Goal: Communication & Community: Answer question/provide support

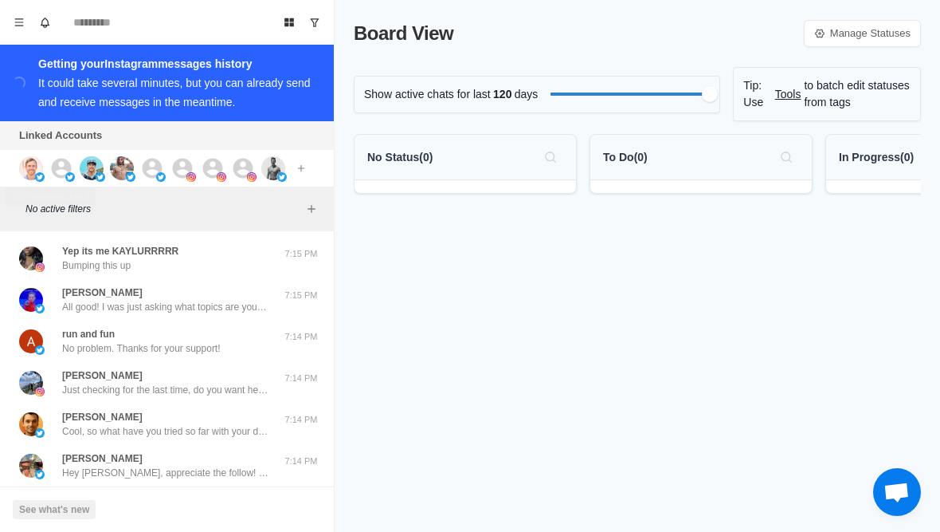
click at [27, 175] on img at bounding box center [31, 168] width 24 height 24
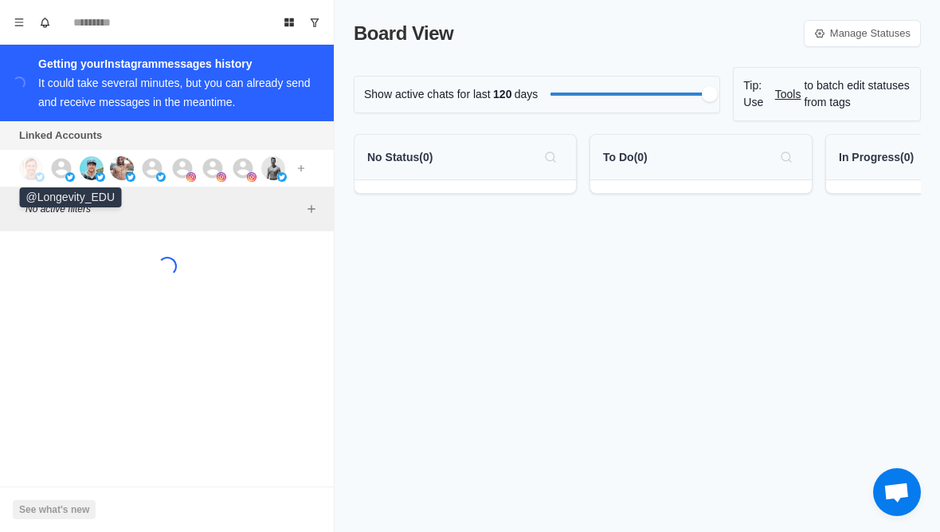
click at [61, 171] on icon at bounding box center [61, 168] width 24 height 24
click at [94, 170] on img at bounding box center [92, 168] width 24 height 24
click at [126, 166] on img at bounding box center [122, 168] width 24 height 24
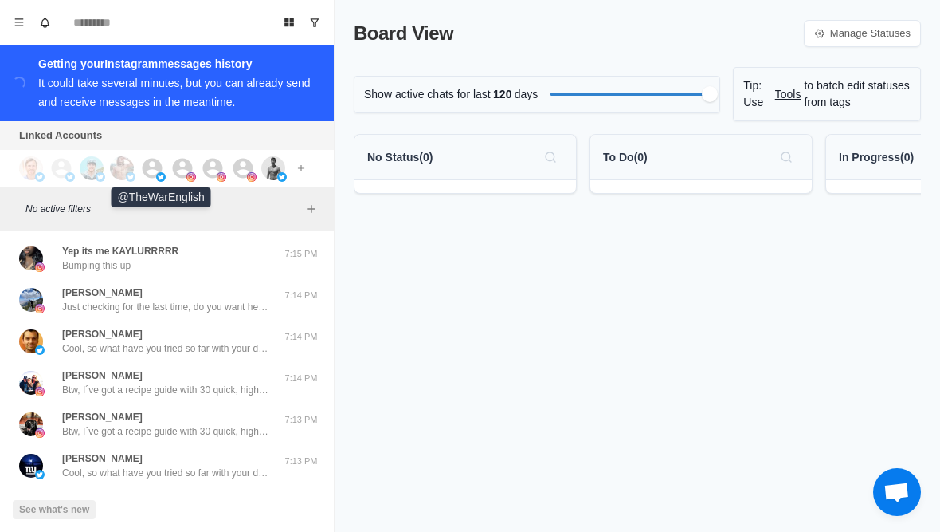
click at [158, 169] on icon at bounding box center [153, 168] width 20 height 20
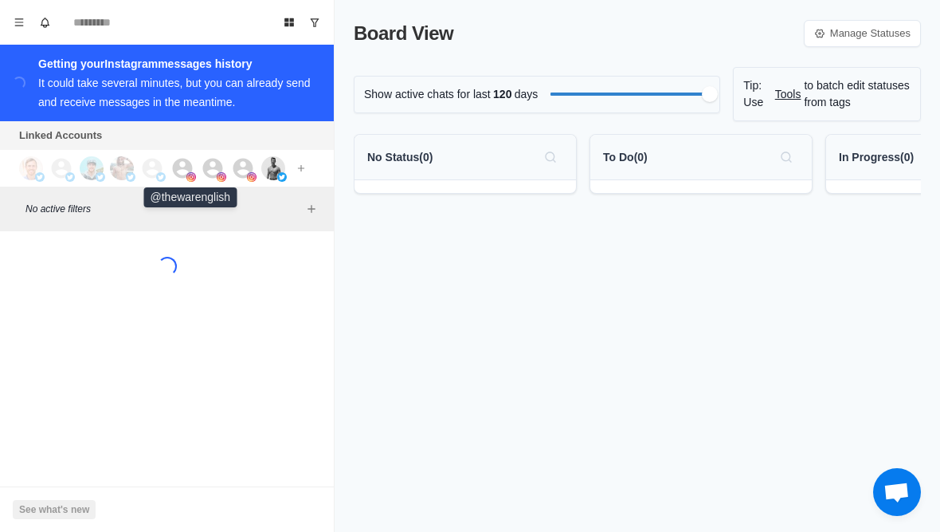
click at [175, 171] on icon at bounding box center [183, 168] width 20 height 20
click at [202, 167] on icon at bounding box center [213, 168] width 24 height 24
click at [237, 171] on icon at bounding box center [244, 168] width 20 height 20
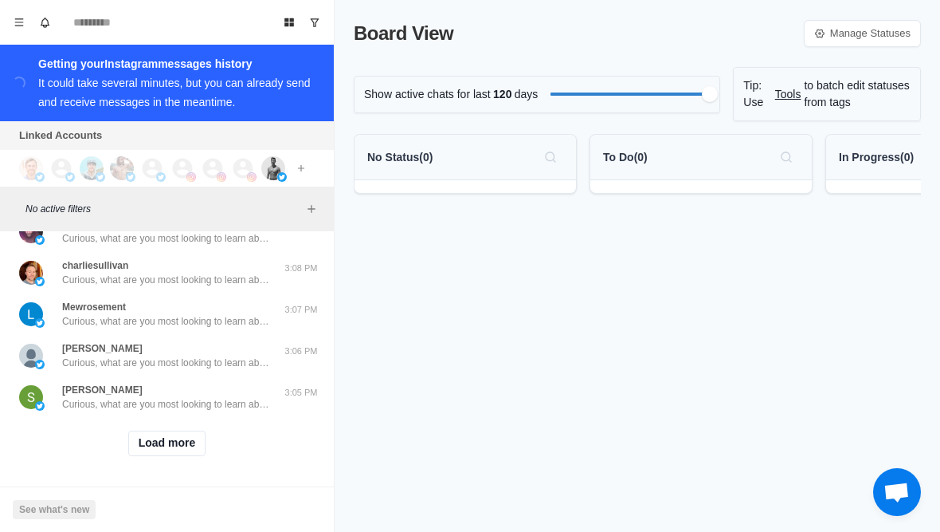
scroll to position [650, 0]
click at [147, 441] on button "Load more" at bounding box center [167, 443] width 78 height 26
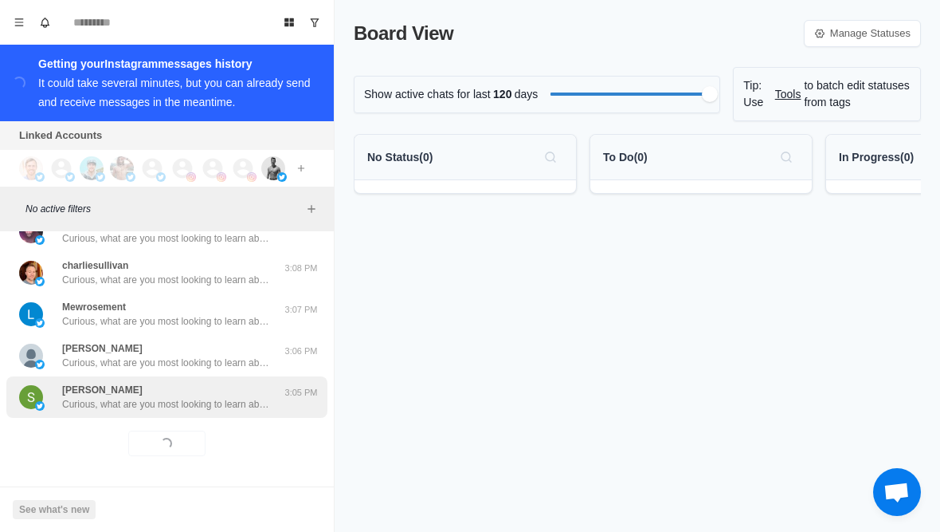
click at [109, 408] on p "Curious, what are you most looking to learn about currently? Like weight loss, …" at bounding box center [165, 404] width 207 height 14
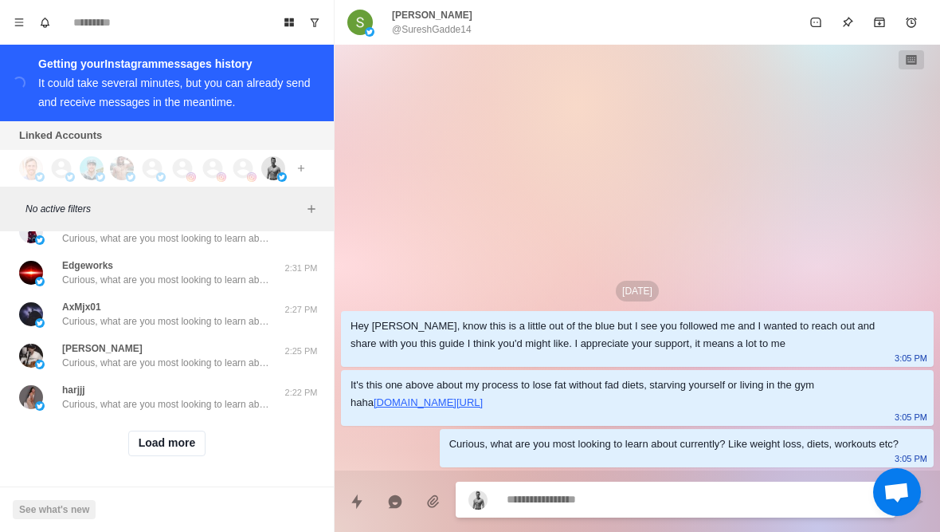
scroll to position [1479, 0]
click at [147, 449] on button "Load more" at bounding box center [167, 443] width 78 height 26
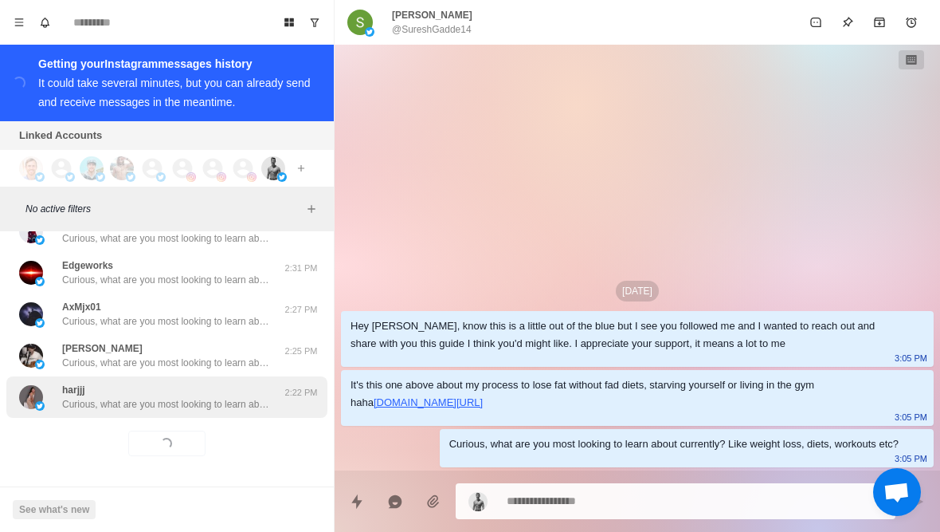
click at [121, 410] on p "Curious, what are you most looking to learn about currently? Like weight loss, …" at bounding box center [165, 404] width 207 height 14
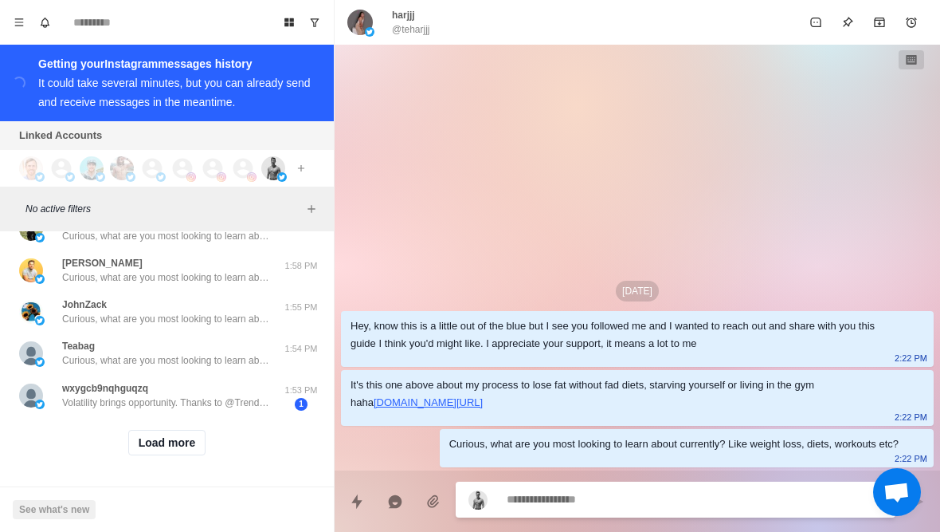
scroll to position [2310, 0]
click at [151, 452] on button "Load more" at bounding box center [167, 443] width 78 height 26
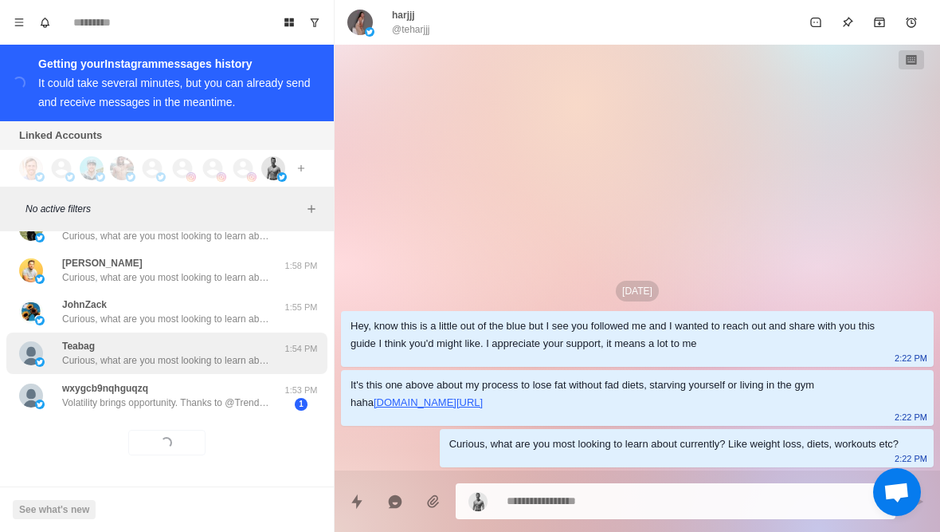
click at [113, 356] on p "Curious, what are you most looking to learn about currently? Like weight loss, …" at bounding box center [165, 360] width 207 height 14
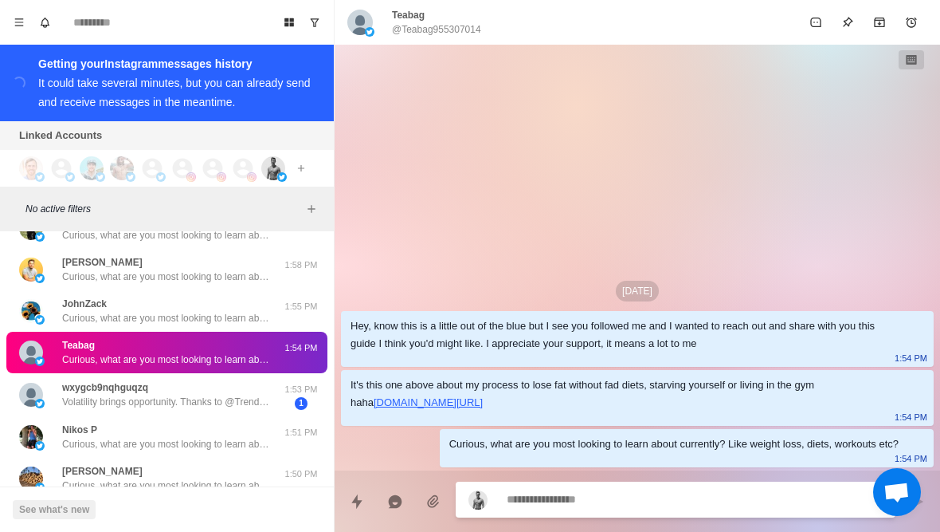
type textarea "*"
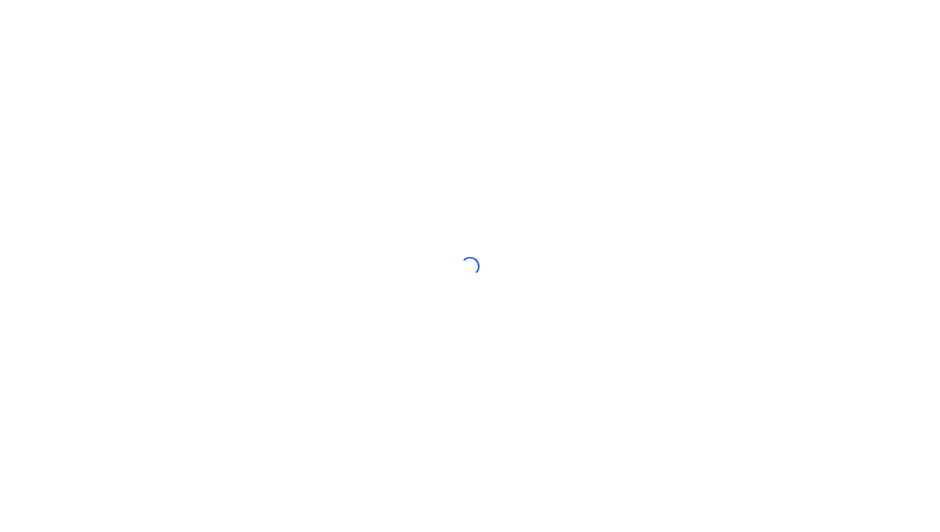
scroll to position [4, 0]
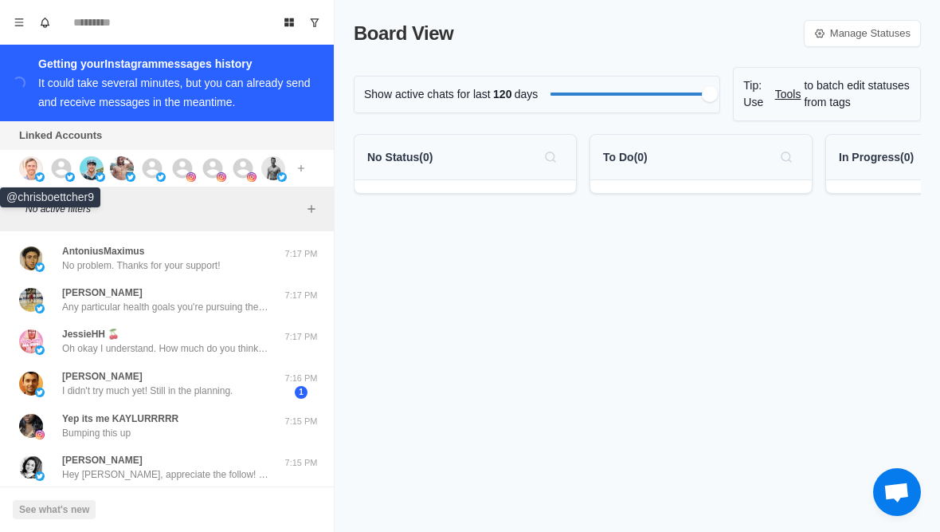
click at [33, 174] on img at bounding box center [31, 168] width 24 height 24
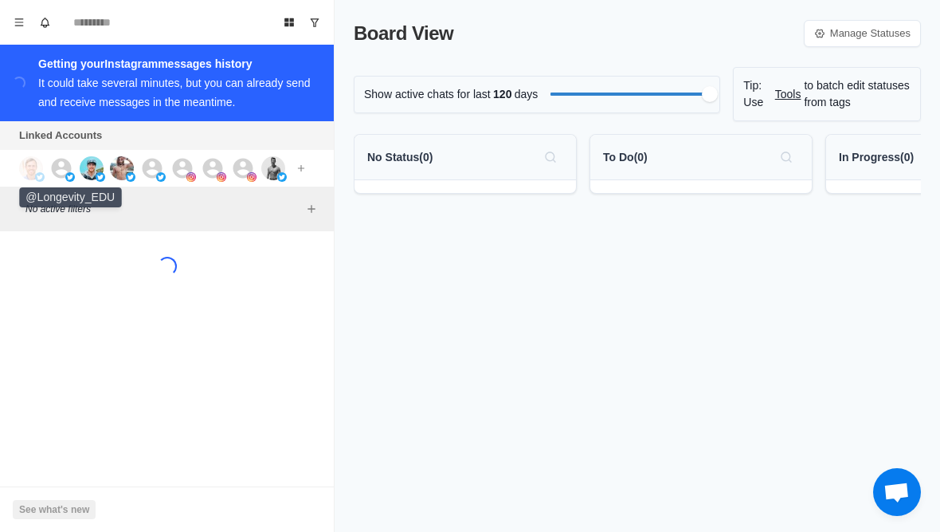
click at [68, 173] on img at bounding box center [70, 177] width 10 height 10
click at [121, 176] on img at bounding box center [122, 168] width 24 height 24
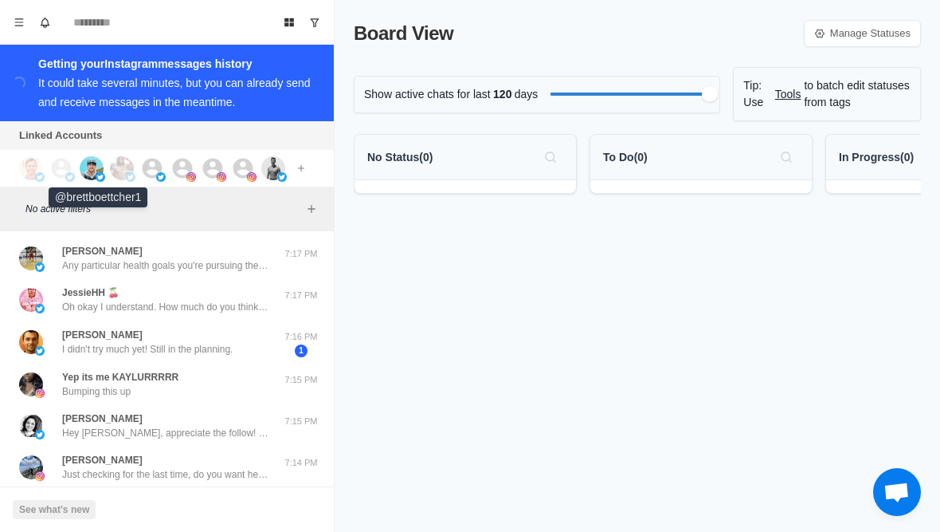
click at [83, 173] on img at bounding box center [92, 168] width 24 height 24
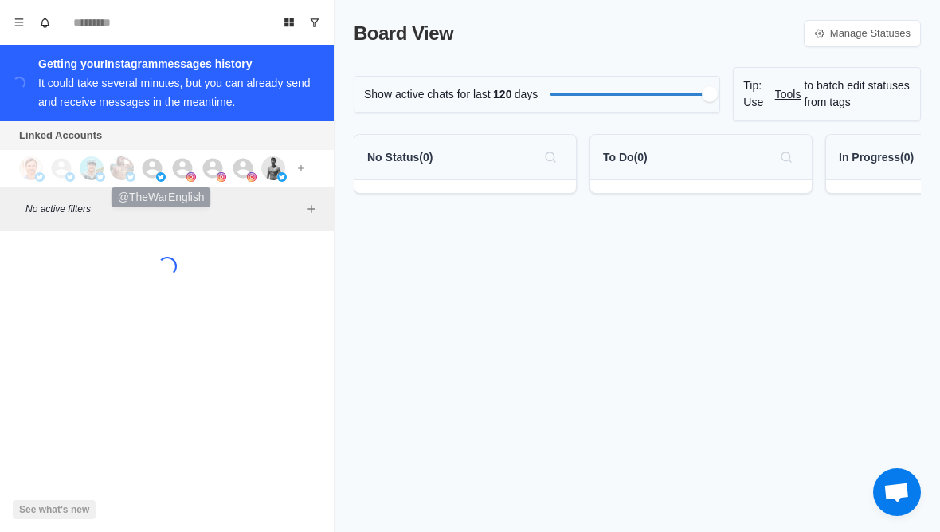
click at [157, 176] on img at bounding box center [161, 177] width 10 height 10
click at [180, 170] on icon at bounding box center [183, 168] width 20 height 20
click at [208, 169] on icon at bounding box center [213, 168] width 20 height 20
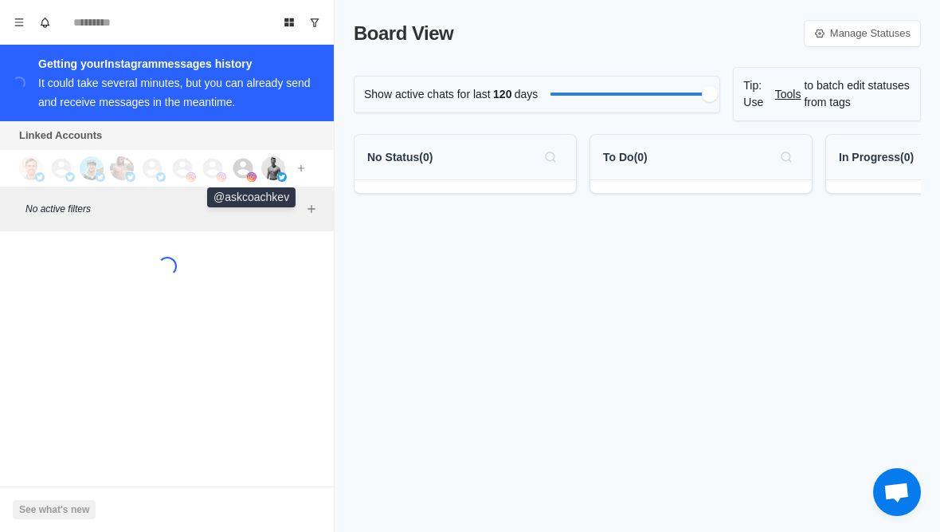
click at [239, 174] on icon at bounding box center [243, 168] width 24 height 24
click at [893, 24] on link "Manage Statuses" at bounding box center [862, 33] width 117 height 27
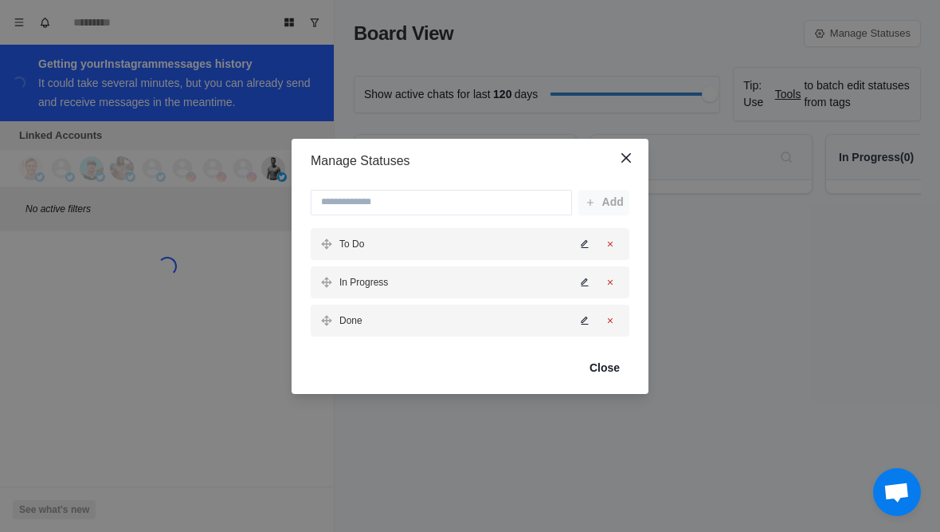
click at [815, 399] on div "Manage Statuses Add To Do In Progress Done Close" at bounding box center [470, 266] width 940 height 532
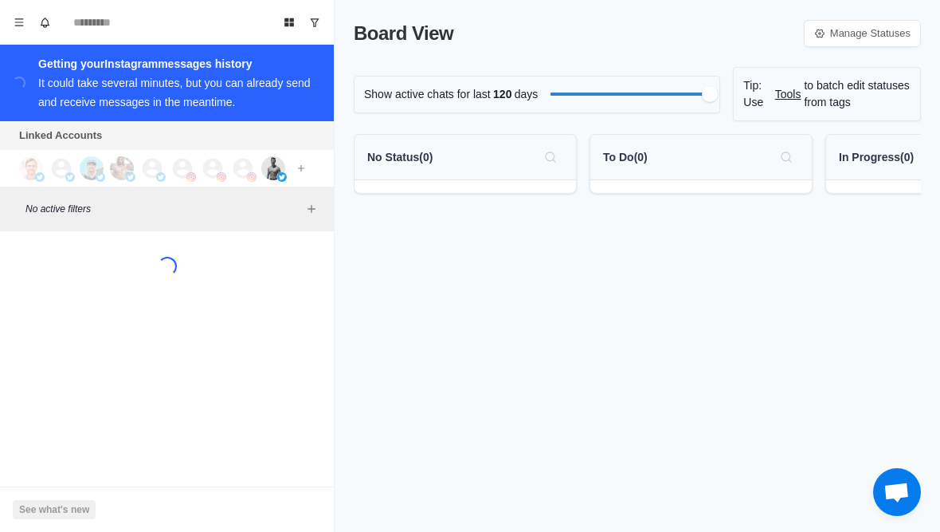
click at [818, 104] on p "to batch edit statuses from tags" at bounding box center [857, 93] width 107 height 33
click at [699, 166] on div "To Do ( 0 )" at bounding box center [701, 157] width 196 height 26
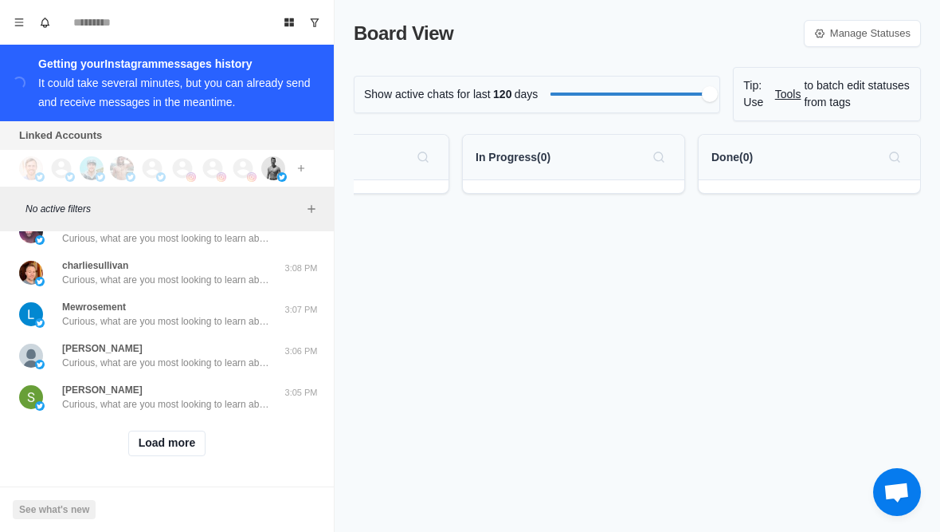
scroll to position [650, 0]
click at [157, 440] on button "Load more" at bounding box center [167, 443] width 78 height 26
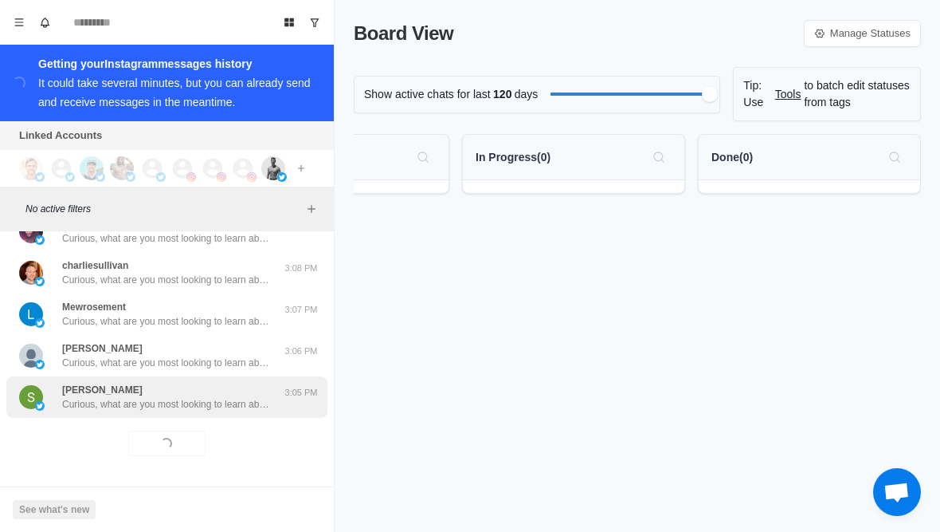
click at [123, 410] on p "Curious, what are you most looking to learn about currently? Like weight loss, …" at bounding box center [165, 404] width 207 height 14
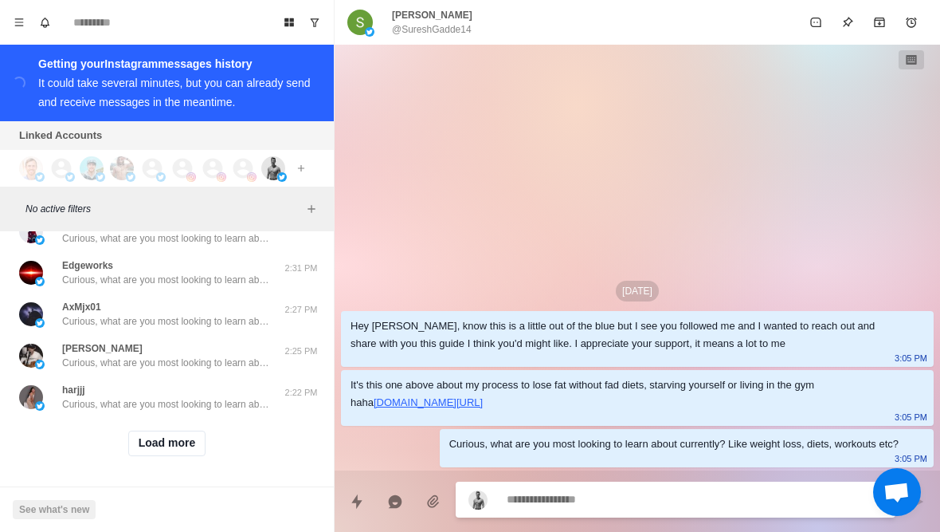
scroll to position [1479, 0]
click at [151, 446] on button "Load more" at bounding box center [167, 443] width 78 height 26
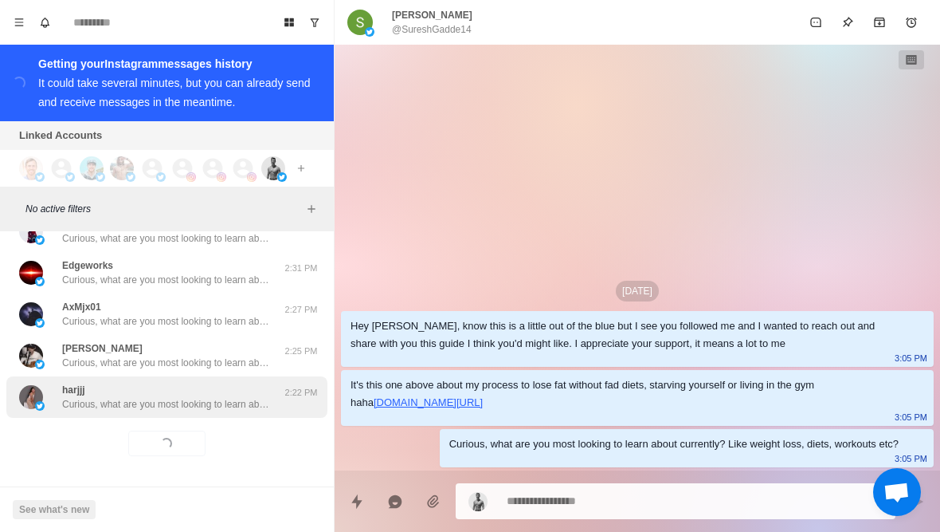
click at [125, 407] on p "Curious, what are you most looking to learn about currently? Like weight loss, …" at bounding box center [165, 404] width 207 height 14
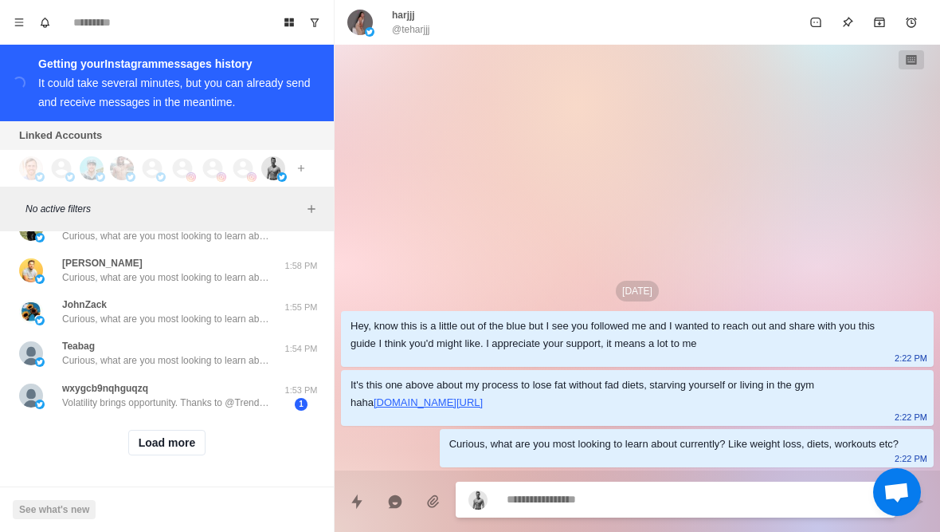
scroll to position [2310, 0]
click at [146, 465] on div "Load more" at bounding box center [166, 442] width 321 height 51
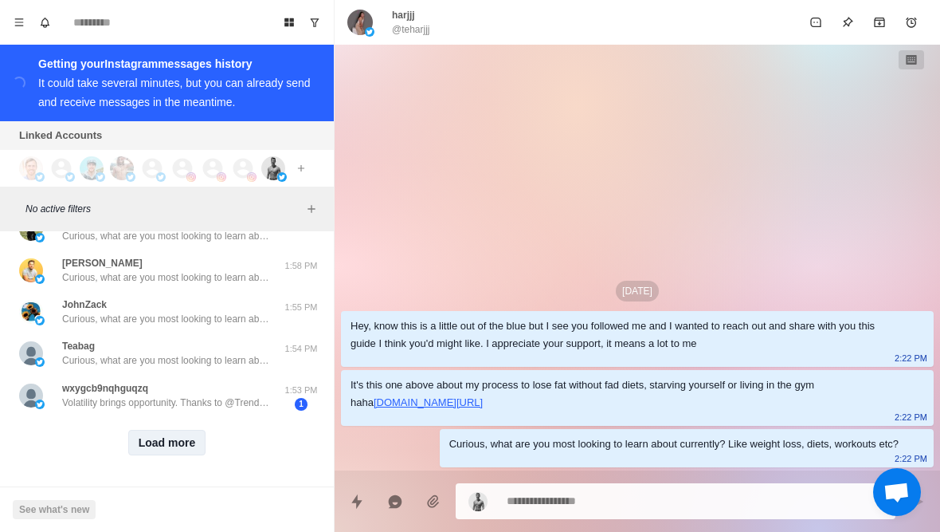
click at [151, 449] on button "Load more" at bounding box center [167, 443] width 78 height 26
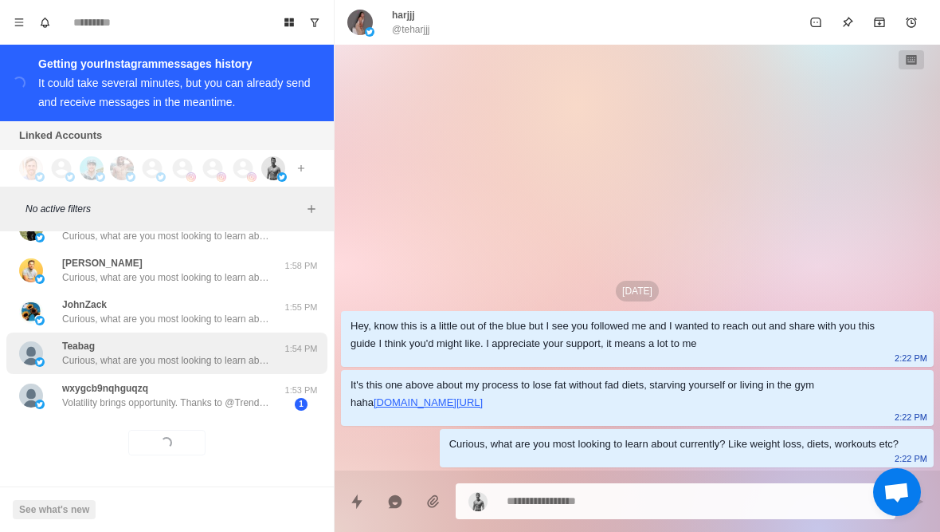
click at [101, 366] on p "Curious, what are you most looking to learn about currently? Like weight loss, …" at bounding box center [165, 360] width 207 height 14
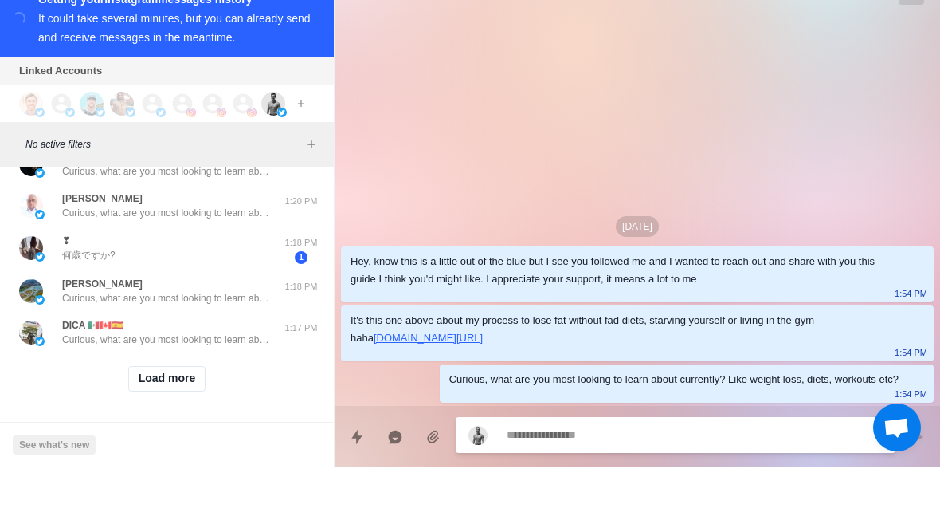
scroll to position [3140, 0]
click at [155, 430] on button "Load more" at bounding box center [167, 443] width 78 height 26
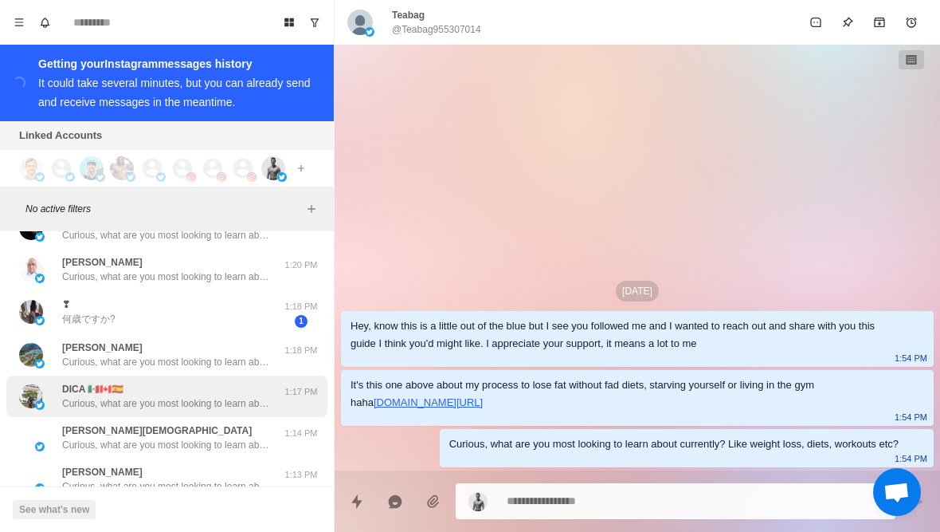
click at [96, 406] on p "Curious, what are you most looking to learn about currently? Like weight loss, …" at bounding box center [165, 403] width 207 height 14
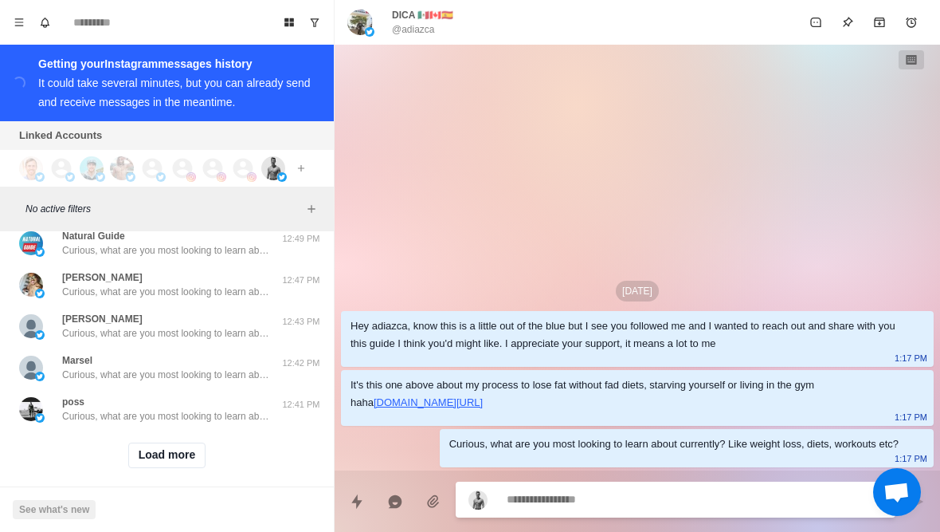
scroll to position [3969, 0]
click at [128, 444] on button "Load more" at bounding box center [167, 457] width 78 height 26
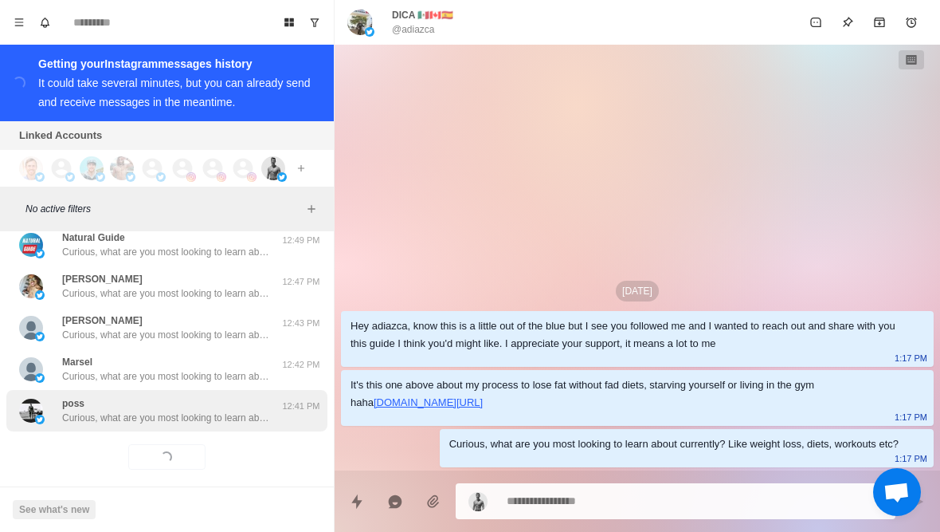
click at [93, 410] on p "Curious, what are you most looking to learn about currently? Like weight loss, …" at bounding box center [165, 417] width 207 height 14
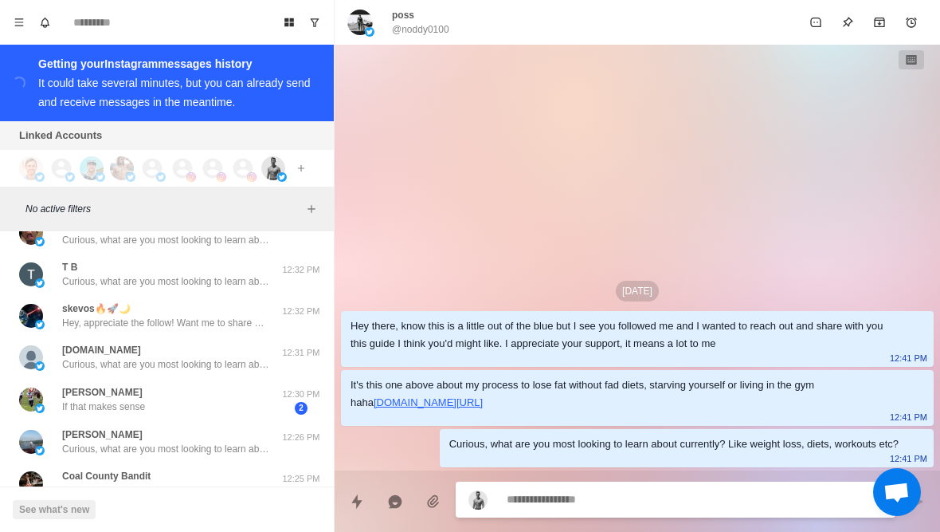
scroll to position [4273, 0]
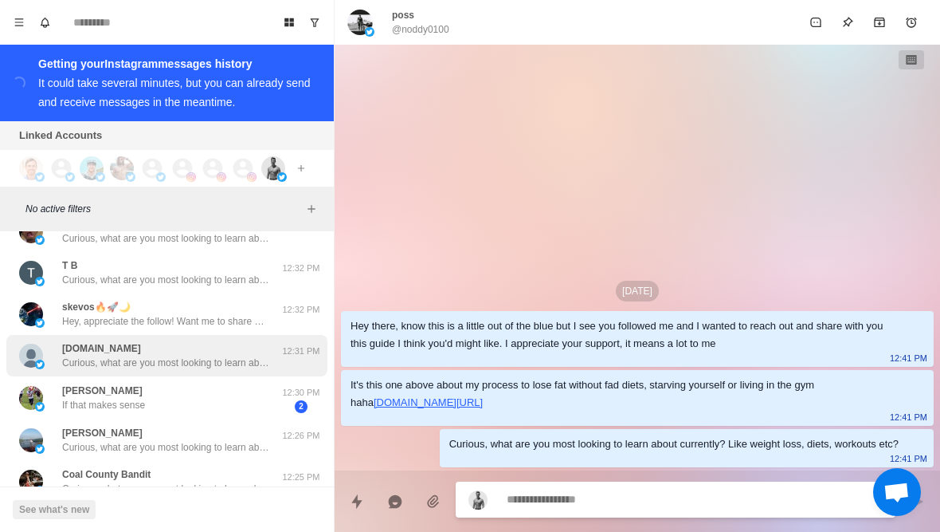
click at [82, 341] on p "AC.Nyc" at bounding box center [101, 348] width 79 height 14
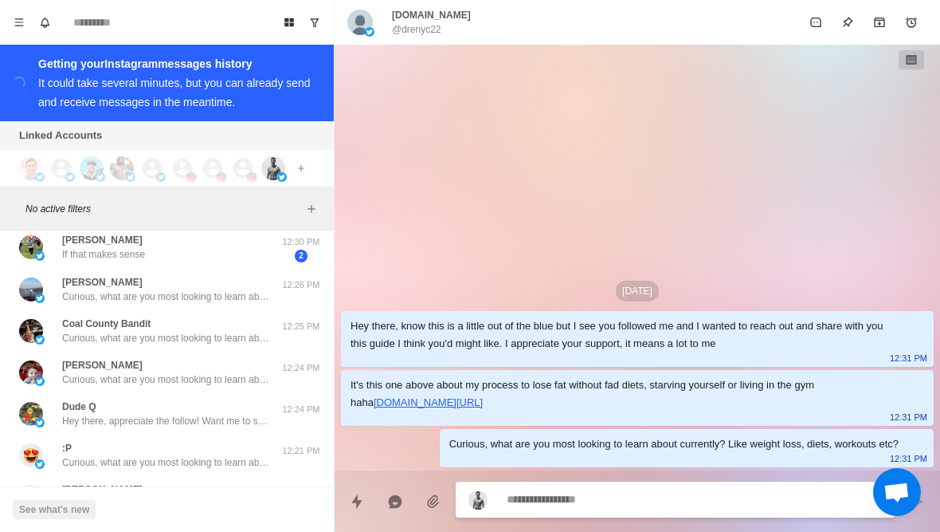
scroll to position [4426, 0]
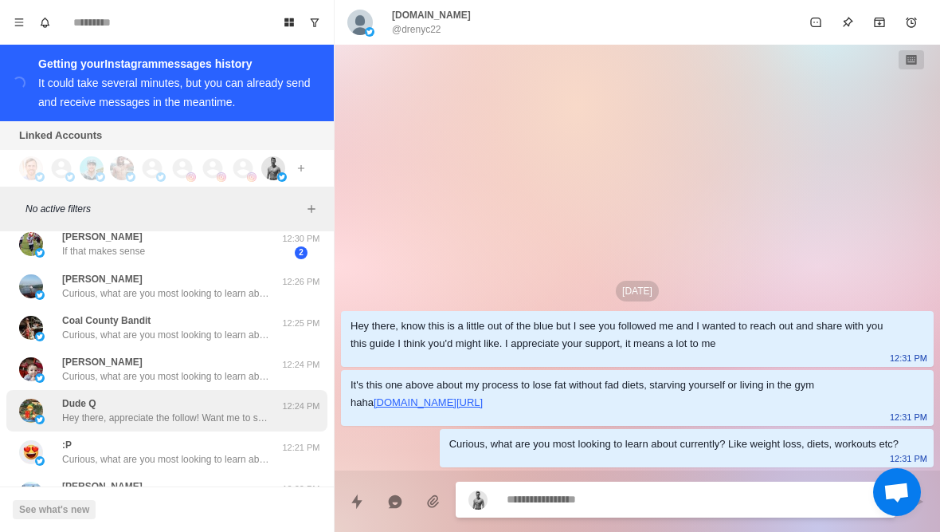
click at [78, 410] on p "Hey there, appreciate the follow! Want me to share with you my guide to losing …" at bounding box center [165, 417] width 207 height 14
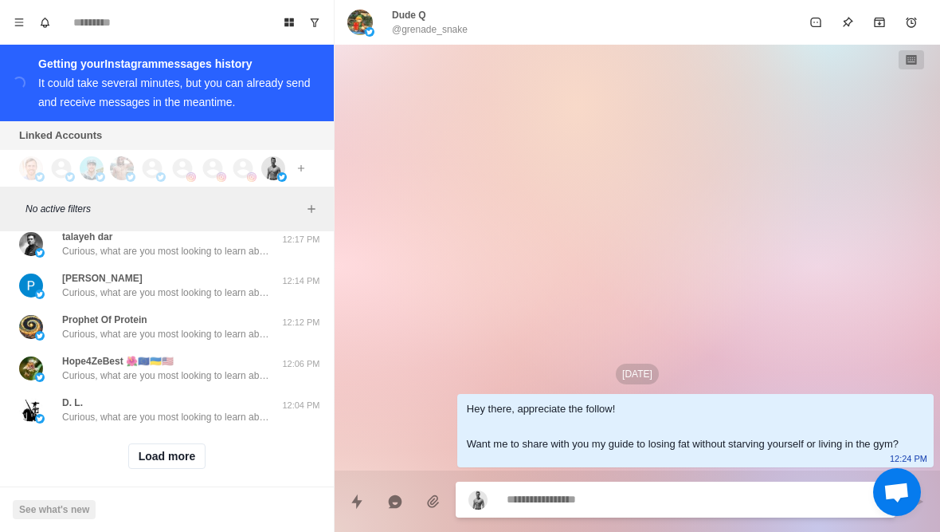
scroll to position [4799, 0]
click at [144, 444] on button "Load more" at bounding box center [167, 457] width 78 height 26
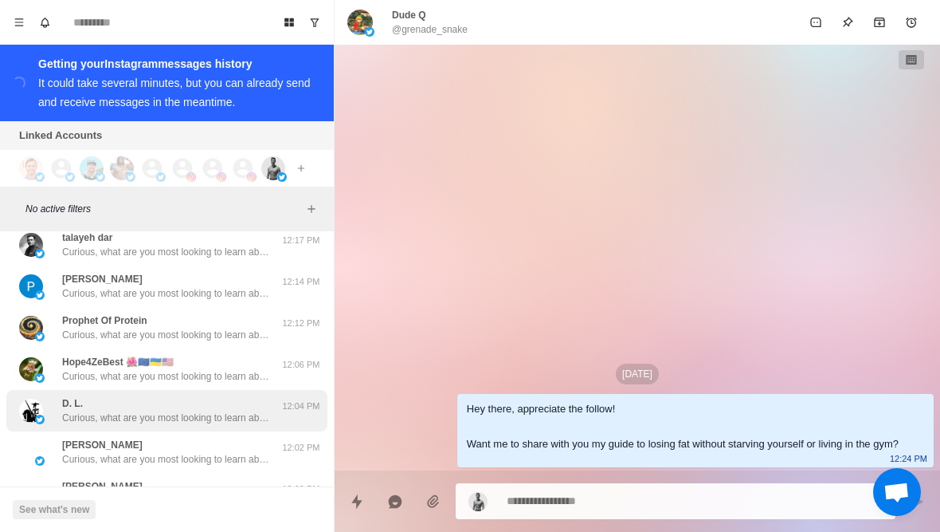
click at [134, 410] on p "Curious, what are you most looking to learn about currently? Like weight loss, …" at bounding box center [165, 417] width 207 height 14
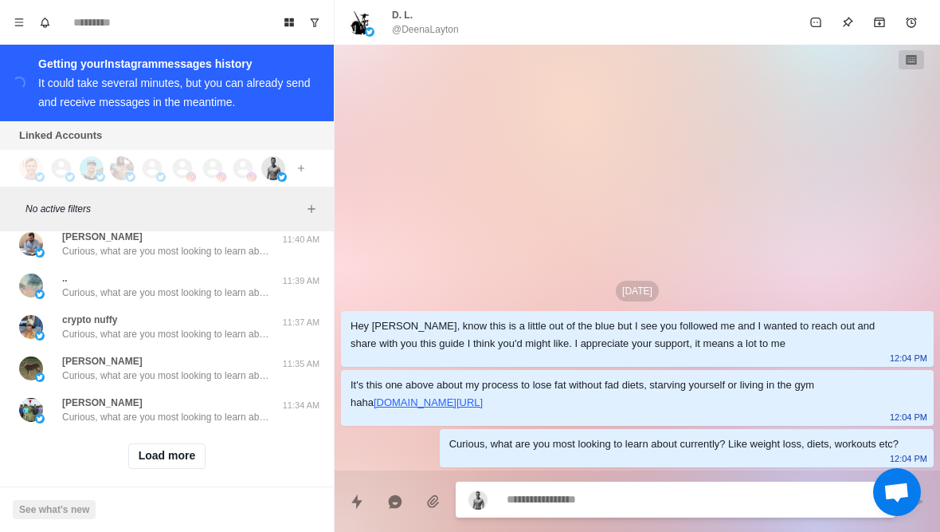
scroll to position [5630, 0]
click at [135, 445] on button "Load more" at bounding box center [167, 458] width 78 height 26
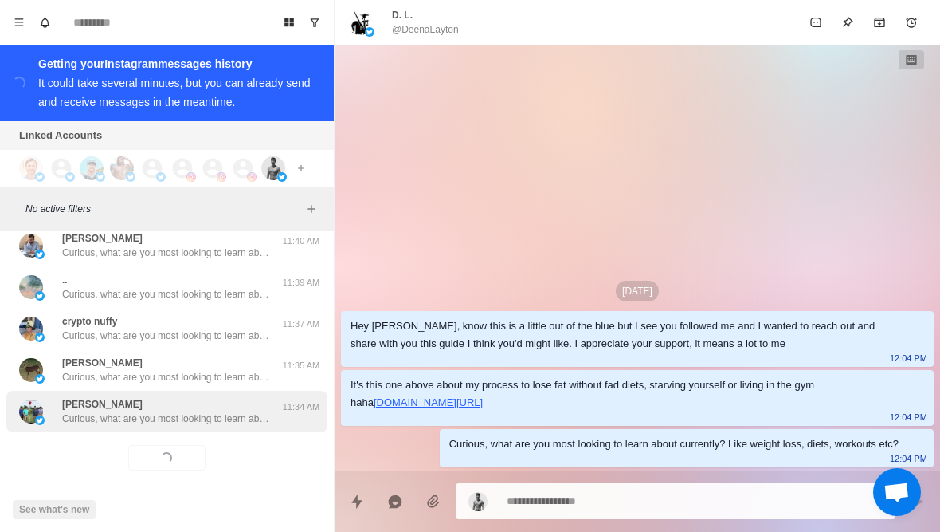
click at [123, 413] on div "John Ashby Curious, what are you most looking to learn about currently? Like we…" at bounding box center [166, 411] width 321 height 41
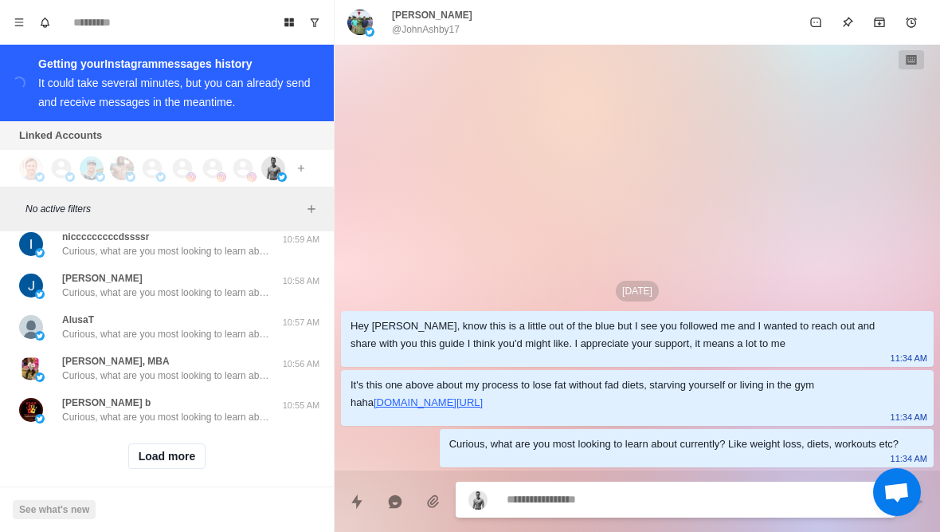
scroll to position [6460, 0]
click at [147, 445] on button "Load more" at bounding box center [167, 458] width 78 height 26
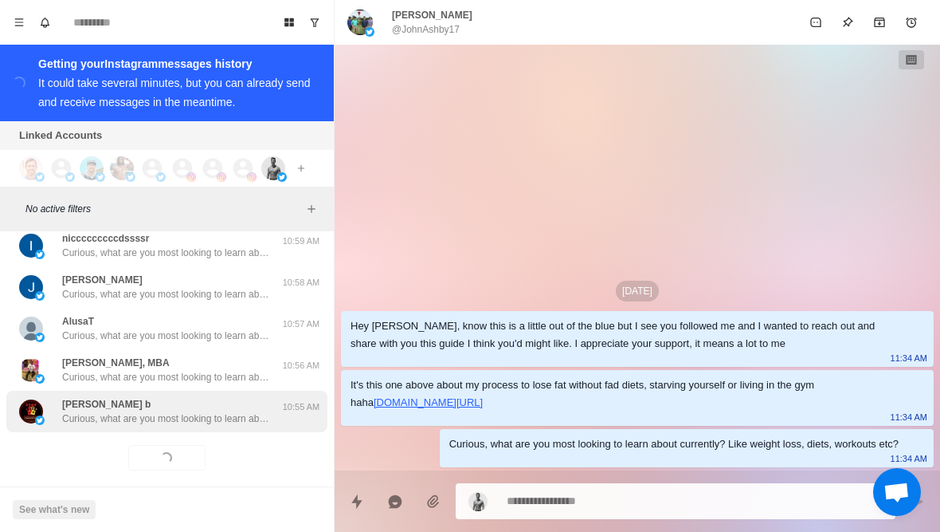
click at [120, 414] on div "Hiwot b Curious, what are you most looking to learn about currently? Like weigh…" at bounding box center [166, 411] width 321 height 41
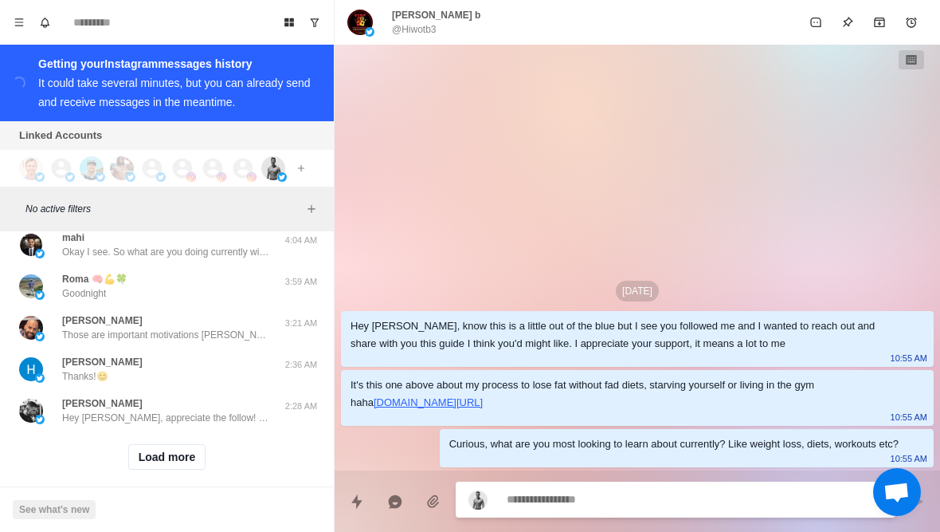
scroll to position [7275, 0]
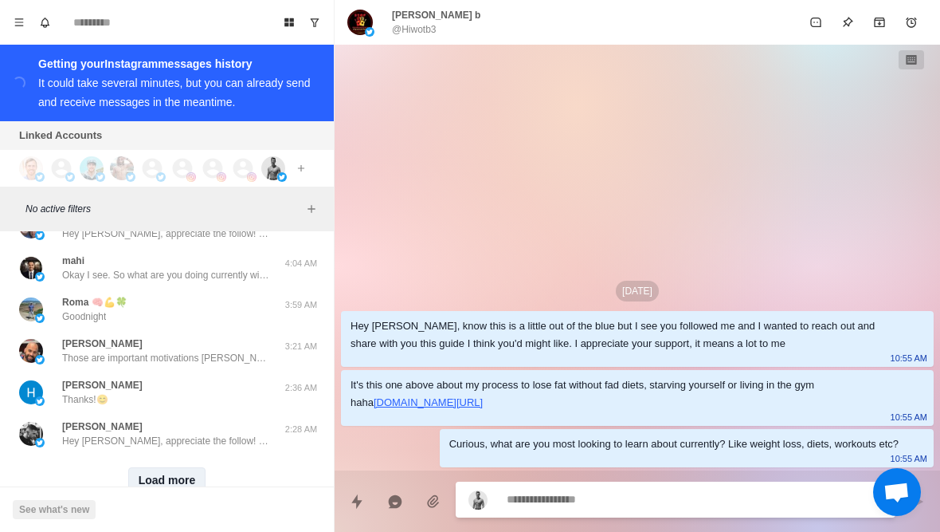
click at [153, 473] on button "Load more" at bounding box center [167, 480] width 78 height 26
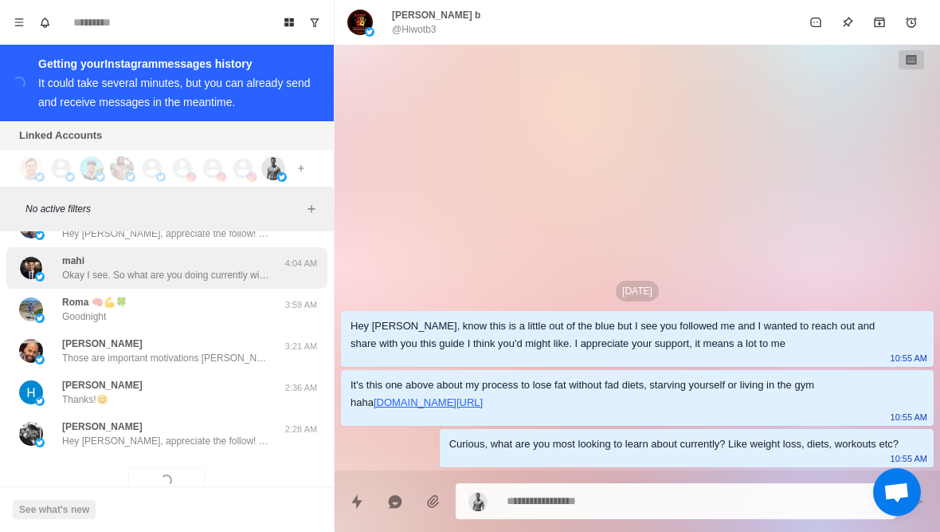
click at [80, 268] on p "Okay I see. So what are you doing currently with your diet? And what do you thi…" at bounding box center [165, 275] width 207 height 14
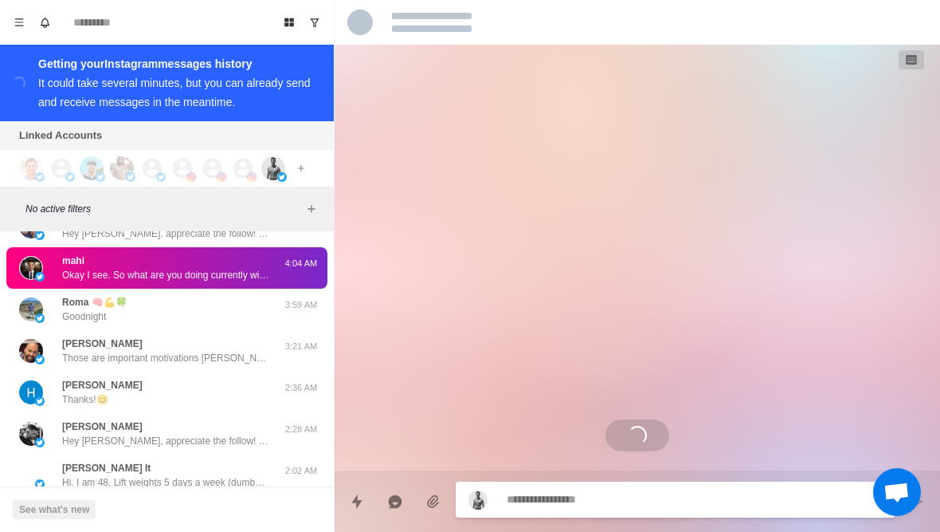
scroll to position [438, 0]
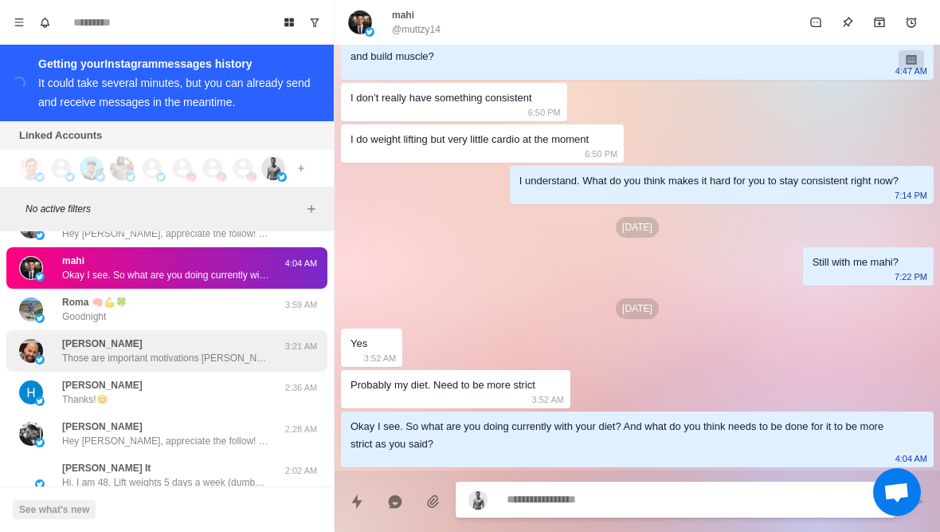
click at [67, 336] on p "Jeremy Dreier" at bounding box center [102, 343] width 80 height 14
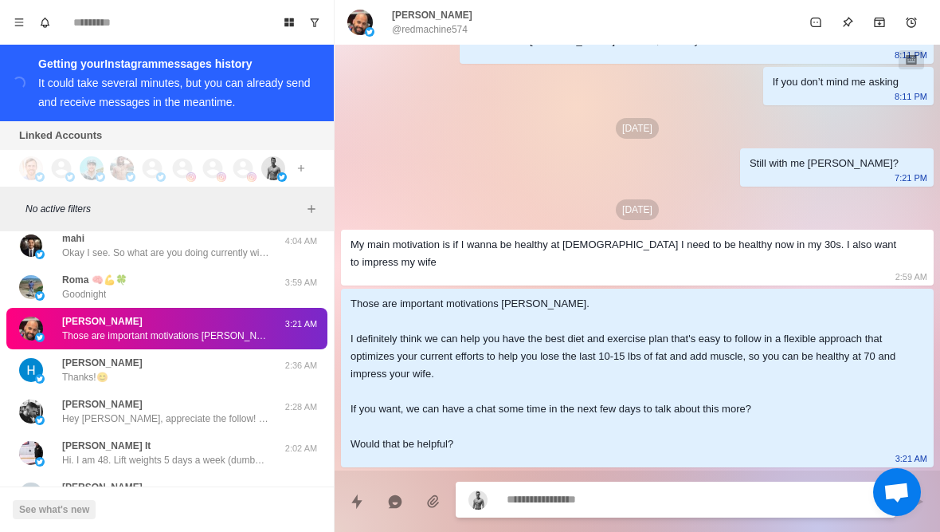
scroll to position [7298, 0]
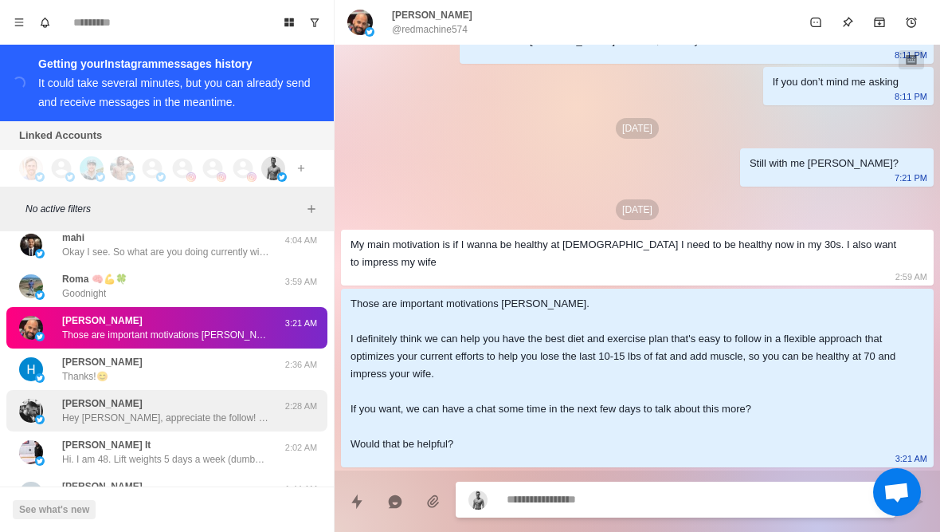
click at [51, 399] on div "Sergio Tejeda Hey Sergio, appreciate the follow! Want me to share with you my g…" at bounding box center [150, 410] width 262 height 29
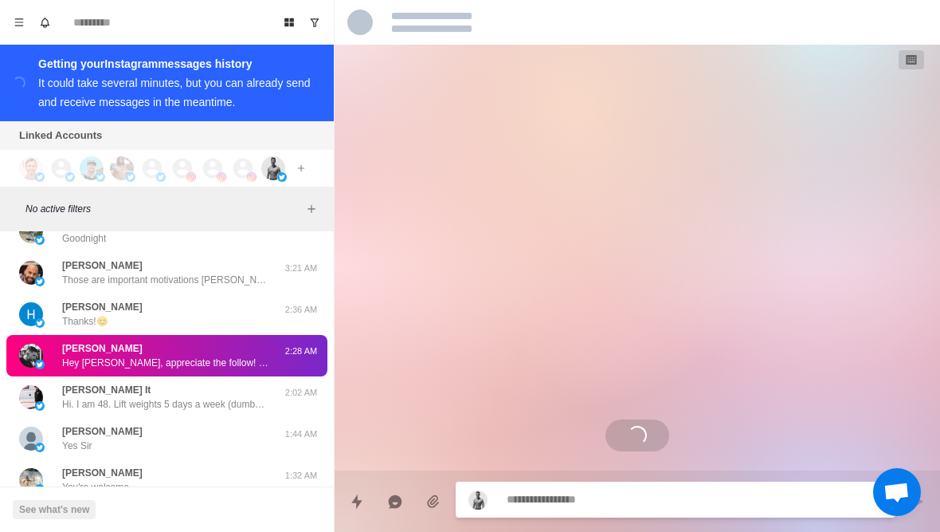
scroll to position [7356, 0]
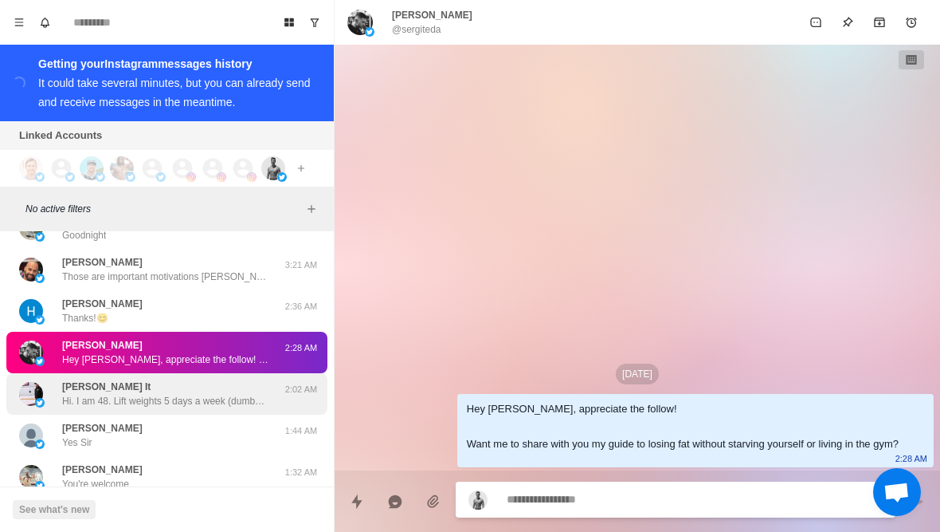
click at [40, 382] on img at bounding box center [31, 394] width 24 height 24
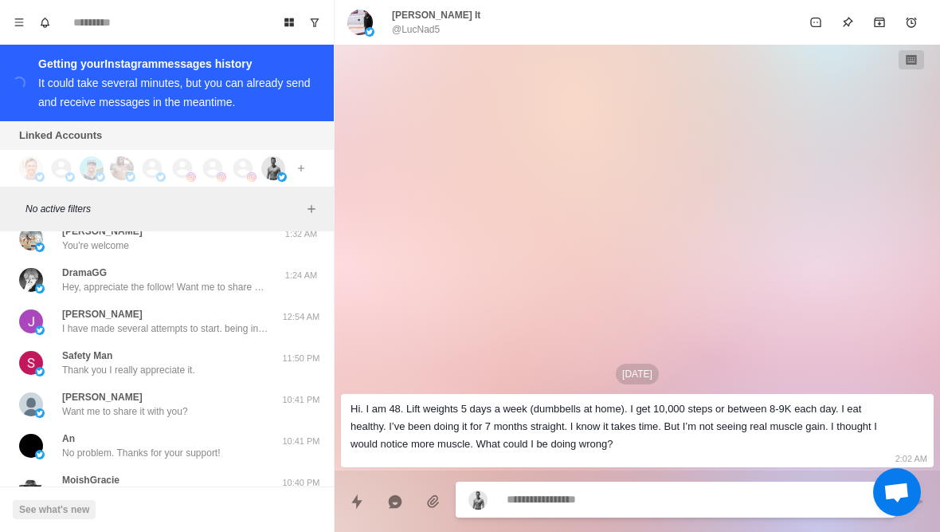
scroll to position [7600, 0]
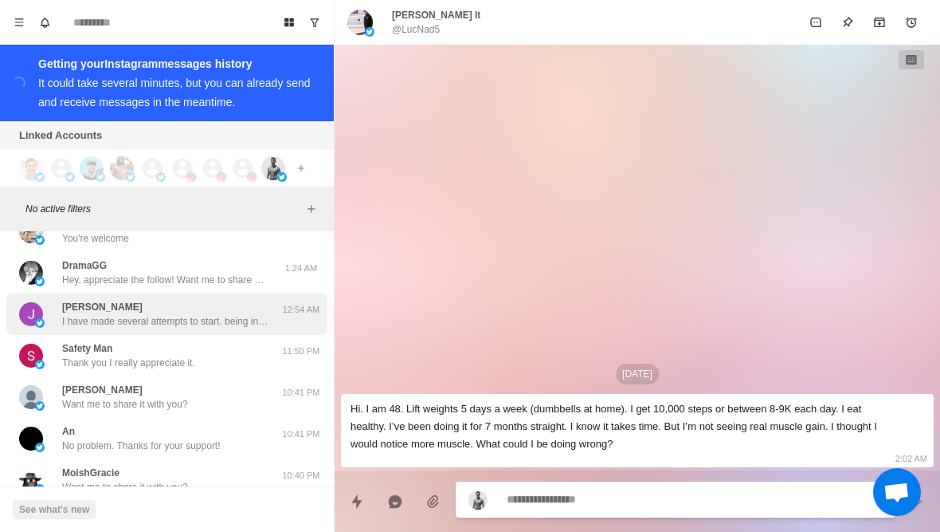
click at [35, 302] on img at bounding box center [31, 314] width 24 height 24
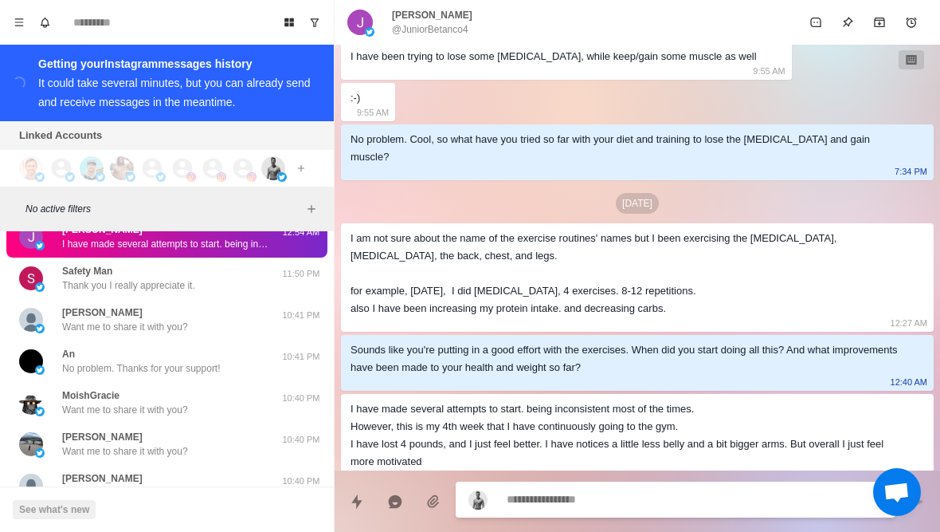
scroll to position [7679, 0]
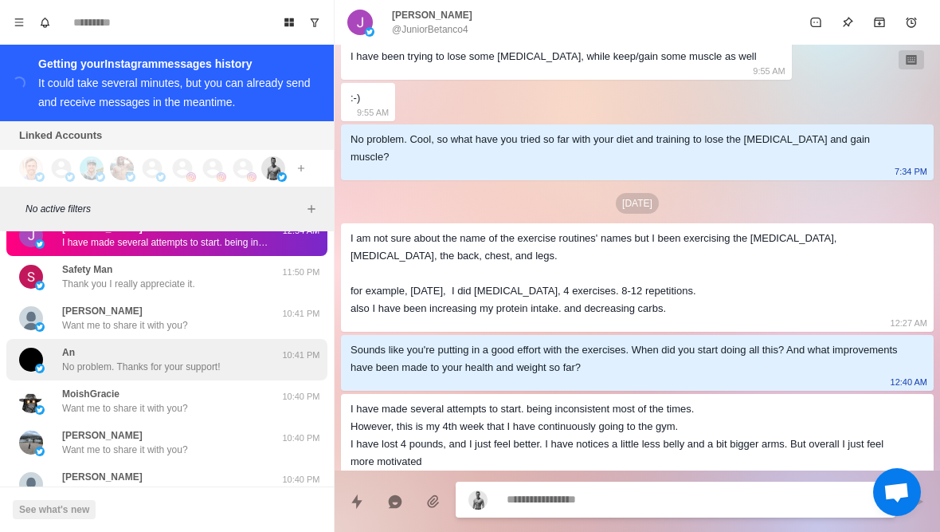
click at [41, 363] on img at bounding box center [40, 368] width 10 height 10
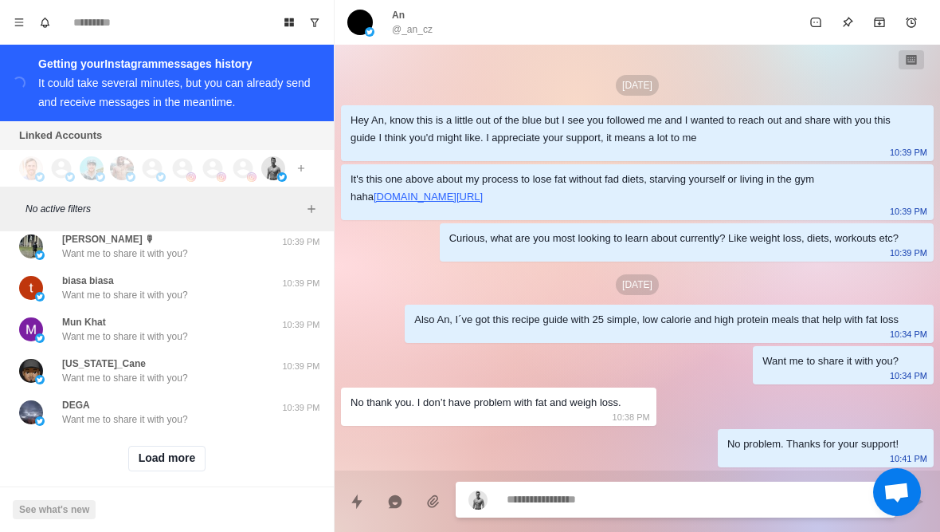
scroll to position [8123, 0]
click at [144, 454] on button "Load more" at bounding box center [167, 459] width 78 height 26
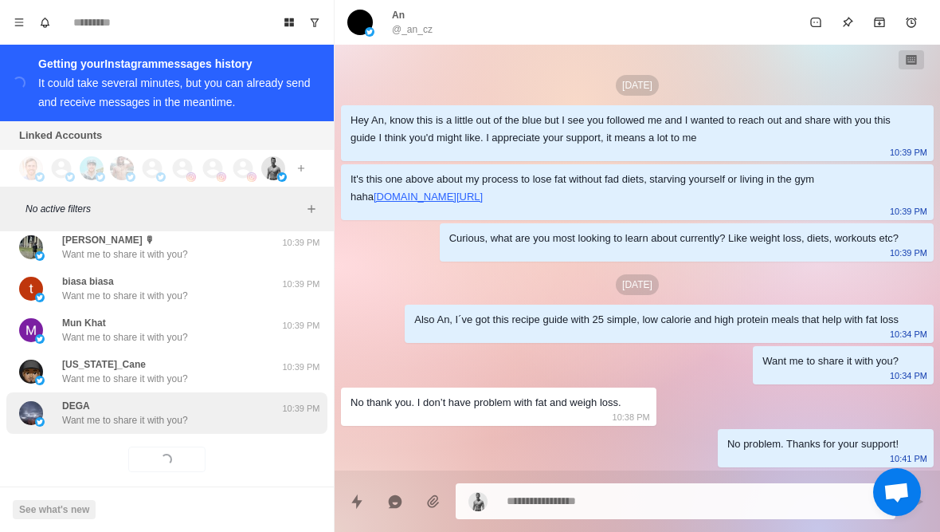
click at [92, 415] on div "DEGA Want me to share it with you? 10:39 PM" at bounding box center [166, 412] width 321 height 41
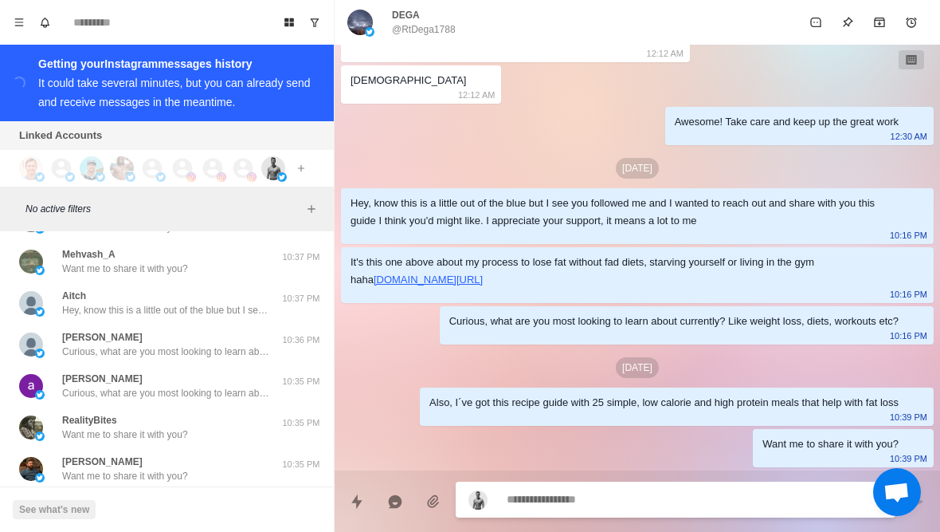
scroll to position [8688, 0]
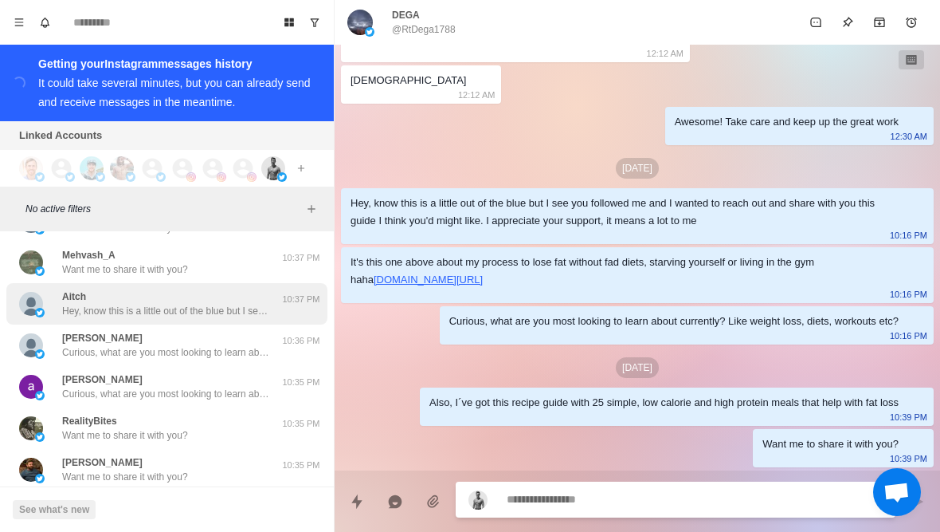
click at [41, 292] on img at bounding box center [31, 304] width 24 height 24
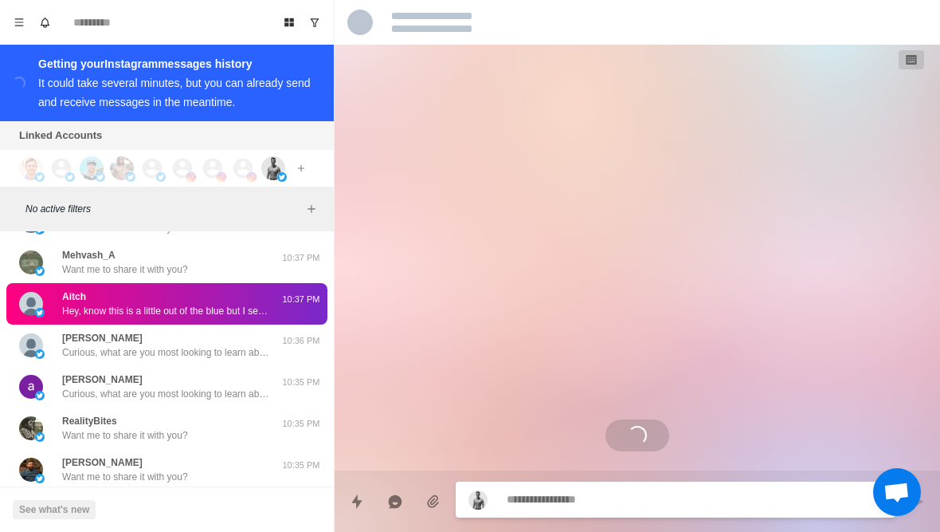
scroll to position [0, 0]
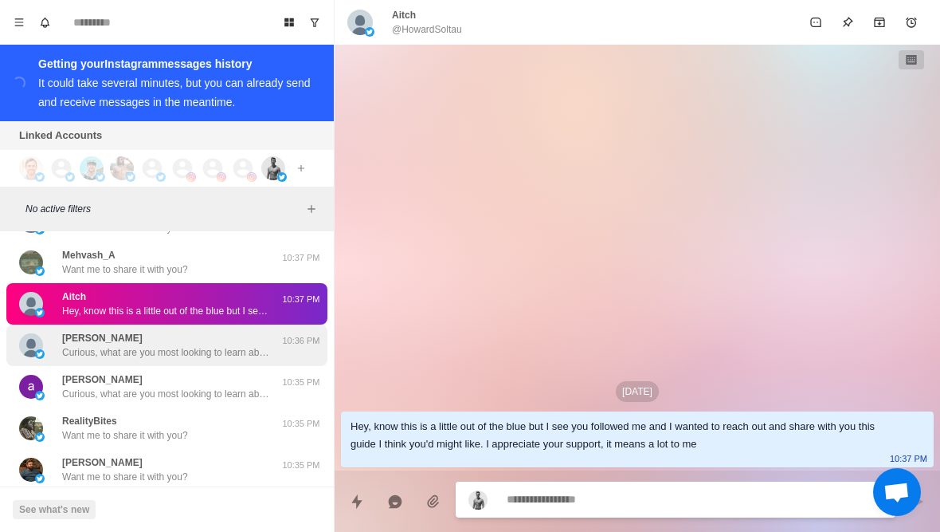
click at [65, 345] on p "Curious, what are you most looking to learn about currently? Like weight loss, …" at bounding box center [165, 352] width 207 height 14
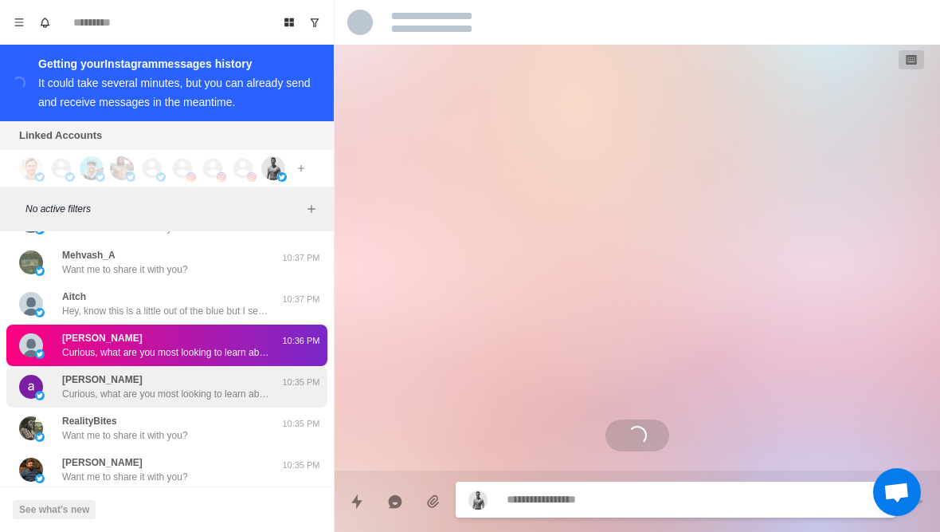
click at [73, 387] on p "Curious, what are you most looking to learn about currently? Like weight loss, …" at bounding box center [165, 394] width 207 height 14
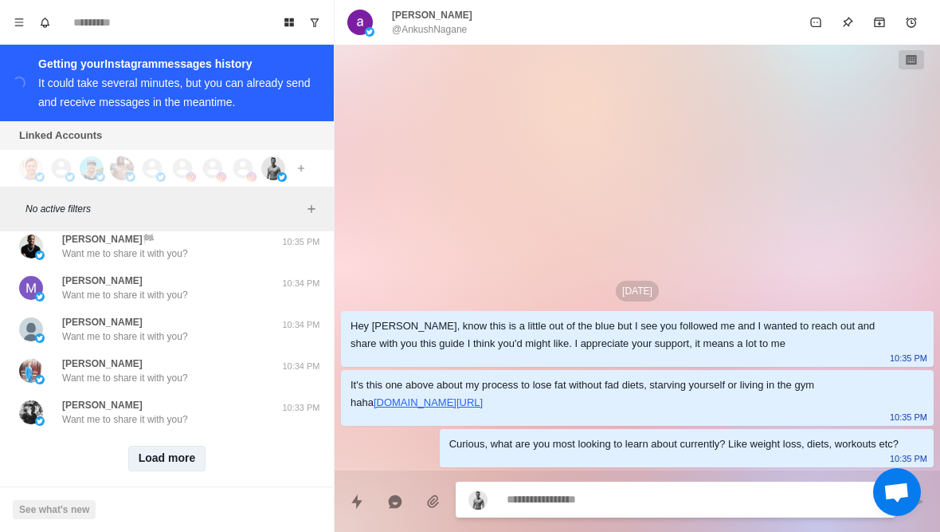
click at [149, 446] on button "Load more" at bounding box center [167, 459] width 78 height 26
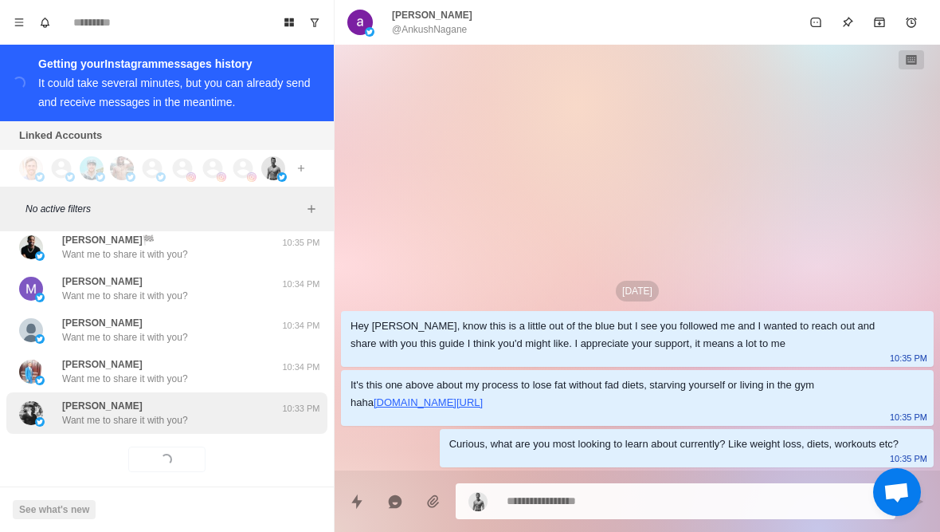
click at [108, 413] on div "Ashley Want me to share it with you? 10:33 PM" at bounding box center [166, 412] width 321 height 41
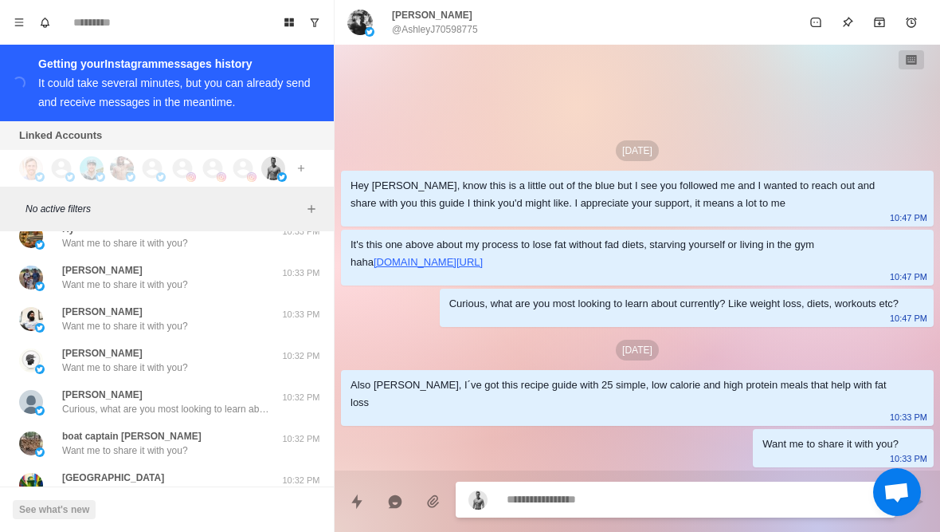
scroll to position [9172, 0]
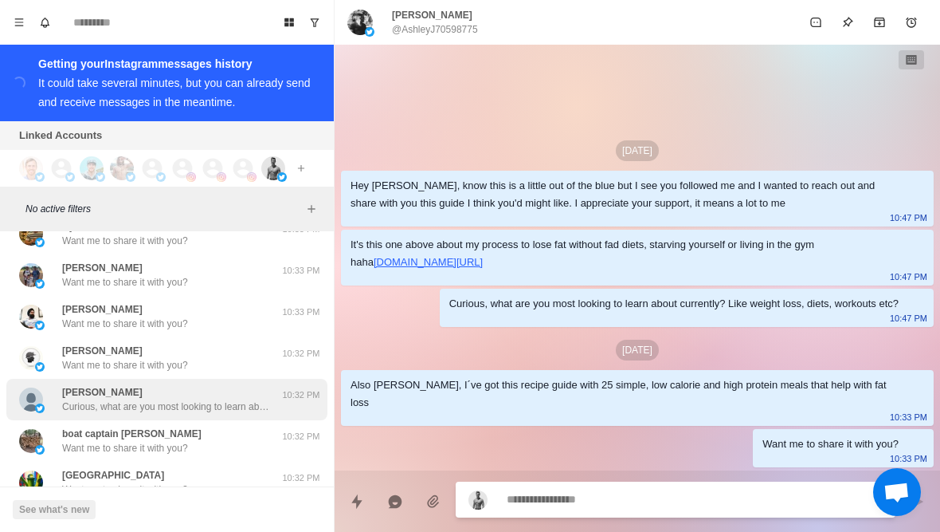
click at [84, 399] on p "Curious, what are you most looking to learn about currently? Like weight loss, …" at bounding box center [165, 406] width 207 height 14
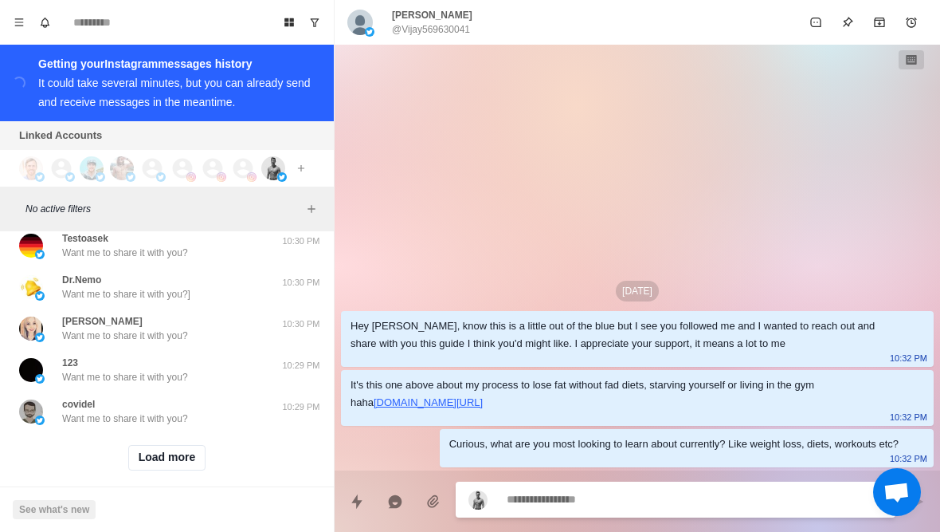
scroll to position [9780, 0]
click at [140, 446] on button "Load more" at bounding box center [167, 459] width 78 height 26
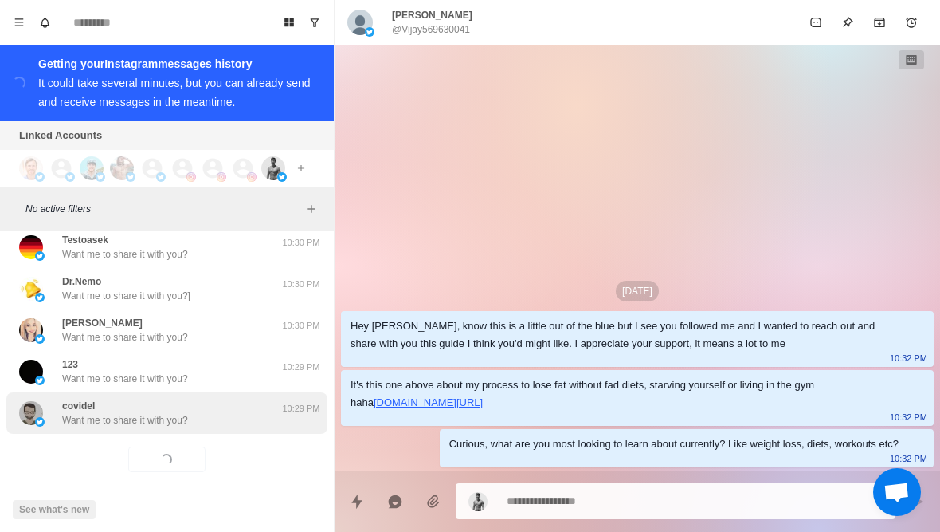
click at [107, 413] on p "Want me to share it with you?" at bounding box center [125, 420] width 126 height 14
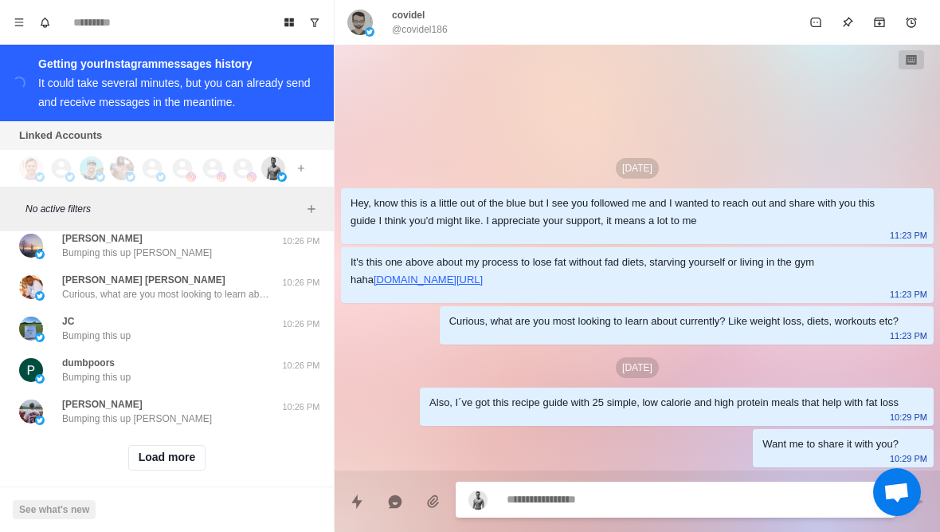
scroll to position [10609, 0]
click at [158, 449] on button "Load more" at bounding box center [167, 459] width 78 height 26
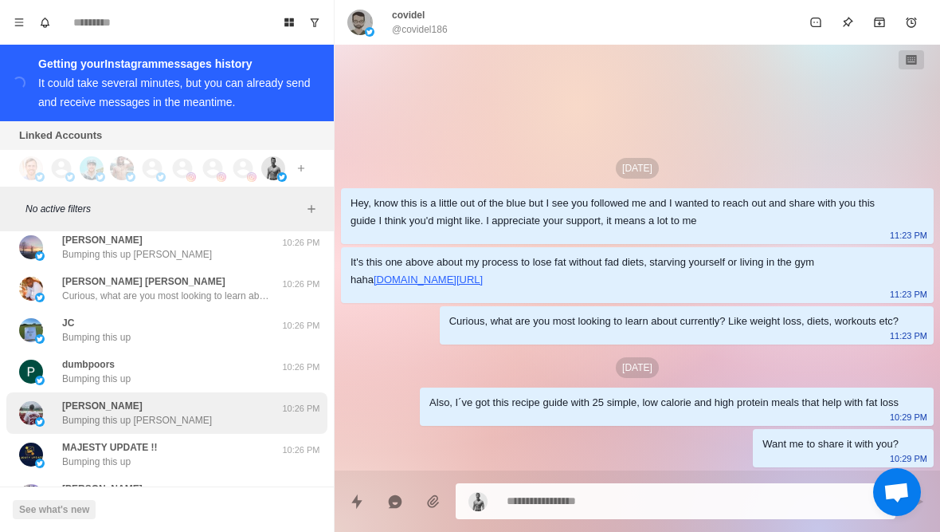
click at [87, 414] on div "J. Milhouse Bumping this up Jim 10:26 PM" at bounding box center [166, 412] width 321 height 41
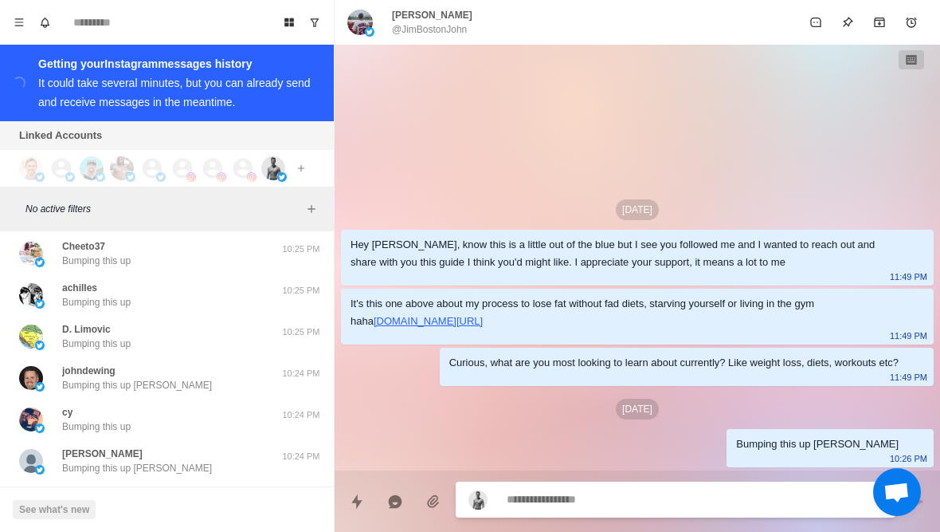
scroll to position [11426, 0]
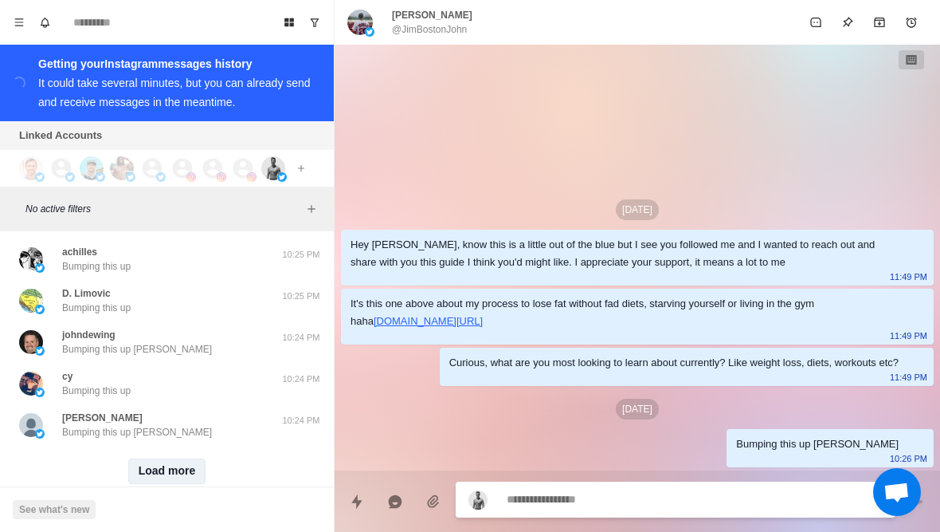
click at [145, 458] on button "Load more" at bounding box center [167, 471] width 78 height 26
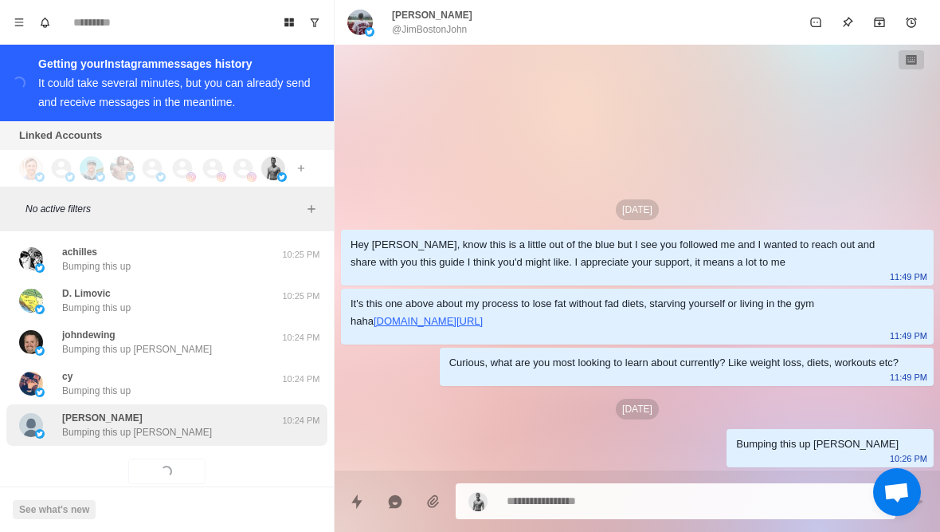
click at [88, 426] on div "Hanno Bumping this up Hanno 10:24 PM" at bounding box center [166, 424] width 321 height 41
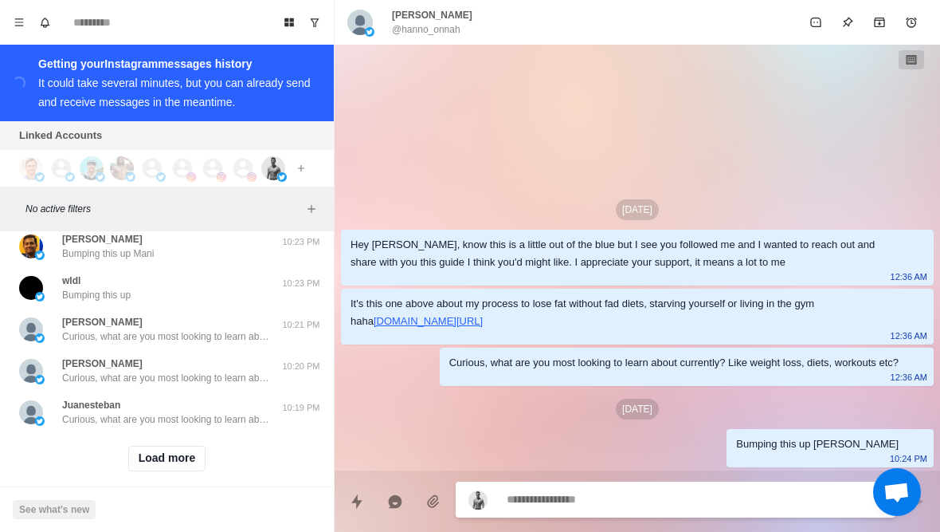
scroll to position [12267, 0]
click at [148, 452] on button "Load more" at bounding box center [167, 459] width 78 height 26
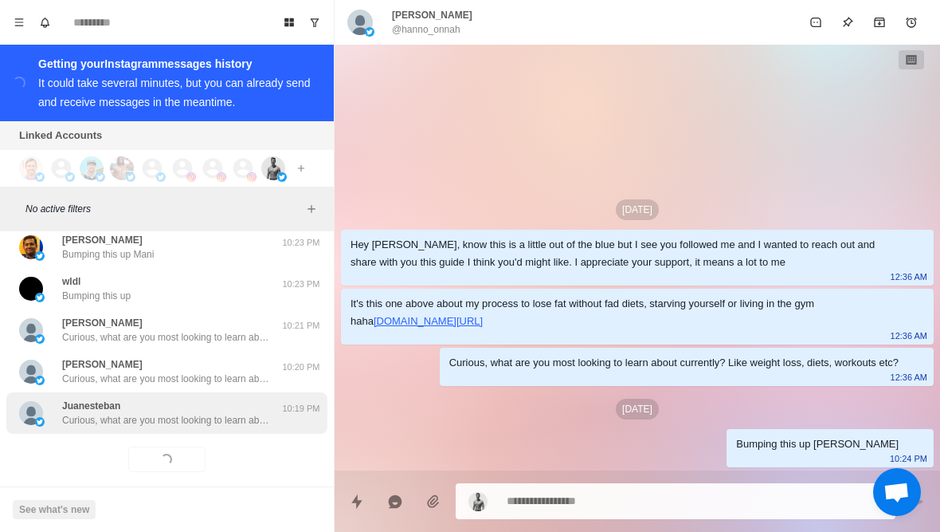
click at [102, 411] on div "Juanesteban Curious, what are you most looking to learn about currently? Like w…" at bounding box center [166, 412] width 321 height 41
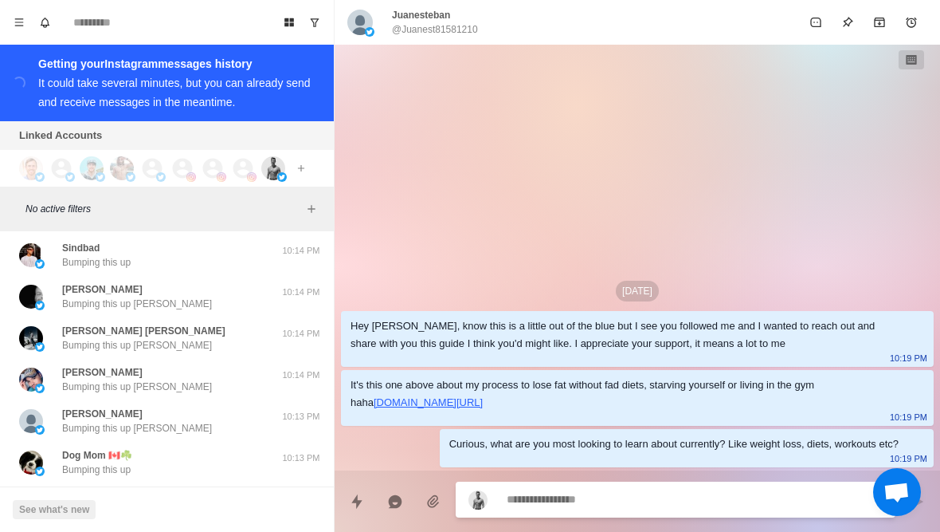
scroll to position [13092, 0]
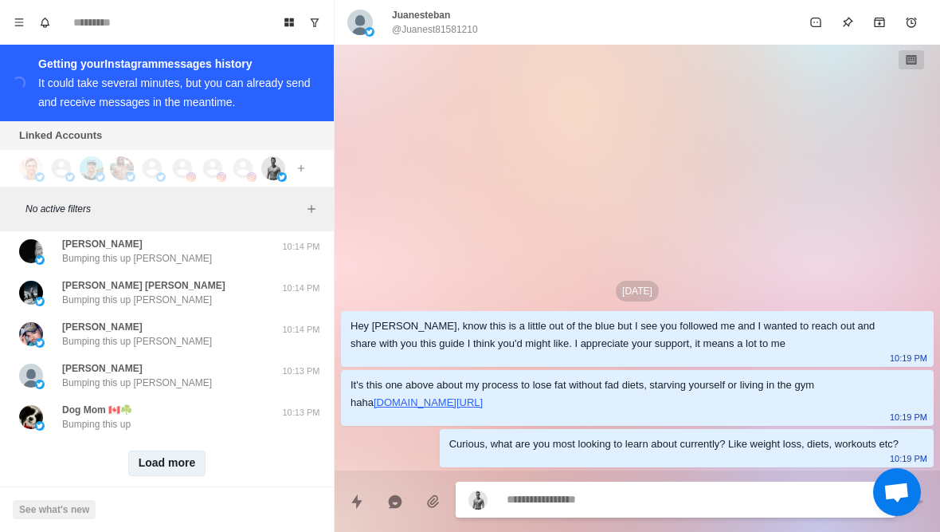
click at [147, 450] on button "Load more" at bounding box center [167, 463] width 78 height 26
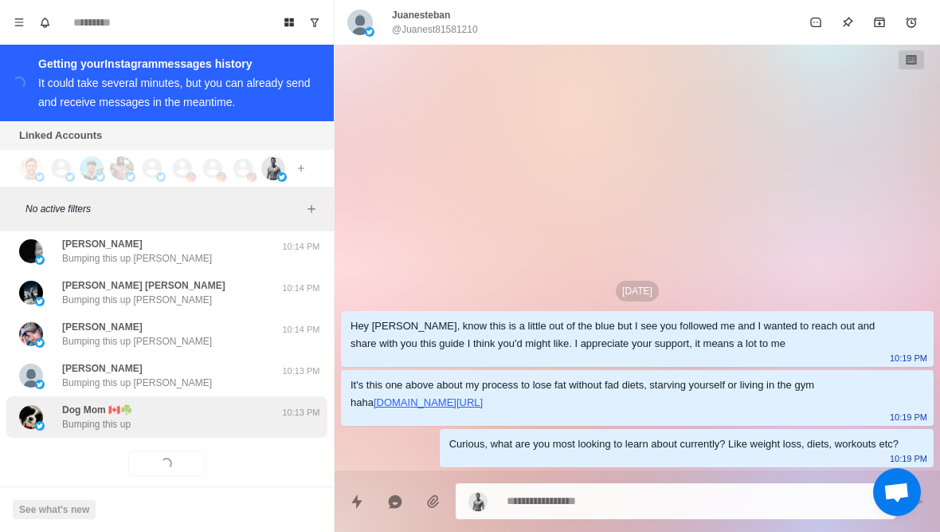
click at [87, 417] on p "Bumping this up" at bounding box center [96, 424] width 69 height 14
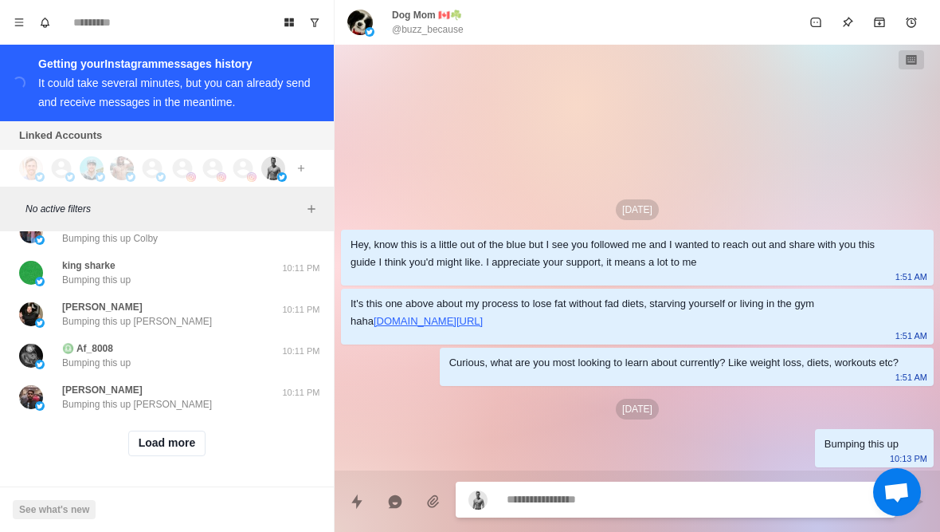
scroll to position [13939, 0]
click at [139, 442] on button "Load more" at bounding box center [167, 445] width 78 height 26
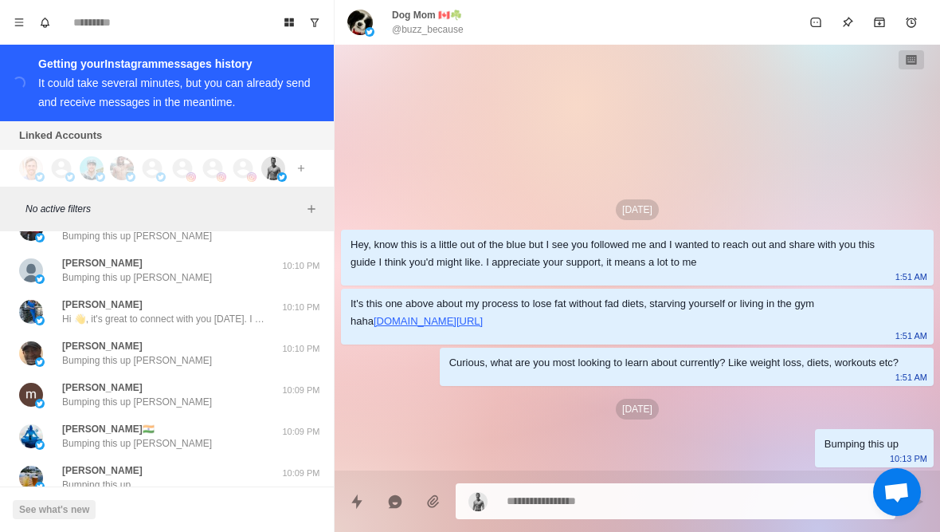
scroll to position [14113, 0]
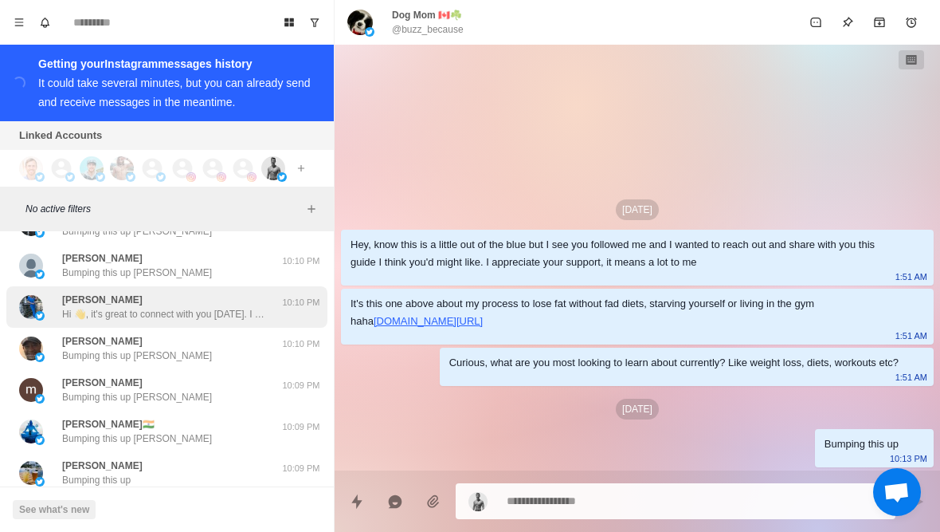
click at [46, 296] on div "Lola Schmidt Hi 👋, it's great to connect with you today. I wish you peace and h…" at bounding box center [150, 306] width 262 height 29
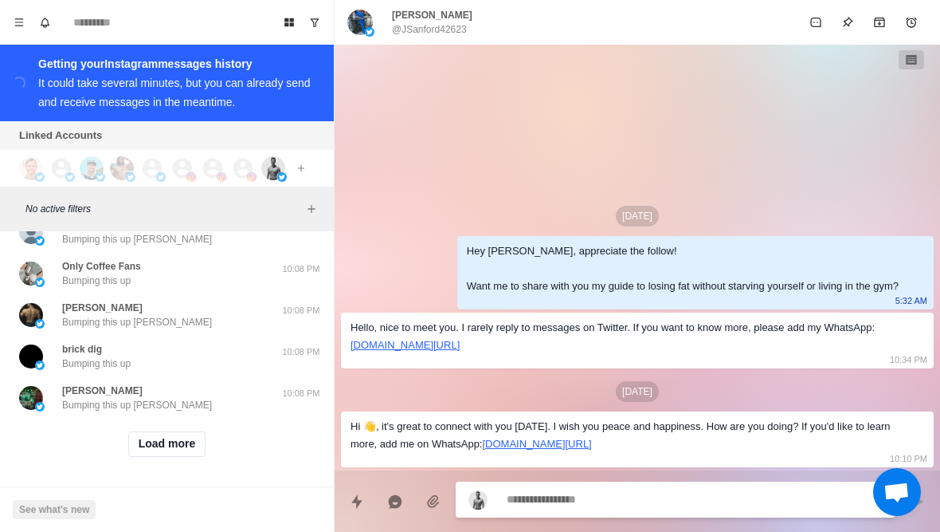
scroll to position [14768, 0]
click at [152, 453] on button "Load more" at bounding box center [167, 445] width 78 height 26
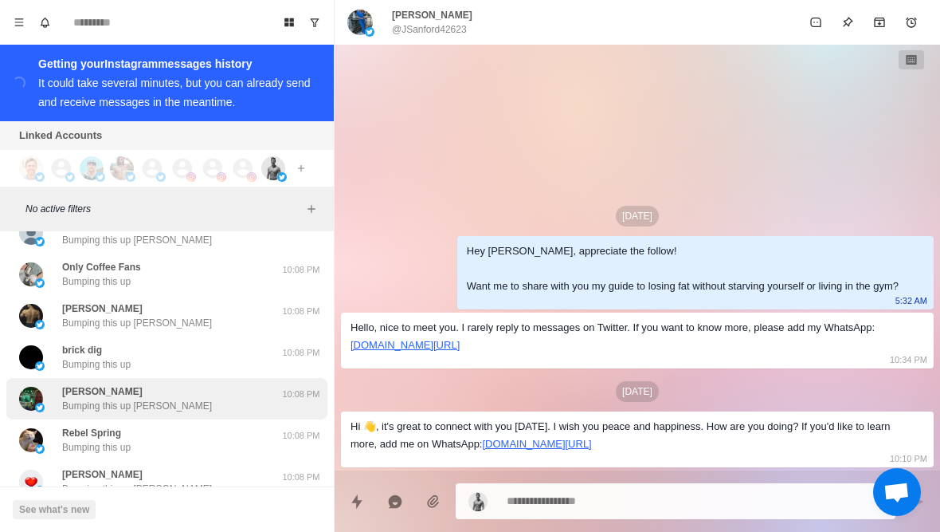
click at [129, 405] on p "Bumping this up Billy" at bounding box center [137, 405] width 150 height 14
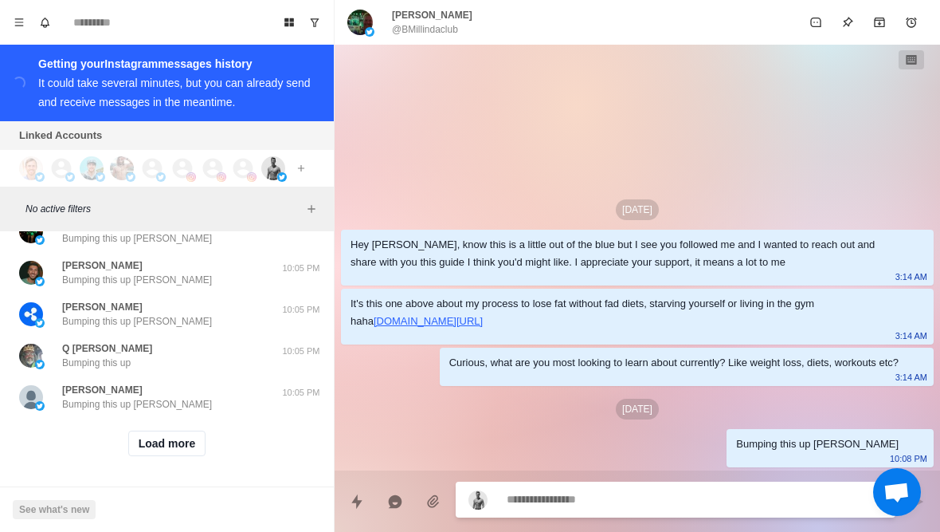
scroll to position [15595, 0]
click at [184, 446] on button "Load more" at bounding box center [167, 444] width 78 height 26
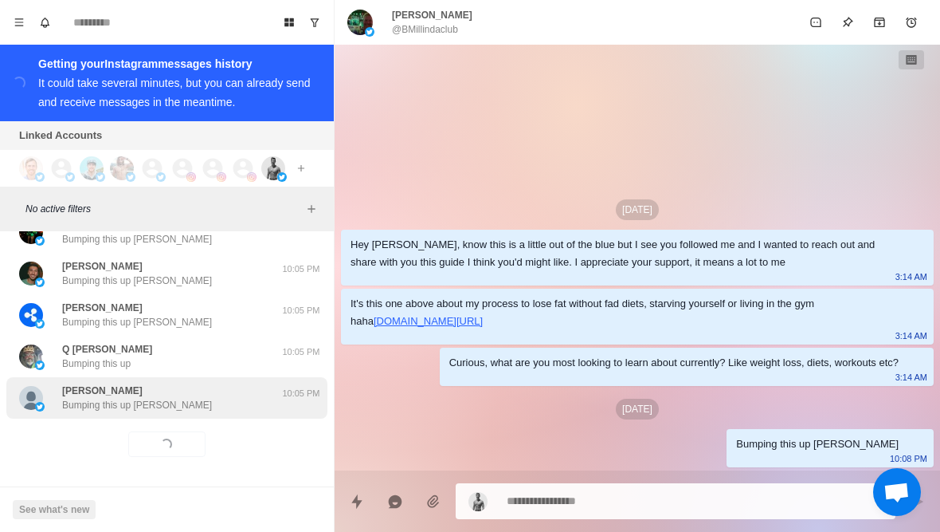
click at [198, 405] on div "Tom Naughton Bumping this up Tom" at bounding box center [150, 397] width 262 height 29
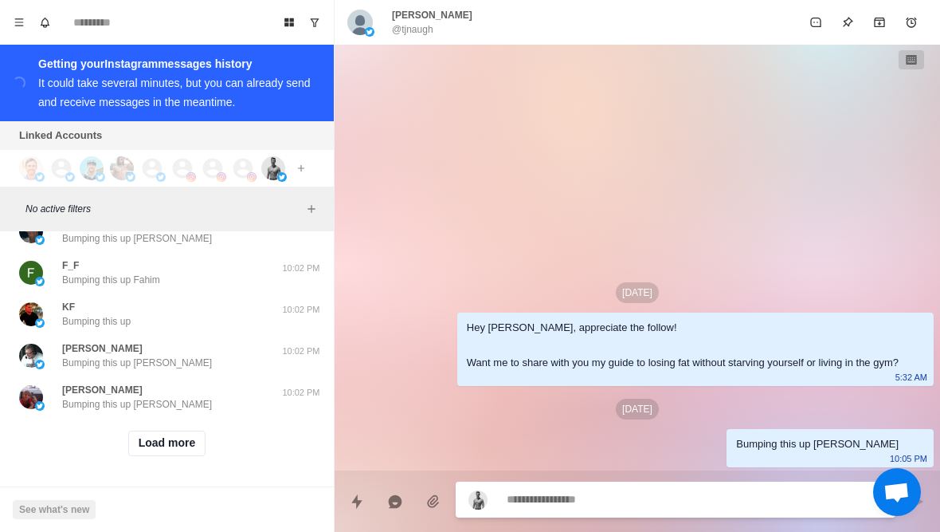
scroll to position [16422, 0]
click at [192, 442] on button "Load more" at bounding box center [167, 444] width 78 height 26
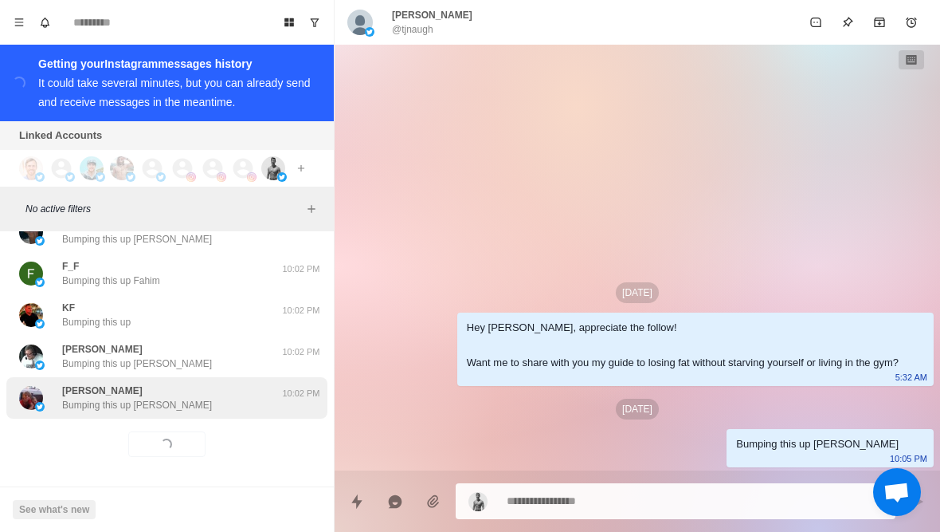
click at [223, 411] on div "Andy Wilson Bumping this up Andy 10:02 PM" at bounding box center [166, 397] width 321 height 41
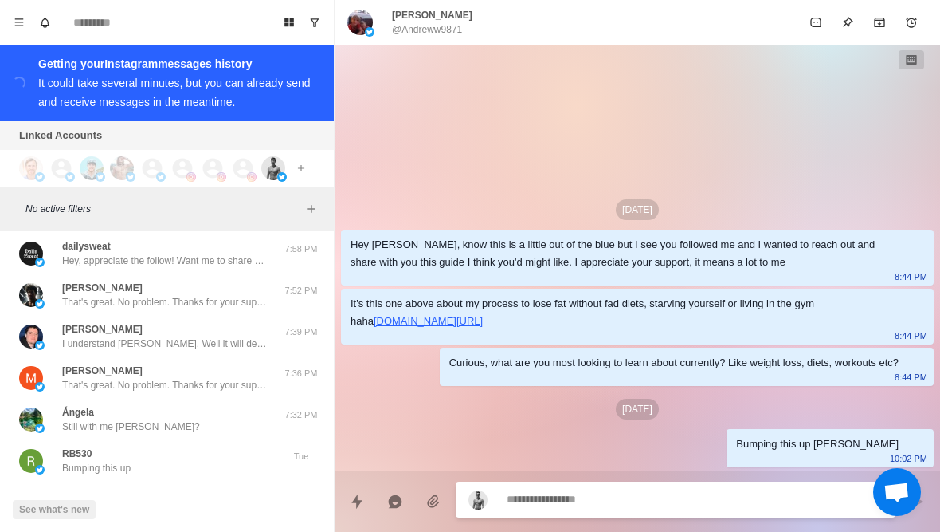
scroll to position [16710, 0]
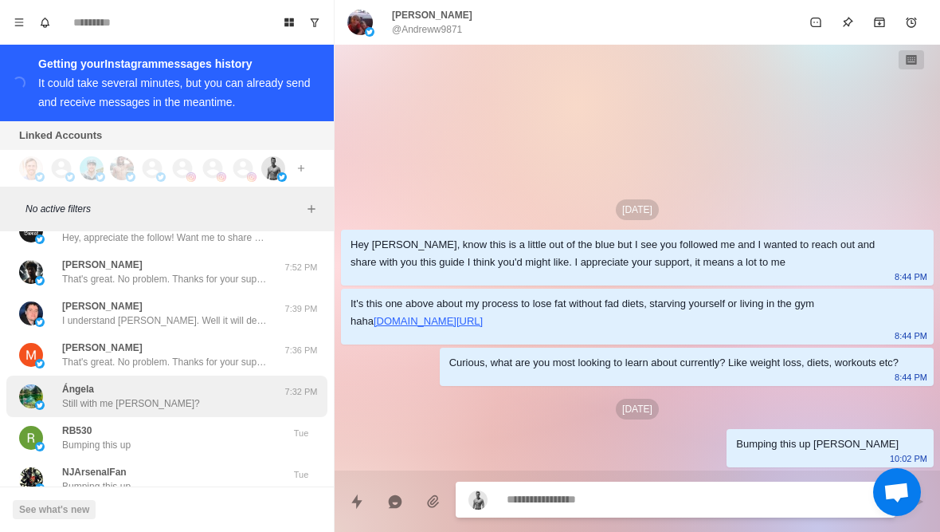
click at [250, 386] on div "Ángela Still with me angela?" at bounding box center [150, 396] width 262 height 29
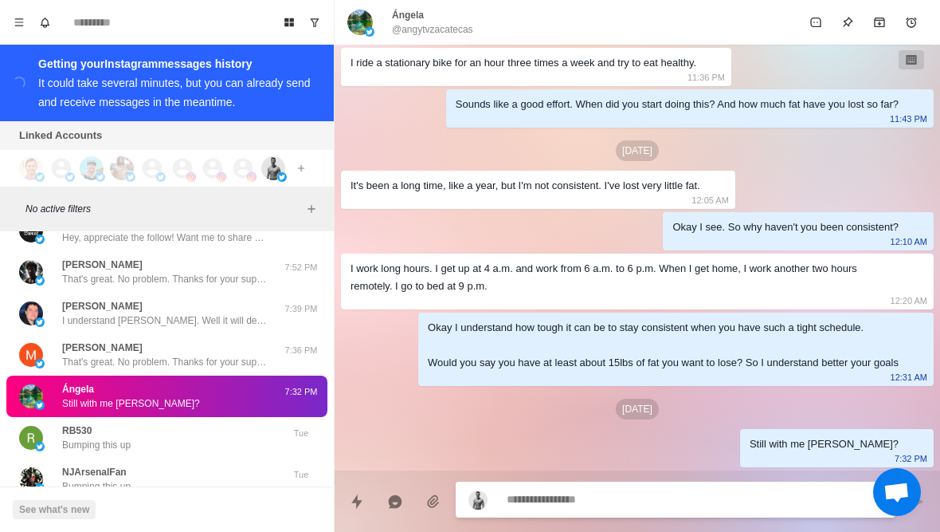
scroll to position [414, 0]
type textarea "*"
type textarea "**"
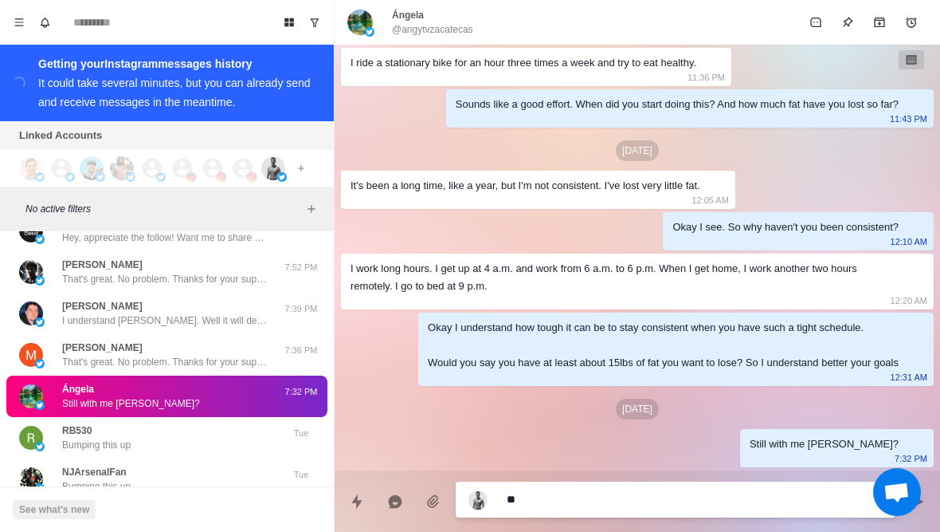
type textarea "*"
type textarea "***"
type textarea "*"
type textarea "****"
type textarea "*"
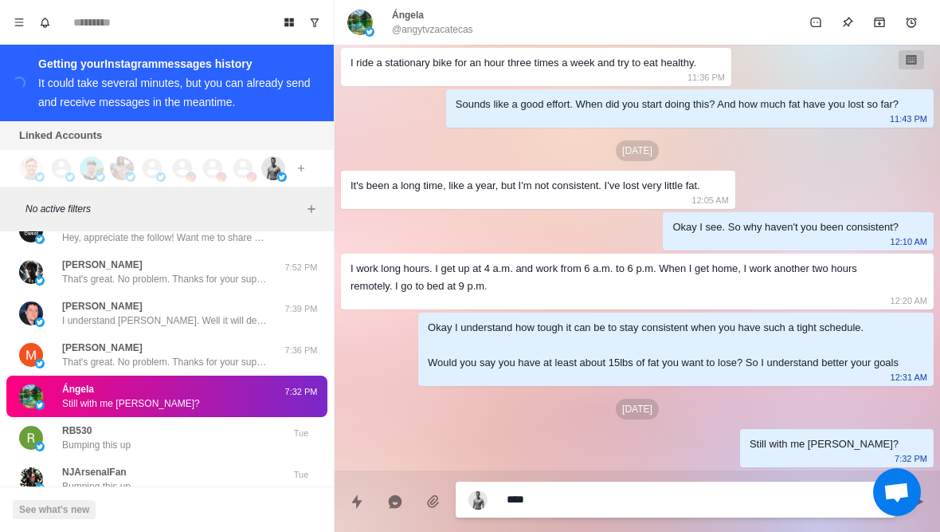
type textarea "**********"
type textarea "*"
type textarea "**********"
type textarea "*"
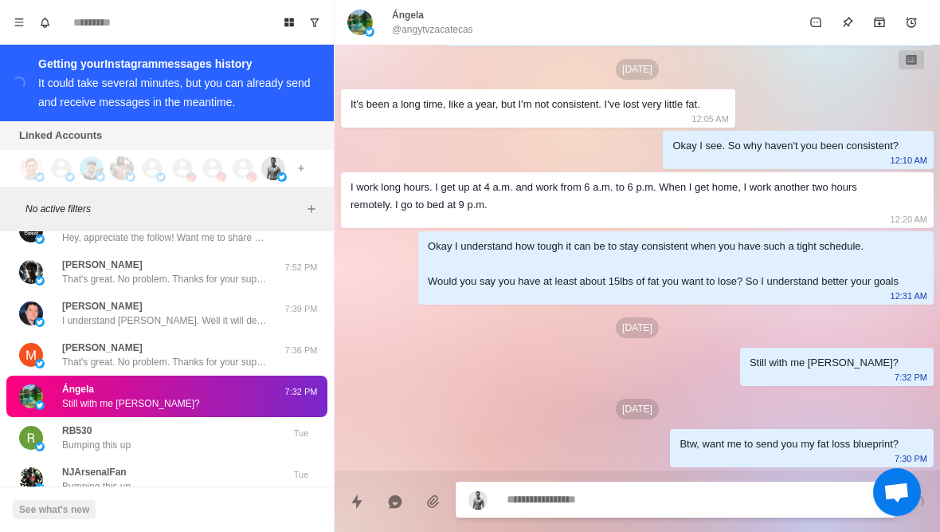
type textarea "*"
type textarea "**"
type textarea "*"
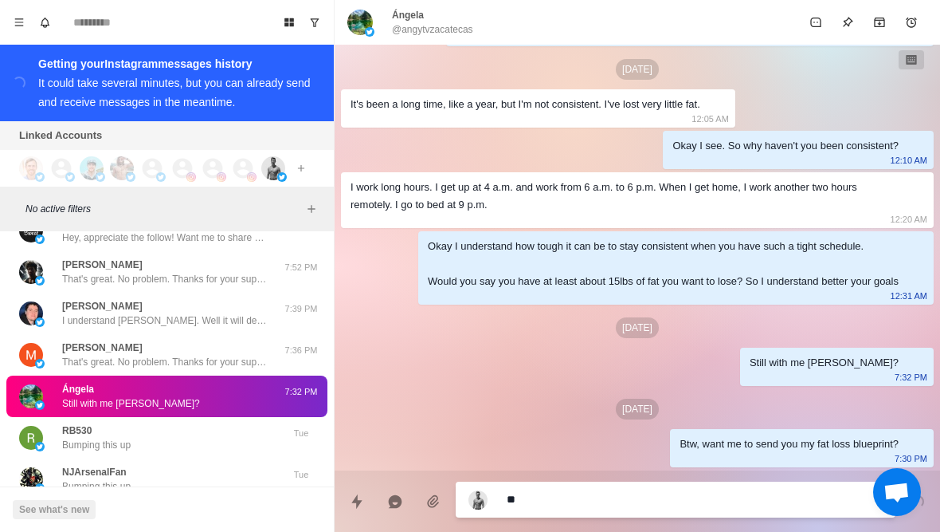
type textarea "***"
type textarea "*"
type textarea "****"
type textarea "*"
type textarea "**********"
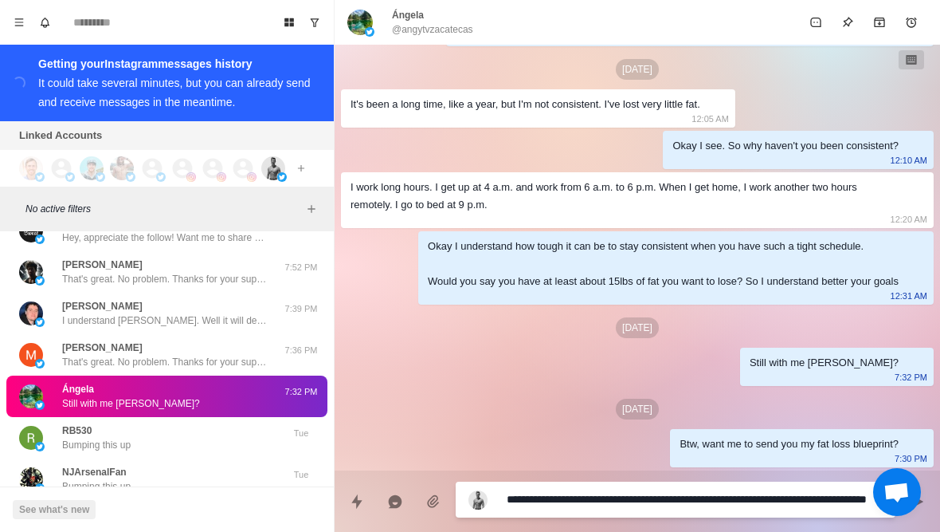
type textarea "*"
type textarea "**********"
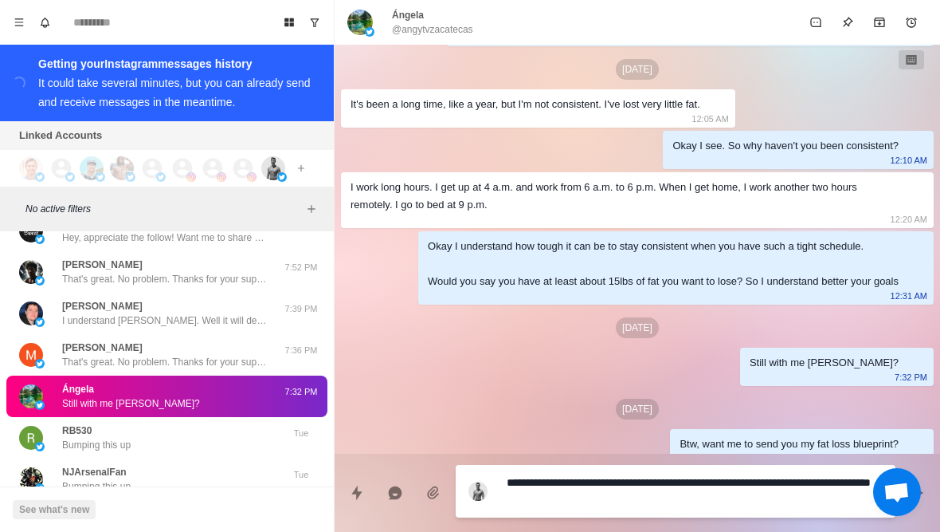
type textarea "*"
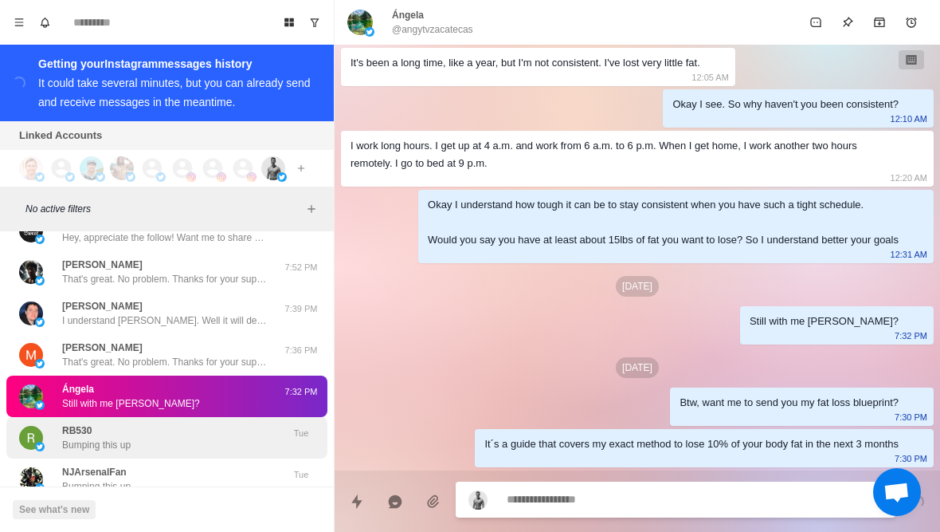
click at [36, 442] on img at bounding box center [40, 447] width 10 height 10
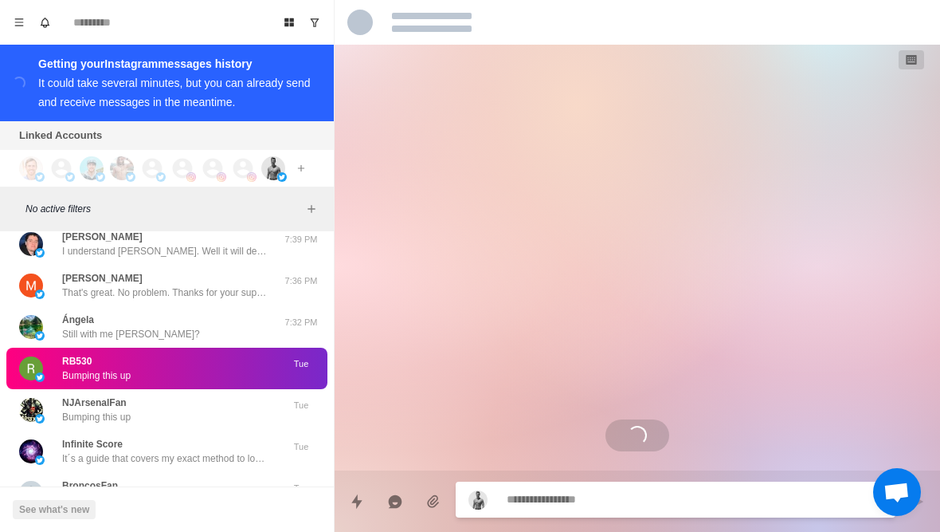
scroll to position [16780, 0]
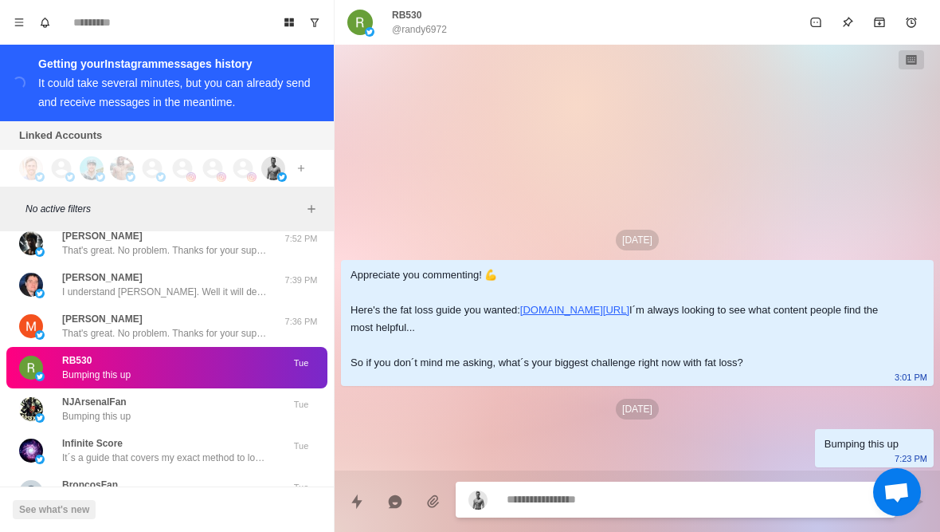
type textarea "*"
paste textarea "**********"
type textarea "**********"
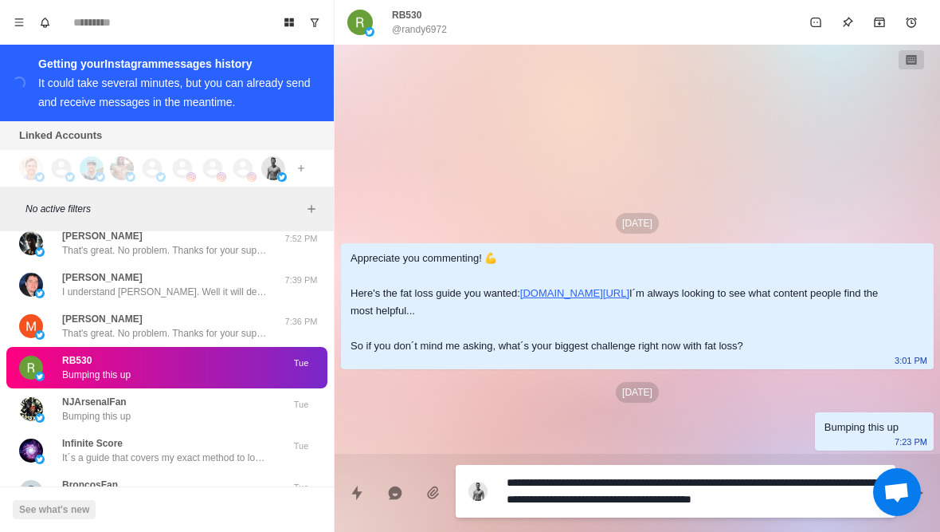
type textarea "*"
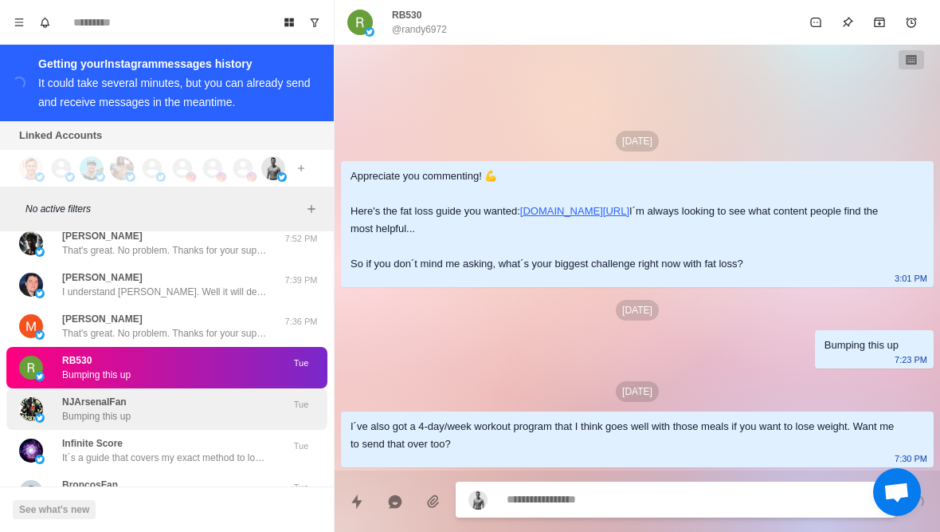
click at [84, 415] on p "Bumping this up" at bounding box center [96, 416] width 69 height 14
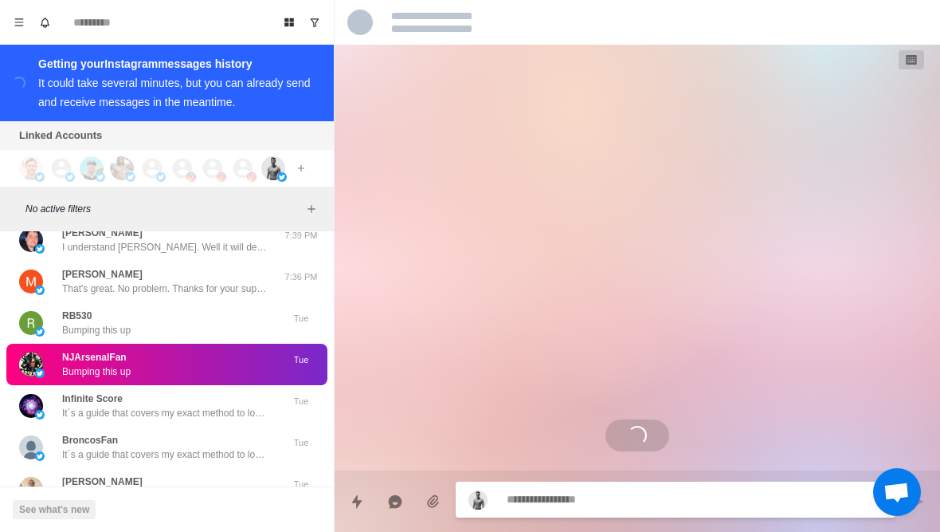
scroll to position [16826, 0]
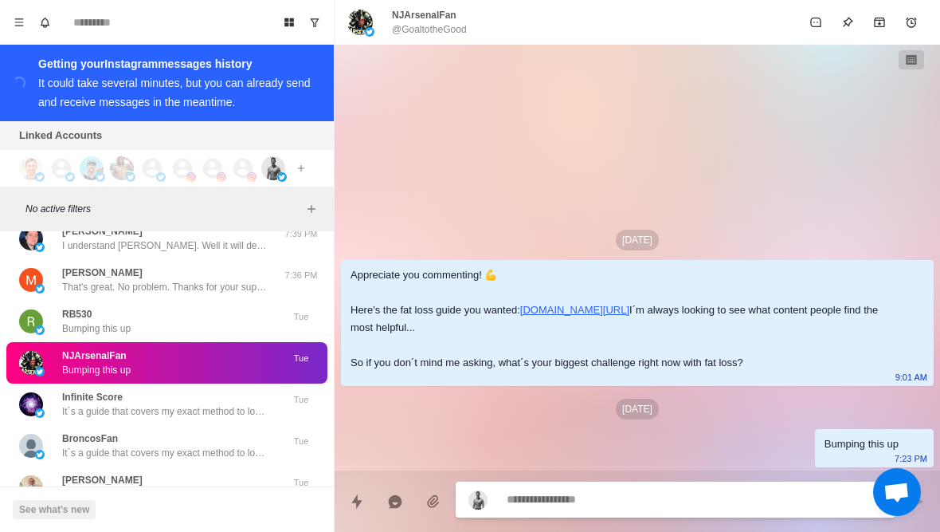
type textarea "*"
paste textarea "**********"
type textarea "**********"
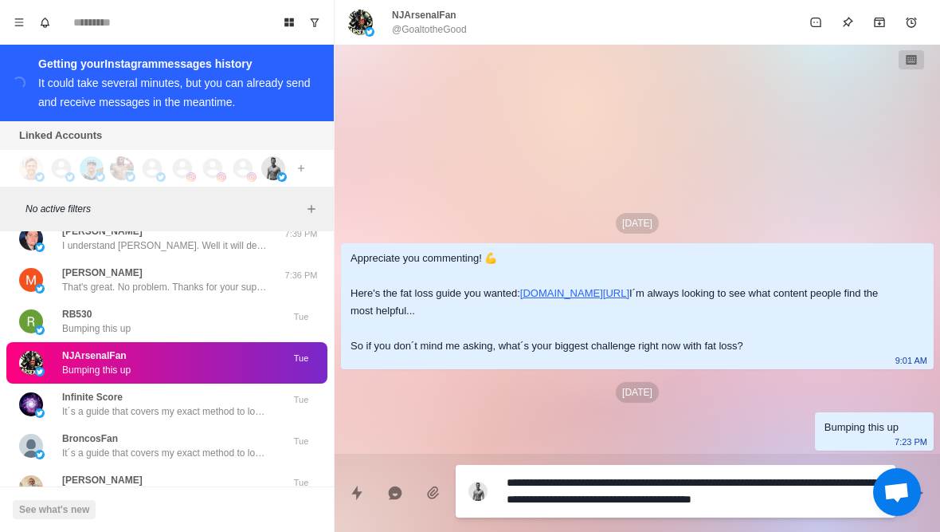
type textarea "*"
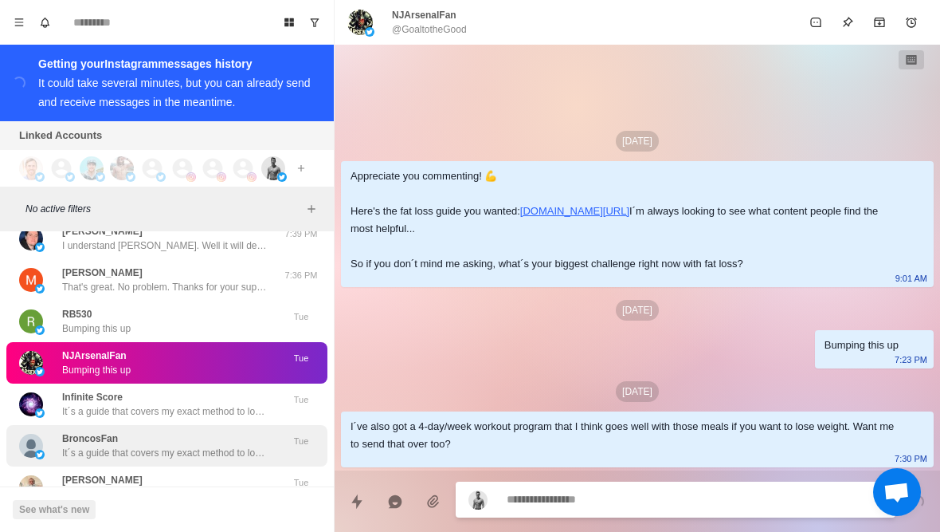
click at [47, 441] on div "BroncosFan It´s a guide that covers my exact method to lose 10% of your body fa…" at bounding box center [150, 445] width 262 height 29
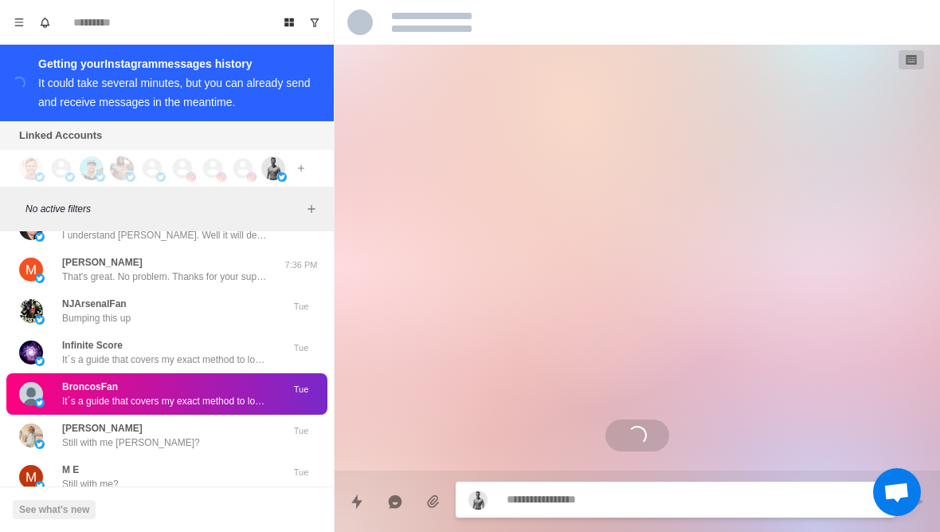
scroll to position [1548, 0]
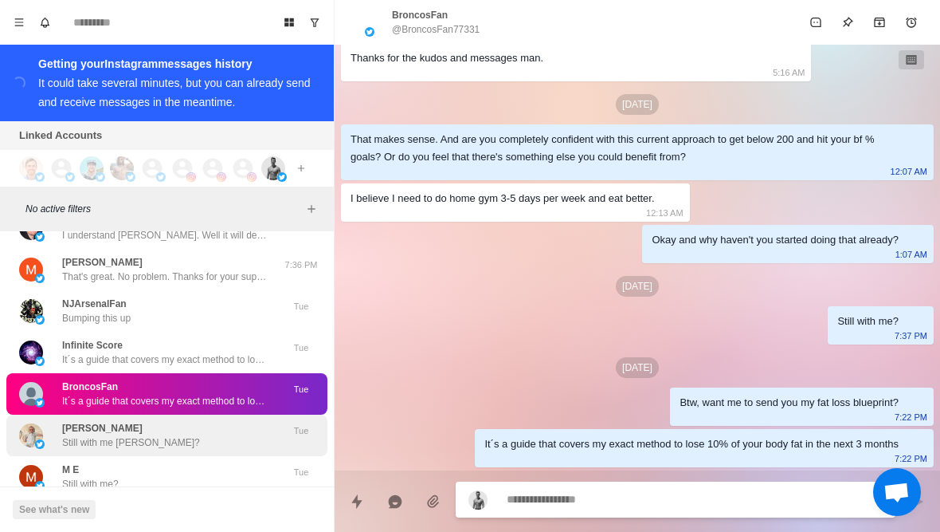
click at [39, 441] on img at bounding box center [40, 444] width 10 height 10
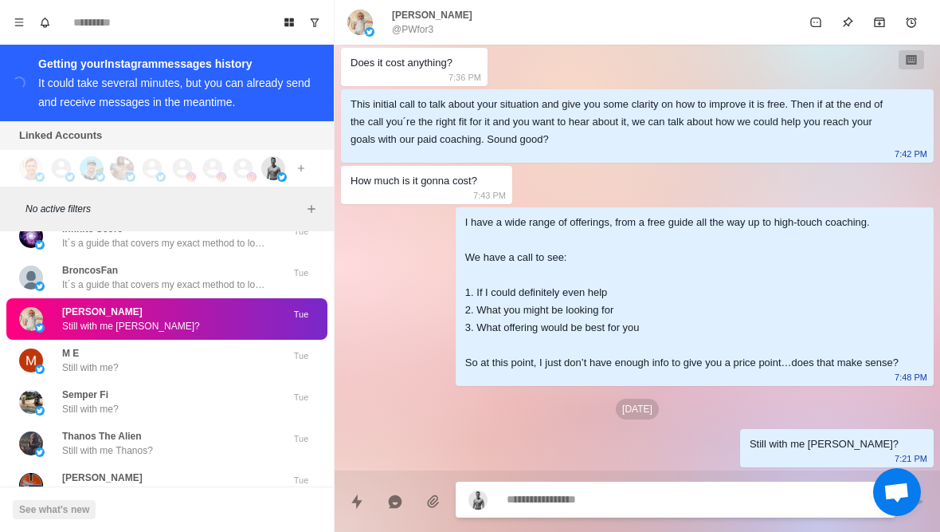
scroll to position [1570, 0]
type textarea "*"
type textarea "**********"
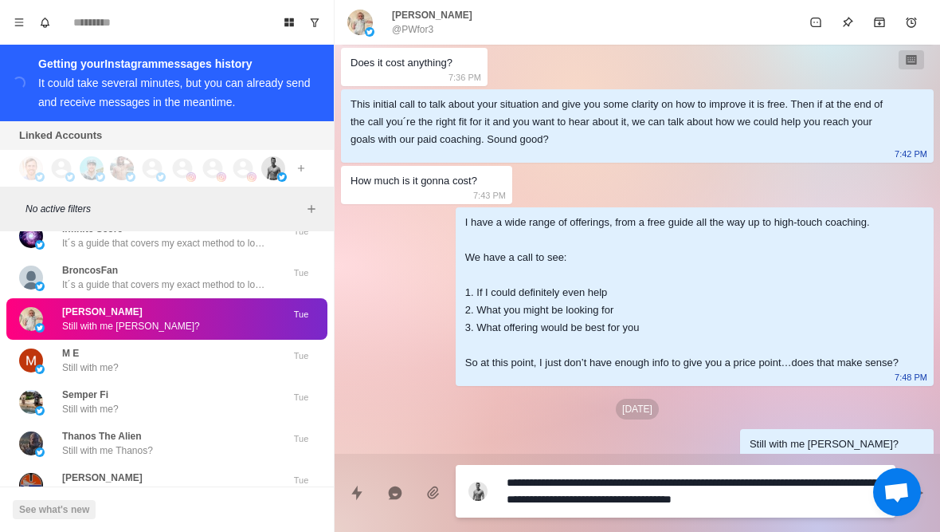
click at [842, 500] on textarea "**********" at bounding box center [695, 491] width 376 height 40
drag, startPoint x: 842, startPoint y: 500, endPoint x: 814, endPoint y: 482, distance: 33.4
click at [814, 482] on textarea "**********" at bounding box center [695, 491] width 376 height 40
type textarea "*"
type textarea "**********"
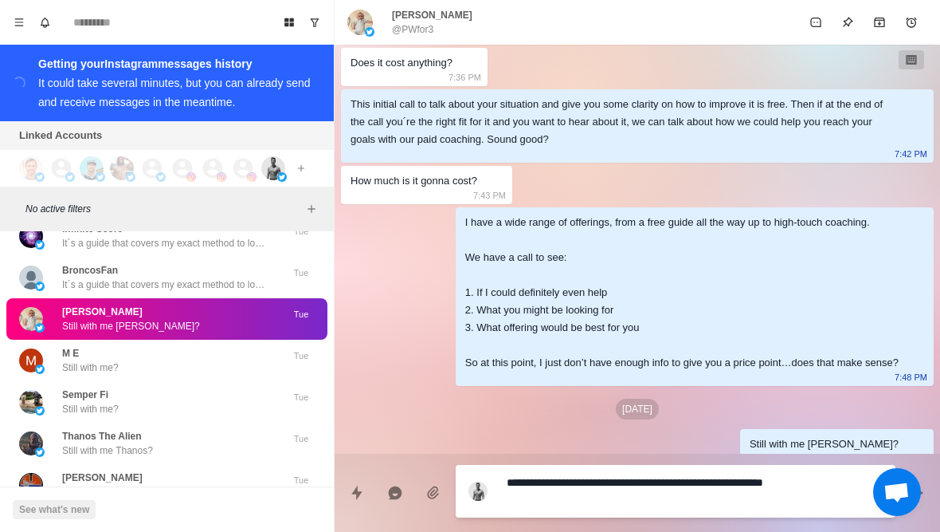
type textarea "*"
type textarea "**********"
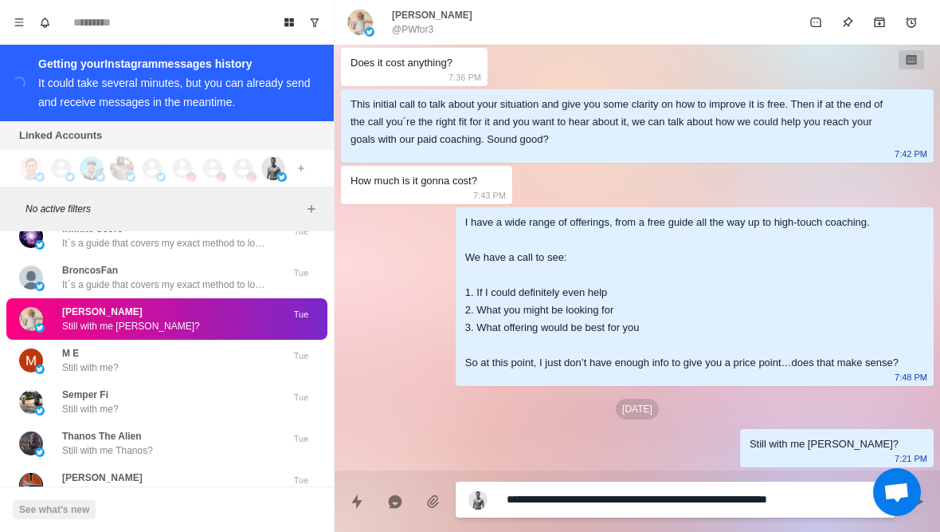
type textarea "*"
type textarea "**********"
type textarea "*"
type textarea "**********"
type textarea "*"
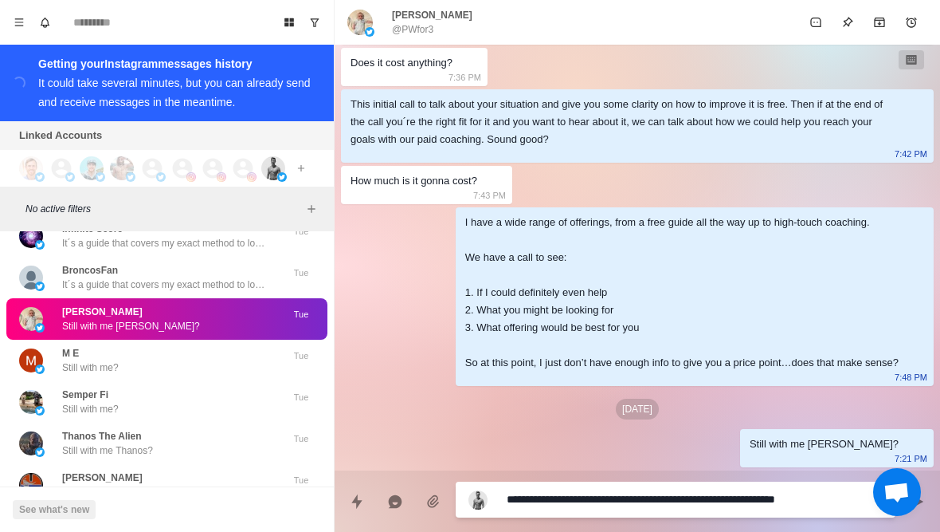
type textarea "**********"
type textarea "*"
type textarea "**********"
type textarea "*"
type textarea "**********"
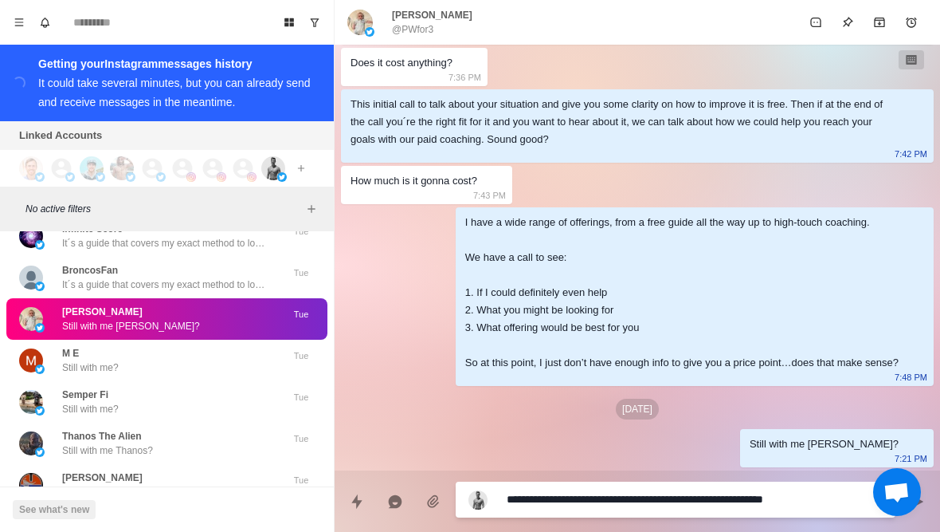
type textarea "*"
type textarea "**********"
type textarea "*"
type textarea "**********"
type textarea "*"
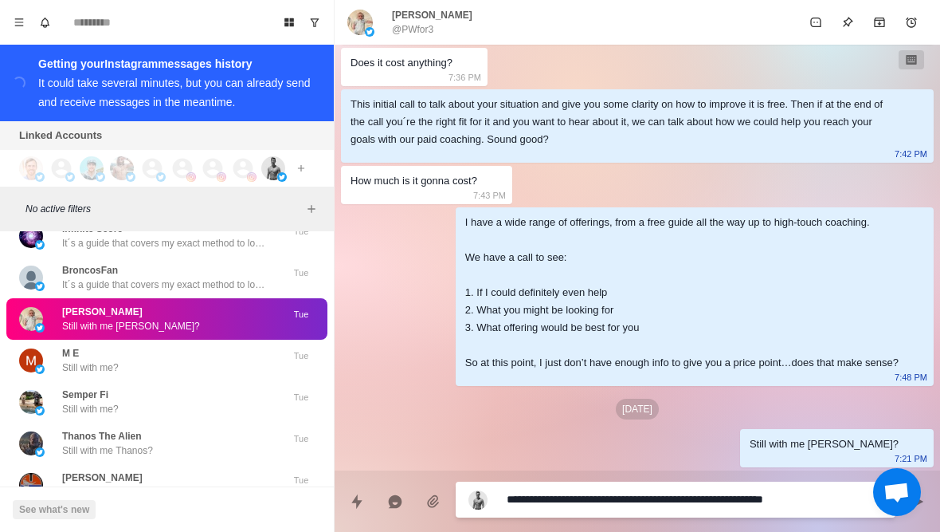
type textarea "**********"
type textarea "*"
type textarea "**********"
type textarea "*"
type textarea "**********"
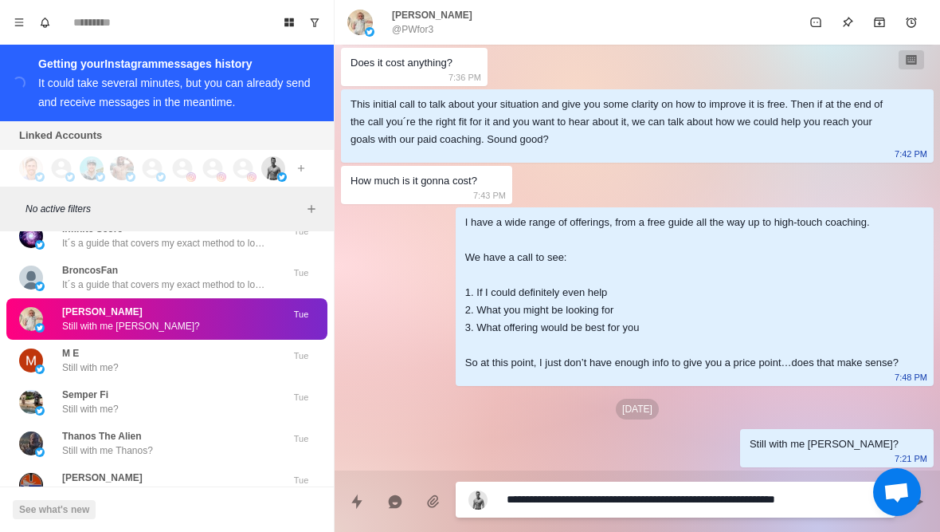
type textarea "*"
type textarea "**********"
type textarea "*"
type textarea "**********"
type textarea "*"
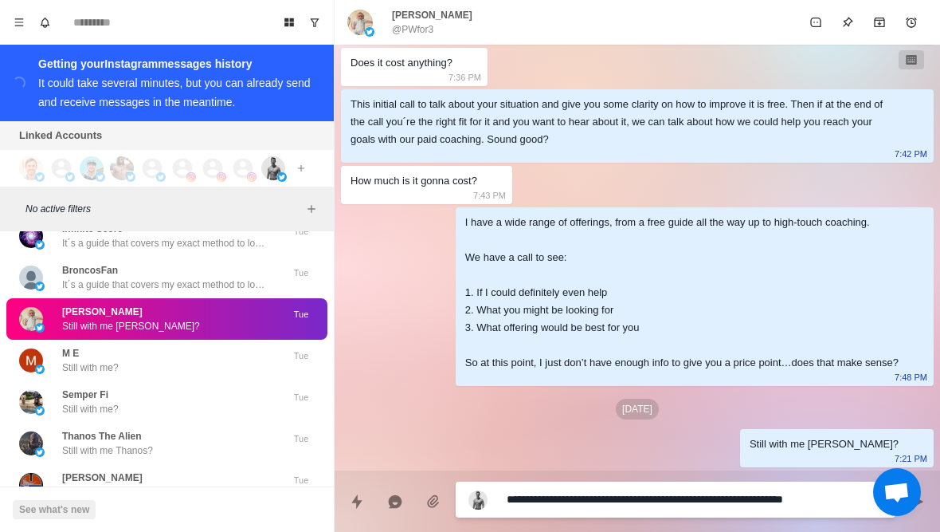
type textarea "**********"
type textarea "*"
type textarea "**********"
type textarea "*"
type textarea "**********"
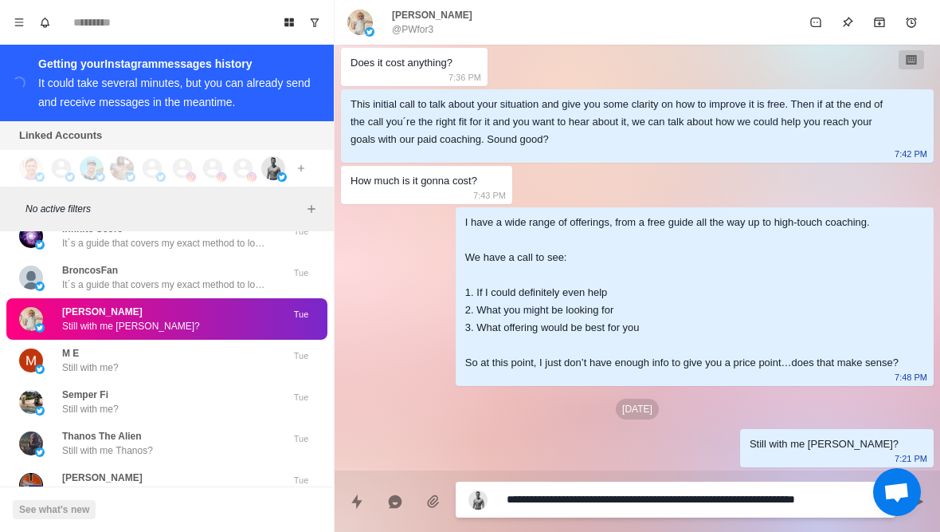
type textarea "*"
type textarea "**********"
type textarea "*"
type textarea "**********"
type textarea "*"
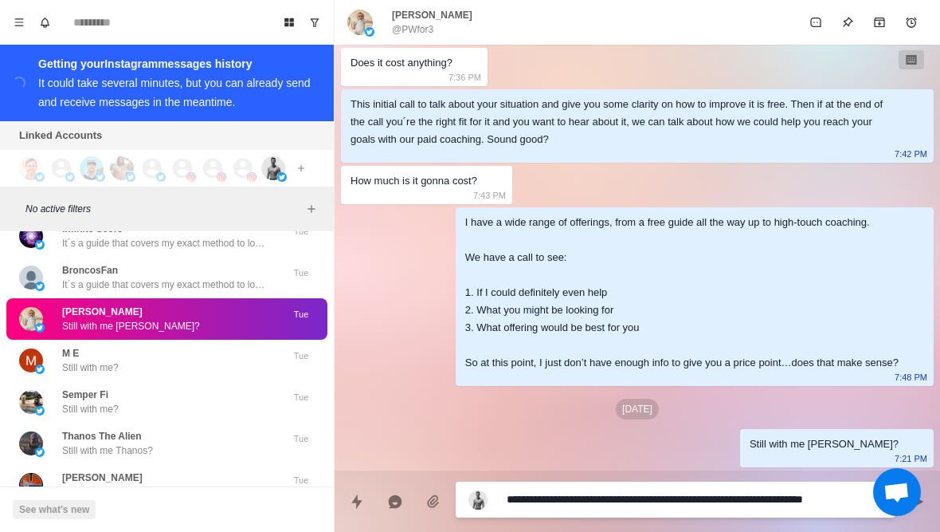
type textarea "**********"
type textarea "*"
type textarea "**********"
type textarea "*"
type textarea "**********"
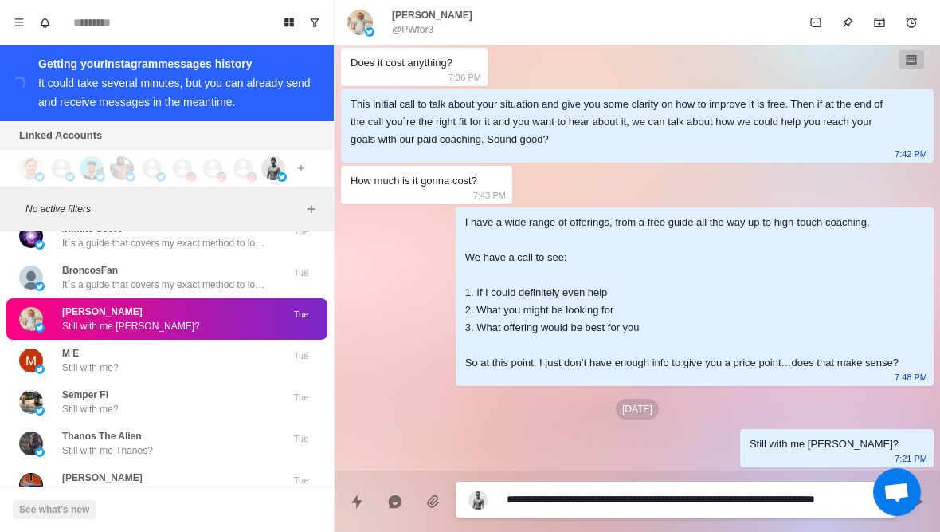
type textarea "*"
type textarea "**********"
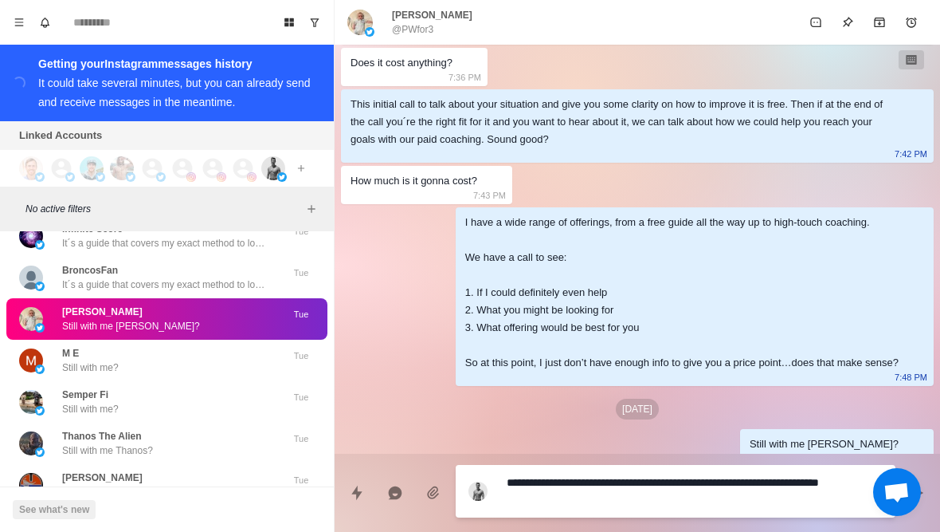
type textarea "*"
type textarea "**********"
type textarea "*"
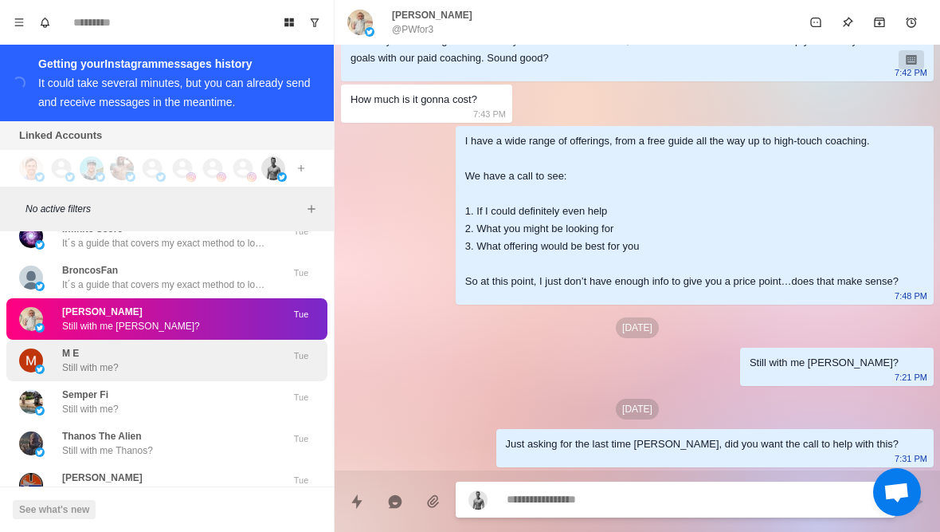
click at [44, 365] on img at bounding box center [40, 369] width 10 height 10
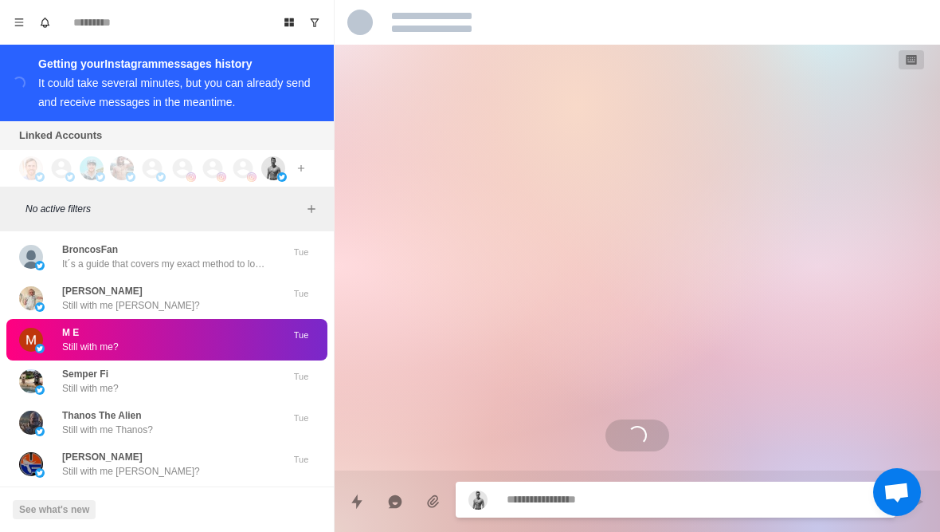
scroll to position [17059, 0]
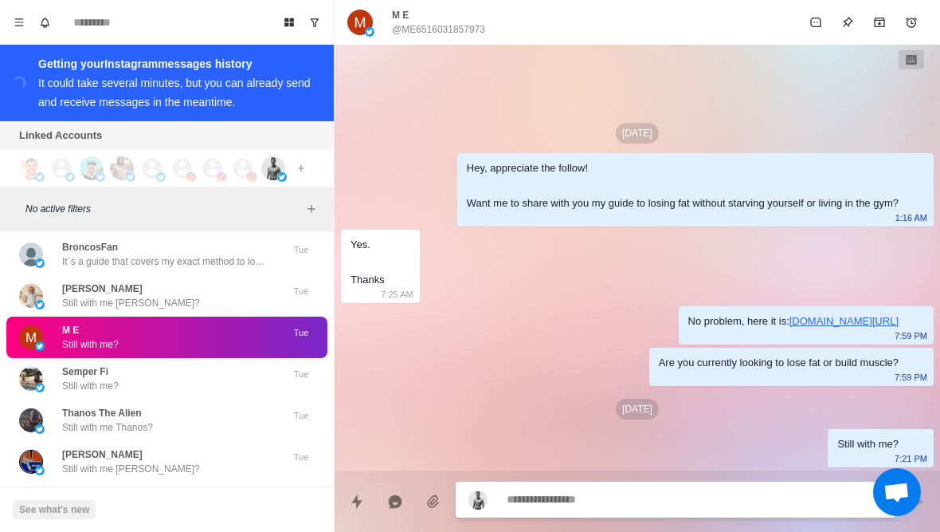
type textarea "*"
type textarea "**"
type textarea "*"
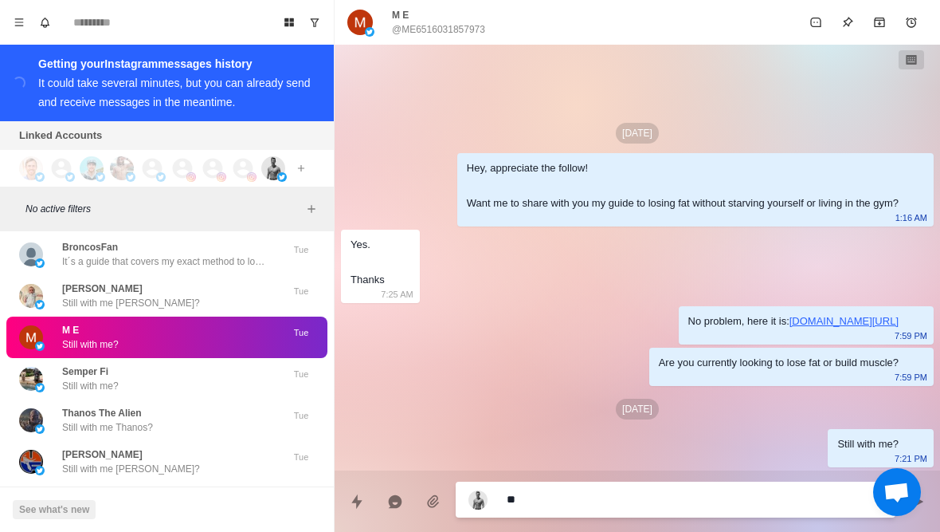
type textarea "***"
type textarea "*"
type textarea "****"
type textarea "*"
type textarea "**********"
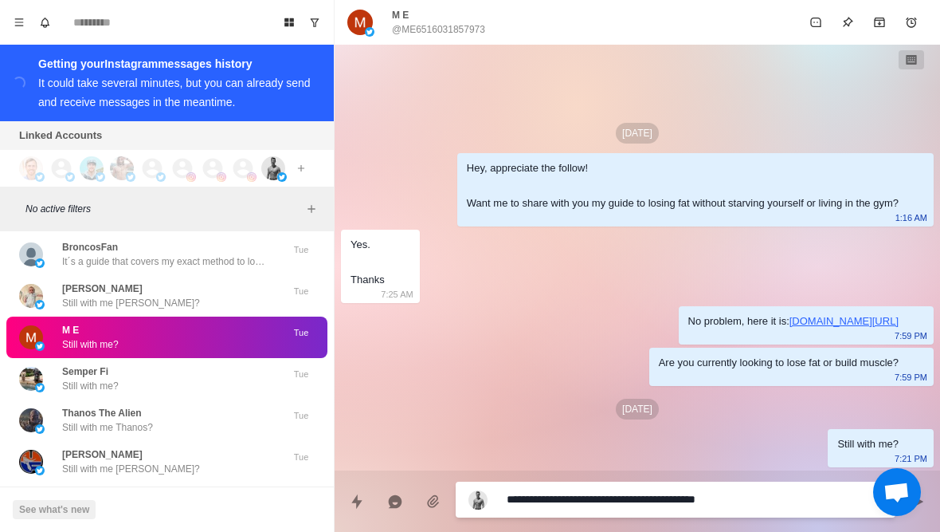
type textarea "*"
type textarea "**********"
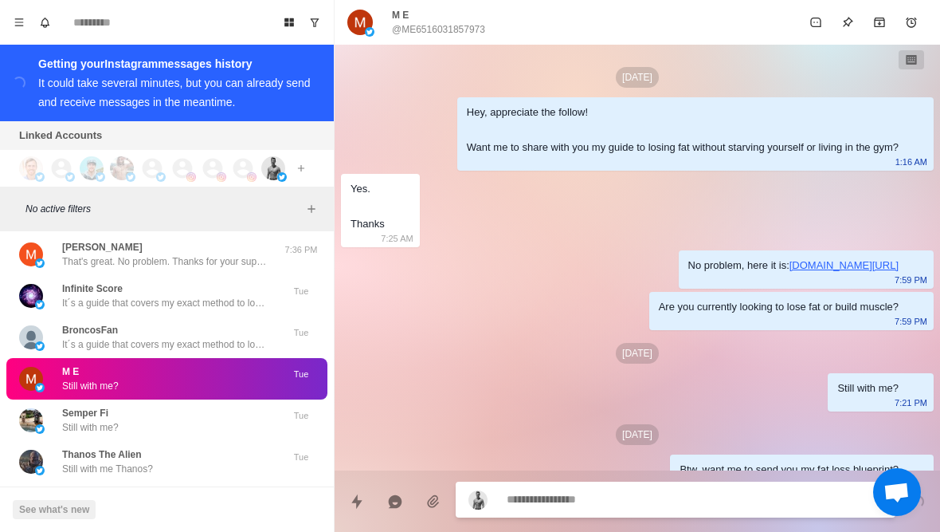
scroll to position [26, 0]
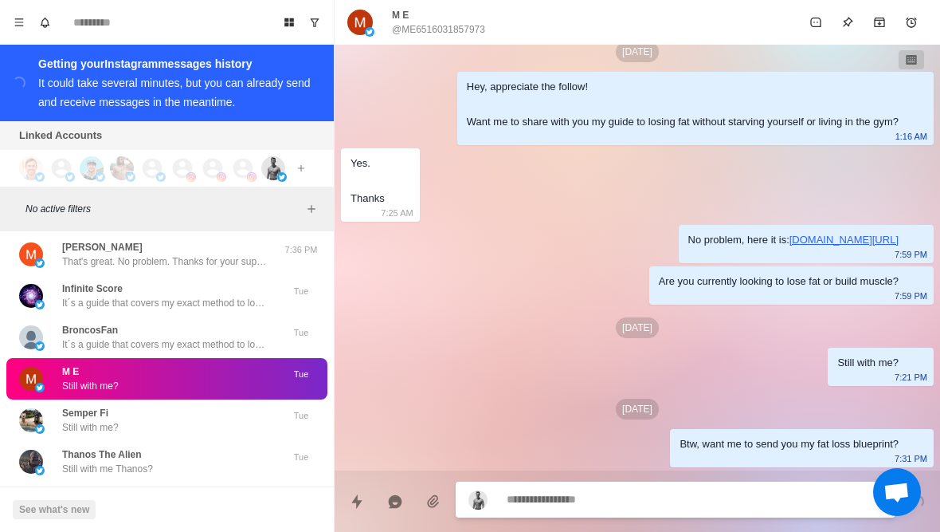
type textarea "*"
type textarea "**"
type textarea "*"
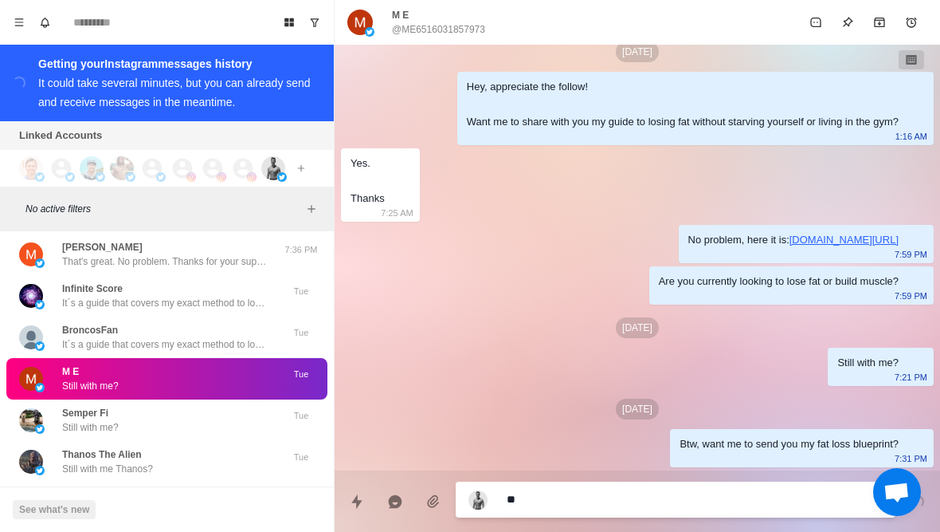
type textarea "***"
type textarea "*"
type textarea "****"
type textarea "*"
type textarea "**********"
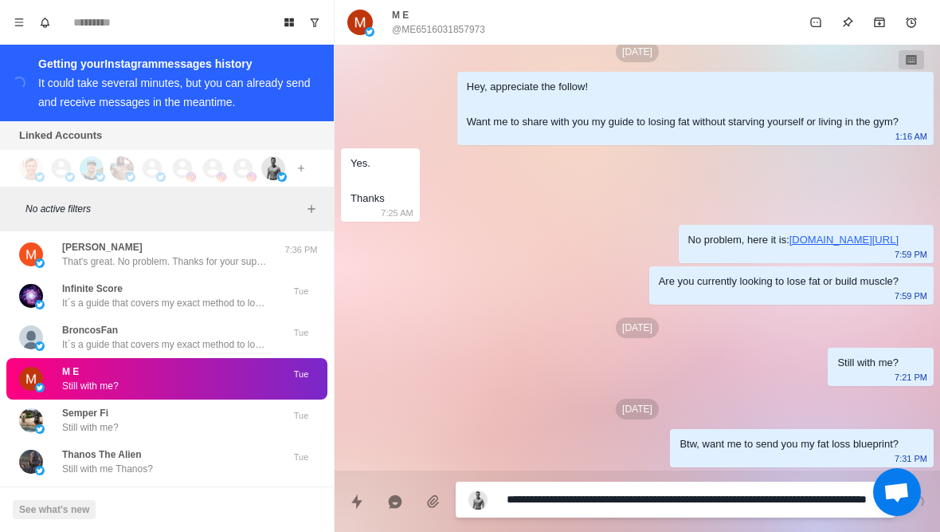
type textarea "*"
type textarea "**********"
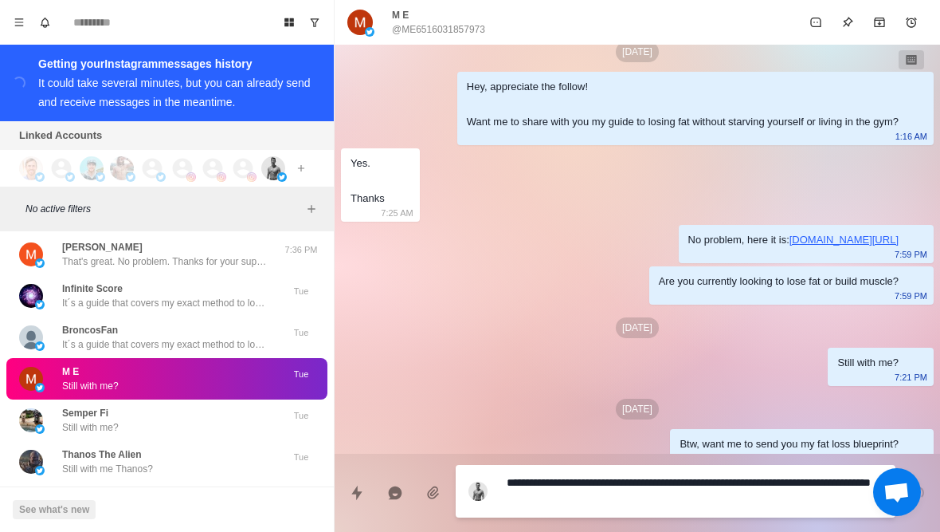
type textarea "*"
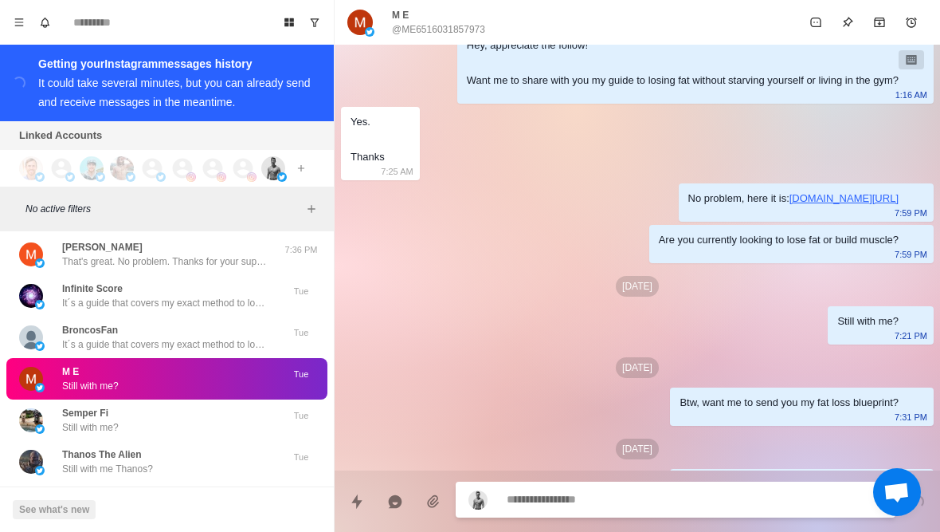
scroll to position [107, 0]
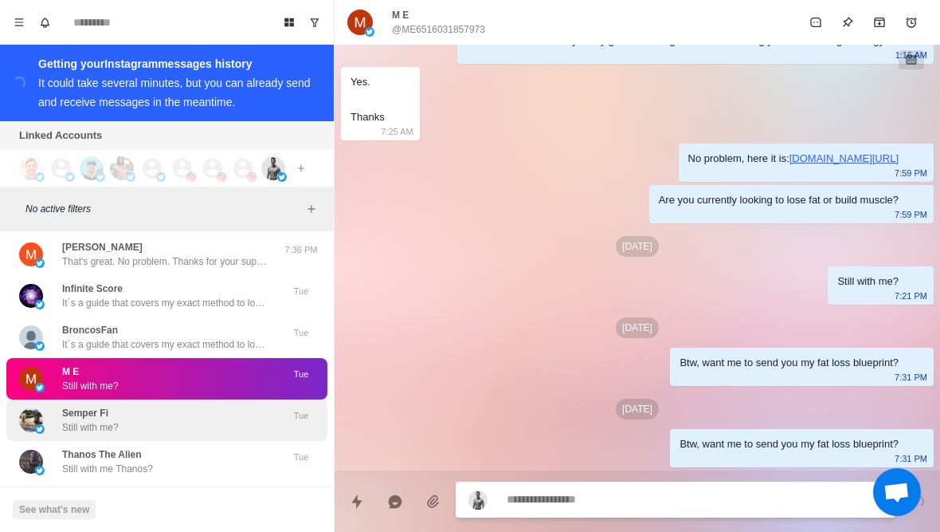
click at [61, 426] on div "Semper Fi Still with me?" at bounding box center [150, 420] width 262 height 29
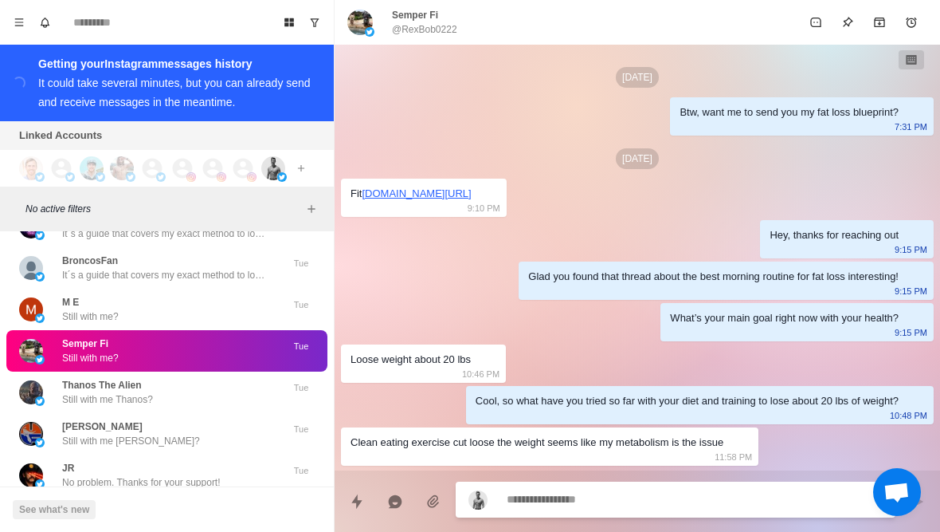
scroll to position [531, 0]
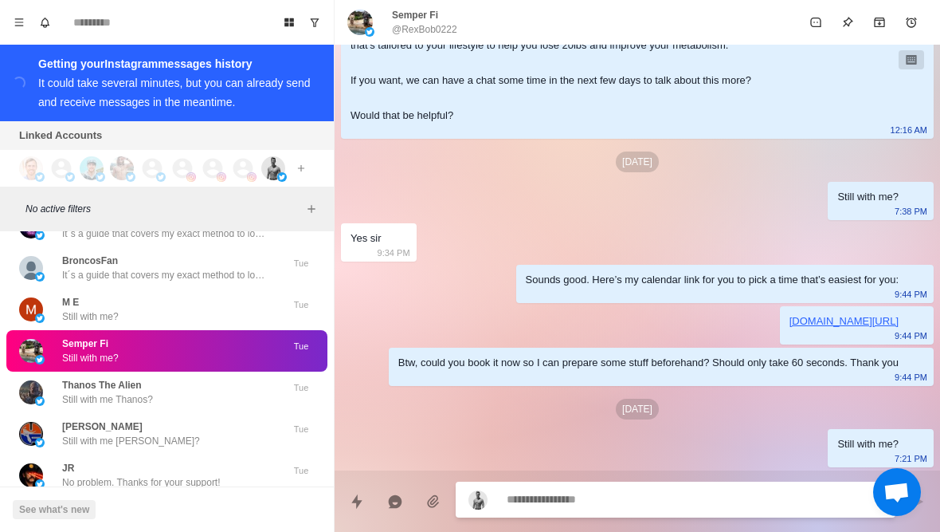
type textarea "*"
type textarea "**********"
click at [559, 498] on textarea "**********" at bounding box center [695, 499] width 376 height 23
type textarea "*"
type textarea "**********"
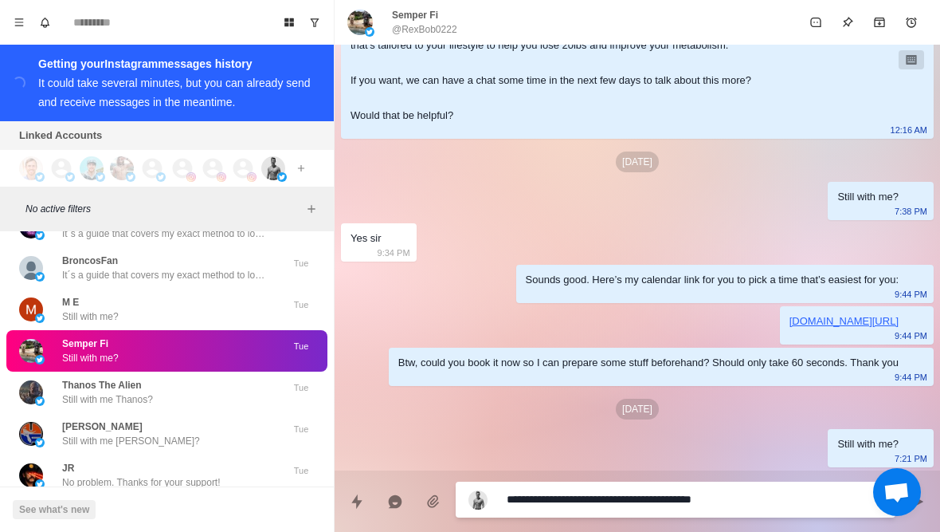
type textarea "*"
type textarea "**********"
type textarea "*"
type textarea "**********"
type textarea "*"
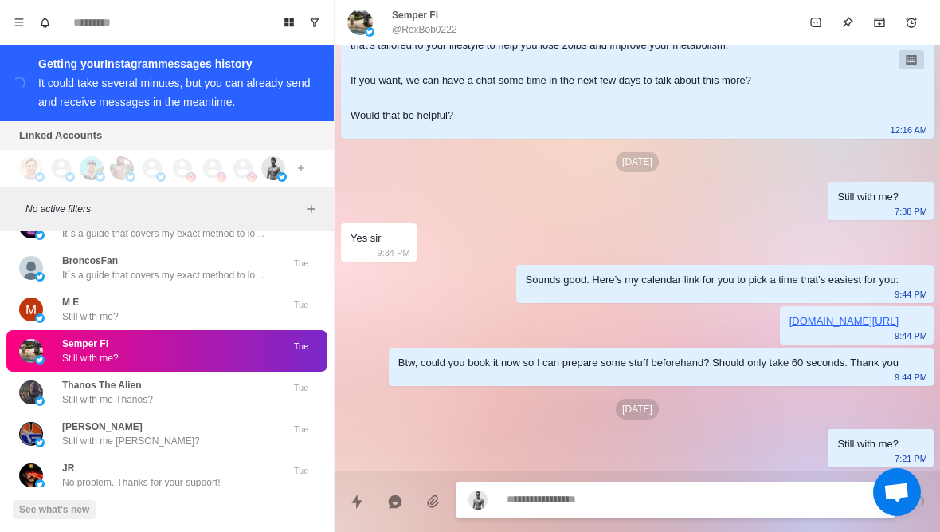
scroll to position [612, 0]
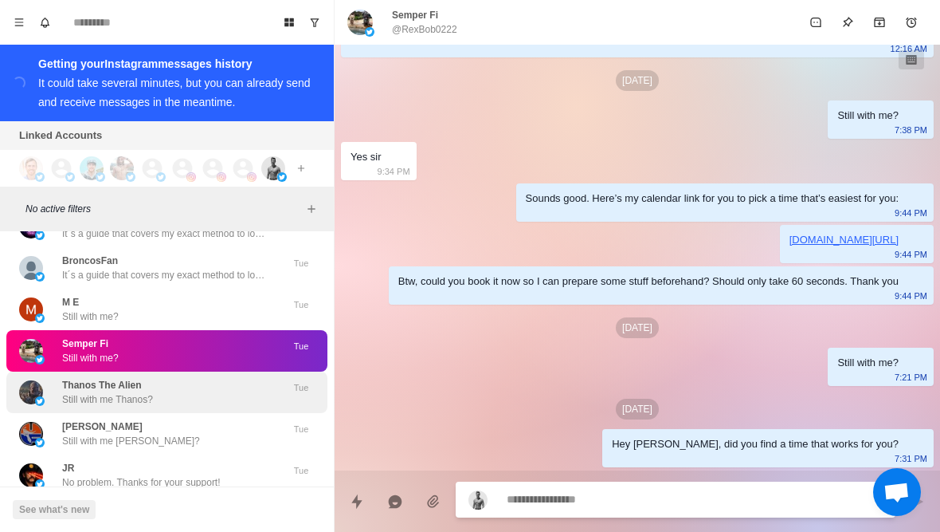
click at [49, 390] on div "Thanos The Alien Still with me Thanos?" at bounding box center [150, 392] width 262 height 29
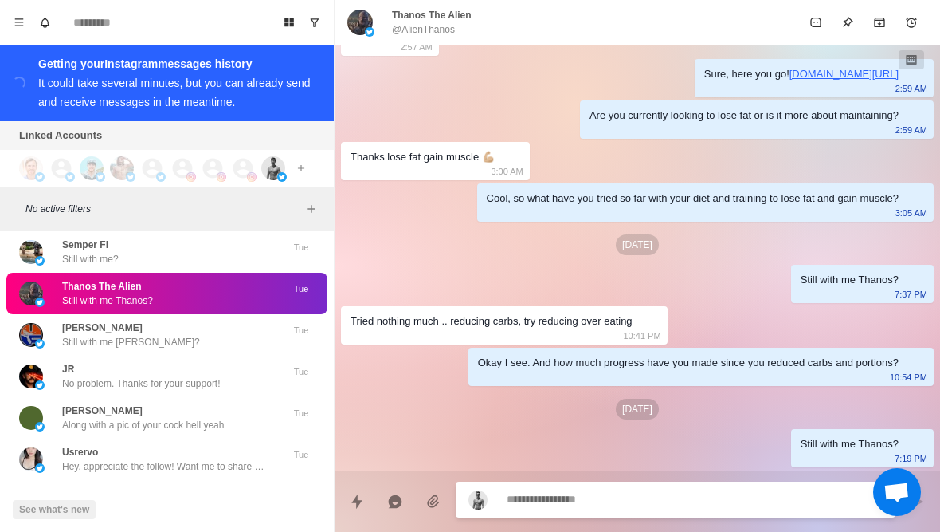
scroll to position [237, 0]
type textarea "*"
type textarea "**"
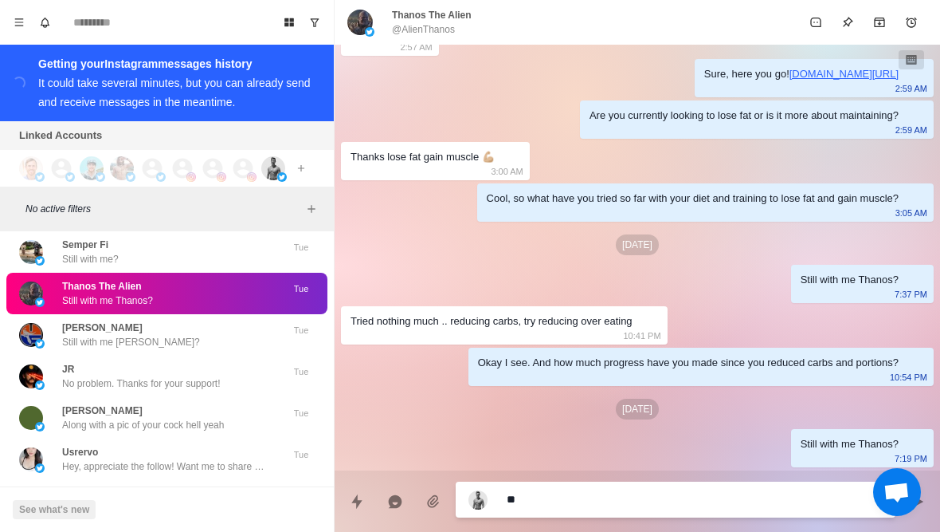
type textarea "*"
type textarea "***"
type textarea "*"
type textarea "****"
type textarea "*"
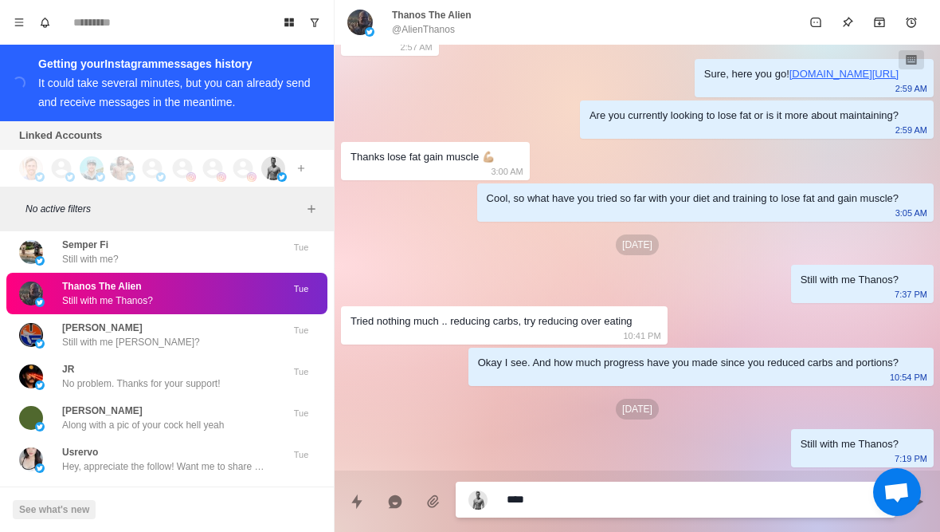
type textarea "**********"
type textarea "*"
type textarea "**********"
type textarea "*"
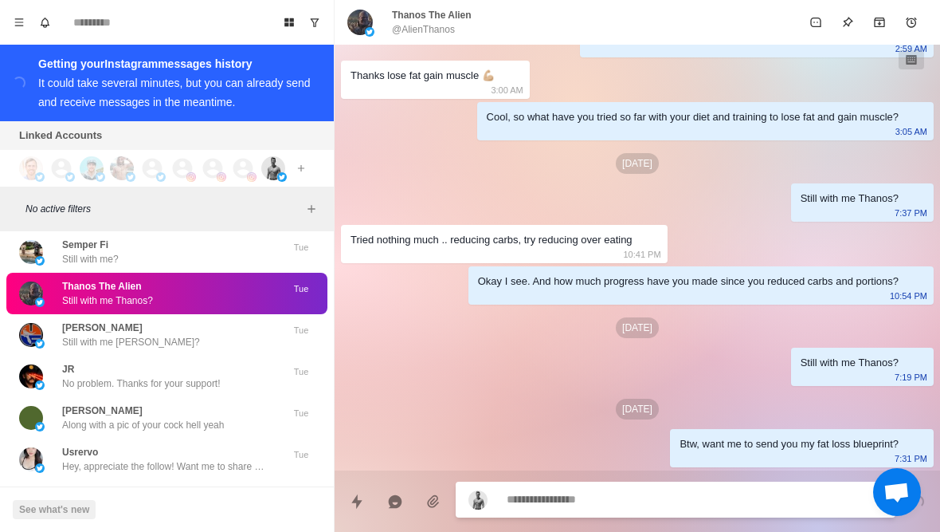
type textarea "*"
type textarea "**"
type textarea "*"
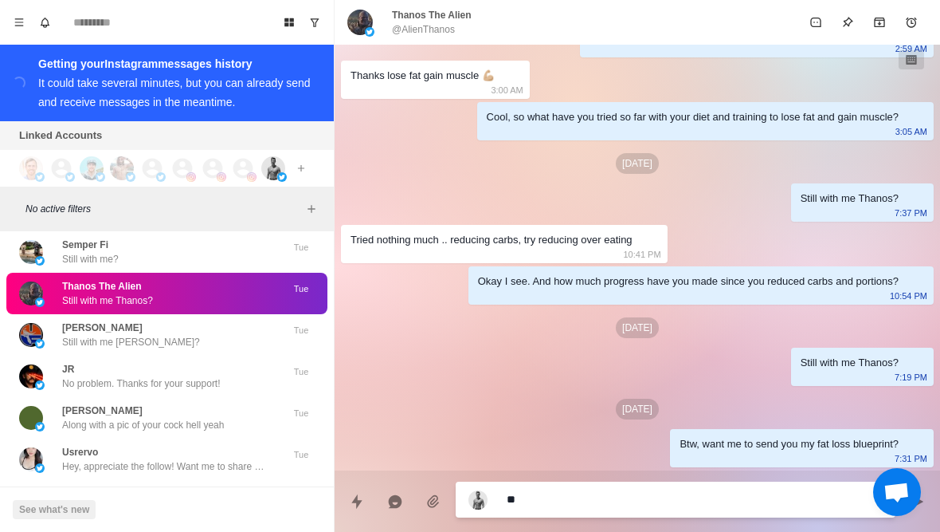
type textarea "***"
type textarea "*"
type textarea "****"
type textarea "*"
type textarea "**********"
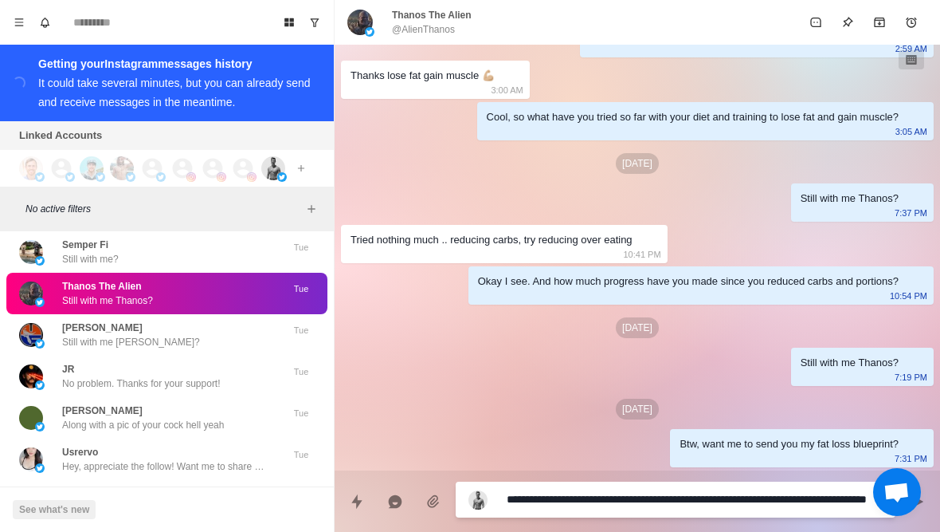
type textarea "*"
type textarea "**********"
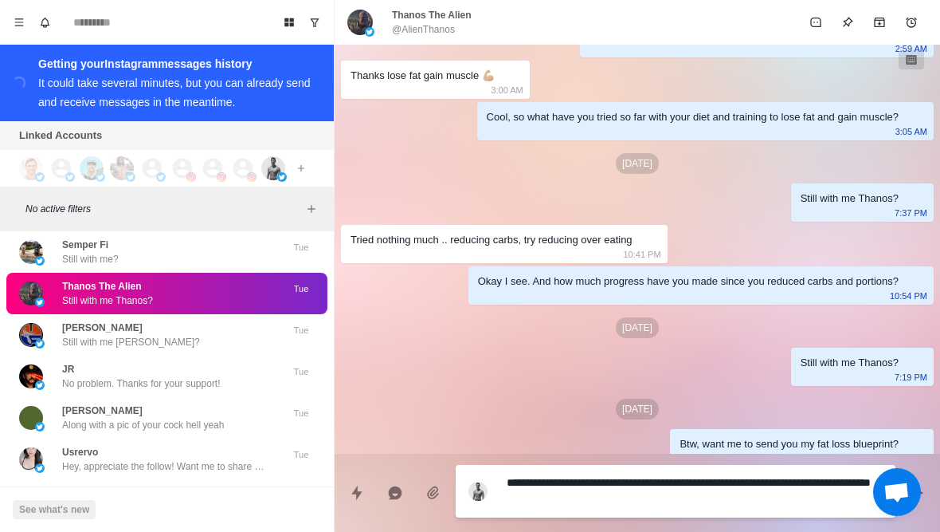
type textarea "*"
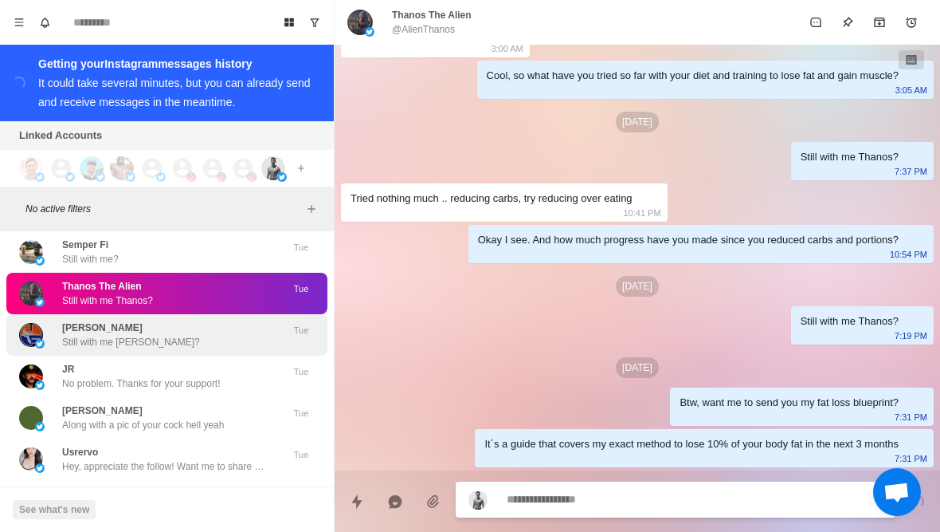
click at [64, 330] on p "Elliott" at bounding box center [102, 327] width 80 height 14
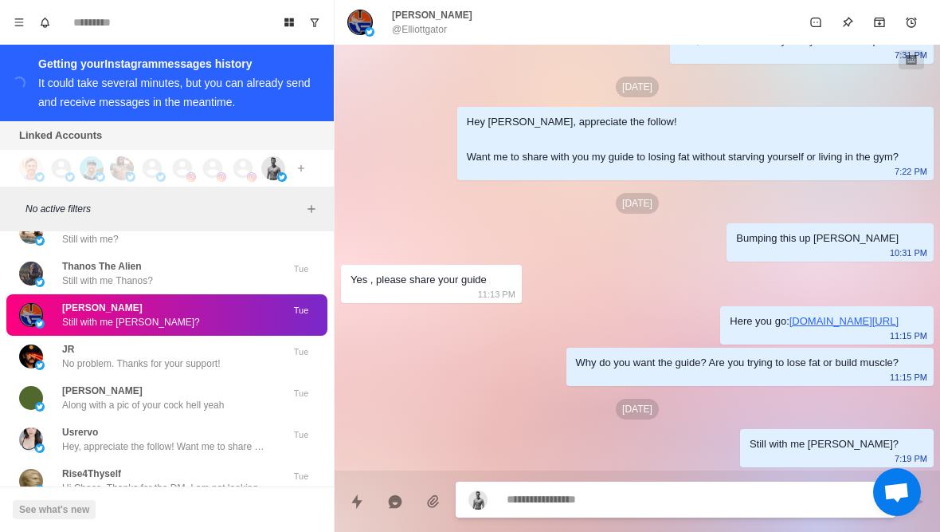
scroll to position [72, 0]
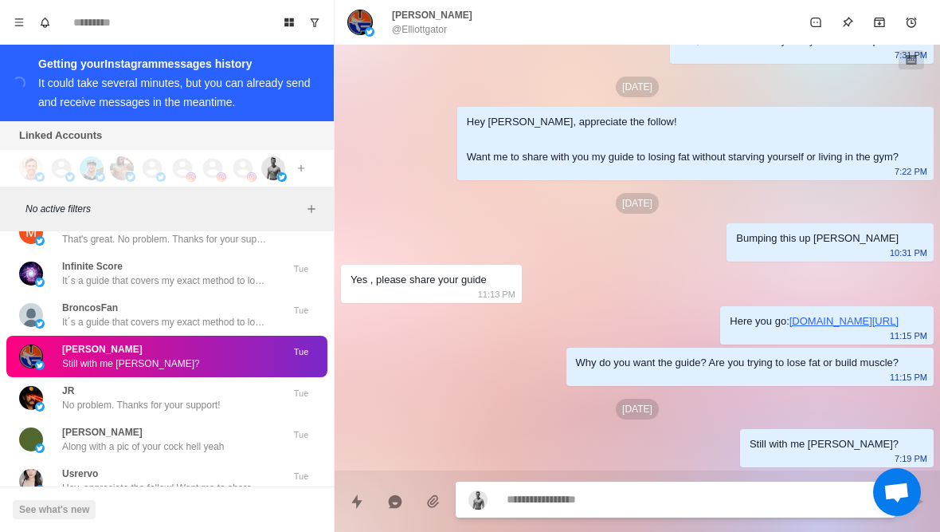
type textarea "*"
type textarea "**"
type textarea "*"
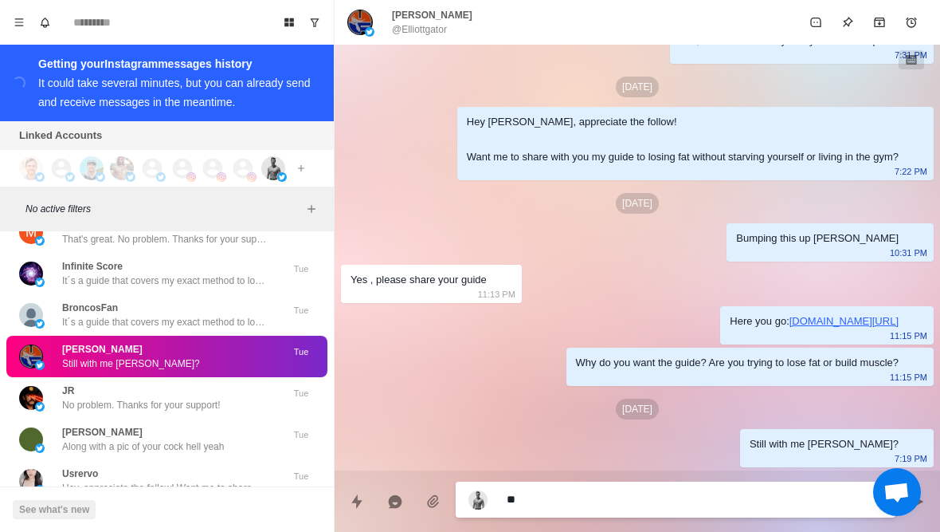
type textarea "***"
type textarea "*"
type textarea "****"
type textarea "*"
type textarea "**********"
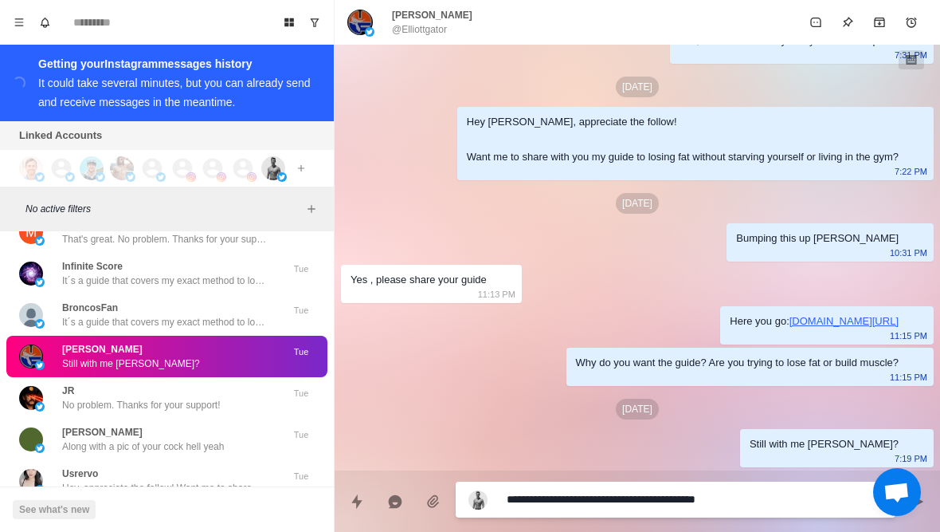
type textarea "*"
type textarea "**********"
type textarea "*"
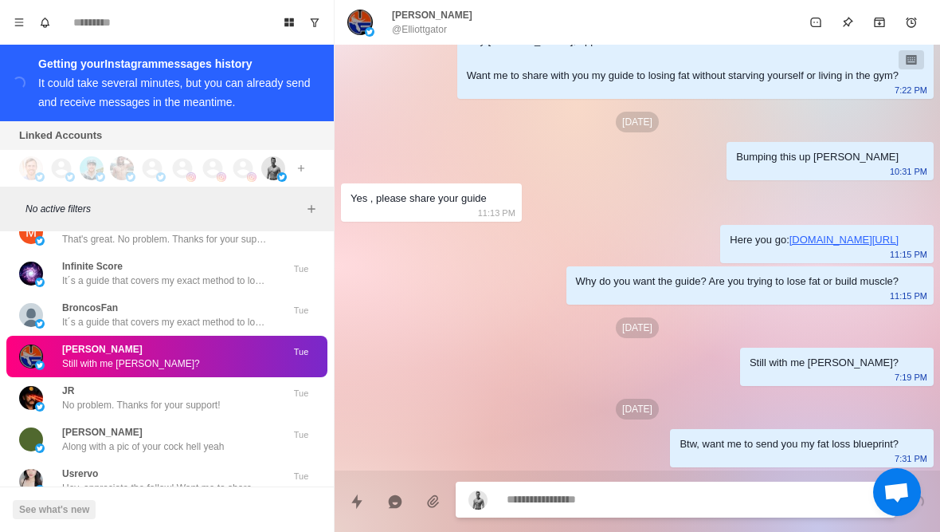
type textarea "*"
type textarea "**"
type textarea "*"
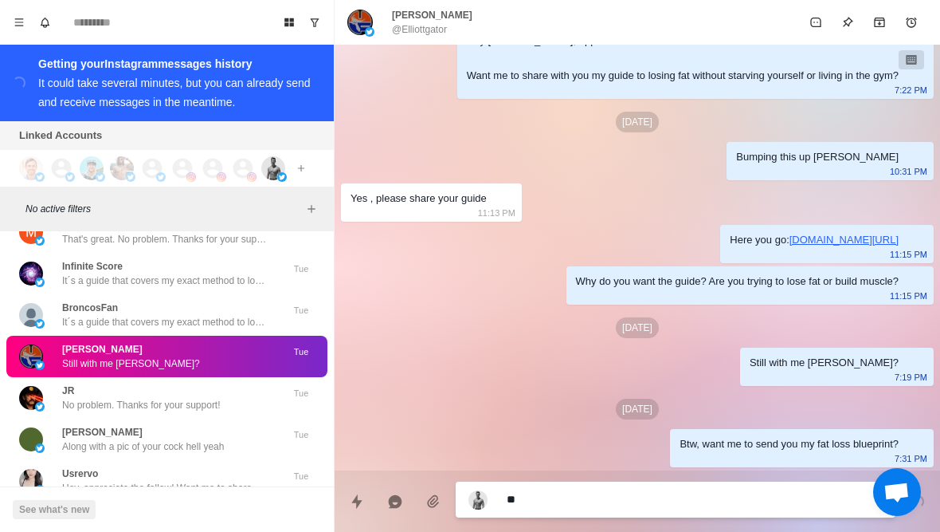
type textarea "***"
type textarea "*"
type textarea "****"
type textarea "*"
type textarea "**********"
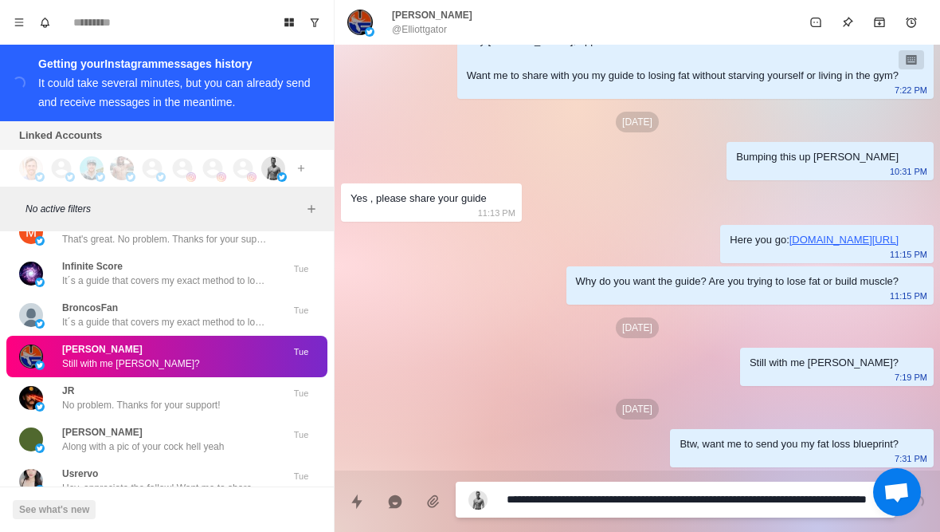
type textarea "*"
type textarea "**********"
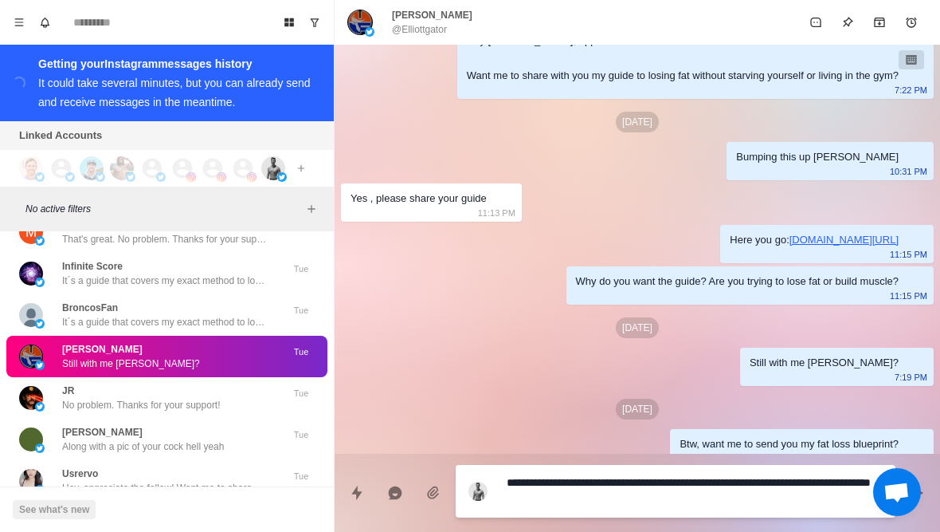
type textarea "*"
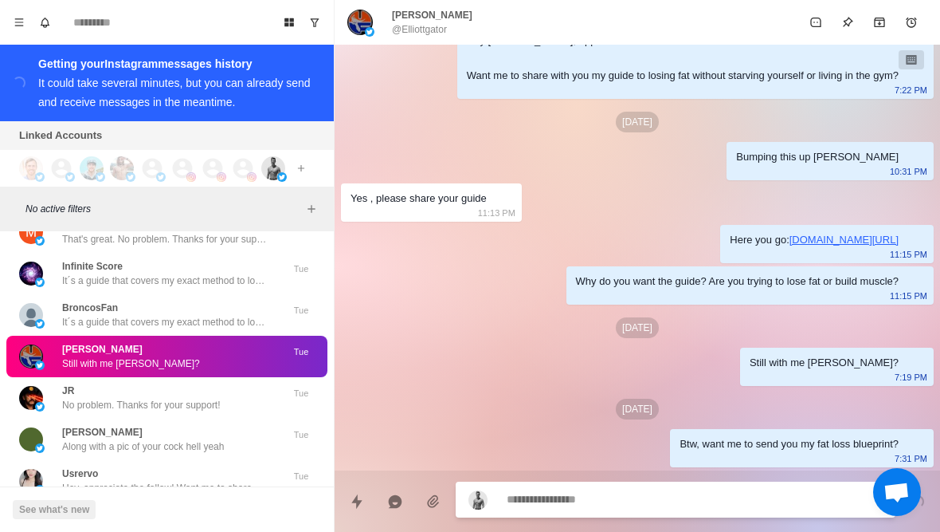
scroll to position [194, 0]
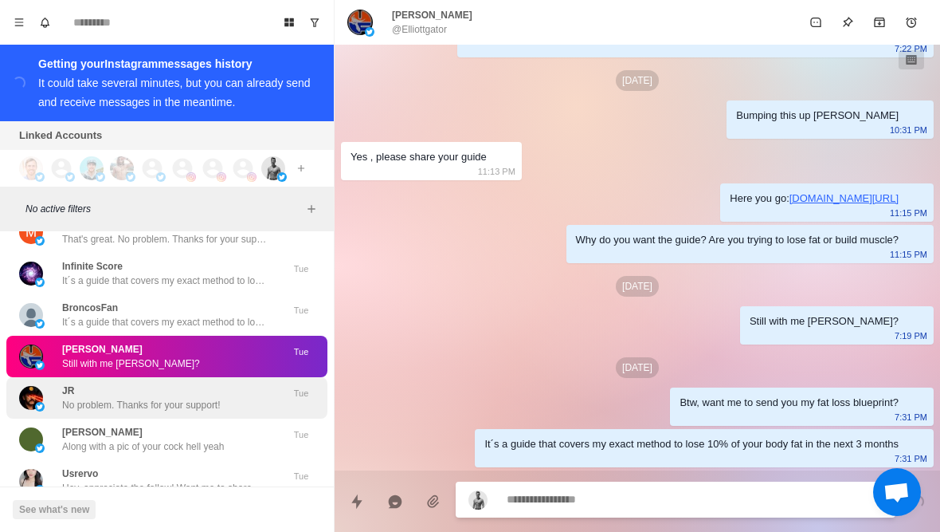
click at [42, 402] on img at bounding box center [40, 407] width 10 height 10
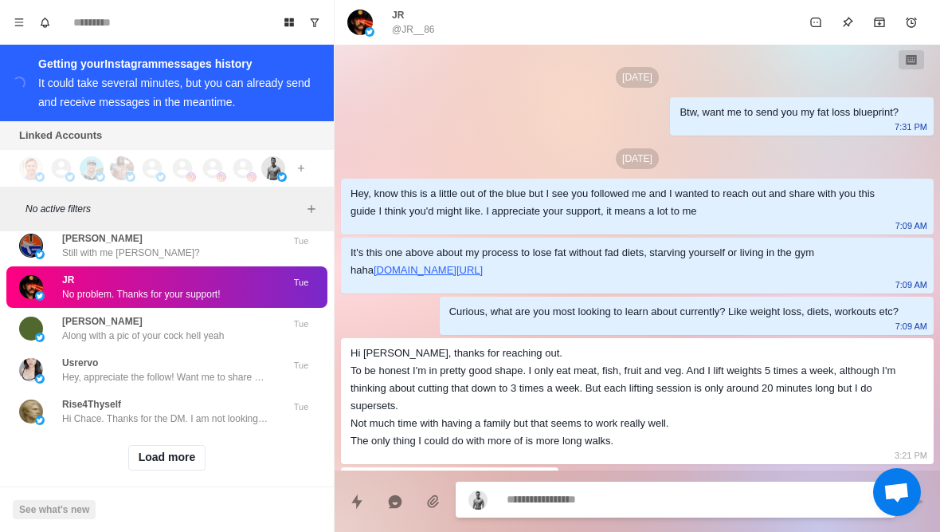
scroll to position [80, 0]
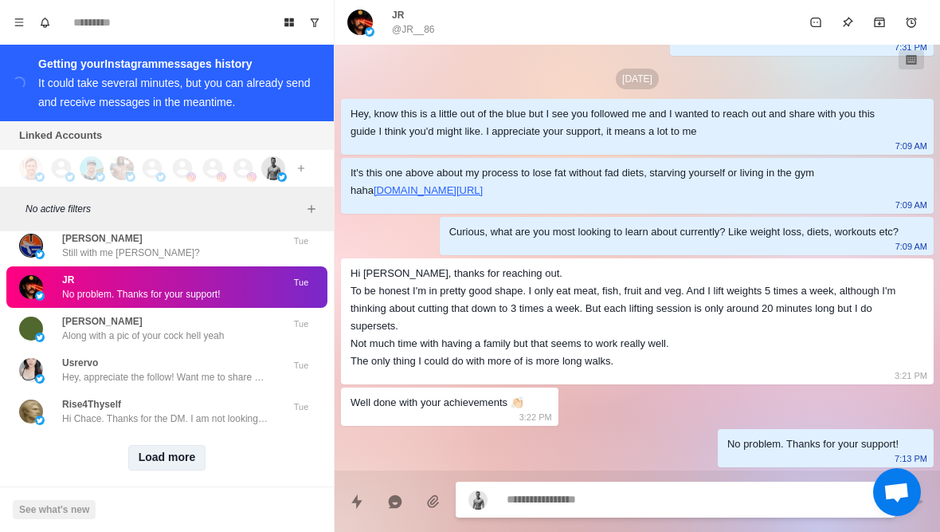
click at [147, 467] on button "Load more" at bounding box center [167, 458] width 78 height 26
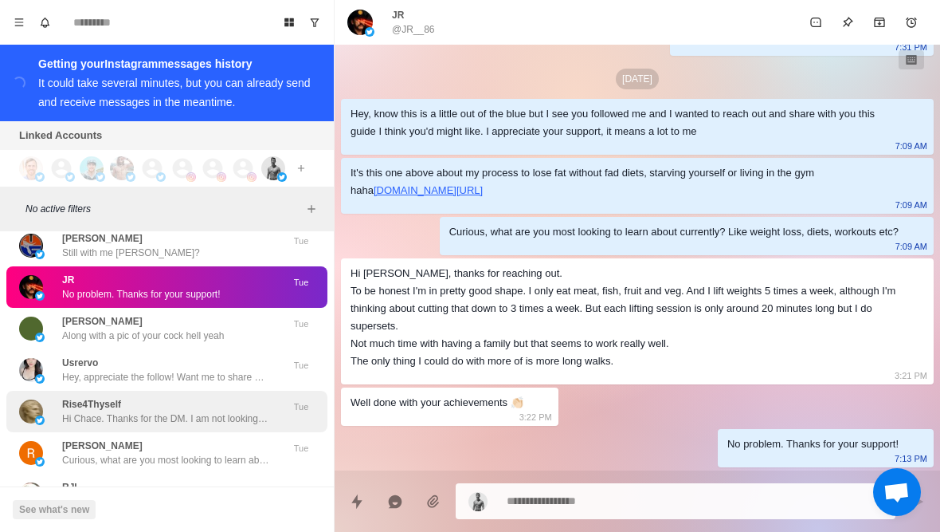
click at [99, 418] on p "Hi Chace. Thanks for the DM. I am not looking for any advice atm. I look forwar…" at bounding box center [165, 418] width 207 height 14
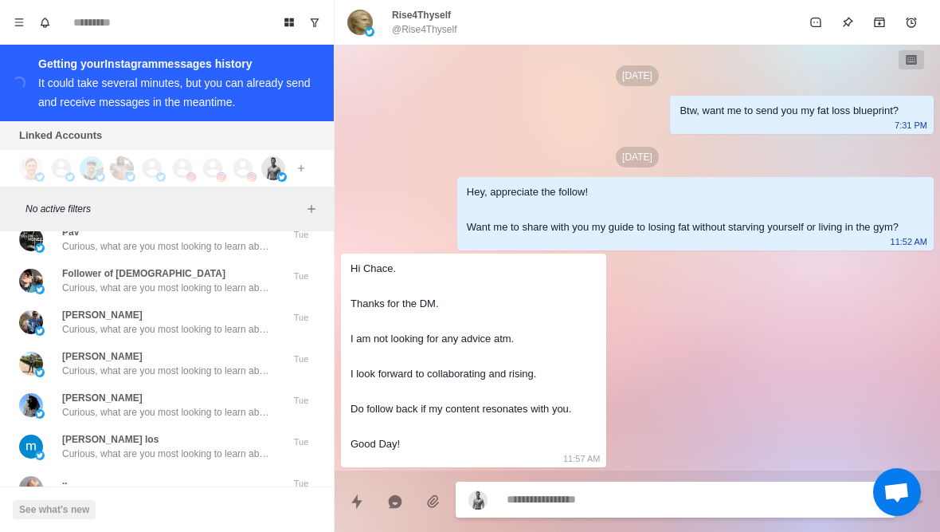
scroll to position [17742, 0]
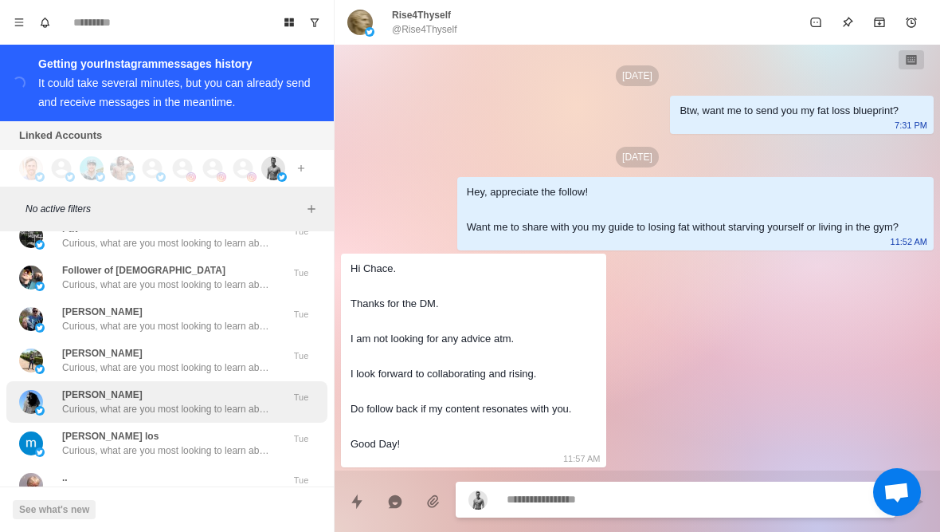
click at [223, 420] on div "Matti Kallio Curious, what are you most looking to learn about currently? Like …" at bounding box center [166, 401] width 321 height 41
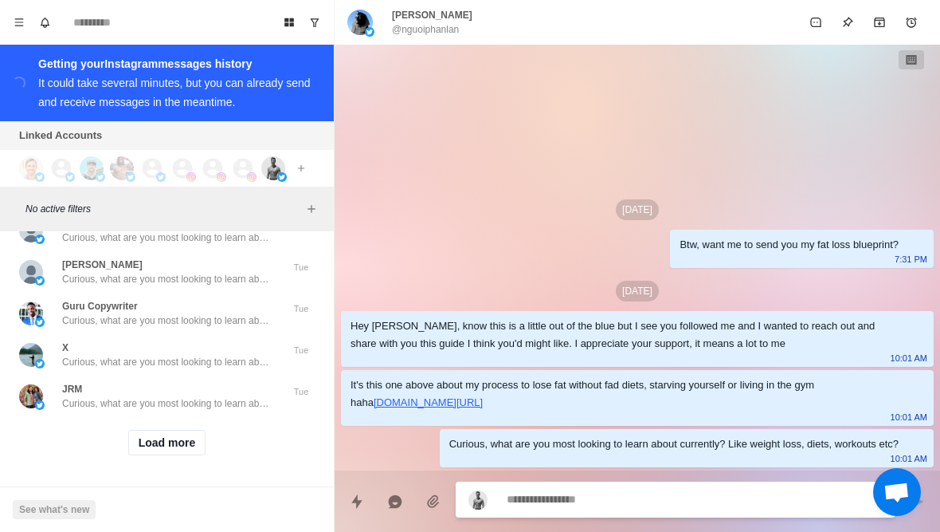
scroll to position [18286, 0]
click at [188, 451] on button "Load more" at bounding box center [167, 443] width 78 height 26
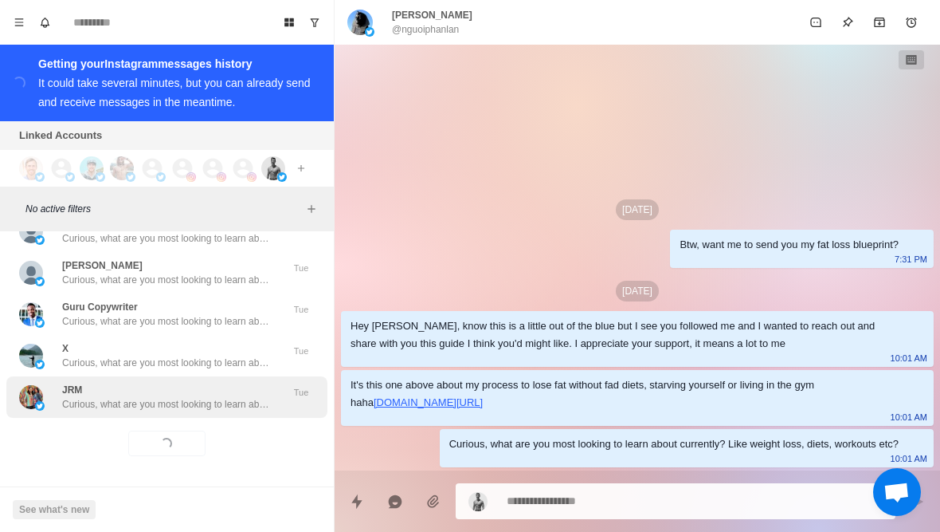
click at [210, 415] on div "JRM Curious, what are you most looking to learn about currently? Like weight lo…" at bounding box center [166, 396] width 321 height 41
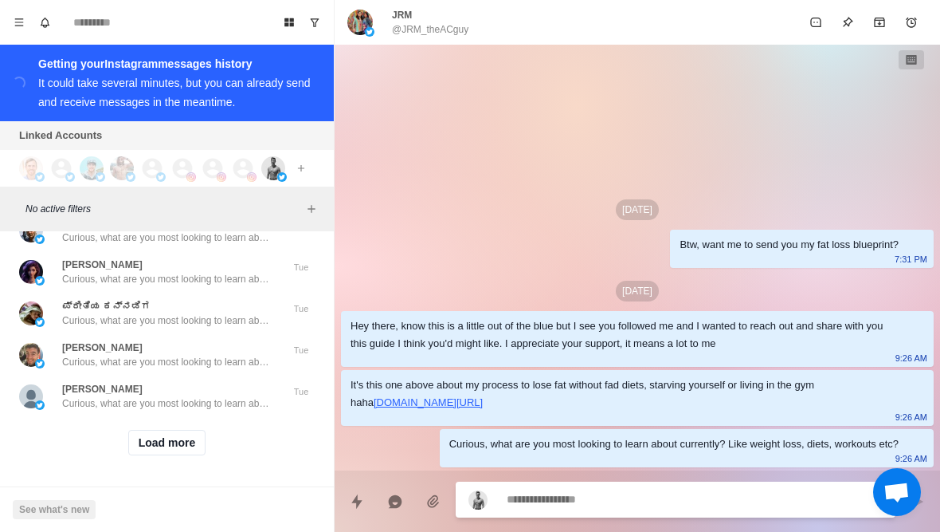
scroll to position [19114, 0]
click at [173, 454] on button "Load more" at bounding box center [167, 443] width 78 height 26
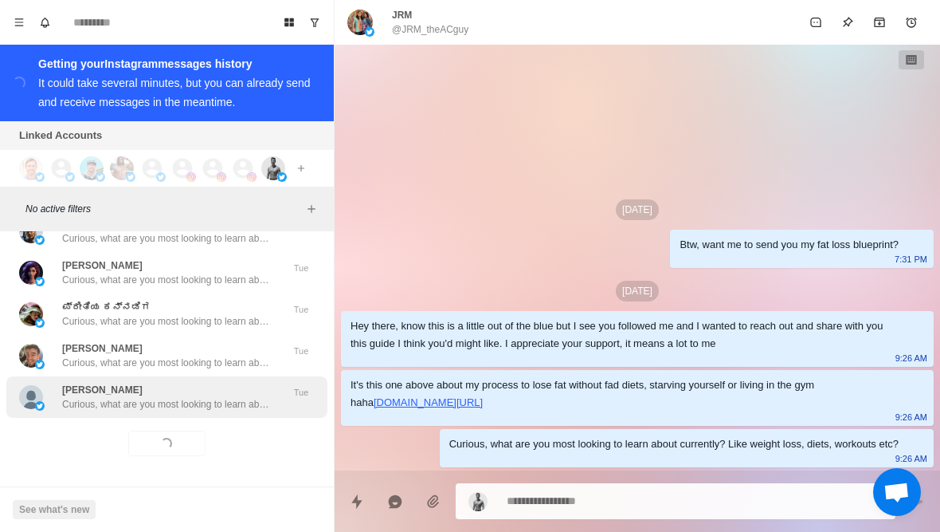
click at [206, 405] on p "Curious, what are you most looking to learn about currently? Like weight loss, …" at bounding box center [165, 404] width 207 height 14
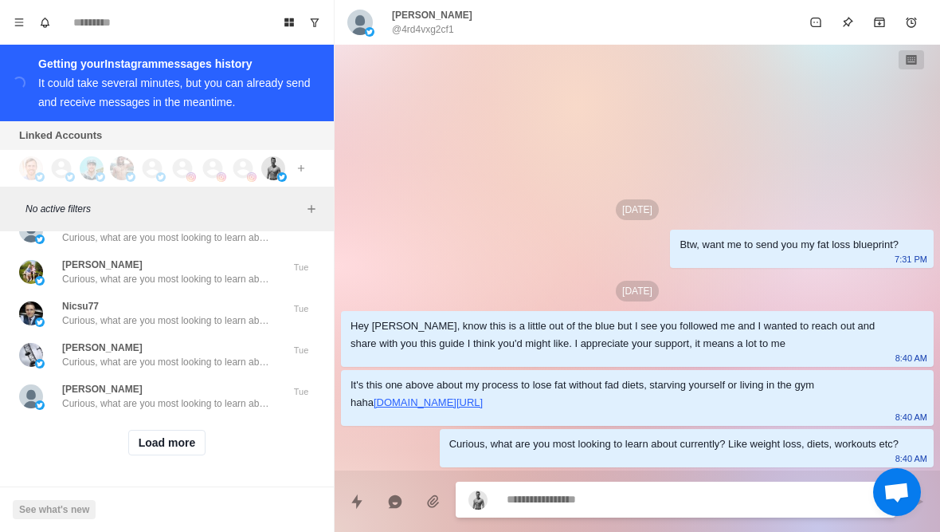
scroll to position [19943, 0]
click at [173, 445] on button "Load more" at bounding box center [167, 443] width 78 height 26
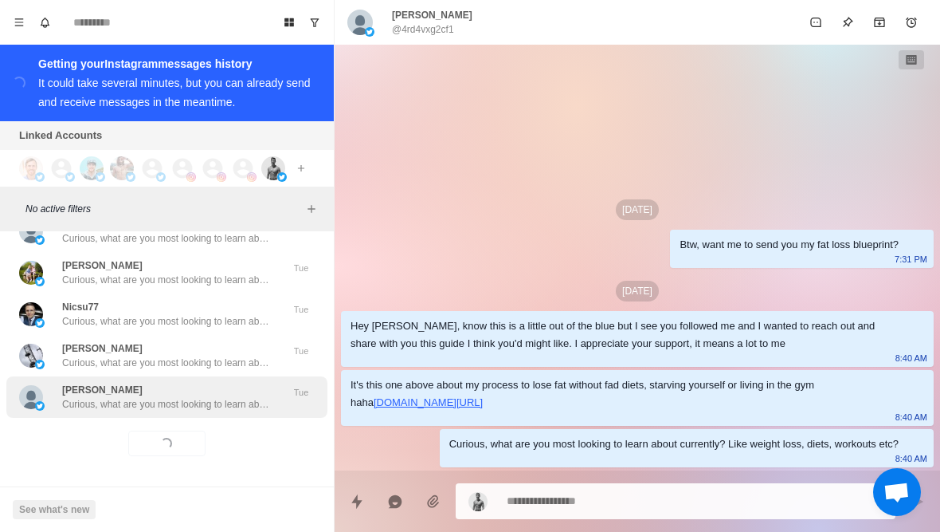
click at [190, 414] on div "finers redman Curious, what are you most looking to learn about currently? Like…" at bounding box center [166, 396] width 321 height 41
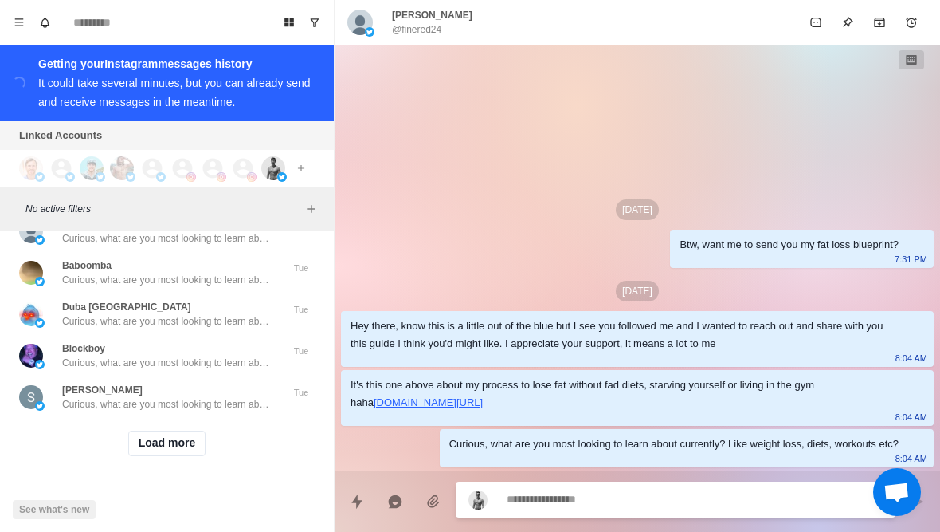
scroll to position [20770, 0]
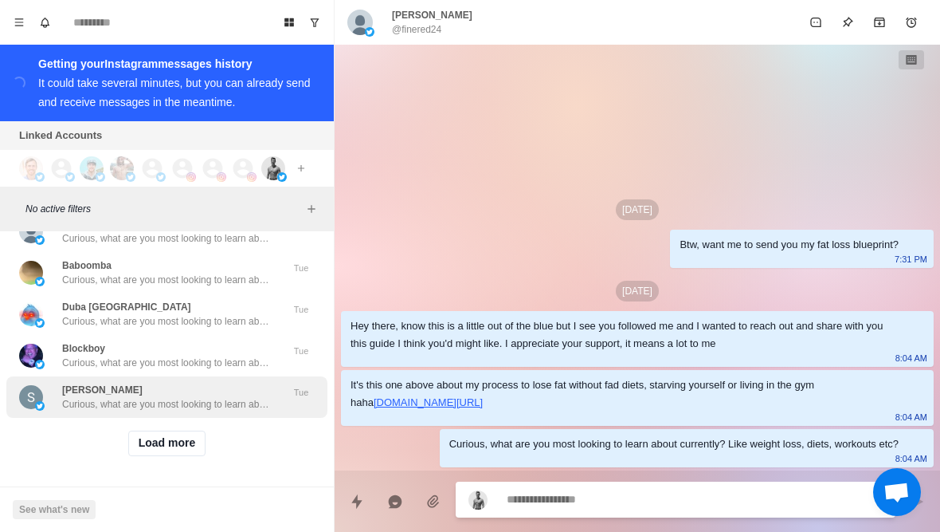
click at [188, 414] on div "Sean O'Reilly Curious, what are you most looking to learn about currently? Like…" at bounding box center [166, 396] width 321 height 41
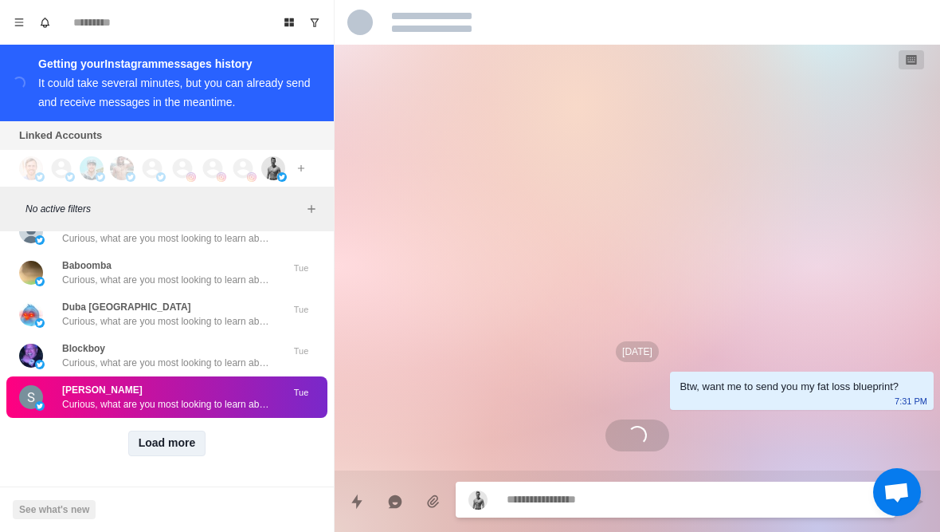
click at [160, 453] on button "Load more" at bounding box center [167, 443] width 78 height 26
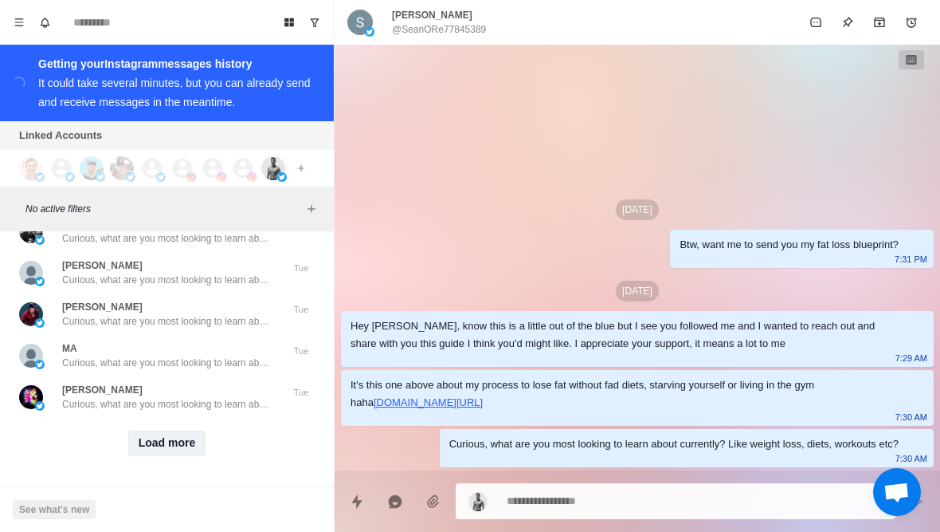
scroll to position [21599, 0]
click at [189, 446] on button "Load more" at bounding box center [167, 443] width 78 height 26
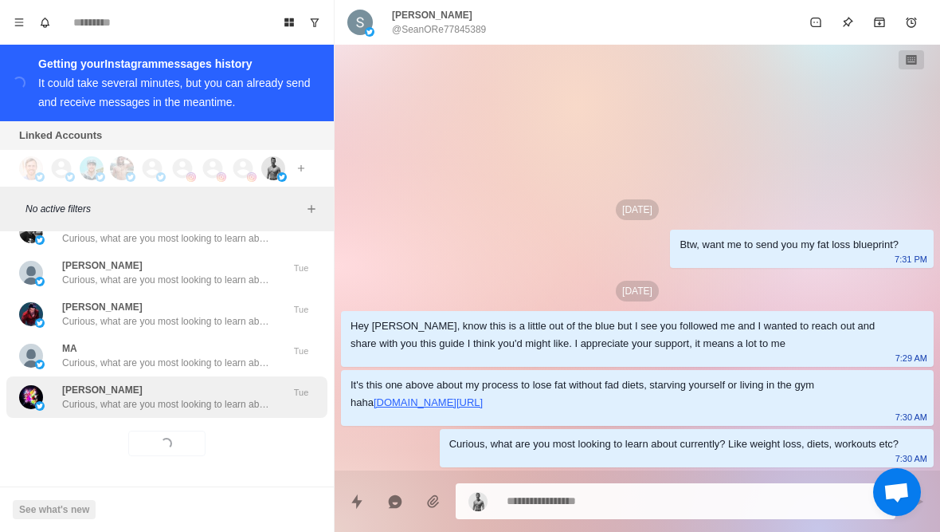
click at [218, 391] on div "Amin Arika Curious, what are you most looking to learn about currently? Like we…" at bounding box center [165, 397] width 207 height 29
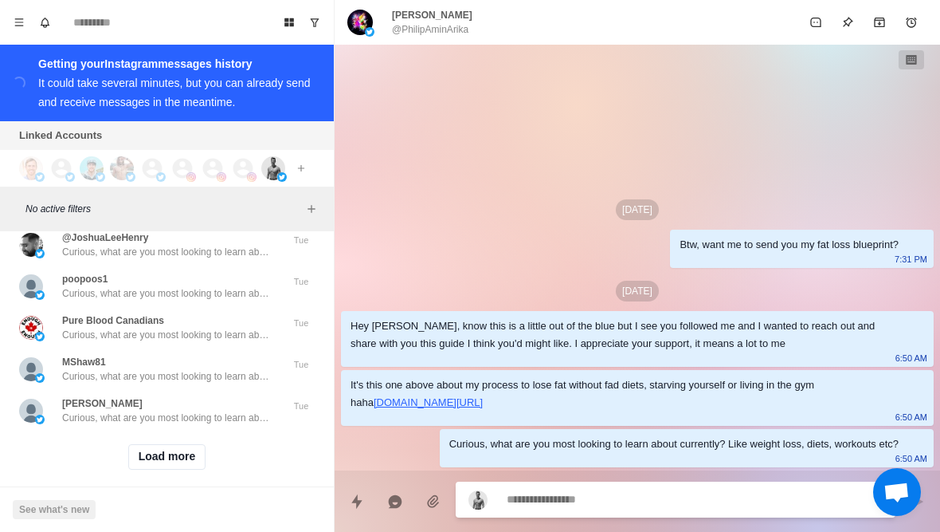
scroll to position [22428, 0]
click at [187, 465] on div "Load more" at bounding box center [166, 457] width 321 height 51
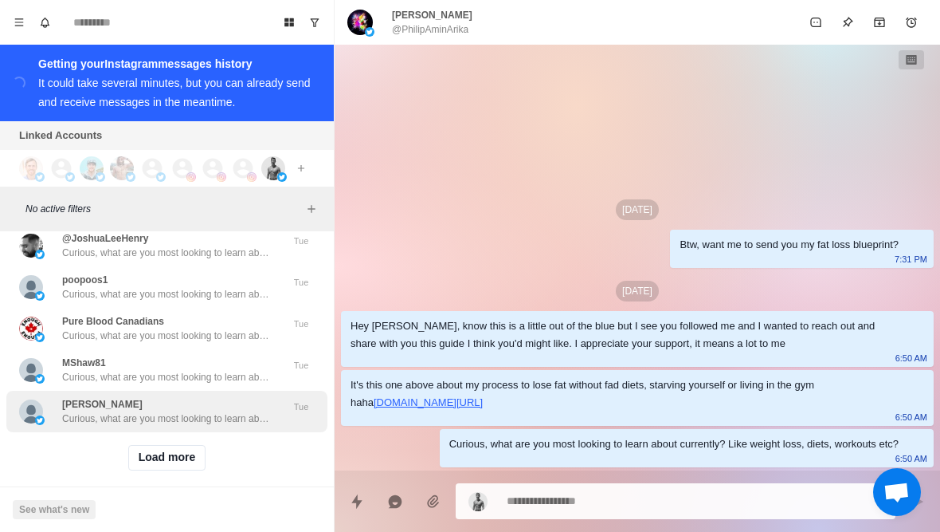
click at [227, 411] on p "Curious, what are you most looking to learn about currently? Like weight loss, …" at bounding box center [165, 418] width 207 height 14
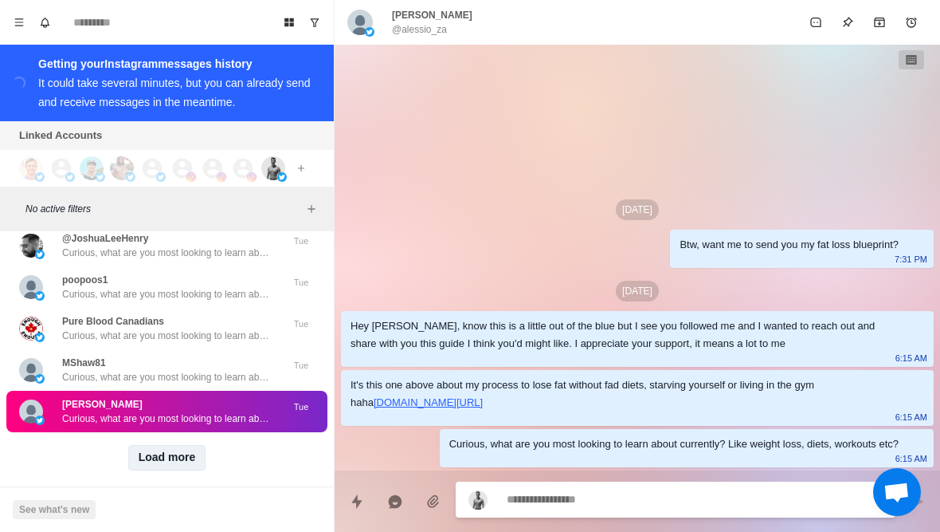
click at [159, 454] on button "Load more" at bounding box center [167, 458] width 78 height 26
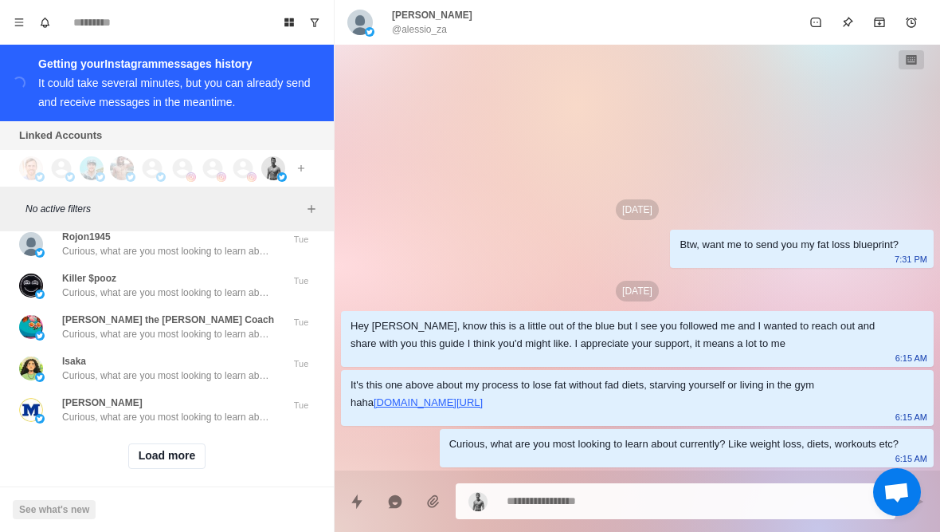
scroll to position [23257, 0]
click at [155, 445] on button "Load more" at bounding box center [167, 458] width 78 height 26
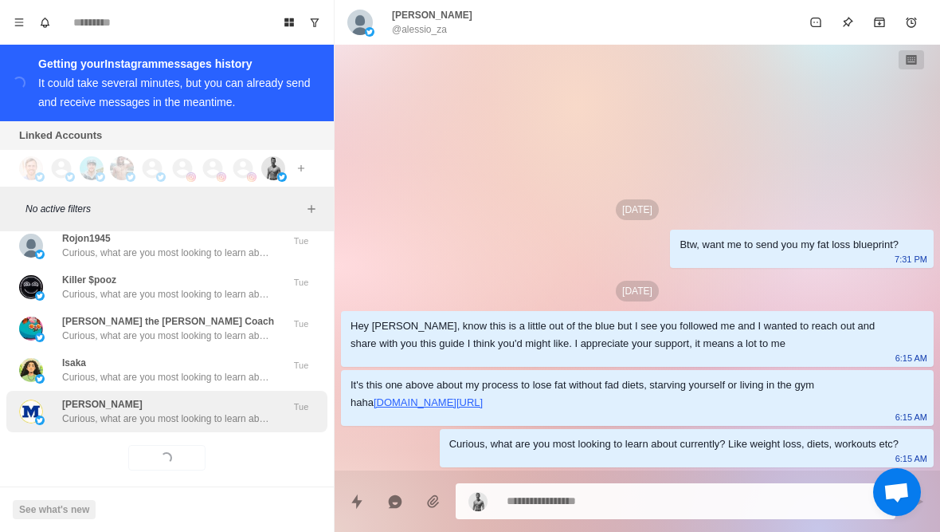
click at [93, 411] on p "Curious, what are you most looking to learn about currently? Like weight loss, …" at bounding box center [165, 418] width 207 height 14
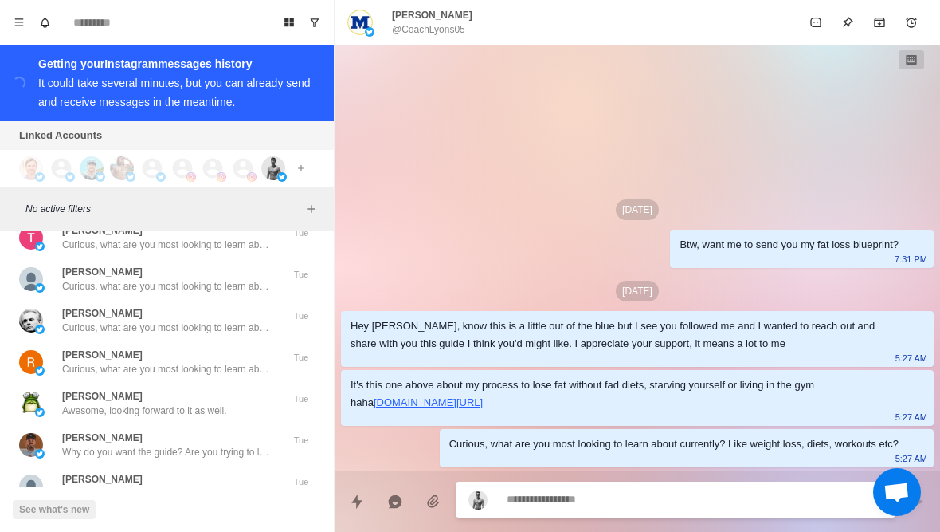
scroll to position [23760, 0]
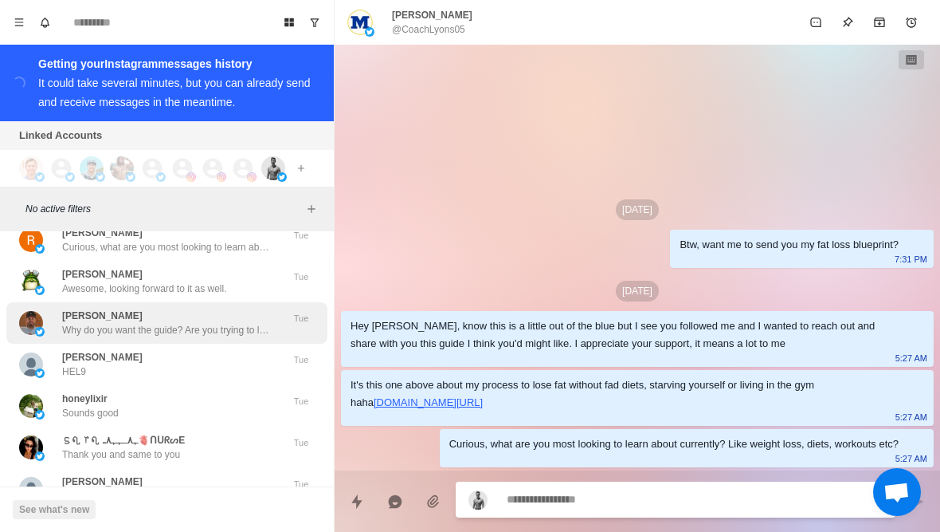
click at [56, 308] on div "Nicholas Wright Why do you want the guide? Are you trying to lose fat or build …" at bounding box center [150, 322] width 262 height 29
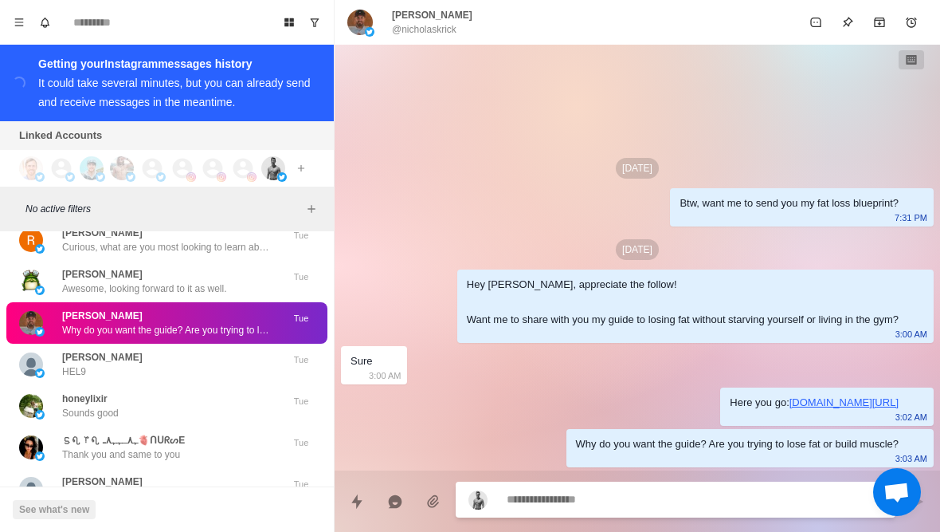
type textarea "*"
type textarea "**********"
type textarea "*"
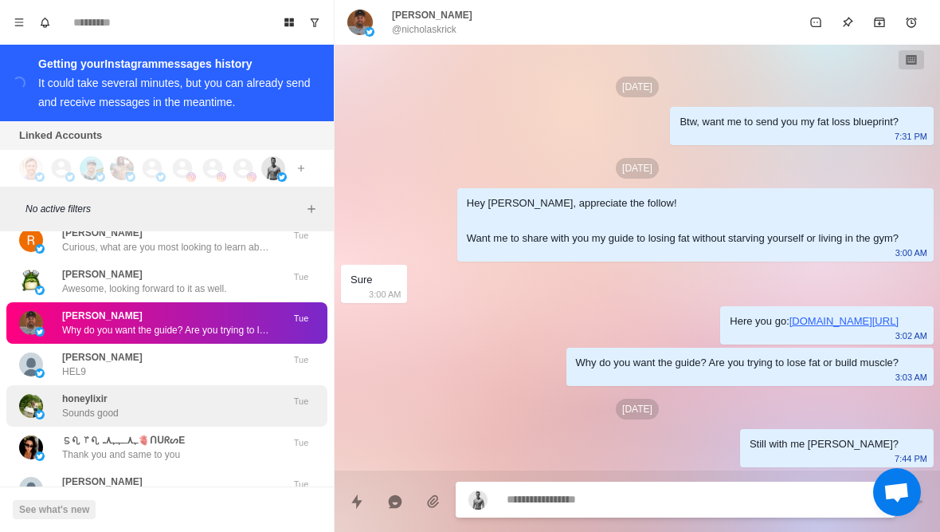
click at [42, 394] on img at bounding box center [31, 406] width 24 height 24
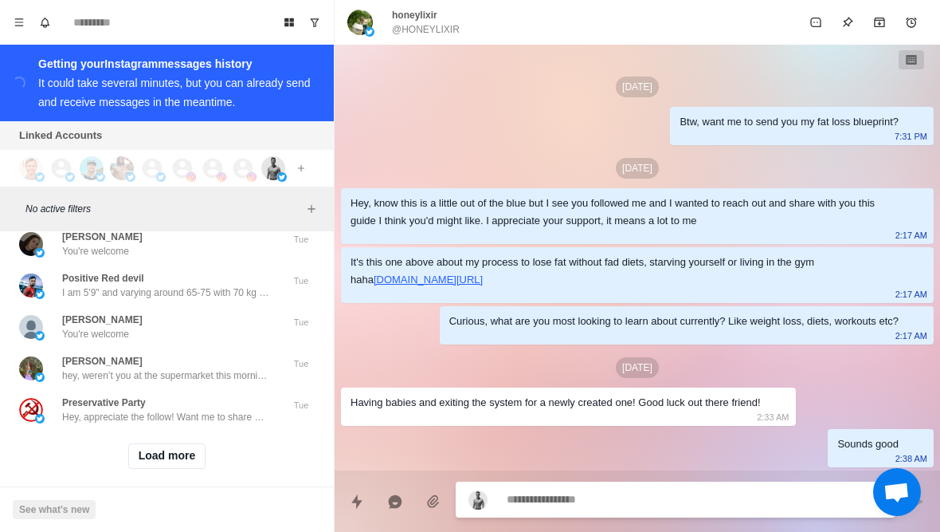
scroll to position [24086, 0]
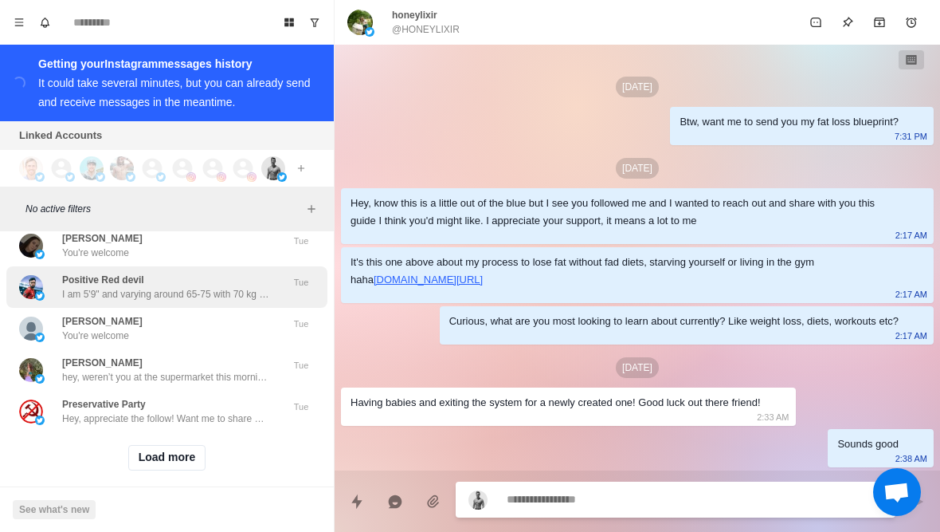
click at [40, 275] on img at bounding box center [31, 287] width 24 height 24
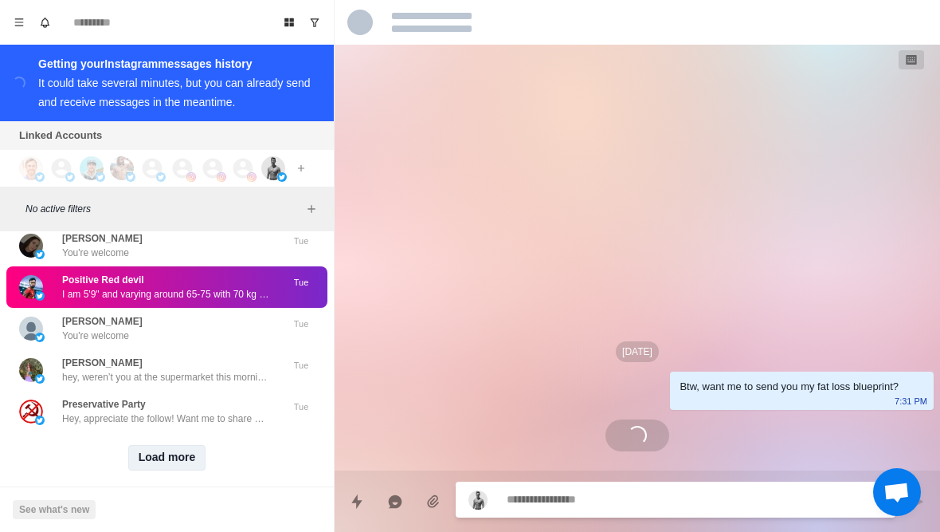
click at [151, 453] on button "Load more" at bounding box center [167, 458] width 78 height 26
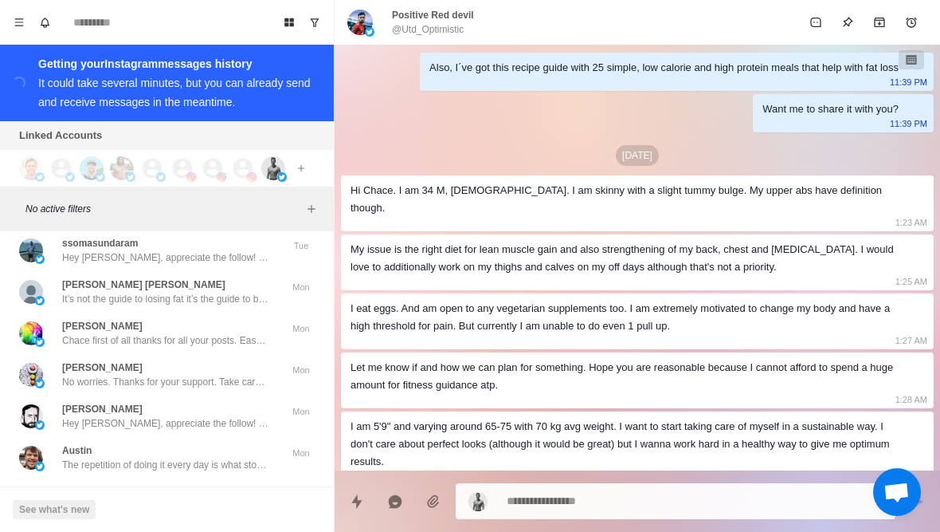
scroll to position [24378, 0]
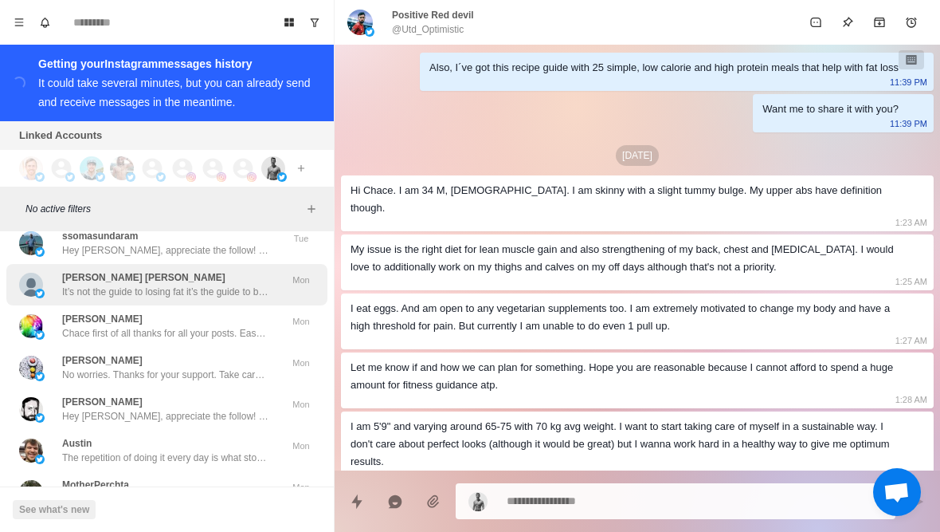
click at [57, 275] on div "Chris Joe It’s not the guide to losing fat it’s the guide to building disciplin…" at bounding box center [150, 284] width 262 height 29
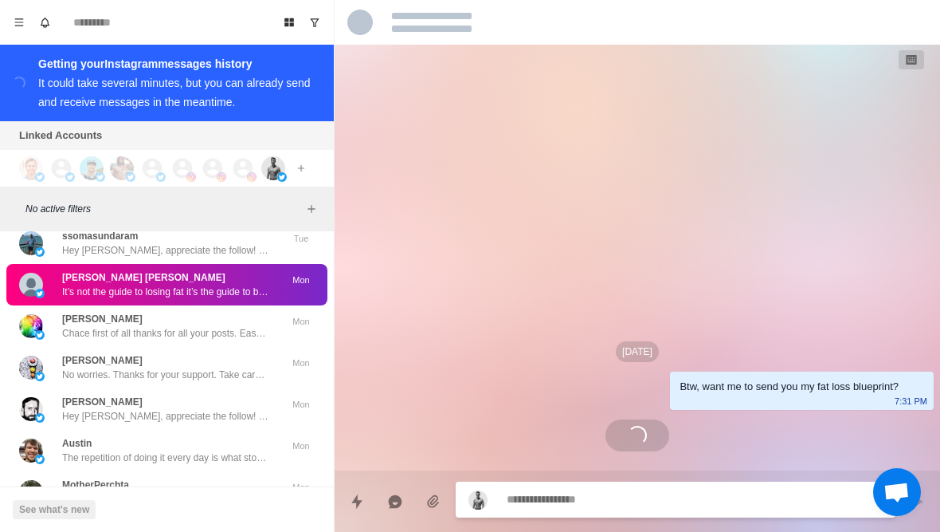
scroll to position [0, 0]
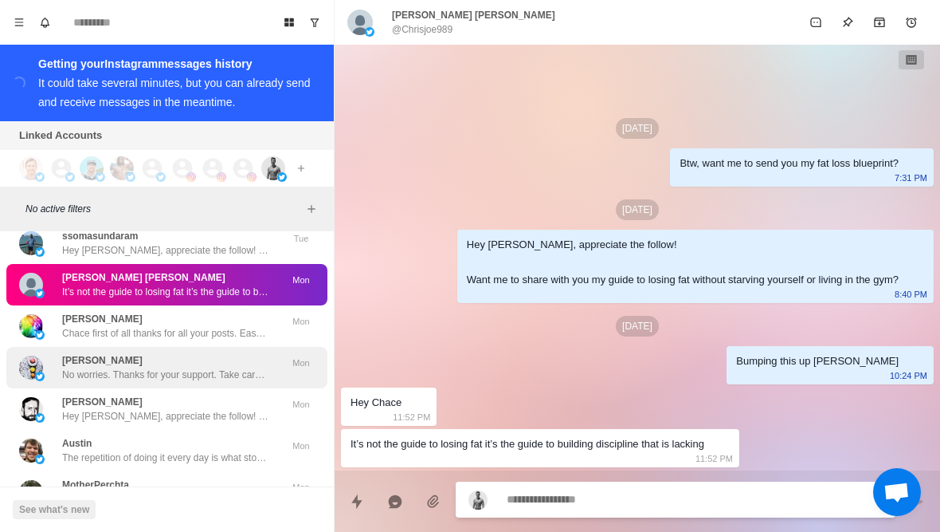
click at [55, 353] on div "Sumeet Mishra No worries. Thanks for your support. Take care and have a great d…" at bounding box center [150, 367] width 262 height 29
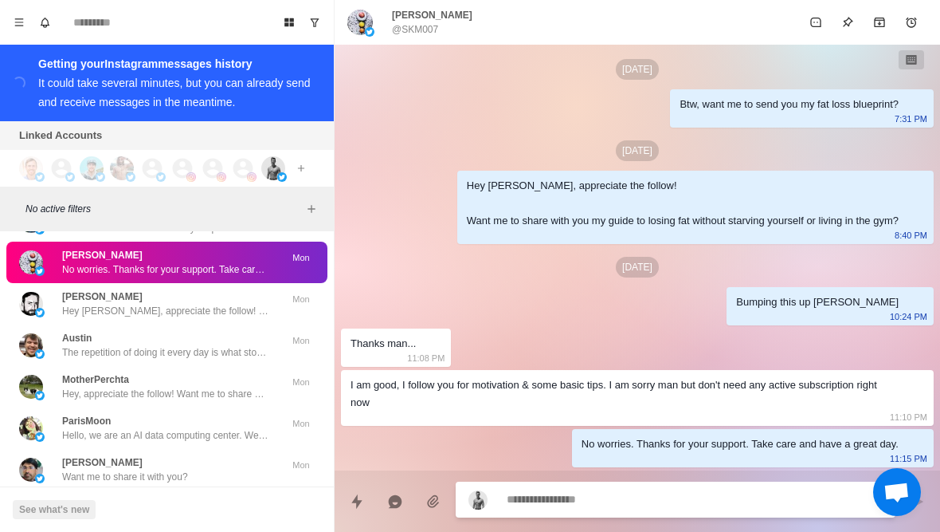
scroll to position [24485, 0]
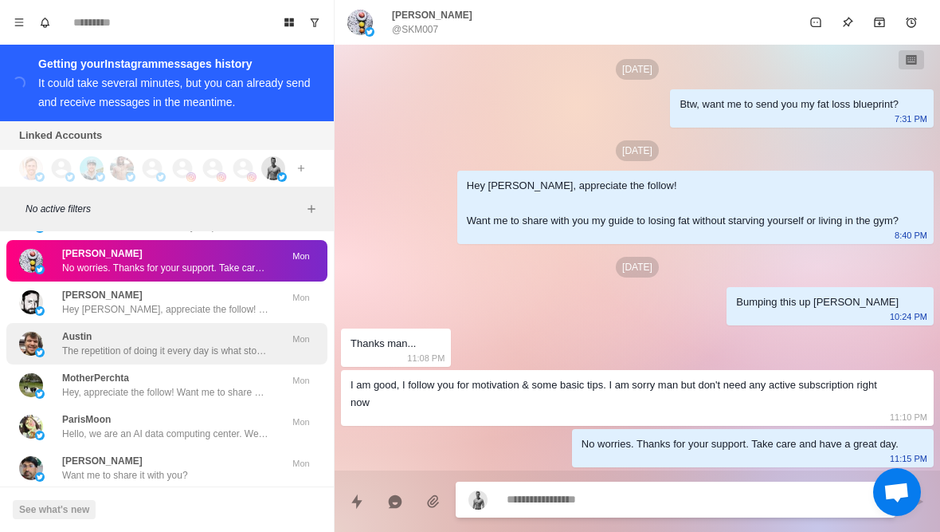
click at [40, 347] on img at bounding box center [40, 352] width 10 height 10
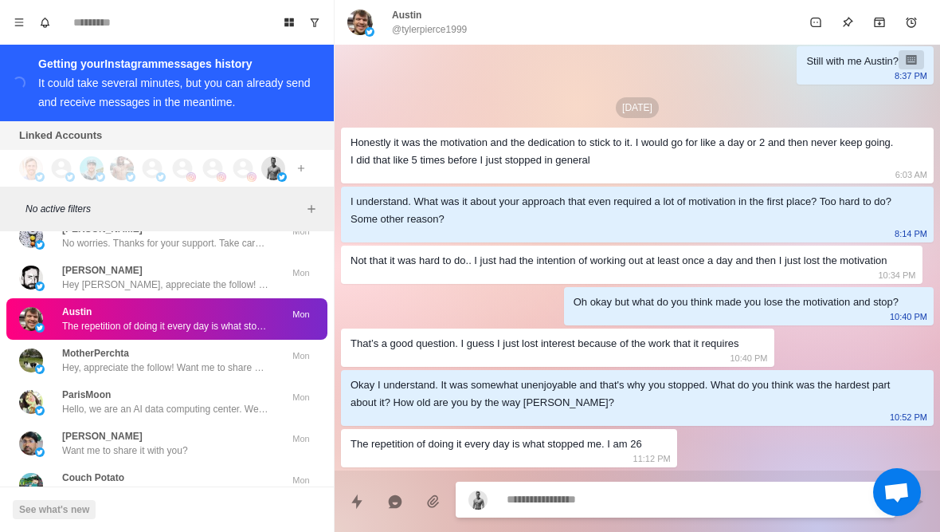
scroll to position [24512, 0]
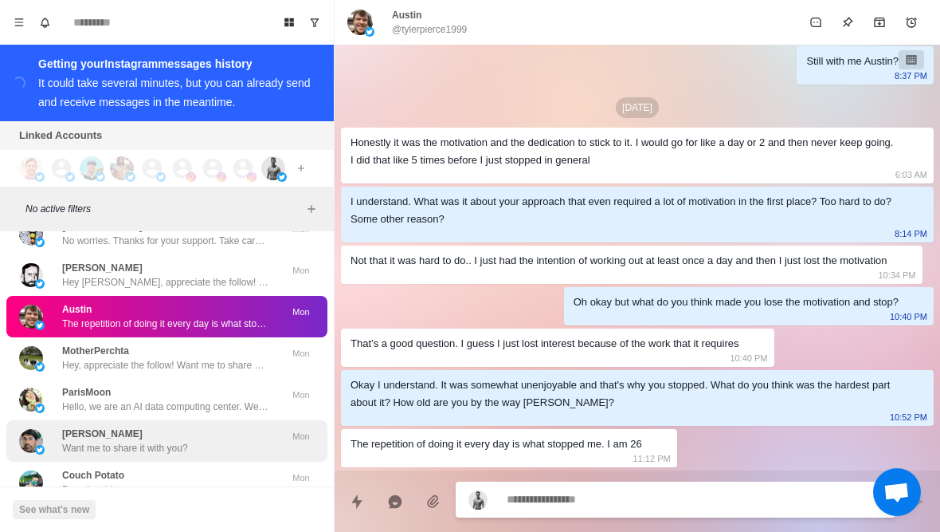
click at [42, 429] on img at bounding box center [31, 441] width 24 height 24
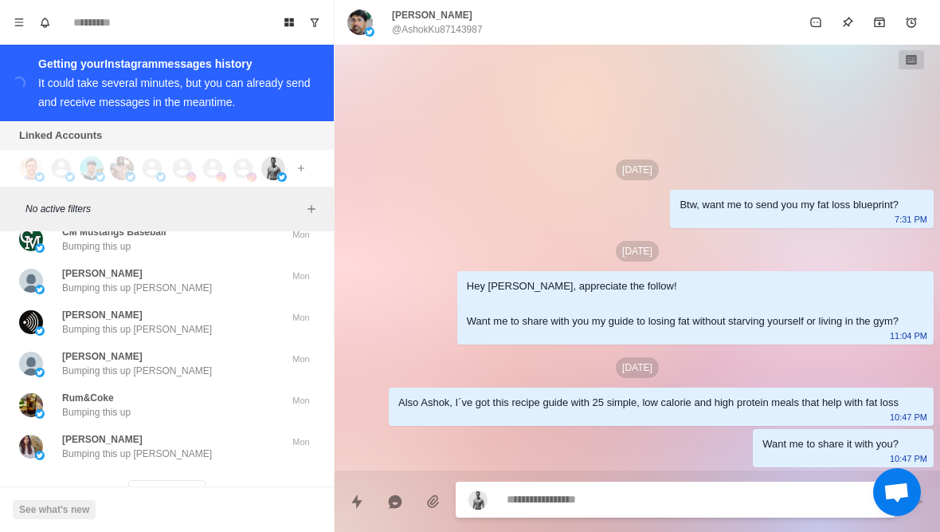
scroll to position [24876, 0]
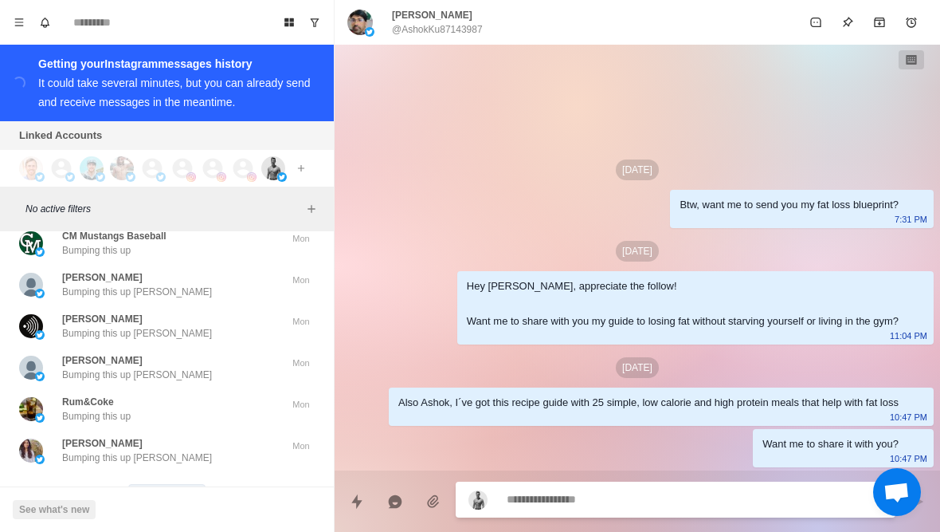
click at [151, 484] on button "Load more" at bounding box center [167, 497] width 78 height 26
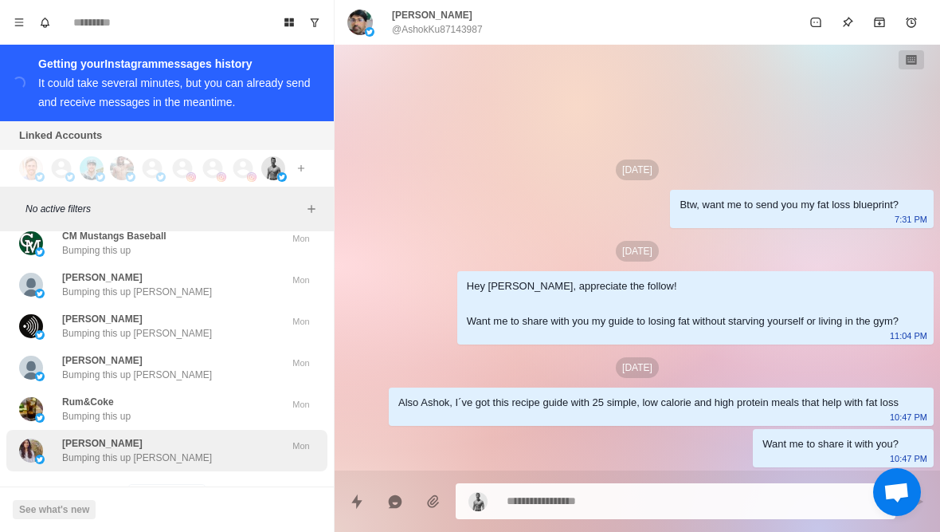
click at [91, 450] on p "Bumping this up Mriganka" at bounding box center [137, 457] width 150 height 14
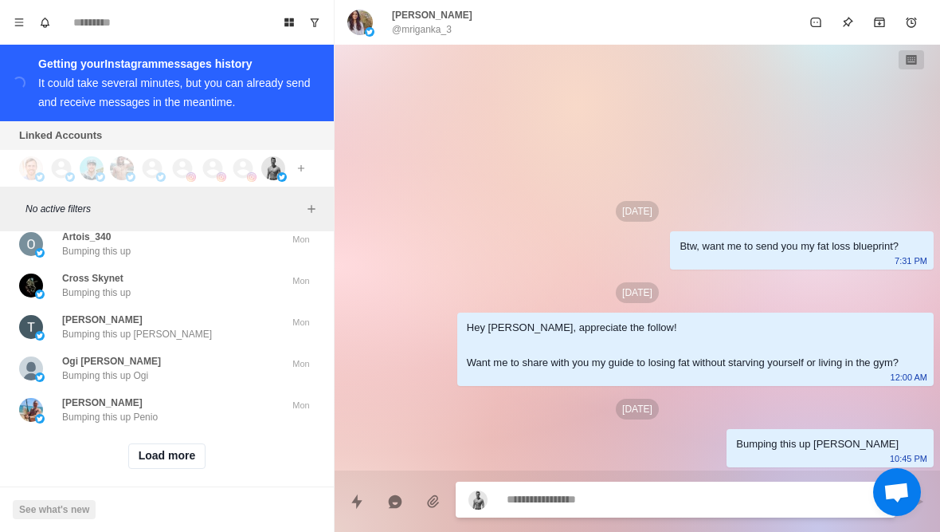
scroll to position [25744, 0]
click at [137, 450] on button "Load more" at bounding box center [167, 458] width 78 height 26
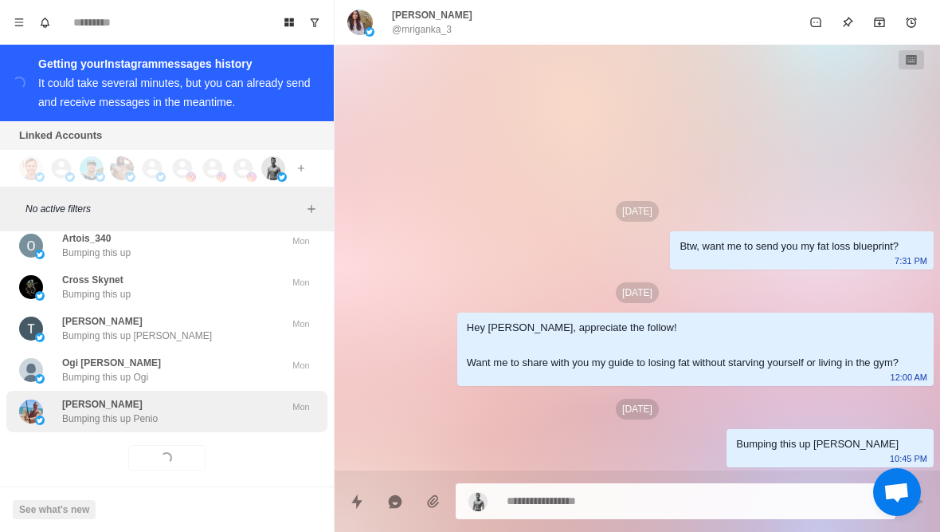
click at [110, 410] on div "Penio Penev Bumping this up Penio Mon" at bounding box center [166, 411] width 321 height 41
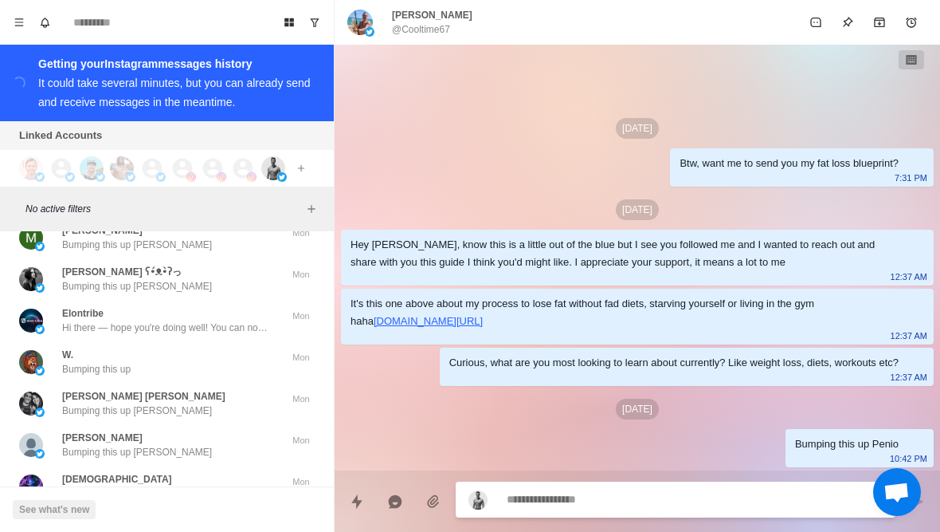
scroll to position [26245, 0]
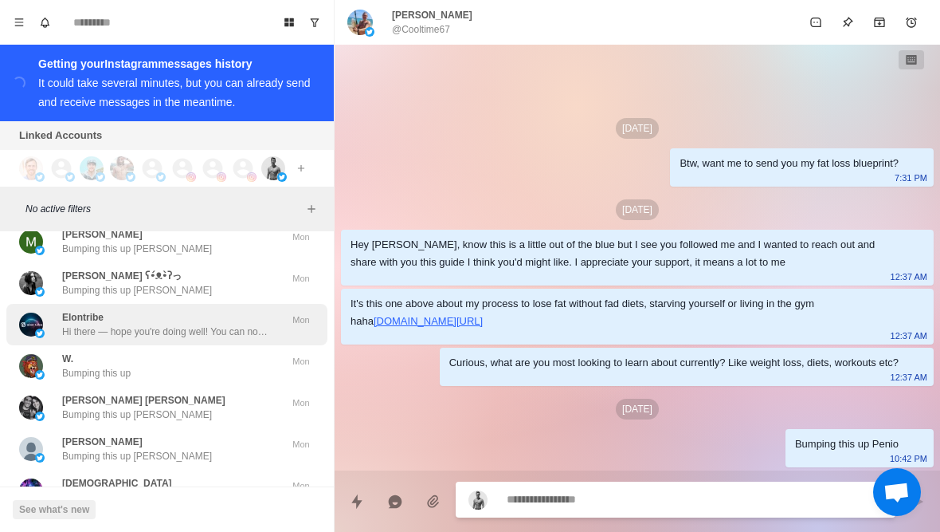
click at [61, 320] on div "Elontribe Hi there — hope you're doing well! You can now access original shares…" at bounding box center [150, 324] width 262 height 29
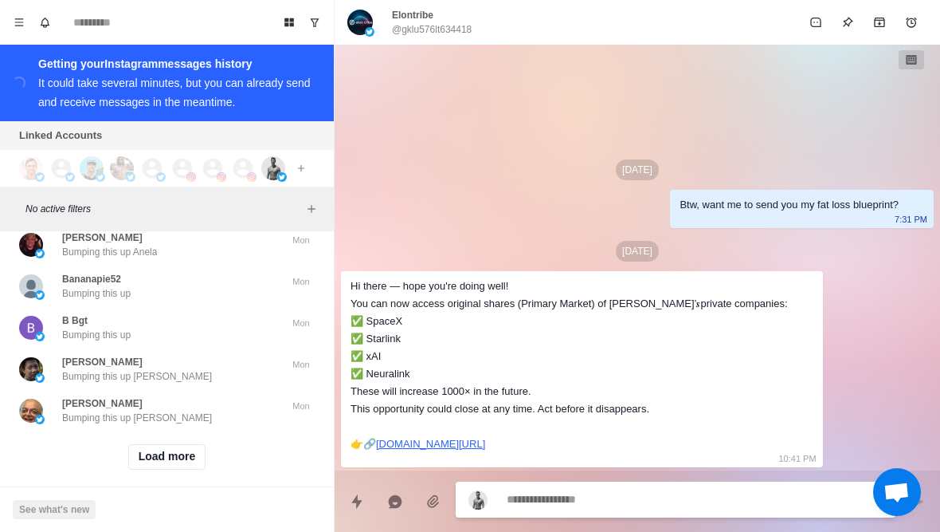
scroll to position [26572, 0]
click at [143, 449] on button "Load more" at bounding box center [167, 458] width 78 height 26
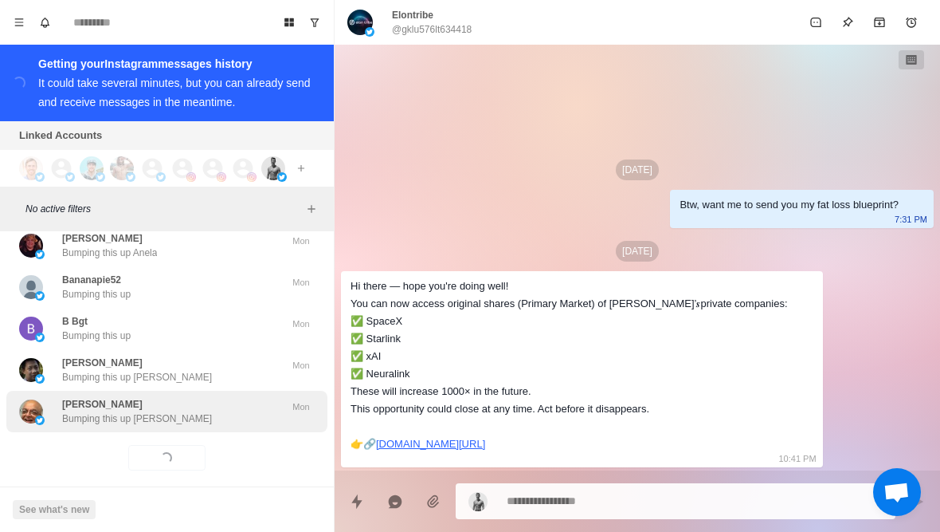
click at [116, 411] on p "Bumping this up Satyavrat" at bounding box center [137, 418] width 150 height 14
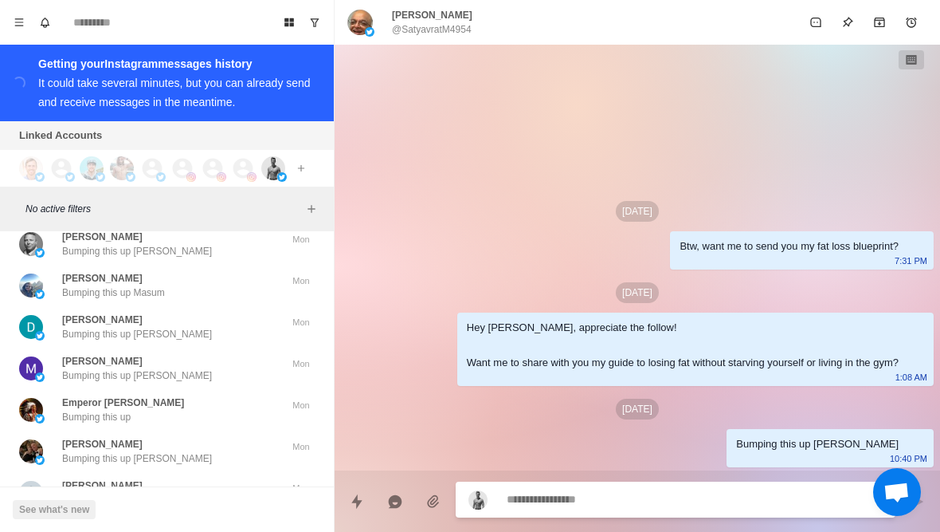
scroll to position [27100, 0]
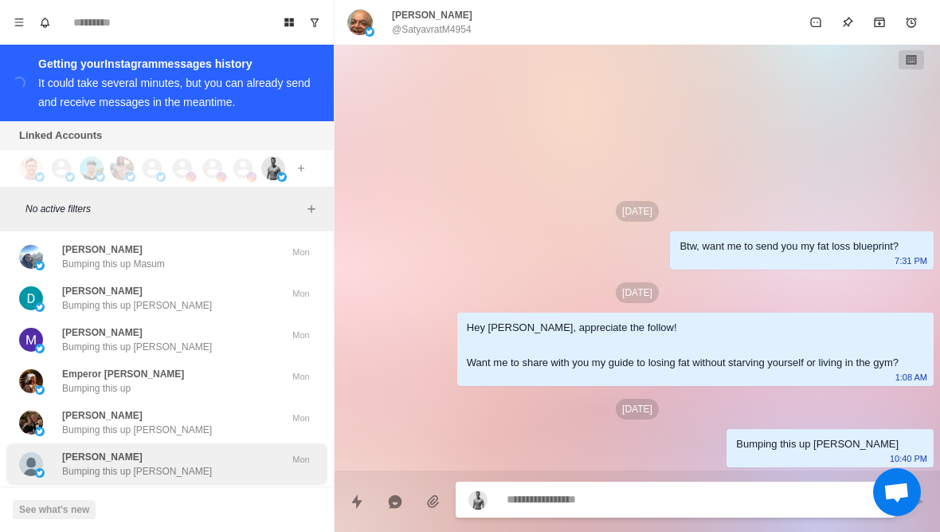
click at [218, 450] on div "Omar Jacobo Bumping this up Omar" at bounding box center [150, 463] width 262 height 29
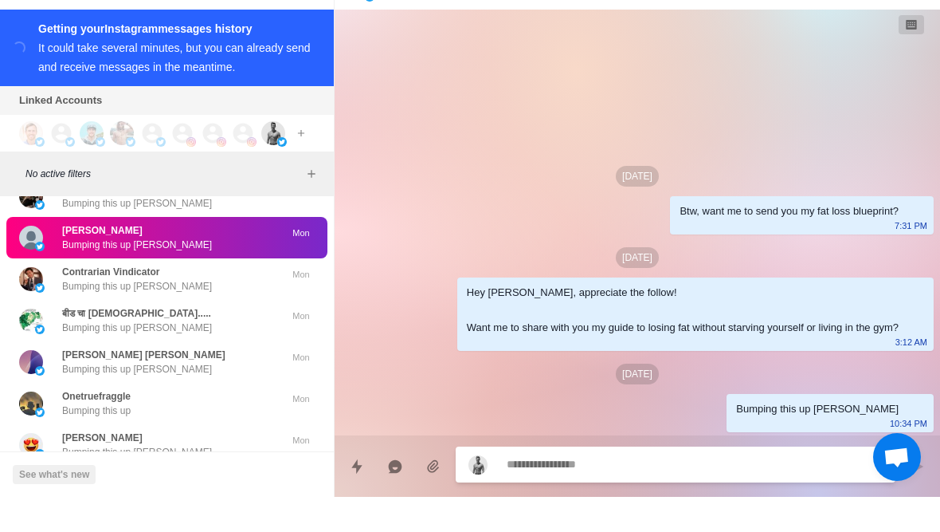
scroll to position [27371, 0]
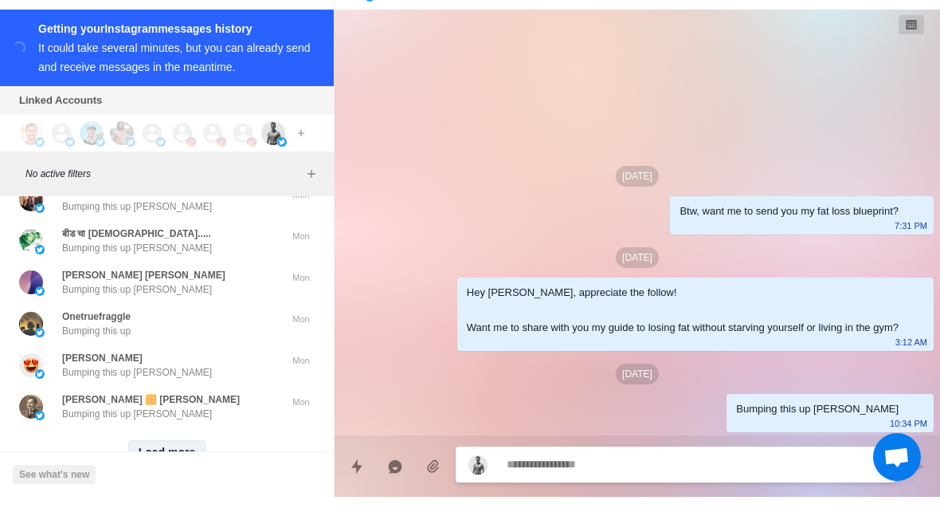
click at [175, 475] on button "Load more" at bounding box center [167, 488] width 78 height 26
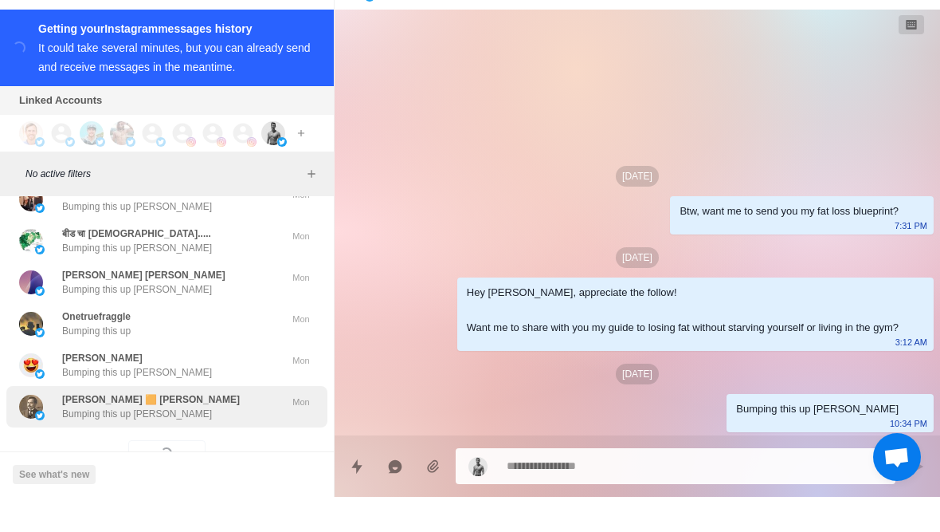
click at [218, 427] on div "Victor Laszlo 🟧 إبراهيم العجمي Bumping this up Victor" at bounding box center [150, 441] width 262 height 29
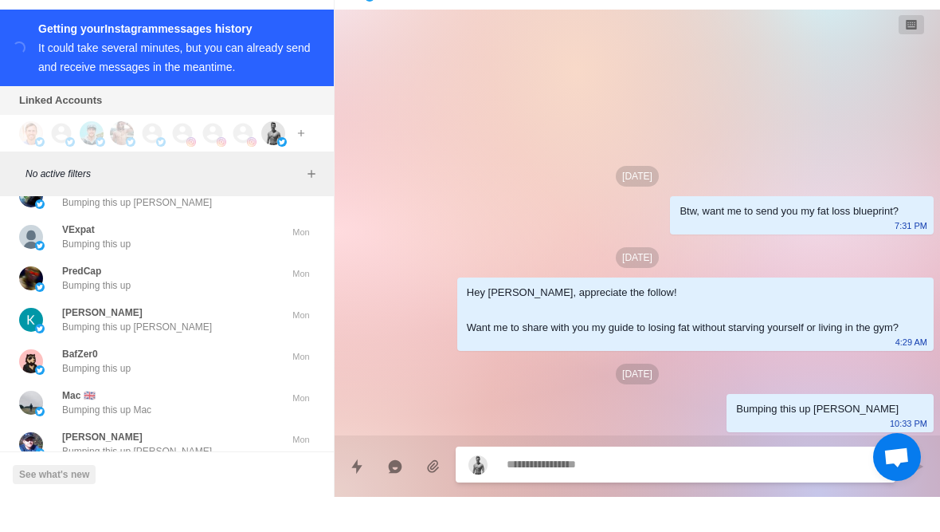
scroll to position [27773, 0]
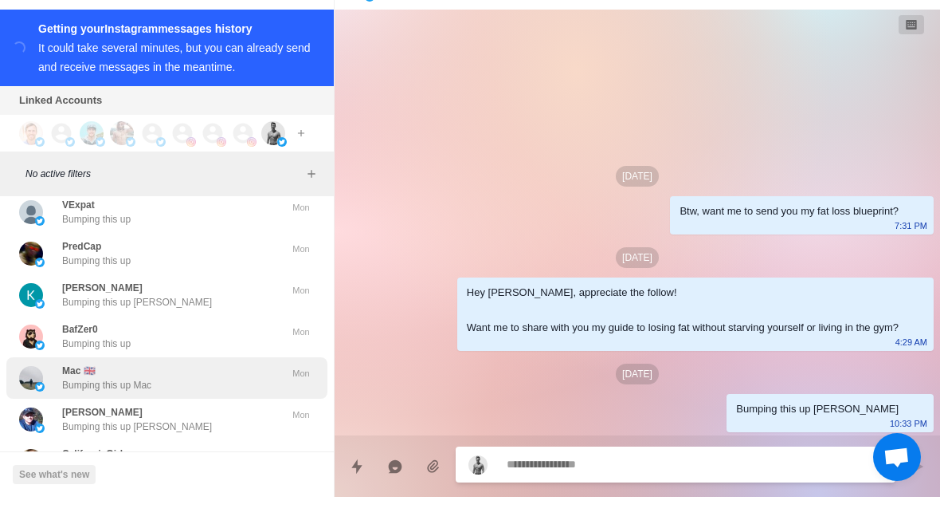
click at [236, 398] on div "Mac 🇬🇧 Bumping this up Mac" at bounding box center [150, 412] width 262 height 29
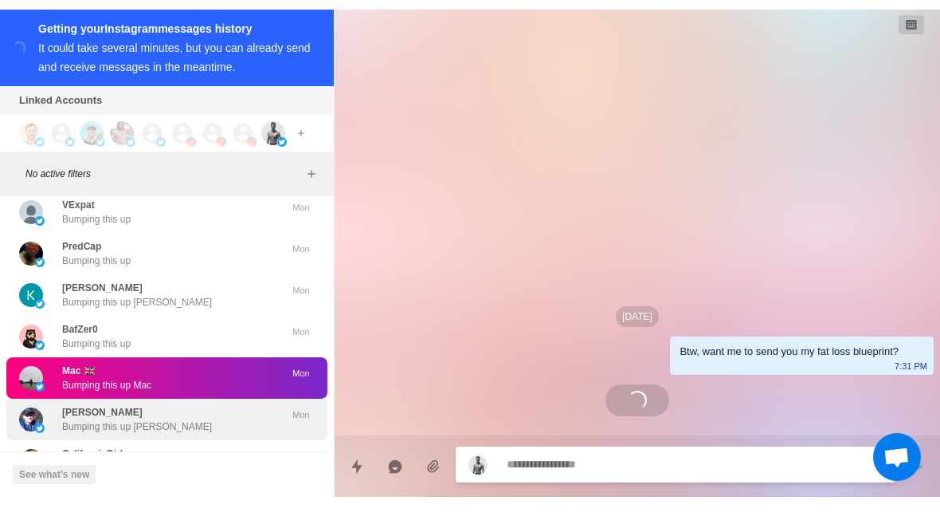
click at [222, 440] on div "Bradford A. Smith Bumping this up Bradford" at bounding box center [150, 454] width 262 height 29
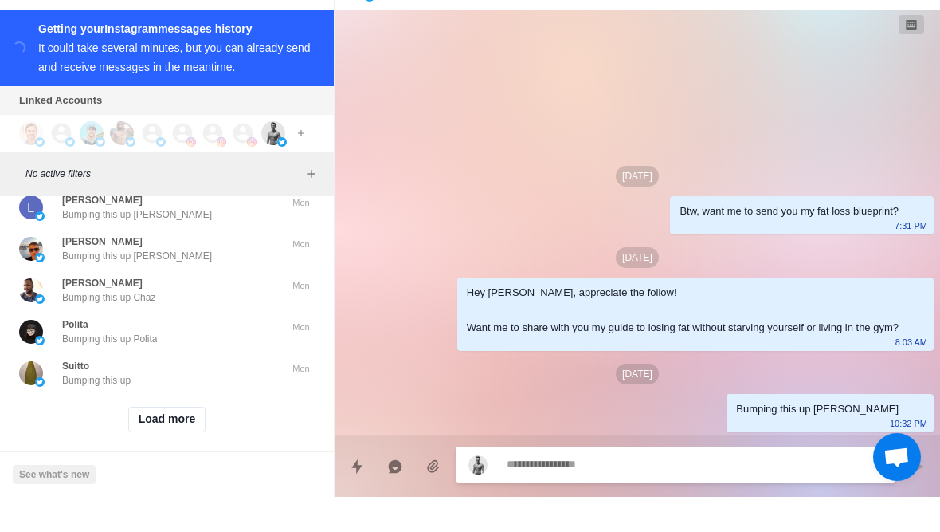
scroll to position [28230, 0]
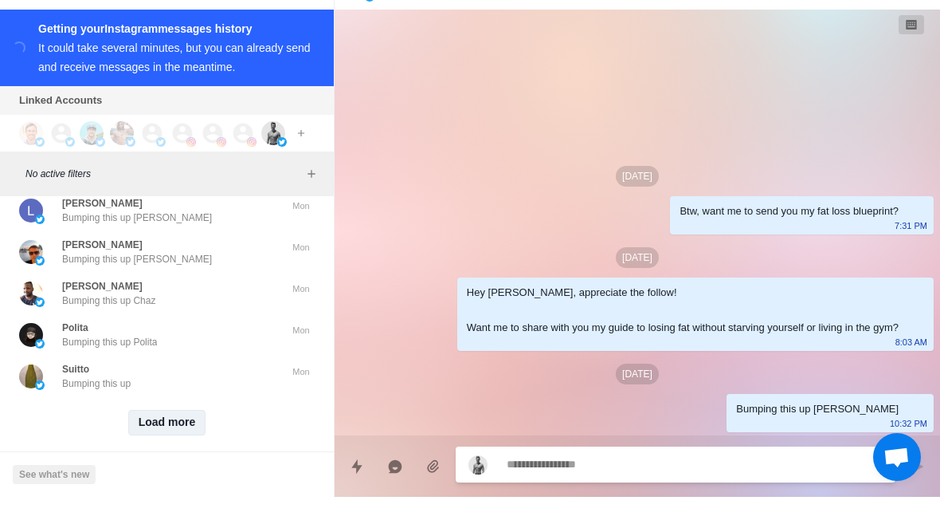
click at [173, 445] on button "Load more" at bounding box center [167, 458] width 78 height 26
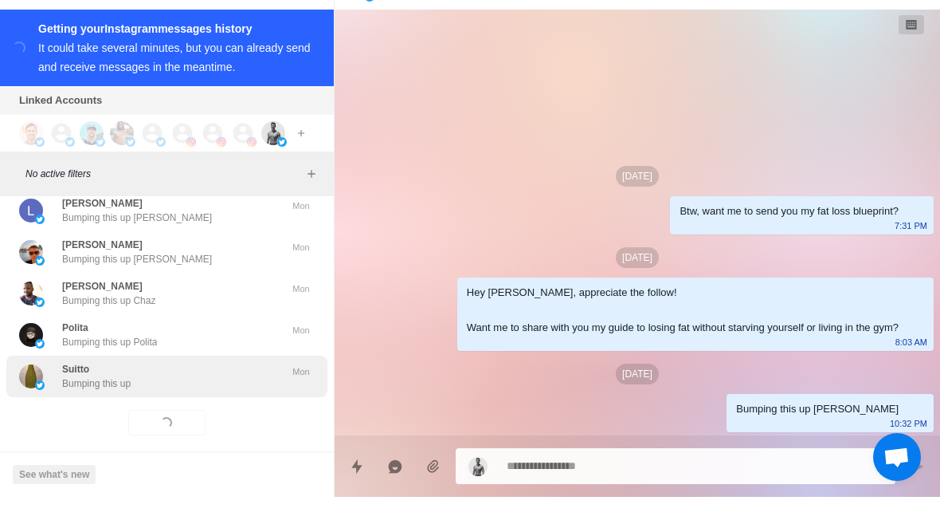
click at [229, 397] on div "Suitto Bumping this up" at bounding box center [150, 411] width 262 height 29
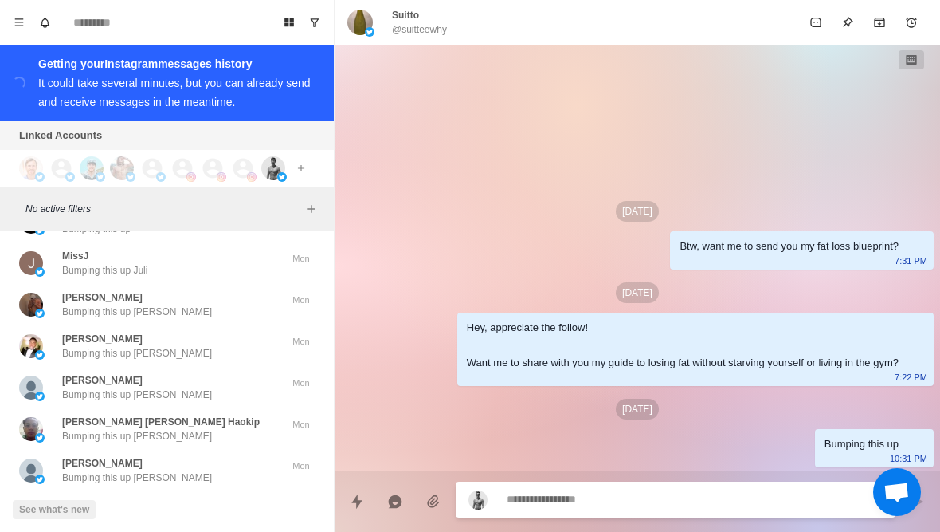
scroll to position [28586, 0]
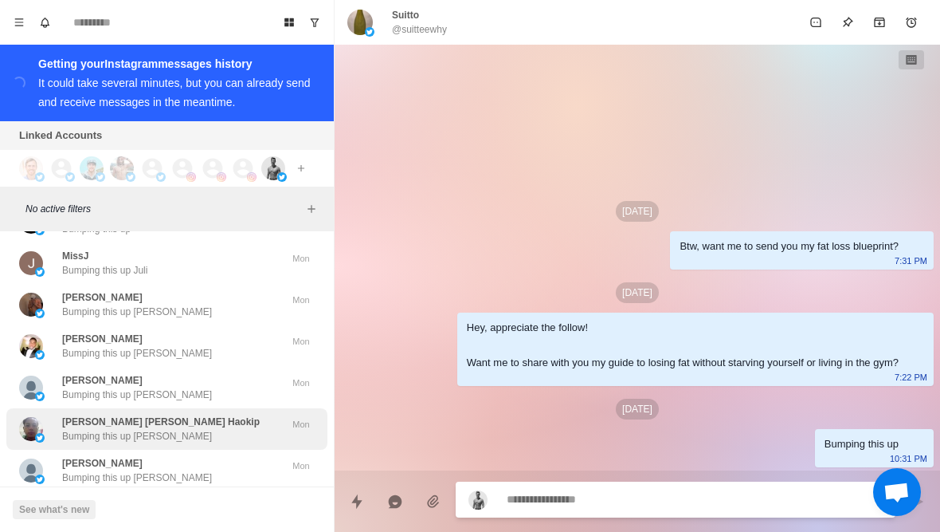
click at [223, 414] on div "Jorgensen Wick Haokip Bumping this up Jorgensen" at bounding box center [150, 428] width 262 height 29
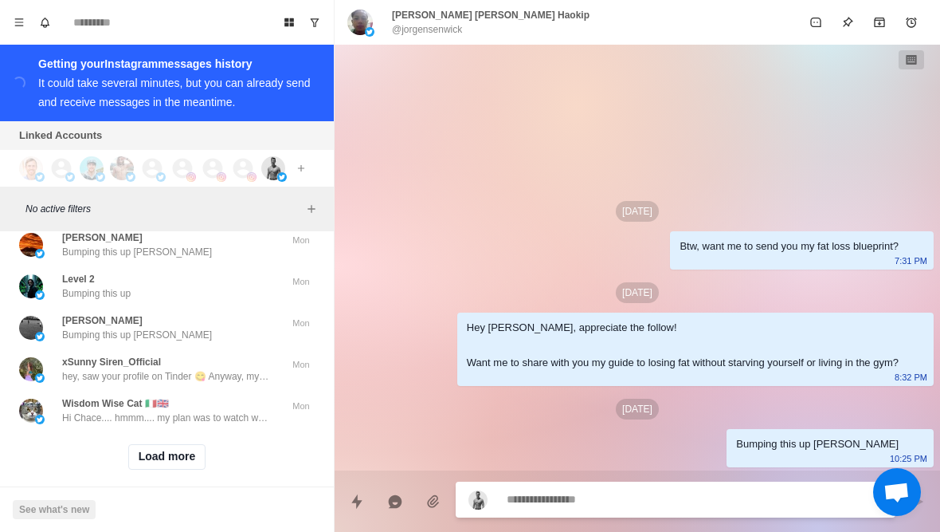
scroll to position [29059, 0]
click at [186, 451] on button "Load more" at bounding box center [167, 458] width 78 height 26
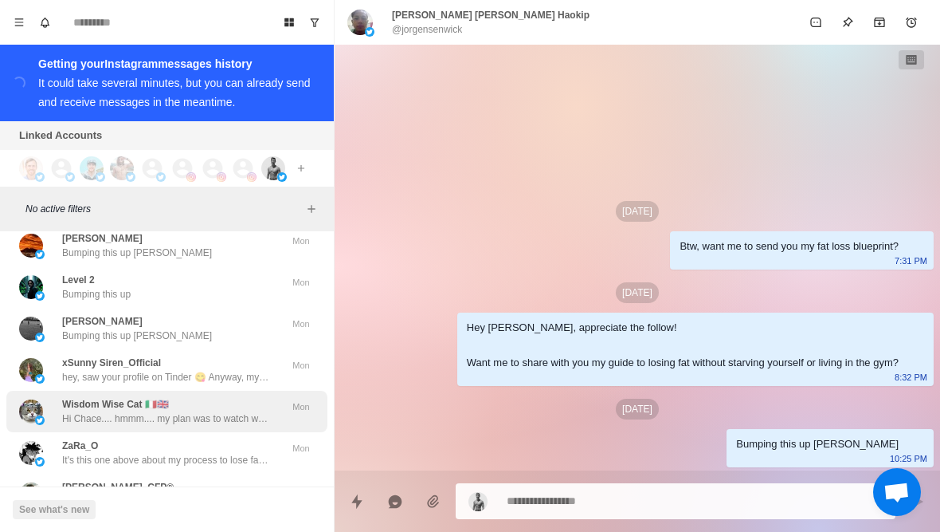
click at [234, 411] on p "Hi Chace.... hmmm.... my plan was to watch what you're up to from afar😅. I wasn…" at bounding box center [165, 418] width 207 height 14
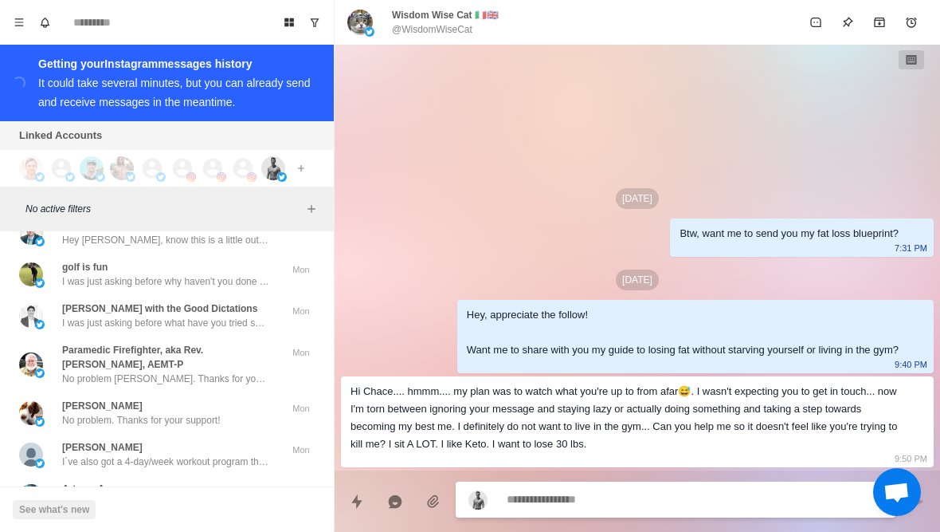
scroll to position [29388, 0]
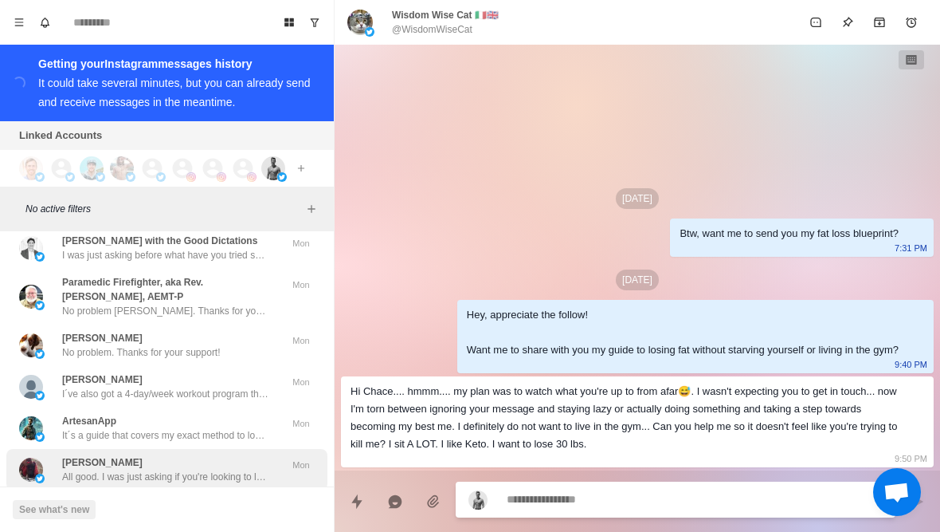
click at [213, 455] on div "Ryan Owusu All good. I was just asking if you're looking to lose weight? If so,…" at bounding box center [165, 469] width 207 height 29
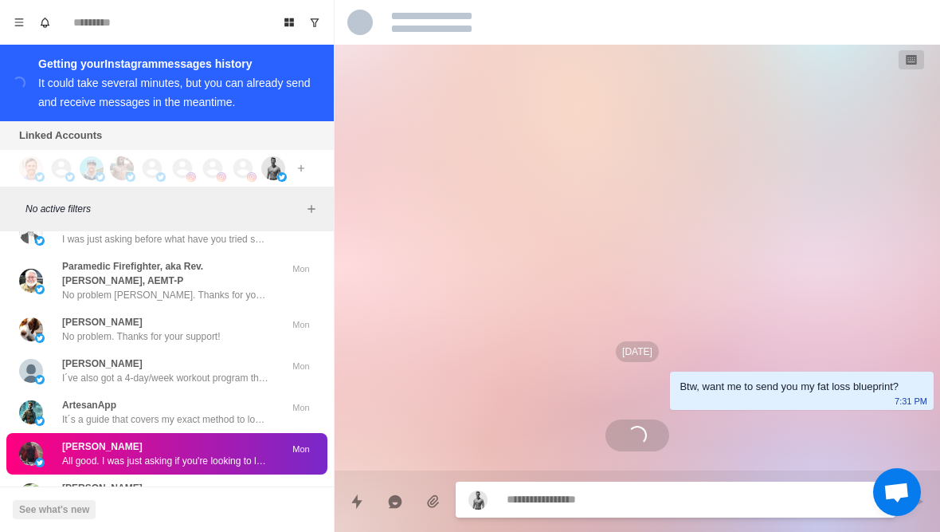
scroll to position [72, 0]
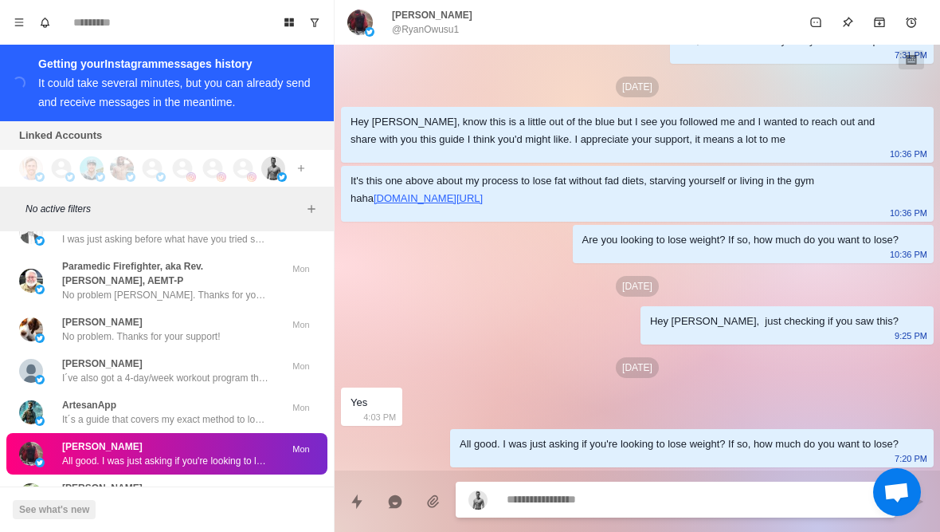
type textarea "*"
type textarea "**********"
type textarea "*"
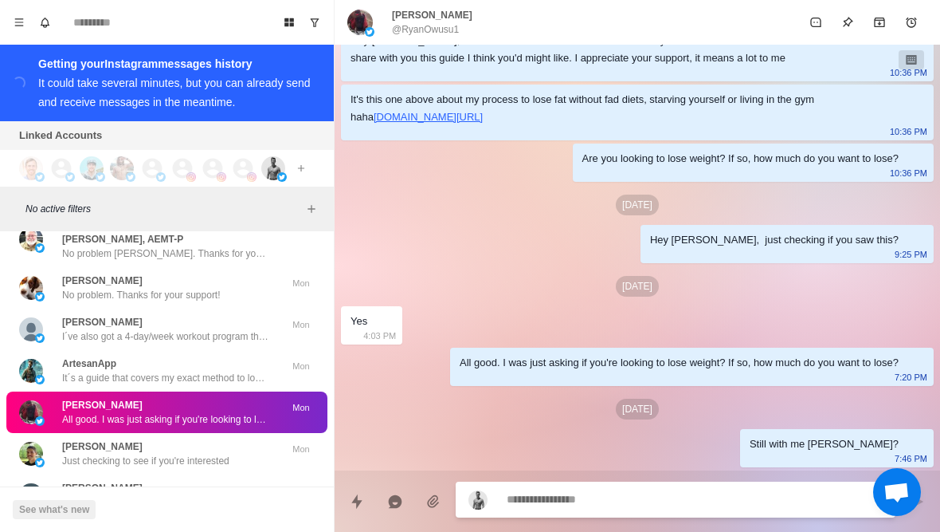
scroll to position [29453, 0]
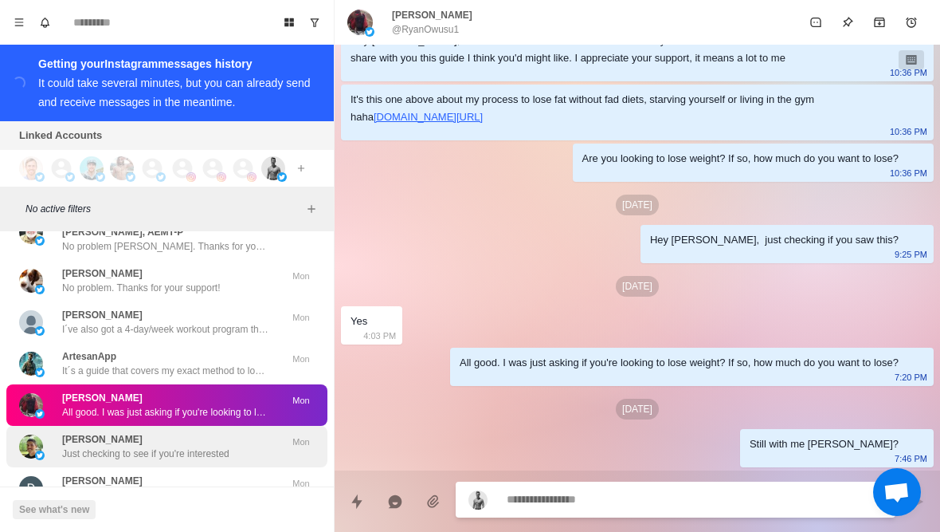
click at [230, 432] on div "Cameron Thompson Just checking to see if you're interested" at bounding box center [145, 446] width 167 height 29
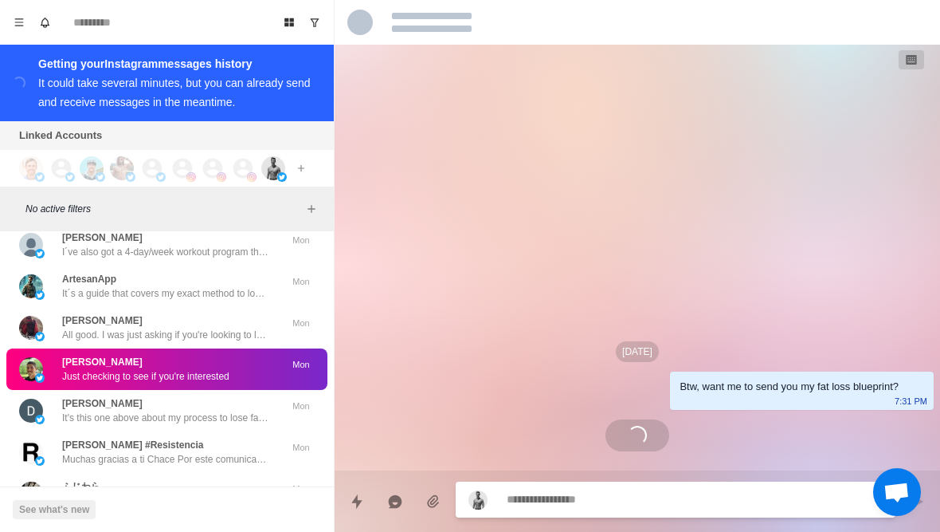
scroll to position [29544, 0]
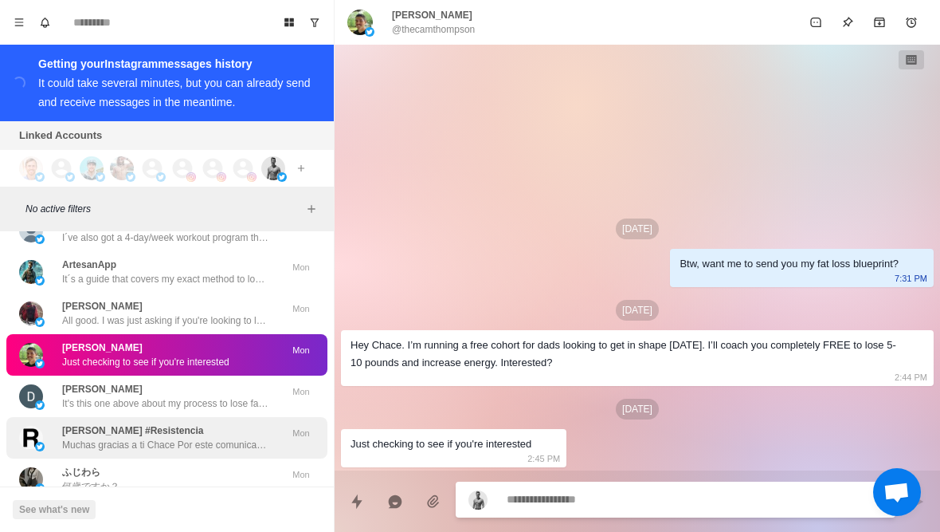
click at [248, 437] on div "Ignacio #Resistencia Muchas gracias a ti Chace Por este comunicado. Te comento,…" at bounding box center [166, 437] width 321 height 41
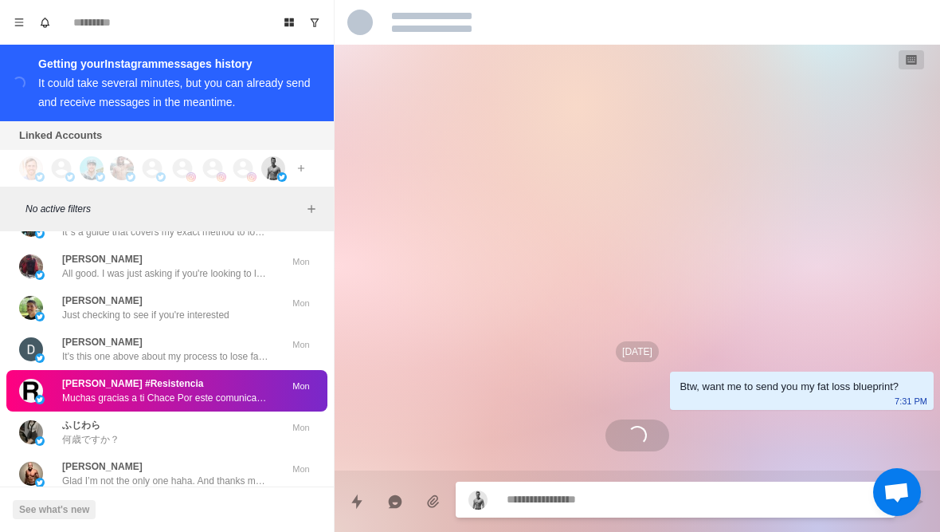
scroll to position [29598, 0]
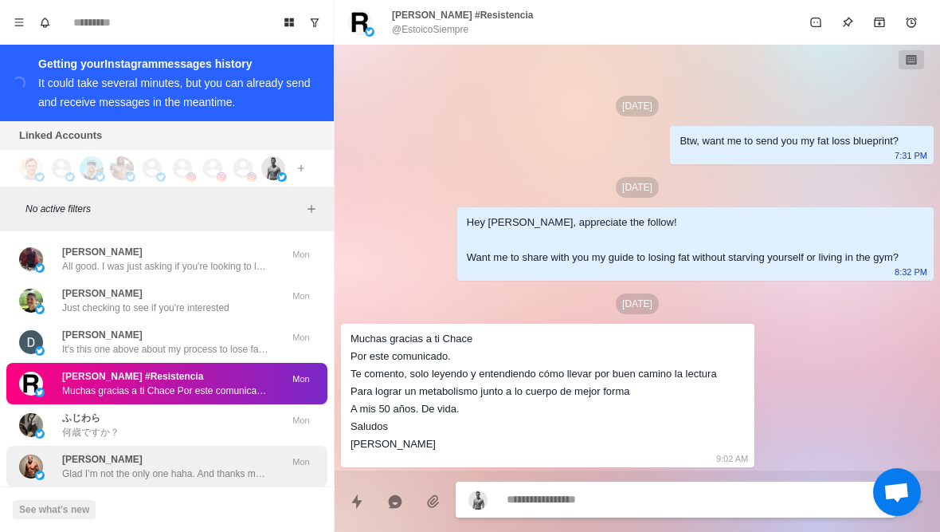
click at [242, 466] on p "Glad I’m not the only one haha. And thanks man, you too!" at bounding box center [165, 473] width 207 height 14
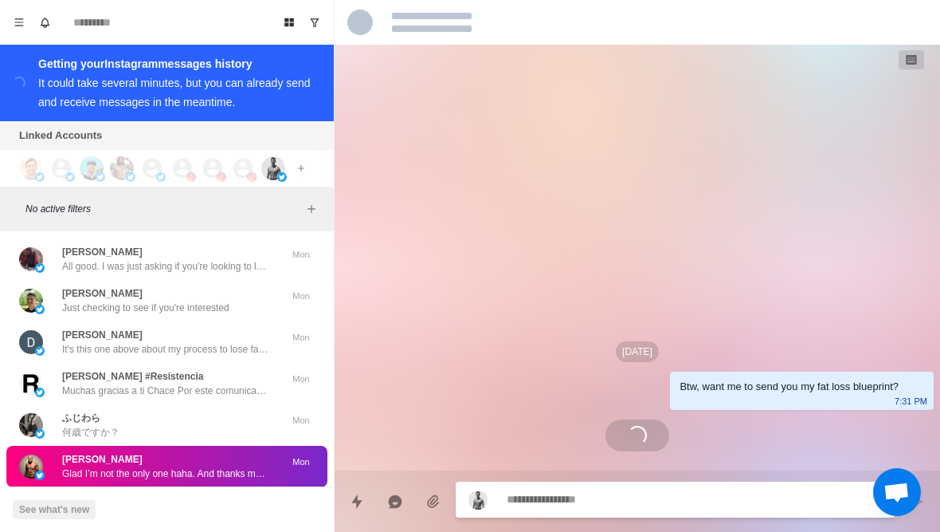
type textarea "*"
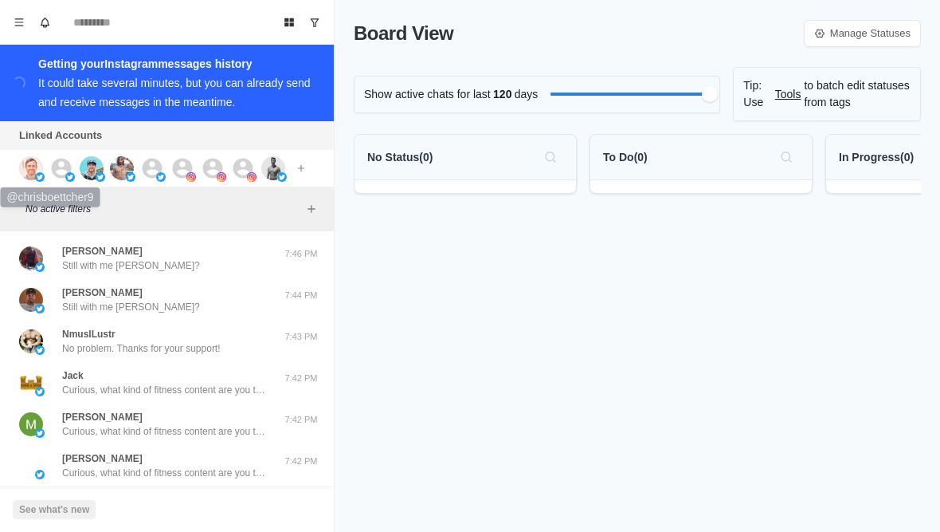
click at [32, 167] on img at bounding box center [31, 168] width 24 height 24
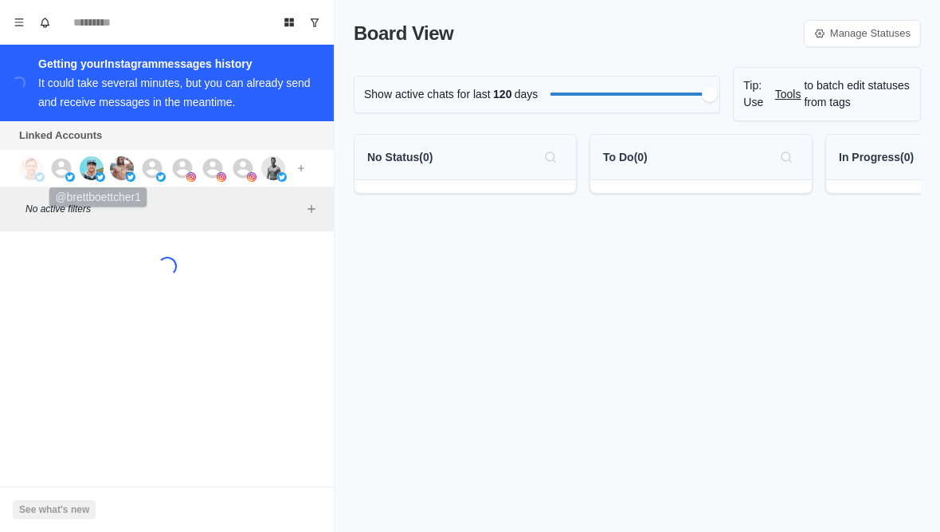
click at [99, 167] on img at bounding box center [92, 168] width 24 height 24
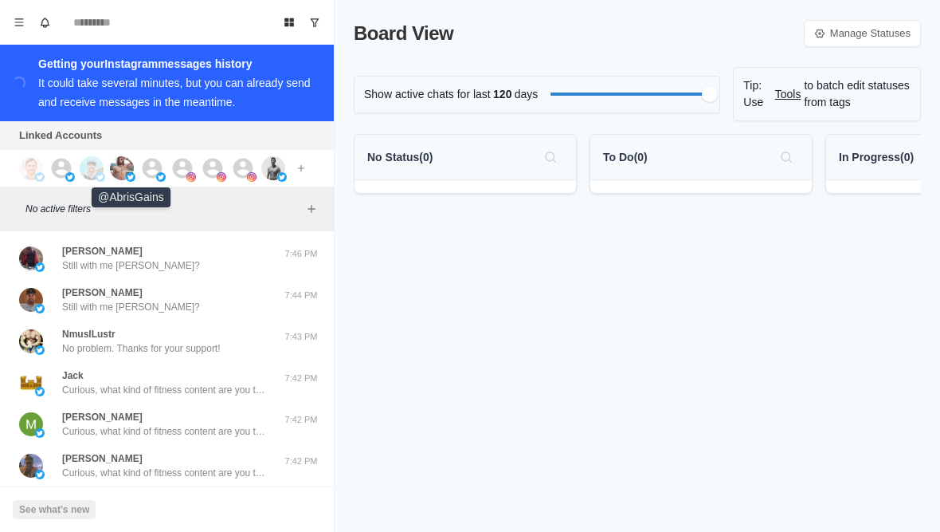
click at [123, 168] on img at bounding box center [122, 168] width 24 height 24
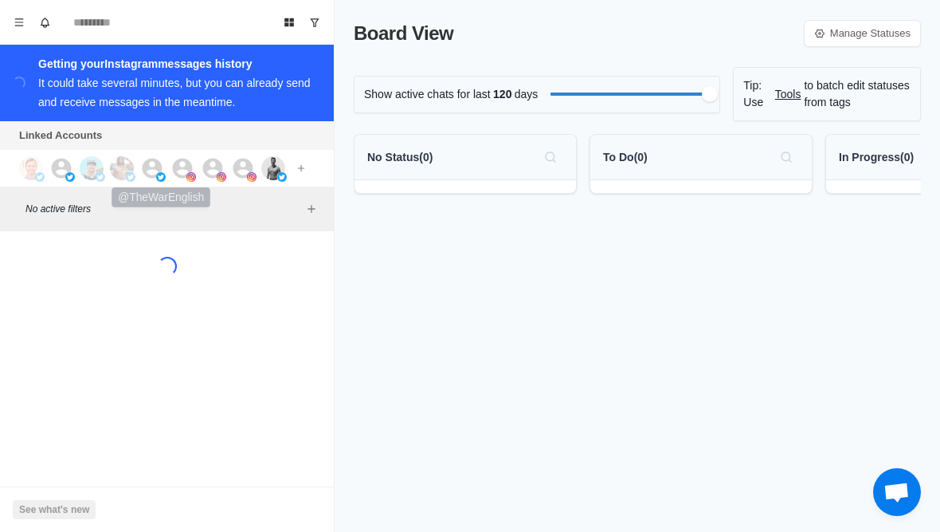
click at [149, 171] on icon at bounding box center [153, 168] width 20 height 20
click at [190, 174] on img at bounding box center [191, 177] width 10 height 10
click at [206, 169] on icon at bounding box center [213, 168] width 20 height 20
click at [239, 176] on icon at bounding box center [244, 168] width 20 height 20
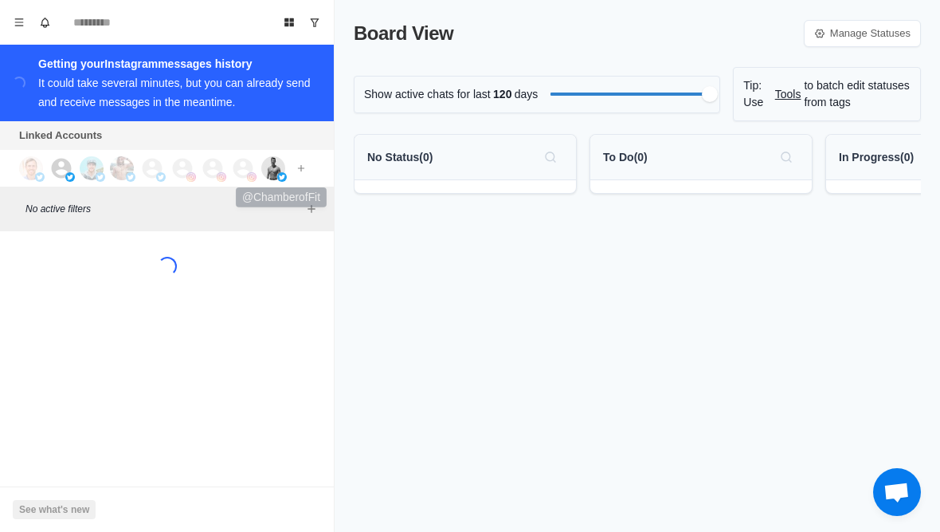
click at [268, 176] on img at bounding box center [273, 168] width 24 height 24
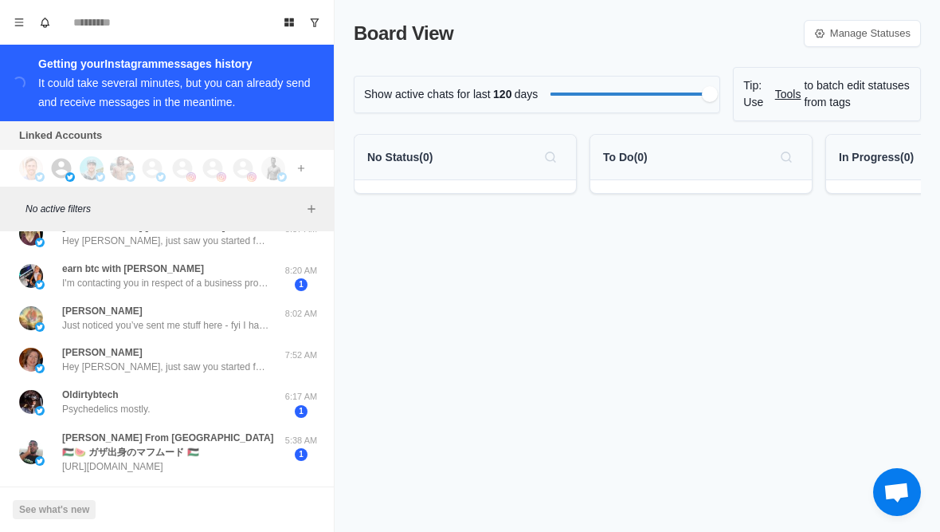
scroll to position [318, 0]
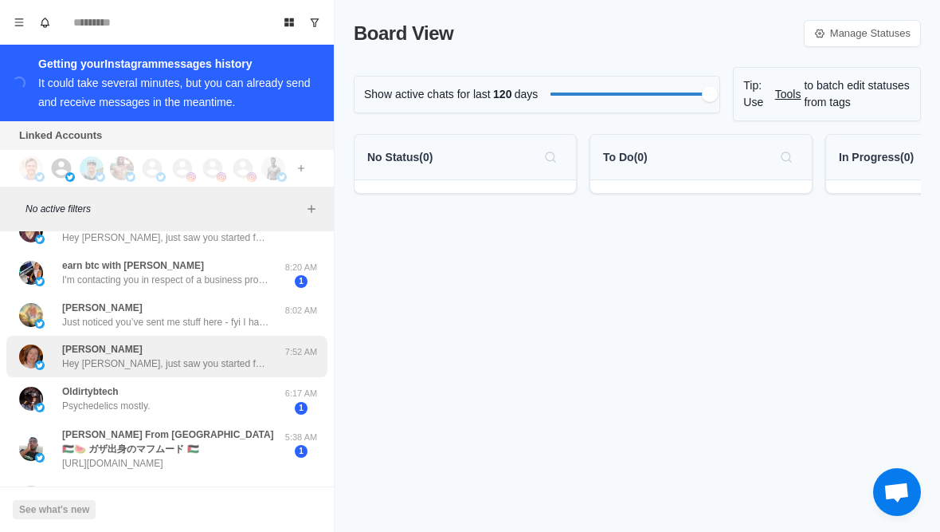
click at [116, 364] on p "Hey Julie, just saw you started following! Appreciate it. Curious, what health …" at bounding box center [165, 363] width 207 height 14
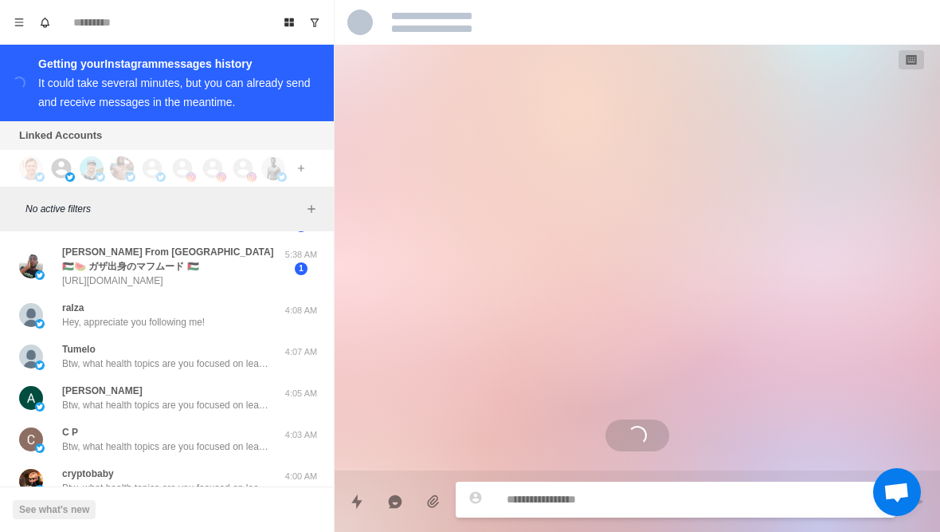
scroll to position [516, 0]
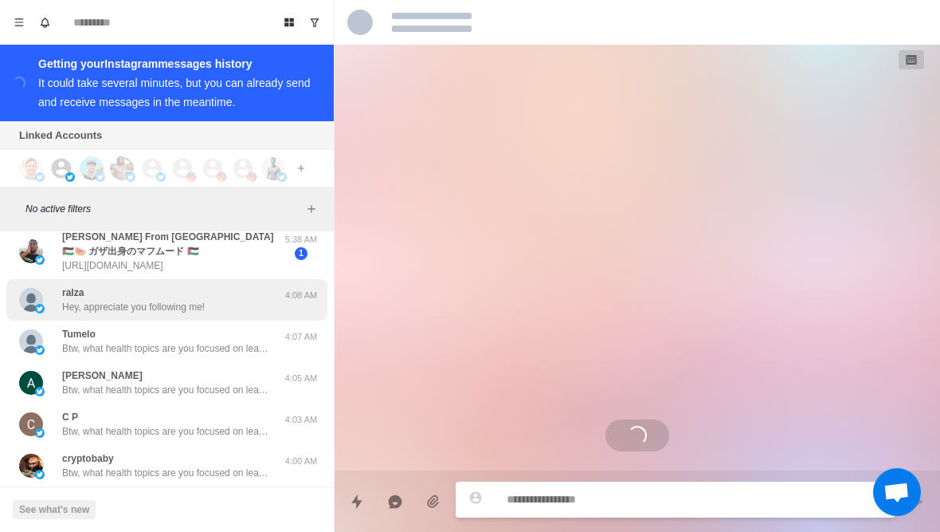
click at [106, 309] on p "Hey, appreciate you following me!" at bounding box center [133, 307] width 143 height 14
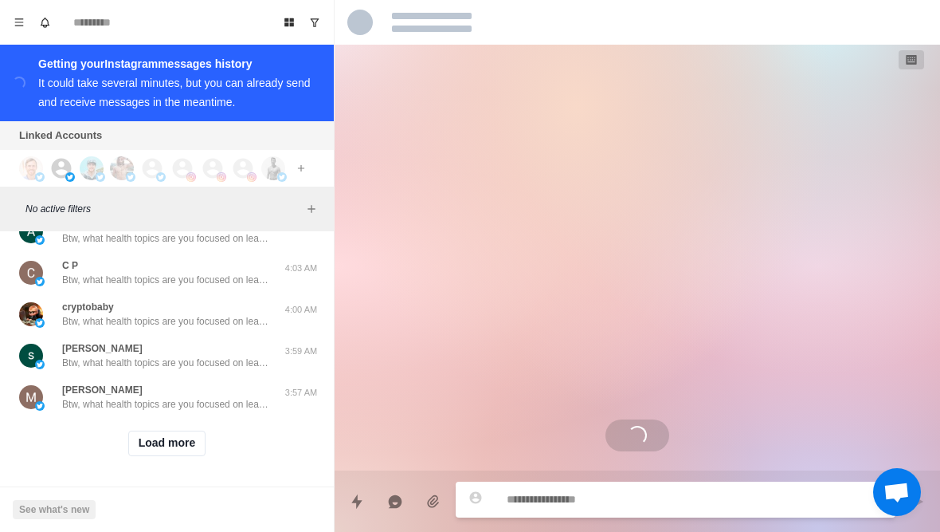
scroll to position [668, 0]
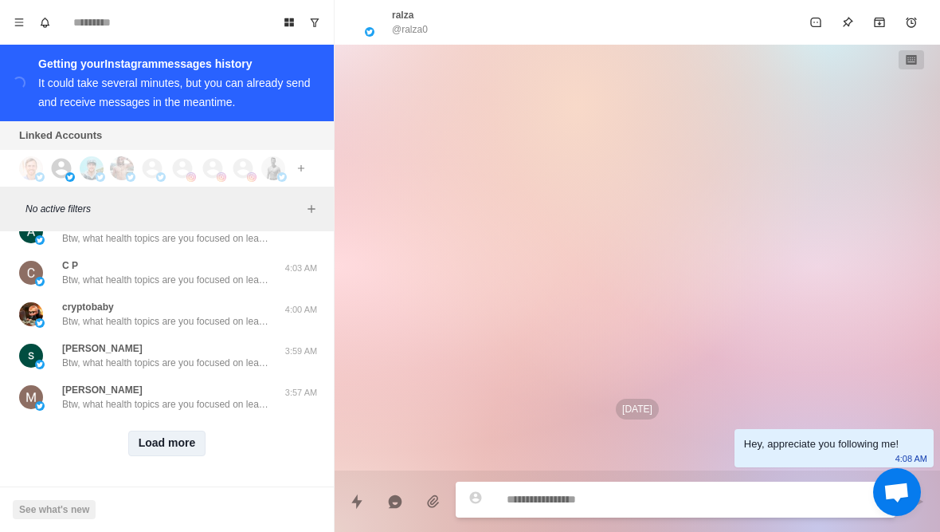
click at [145, 432] on button "Load more" at bounding box center [167, 443] width 78 height 26
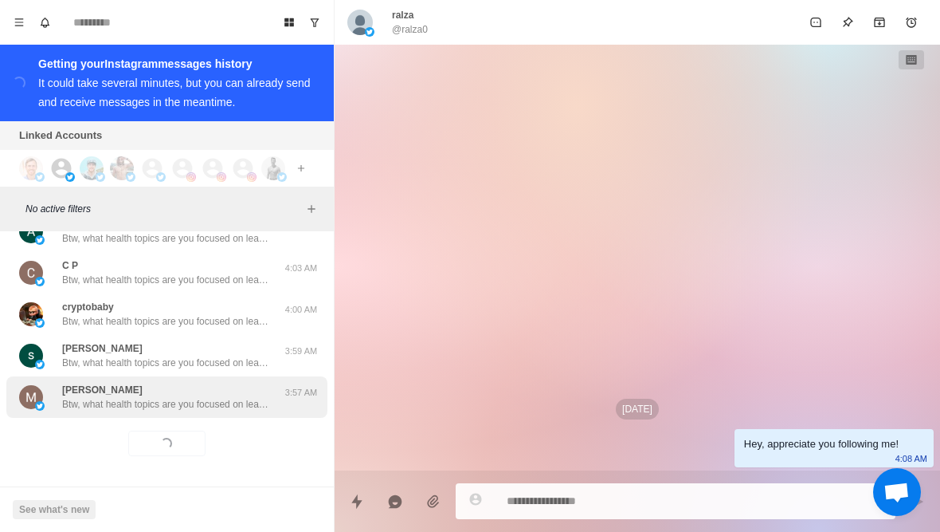
click at [147, 395] on div "Mark Yusko Btw, what health topics are you focused on learning about currently?…" at bounding box center [165, 397] width 207 height 29
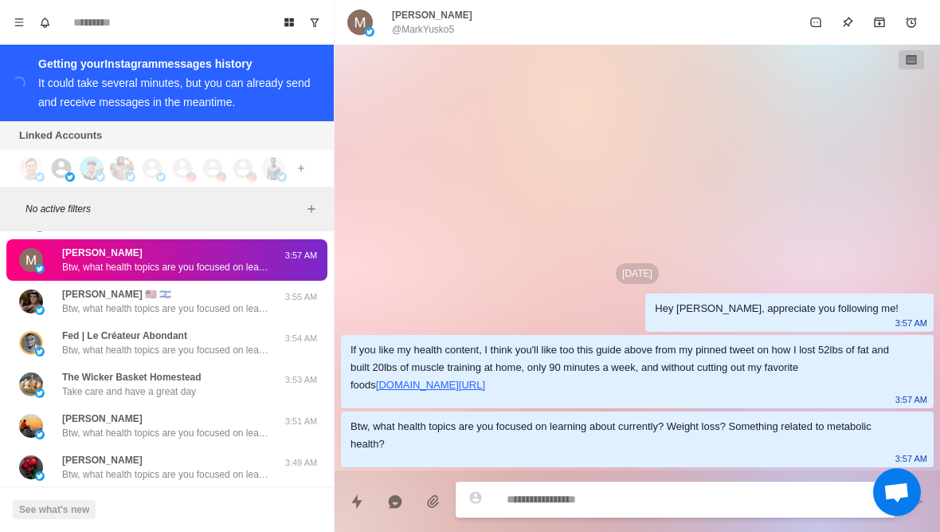
scroll to position [876, 0]
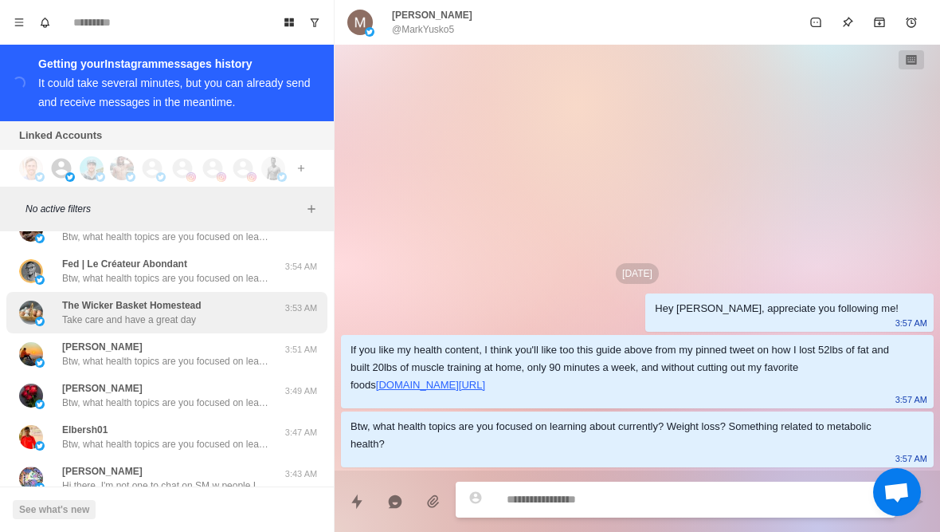
click at [120, 312] on p "The Wicker Basket Homestead" at bounding box center [131, 305] width 139 height 14
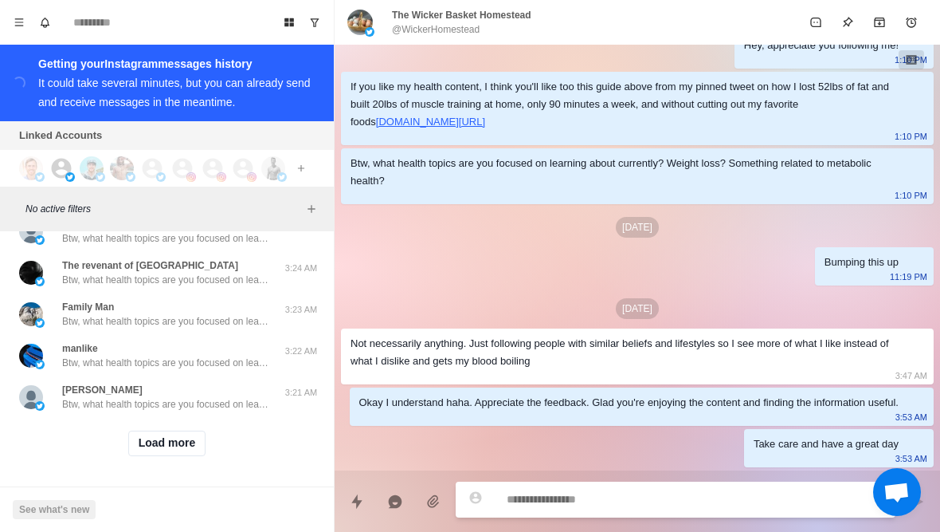
scroll to position [1497, 0]
click at [145, 439] on button "Load more" at bounding box center [167, 443] width 78 height 26
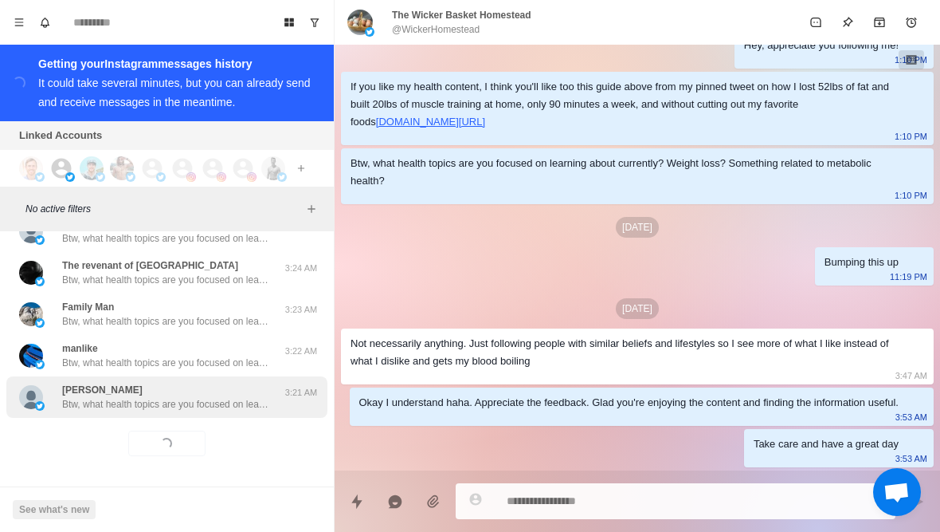
click at [143, 404] on p "Btw, what health topics are you focused on learning about currently? Weight los…" at bounding box center [165, 404] width 207 height 14
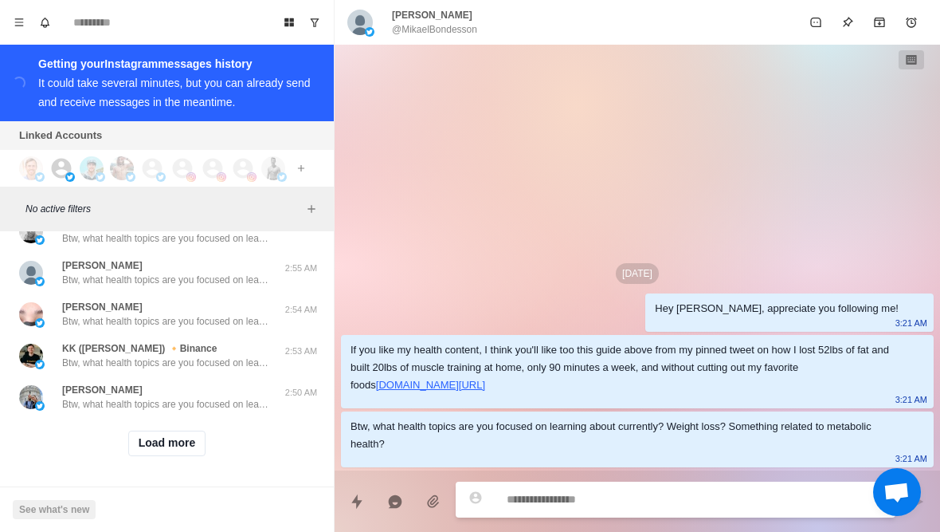
scroll to position [2326, 0]
click at [199, 448] on button "Load more" at bounding box center [167, 443] width 78 height 26
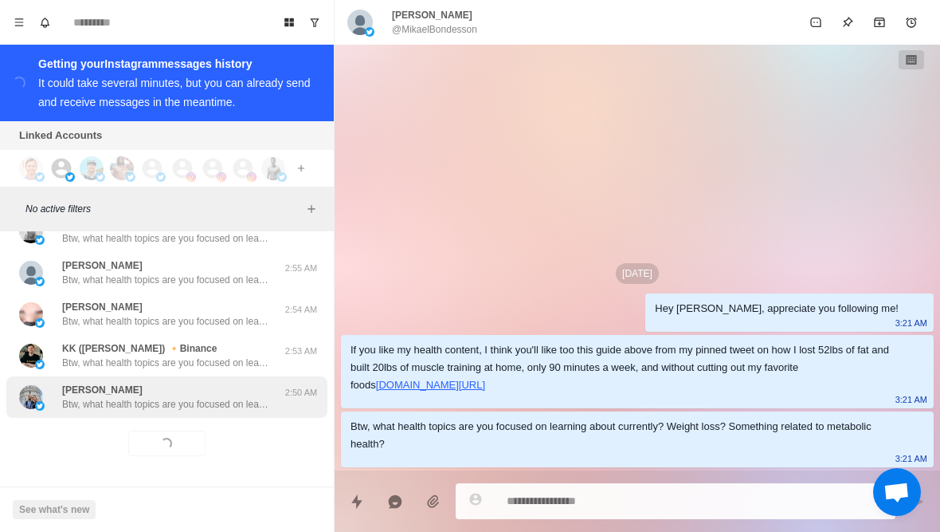
click at [241, 406] on p "Btw, what health topics are you focused on learning about currently? Weight los…" at bounding box center [165, 404] width 207 height 14
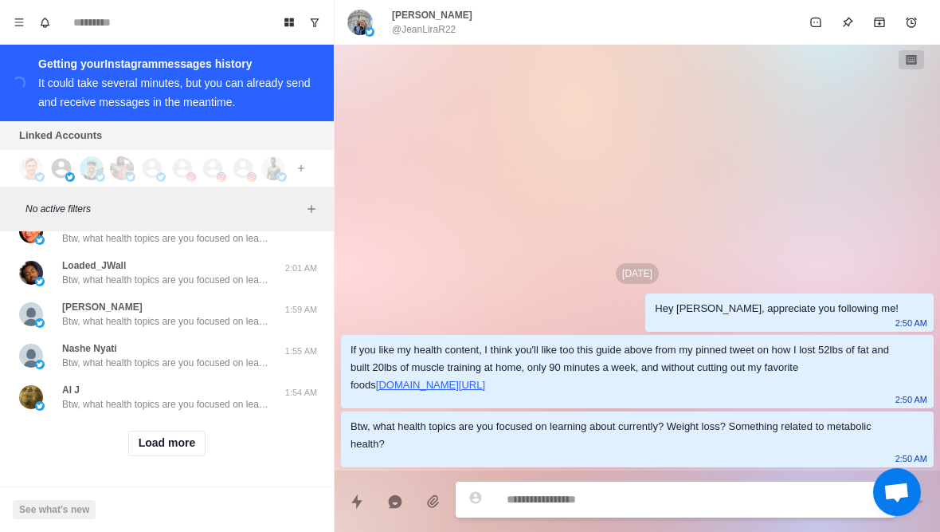
scroll to position [3154, 0]
click at [190, 449] on button "Load more" at bounding box center [167, 443] width 78 height 26
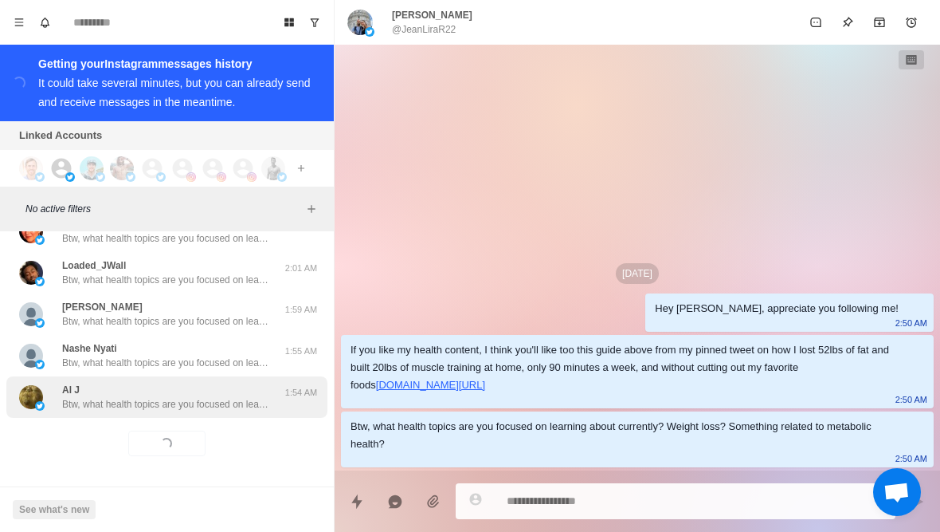
click at [238, 413] on div "Al J Btw, what health topics are you focused on learning about currently? Weigh…" at bounding box center [166, 396] width 321 height 41
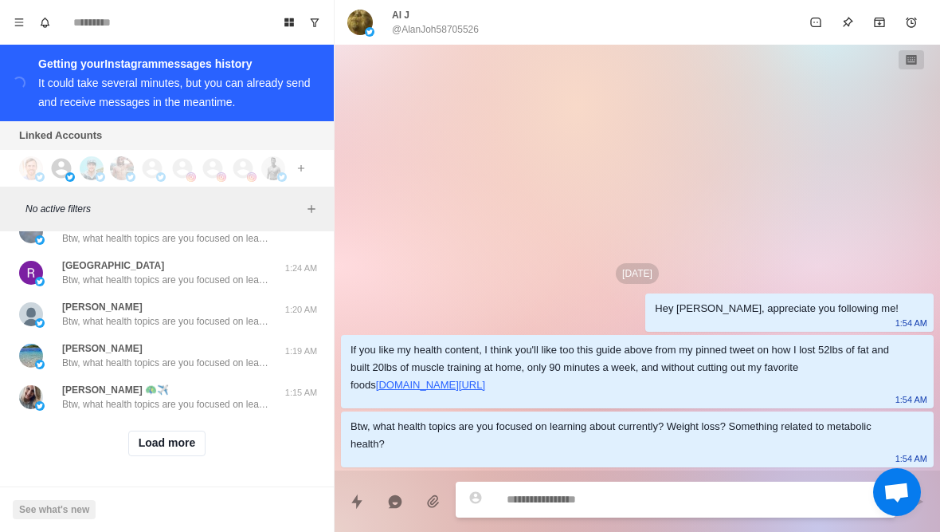
scroll to position [3983, 0]
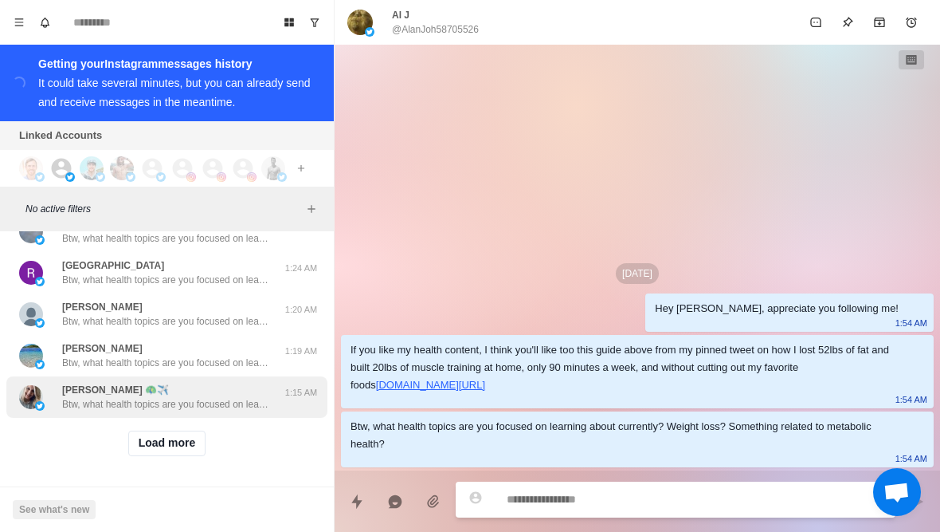
click at [236, 406] on p "Btw, what health topics are you focused on learning about currently? Weight los…" at bounding box center [165, 404] width 207 height 14
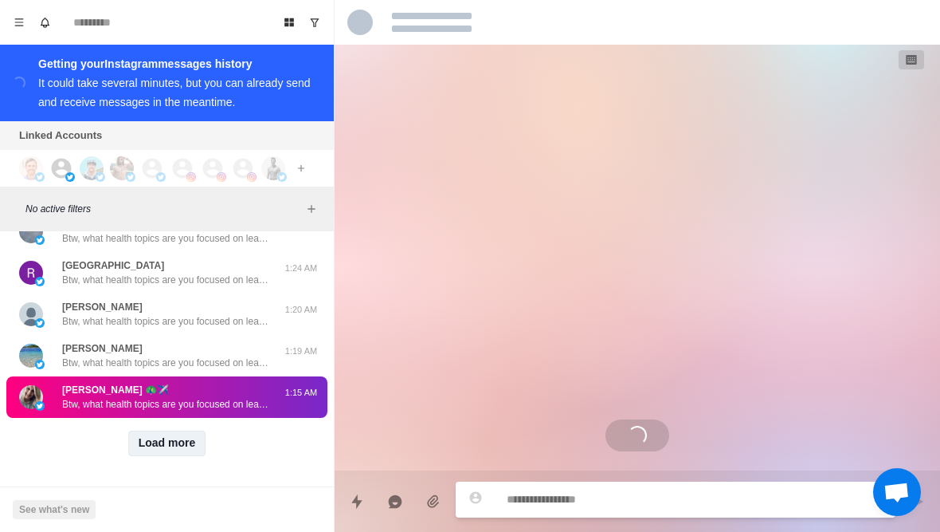
click at [187, 453] on button "Load more" at bounding box center [167, 443] width 78 height 26
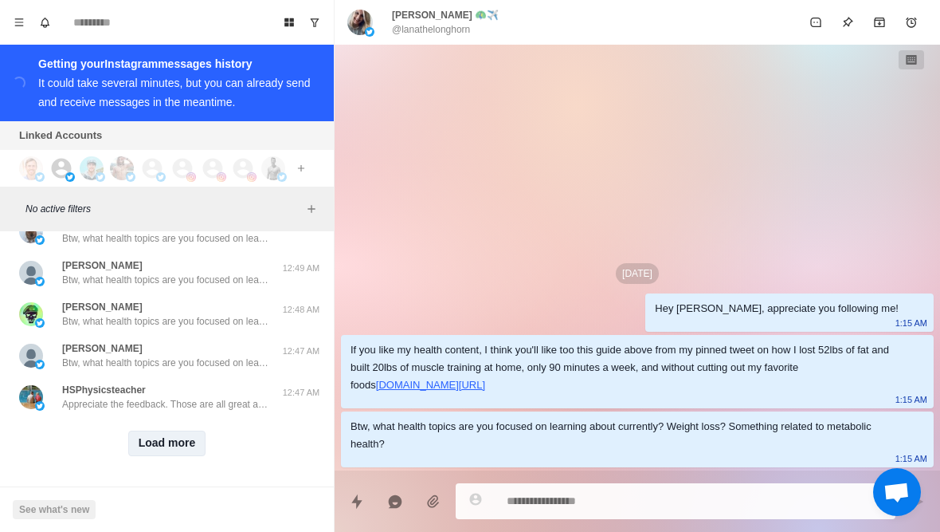
scroll to position [4812, 0]
click at [194, 453] on button "Load more" at bounding box center [167, 443] width 78 height 26
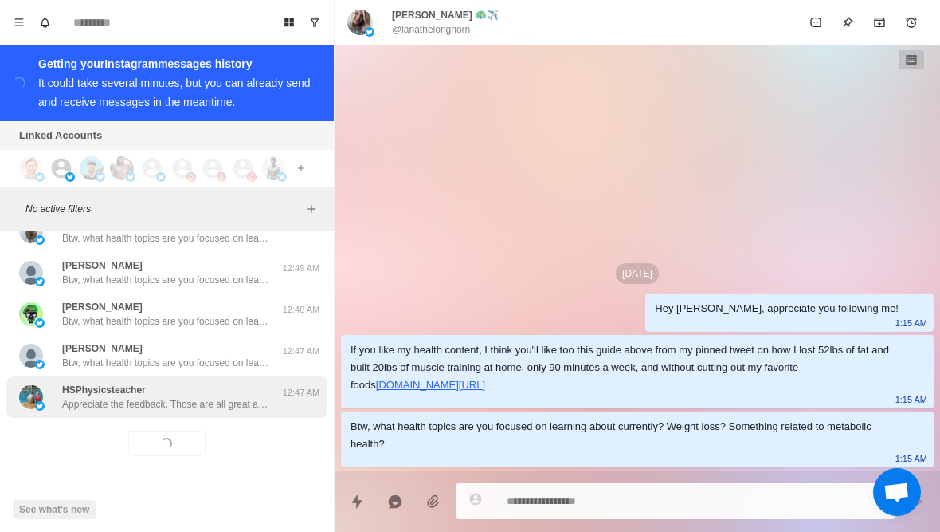
click at [237, 406] on p "Appreciate the feedback. Those are all great and advanced topics to be interest…" at bounding box center [165, 404] width 207 height 14
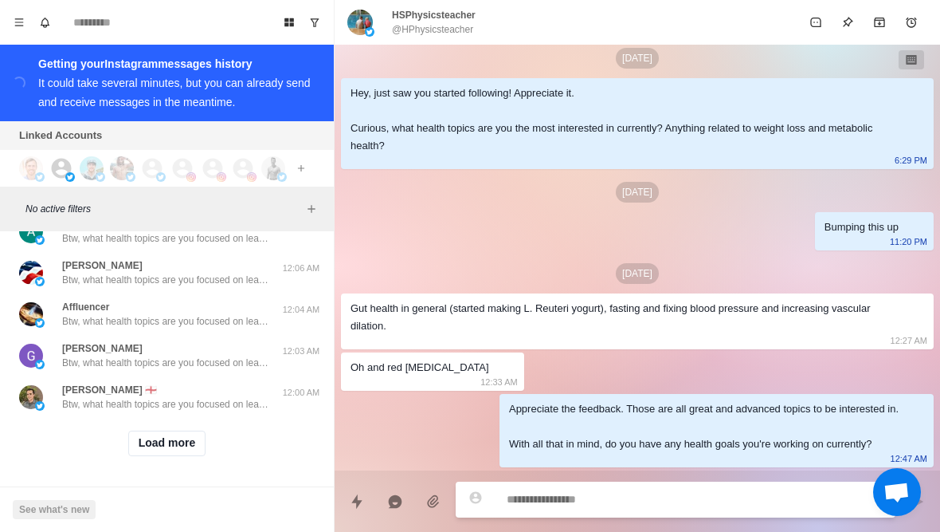
scroll to position [5641, 0]
click at [192, 454] on button "Load more" at bounding box center [167, 443] width 78 height 26
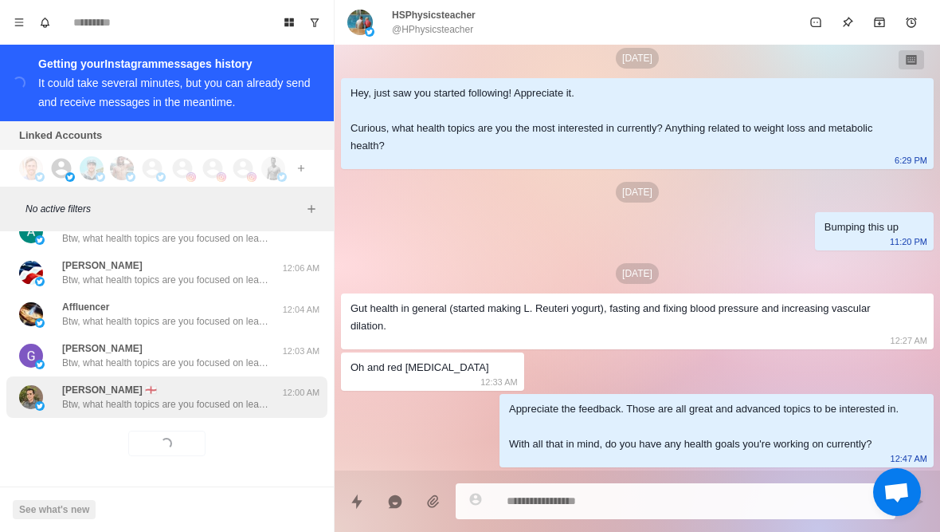
click at [226, 414] on div "Ray Pereda 🏴󠁧󠁢󠁥󠁮󠁧󠁿 Btw, what health topics are you focused on learning about cu…" at bounding box center [166, 396] width 321 height 41
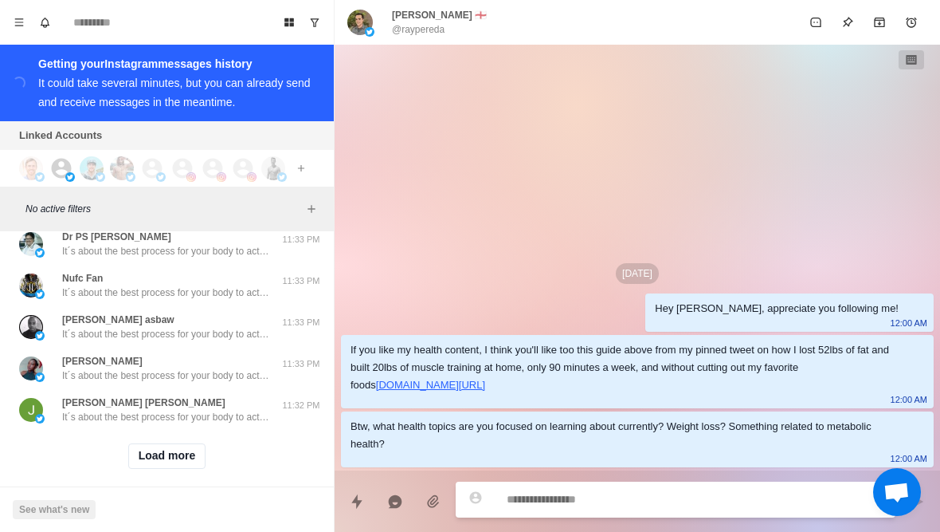
scroll to position [6470, 0]
click at [190, 446] on button "Load more" at bounding box center [167, 457] width 78 height 26
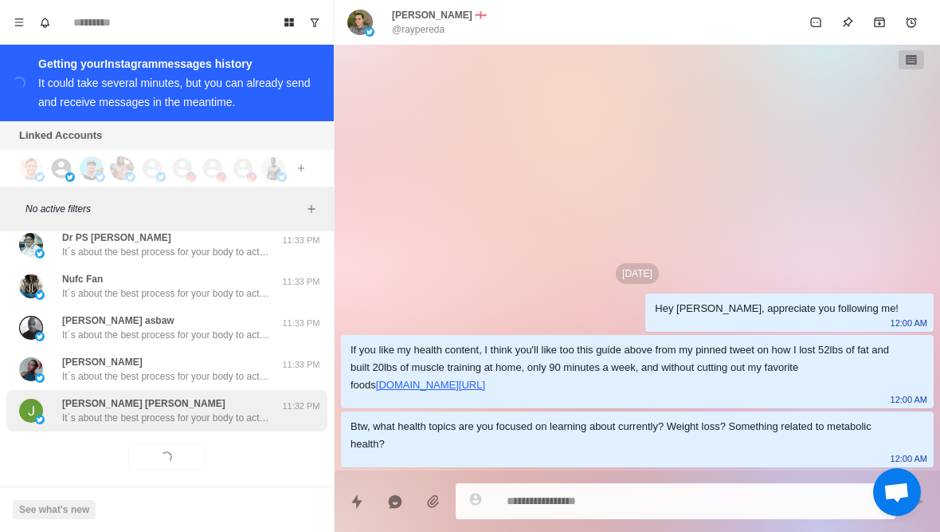
click at [229, 410] on p "It´s about the best process for your body to actually burn fat (it´s not just c…" at bounding box center [165, 417] width 207 height 14
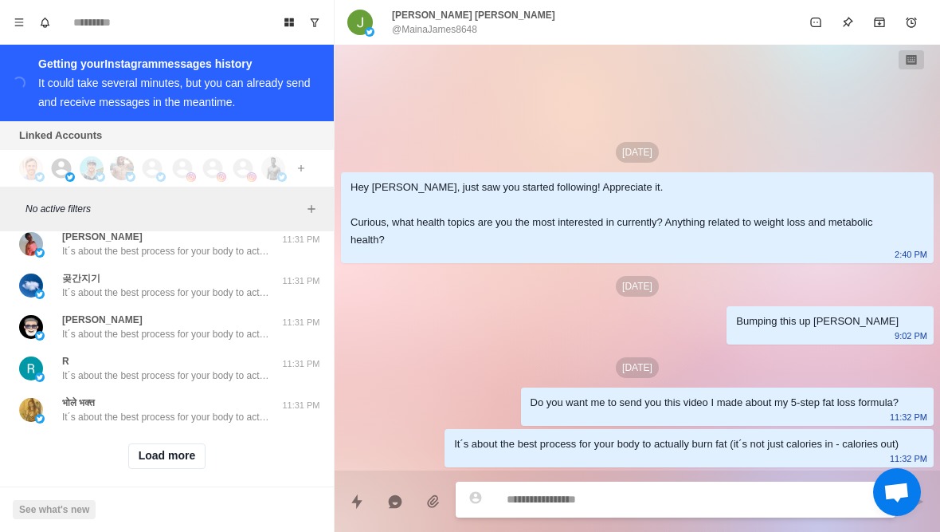
scroll to position [7299, 0]
click at [191, 449] on button "Load more" at bounding box center [167, 457] width 78 height 26
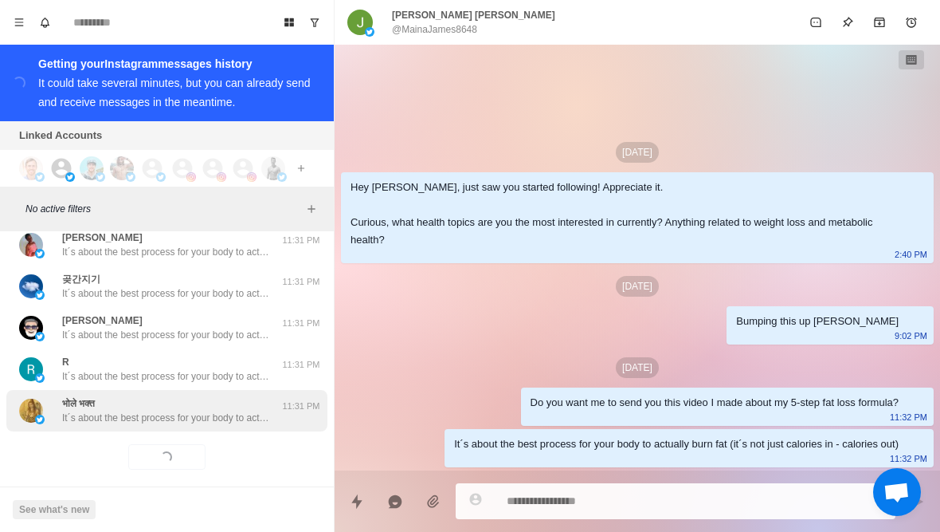
click at [222, 416] on div "भोले भक्त It´s about the best process for your body to actually burn fat (it´s …" at bounding box center [166, 410] width 321 height 41
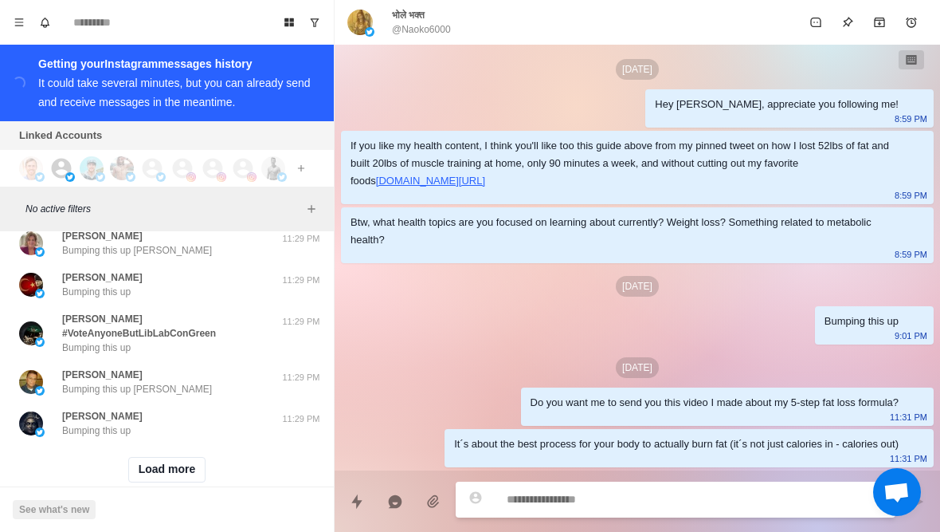
scroll to position [8127, 0]
click at [188, 458] on button "Load more" at bounding box center [167, 471] width 78 height 26
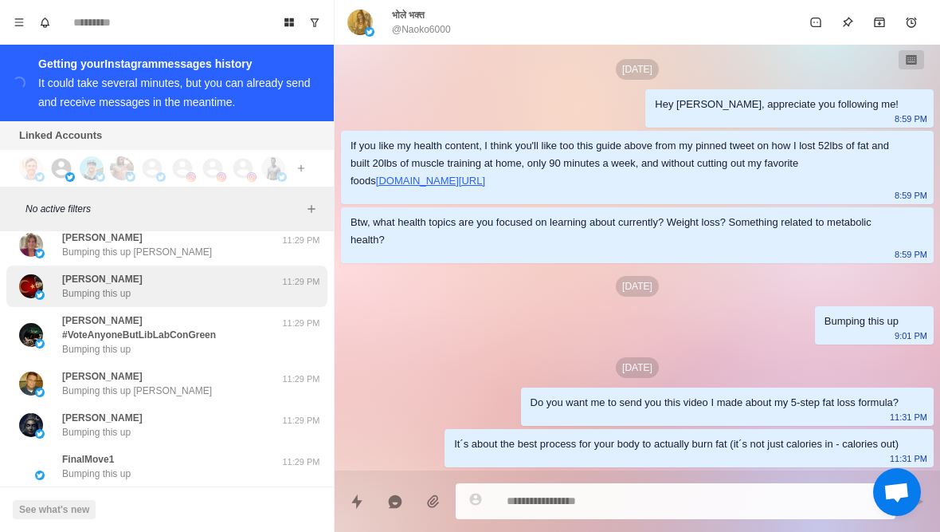
click at [258, 272] on div "Gülbin Uluğ Bumping this up" at bounding box center [150, 286] width 262 height 29
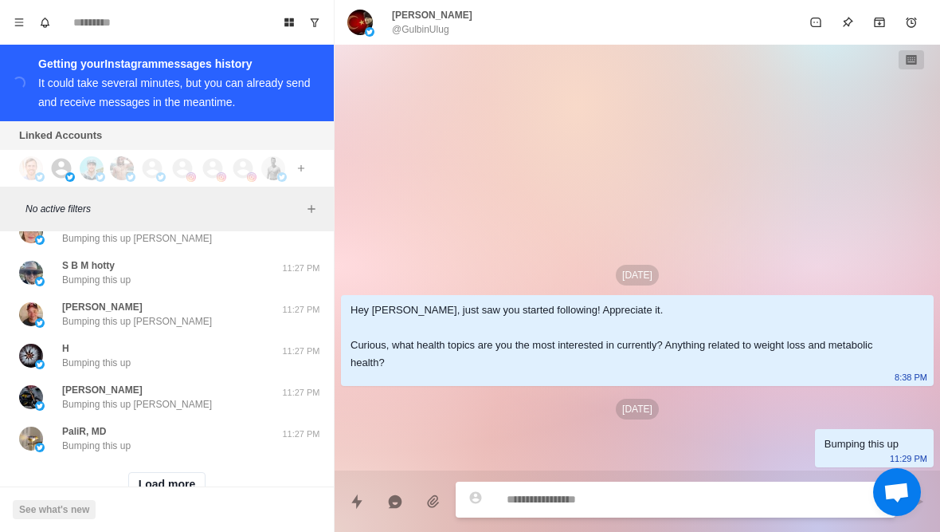
scroll to position [8956, 0]
click at [190, 473] on button "Load more" at bounding box center [167, 486] width 78 height 26
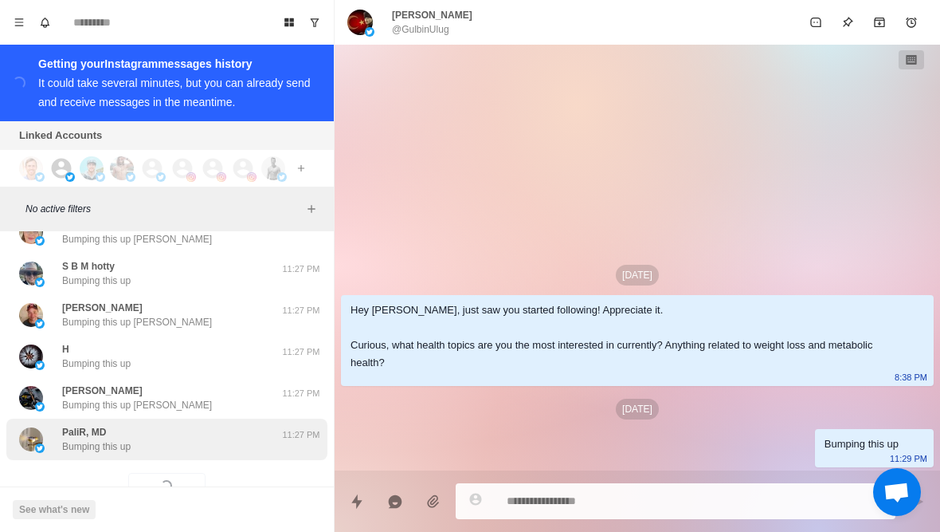
click at [223, 425] on div "PaliR, MD Bumping this up" at bounding box center [150, 439] width 262 height 29
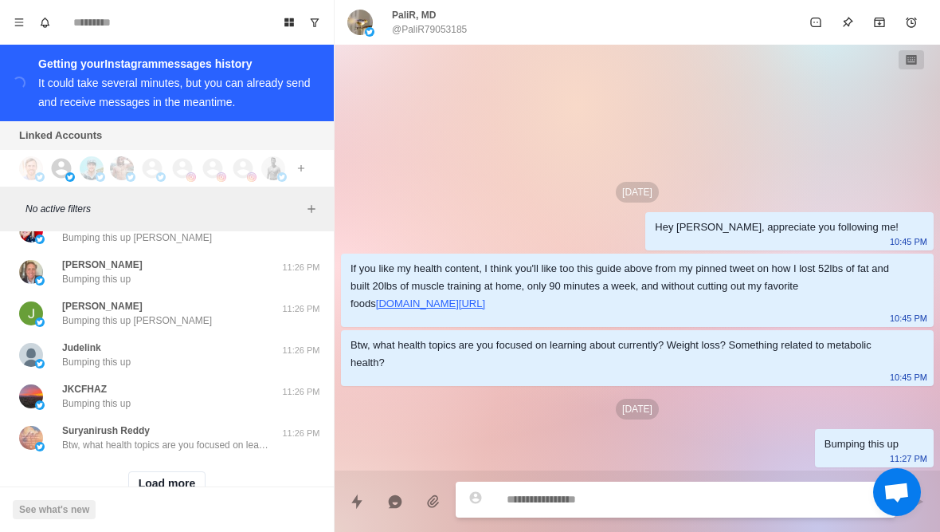
scroll to position [9785, 0]
click at [196, 473] on button "Load more" at bounding box center [167, 486] width 78 height 26
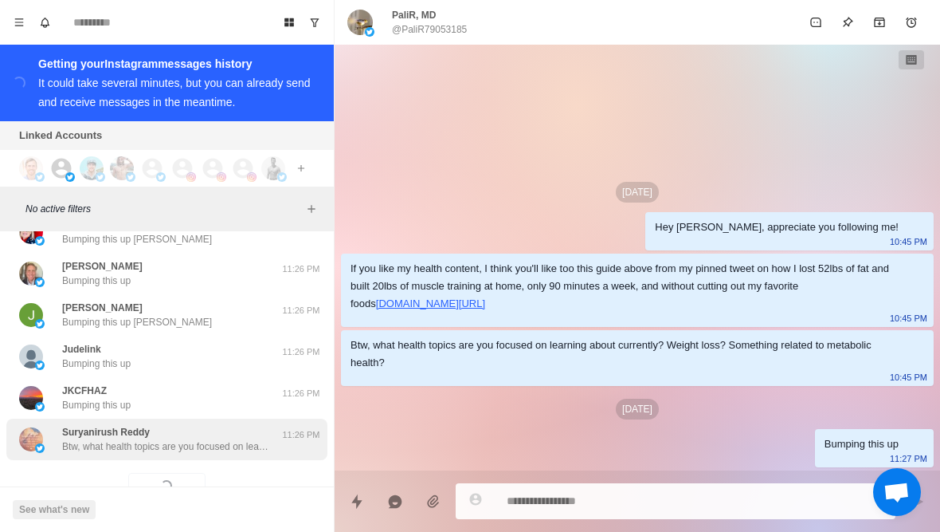
click at [233, 439] on p "Btw, what health topics are you focused on learning about currently? Weight los…" at bounding box center [165, 446] width 207 height 14
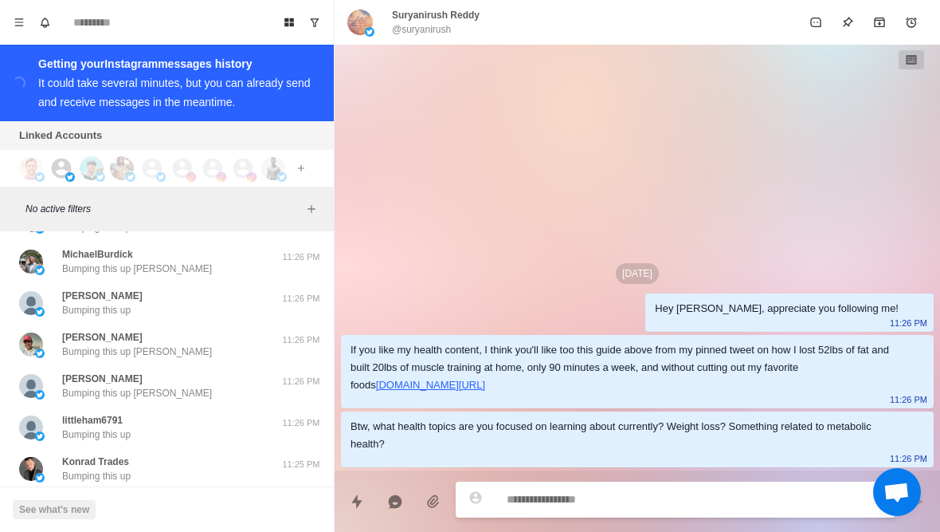
scroll to position [10233, 0]
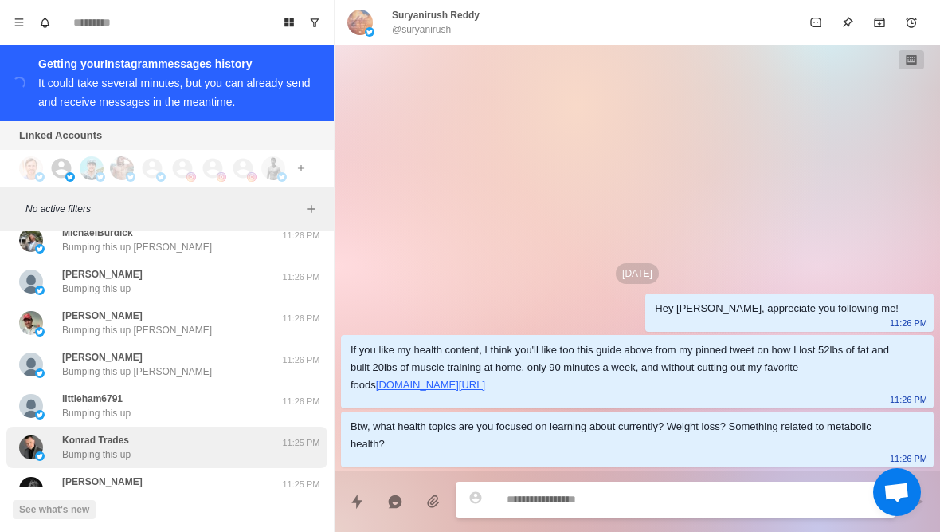
click at [250, 433] on div "Konrad Trades Bumping this up" at bounding box center [150, 447] width 262 height 29
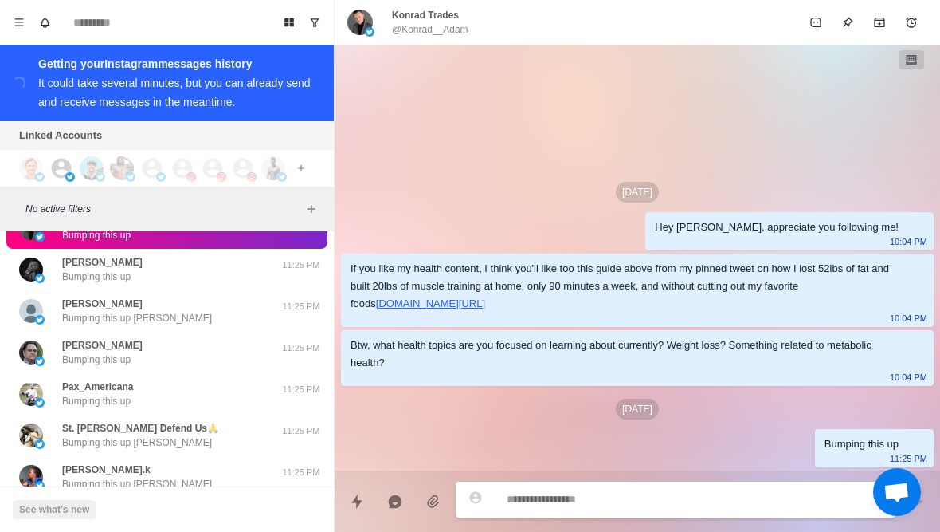
scroll to position [10486, 0]
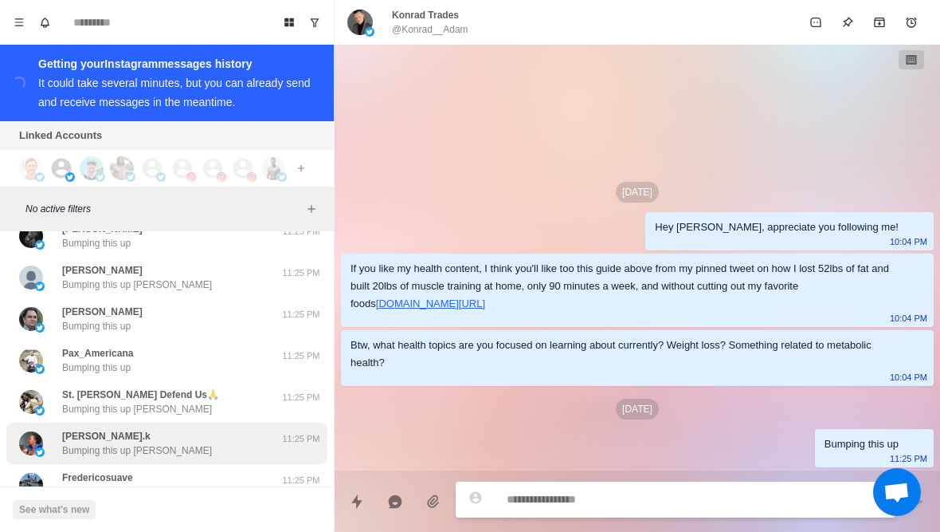
click at [271, 429] on div "Joselyn.k Bumping this up Joselyn" at bounding box center [150, 443] width 262 height 29
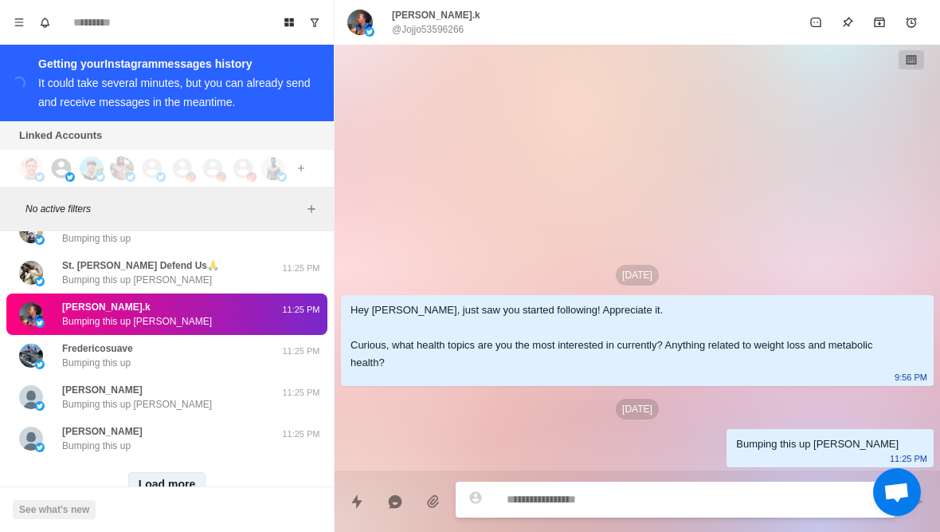
click at [185, 472] on button "Load more" at bounding box center [167, 485] width 78 height 26
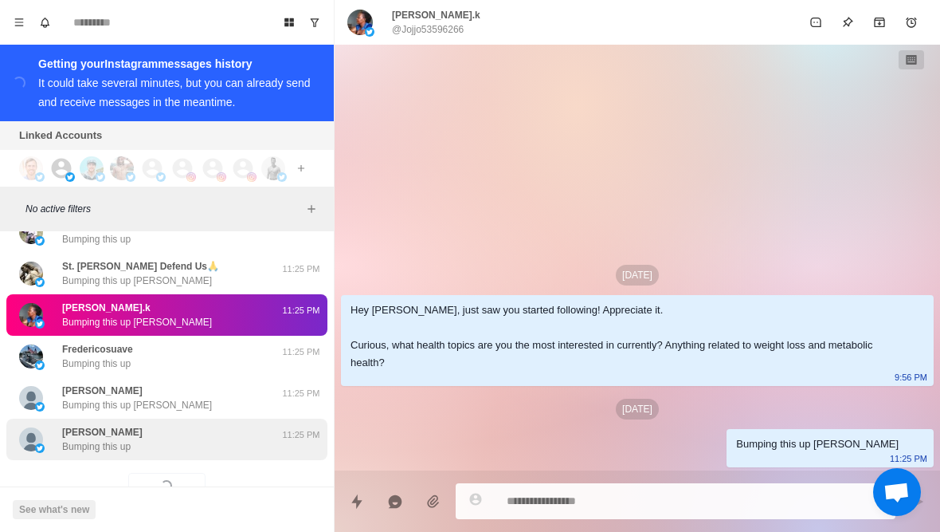
click at [225, 425] on div "yi qiao Bumping this up" at bounding box center [150, 439] width 262 height 29
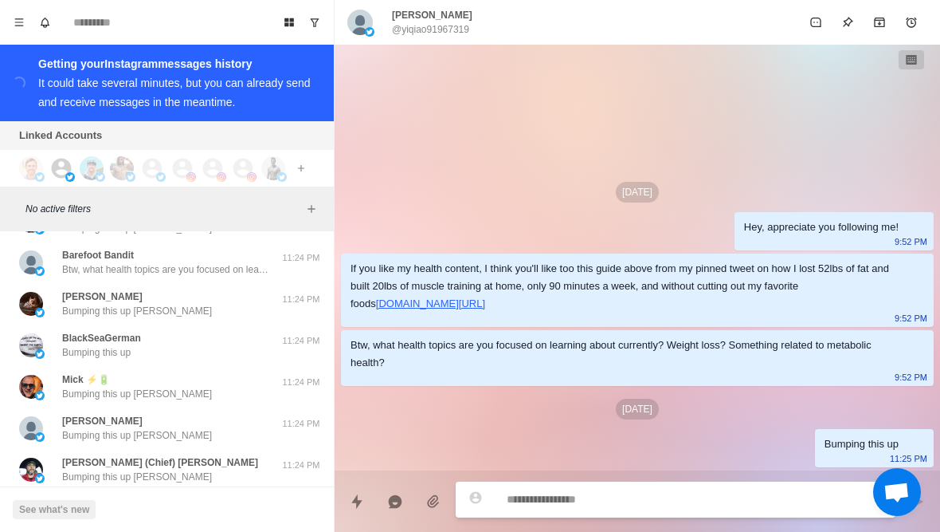
scroll to position [11342, 0]
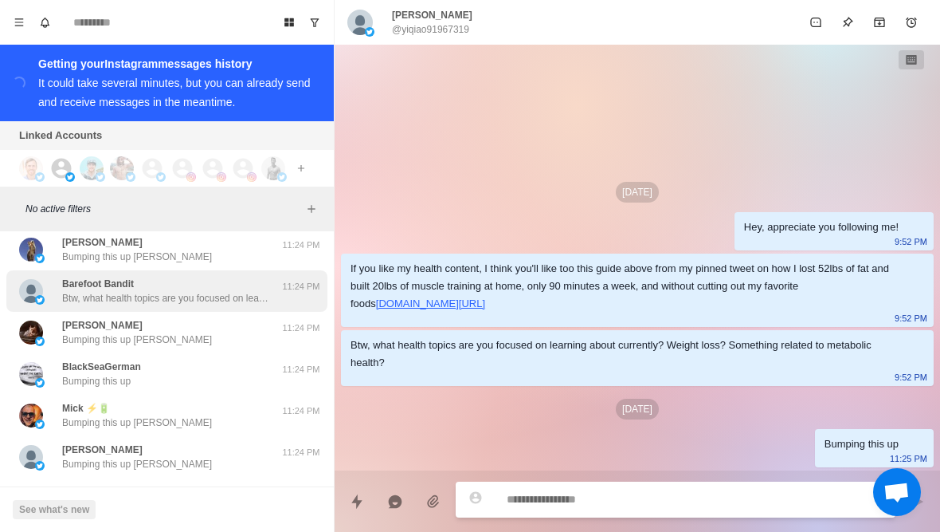
click at [280, 277] on div "Barefoot Bandit Btw, what health topics are you focused on learning about curre…" at bounding box center [150, 291] width 262 height 29
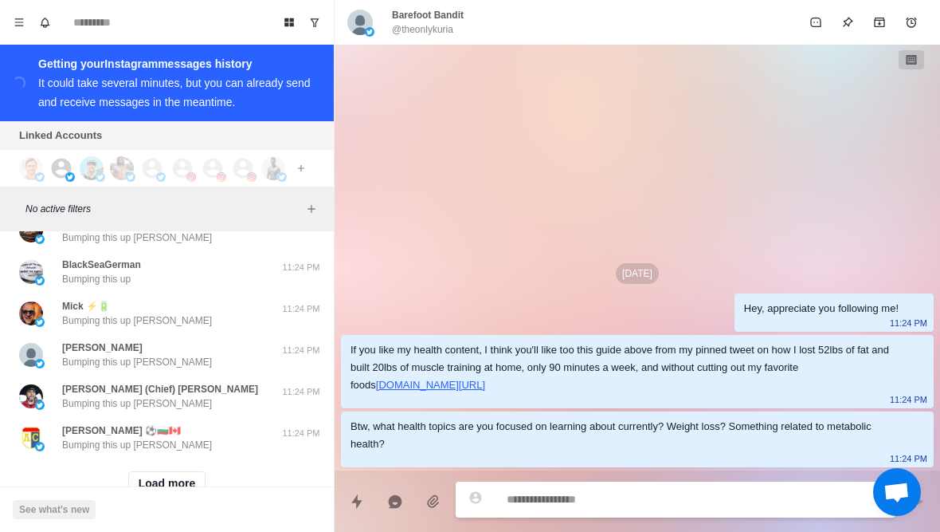
scroll to position [11443, 0]
click at [203, 473] on button "Load more" at bounding box center [167, 486] width 78 height 26
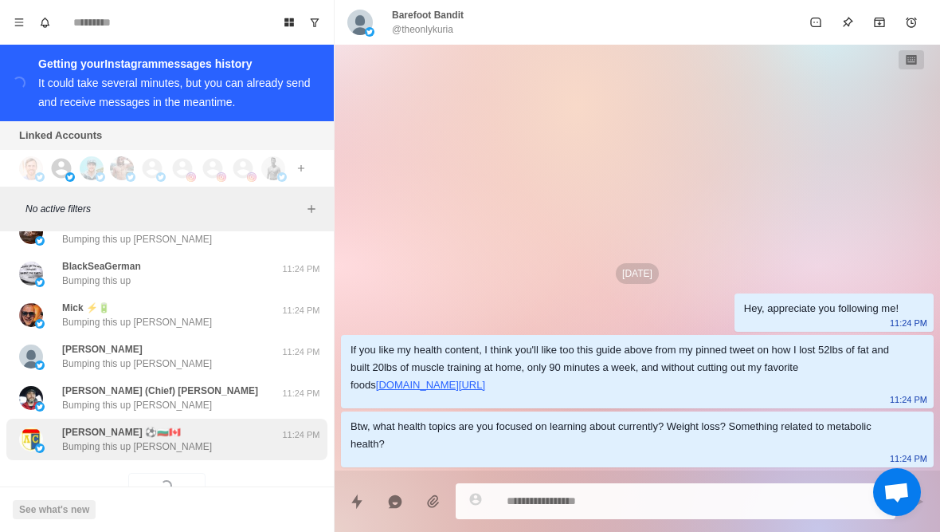
click at [224, 425] on div "Berti ⚽🇧🇬🇨🇦 Bumping this up Berti" at bounding box center [150, 439] width 262 height 29
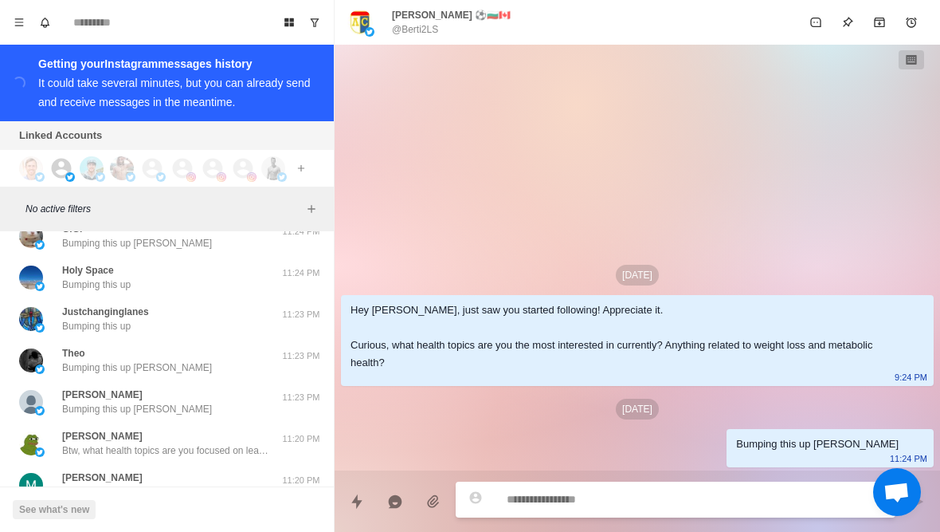
scroll to position [11792, 0]
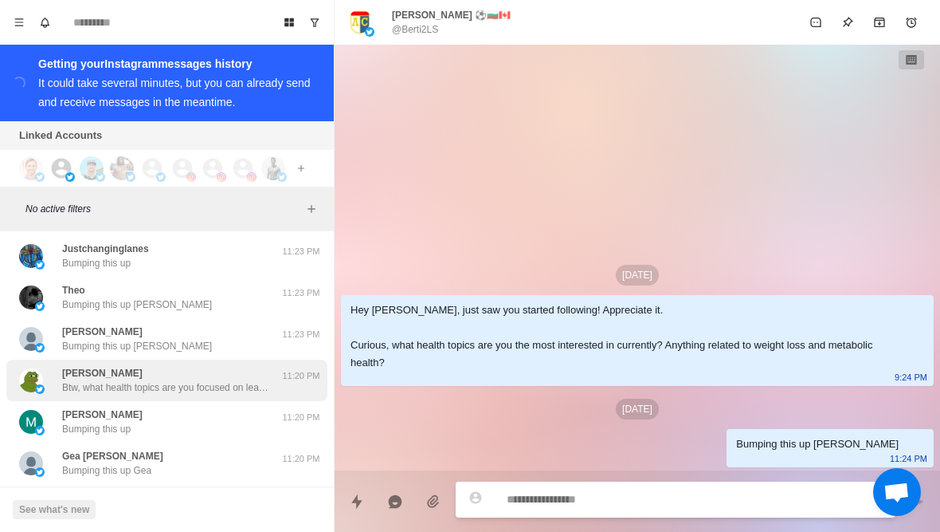
click at [86, 380] on p "Btw, what health topics are you focused on learning about currently? Weight los…" at bounding box center [165, 387] width 207 height 14
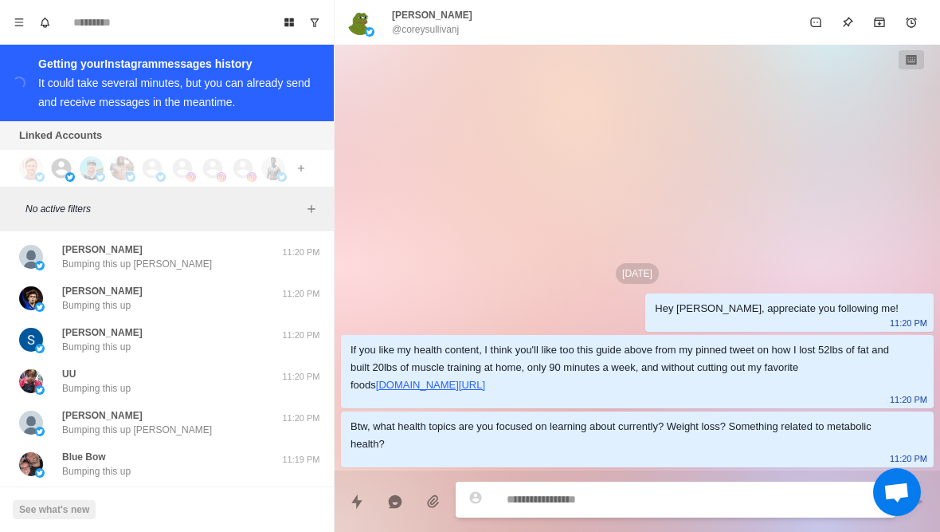
scroll to position [12101, 0]
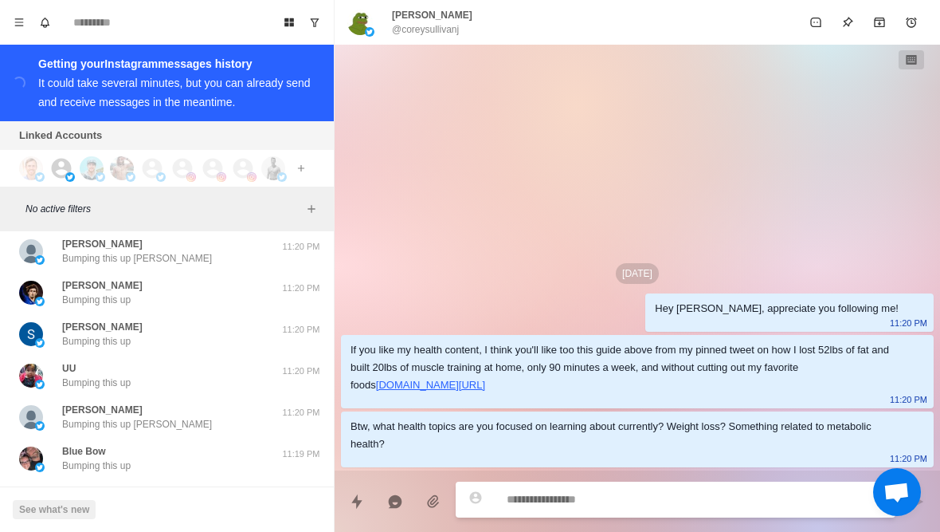
click at [65, 520] on div "Becky Bumping this up Becky 11:19 PM" at bounding box center [166, 540] width 321 height 41
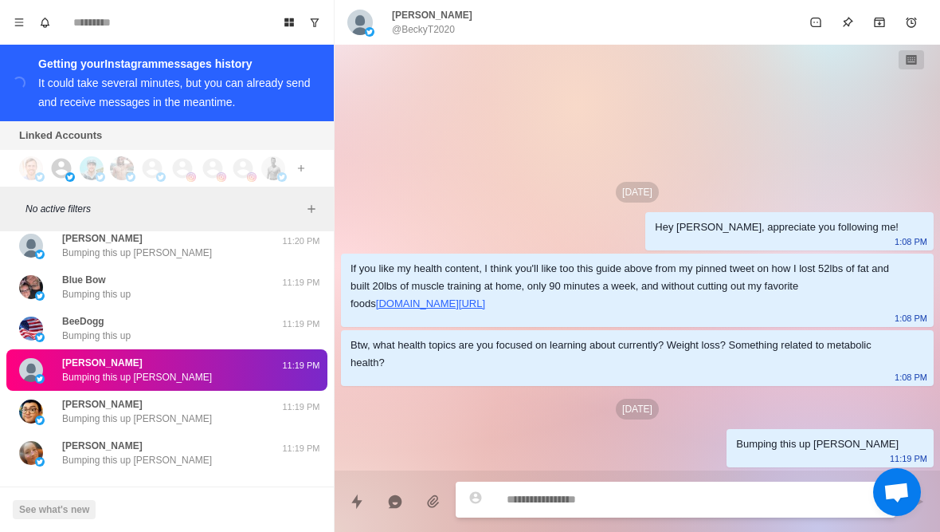
click at [154, 486] on button "Load more" at bounding box center [167, 499] width 78 height 26
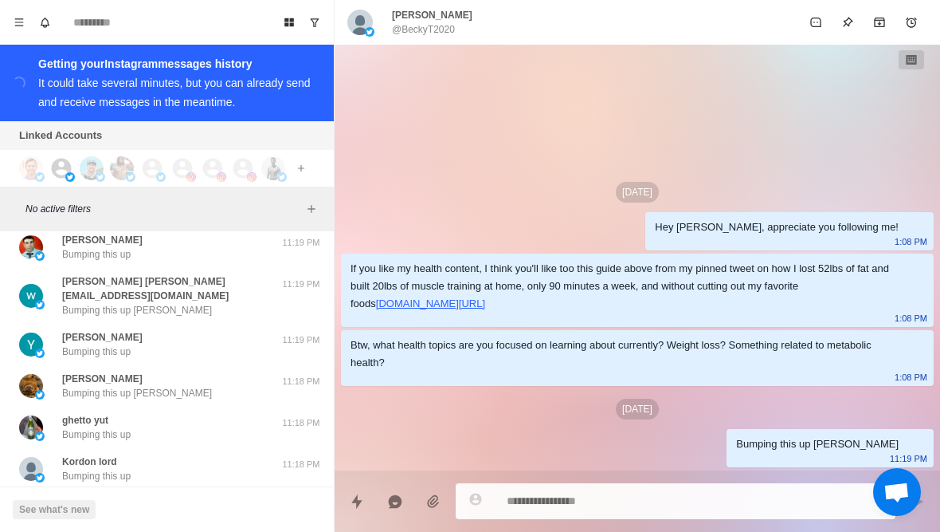
scroll to position [12731, 0]
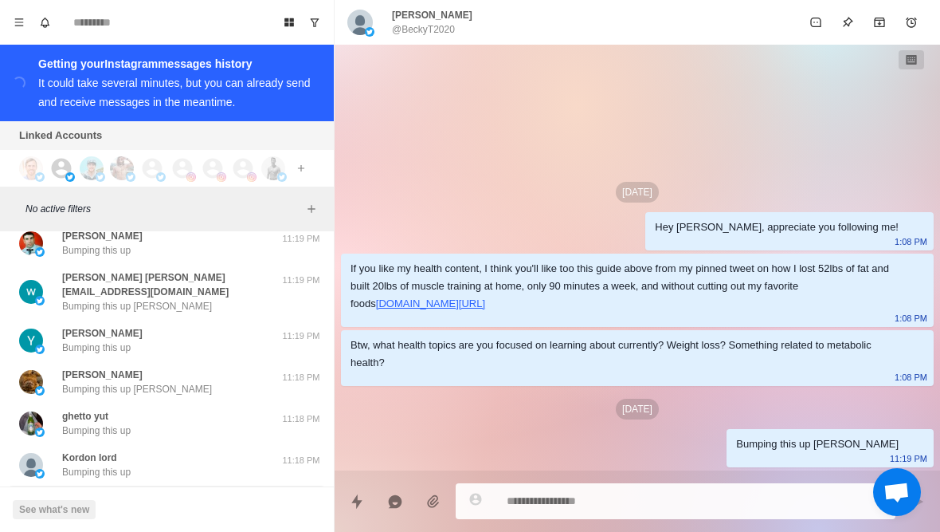
click at [65, 506] on p "Bumping this up Nathan" at bounding box center [137, 513] width 150 height 14
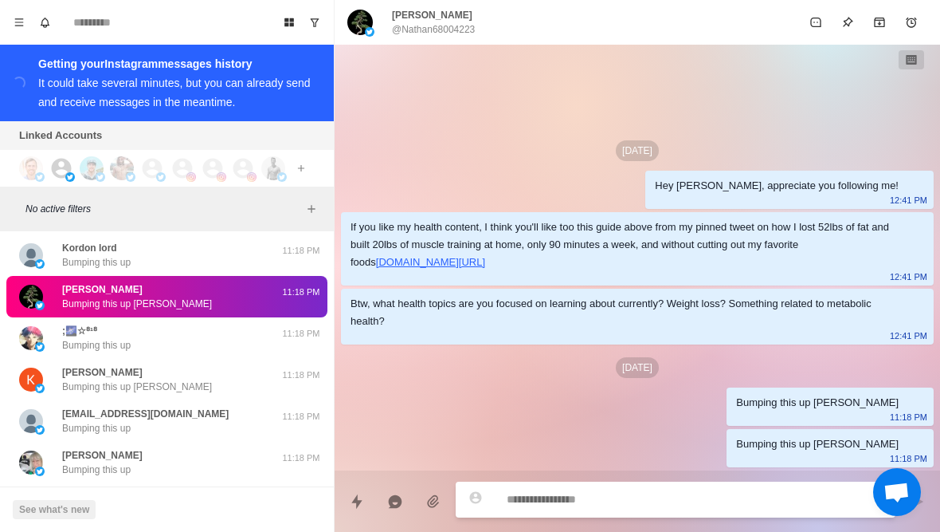
scroll to position [12943, 0]
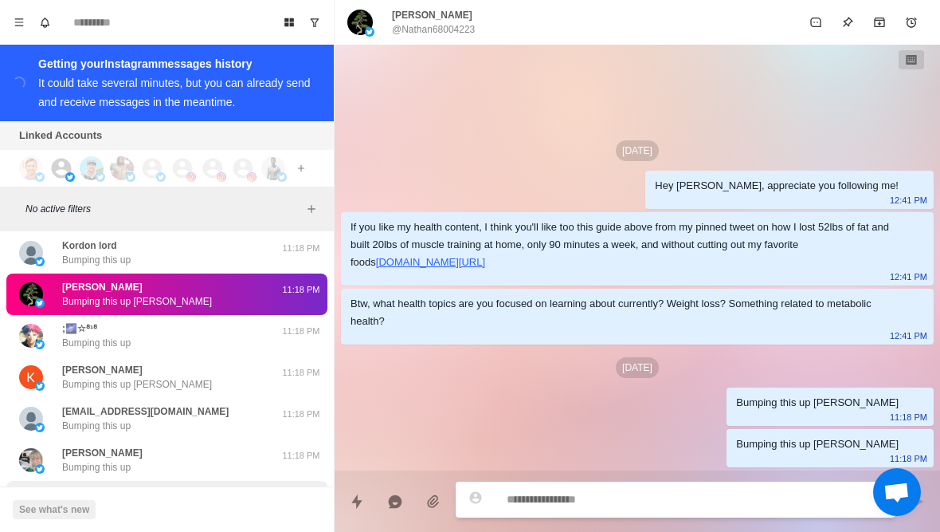
click at [67, 501] on p "Bumping this up Lisa" at bounding box center [137, 508] width 150 height 14
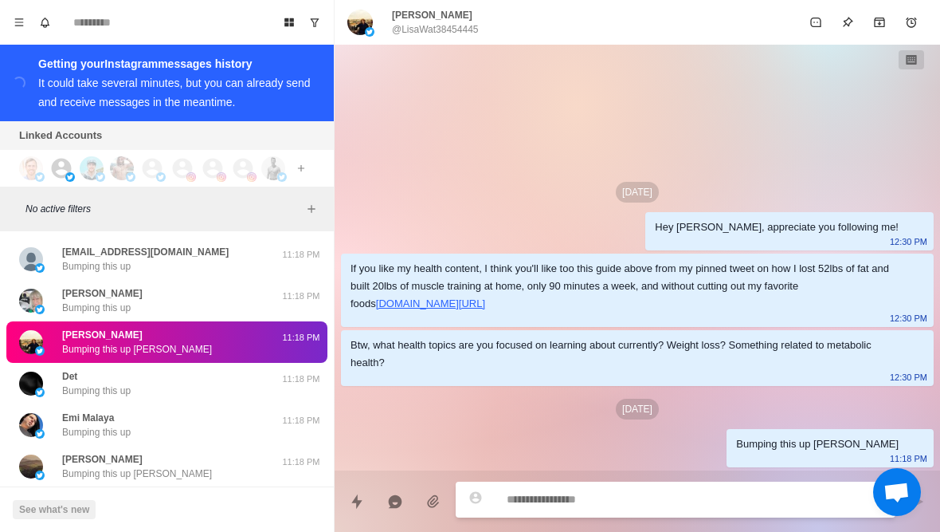
scroll to position [13101, 0]
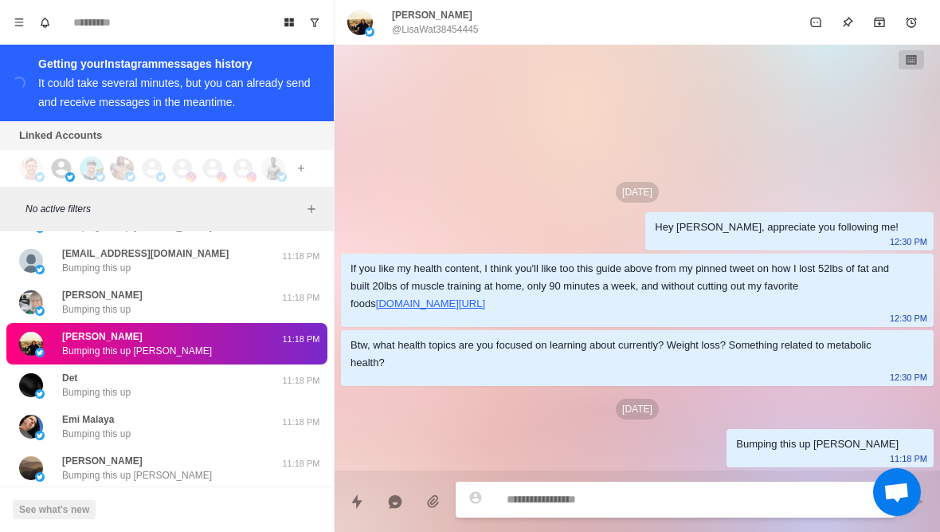
click at [139, 501] on button "Load more" at bounding box center [167, 514] width 78 height 26
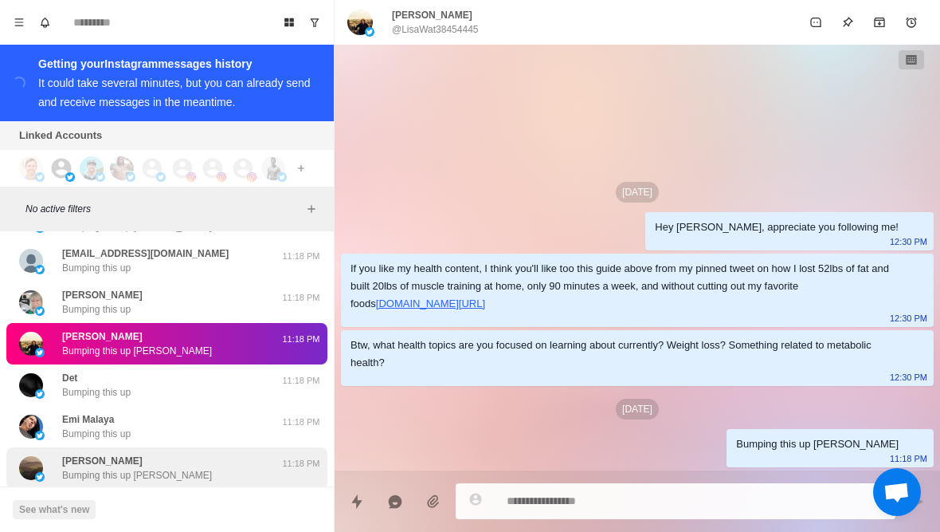
click at [101, 447] on div "David Bumping this up David 11:18 PM" at bounding box center [166, 467] width 321 height 41
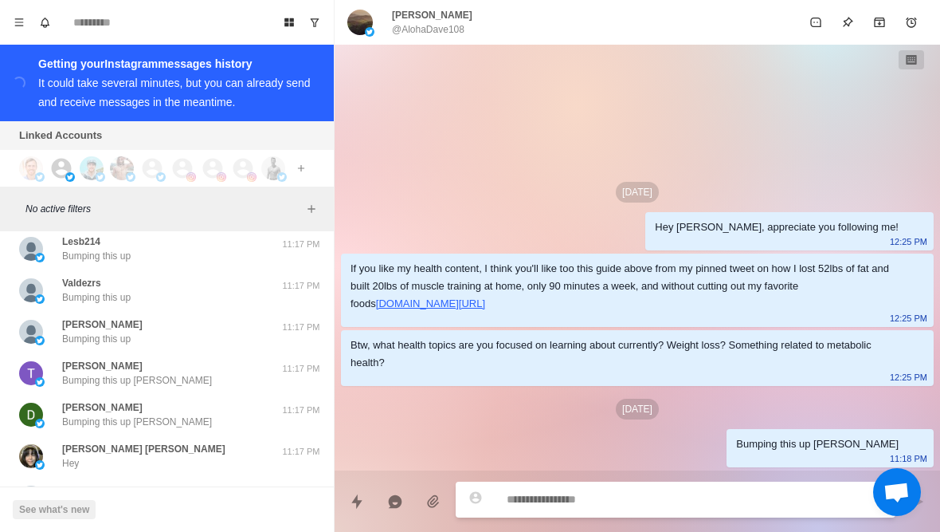
scroll to position [13918, 0]
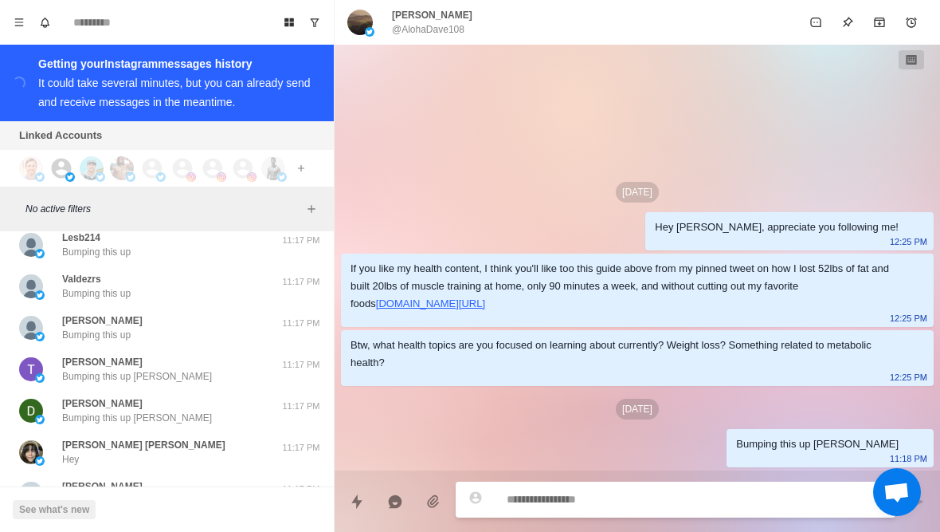
click at [143, 527] on button "Load more" at bounding box center [167, 540] width 78 height 26
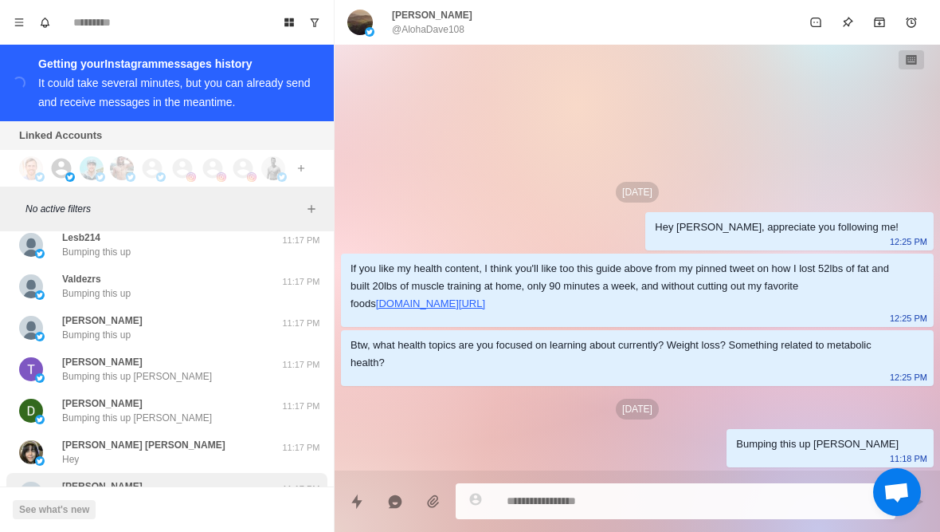
click at [120, 473] on div "Adrian Turner Bumping this up Adrian 11:17 PM" at bounding box center [166, 493] width 321 height 41
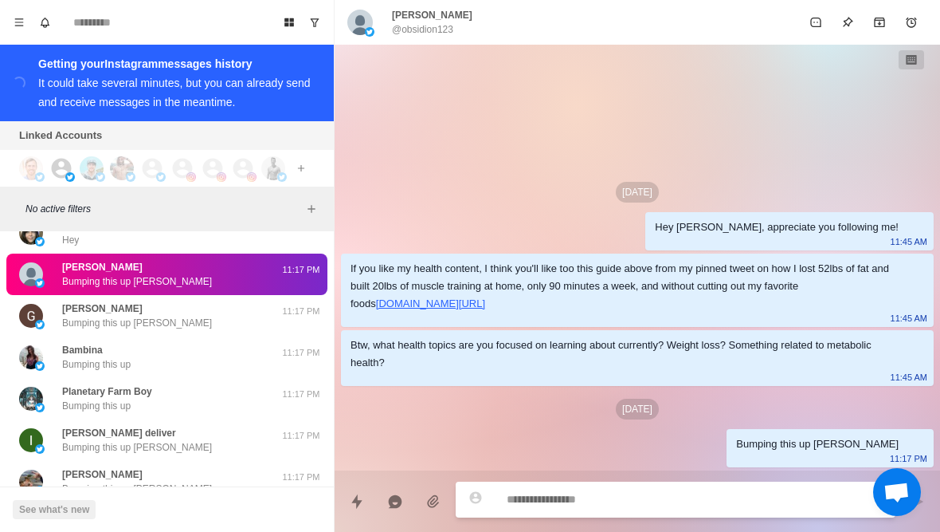
scroll to position [14171, 0]
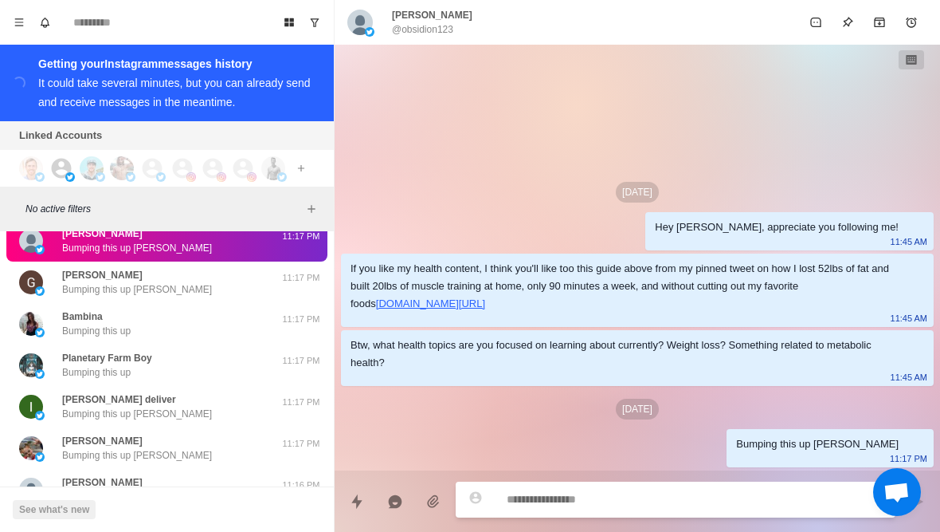
click at [88, 531] on p "Bumping this up" at bounding box center [96, 538] width 69 height 14
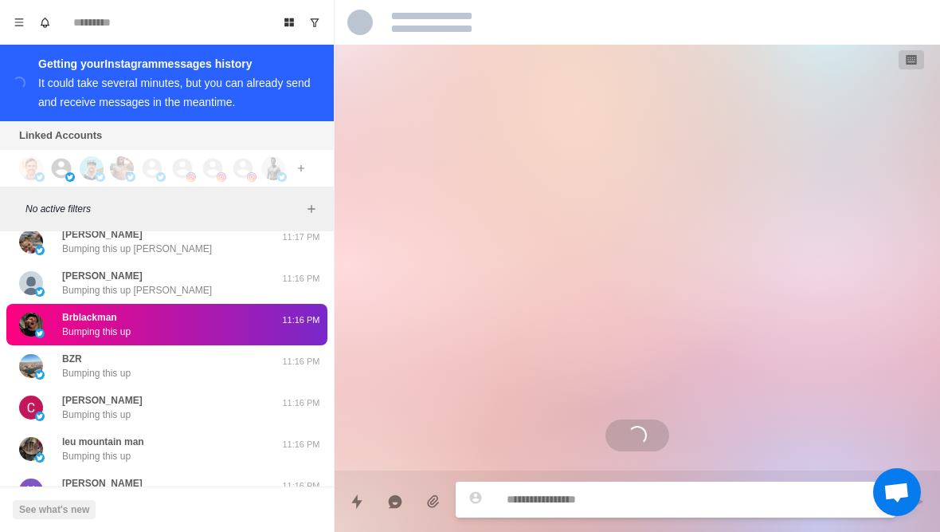
scroll to position [14396, 0]
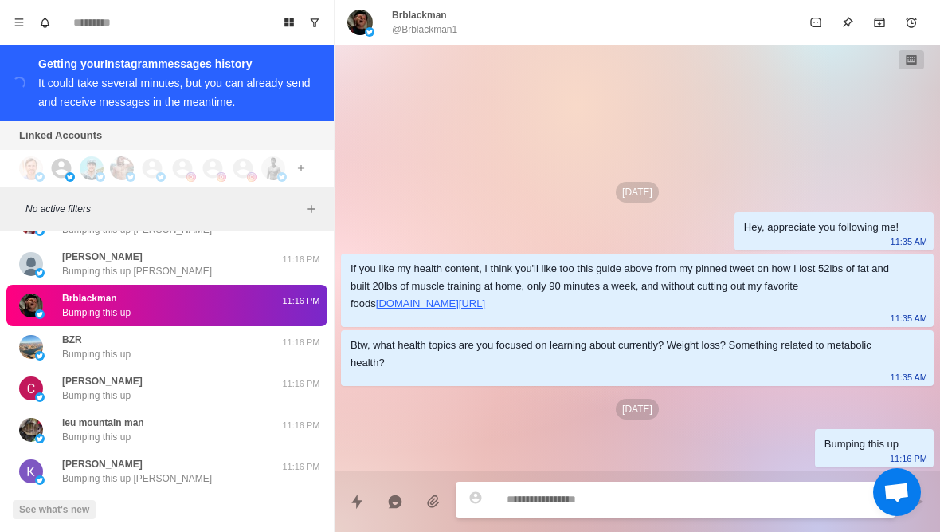
click at [88, 512] on p "Bumping this up" at bounding box center [96, 519] width 69 height 14
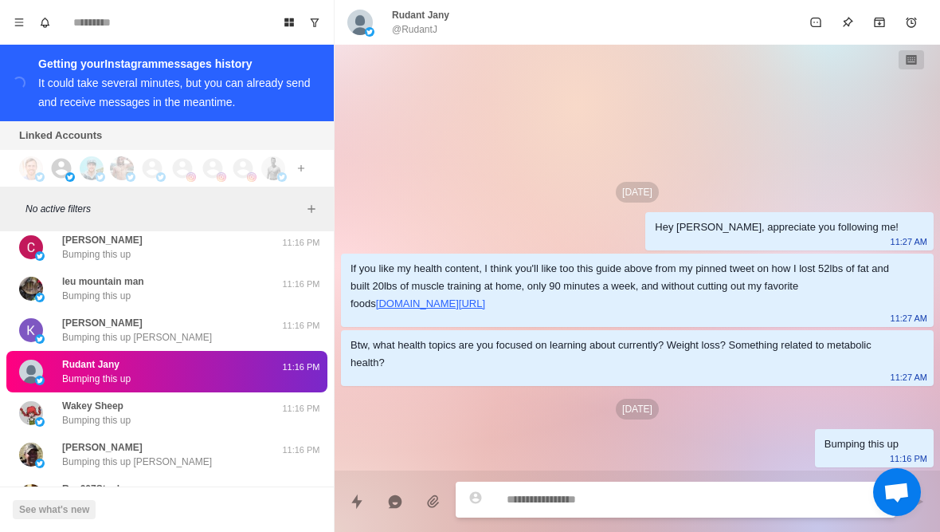
scroll to position [14568, 0]
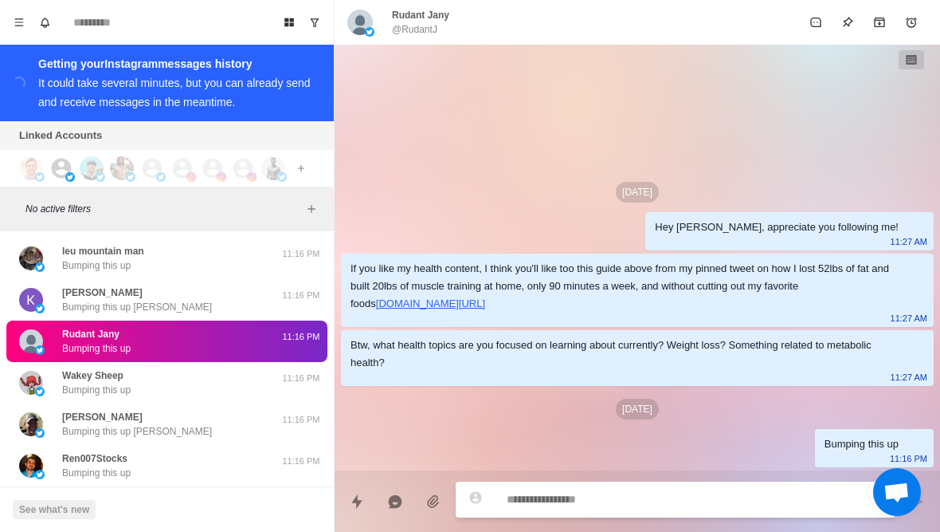
click at [73, 507] on p "Bumping this up" at bounding box center [96, 514] width 69 height 14
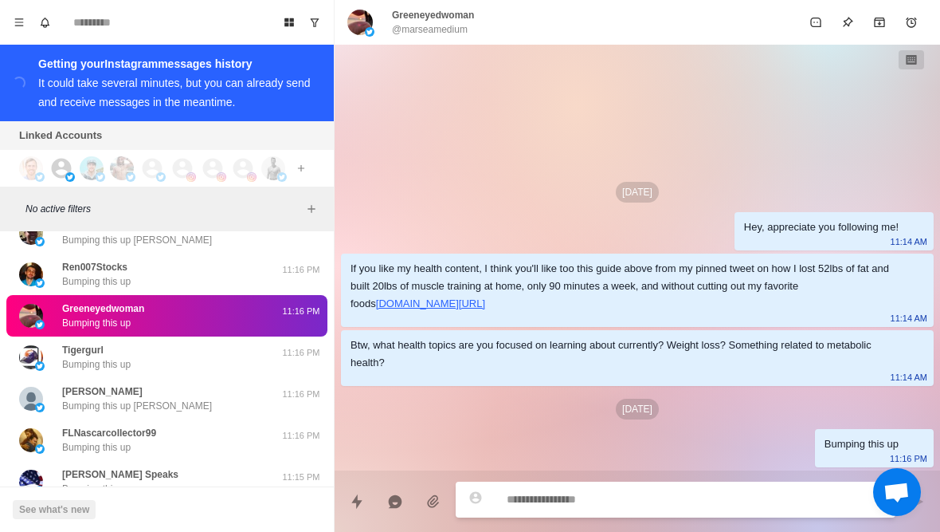
scroll to position [14758, 0]
click at [137, 516] on button "Load more" at bounding box center [167, 529] width 78 height 26
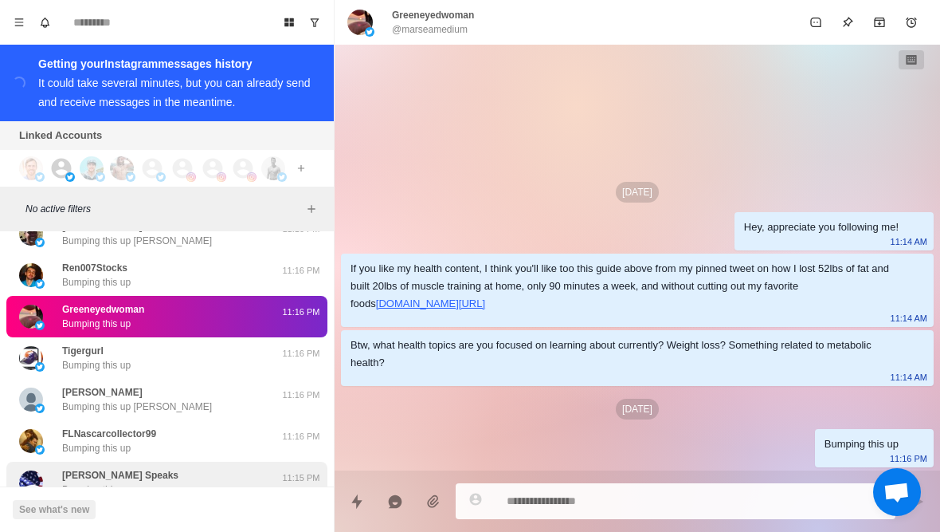
click at [86, 482] on p "Bumping this up" at bounding box center [96, 489] width 69 height 14
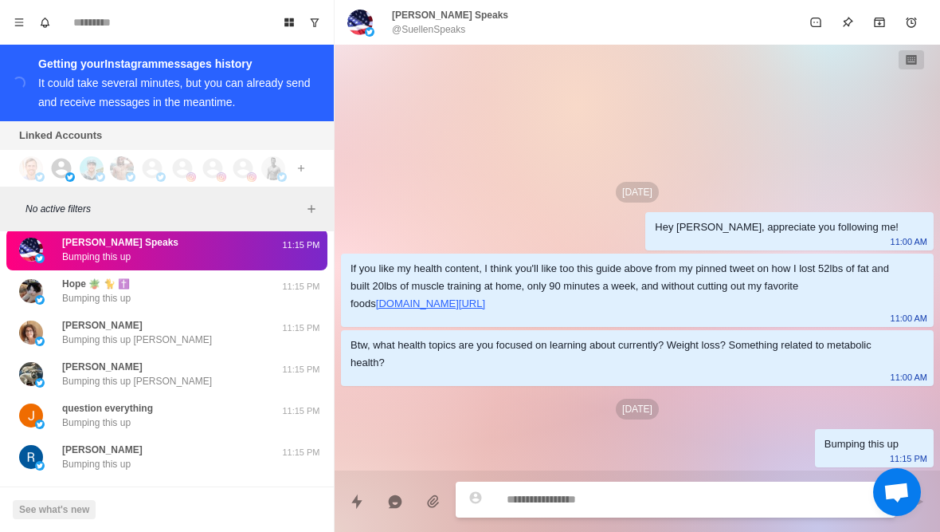
scroll to position [15002, 0]
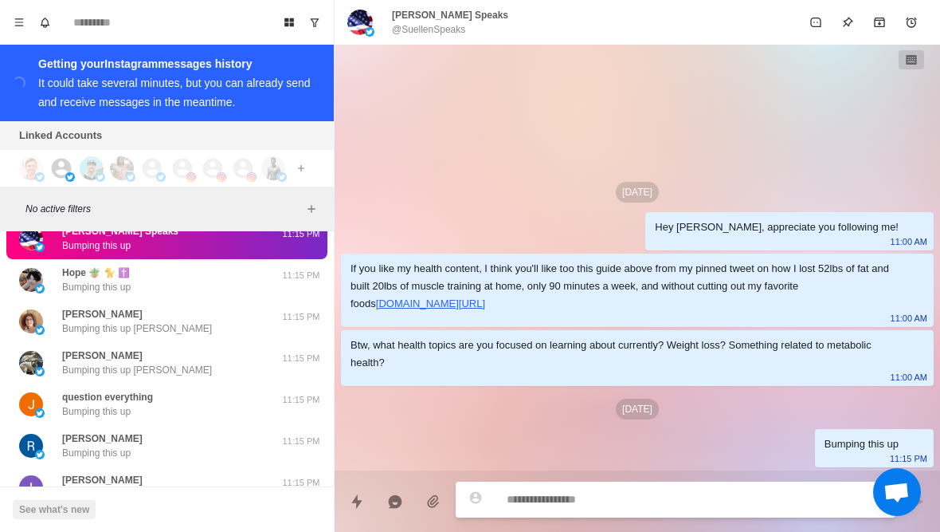
click at [71, 528] on p "Bumping this up" at bounding box center [96, 535] width 69 height 14
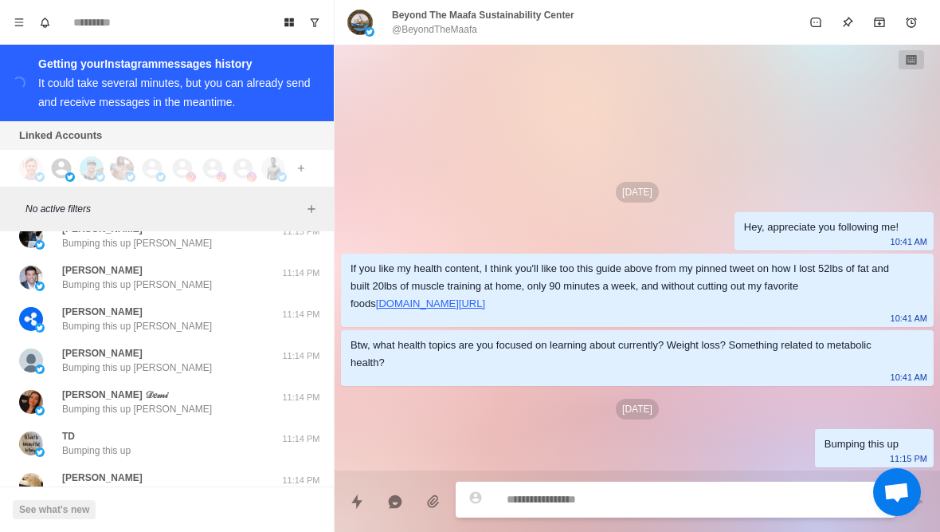
scroll to position [15501, 0]
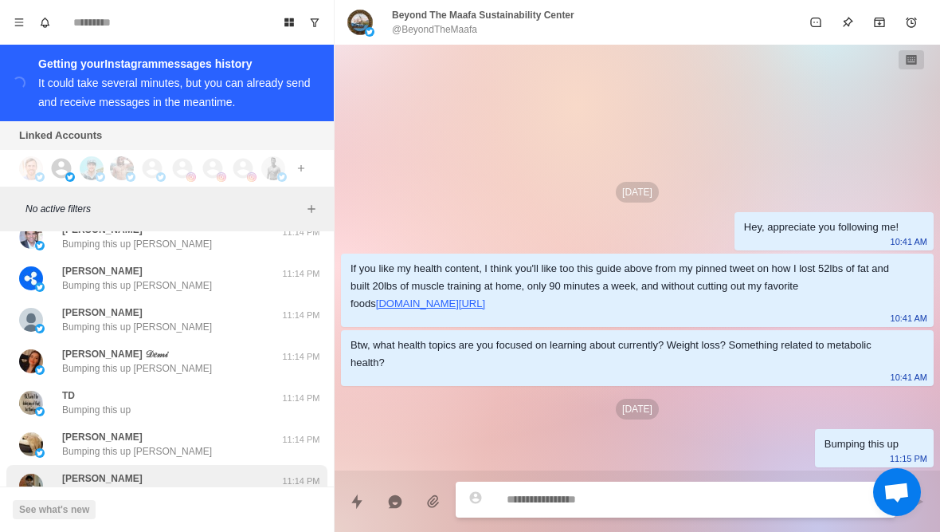
click at [68, 485] on p "Btw, what health topics are you focused on learning about currently? Weight los…" at bounding box center [165, 492] width 207 height 14
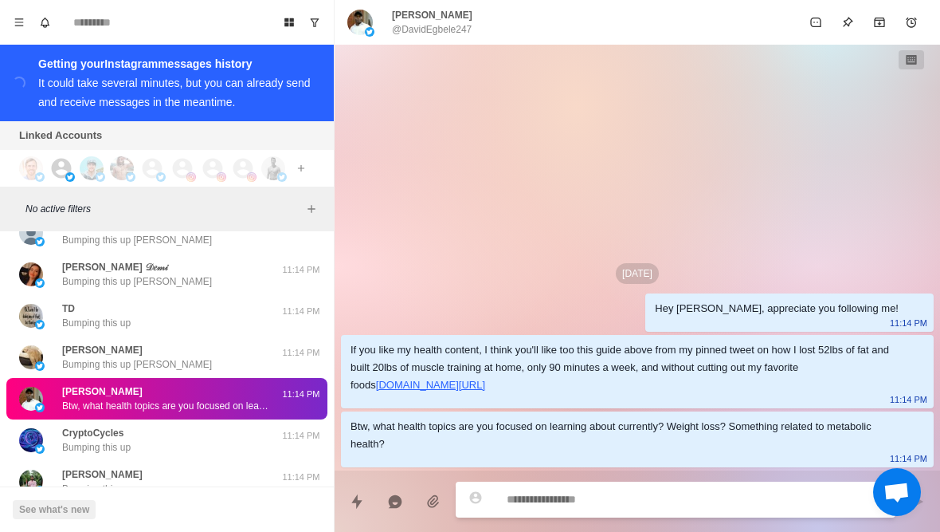
scroll to position [15587, 0]
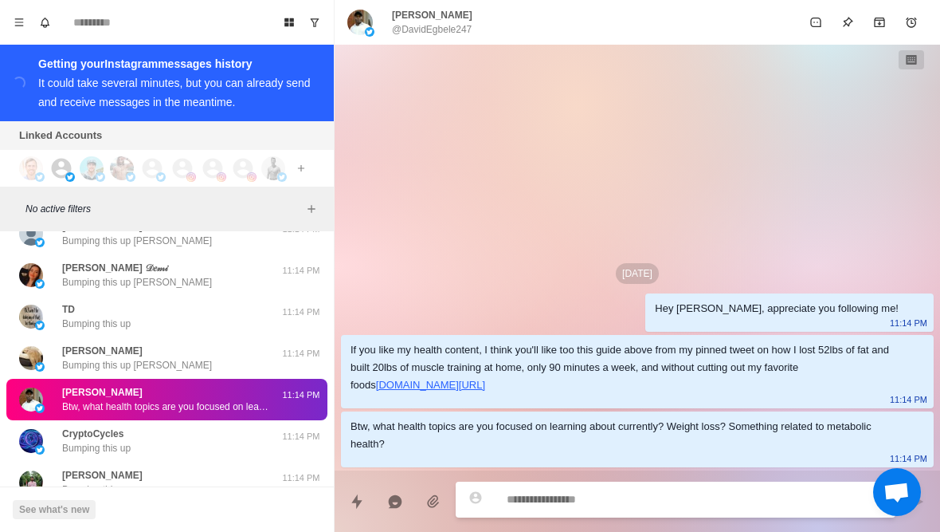
click at [137, 516] on button "Load more" at bounding box center [167, 529] width 78 height 26
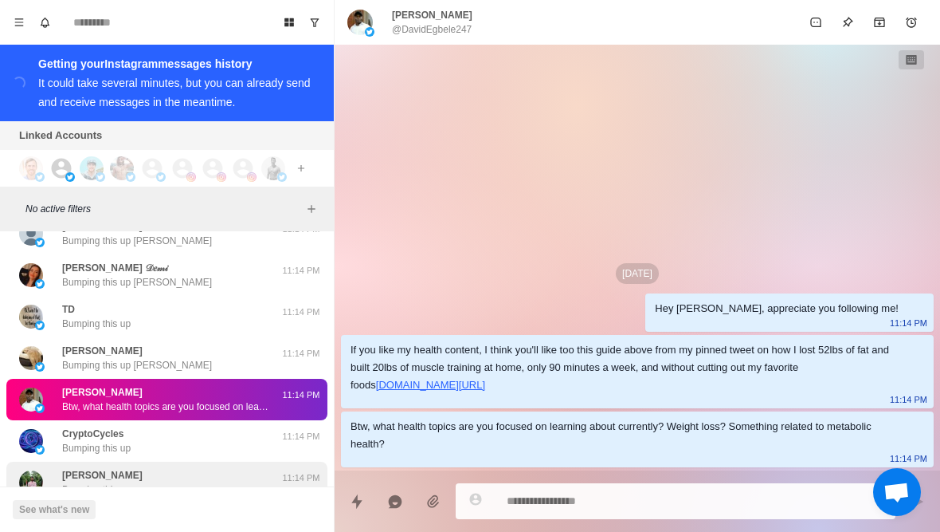
click at [92, 482] on p "Bumping this up" at bounding box center [96, 489] width 69 height 14
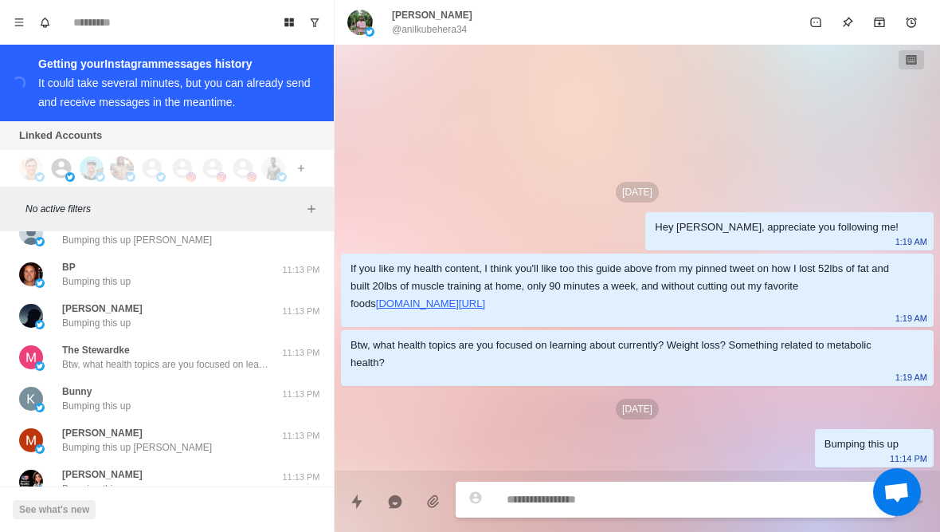
scroll to position [16416, 0]
click at [144, 516] on button "Load more" at bounding box center [167, 529] width 78 height 26
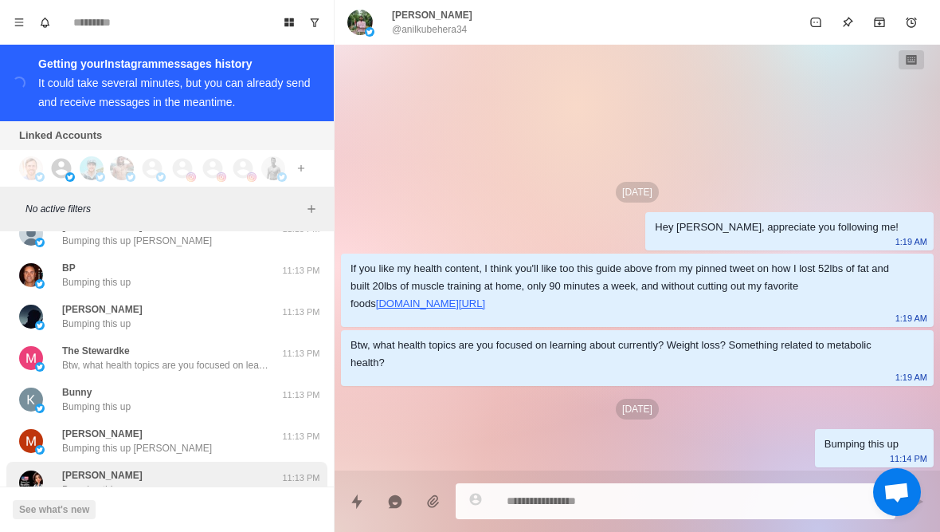
click at [89, 482] on p "Bumping this up" at bounding box center [96, 489] width 69 height 14
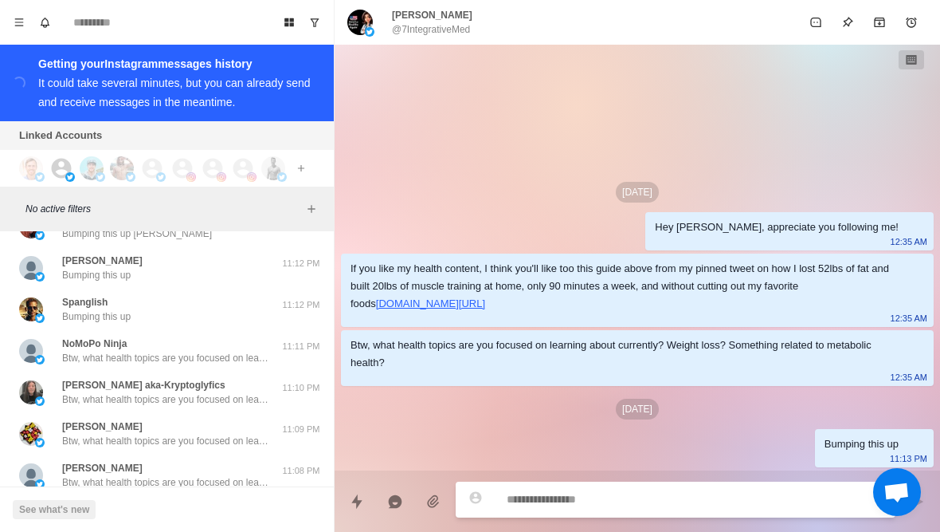
scroll to position [17040, 0]
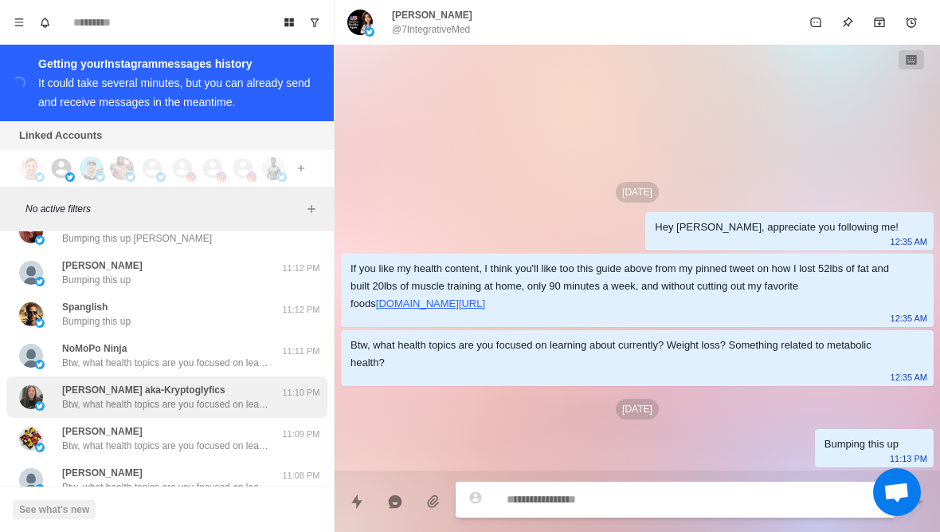
click at [52, 383] on div "Chris aka-Kryptoglyfics Btw, what health topics are you focused on learning abo…" at bounding box center [150, 397] width 262 height 29
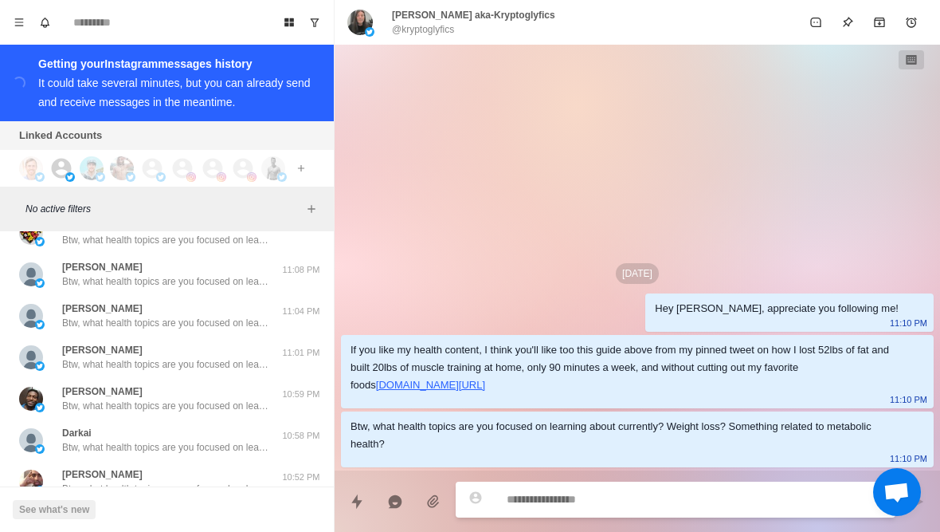
click at [154, 515] on button "Load more" at bounding box center [167, 528] width 78 height 26
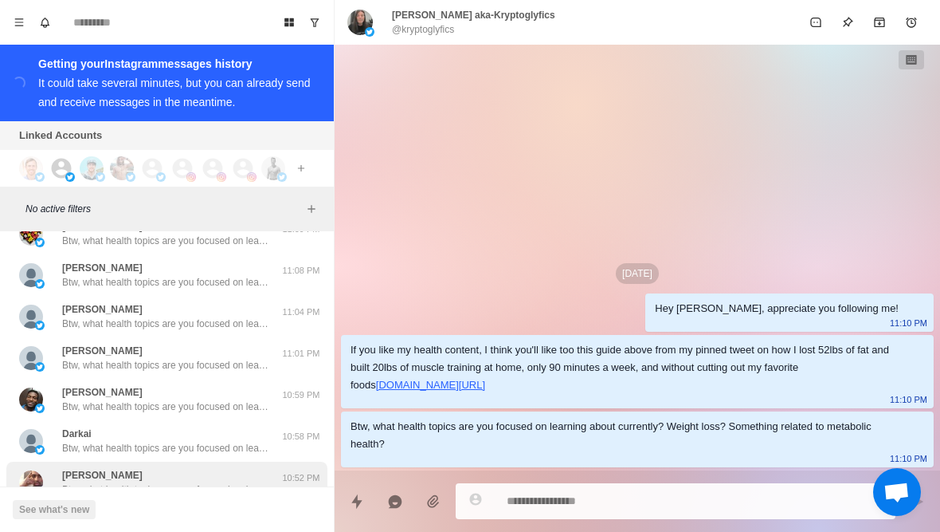
click at [125, 482] on p "Btw, what health topics are you focused on learning about currently? Weight los…" at bounding box center [165, 489] width 207 height 14
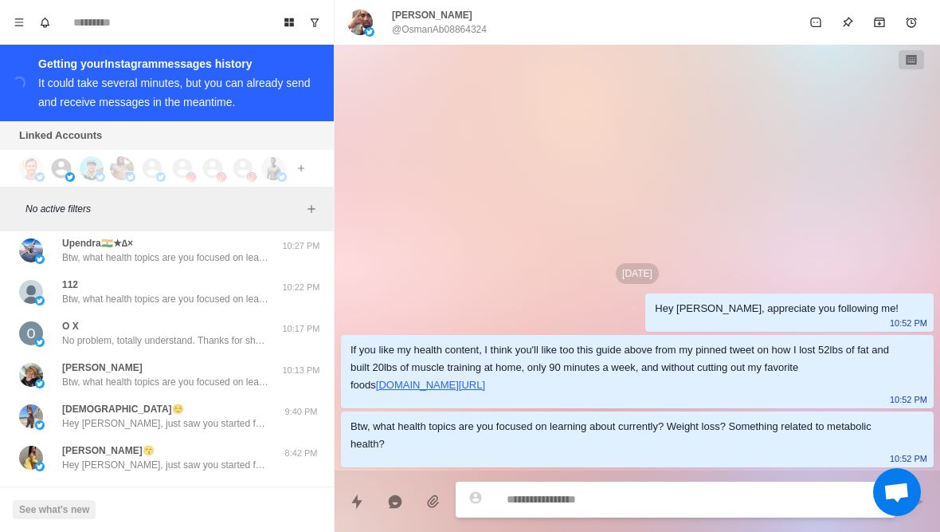
scroll to position [17912, 0]
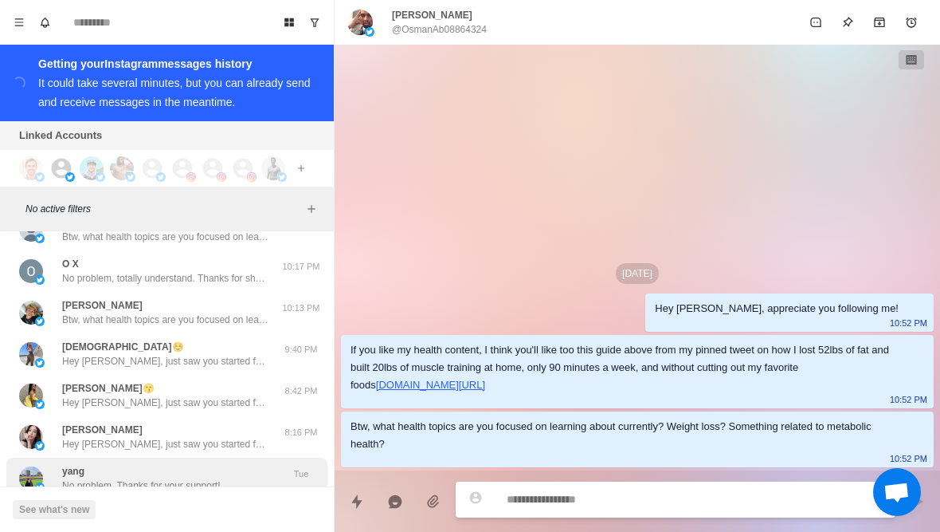
click at [96, 457] on div "yang No problem. Thanks for your support! Tue" at bounding box center [166, 477] width 321 height 41
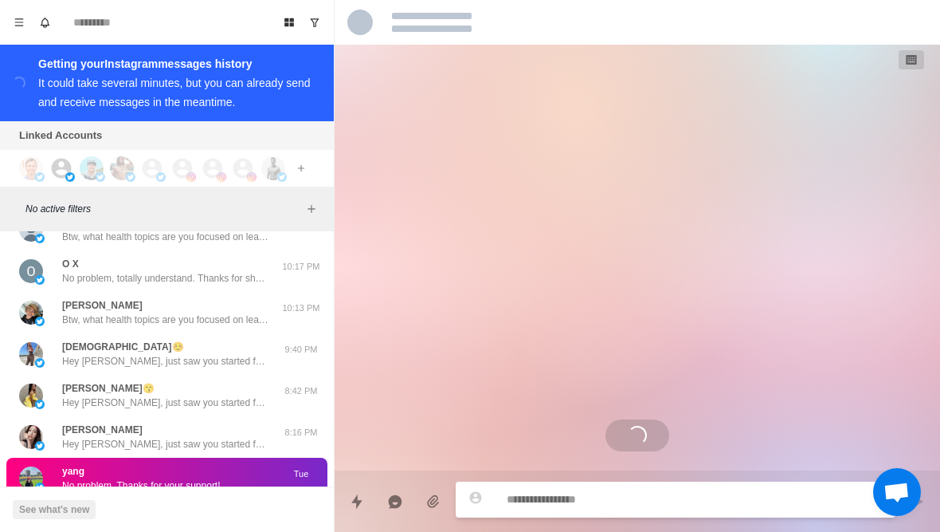
scroll to position [84, 0]
click at [42, 524] on img at bounding box center [40, 529] width 10 height 10
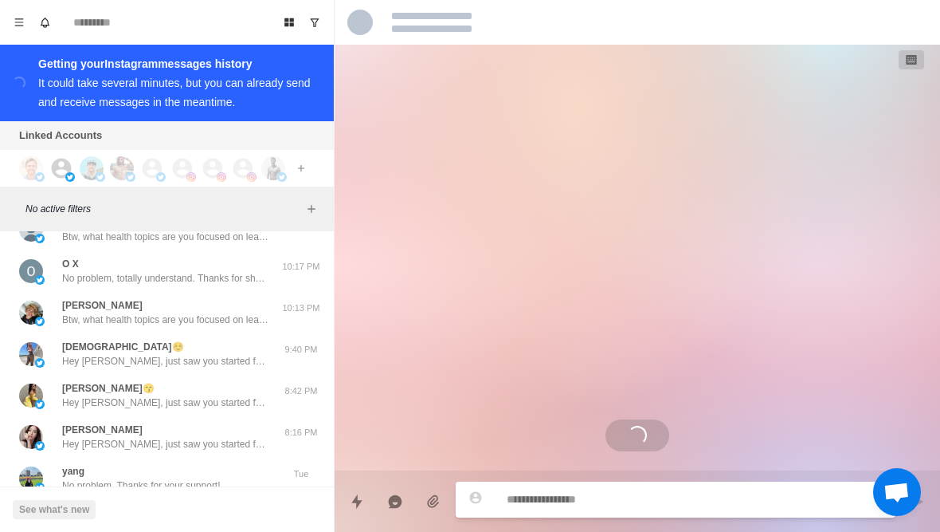
scroll to position [434, 0]
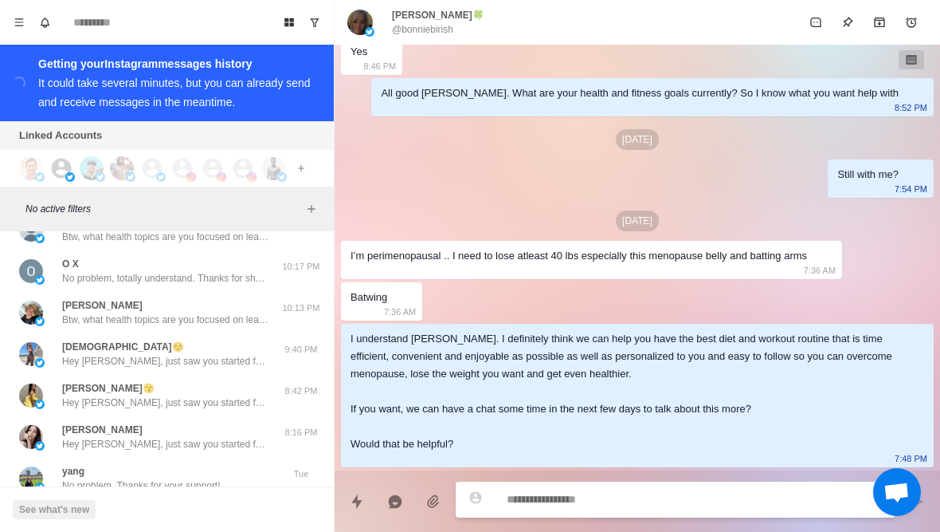
type textarea "*"
type textarea "**********"
type textarea "*"
type textarea "**********"
type textarea "*"
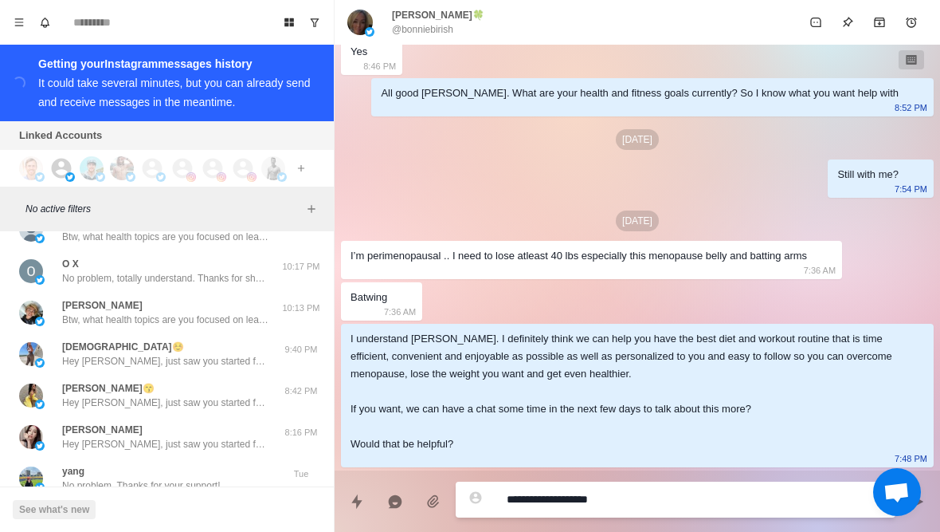
type textarea "**********"
type textarea "*"
type textarea "**********"
type textarea "*"
type textarea "**********"
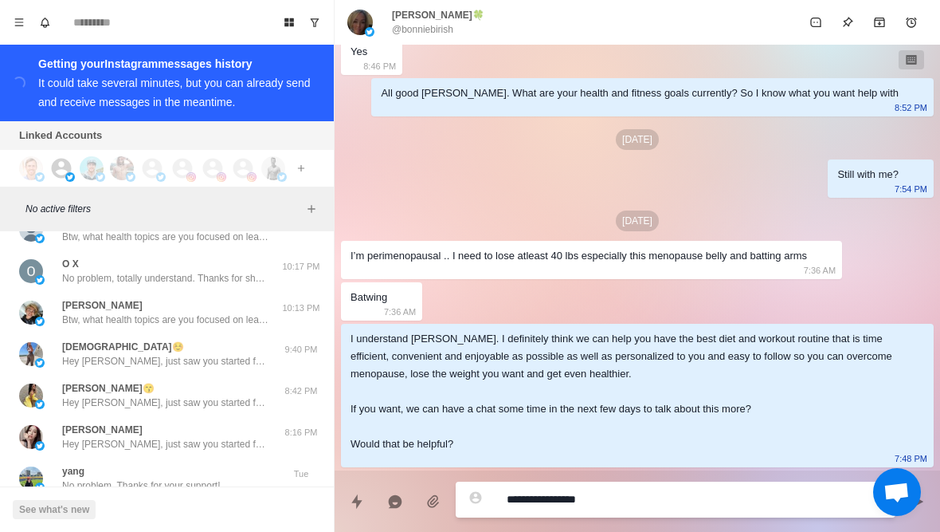
type textarea "*"
type textarea "**********"
type textarea "*"
type textarea "**********"
type textarea "*"
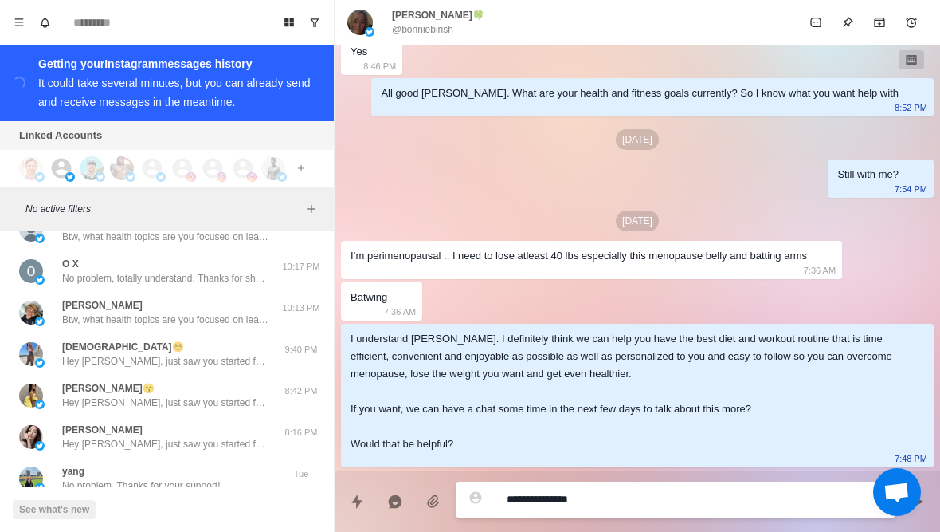
type textarea "**********"
type textarea "*"
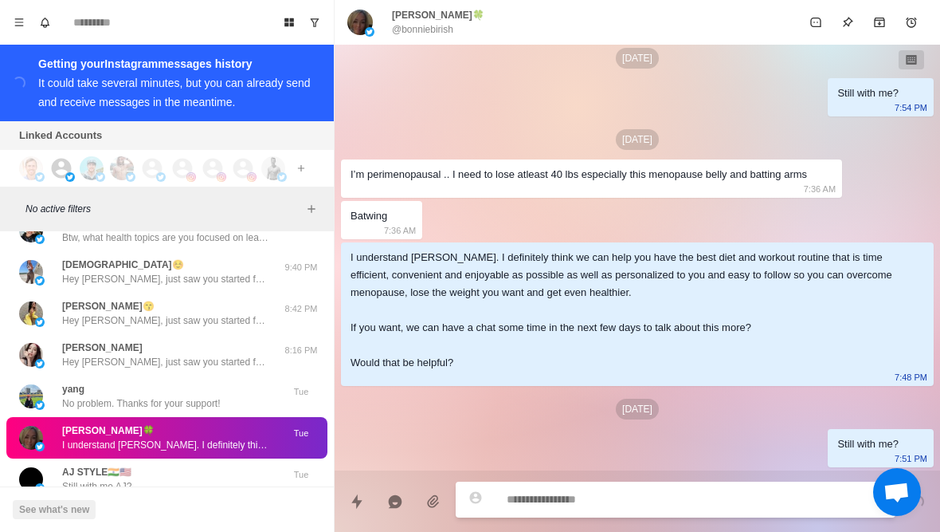
scroll to position [17995, 0]
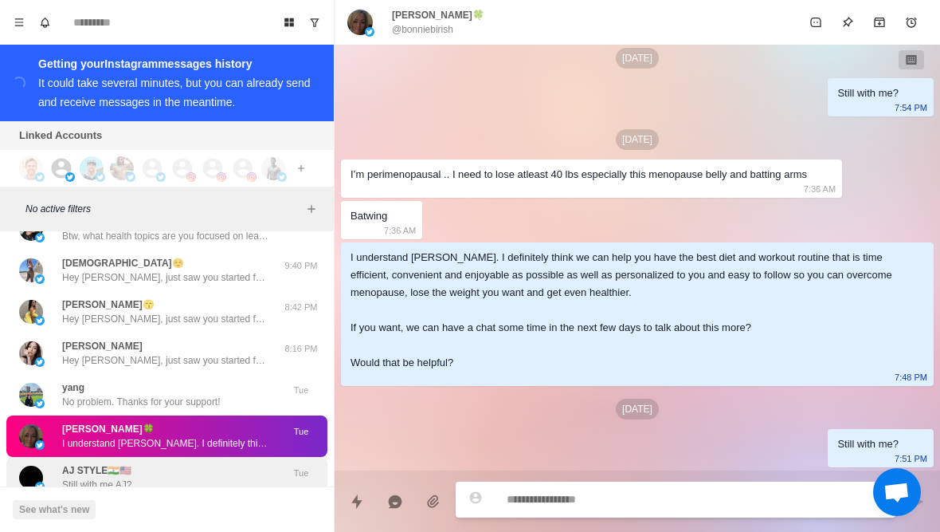
click at [53, 463] on div "AJ STYLE🇮🇳🇺🇸 Still with me AJ?" at bounding box center [150, 477] width 262 height 29
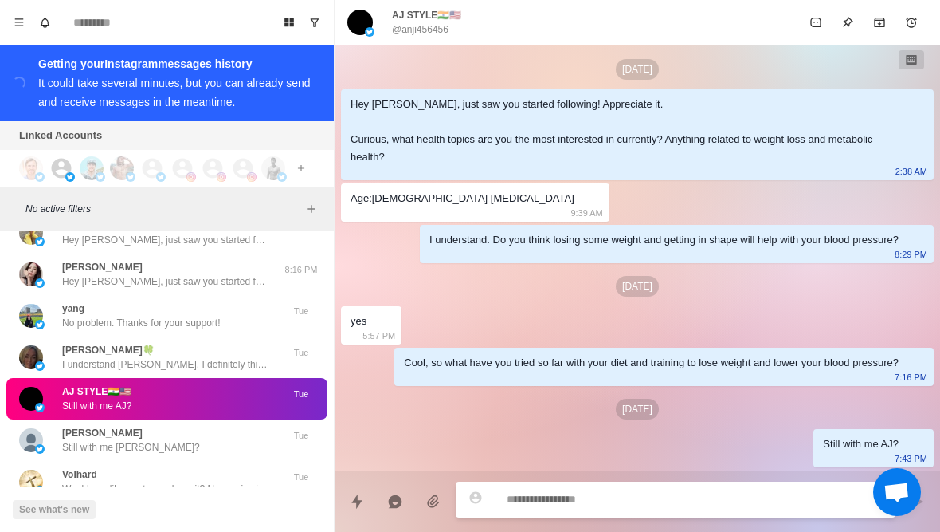
scroll to position [18074, 0]
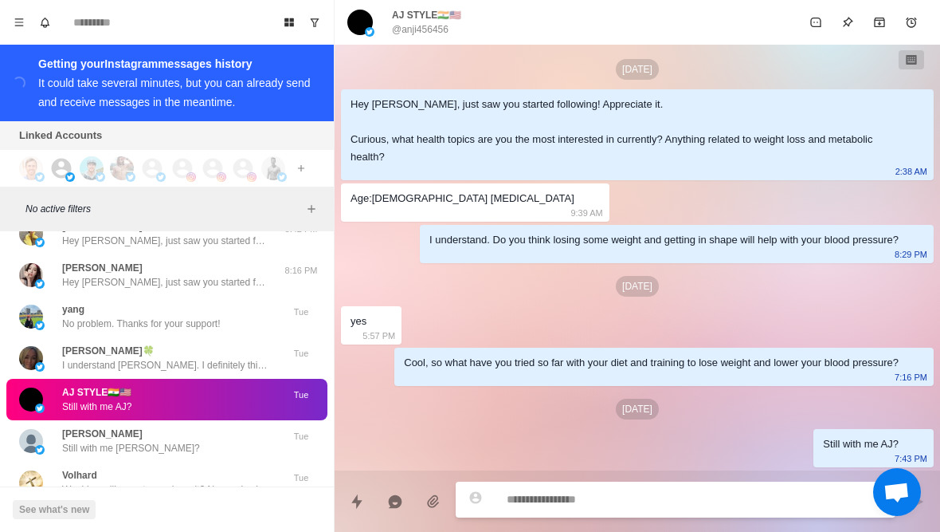
click at [156, 516] on button "Load more" at bounding box center [167, 529] width 78 height 26
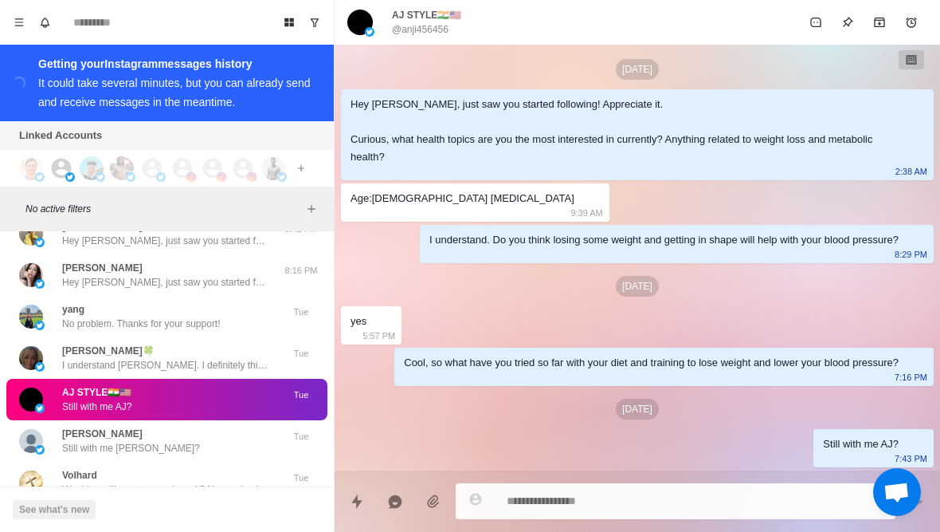
click at [692, 501] on textarea at bounding box center [695, 500] width 376 height 23
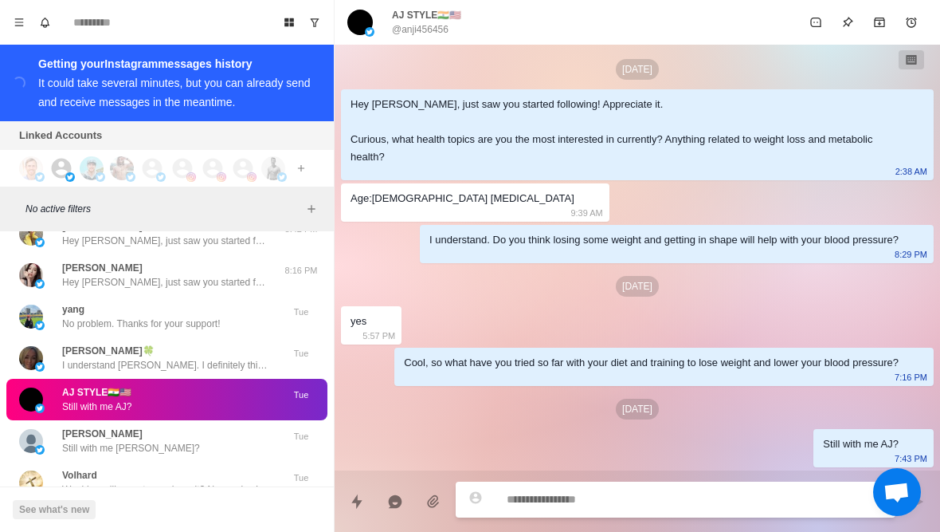
type textarea "*"
type textarea "**"
type textarea "*"
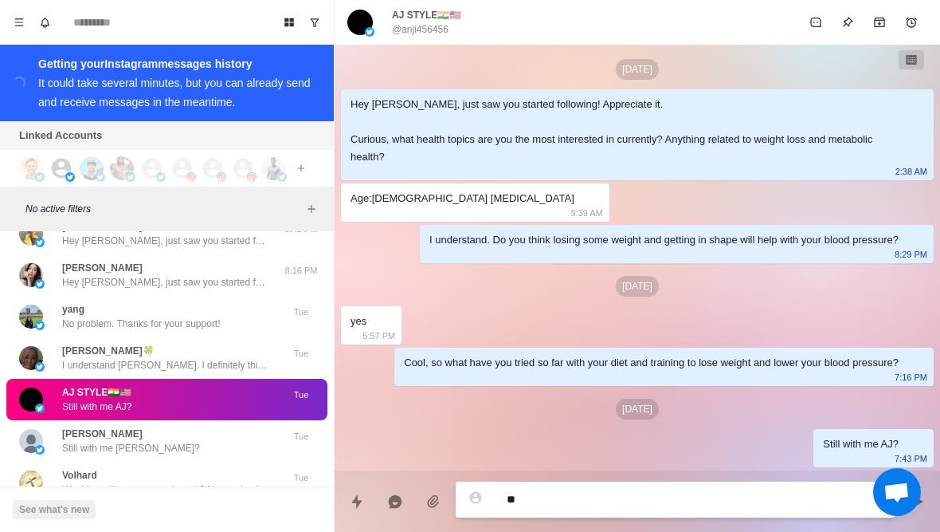
type textarea "***"
type textarea "*"
type textarea "*****"
type textarea "*"
type textarea "**********"
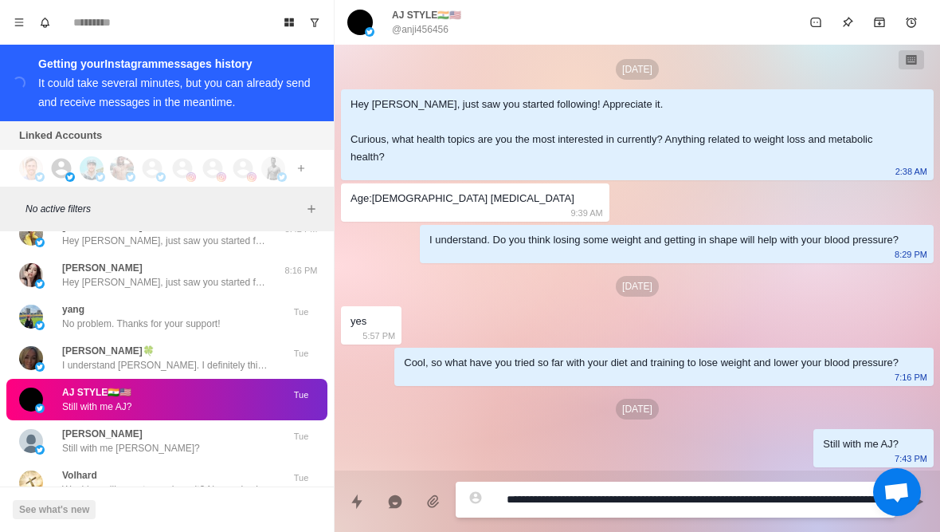
type textarea "*"
type textarea "**********"
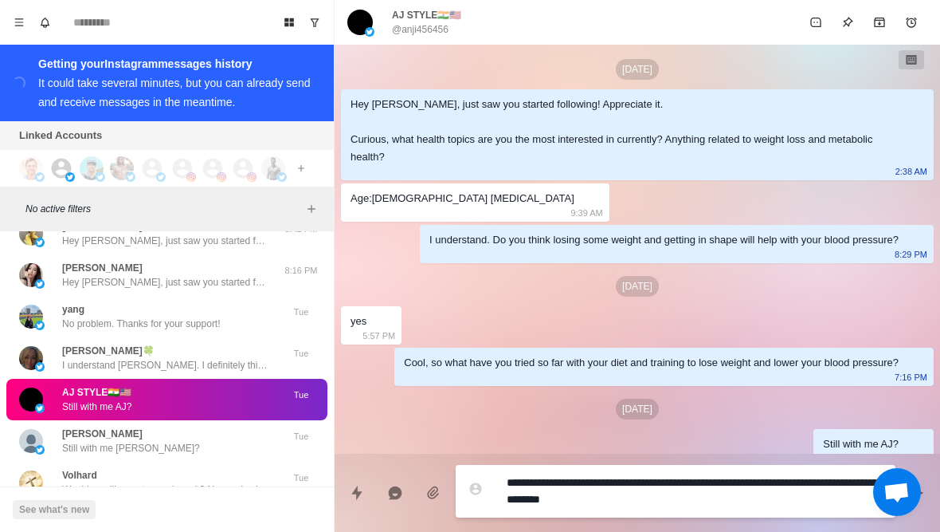
type textarea "*"
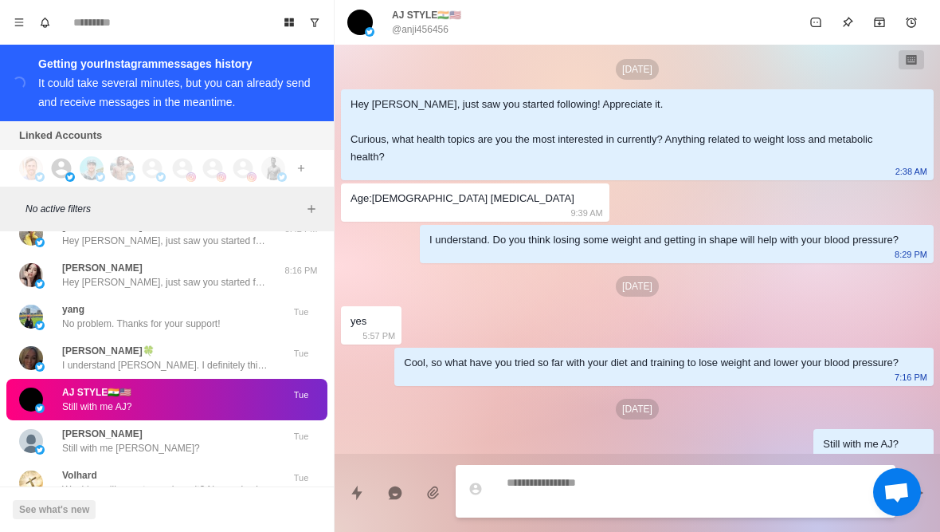
scroll to position [89, 0]
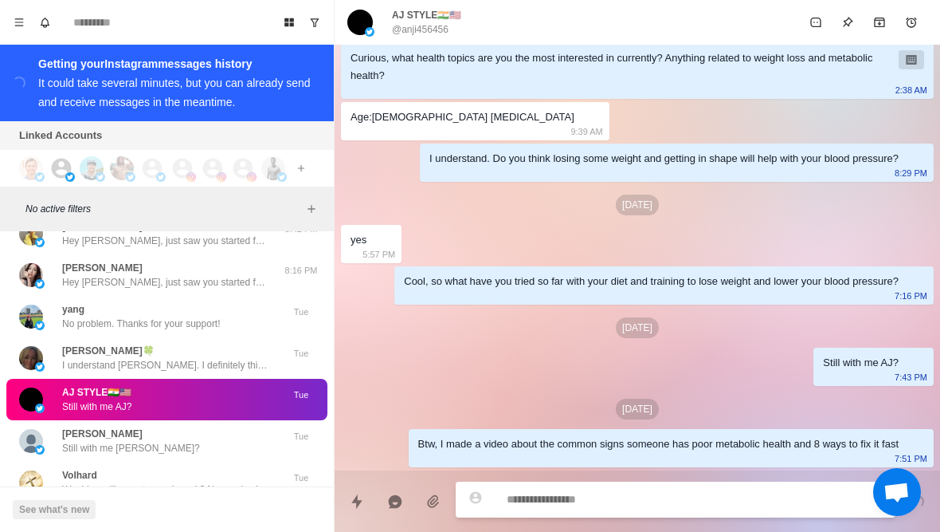
type textarea "*"
type textarea "**"
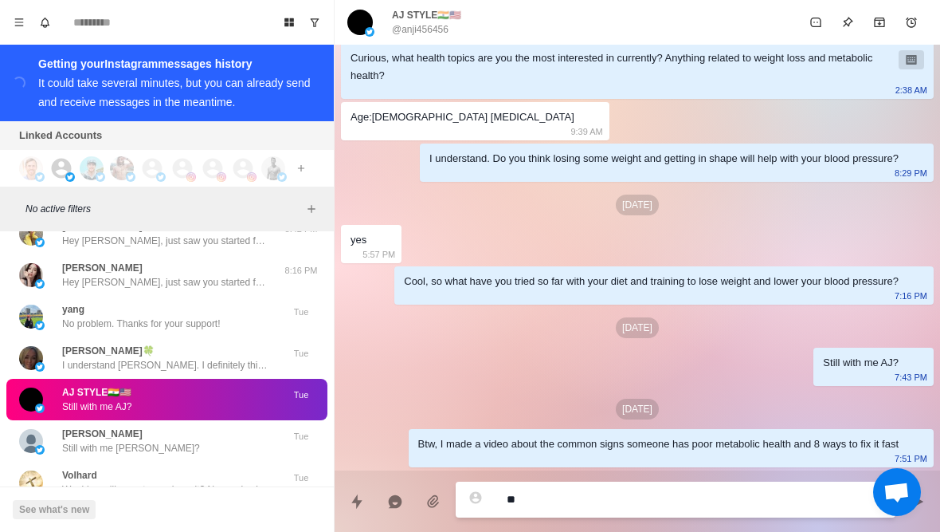
type textarea "*"
type textarea "***"
type textarea "*"
type textarea "****"
type textarea "*"
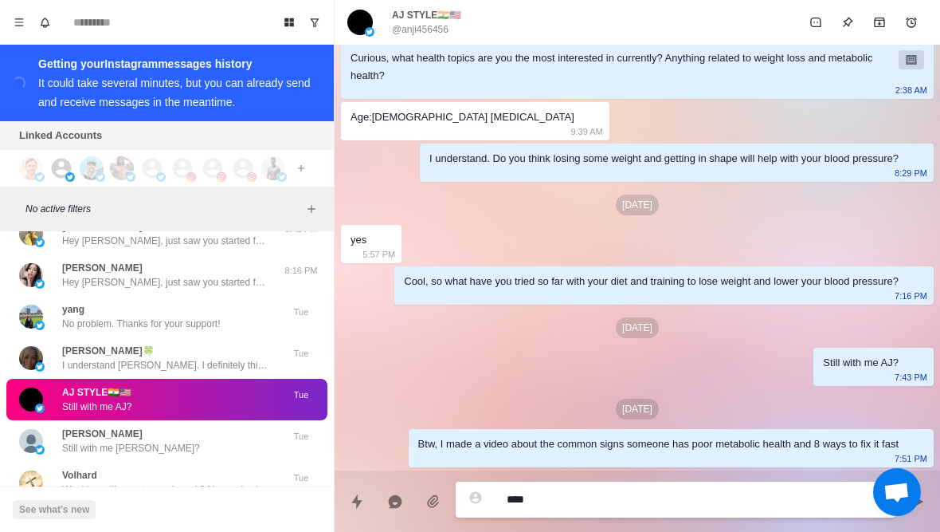
type textarea "*****"
type textarea "*"
type textarea "**********"
type textarea "*"
type textarea "**********"
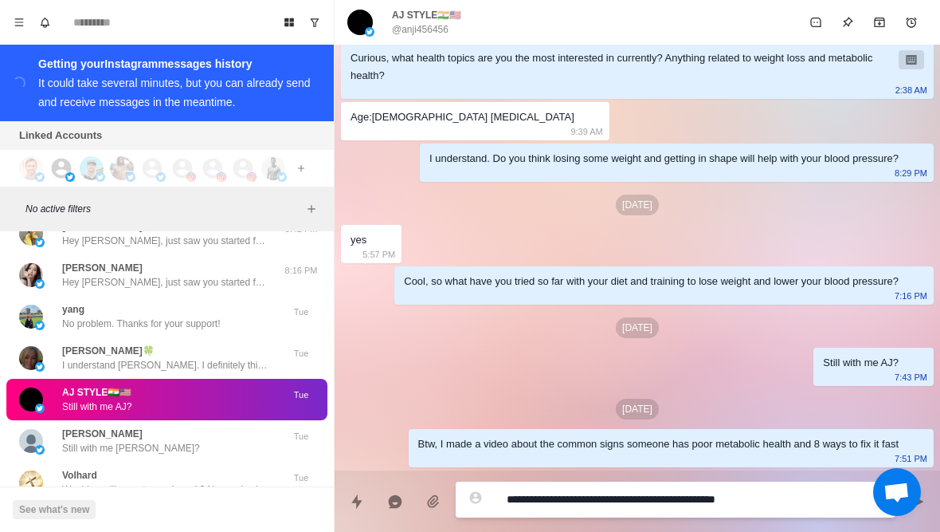
type textarea "*"
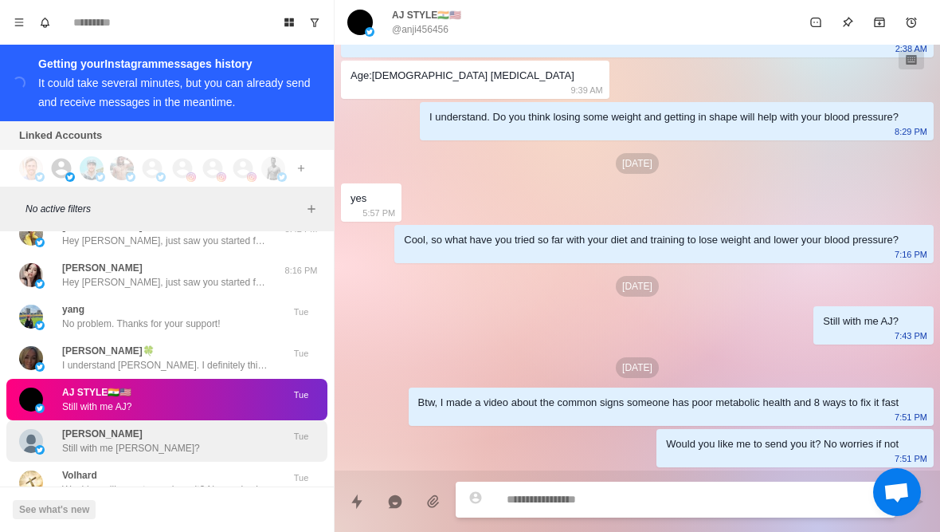
click at [41, 445] on img at bounding box center [40, 450] width 10 height 10
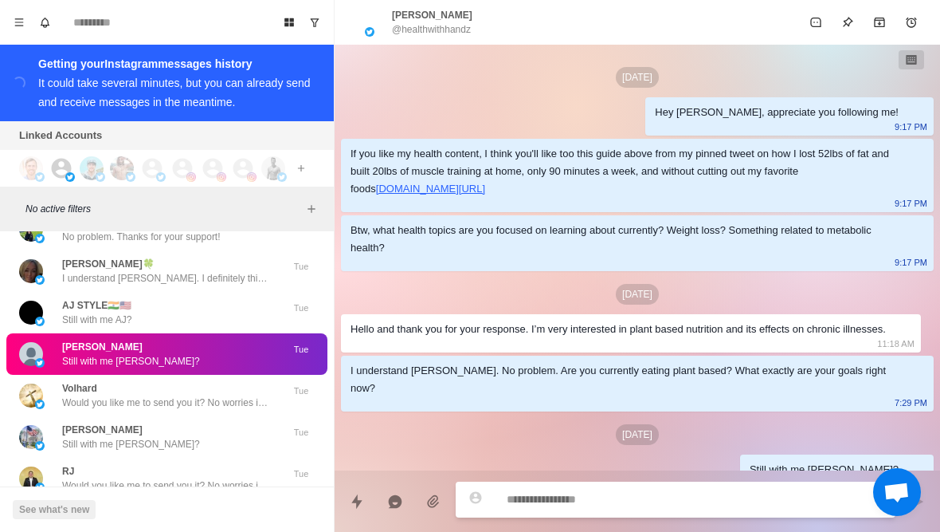
scroll to position [352, 0]
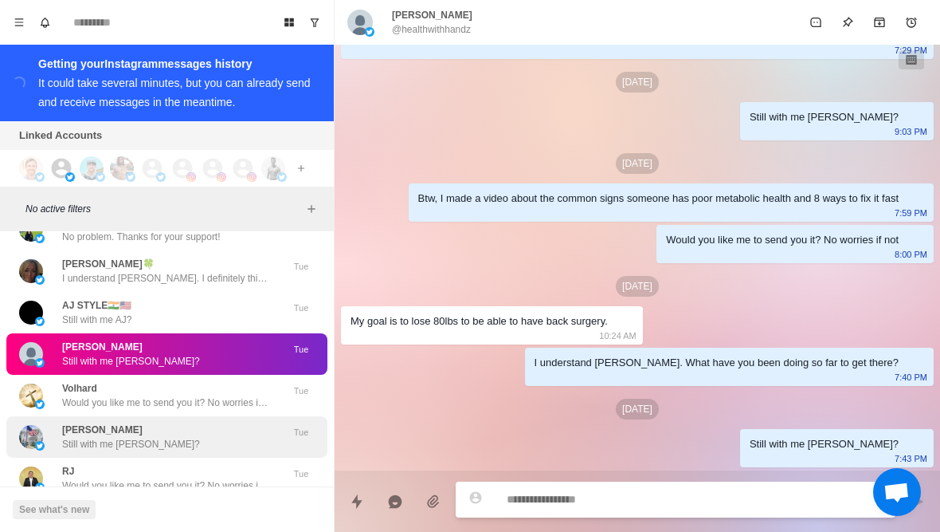
click at [53, 416] on div "Connie Schriver Still with me Connie? Tue" at bounding box center [166, 436] width 321 height 41
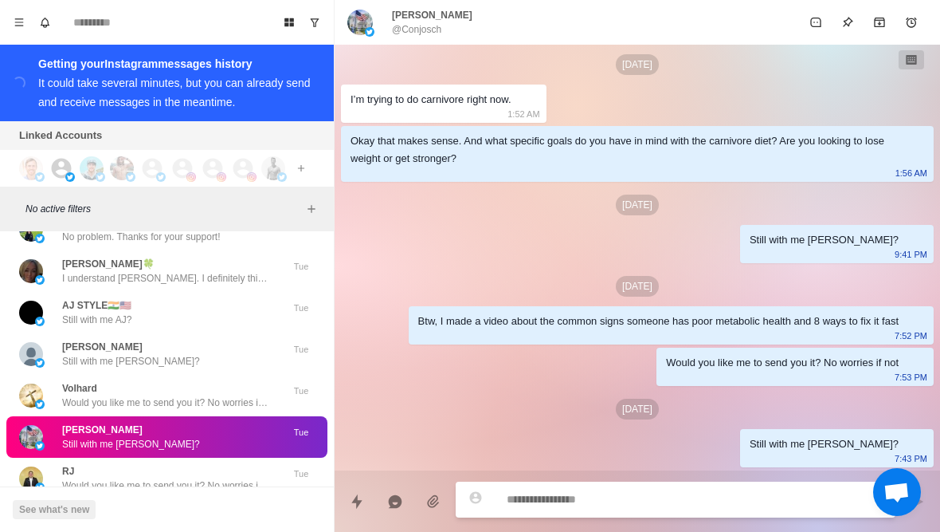
scroll to position [311, 0]
type textarea "*"
type textarea "**"
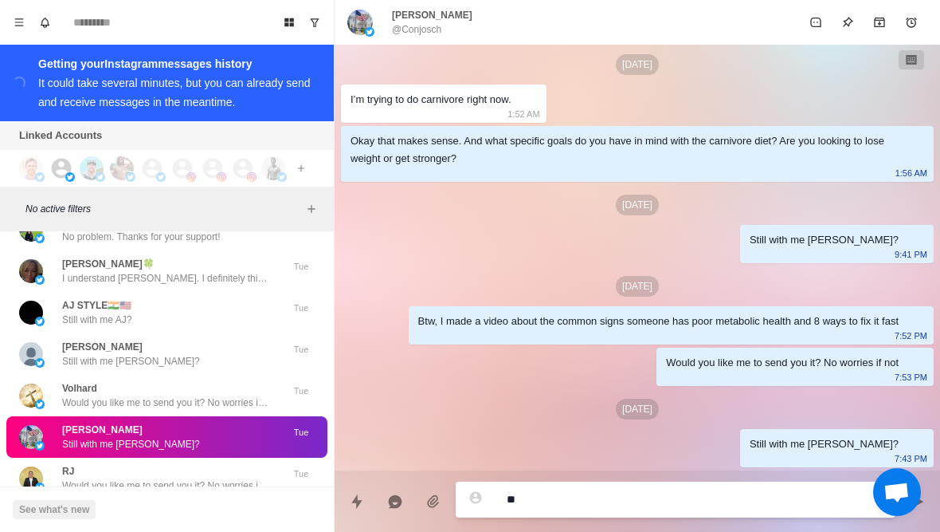
type textarea "*"
type textarea "***"
type textarea "*"
type textarea "****"
type textarea "*"
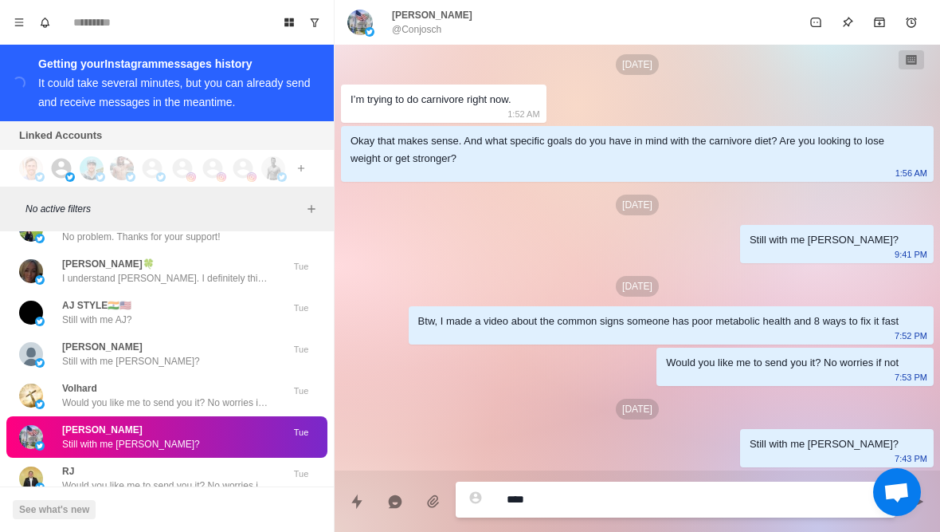
type textarea "*****"
type textarea "*"
type textarea "**********"
type textarea "*"
type textarea "**********"
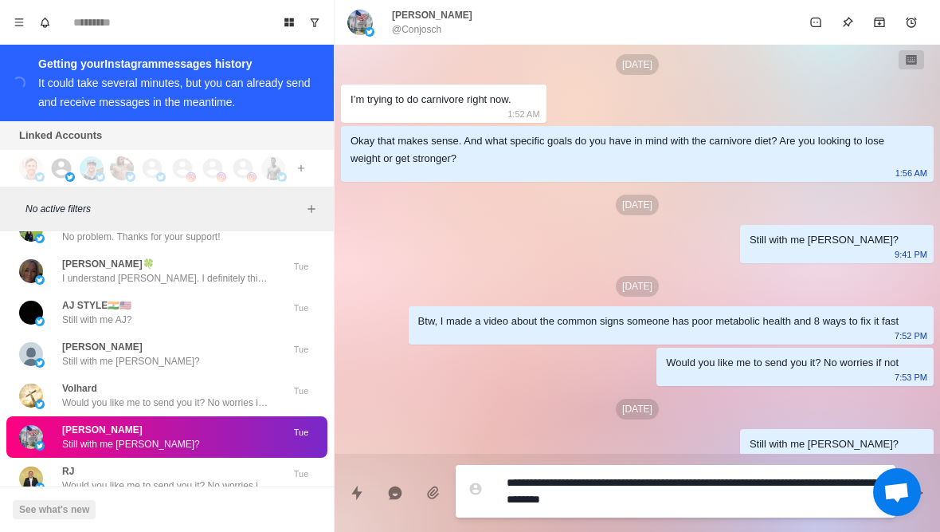
scroll to position [0, 0]
type textarea "*"
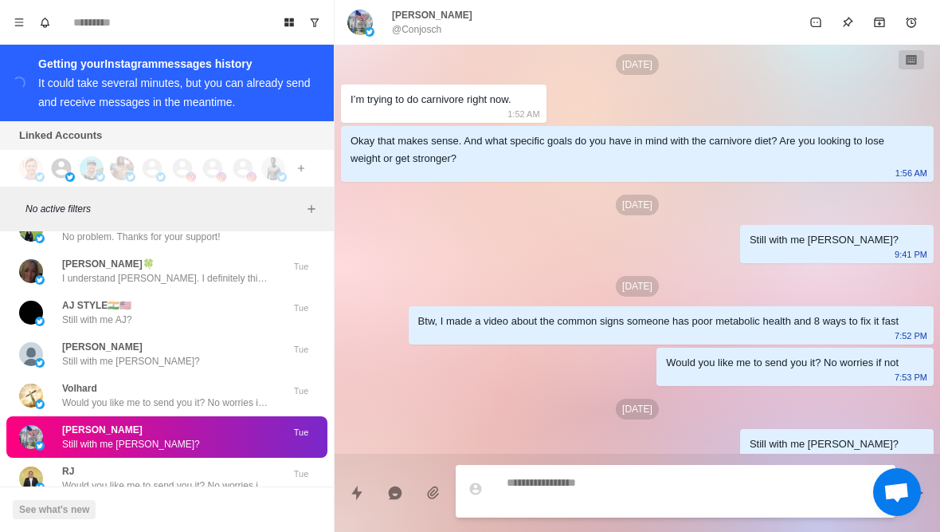
scroll to position [392, 0]
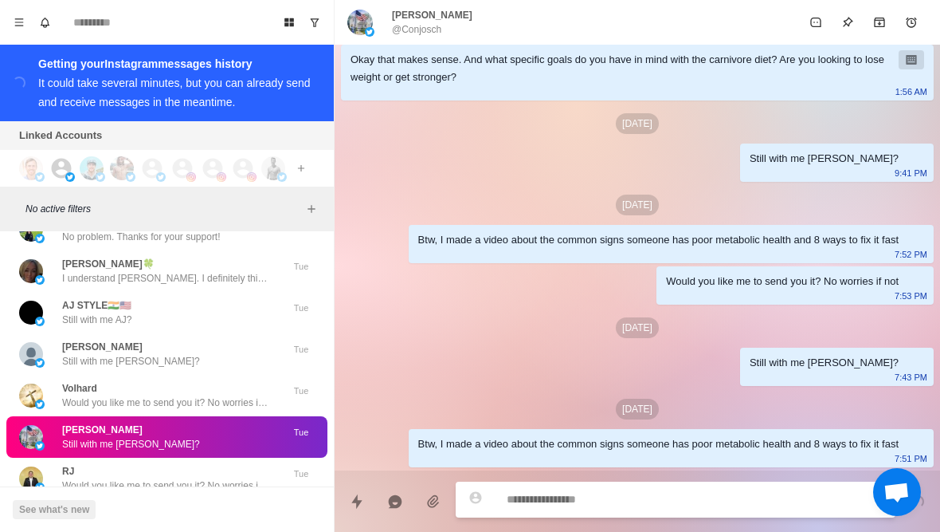
type textarea "*"
type textarea "**"
type textarea "*"
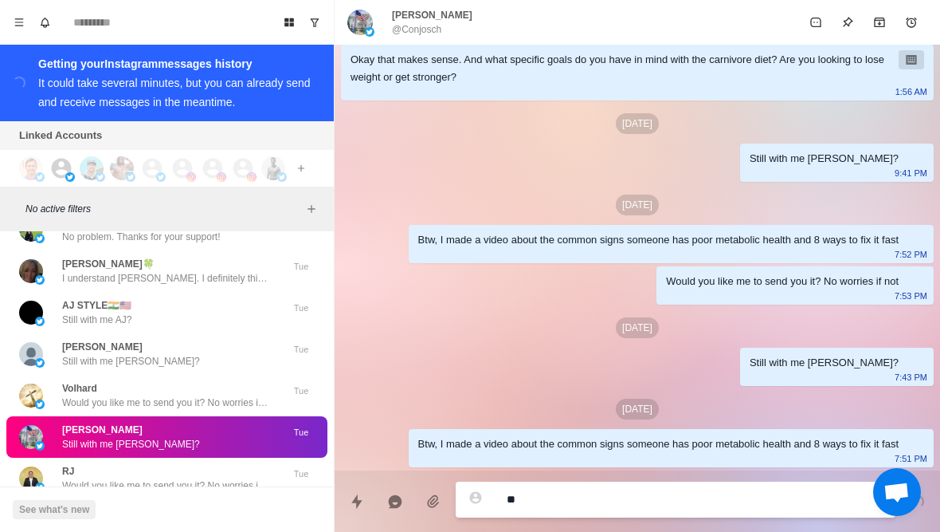
type textarea "***"
type textarea "*"
type textarea "****"
type textarea "*"
type textarea "*****"
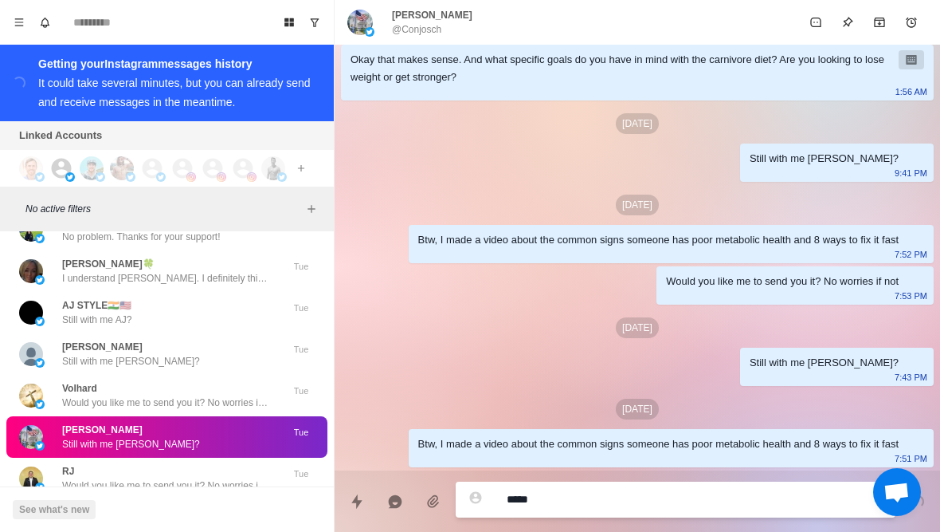
type textarea "*"
type textarea "**********"
type textarea "*"
type textarea "**********"
type textarea "*"
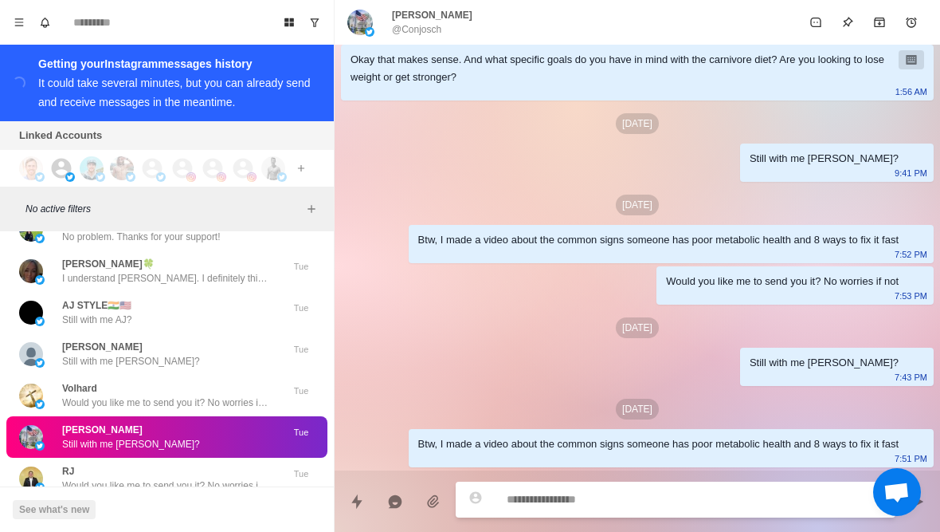
scroll to position [434, 0]
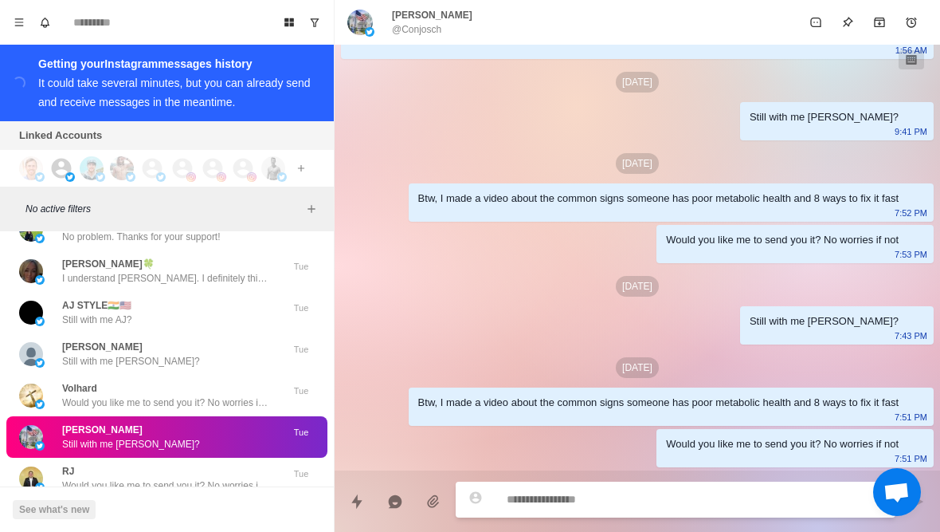
click at [59, 505] on div "Nipun Jain Bumping this up" at bounding box center [150, 519] width 262 height 29
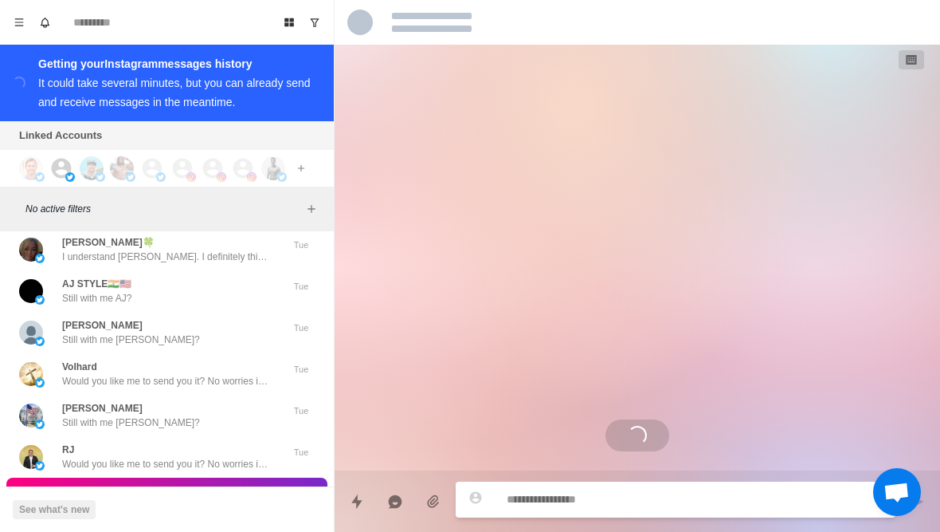
scroll to position [18184, 0]
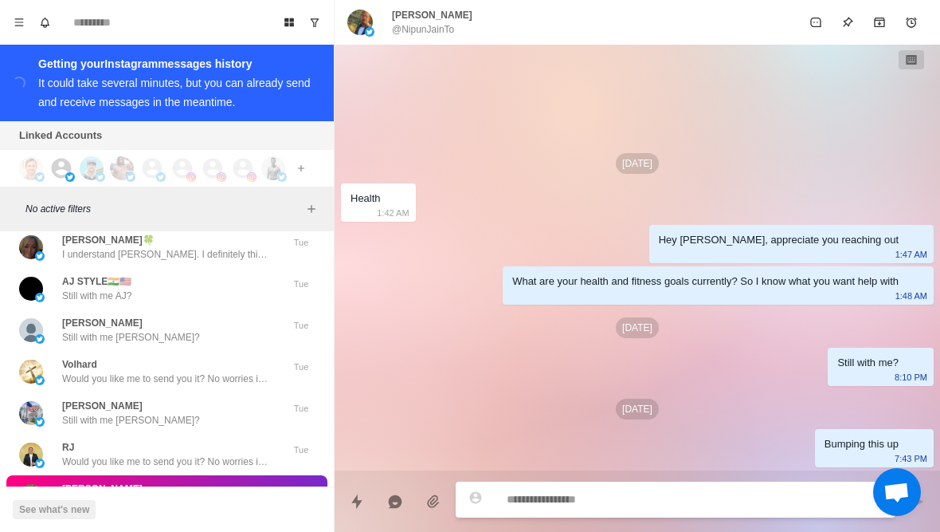
click at [45, 475] on div "Nipun Jain Bumping this up Tue" at bounding box center [166, 495] width 321 height 41
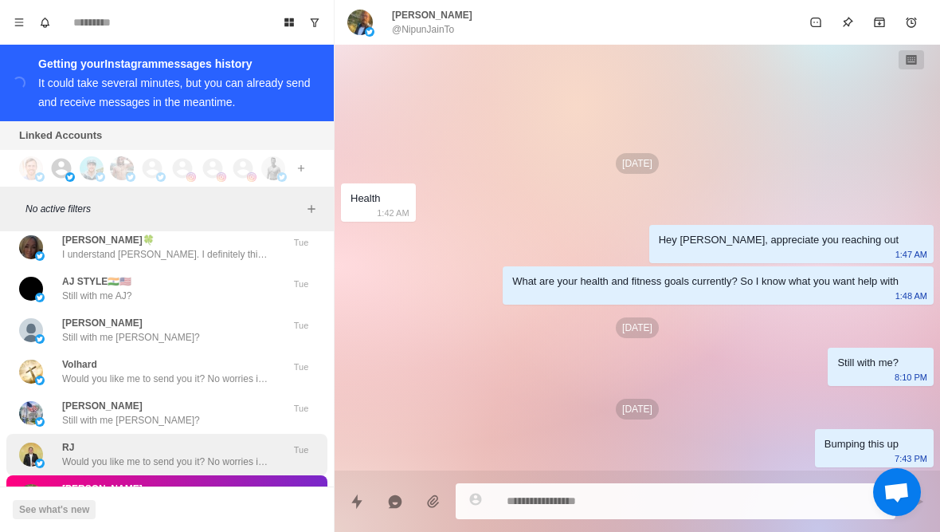
click at [41, 458] on img at bounding box center [40, 463] width 10 height 10
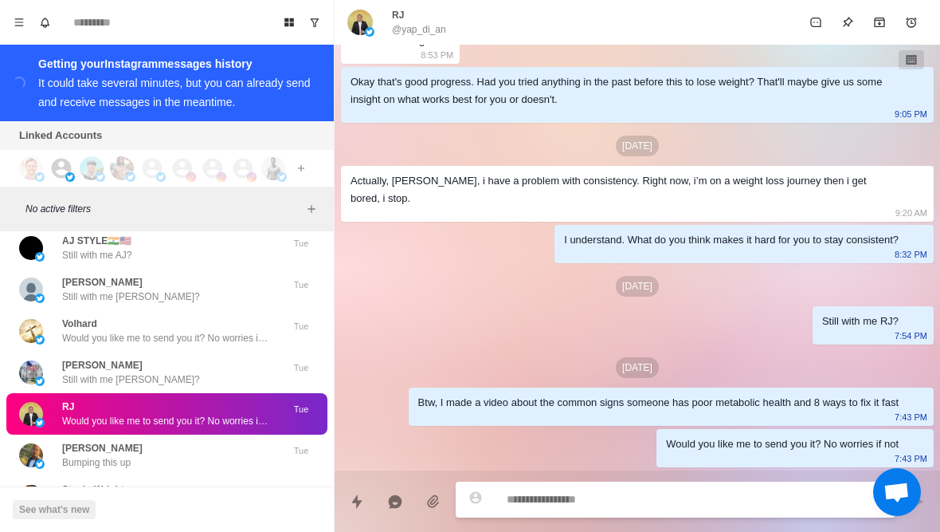
scroll to position [18226, 0]
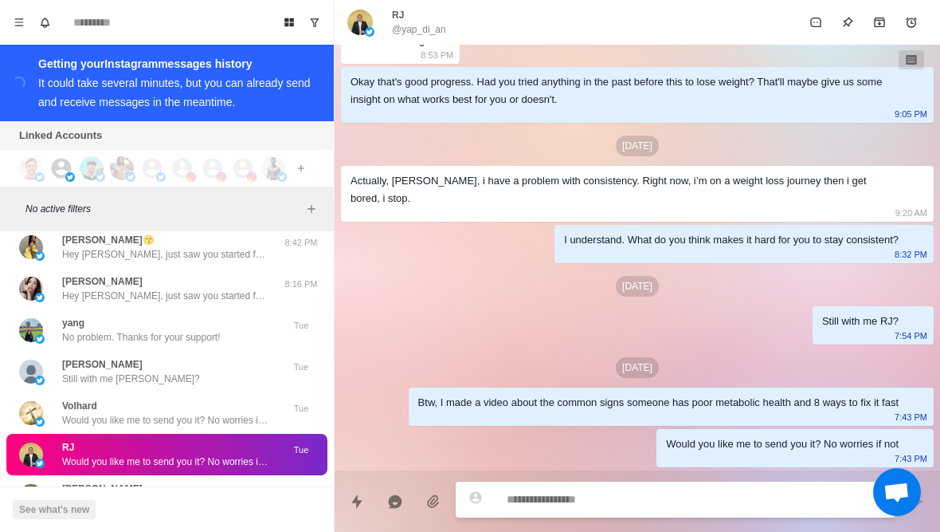
click at [41, 525] on img at bounding box center [31, 537] width 24 height 24
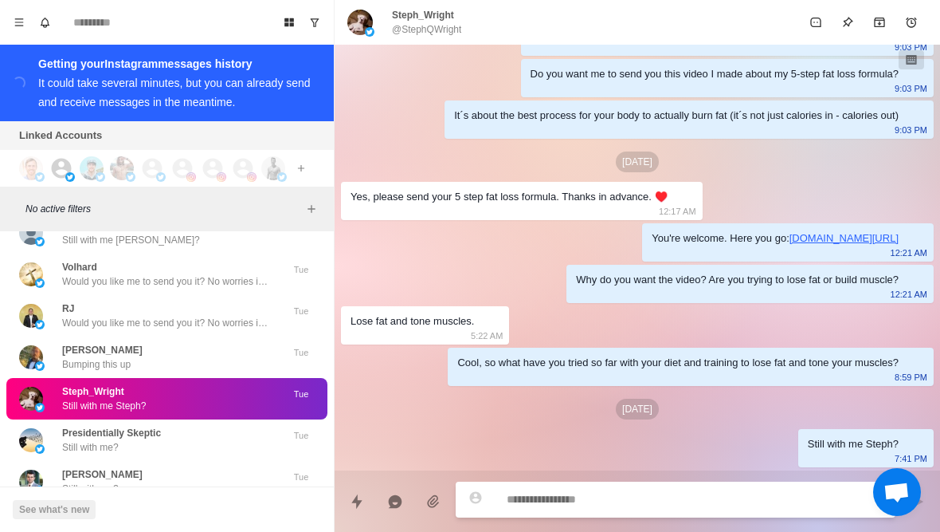
scroll to position [378, 0]
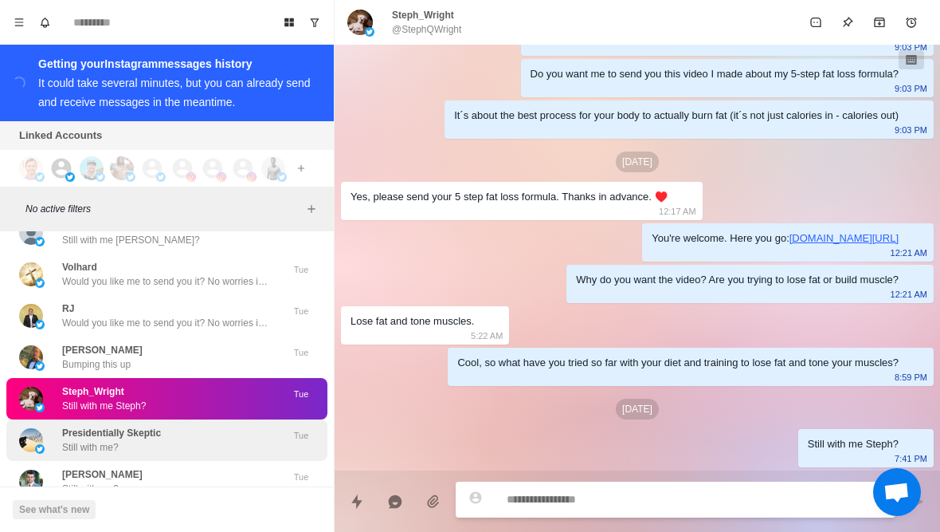
click at [38, 444] on img at bounding box center [40, 449] width 10 height 10
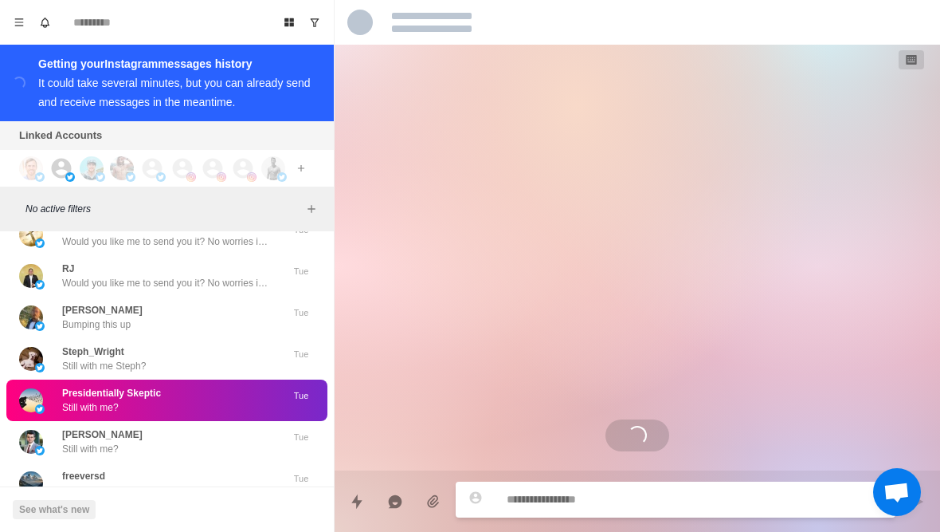
scroll to position [0, 0]
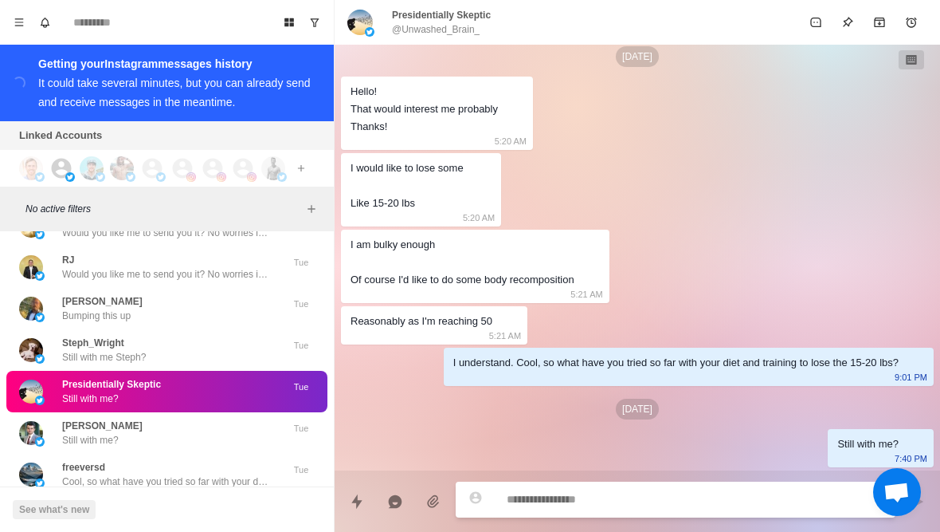
click at [628, 505] on textarea at bounding box center [695, 499] width 376 height 23
type textarea "*"
type textarea "**"
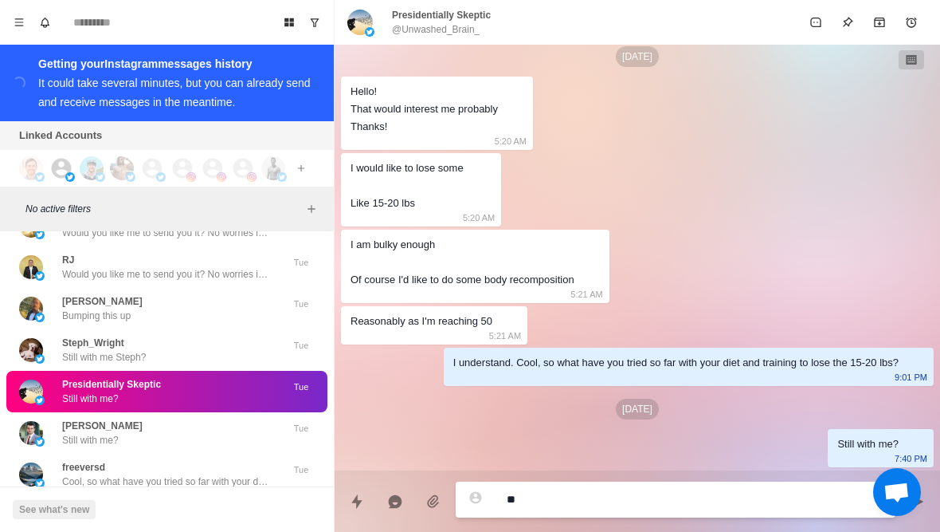
type textarea "*"
type textarea "***"
type textarea "*"
type textarea "****"
type textarea "*"
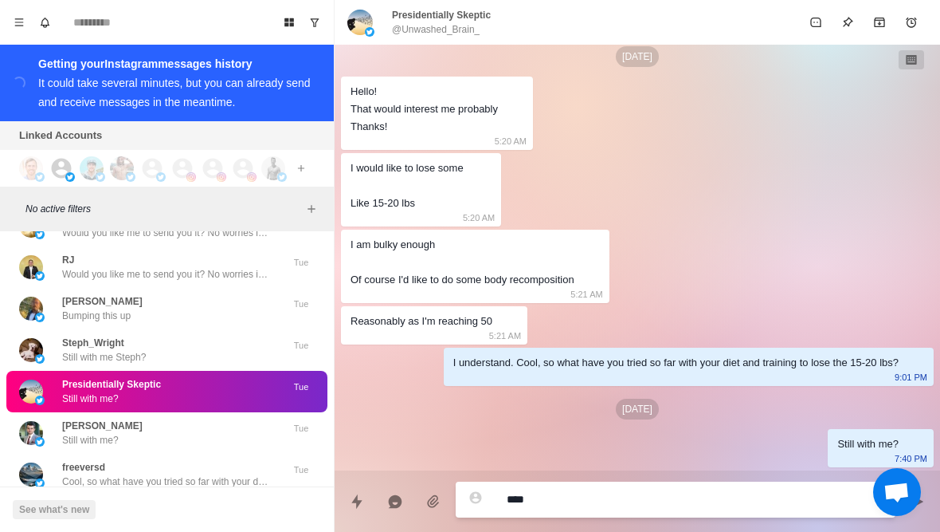
type textarea "*****"
type textarea "*"
type textarea "**********"
type textarea "*"
type textarea "**********"
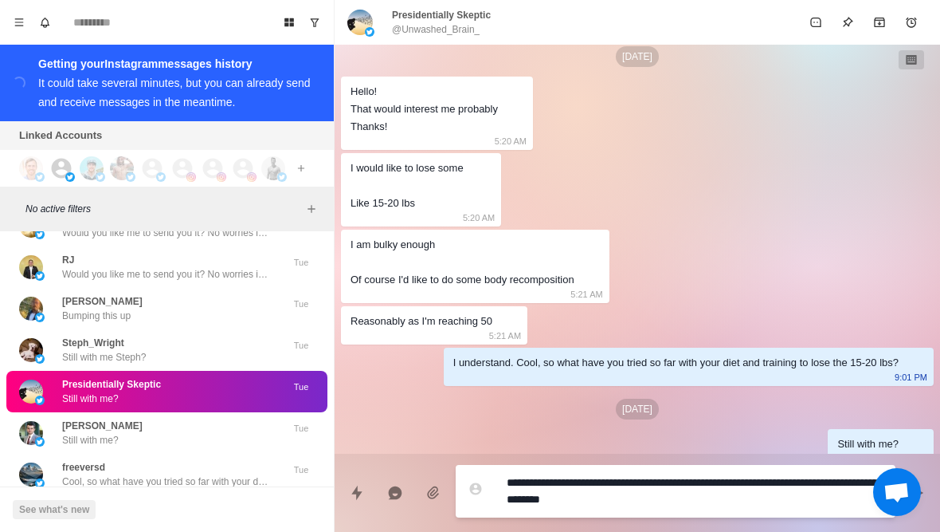
type textarea "*"
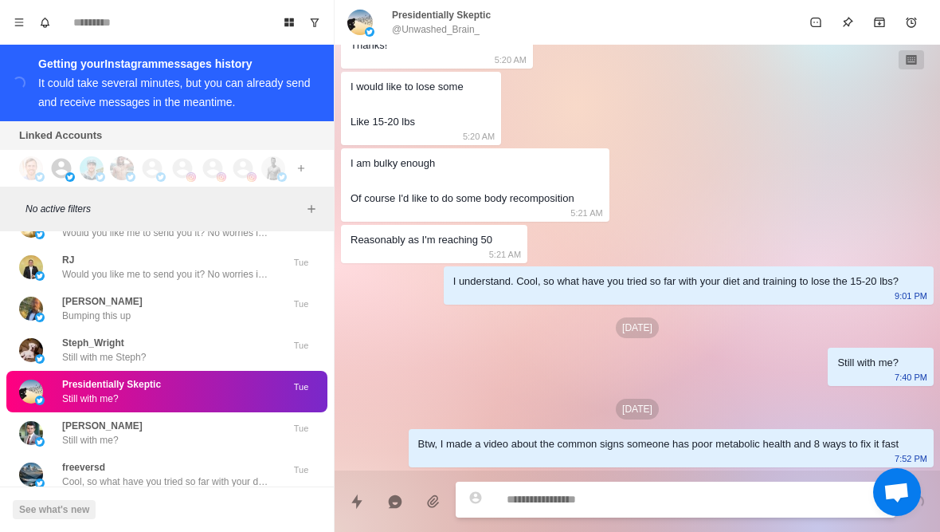
type textarea "*"
type textarea "**"
type textarea "*"
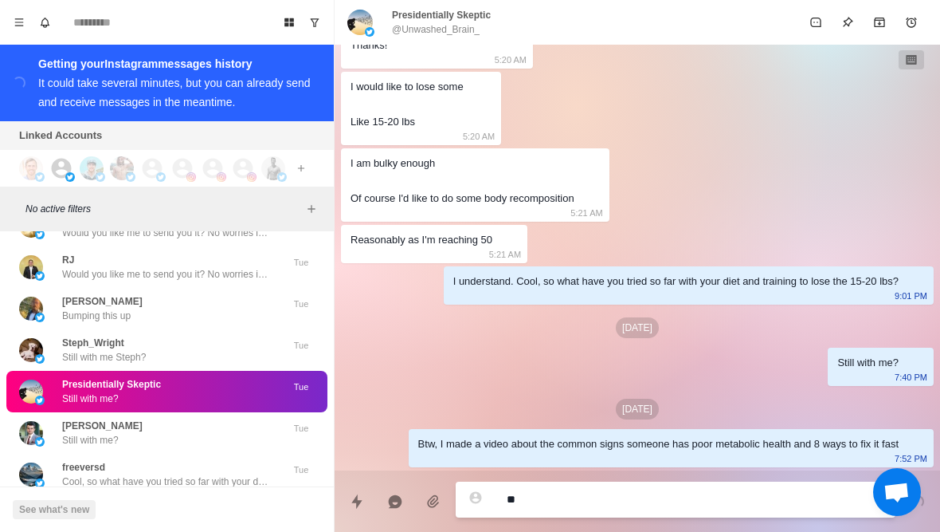
type textarea "***"
type textarea "*"
type textarea "****"
type textarea "*"
type textarea "*****"
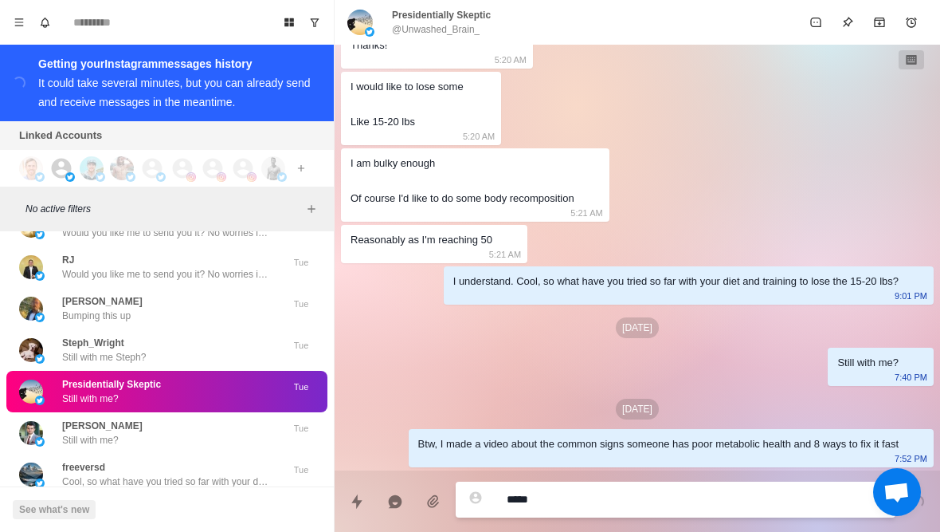
type textarea "*"
type textarea "**********"
type textarea "*"
type textarea "**********"
type textarea "*"
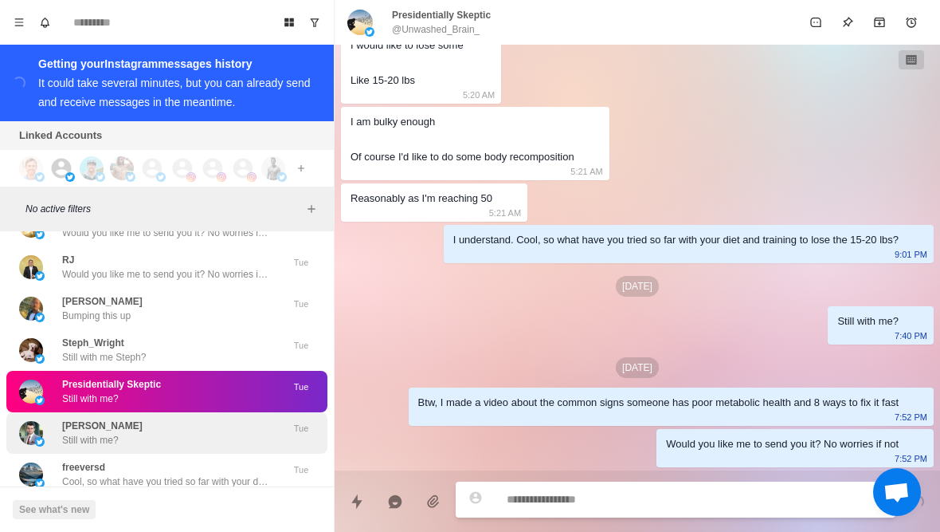
click at [41, 421] on img at bounding box center [31, 433] width 24 height 24
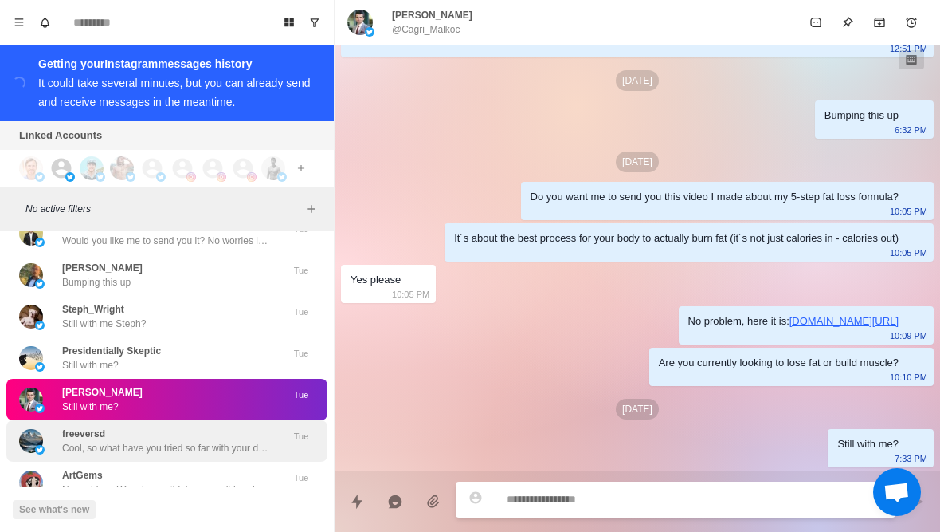
click at [69, 441] on p "Cool, so what have you tried so far with your diet and training to lose weight …" at bounding box center [165, 448] width 207 height 14
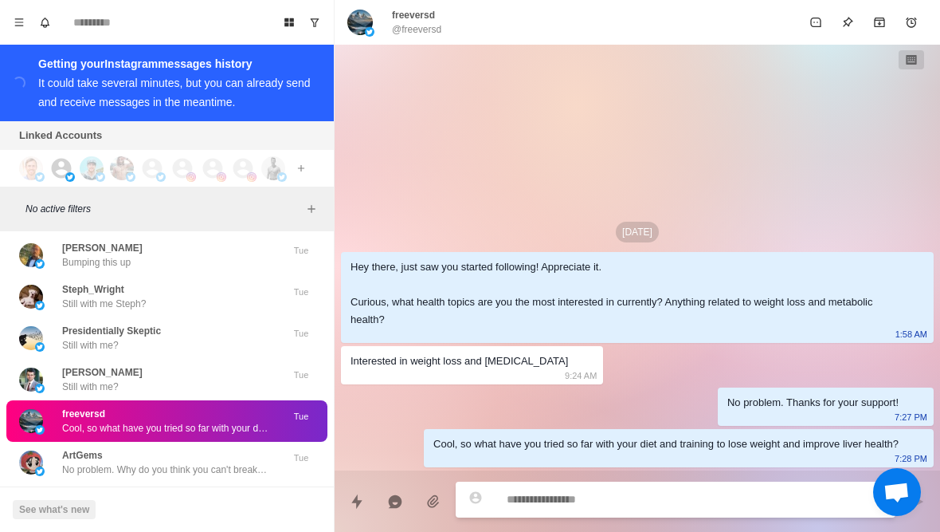
type textarea "*"
type textarea "**"
type textarea "*"
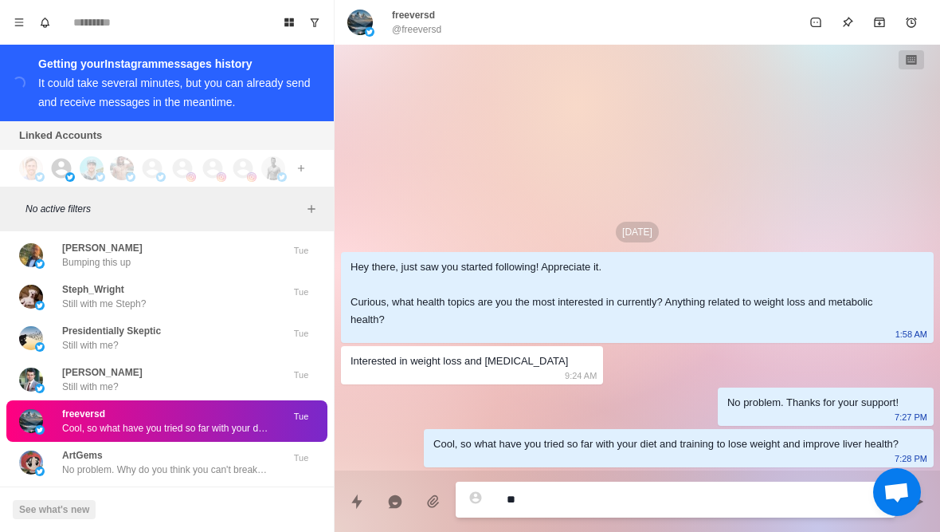
type textarea "***"
type textarea "*"
type textarea "**********"
type textarea "*"
type textarea "**********"
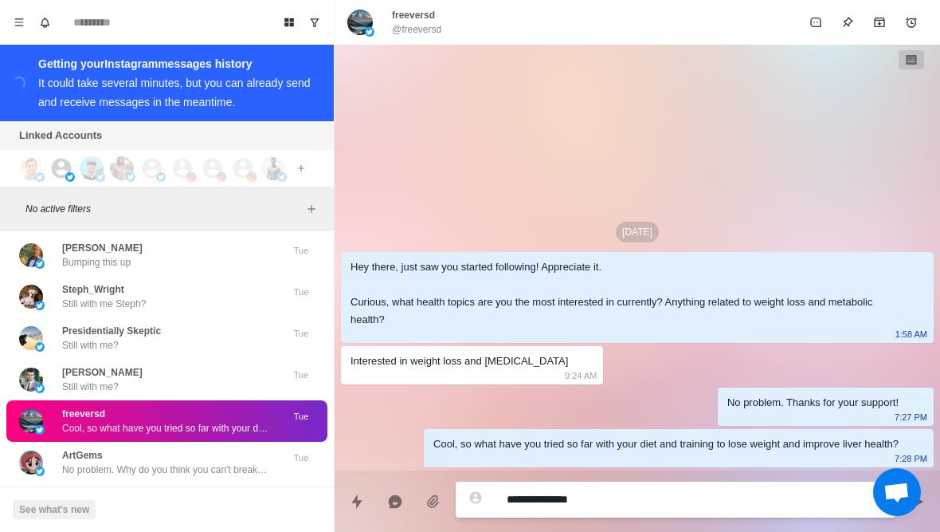
type textarea "*"
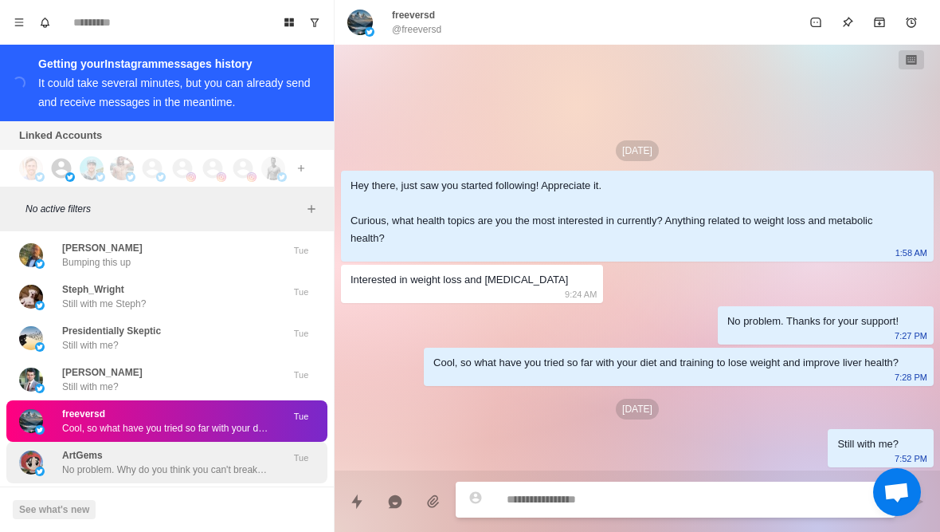
click at [42, 450] on img at bounding box center [31, 462] width 24 height 24
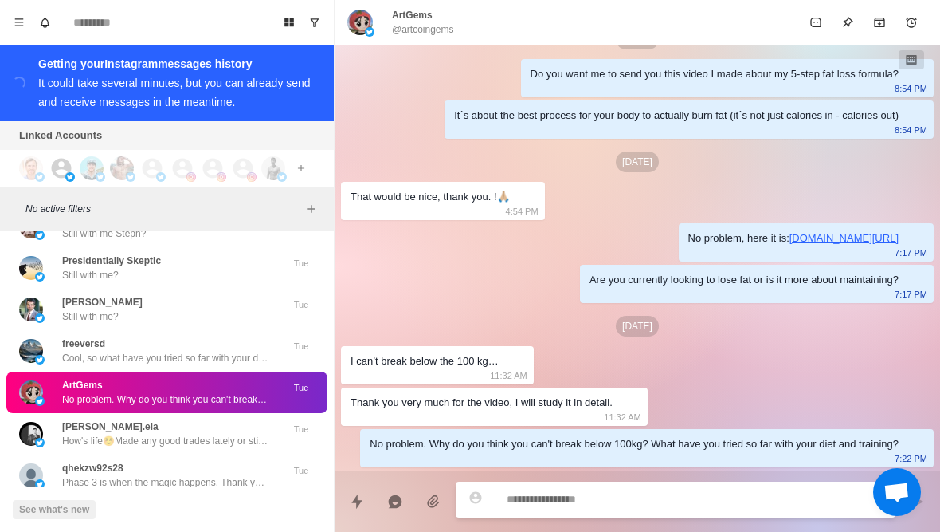
type textarea "*"
type textarea "**"
type textarea "*"
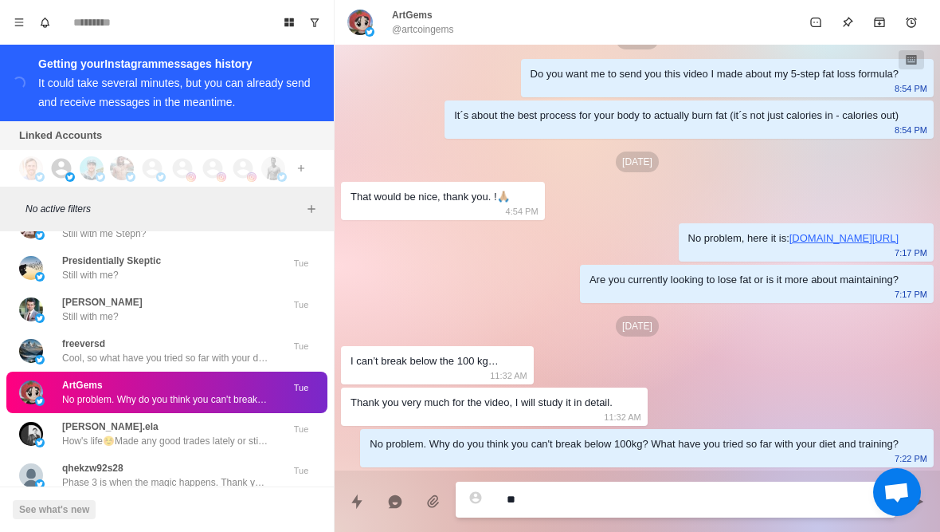
type textarea "***"
type textarea "*"
type textarea "**********"
type textarea "*"
type textarea "**********"
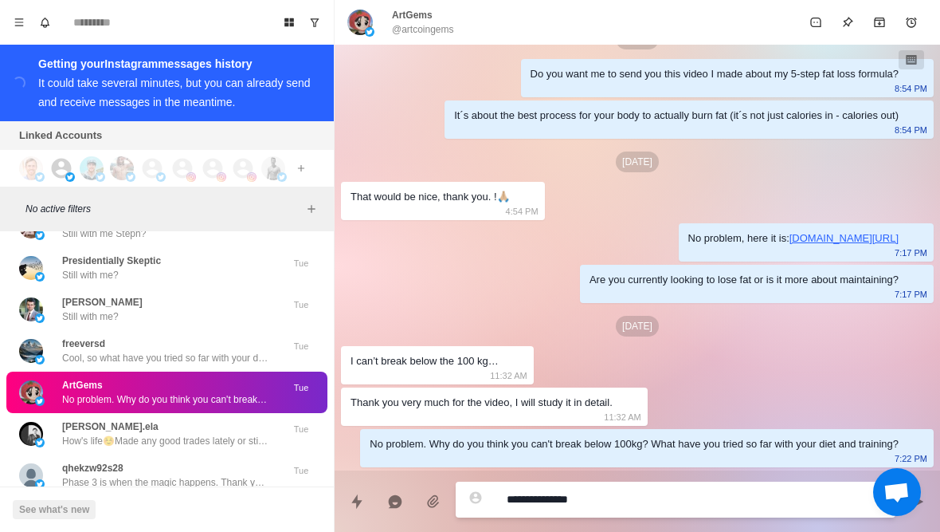
type textarea "*"
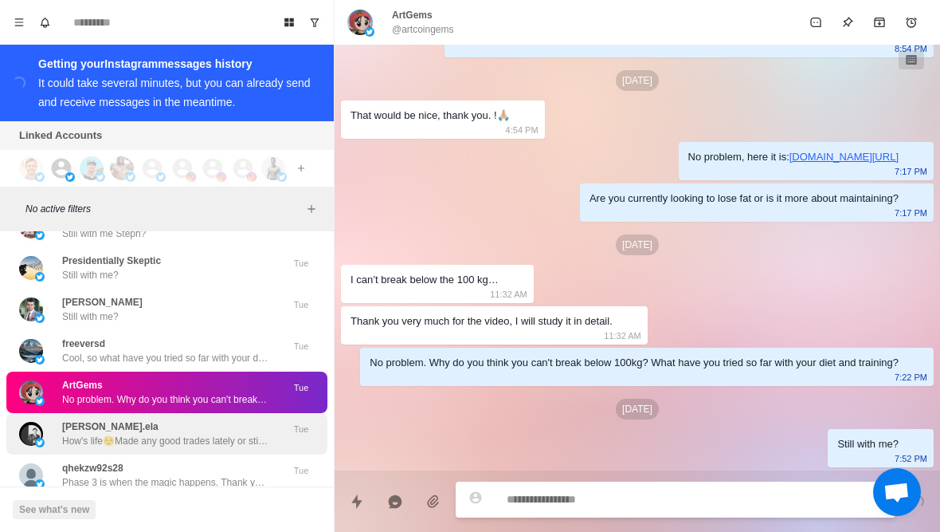
click at [41, 422] on img at bounding box center [31, 434] width 24 height 24
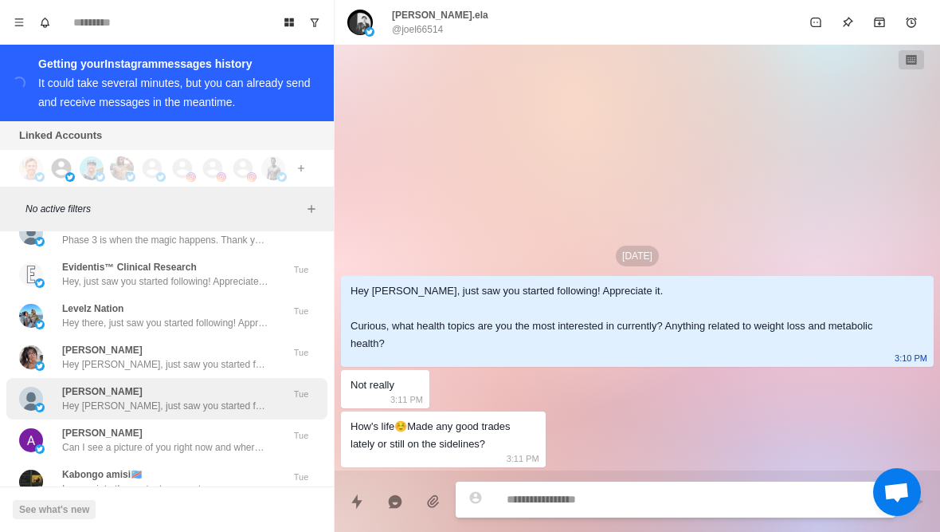
click at [37, 387] on img at bounding box center [31, 399] width 24 height 24
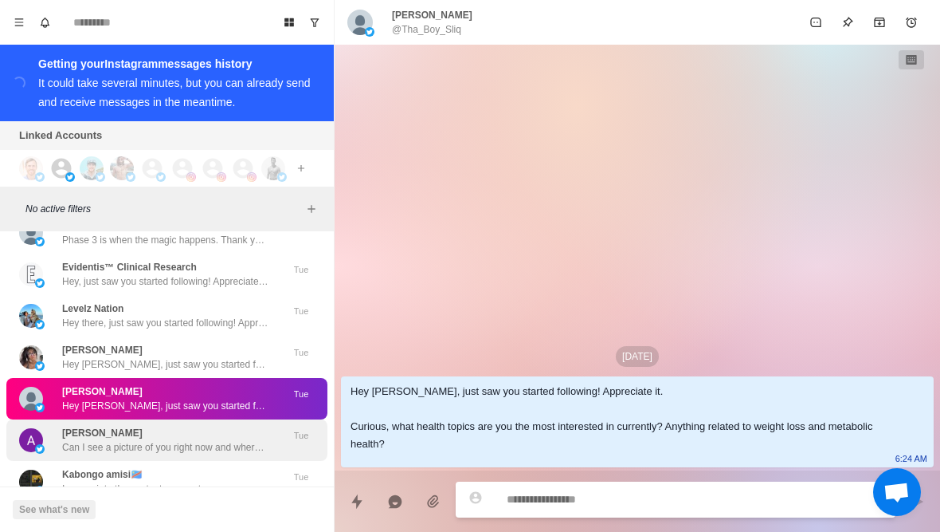
click at [38, 444] on img at bounding box center [40, 449] width 10 height 10
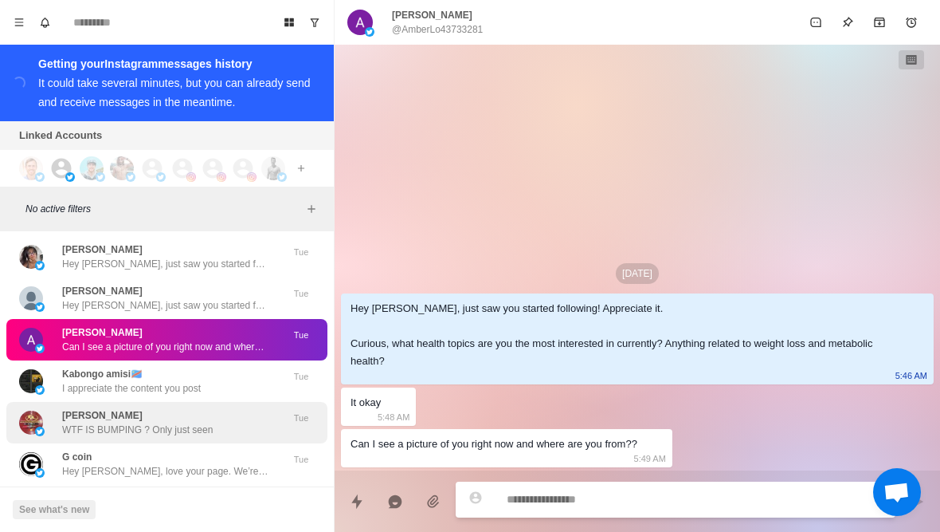
click at [38, 426] on img at bounding box center [40, 431] width 10 height 10
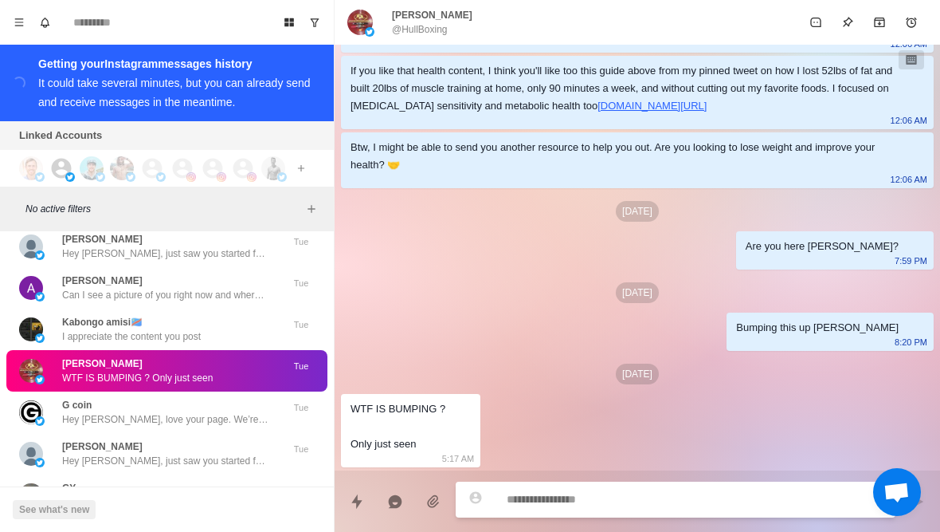
click at [151, 528] on button "Load more" at bounding box center [167, 541] width 78 height 26
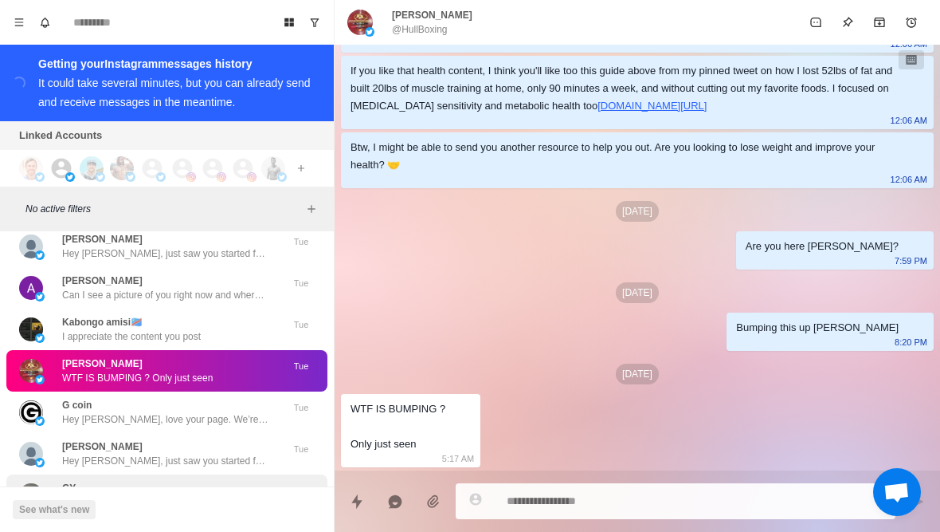
click at [57, 481] on div "GY Hey there, just saw you started following! Appreciate it. Curious, what heal…" at bounding box center [150, 495] width 262 height 29
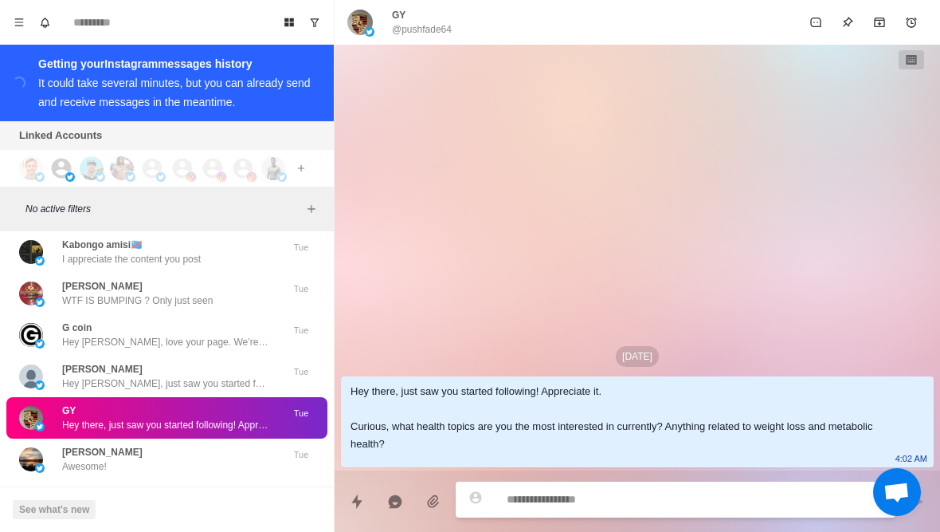
scroll to position [19052, 0]
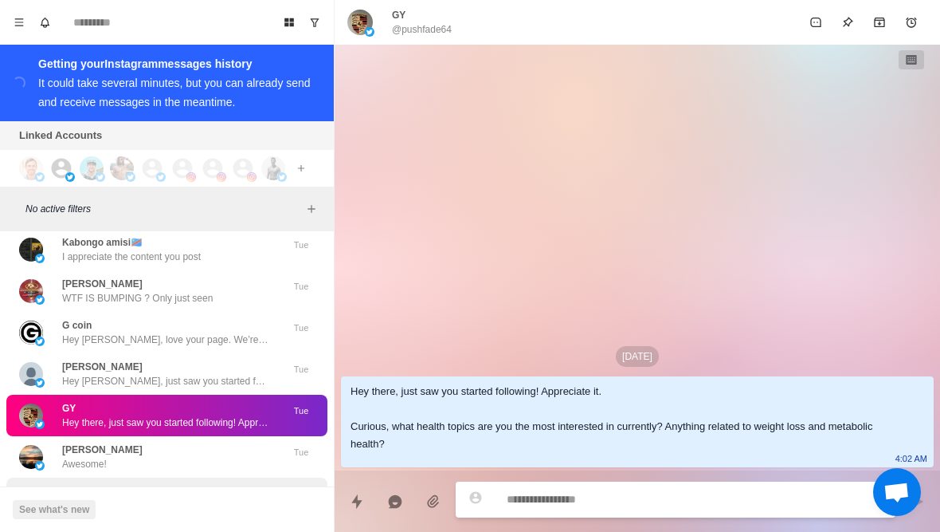
click at [37, 502] on img at bounding box center [40, 507] width 10 height 10
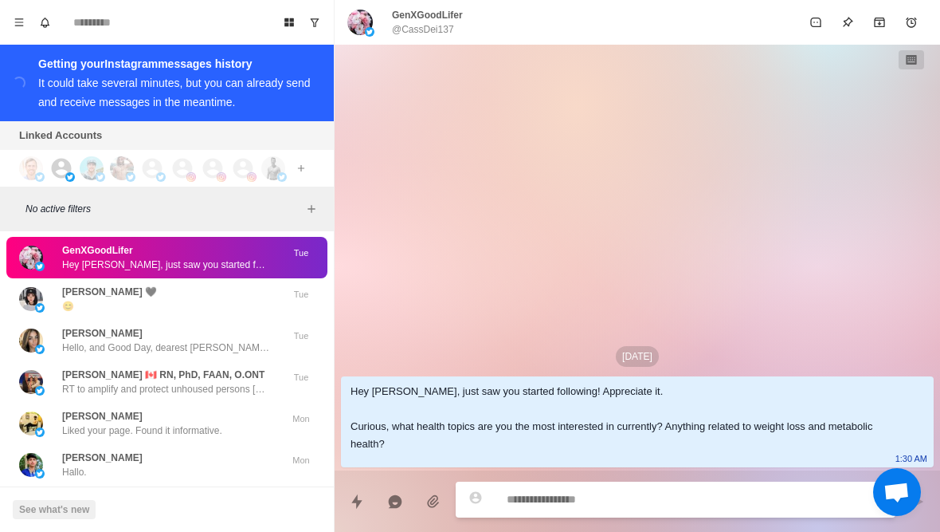
scroll to position [19291, 0]
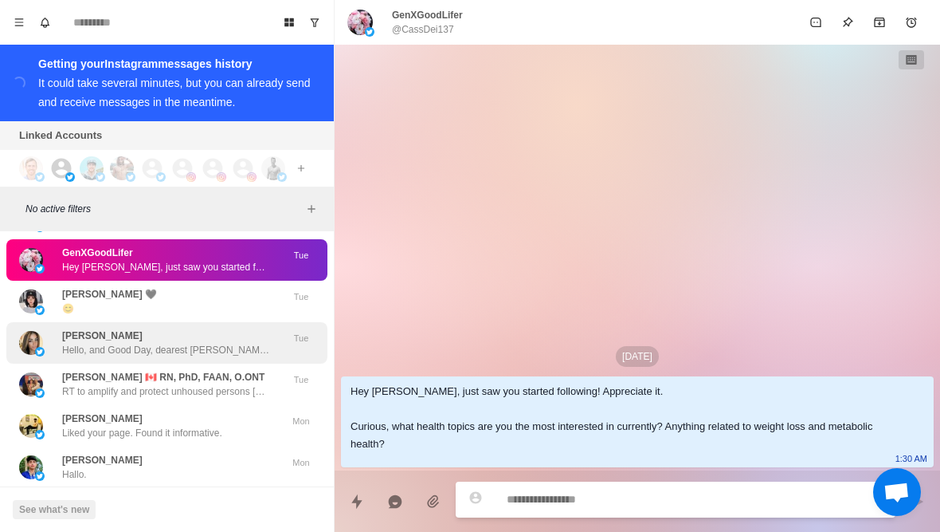
click at [36, 347] on img at bounding box center [40, 352] width 10 height 10
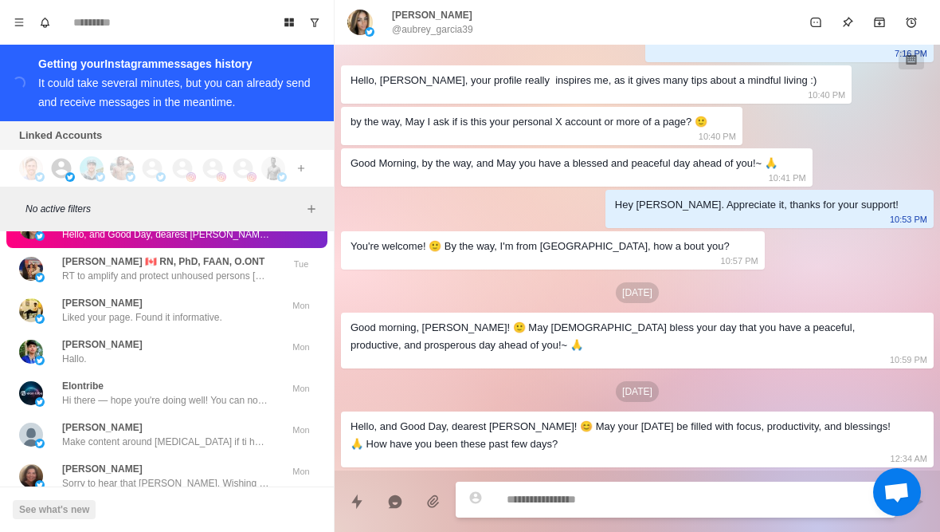
scroll to position [19398, 0]
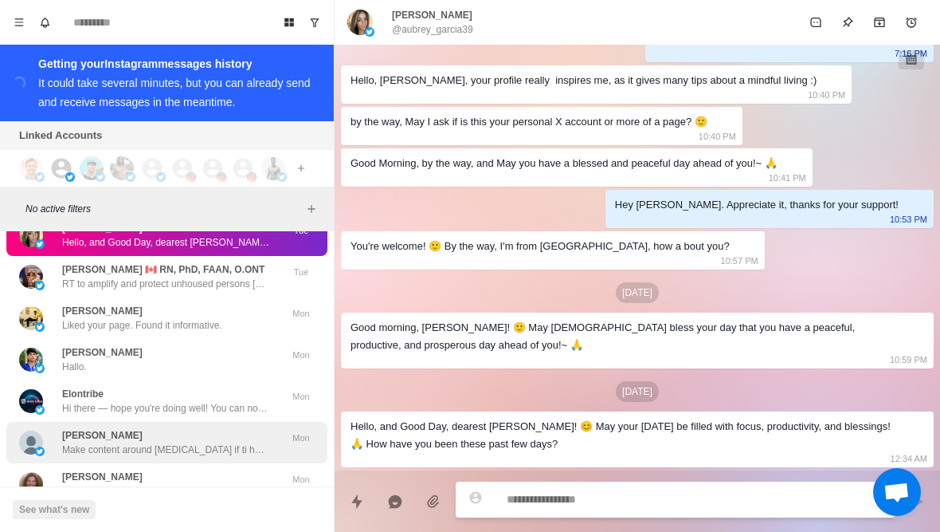
click at [48, 422] on div "Yash Duseja Make content around brain fog if ti have any info Mon" at bounding box center [166, 442] width 321 height 41
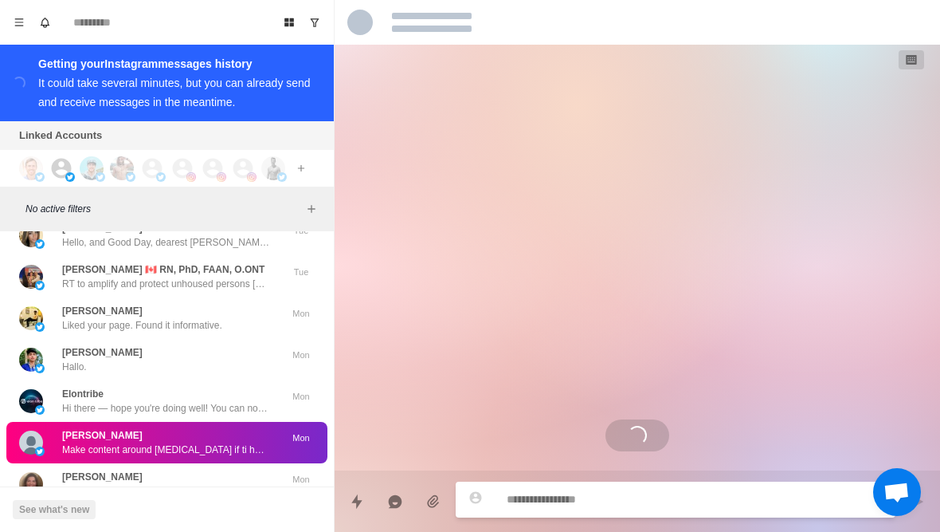
scroll to position [0, 0]
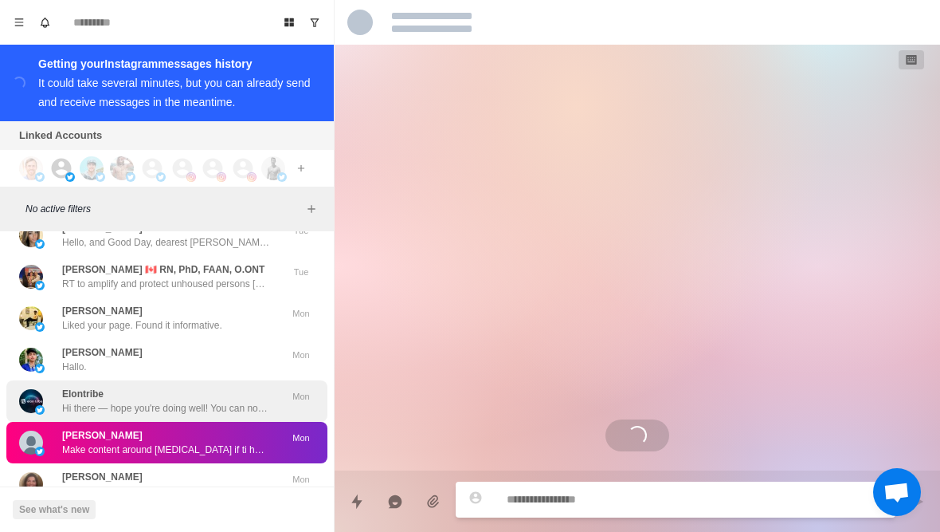
click at [42, 389] on img at bounding box center [31, 401] width 24 height 24
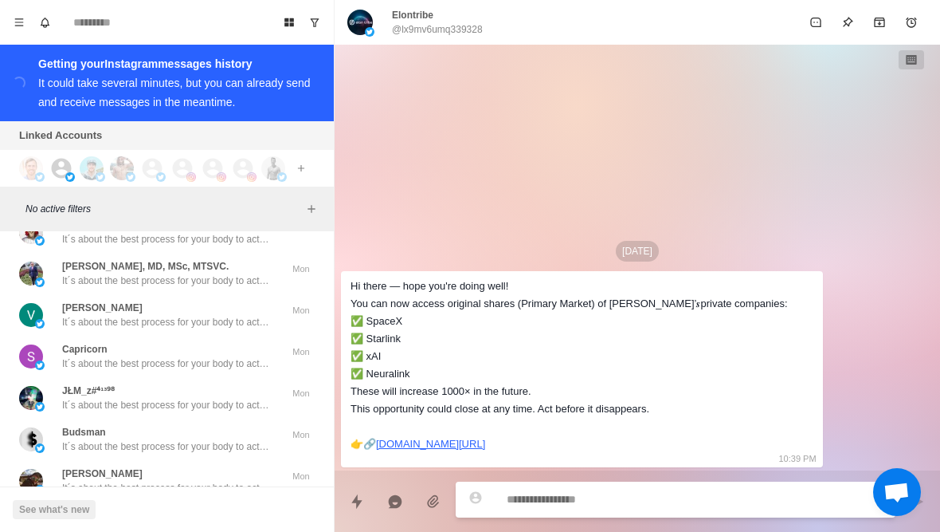
scroll to position [19814, 0]
click at [147, 516] on button "Load more" at bounding box center [167, 529] width 78 height 26
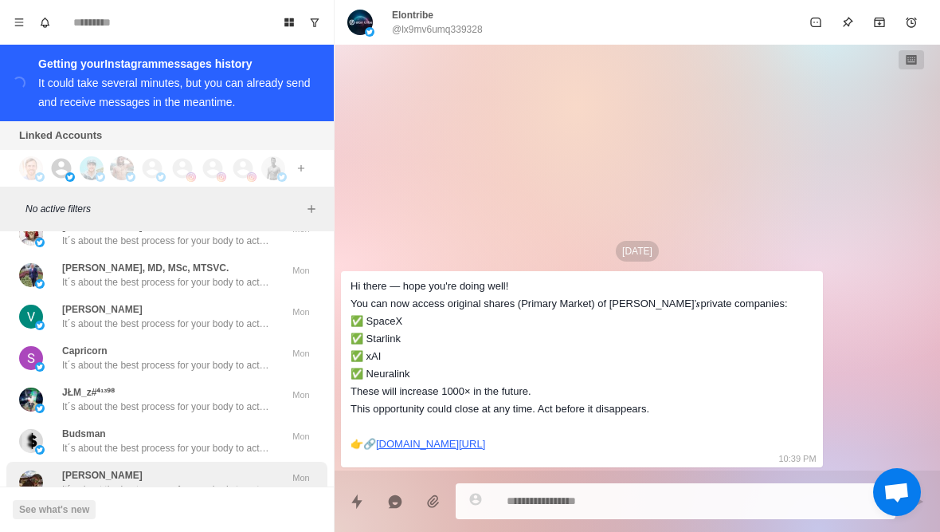
click at [98, 482] on p "It´s about the best process for your body to actually burn fat (it´s not just c…" at bounding box center [165, 489] width 207 height 14
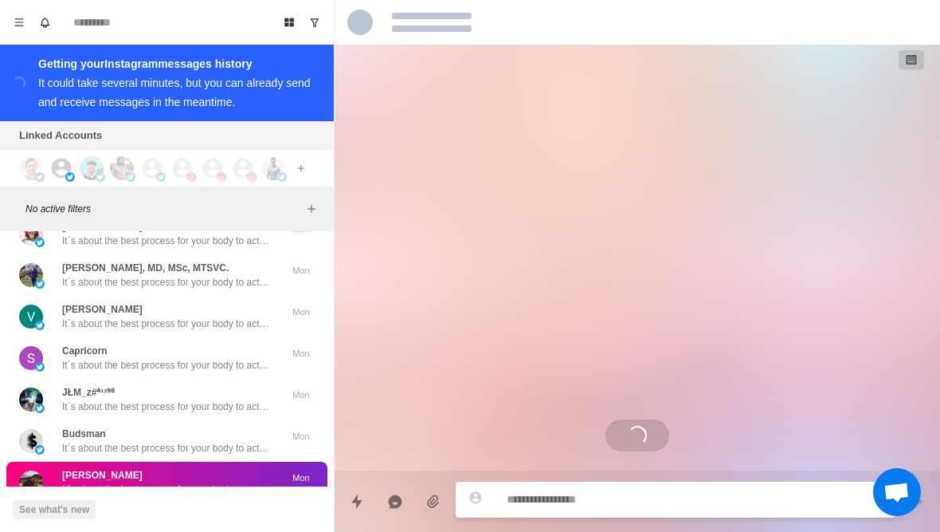
scroll to position [8, 0]
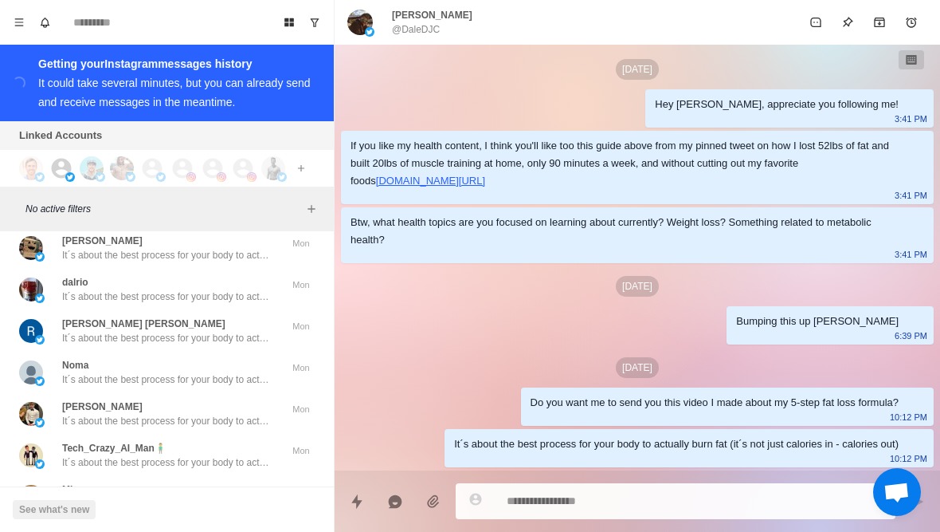
scroll to position [20643, 0]
click at [127, 476] on div "Miss It´s about the best process for your body to actually burn fat (it´s not j…" at bounding box center [166, 496] width 321 height 41
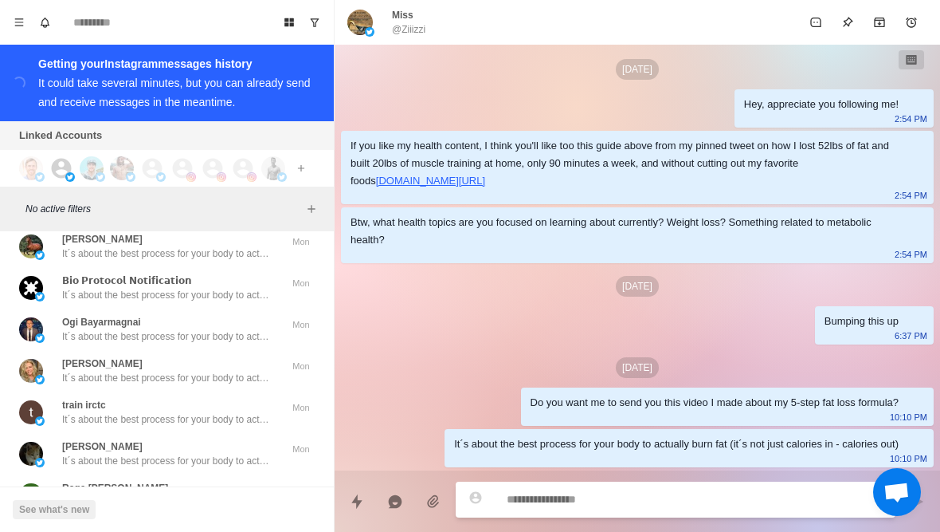
scroll to position [21595, 0]
click at [158, 529] on button "Load more" at bounding box center [167, 542] width 78 height 26
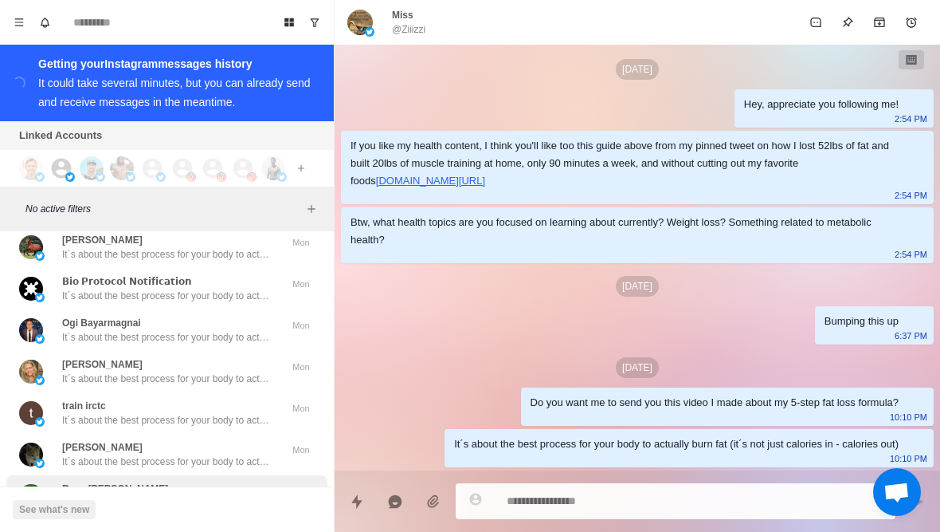
click at [88, 496] on p "It´s about the best process for your body to actually burn fat (it´s not just c…" at bounding box center [165, 503] width 207 height 14
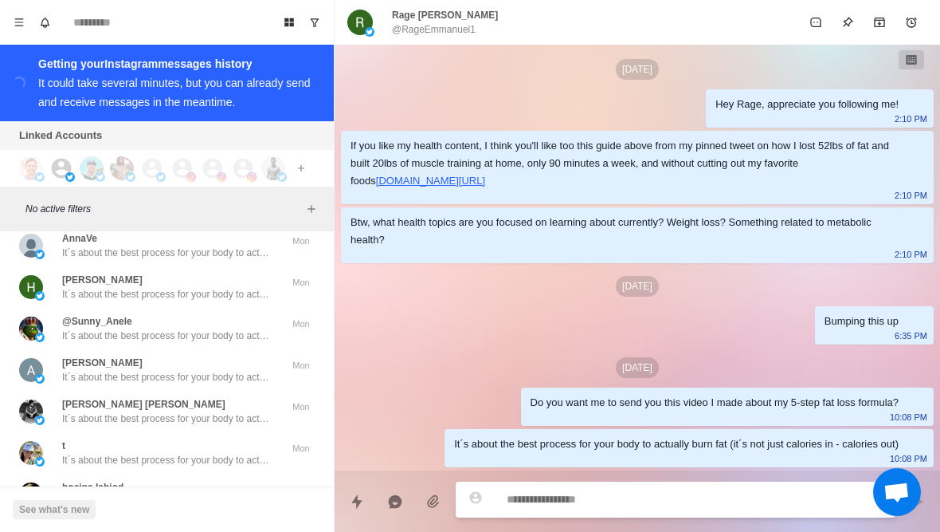
scroll to position [22423, 0]
click at [150, 529] on button "Load more" at bounding box center [167, 542] width 78 height 26
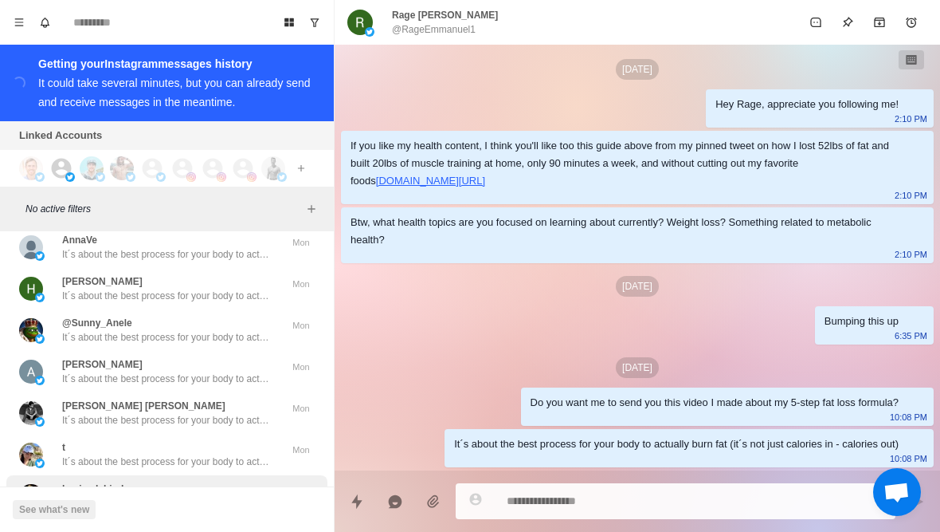
click at [111, 496] on p "It´s about the best process for your body to actually burn fat (it´s not just c…" at bounding box center [165, 503] width 207 height 14
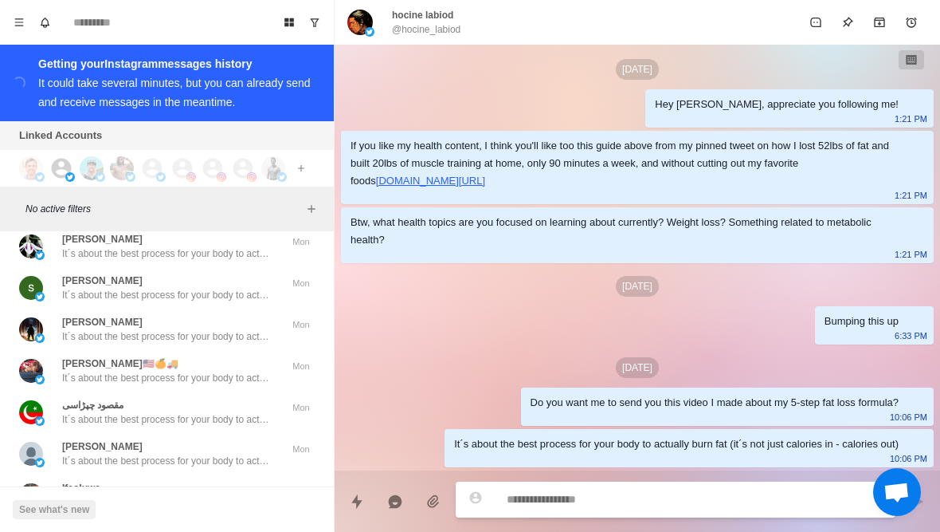
scroll to position [23252, 0]
click at [158, 529] on button "Load more" at bounding box center [167, 542] width 78 height 26
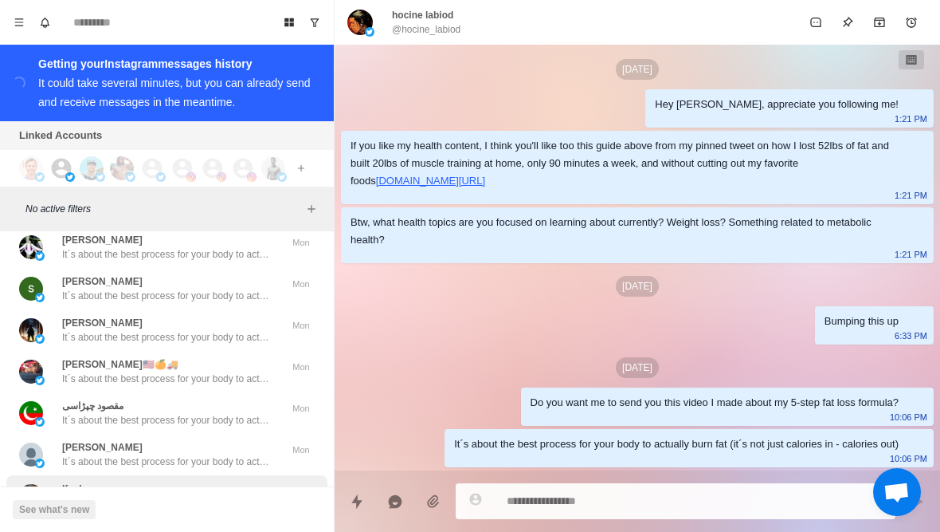
click at [92, 496] on p "It´s about the best process for your body to actually burn fat (it´s not just c…" at bounding box center [165, 503] width 207 height 14
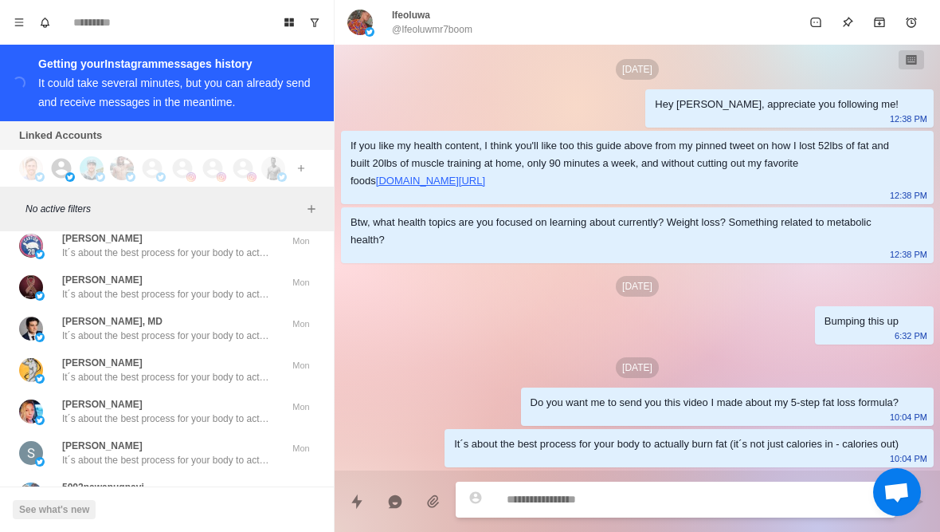
scroll to position [24081, 0]
click at [150, 529] on button "Load more" at bounding box center [167, 542] width 78 height 26
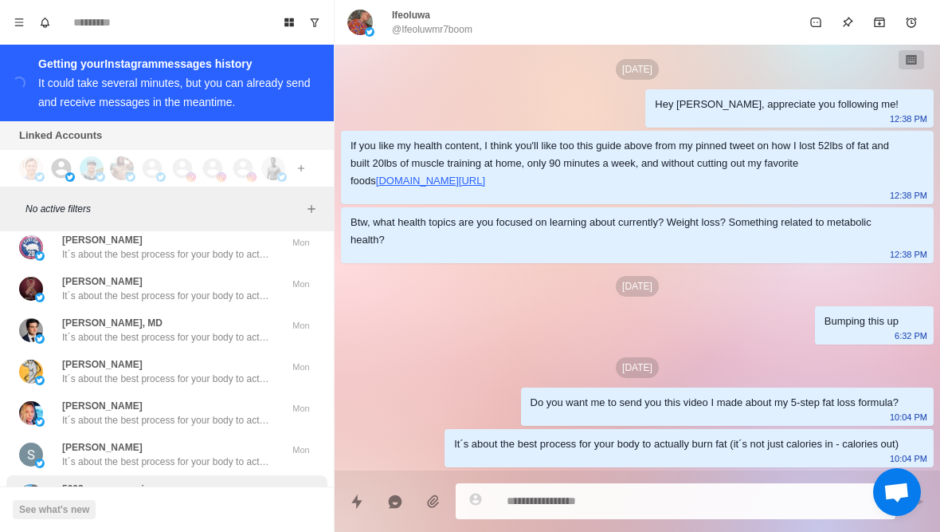
click at [128, 496] on p "It´s about the best process for your body to actually burn fat (it´s not just c…" at bounding box center [165, 503] width 207 height 14
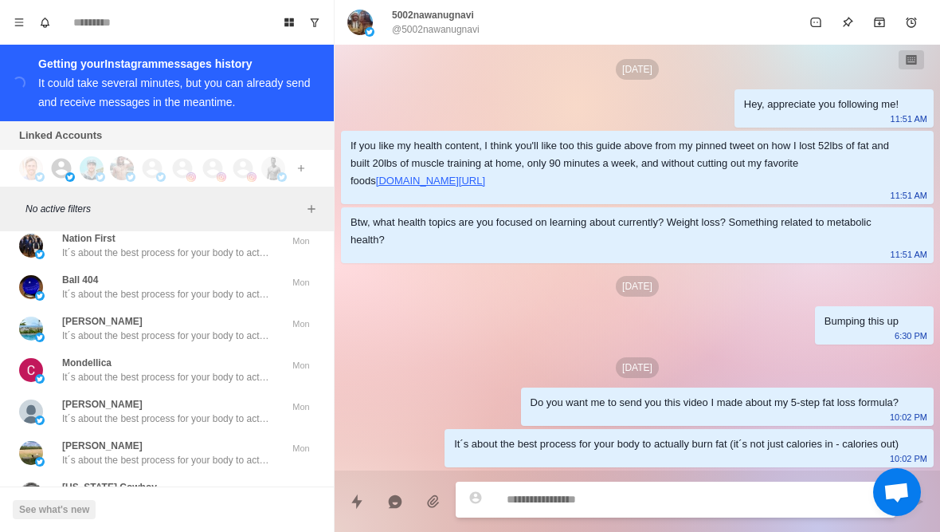
scroll to position [24910, 0]
click at [154, 529] on button "Load more" at bounding box center [167, 542] width 78 height 26
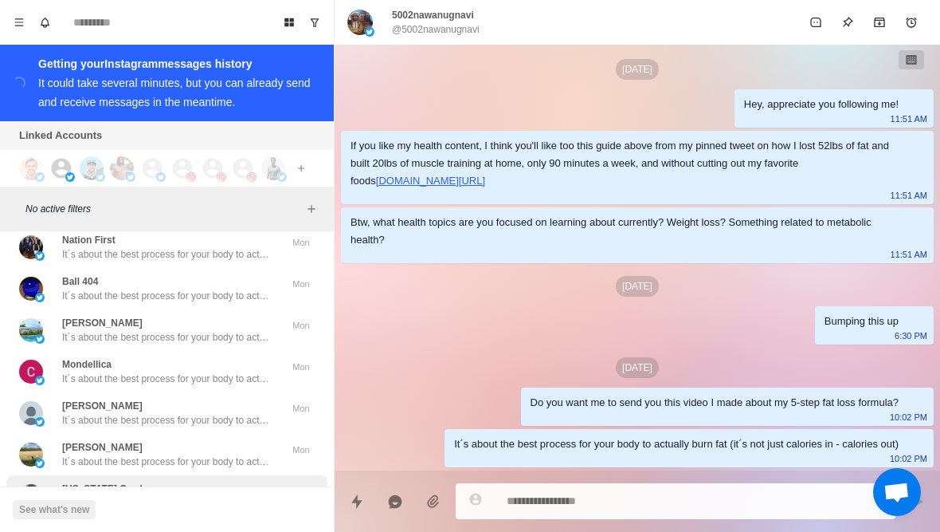
click at [102, 496] on p "It´s about the best process for your body to actually burn fat (it´s not just c…" at bounding box center [165, 503] width 207 height 14
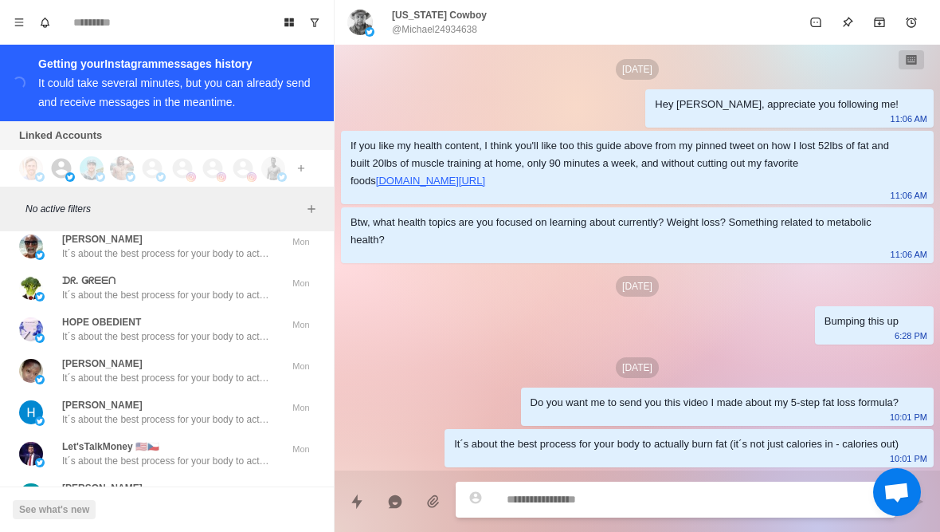
scroll to position [25739, 0]
click at [160, 529] on button "Load more" at bounding box center [167, 542] width 78 height 26
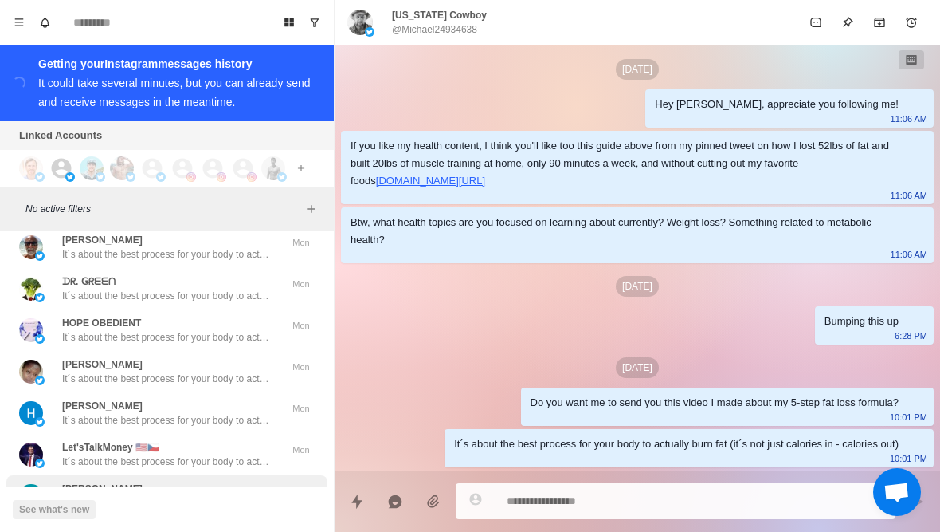
click at [116, 496] on p "It´s about the best process for your body to actually burn fat (it´s not just c…" at bounding box center [165, 503] width 207 height 14
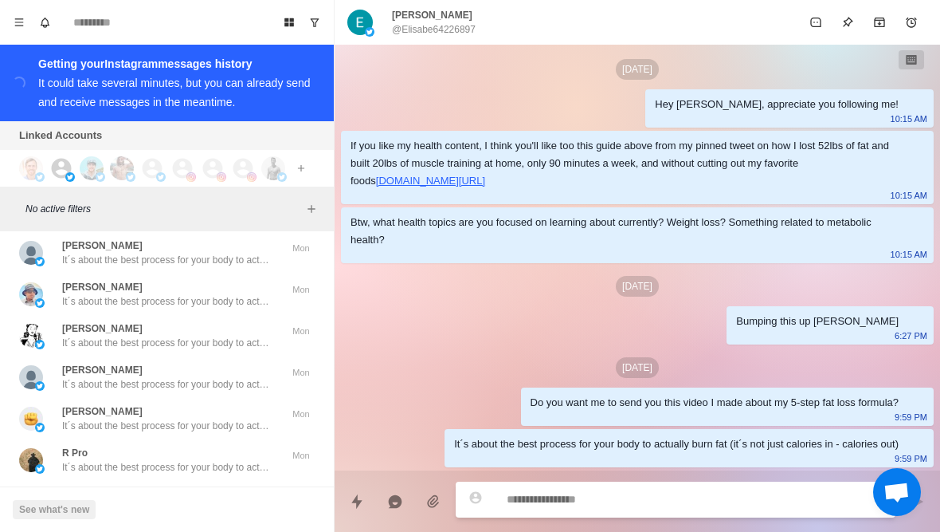
scroll to position [26359, 0]
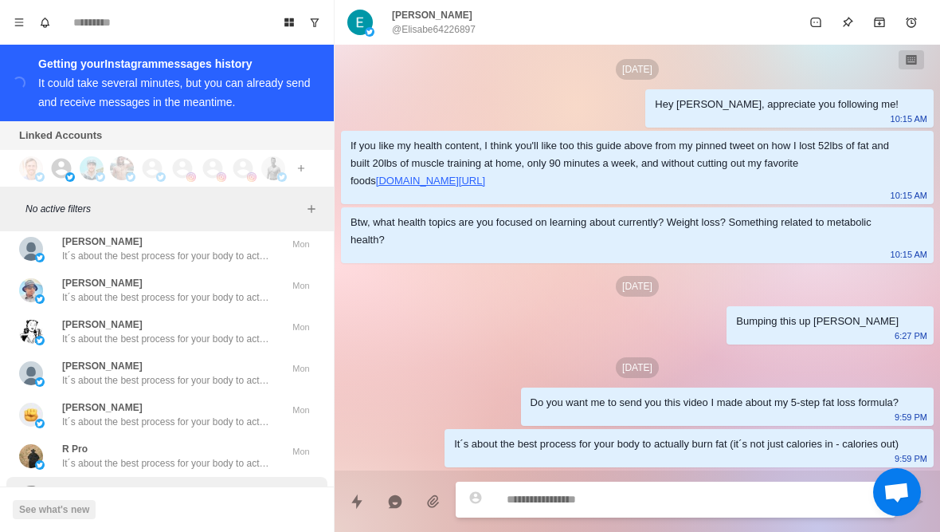
click at [43, 501] on img at bounding box center [40, 506] width 10 height 10
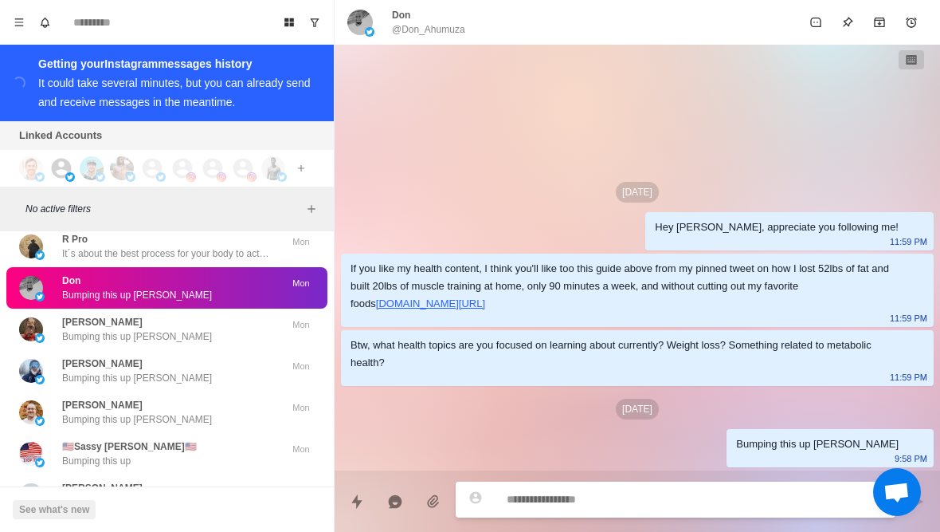
scroll to position [26568, 0]
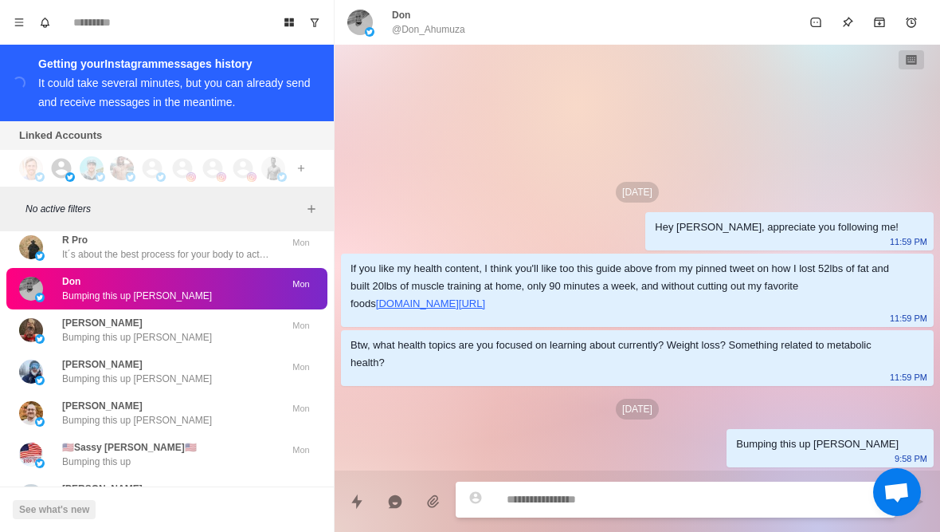
click at [144, 529] on button "Load more" at bounding box center [167, 542] width 78 height 26
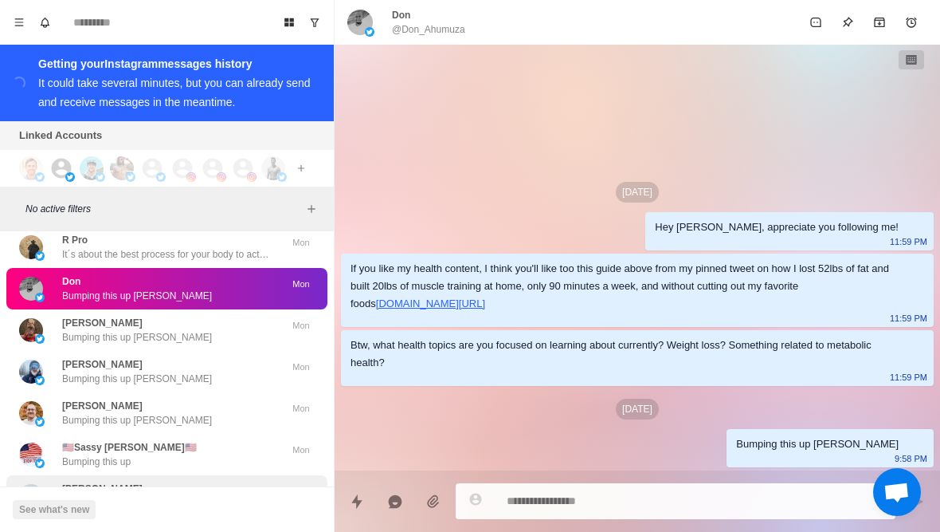
click at [91, 496] on p "Bumping this up Eddie" at bounding box center [137, 503] width 150 height 14
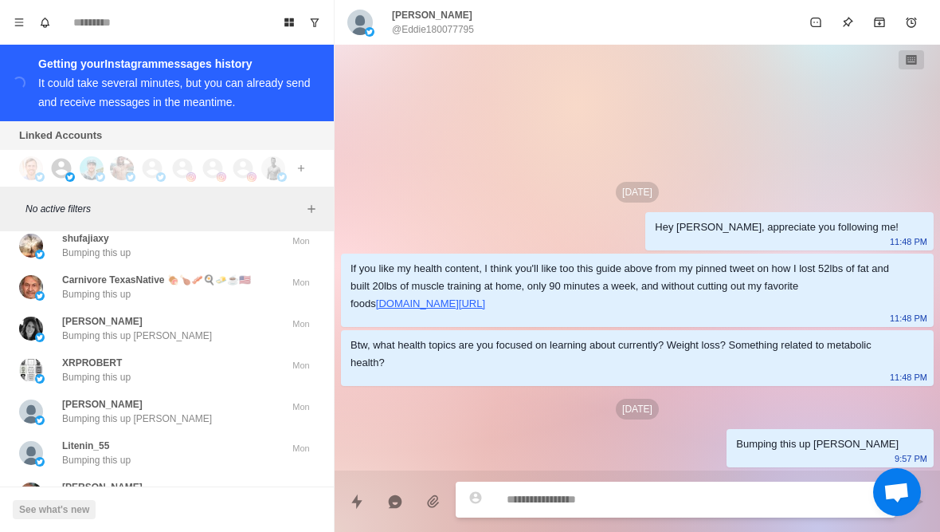
scroll to position [27411, 0]
click at [145, 529] on button "Load more" at bounding box center [167, 542] width 78 height 26
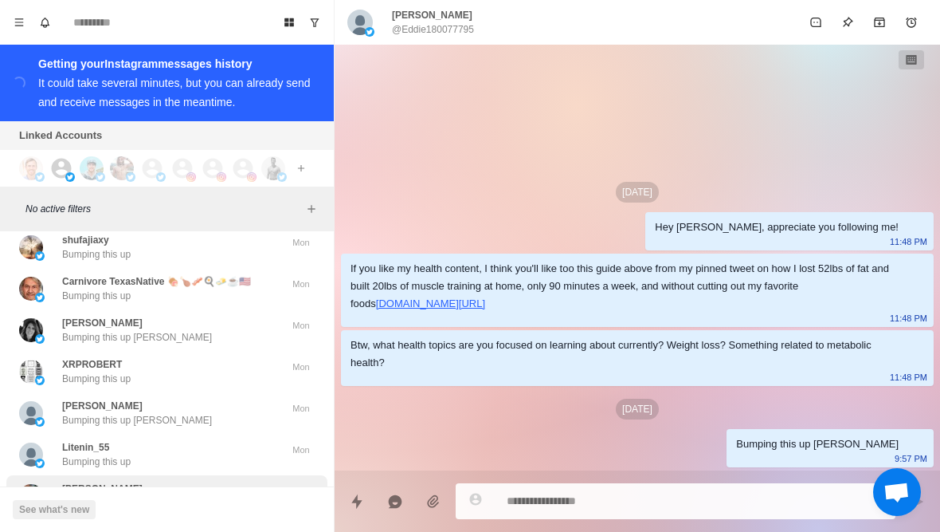
click at [95, 475] on div "Bharat Mistry Bumping this up Mon" at bounding box center [166, 495] width 321 height 41
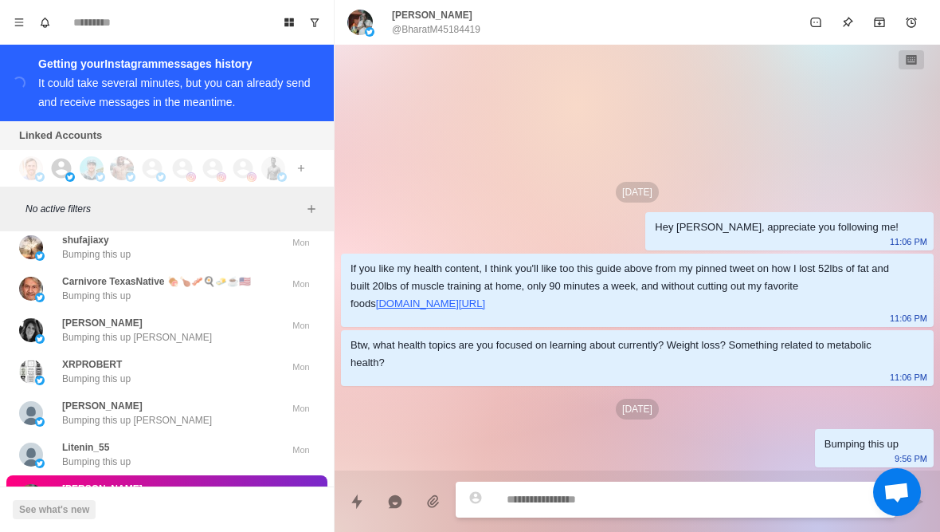
scroll to position [27640, 0]
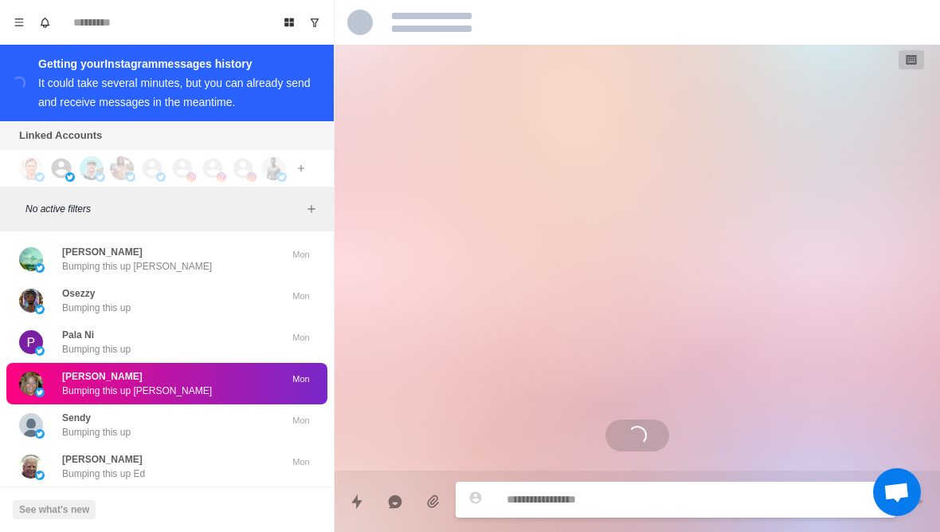
scroll to position [27815, 0]
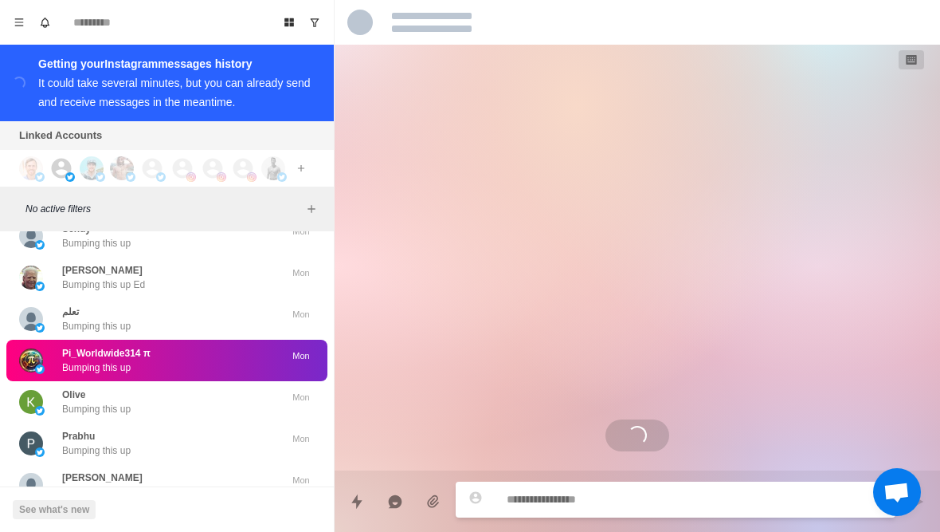
scroll to position [28013, 0]
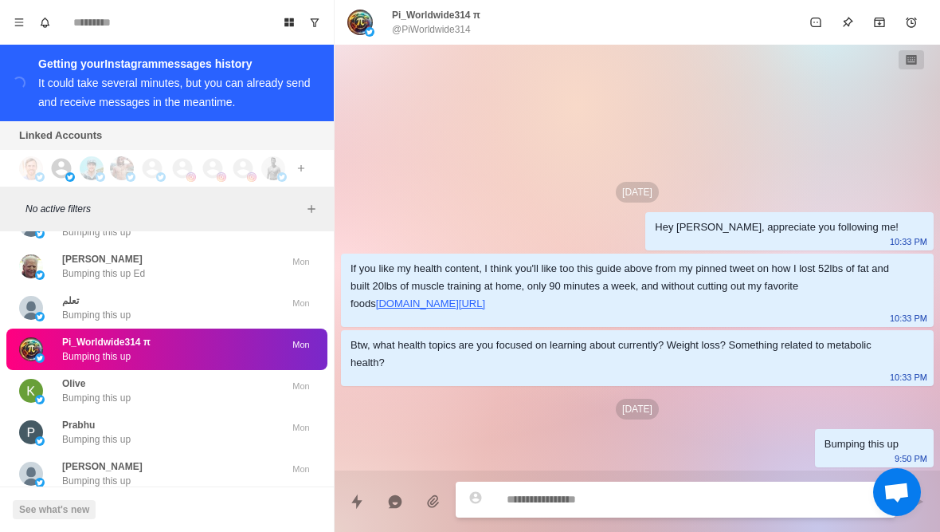
type textarea "*"
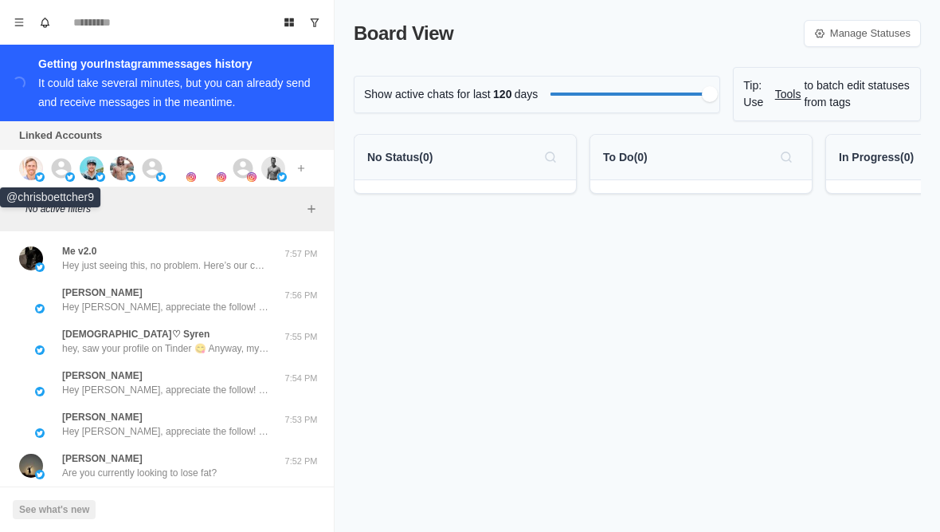
click at [22, 165] on img at bounding box center [31, 168] width 24 height 24
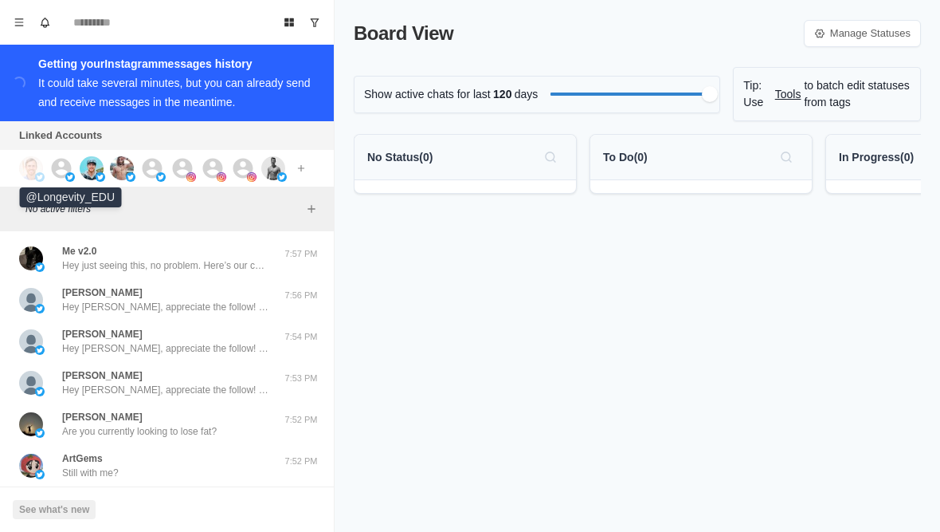
click at [65, 163] on icon at bounding box center [62, 168] width 20 height 20
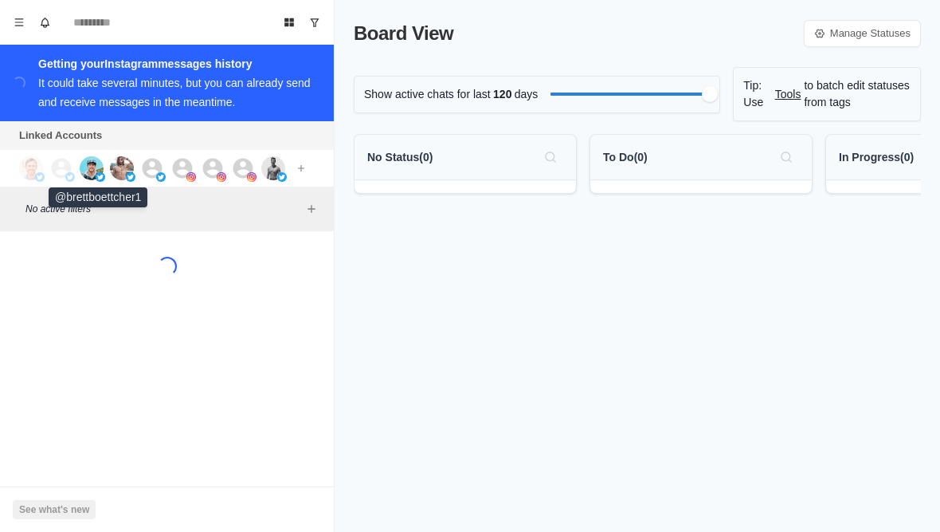
click at [96, 168] on img at bounding box center [92, 168] width 24 height 24
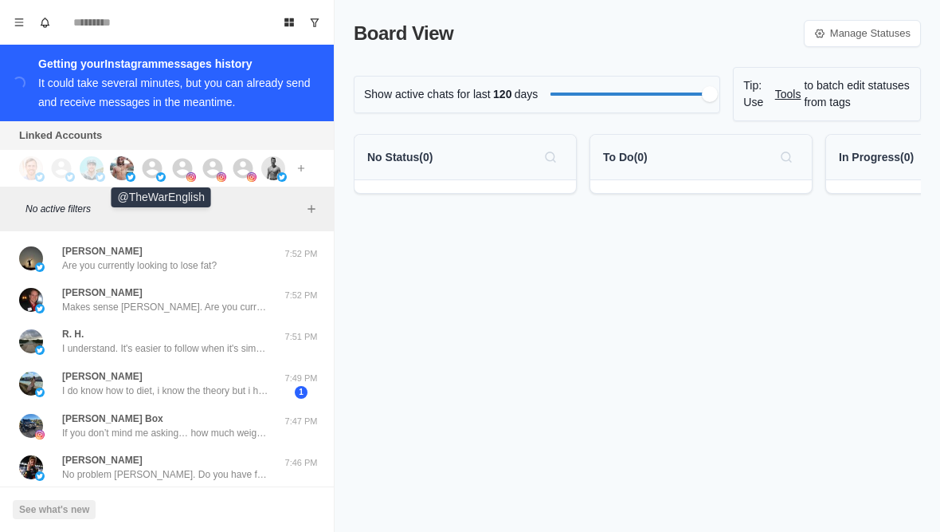
click at [156, 175] on img at bounding box center [161, 177] width 10 height 10
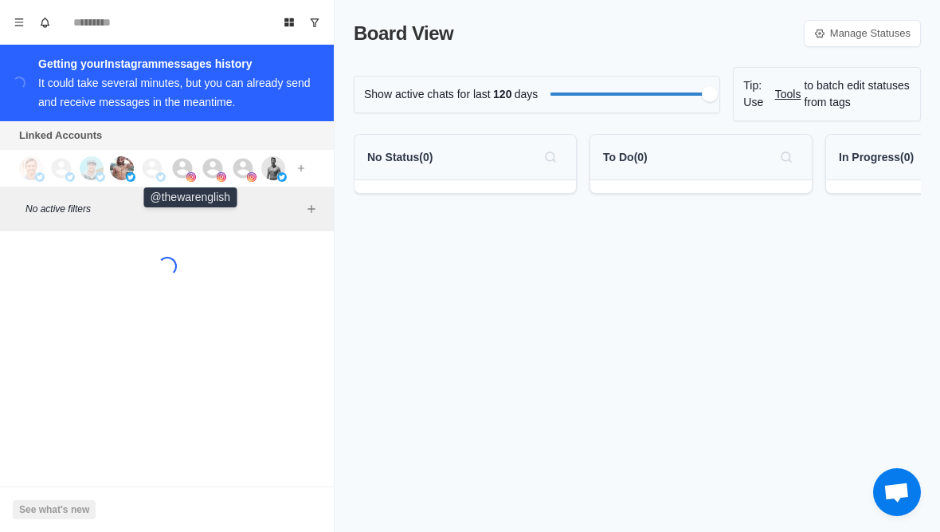
click at [183, 169] on icon at bounding box center [183, 168] width 20 height 20
click at [215, 170] on icon at bounding box center [213, 168] width 20 height 20
click at [240, 163] on icon at bounding box center [244, 168] width 20 height 20
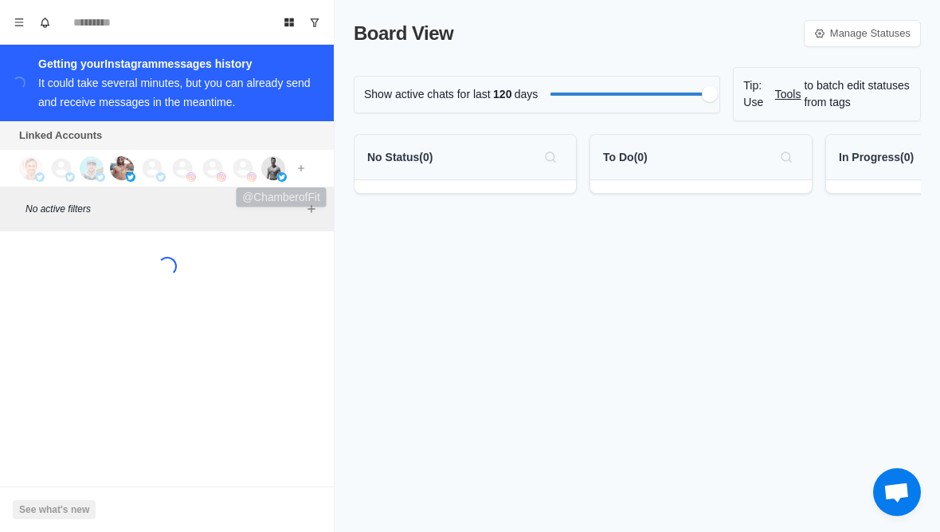
click at [273, 173] on img at bounding box center [273, 168] width 24 height 24
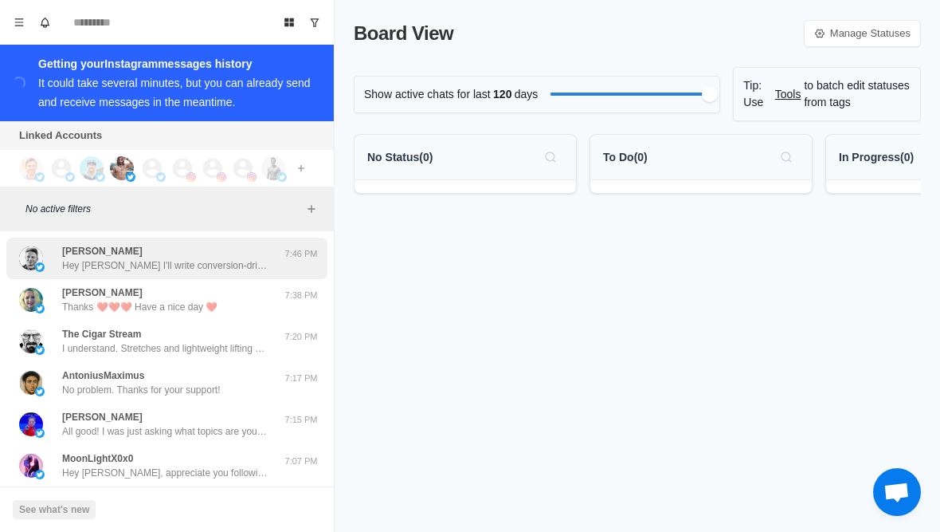
click at [51, 265] on div "Dan Achog Hey Abris I'll write conversion-driven tweets in your brand voice to …" at bounding box center [150, 258] width 262 height 29
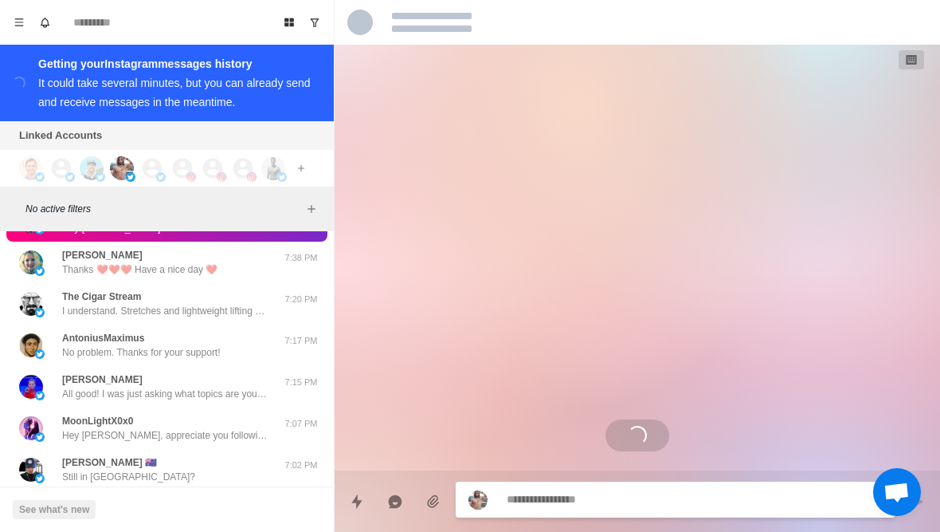
scroll to position [38, 0]
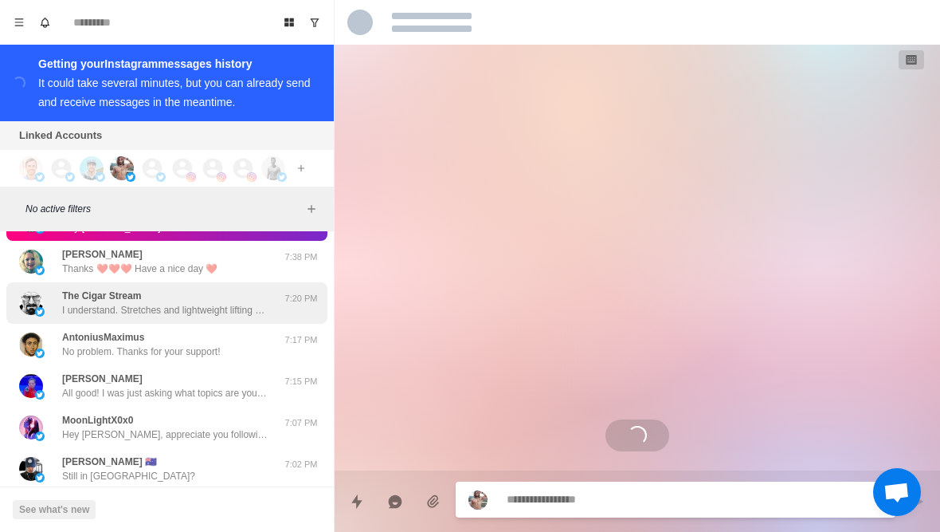
click at [57, 314] on div "The Cigar Stream I understand. Stretches and lightweight lifting will help for …" at bounding box center [150, 303] width 262 height 29
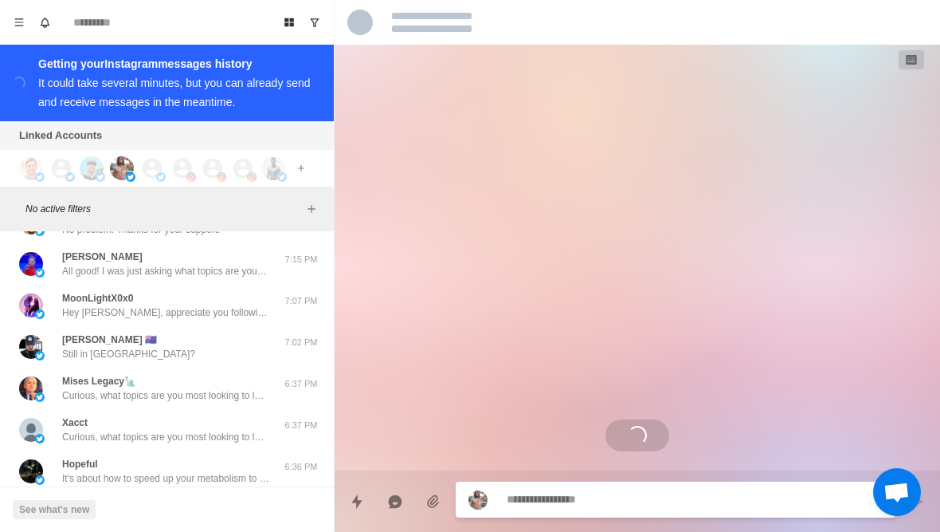
scroll to position [107, 0]
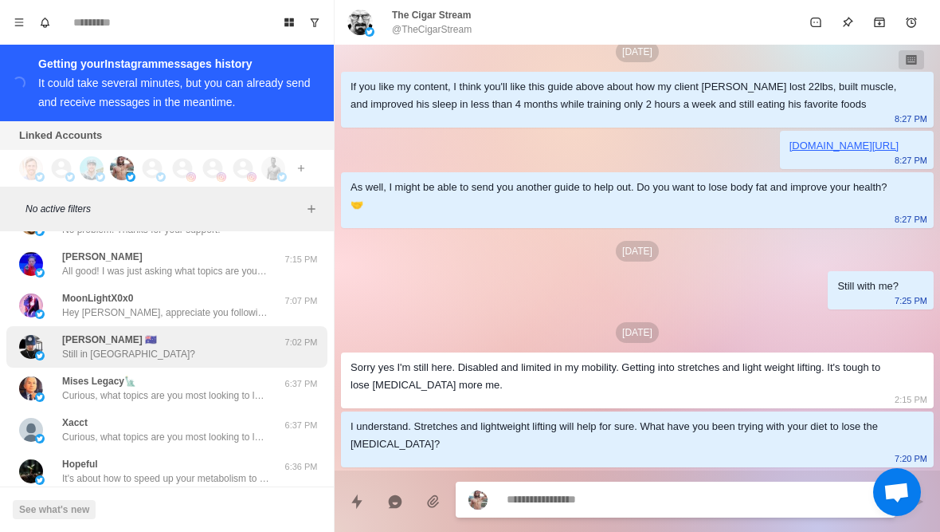
click at [59, 337] on div "JAMES DAVID WADLEY 🇦🇺 Still in Asuncion?" at bounding box center [150, 346] width 262 height 29
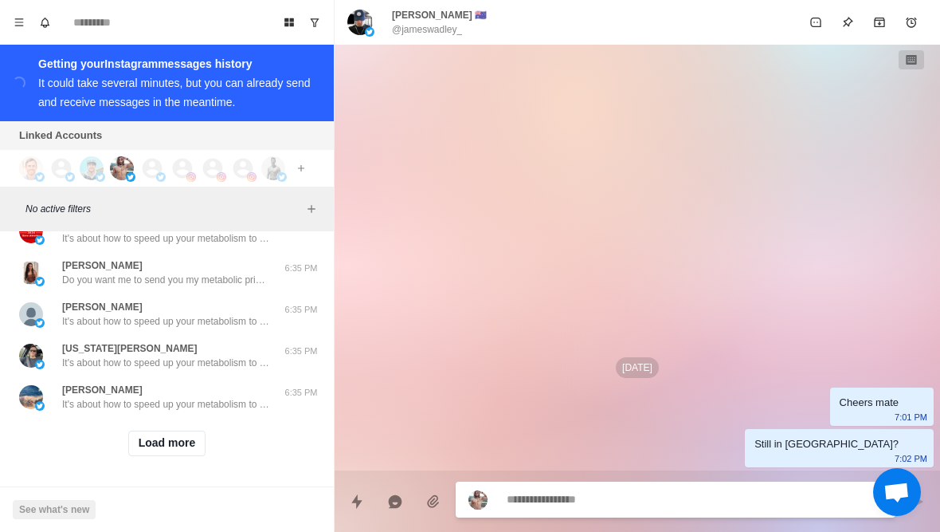
scroll to position [650, 0]
click at [151, 453] on button "Load more" at bounding box center [167, 443] width 78 height 26
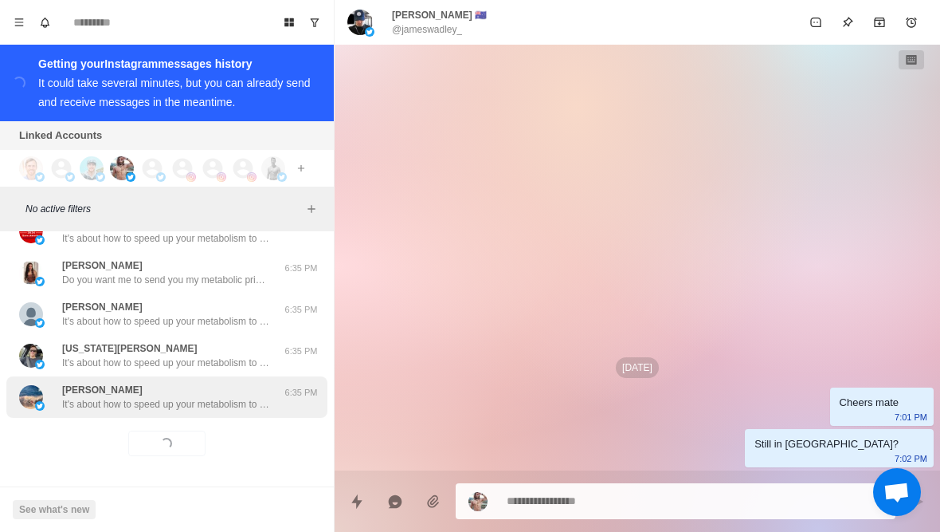
click at [104, 402] on p "It's about how to speed up your metabolism to lose weight without having to die…" at bounding box center [165, 404] width 207 height 14
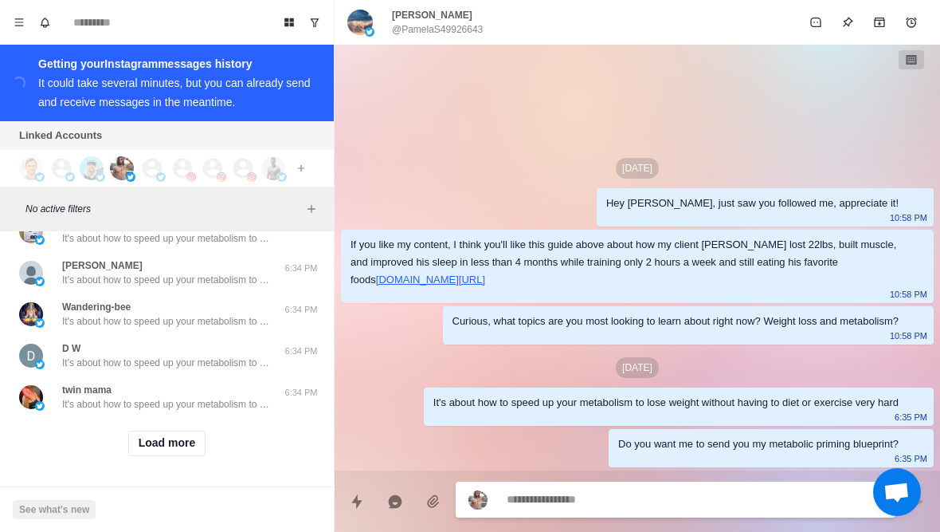
scroll to position [1479, 0]
click at [149, 449] on button "Load more" at bounding box center [167, 443] width 78 height 26
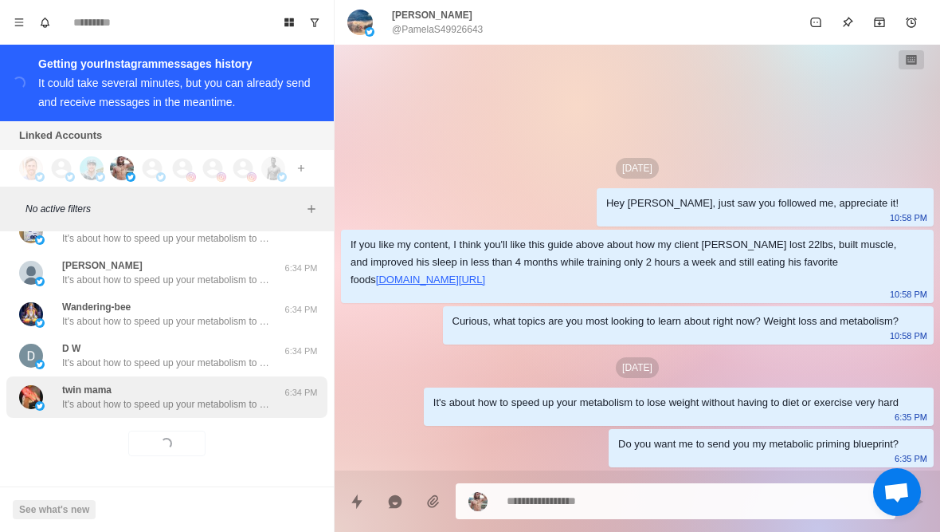
click at [99, 410] on p "It's about how to speed up your metabolism to lose weight without having to die…" at bounding box center [165, 404] width 207 height 14
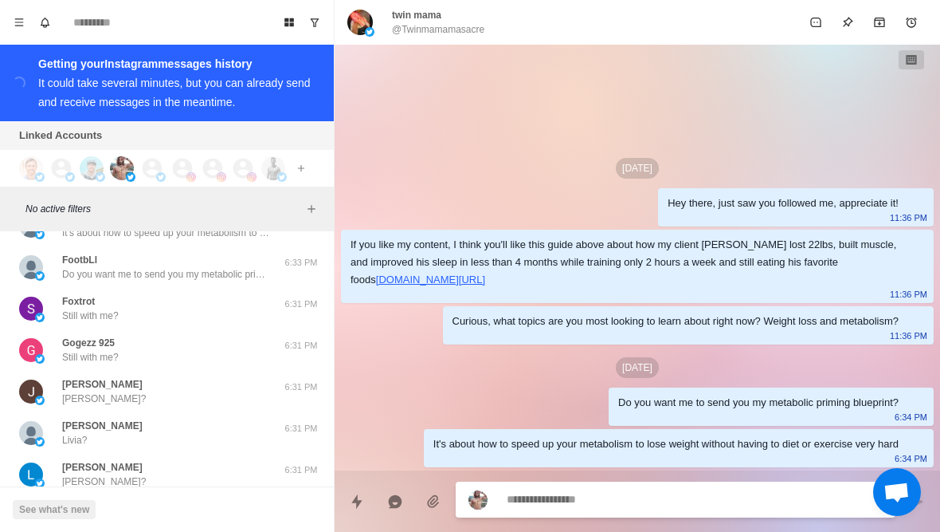
scroll to position [2102, 0]
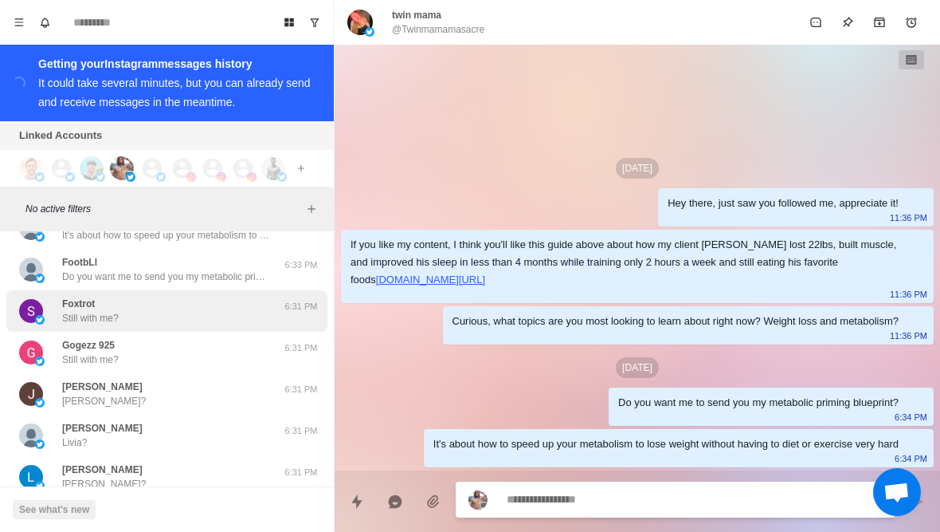
click at [41, 308] on img at bounding box center [31, 311] width 24 height 24
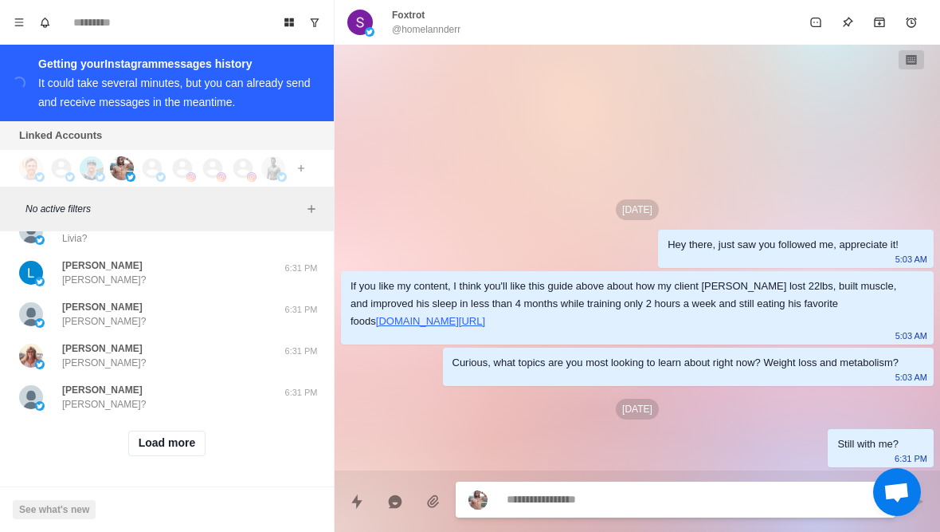
scroll to position [2308, 0]
click at [141, 449] on button "Load more" at bounding box center [167, 443] width 78 height 26
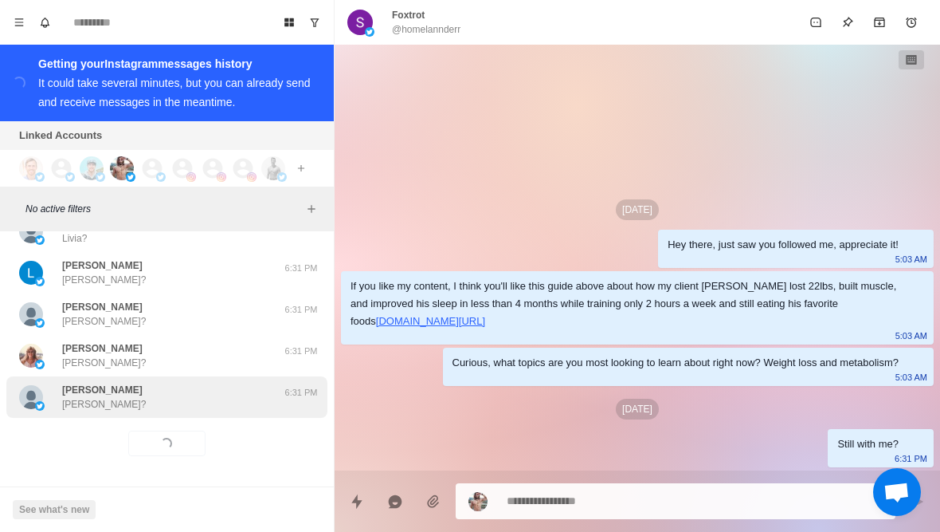
click at [87, 414] on div "Kellie Kellie? 6:31 PM" at bounding box center [166, 396] width 321 height 41
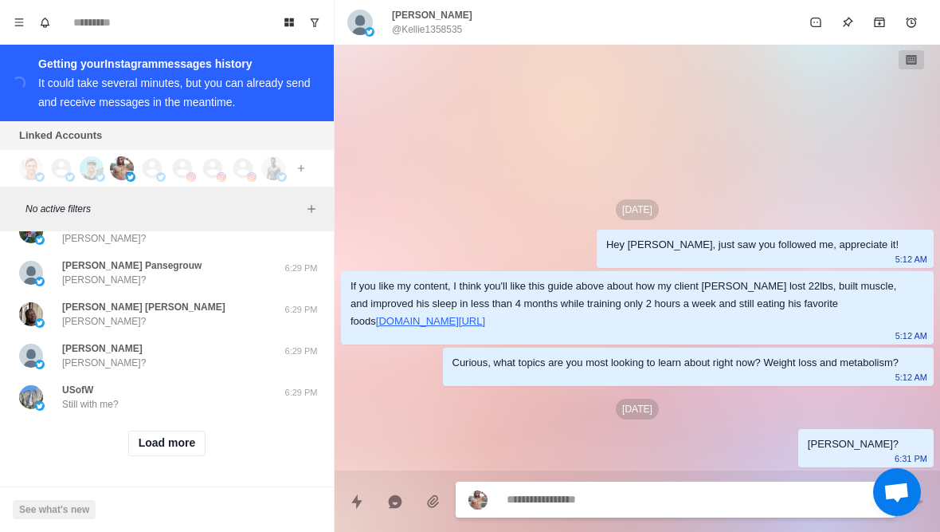
scroll to position [3137, 0]
click at [139, 442] on button "Load more" at bounding box center [167, 443] width 78 height 26
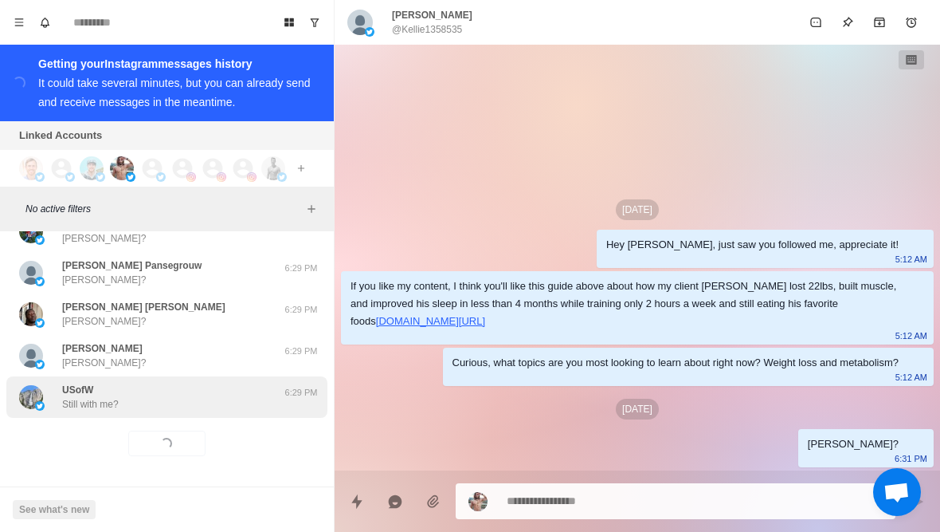
click at [53, 405] on div "USofW Still with me?" at bounding box center [150, 397] width 262 height 29
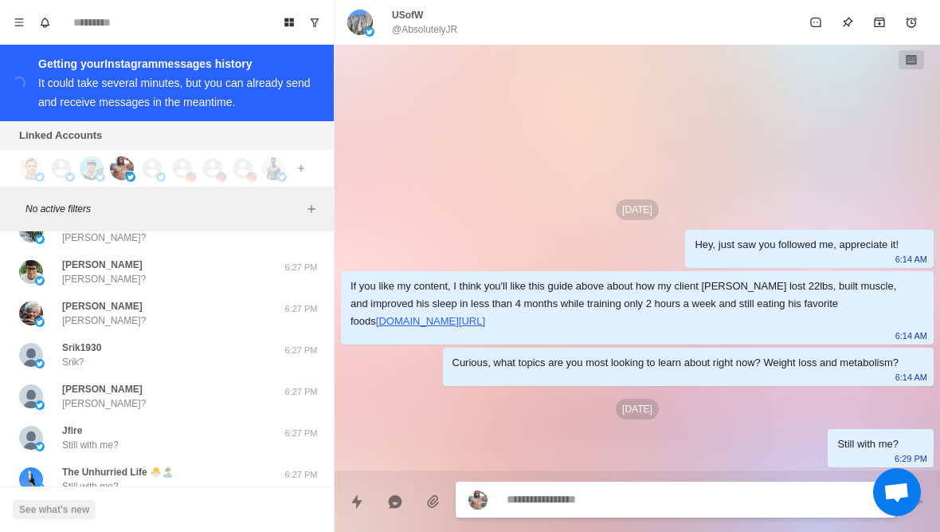
scroll to position [3882, 0]
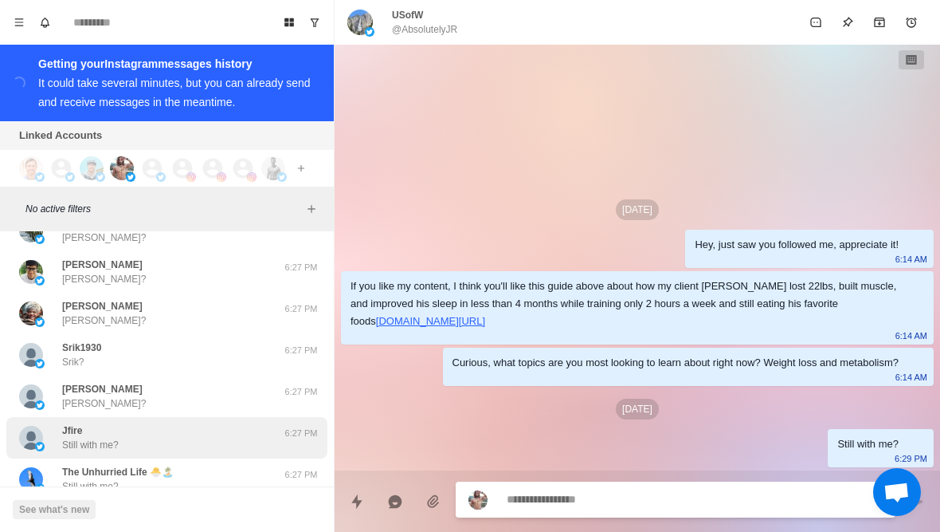
click at [117, 452] on p "Still with me?" at bounding box center [90, 445] width 57 height 14
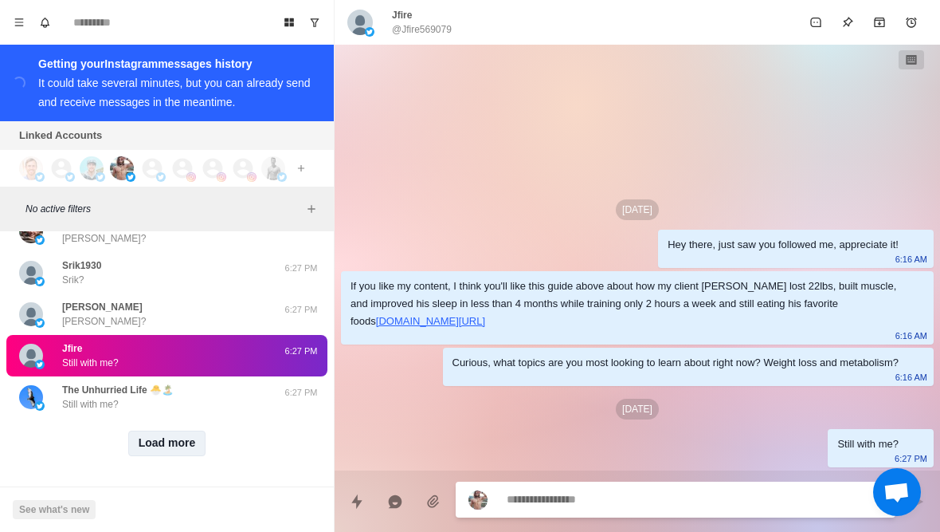
click at [155, 442] on button "Load more" at bounding box center [167, 443] width 78 height 26
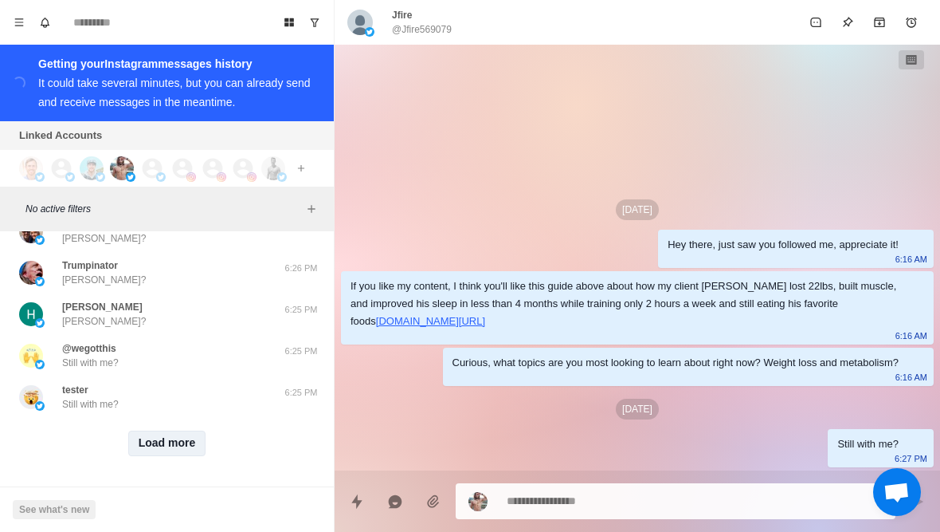
scroll to position [4795, 0]
click at [147, 447] on button "Load more" at bounding box center [167, 443] width 78 height 26
click at [147, 446] on button "Load more" at bounding box center [167, 443] width 78 height 26
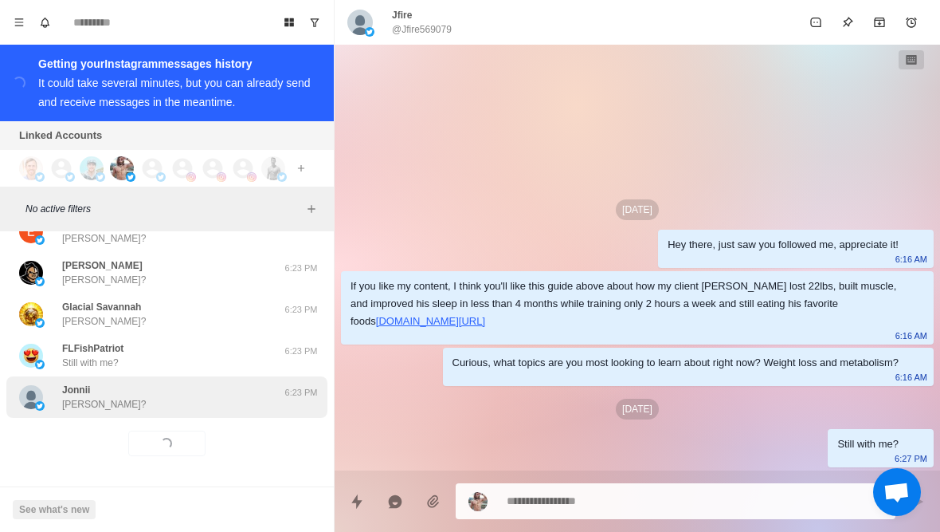
click at [32, 406] on img at bounding box center [31, 397] width 24 height 24
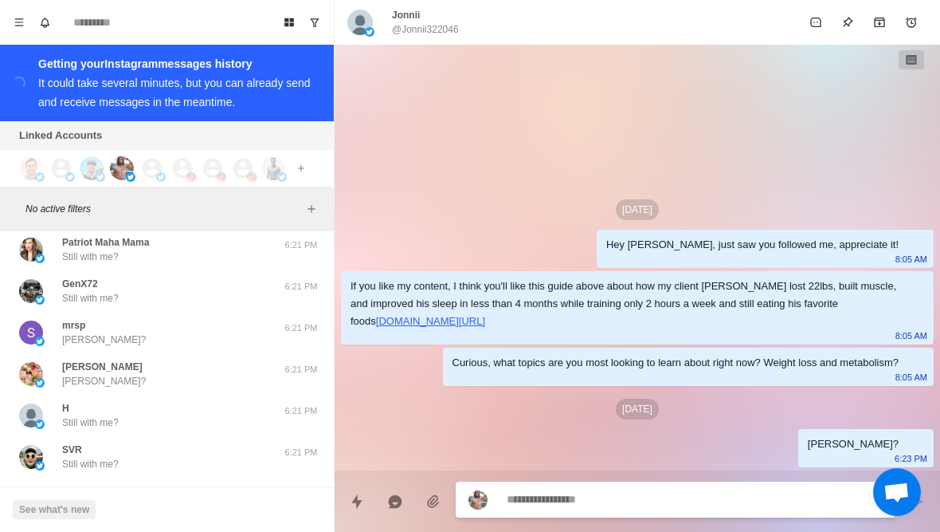
scroll to position [6343, 0]
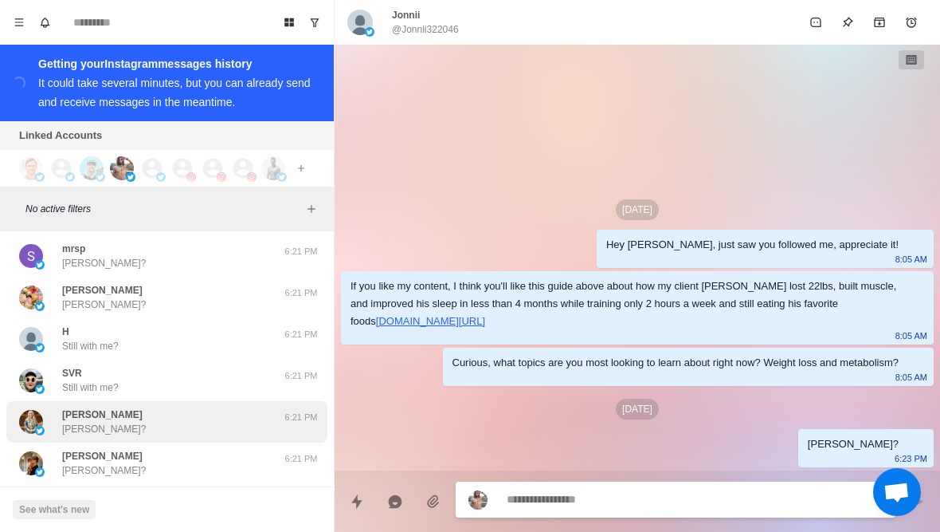
click at [68, 410] on p "Lisa Cook" at bounding box center [102, 414] width 80 height 14
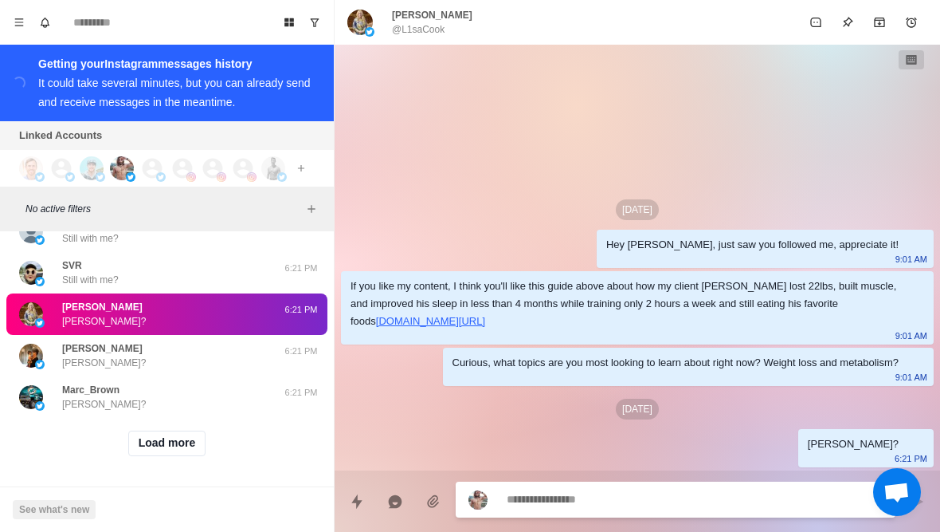
scroll to position [6452, 0]
click at [165, 446] on button "Load more" at bounding box center [167, 443] width 78 height 26
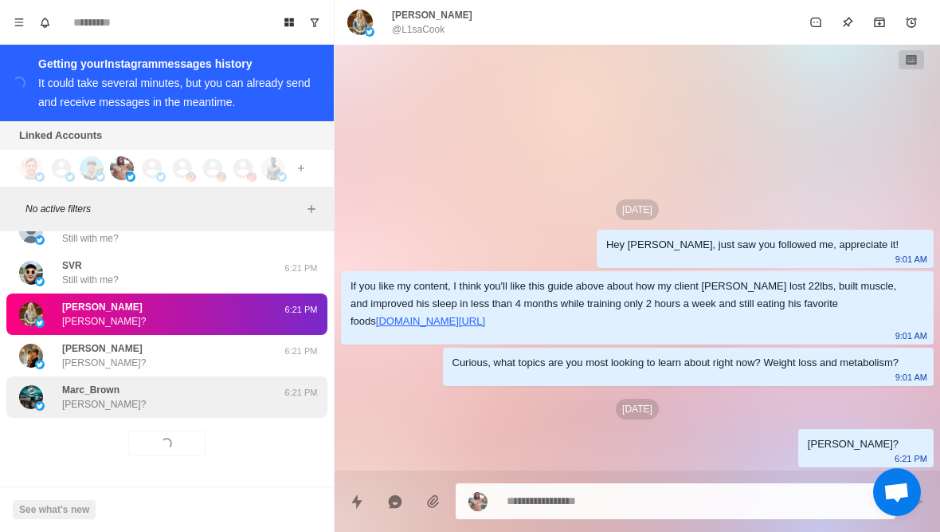
click at [83, 406] on p "Marc?" at bounding box center [104, 404] width 84 height 14
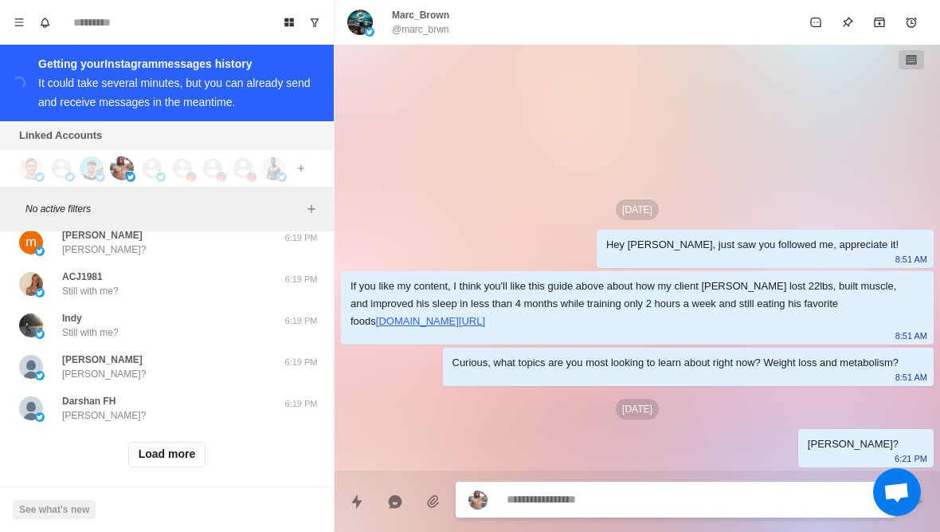
scroll to position [7281, 0]
click at [140, 448] on button "Load more" at bounding box center [167, 456] width 78 height 26
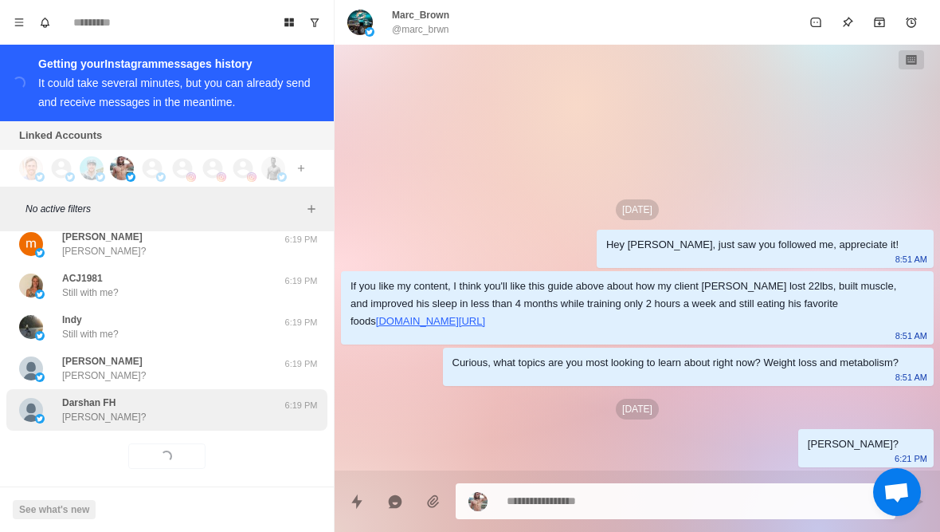
click at [89, 414] on div "Darshan FH Darshan? 6:19 PM" at bounding box center [166, 409] width 321 height 41
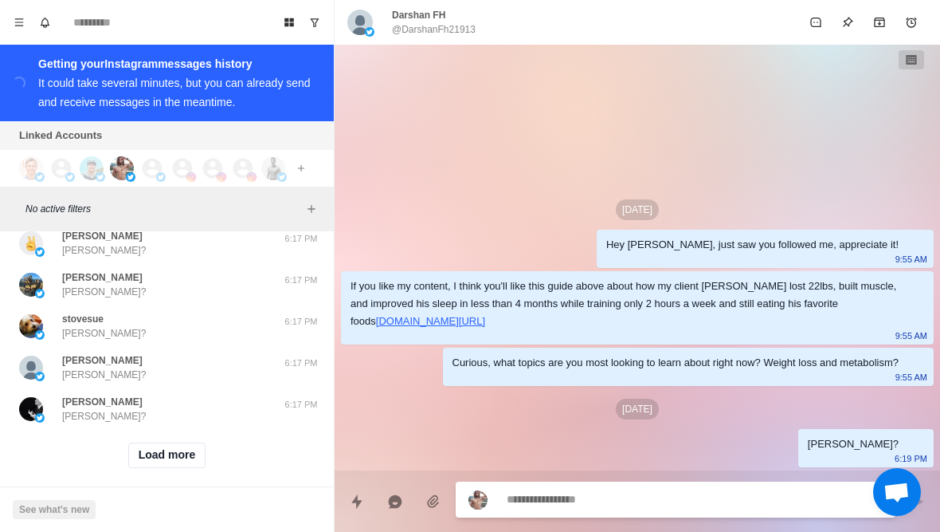
scroll to position [8110, 0]
click at [123, 447] on div "Load more" at bounding box center [166, 455] width 321 height 51
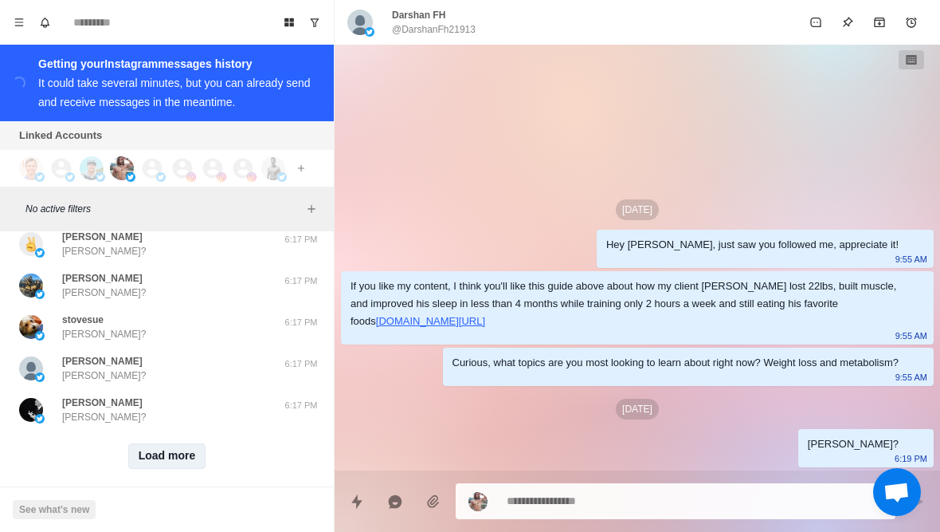
click at [140, 443] on button "Load more" at bounding box center [167, 456] width 78 height 26
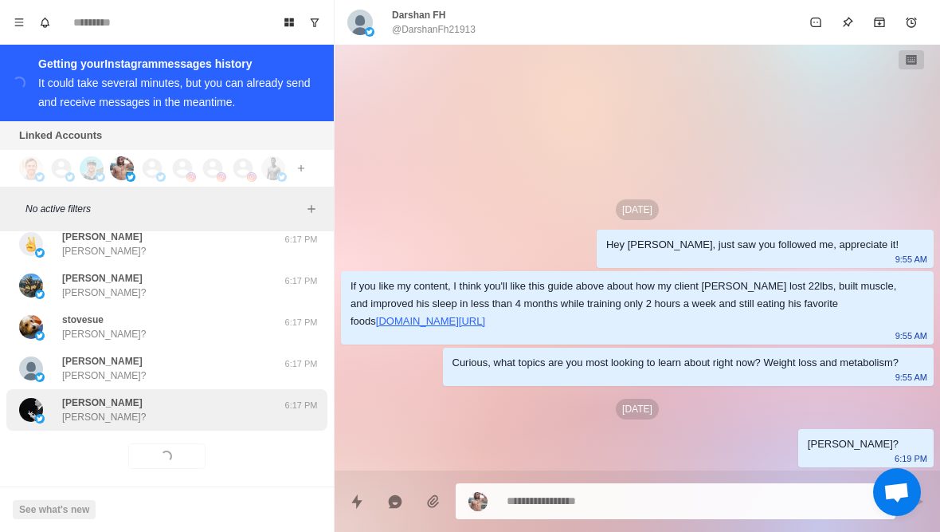
click at [64, 414] on div "Chris Leggee Chris? 6:17 PM" at bounding box center [166, 409] width 321 height 41
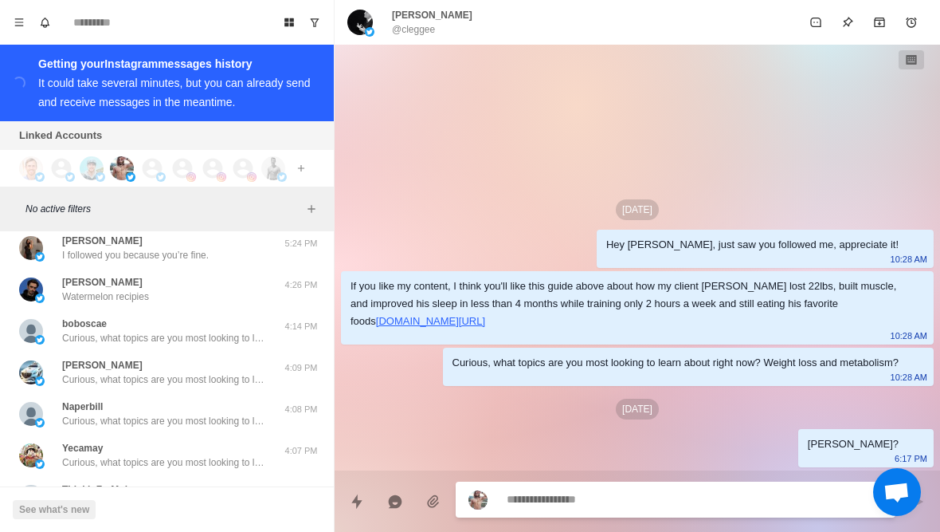
scroll to position [8521, 0]
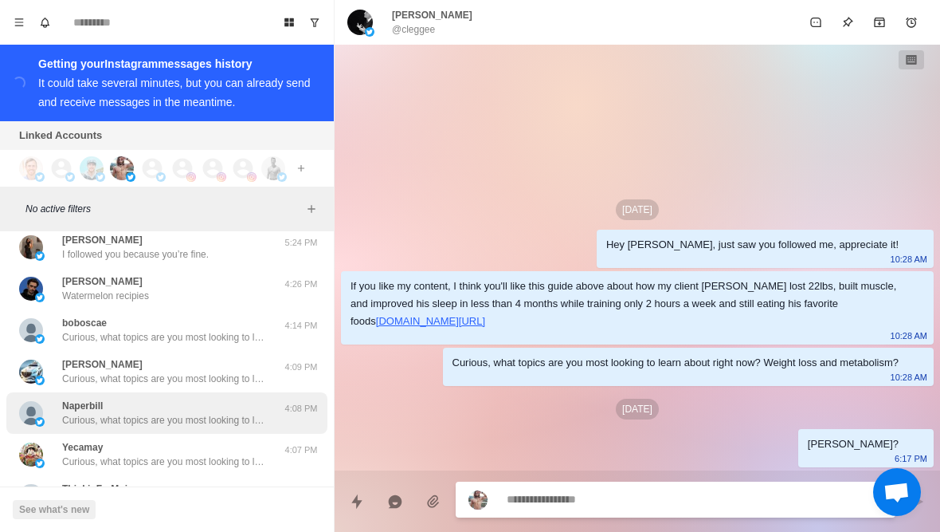
click at [55, 398] on div "Naperbill Curious, what topics are you most looking to learn about right now? W…" at bounding box center [150, 412] width 262 height 29
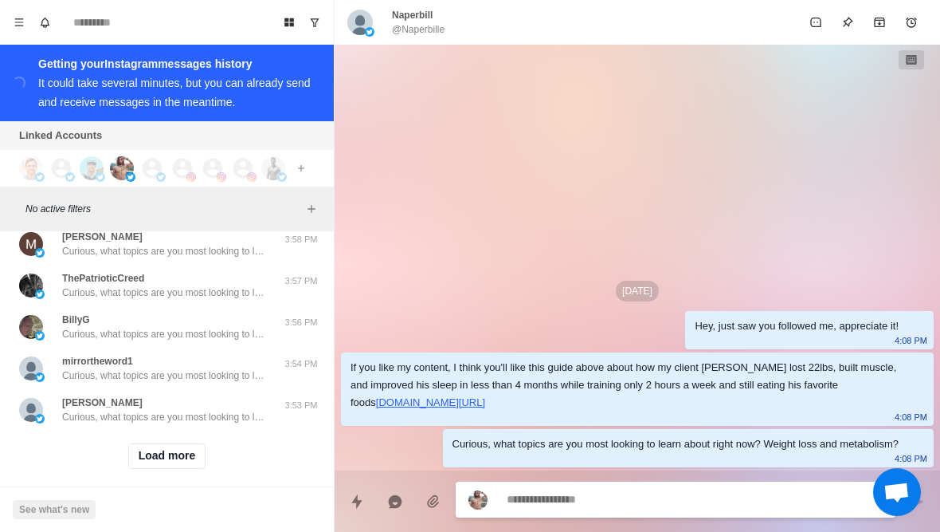
scroll to position [8953, 0]
click at [151, 453] on button "Load more" at bounding box center [167, 456] width 78 height 26
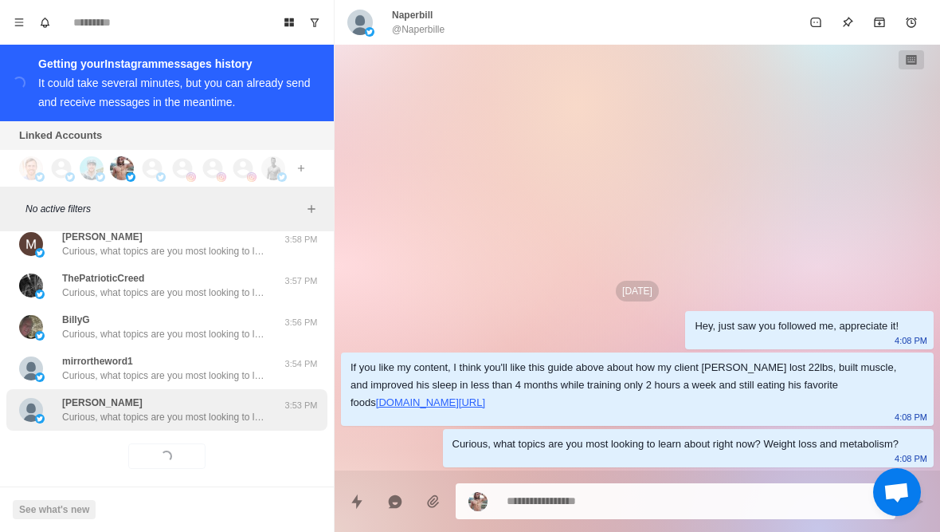
click at [106, 410] on p "Curious, what topics are you most looking to learn about right now? Weight loss…" at bounding box center [165, 417] width 207 height 14
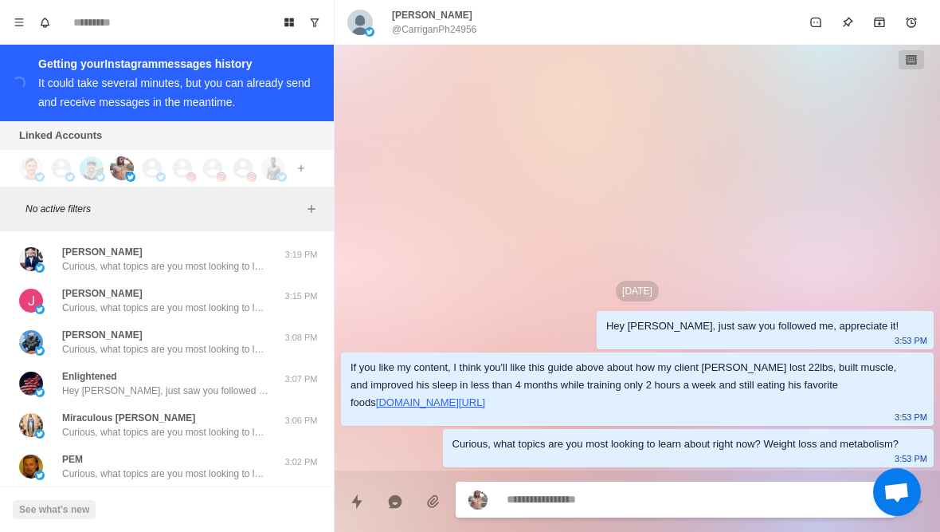
scroll to position [9704, 0]
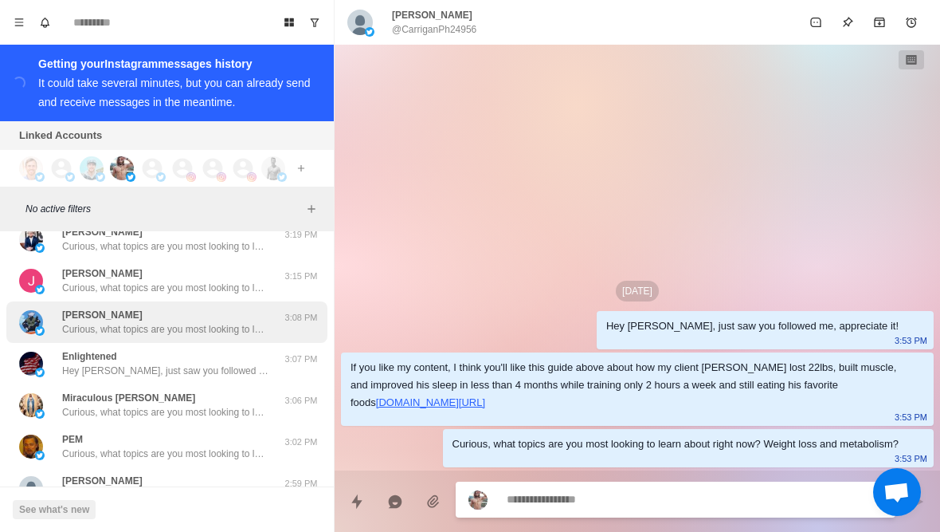
click at [60, 316] on div "Gustavo Fring Curious, what topics are you most looking to learn about right no…" at bounding box center [150, 322] width 262 height 29
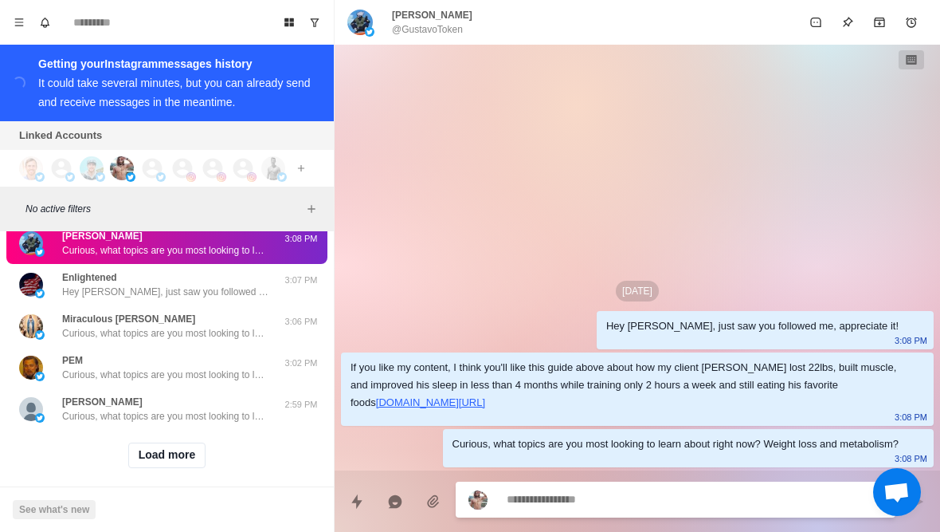
scroll to position [9782, 0]
click at [137, 447] on button "Load more" at bounding box center [167, 456] width 78 height 26
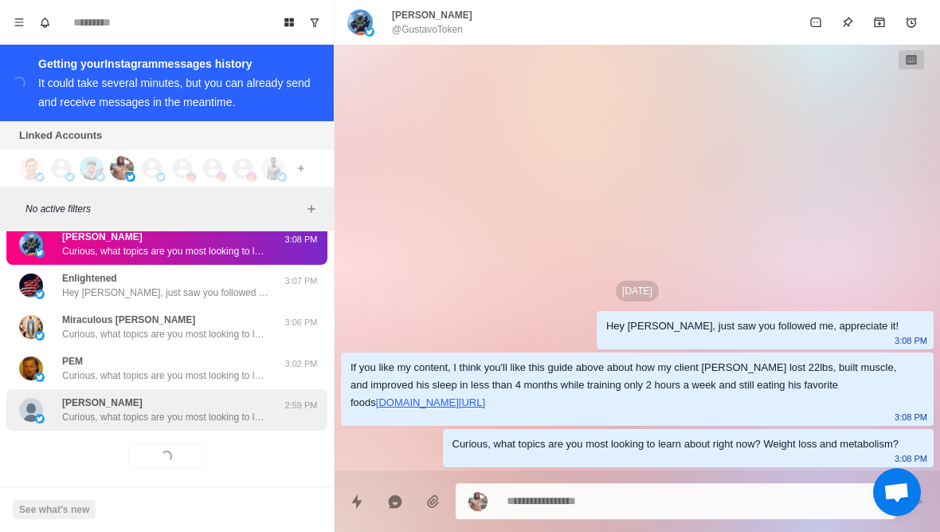
click at [84, 415] on div "Steven Kovach Curious, what topics are you most looking to learn about right no…" at bounding box center [166, 409] width 321 height 41
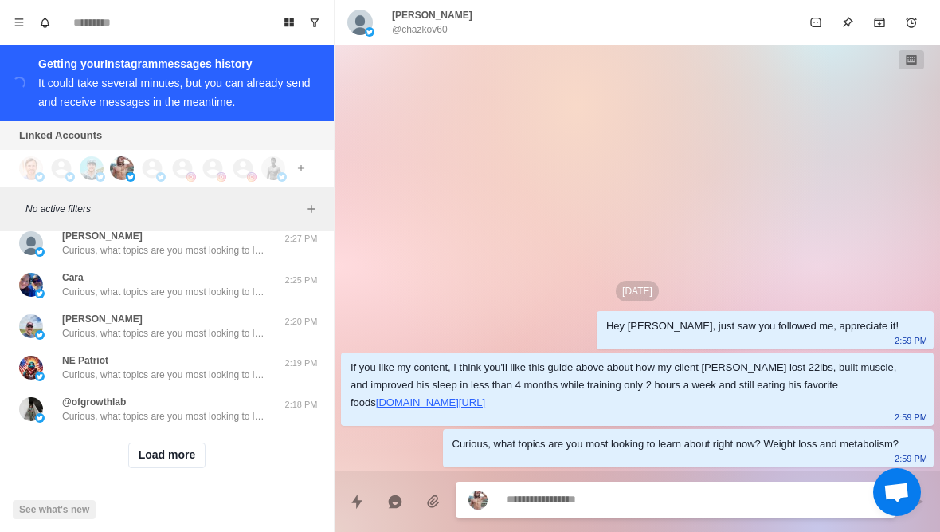
scroll to position [10611, 0]
click at [160, 446] on button "Load more" at bounding box center [167, 456] width 78 height 26
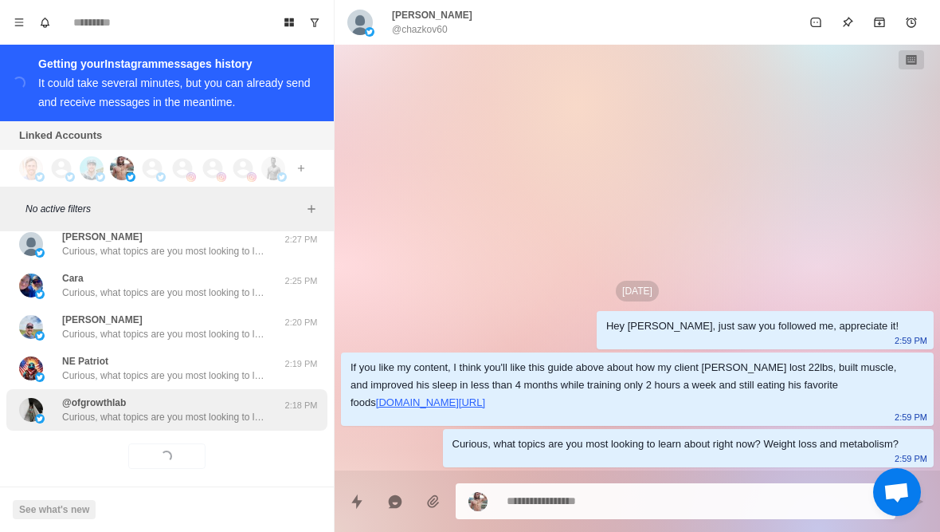
click at [120, 410] on p "Curious, what topics are you most looking to learn about right now? Weight loss…" at bounding box center [165, 417] width 207 height 14
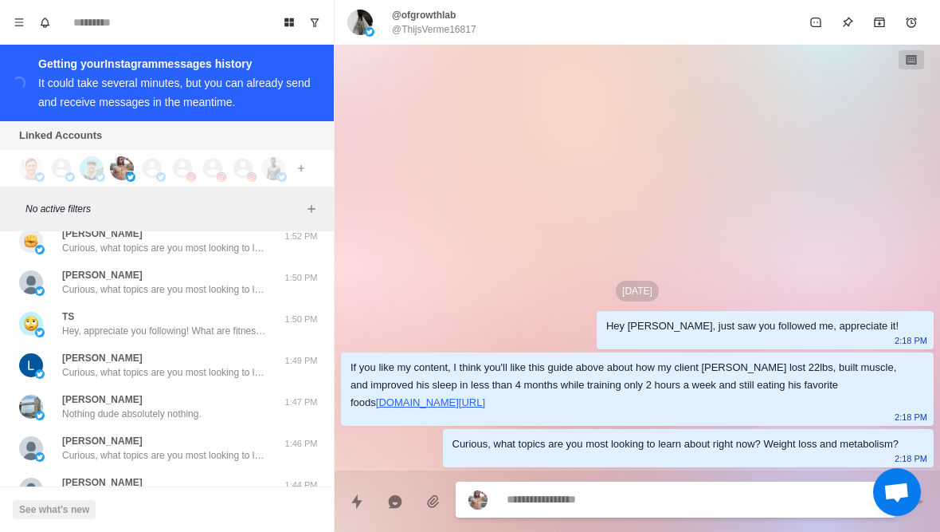
scroll to position [11373, 0]
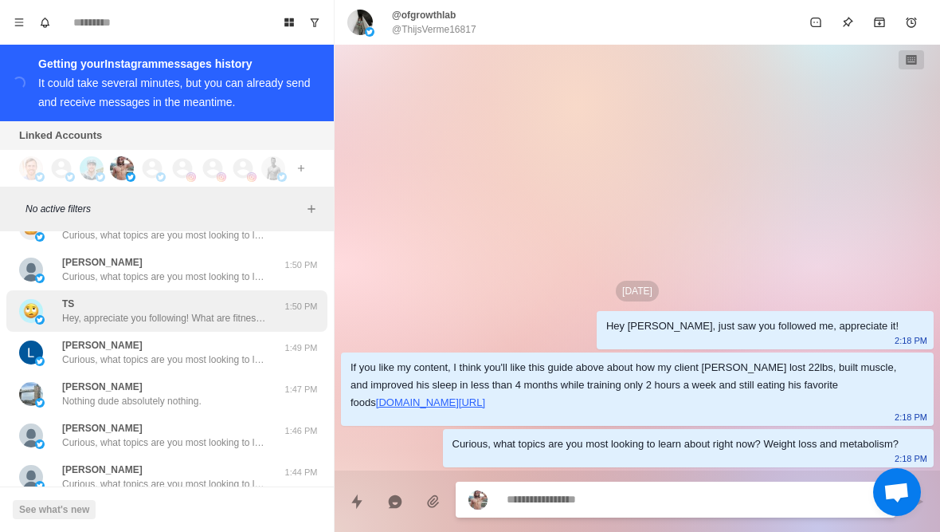
click at [273, 296] on div "TS Hey, appreciate you following! What are fitness/health topics are you intere…" at bounding box center [150, 310] width 262 height 29
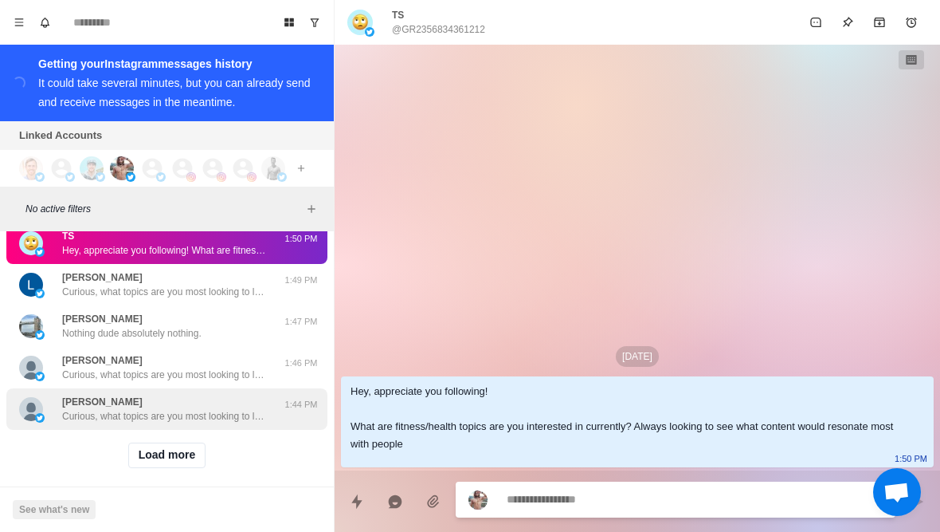
scroll to position [11440, 0]
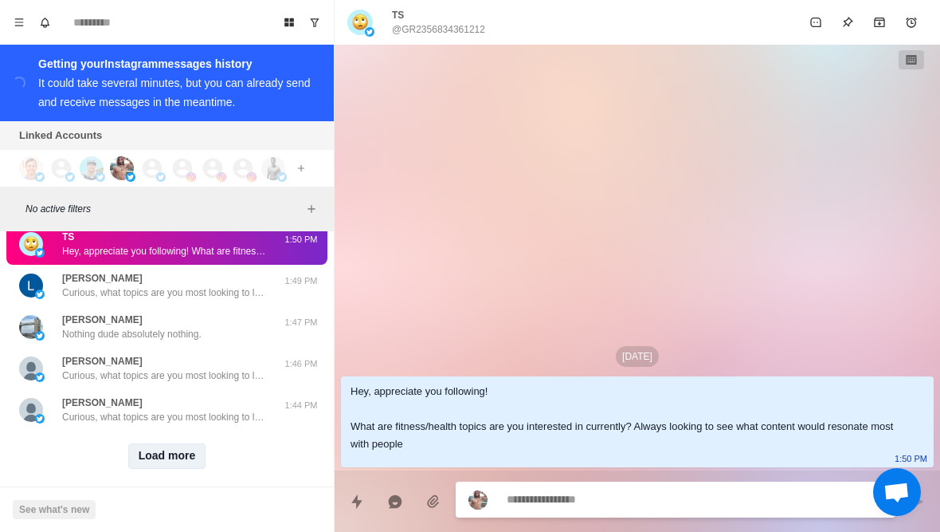
click at [187, 449] on button "Load more" at bounding box center [167, 456] width 78 height 26
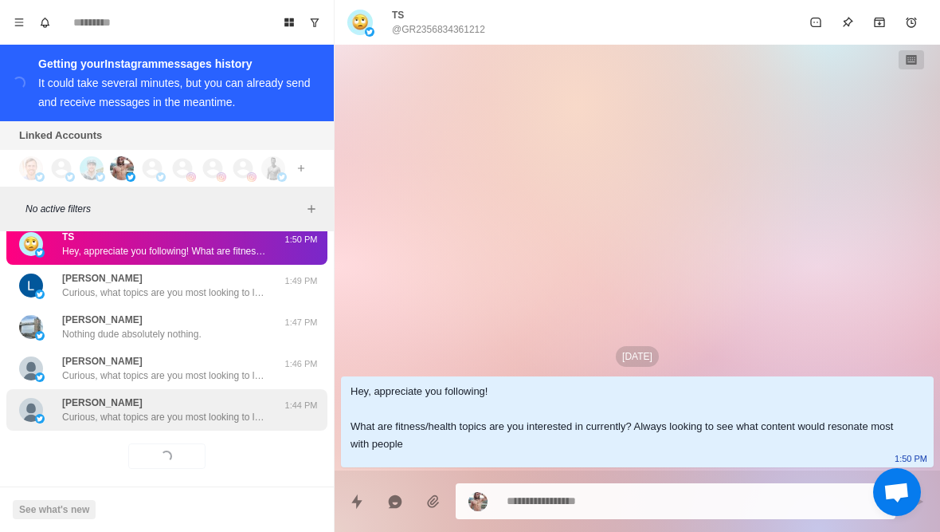
click at [222, 412] on div "Tammie Curious, what topics are you most looking to learn about right now? Weig…" at bounding box center [166, 409] width 321 height 41
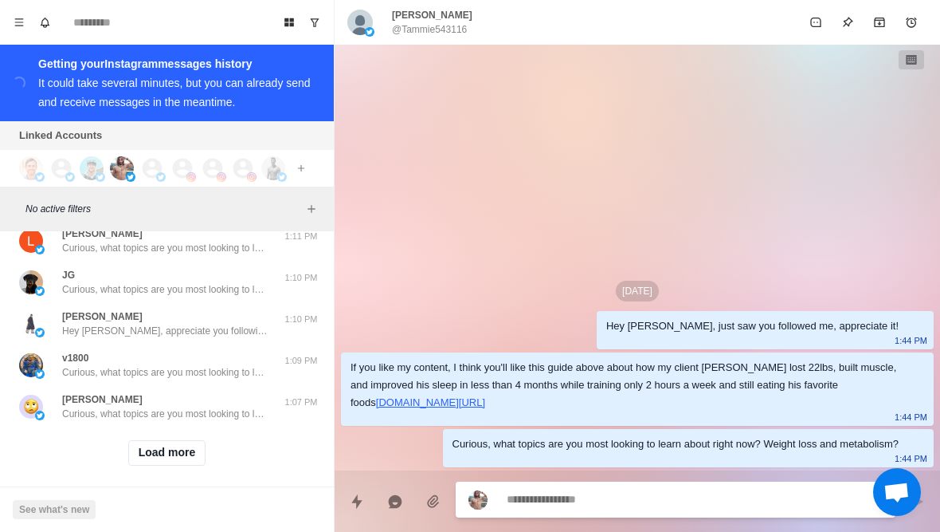
scroll to position [12268, 0]
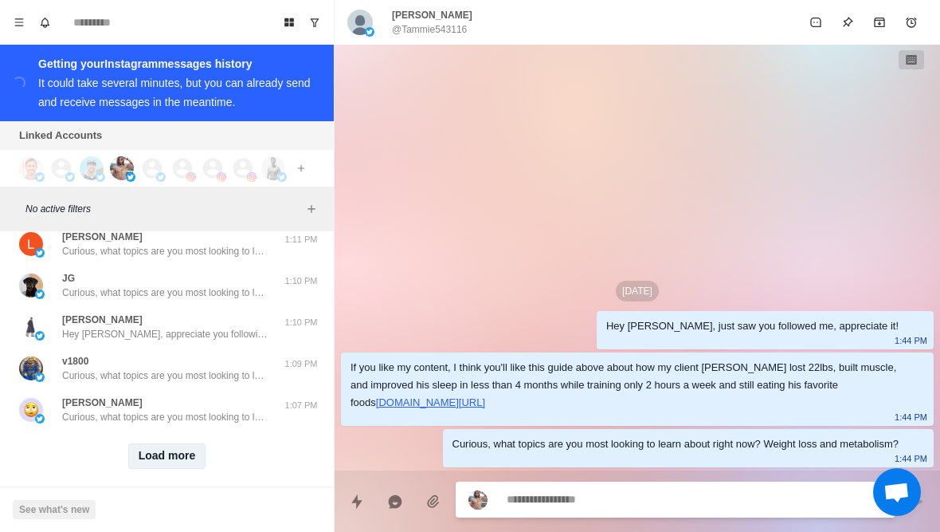
click at [182, 453] on button "Load more" at bounding box center [167, 456] width 78 height 26
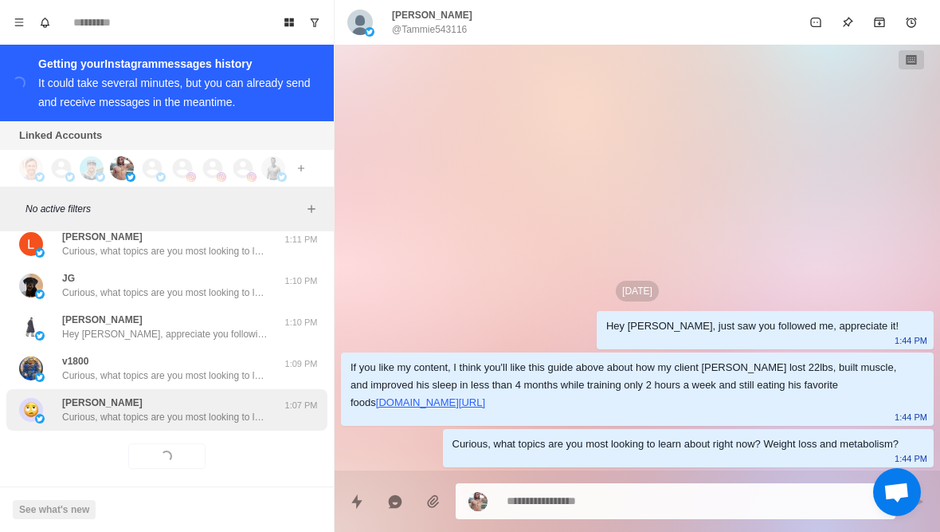
click at [218, 410] on p "Curious, what topics are you most looking to learn about right now? Weight loss…" at bounding box center [165, 417] width 207 height 14
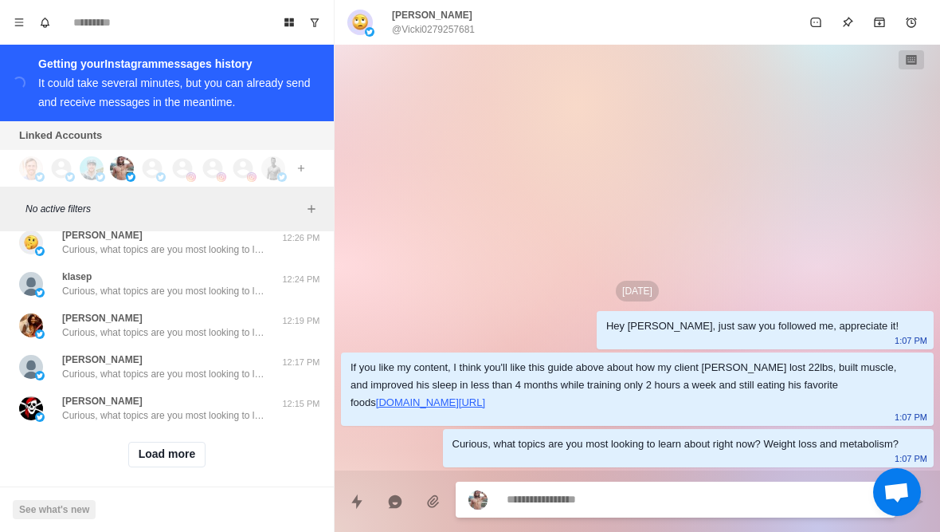
scroll to position [13097, 0]
click at [178, 454] on button "Load more" at bounding box center [167, 456] width 78 height 26
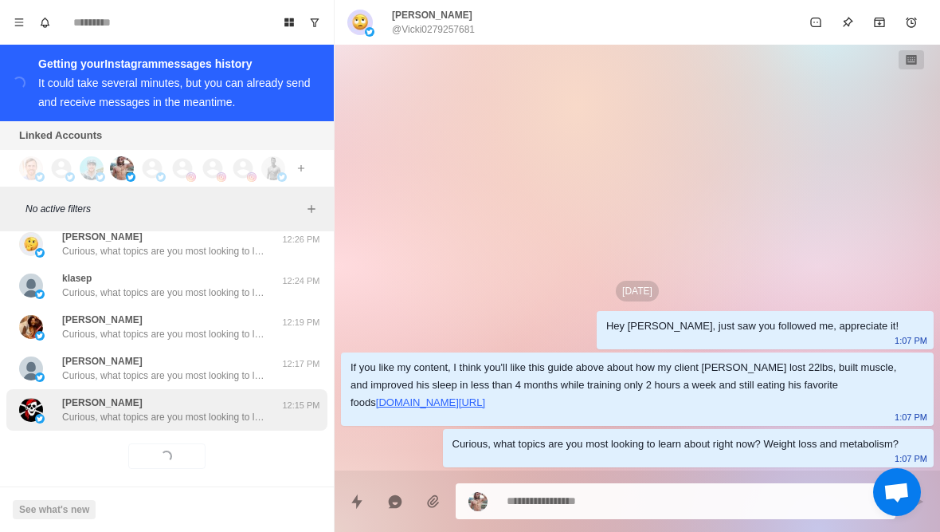
click at [227, 410] on p "Curious, what topics are you most looking to learn about right now? Weight loss…" at bounding box center [165, 417] width 207 height 14
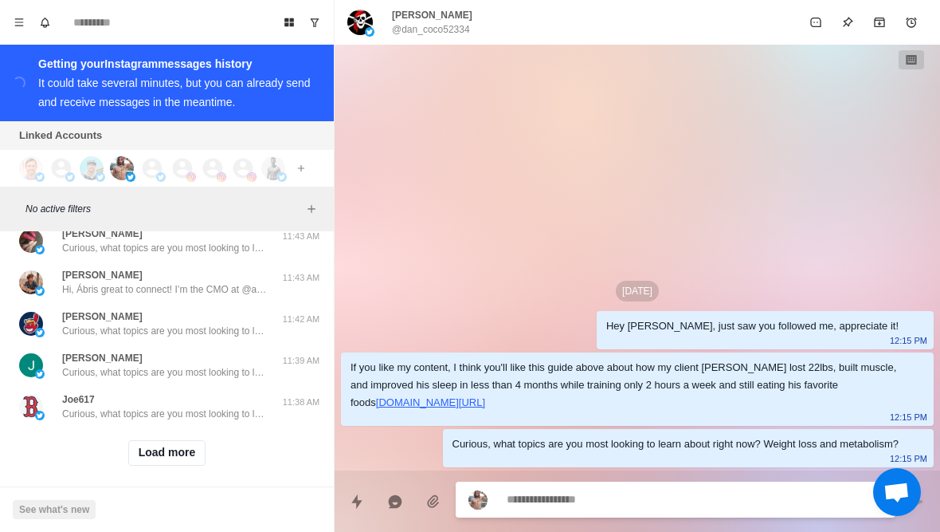
scroll to position [13926, 0]
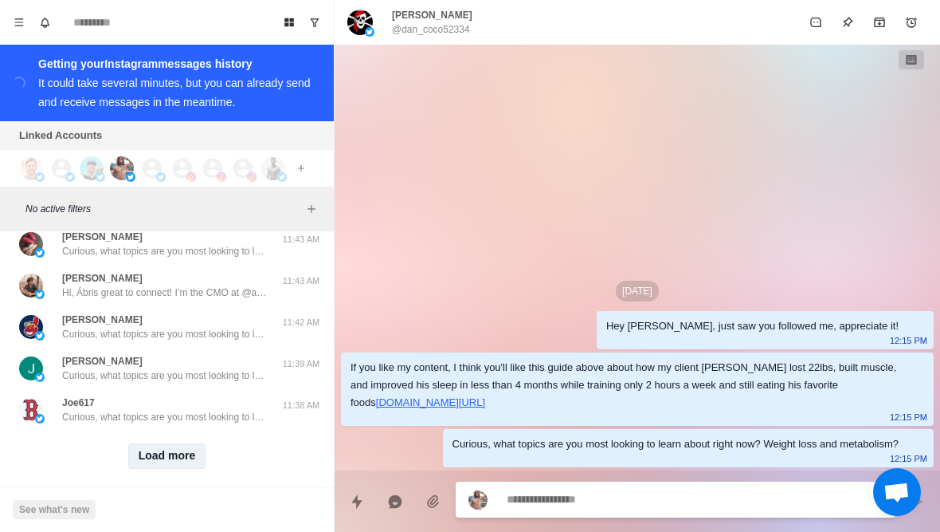
click at [187, 446] on button "Load more" at bounding box center [167, 456] width 78 height 26
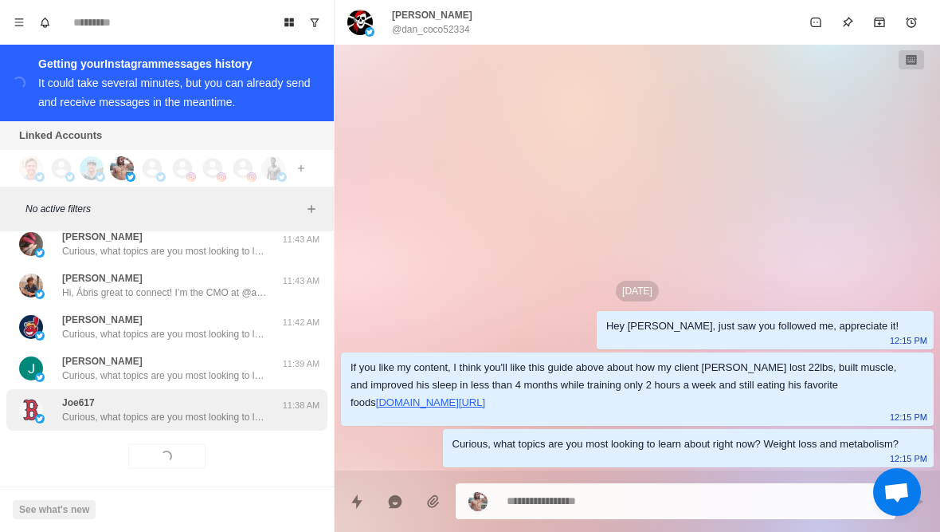
click at [221, 410] on p "Curious, what topics are you most looking to learn about right now? Weight loss…" at bounding box center [165, 417] width 207 height 14
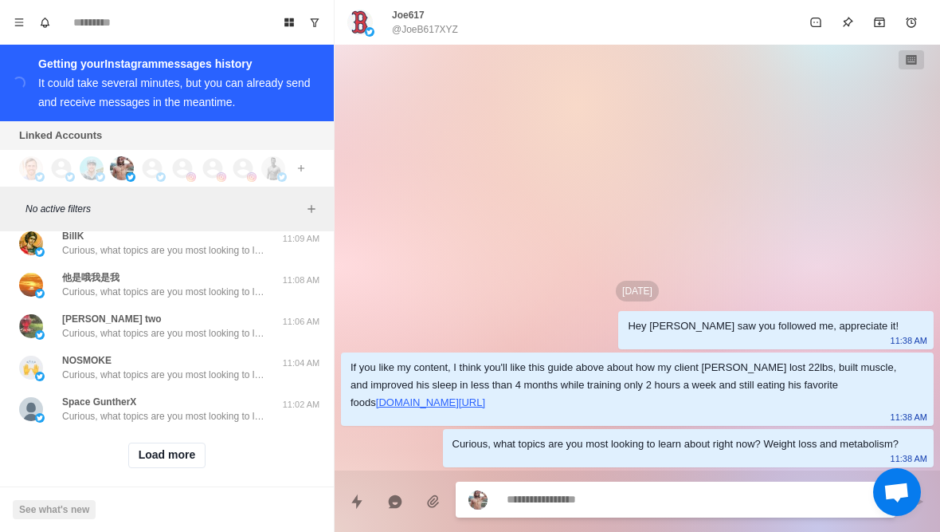
scroll to position [14755, 0]
click at [187, 447] on button "Load more" at bounding box center [167, 456] width 78 height 26
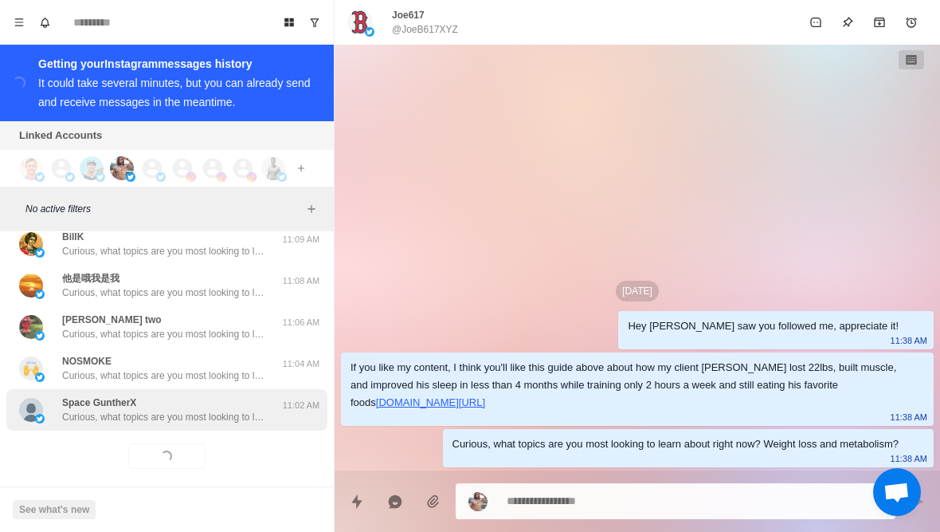
click at [223, 410] on p "Curious, what topics are you most looking to learn about right now? Weight loss…" at bounding box center [165, 417] width 207 height 14
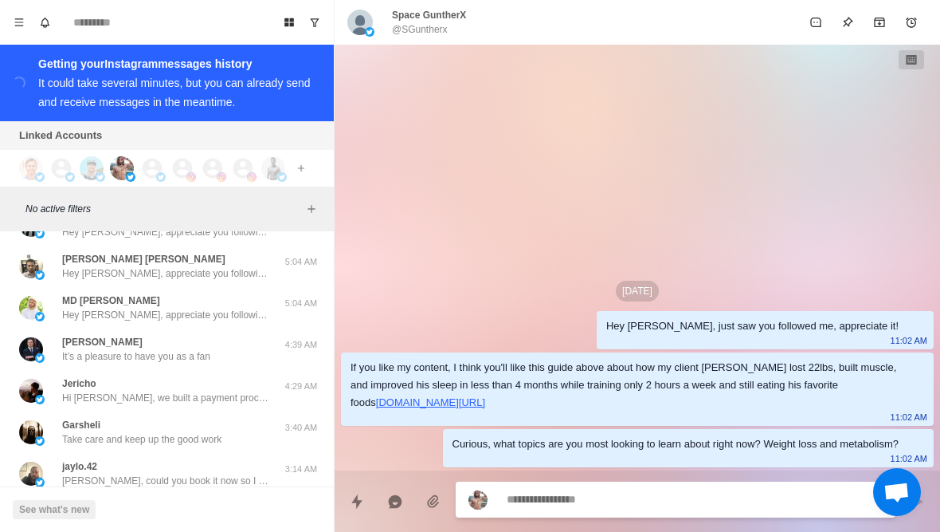
scroll to position [15565, 0]
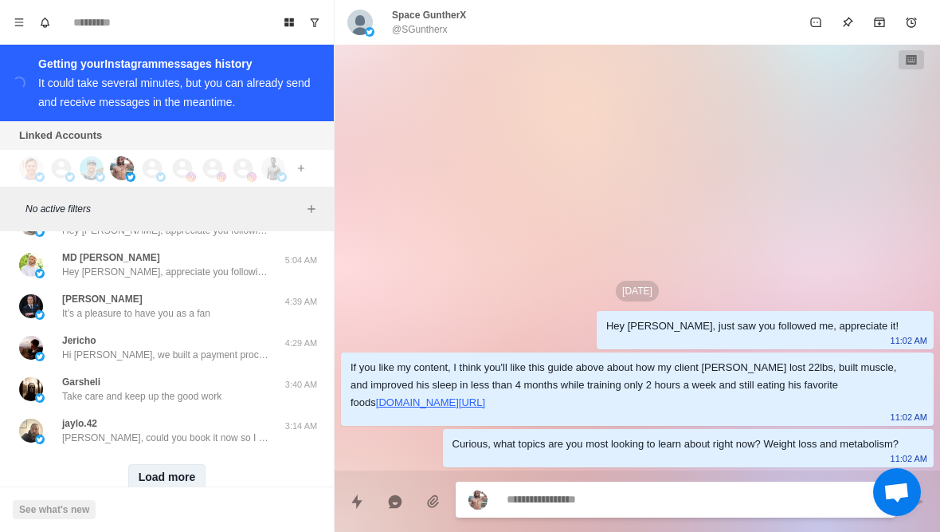
click at [186, 467] on button "Load more" at bounding box center [167, 477] width 78 height 26
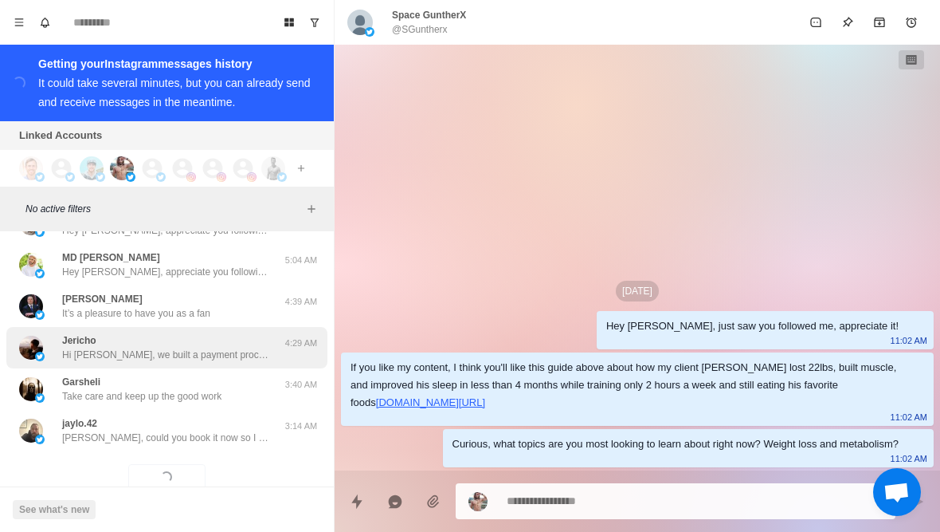
click at [257, 347] on p "Hi Abris, we built a payment processor that gets rid of chargebacks, cuts fees …" at bounding box center [165, 354] width 207 height 14
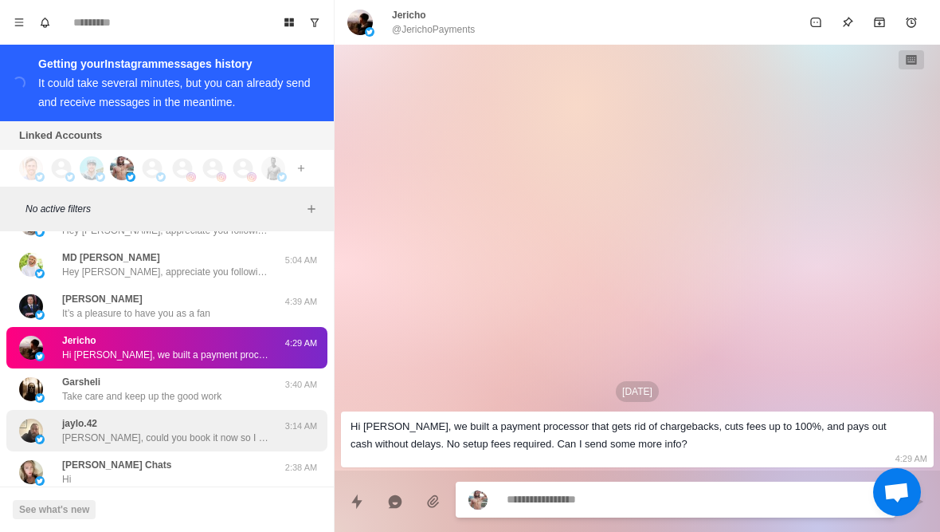
click at [202, 430] on p "Btw John, could you book it now so I can prepare some stuff beforehand? Should …" at bounding box center [165, 437] width 207 height 14
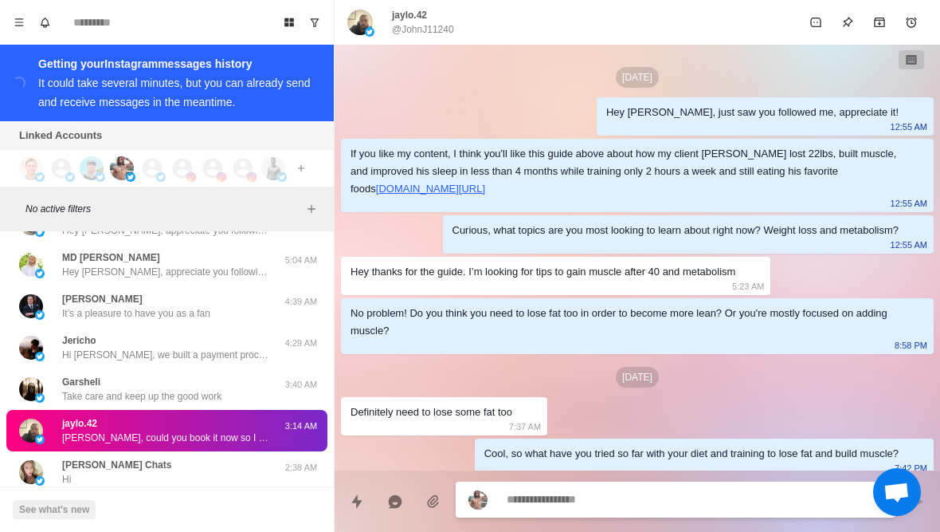
scroll to position [881, 0]
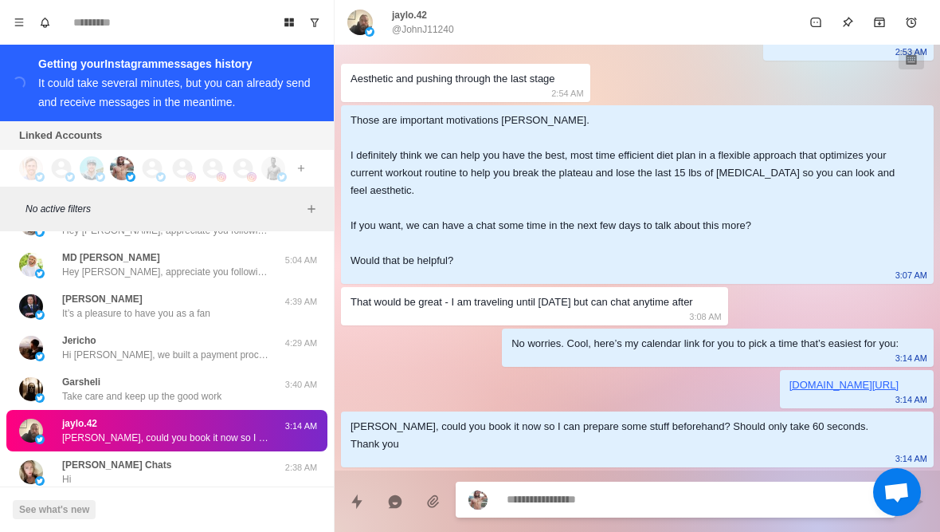
type textarea "*"
type textarea "**"
type textarea "*"
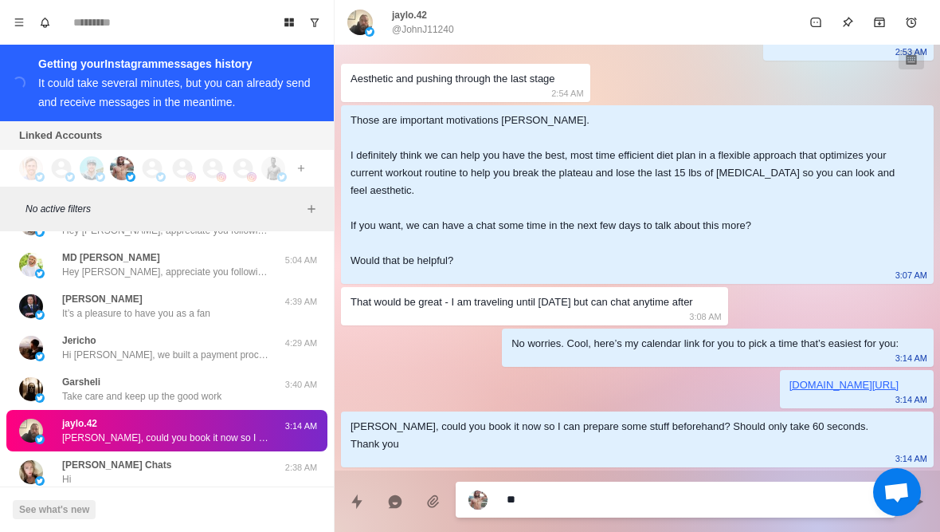
type textarea "***"
type textarea "*"
type textarea "**********"
type textarea "*"
type textarea "**********"
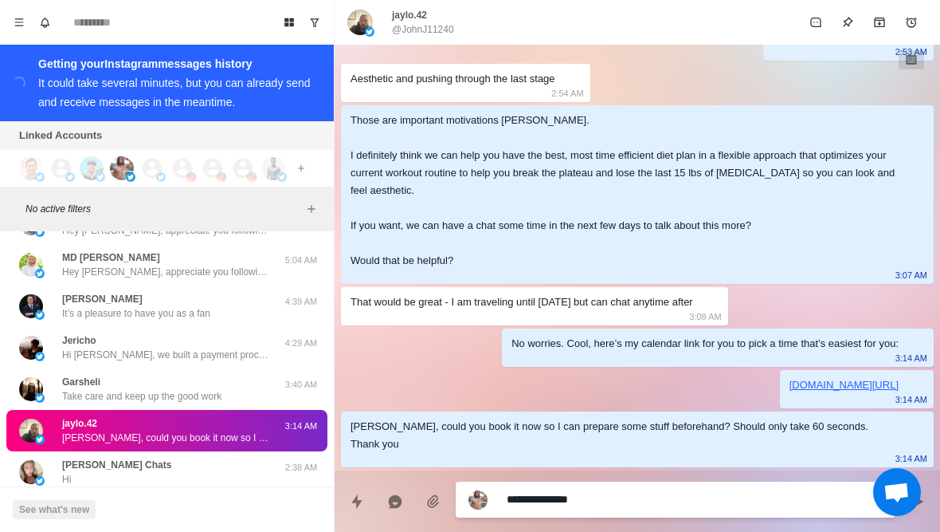
type textarea "*"
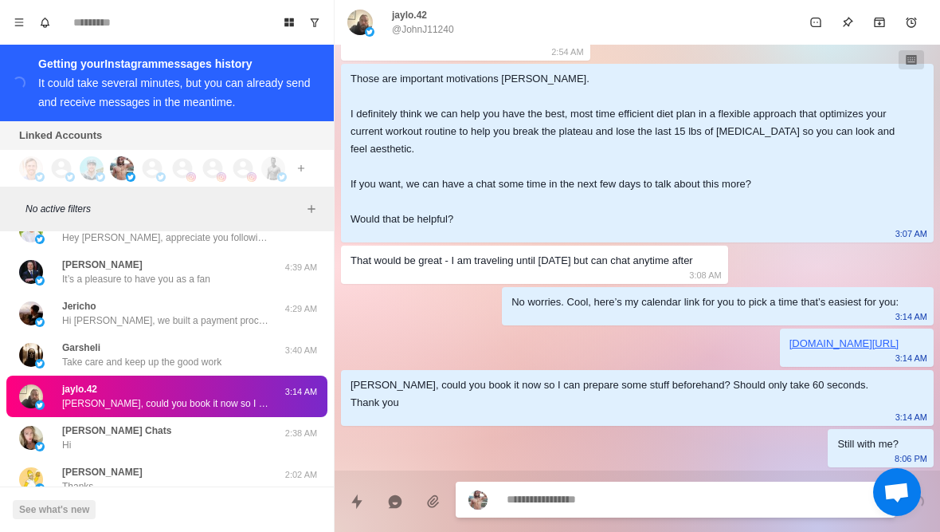
scroll to position [15602, 0]
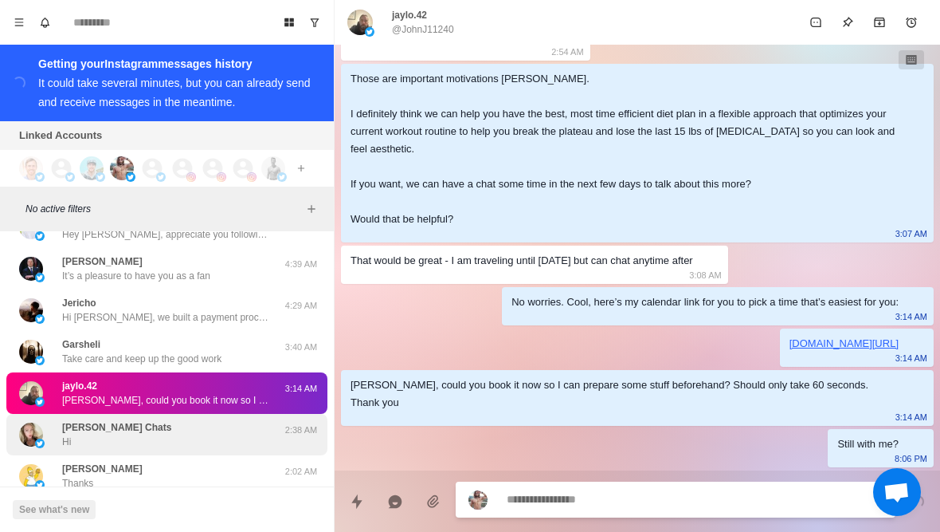
click at [53, 436] on div "Nikki Benz Chats Hi 2:38 AM" at bounding box center [166, 434] width 321 height 41
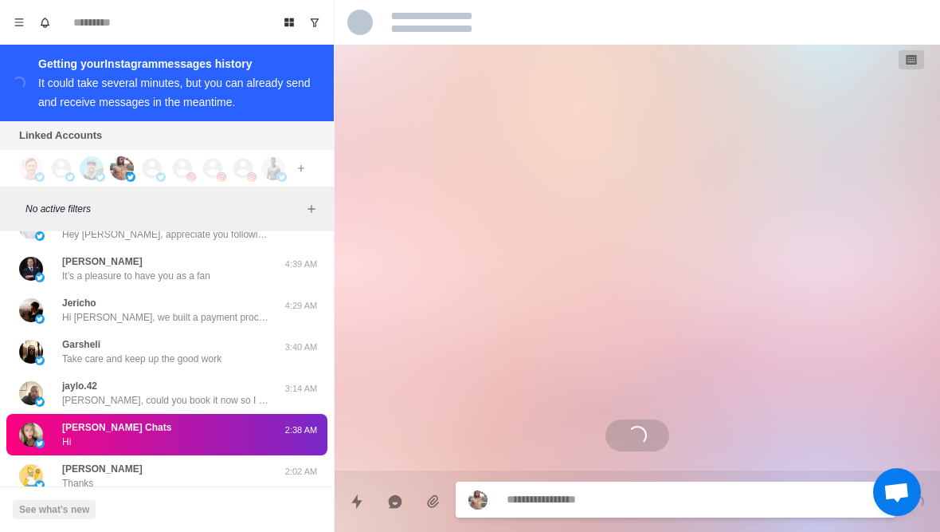
scroll to position [0, 0]
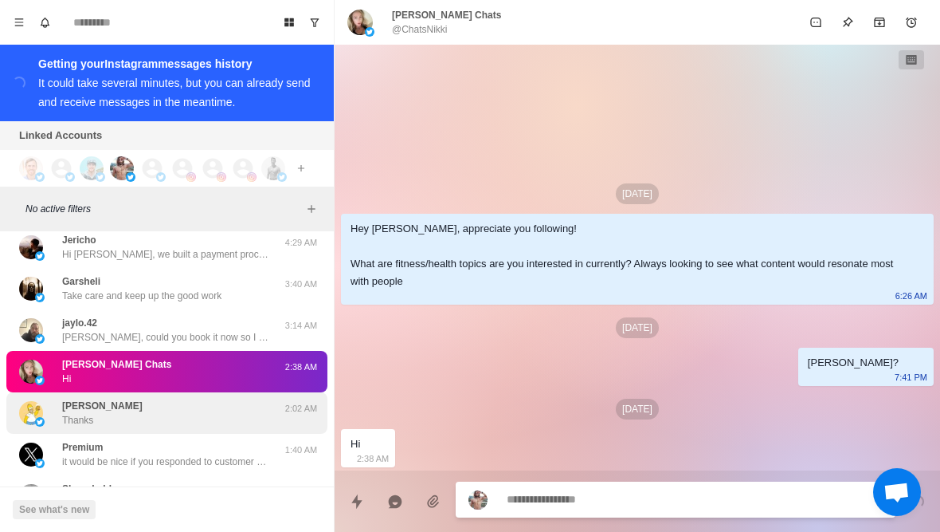
click at [42, 401] on img at bounding box center [31, 413] width 24 height 24
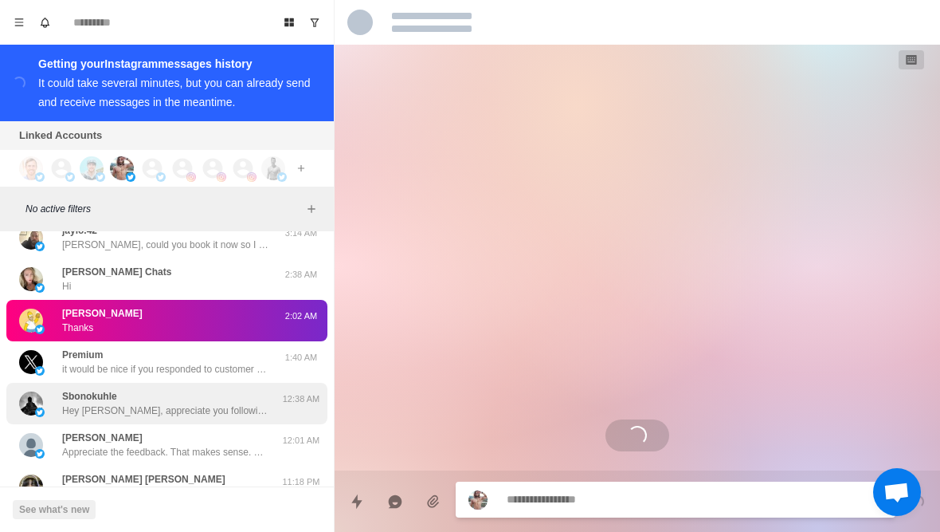
click at [41, 391] on img at bounding box center [31, 403] width 24 height 24
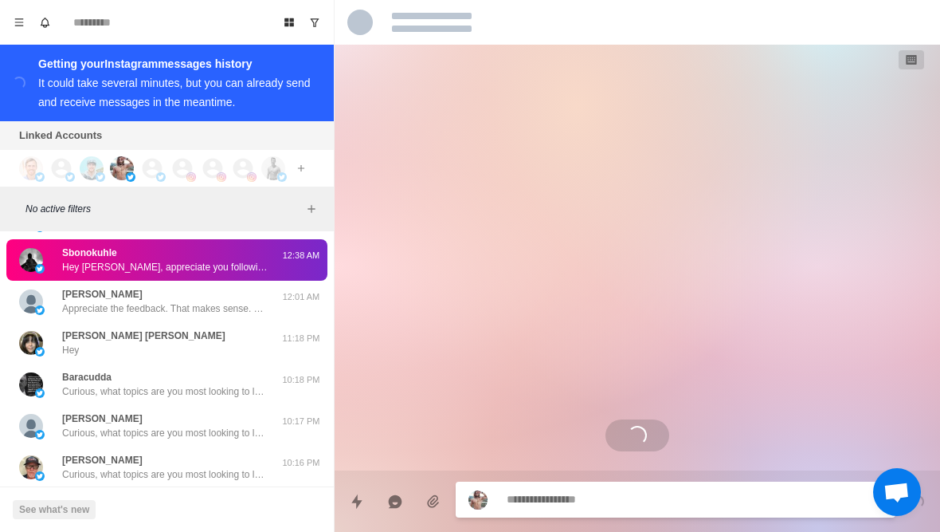
scroll to position [15919, 0]
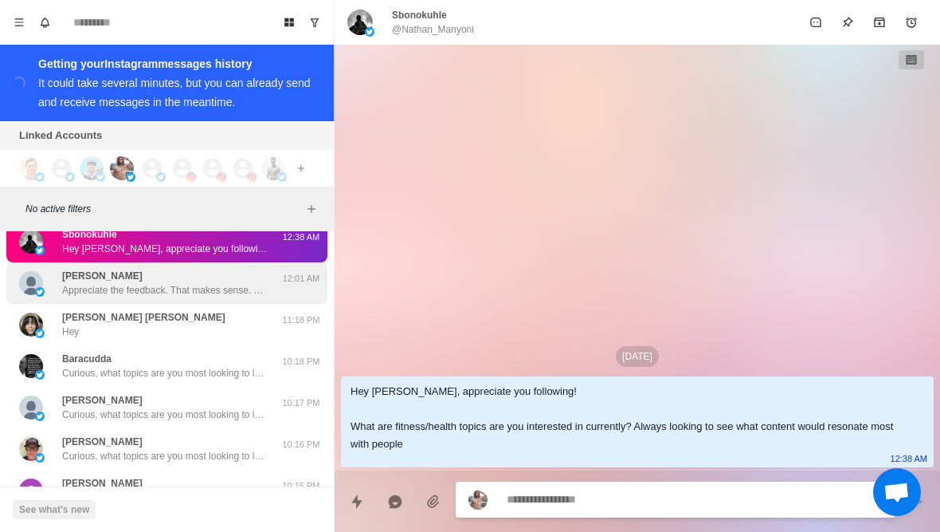
click at [30, 275] on img at bounding box center [31, 283] width 24 height 24
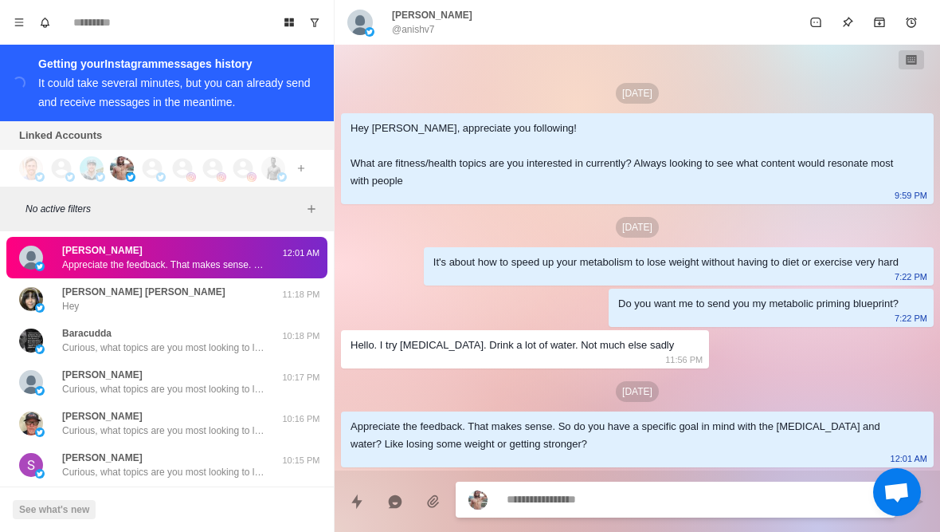
scroll to position [15950, 0]
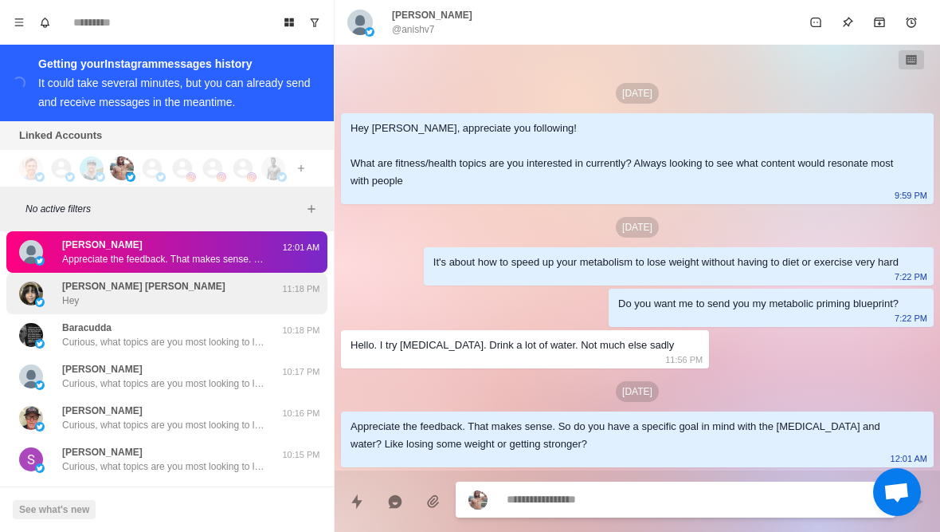
click at [42, 281] on img at bounding box center [31, 293] width 24 height 24
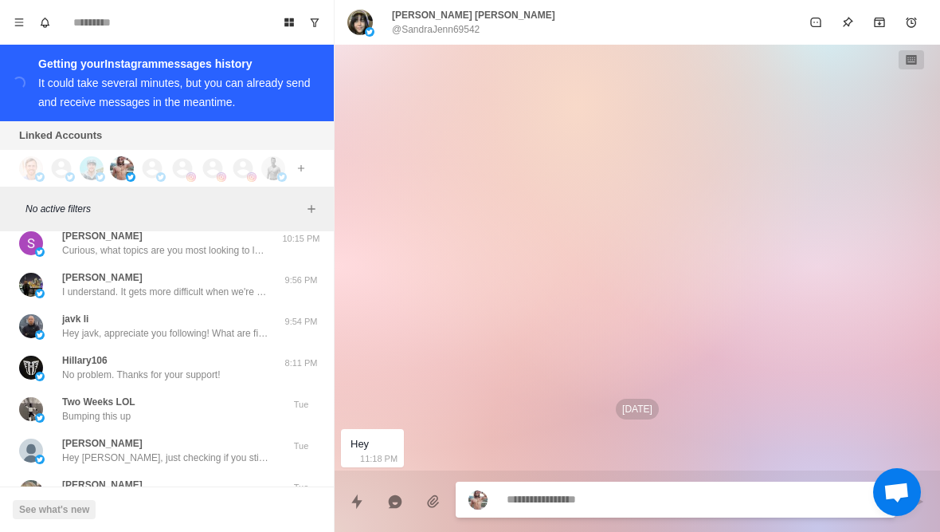
scroll to position [16145, 0]
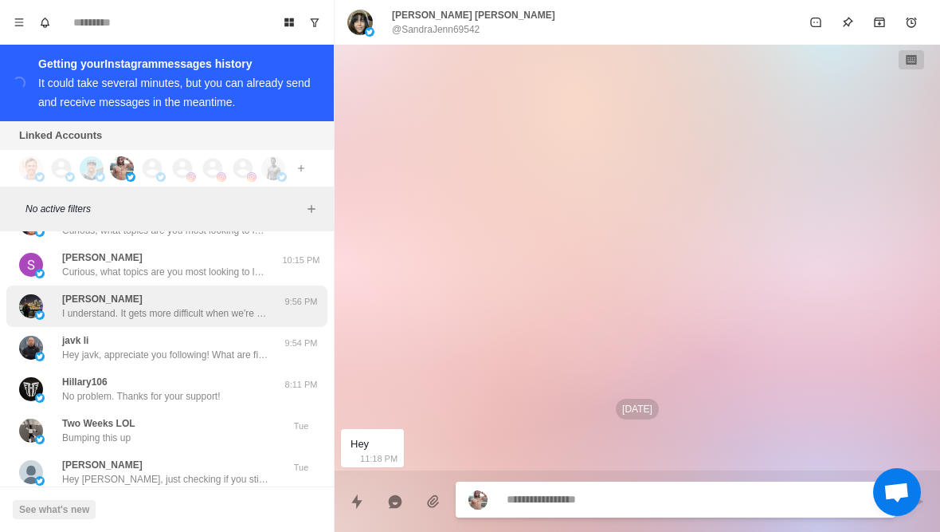
click at [40, 294] on img at bounding box center [31, 306] width 24 height 24
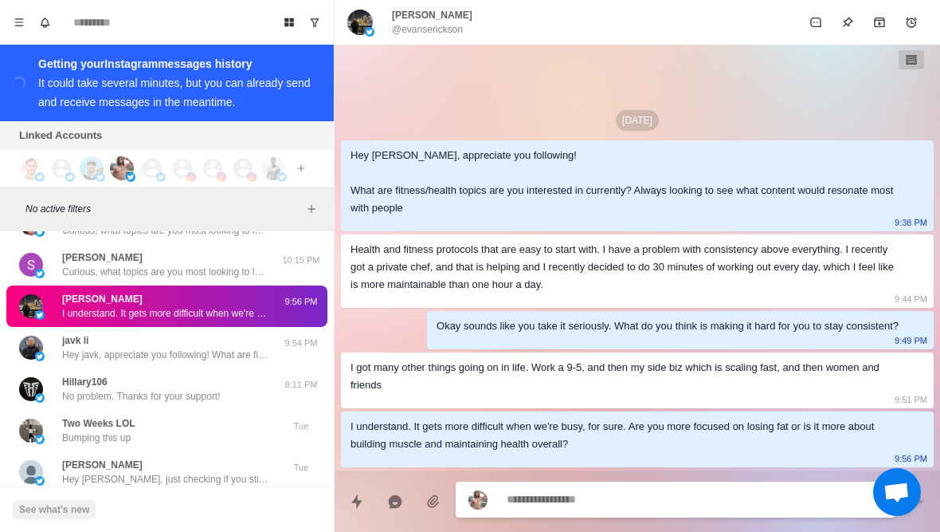
type textarea "*"
type textarea "**********"
type textarea "*"
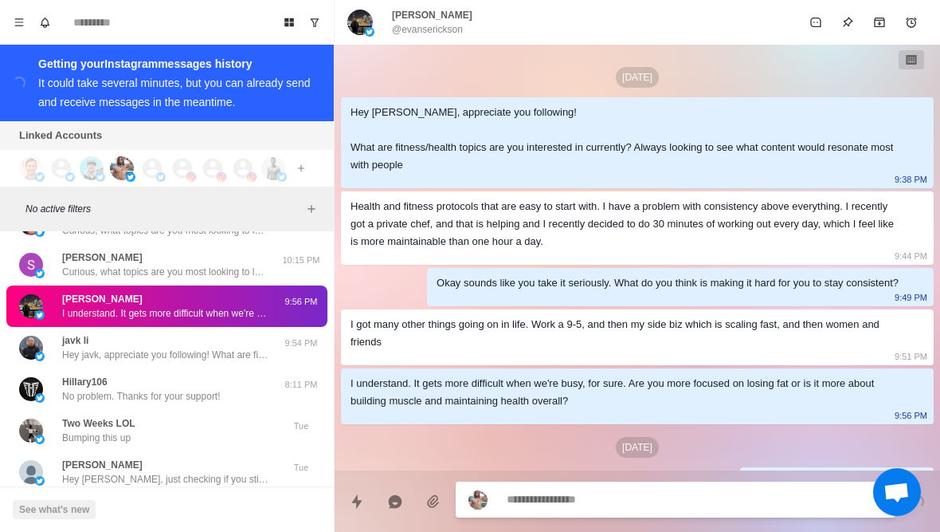
scroll to position [38, 0]
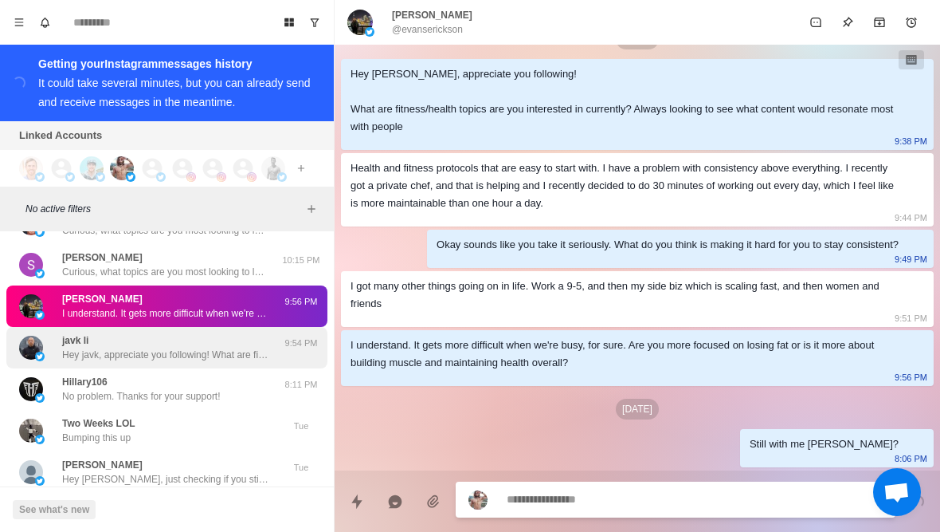
click at [45, 333] on div "javk li Hey javk, appreciate you following! What are fitness/health topics are …" at bounding box center [150, 347] width 262 height 29
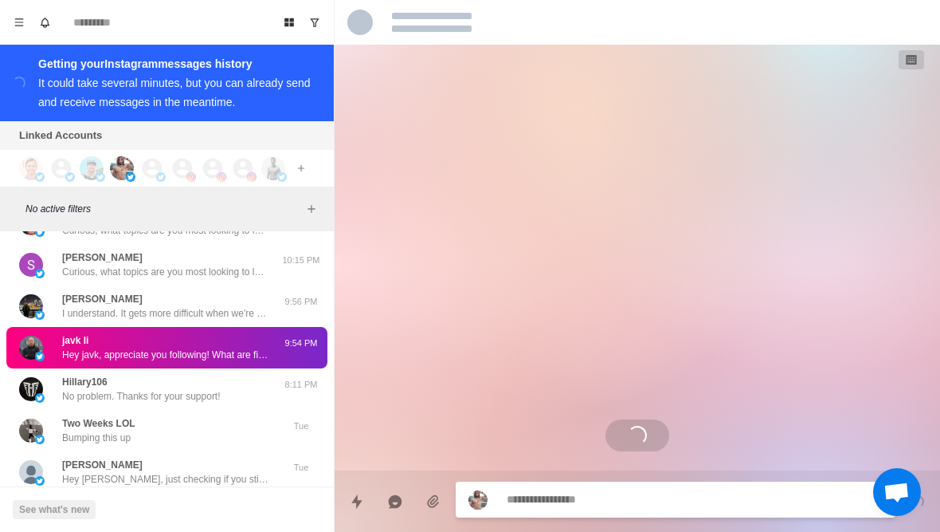
scroll to position [0, 0]
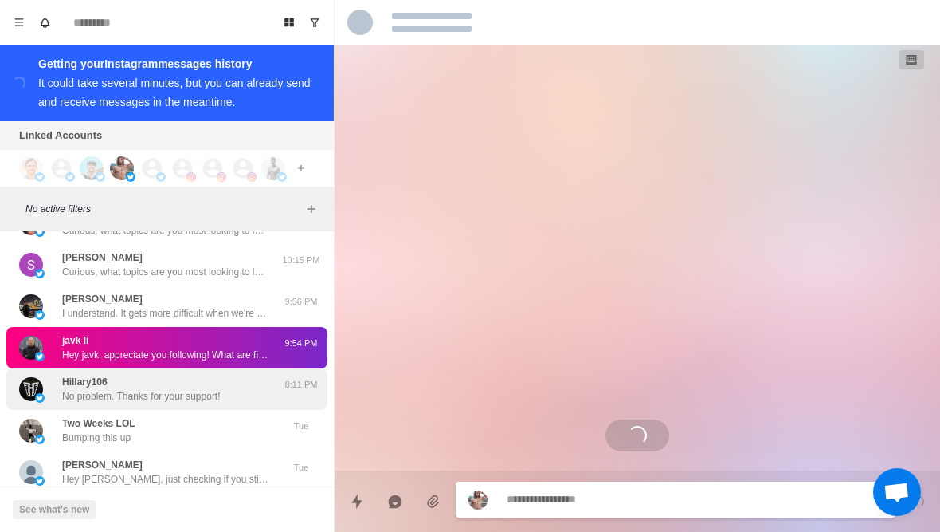
click at [42, 393] on img at bounding box center [40, 398] width 10 height 10
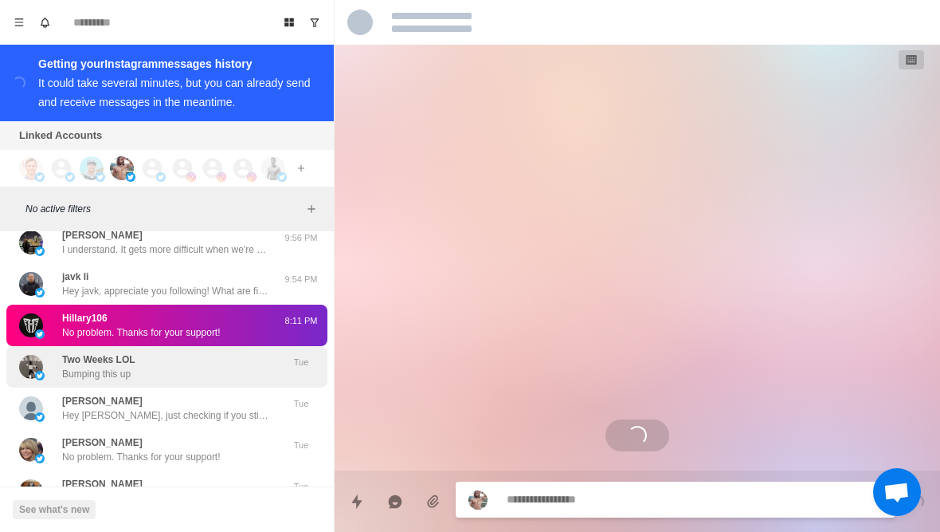
scroll to position [147, 0]
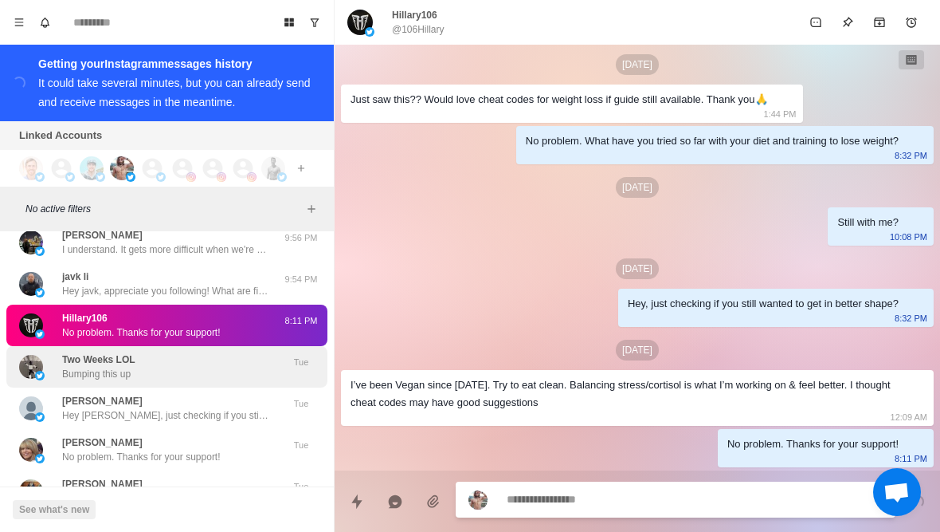
click at [26, 355] on img at bounding box center [31, 367] width 24 height 24
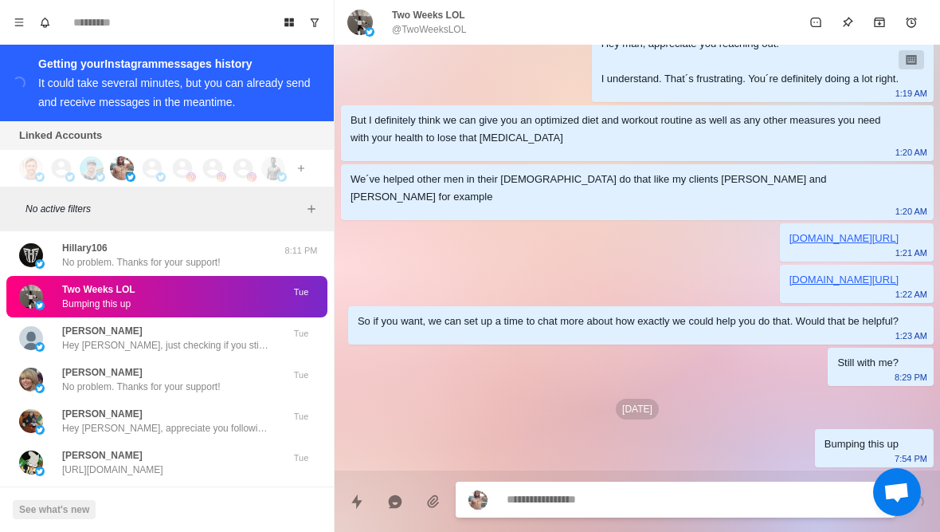
scroll to position [16283, 0]
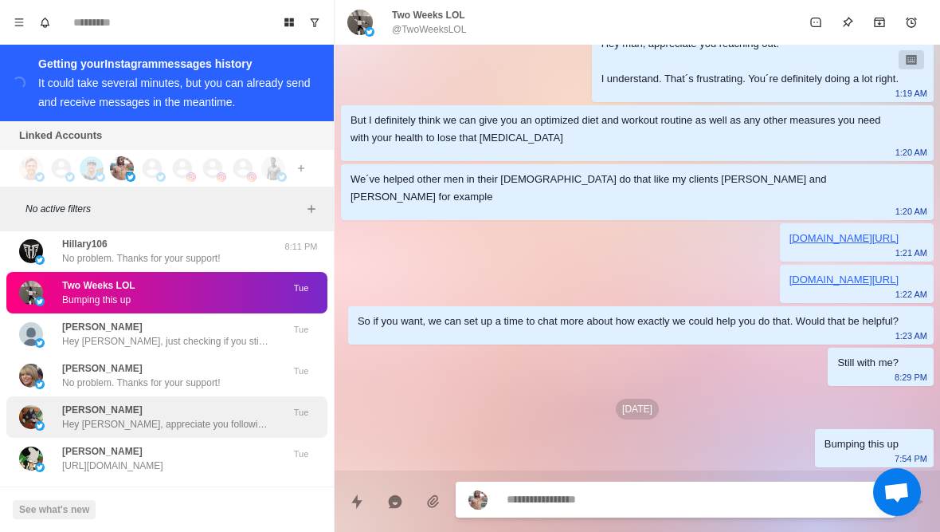
click at [38, 421] on img at bounding box center [40, 426] width 10 height 10
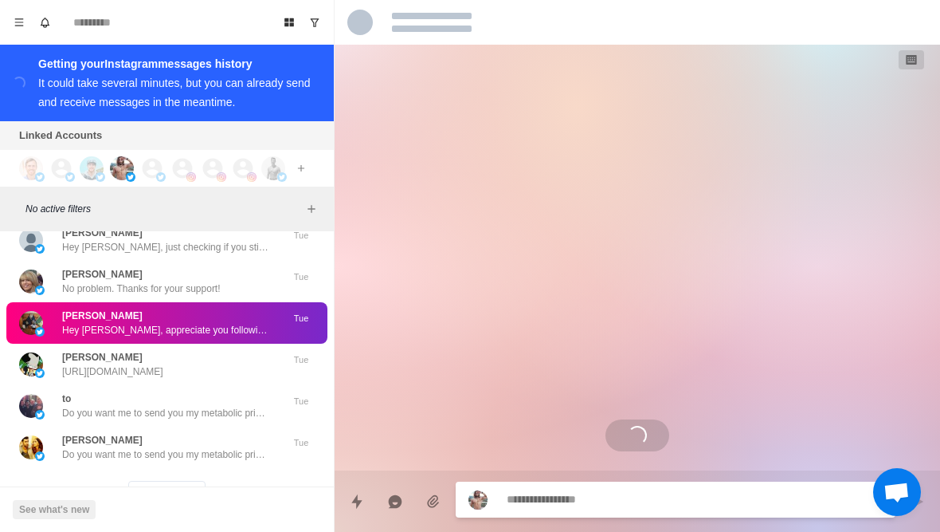
scroll to position [16378, 0]
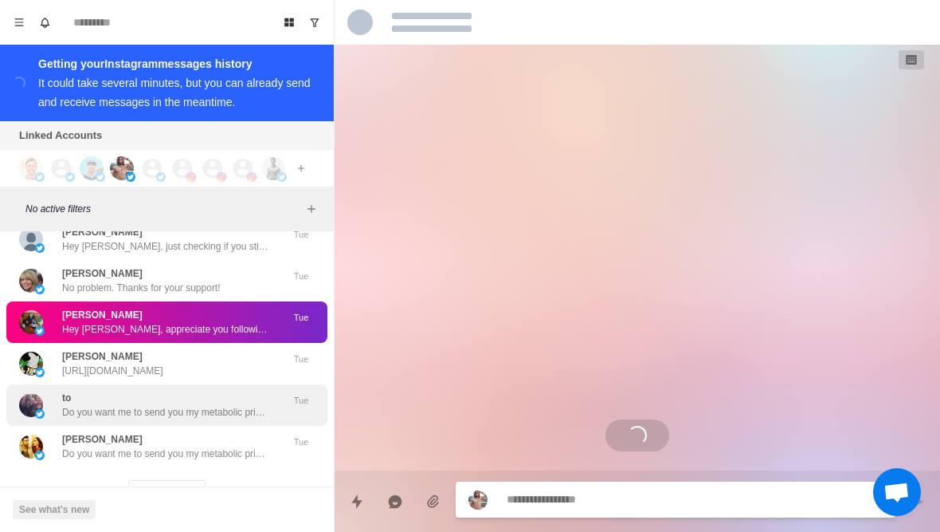
click at [75, 411] on div "to Do you want me to send you my metabolic priming blueprint? Tue" at bounding box center [166, 404] width 321 height 41
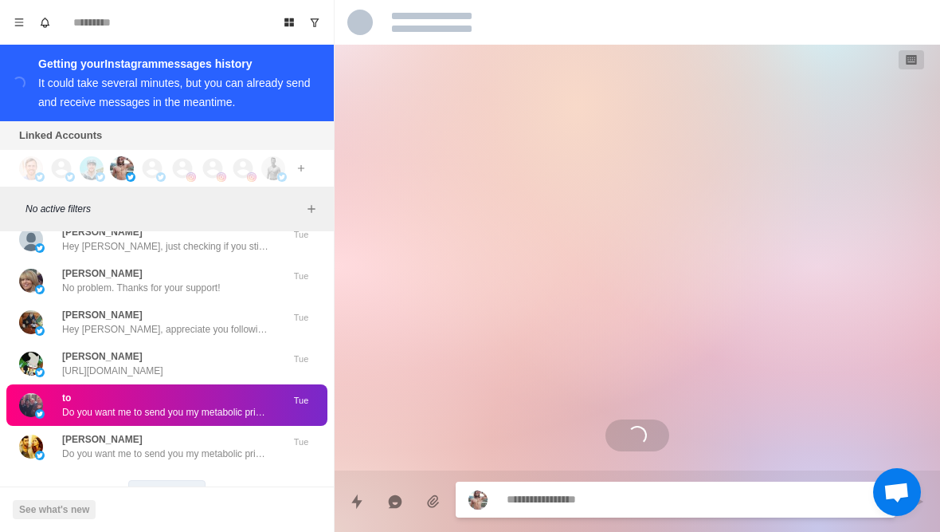
click at [156, 480] on button "Load more" at bounding box center [167, 493] width 78 height 26
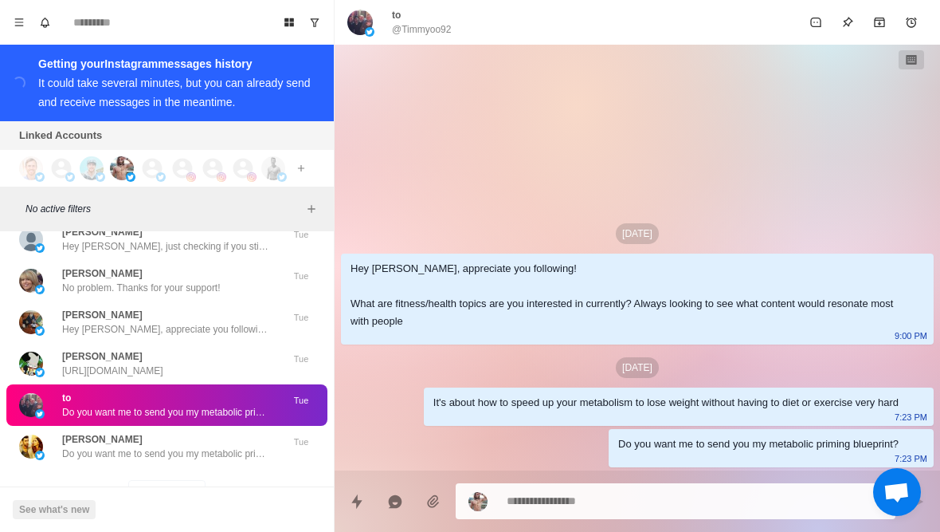
click at [88, 470] on div "Loading... Load more" at bounding box center [166, 492] width 321 height 51
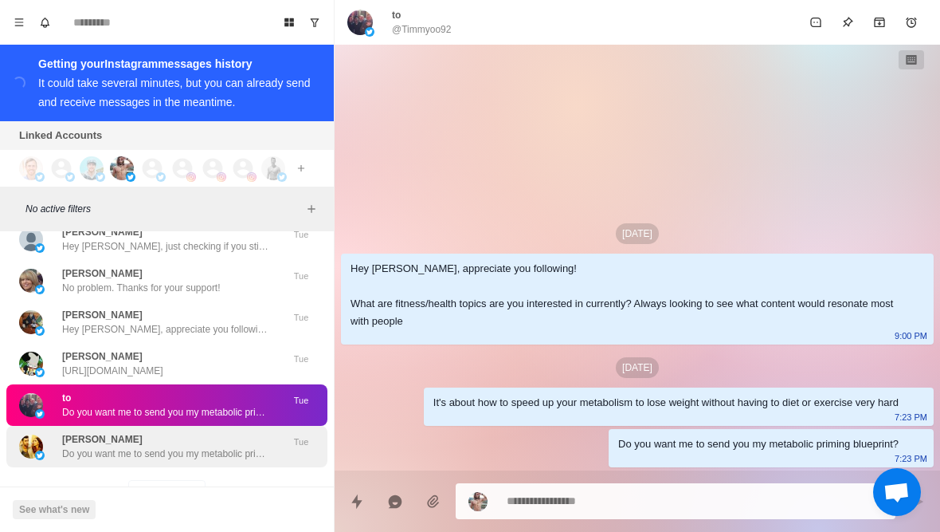
click at [63, 446] on p "Do you want me to send you my metabolic priming blueprint?" at bounding box center [165, 453] width 207 height 14
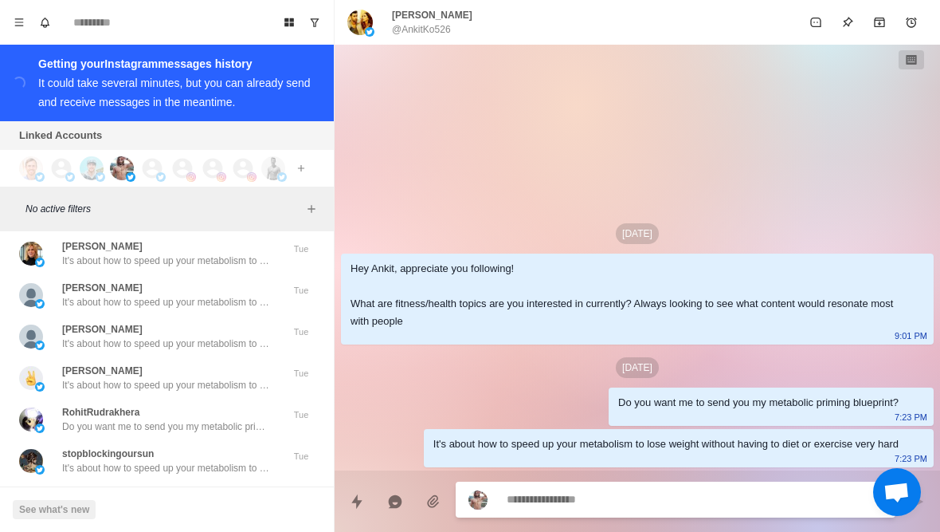
scroll to position [16781, 0]
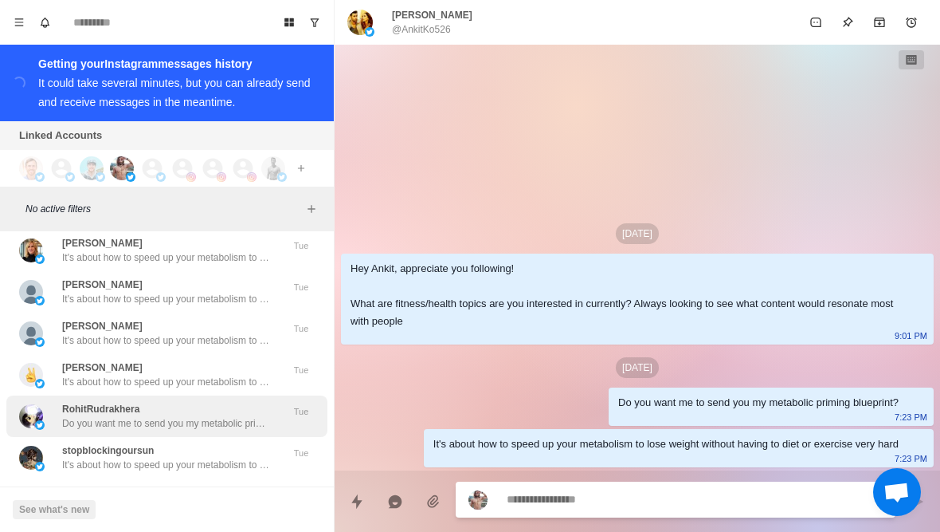
click at [41, 404] on div at bounding box center [31, 416] width 24 height 24
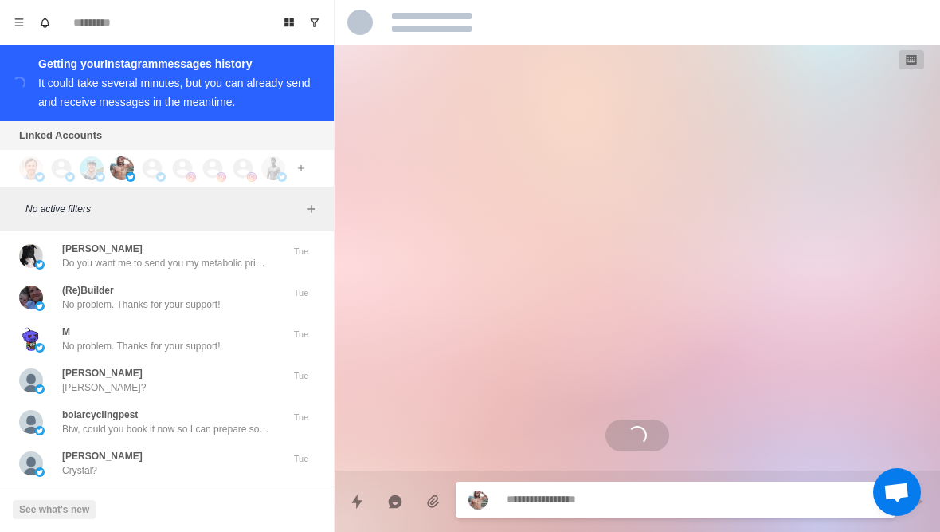
scroll to position [17032, 0]
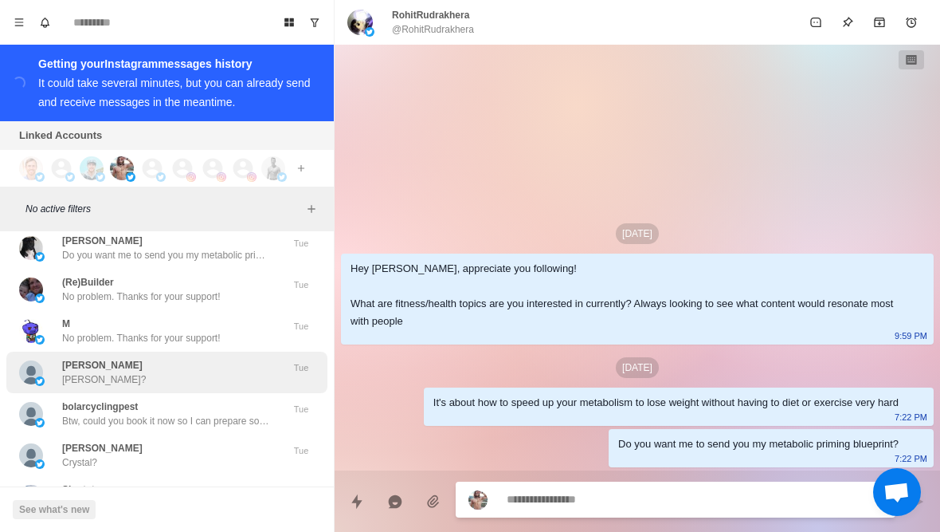
click at [44, 376] on img at bounding box center [40, 381] width 10 height 10
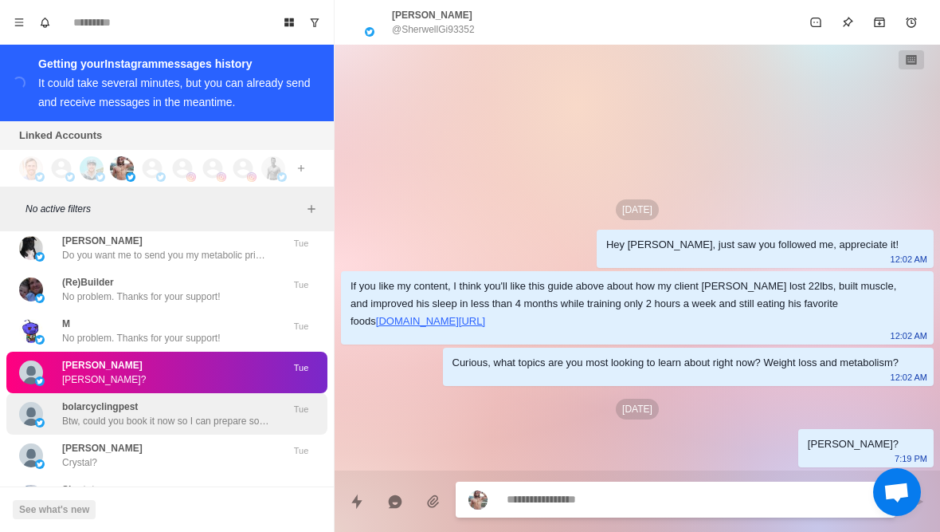
click at [49, 400] on div "bolarcyclingpest Btw, could you book it now so I can prepare some stuff beforeh…" at bounding box center [150, 413] width 262 height 29
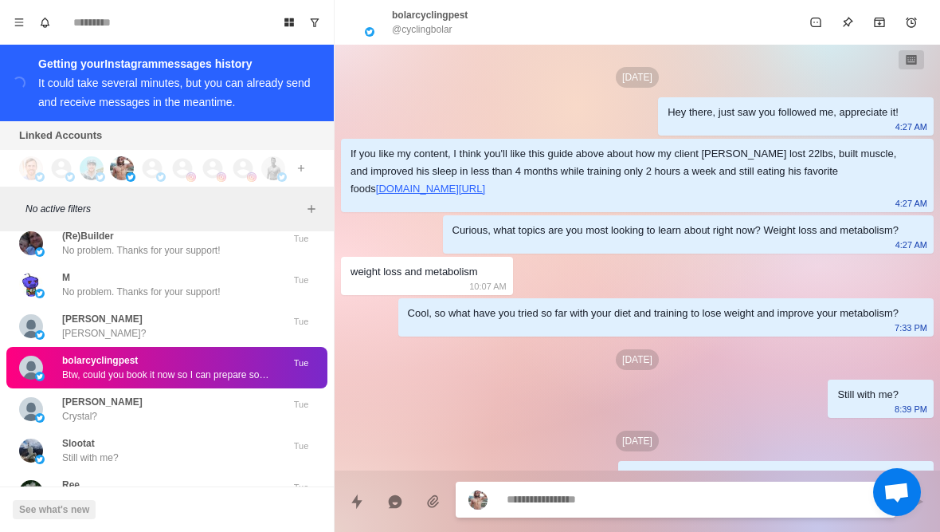
scroll to position [17080, 0]
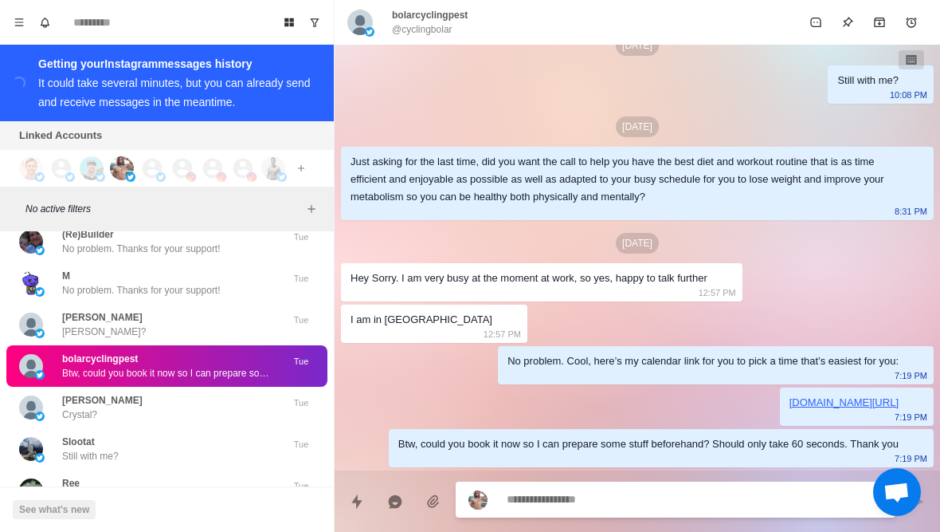
type textarea "*"
type textarea "**"
type textarea "*"
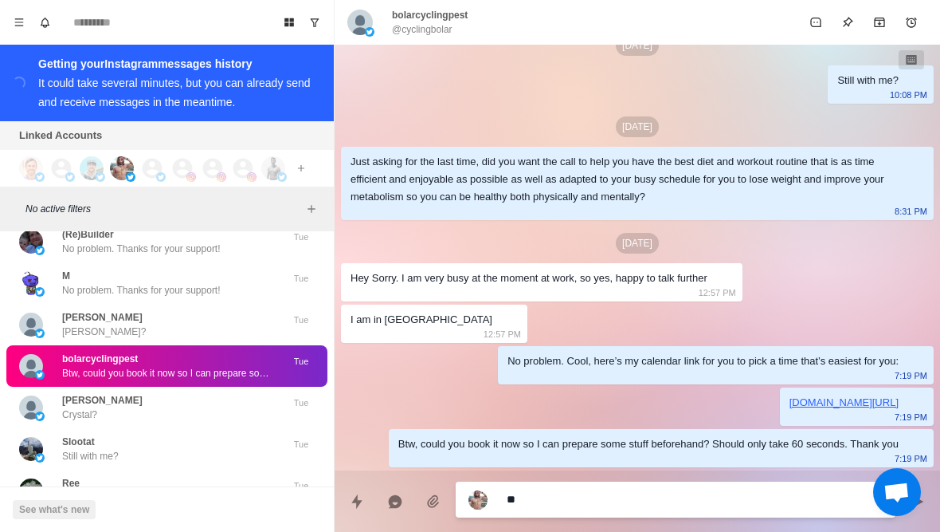
type textarea "***"
type textarea "*"
type textarea "**********"
type textarea "*"
type textarea "**********"
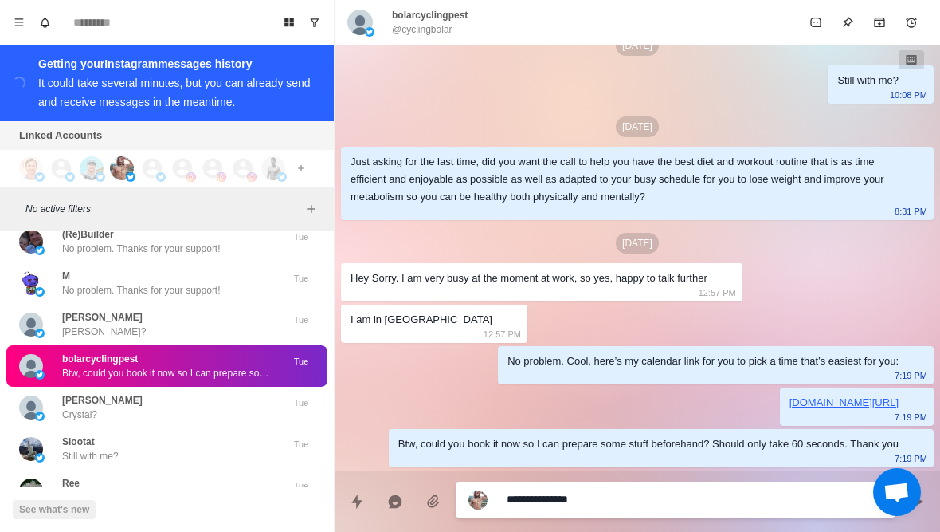
type textarea "*"
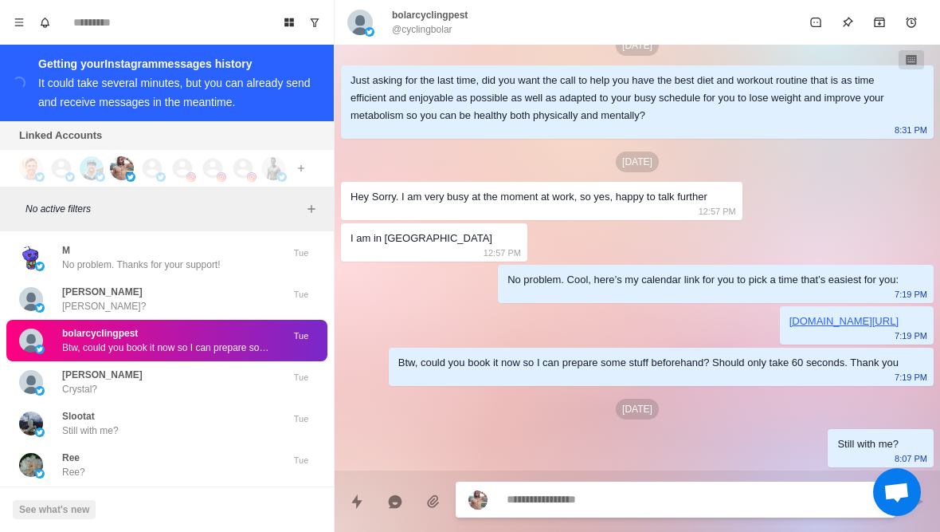
scroll to position [17109, 0]
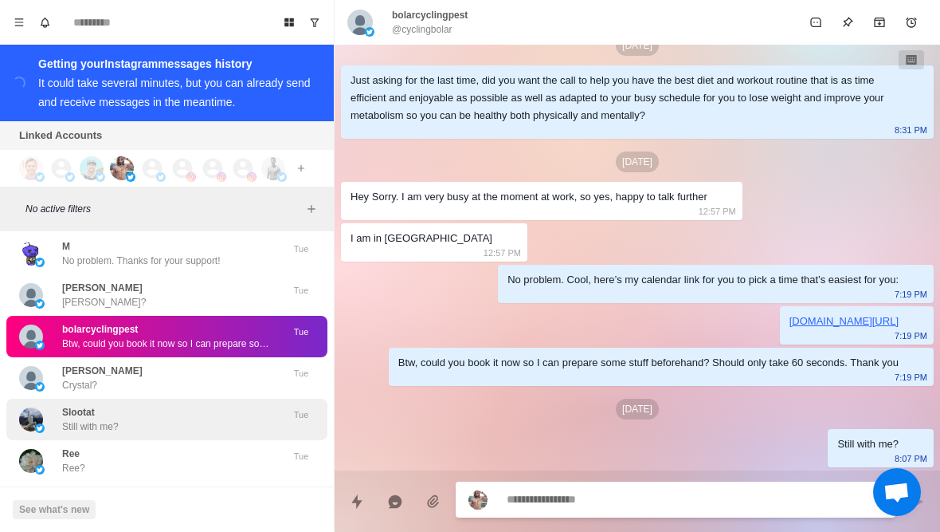
click at [245, 409] on div "Slootat Still with me?" at bounding box center [150, 419] width 262 height 29
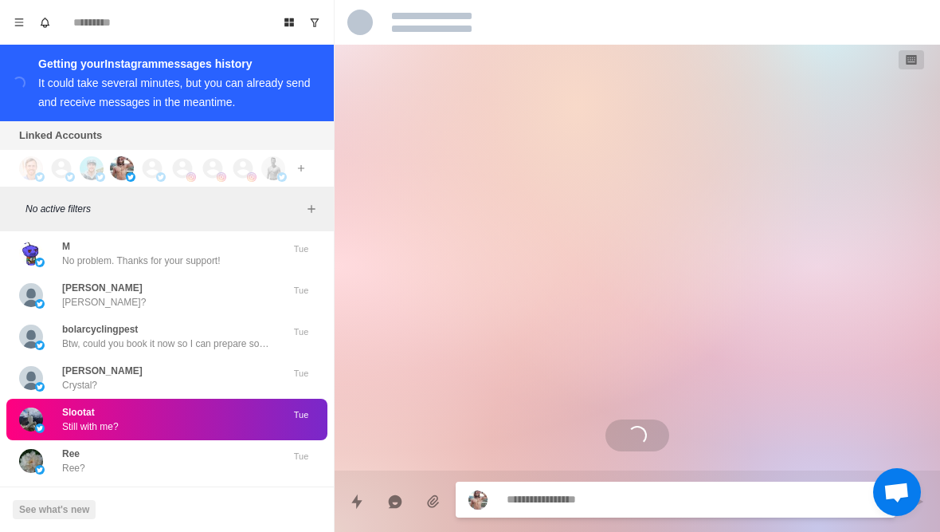
scroll to position [0, 0]
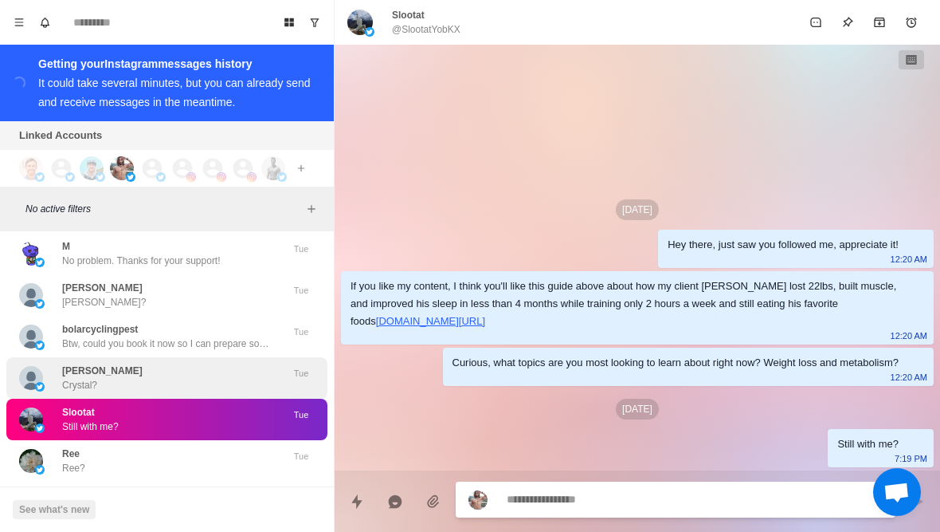
click at [252, 363] on div "Crystal Hunt Crystal?" at bounding box center [150, 377] width 262 height 29
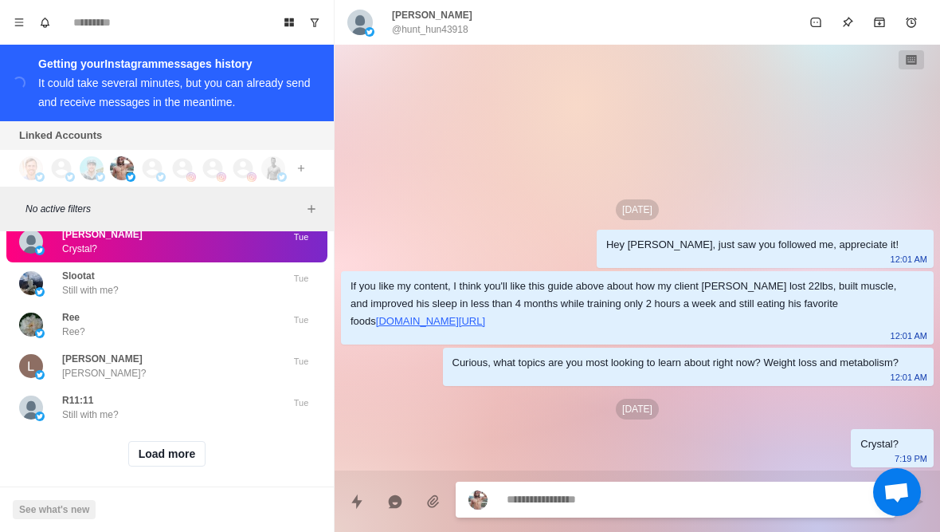
scroll to position [17243, 0]
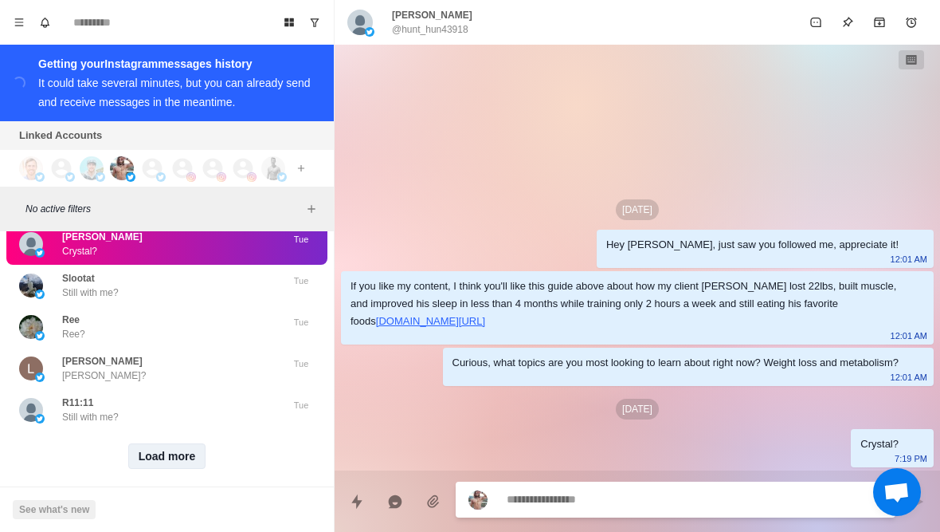
click at [180, 450] on button "Load more" at bounding box center [167, 456] width 78 height 26
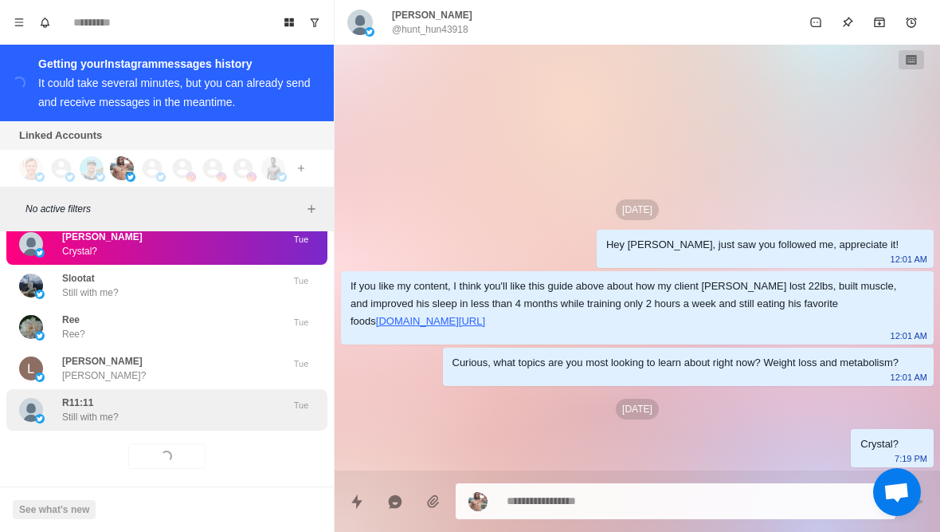
click at [225, 395] on div "R11:11 Still with me?" at bounding box center [150, 409] width 262 height 29
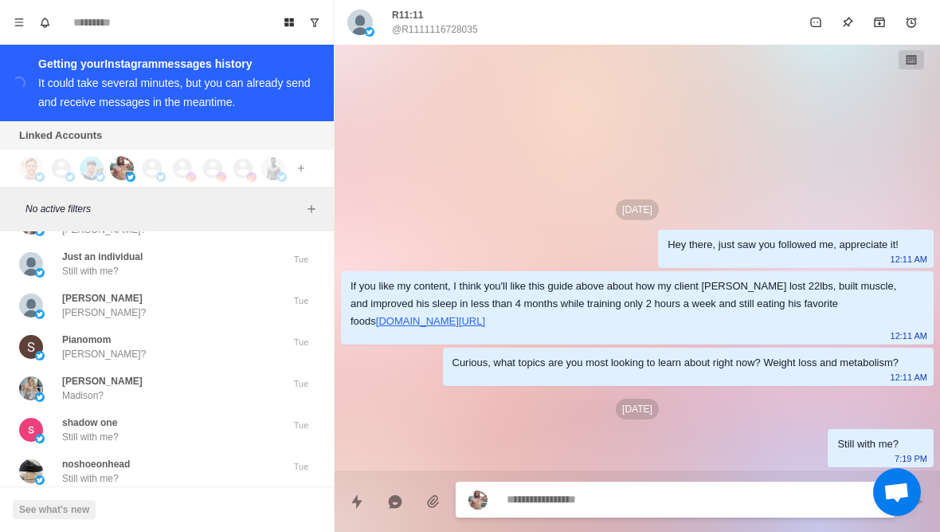
scroll to position [17858, 0]
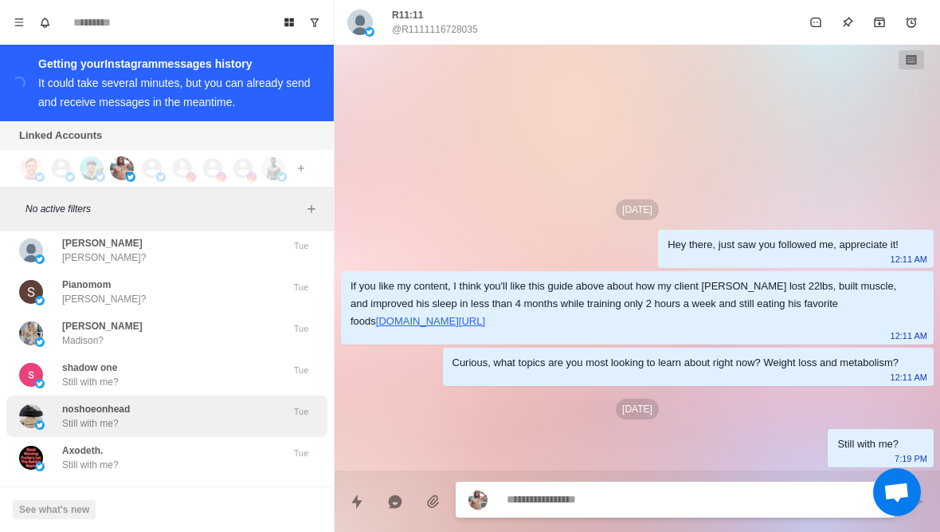
click at [233, 422] on div "noshoeonhead Still with me? Tue" at bounding box center [166, 415] width 321 height 41
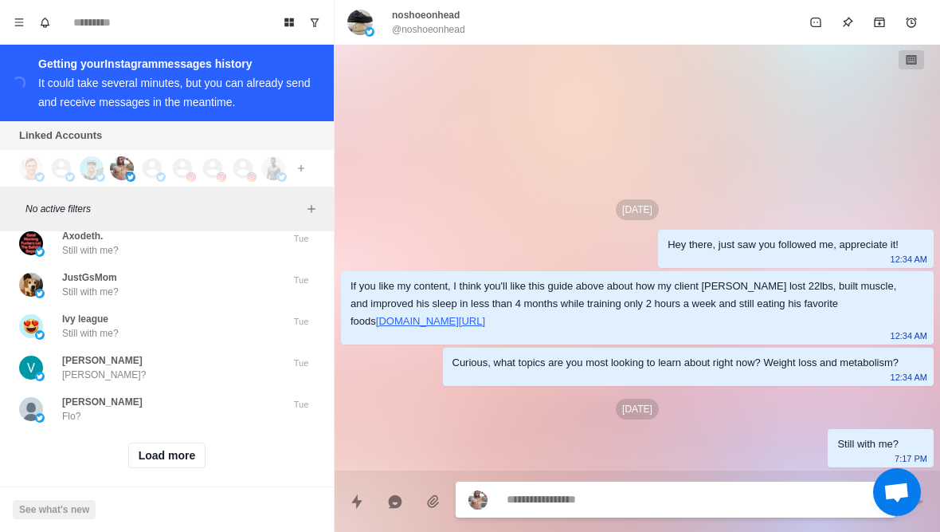
scroll to position [18072, 0]
click at [190, 449] on button "Load more" at bounding box center [167, 456] width 78 height 26
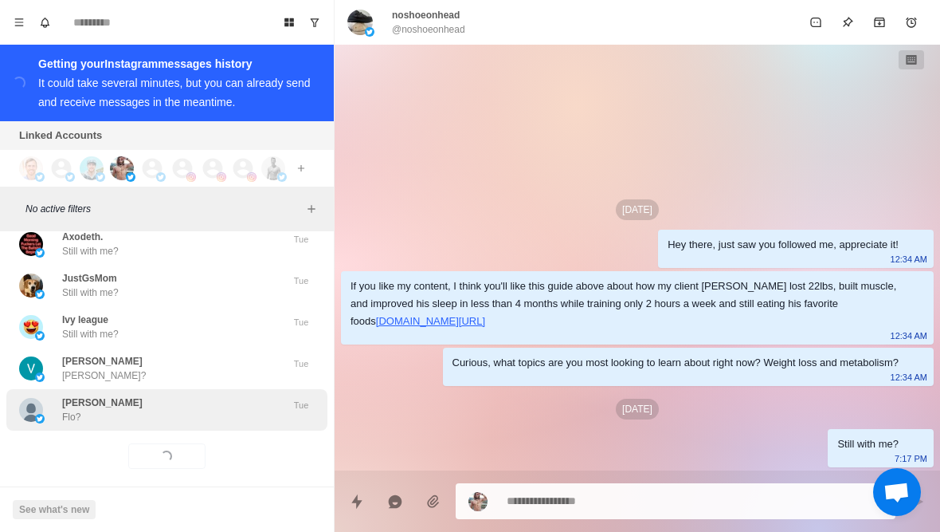
click at [218, 406] on div "Flo Jakobeit Flo?" at bounding box center [150, 409] width 262 height 29
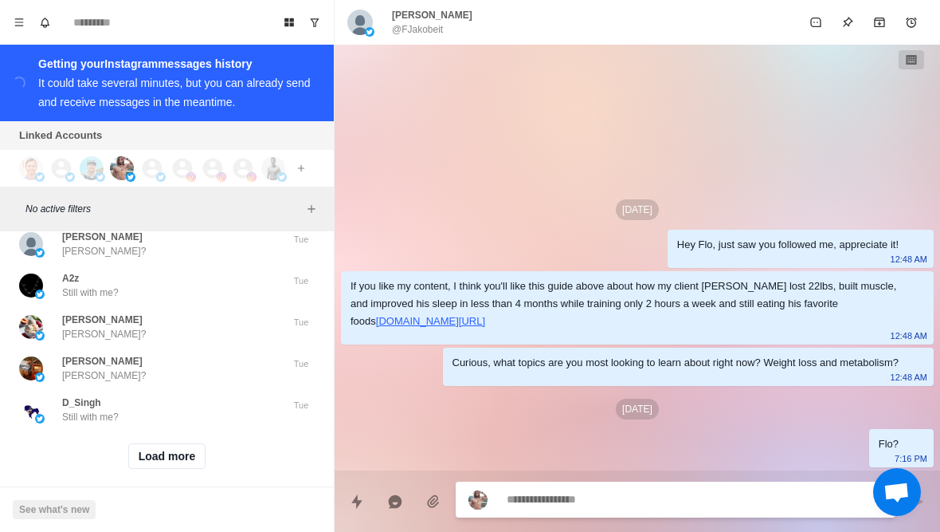
scroll to position [18901, 0]
click at [184, 444] on button "Load more" at bounding box center [167, 456] width 78 height 26
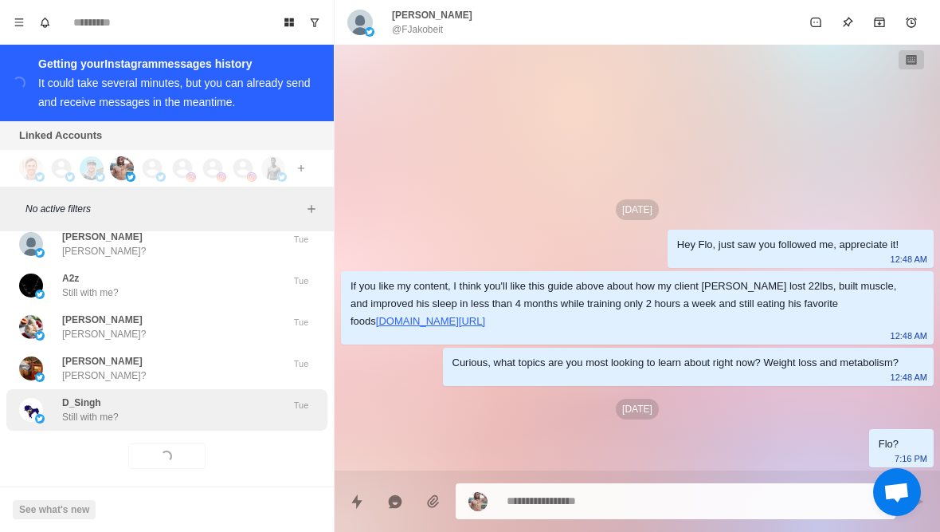
click at [223, 402] on div "D_Singh Still with me?" at bounding box center [150, 409] width 262 height 29
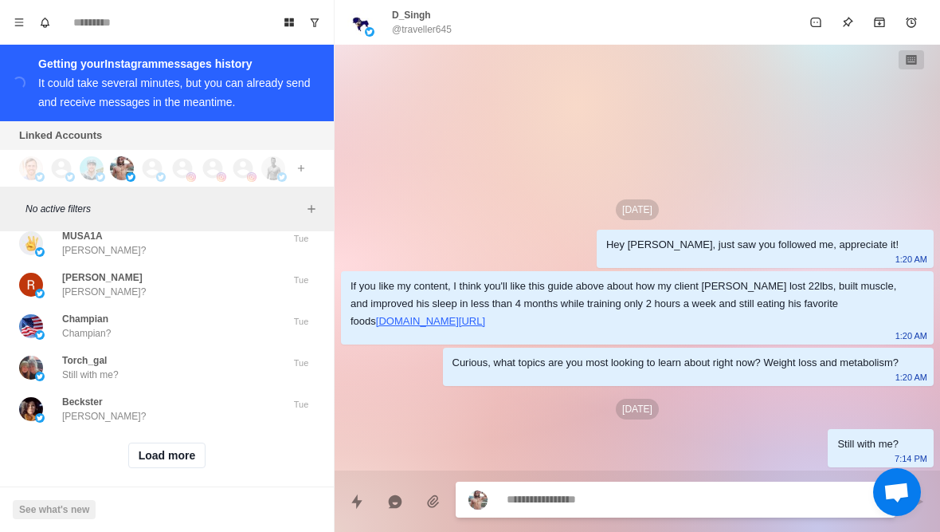
scroll to position [19730, 0]
click at [186, 453] on button "Load more" at bounding box center [167, 456] width 78 height 26
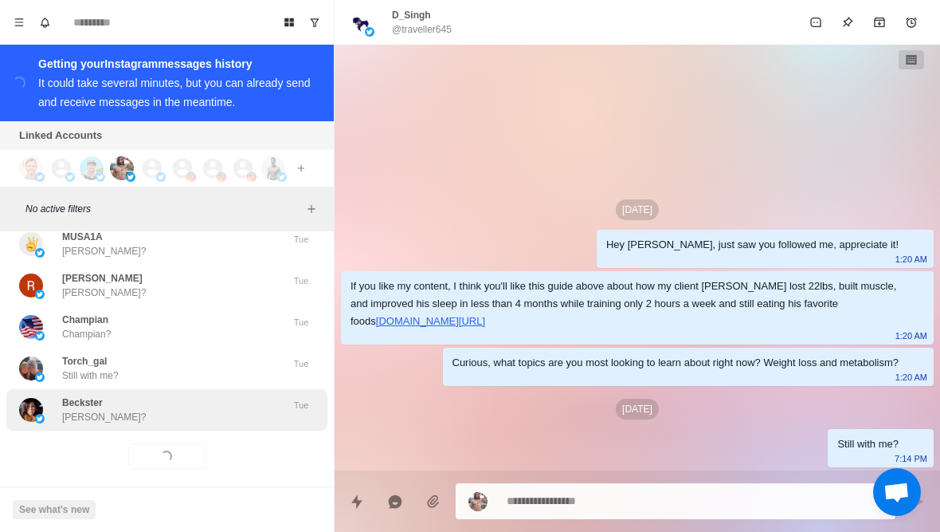
click at [219, 410] on div "Beckster Romer? Tue" at bounding box center [166, 409] width 321 height 41
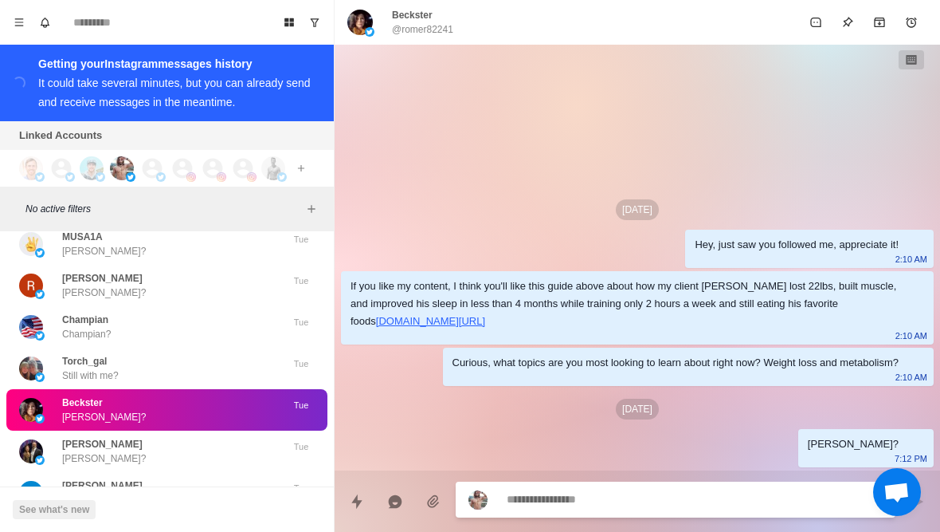
type textarea "*"
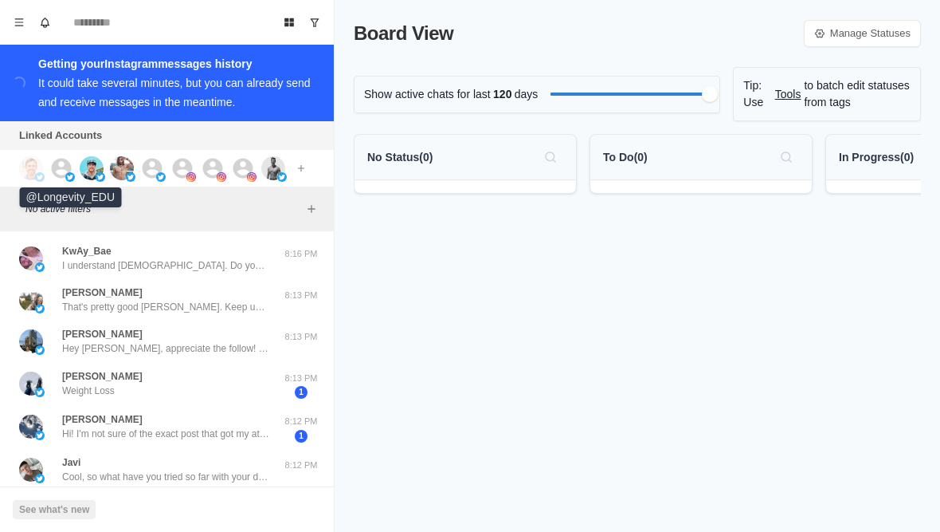
click at [54, 165] on icon at bounding box center [62, 168] width 20 height 20
click at [100, 161] on img at bounding box center [92, 168] width 24 height 24
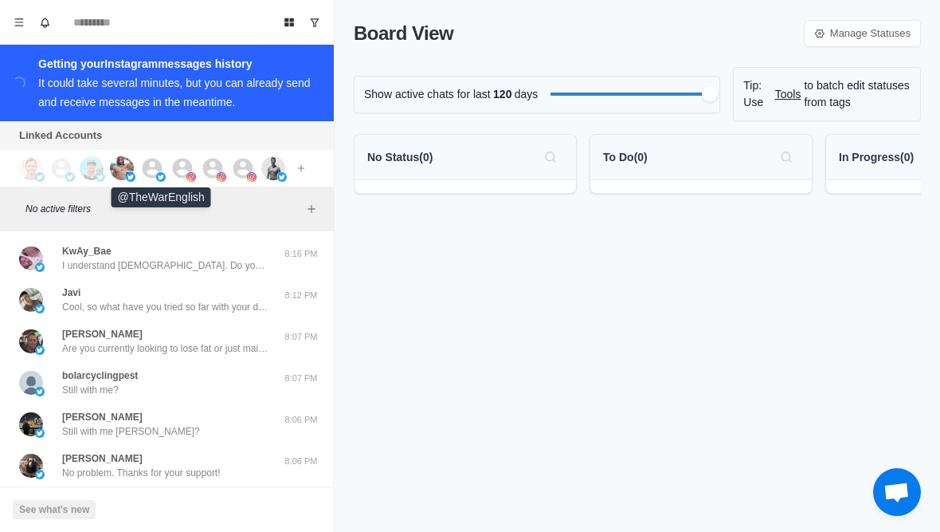
click at [154, 162] on icon at bounding box center [153, 168] width 20 height 20
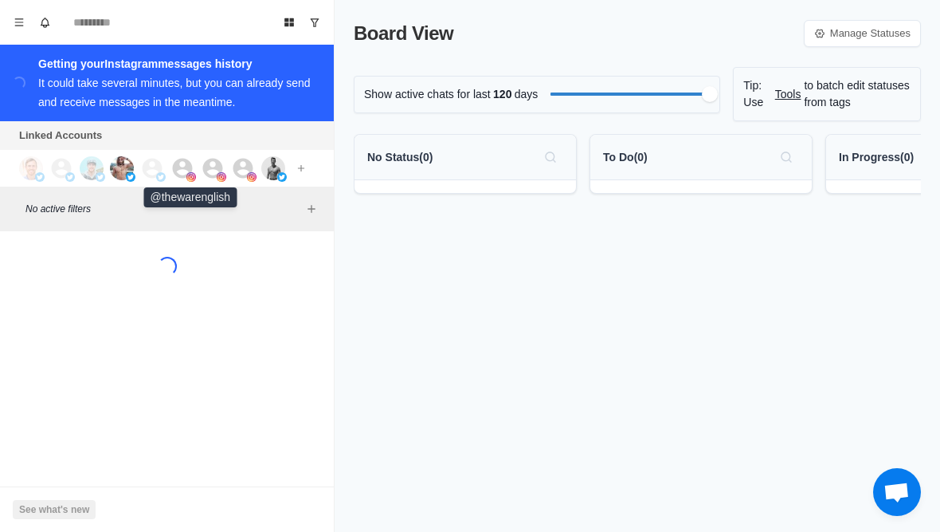
click at [175, 163] on icon at bounding box center [183, 168] width 20 height 20
click at [210, 169] on icon at bounding box center [213, 168] width 20 height 20
click at [249, 176] on img at bounding box center [252, 177] width 10 height 10
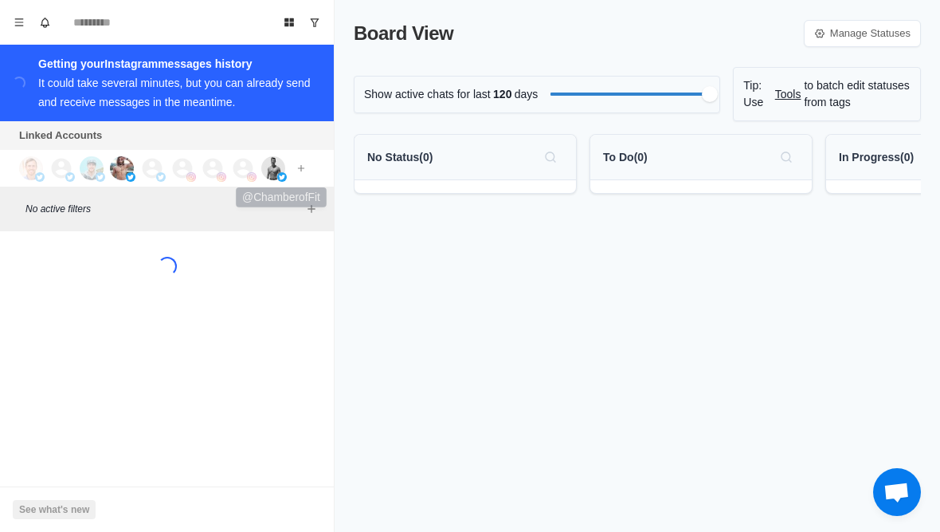
click at [272, 177] on img at bounding box center [273, 168] width 24 height 24
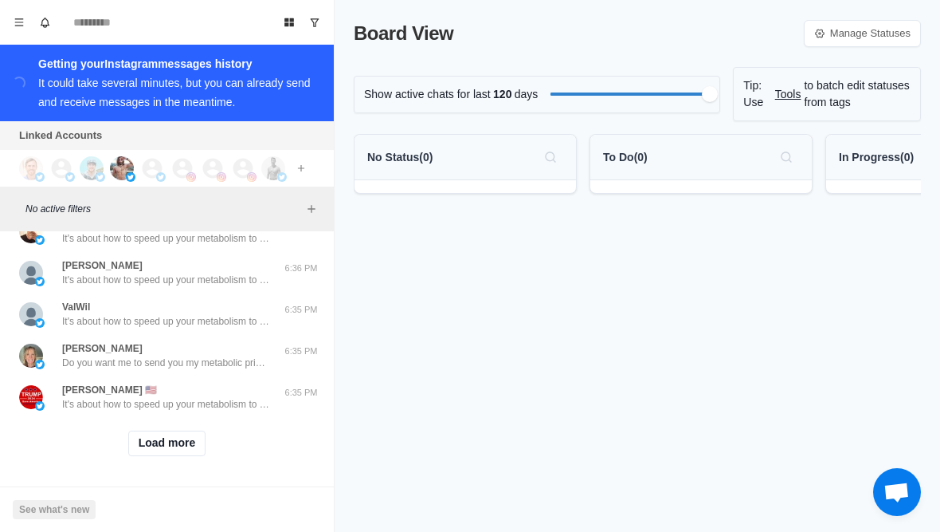
scroll to position [650, 0]
click at [193, 451] on button "Load more" at bounding box center [167, 443] width 78 height 26
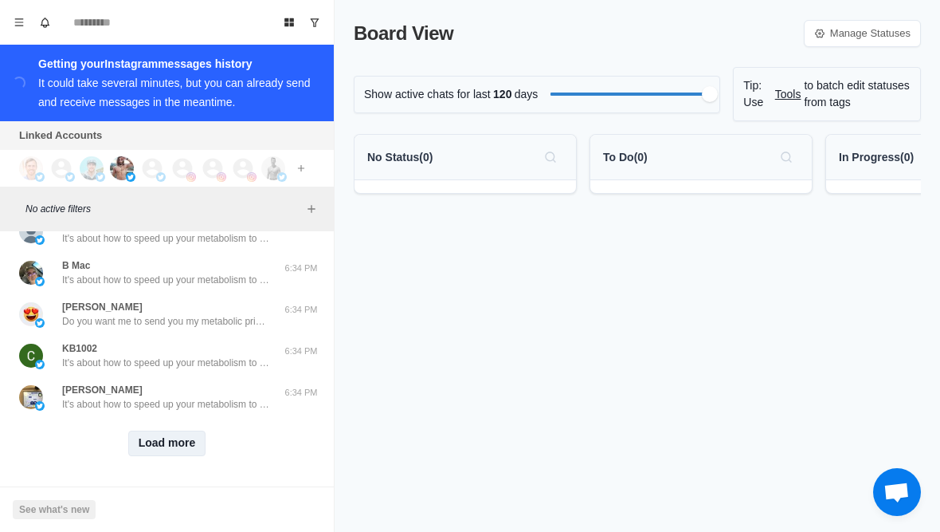
scroll to position [1479, 0]
click at [192, 453] on button "Load more" at bounding box center [167, 443] width 78 height 26
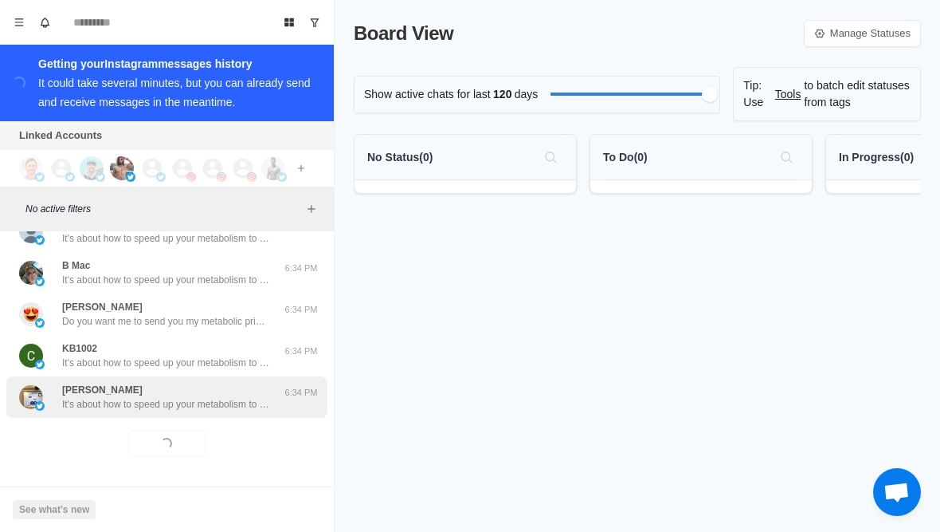
click at [230, 408] on p "It's about how to speed up your metabolism to lose weight without having to die…" at bounding box center [165, 404] width 207 height 14
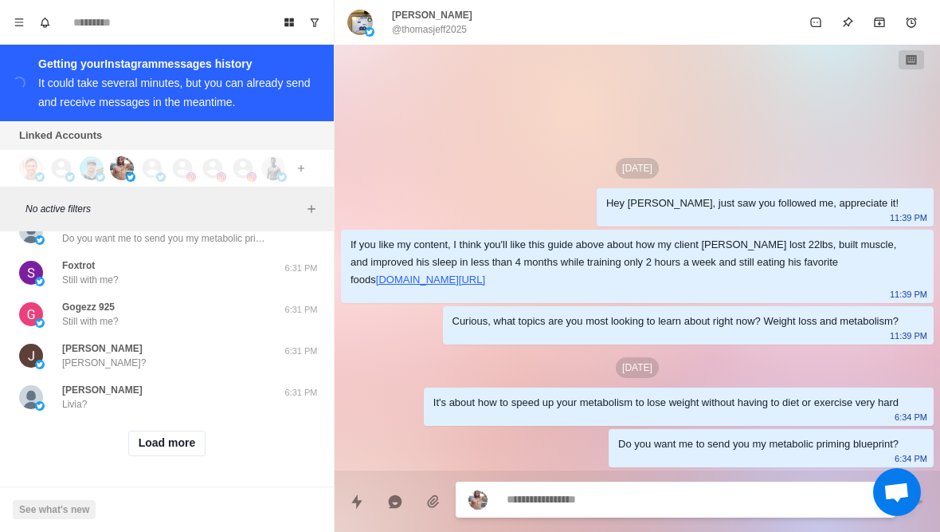
scroll to position [2308, 0]
click at [181, 448] on button "Load more" at bounding box center [167, 443] width 78 height 26
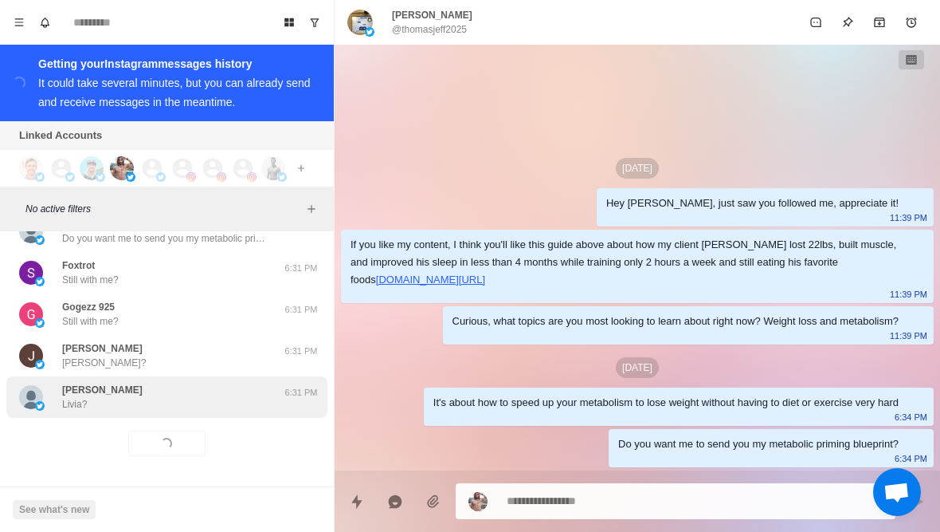
click at [218, 397] on div "[PERSON_NAME] [PERSON_NAME]?" at bounding box center [150, 397] width 262 height 29
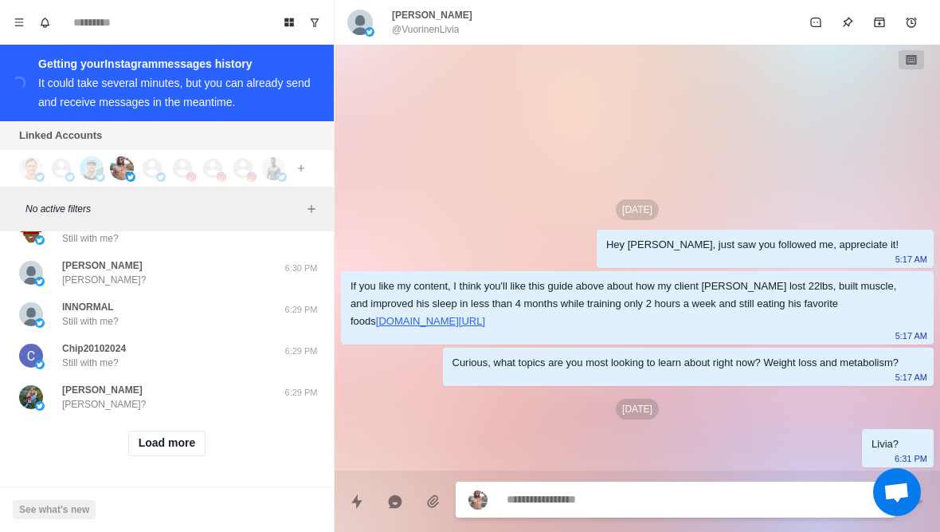
scroll to position [3137, 0]
click at [182, 449] on button "Load more" at bounding box center [167, 443] width 78 height 26
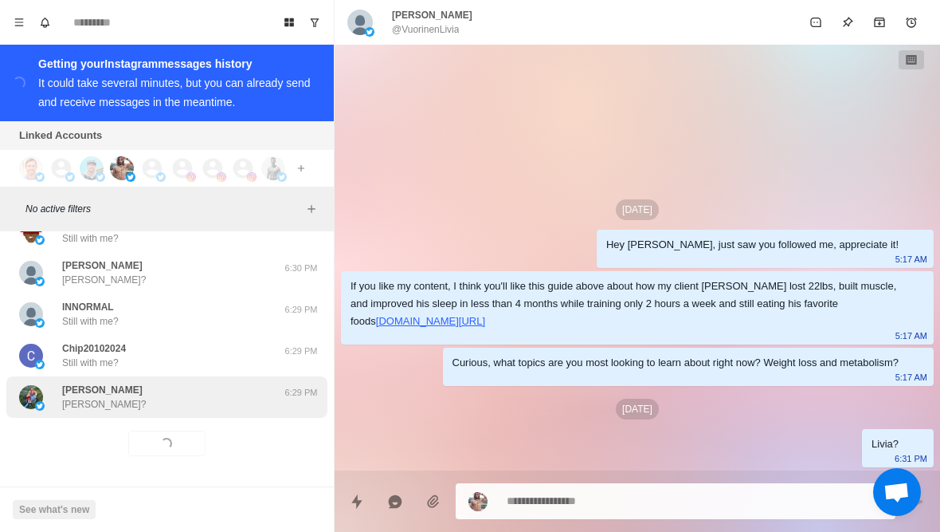
click at [211, 407] on div "[PERSON_NAME] [PERSON_NAME]?" at bounding box center [150, 397] width 262 height 29
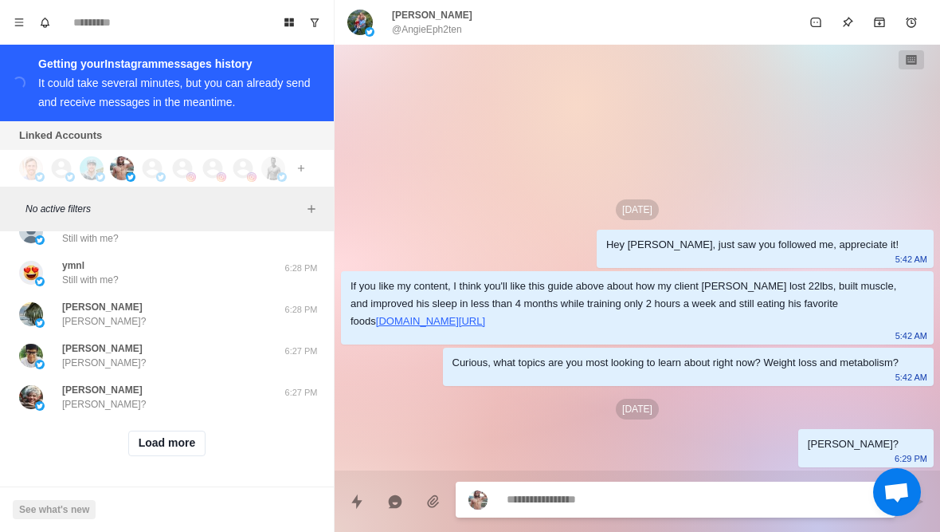
scroll to position [3966, 0]
click at [183, 447] on button "Load more" at bounding box center [167, 443] width 78 height 26
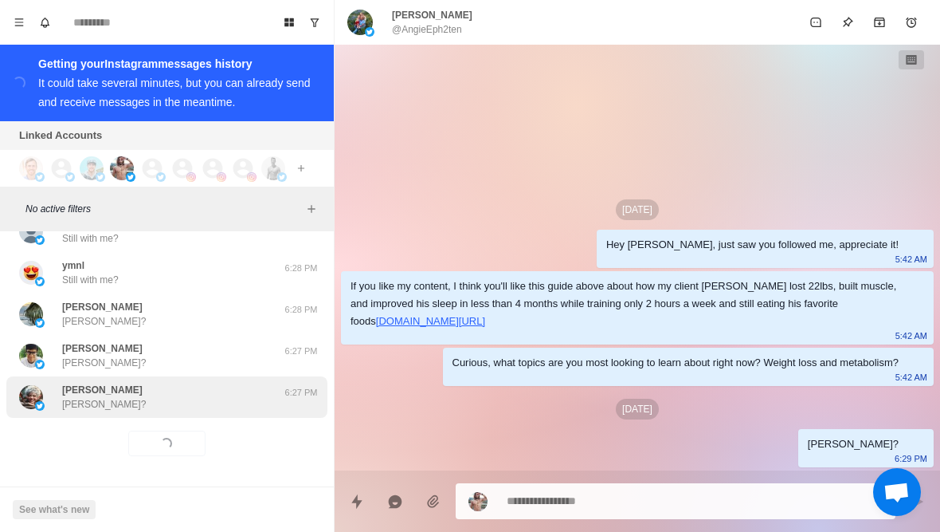
click at [225, 397] on div "[PERSON_NAME] [PERSON_NAME]?" at bounding box center [150, 397] width 262 height 29
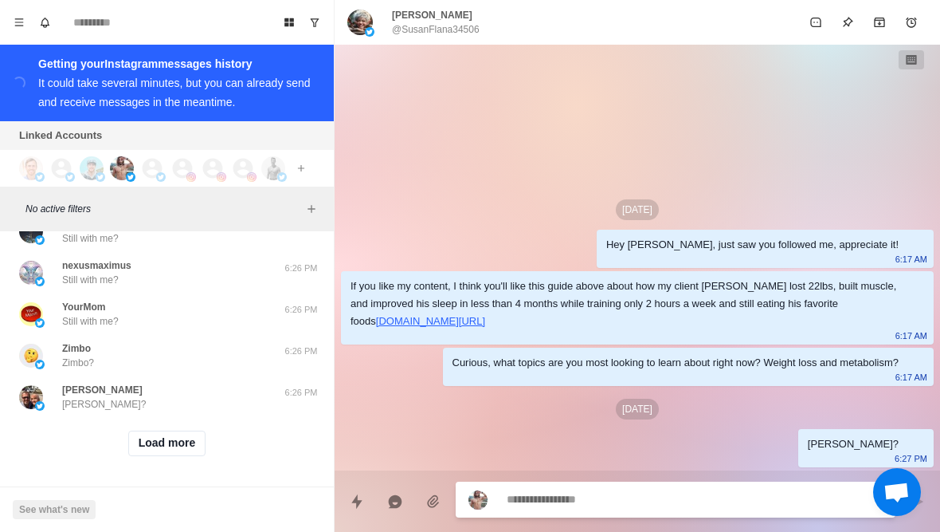
scroll to position [4795, 0]
click at [182, 453] on button "Load more" at bounding box center [167, 443] width 78 height 26
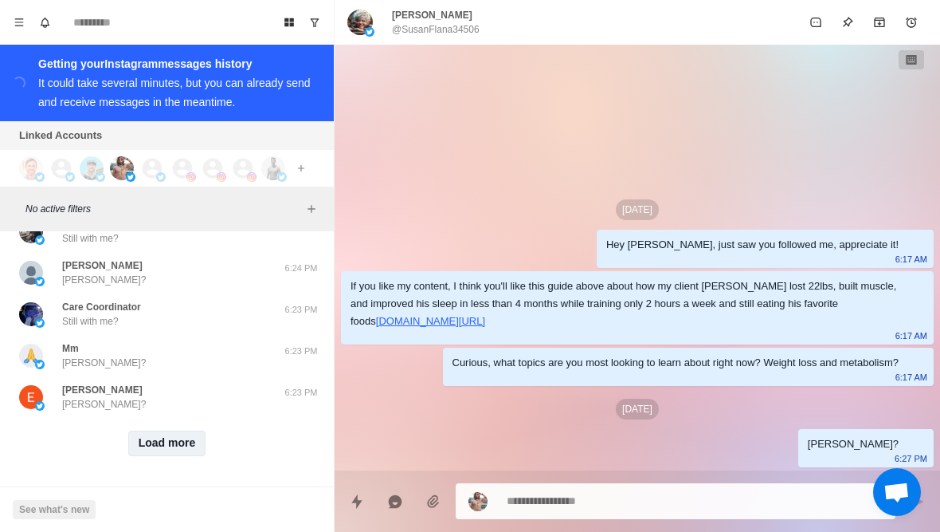
scroll to position [5623, 0]
click at [206, 446] on button "Load more" at bounding box center [167, 443] width 78 height 26
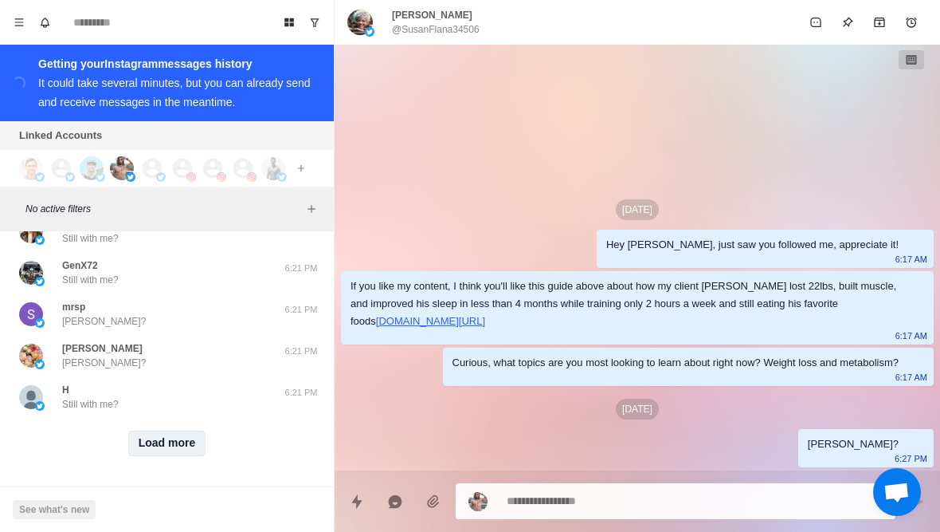
scroll to position [6452, 0]
click at [179, 447] on button "Load more" at bounding box center [167, 443] width 78 height 26
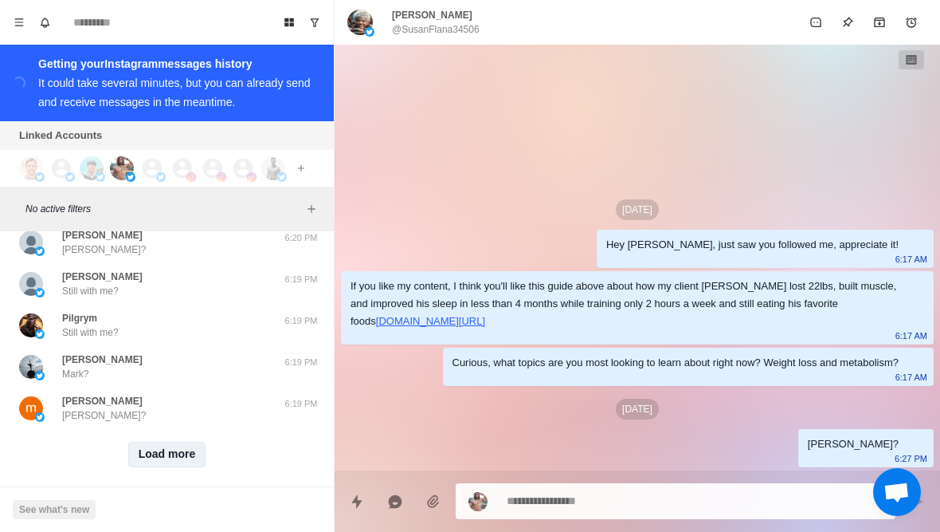
scroll to position [7281, 0]
click at [154, 451] on button "Load more" at bounding box center [167, 456] width 78 height 26
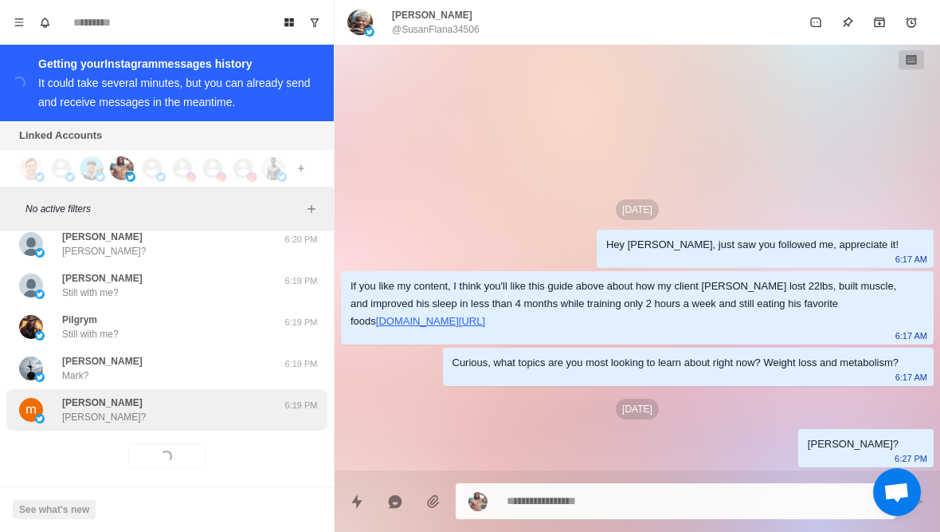
click at [100, 410] on p "[PERSON_NAME]?" at bounding box center [104, 417] width 84 height 14
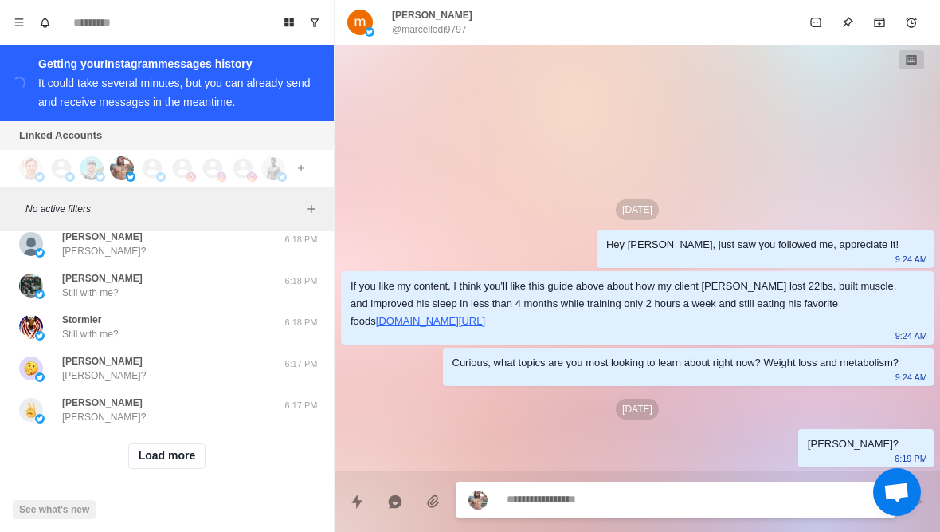
scroll to position [8110, 0]
click at [182, 443] on button "Load more" at bounding box center [167, 456] width 78 height 26
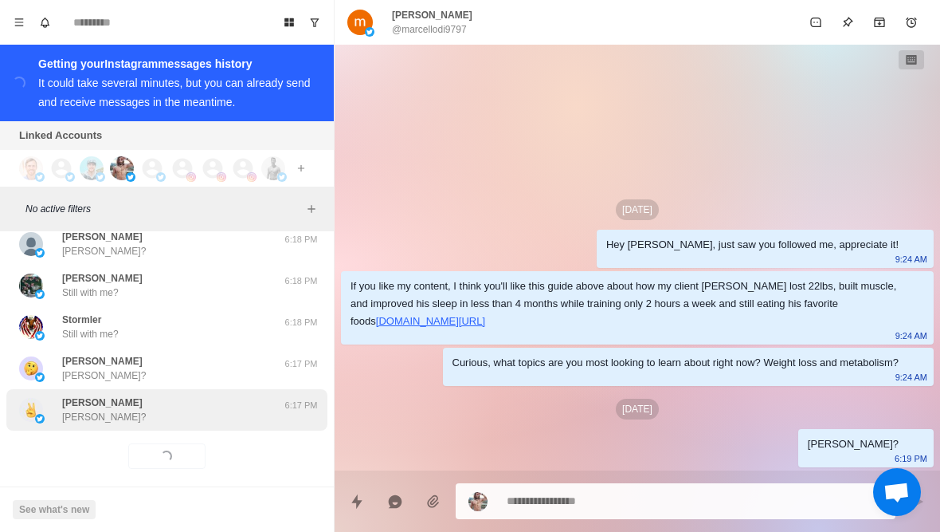
click at [220, 407] on div "[PERSON_NAME] [PERSON_NAME]?" at bounding box center [150, 409] width 262 height 29
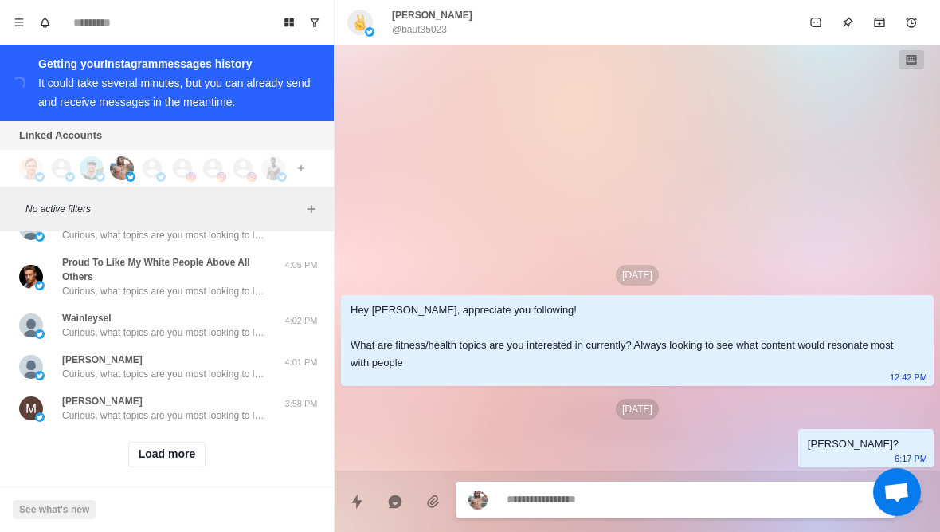
scroll to position [8953, 0]
click at [184, 443] on button "Load more" at bounding box center [167, 456] width 78 height 26
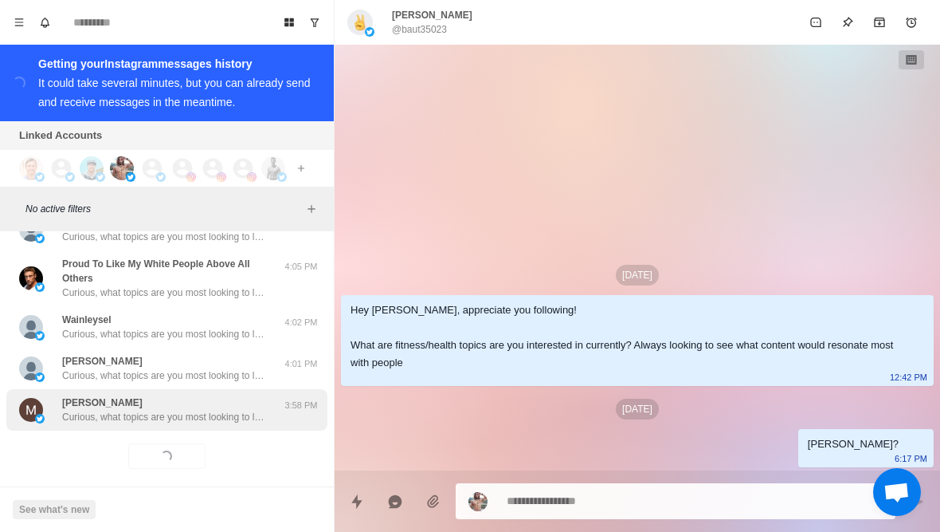
click at [204, 410] on p "Curious, what topics are you most looking to learn about right now? Weight loss…" at bounding box center [165, 417] width 207 height 14
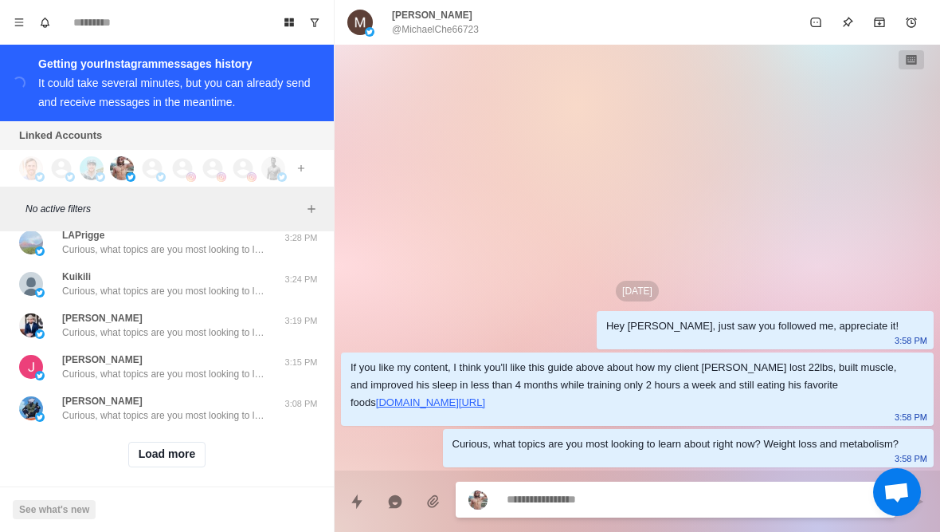
scroll to position [9782, 0]
click at [191, 449] on button "Load more" at bounding box center [167, 456] width 78 height 26
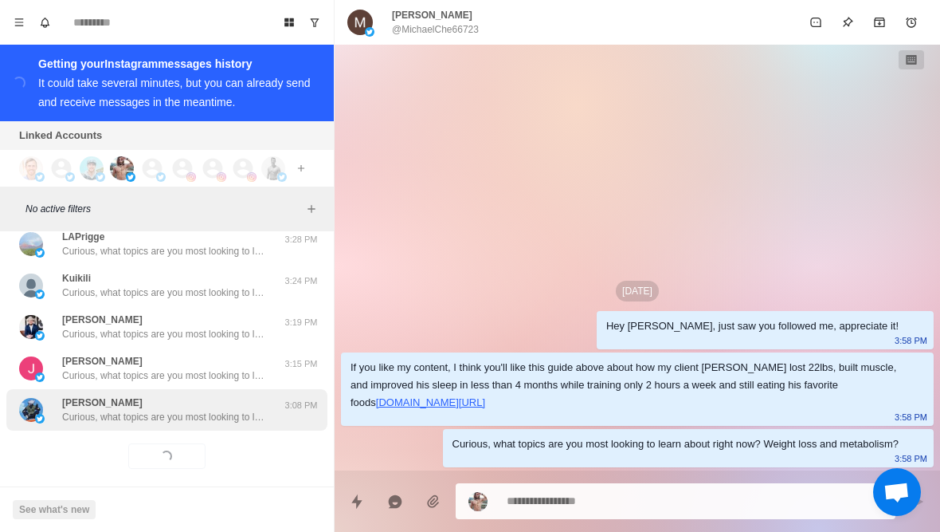
click at [219, 410] on p "Curious, what topics are you most looking to learn about right now? Weight loss…" at bounding box center [165, 417] width 207 height 14
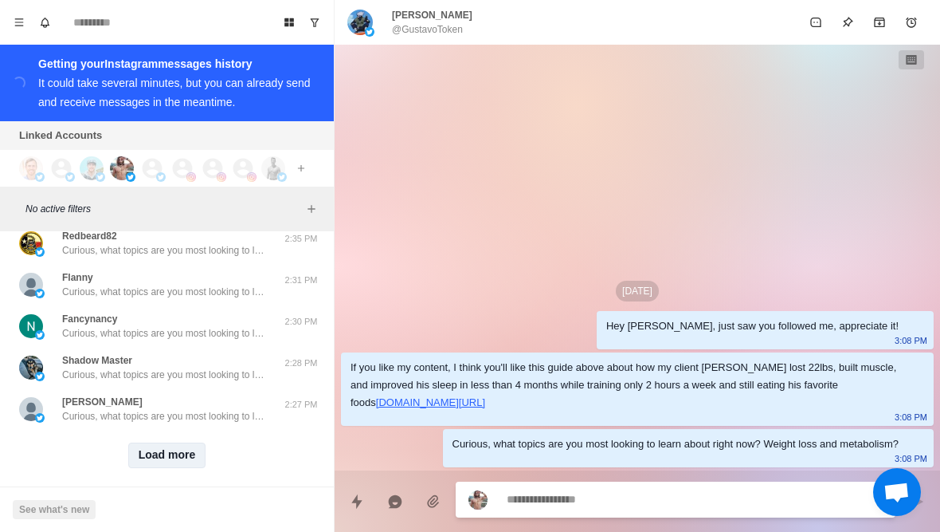
click at [183, 451] on button "Load more" at bounding box center [167, 455] width 78 height 26
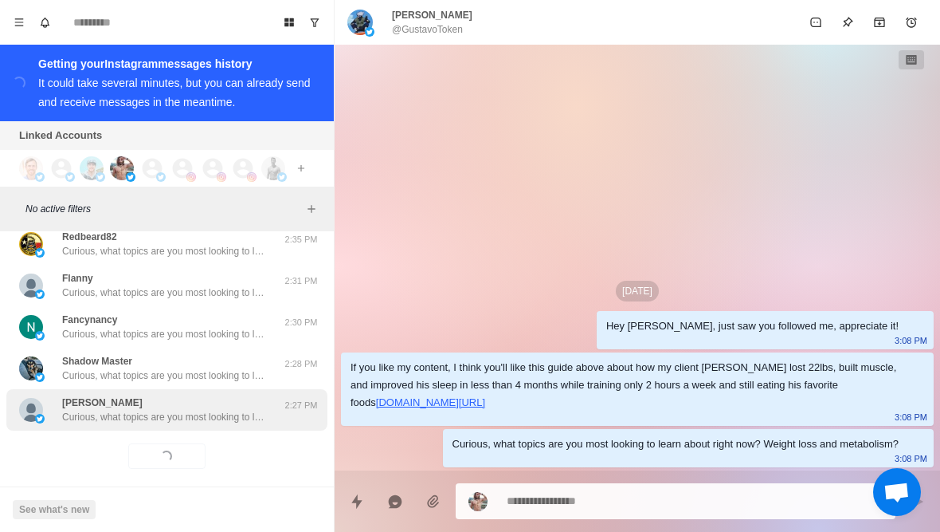
click at [205, 410] on p "Curious, what topics are you most looking to learn about right now? Weight loss…" at bounding box center [165, 417] width 207 height 14
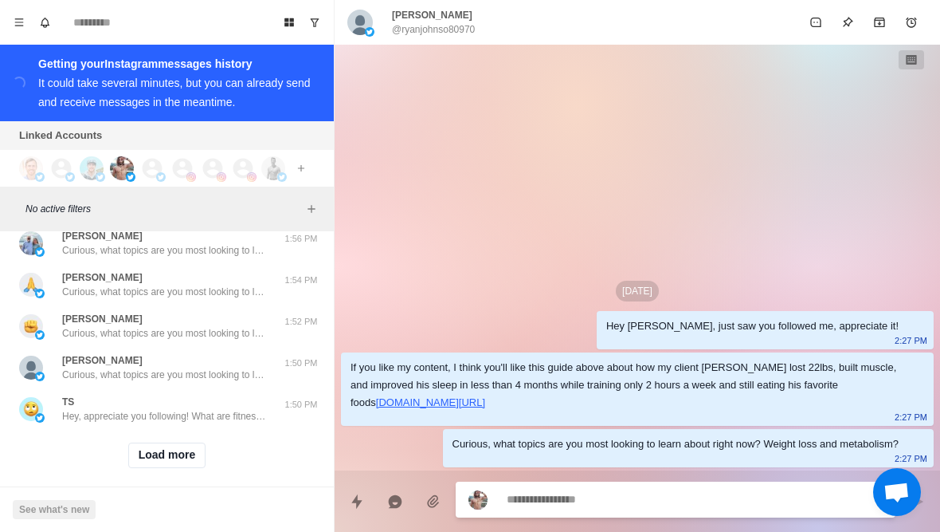
scroll to position [11440, 0]
click at [188, 446] on button "Load more" at bounding box center [167, 456] width 78 height 26
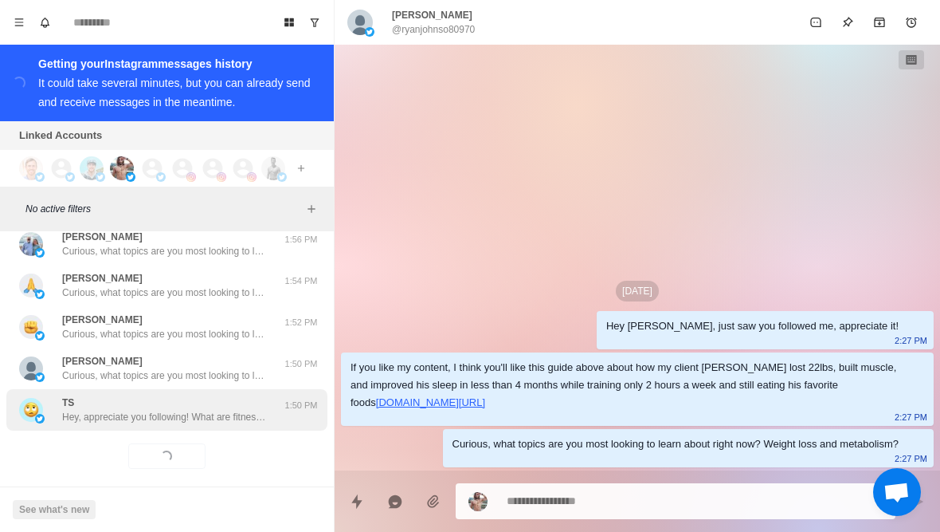
click at [206, 413] on div "TS Hey, appreciate you following! What are fitness/health topics are you intere…" at bounding box center [166, 409] width 321 height 41
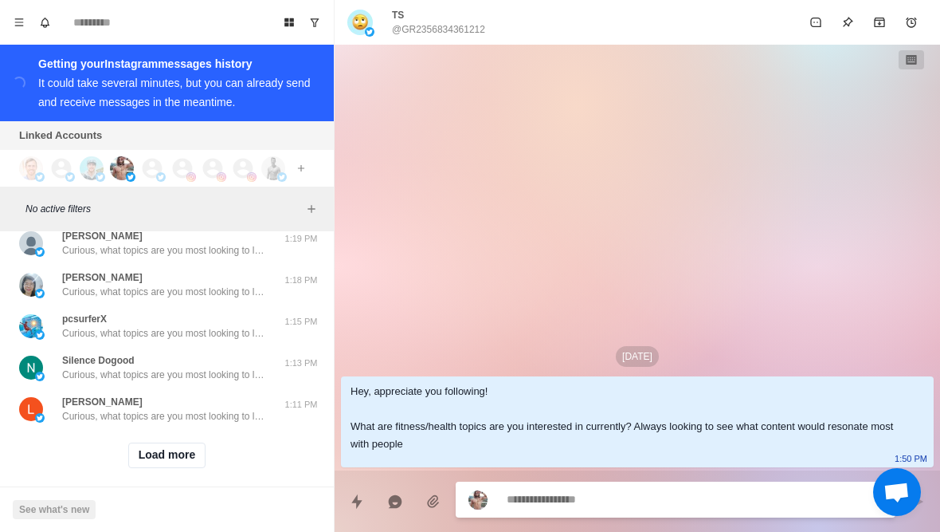
scroll to position [12268, 0]
click at [187, 443] on button "Load more" at bounding box center [167, 456] width 78 height 26
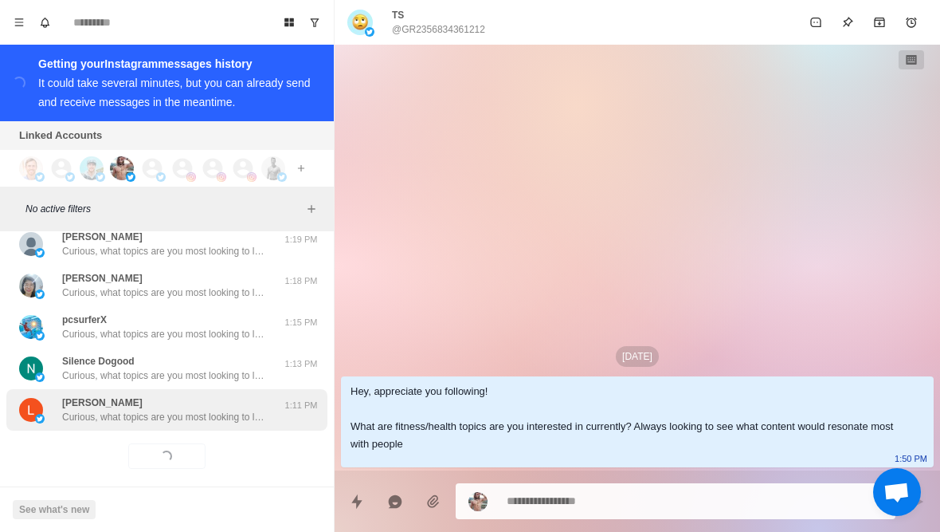
click at [212, 410] on p "Curious, what topics are you most looking to learn about right now? Weight loss…" at bounding box center [165, 417] width 207 height 14
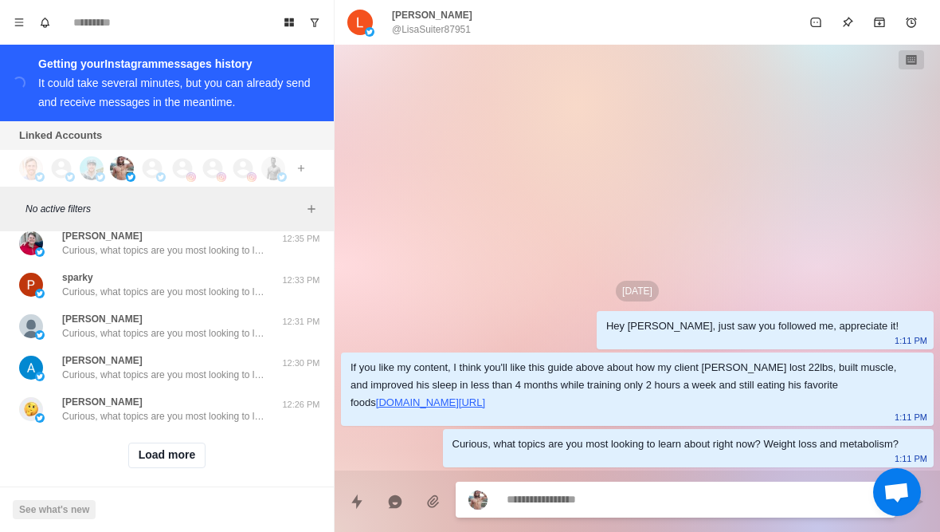
scroll to position [13097, 0]
click at [169, 449] on button "Load more" at bounding box center [167, 456] width 78 height 26
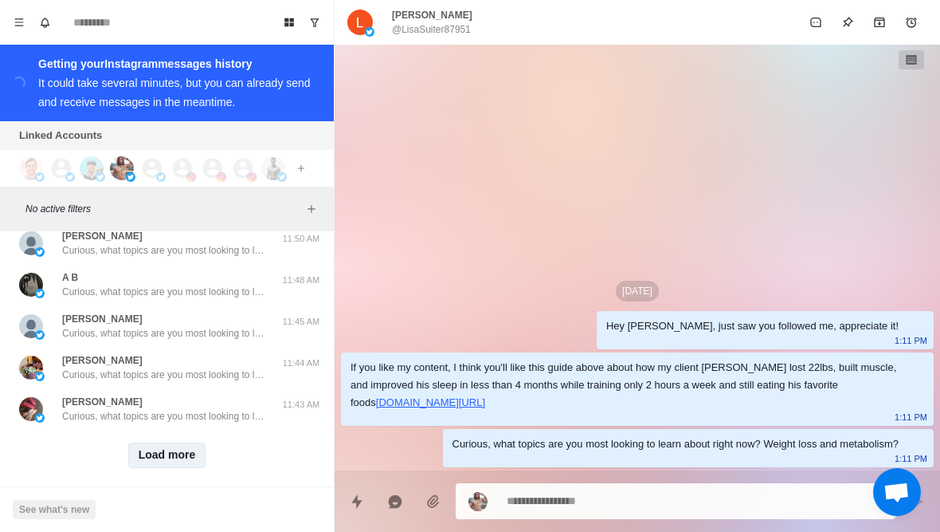
scroll to position [13926, 0]
click at [190, 451] on button "Load more" at bounding box center [167, 456] width 78 height 26
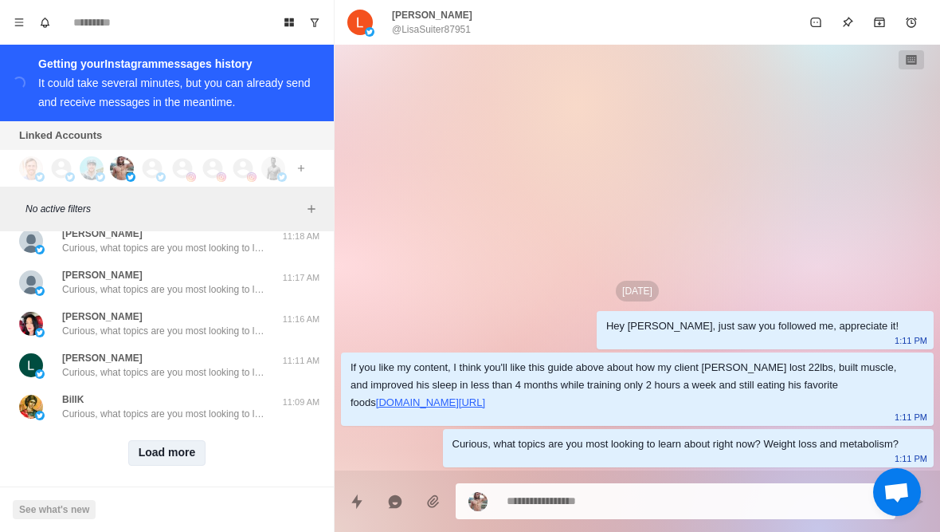
scroll to position [14755, 0]
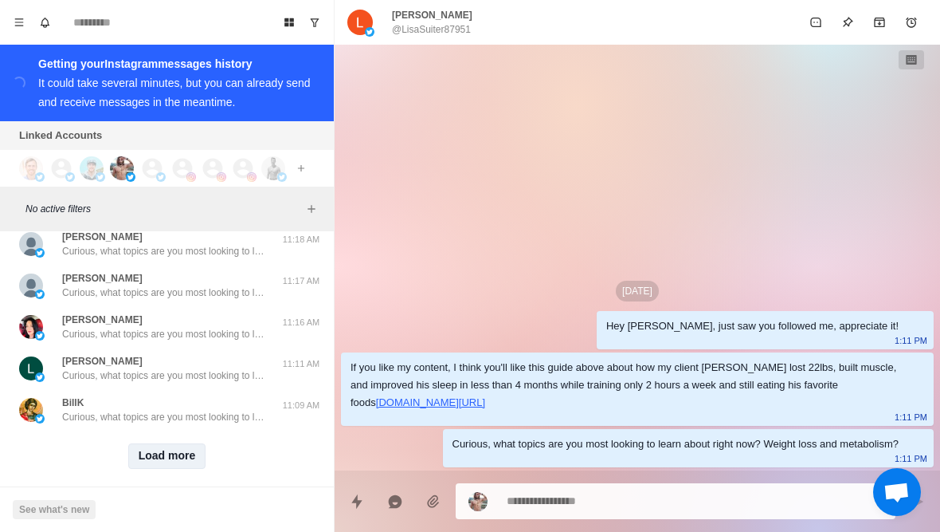
click at [160, 449] on button "Load more" at bounding box center [167, 456] width 78 height 26
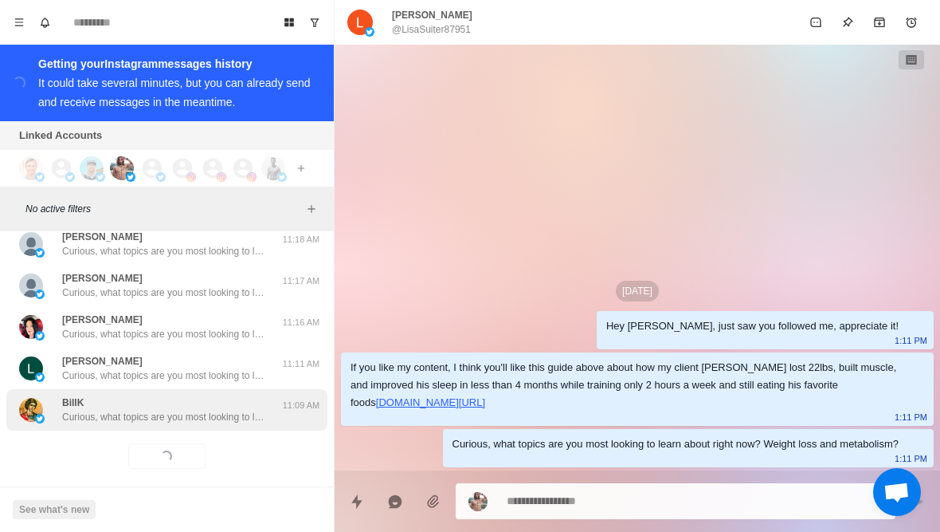
click at [134, 411] on div "BillK Curious, what topics are you most looking to learn about right now? Weigh…" at bounding box center [166, 409] width 321 height 41
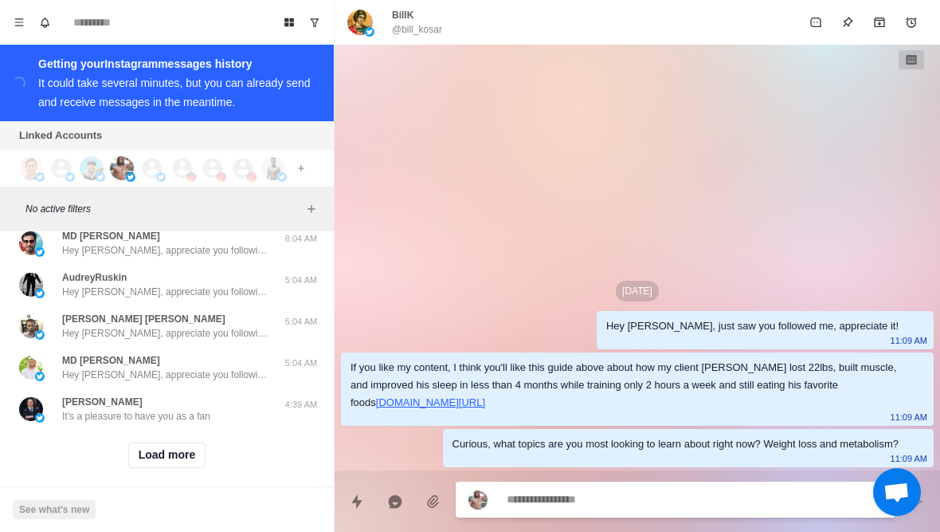
scroll to position [15584, 0]
click at [160, 450] on button "Load more" at bounding box center [167, 456] width 78 height 26
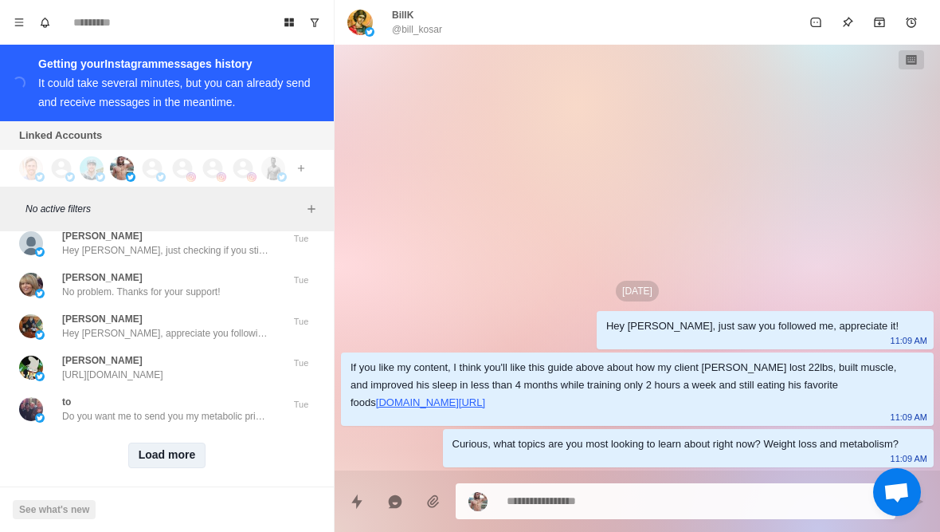
scroll to position [16413, 0]
click at [159, 454] on button "Load more" at bounding box center [167, 456] width 78 height 26
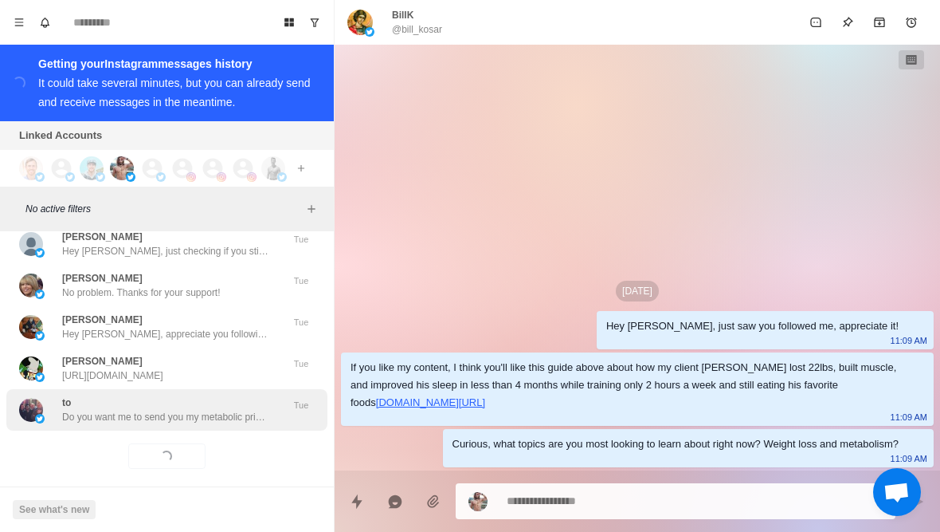
click at [100, 413] on div "to Do you want me to send you my metabolic priming blueprint? Tue" at bounding box center [166, 409] width 321 height 41
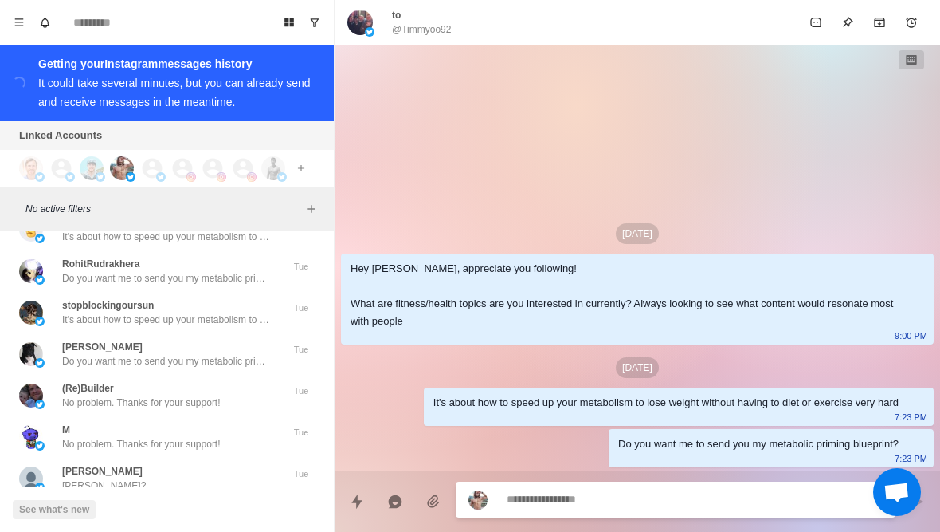
scroll to position [16972, 0]
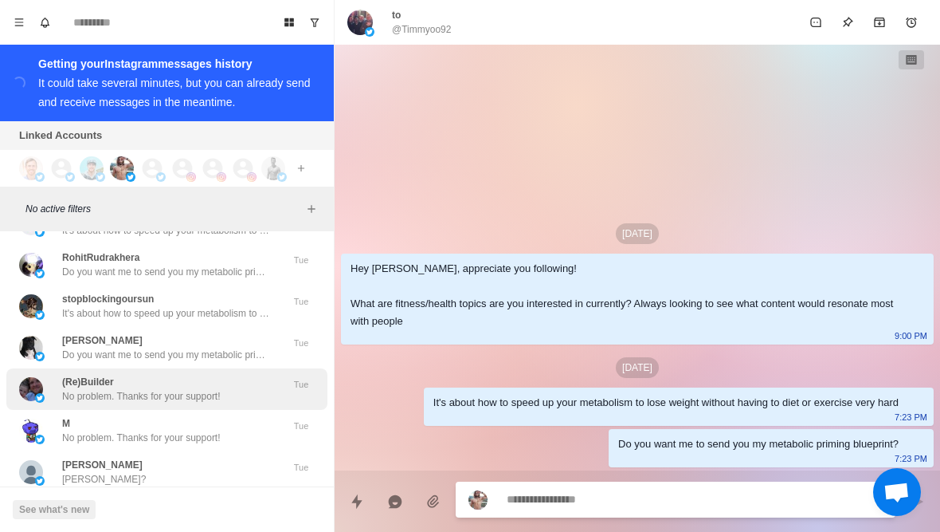
click at [59, 375] on div "(Re)Builder No problem. Thanks for your support!" at bounding box center [150, 389] width 262 height 29
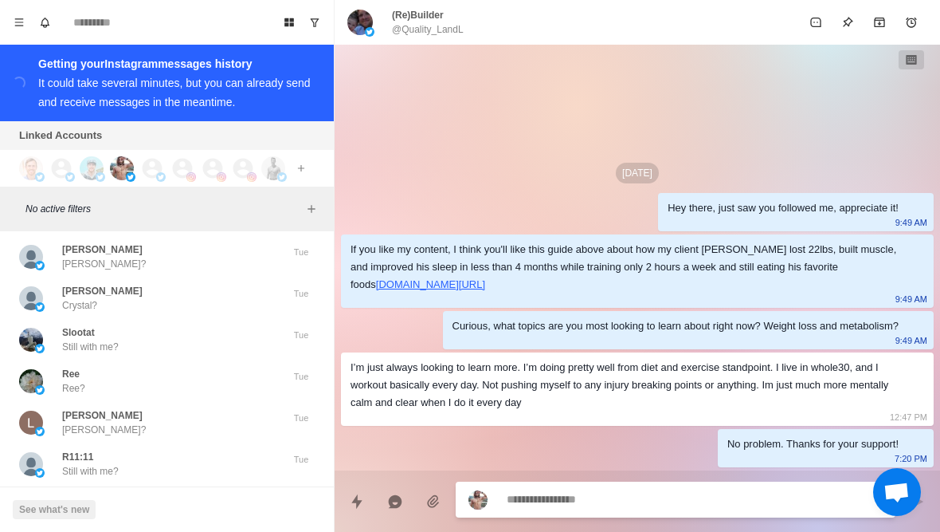
scroll to position [17213, 0]
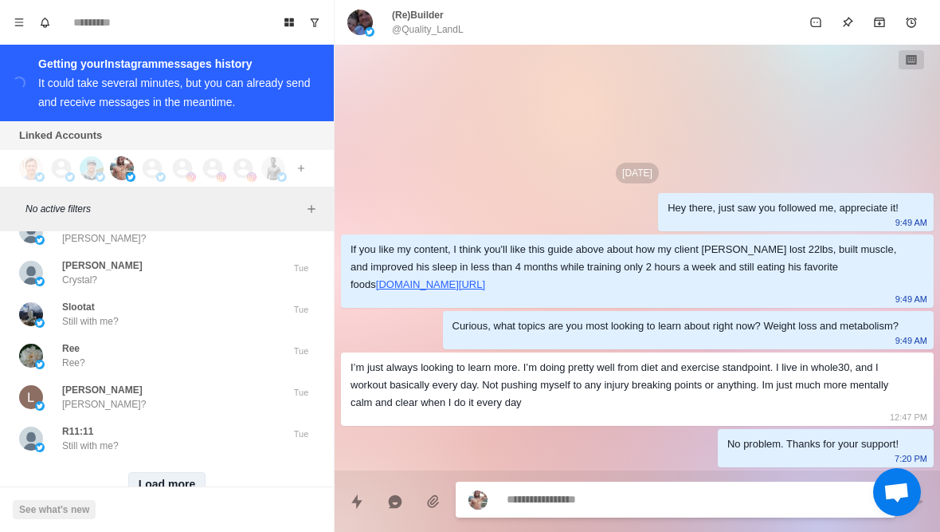
click at [163, 479] on button "Load more" at bounding box center [167, 485] width 78 height 26
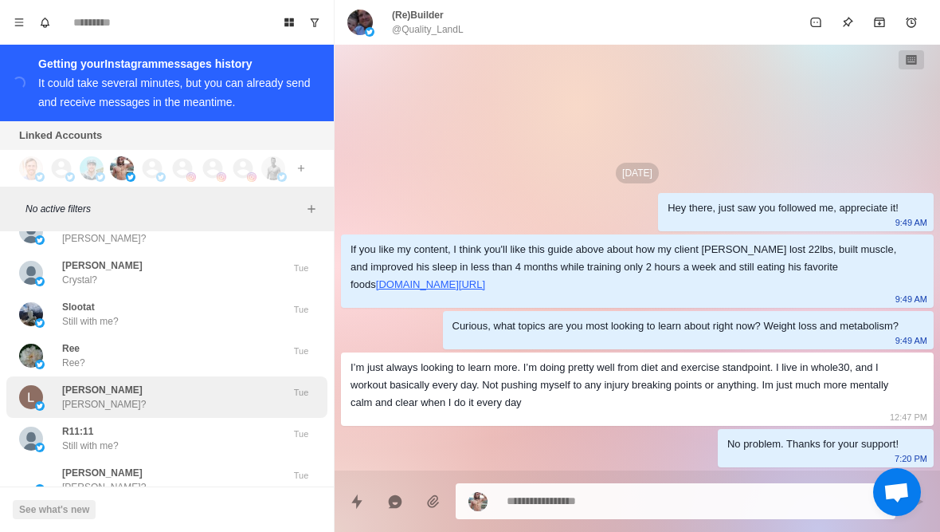
click at [78, 383] on p "[PERSON_NAME]" at bounding box center [102, 390] width 80 height 14
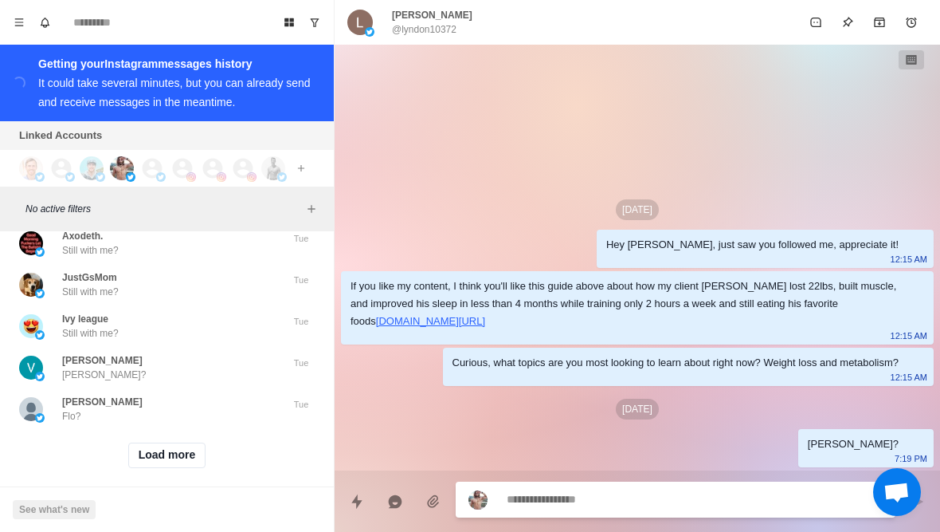
scroll to position [18070, 0]
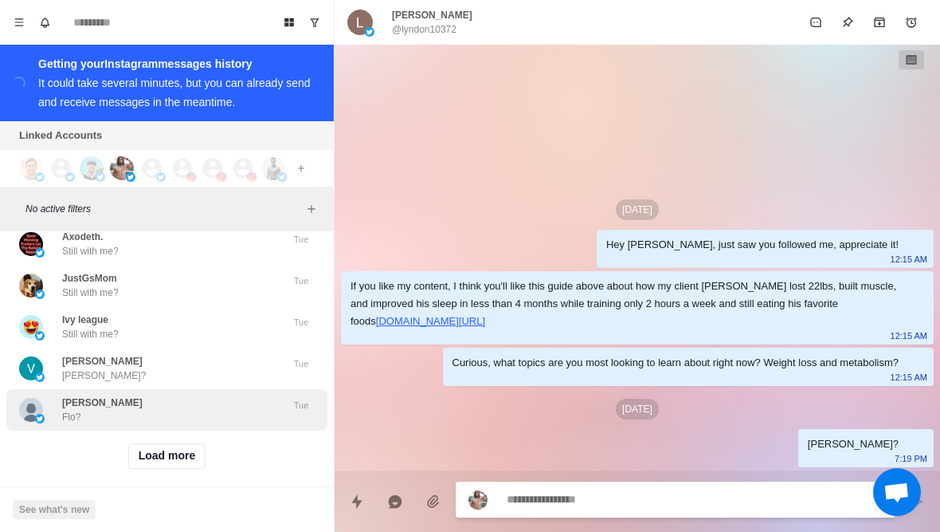
click at [100, 405] on div "[PERSON_NAME] Flo?" at bounding box center [102, 409] width 80 height 29
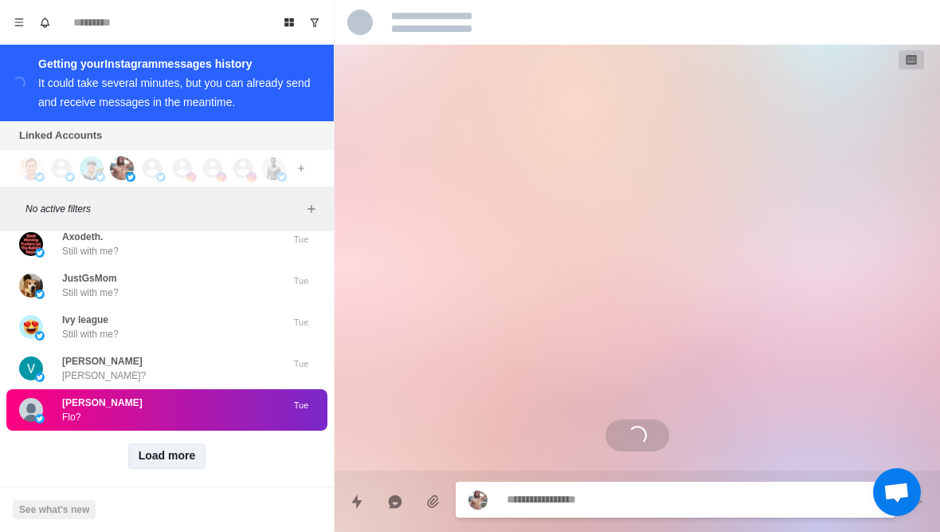
click at [153, 453] on button "Load more" at bounding box center [167, 456] width 78 height 26
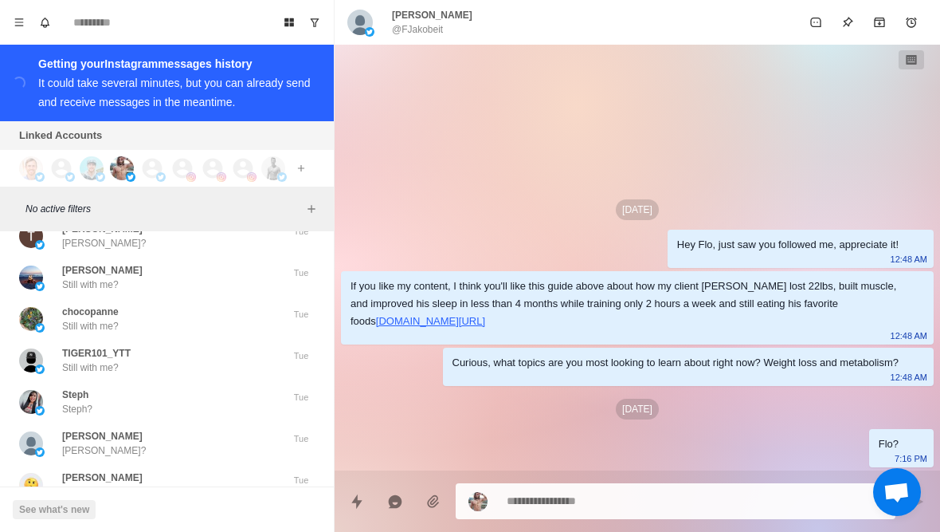
scroll to position [18660, 0]
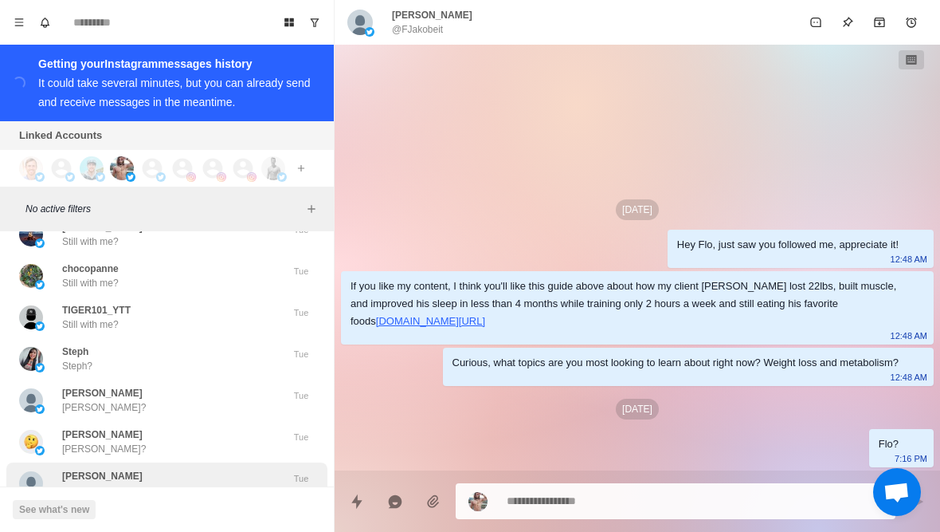
click at [92, 469] on p "[PERSON_NAME]" at bounding box center [102, 476] width 80 height 14
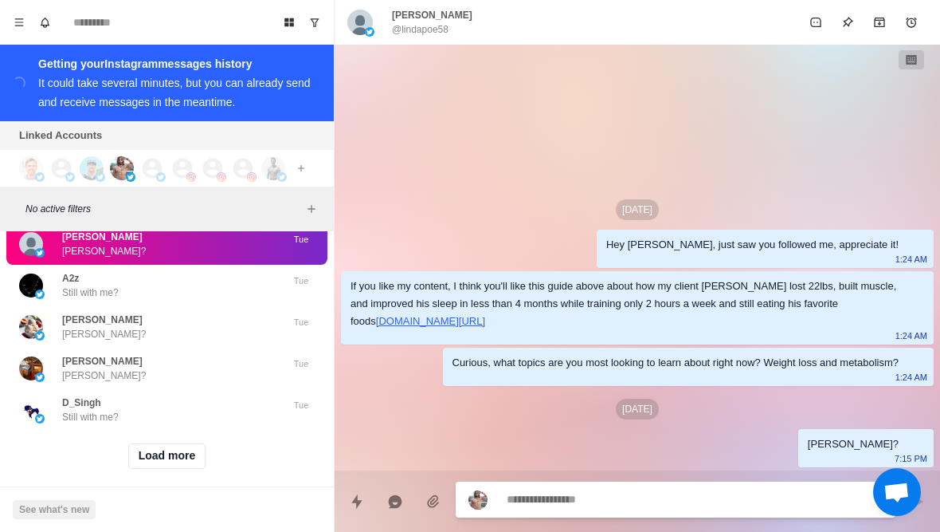
scroll to position [18899, 0]
click at [155, 453] on button "Load more" at bounding box center [167, 456] width 78 height 26
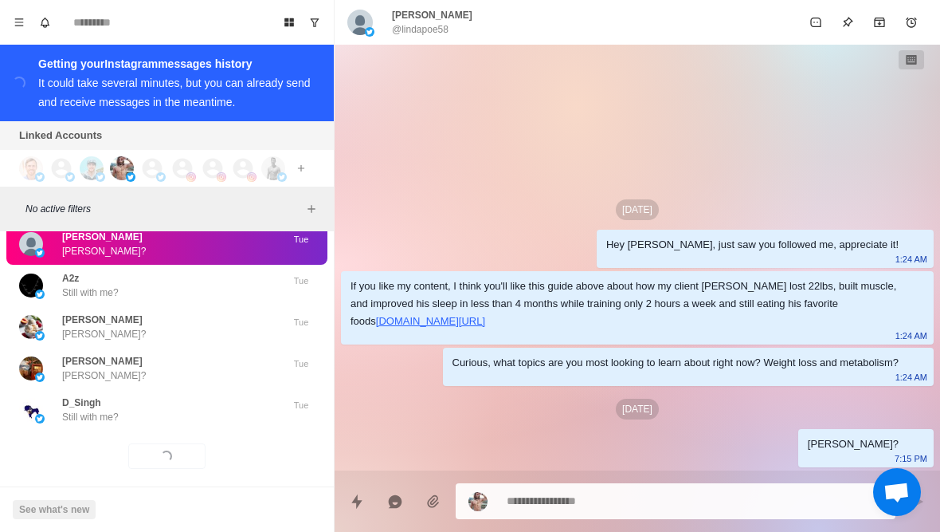
click at [371, 22] on img at bounding box center [360, 23] width 26 height 26
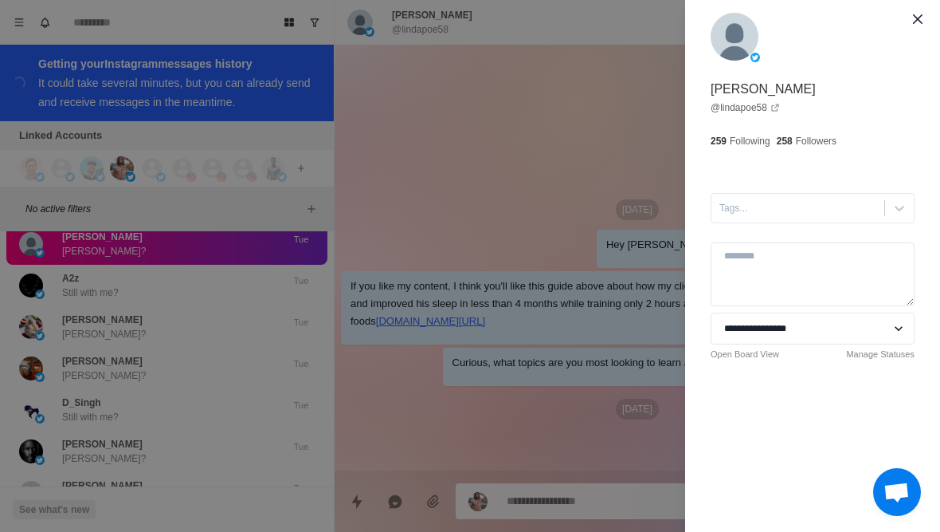
click at [55, 379] on div "**********" at bounding box center [470, 266] width 940 height 532
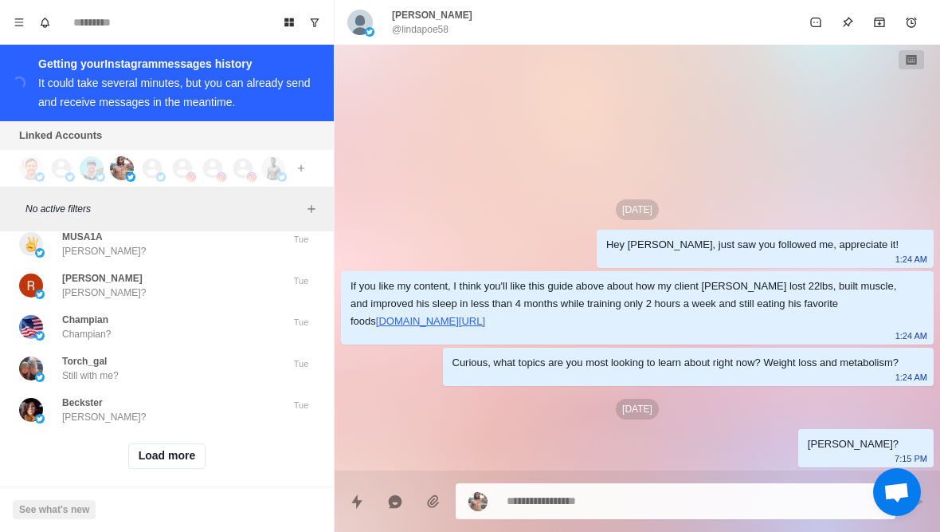
scroll to position [19728, 0]
click at [162, 453] on button "Load more" at bounding box center [167, 456] width 78 height 26
click at [109, 430] on div "Loading... Load more" at bounding box center [166, 455] width 321 height 51
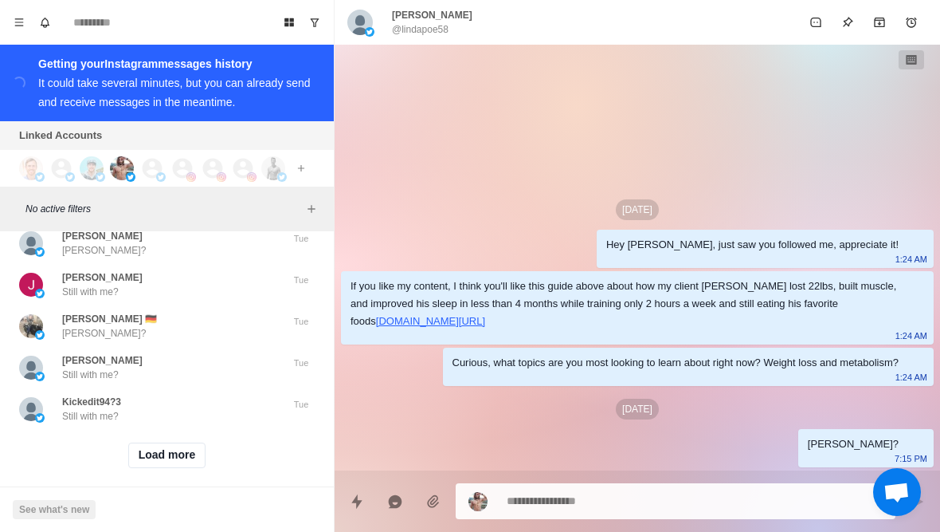
scroll to position [20557, 0]
click at [149, 450] on button "Load more" at bounding box center [167, 456] width 78 height 26
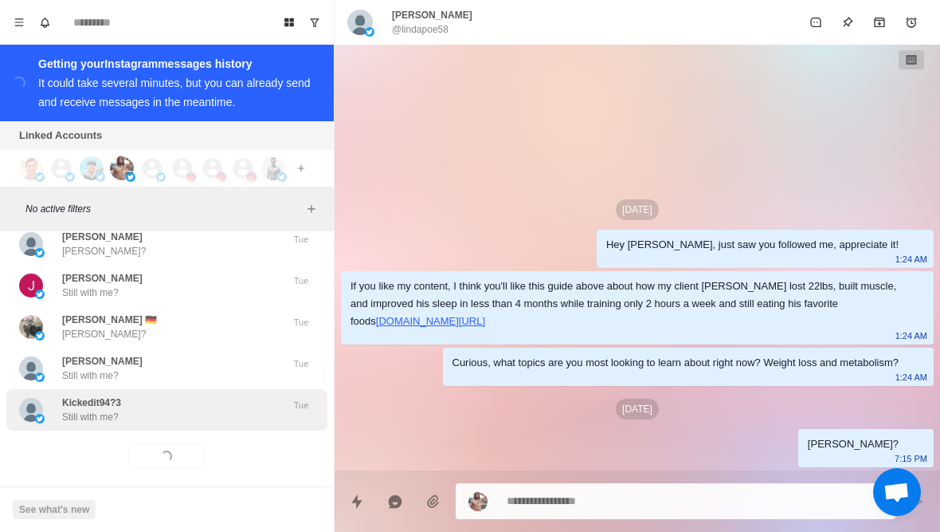
click at [111, 410] on div "Kickedit94?3 Still with me? Tue" at bounding box center [166, 409] width 321 height 41
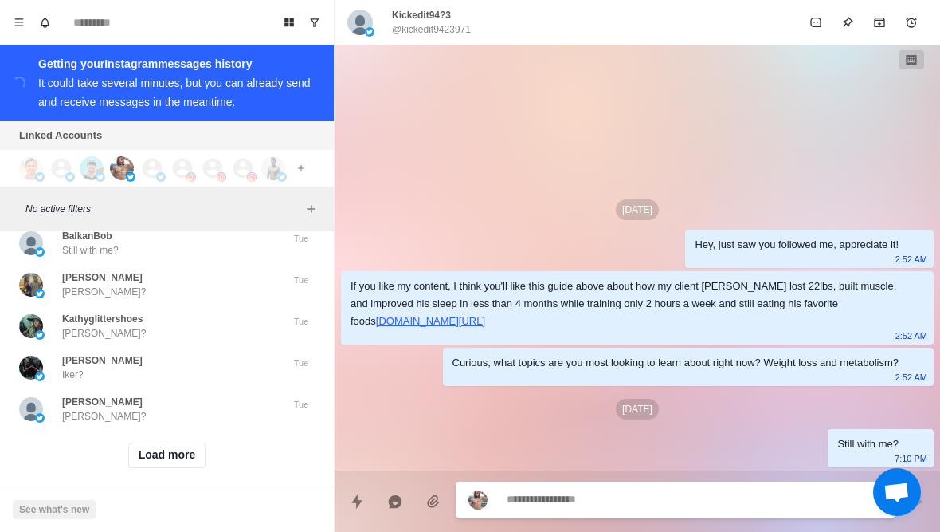
scroll to position [21386, 0]
click at [147, 450] on button "Load more" at bounding box center [167, 456] width 78 height 26
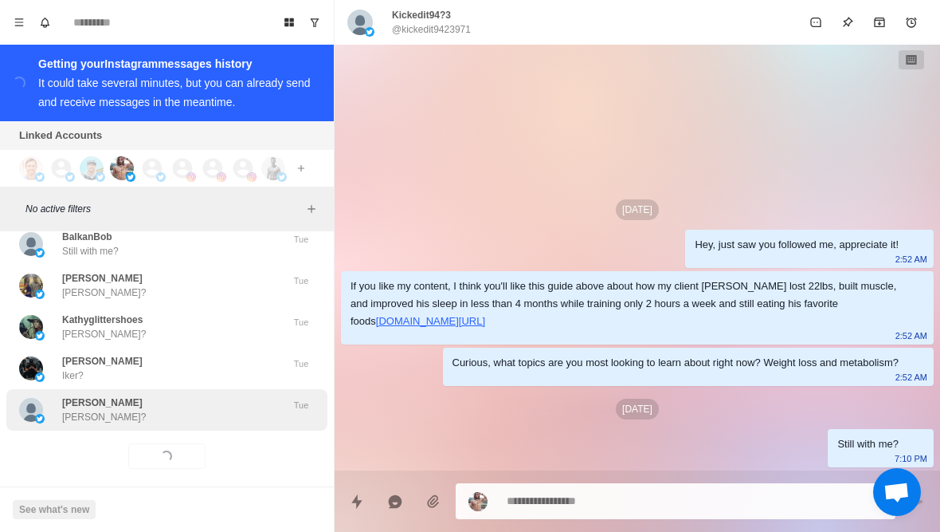
click at [90, 410] on p "[PERSON_NAME]?" at bounding box center [104, 417] width 84 height 14
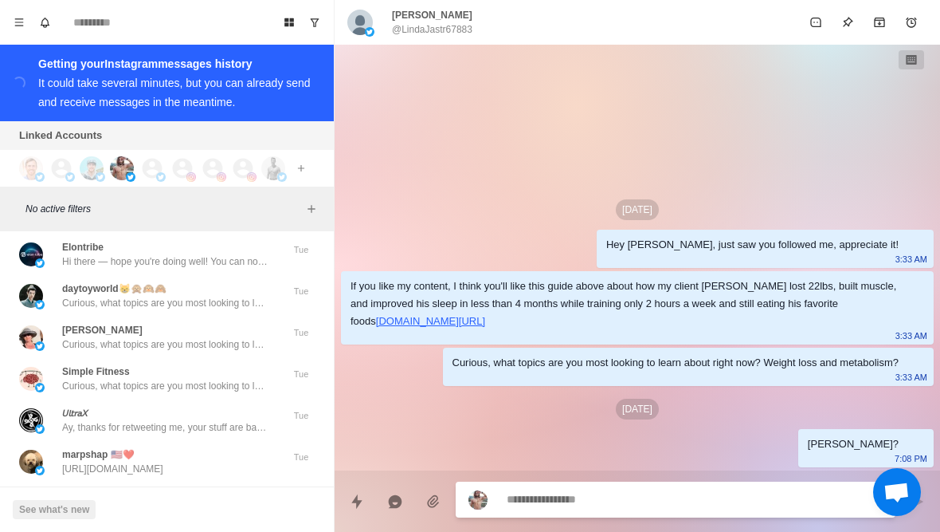
scroll to position [22001, 0]
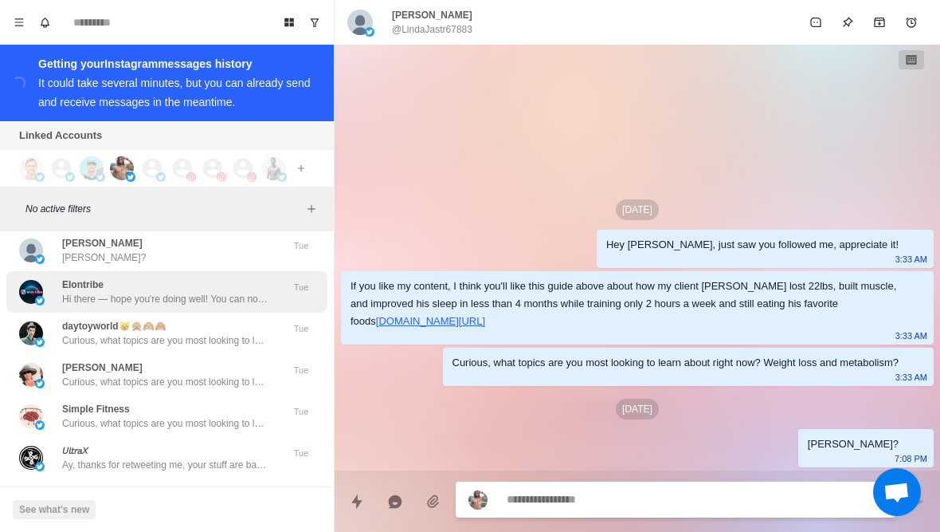
click at [76, 292] on p "Hi there — hope you're doing well! You can now access original shares (Primary …" at bounding box center [165, 299] width 207 height 14
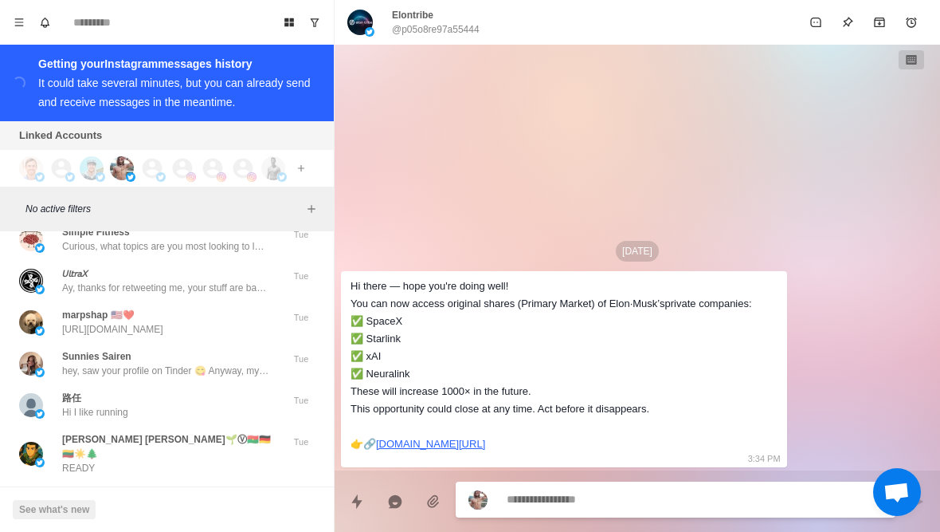
scroll to position [22208, 0]
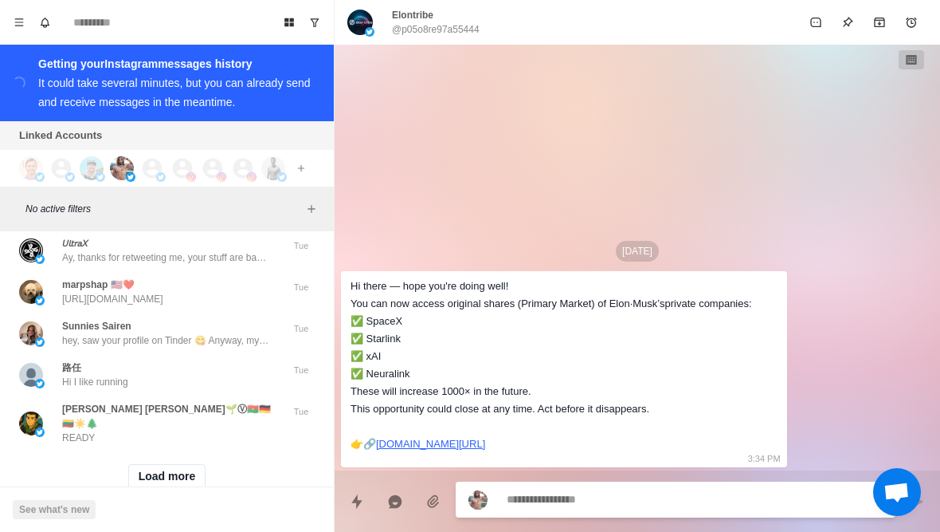
click at [167, 469] on div "Load more" at bounding box center [166, 476] width 321 height 51
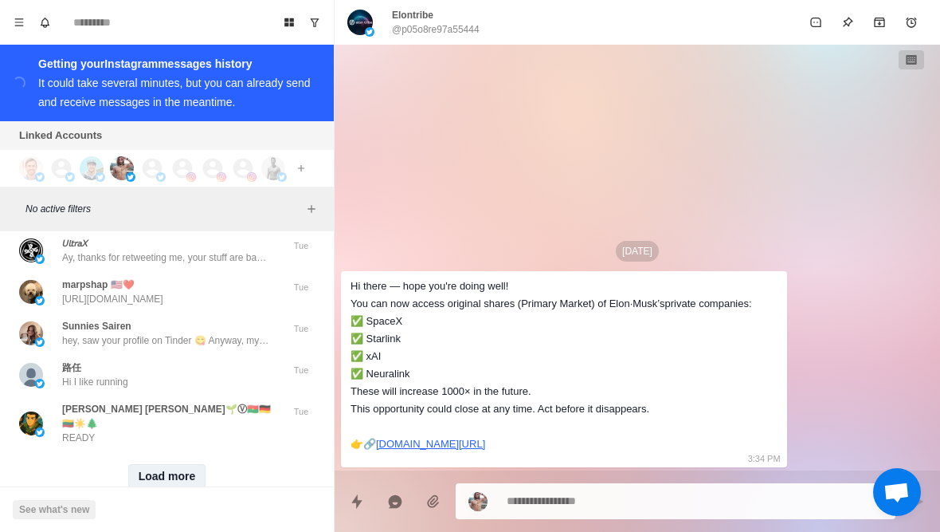
click at [142, 464] on button "Load more" at bounding box center [167, 477] width 78 height 26
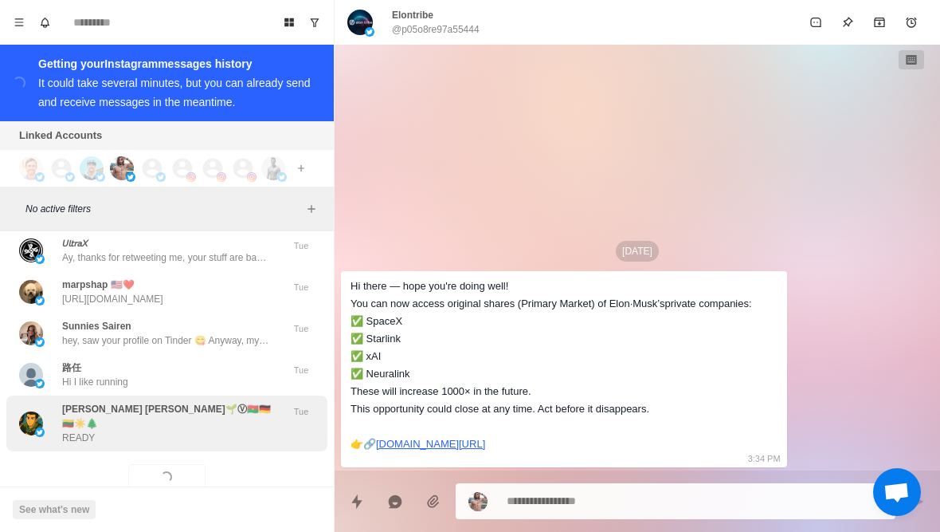
click at [81, 430] on p "READY" at bounding box center [78, 437] width 33 height 14
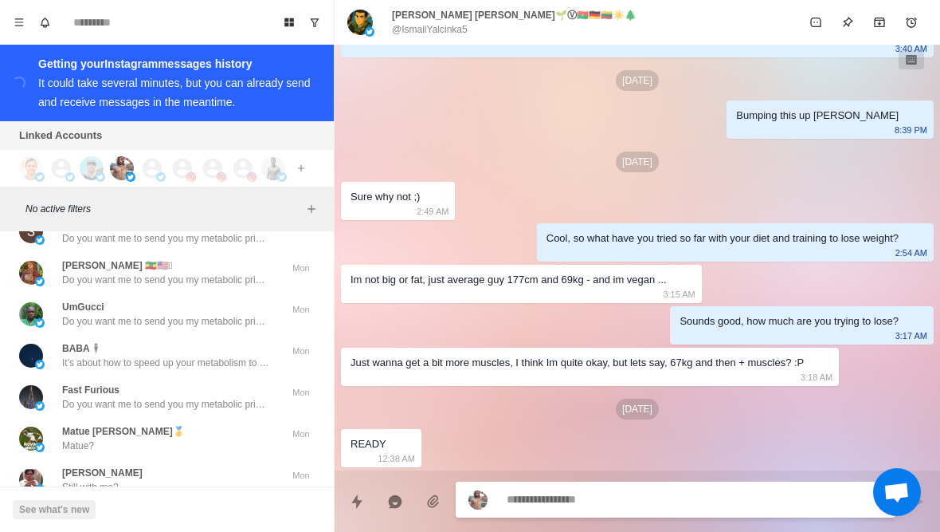
scroll to position [22784, 0]
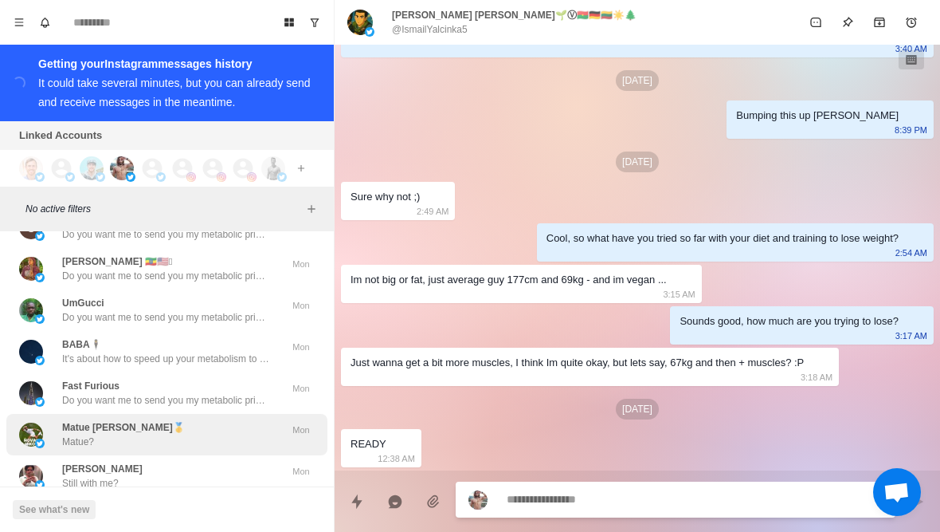
click at [89, 422] on div "Matue [PERSON_NAME]🥇 Matue? Mon" at bounding box center [166, 434] width 321 height 41
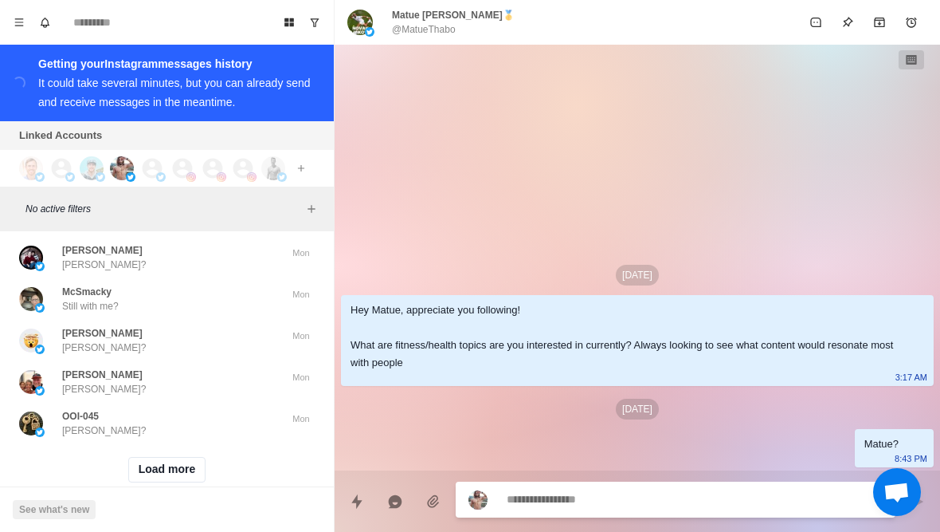
scroll to position [23043, 0]
click at [147, 457] on button "Load more" at bounding box center [167, 470] width 78 height 26
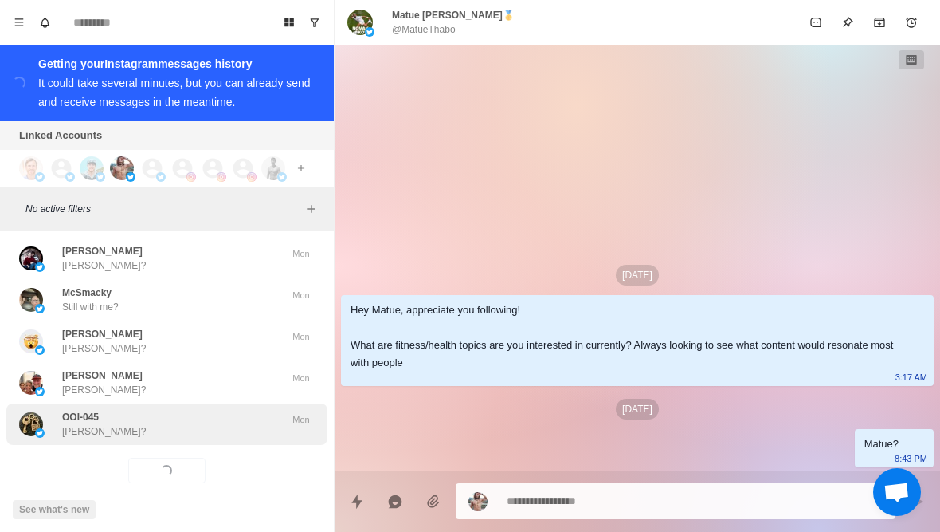
click at [98, 410] on div "OOI-045 [PERSON_NAME]?" at bounding box center [104, 424] width 84 height 29
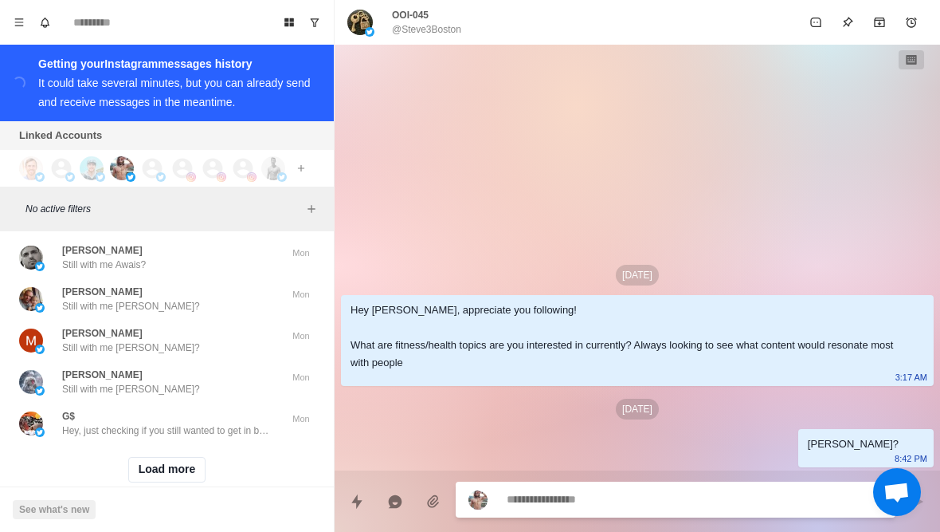
scroll to position [23872, 0]
click at [128, 457] on button "Load more" at bounding box center [167, 470] width 78 height 26
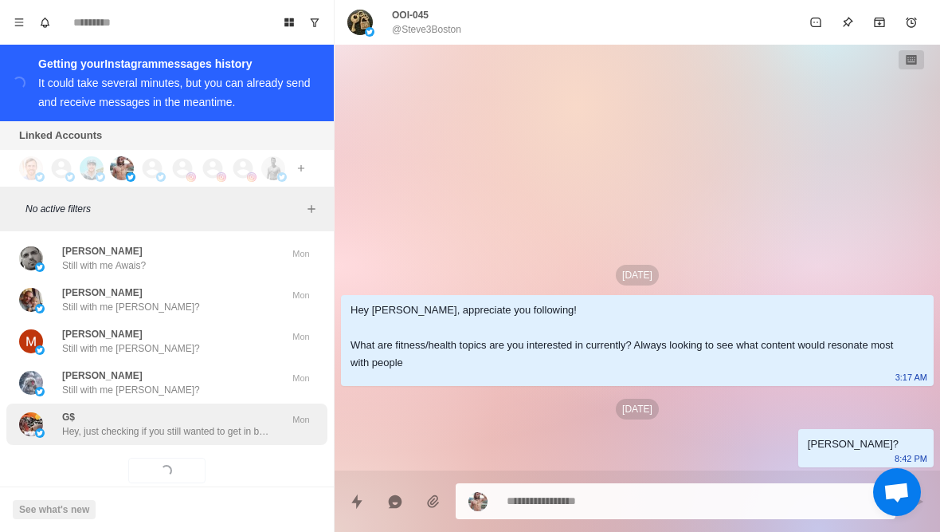
click at [96, 414] on div "G$ Hey, just checking if you still wanted to get in better shape? Mon" at bounding box center [166, 423] width 321 height 41
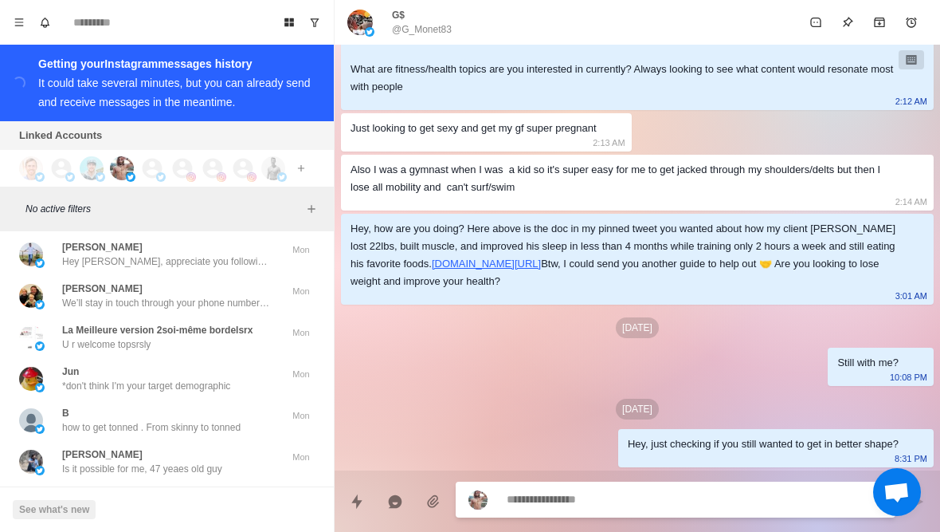
scroll to position [24193, 0]
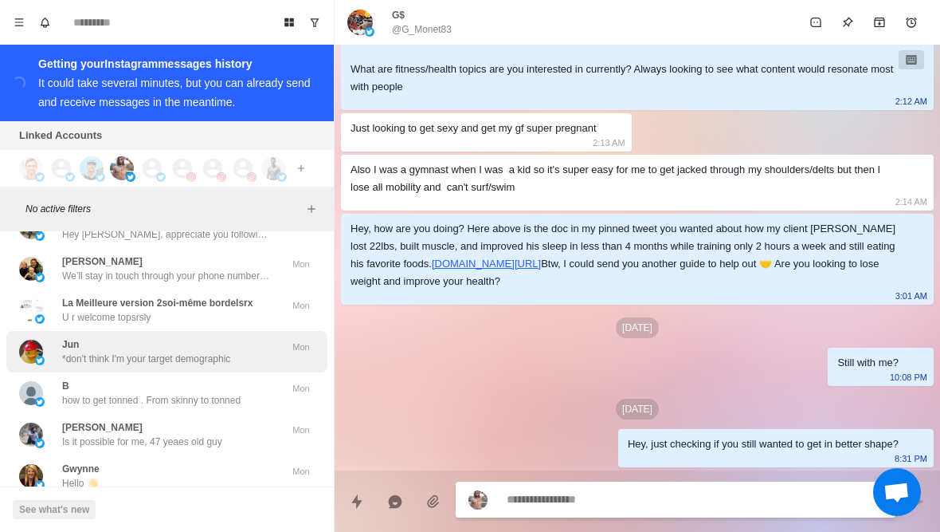
click at [23, 339] on div "Jun *don't think I'm your target demographic Mon" at bounding box center [166, 351] width 321 height 41
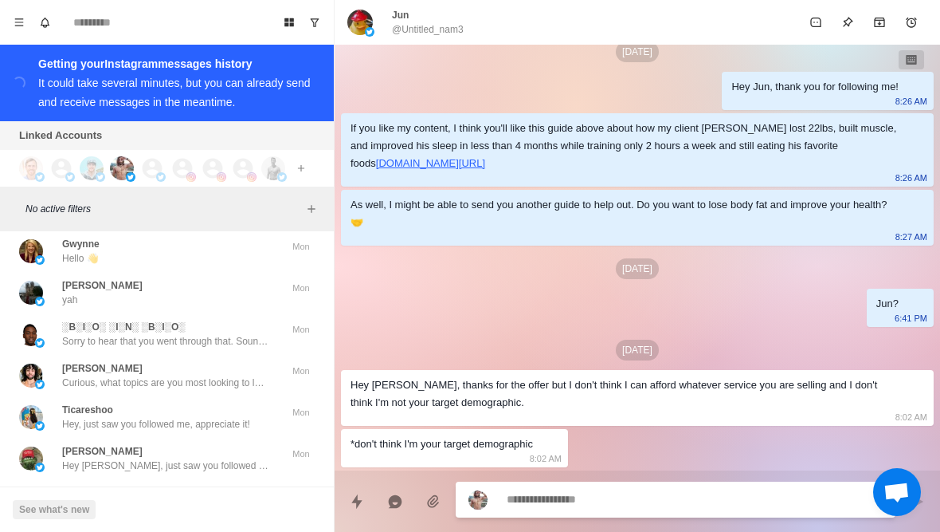
scroll to position [24411, 0]
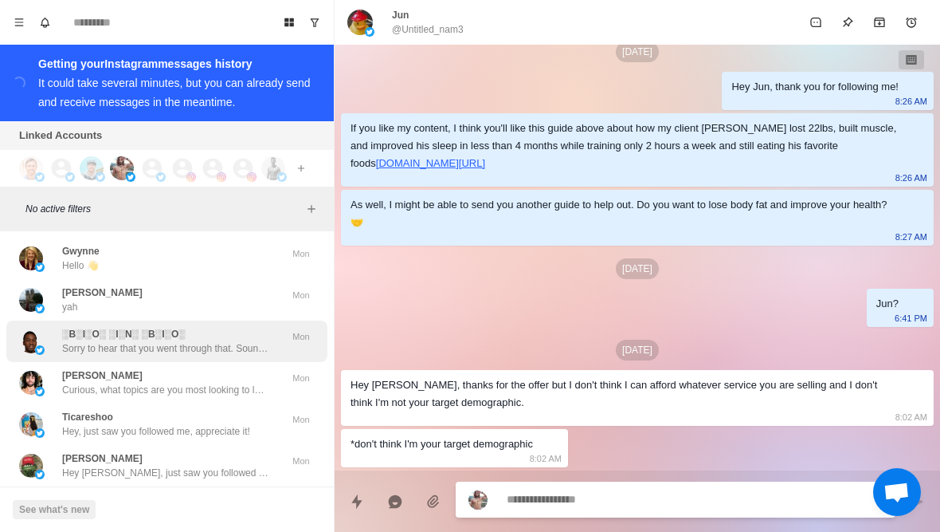
click at [31, 329] on img at bounding box center [31, 341] width 24 height 24
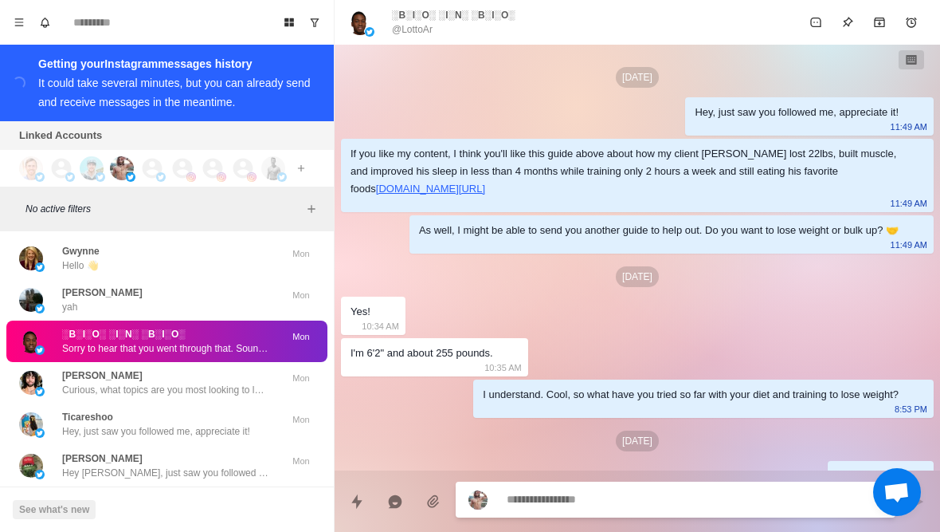
scroll to position [260, 0]
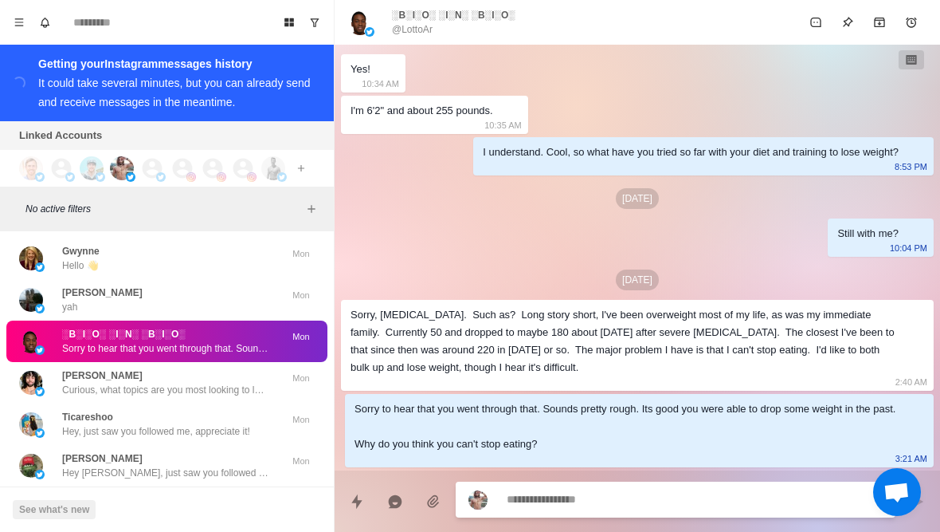
type textarea "*"
type textarea "**"
type textarea "*"
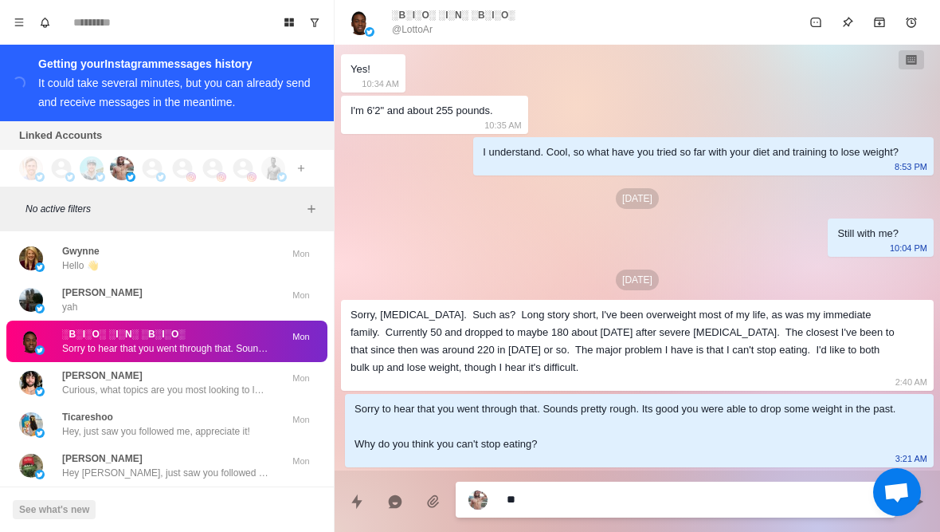
type textarea "***"
type textarea "*"
type textarea "**********"
type textarea "*"
type textarea "**********"
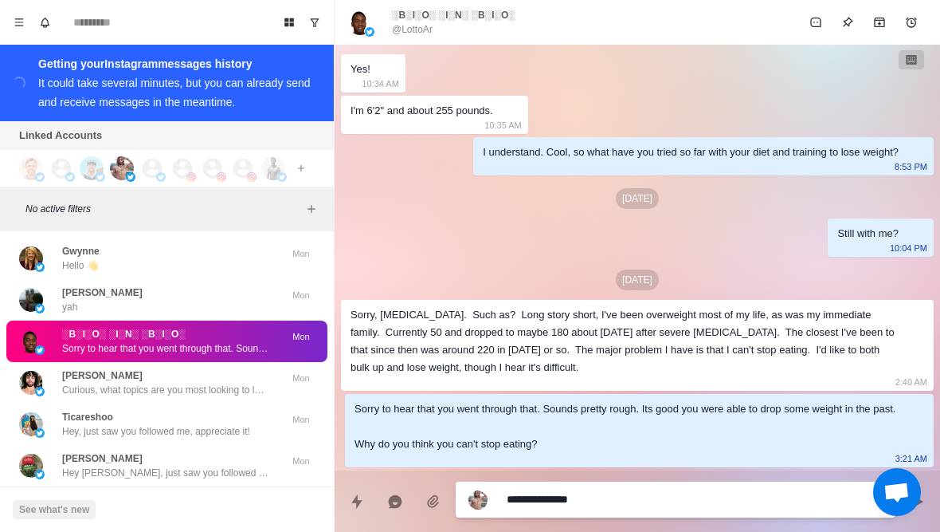
type textarea "*"
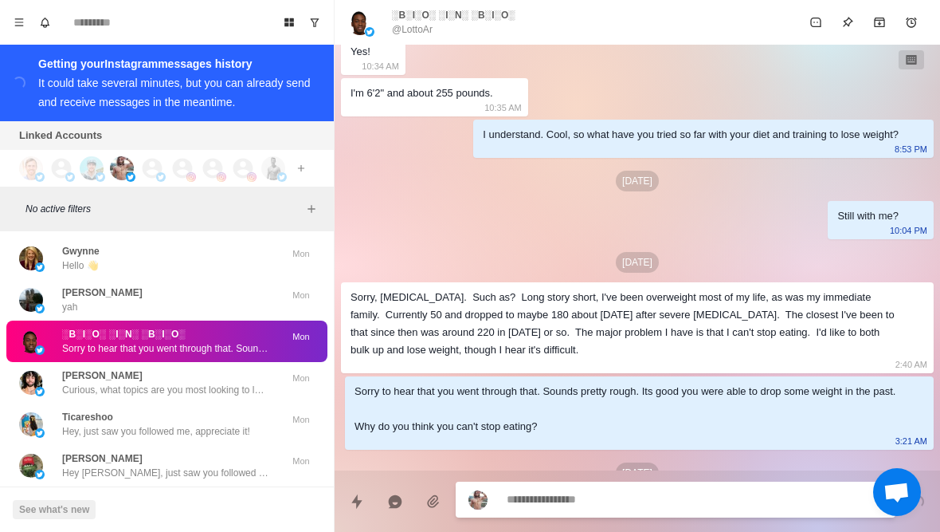
scroll to position [341, 0]
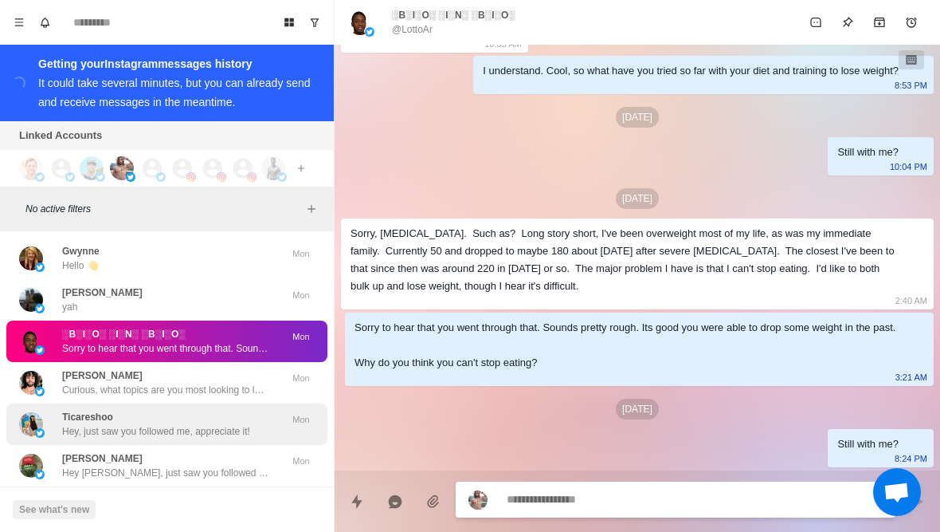
click at [59, 410] on div "Ticareshoo Hey, just saw you followed me, appreciate it!" at bounding box center [150, 424] width 262 height 29
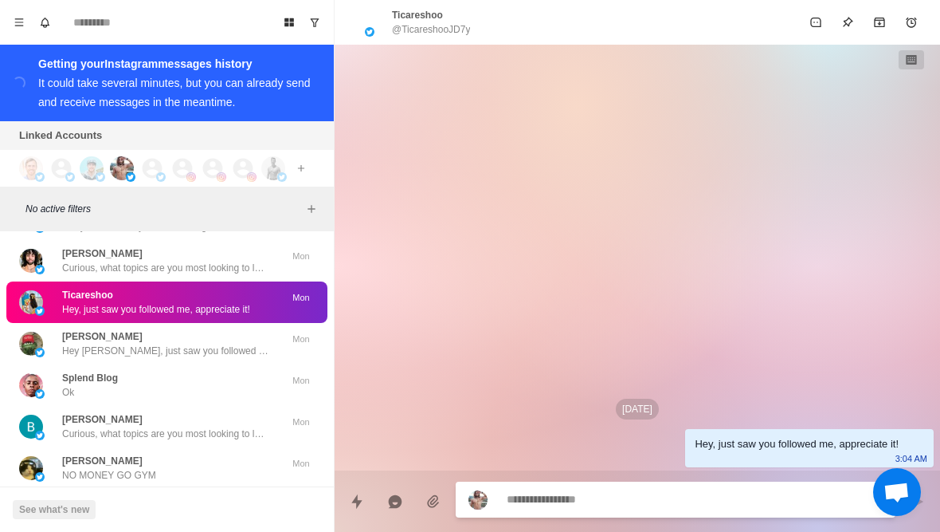
scroll to position [24536, 0]
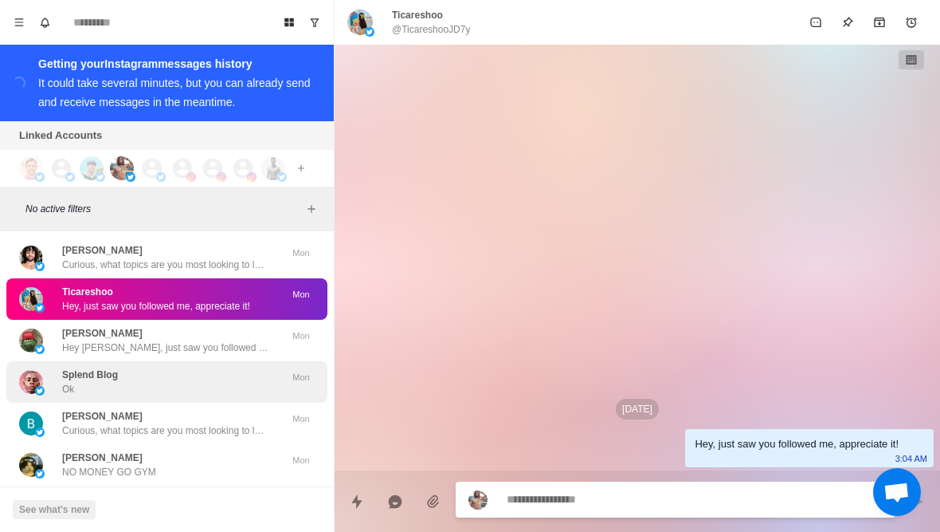
click at [41, 386] on img at bounding box center [40, 391] width 10 height 10
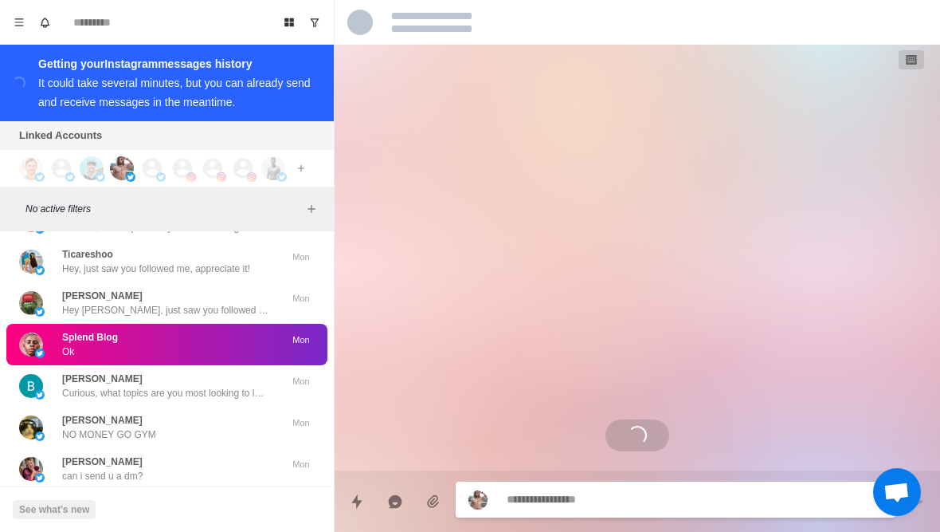
scroll to position [24574, 0]
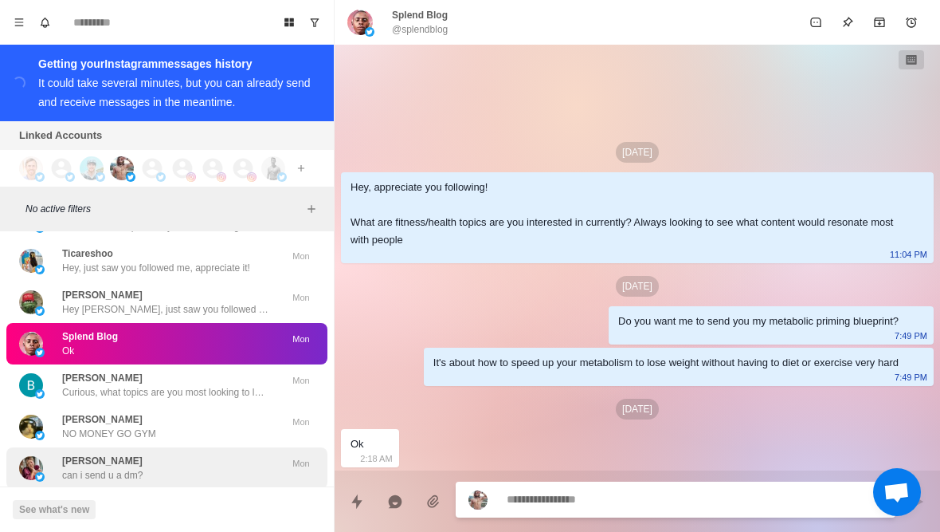
click at [41, 456] on img at bounding box center [31, 468] width 24 height 24
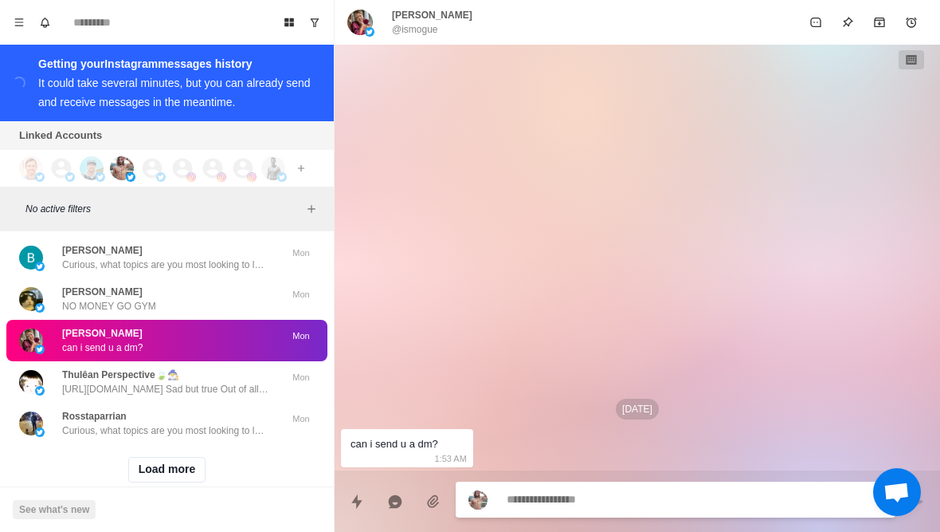
scroll to position [24701, 0]
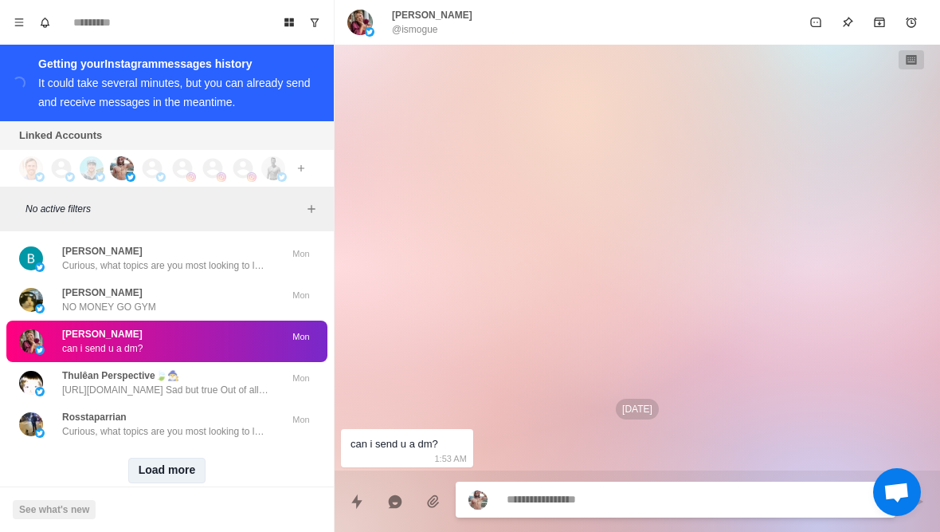
click at [135, 457] on button "Load more" at bounding box center [167, 470] width 78 height 26
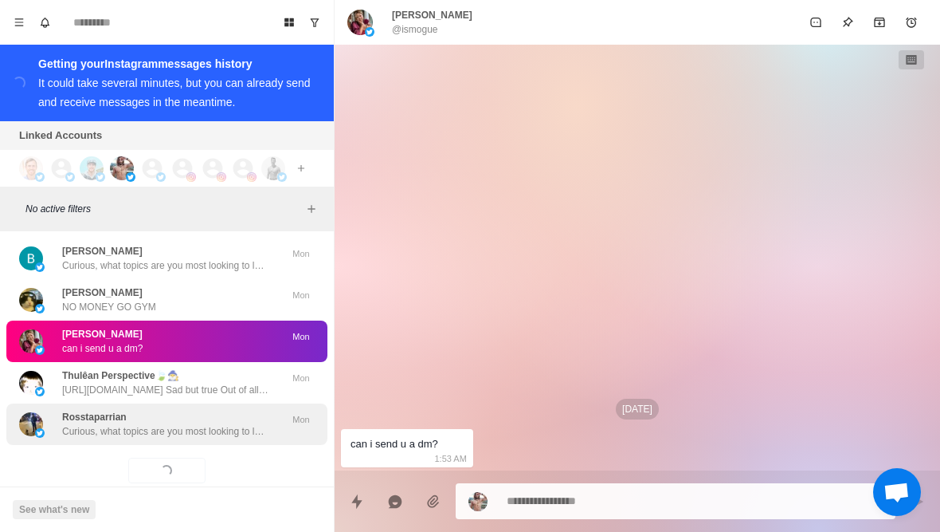
click at [92, 414] on div "Rosstaparrian Curious, what topics are you most looking to learn about right no…" at bounding box center [166, 423] width 321 height 41
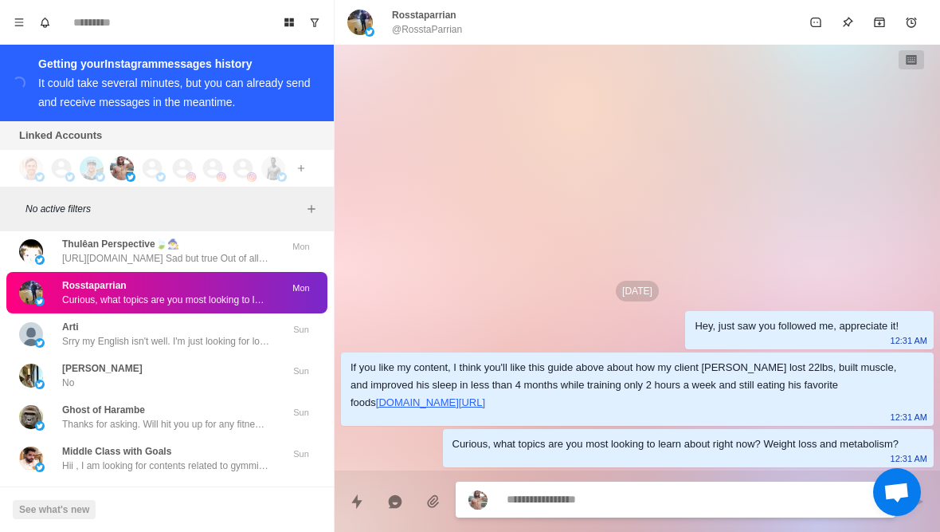
scroll to position [24835, 0]
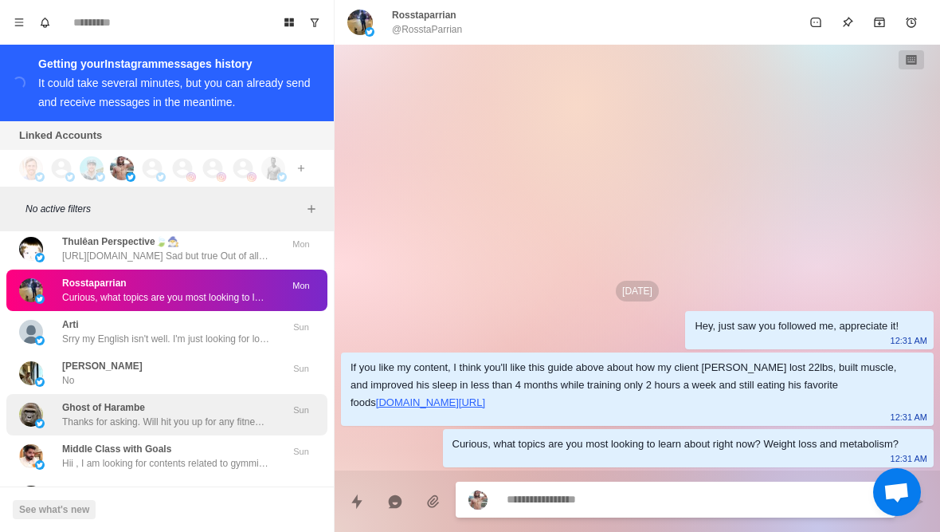
click at [65, 414] on p "Thanks for asking. Will hit you up for any fitness advice, when I need it." at bounding box center [165, 421] width 207 height 14
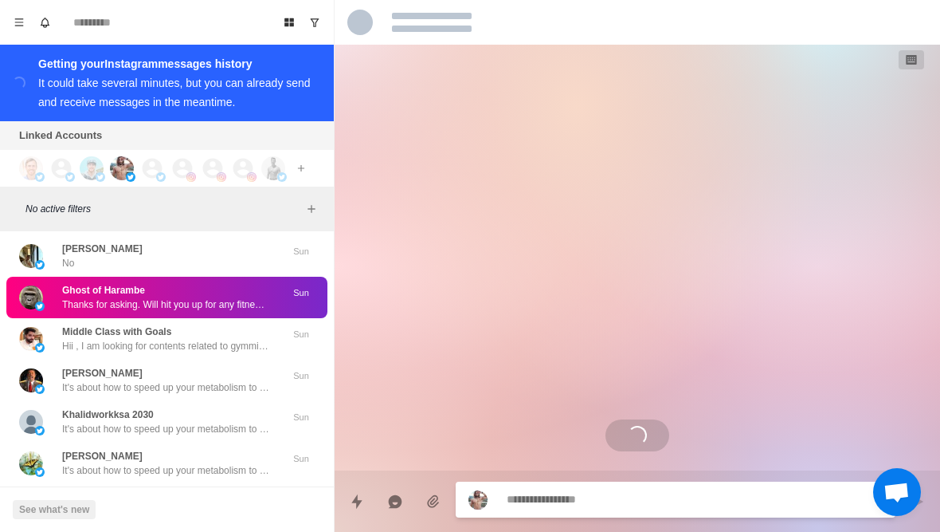
scroll to position [24987, 0]
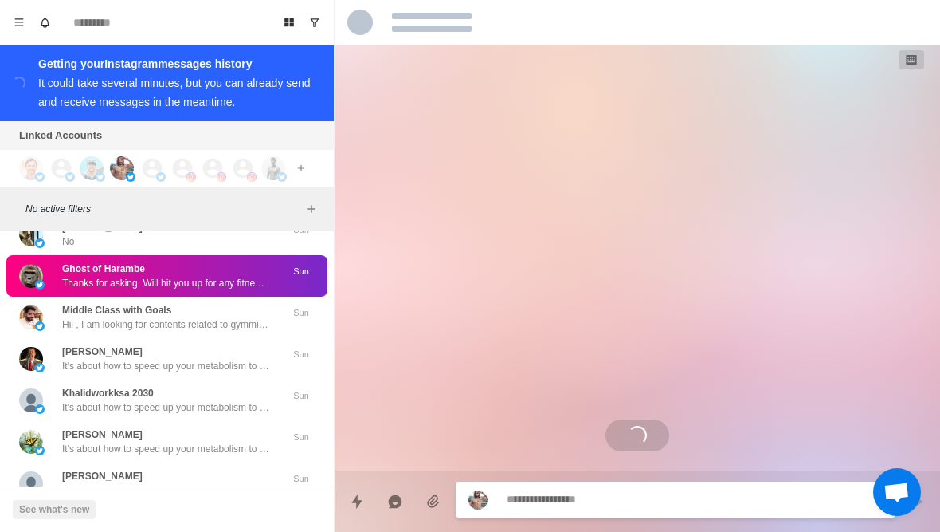
type textarea "*"
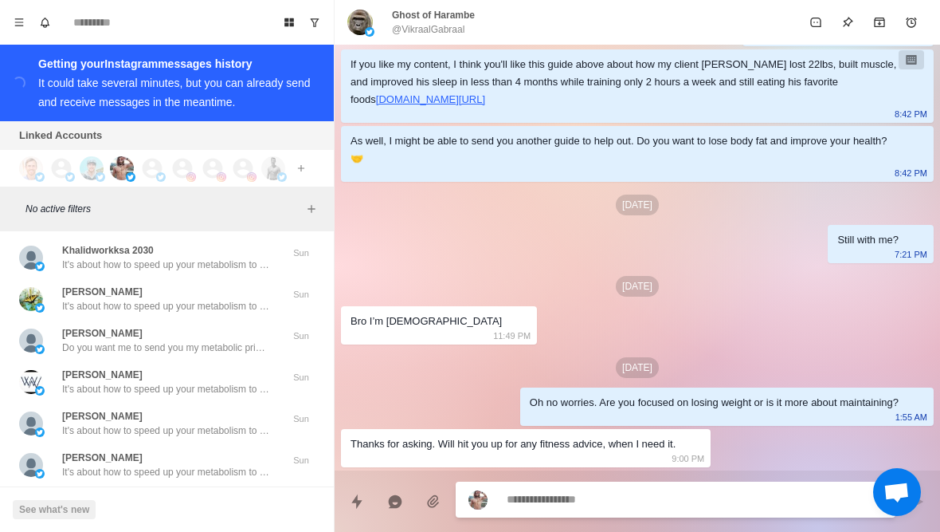
scroll to position [25124, 0]
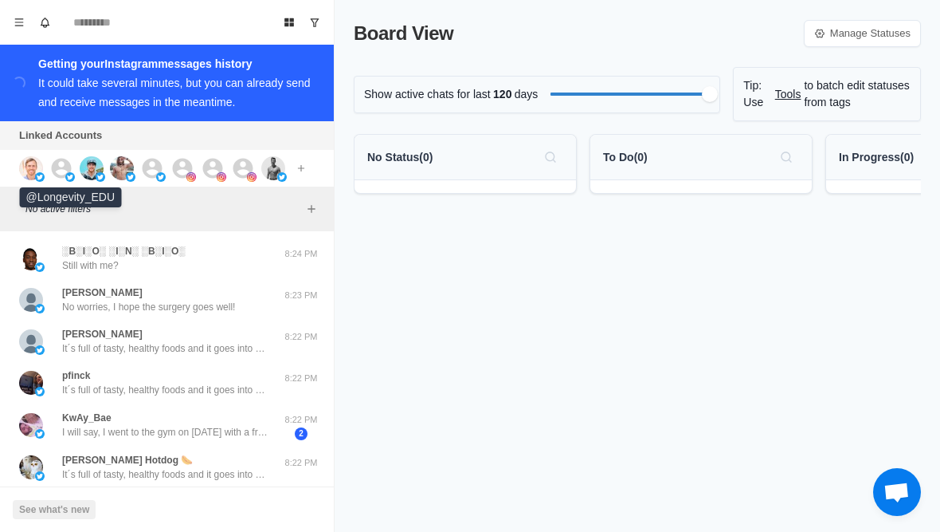
click at [60, 176] on icon at bounding box center [62, 168] width 20 height 20
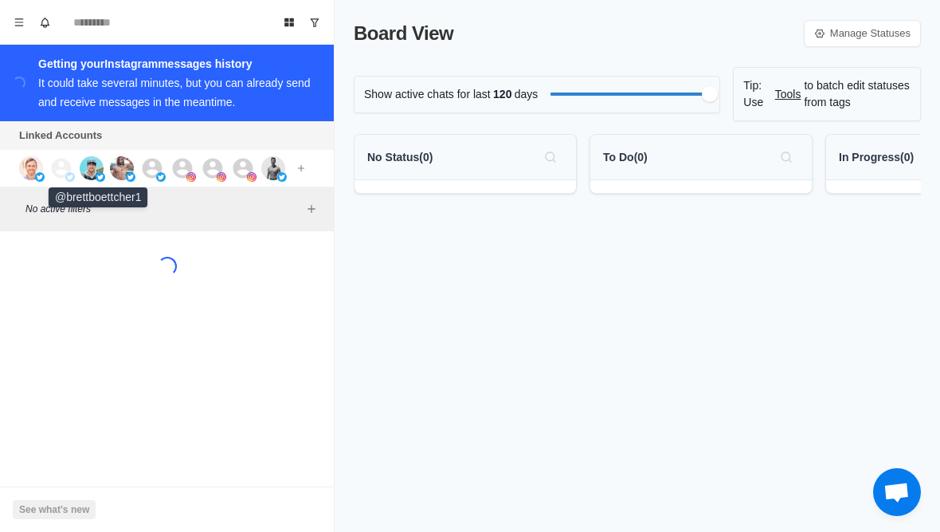
click at [93, 170] on img at bounding box center [92, 168] width 24 height 24
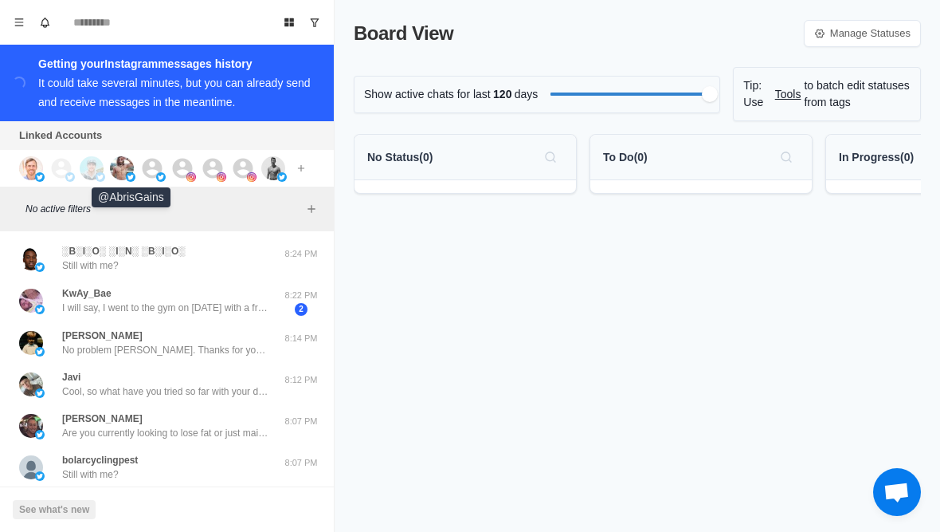
click at [124, 171] on img at bounding box center [122, 168] width 24 height 24
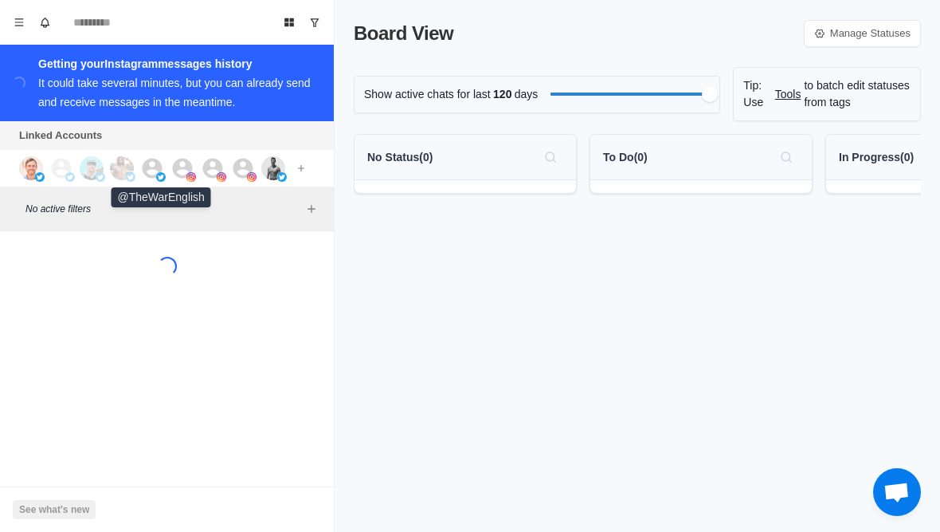
click at [157, 169] on icon at bounding box center [153, 168] width 20 height 20
click at [188, 179] on img at bounding box center [191, 177] width 10 height 10
click at [218, 167] on icon at bounding box center [213, 168] width 20 height 20
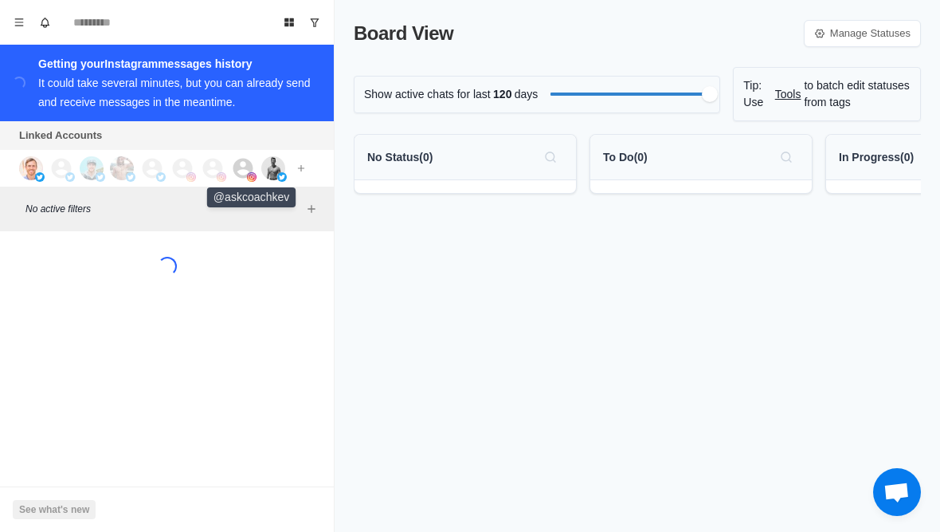
click at [245, 171] on icon at bounding box center [243, 168] width 24 height 24
click at [275, 175] on img at bounding box center [273, 168] width 24 height 24
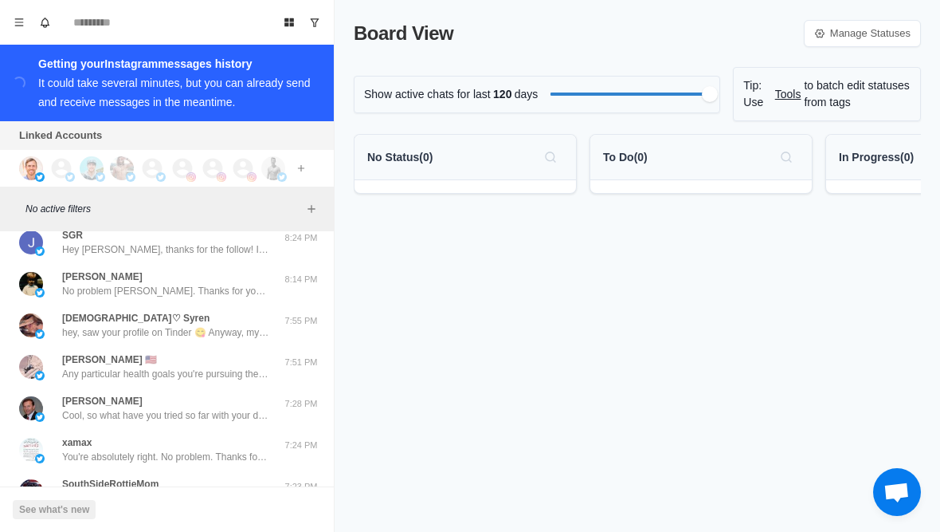
scroll to position [17, 0]
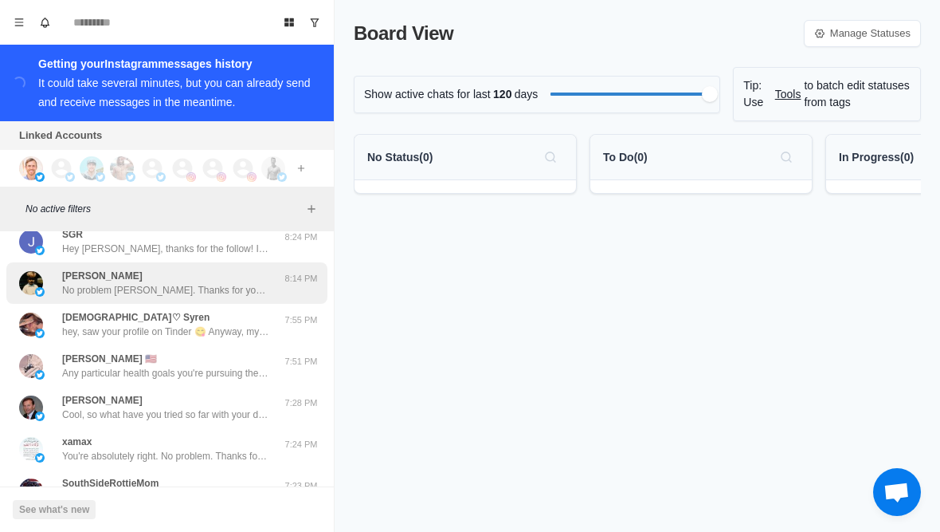
click at [39, 288] on img at bounding box center [40, 292] width 10 height 10
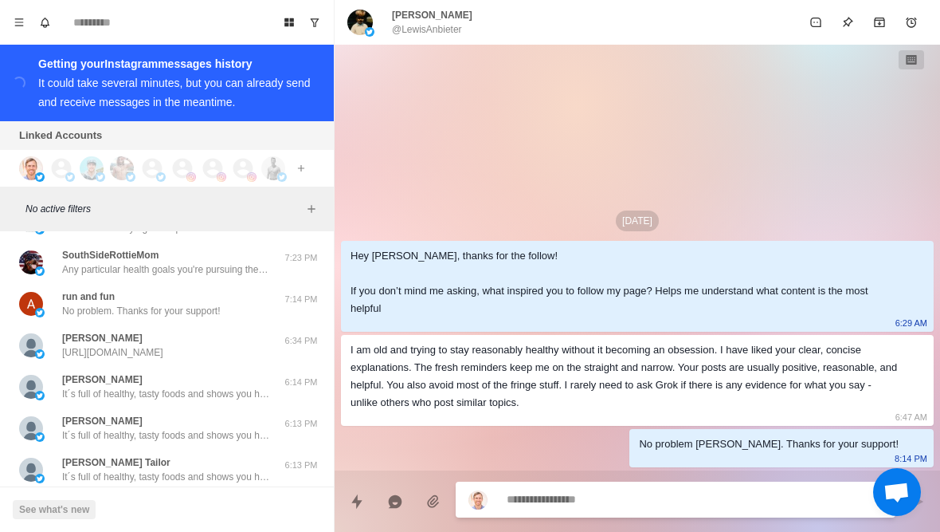
scroll to position [261, 0]
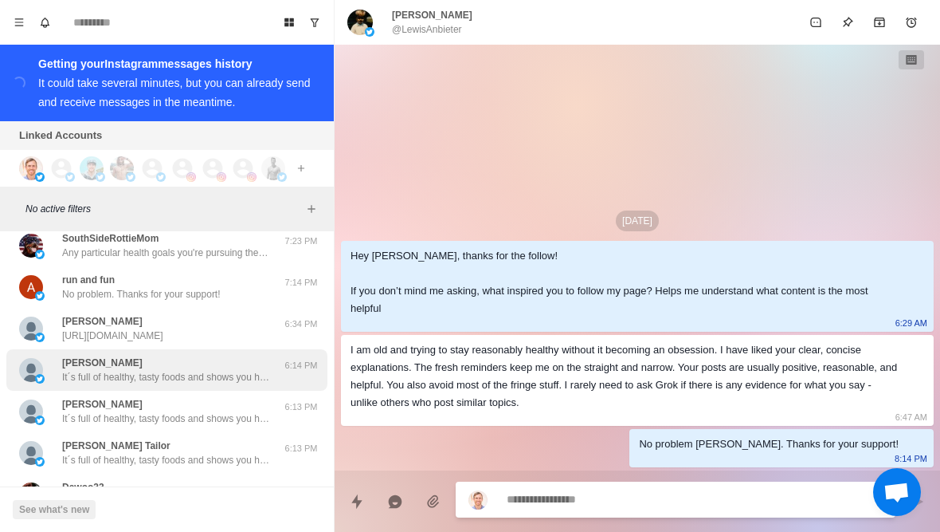
click at [84, 388] on div "[PERSON_NAME] It´s full of healthy, tasty foods and shows you how to avoid food…" at bounding box center [166, 369] width 321 height 41
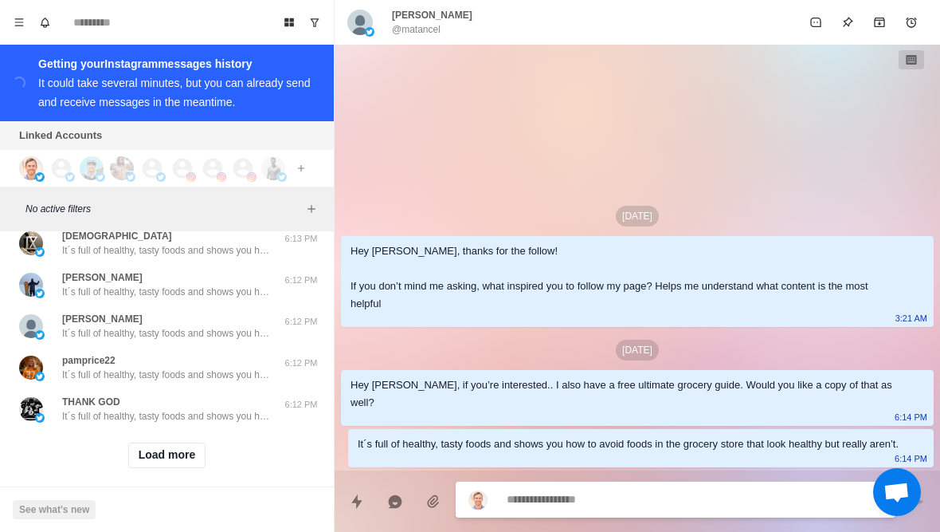
scroll to position [650, 0]
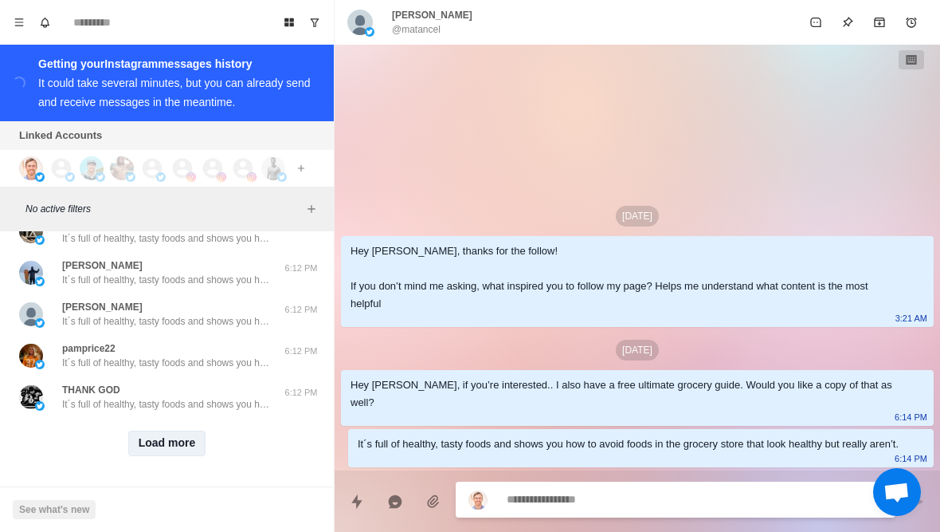
click at [148, 454] on button "Load more" at bounding box center [167, 443] width 78 height 26
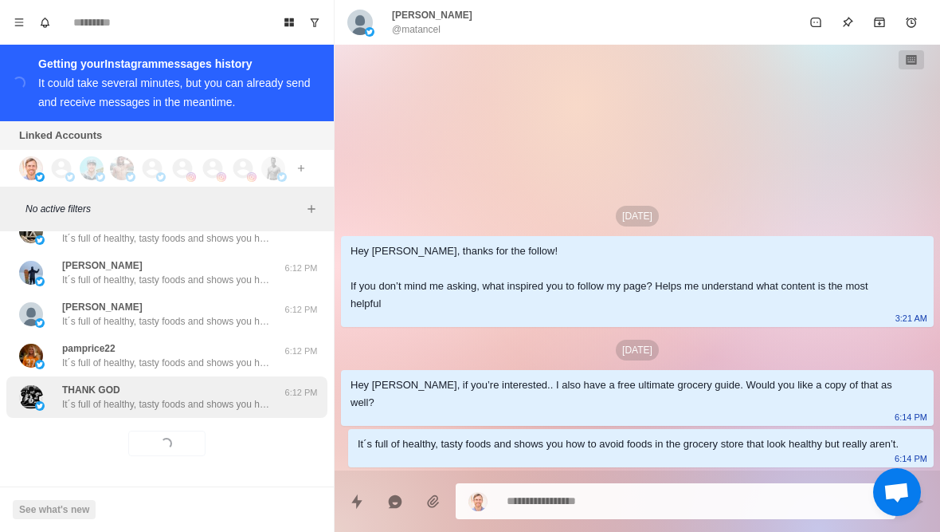
click at [78, 411] on div "THANK GOD It´s full of healthy, tasty foods and shows you how to avoid foods in…" at bounding box center [166, 396] width 321 height 41
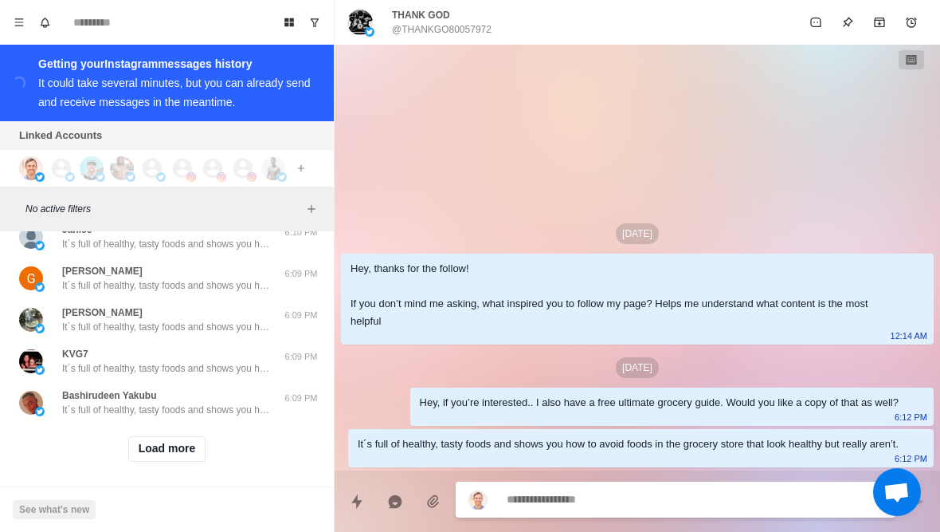
scroll to position [1474, 0]
click at [189, 436] on button "Load more" at bounding box center [167, 447] width 78 height 26
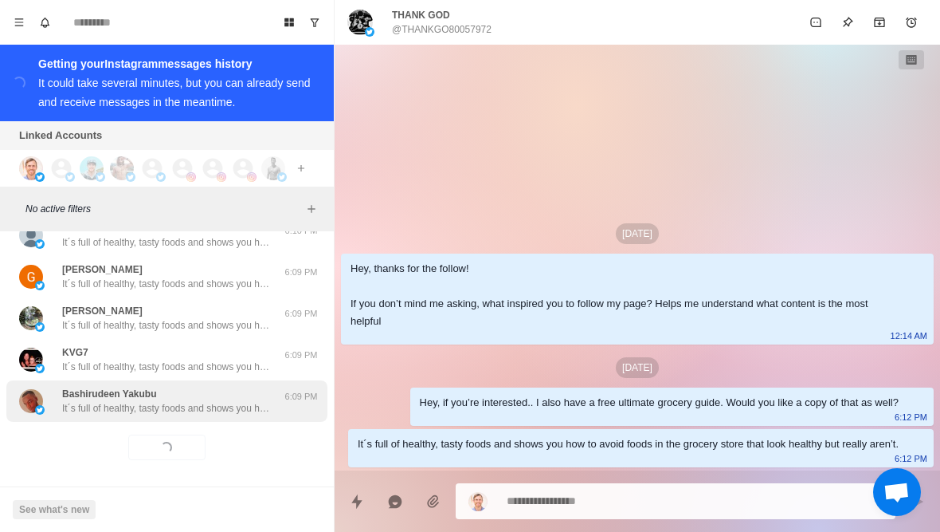
click at [80, 412] on p "It´s full of healthy, tasty foods and shows you how to avoid foods in the groce…" at bounding box center [165, 408] width 207 height 14
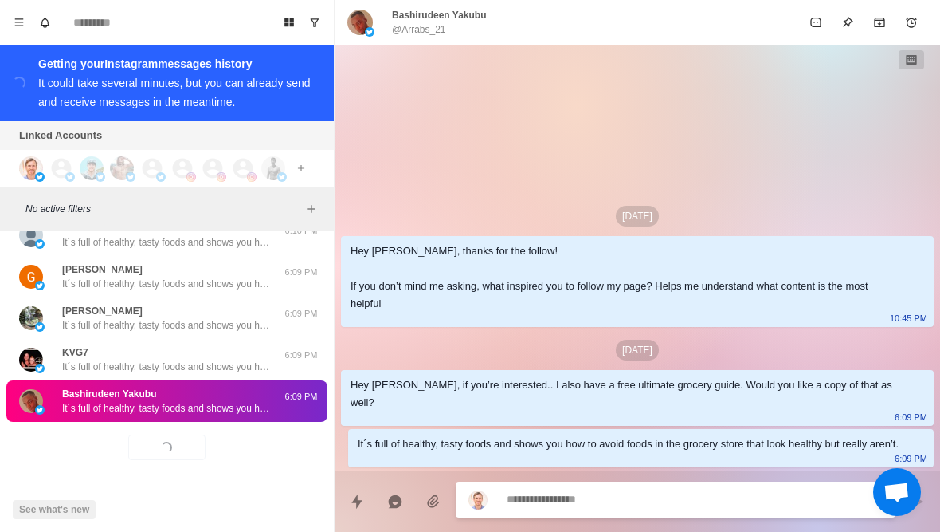
click at [68, 466] on div "Loading... Load more" at bounding box center [166, 447] width 321 height 51
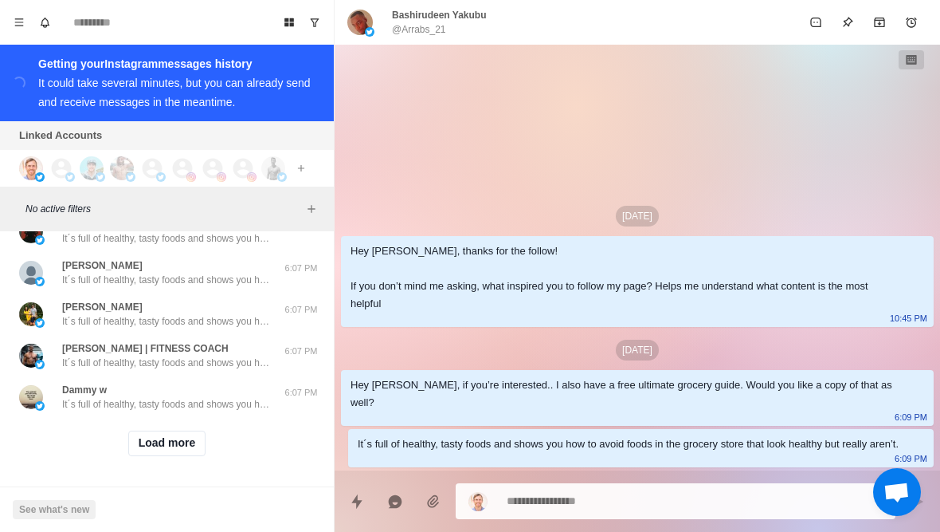
scroll to position [2308, 0]
click at [150, 449] on button "Load more" at bounding box center [167, 443] width 78 height 26
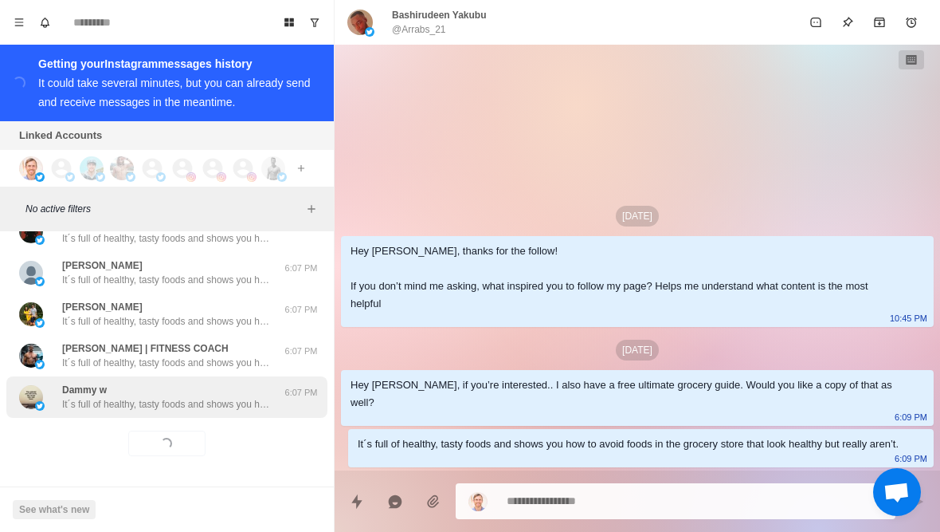
click at [80, 416] on div "Dammy w It´s full of healthy, tasty foods and shows you how to avoid foods in t…" at bounding box center [166, 396] width 321 height 41
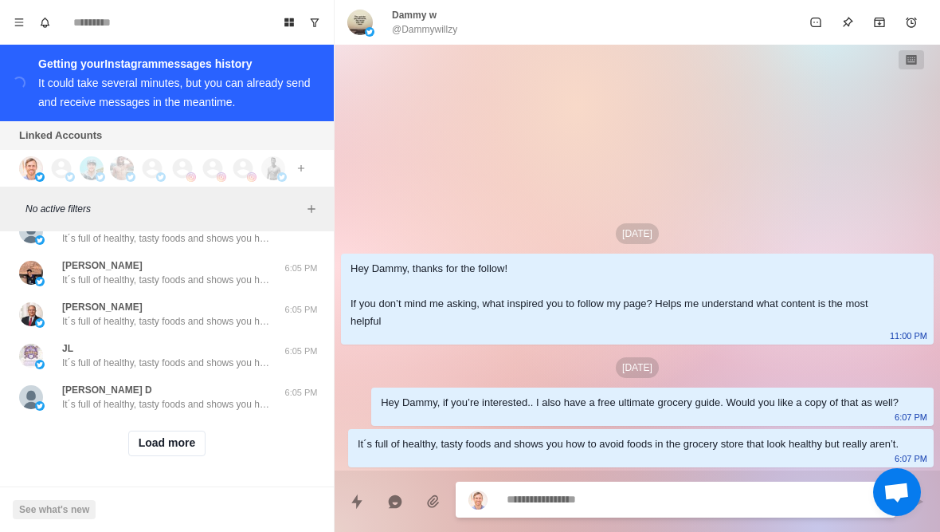
scroll to position [3137, 0]
click at [158, 452] on button "Load more" at bounding box center [167, 443] width 78 height 26
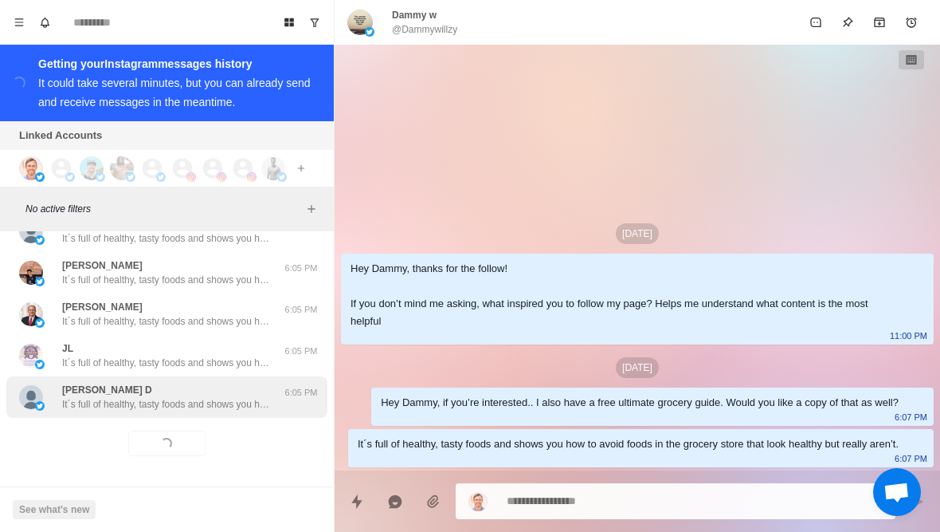
click at [101, 414] on div "[PERSON_NAME] D It´s full of healthy, tasty foods and shows you how to avoid fo…" at bounding box center [166, 396] width 321 height 41
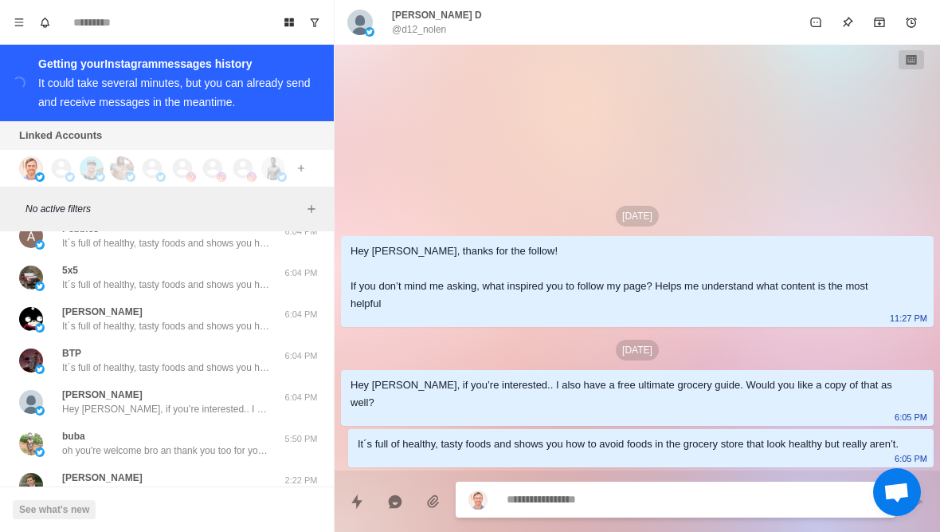
scroll to position [3507, 0]
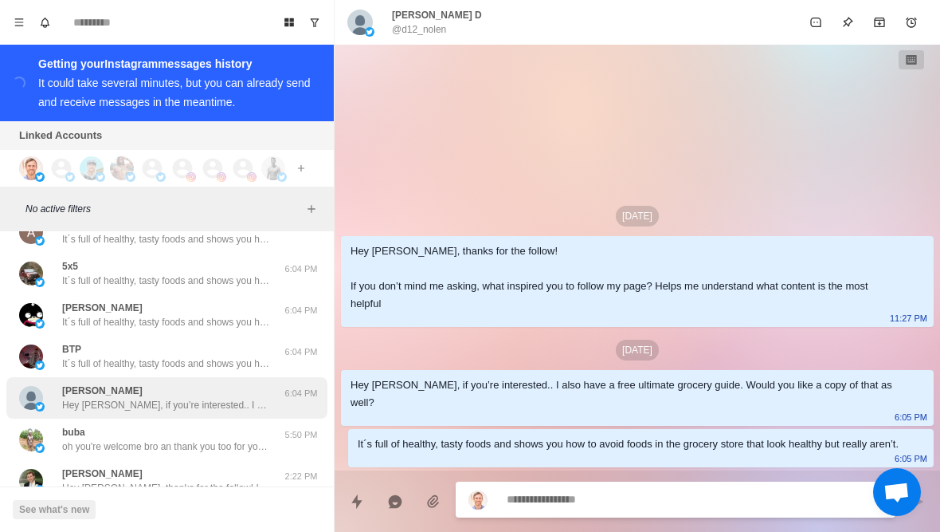
click at [44, 404] on img at bounding box center [40, 407] width 10 height 10
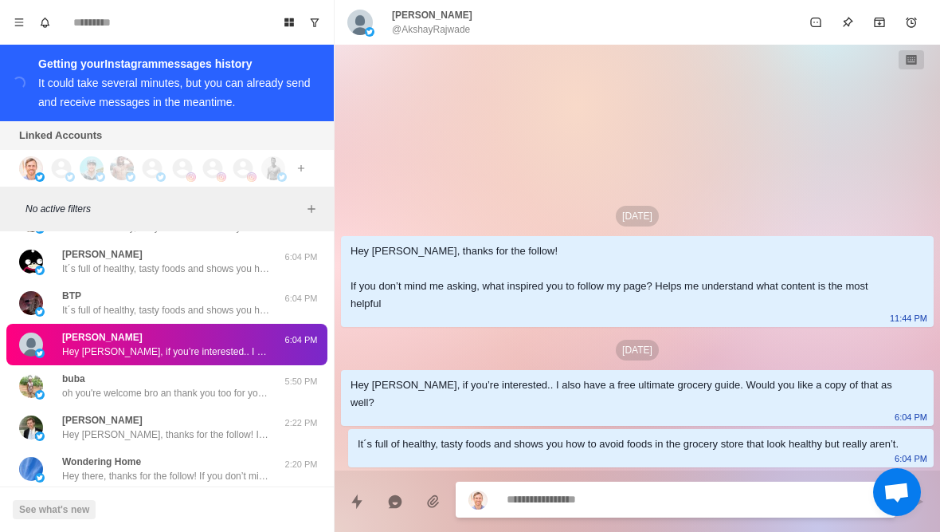
scroll to position [3562, 0]
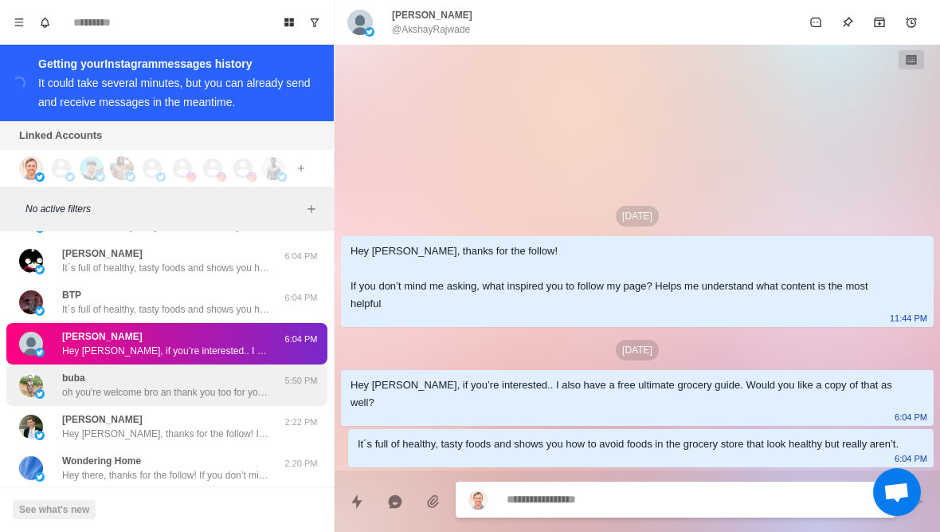
click at [31, 385] on img at bounding box center [31, 385] width 24 height 24
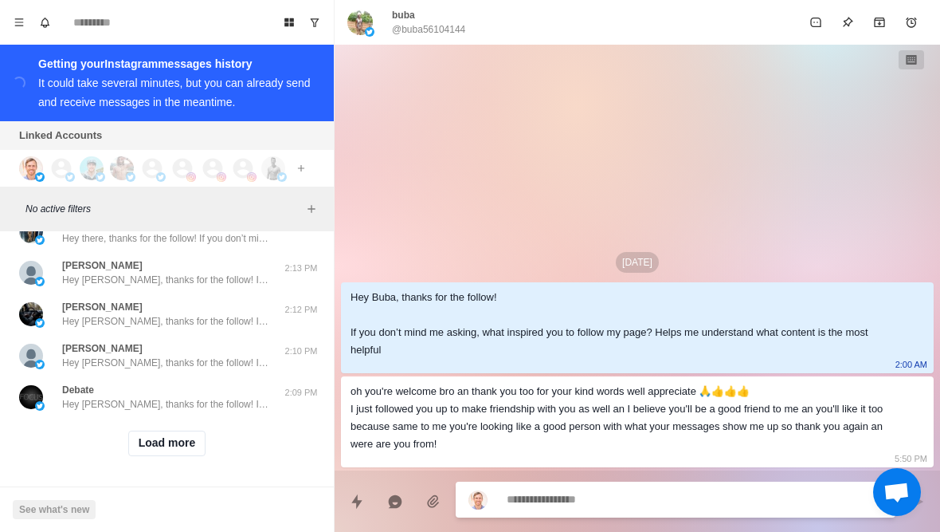
scroll to position [3966, 0]
click at [140, 453] on button "Load more" at bounding box center [167, 443] width 78 height 26
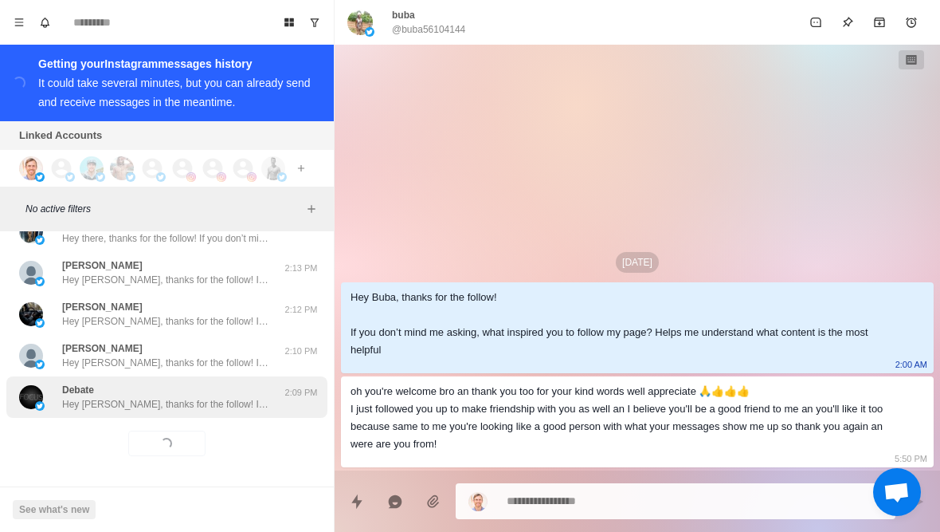
click at [96, 406] on p "Hey [PERSON_NAME], thanks for the follow! If you don’t mind me asking, what ins…" at bounding box center [165, 404] width 207 height 14
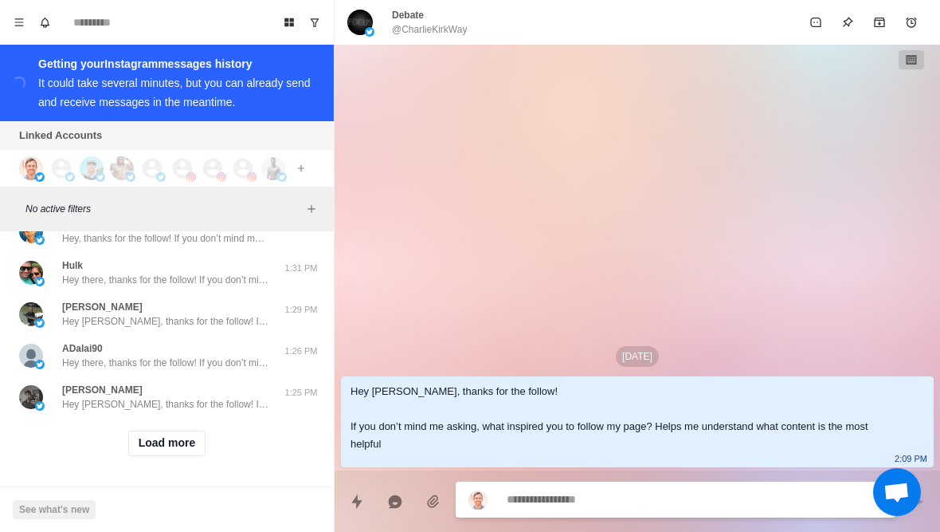
scroll to position [4795, 0]
click at [147, 453] on button "Load more" at bounding box center [167, 443] width 78 height 26
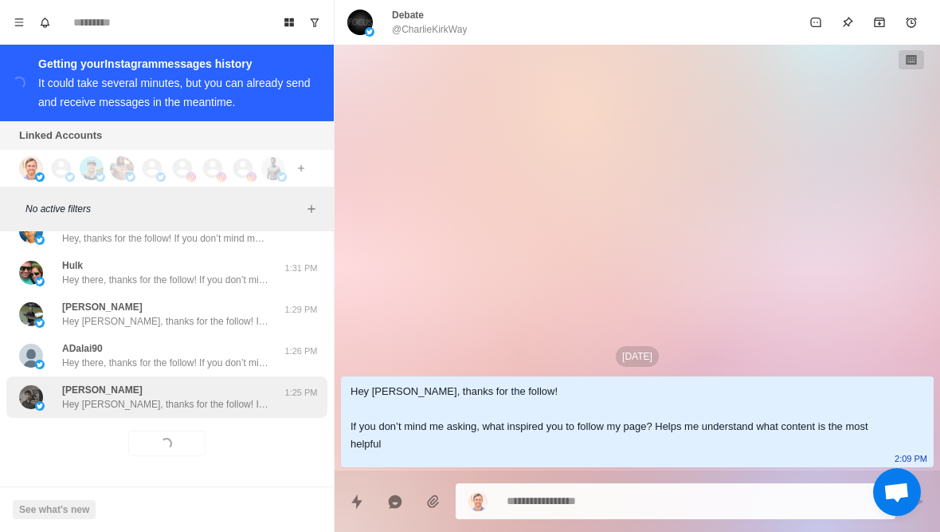
click at [108, 416] on div "[PERSON_NAME], thanks for the follow! If you don’t mind me asking, what inspire…" at bounding box center [166, 396] width 321 height 41
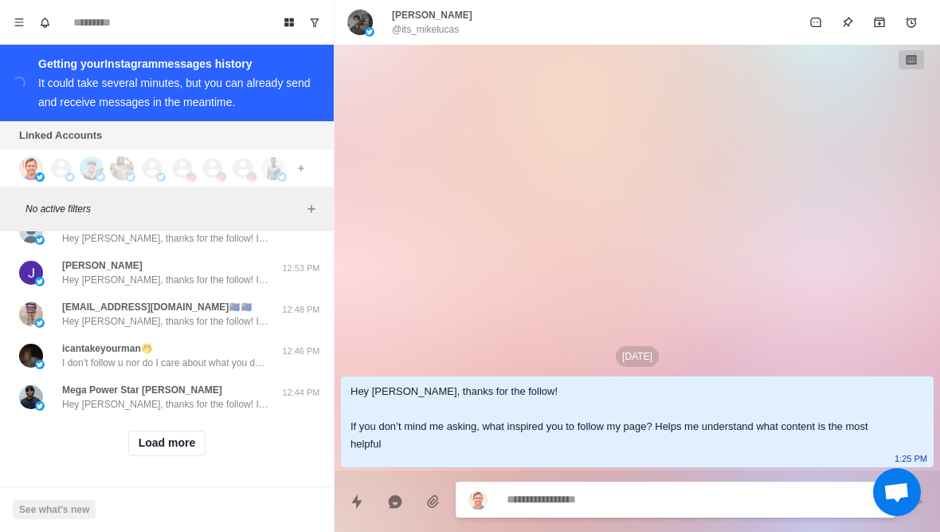
scroll to position [5623, 0]
click at [214, 449] on div "Load more" at bounding box center [166, 443] width 321 height 51
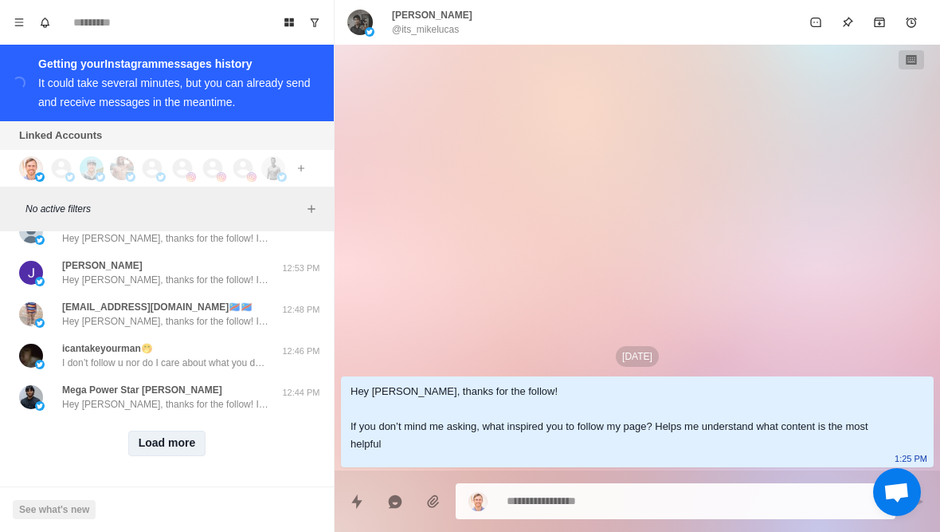
click at [201, 449] on button "Load more" at bounding box center [167, 443] width 78 height 26
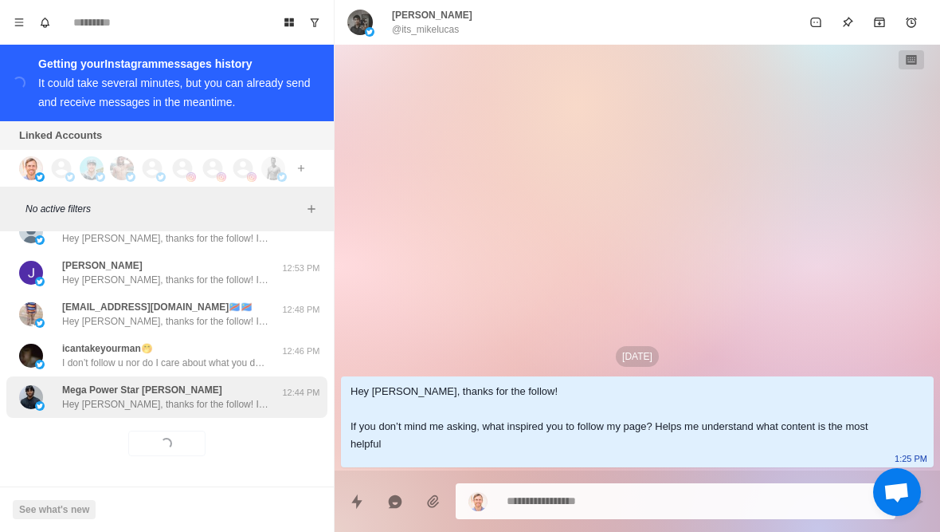
click at [226, 411] on div "Mega Power Star [PERSON_NAME] Hey [PERSON_NAME], thanks for the follow! If you …" at bounding box center [166, 396] width 321 height 41
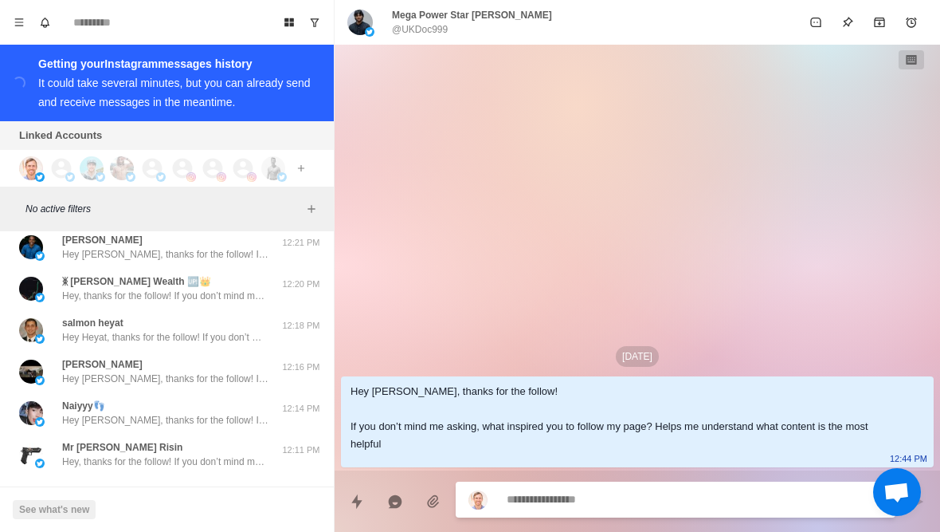
scroll to position [6424, 0]
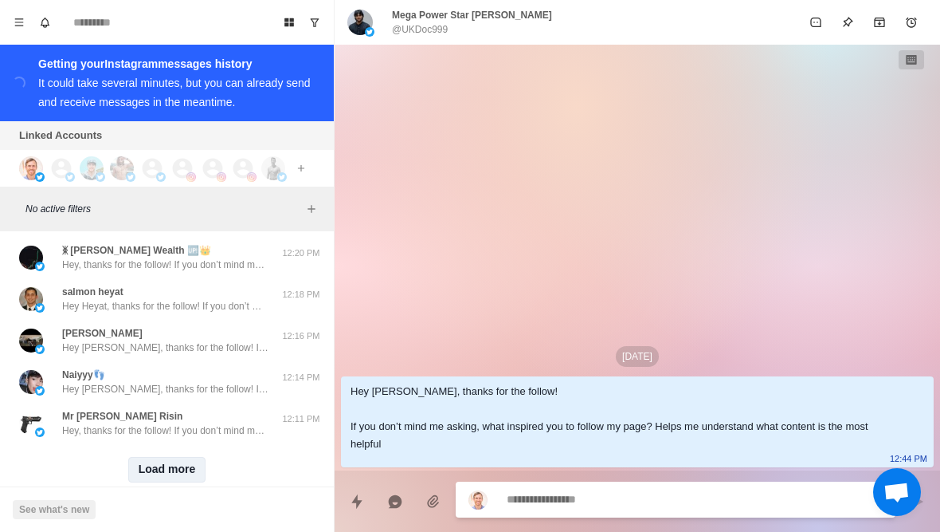
click at [188, 474] on button "Load more" at bounding box center [167, 470] width 78 height 26
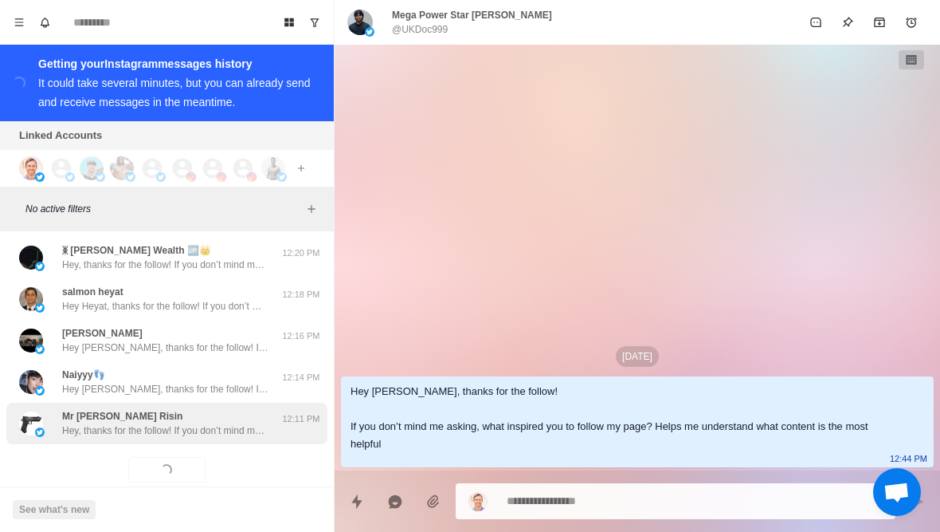
click at [245, 441] on div "Mr [PERSON_NAME] Risin Hey, thanks for the follow! If you don’t mind me asking,…" at bounding box center [166, 422] width 321 height 41
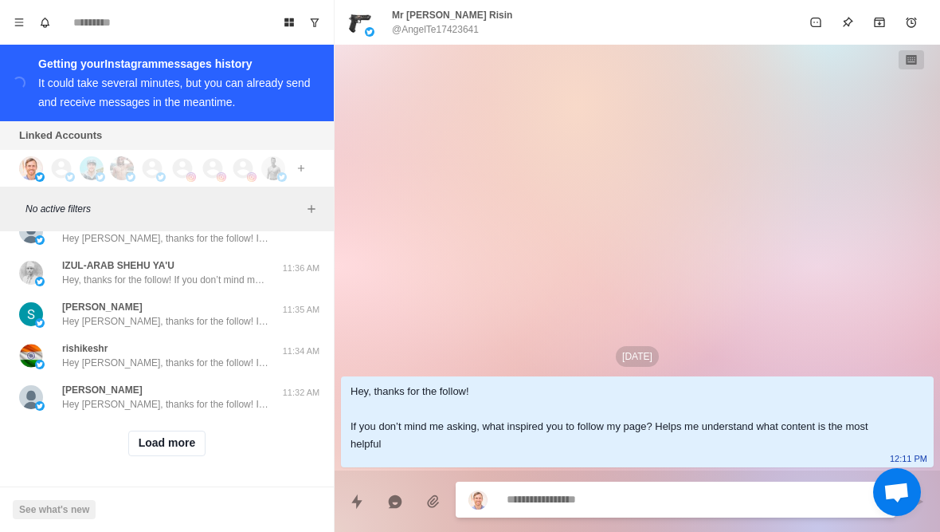
scroll to position [7281, 0]
click at [205, 439] on button "Load more" at bounding box center [167, 443] width 78 height 26
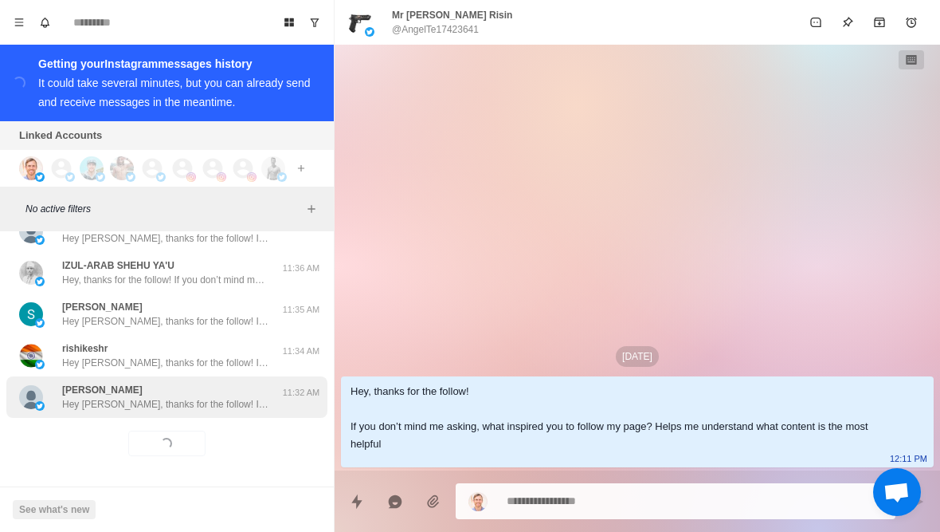
click at [262, 391] on div "[PERSON_NAME] Hey [PERSON_NAME], thanks for the follow! If you don’t mind me as…" at bounding box center [165, 397] width 207 height 29
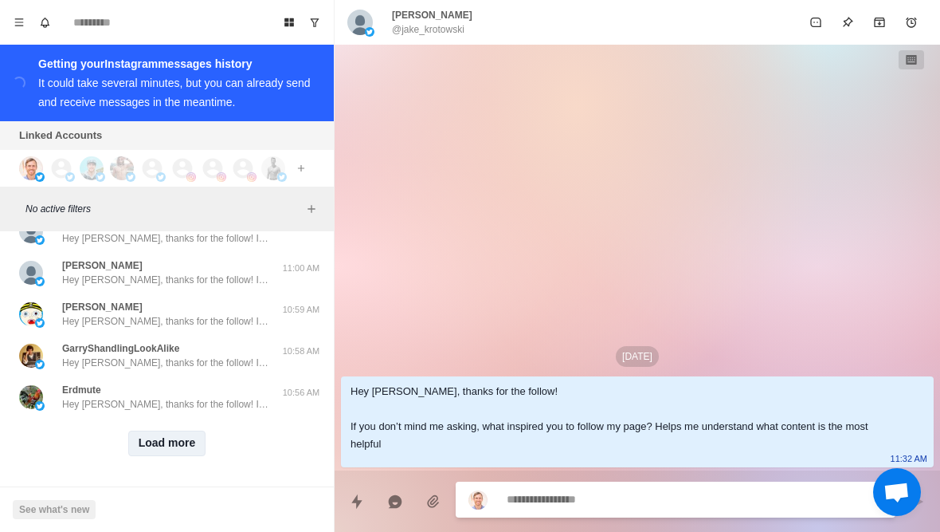
click at [171, 453] on button "Load more" at bounding box center [167, 443] width 78 height 26
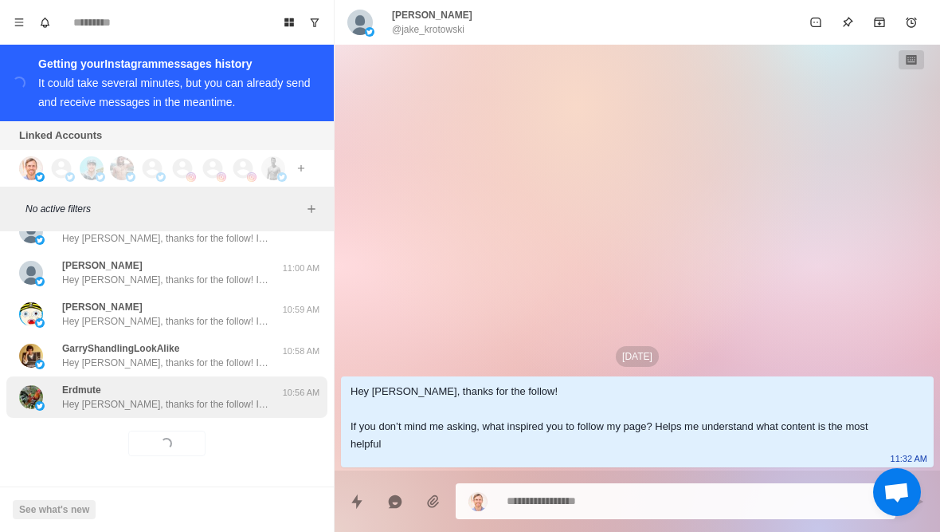
click at [258, 406] on p "Hey [PERSON_NAME], thanks for the follow! If you don’t mind me asking, what ins…" at bounding box center [165, 404] width 207 height 14
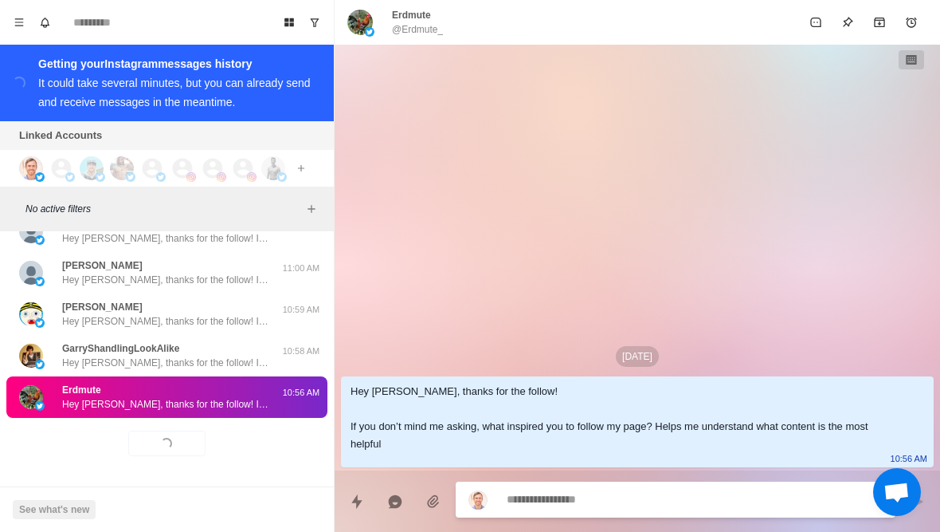
click at [547, 285] on div "[DATE] Hey Erdmute, thanks for the follow! If you don’t mind me asking, what in…" at bounding box center [638, 258] width 606 height 426
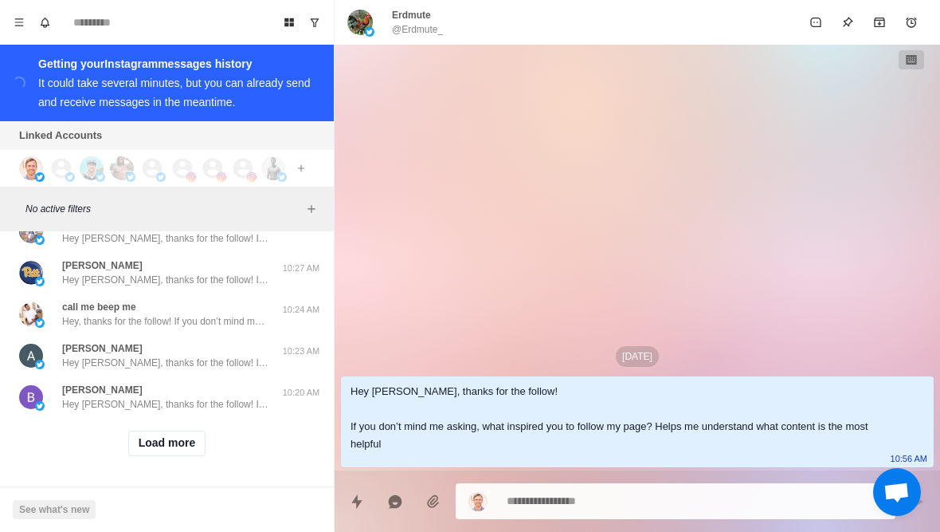
scroll to position [8939, 0]
click at [172, 451] on button "Load more" at bounding box center [167, 443] width 78 height 26
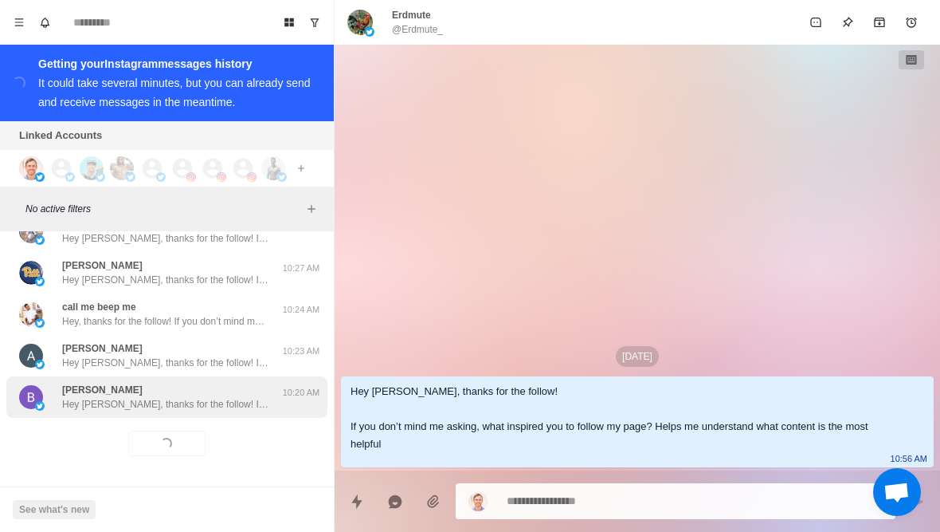
click at [213, 409] on p "Hey [PERSON_NAME], thanks for the follow! If you don’t mind me asking, what ins…" at bounding box center [165, 404] width 207 height 14
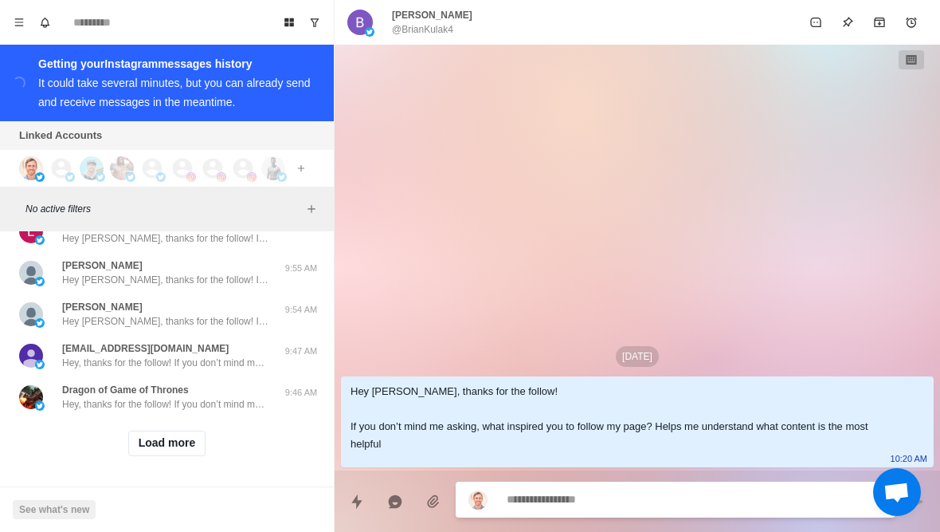
scroll to position [9768, 0]
click at [200, 446] on button "Load more" at bounding box center [167, 443] width 78 height 26
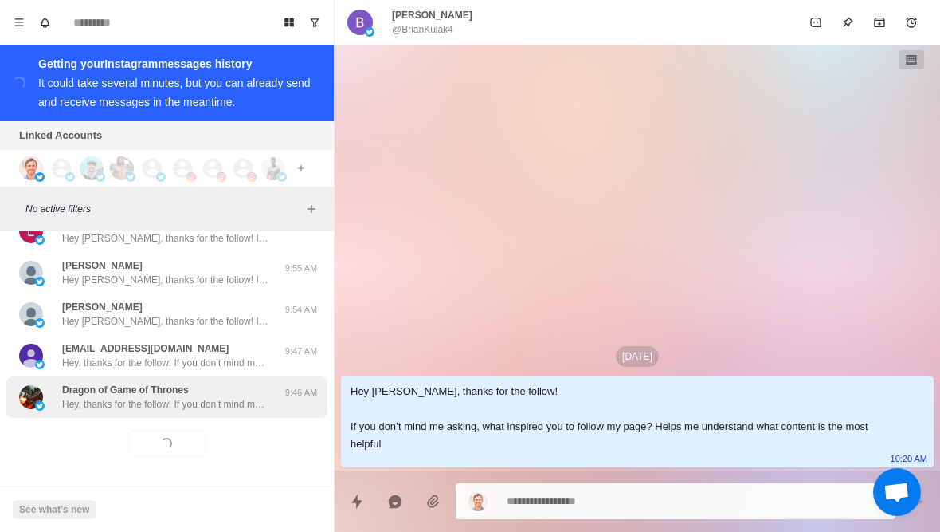
click at [252, 405] on p "Hey, thanks for the follow! If you don’t mind me asking, what inspired you to f…" at bounding box center [165, 404] width 207 height 14
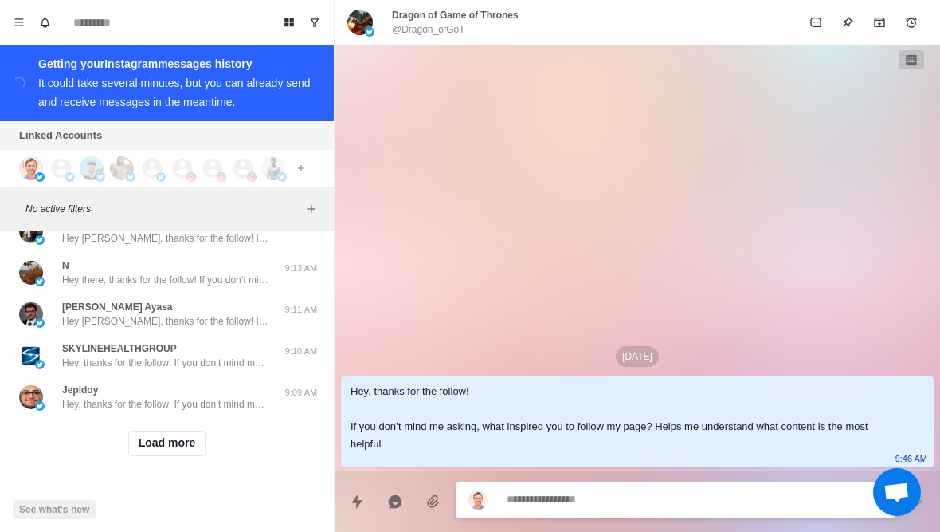
scroll to position [10596, 0]
click at [193, 451] on button "Load more" at bounding box center [167, 443] width 78 height 26
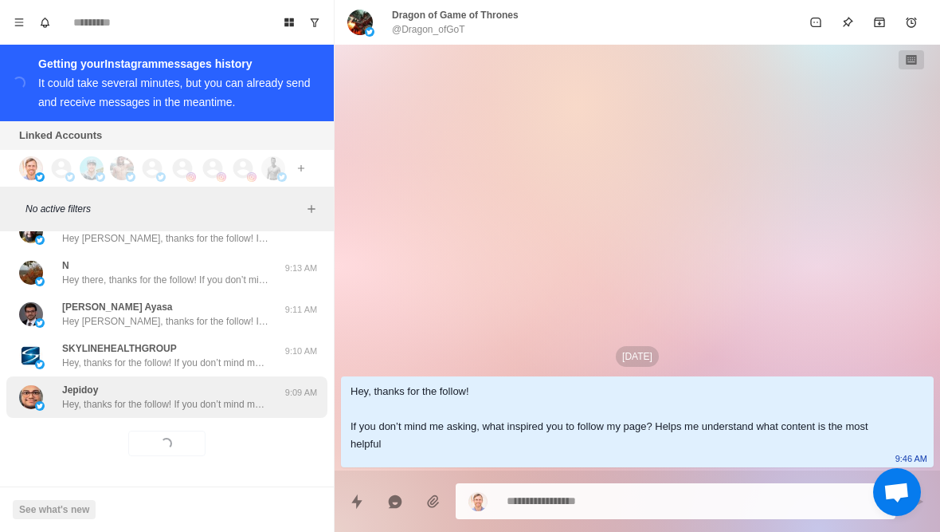
click at [301, 403] on div "9:09 AM" at bounding box center [301, 397] width 40 height 29
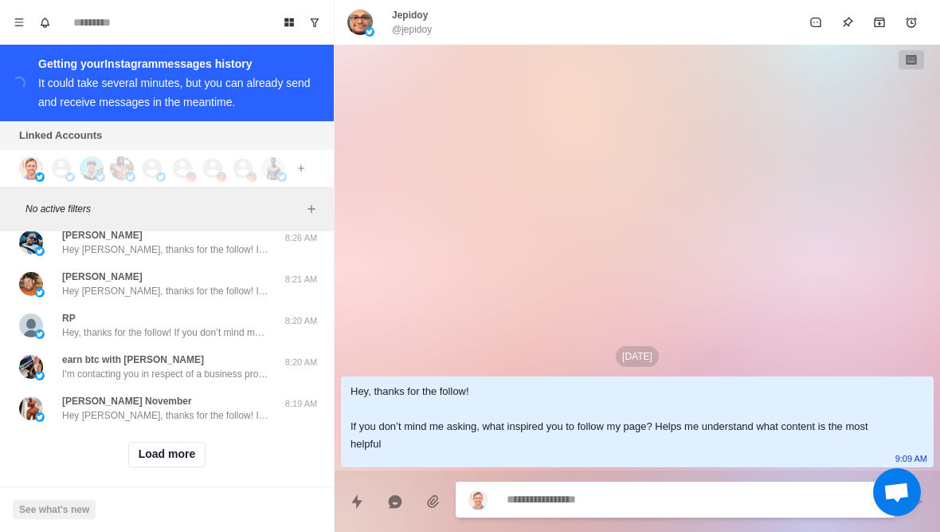
scroll to position [11425, 0]
click at [146, 443] on button "Load more" at bounding box center [167, 456] width 78 height 26
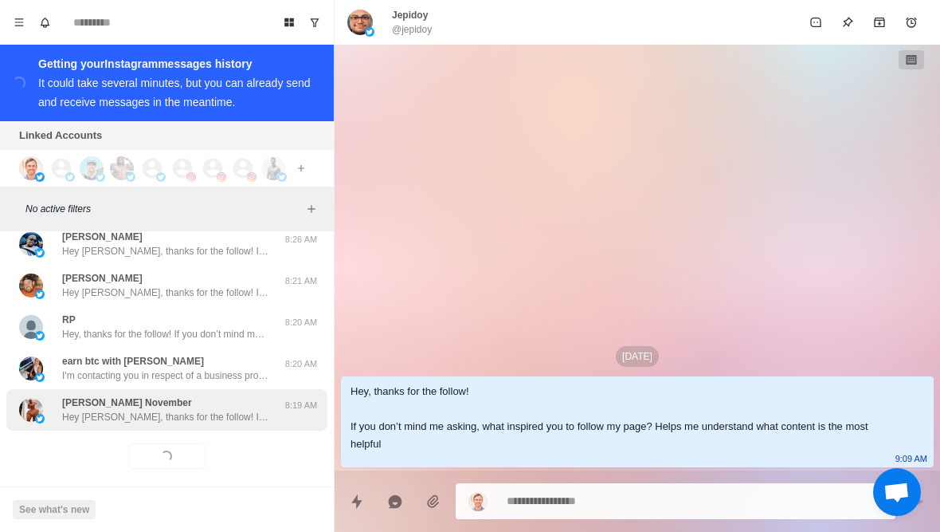
click at [115, 410] on p "Hey [PERSON_NAME], thanks for the follow! If you don’t mind me asking, what ins…" at bounding box center [165, 417] width 207 height 14
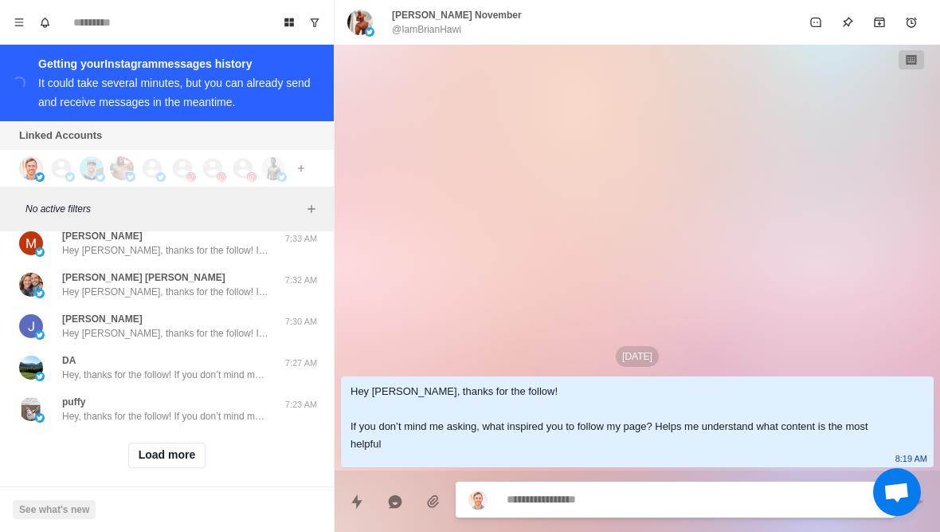
scroll to position [12254, 0]
click at [152, 443] on button "Load more" at bounding box center [167, 456] width 78 height 26
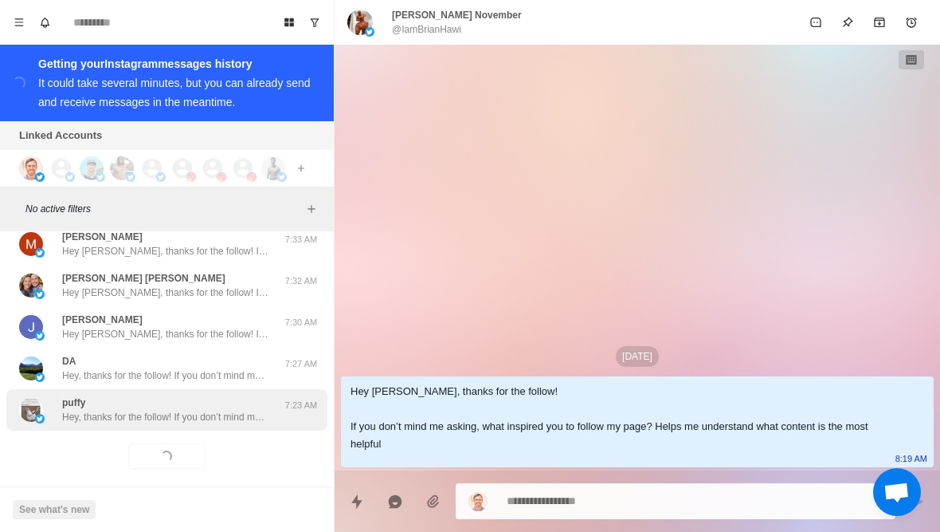
click at [123, 410] on p "Hey, thanks for the follow! If you don’t mind me asking, what inspired you to f…" at bounding box center [165, 417] width 207 height 14
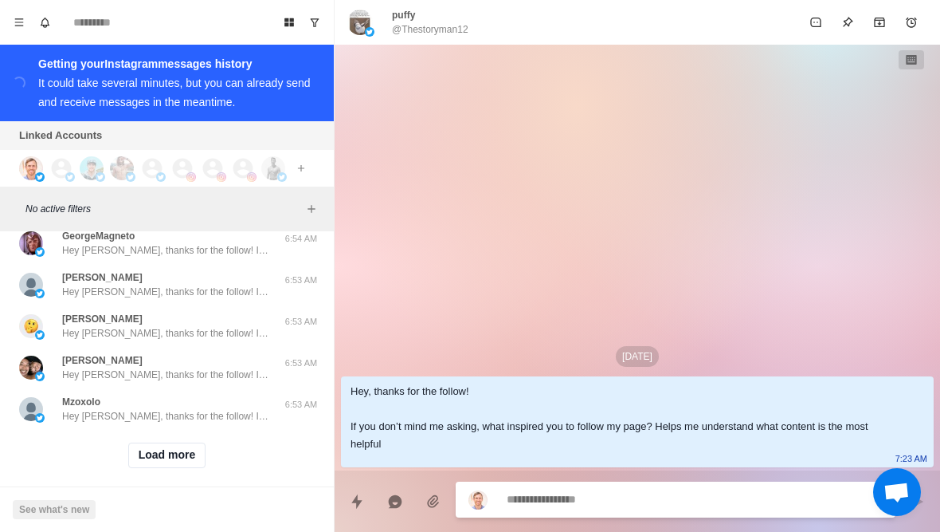
scroll to position [13083, 0]
click at [139, 444] on button "Load more" at bounding box center [167, 456] width 78 height 26
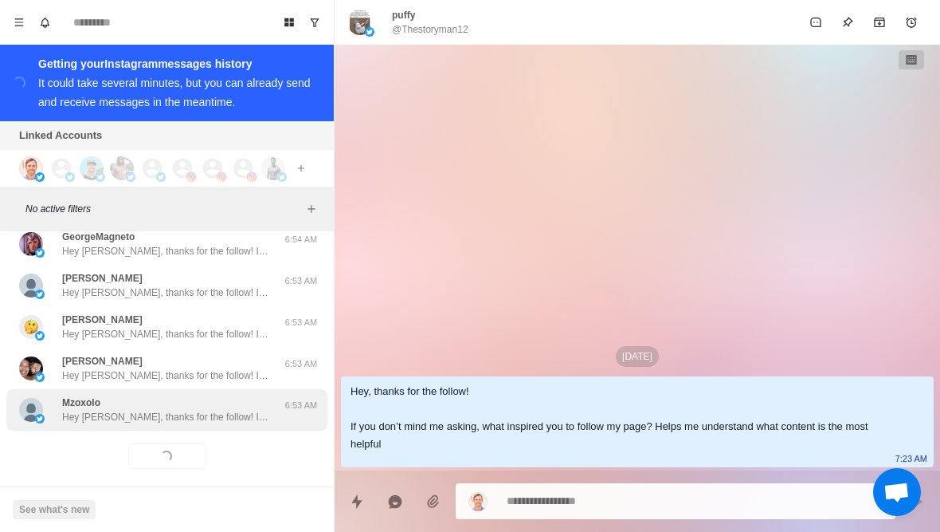
click at [96, 395] on p "Mzoxolo" at bounding box center [81, 402] width 38 height 14
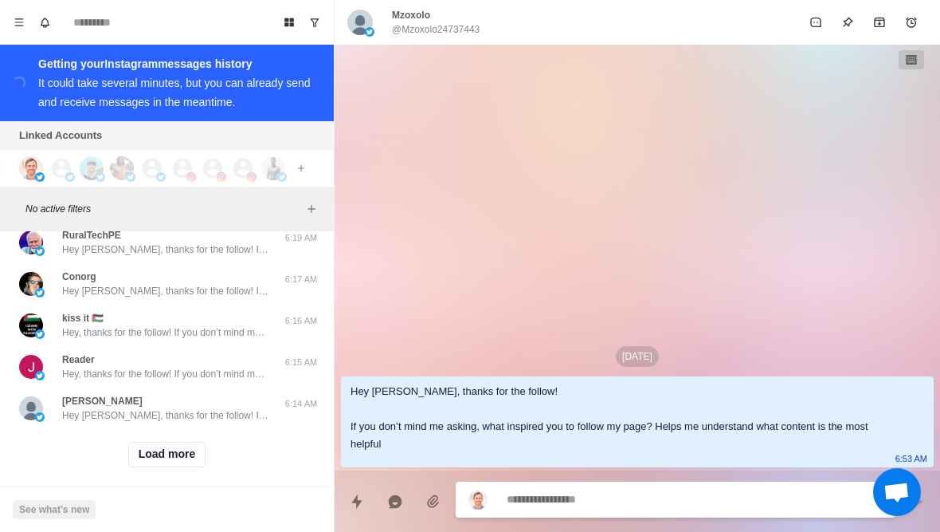
scroll to position [13912, 0]
click at [138, 453] on button "Load more" at bounding box center [167, 456] width 78 height 26
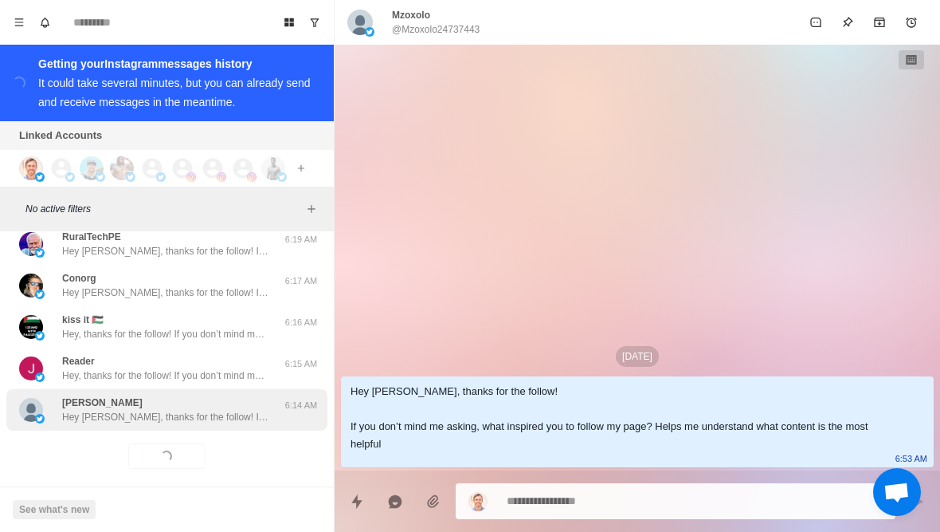
click at [107, 410] on div "[PERSON_NAME] [PERSON_NAME], thanks for the follow! If you don’t mind me asking…" at bounding box center [166, 409] width 321 height 41
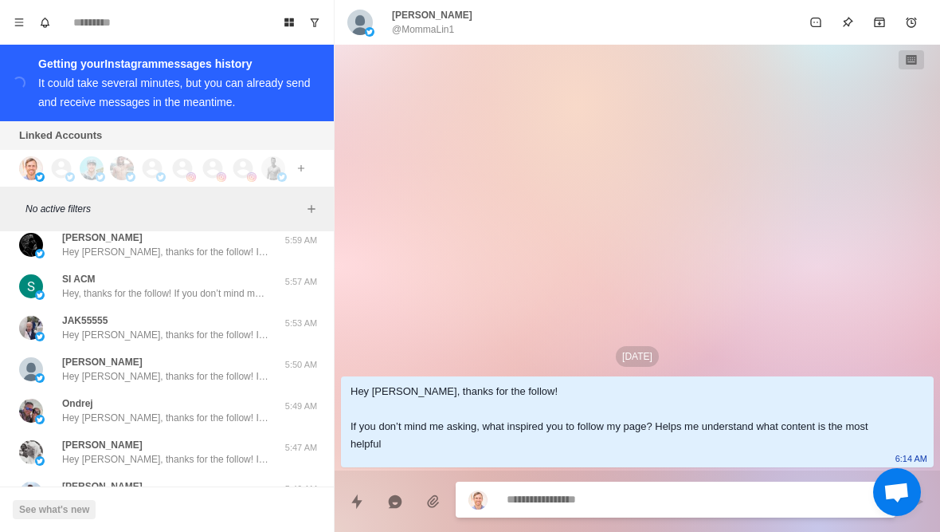
scroll to position [14368, 0]
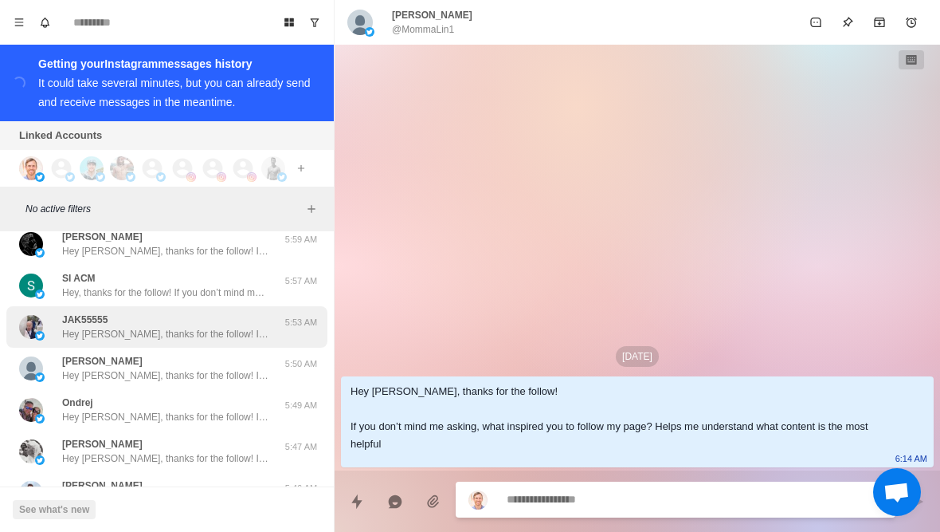
click at [36, 331] on img at bounding box center [40, 336] width 10 height 10
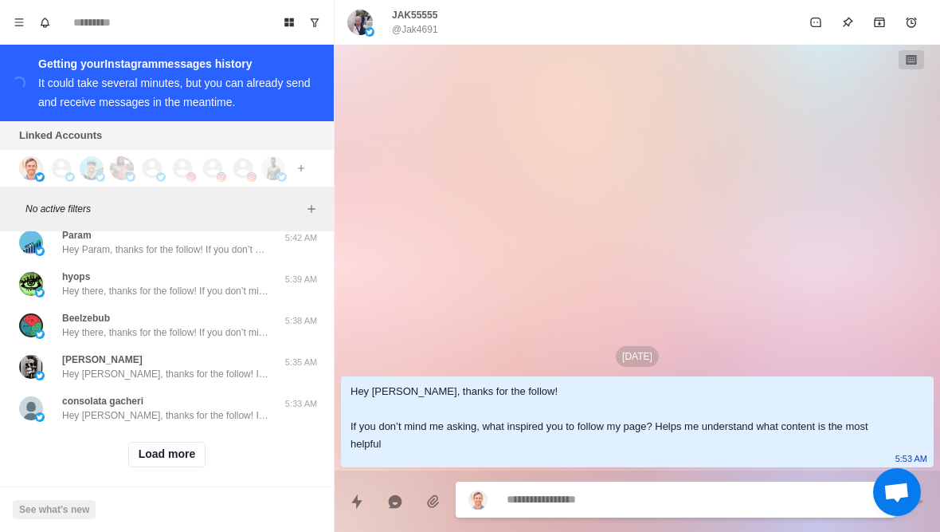
scroll to position [14741, 0]
click at [140, 453] on button "Load more" at bounding box center [167, 456] width 78 height 26
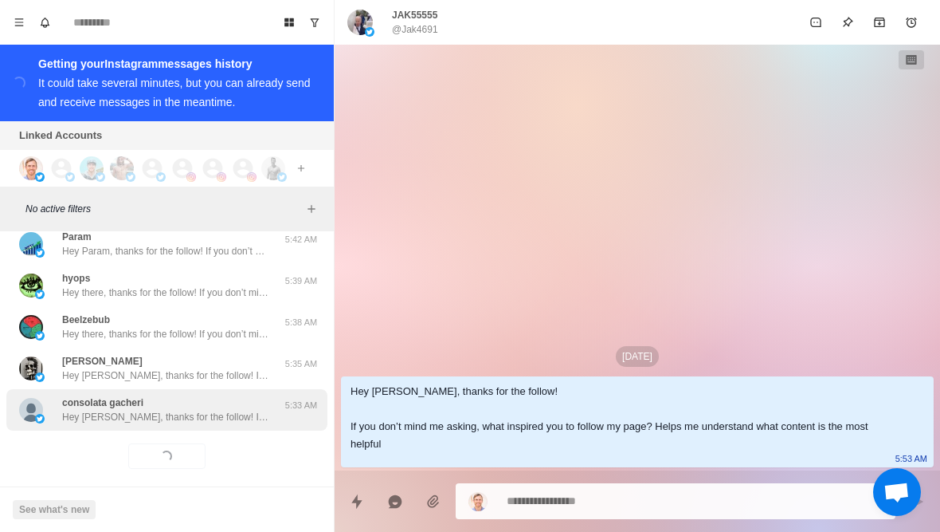
click at [103, 414] on div "consolata [PERSON_NAME] Hey [PERSON_NAME], thanks for the follow! If you don’t …" at bounding box center [166, 409] width 321 height 41
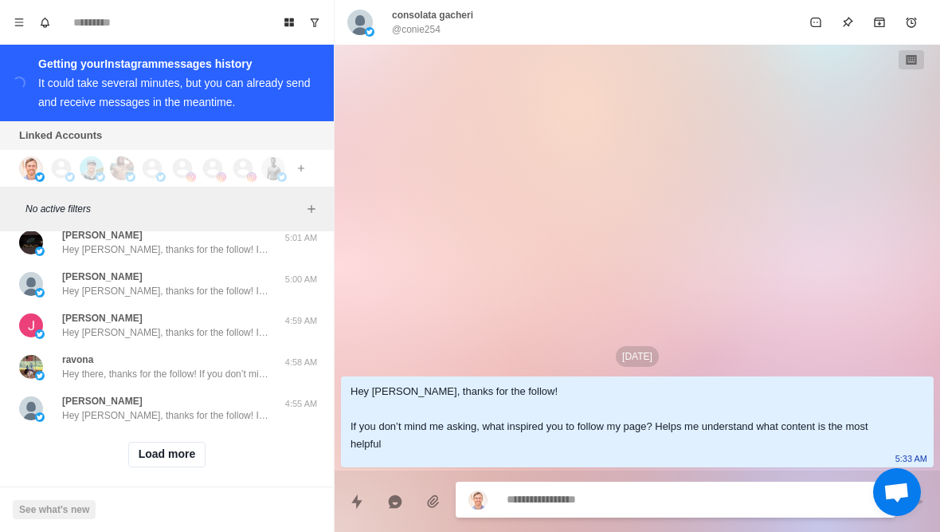
scroll to position [15570, 0]
click at [131, 448] on button "Load more" at bounding box center [167, 456] width 78 height 26
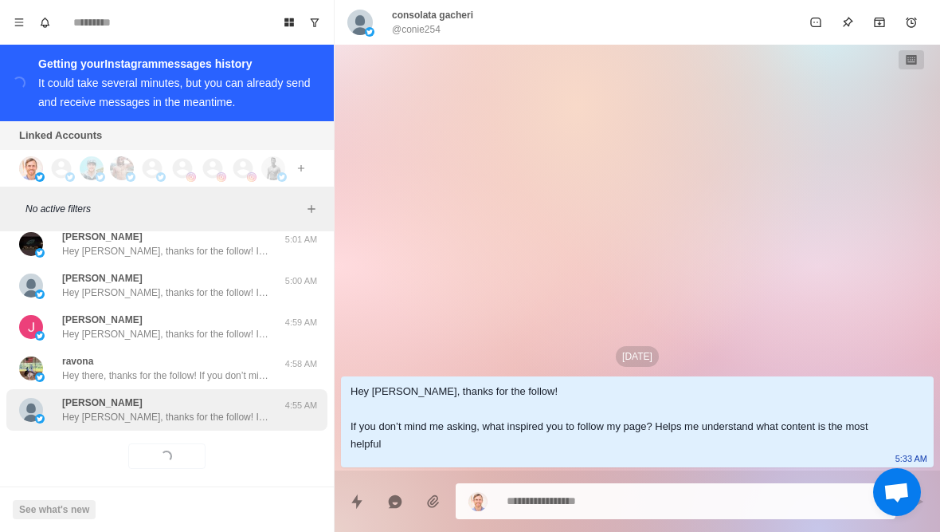
click at [88, 395] on p "[PERSON_NAME]" at bounding box center [102, 402] width 80 height 14
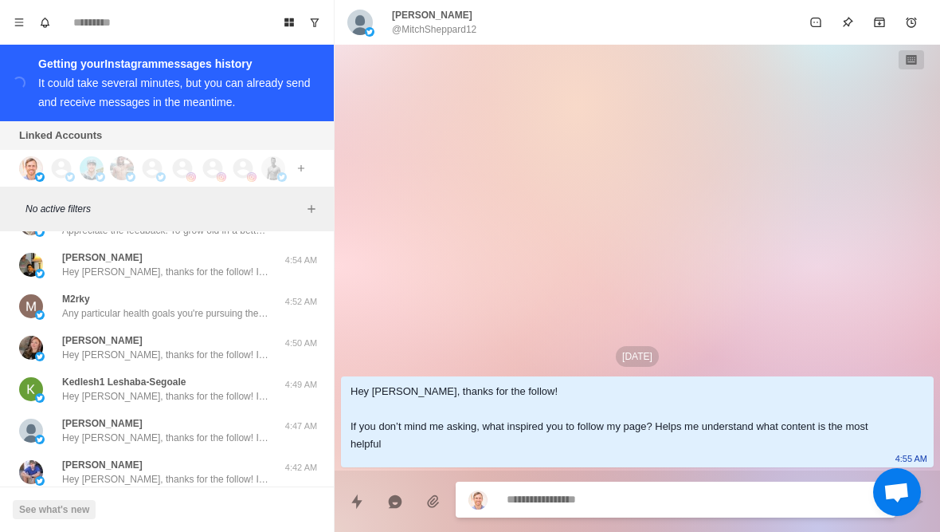
scroll to position [15801, 0]
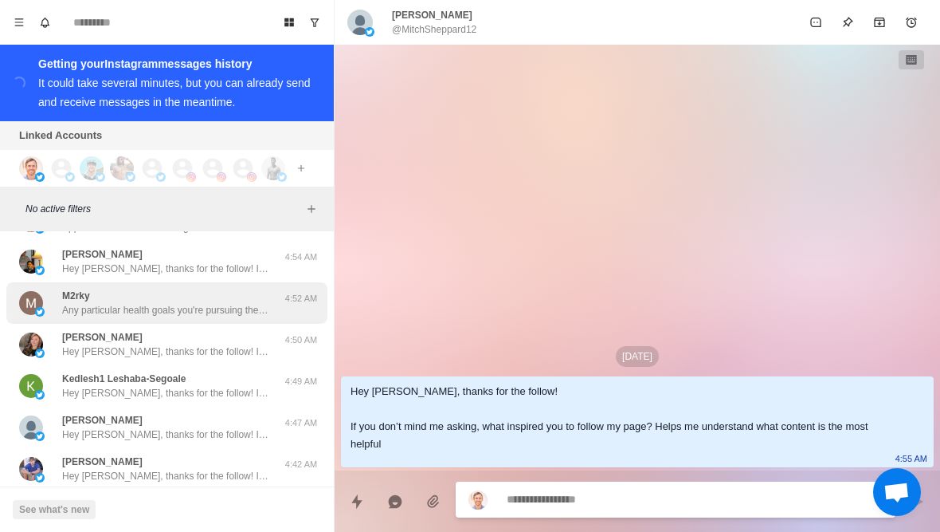
click at [42, 292] on img at bounding box center [31, 303] width 24 height 24
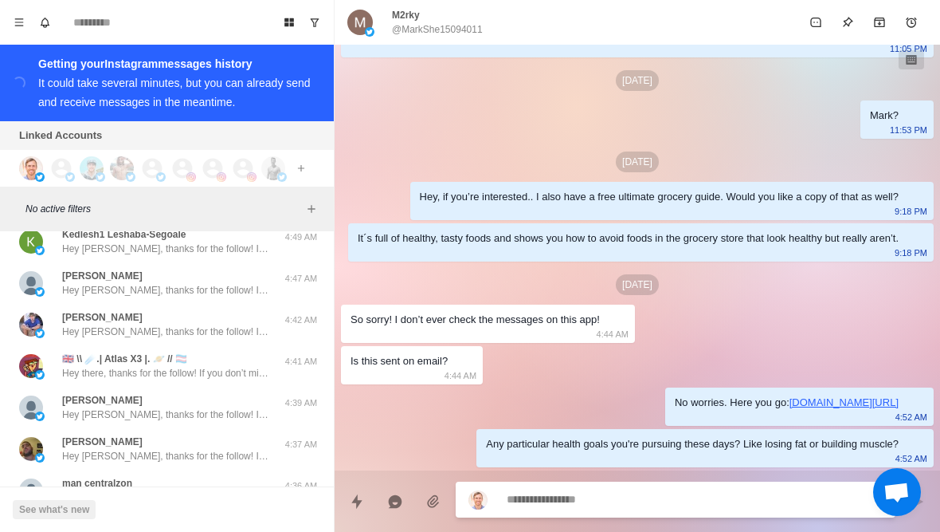
scroll to position [15947, 0]
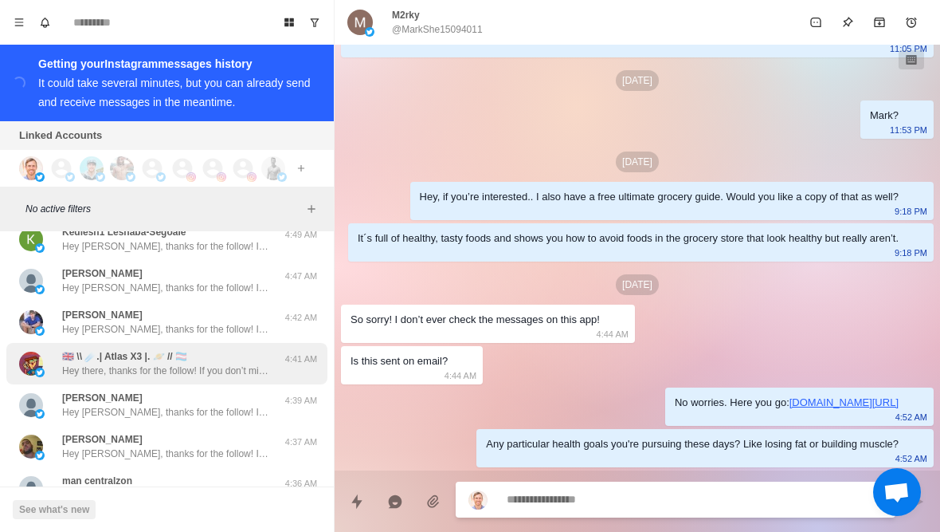
click at [34, 351] on img at bounding box center [31, 363] width 24 height 24
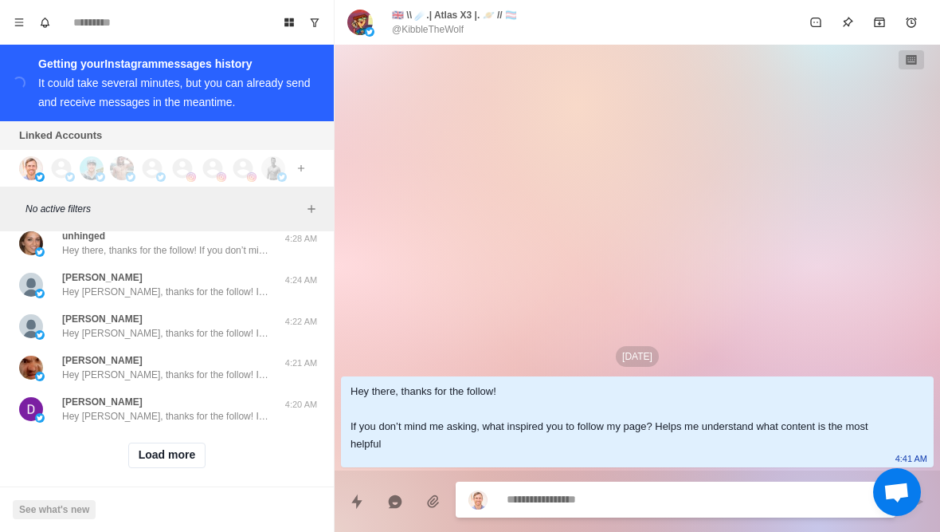
scroll to position [16398, 0]
click at [150, 449] on button "Load more" at bounding box center [167, 456] width 78 height 26
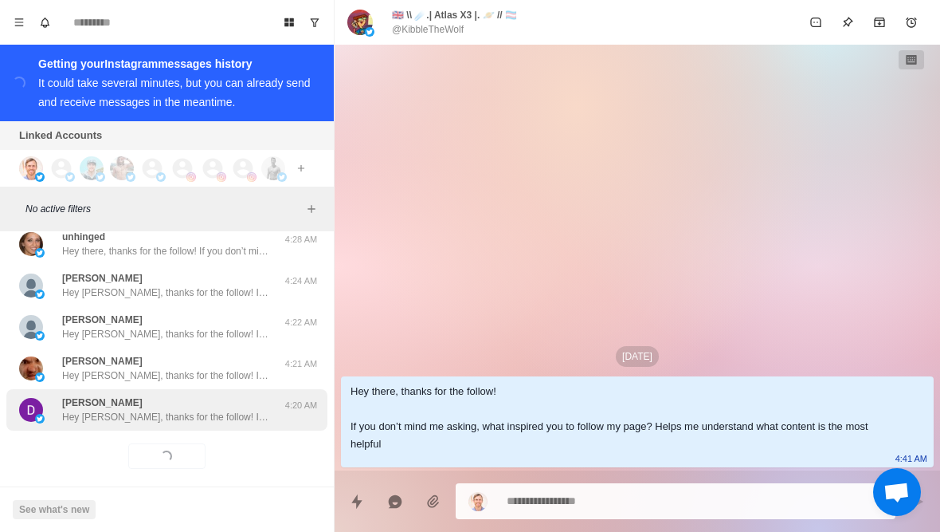
click at [104, 410] on p "Hey [PERSON_NAME], thanks for the follow! If you don’t mind me asking, what ins…" at bounding box center [165, 417] width 207 height 14
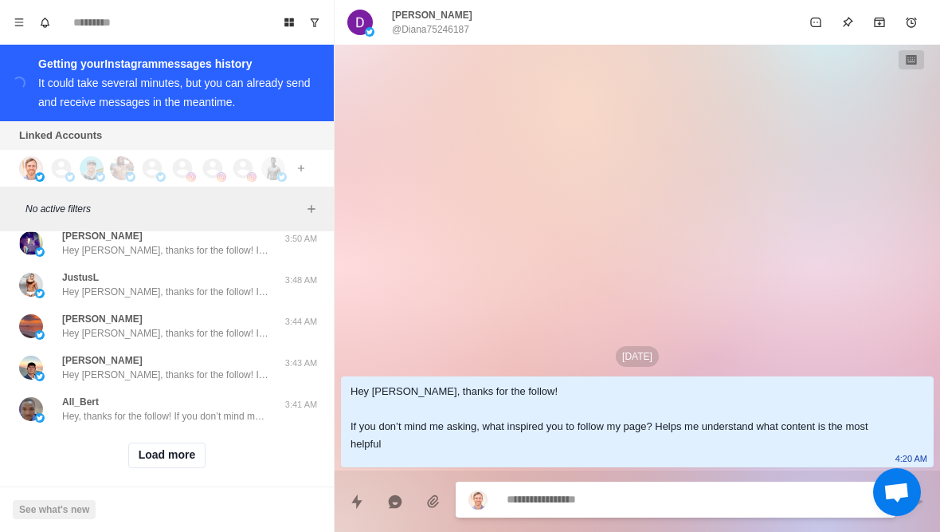
scroll to position [17227, 0]
click at [139, 453] on button "Load more" at bounding box center [167, 456] width 78 height 26
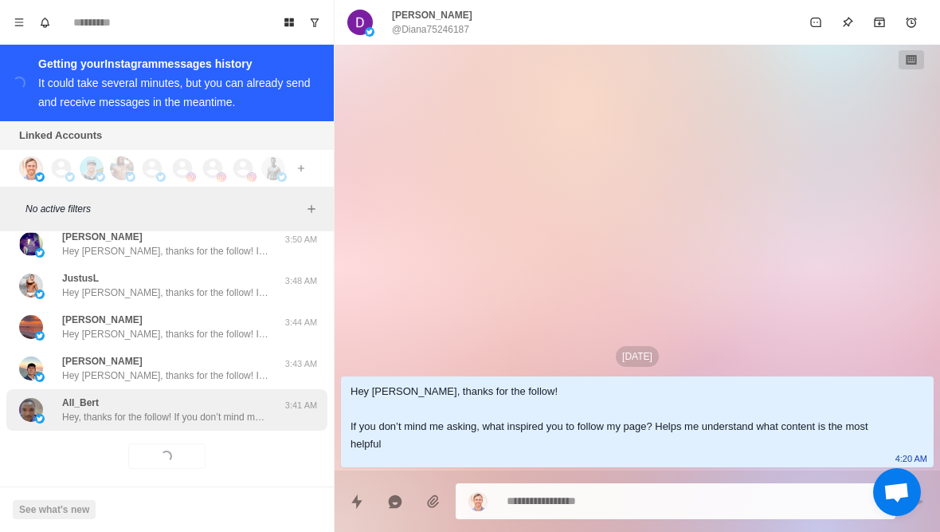
click at [94, 410] on p "Hey, thanks for the follow! If you don’t mind me asking, what inspired you to f…" at bounding box center [165, 417] width 207 height 14
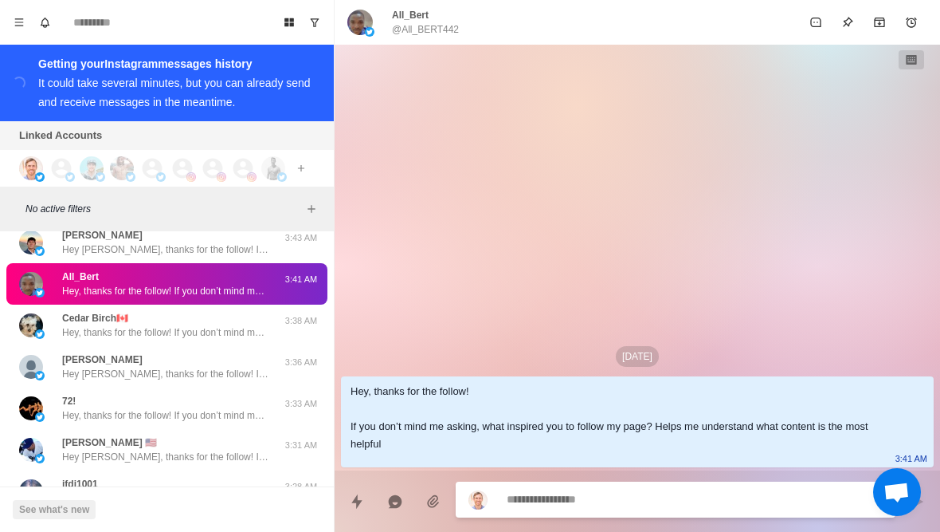
scroll to position [17354, 0]
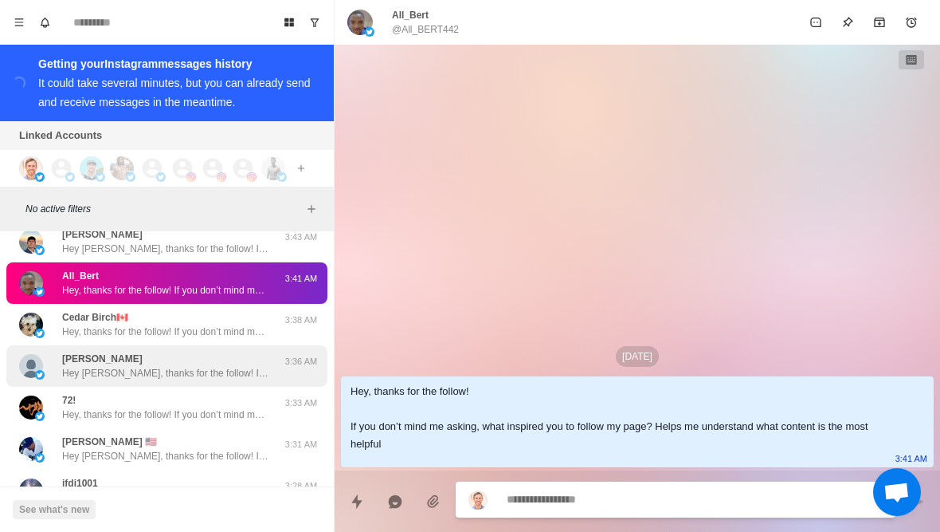
click at [29, 354] on img at bounding box center [31, 366] width 24 height 24
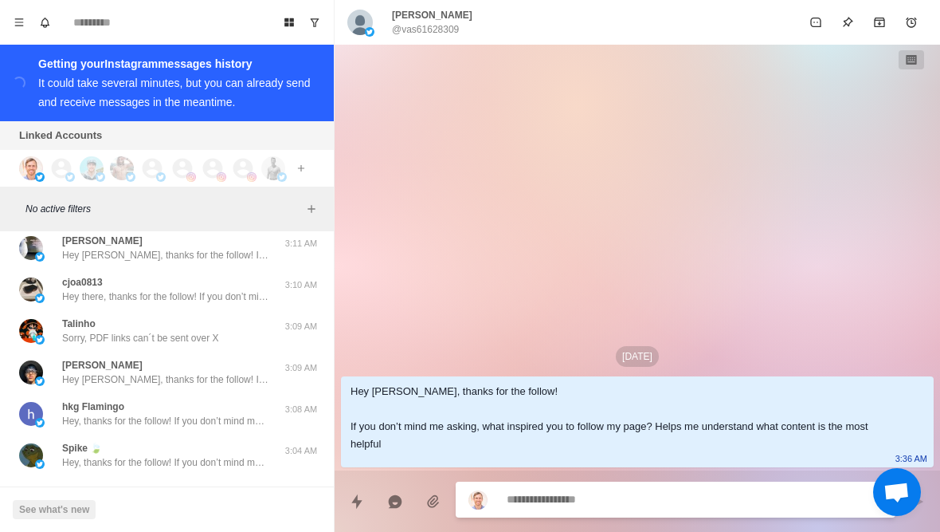
scroll to position [18031, 0]
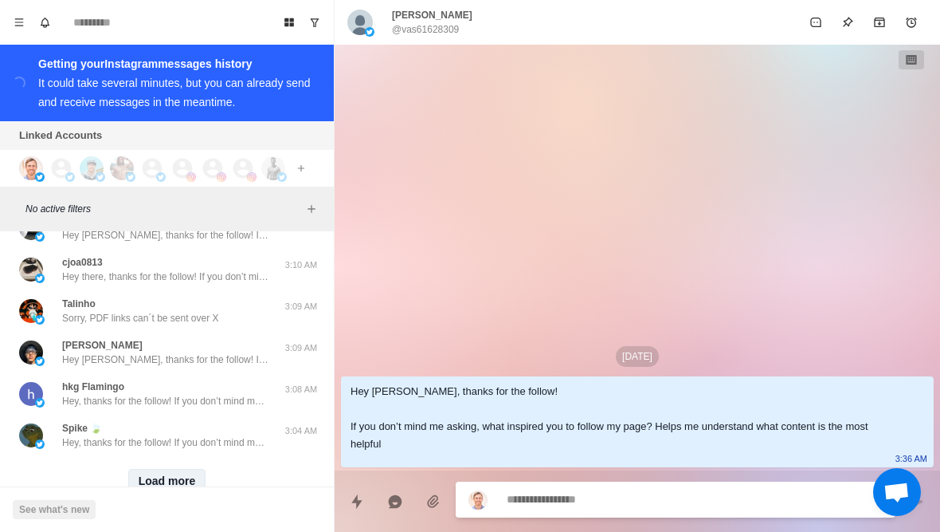
click at [135, 474] on button "Load more" at bounding box center [167, 482] width 78 height 26
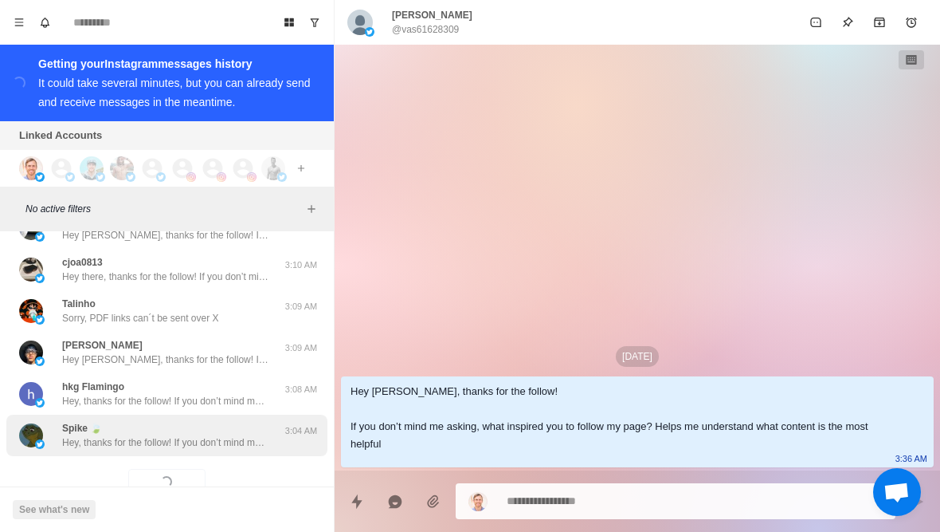
click at [108, 435] on p "Hey, thanks for the follow! If you don’t mind me asking, what inspired you to f…" at bounding box center [165, 442] width 207 height 14
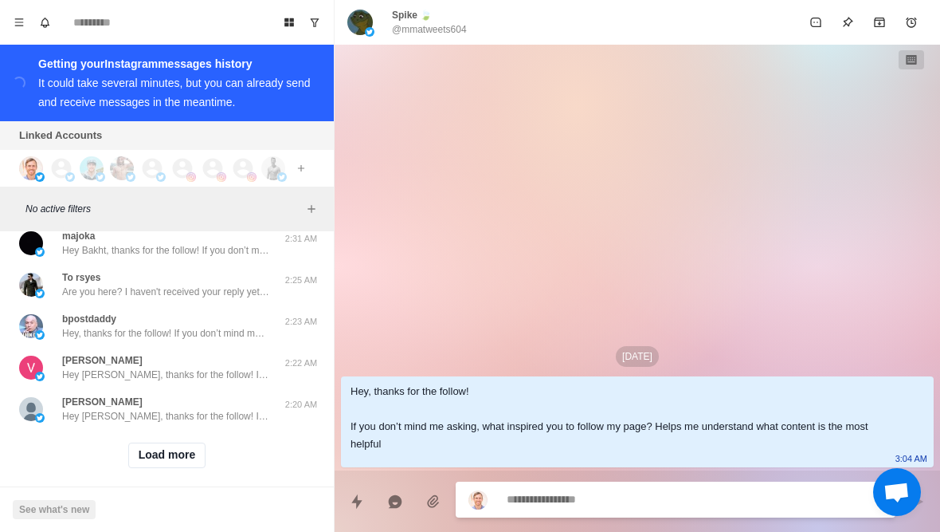
scroll to position [18885, 0]
click at [143, 444] on button "Load more" at bounding box center [167, 456] width 78 height 26
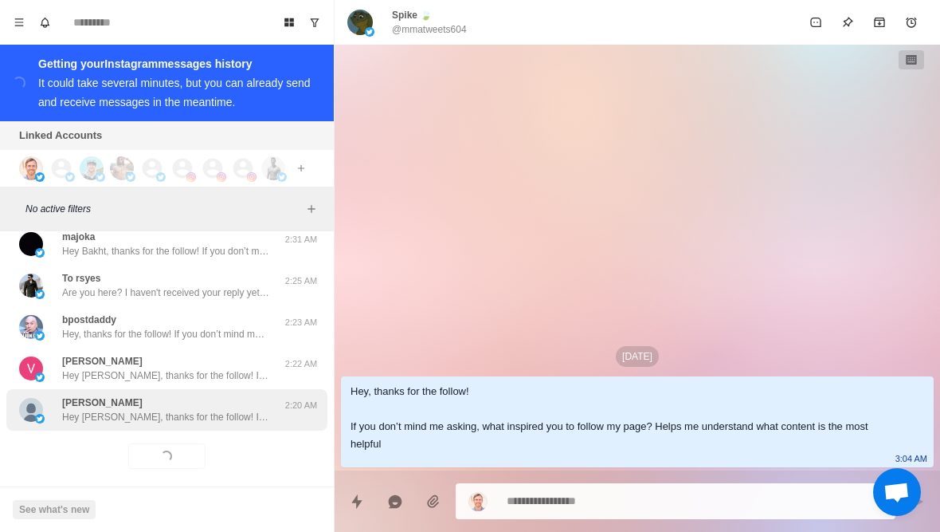
click at [124, 410] on p "Hey [PERSON_NAME], thanks for the follow! If you don’t mind me asking, what ins…" at bounding box center [165, 417] width 207 height 14
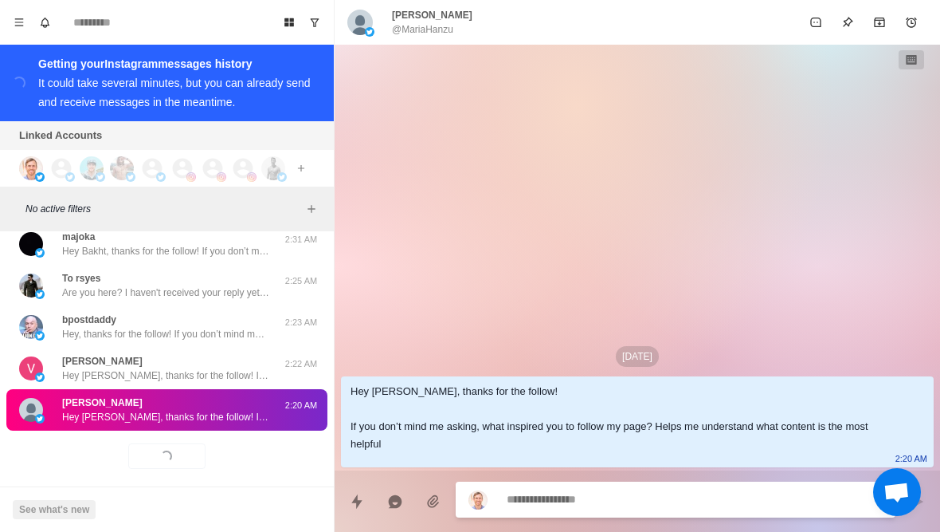
click at [53, 389] on div "[PERSON_NAME] Hey [PERSON_NAME], thanks for the follow! If you don’t mind me as…" at bounding box center [166, 409] width 321 height 41
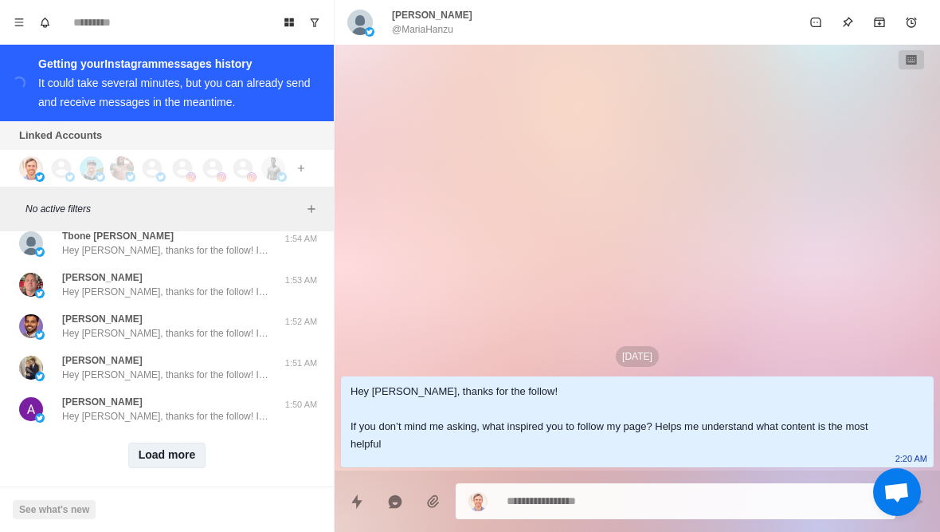
click at [195, 452] on button "Load more" at bounding box center [167, 455] width 78 height 26
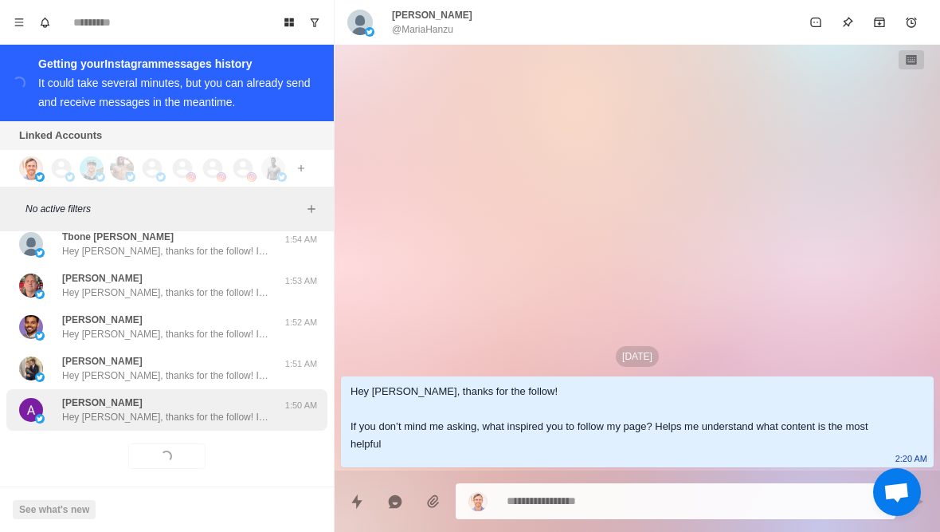
click at [218, 416] on div "[PERSON_NAME] Hey [PERSON_NAME], thanks for the follow! If you don’t mind me as…" at bounding box center [166, 409] width 321 height 41
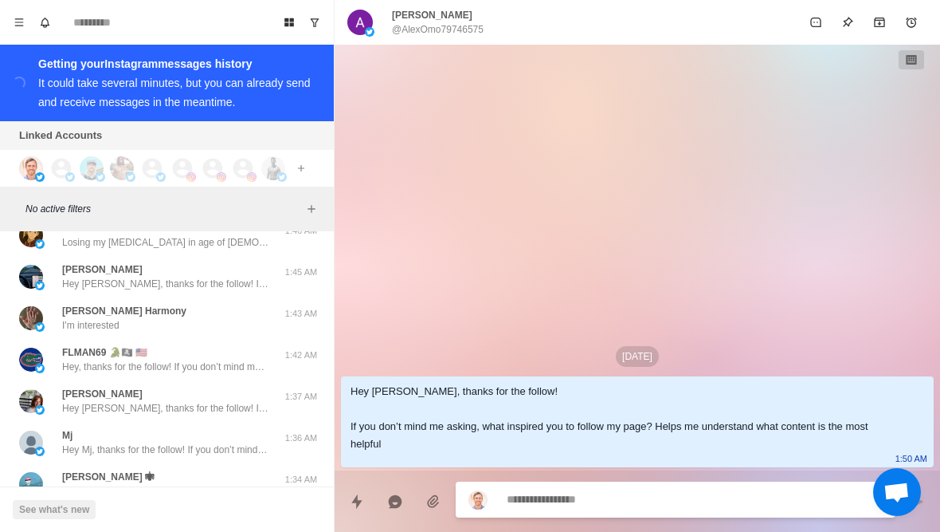
scroll to position [20097, 0]
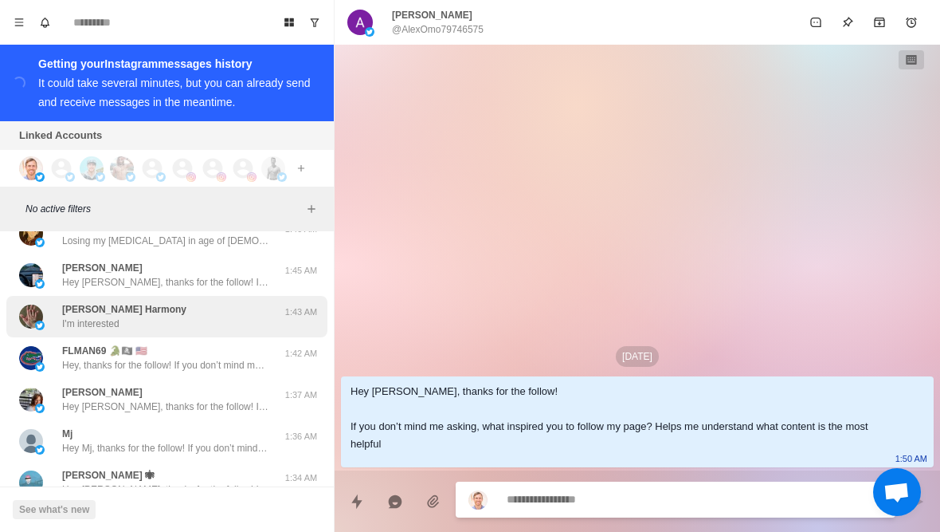
click at [285, 314] on div "1:43 AM" at bounding box center [301, 316] width 40 height 29
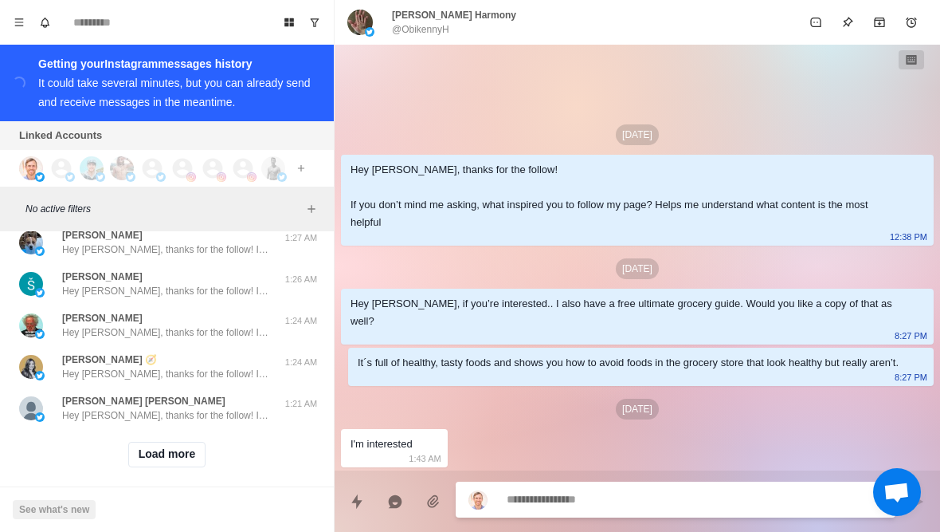
scroll to position [20543, 0]
click at [197, 446] on button "Load more" at bounding box center [167, 456] width 78 height 26
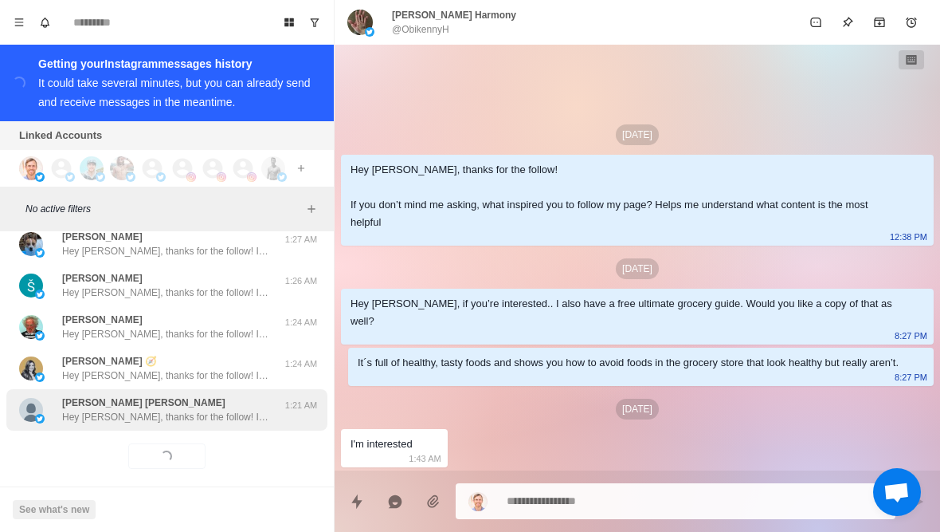
click at [225, 412] on div "[PERSON_NAME] [PERSON_NAME] Hey [PERSON_NAME], thanks for the follow! If you do…" at bounding box center [166, 409] width 321 height 41
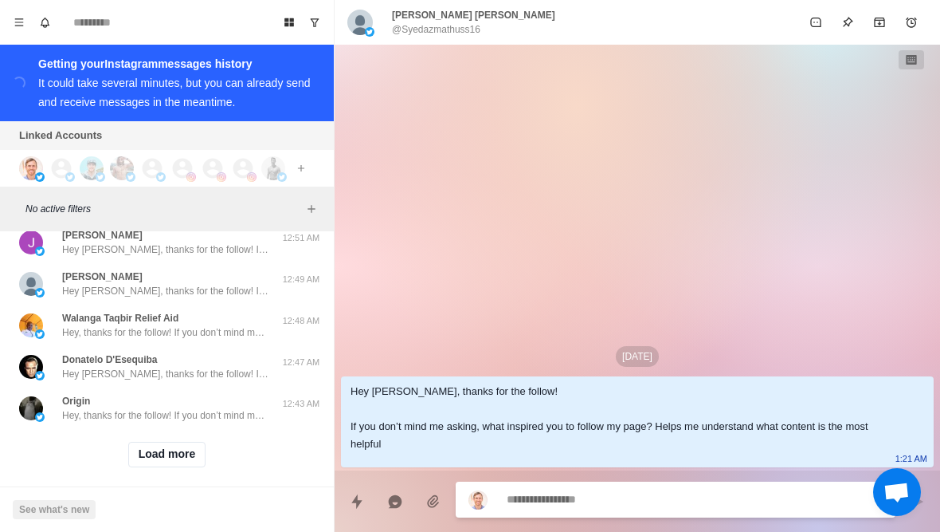
scroll to position [21371, 0]
click at [198, 448] on button "Load more" at bounding box center [167, 456] width 78 height 26
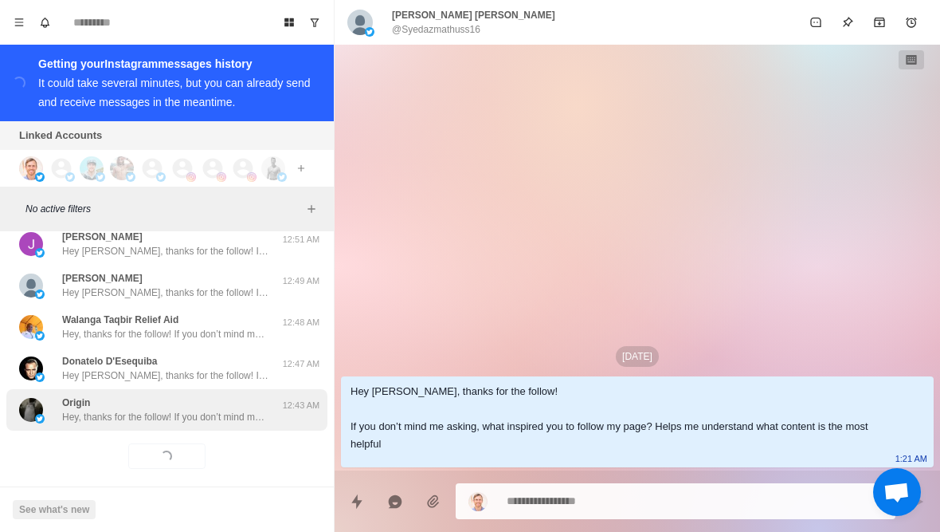
click at [235, 410] on p "Hey, thanks for the follow! If you don’t mind me asking, what inspired you to f…" at bounding box center [165, 417] width 207 height 14
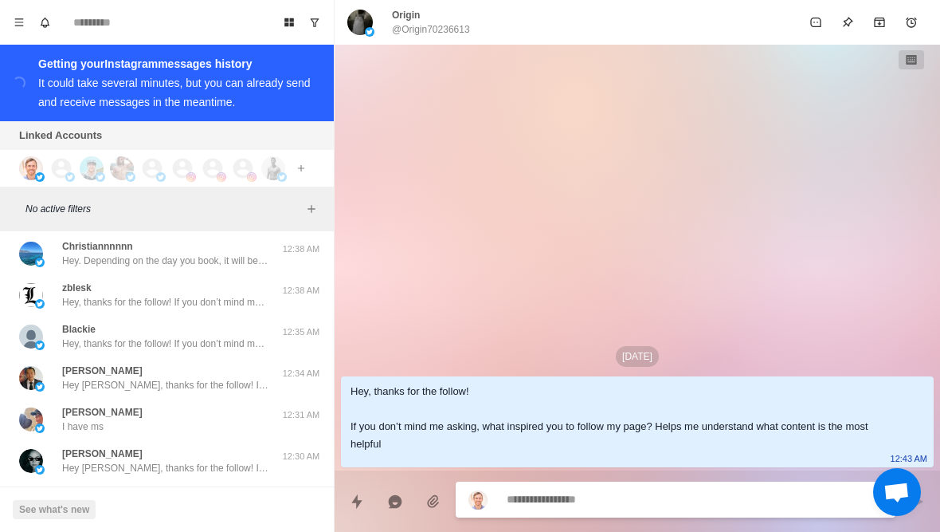
scroll to position [21613, 0]
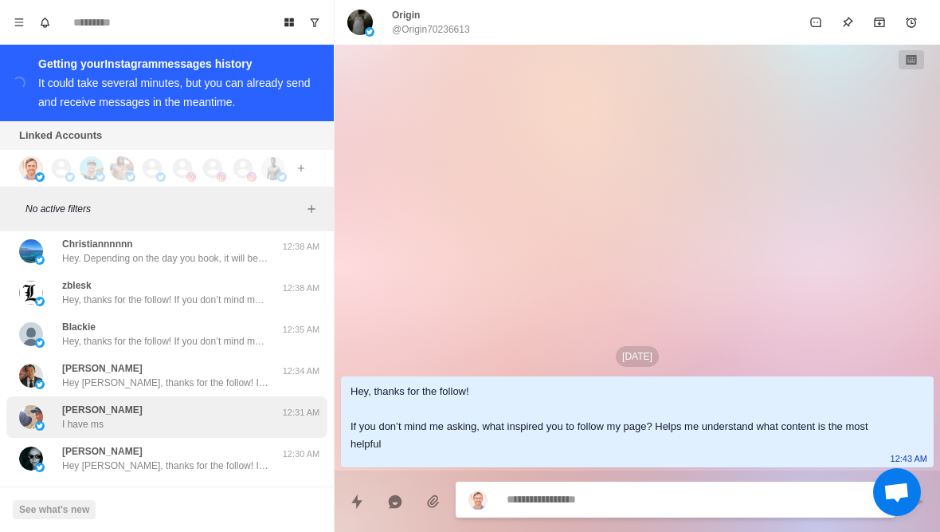
click at [274, 405] on div "[PERSON_NAME] I have ms" at bounding box center [150, 416] width 262 height 29
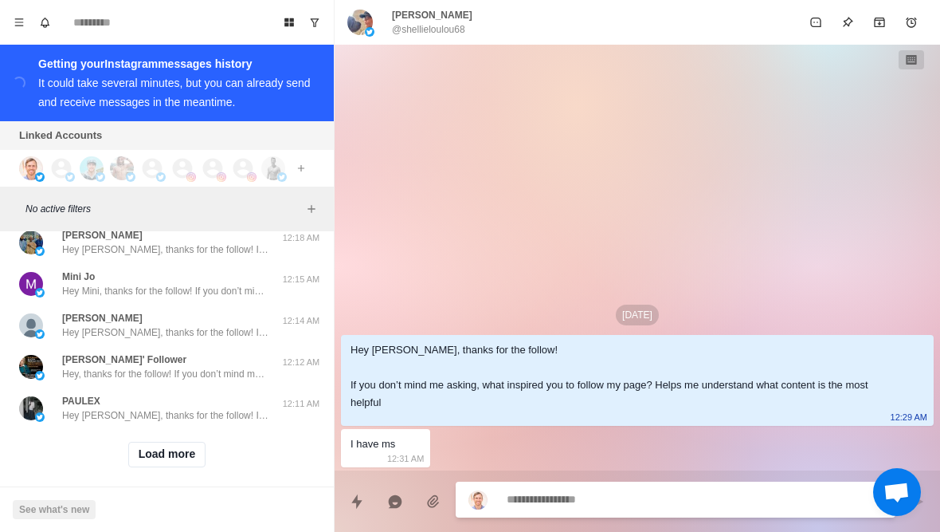
scroll to position [22200, 0]
click at [223, 450] on div "Load more" at bounding box center [166, 455] width 321 height 51
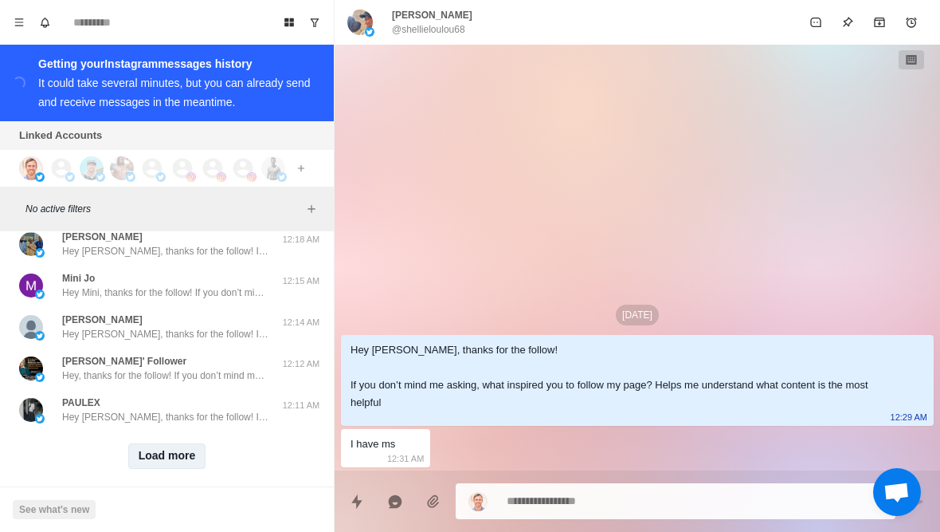
click at [206, 443] on button "Load more" at bounding box center [167, 456] width 78 height 26
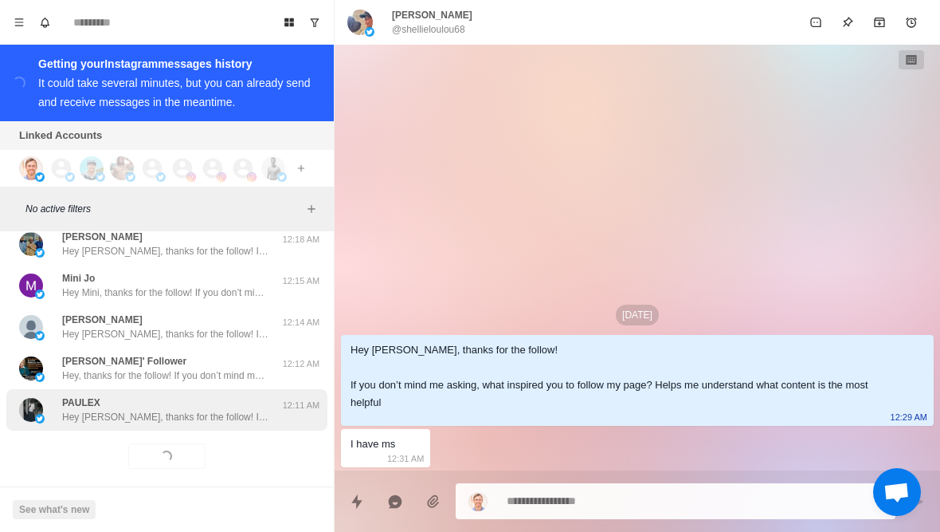
click at [236, 414] on div "[PERSON_NAME] Hey [PERSON_NAME], thanks for the follow! If you don’t mind me as…" at bounding box center [166, 409] width 321 height 41
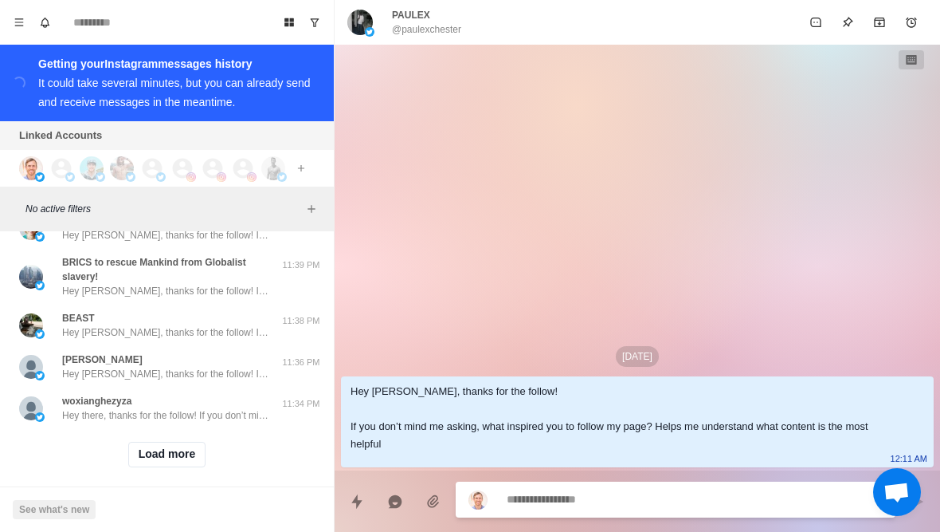
scroll to position [23043, 0]
click at [196, 453] on button "Load more" at bounding box center [167, 456] width 78 height 26
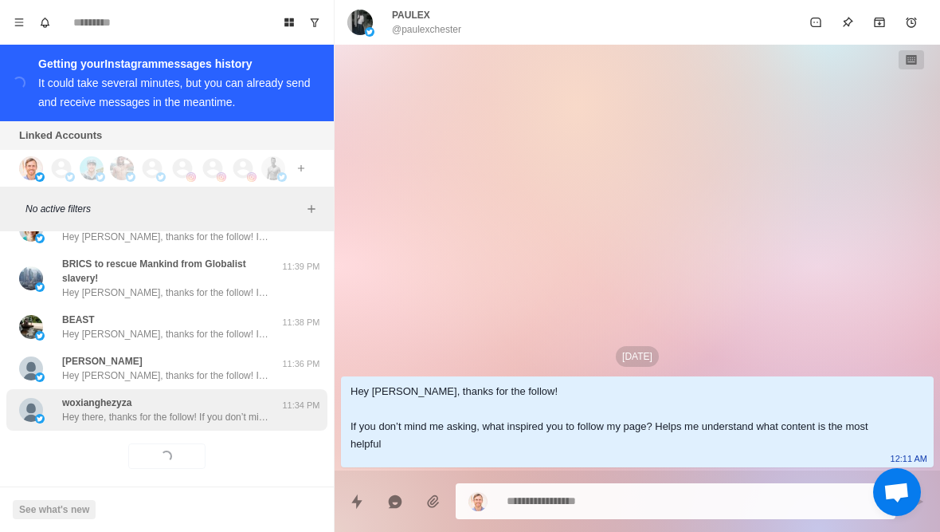
click at [256, 416] on div "woxianghezyza Hey there, thanks for the follow! If you don’t mind me asking, wh…" at bounding box center [166, 409] width 321 height 41
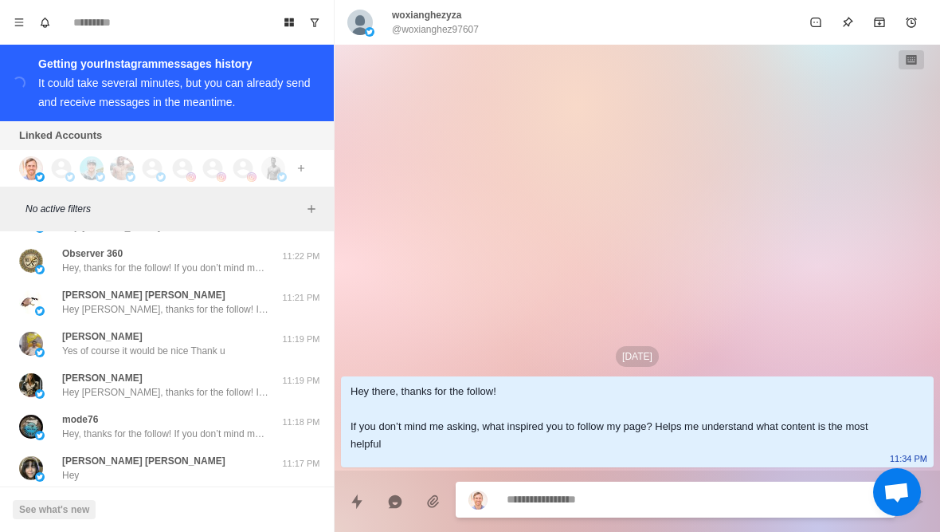
scroll to position [23447, 0]
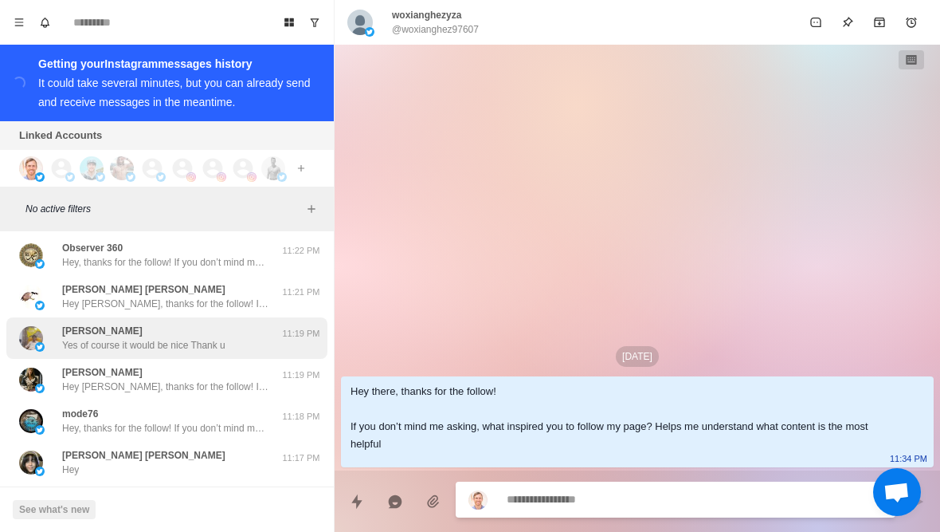
click at [41, 342] on img at bounding box center [40, 347] width 10 height 10
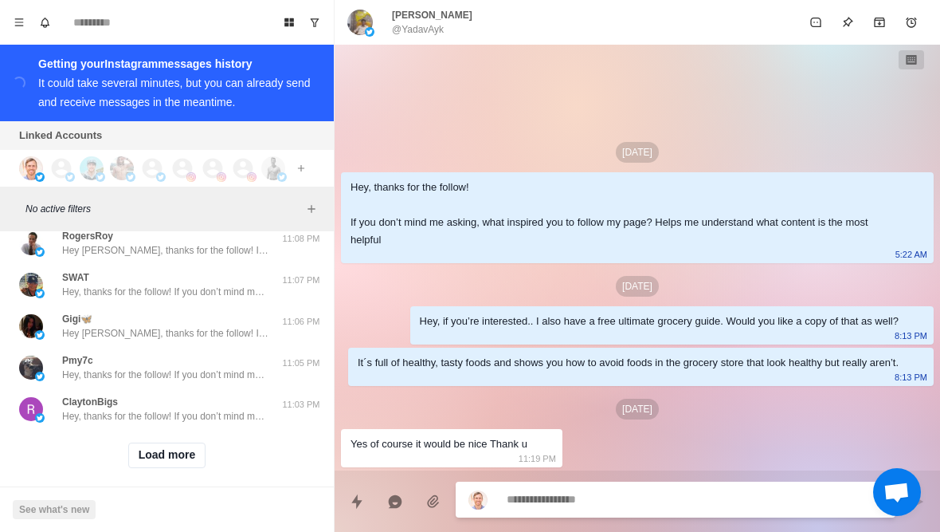
scroll to position [23872, 0]
click at [136, 443] on button "Load more" at bounding box center [167, 456] width 78 height 26
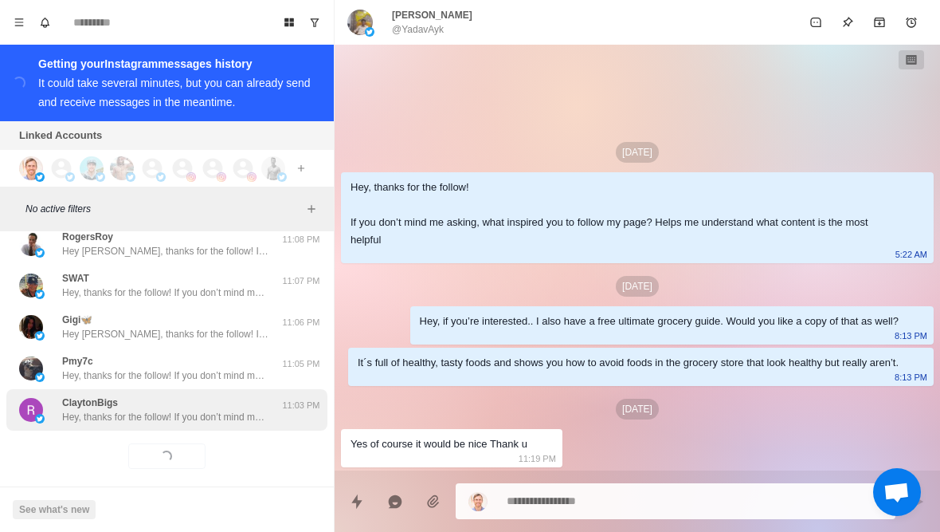
click at [116, 410] on p "Hey, thanks for the follow! If you don’t mind me asking, what inspired you to f…" at bounding box center [165, 417] width 207 height 14
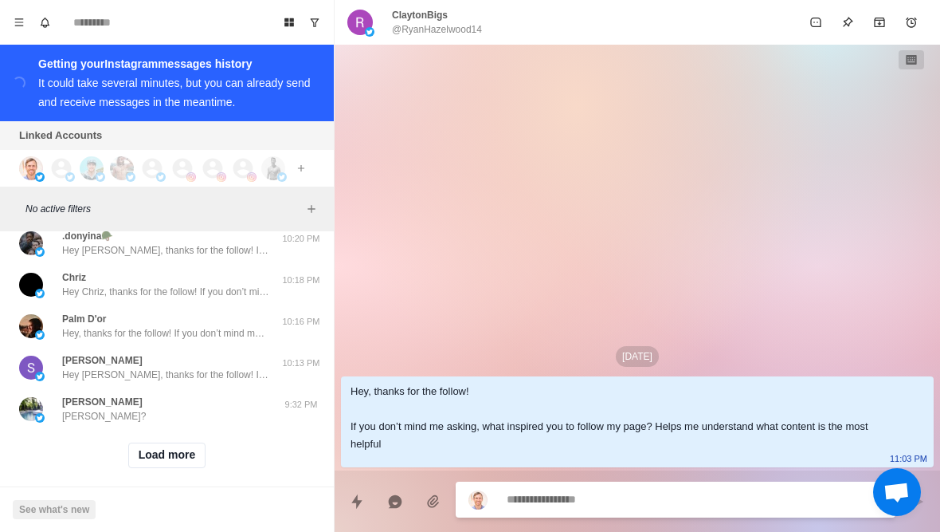
scroll to position [24701, 0]
click at [198, 453] on button "Load more" at bounding box center [167, 456] width 78 height 26
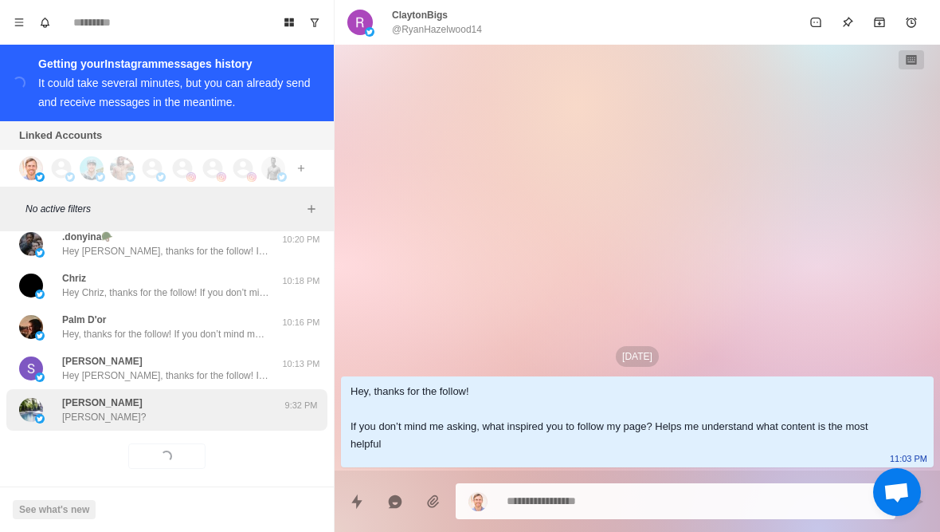
click at [217, 415] on div "[PERSON_NAME] [PERSON_NAME]? 9:32 PM" at bounding box center [166, 409] width 321 height 41
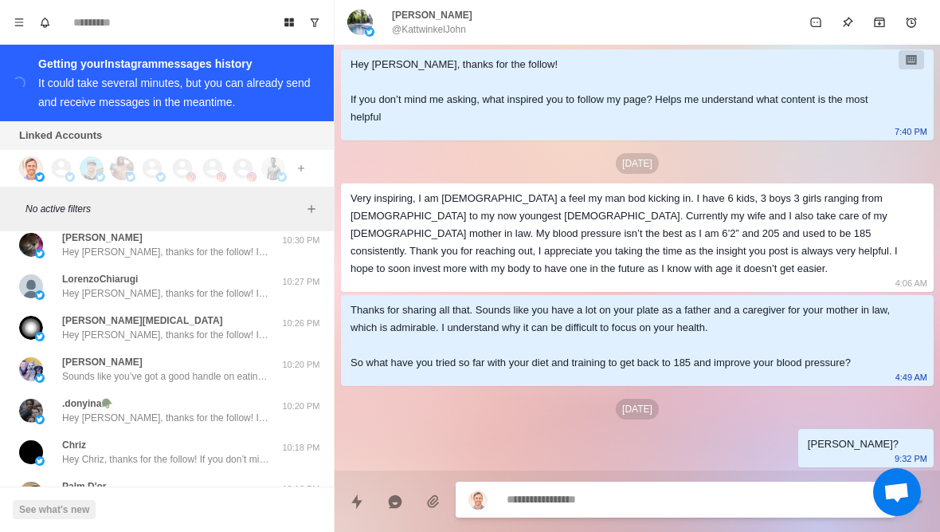
scroll to position [24527, 0]
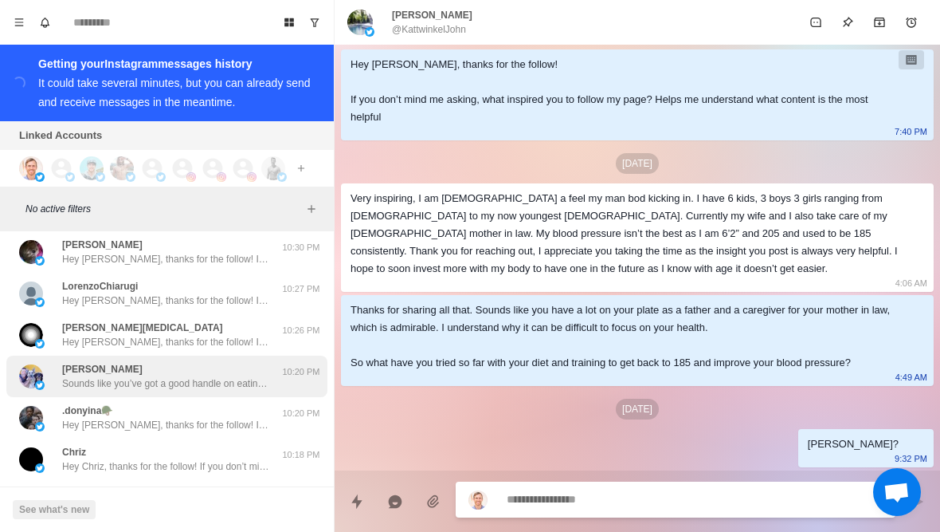
click at [41, 364] on img at bounding box center [31, 376] width 24 height 24
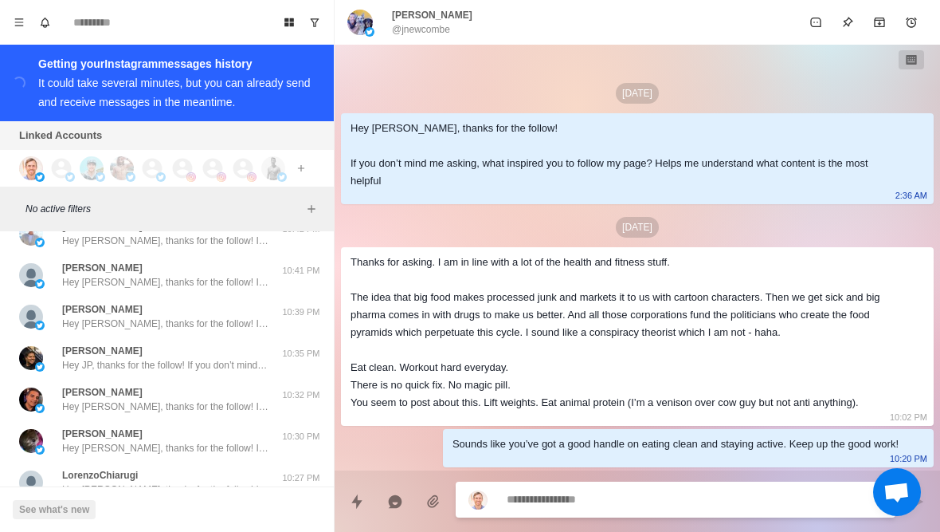
scroll to position [24338, 0]
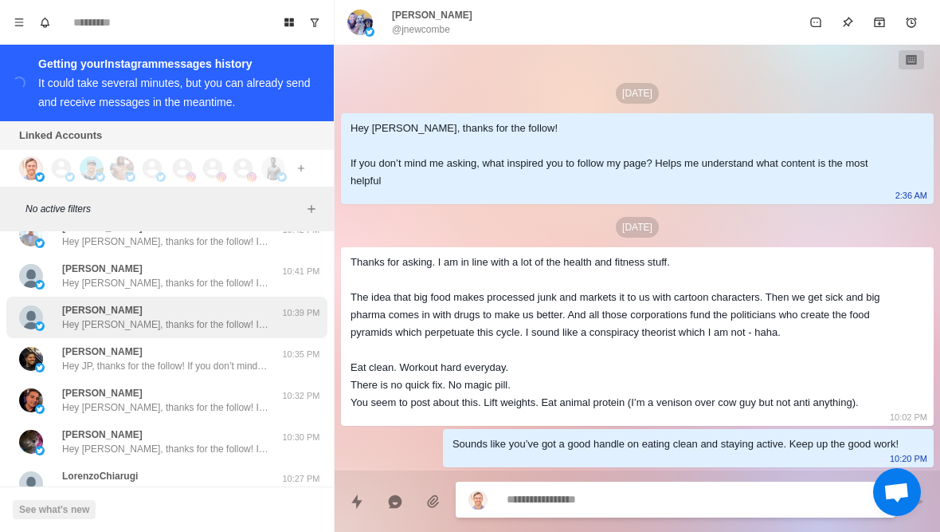
click at [43, 321] on img at bounding box center [40, 326] width 10 height 10
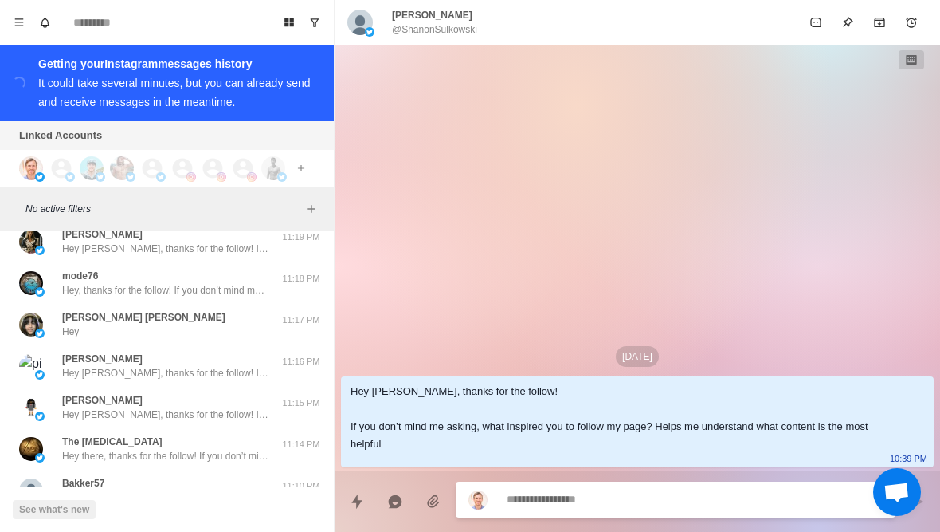
scroll to position [23581, 0]
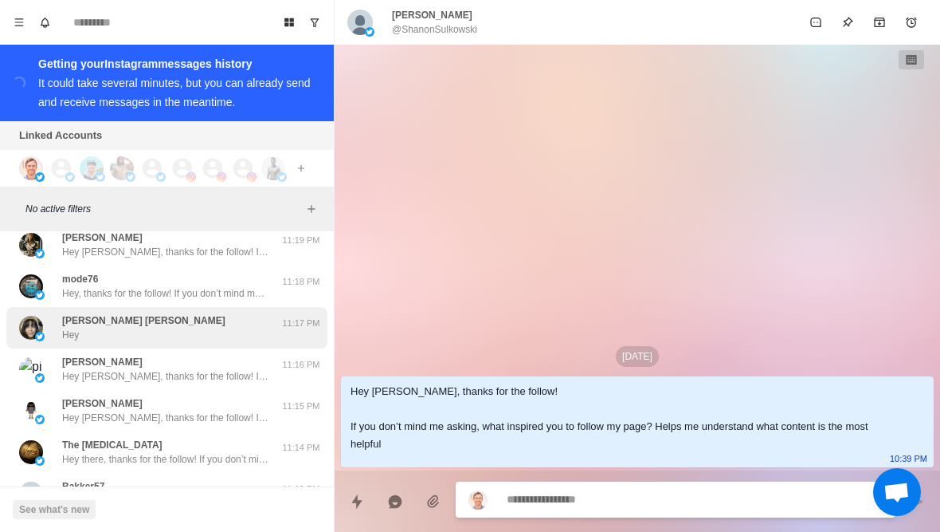
click at [34, 325] on img at bounding box center [31, 328] width 24 height 24
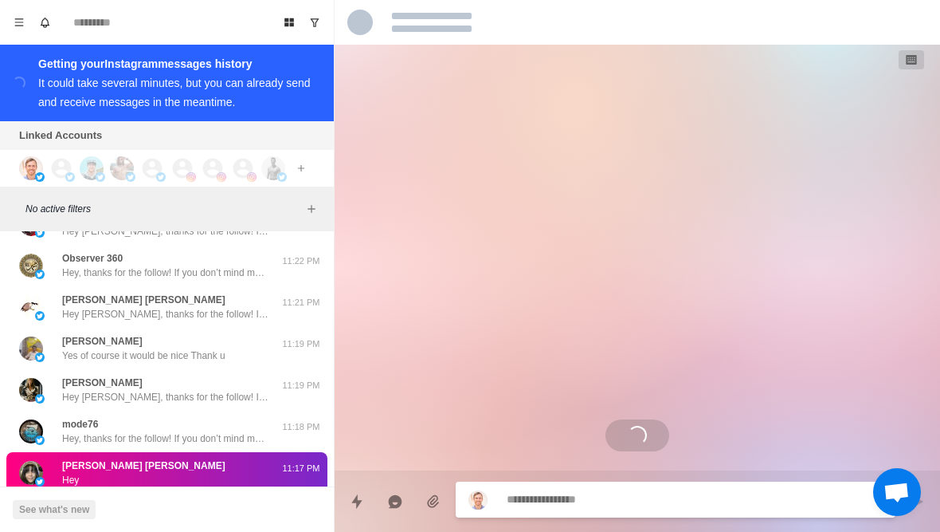
scroll to position [23436, 0]
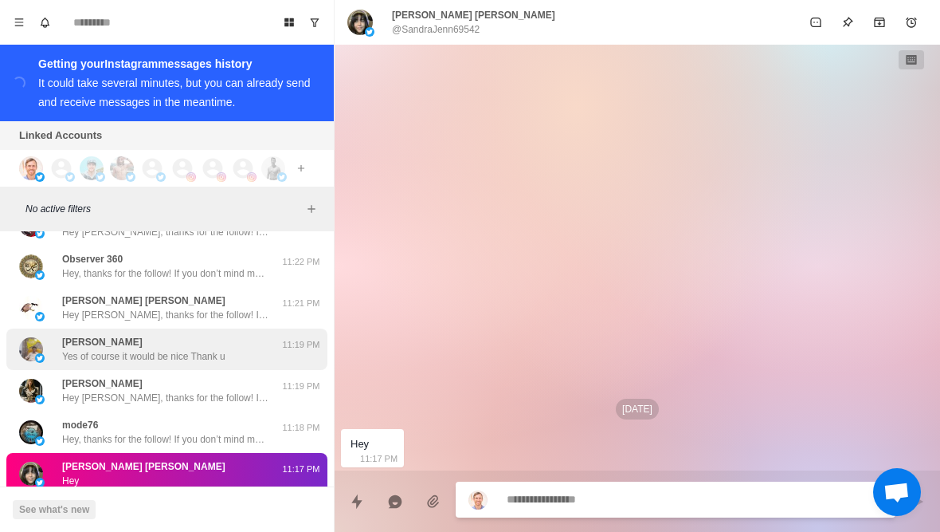
click at [33, 338] on img at bounding box center [31, 349] width 24 height 24
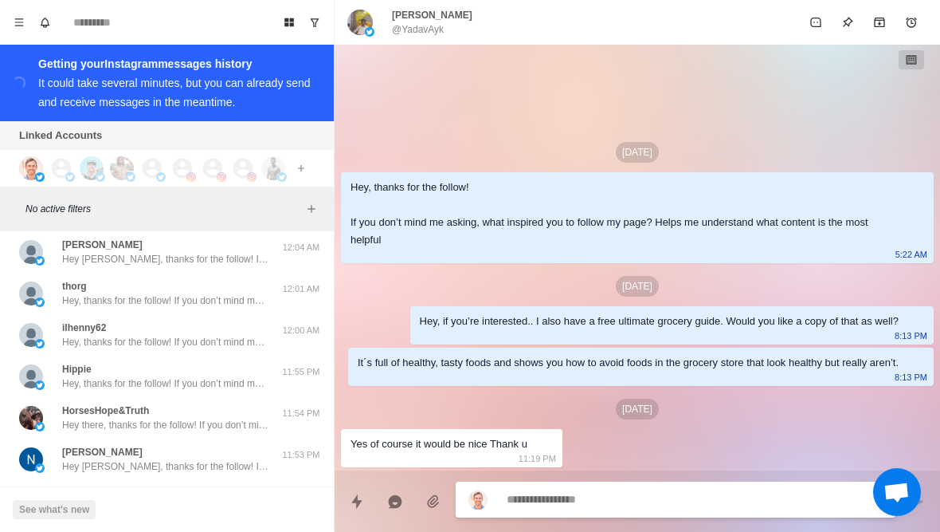
scroll to position [22535, 0]
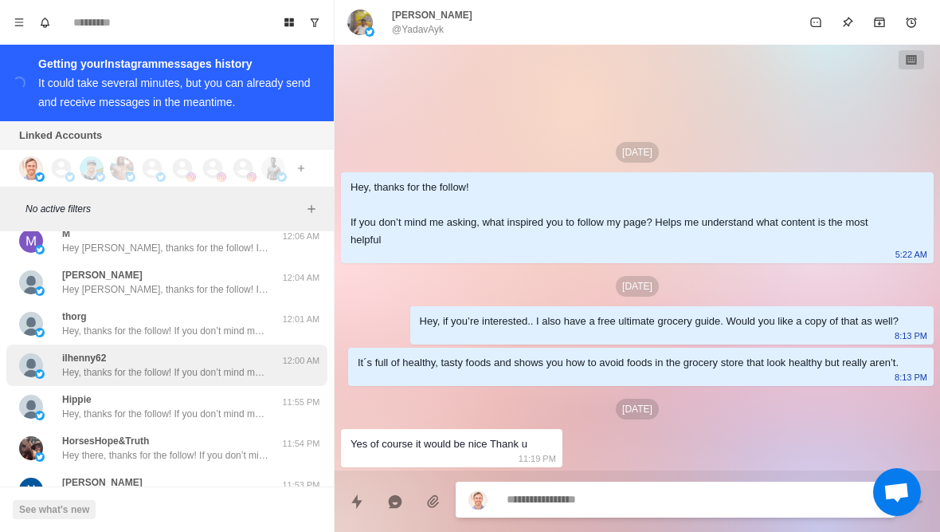
click at [36, 353] on img at bounding box center [31, 365] width 24 height 24
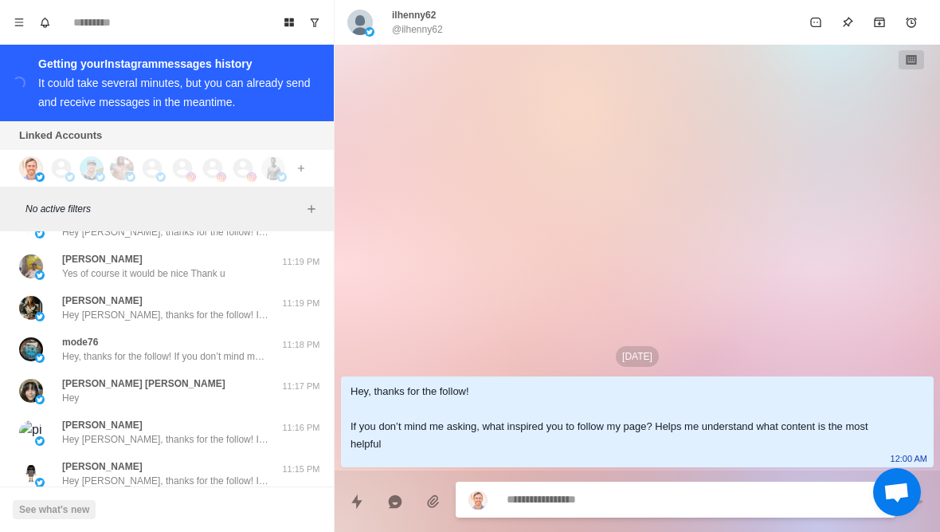
scroll to position [23522, 0]
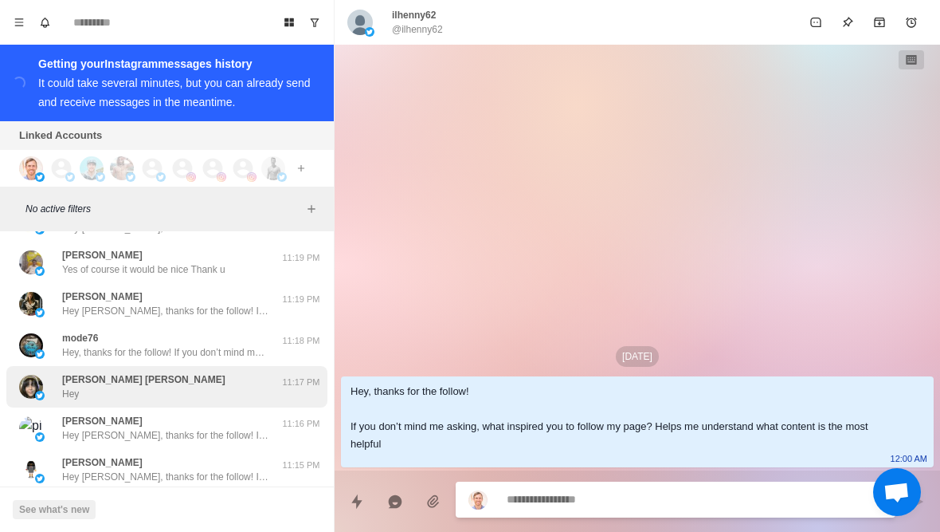
click at [268, 372] on div "[PERSON_NAME] [PERSON_NAME] Hey" at bounding box center [150, 386] width 262 height 29
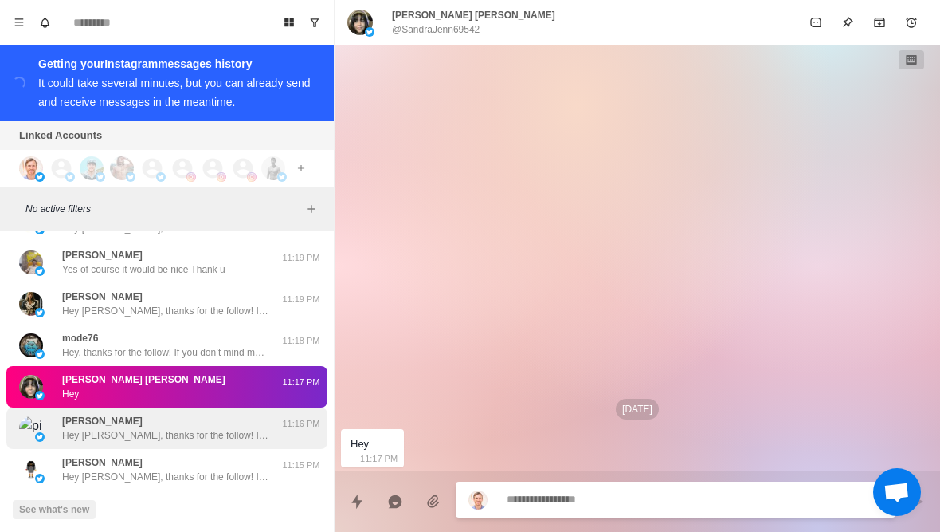
click at [253, 433] on div "[PERSON_NAME] Hey [PERSON_NAME], thanks for the follow! If you don’t mind me as…" at bounding box center [166, 427] width 321 height 41
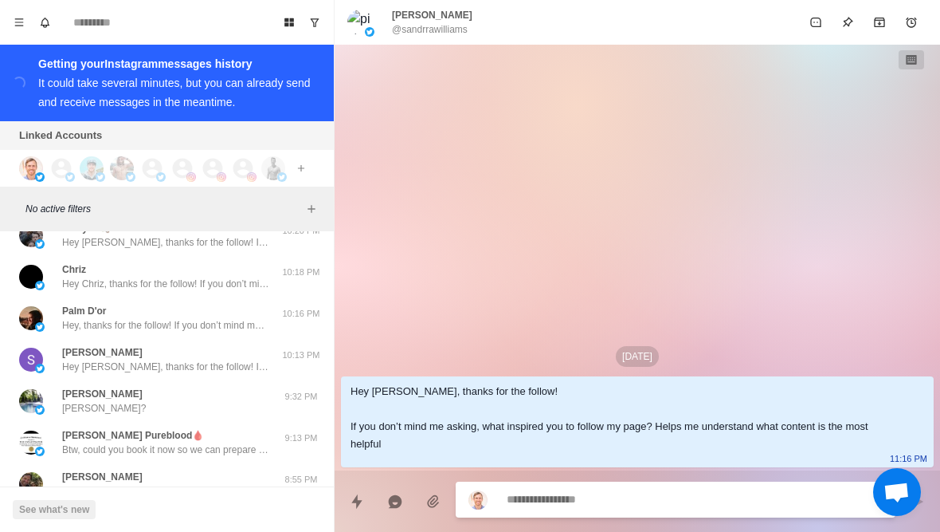
scroll to position [24703, 0]
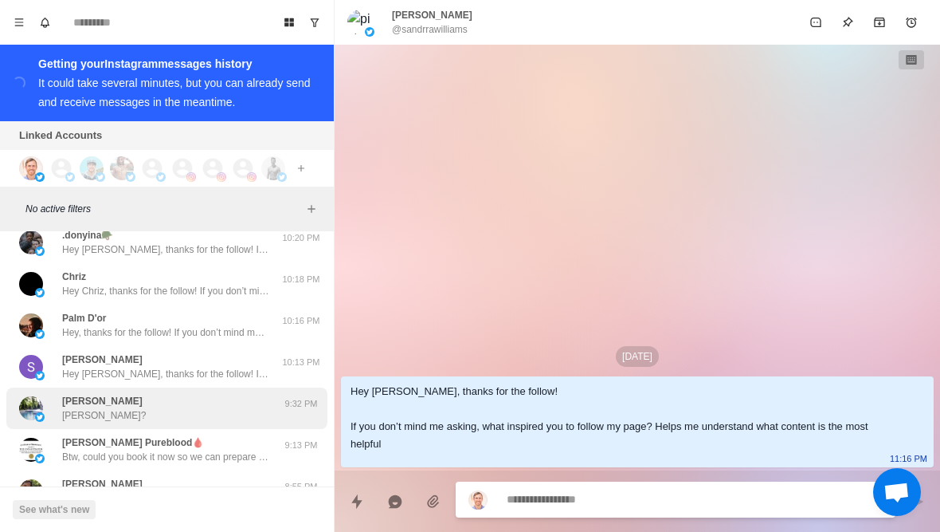
click at [228, 406] on div "[PERSON_NAME] [PERSON_NAME]?" at bounding box center [150, 408] width 262 height 29
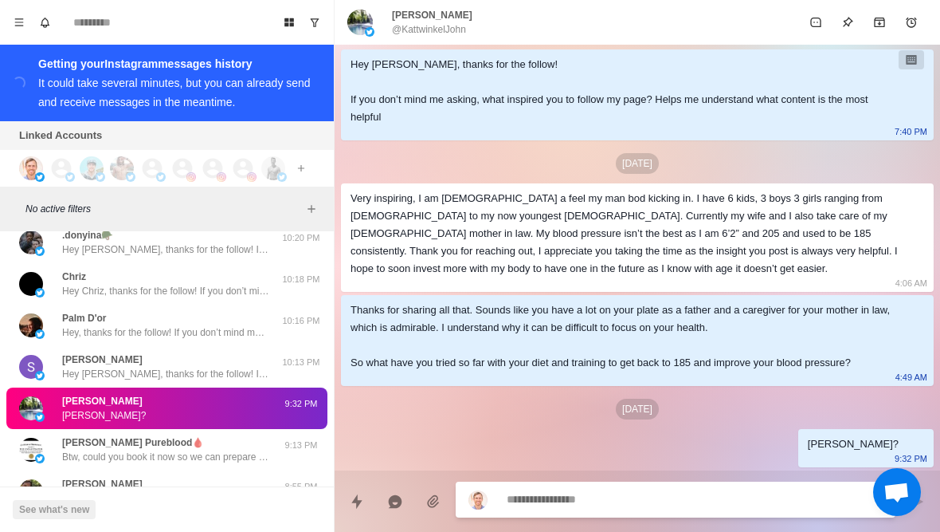
scroll to position [48, 0]
type textarea "*"
type textarea "**"
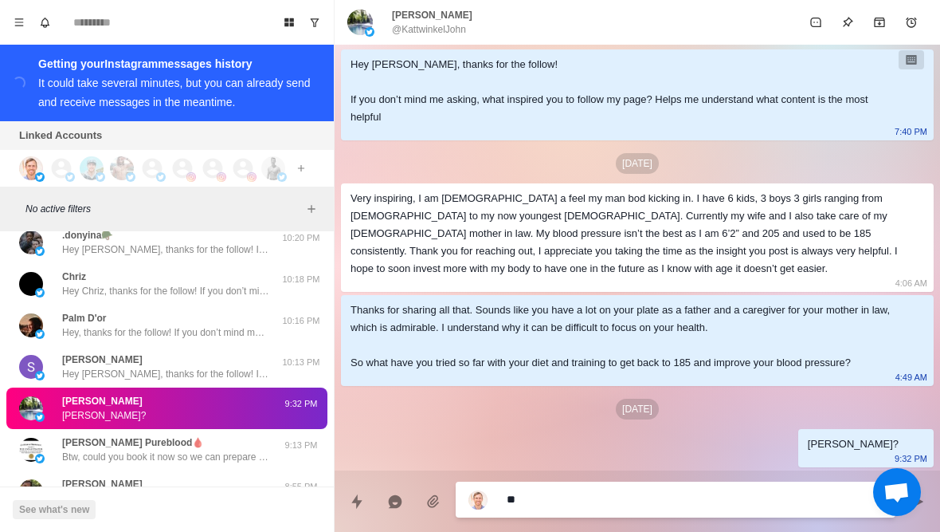
type textarea "*"
type textarea "***"
type textarea "*"
type textarea "****"
type textarea "*"
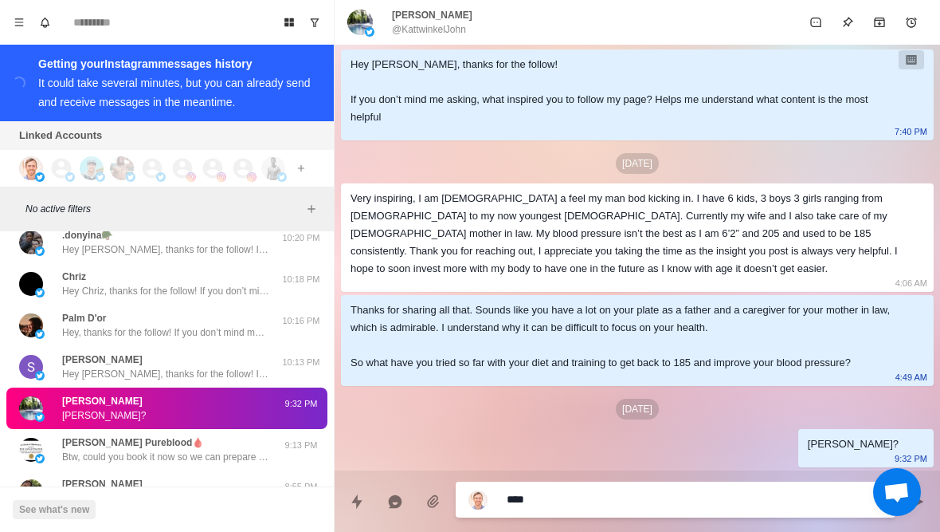
type textarea "*****"
type textarea "*"
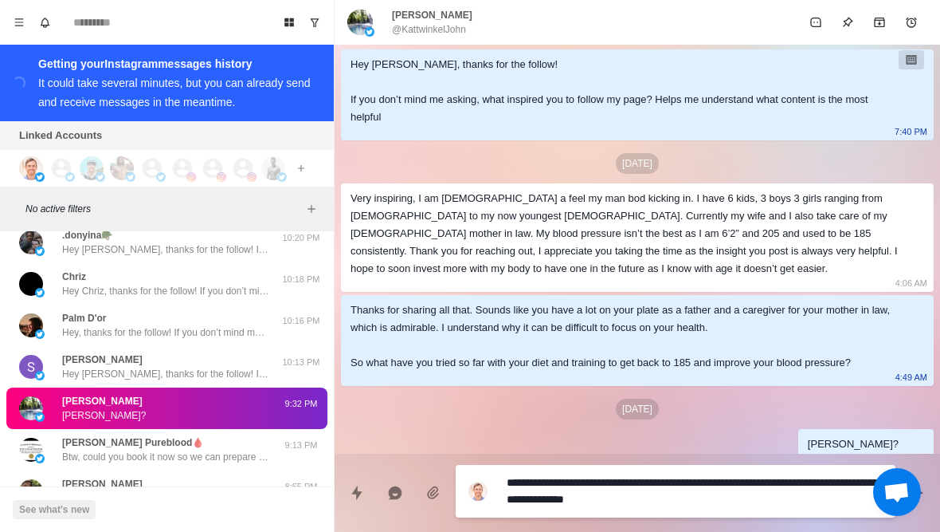
type textarea "**********"
type textarea "*"
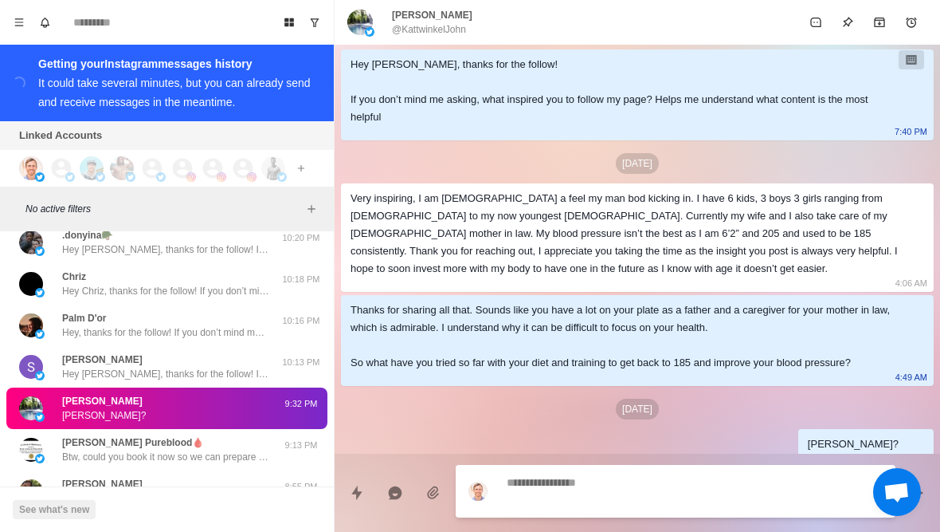
scroll to position [129, 0]
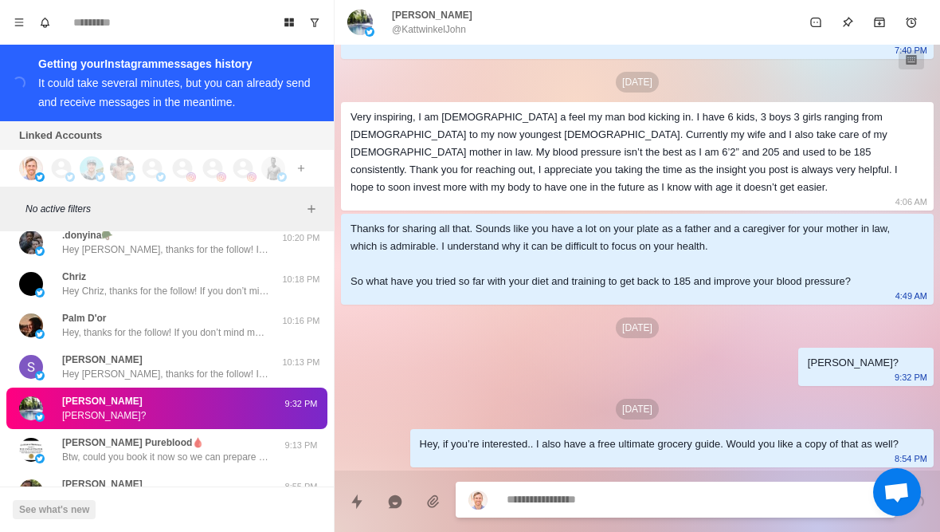
type textarea "*"
type textarea "**"
type textarea "*"
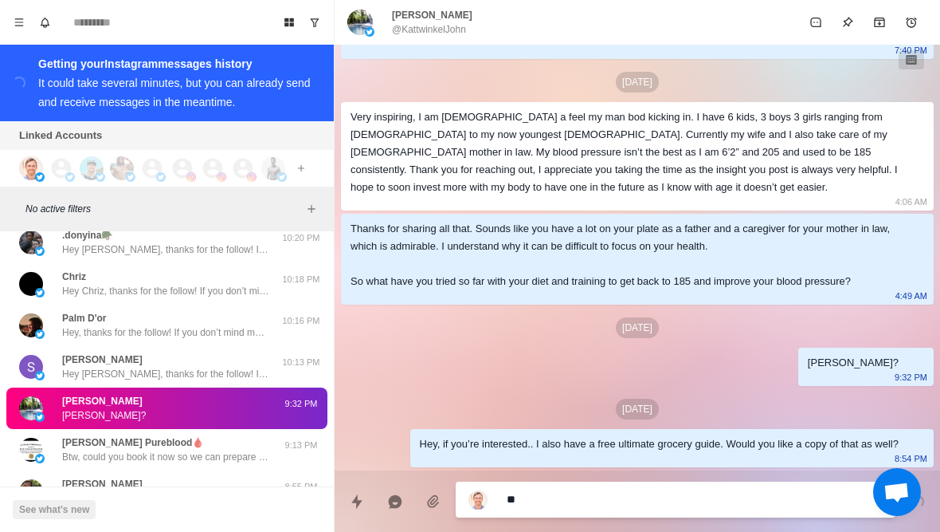
type textarea "***"
type textarea "*"
type textarea "****"
type textarea "*"
type textarea "*****"
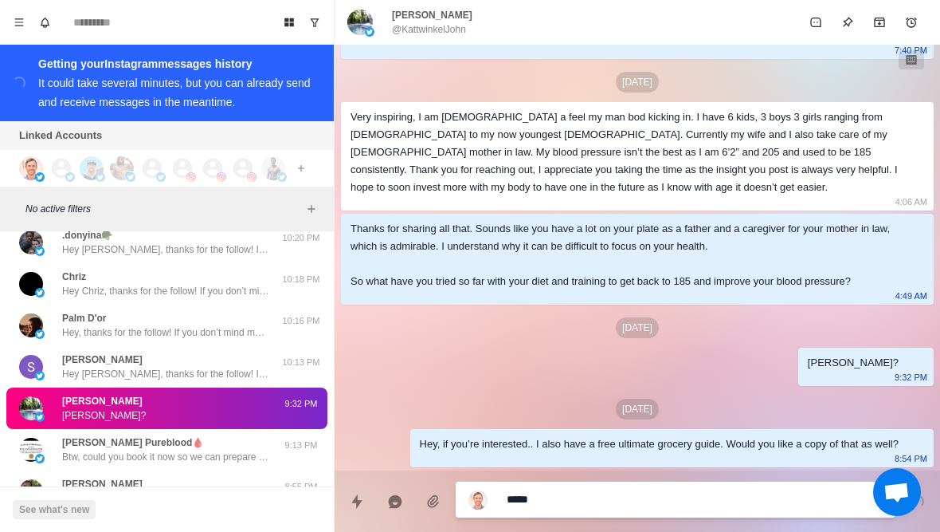
type textarea "*"
type textarea "**********"
type textarea "*"
type textarea "**********"
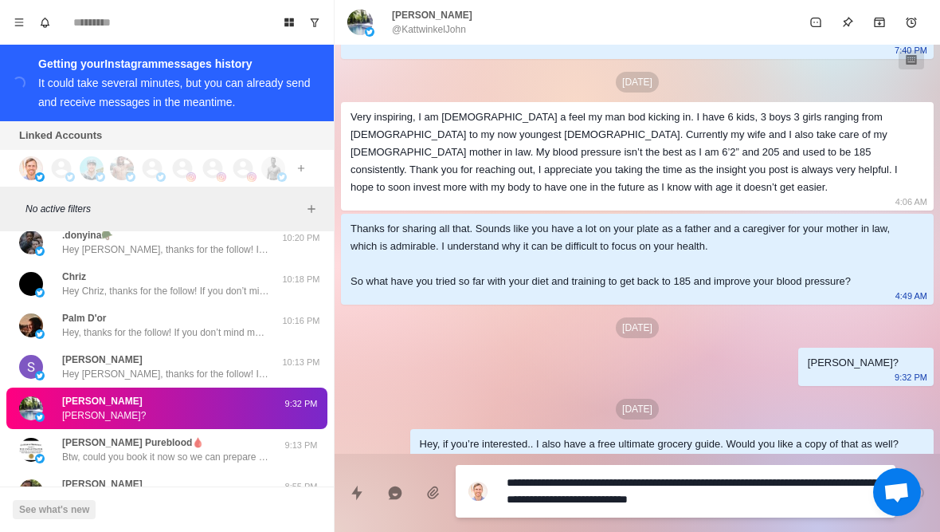
type textarea "*"
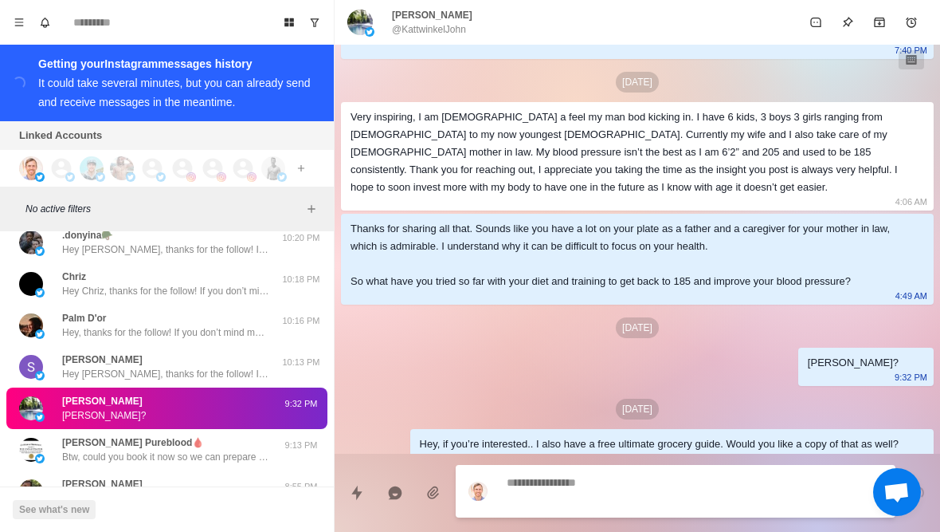
scroll to position [188, 0]
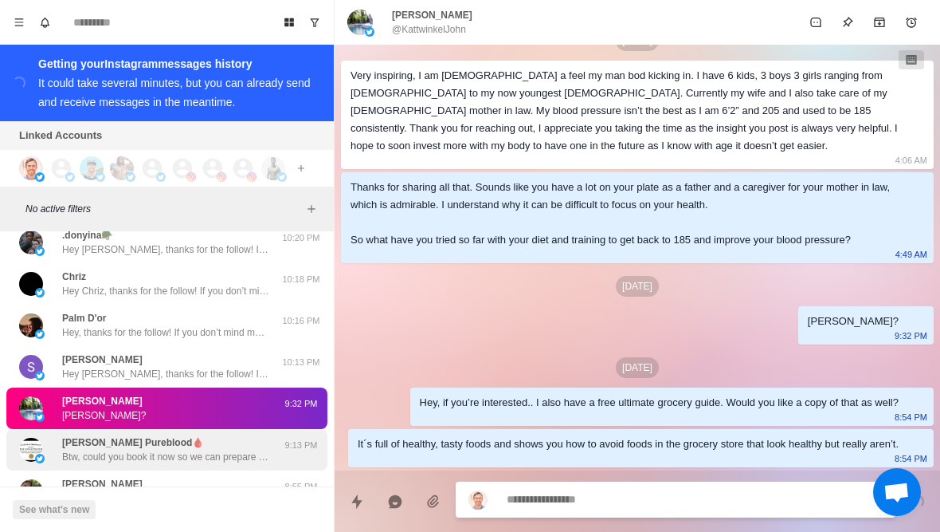
click at [78, 435] on p "[PERSON_NAME] Pureblood🩸" at bounding box center [133, 442] width 142 height 14
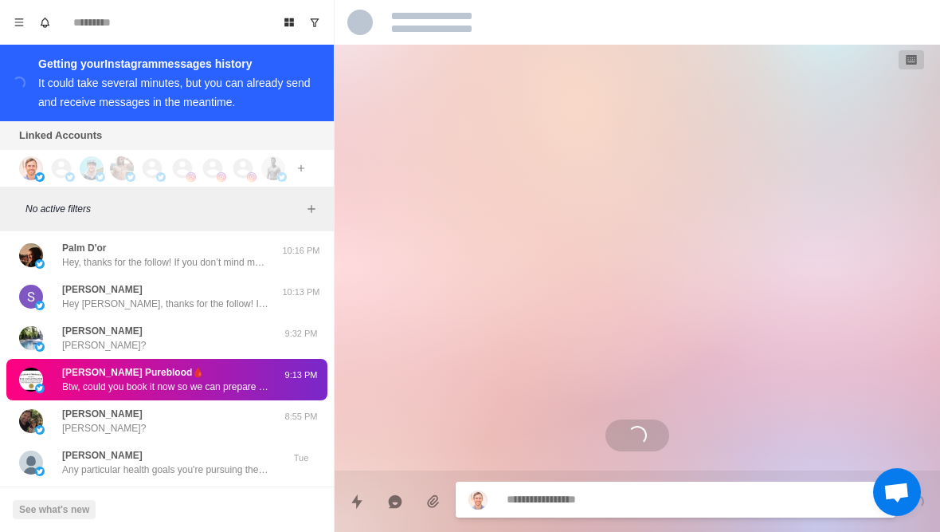
scroll to position [1399, 0]
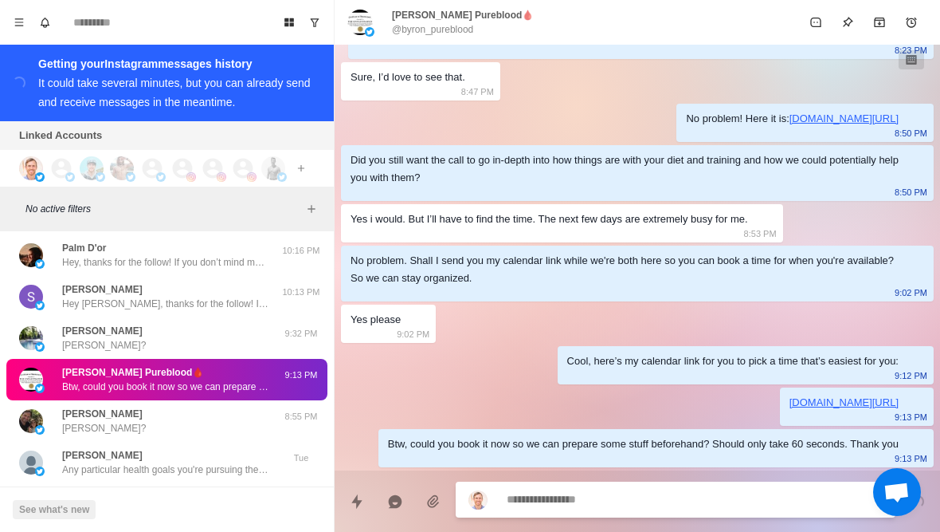
type textarea "*"
type textarea "******"
type textarea "*"
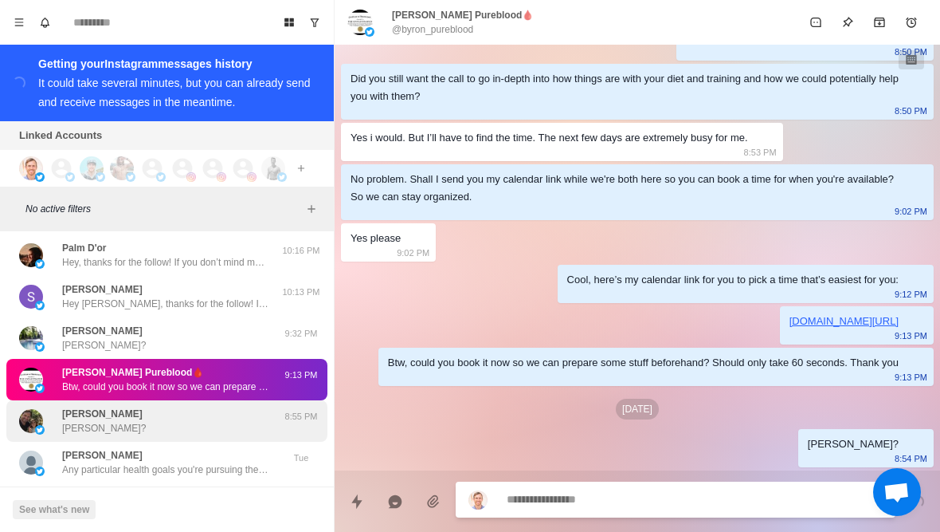
click at [65, 421] on p "[PERSON_NAME]?" at bounding box center [104, 428] width 84 height 14
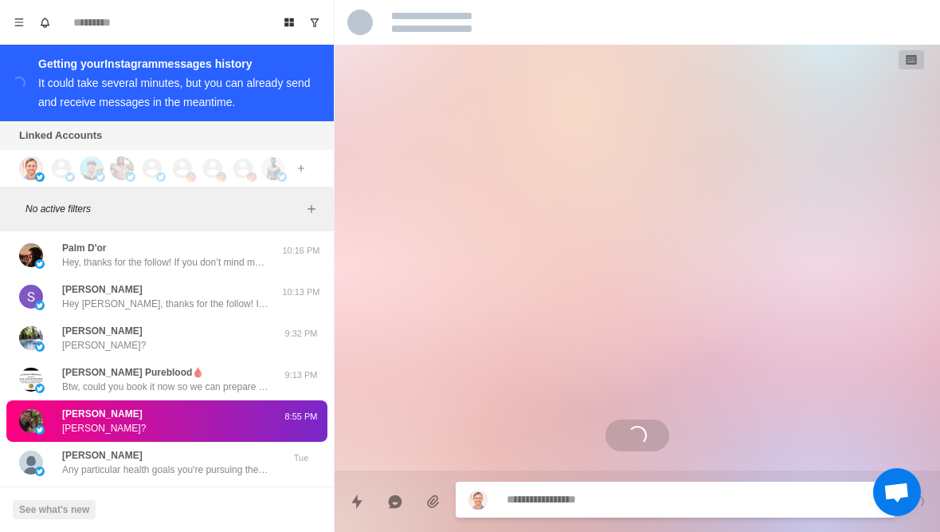
scroll to position [107, 0]
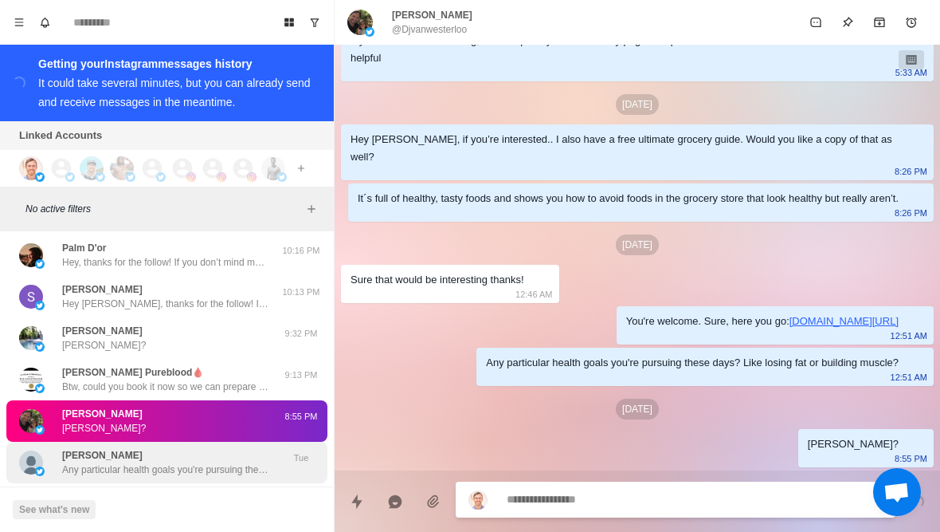
click at [69, 465] on div "[PERSON_NAME] Any particular health goals you're pursuing these days? Like losi…" at bounding box center [166, 462] width 321 height 41
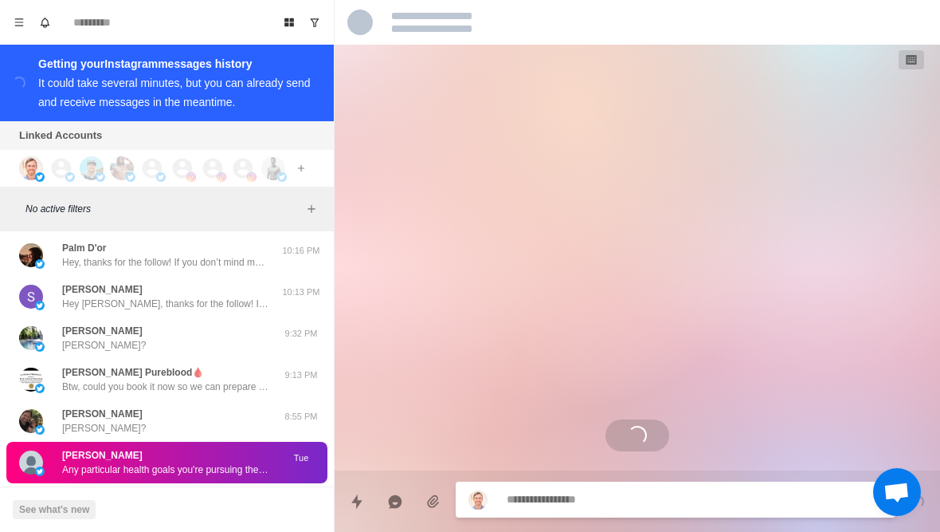
scroll to position [0, 0]
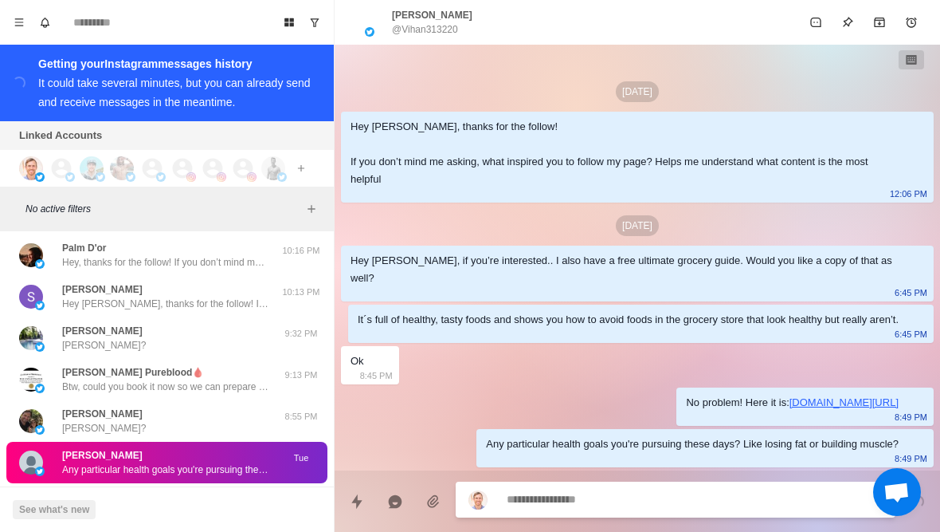
type textarea "*"
type textarea "******"
type textarea "*"
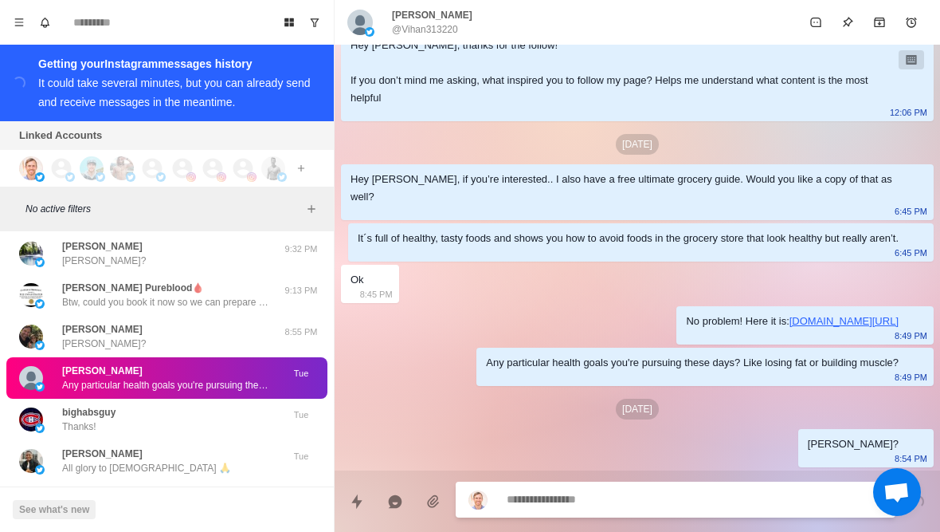
scroll to position [24867, 0]
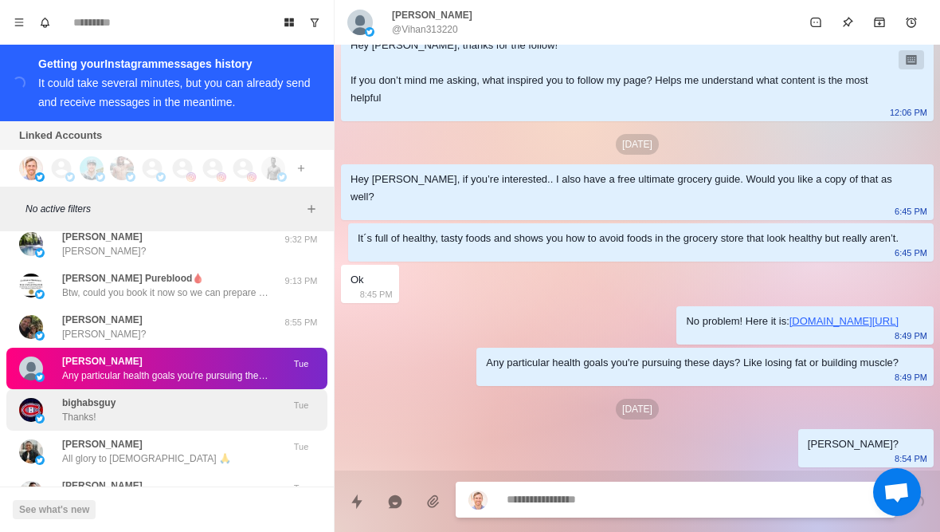
click at [40, 398] on img at bounding box center [31, 410] width 24 height 24
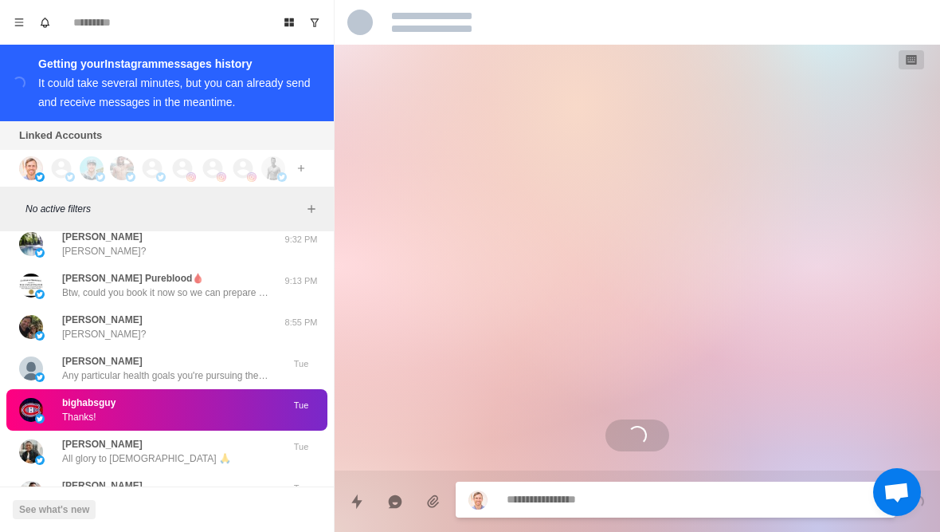
scroll to position [0, 0]
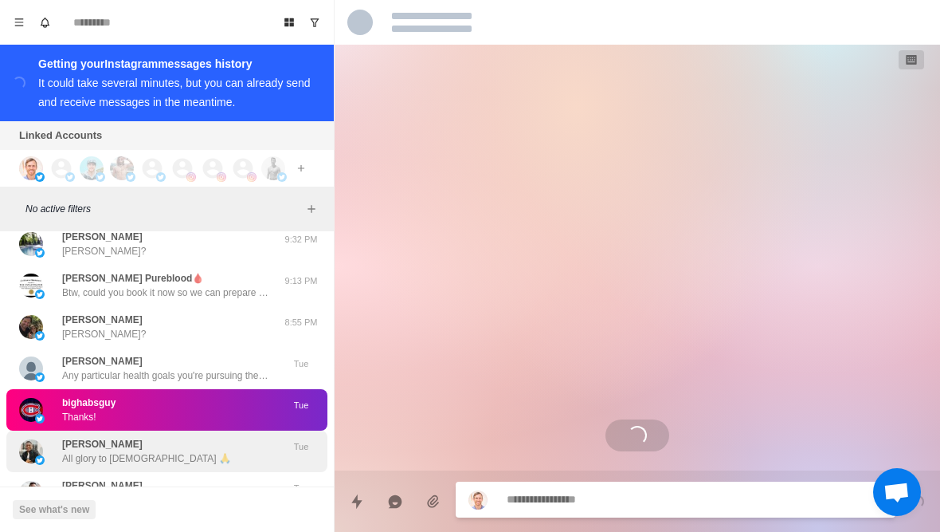
click at [38, 455] on img at bounding box center [40, 460] width 10 height 10
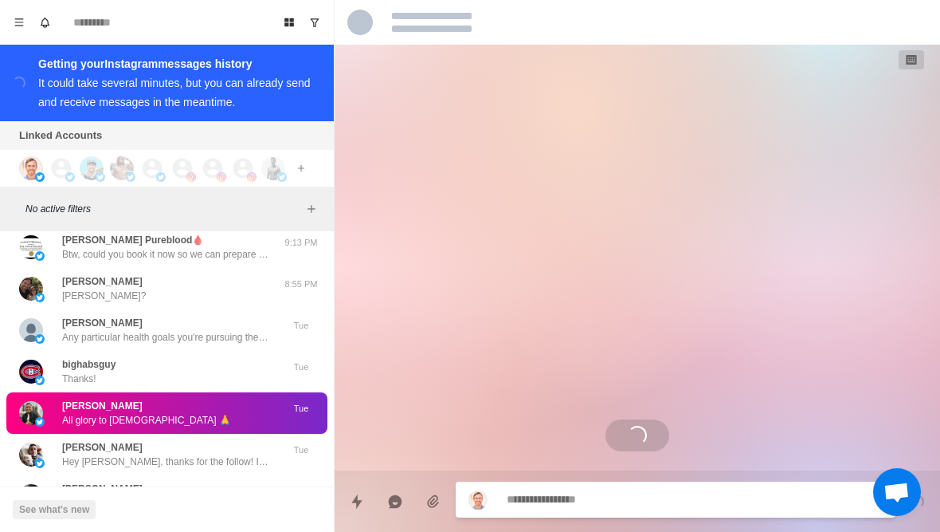
scroll to position [24912, 0]
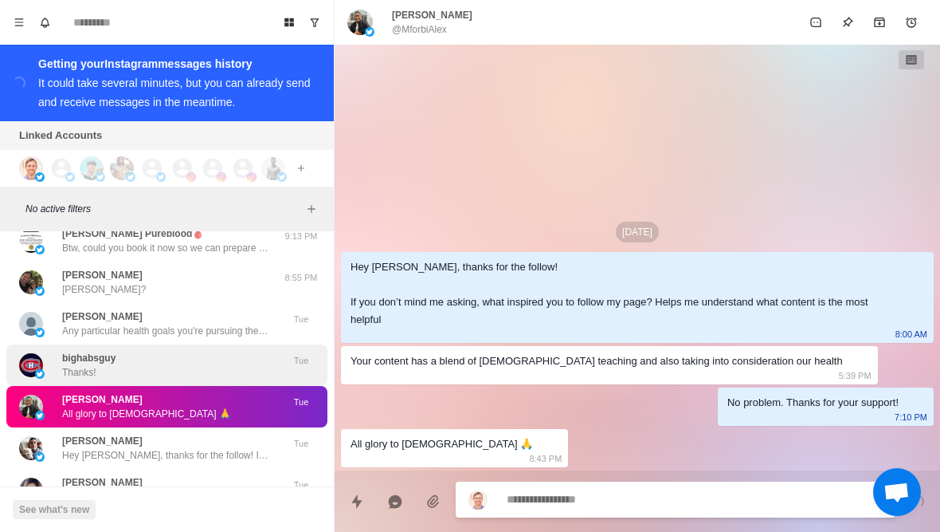
click at [10, 359] on div "bighabsguy Thanks! Tue" at bounding box center [166, 364] width 321 height 41
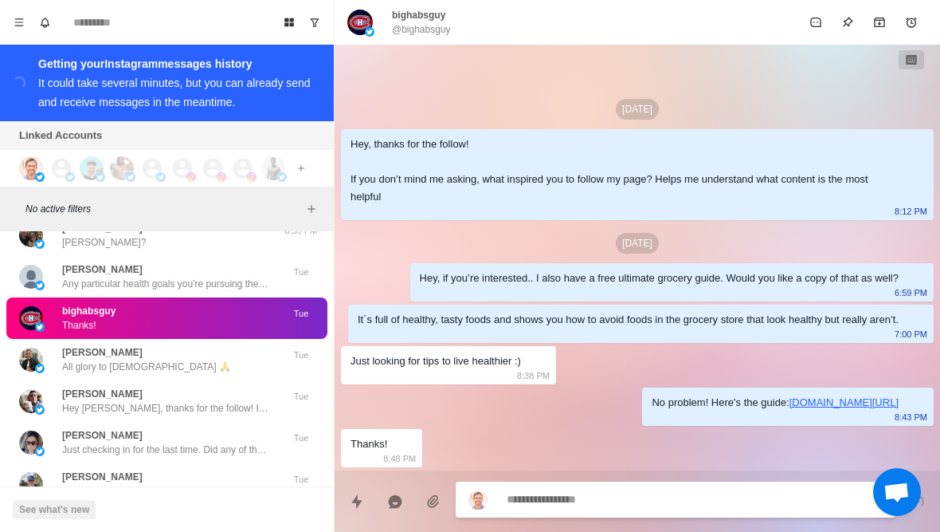
scroll to position [24960, 0]
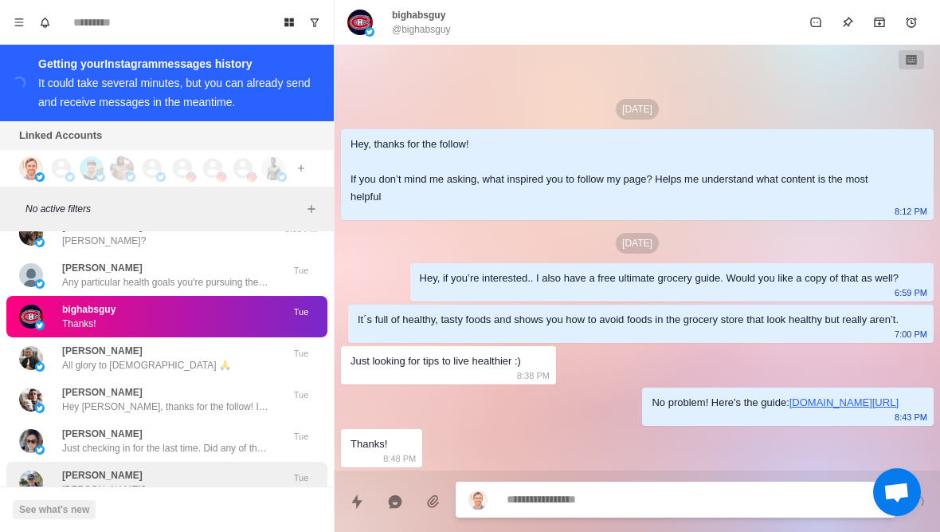
click at [34, 470] on img at bounding box center [31, 482] width 24 height 24
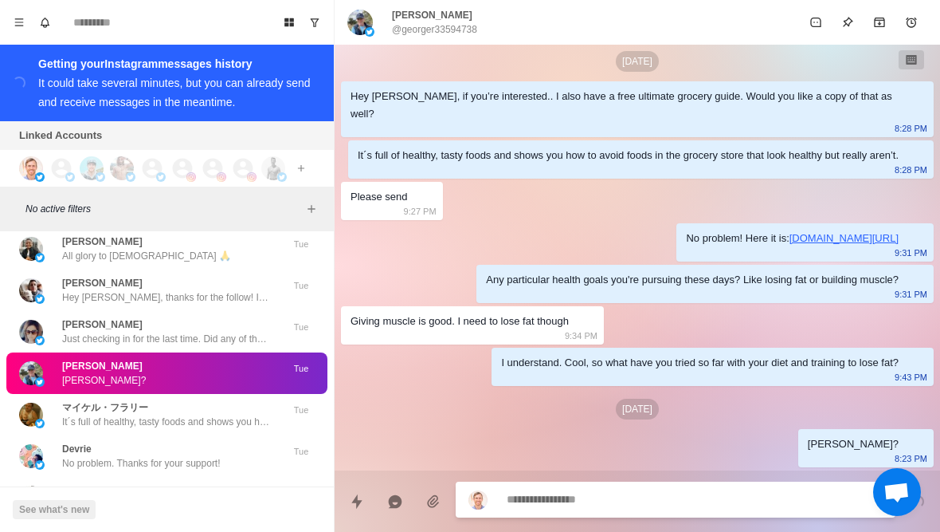
scroll to position [25078, 0]
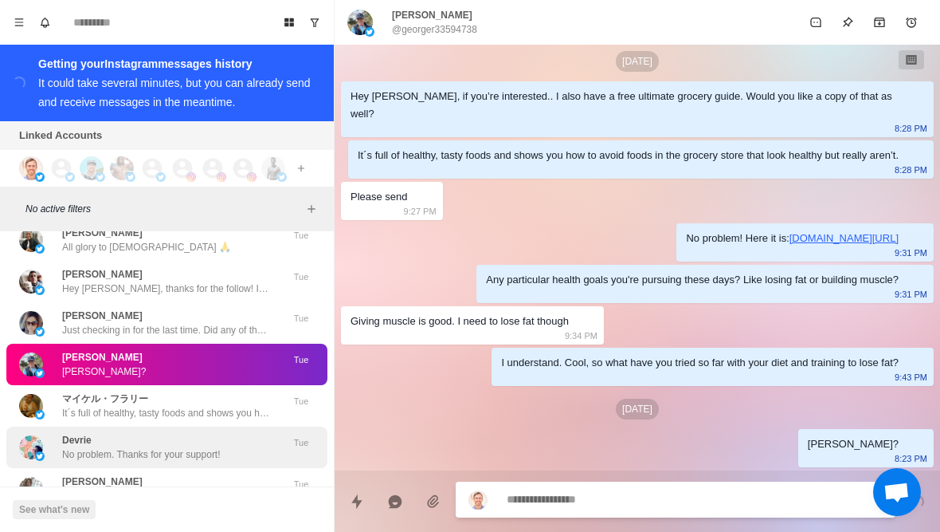
click at [37, 451] on img at bounding box center [40, 456] width 10 height 10
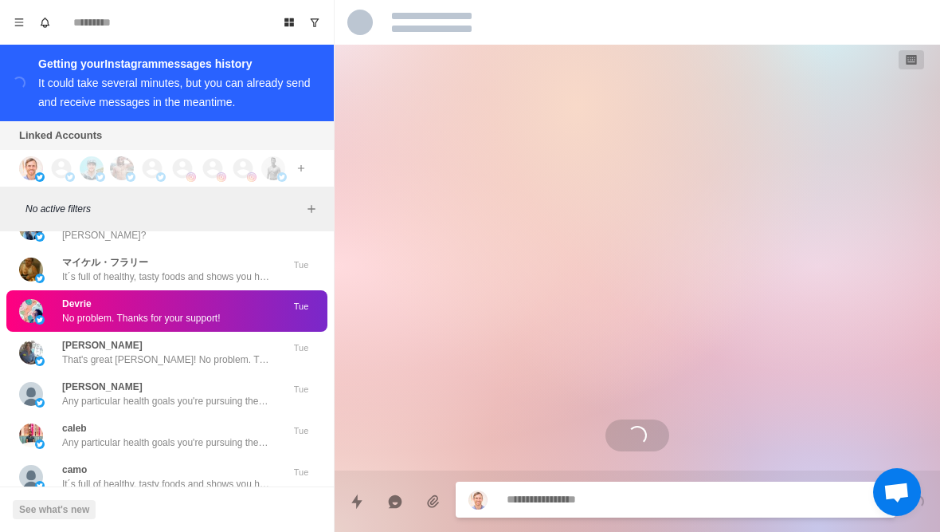
scroll to position [25261, 0]
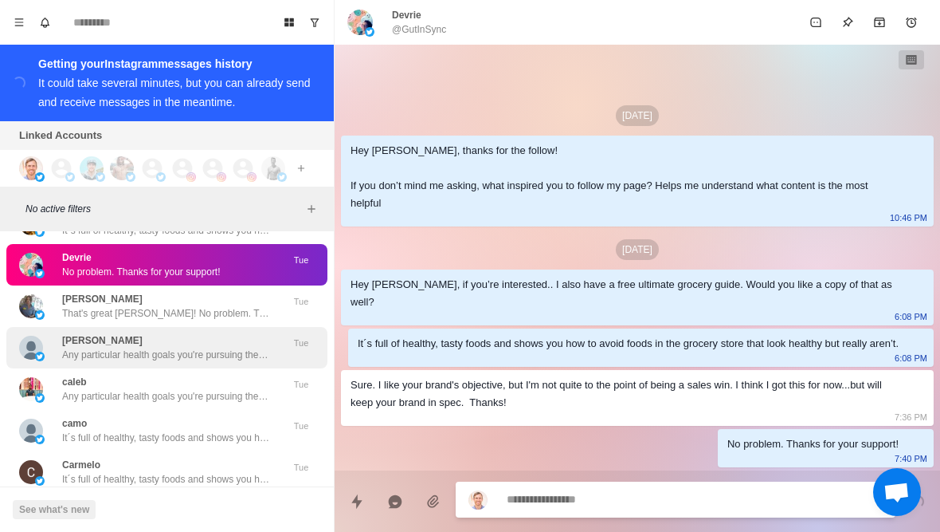
click at [21, 346] on div "[PERSON_NAME] Any particular health goals you're pursuing these days? Like losi…" at bounding box center [150, 347] width 262 height 29
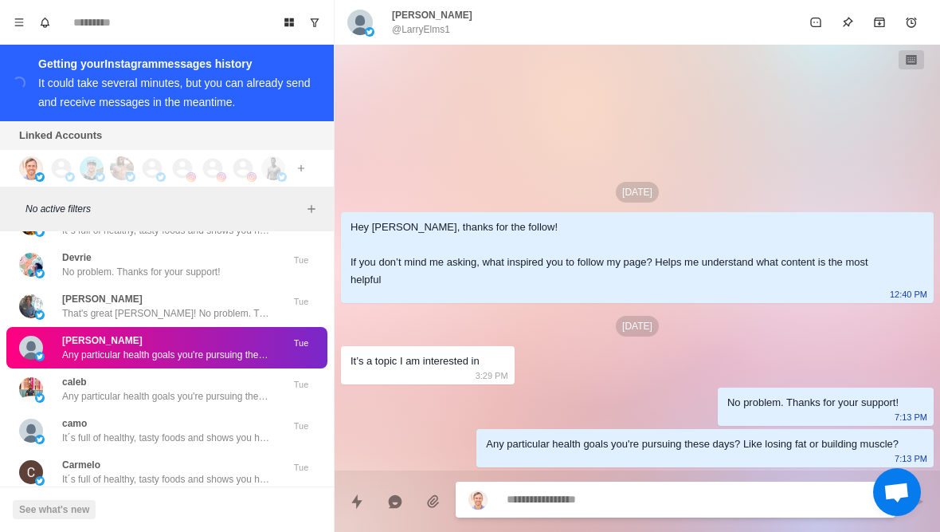
type textarea "*"
type textarea "******"
type textarea "*"
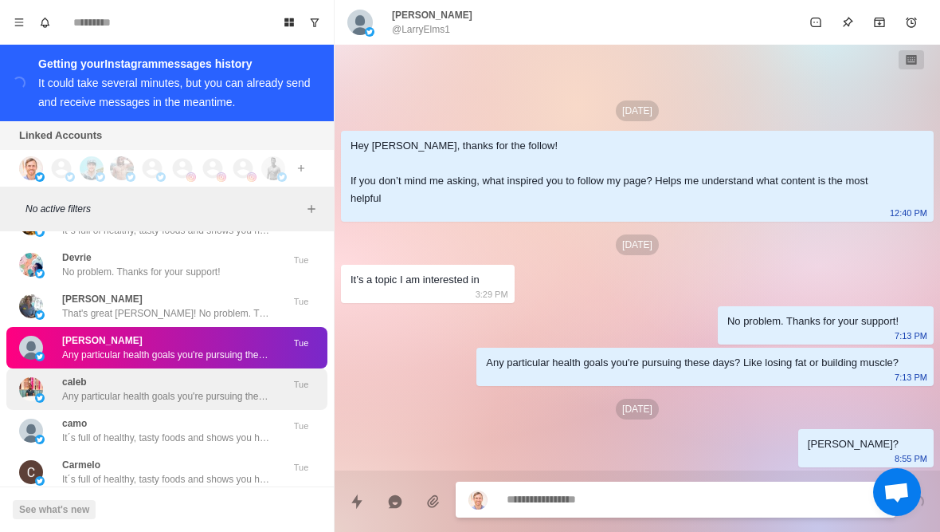
click at [186, 389] on p "Any particular health goals you're pursuing these days? Like losing fat or buil…" at bounding box center [165, 396] width 207 height 14
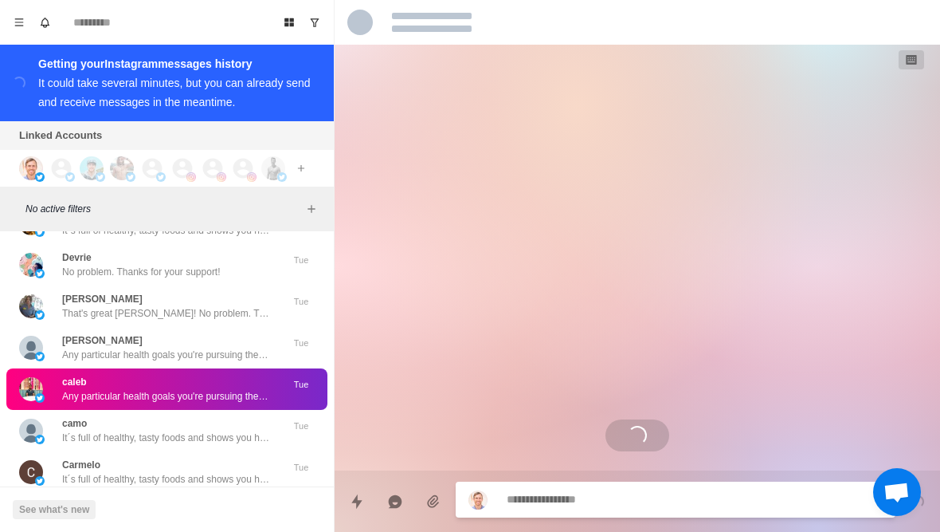
scroll to position [163, 0]
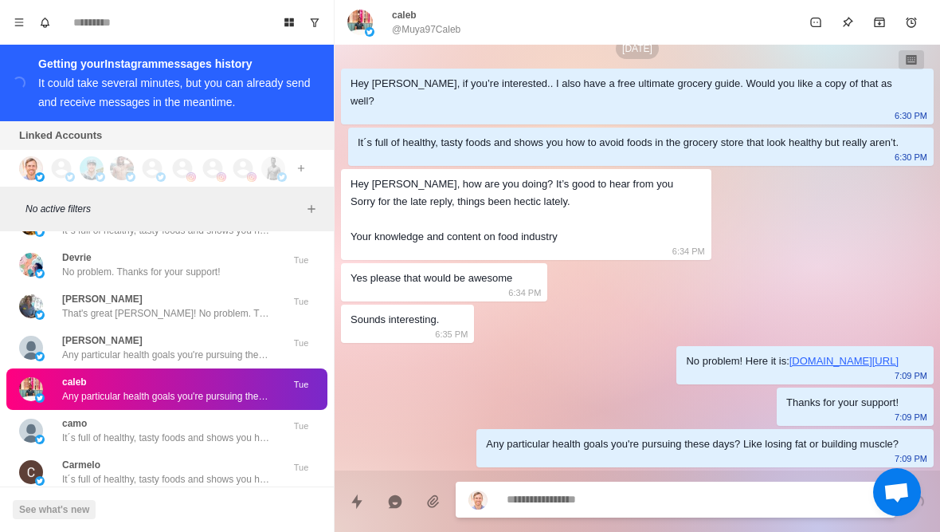
type textarea "*"
type textarea "******"
type textarea "*"
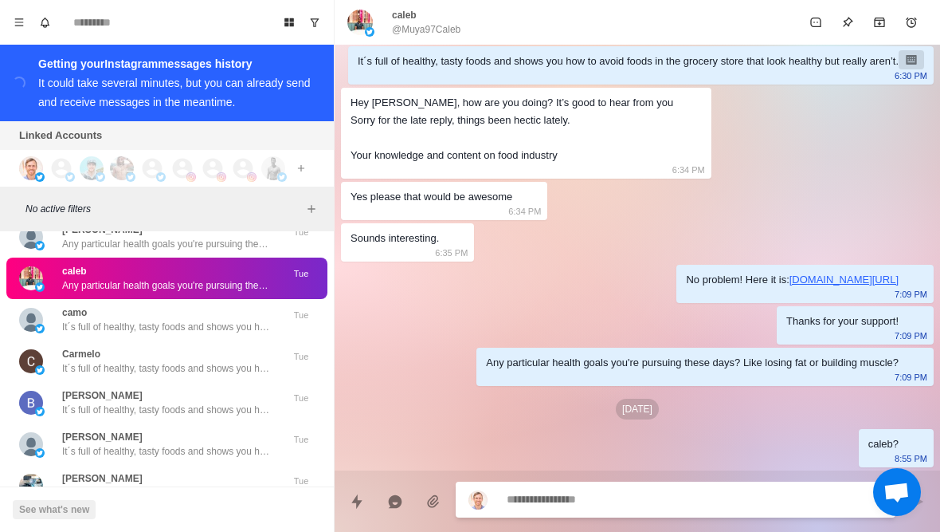
scroll to position [25394, 0]
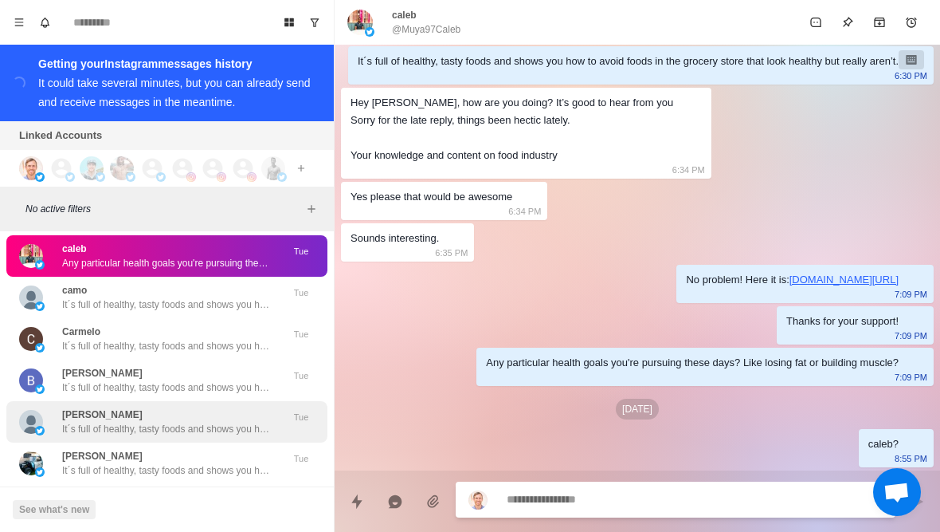
click at [248, 407] on div "[PERSON_NAME] It´s full of healthy, tasty foods and shows you how to avoid food…" at bounding box center [165, 421] width 207 height 29
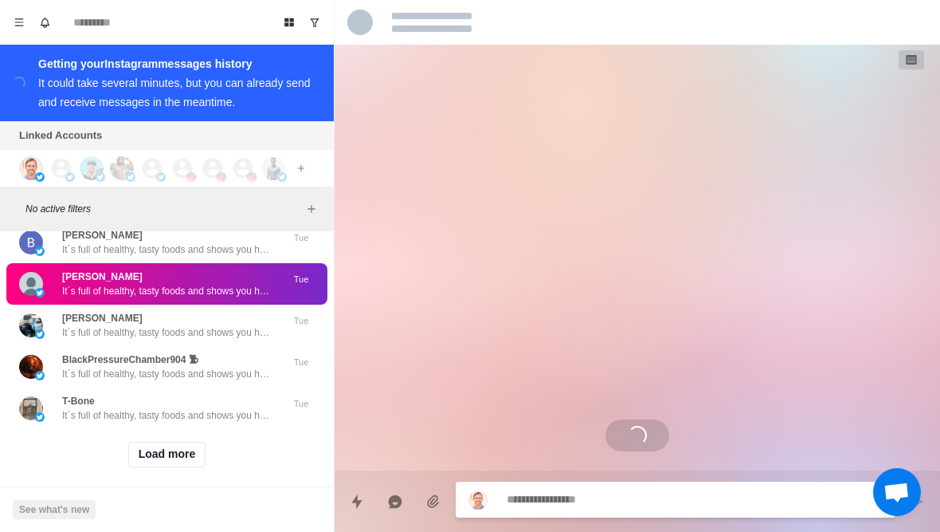
scroll to position [25530, 0]
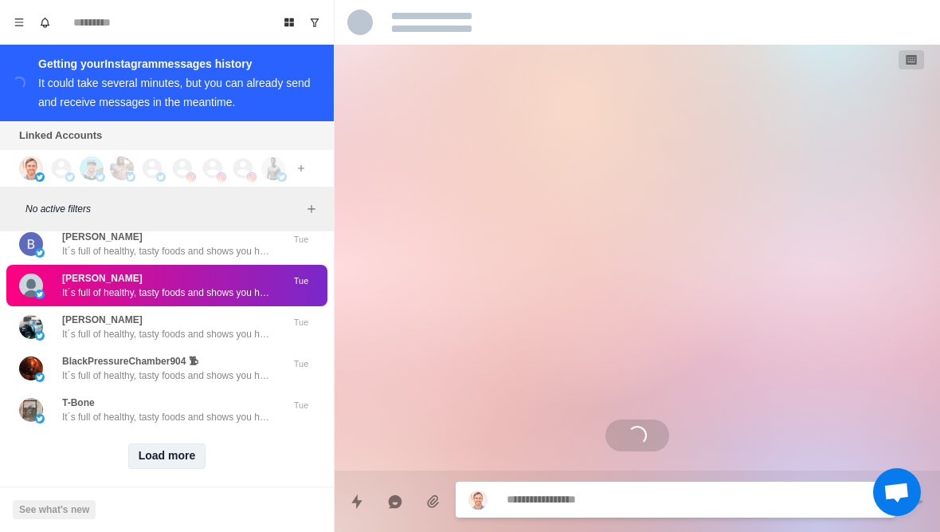
click at [177, 454] on button "Load more" at bounding box center [167, 456] width 78 height 26
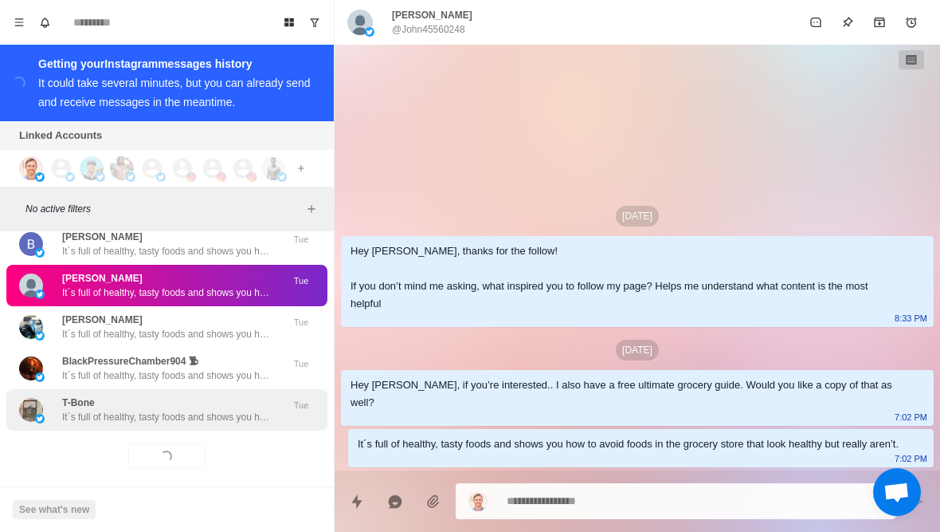
click at [240, 410] on div "T-Bone It´s full of healthy, tasty foods and shows you how to avoid foods in th…" at bounding box center [166, 409] width 321 height 41
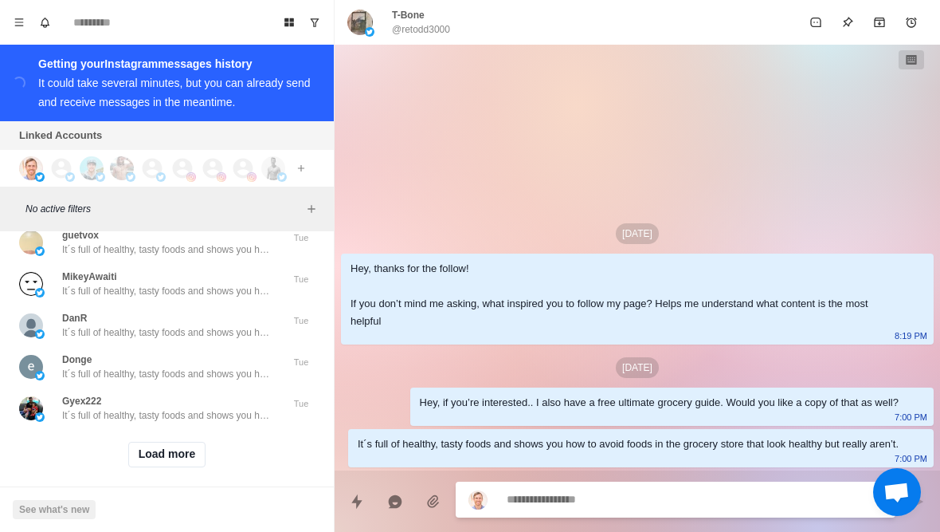
scroll to position [26359, 0]
click at [142, 453] on button "Load more" at bounding box center [167, 456] width 78 height 26
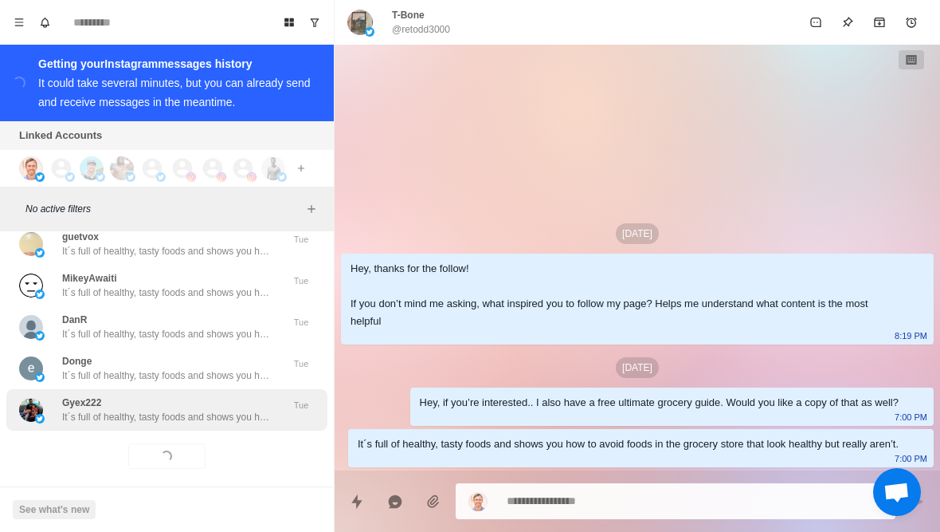
click at [120, 410] on p "It´s full of healthy, tasty foods and shows you how to avoid foods in the groce…" at bounding box center [165, 417] width 207 height 14
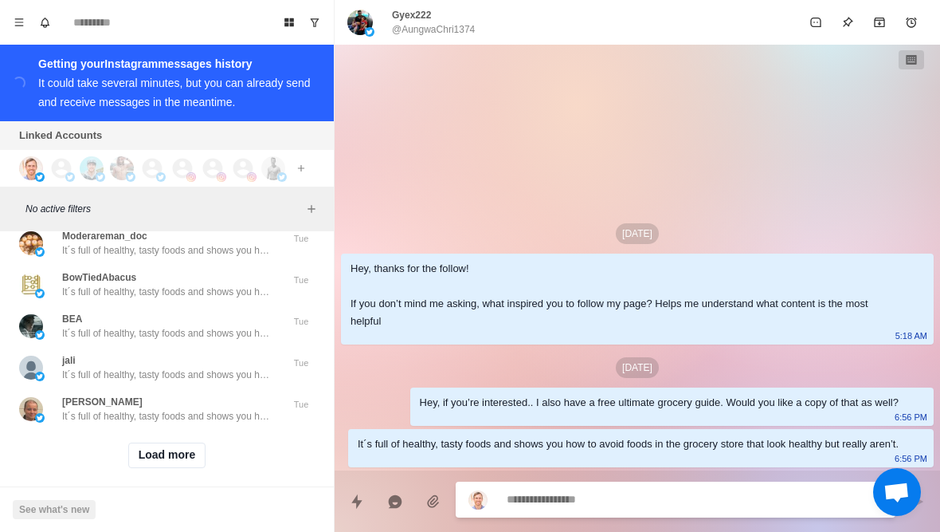
scroll to position [27188, 0]
click at [127, 453] on div "Load more" at bounding box center [166, 455] width 321 height 51
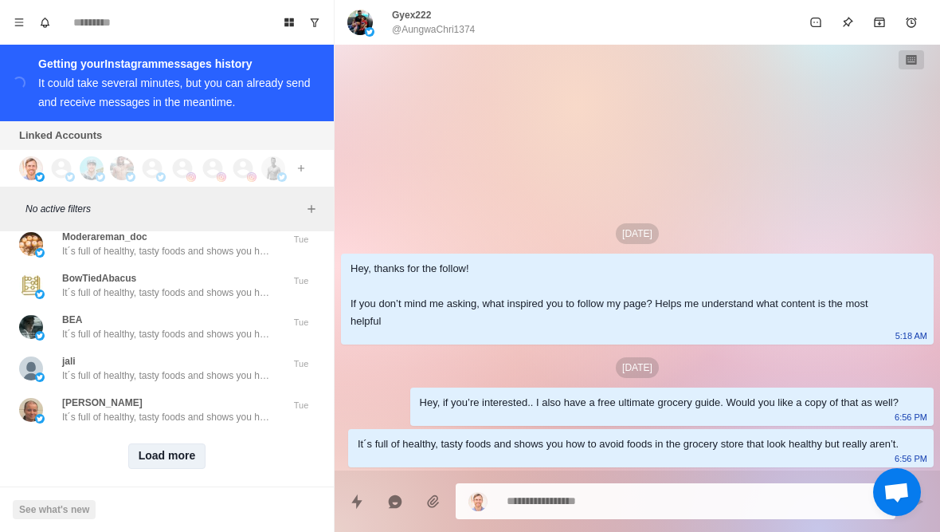
click at [128, 448] on button "Load more" at bounding box center [167, 456] width 78 height 26
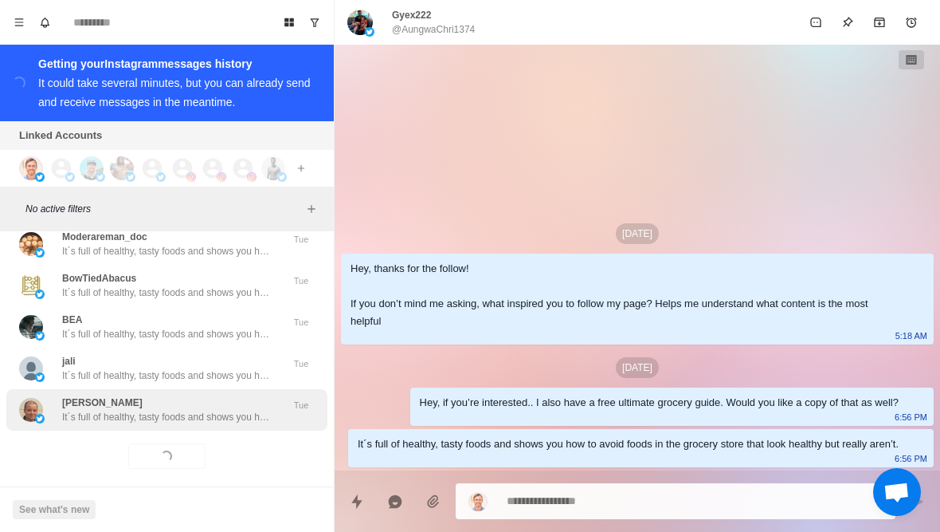
click at [105, 414] on div "[PERSON_NAME] It´s full of healthy, tasty foods and shows you how to avoid food…" at bounding box center [166, 409] width 321 height 41
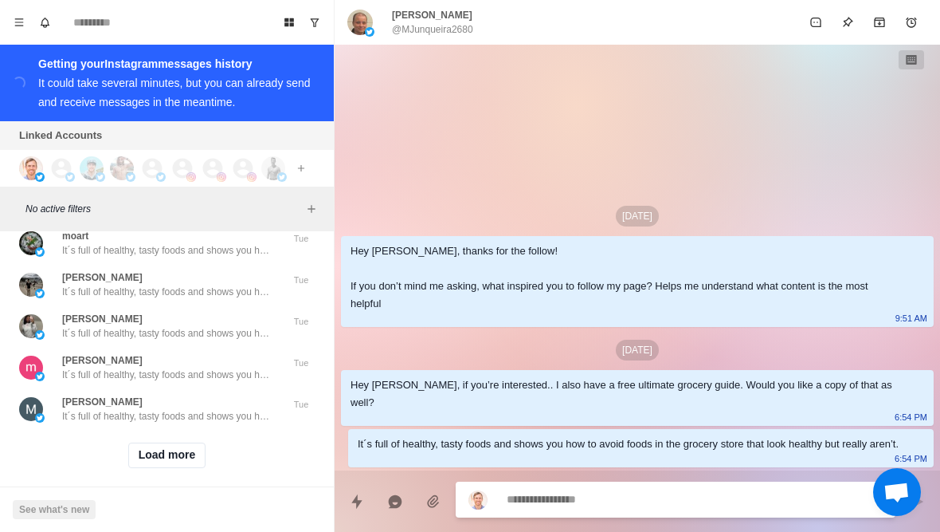
scroll to position [28017, 0]
click at [134, 453] on button "Load more" at bounding box center [167, 456] width 78 height 26
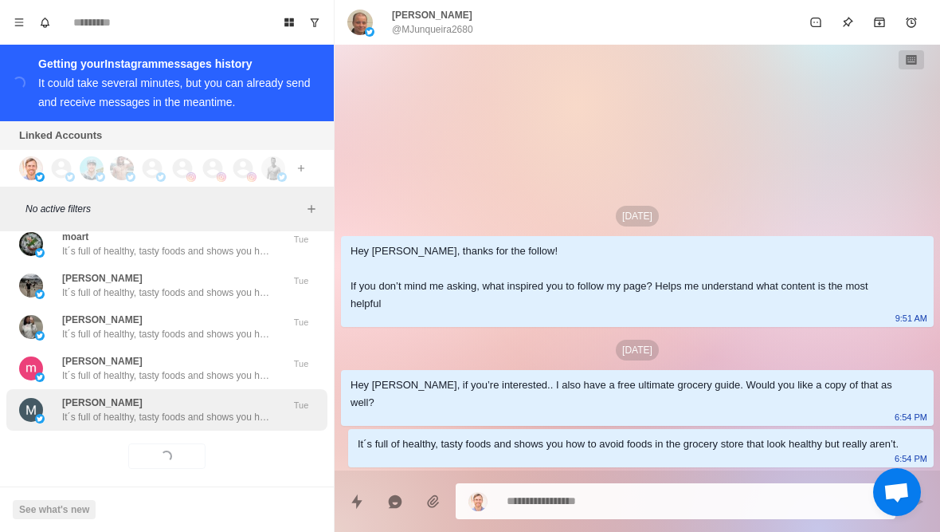
click at [98, 414] on div "[PERSON_NAME] It´s full of healthy, tasty foods and shows you how to avoid food…" at bounding box center [166, 409] width 321 height 41
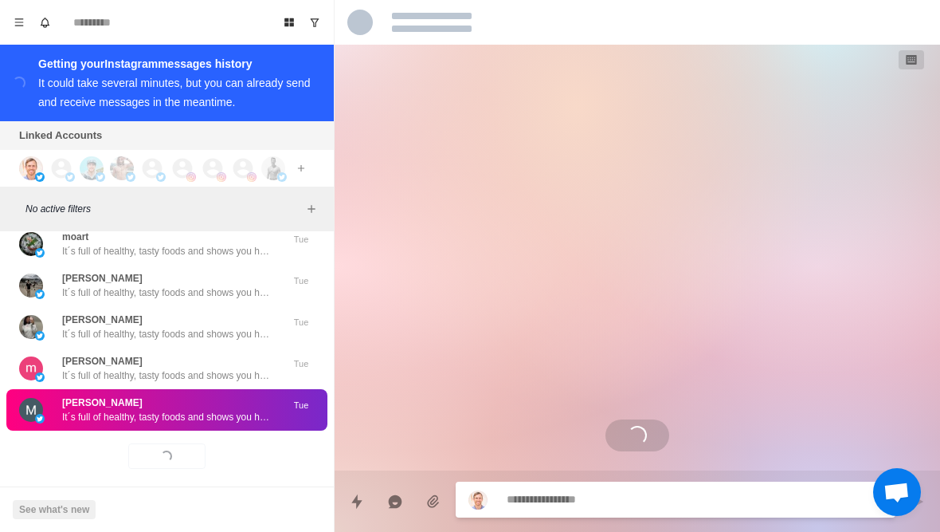
click at [96, 413] on div "[PERSON_NAME] It´s full of healthy, tasty foods and shows you how to avoid food…" at bounding box center [166, 409] width 321 height 41
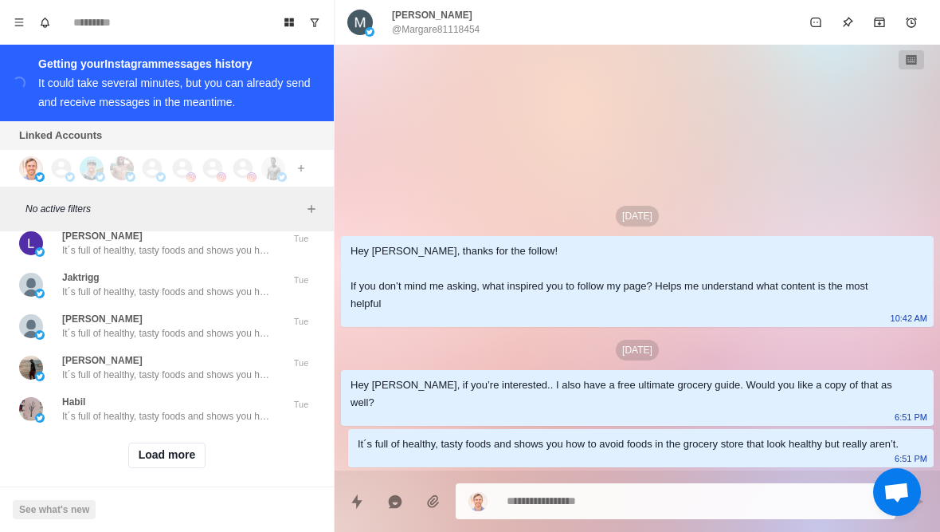
scroll to position [28845, 0]
click at [153, 453] on button "Load more" at bounding box center [167, 456] width 78 height 26
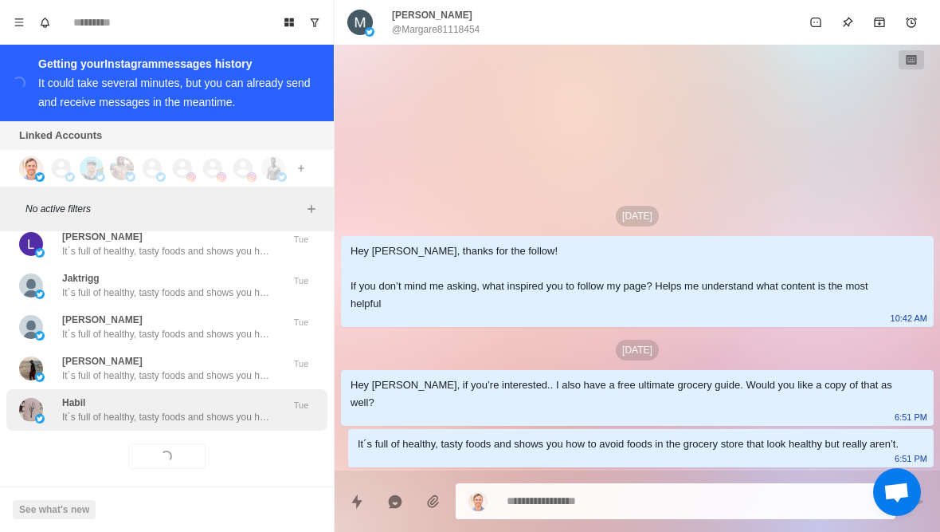
click at [95, 413] on div "Habil It´s full of healthy, tasty foods and shows you how to avoid foods in the…" at bounding box center [166, 409] width 321 height 41
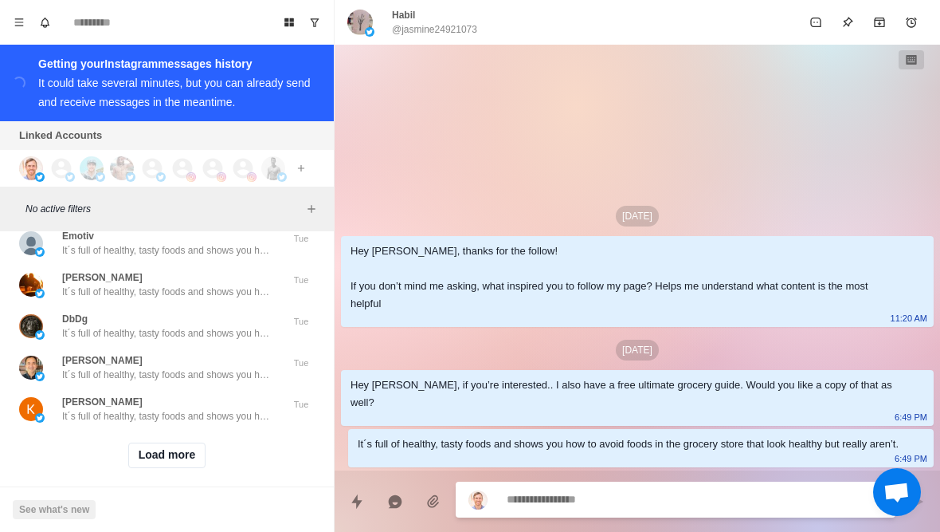
scroll to position [29674, 0]
click at [139, 447] on button "Load more" at bounding box center [167, 456] width 78 height 26
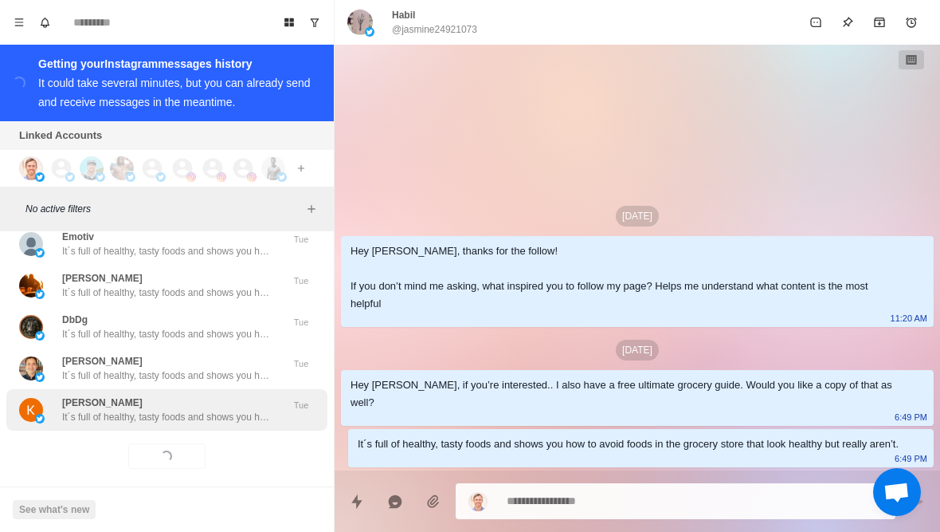
click at [100, 410] on p "It´s full of healthy, tasty foods and shows you how to avoid foods in the groce…" at bounding box center [165, 417] width 207 height 14
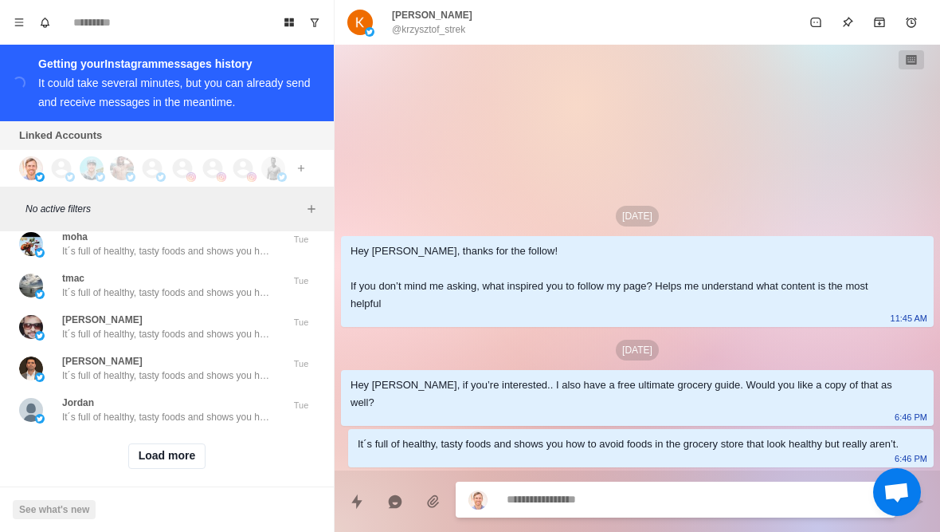
scroll to position [30503, 0]
click at [154, 449] on button "Load more" at bounding box center [167, 456] width 78 height 26
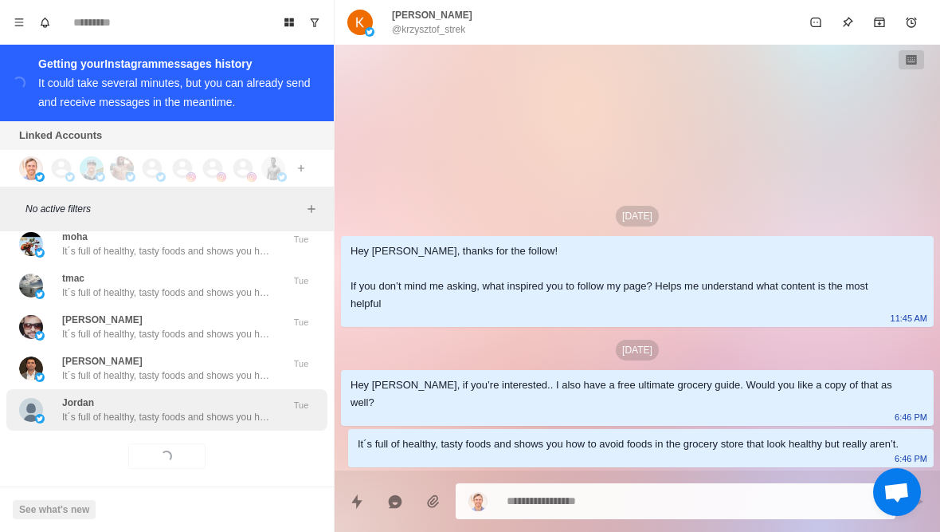
click at [131, 414] on div "Jordan It´s full of healthy, tasty foods and shows you how to avoid foods in th…" at bounding box center [166, 409] width 321 height 41
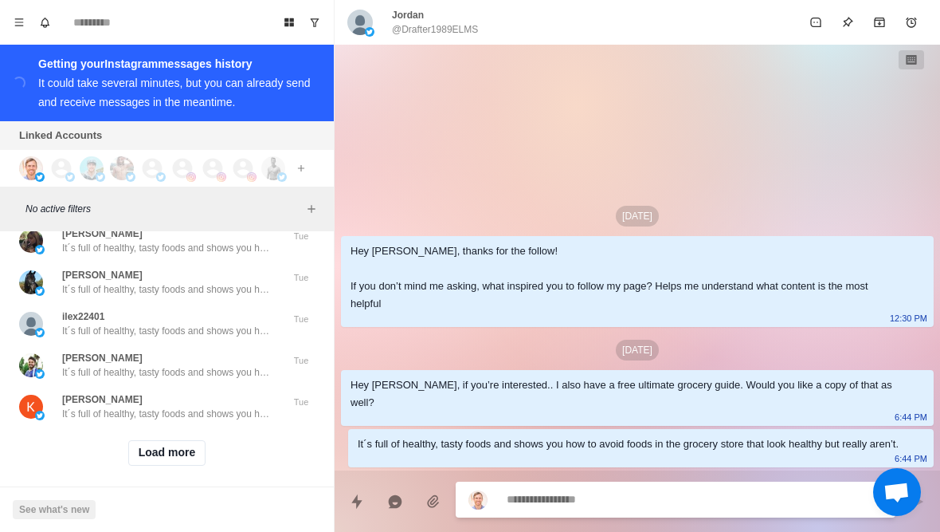
scroll to position [31332, 0]
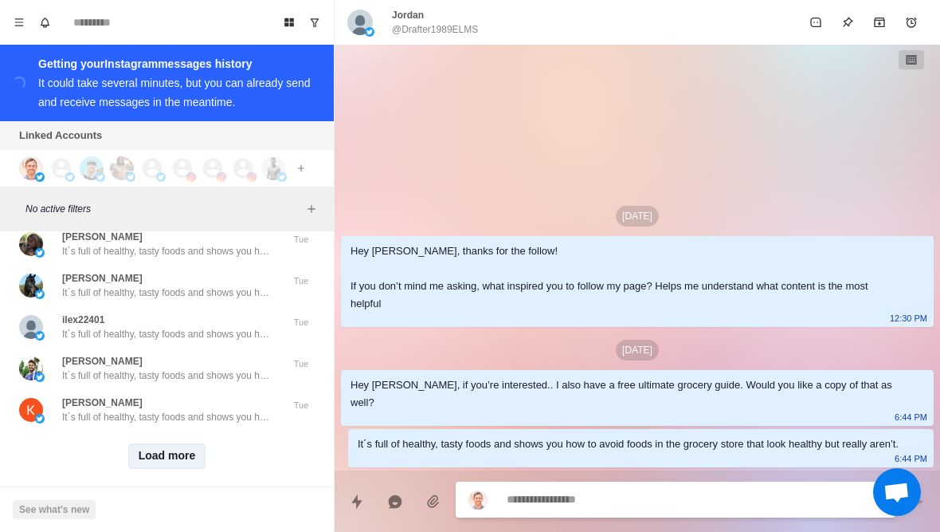
click at [157, 448] on button "Load more" at bounding box center [167, 456] width 78 height 26
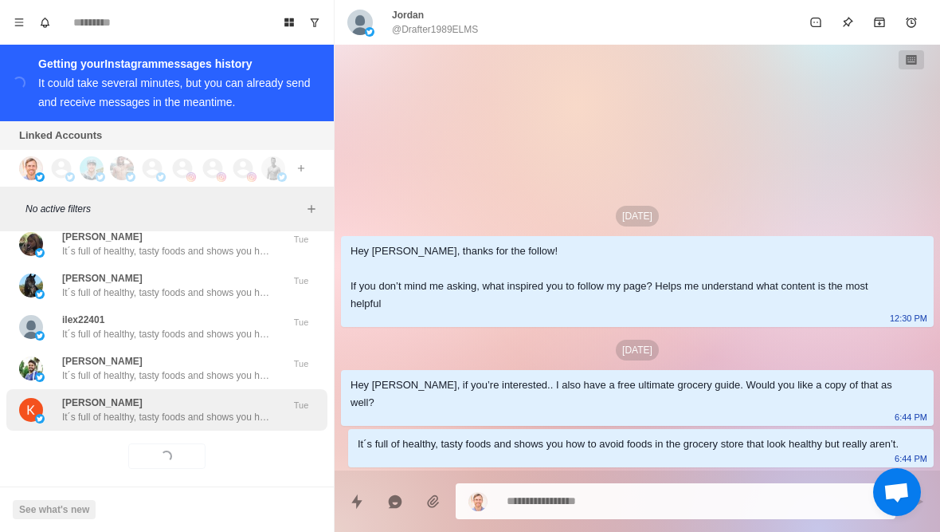
click at [128, 410] on p "It´s full of healthy, tasty foods and shows you how to avoid foods in the groce…" at bounding box center [165, 417] width 207 height 14
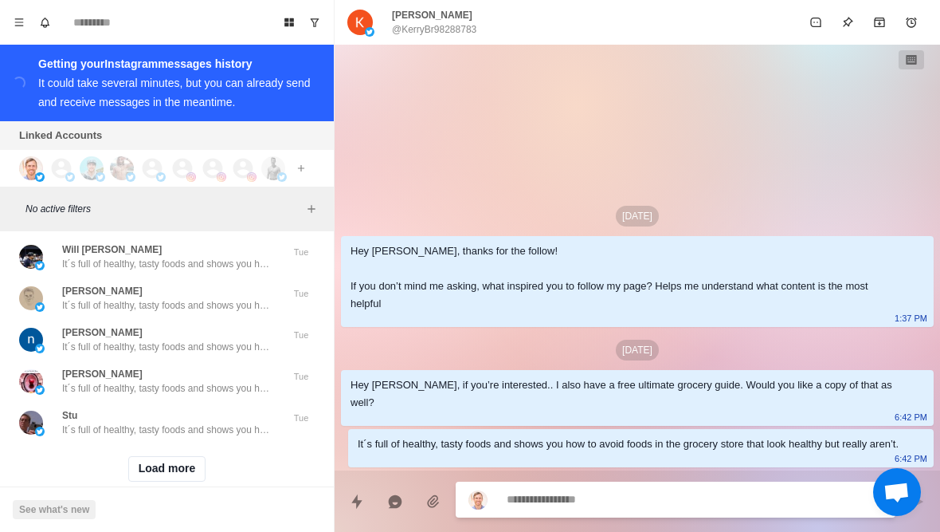
scroll to position [32161, 0]
click at [148, 457] on button "Load more" at bounding box center [167, 470] width 78 height 26
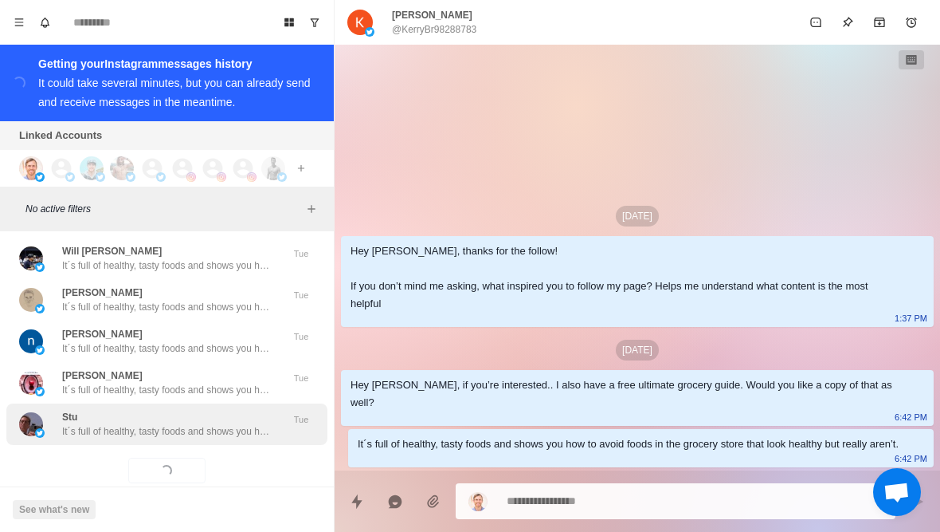
click at [123, 424] on p "It´s full of healthy, tasty foods and shows you how to avoid foods in the groce…" at bounding box center [165, 431] width 207 height 14
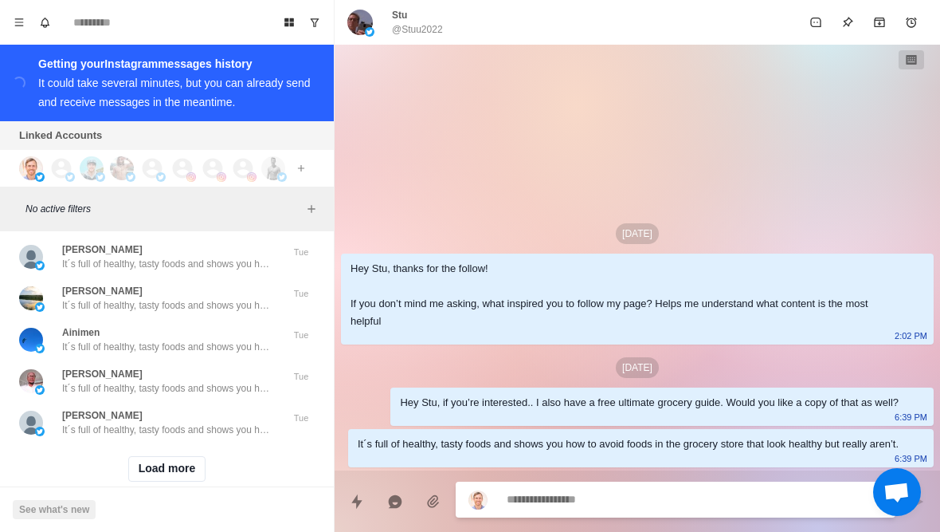
scroll to position [32990, 0]
click at [180, 457] on button "Load more" at bounding box center [167, 470] width 78 height 26
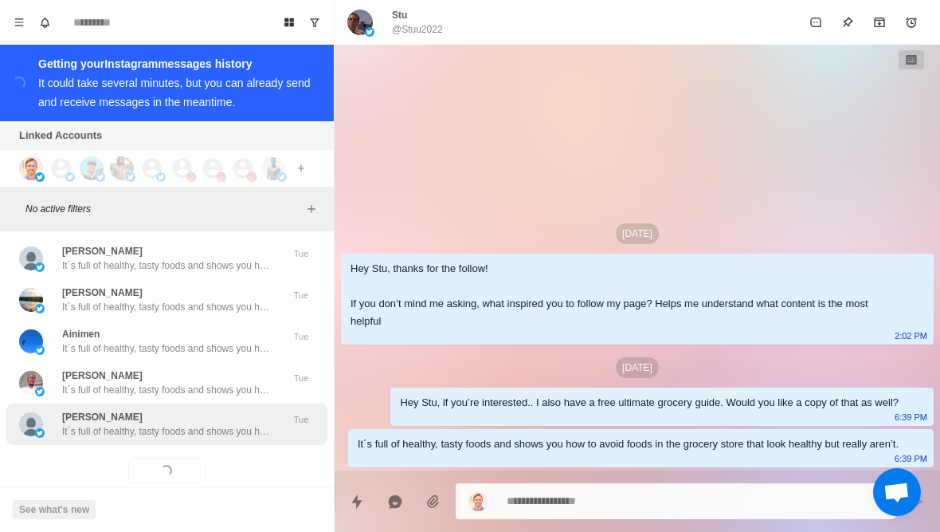
click at [141, 413] on div "[PERSON_NAME] It´s full of healthy, tasty foods and shows you how to avoid food…" at bounding box center [166, 423] width 321 height 41
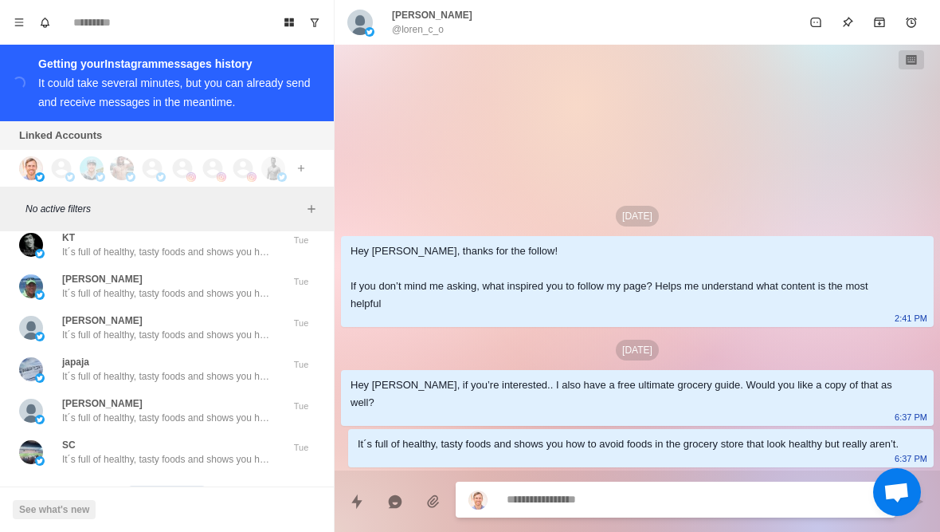
scroll to position [33808, 0]
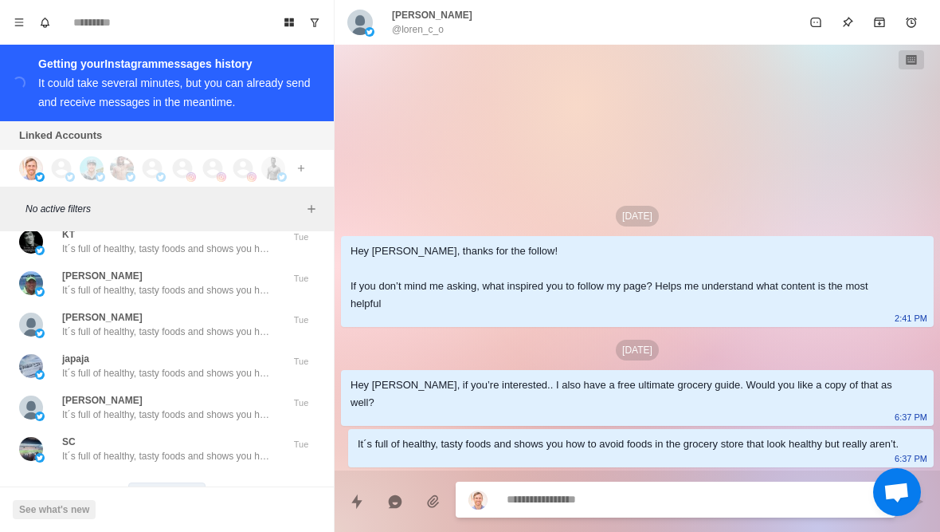
click at [150, 482] on button "Load more" at bounding box center [167, 495] width 78 height 26
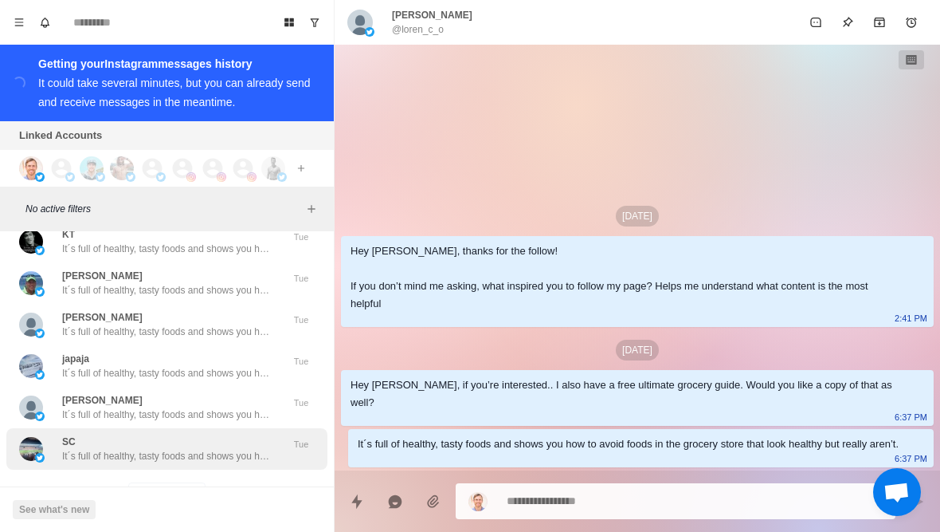
click at [139, 449] on p "It´s full of healthy, tasty foods and shows you how to avoid foods in the groce…" at bounding box center [165, 456] width 207 height 14
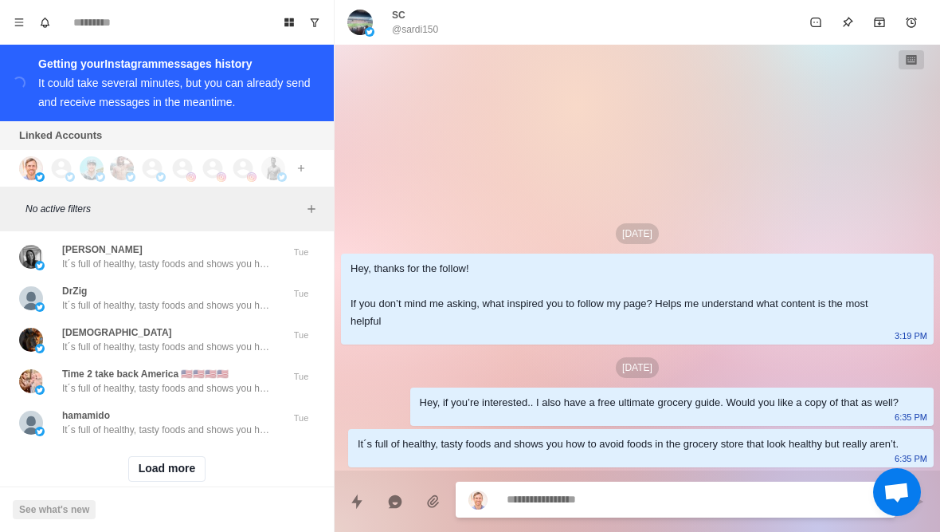
scroll to position [34662, 0]
click at [143, 457] on button "Load more" at bounding box center [167, 470] width 78 height 26
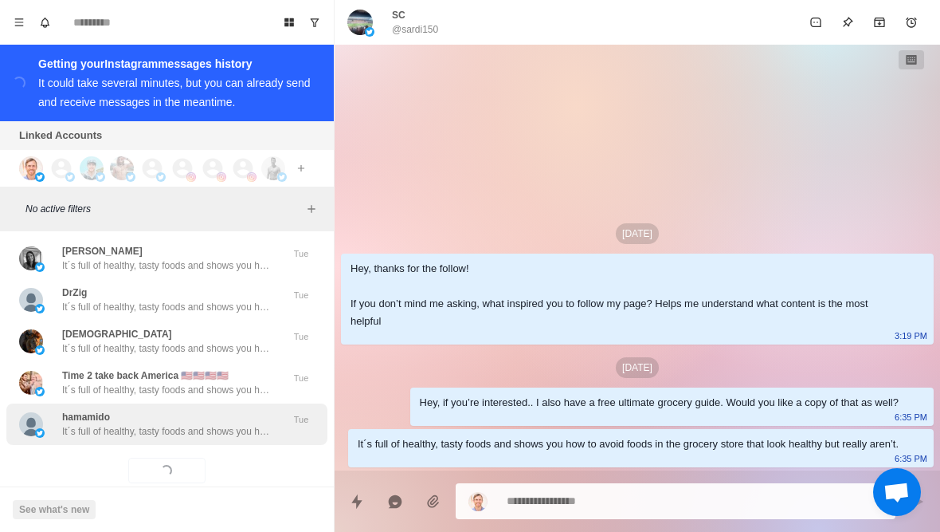
click at [112, 424] on p "It´s full of healthy, tasty foods and shows you how to avoid foods in the groce…" at bounding box center [165, 431] width 207 height 14
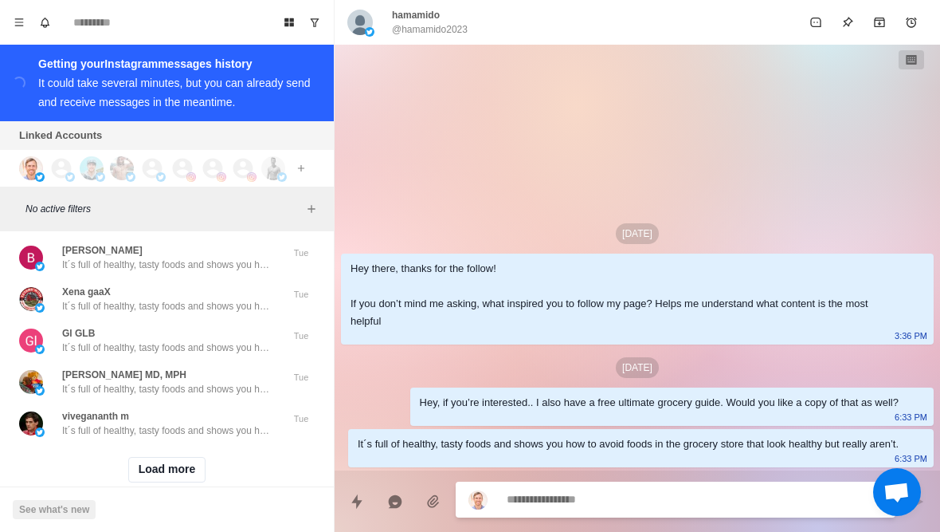
scroll to position [35490, 0]
click at [151, 457] on button "Load more" at bounding box center [167, 470] width 78 height 26
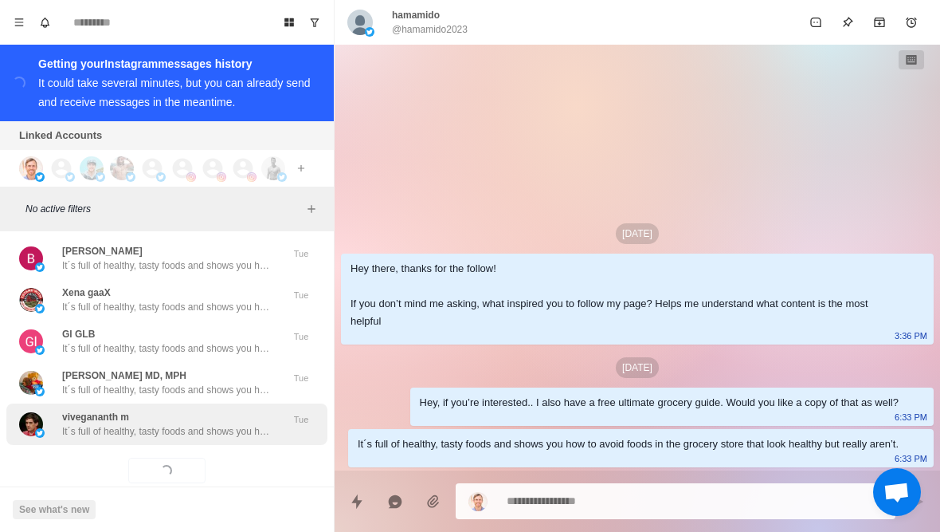
click at [119, 424] on p "It´s full of healthy, tasty foods and shows you how to avoid foods in the groce…" at bounding box center [165, 431] width 207 height 14
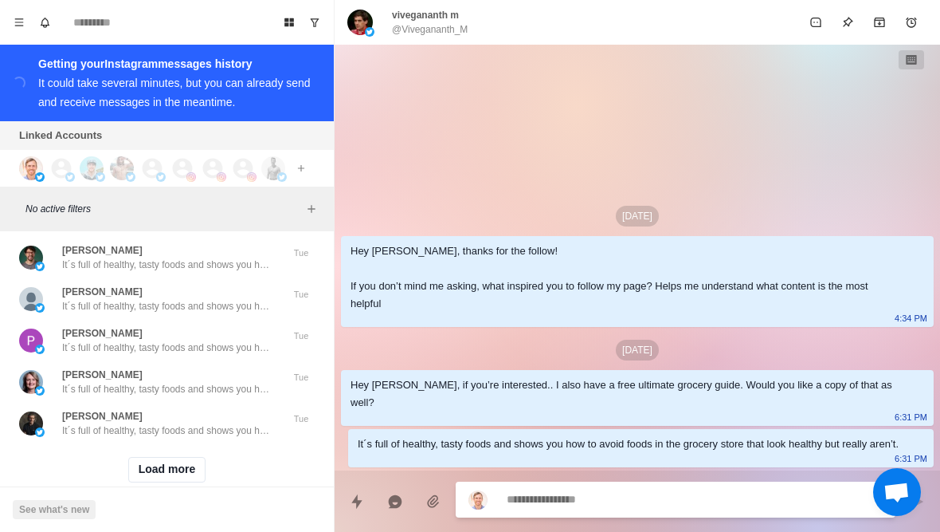
scroll to position [36319, 0]
click at [159, 457] on button "Load more" at bounding box center [167, 470] width 78 height 26
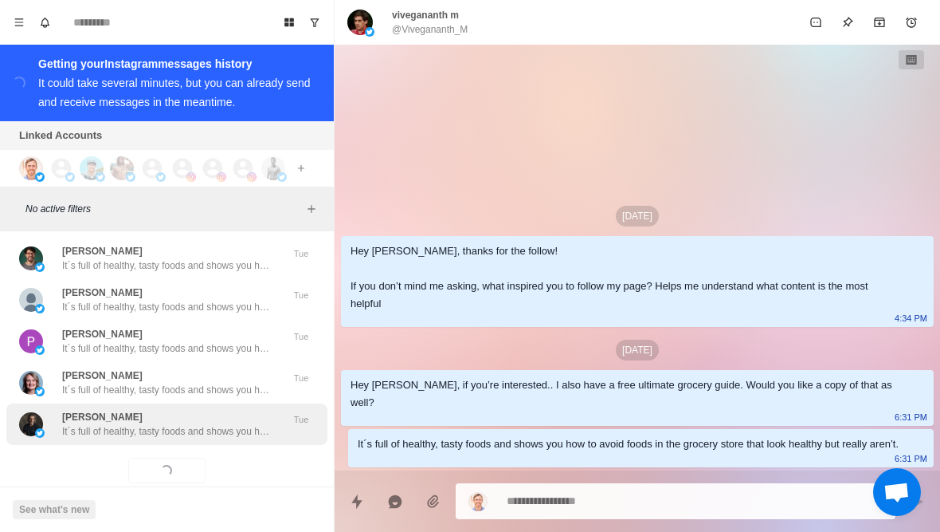
click at [106, 424] on p "It´s full of healthy, tasty foods and shows you how to avoid foods in the groce…" at bounding box center [165, 431] width 207 height 14
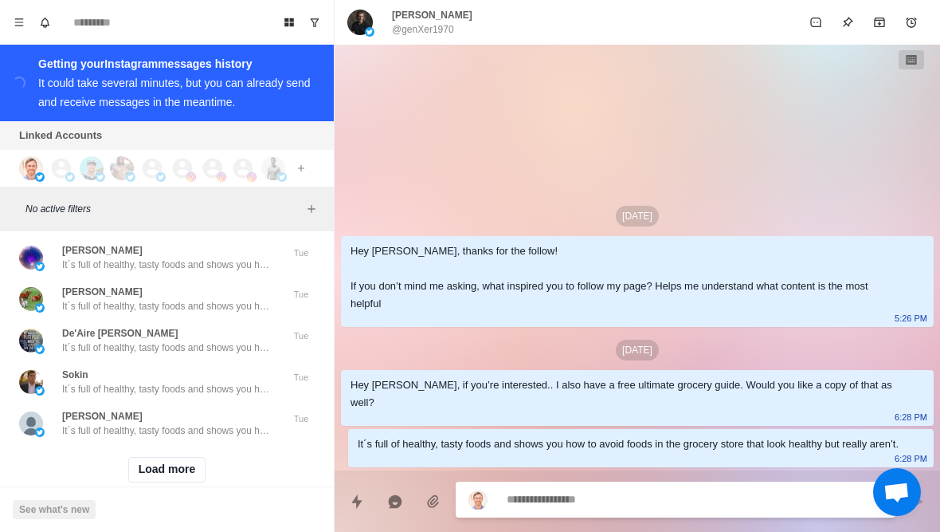
scroll to position [37148, 0]
click at [150, 457] on button "Load more" at bounding box center [167, 470] width 78 height 26
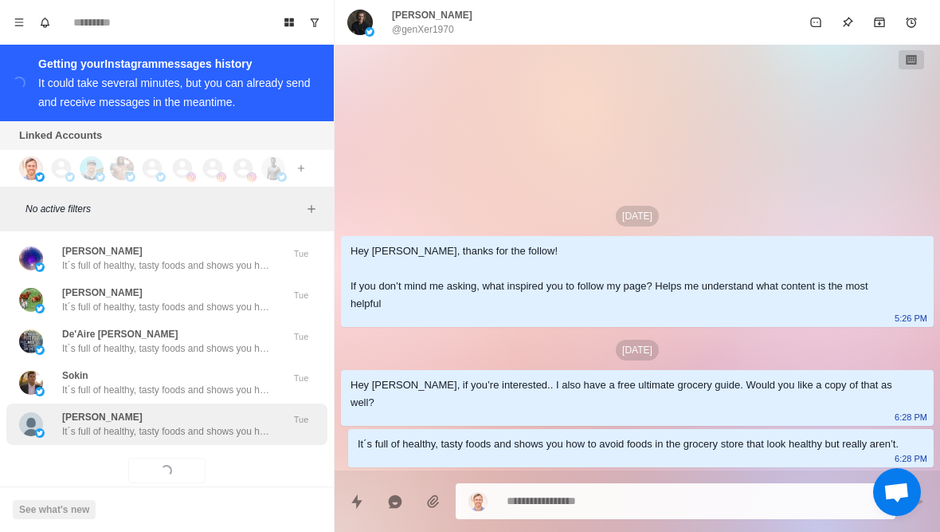
click at [112, 410] on div "[PERSON_NAME] It´s full of healthy, tasty foods and shows you how to avoid food…" at bounding box center [165, 424] width 207 height 29
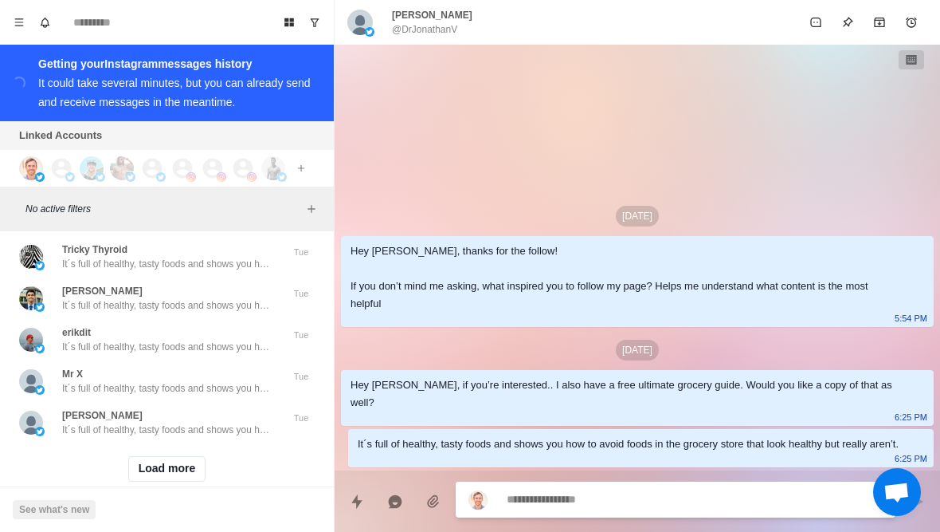
scroll to position [37977, 0]
click at [157, 457] on button "Load more" at bounding box center [167, 470] width 78 height 26
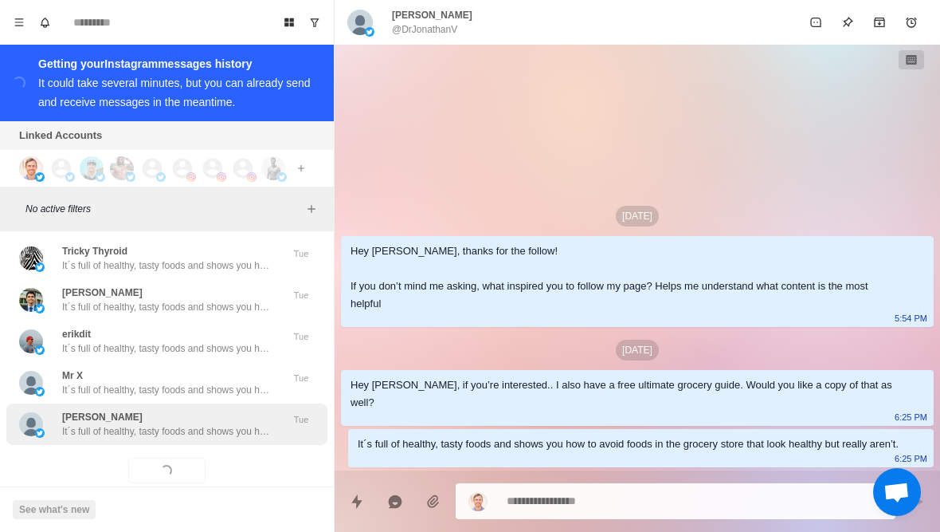
click at [125, 424] on p "It´s full of healthy, tasty foods and shows you how to avoid foods in the groce…" at bounding box center [165, 431] width 207 height 14
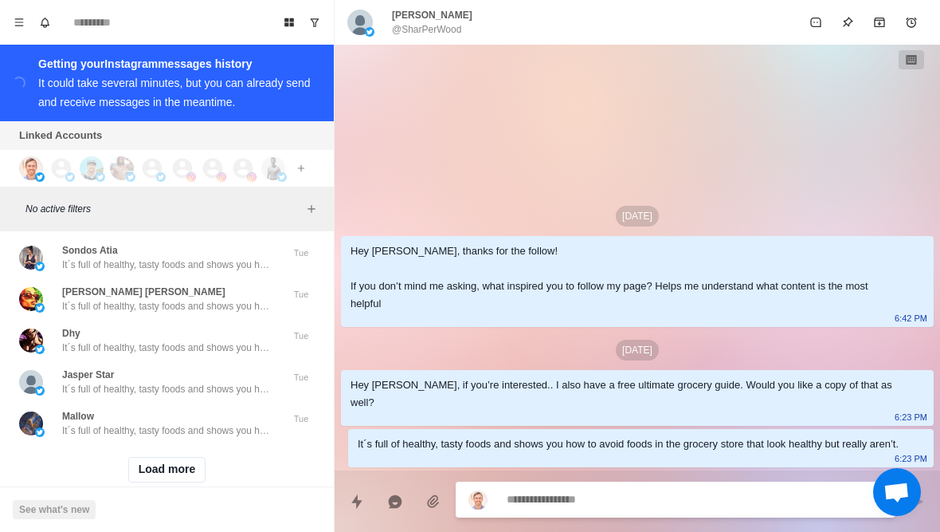
scroll to position [38806, 0]
click at [147, 457] on button "Load more" at bounding box center [167, 470] width 78 height 26
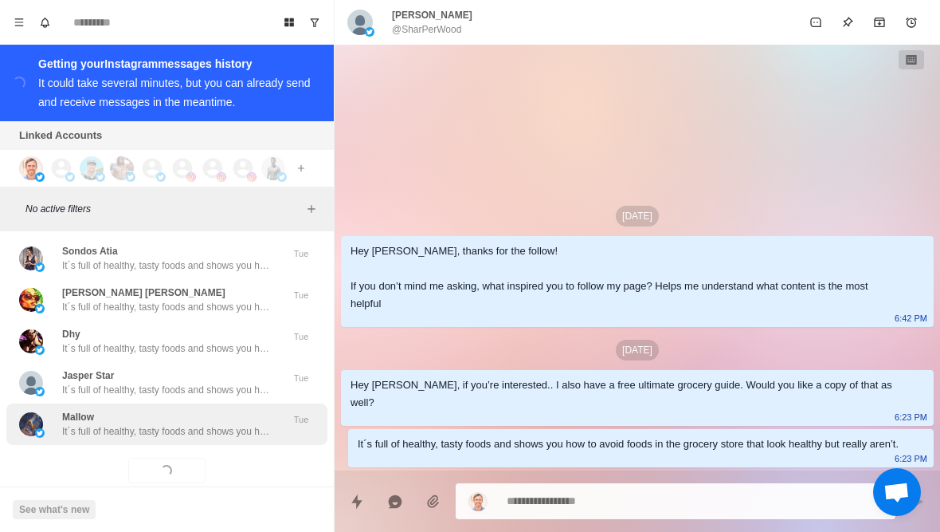
click at [96, 424] on p "It´s full of healthy, tasty foods and shows you how to avoid foods in the groce…" at bounding box center [165, 431] width 207 height 14
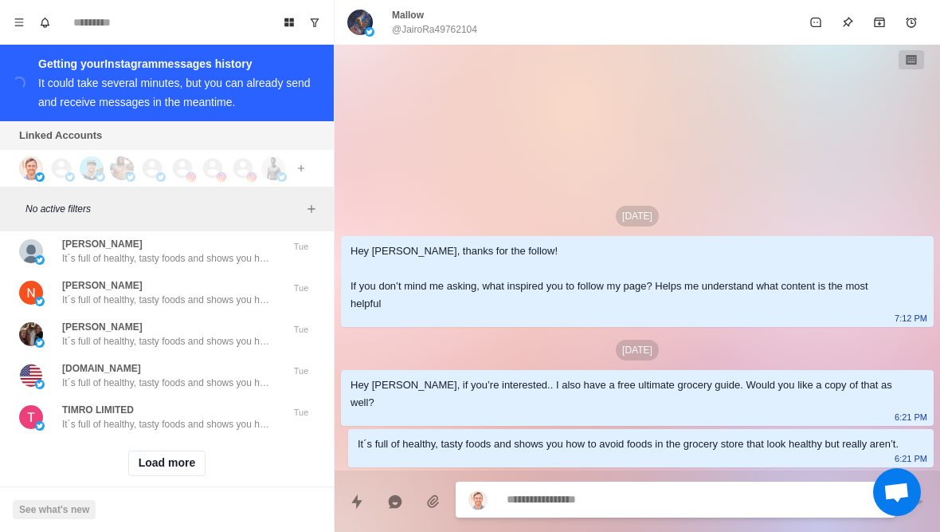
scroll to position [39635, 0]
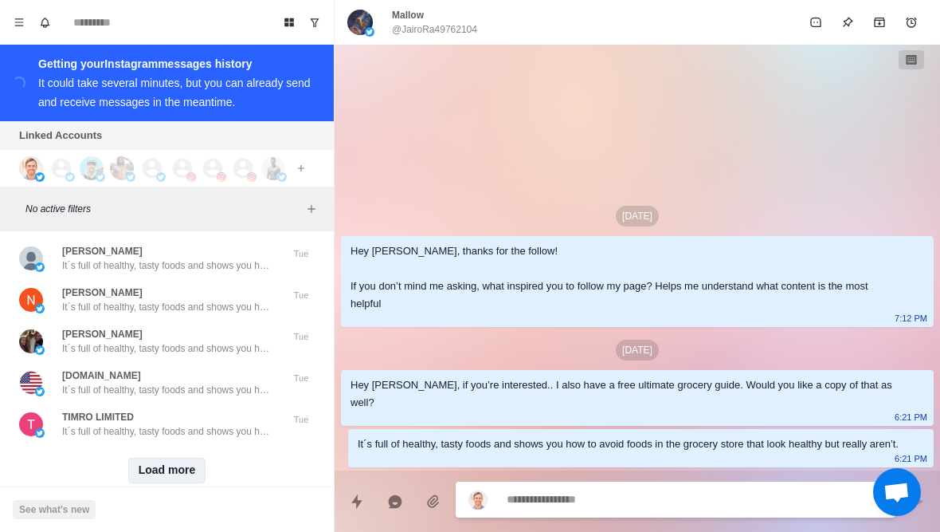
click at [158, 457] on button "Load more" at bounding box center [167, 470] width 78 height 26
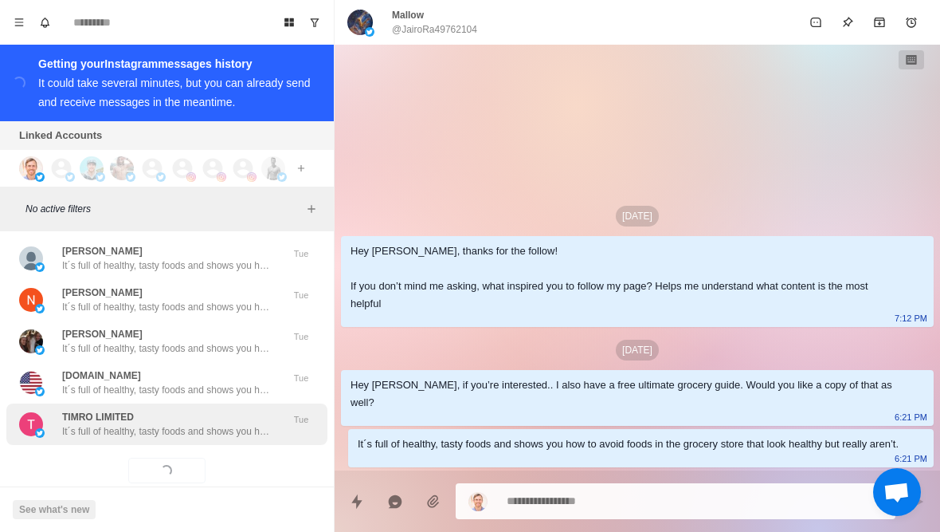
click at [119, 424] on p "It´s full of healthy, tasty foods and shows you how to avoid foods in the groce…" at bounding box center [165, 431] width 207 height 14
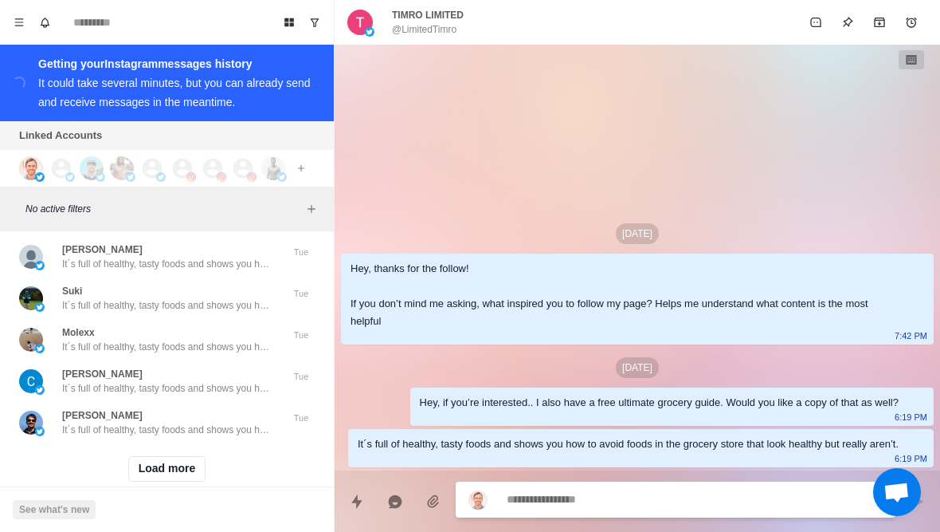
scroll to position [40464, 0]
click at [153, 457] on button "Load more" at bounding box center [167, 470] width 78 height 26
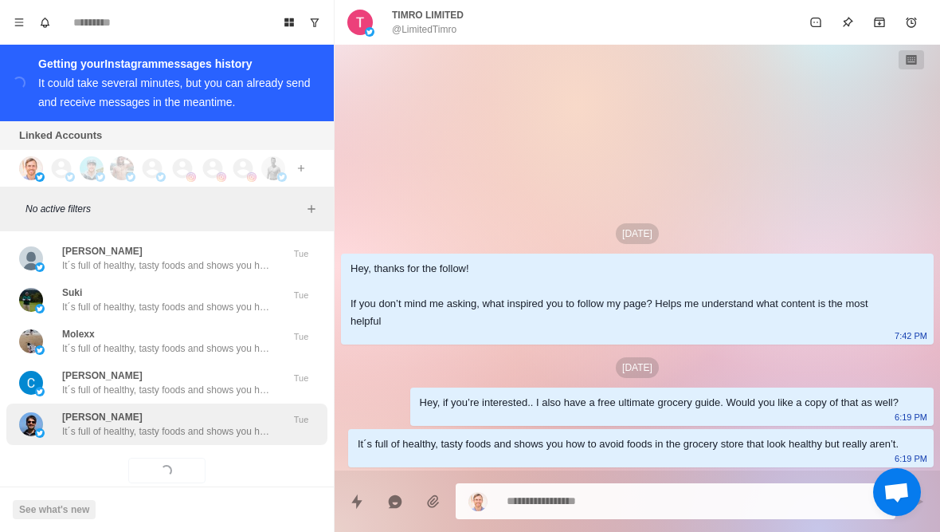
click at [108, 424] on p "It´s full of healthy, tasty foods and shows you how to avoid foods in the groce…" at bounding box center [165, 431] width 207 height 14
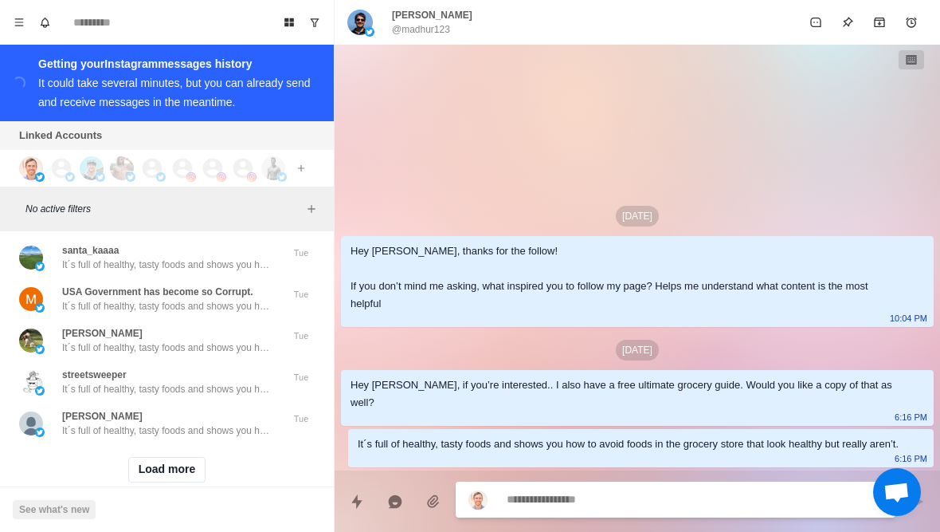
scroll to position [41292, 0]
click at [147, 457] on button "Load more" at bounding box center [167, 470] width 78 height 26
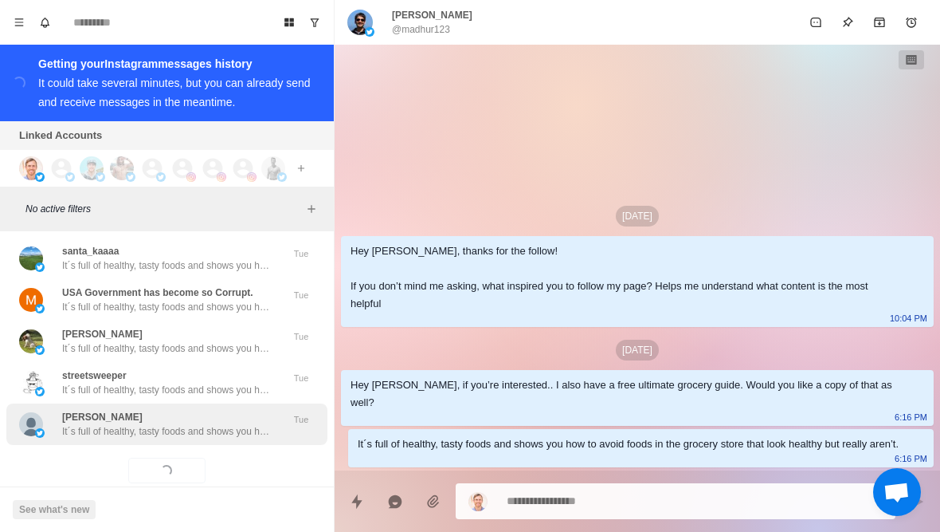
click at [134, 424] on p "It´s full of healthy, tasty foods and shows you how to avoid foods in the groce…" at bounding box center [165, 431] width 207 height 14
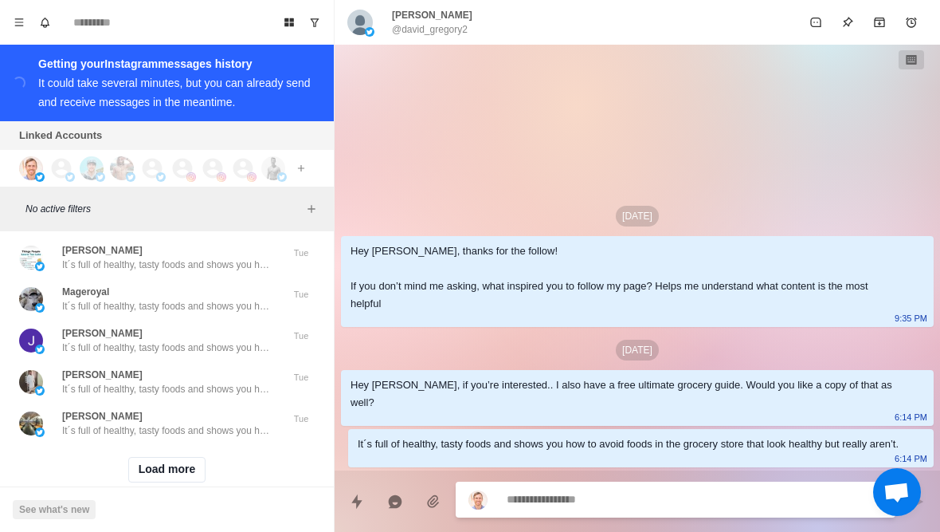
scroll to position [42121, 0]
click at [151, 457] on button "Load more" at bounding box center [167, 470] width 78 height 26
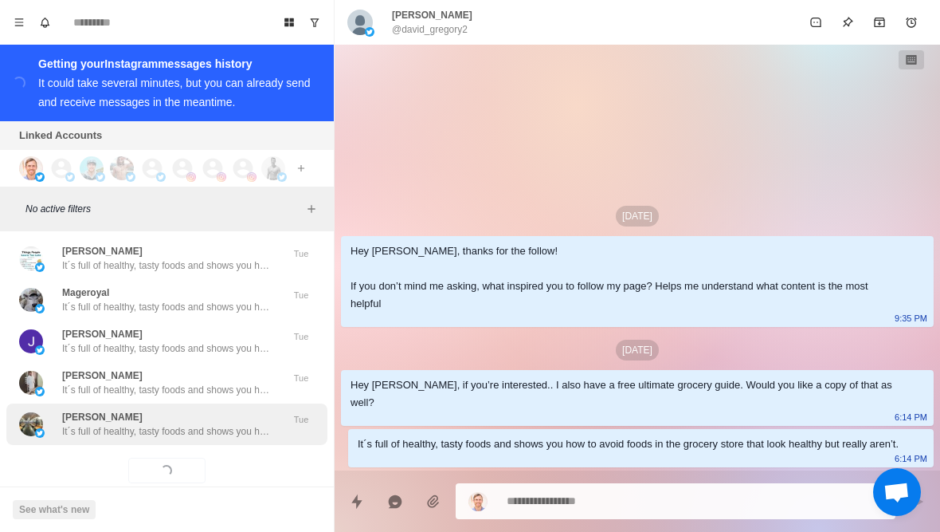
click at [128, 411] on div "[PERSON_NAME] It´s full of healthy, tasty foods and shows you how to avoid food…" at bounding box center [166, 423] width 321 height 41
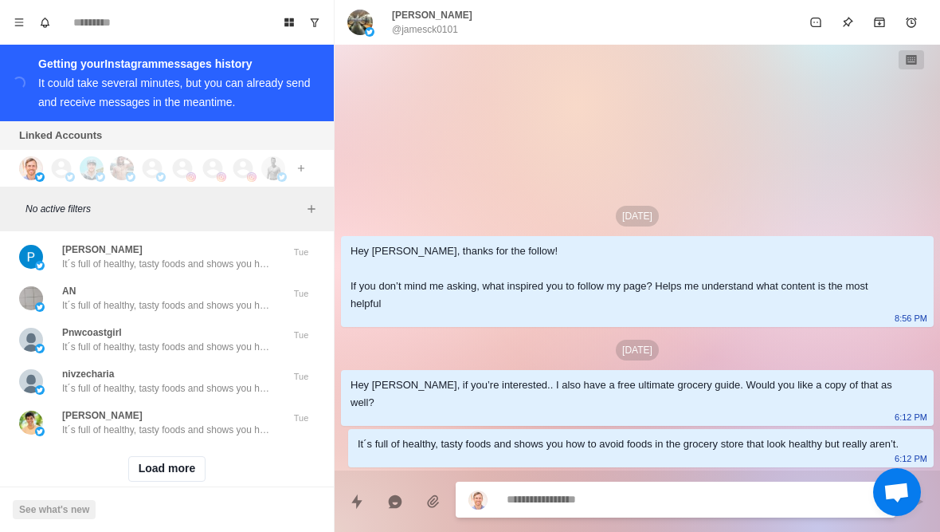
scroll to position [42950, 0]
click at [143, 457] on button "Load more" at bounding box center [167, 470] width 78 height 26
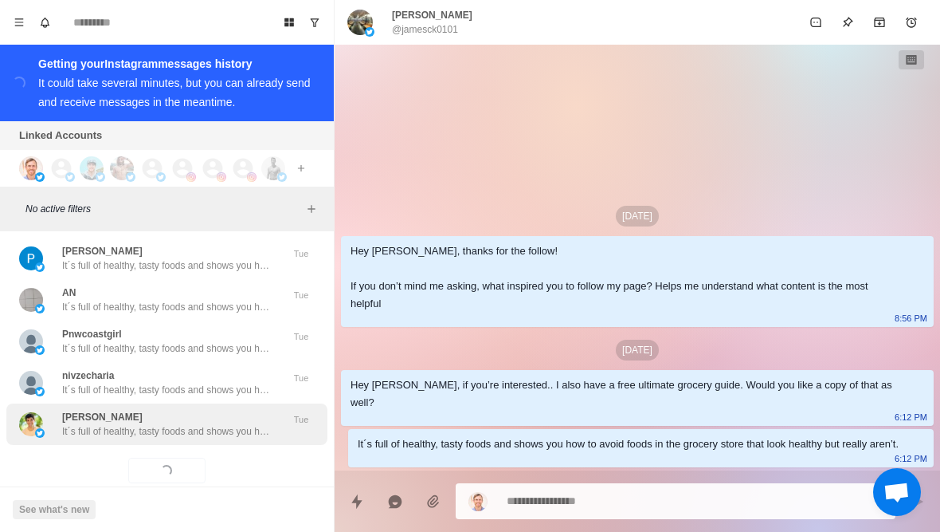
click at [92, 410] on p "[PERSON_NAME]" at bounding box center [102, 417] width 80 height 14
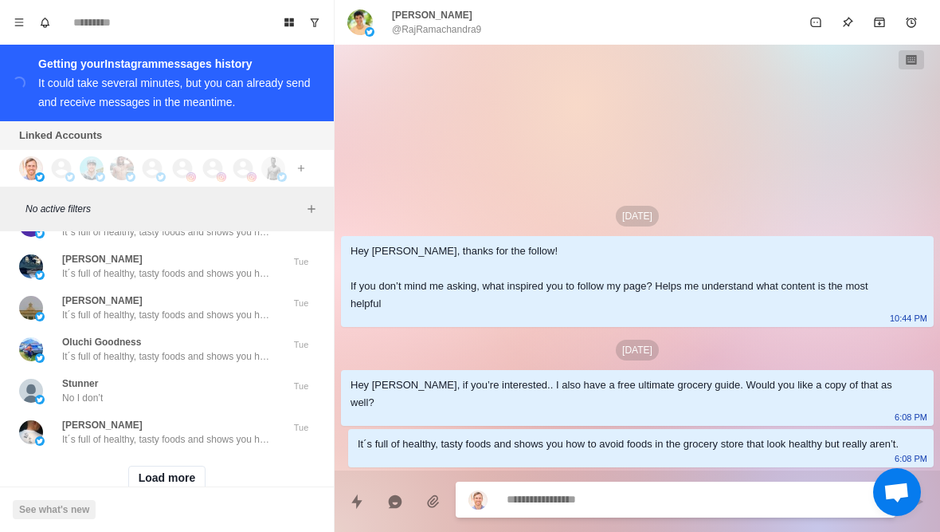
scroll to position [43772, 0]
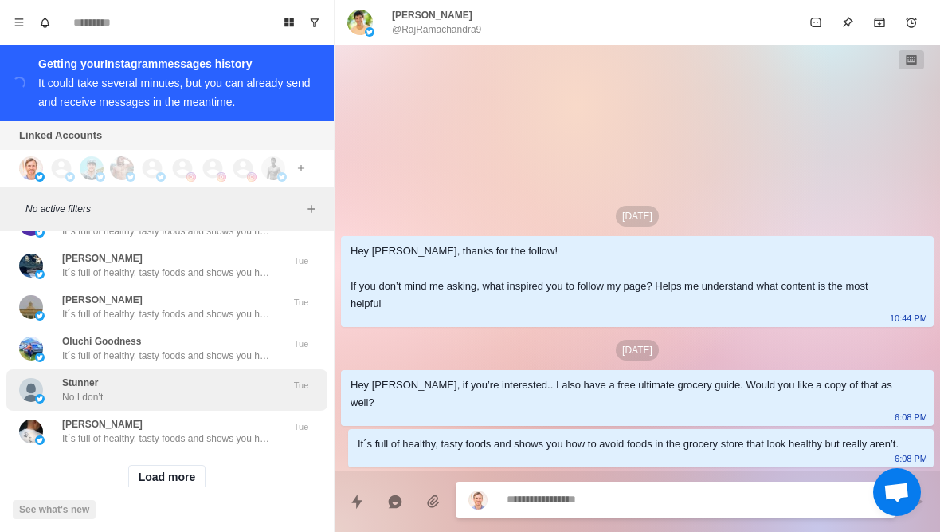
click at [61, 375] on div "Stunner No I don’t" at bounding box center [150, 389] width 262 height 29
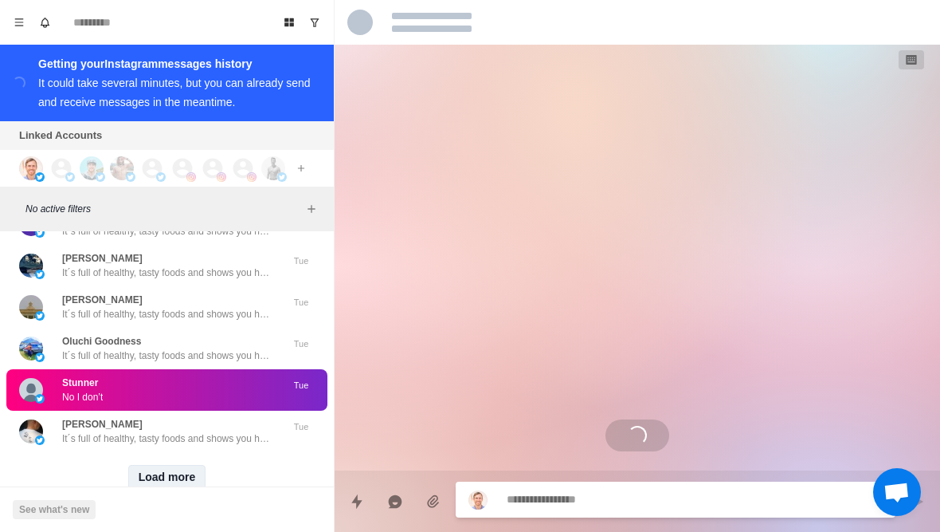
click at [147, 465] on button "Load more" at bounding box center [167, 478] width 78 height 26
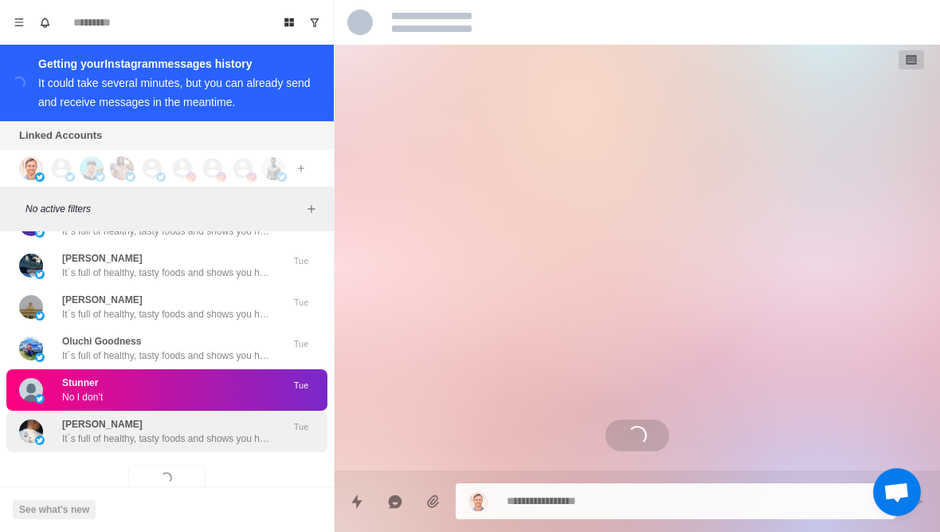
click at [71, 431] on p "It´s full of healthy, tasty foods and shows you how to avoid foods in the groce…" at bounding box center [165, 438] width 207 height 14
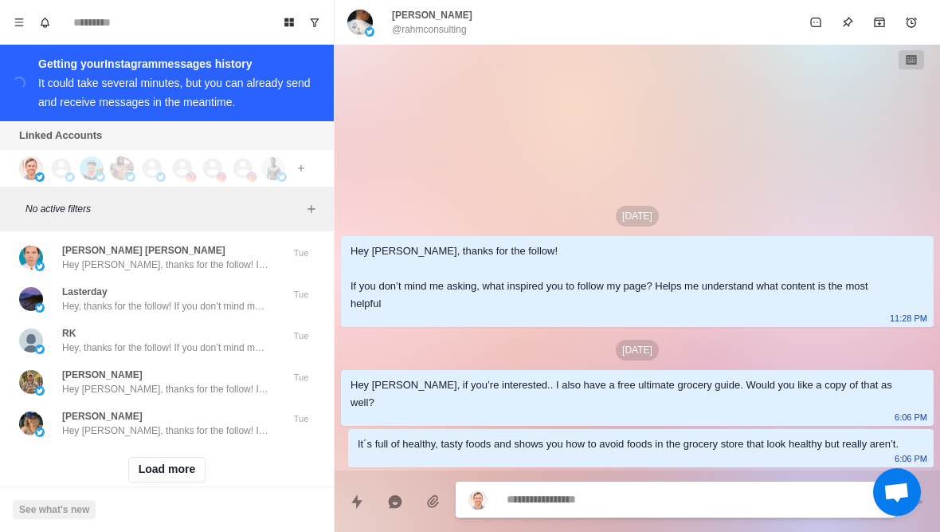
scroll to position [44608, 0]
click at [151, 457] on button "Load more" at bounding box center [167, 470] width 78 height 26
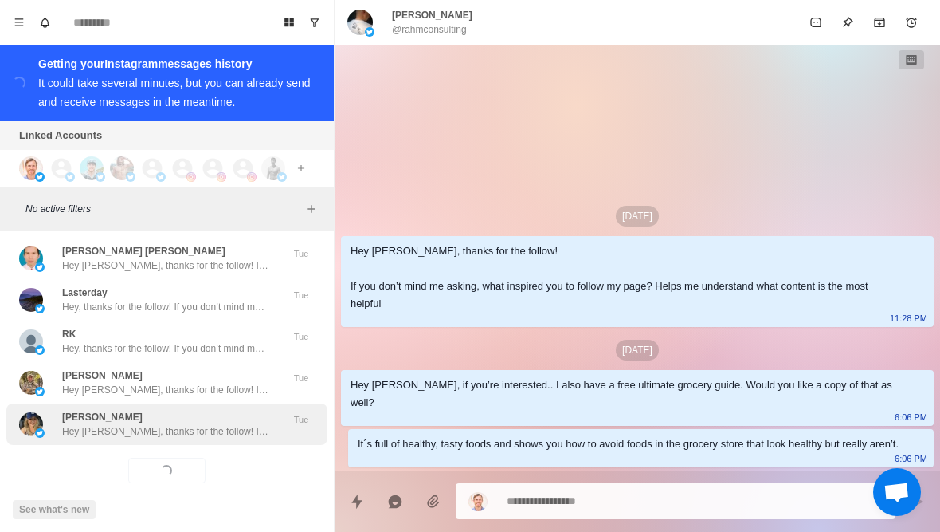
click at [119, 424] on p "Hey [PERSON_NAME], thanks for the follow! If you don’t mind me asking, what ins…" at bounding box center [165, 431] width 207 height 14
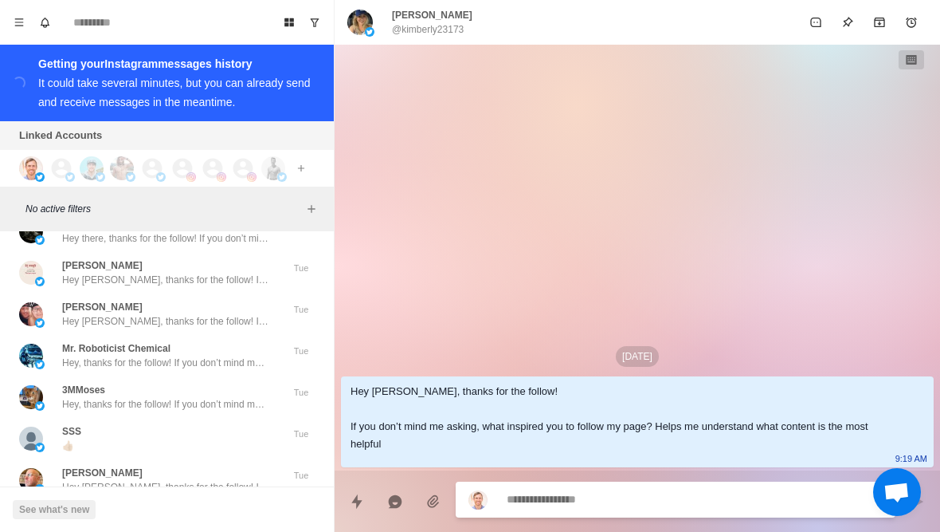
scroll to position [44884, 0]
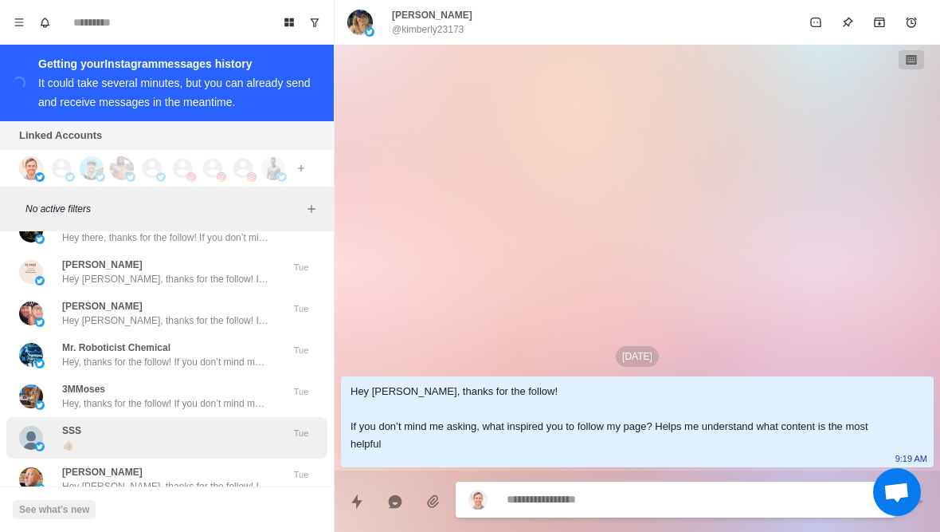
click at [65, 438] on p "👍🏼" at bounding box center [68, 445] width 12 height 14
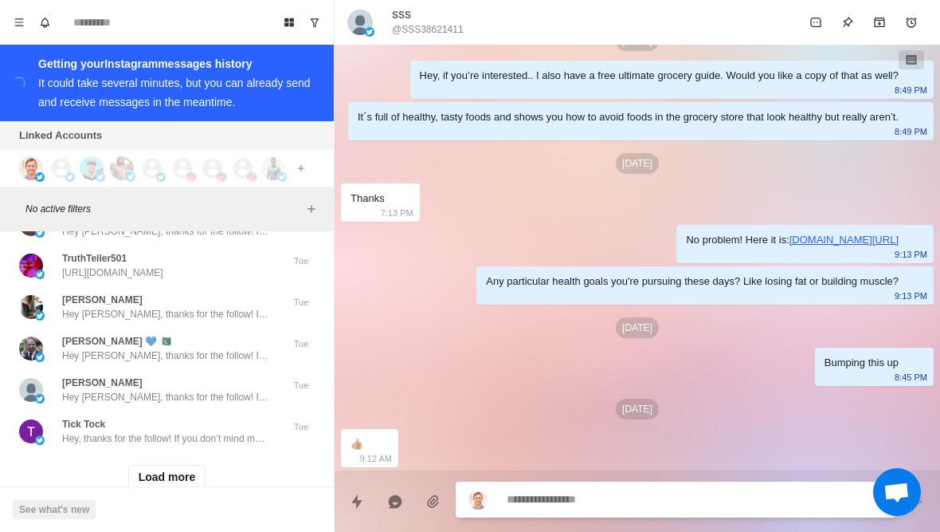
scroll to position [45437, 0]
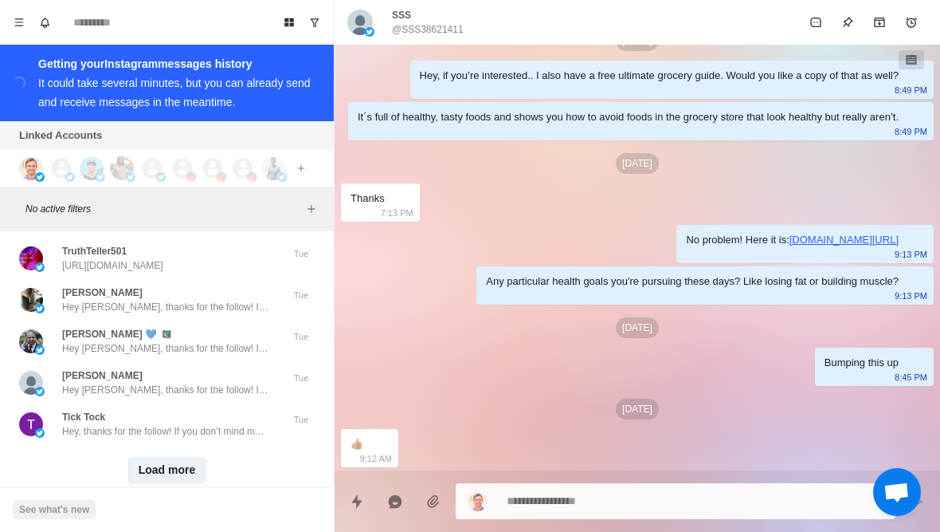
click at [139, 457] on button "Load more" at bounding box center [167, 470] width 78 height 26
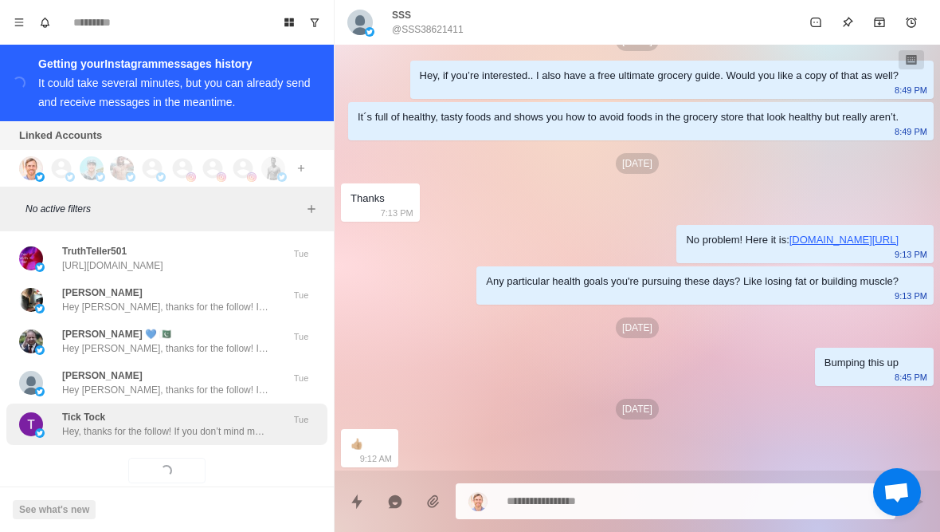
click at [96, 411] on div "Tick Tock Hey, thanks for the follow! If you don’t mind me asking, what inspire…" at bounding box center [166, 423] width 321 height 41
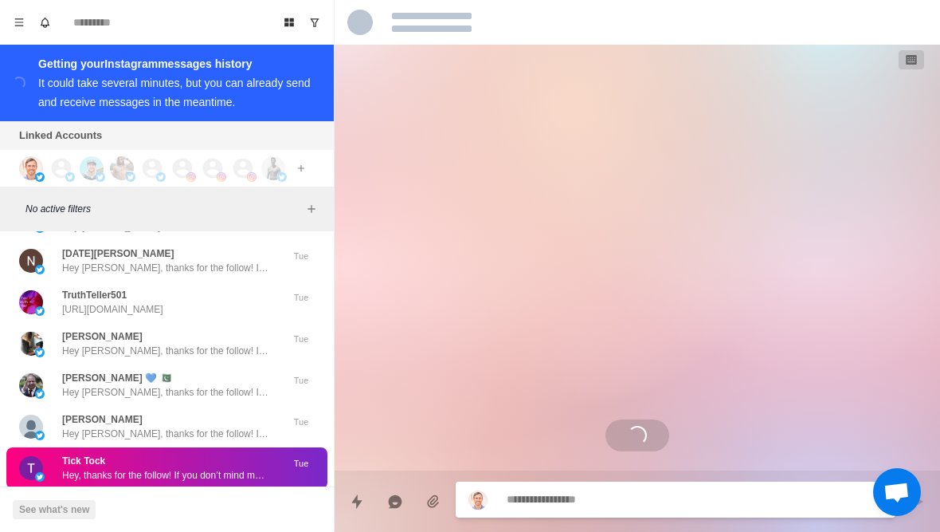
scroll to position [45391, 0]
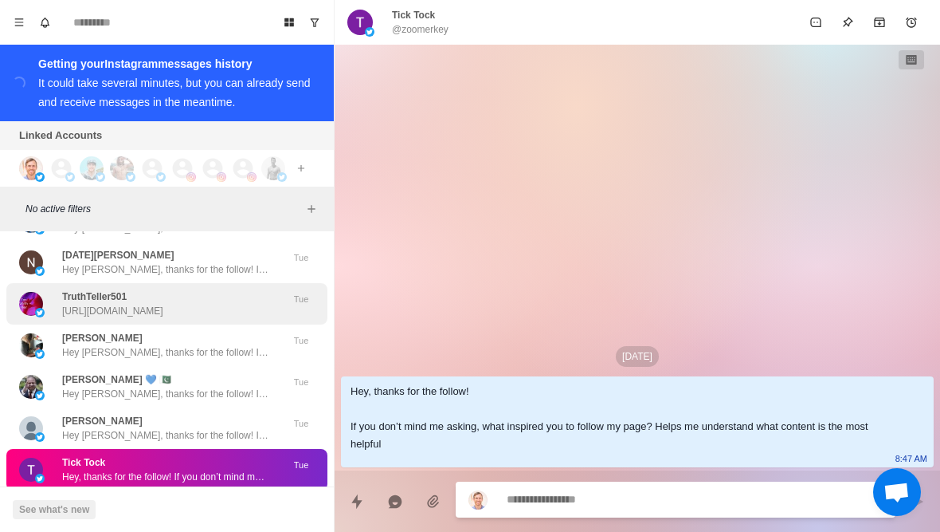
click at [53, 295] on div "TruthTeller501 [URL][DOMAIN_NAME] Tue" at bounding box center [166, 303] width 321 height 41
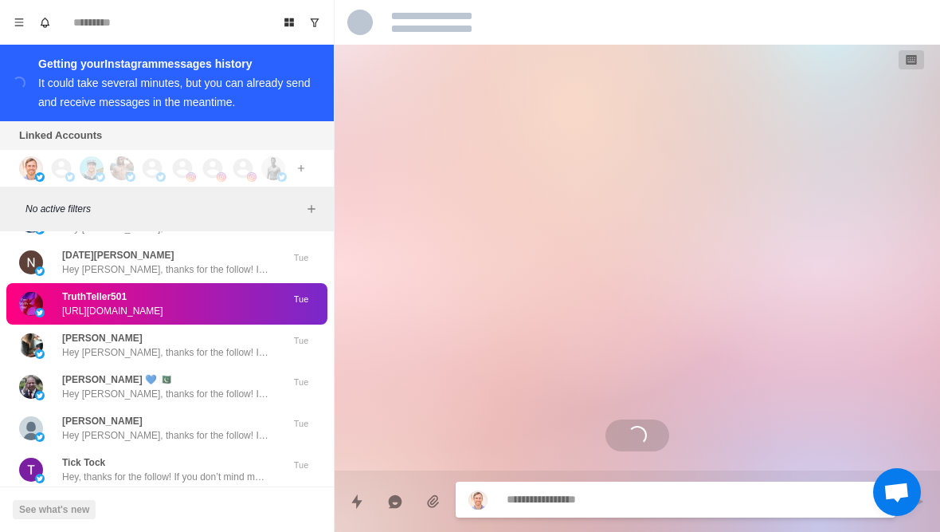
scroll to position [376, 0]
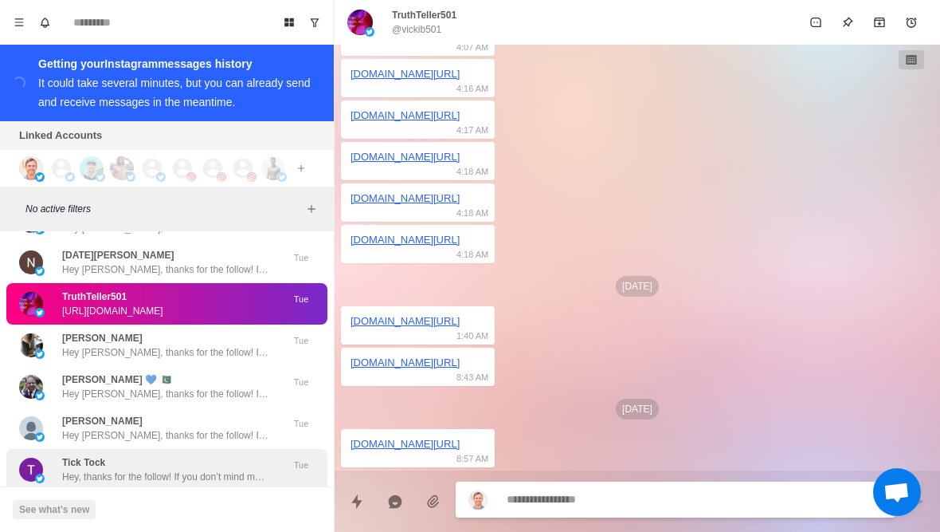
click at [74, 469] on p "Hey, thanks for the follow! If you don’t mind me asking, what inspired you to f…" at bounding box center [165, 476] width 207 height 14
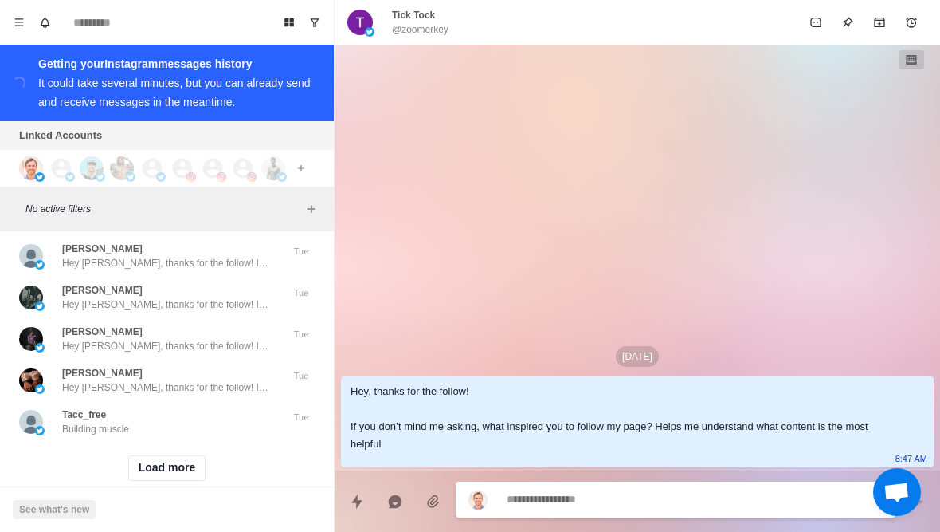
scroll to position [46265, 0]
click at [151, 457] on button "Load more" at bounding box center [167, 470] width 78 height 26
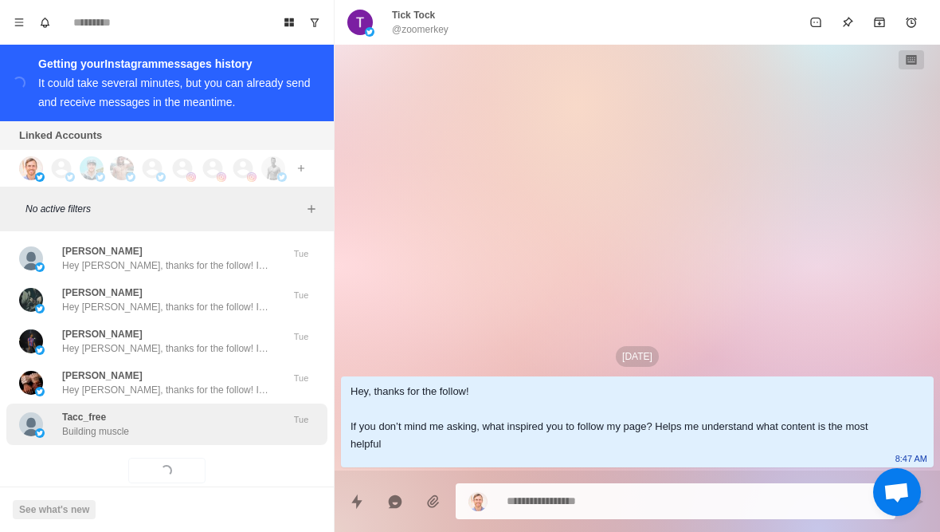
click at [112, 414] on div "Tacc_free Building muscle Tue" at bounding box center [166, 423] width 321 height 41
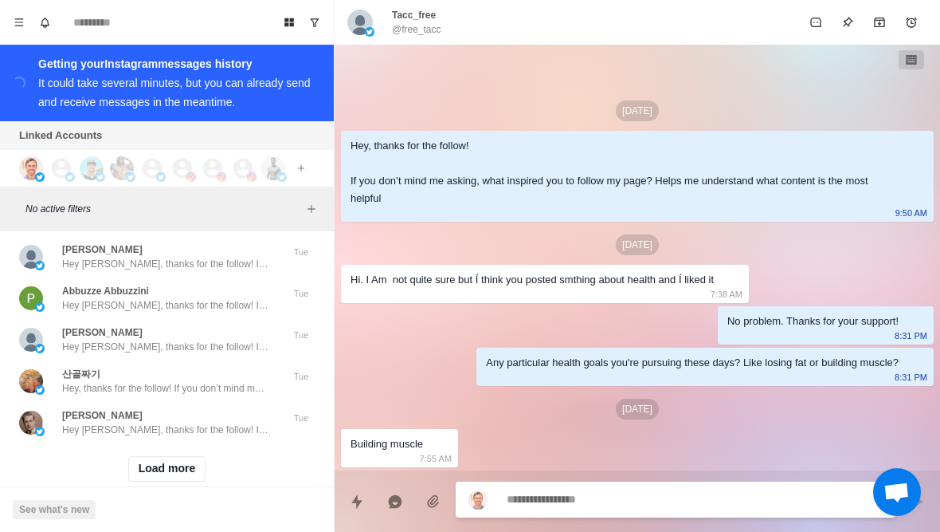
scroll to position [47094, 0]
click at [155, 457] on button "Load more" at bounding box center [167, 470] width 78 height 26
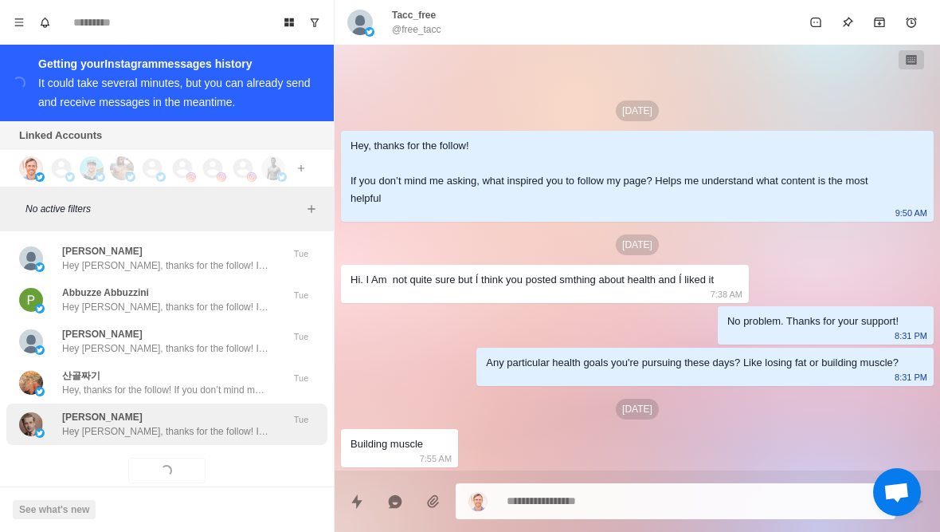
click at [136, 414] on div "[PERSON_NAME] Hey [PERSON_NAME], thanks for the follow! If you don’t mind me as…" at bounding box center [166, 423] width 321 height 41
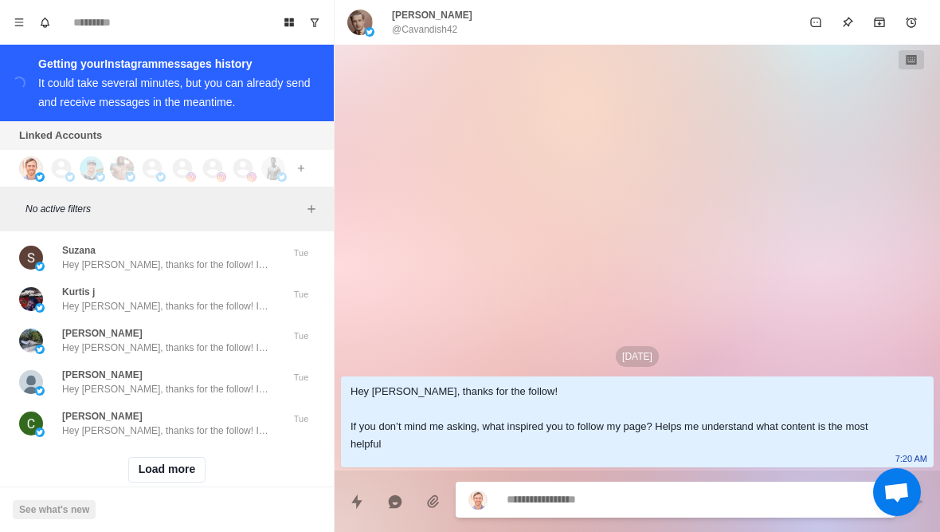
scroll to position [47923, 0]
click at [143, 457] on button "Load more" at bounding box center [167, 470] width 78 height 26
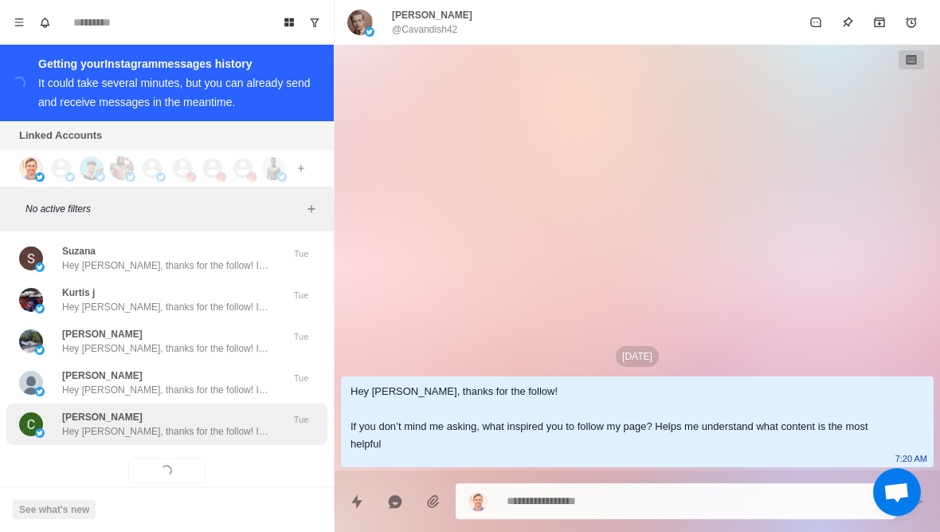
click at [100, 414] on div "[PERSON_NAME] Hey [PERSON_NAME], thanks for the follow! If you don’t mind me as…" at bounding box center [166, 423] width 321 height 41
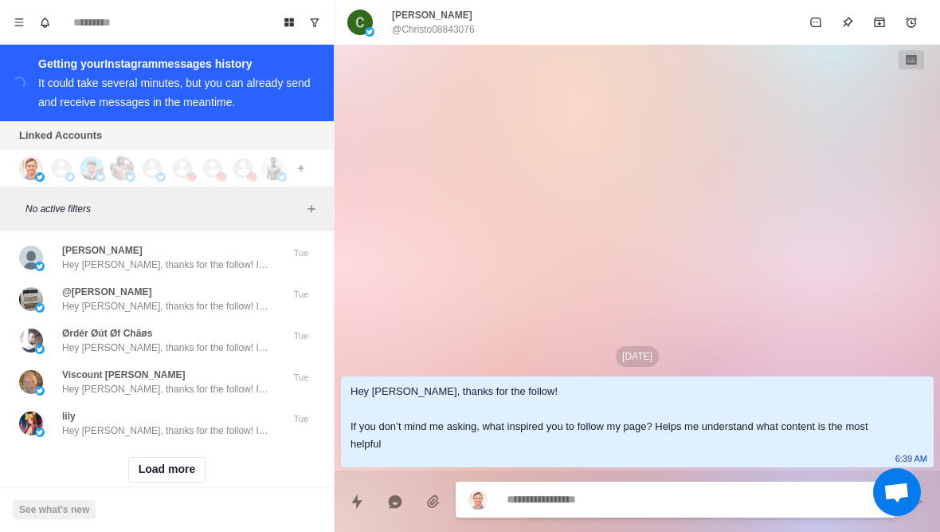
scroll to position [48752, 0]
click at [149, 457] on button "Load more" at bounding box center [167, 470] width 78 height 26
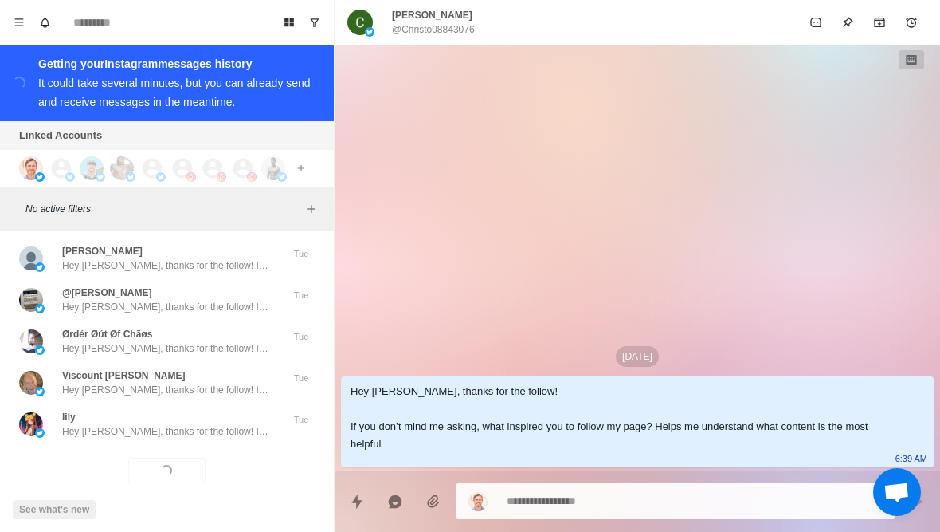
click at [124, 445] on div "Loading... Load more" at bounding box center [166, 470] width 321 height 51
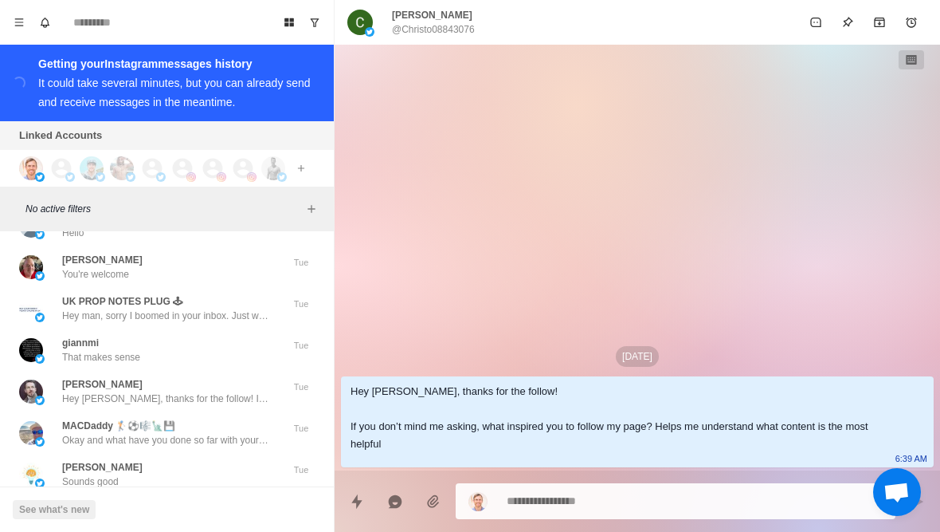
scroll to position [49322, 0]
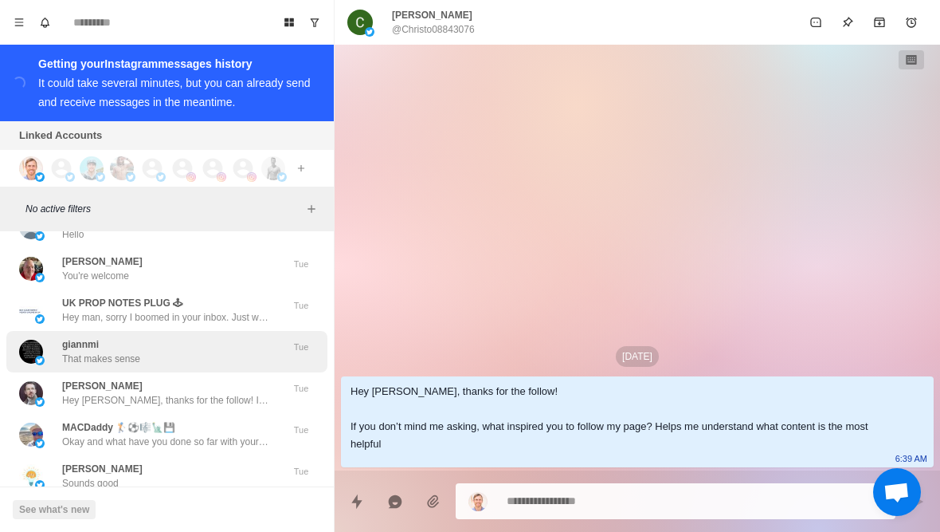
click at [57, 337] on div "giannmi That makes sense" at bounding box center [150, 351] width 262 height 29
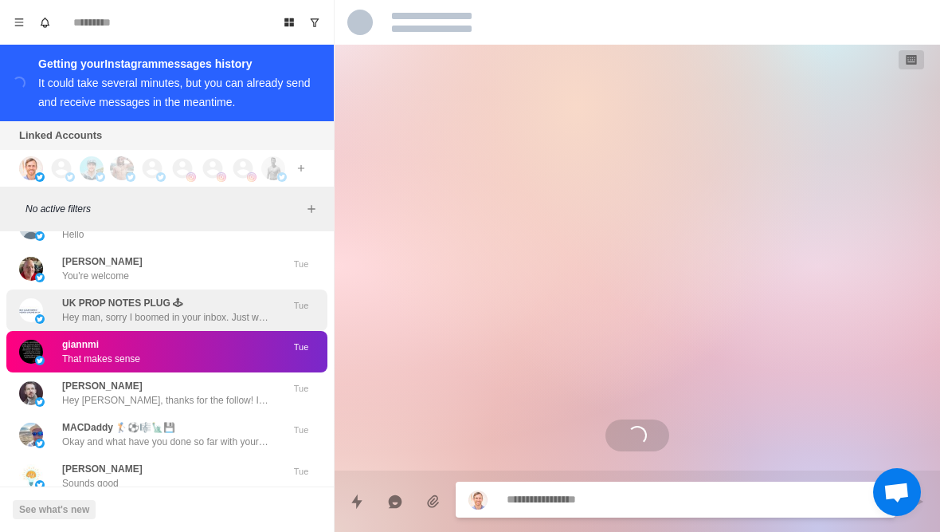
click at [36, 340] on img at bounding box center [31, 352] width 24 height 24
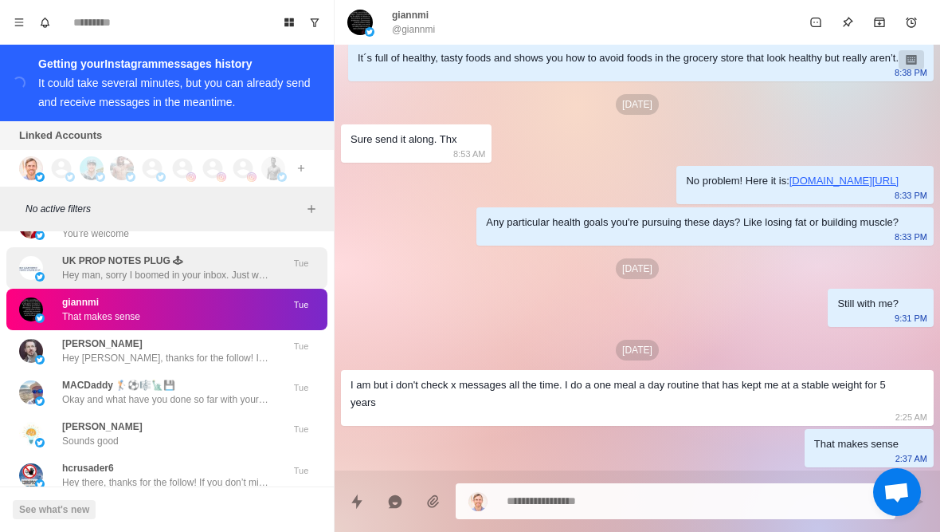
scroll to position [49390, 0]
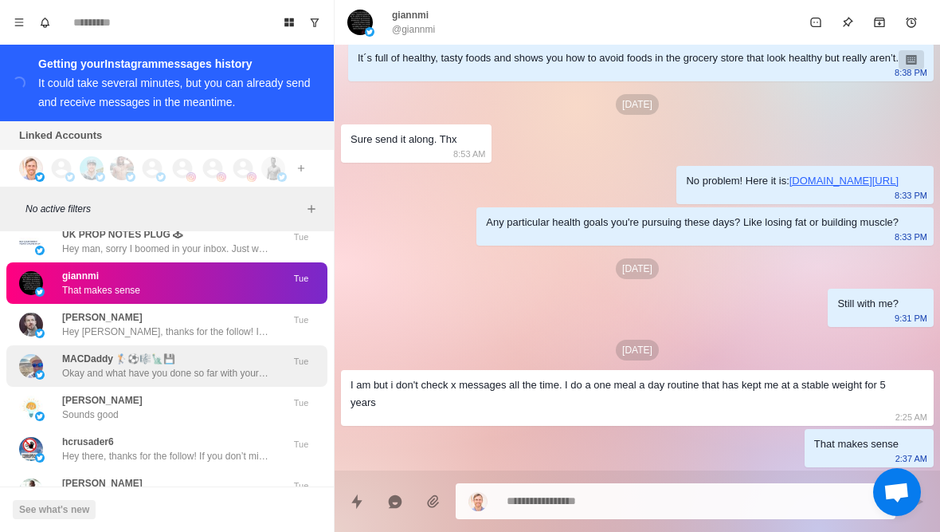
click at [55, 352] on div "MACDaddy 🏌️⚽️🎼🗽💾 Okay and what have you done so far with your diet and training…" at bounding box center [166, 365] width 321 height 41
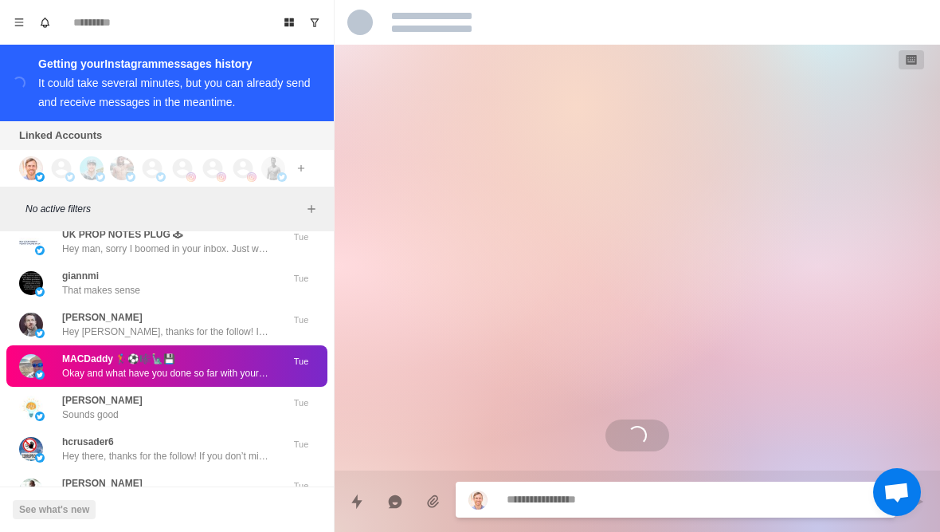
scroll to position [148, 0]
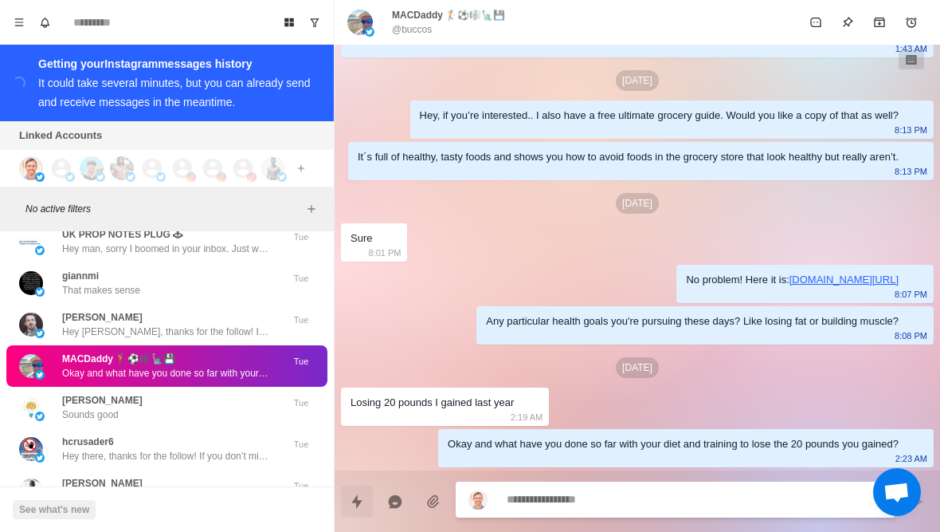
click at [371, 486] on button "Quick replies" at bounding box center [357, 501] width 32 height 32
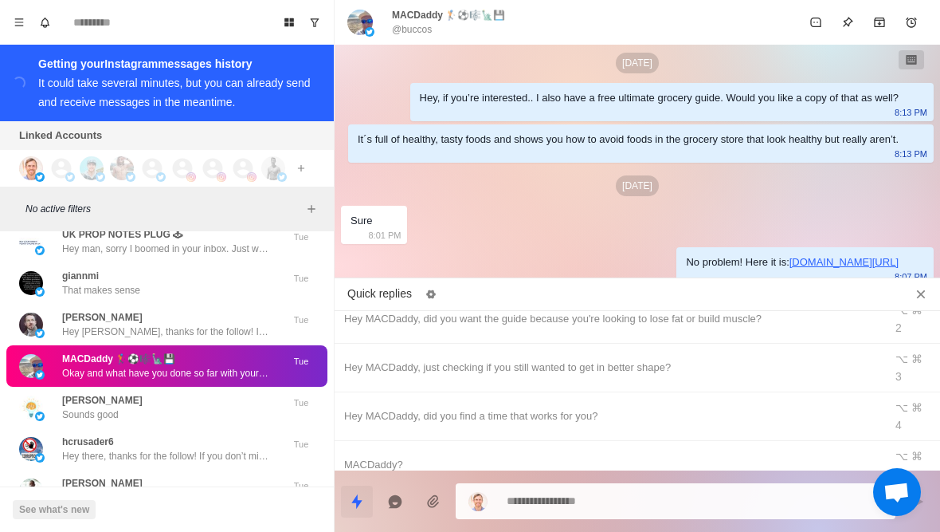
scroll to position [78, 0]
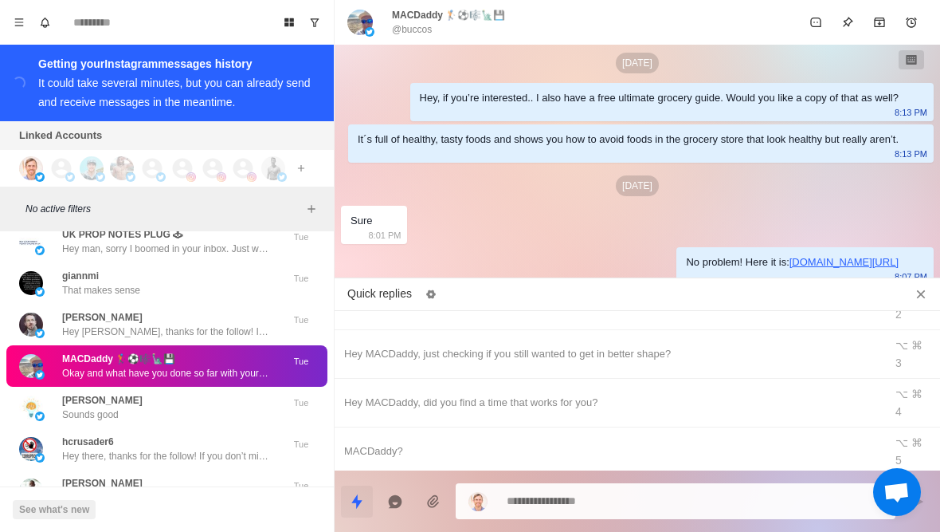
type textarea "*"
click at [383, 491] on div "Bumping this up" at bounding box center [609, 500] width 531 height 18
type textarea "**********"
click at [618, 501] on textarea "**********" at bounding box center [695, 500] width 376 height 23
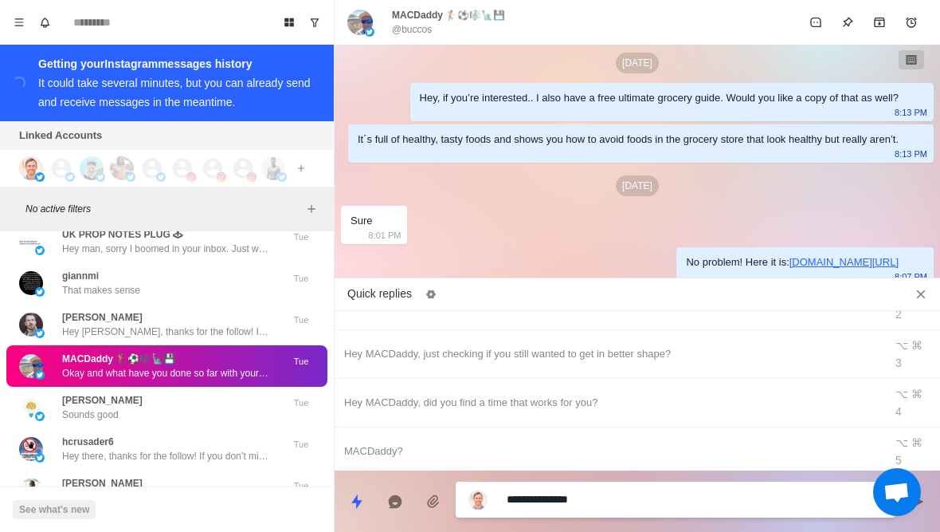
type textarea "*"
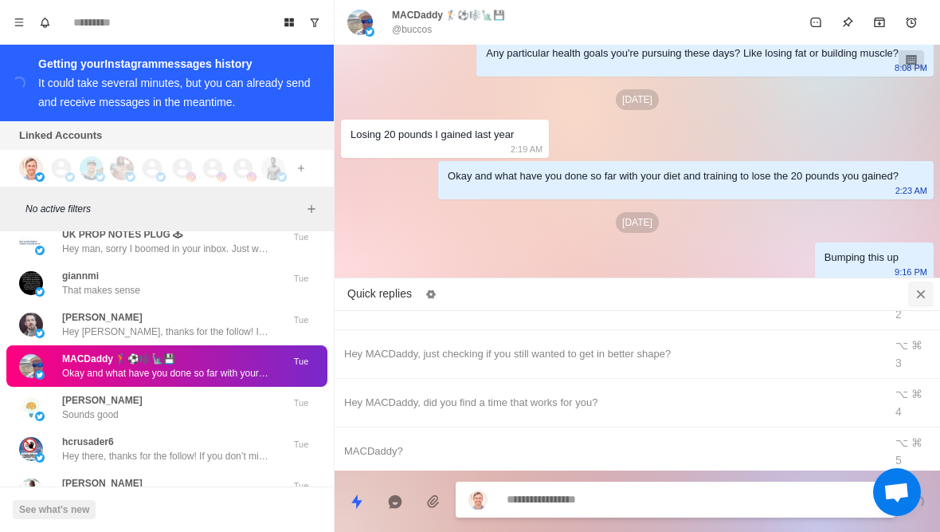
click at [916, 298] on button "Close quick replies" at bounding box center [922, 294] width 26 height 26
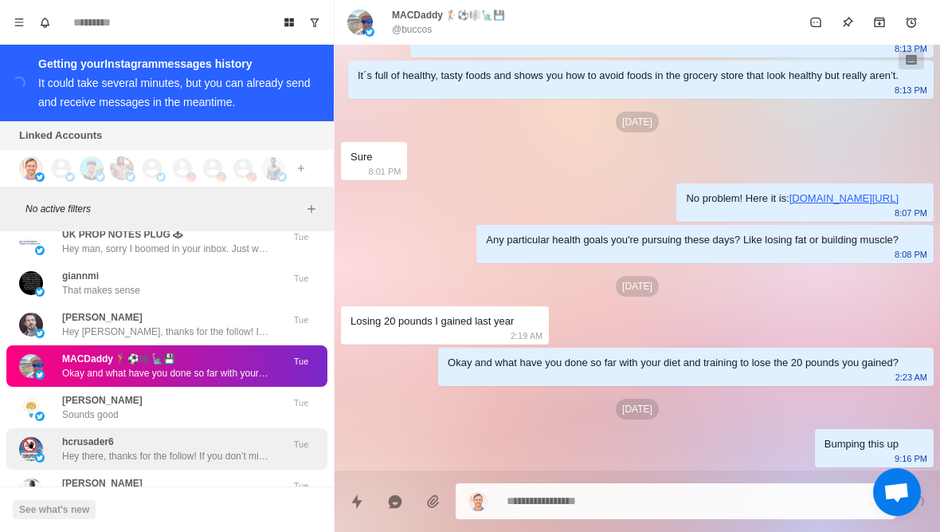
click at [82, 449] on p "Hey there, thanks for the follow! If you don’t mind me asking, what inspired yo…" at bounding box center [165, 456] width 207 height 14
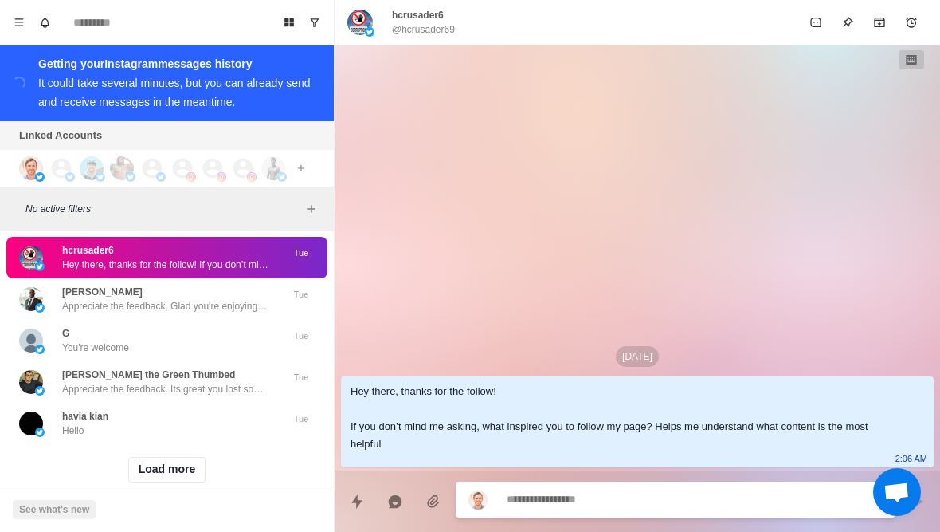
scroll to position [49581, 0]
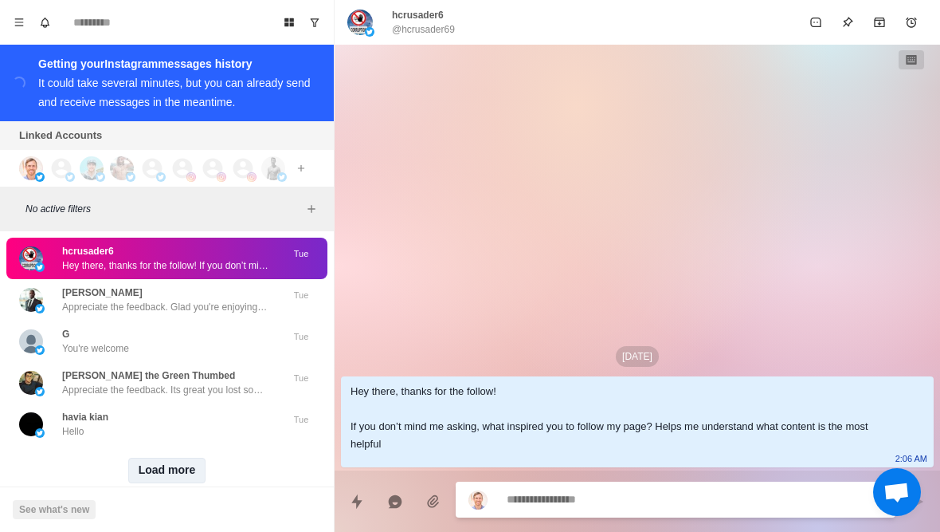
click at [144, 457] on button "Load more" at bounding box center [167, 470] width 78 height 26
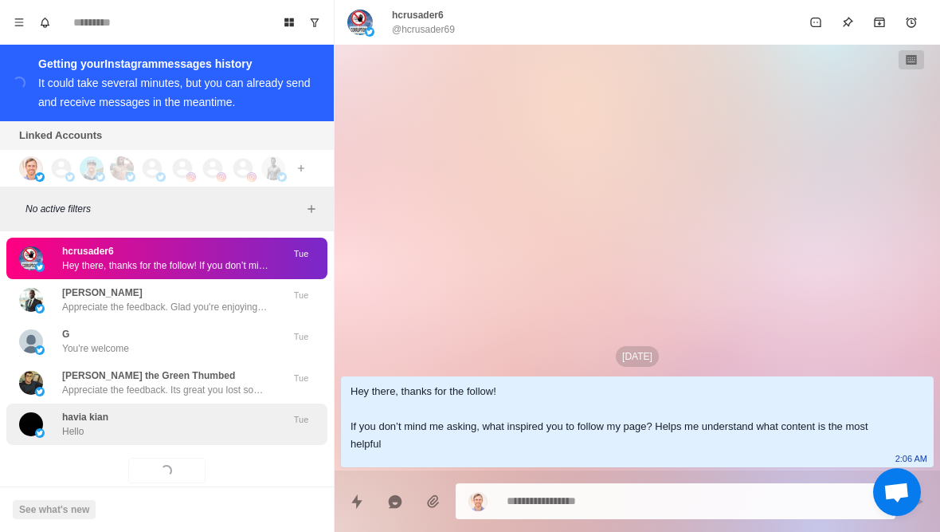
click at [91, 416] on div "havia kian Hello Tue" at bounding box center [166, 423] width 321 height 41
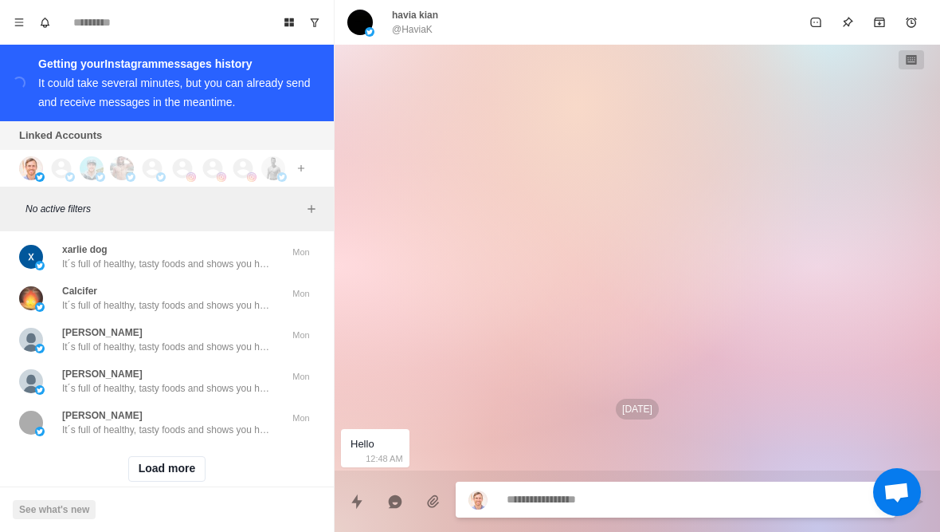
scroll to position [50410, 0]
click at [157, 457] on button "Load more" at bounding box center [167, 470] width 78 height 26
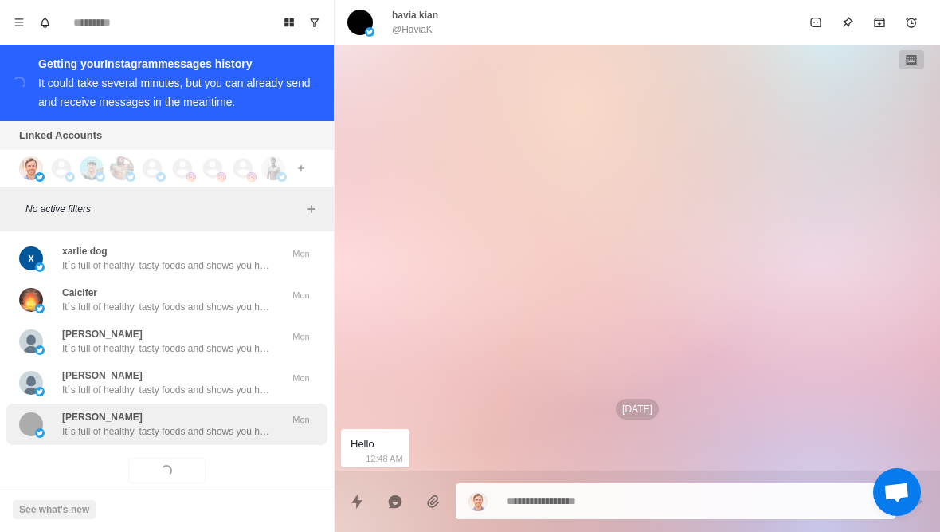
click at [113, 415] on div "Jashan It´s full of healthy, tasty foods and shows you how to avoid foods in th…" at bounding box center [166, 423] width 321 height 41
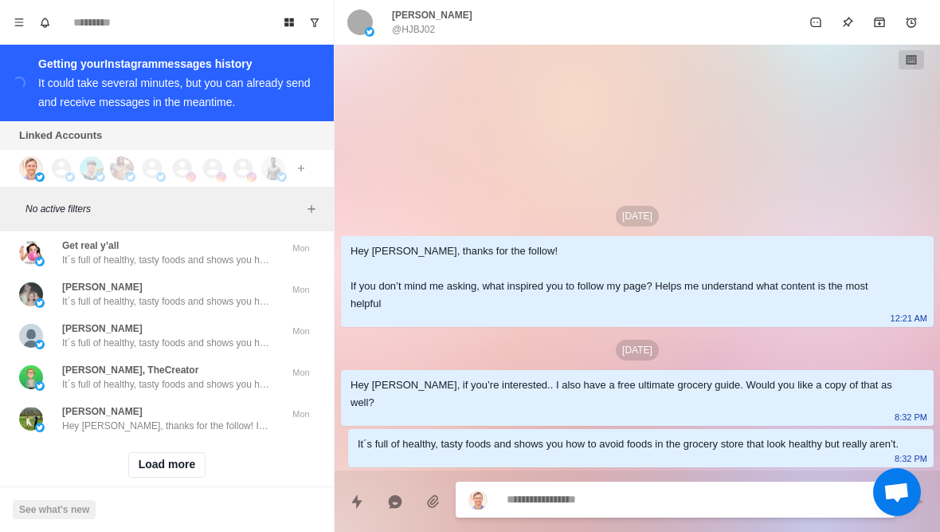
scroll to position [51238, 0]
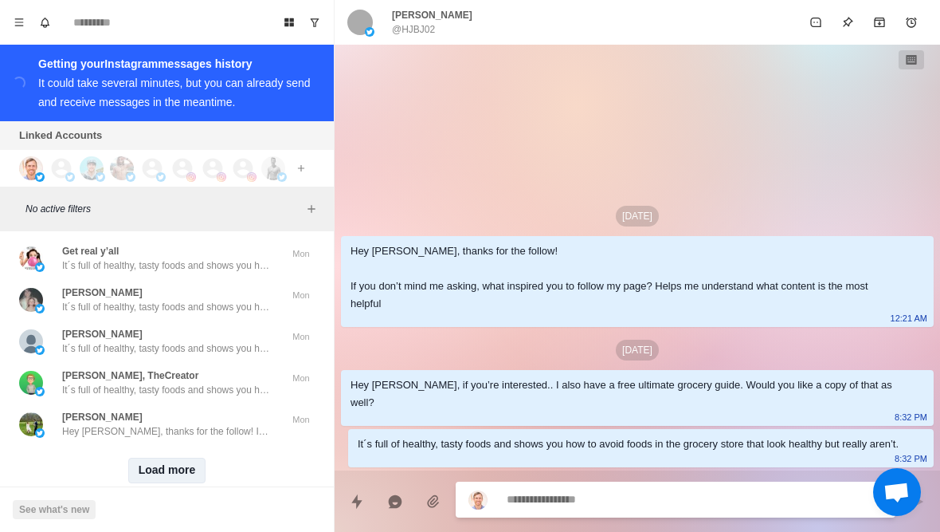
click at [151, 457] on button "Load more" at bounding box center [167, 470] width 78 height 26
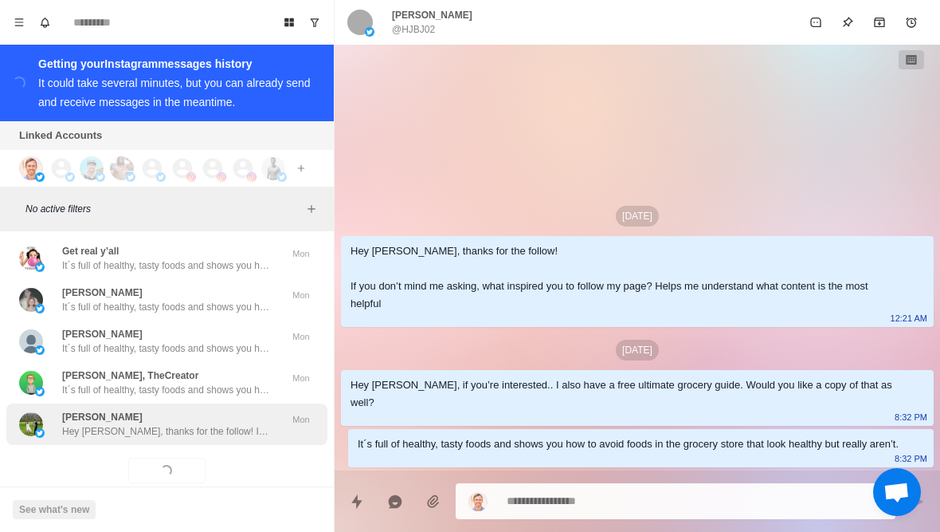
click at [124, 414] on div "Casey Reynolds Hey Casey, thanks for the follow! If you don’t mind me asking, w…" at bounding box center [166, 423] width 321 height 41
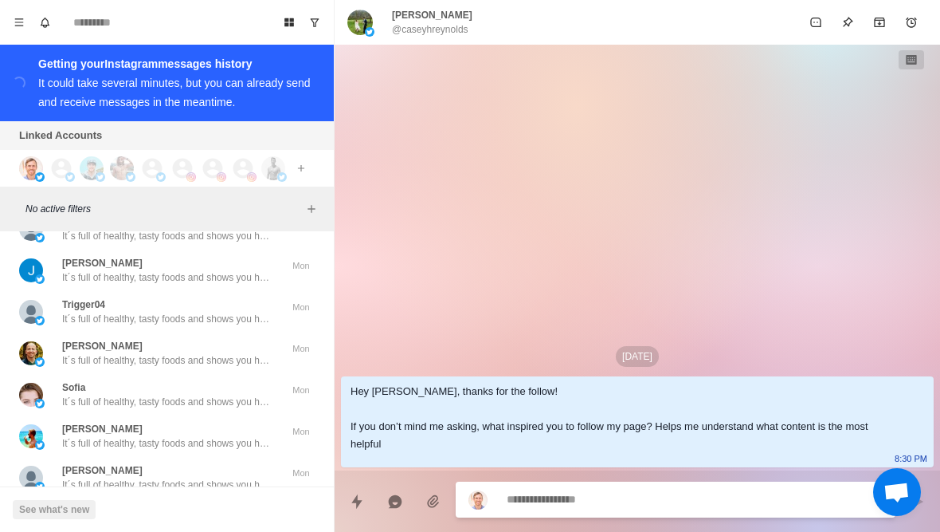
scroll to position [50646, 0]
type textarea "*"
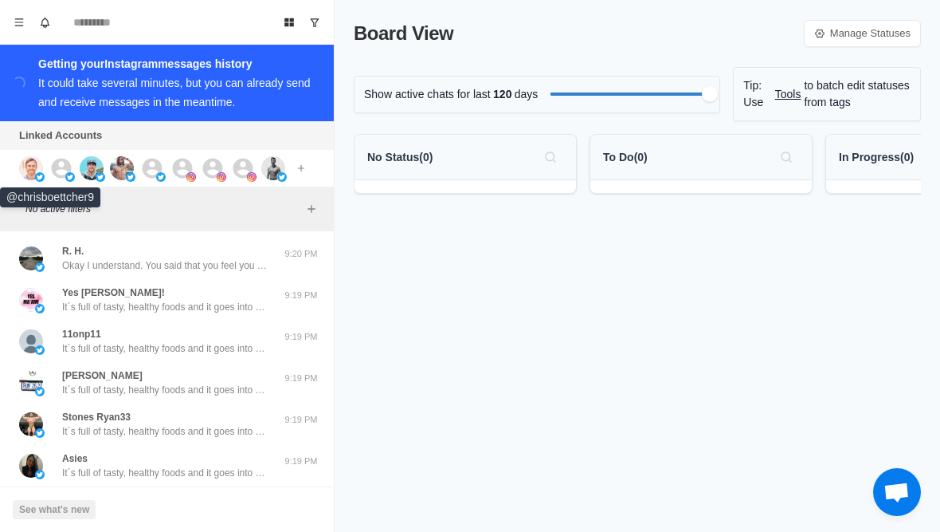
click at [27, 169] on img at bounding box center [31, 168] width 24 height 24
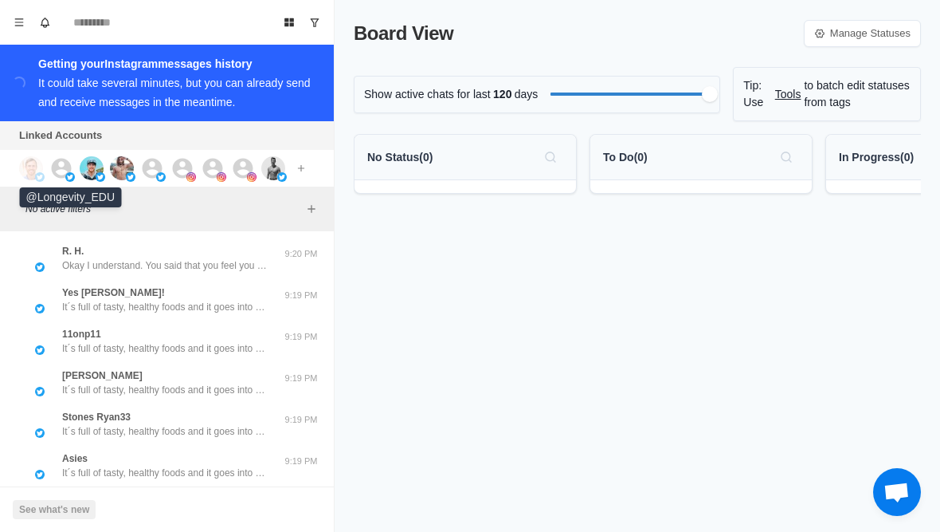
click at [65, 179] on img at bounding box center [70, 177] width 10 height 10
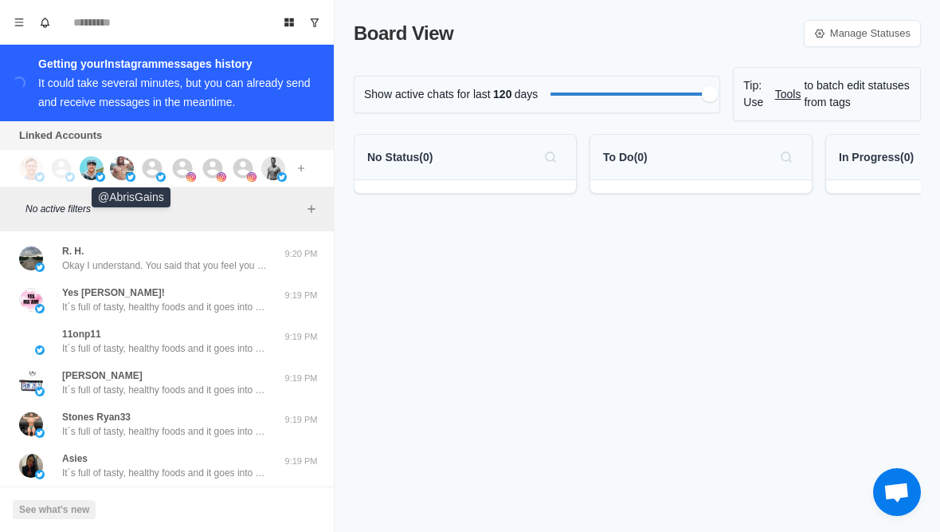
click at [127, 164] on img at bounding box center [122, 168] width 24 height 24
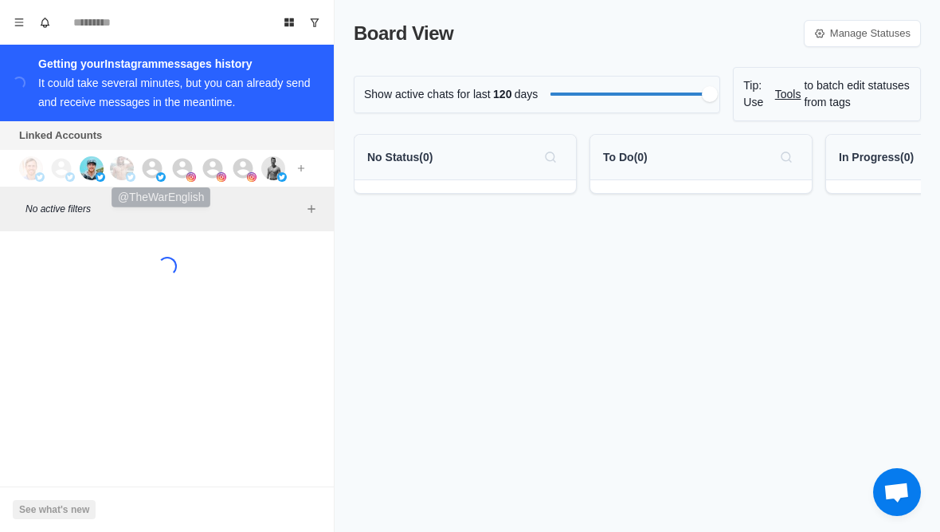
click at [151, 169] on icon at bounding box center [153, 168] width 20 height 20
click at [188, 178] on img at bounding box center [191, 177] width 10 height 10
click at [211, 172] on icon at bounding box center [213, 168] width 24 height 24
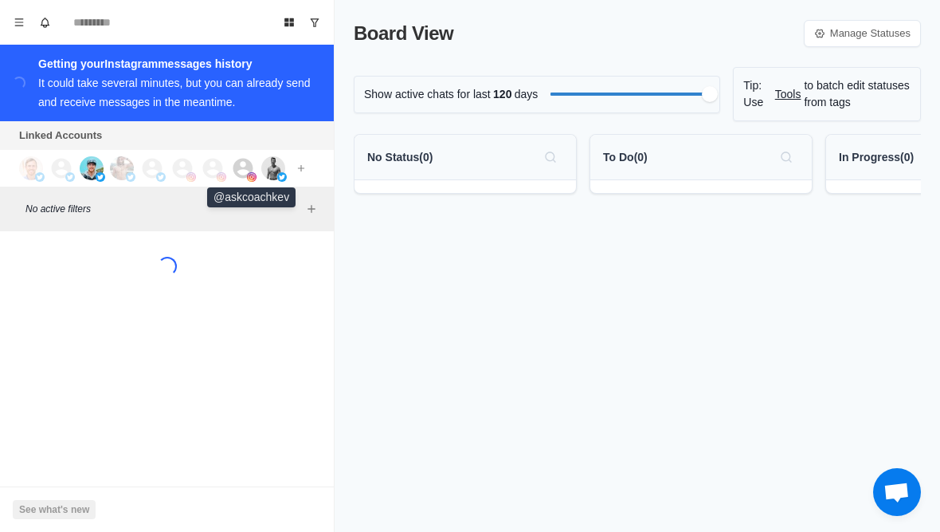
click at [237, 172] on icon at bounding box center [243, 168] width 24 height 24
click at [269, 174] on img at bounding box center [273, 168] width 24 height 24
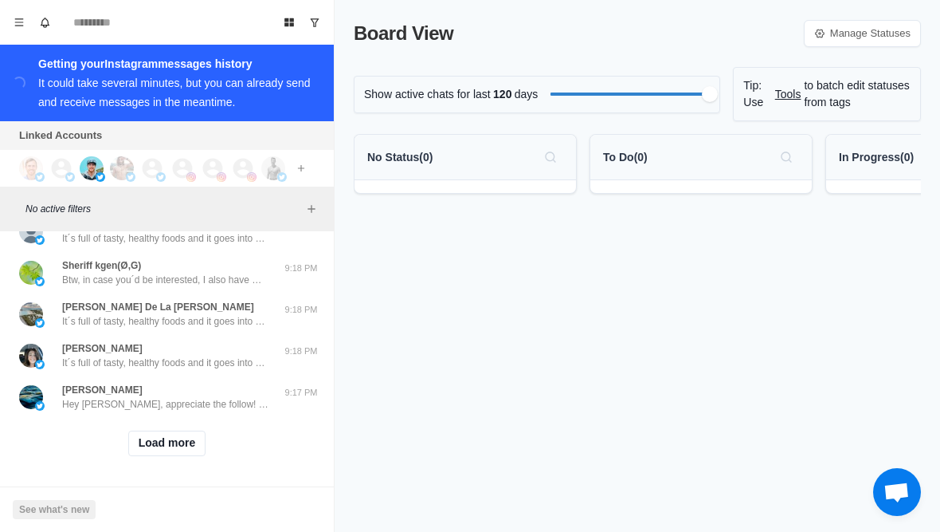
scroll to position [650, 0]
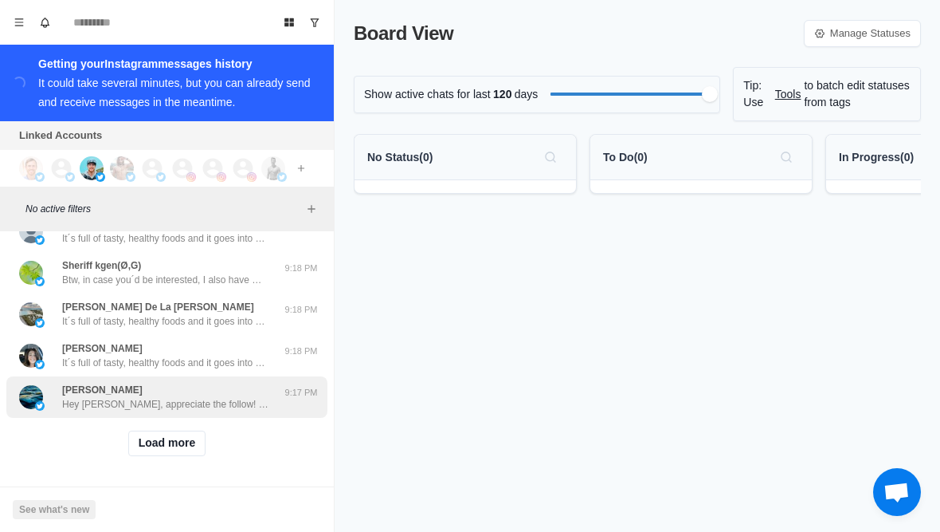
click at [155, 414] on div "[PERSON_NAME] Hey [PERSON_NAME], appreciate the follow! Curious, what got you i…" at bounding box center [166, 396] width 321 height 41
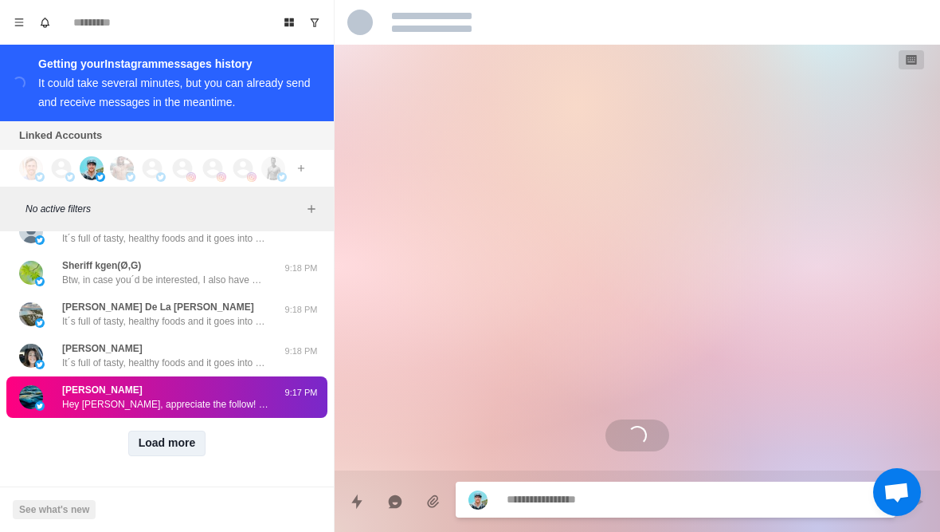
click at [190, 441] on button "Load more" at bounding box center [167, 443] width 78 height 26
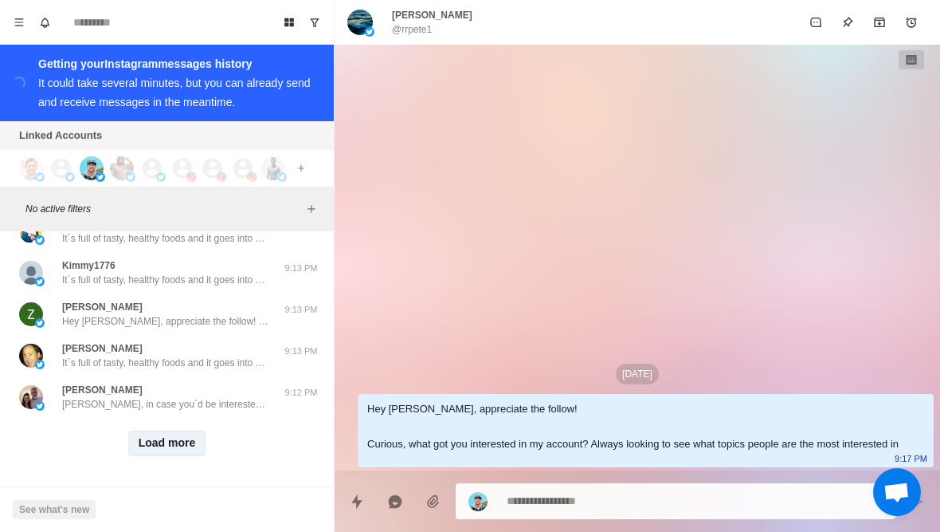
click at [168, 446] on button "Load more" at bounding box center [167, 443] width 78 height 26
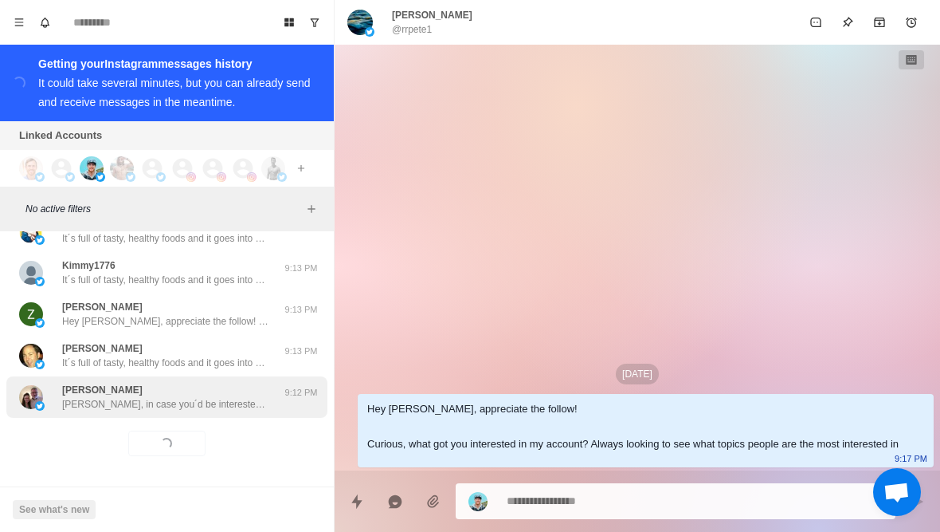
click at [134, 400] on p "[PERSON_NAME], in case you´d be interested, I also have my ultimate grocery gui…" at bounding box center [165, 404] width 207 height 14
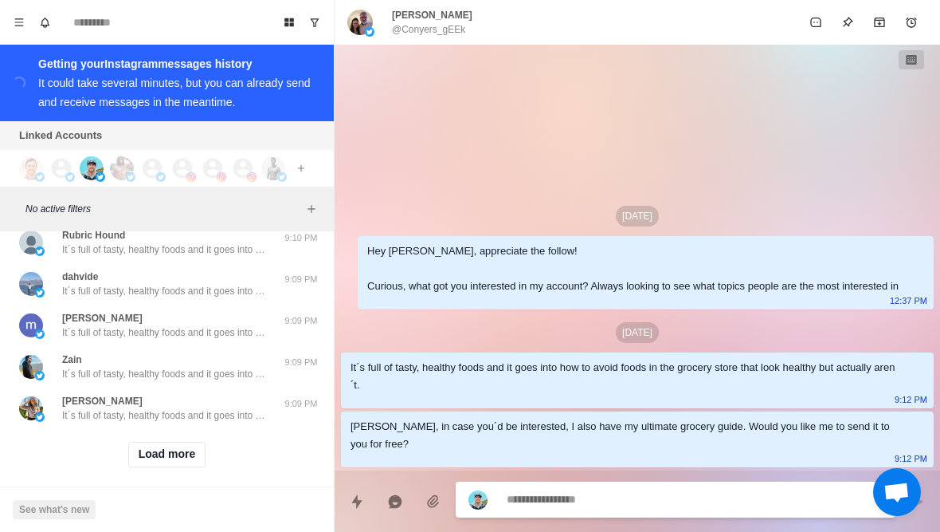
scroll to position [2699, 0]
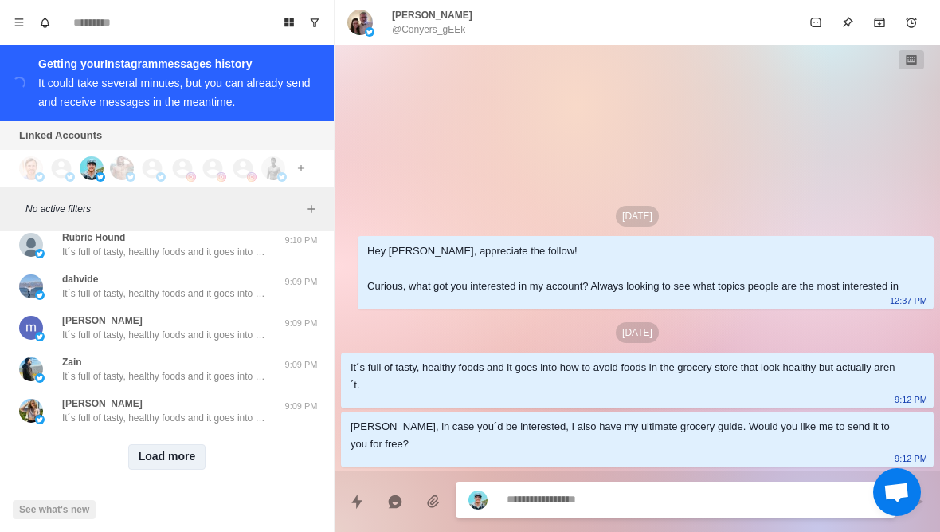
click at [155, 444] on button "Load more" at bounding box center [167, 457] width 78 height 26
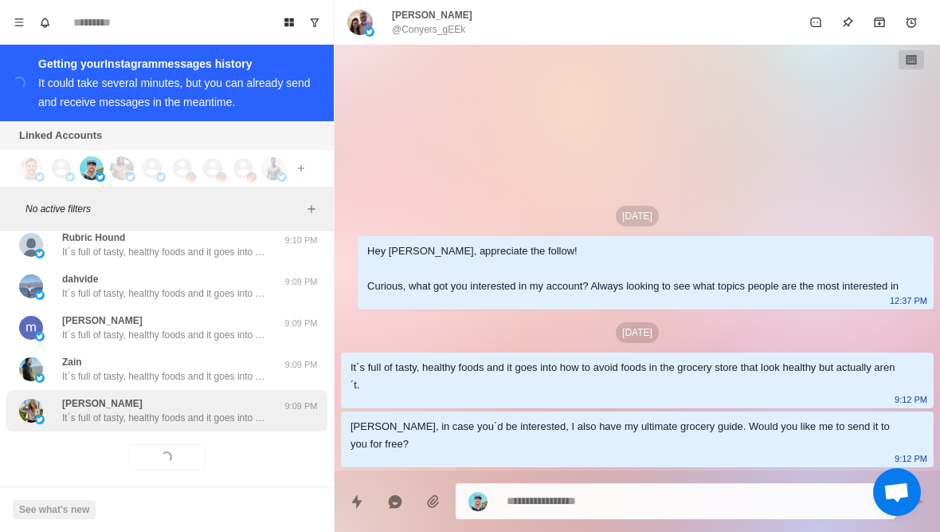
click at [121, 396] on p "[PERSON_NAME]" at bounding box center [102, 403] width 80 height 14
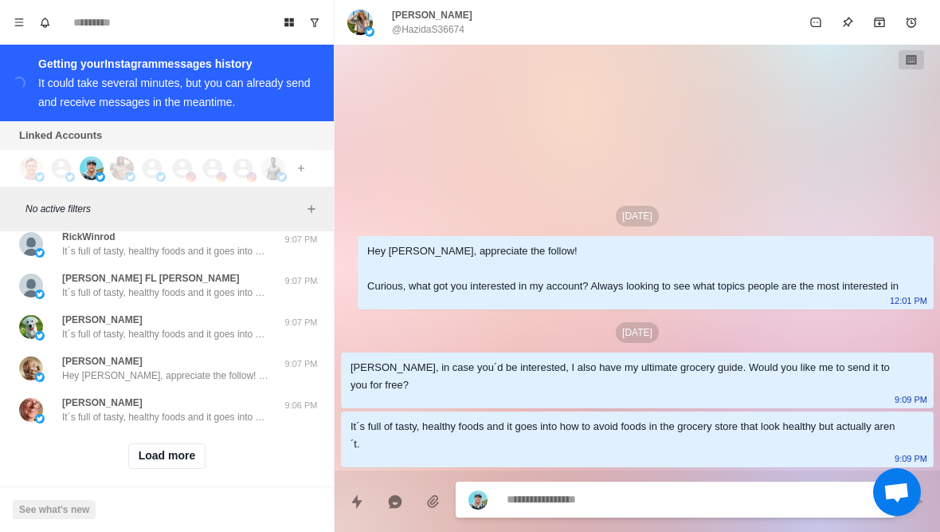
scroll to position [3527, 0]
click at [150, 446] on button "Load more" at bounding box center [167, 457] width 78 height 26
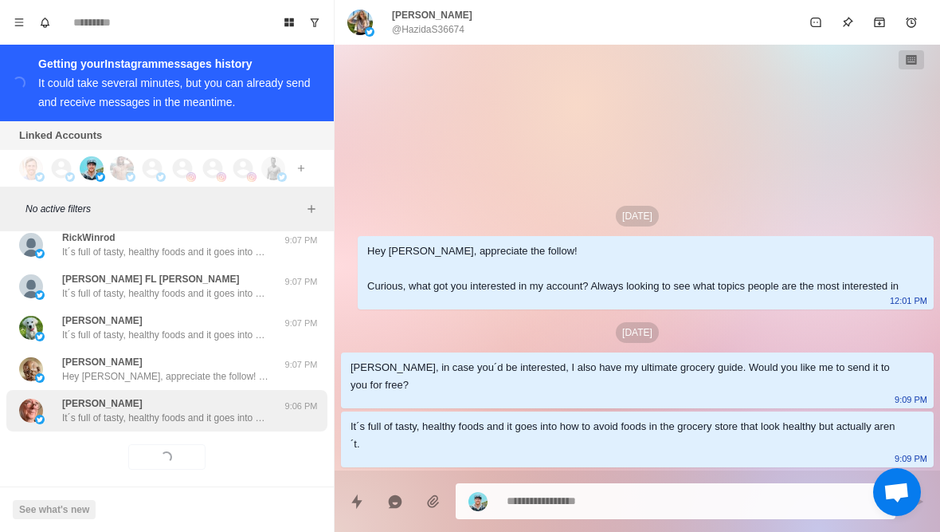
click at [92, 410] on p "It´s full of tasty, healthy foods and it goes into how to avoid foods in the gr…" at bounding box center [165, 417] width 207 height 14
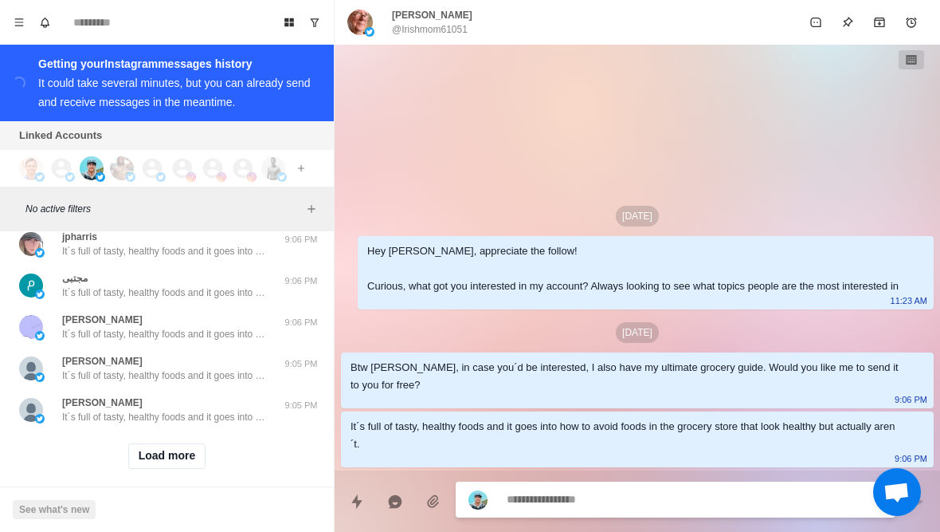
scroll to position [4356, 0]
click at [161, 449] on button "Load more" at bounding box center [167, 457] width 78 height 26
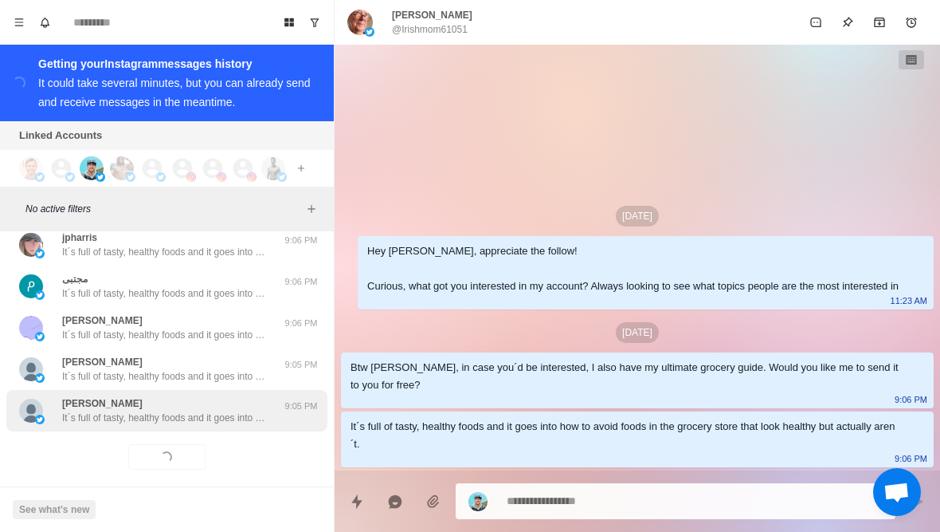
click at [117, 410] on p "It´s full of tasty, healthy foods and it goes into how to avoid foods in the gr…" at bounding box center [165, 417] width 207 height 14
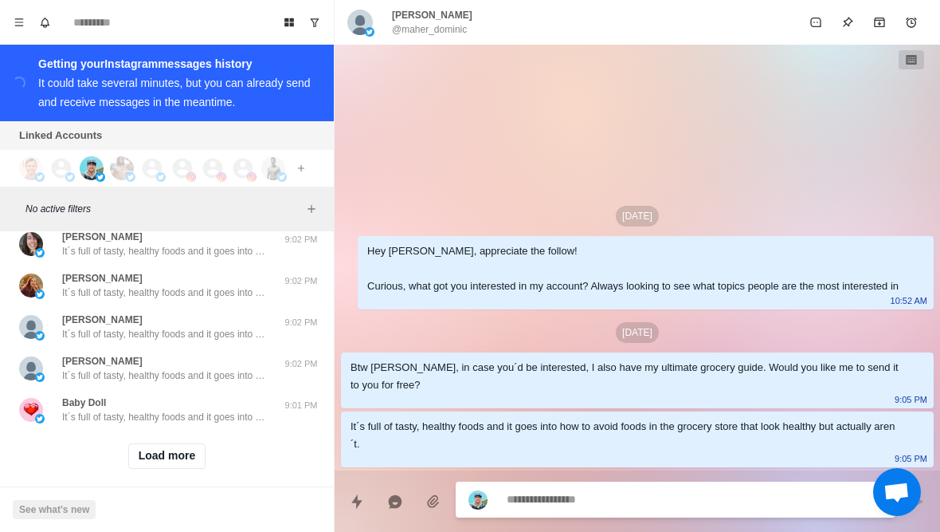
scroll to position [5185, 0]
click at [146, 444] on button "Load more" at bounding box center [167, 457] width 78 height 26
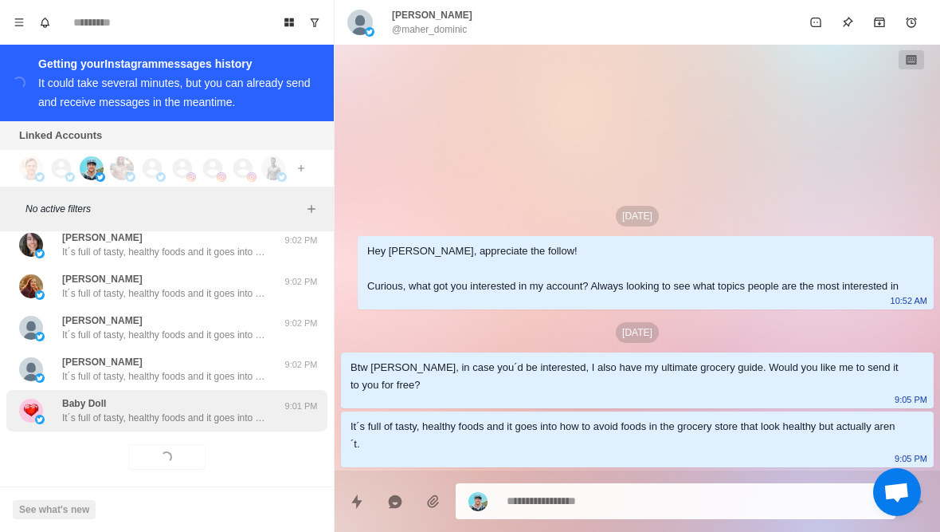
click at [101, 410] on p "It´s full of tasty, healthy foods and it goes into how to avoid foods in the gr…" at bounding box center [165, 417] width 207 height 14
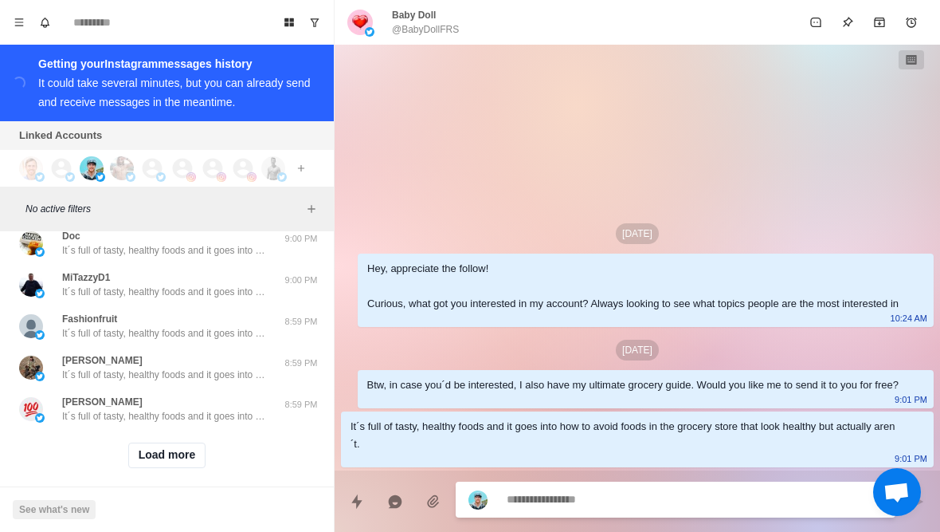
scroll to position [6014, 0]
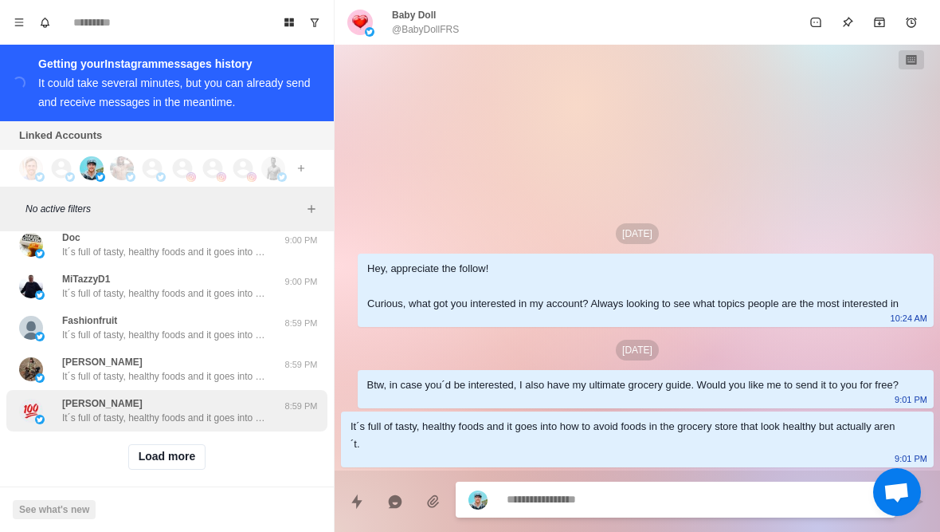
click at [76, 396] on p "[PERSON_NAME]" at bounding box center [102, 403] width 80 height 14
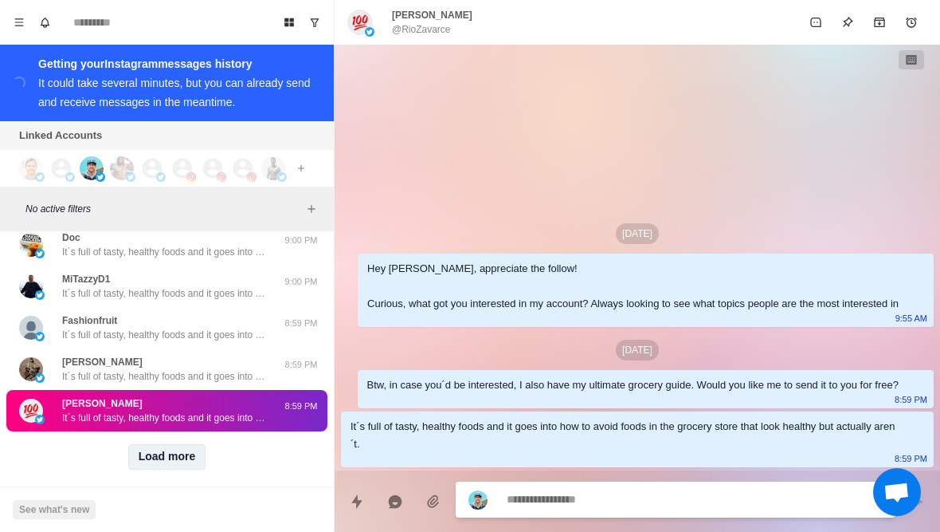
click at [155, 444] on button "Load more" at bounding box center [167, 457] width 78 height 26
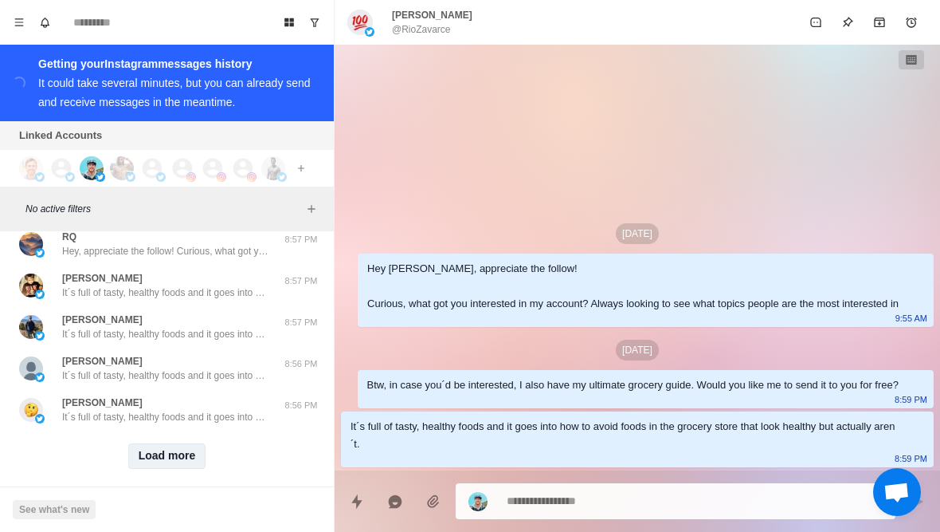
scroll to position [6843, 0]
click at [151, 453] on button "Load more" at bounding box center [167, 457] width 78 height 26
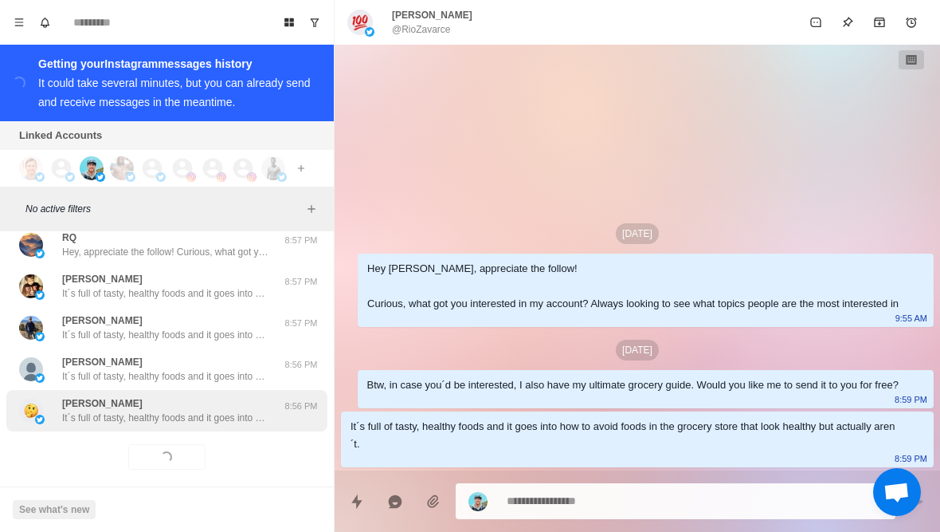
click at [110, 410] on p "It´s full of tasty, healthy foods and it goes into how to avoid foods in the gr…" at bounding box center [165, 417] width 207 height 14
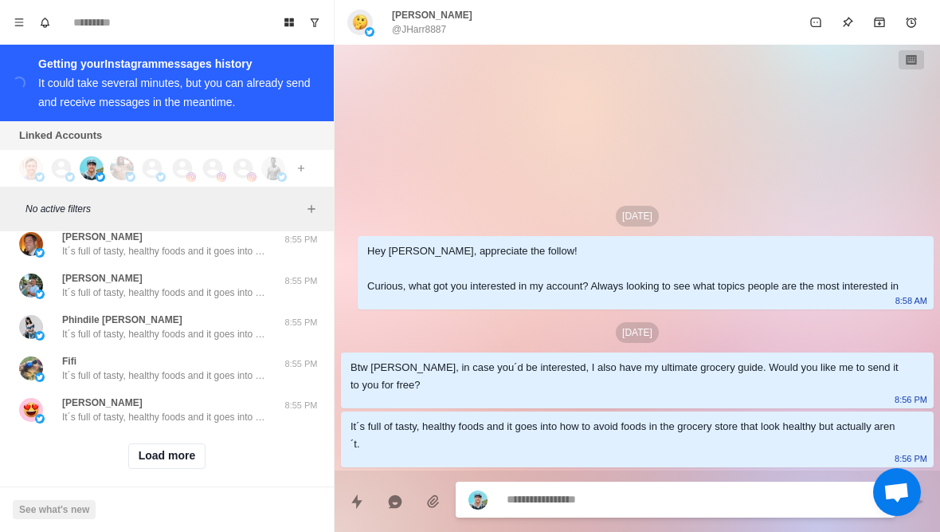
scroll to position [7672, 0]
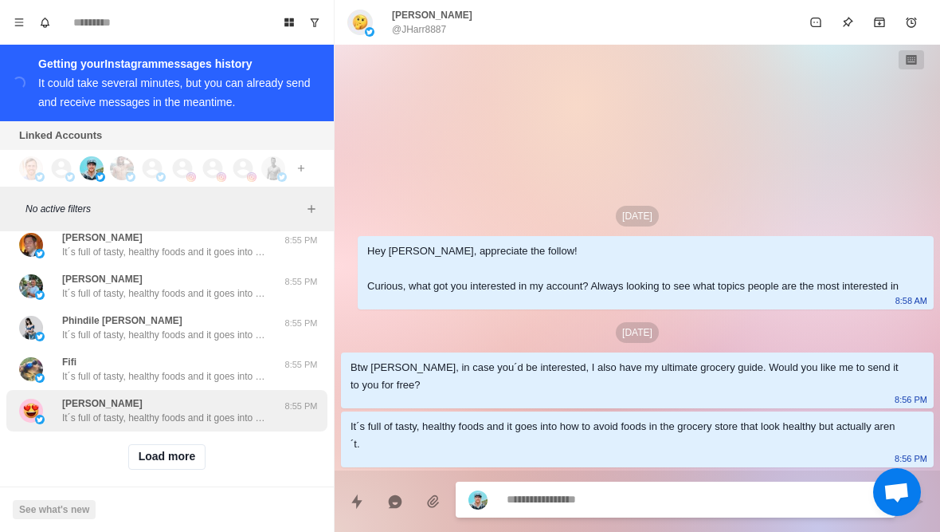
click at [207, 410] on p "It´s full of tasty, healthy foods and it goes into how to avoid foods in the gr…" at bounding box center [165, 417] width 207 height 14
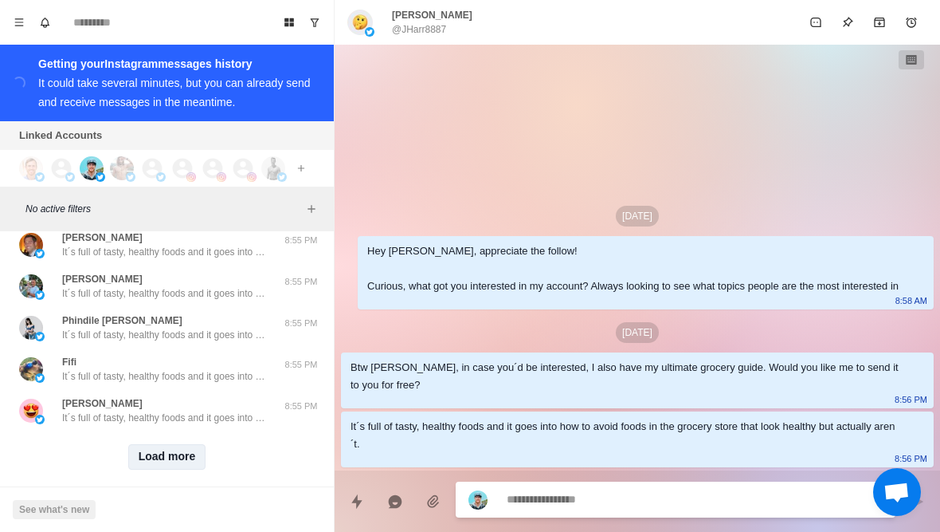
click at [186, 449] on button "Load more" at bounding box center [167, 457] width 78 height 26
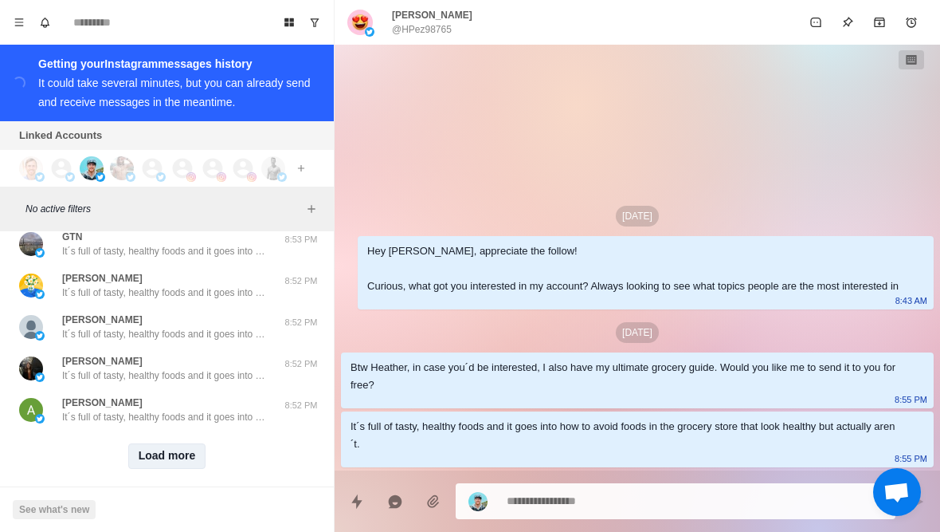
scroll to position [8500, 0]
click at [189, 444] on button "Load more" at bounding box center [167, 457] width 78 height 26
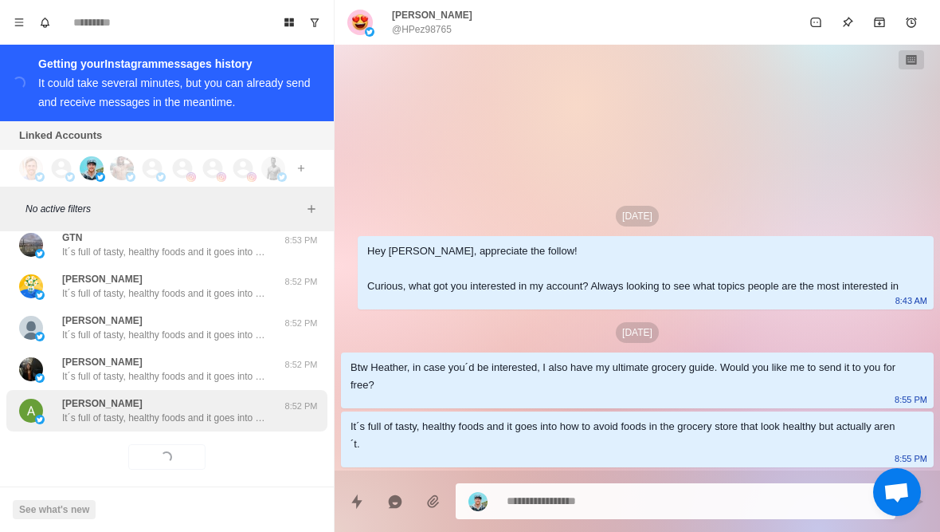
click at [214, 396] on div "[PERSON_NAME] It´s full of tasty, healthy foods and it goes into how to avoid f…" at bounding box center [165, 410] width 207 height 29
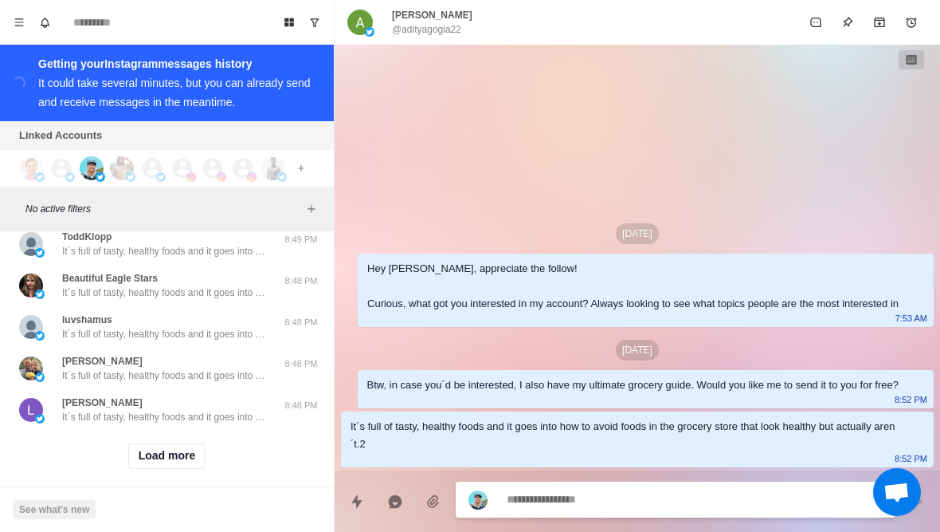
scroll to position [9329, 0]
click at [196, 444] on button "Load more" at bounding box center [167, 457] width 78 height 26
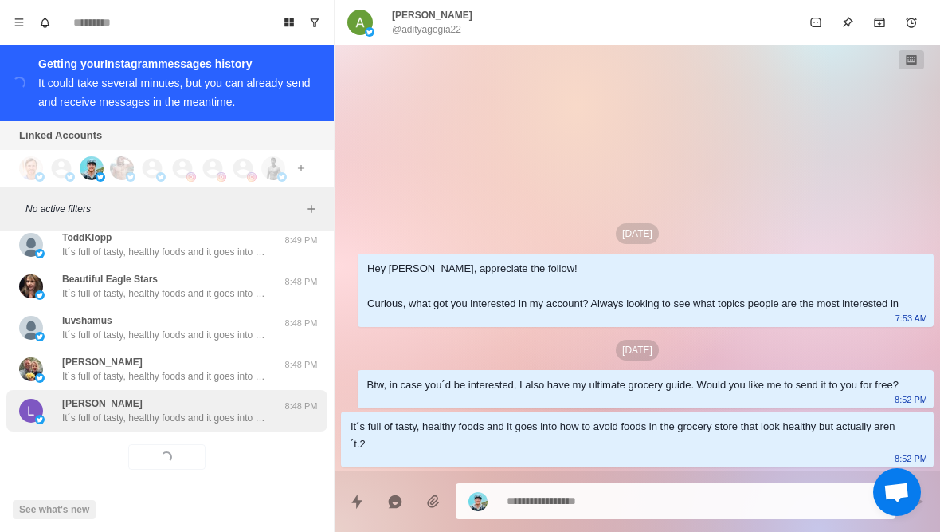
click at [214, 415] on div "[PERSON_NAME] It´s full of tasty, healthy foods and it goes into how to avoid f…" at bounding box center [166, 410] width 321 height 41
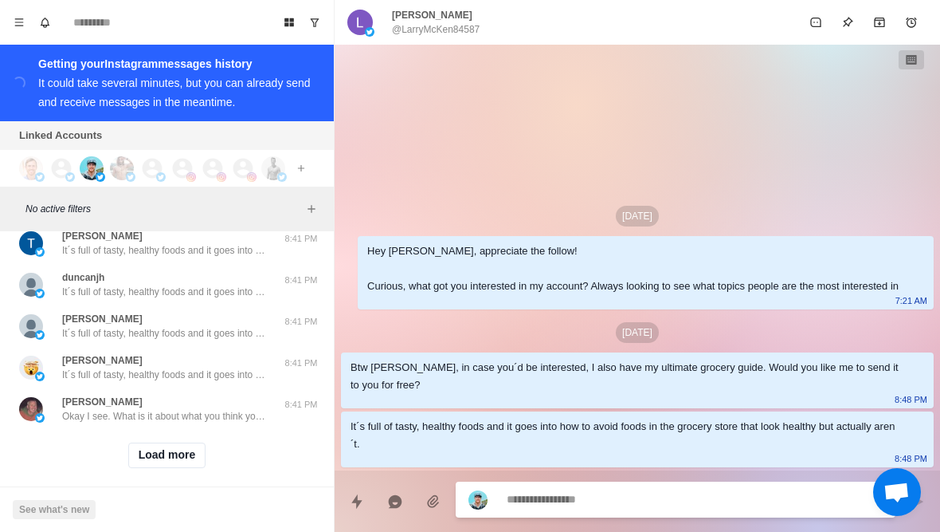
scroll to position [10158, 0]
click at [183, 451] on button "Load more" at bounding box center [167, 457] width 78 height 26
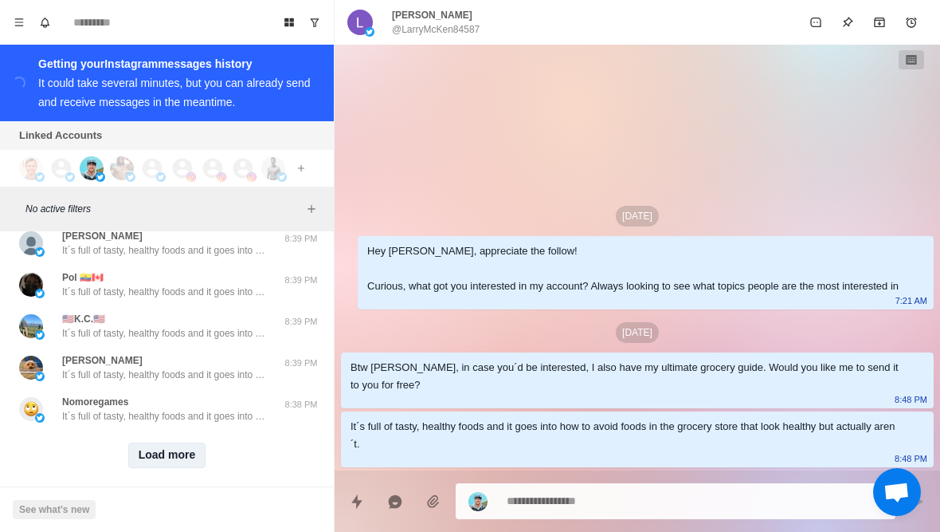
scroll to position [10987, 0]
click at [175, 449] on button "Load more" at bounding box center [167, 457] width 78 height 26
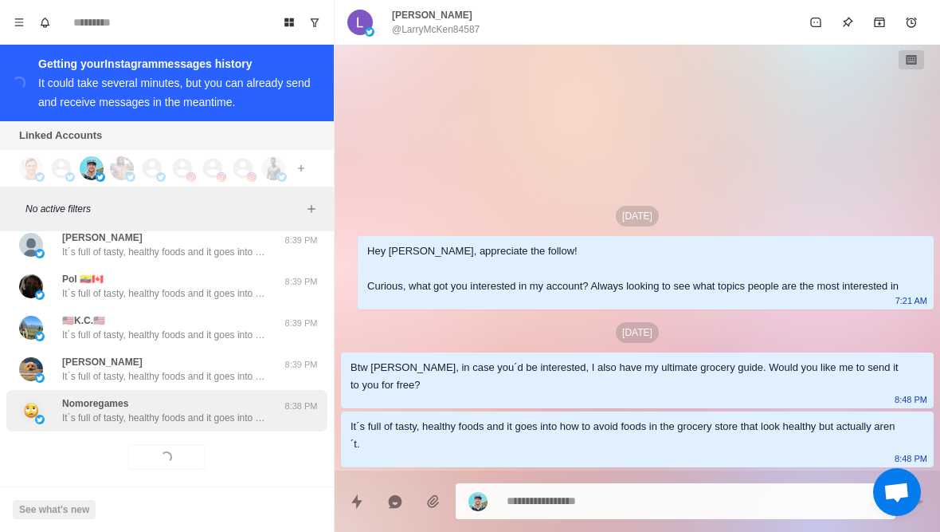
click at [196, 410] on p "It´s full of tasty, healthy foods and it goes into how to avoid foods in the gr…" at bounding box center [165, 417] width 207 height 14
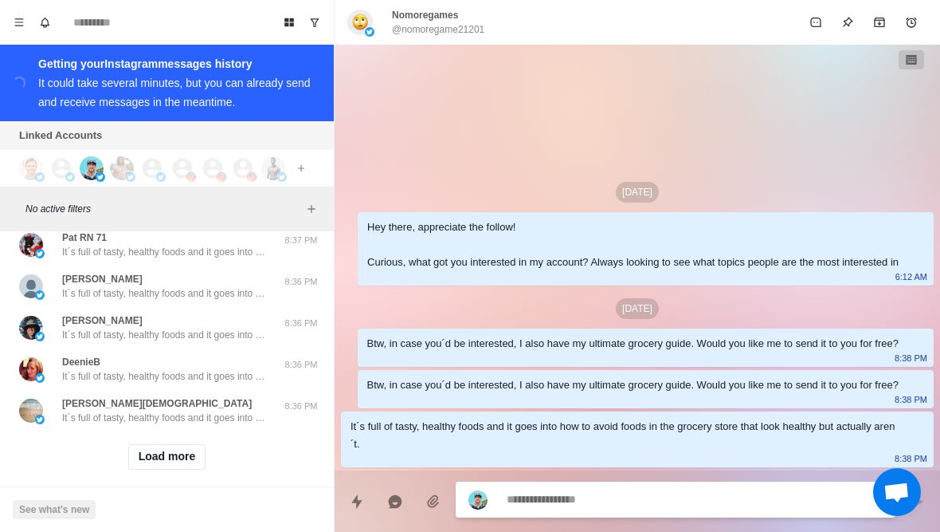
scroll to position [11816, 0]
click at [180, 454] on button "Load more" at bounding box center [167, 457] width 78 height 26
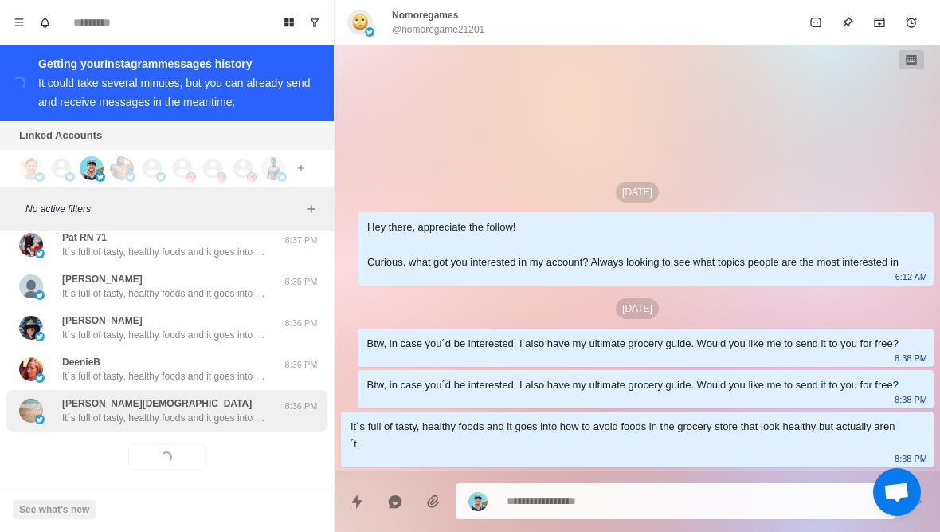
click at [198, 415] on div "[PERSON_NAME] It´s full of tasty, healthy foods and it goes into how to avoid f…" at bounding box center [166, 410] width 321 height 41
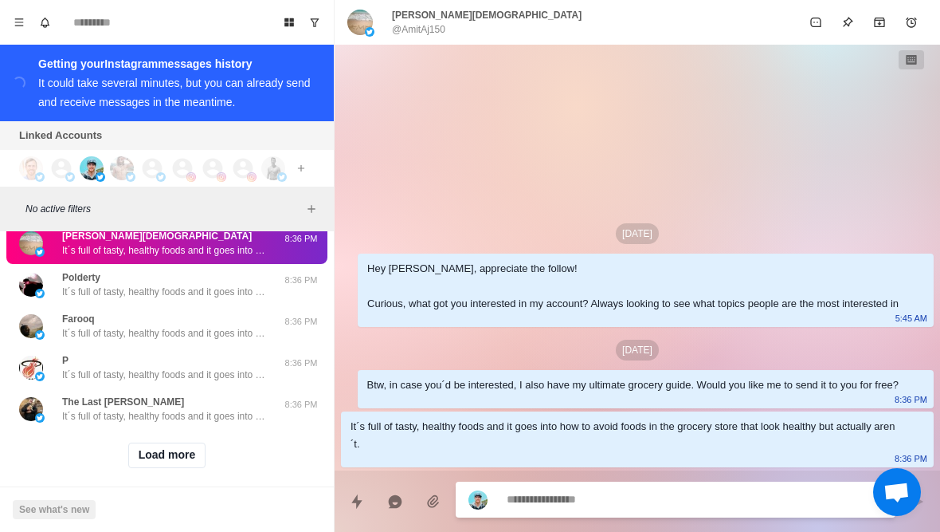
scroll to position [12645, 0]
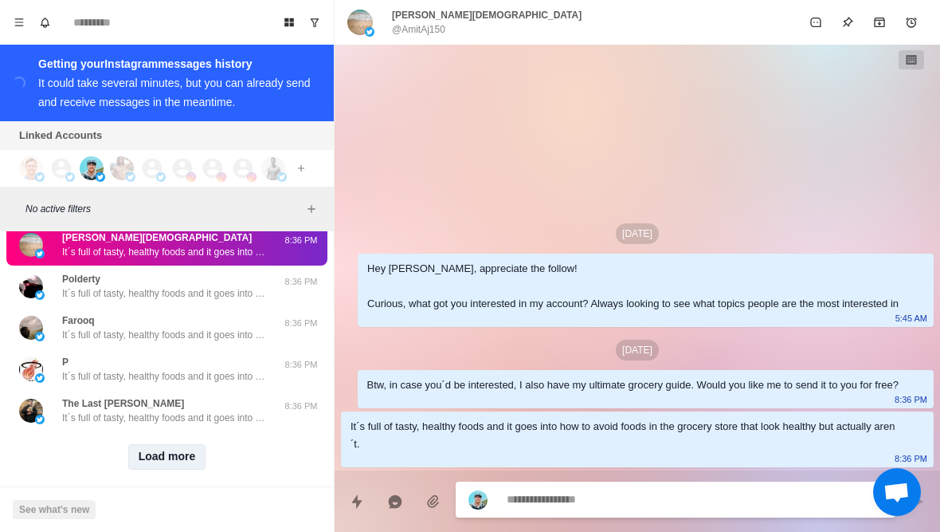
click at [179, 450] on button "Load more" at bounding box center [167, 457] width 78 height 26
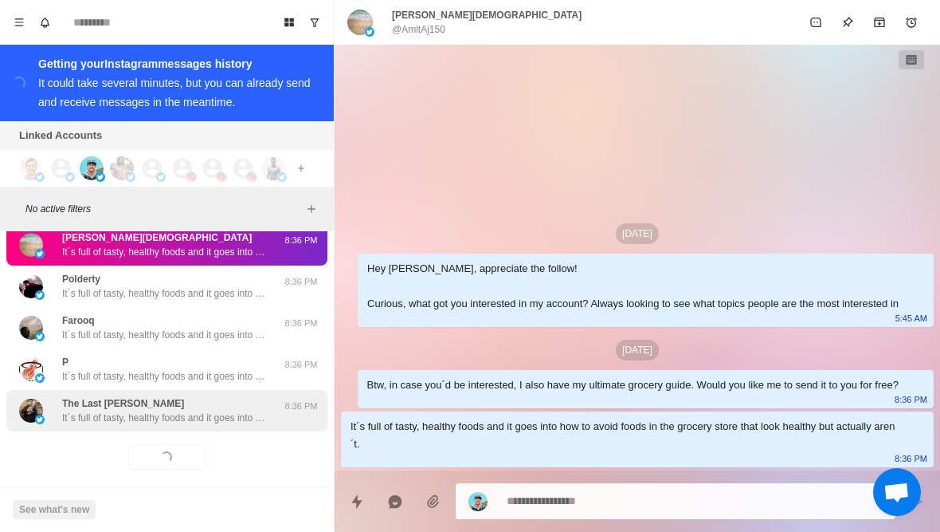
click at [217, 410] on p "It´s full of tasty, healthy foods and it goes into how to avoid foods in the gr…" at bounding box center [165, 417] width 207 height 14
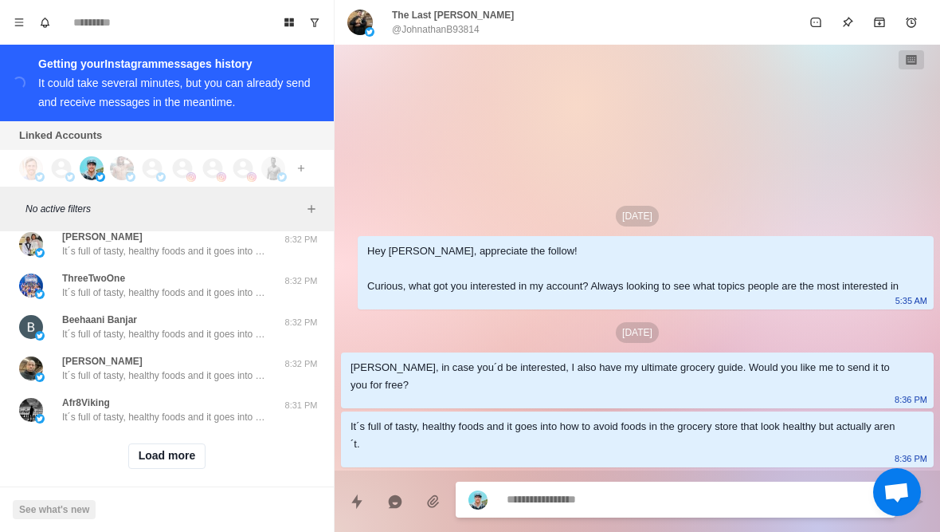
scroll to position [13473, 0]
click at [178, 453] on button "Load more" at bounding box center [167, 457] width 78 height 26
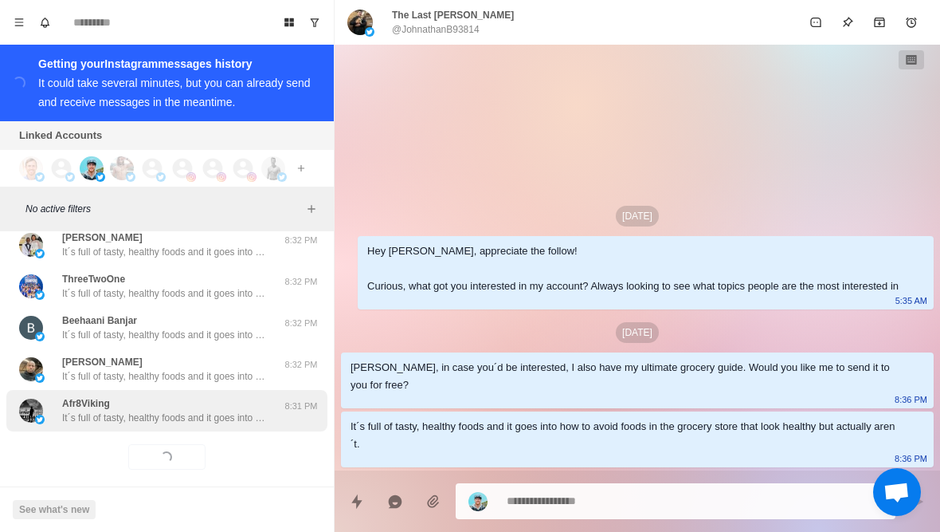
click at [217, 410] on p "It´s full of tasty, healthy foods and it goes into how to avoid foods in the gr…" at bounding box center [165, 417] width 207 height 14
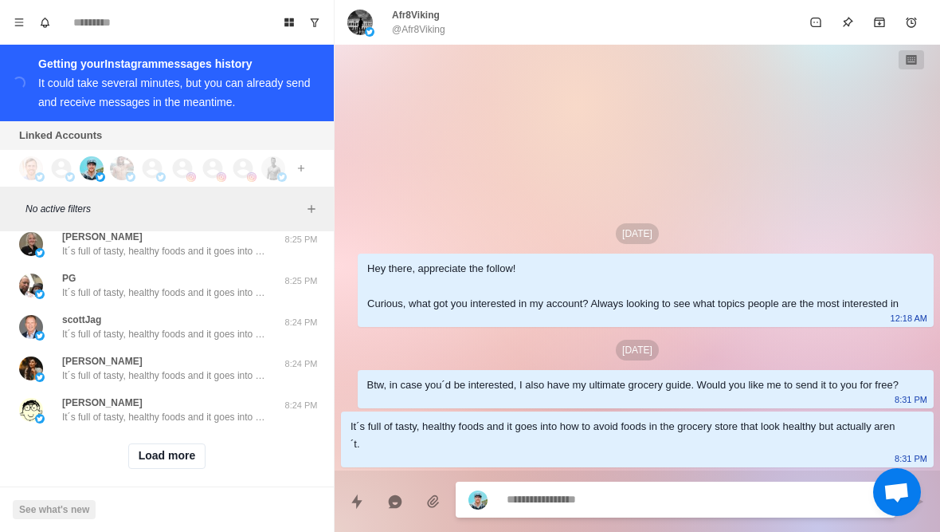
scroll to position [14302, 0]
click at [190, 454] on button "Load more" at bounding box center [167, 457] width 78 height 26
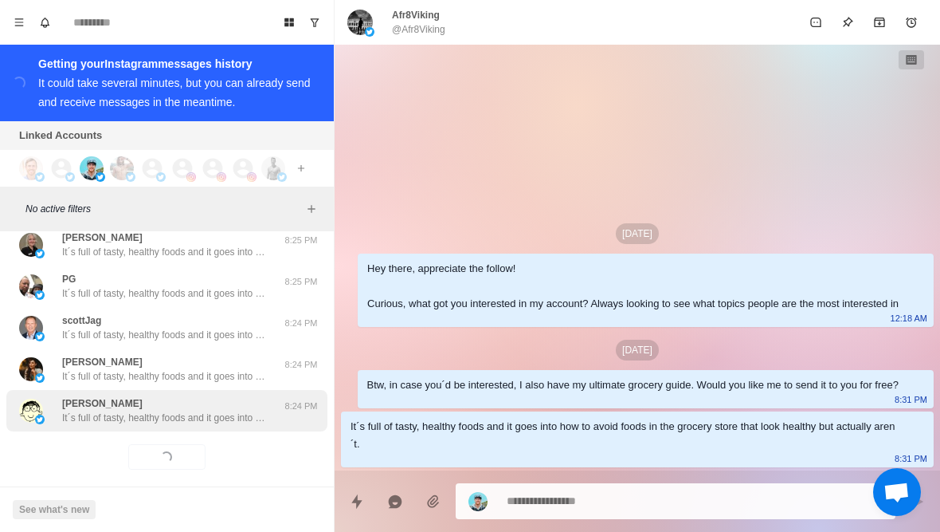
click at [221, 413] on div "Mark D It´s full of tasty, healthy foods and it goes into how to avoid foods in…" at bounding box center [166, 410] width 321 height 41
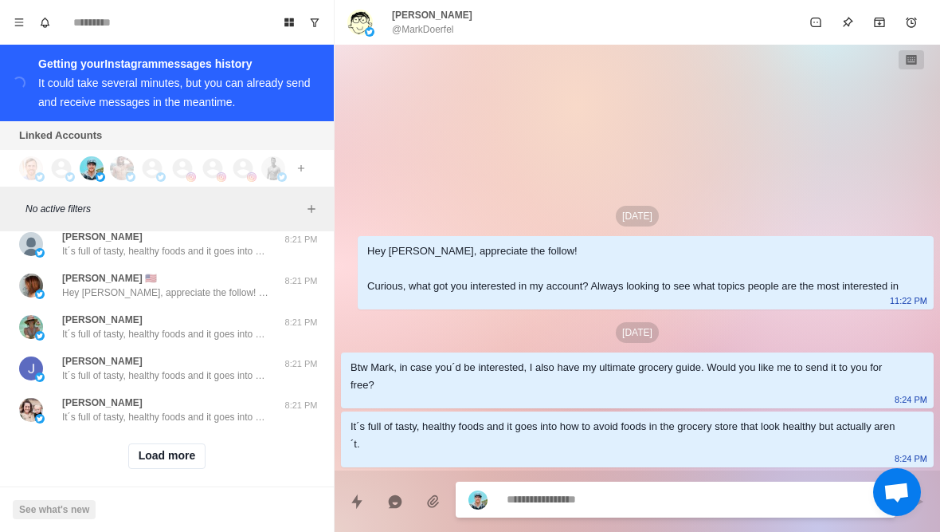
scroll to position [15131, 0]
click at [179, 454] on button "Load more" at bounding box center [167, 457] width 78 height 26
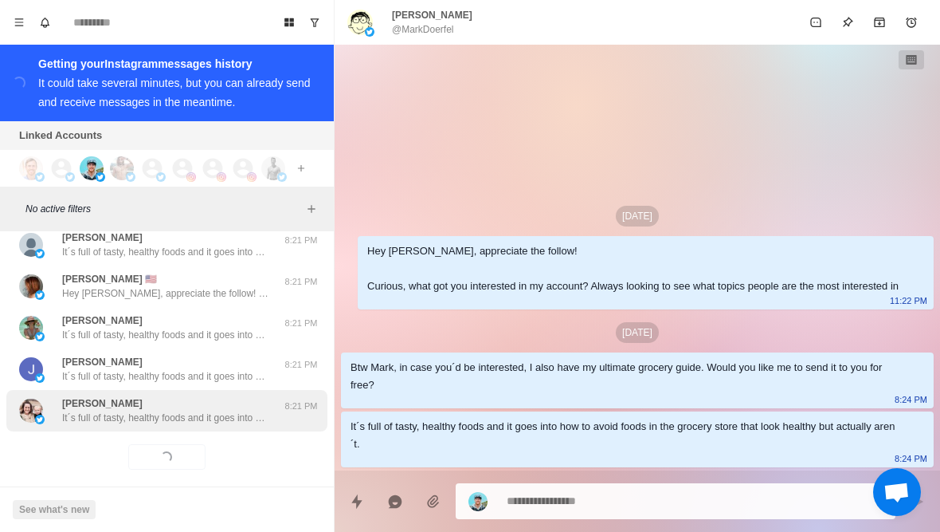
click at [206, 410] on p "It´s full of tasty, healthy foods and it goes into how to avoid foods in the gr…" at bounding box center [165, 417] width 207 height 14
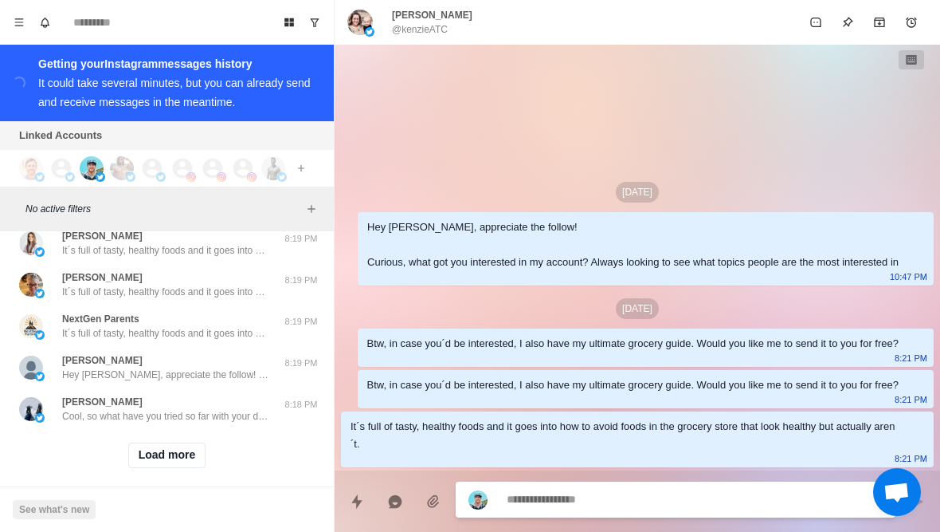
scroll to position [15960, 0]
click at [175, 453] on button "Load more" at bounding box center [167, 457] width 78 height 26
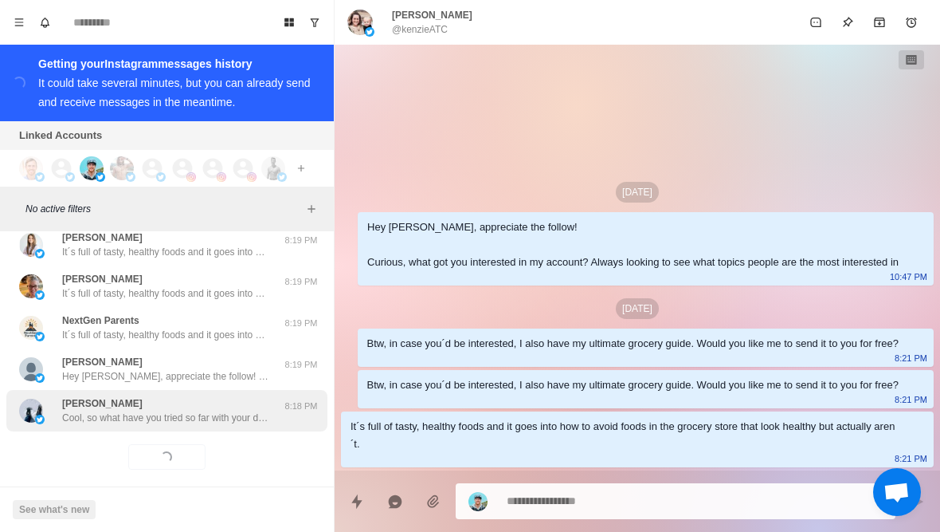
click at [192, 410] on p "Cool, so what have you tried so far with your diet and training to lose weight?" at bounding box center [165, 417] width 207 height 14
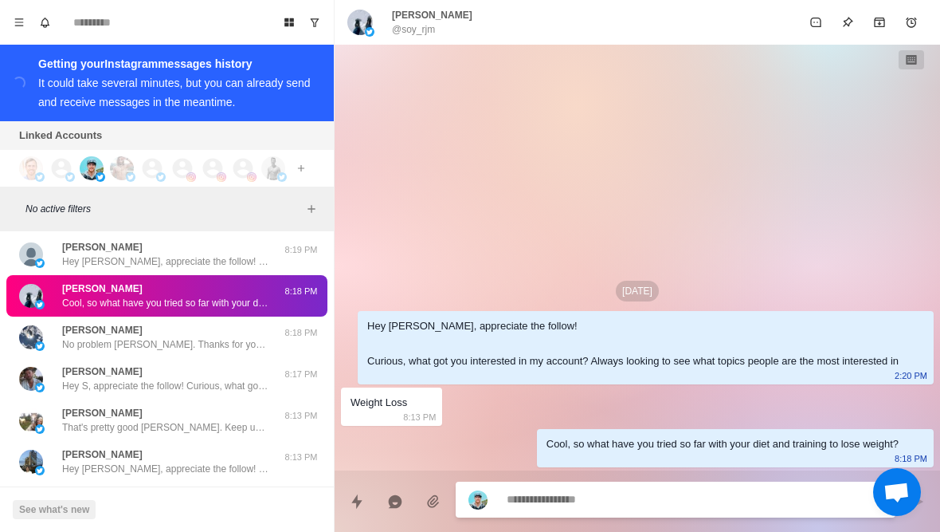
scroll to position [16089, 0]
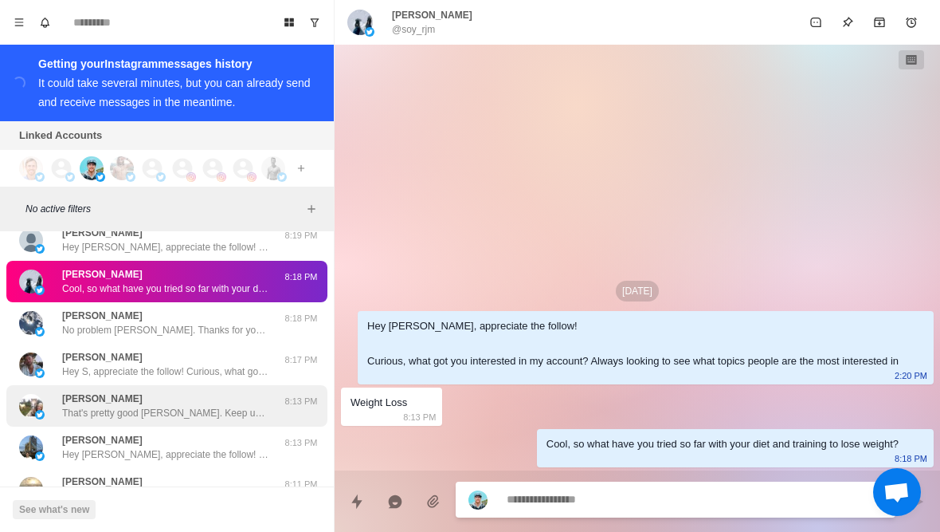
click at [230, 406] on div "[PERSON_NAME] That's pretty good [PERSON_NAME]. Keep up the good work then! 8:1…" at bounding box center [166, 405] width 321 height 41
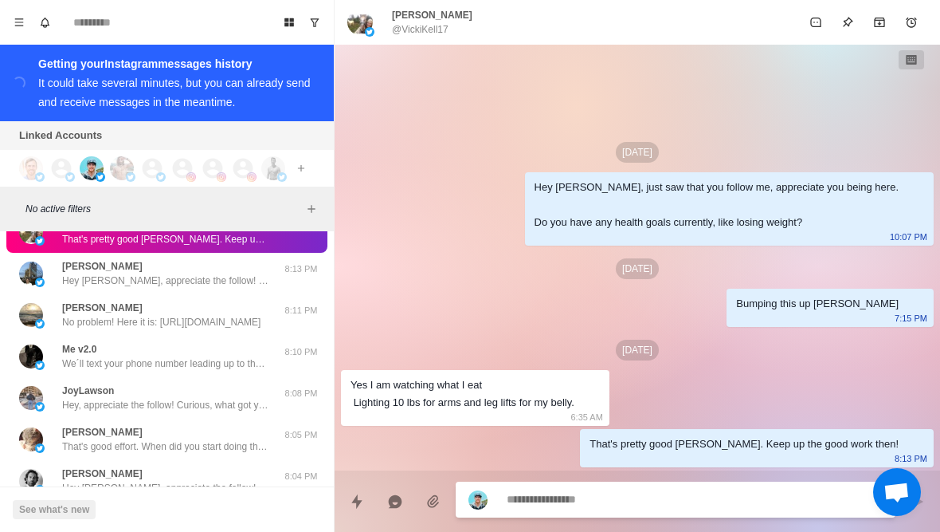
scroll to position [16285, 0]
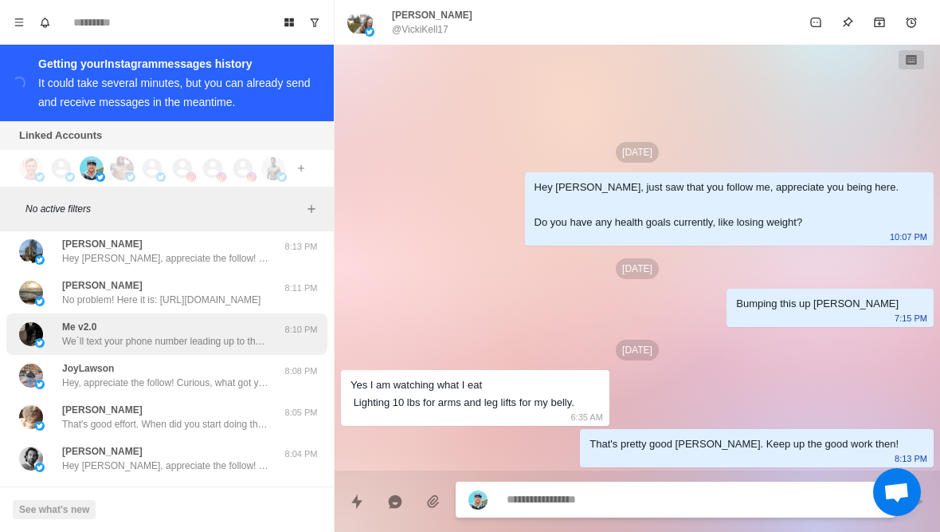
click at [253, 334] on p "We´ll text your phone number leading up to the call. Talk soon!" at bounding box center [165, 341] width 207 height 14
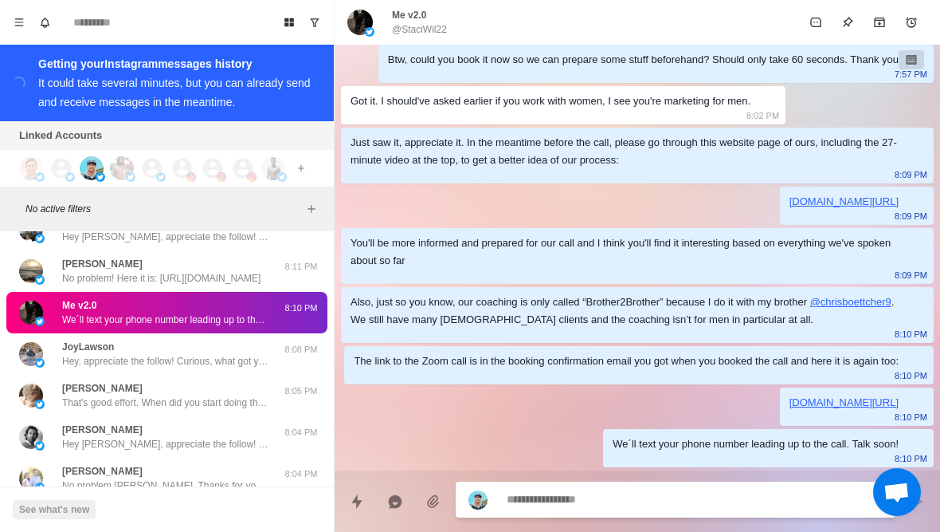
scroll to position [16308, 0]
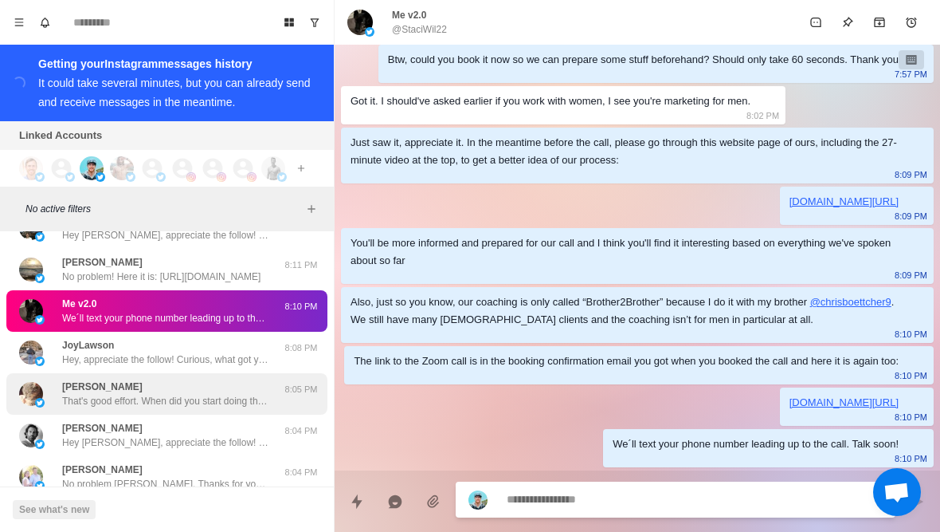
click at [243, 394] on p "That's good effort. When did you start doing that and how much fat have you los…" at bounding box center [165, 401] width 207 height 14
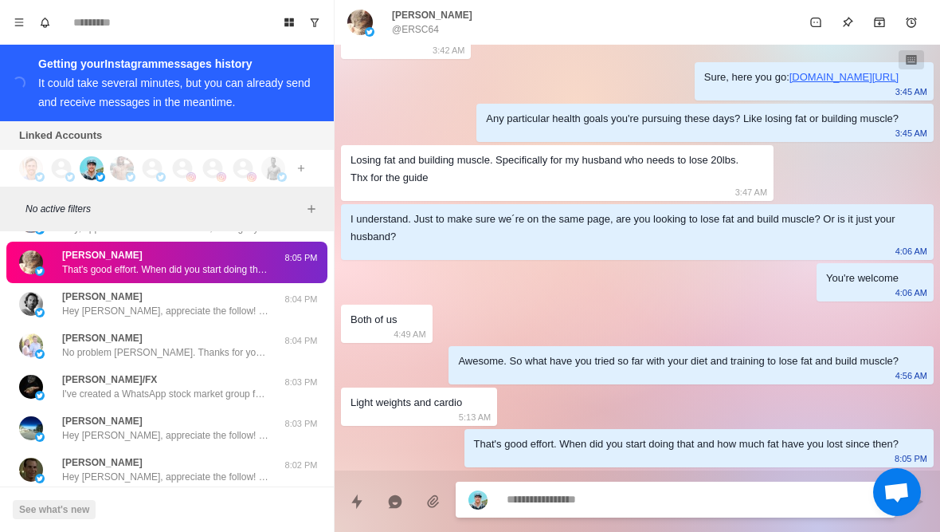
scroll to position [16457, 0]
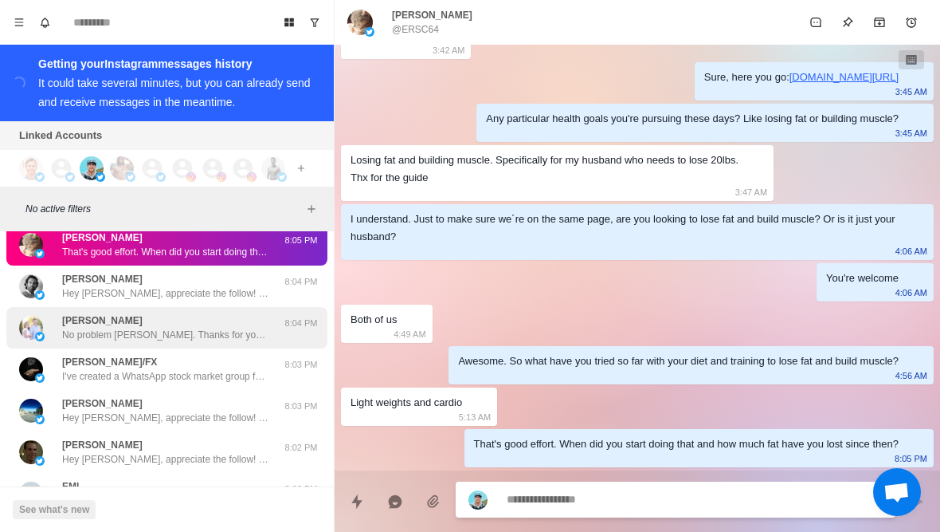
click at [222, 328] on p "No problem [PERSON_NAME]. Thanks for your support!" at bounding box center [165, 335] width 207 height 14
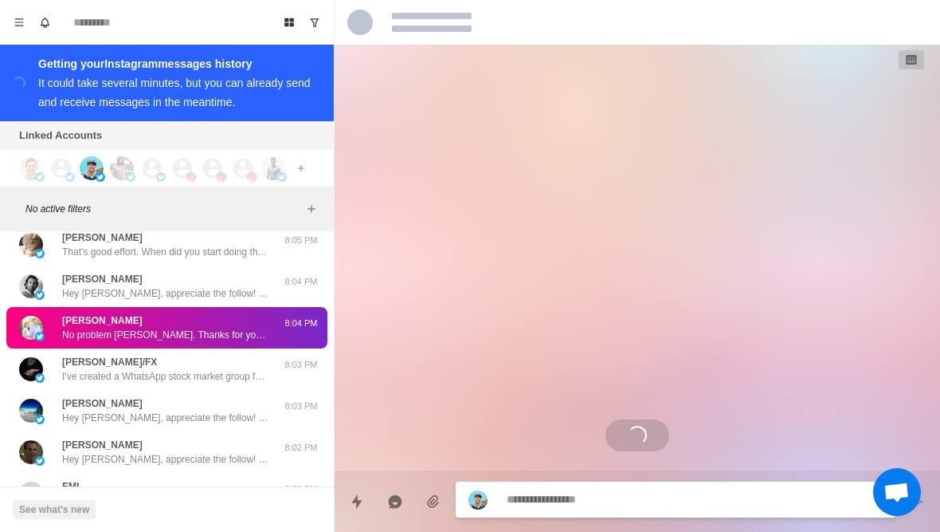
scroll to position [0, 0]
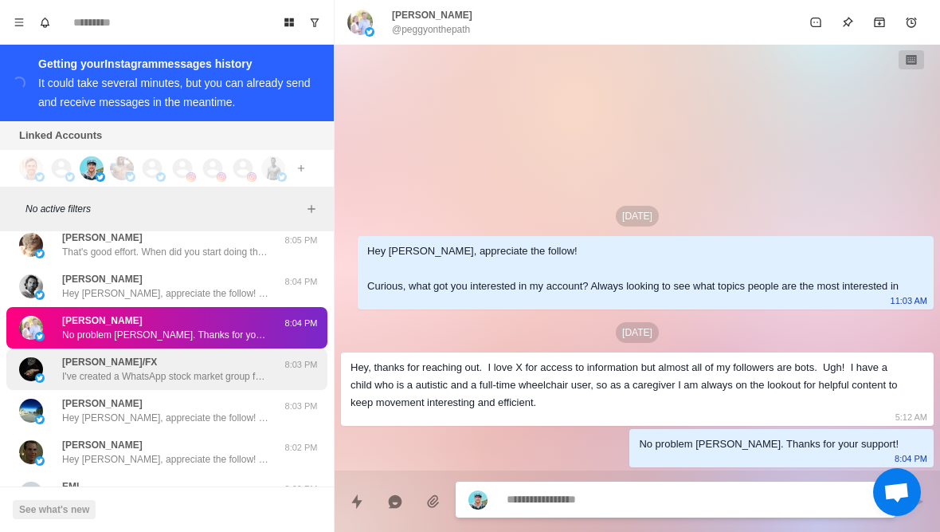
click at [203, 369] on p "I've created a WhatsApp stock market group for stock enthusiasts around the wor…" at bounding box center [165, 376] width 207 height 14
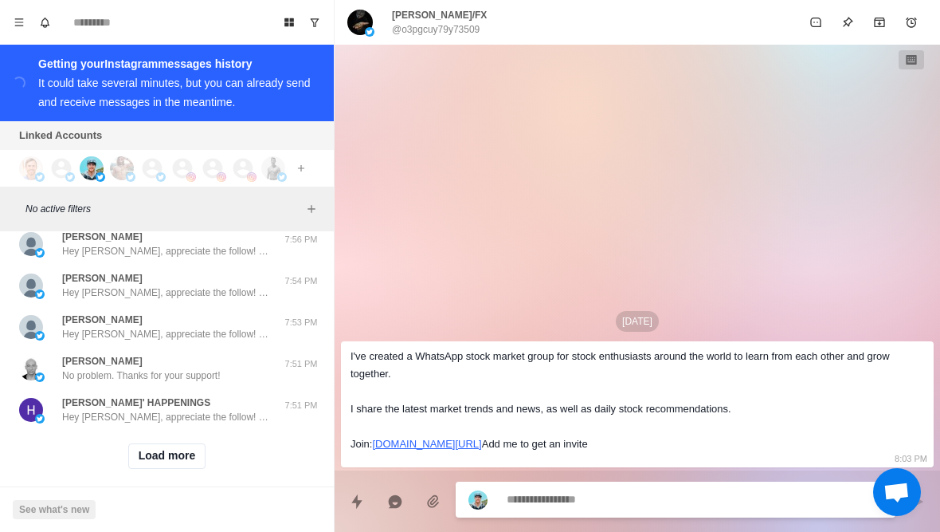
scroll to position [16789, 0]
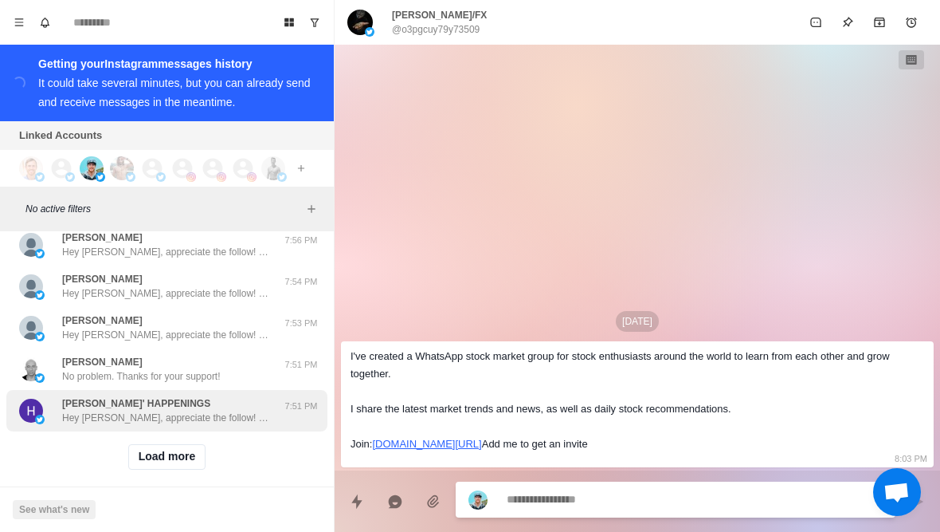
click at [192, 414] on div "HAYES' HAPPENINGS Hey Al, appreciate the follow! Curious, what got you interest…" at bounding box center [166, 410] width 321 height 41
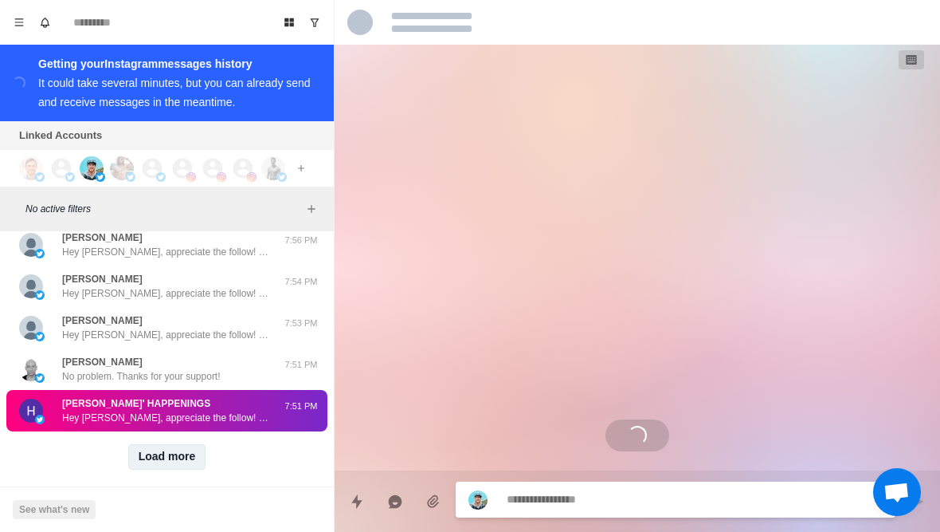
click at [186, 444] on button "Load more" at bounding box center [167, 457] width 78 height 26
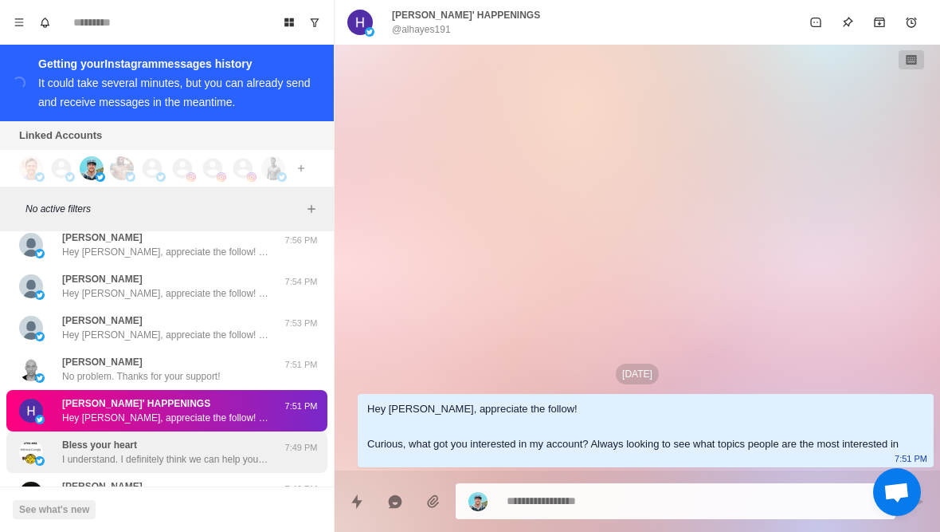
click at [209, 452] on p "I understand. I definitely think we can help you have the best diet and workout…" at bounding box center [165, 459] width 207 height 14
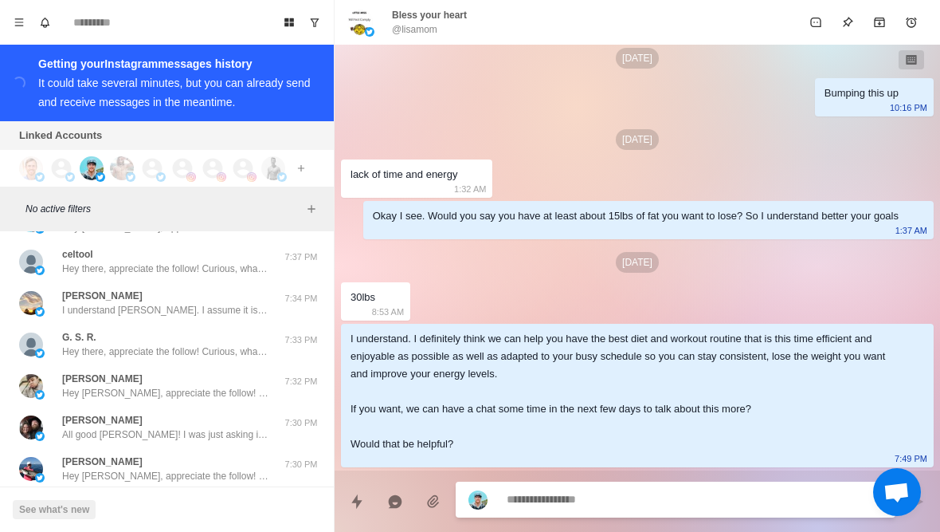
scroll to position [17270, 0]
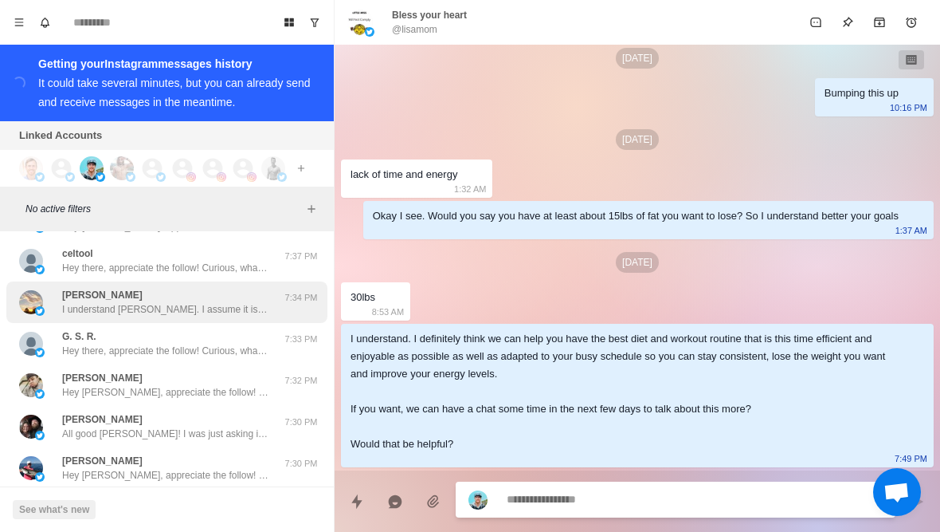
click at [264, 303] on div "Marie I understand Marie. I assume it is a little harder to exercise with your …" at bounding box center [166, 301] width 321 height 41
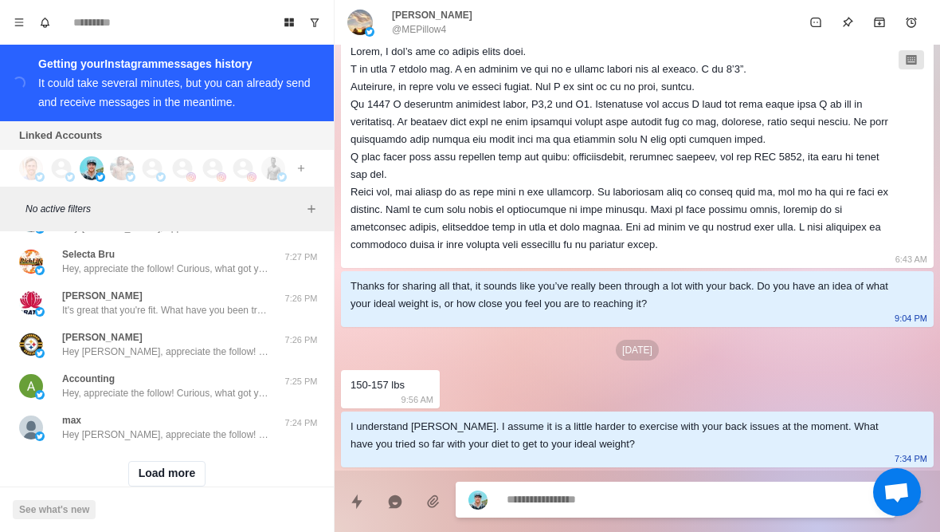
scroll to position [17611, 0]
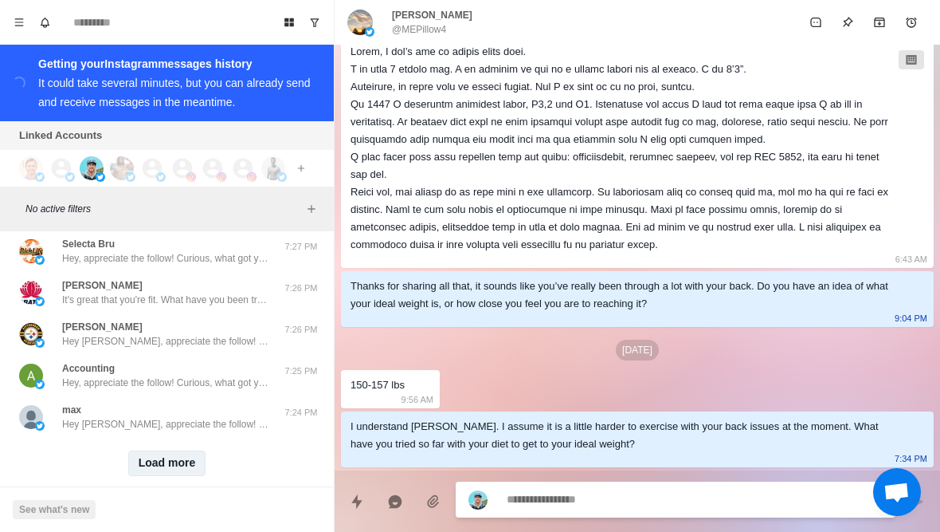
click at [169, 450] on button "Load more" at bounding box center [167, 463] width 78 height 26
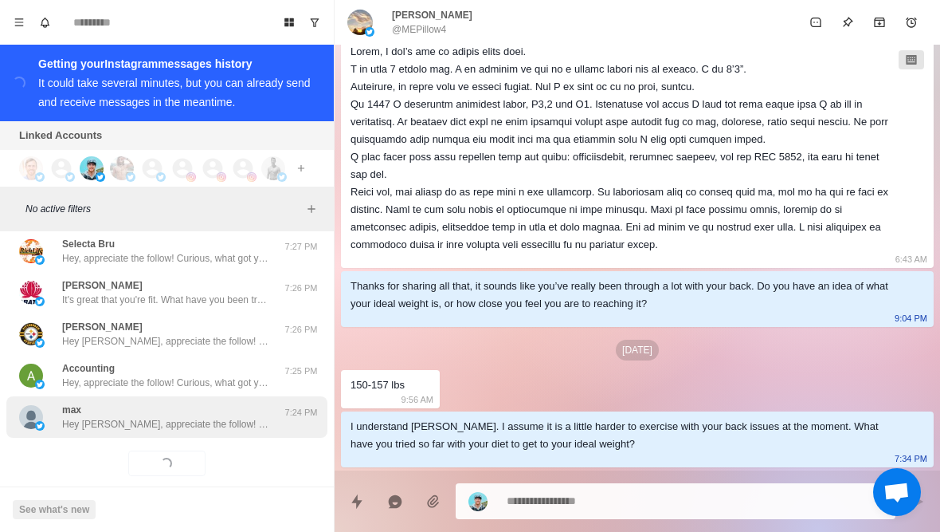
click at [184, 417] on p "Hey Max, appreciate the follow! Curious, what got you interested in my account?…" at bounding box center [165, 424] width 207 height 14
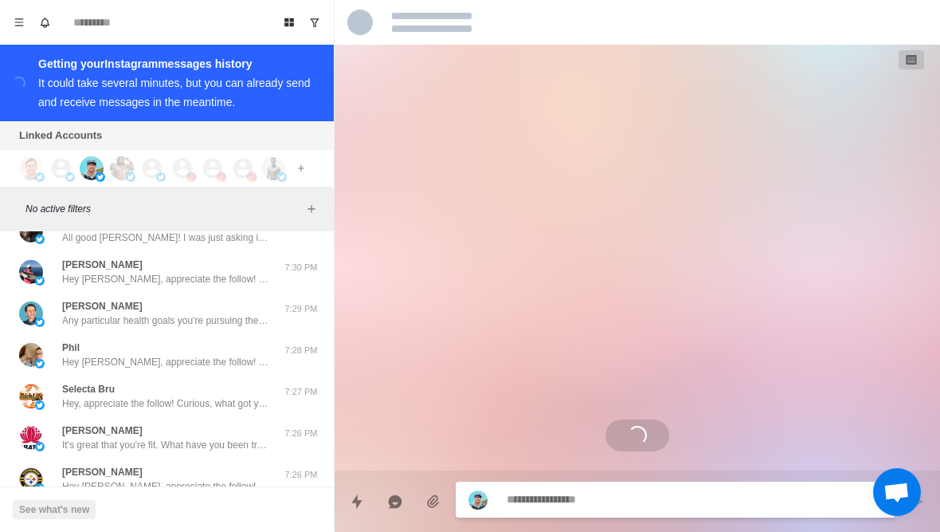
scroll to position [17465, 0]
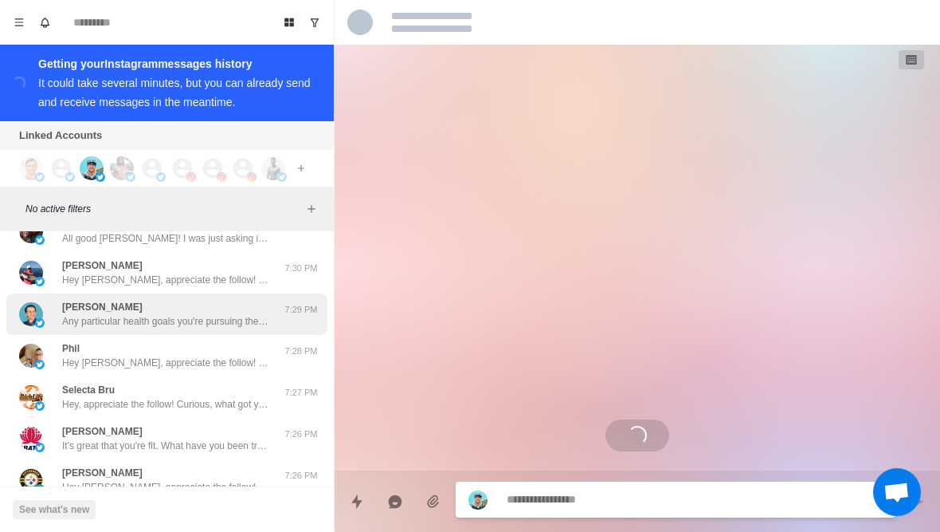
click at [221, 314] on p "Any particular health goals you're pursuing these days? Like losing fat or buil…" at bounding box center [165, 321] width 207 height 14
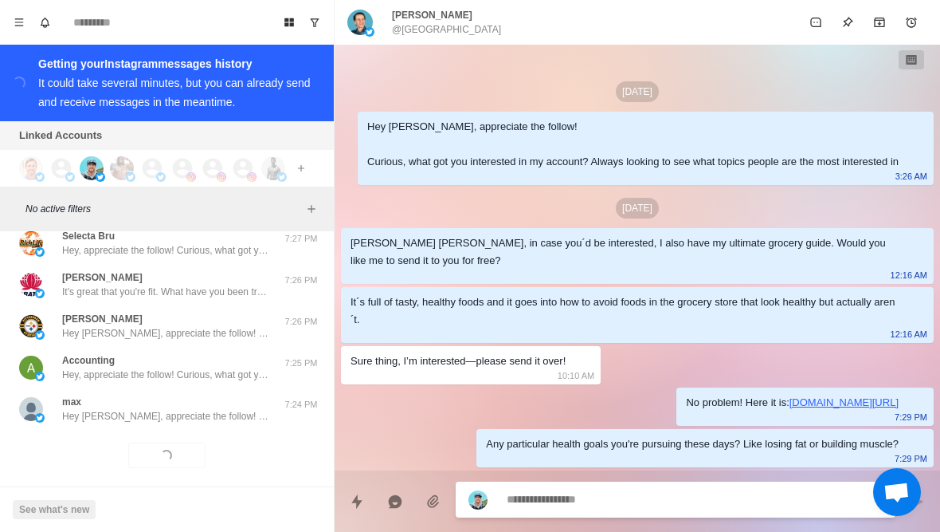
scroll to position [17618, 0]
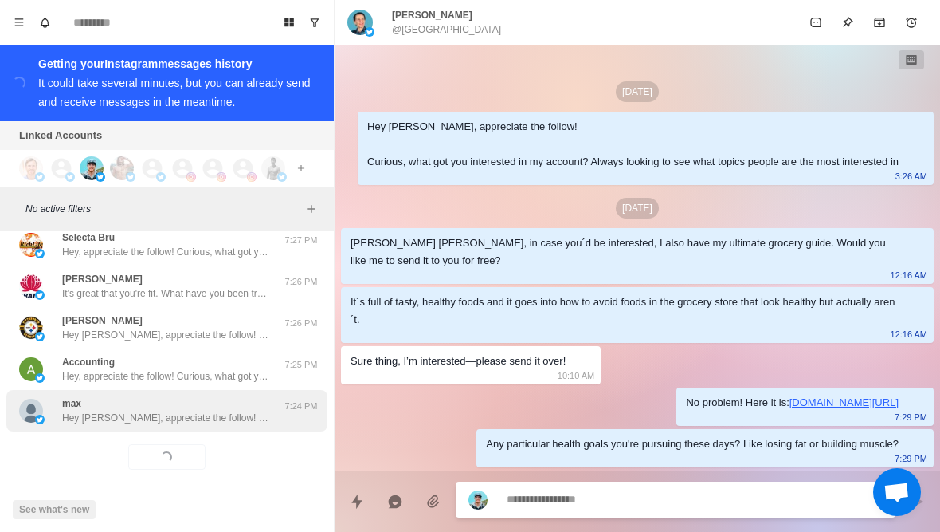
click at [183, 410] on p "Hey Max, appreciate the follow! Curious, what got you interested in my account?…" at bounding box center [165, 417] width 207 height 14
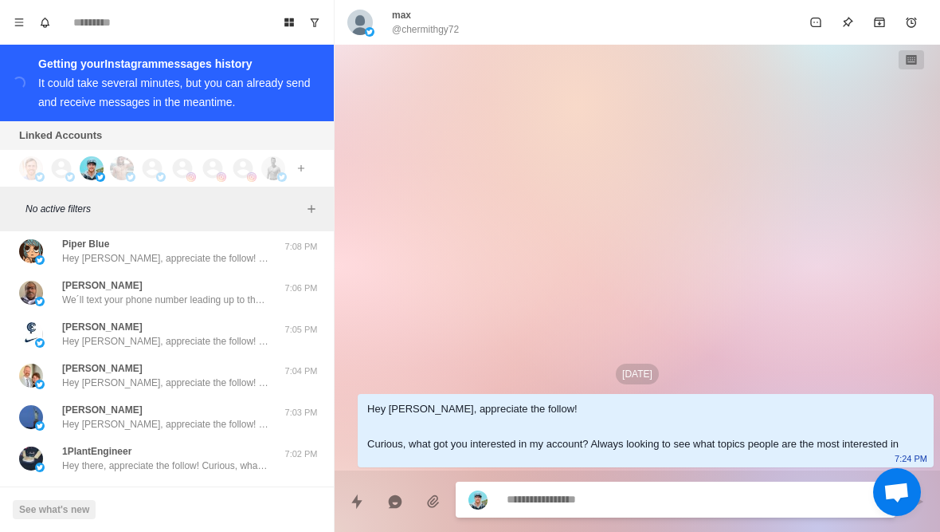
scroll to position [18317, 0]
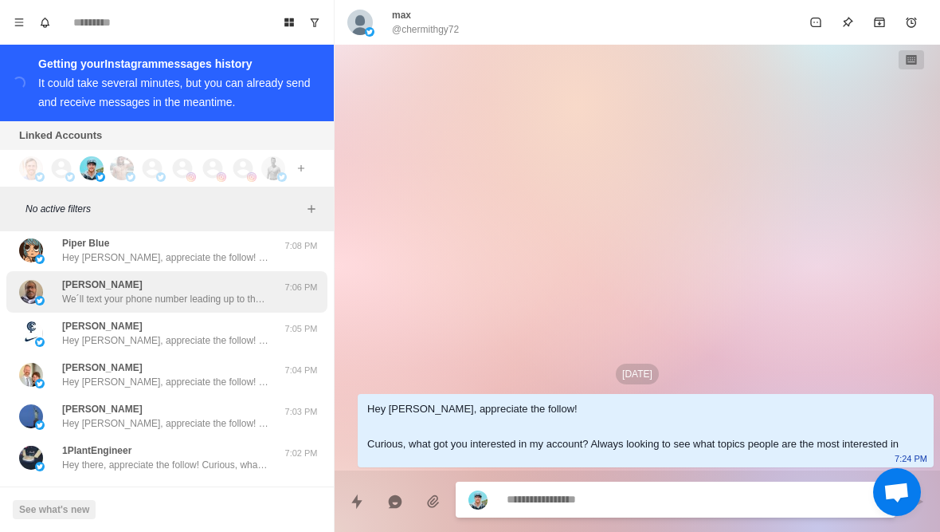
click at [270, 294] on div "Anthony E Gracey We´ll text your phone number leading up to the call. Talk soon…" at bounding box center [166, 291] width 321 height 41
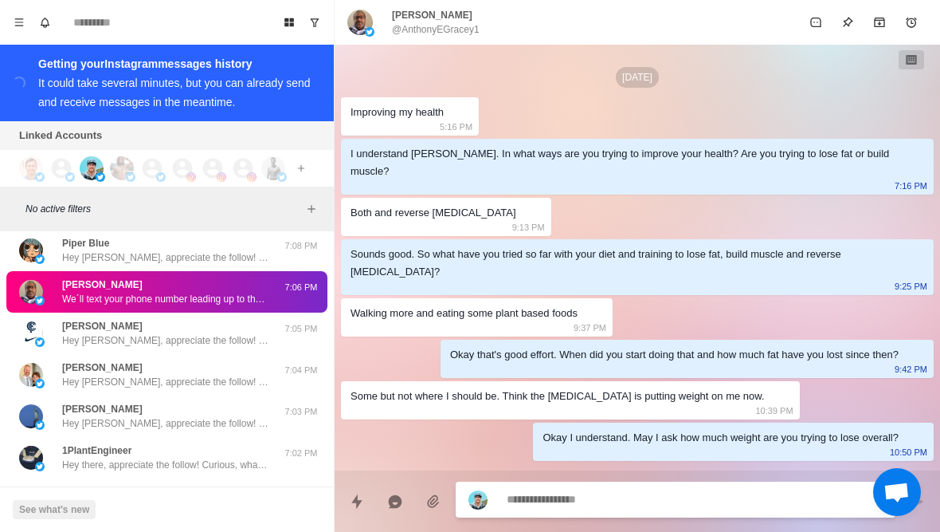
scroll to position [2581, 0]
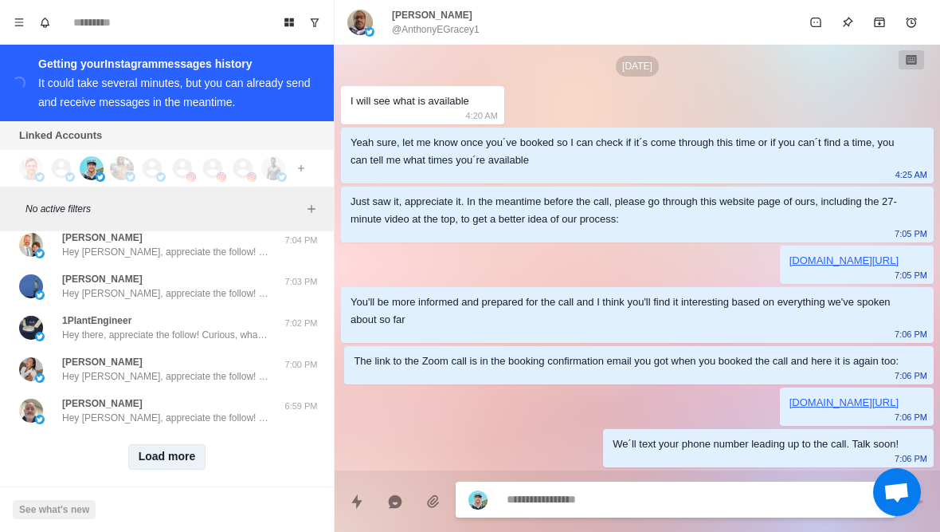
click at [189, 446] on button "Load more" at bounding box center [167, 457] width 78 height 26
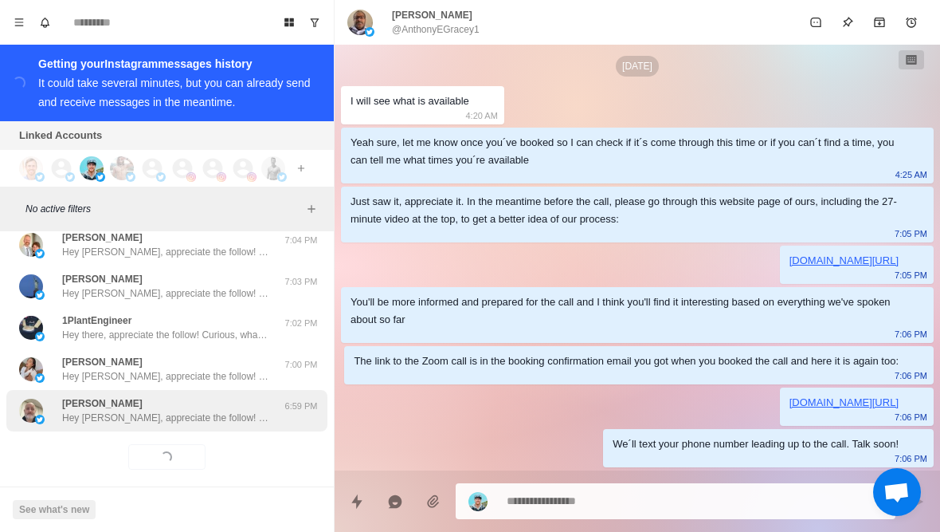
click at [218, 410] on p "Hey Niall, appreciate the follow! Curious, what got you interested in my accoun…" at bounding box center [165, 417] width 207 height 14
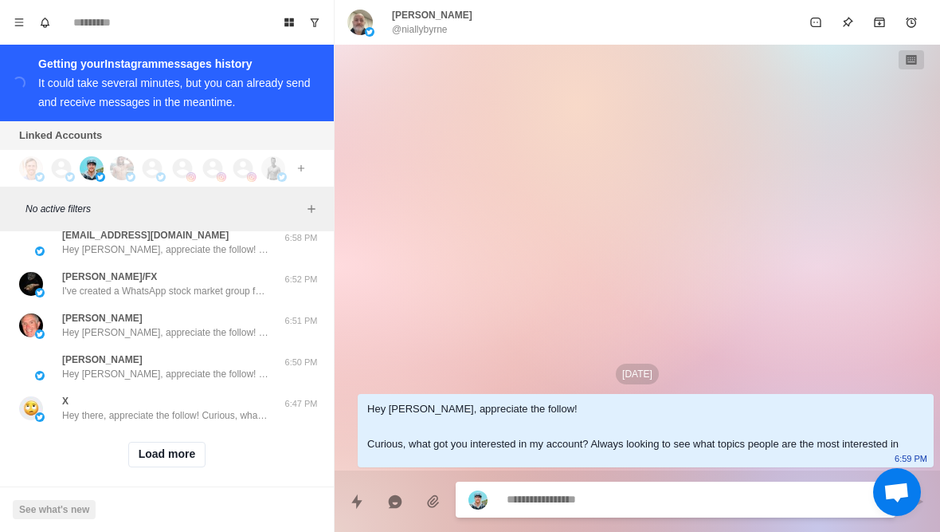
scroll to position [19275, 0]
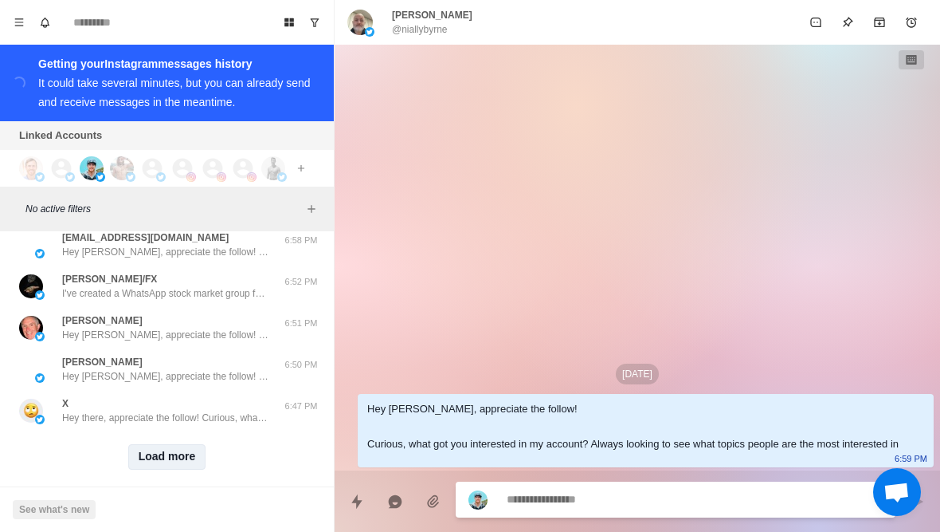
click at [187, 445] on button "Load more" at bounding box center [167, 457] width 78 height 26
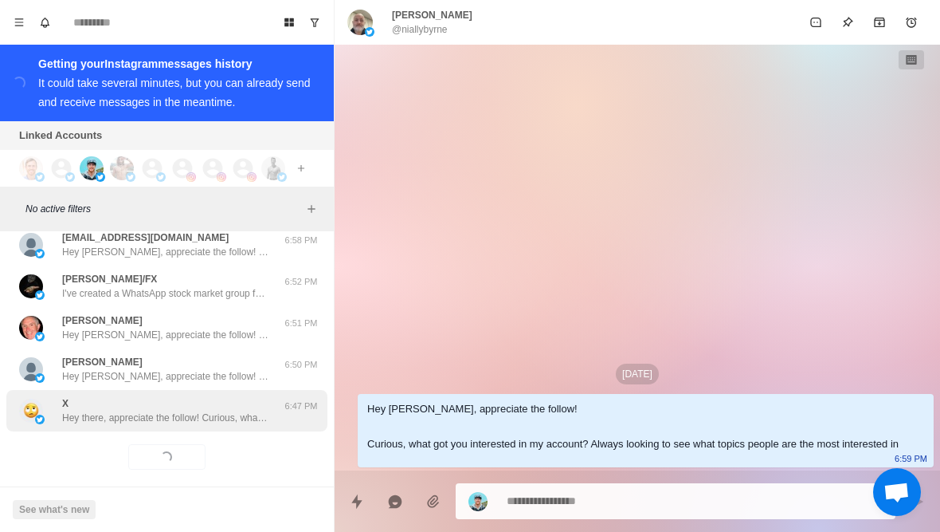
click at [208, 410] on p "Hey there, appreciate the follow! Curious, what got you interested in my accoun…" at bounding box center [165, 417] width 207 height 14
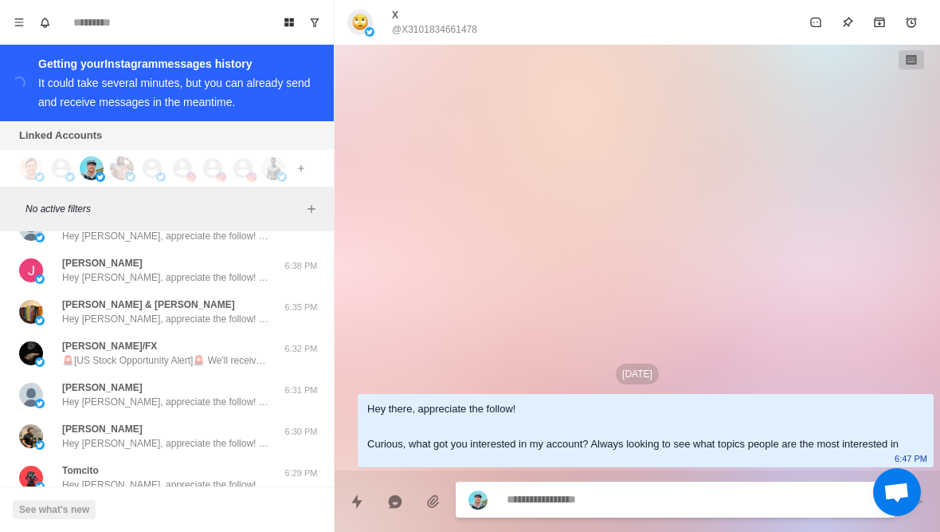
scroll to position [19844, 0]
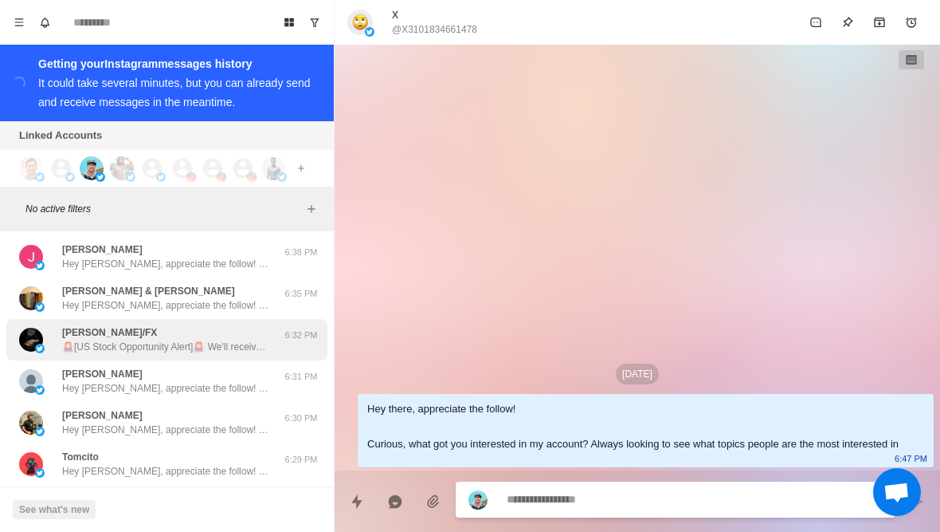
click at [41, 328] on img at bounding box center [31, 340] width 24 height 24
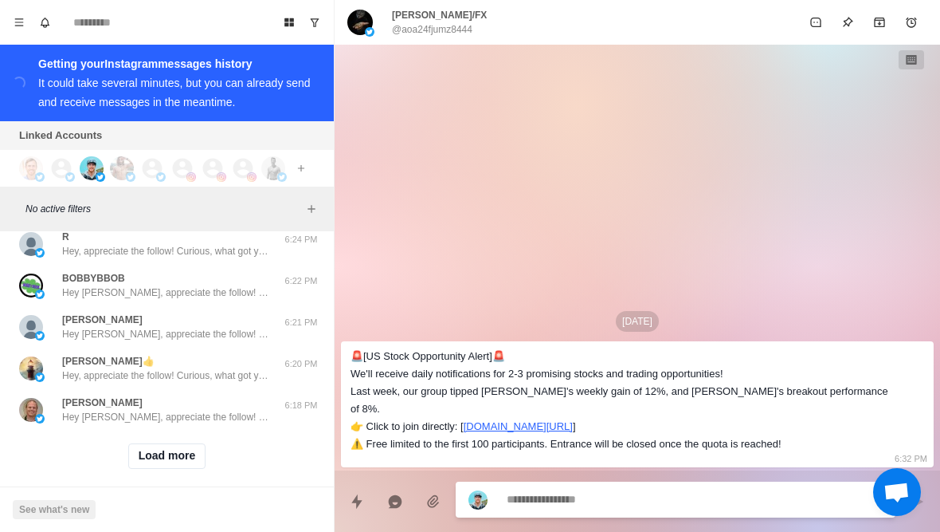
scroll to position [20104, 0]
click at [150, 444] on button "Load more" at bounding box center [167, 457] width 78 height 26
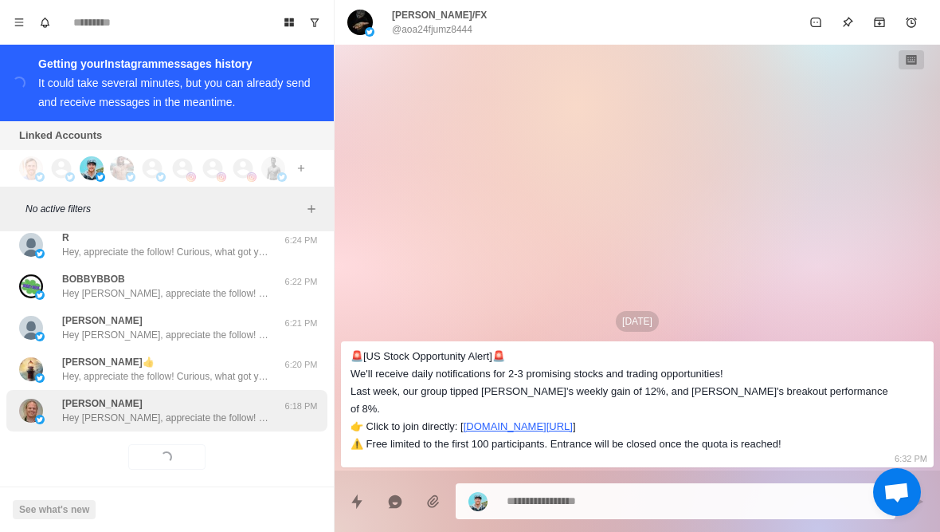
click at [116, 410] on p "Hey Ned, appreciate the follow! Curious, what got you interested in my account?…" at bounding box center [165, 417] width 207 height 14
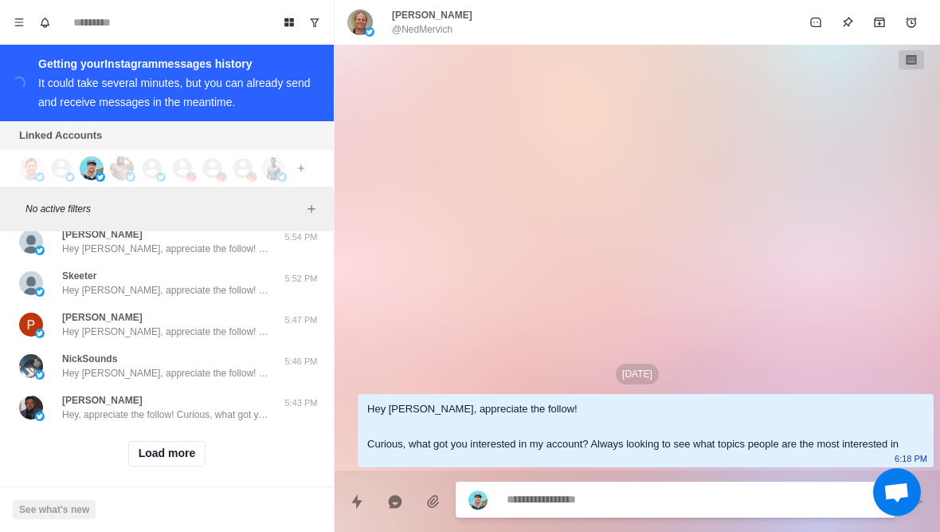
scroll to position [20933, 0]
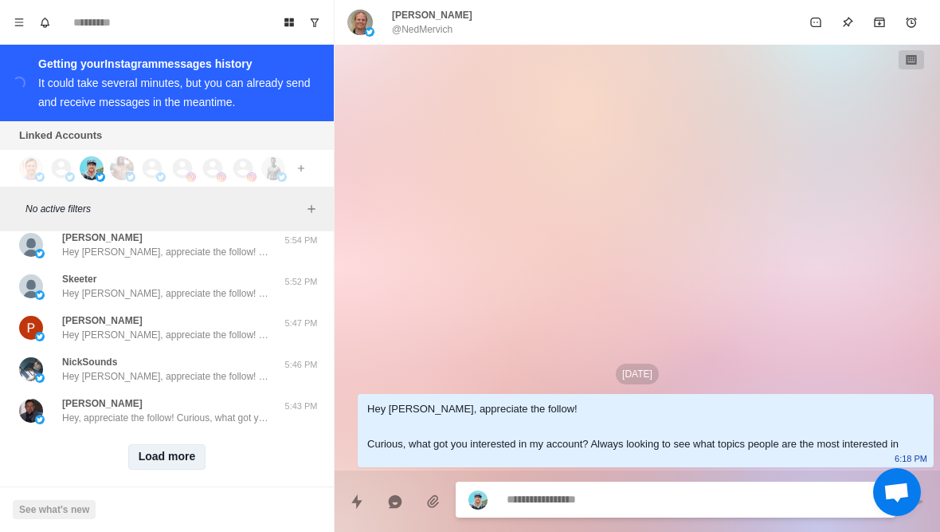
click at [157, 446] on button "Load more" at bounding box center [167, 457] width 78 height 26
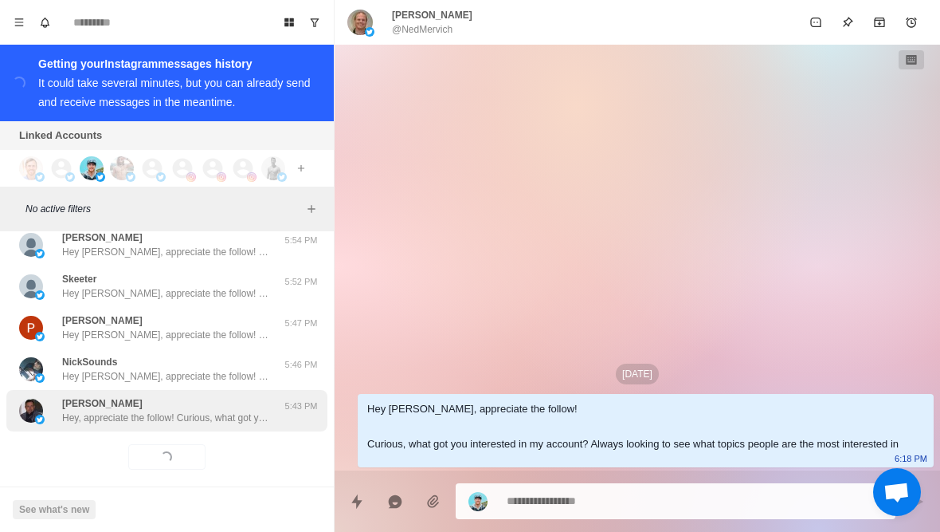
click at [123, 410] on p "Hey, appreciate the follow! Curious, what got you interested in my account? Alw…" at bounding box center [165, 417] width 207 height 14
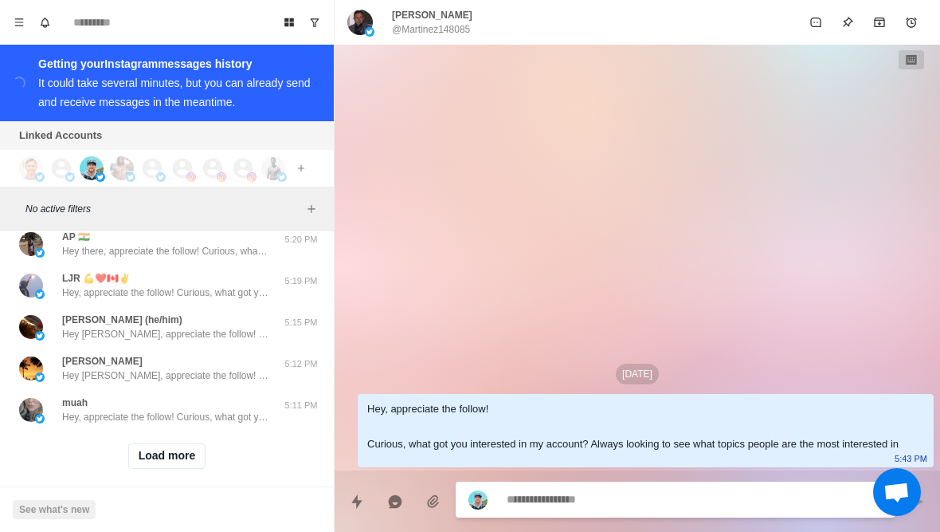
scroll to position [21762, 0]
click at [155, 446] on button "Load more" at bounding box center [167, 457] width 78 height 26
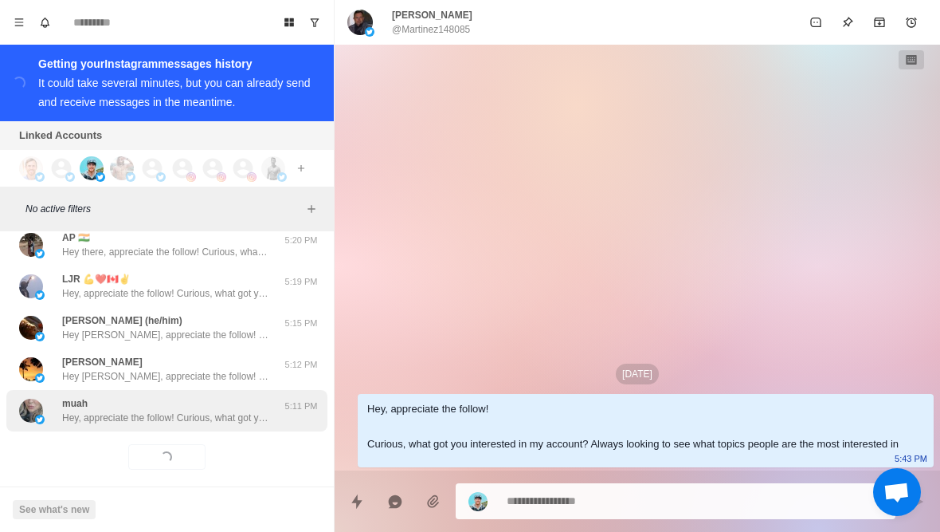
click at [104, 410] on p "Hey, appreciate the follow! Curious, what got you interested in my account? Alw…" at bounding box center [165, 417] width 207 height 14
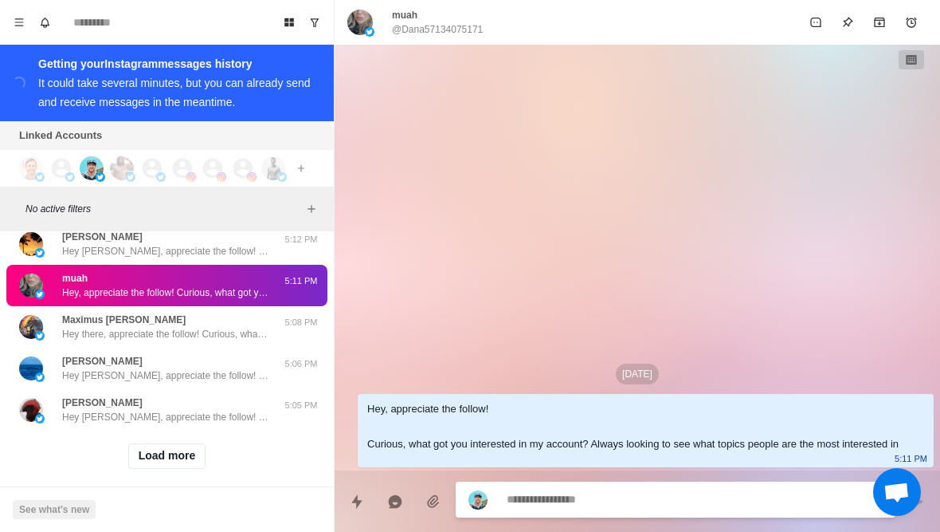
scroll to position [22591, 0]
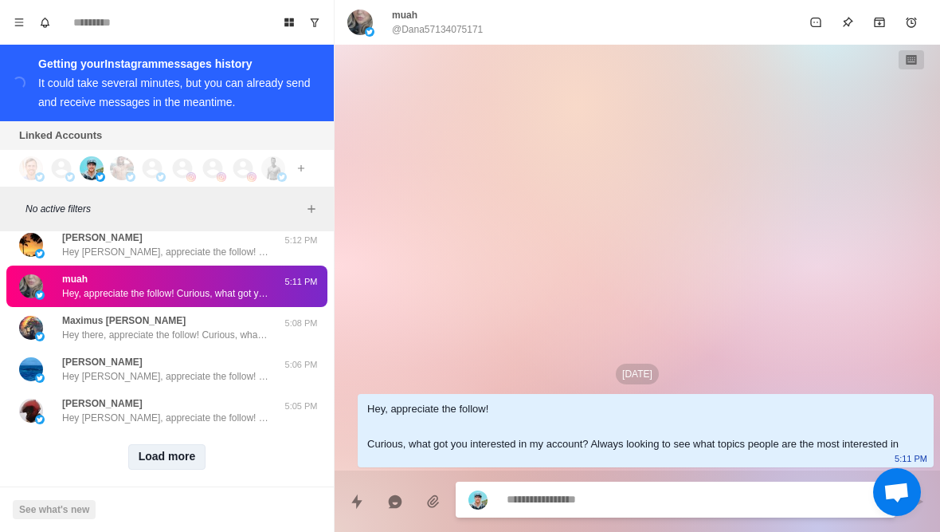
click at [147, 449] on button "Load more" at bounding box center [167, 457] width 78 height 26
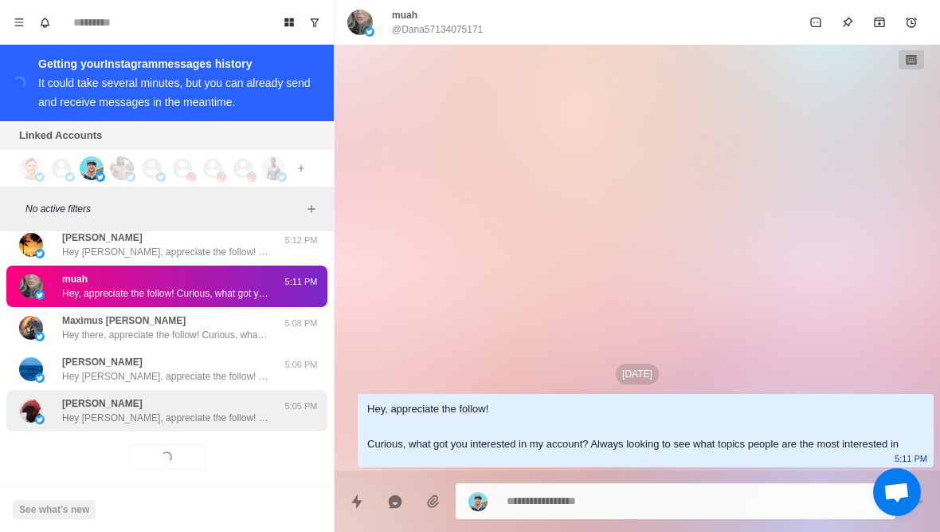
click at [93, 410] on p "Hey Doug, appreciate the follow! Curious, what got you interested in my account…" at bounding box center [165, 417] width 207 height 14
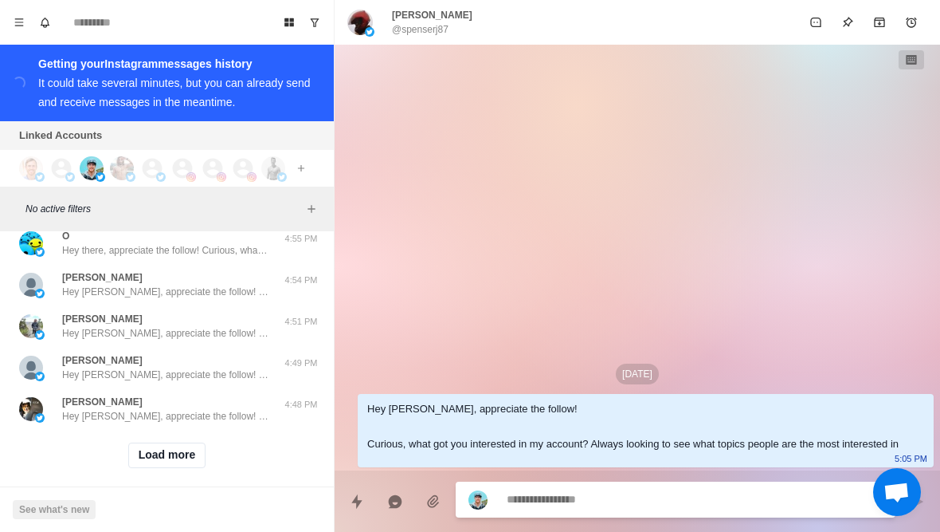
scroll to position [23420, 0]
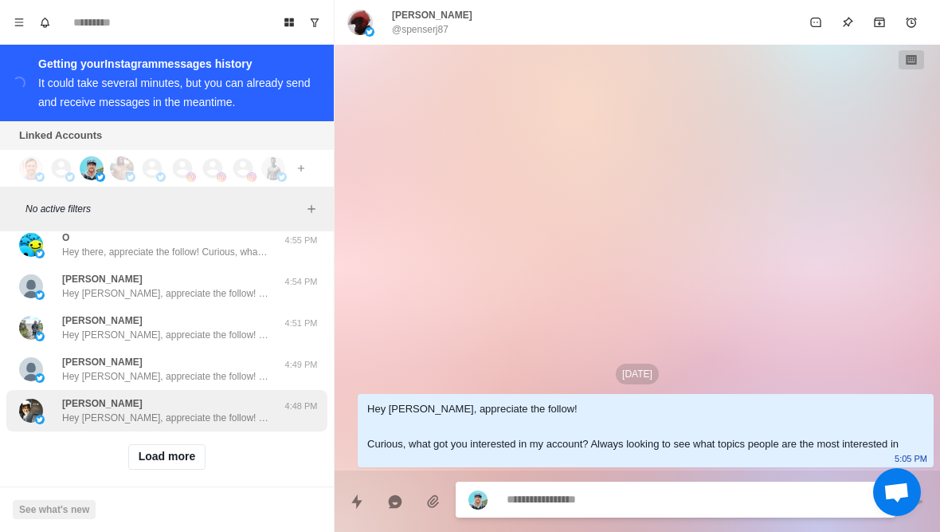
click at [118, 414] on div "Gareth GTS Hey Gareth, appreciate the follow! Curious, what got you interested …" at bounding box center [166, 410] width 321 height 41
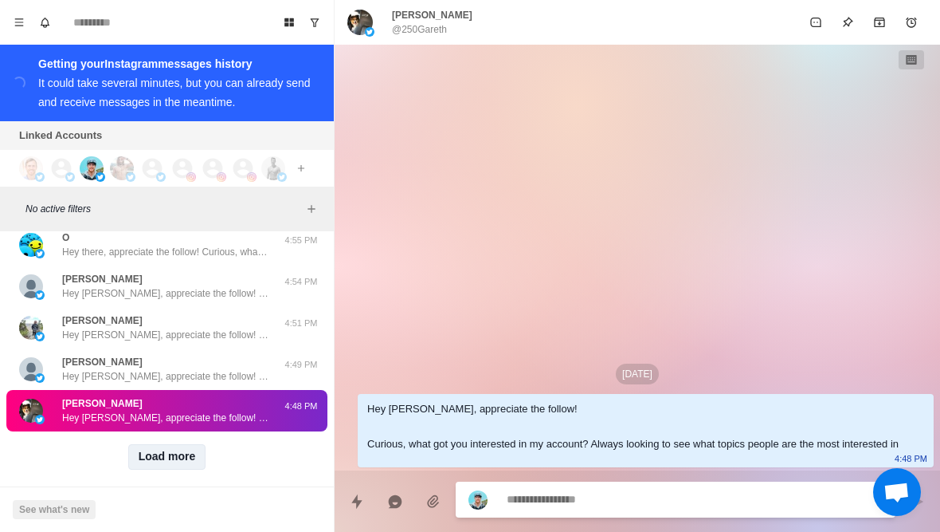
click at [162, 450] on button "Load more" at bounding box center [167, 457] width 78 height 26
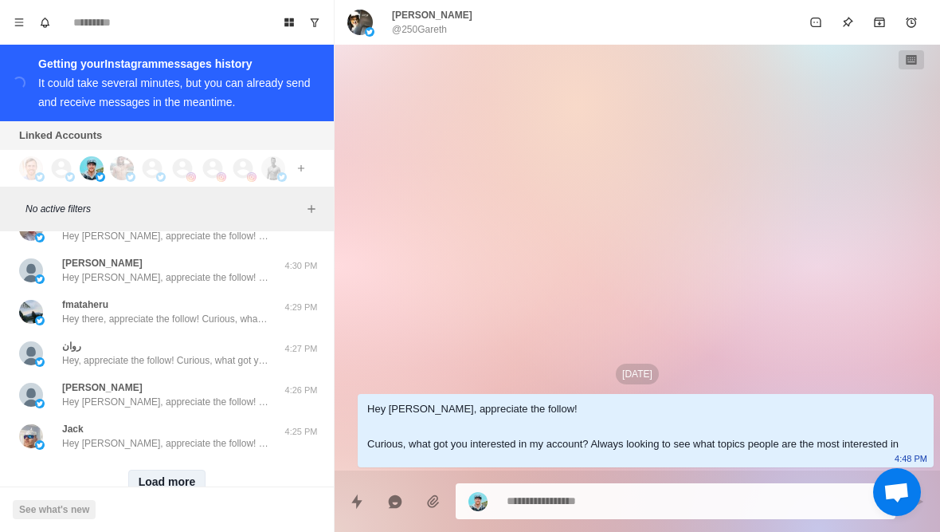
scroll to position [24224, 0]
click at [164, 489] on div "See what's new" at bounding box center [167, 508] width 334 height 45
click at [150, 473] on button "Load more" at bounding box center [167, 482] width 78 height 26
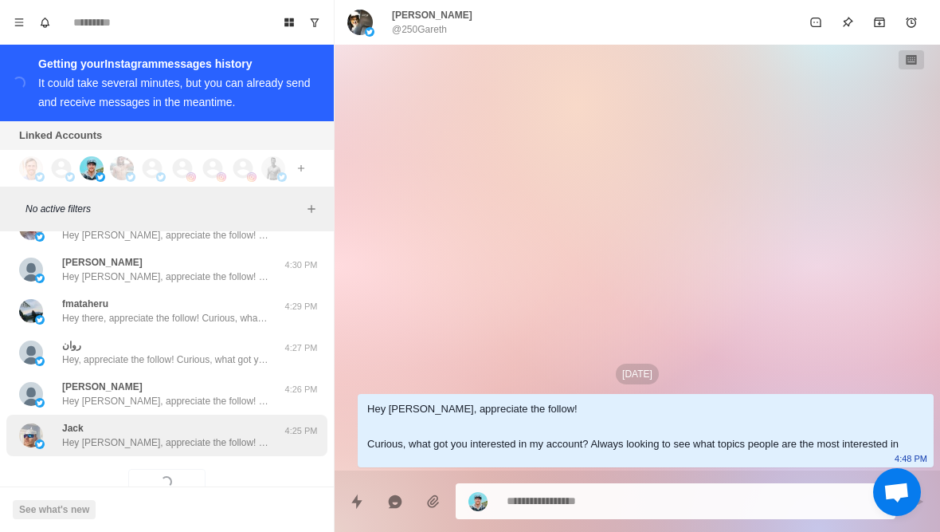
click at [108, 441] on div "Jack Hey Jack, appreciate the follow! Curious, what got you interested in my ac…" at bounding box center [166, 434] width 321 height 41
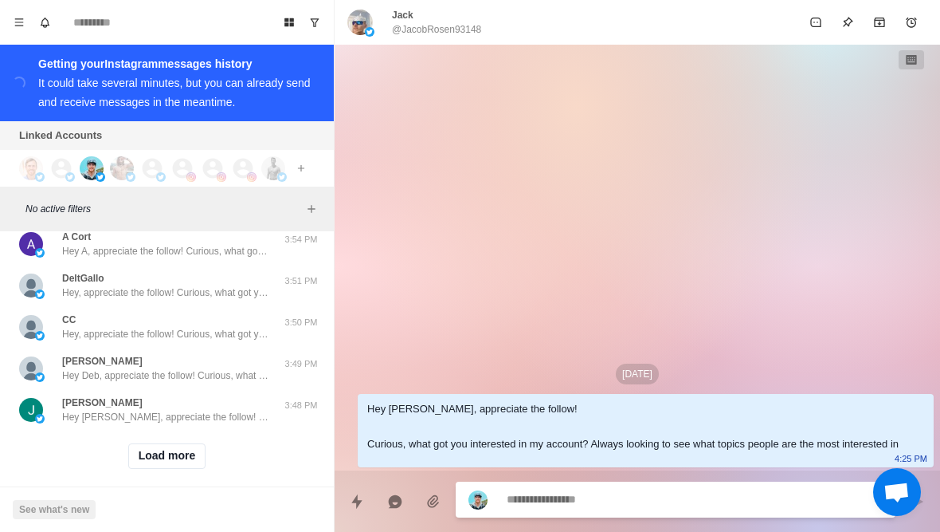
scroll to position [25077, 0]
click at [155, 453] on button "Load more" at bounding box center [167, 457] width 78 height 26
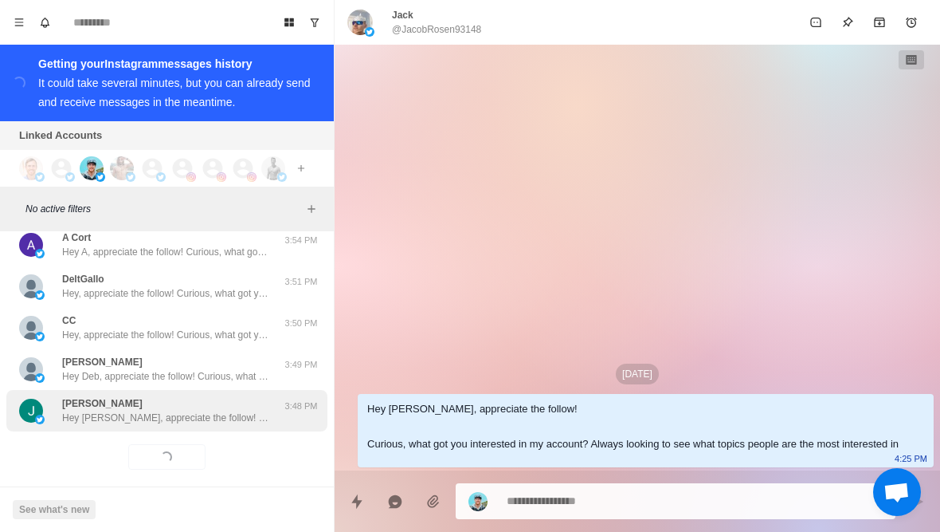
click at [128, 416] on div "Jacob Crutchfield Hey Jacob, appreciate the follow! Curious, what got you inter…" at bounding box center [166, 410] width 321 height 41
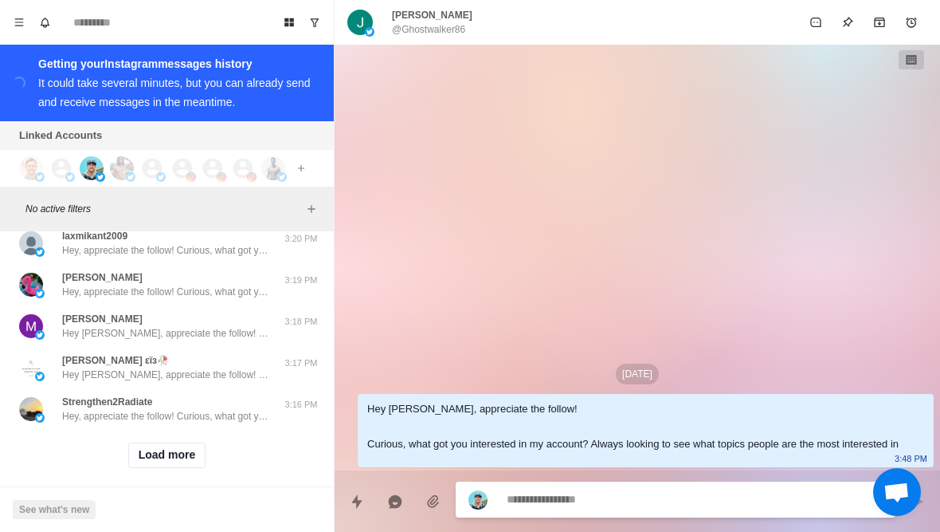
scroll to position [25906, 0]
click at [152, 446] on button "Load more" at bounding box center [167, 457] width 78 height 26
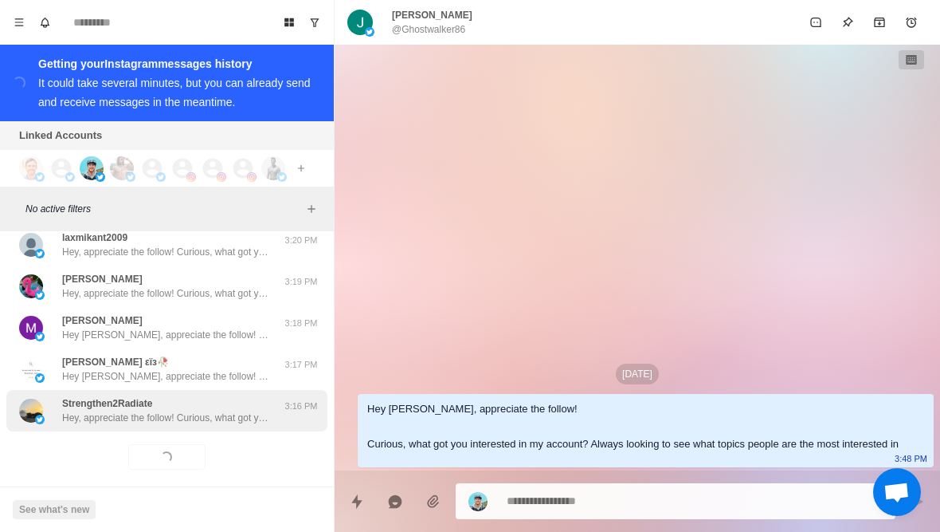
click at [100, 396] on p "Strengthen2Radiate" at bounding box center [107, 403] width 90 height 14
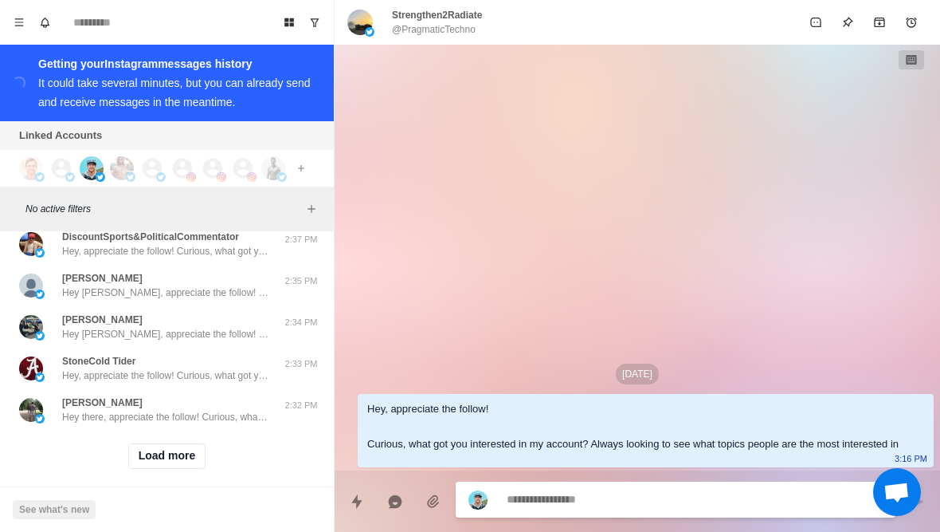
scroll to position [26735, 0]
click at [137, 453] on button "Load more" at bounding box center [167, 457] width 78 height 26
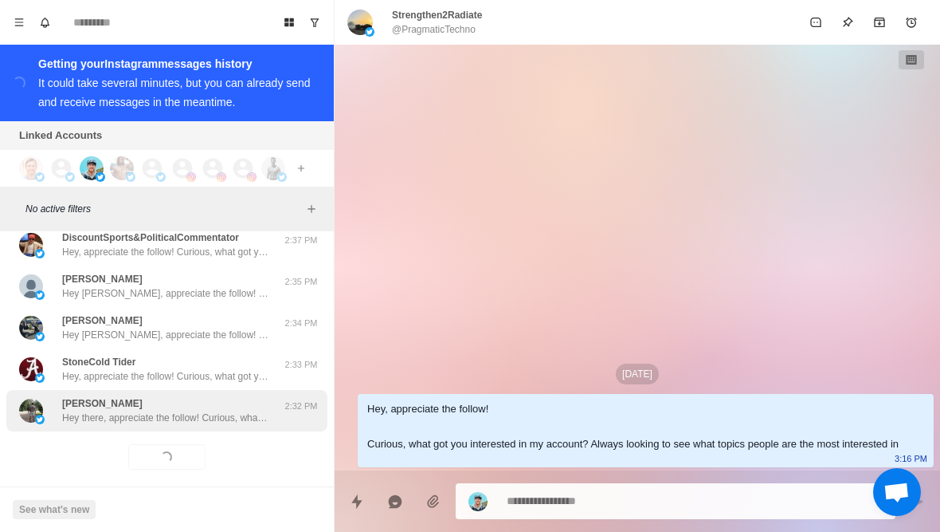
click at [82, 414] on div "Soechting Hey there, appreciate the follow! Curious, what got you interested in…" at bounding box center [166, 410] width 321 height 41
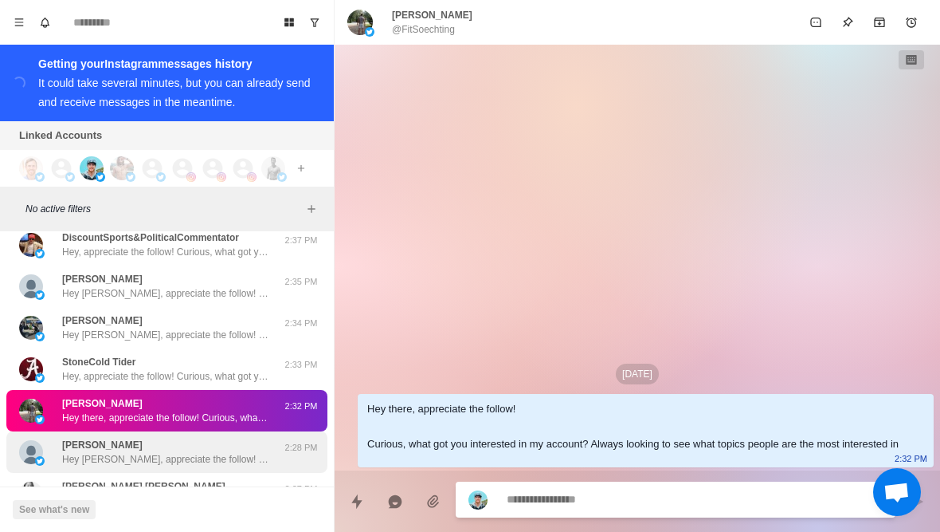
click at [82, 457] on div "John Hey John, appreciate the follow! Curious, what got you interested in my ac…" at bounding box center [166, 451] width 321 height 41
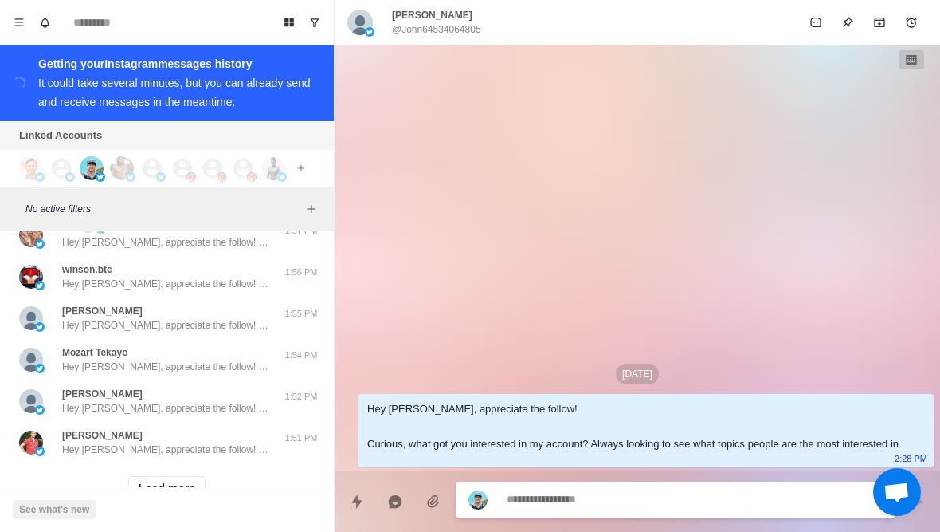
scroll to position [27540, 0]
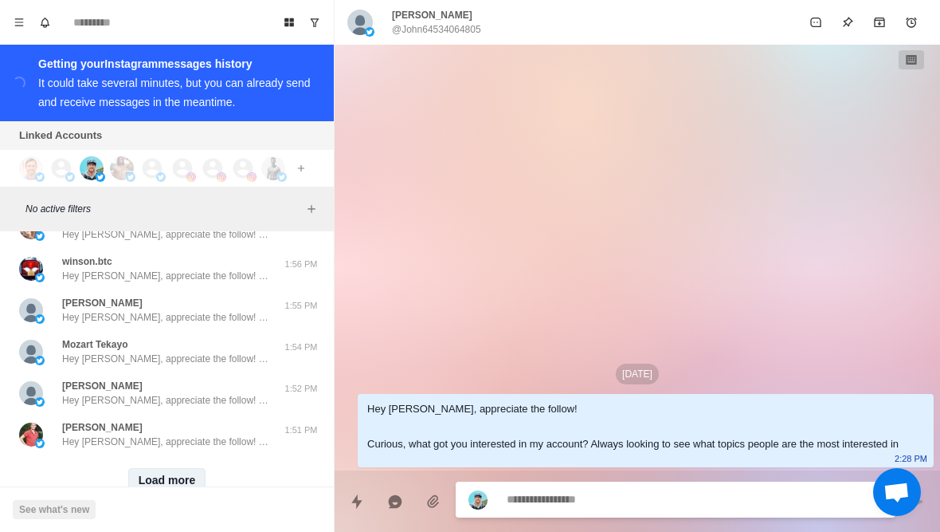
click at [155, 470] on button "Load more" at bounding box center [167, 481] width 78 height 26
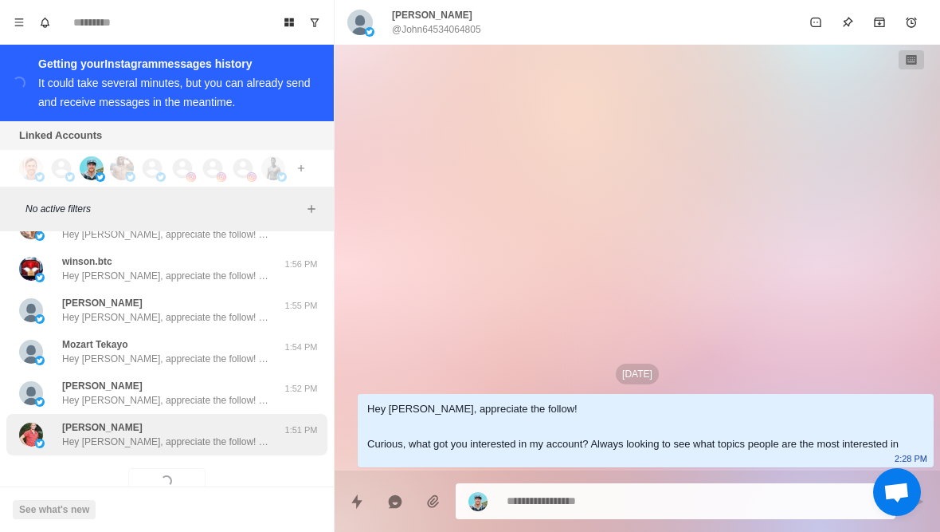
click at [108, 436] on div "Brandon Welker Hey Brandon, appreciate the follow! Curious, what got you intere…" at bounding box center [166, 434] width 321 height 41
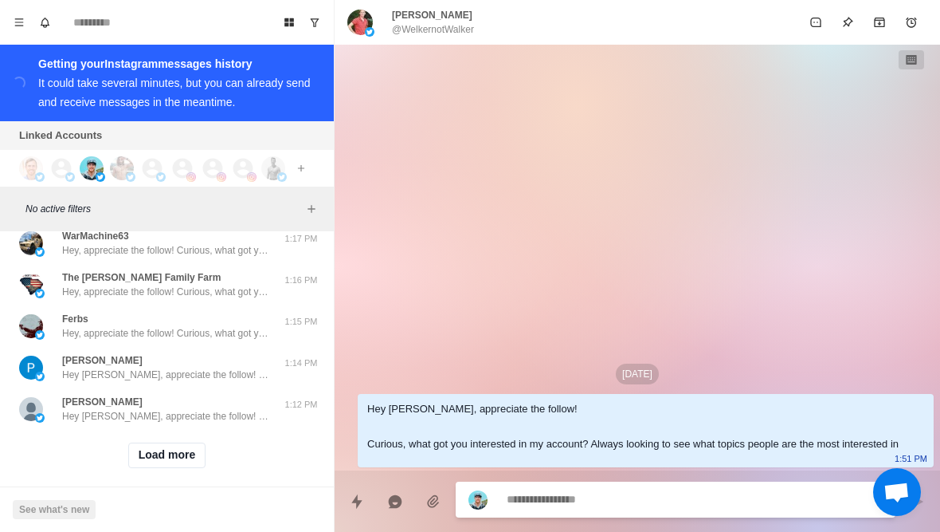
scroll to position [28393, 0]
click at [155, 444] on button "Load more" at bounding box center [167, 457] width 78 height 26
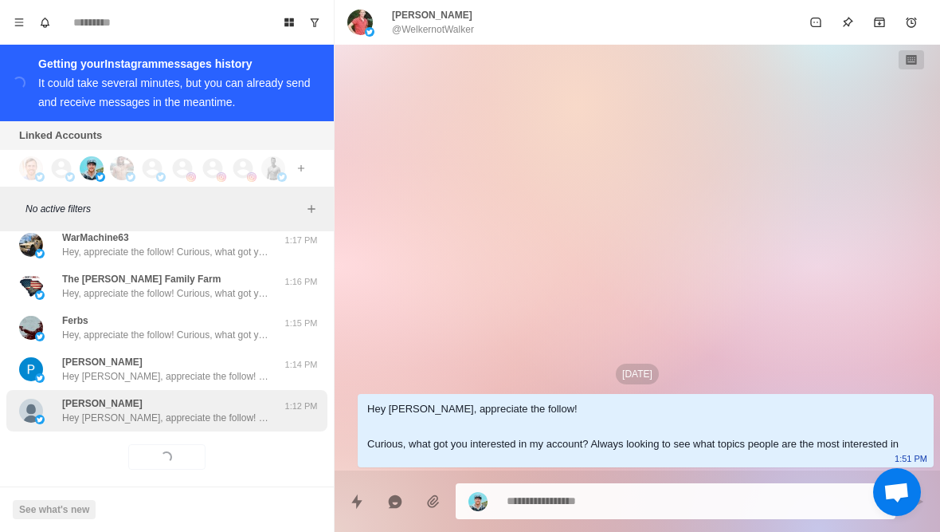
click at [118, 410] on p "Hey Tracey, appreciate the follow! Curious, what got you interested in my accou…" at bounding box center [165, 417] width 207 height 14
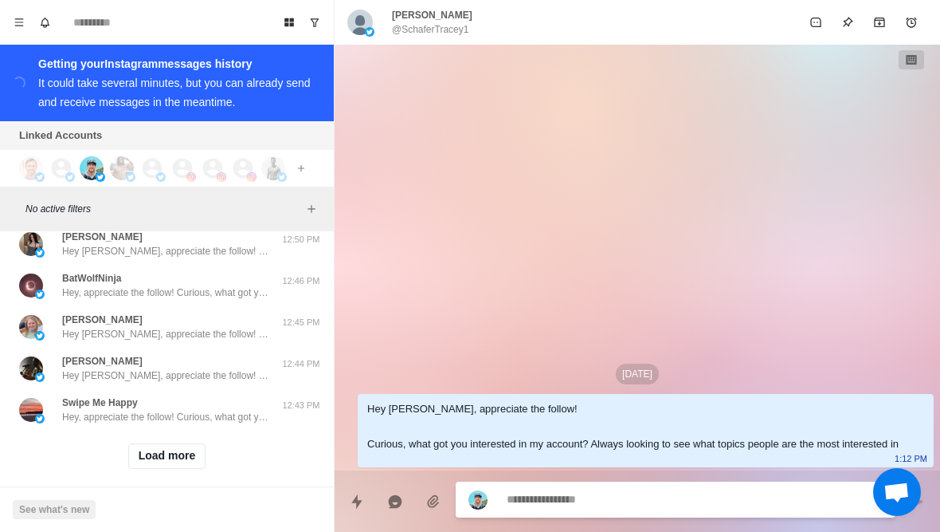
scroll to position [29222, 0]
click at [146, 453] on button "Load more" at bounding box center [167, 457] width 78 height 26
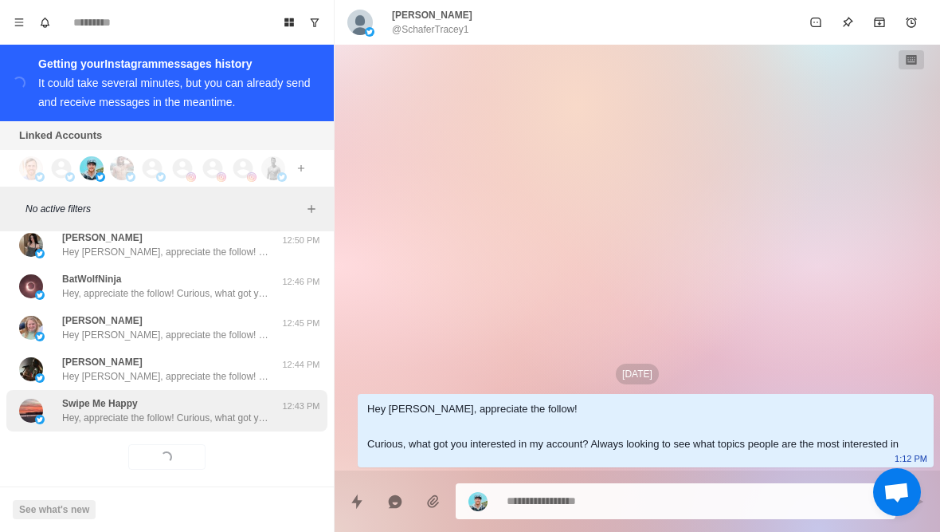
click at [104, 410] on p "Hey, appreciate the follow! Curious, what got you interested in my account? Alw…" at bounding box center [165, 417] width 207 height 14
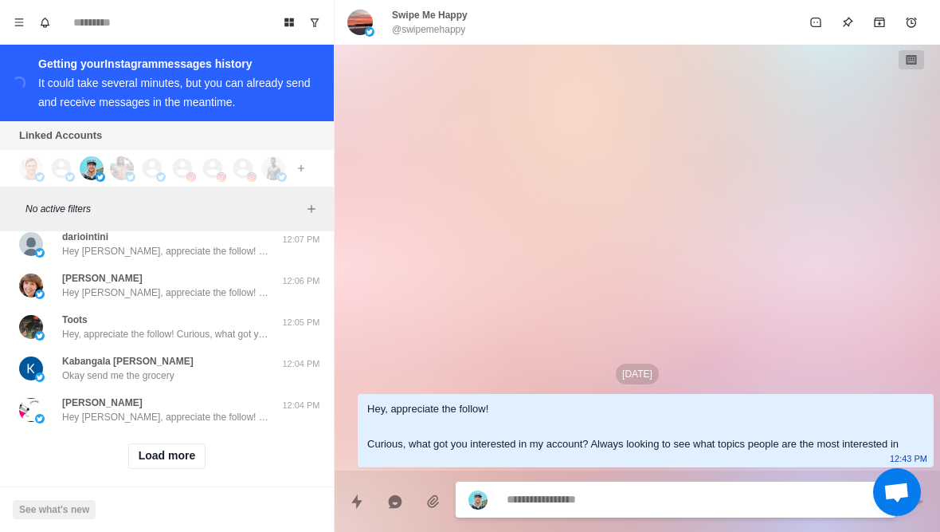
scroll to position [30050, 0]
click at [147, 445] on button "Load more" at bounding box center [167, 457] width 78 height 26
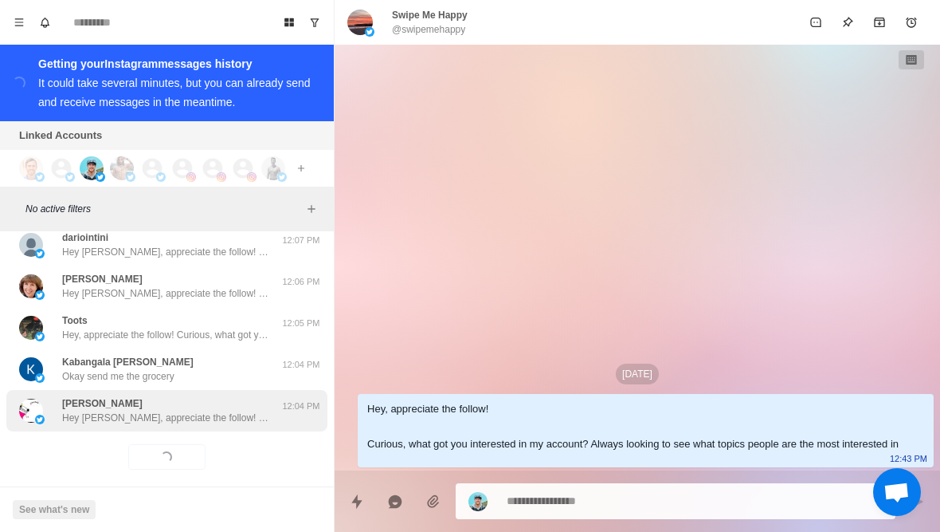
click at [109, 414] on div "Fatoushka Beanarovnya Hey Fatoushka, appreciate the follow! Curious, what got y…" at bounding box center [166, 410] width 321 height 41
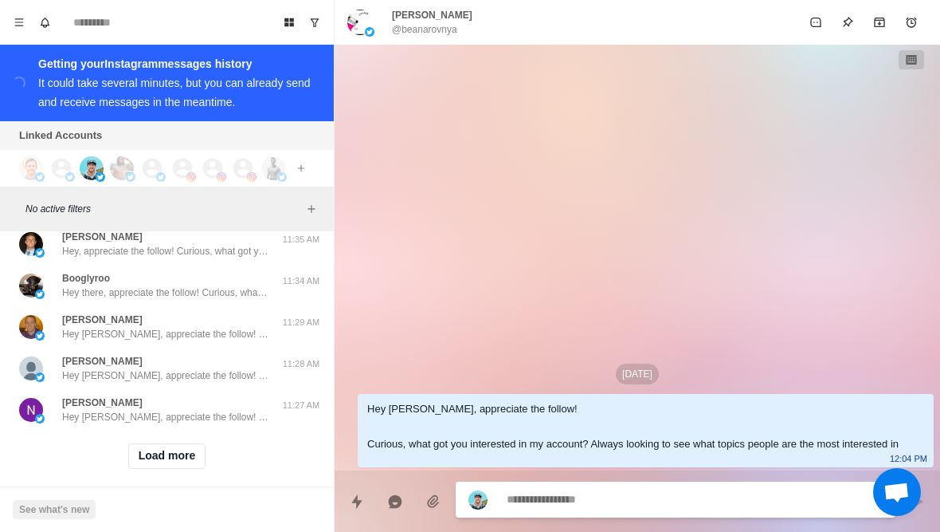
scroll to position [30879, 0]
click at [154, 446] on button "Load more" at bounding box center [167, 457] width 78 height 26
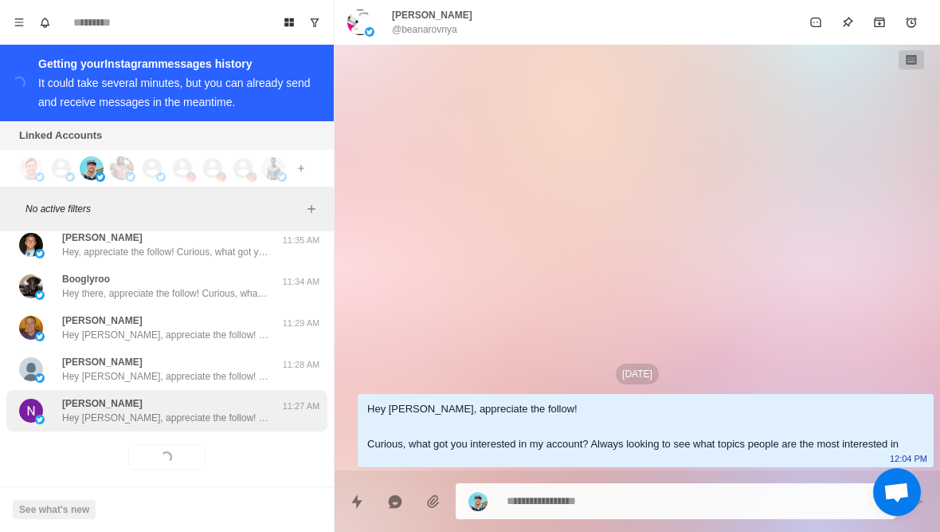
click at [106, 410] on p "Hey Nancy, appreciate the follow! Curious, what got you interested in my accoun…" at bounding box center [165, 417] width 207 height 14
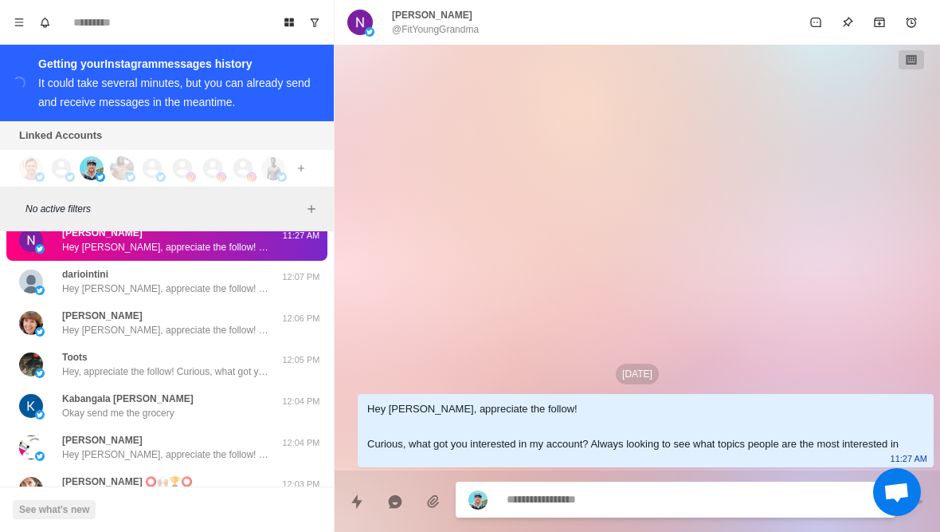
scroll to position [31053, 0]
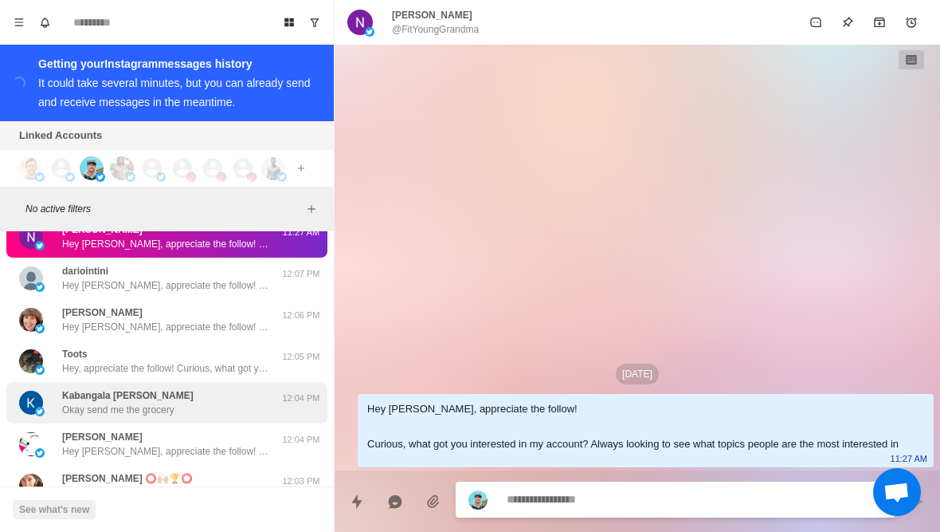
click at [64, 388] on p "Kabangala Michael" at bounding box center [127, 395] width 131 height 14
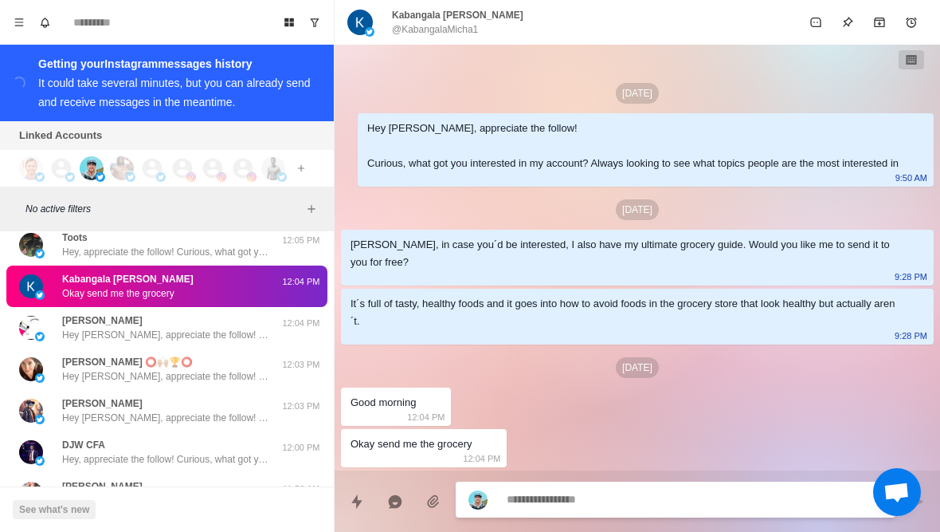
scroll to position [31170, 0]
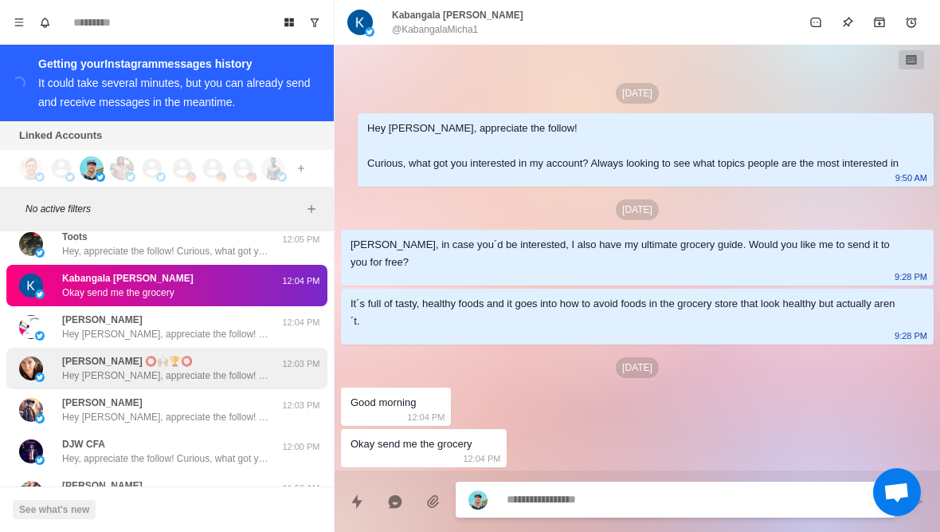
click at [50, 354] on div "Elizabeth ⭕️🙌🏼🏆⭕️ Hey Elizabeth, appreciate the follow! Curious, what got you i…" at bounding box center [150, 368] width 262 height 29
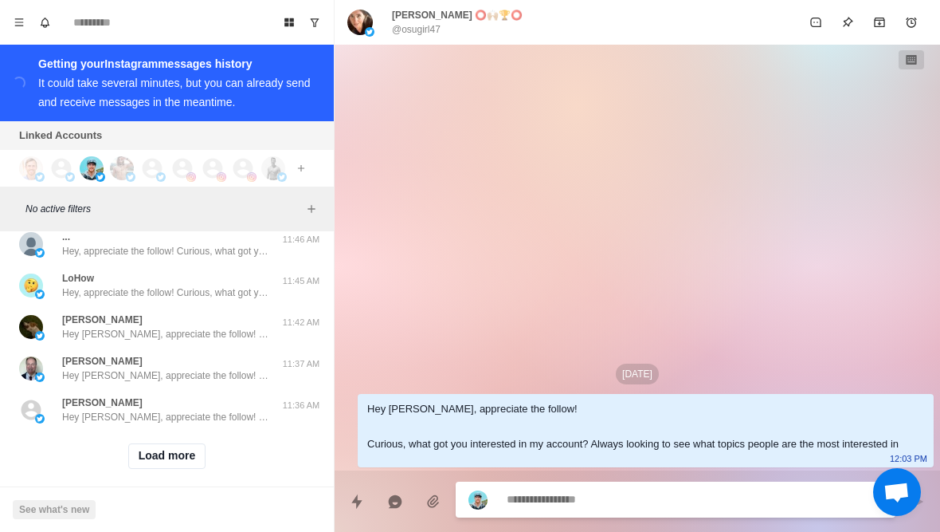
scroll to position [31708, 0]
click at [154, 445] on button "Load more" at bounding box center [167, 457] width 78 height 26
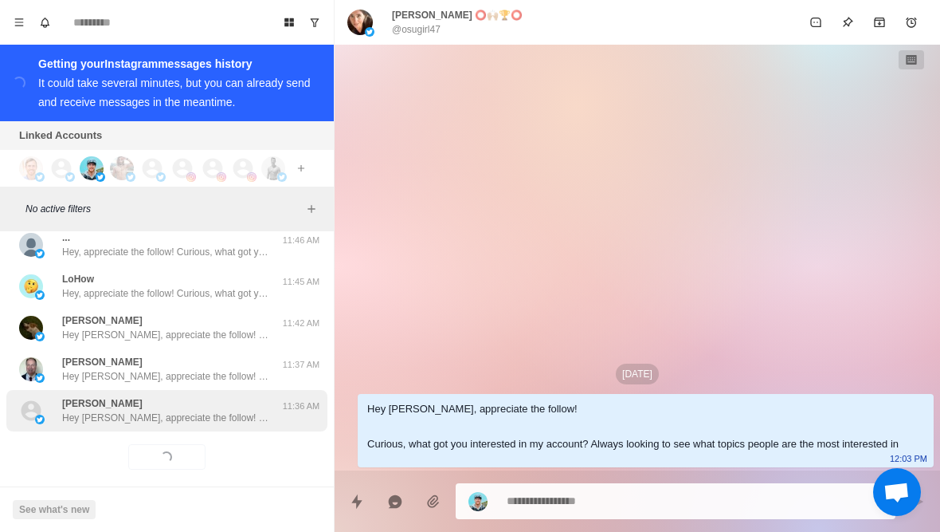
click at [100, 410] on p "Hey Joan, appreciate the follow! Curious, what got you interested in my account…" at bounding box center [165, 417] width 207 height 14
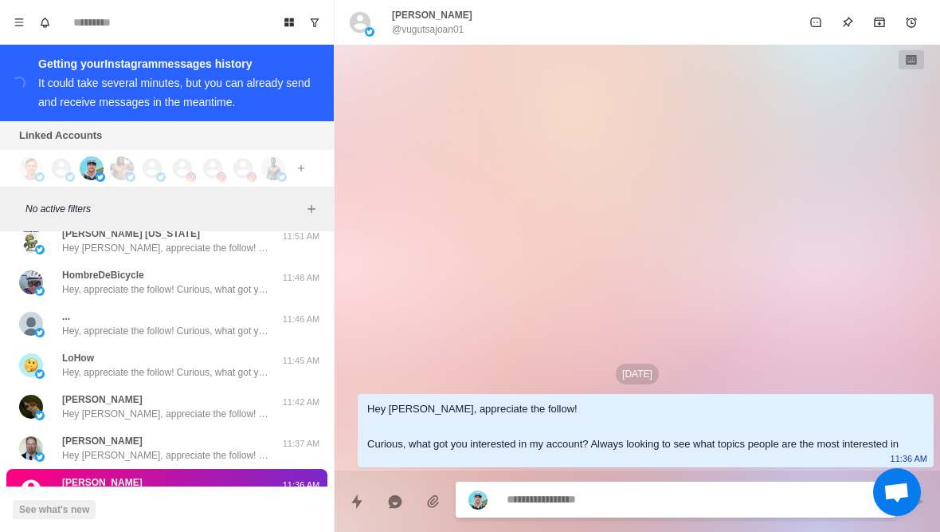
scroll to position [32005, 0]
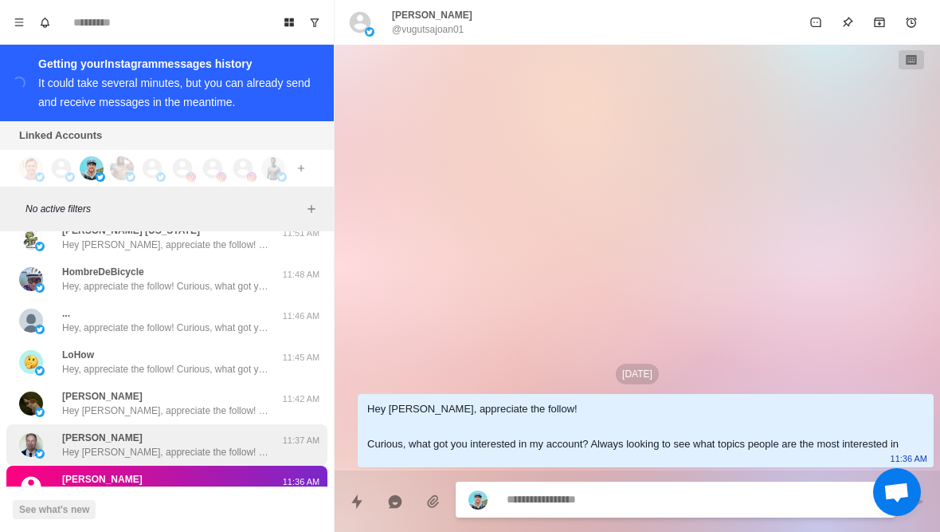
click at [65, 424] on div "Stephen Caplan Hey Stephen, appreciate the follow! Curious, what got you intere…" at bounding box center [166, 444] width 321 height 41
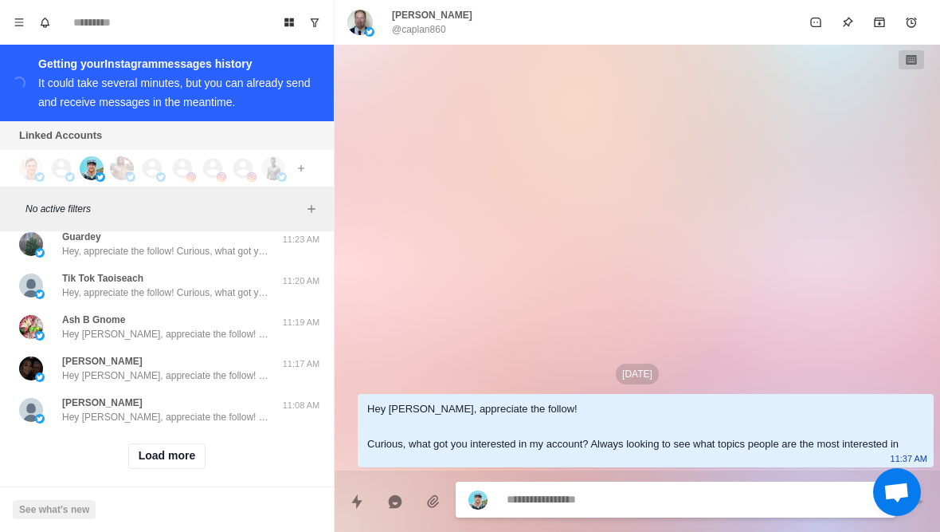
scroll to position [32537, 0]
click at [155, 454] on button "Load more" at bounding box center [167, 457] width 78 height 26
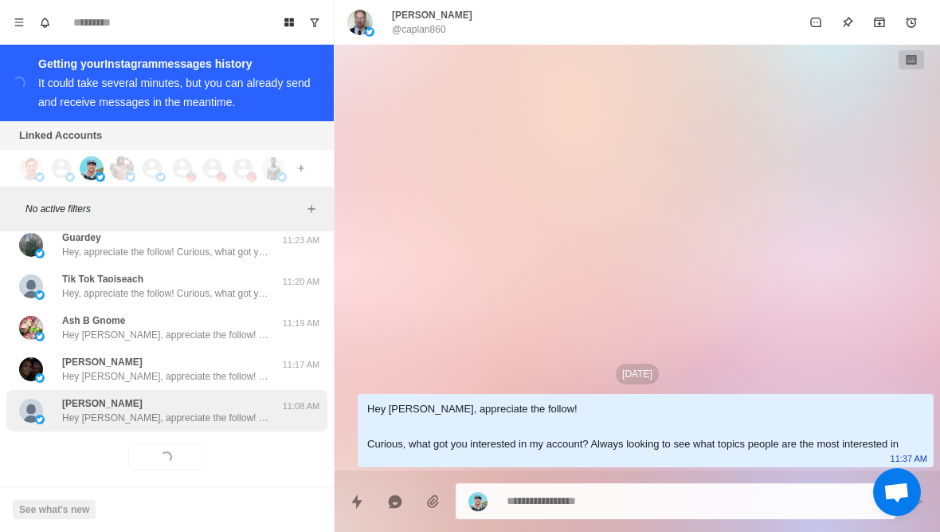
click at [128, 416] on div "Brenda Tagle Hey Brenda, appreciate the follow! Curious, what got you intereste…" at bounding box center [166, 410] width 321 height 41
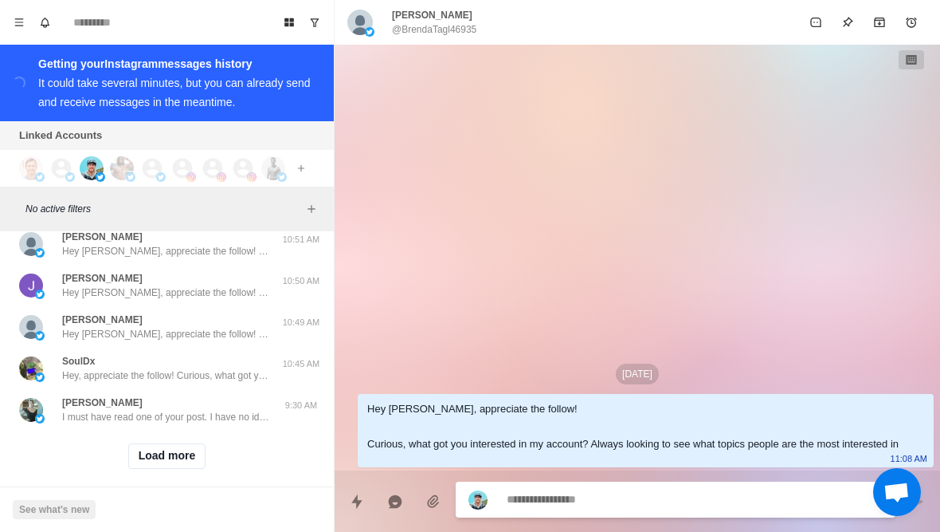
scroll to position [33366, 0]
click at [165, 449] on button "Load more" at bounding box center [167, 457] width 78 height 26
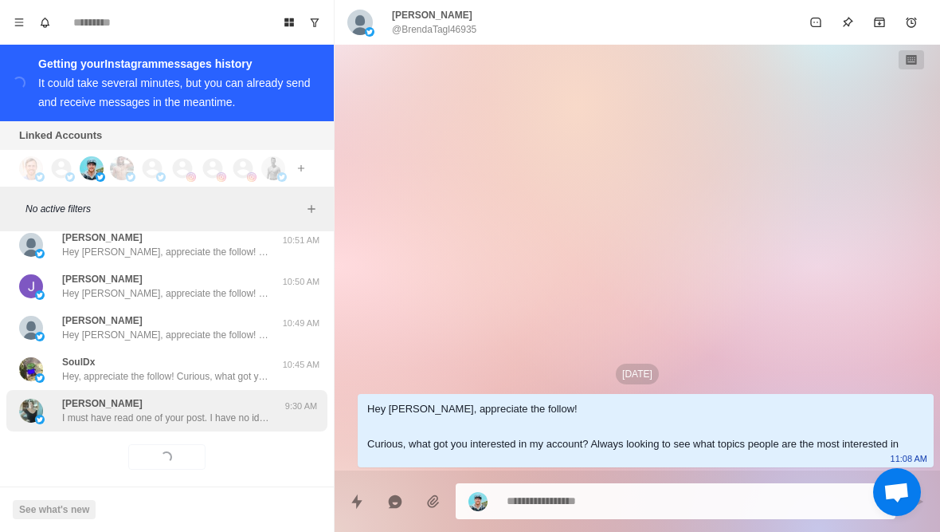
click at [135, 410] on p "I must have read one of your post. I have no idea what it would have been about…" at bounding box center [165, 417] width 207 height 14
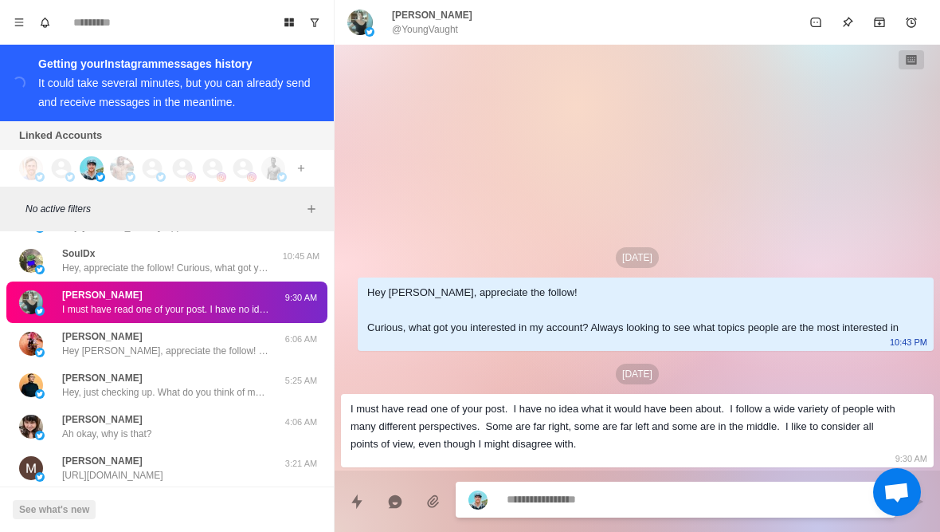
scroll to position [33781, 0]
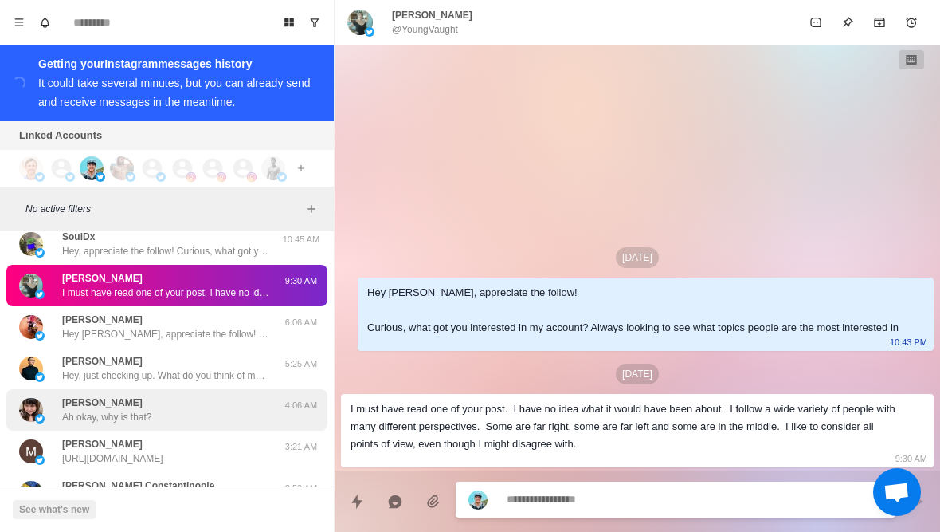
click at [57, 396] on div "Jennifer Ah okay, why is that?" at bounding box center [150, 409] width 262 height 29
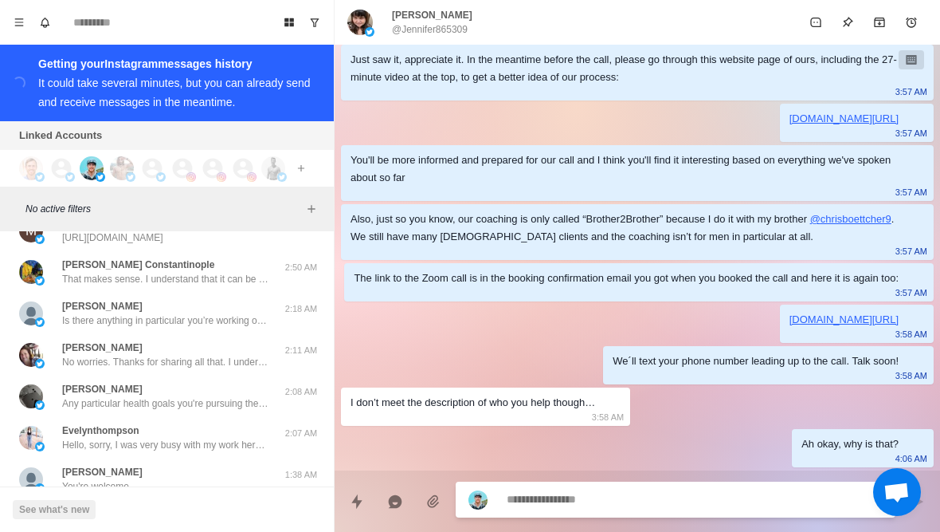
scroll to position [33999, 0]
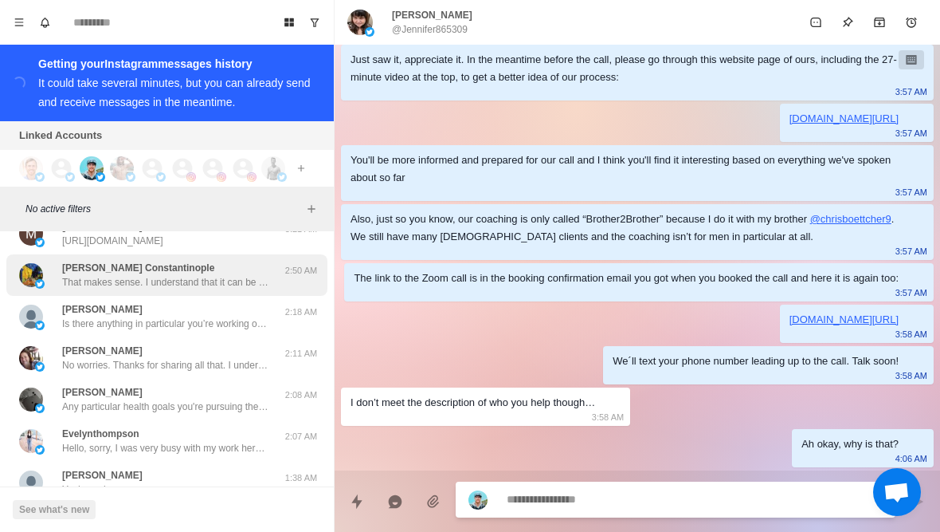
click at [48, 261] on div "Ignatius Constantinople That makes sense. I understand that it can be quite dif…" at bounding box center [150, 275] width 262 height 29
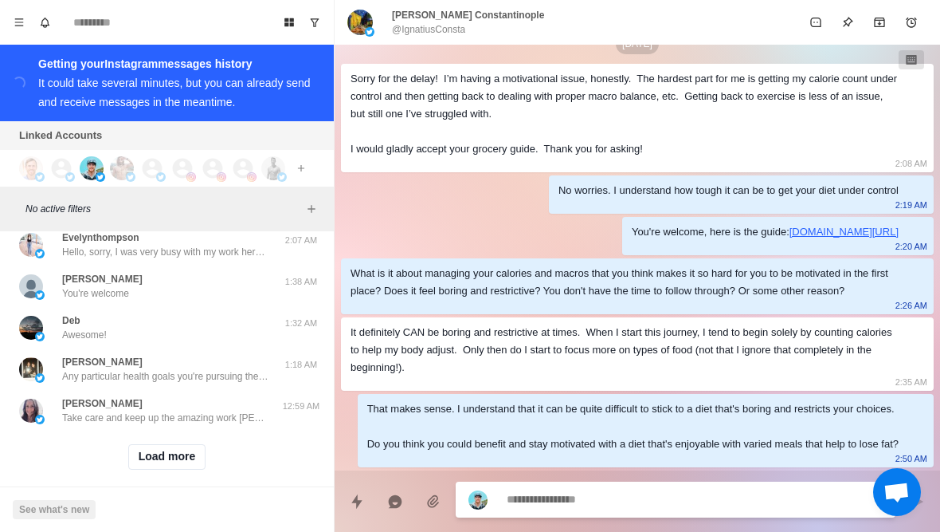
scroll to position [34195, 0]
click at [150, 454] on button "Load more" at bounding box center [167, 457] width 78 height 26
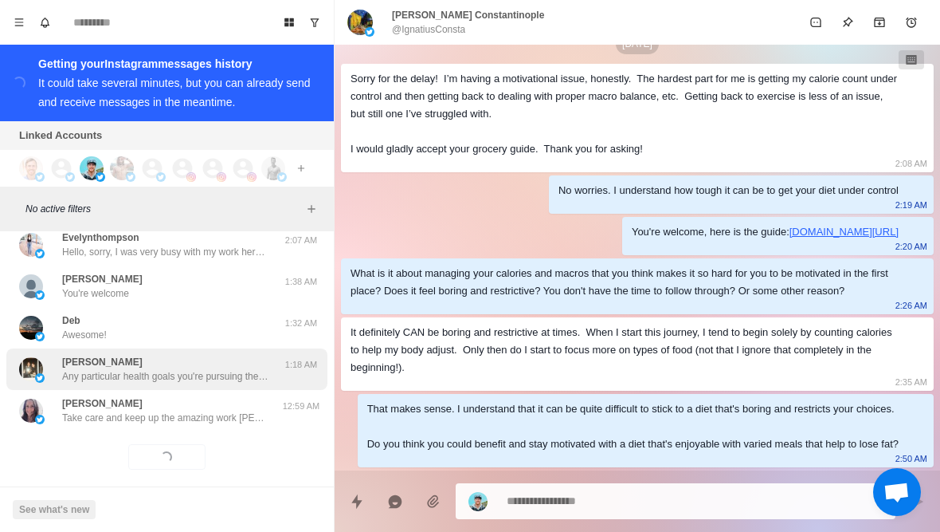
click at [81, 369] on p "Any particular health goals you're pursuing these days? Like losing fat or buil…" at bounding box center [165, 376] width 207 height 14
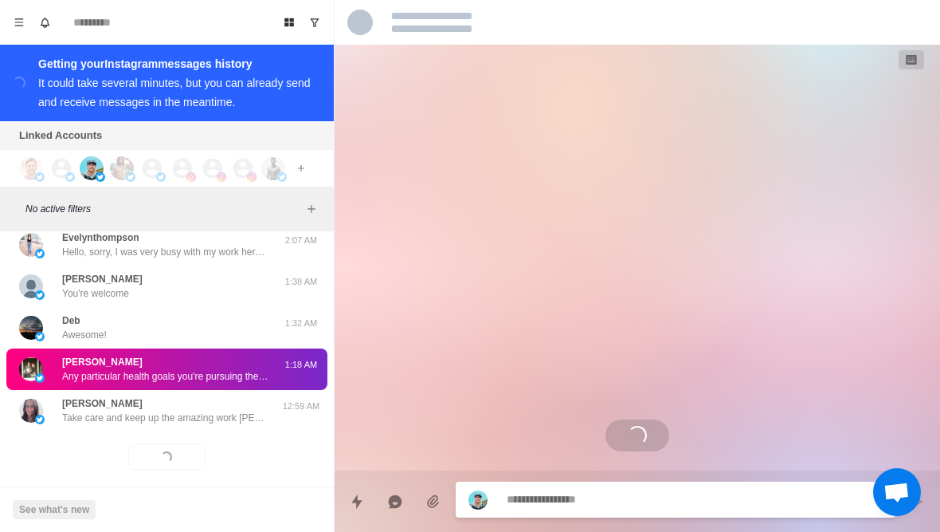
scroll to position [0, 0]
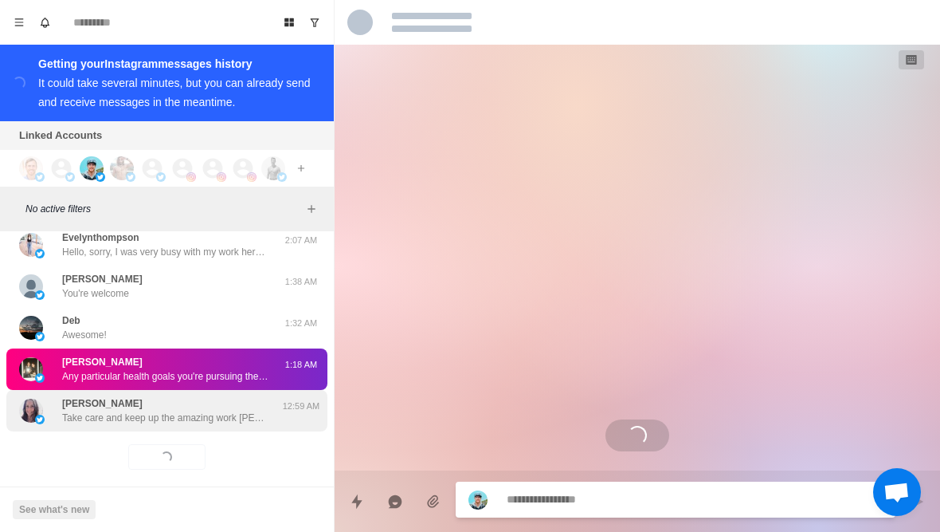
click at [58, 400] on div "Erin Wolf Take care and keep up the amazing work Erin" at bounding box center [150, 410] width 262 height 29
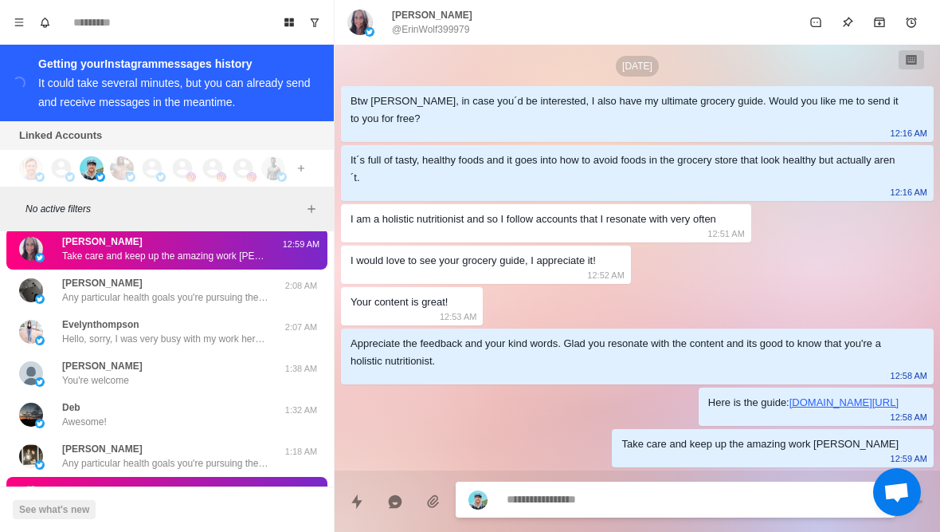
scroll to position [34357, 0]
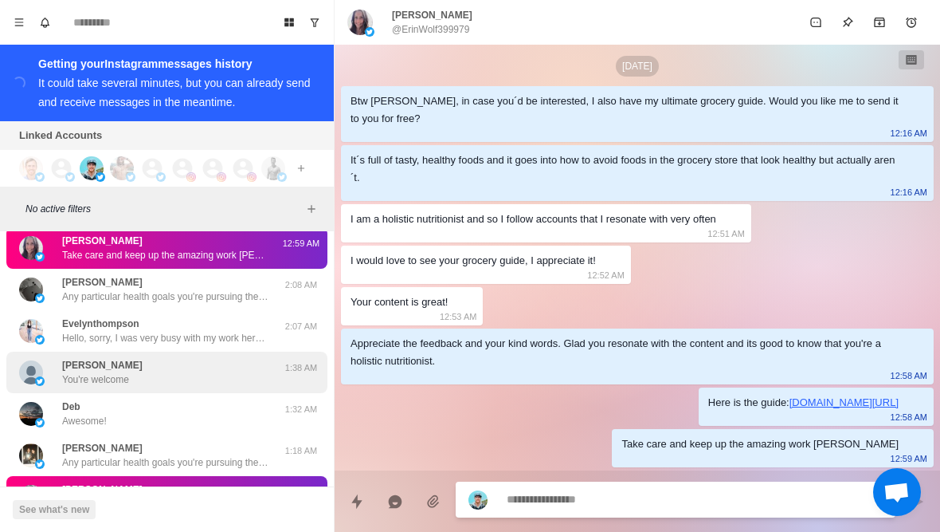
click at [53, 363] on div "Michelle You're welcome" at bounding box center [150, 372] width 262 height 29
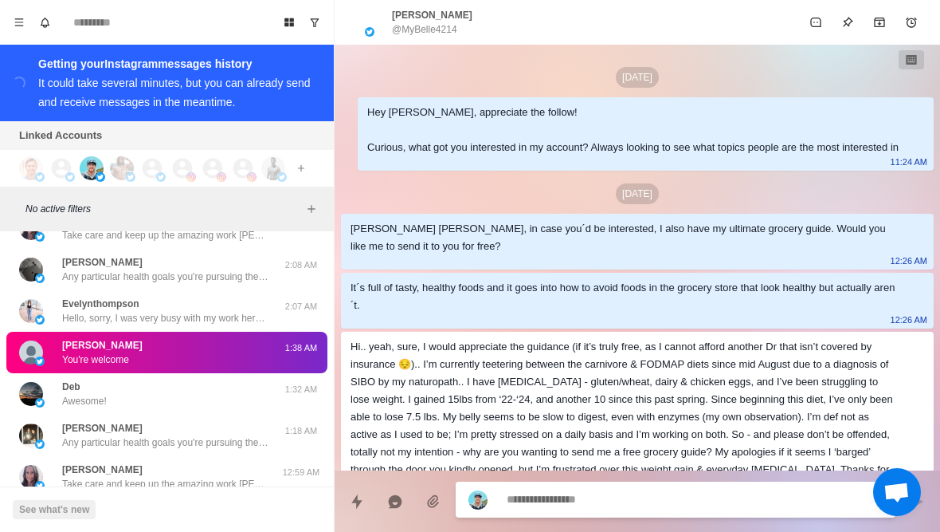
scroll to position [268, 0]
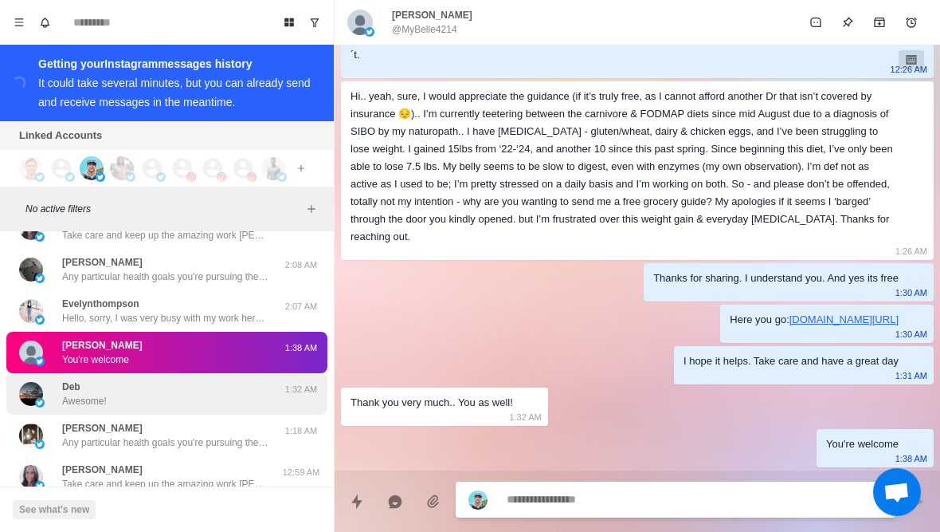
click at [53, 389] on div "Deb Awesome!" at bounding box center [150, 393] width 262 height 29
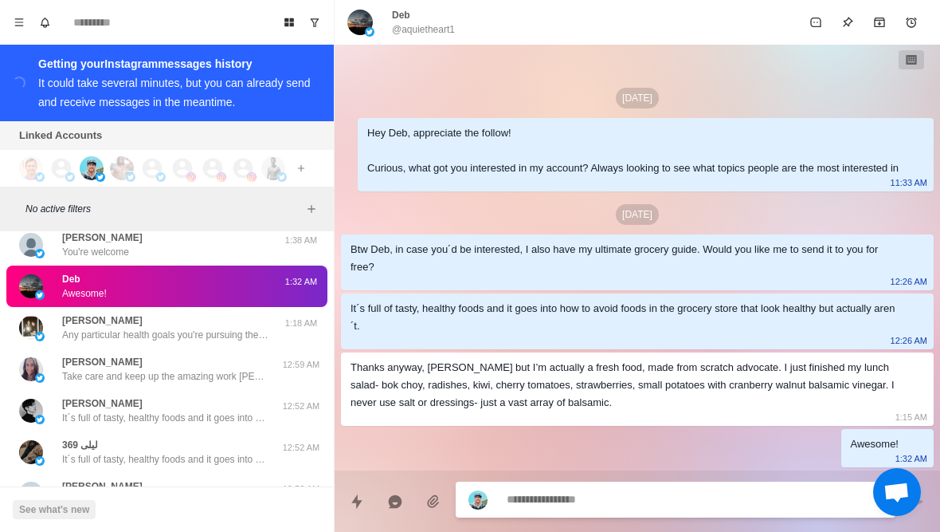
scroll to position [34496, 0]
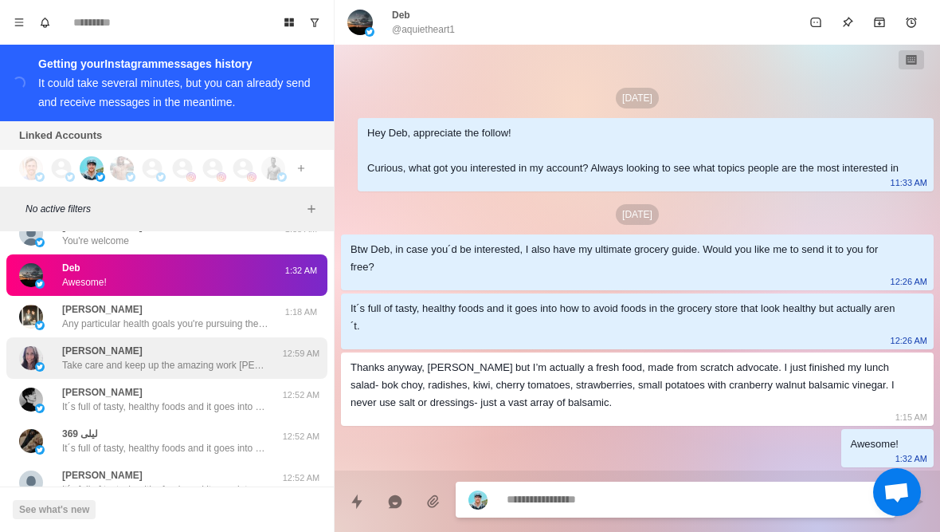
click at [55, 355] on div "Erin Wolf Take care and keep up the amazing work Erin" at bounding box center [150, 357] width 262 height 29
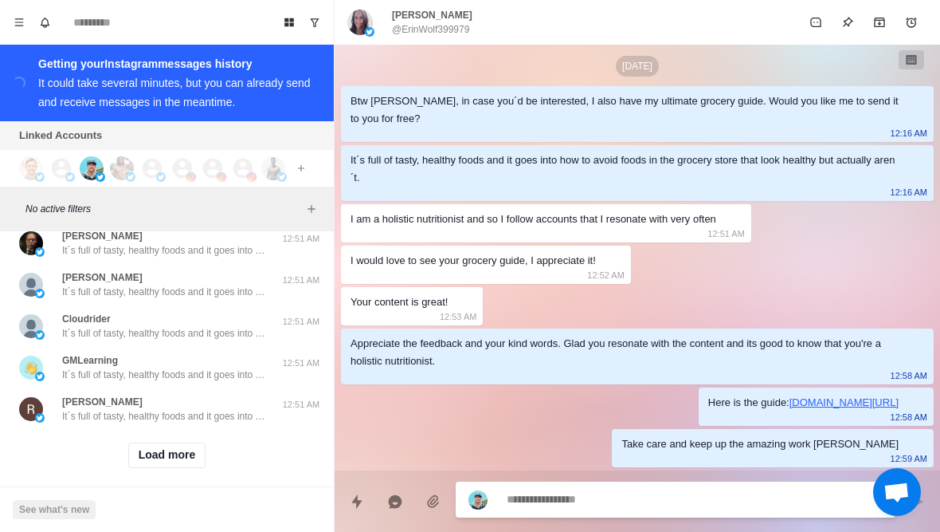
scroll to position [35023, 0]
click at [151, 448] on button "Load more" at bounding box center [167, 457] width 78 height 26
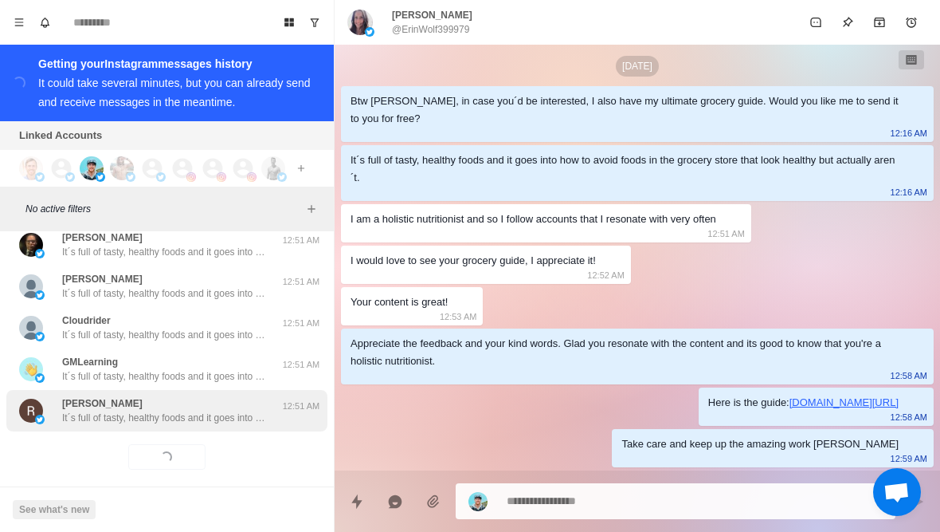
click at [102, 396] on p "Roxie Ragsdale" at bounding box center [102, 403] width 80 height 14
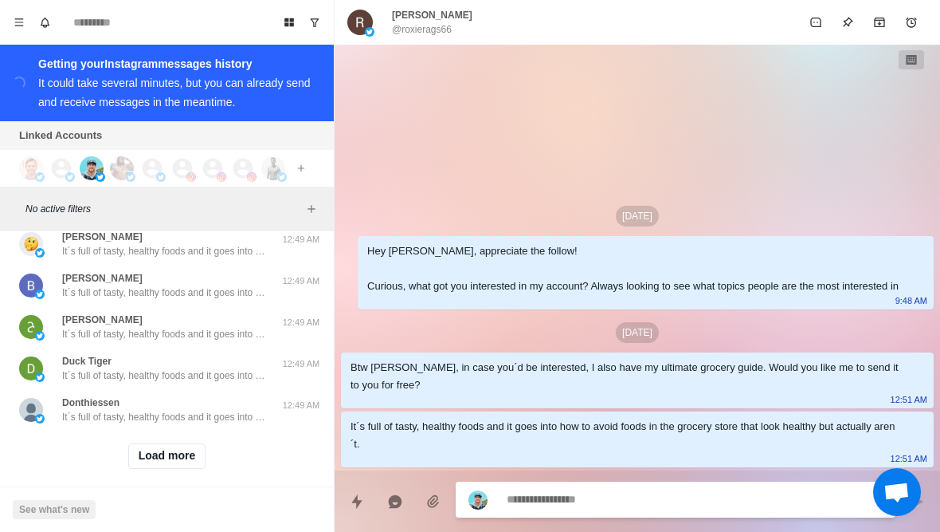
scroll to position [35852, 0]
click at [154, 449] on button "Load more" at bounding box center [167, 457] width 78 height 26
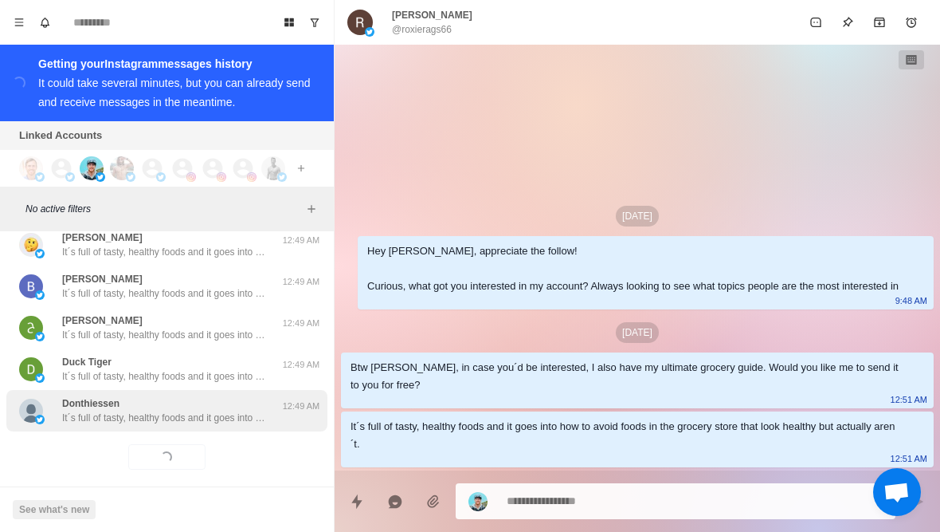
click at [100, 410] on p "It´s full of tasty, healthy foods and it goes into how to avoid foods in the gr…" at bounding box center [165, 417] width 207 height 14
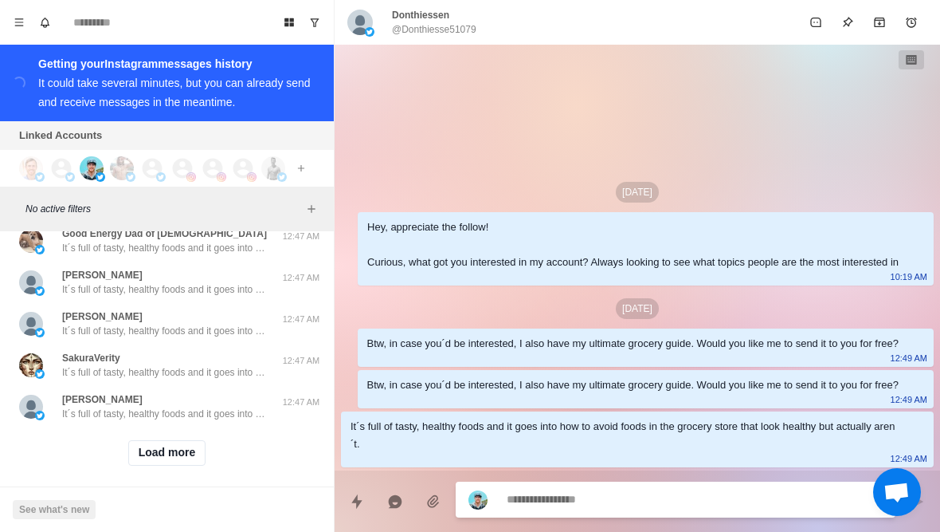
scroll to position [36681, 0]
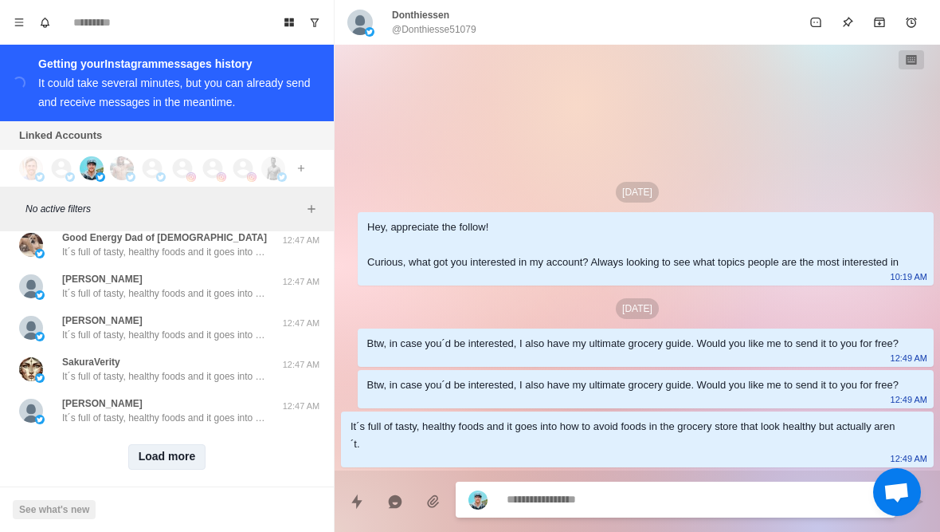
click at [154, 447] on button "Load more" at bounding box center [167, 457] width 78 height 26
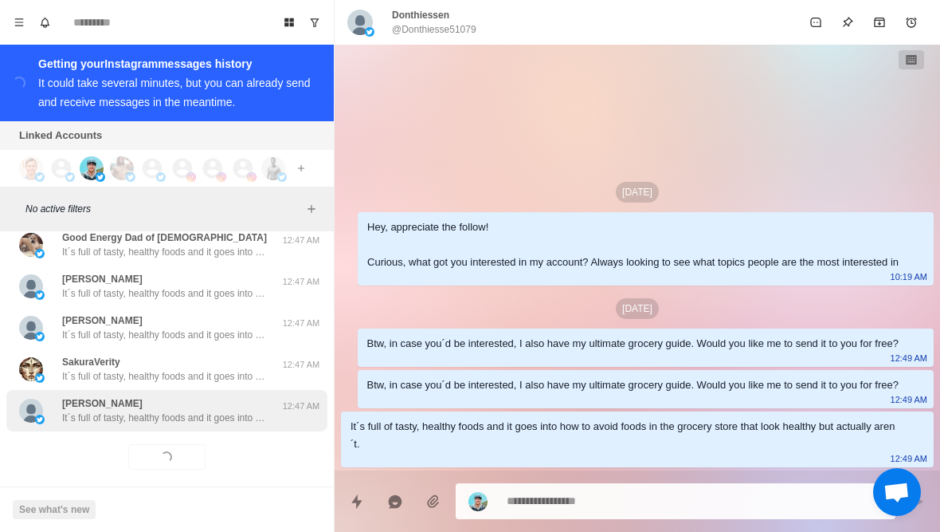
click at [112, 410] on p "It´s full of tasty, healthy foods and it goes into how to avoid foods in the gr…" at bounding box center [165, 417] width 207 height 14
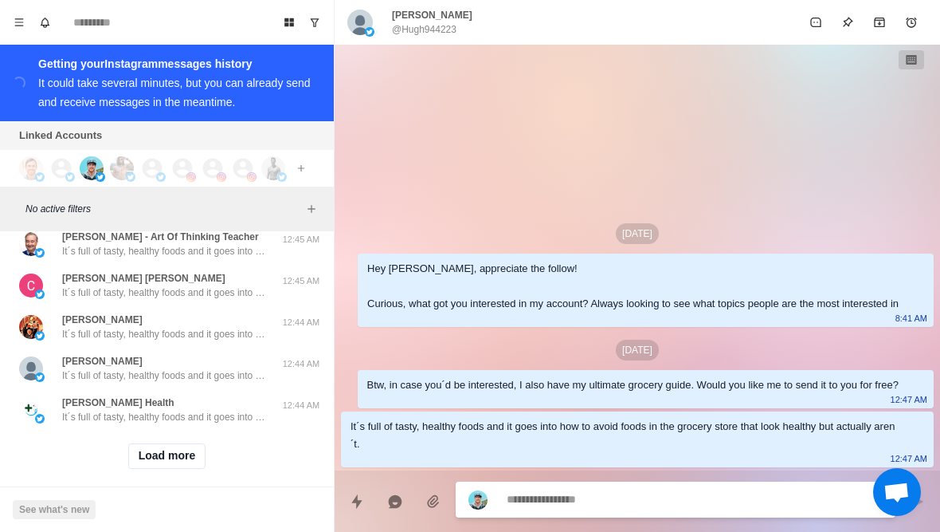
scroll to position [37510, 0]
click at [151, 446] on button "Load more" at bounding box center [167, 457] width 78 height 26
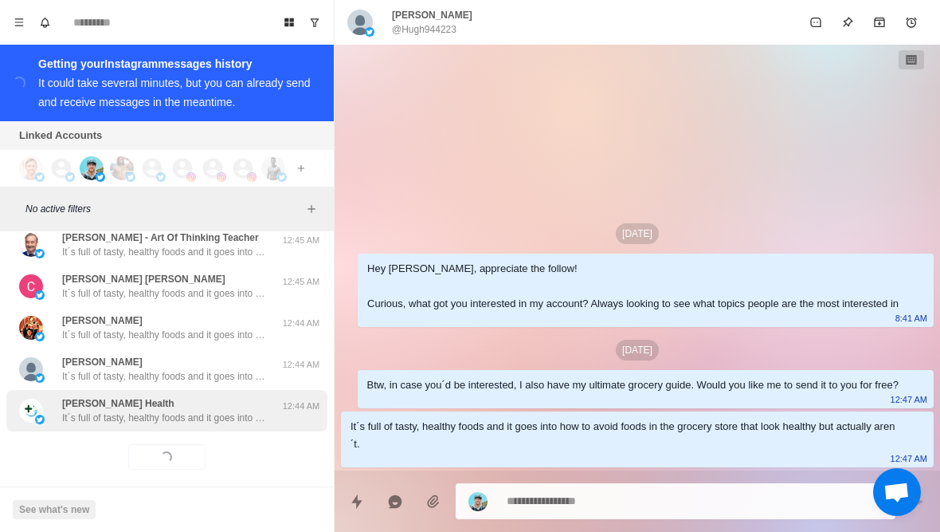
click at [90, 410] on p "It´s full of tasty, healthy foods and it goes into how to avoid foods in the gr…" at bounding box center [165, 417] width 207 height 14
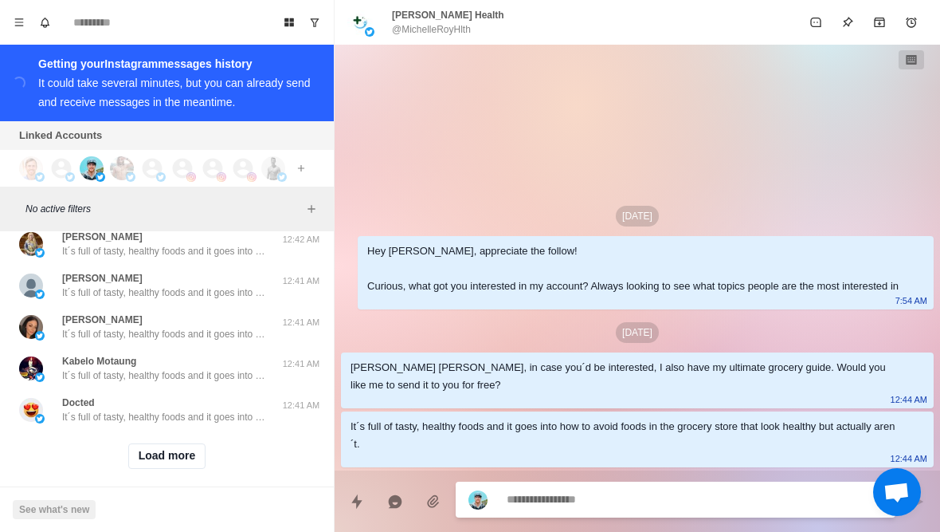
scroll to position [38339, 0]
click at [151, 450] on button "Load more" at bounding box center [167, 457] width 78 height 26
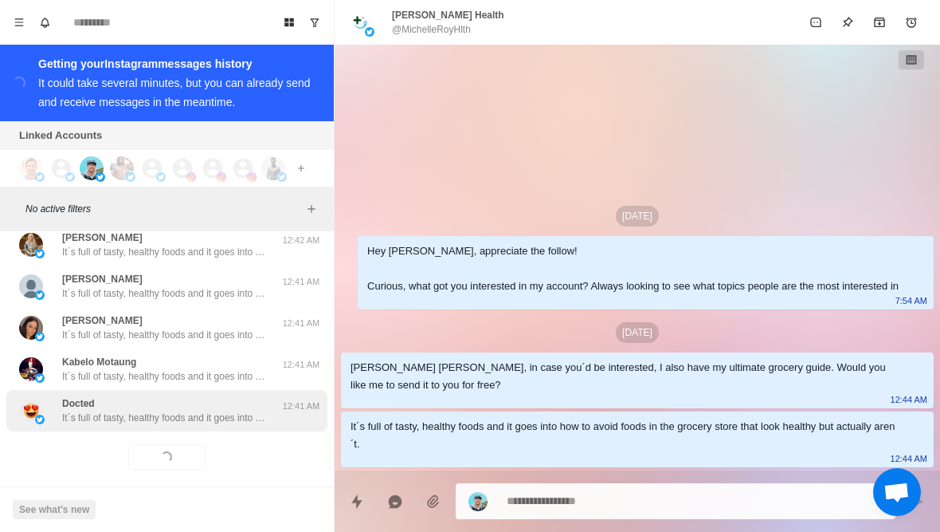
click at [102, 410] on p "It´s full of tasty, healthy foods and it goes into how to avoid foods in the gr…" at bounding box center [165, 417] width 207 height 14
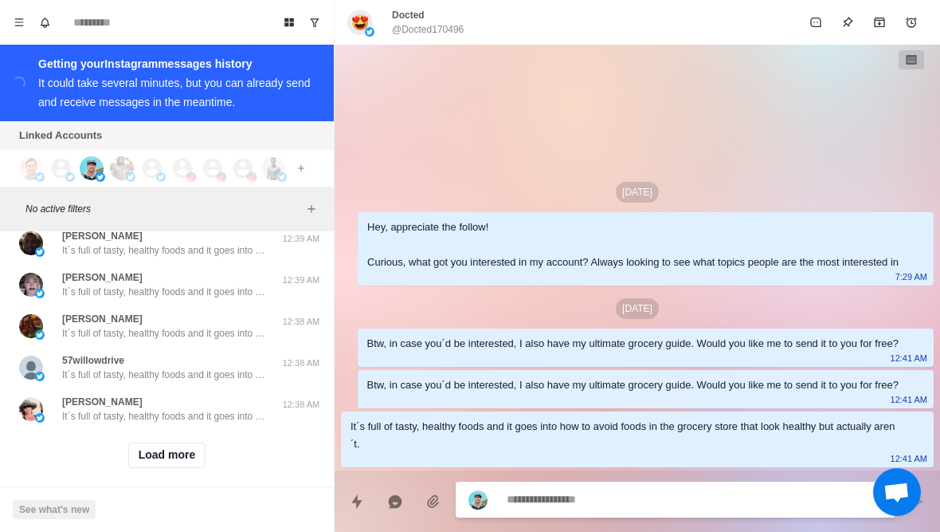
scroll to position [39168, 0]
click at [151, 449] on button "Load more" at bounding box center [167, 457] width 78 height 26
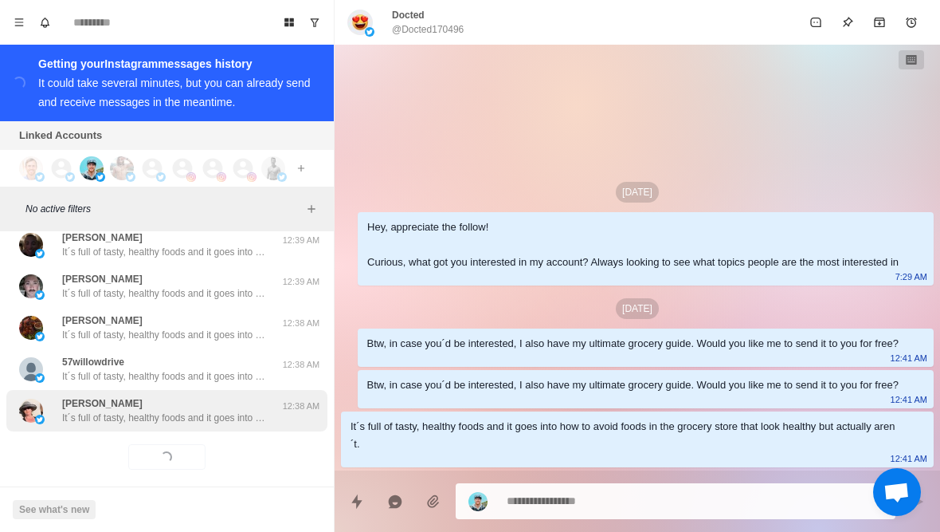
click at [107, 396] on p "Judy Wayne" at bounding box center [102, 403] width 80 height 14
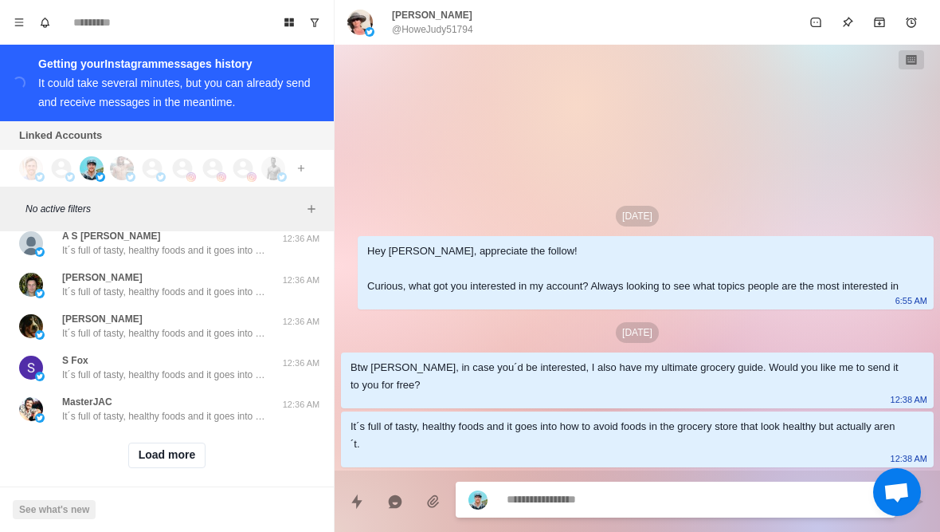
scroll to position [39996, 0]
click at [147, 449] on button "Load more" at bounding box center [167, 457] width 78 height 26
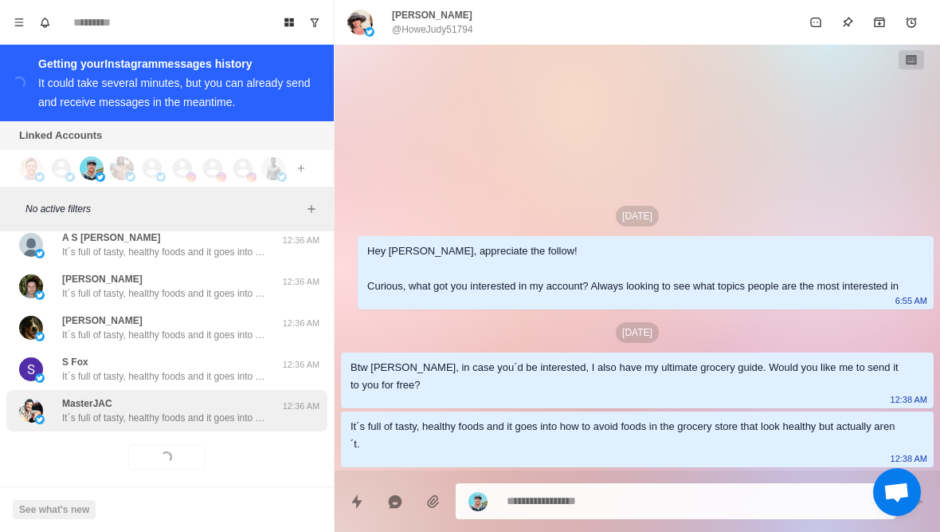
click at [132, 410] on p "It´s full of tasty, healthy foods and it goes into how to avoid foods in the gr…" at bounding box center [165, 417] width 207 height 14
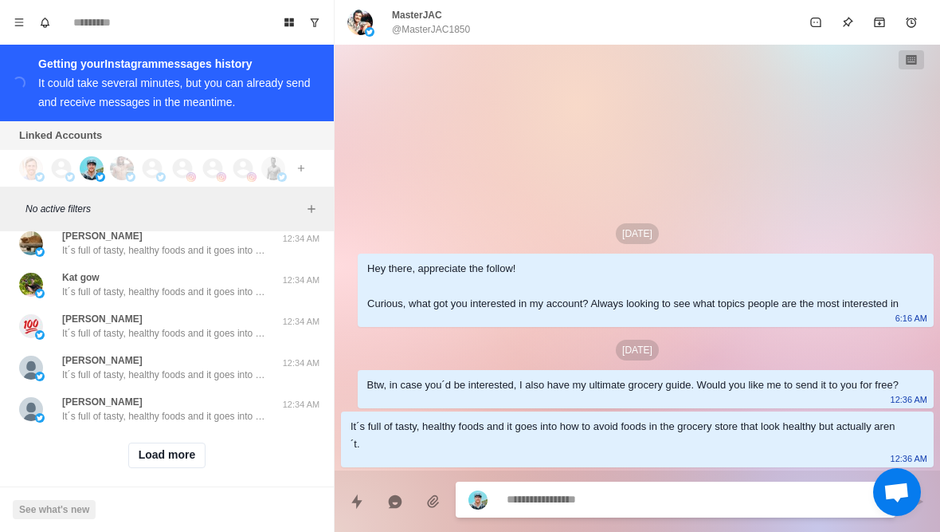
scroll to position [40825, 0]
click at [153, 445] on button "Load more" at bounding box center [167, 457] width 78 height 26
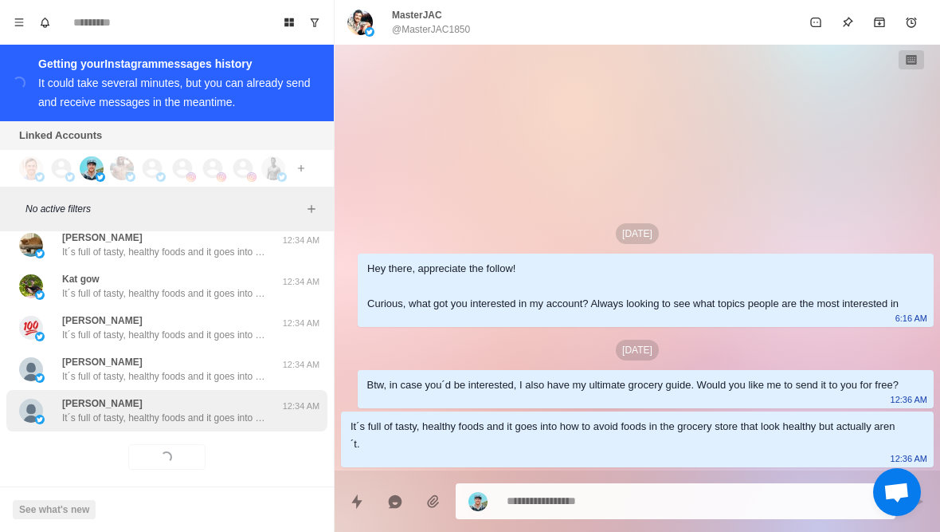
click at [97, 410] on p "It´s full of tasty, healthy foods and it goes into how to avoid foods in the gr…" at bounding box center [165, 417] width 207 height 14
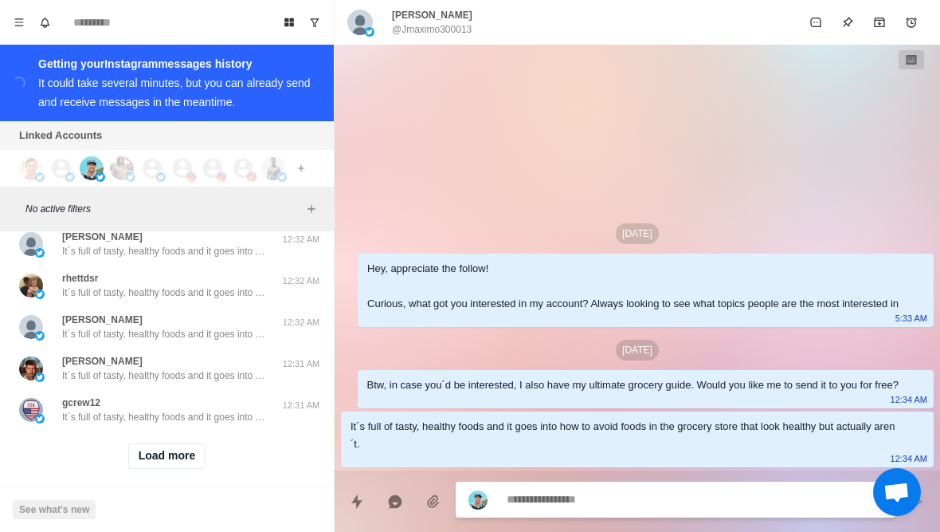
scroll to position [41654, 0]
click at [147, 449] on button "Load more" at bounding box center [167, 457] width 78 height 26
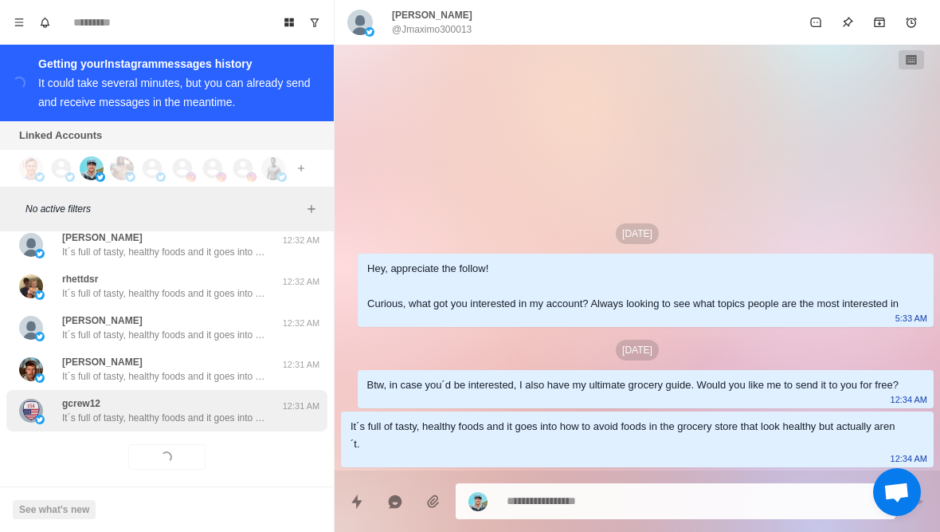
click at [108, 410] on p "It´s full of tasty, healthy foods and it goes into how to avoid foods in the gr…" at bounding box center [165, 417] width 207 height 14
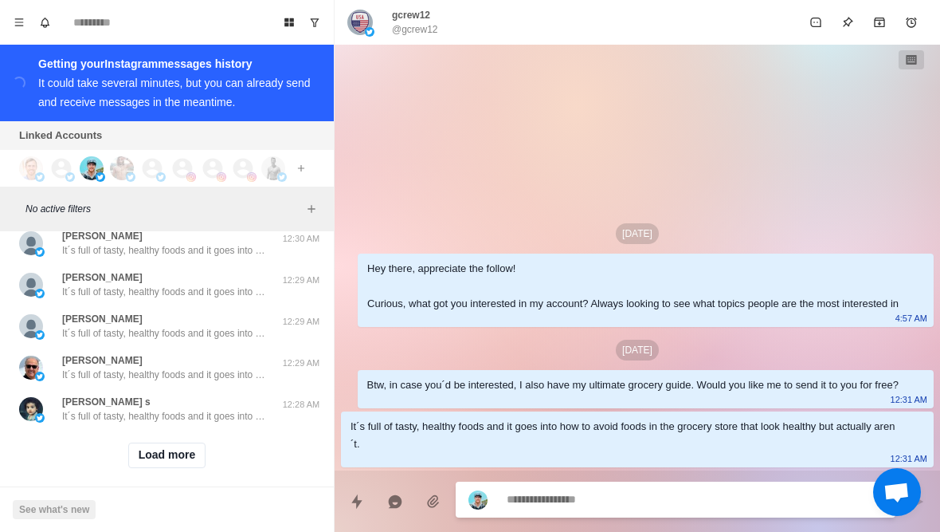
scroll to position [42483, 0]
click at [157, 446] on button "Load more" at bounding box center [167, 457] width 78 height 26
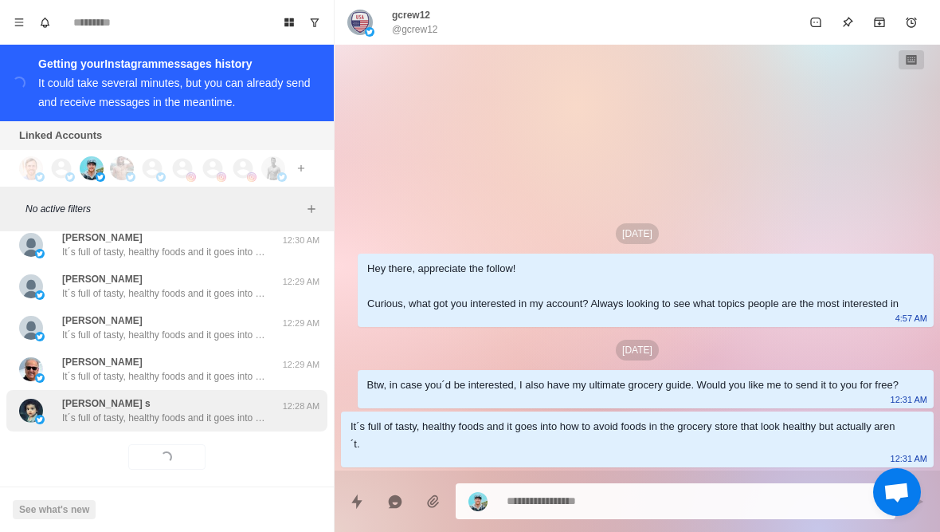
click at [100, 410] on p "It´s full of tasty, healthy foods and it goes into how to avoid foods in the gr…" at bounding box center [165, 417] width 207 height 14
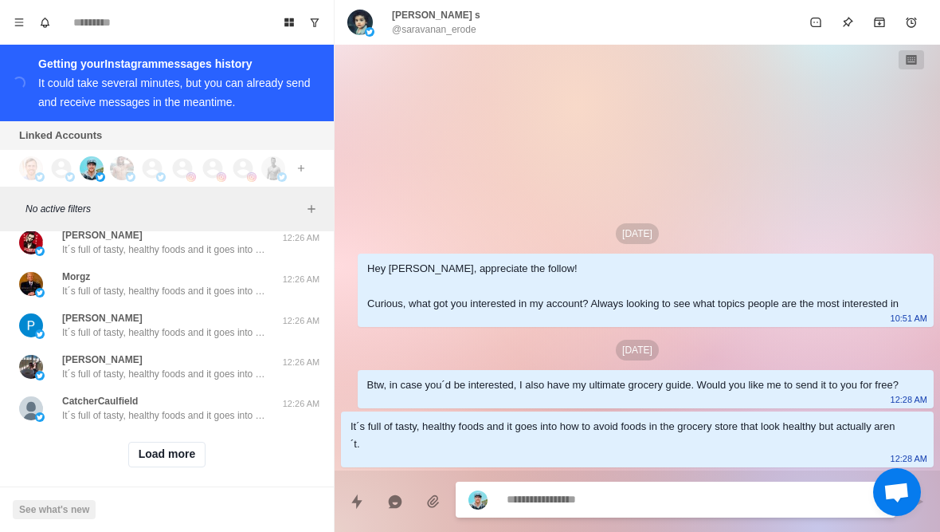
scroll to position [43312, 0]
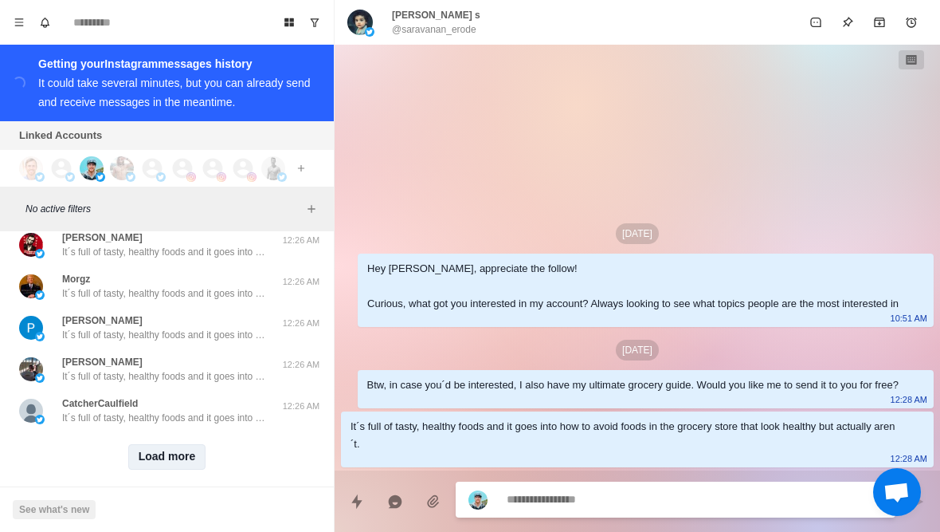
click at [146, 447] on button "Load more" at bounding box center [167, 457] width 78 height 26
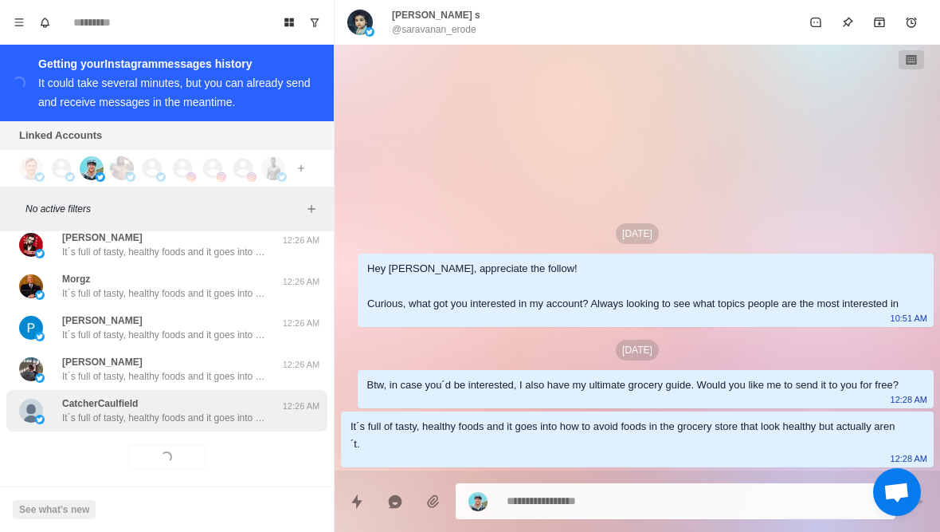
click at [93, 396] on p "CatcherCaulfield" at bounding box center [100, 403] width 76 height 14
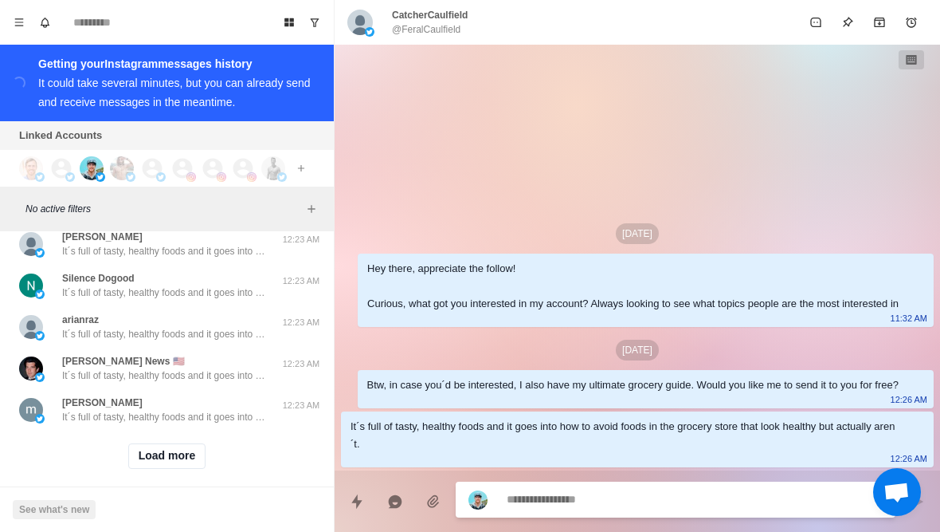
scroll to position [44141, 0]
click at [150, 448] on button "Load more" at bounding box center [167, 457] width 78 height 26
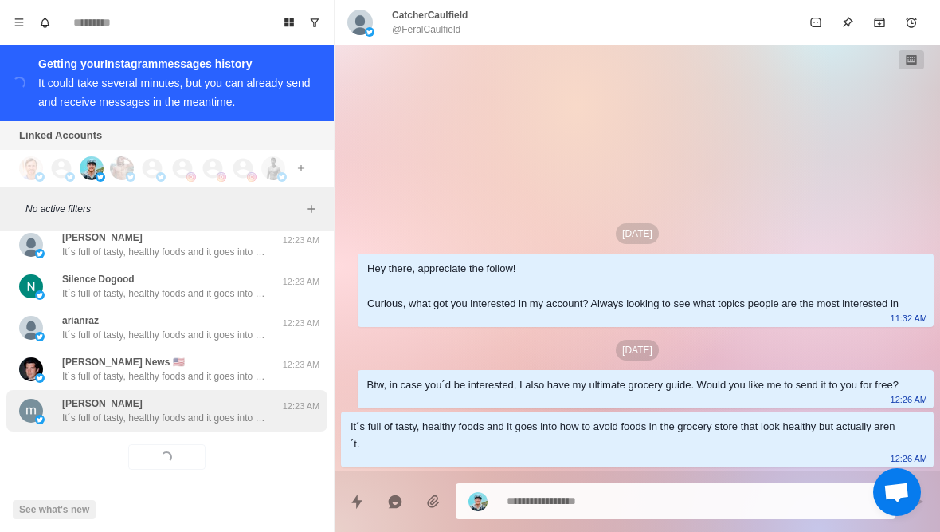
click at [98, 413] on div "melynda green It´s full of tasty, healthy foods and it goes into how to avoid f…" at bounding box center [166, 410] width 321 height 41
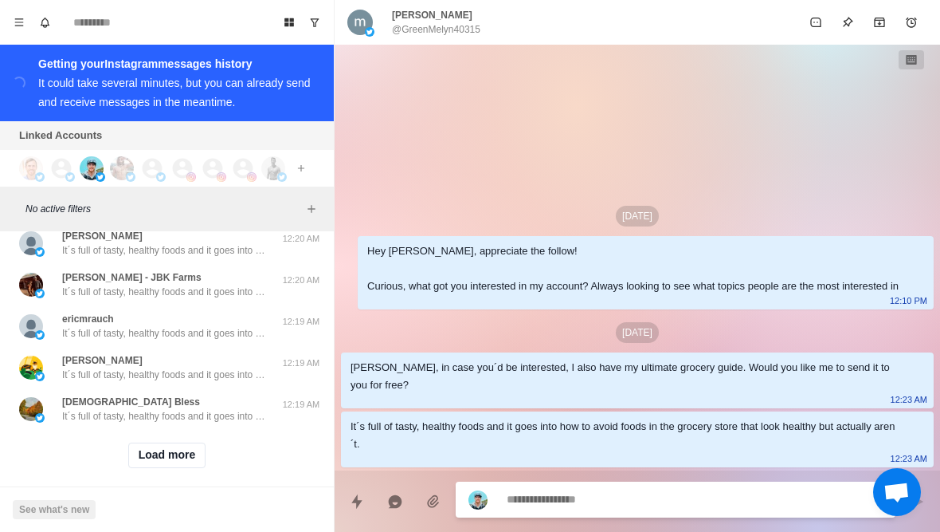
scroll to position [44970, 0]
click at [144, 445] on button "Load more" at bounding box center [167, 457] width 78 height 26
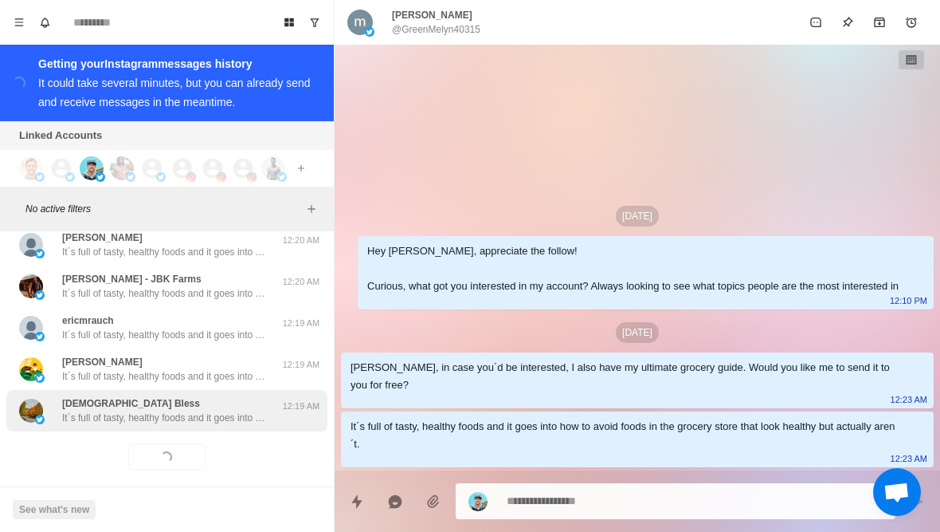
click at [103, 410] on p "It´s full of tasty, healthy foods and it goes into how to avoid foods in the gr…" at bounding box center [165, 417] width 207 height 14
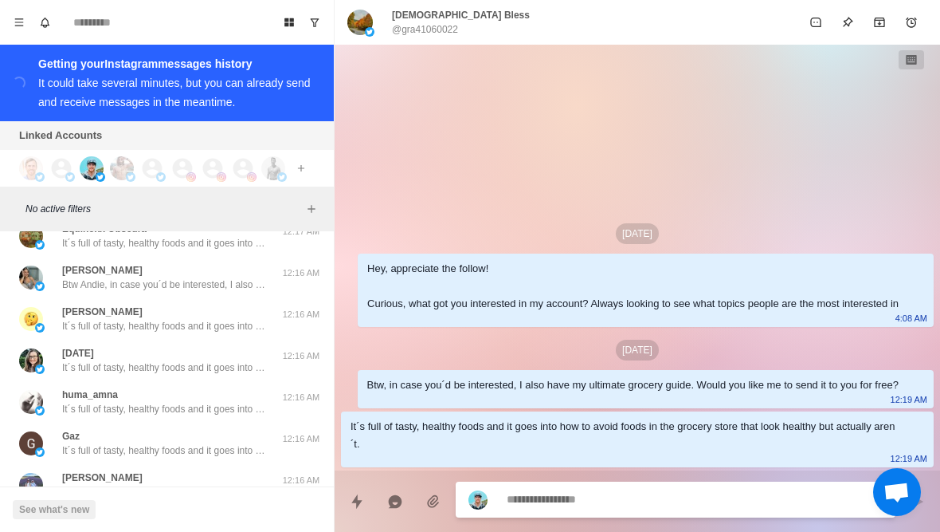
scroll to position [45723, 0]
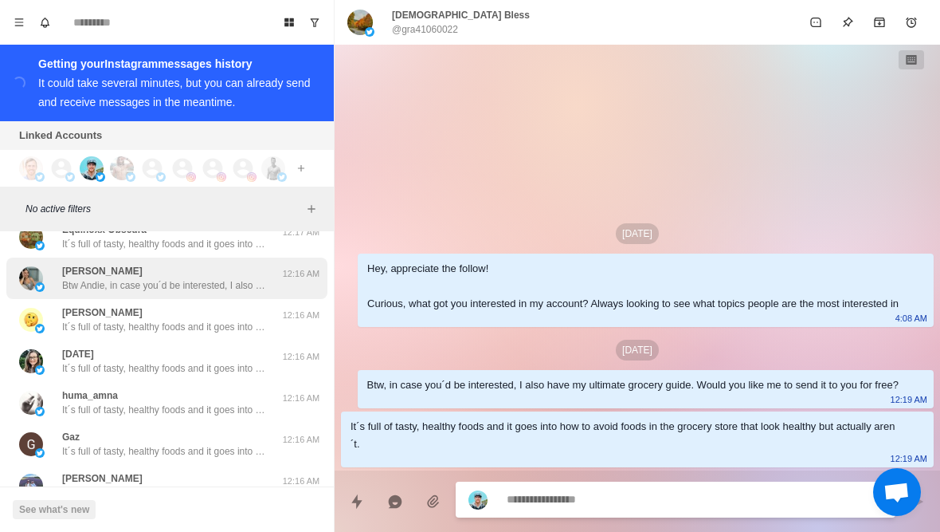
click at [28, 267] on img at bounding box center [31, 278] width 24 height 24
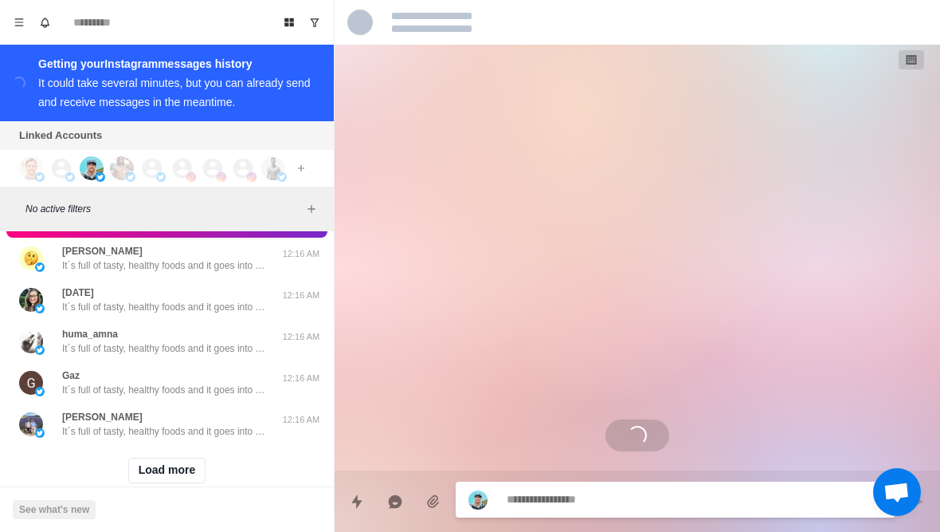
scroll to position [45786, 0]
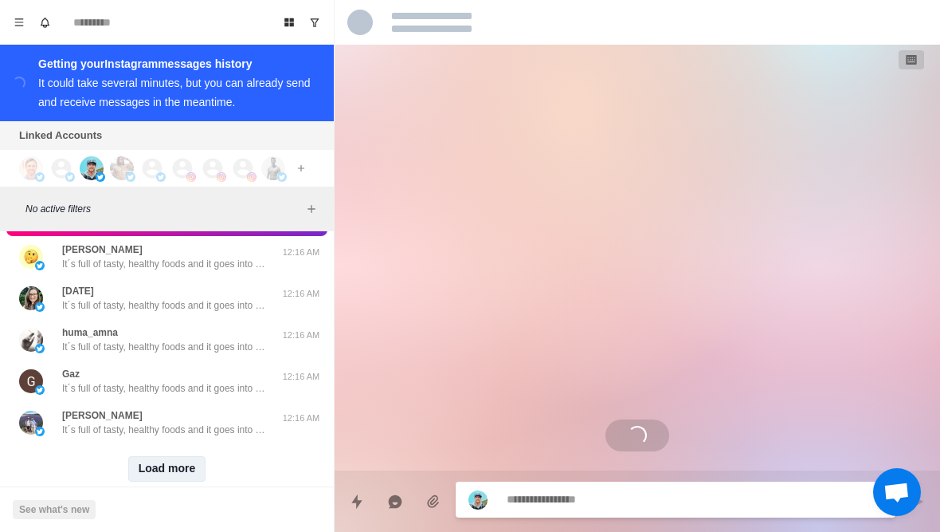
click at [154, 466] on button "Load more" at bounding box center [167, 469] width 78 height 26
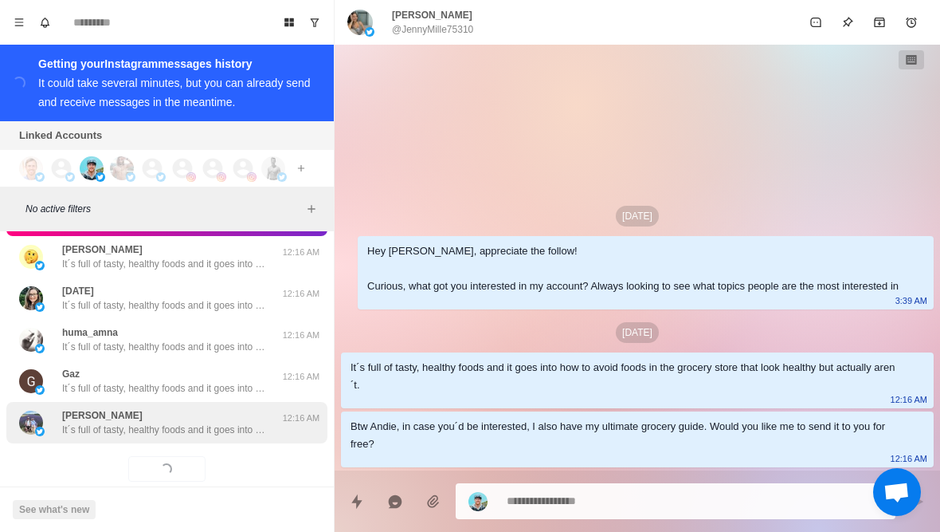
click at [88, 422] on p "It´s full of tasty, healthy foods and it goes into how to avoid foods in the gr…" at bounding box center [165, 429] width 207 height 14
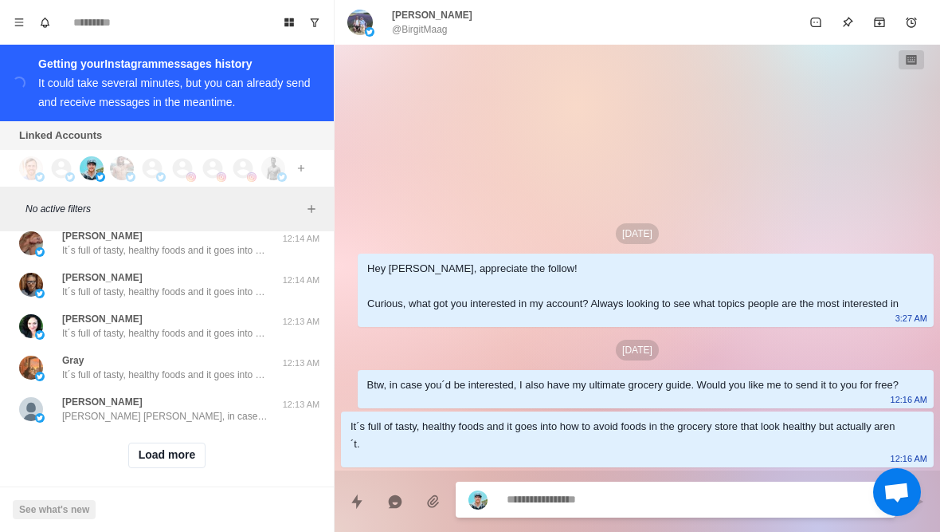
scroll to position [46627, 0]
click at [148, 450] on button "Load more" at bounding box center [167, 457] width 78 height 26
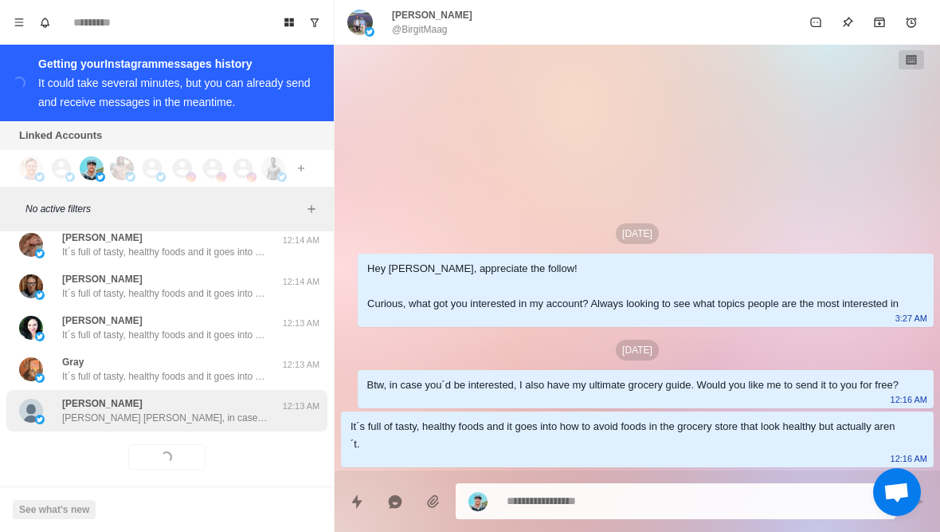
click at [91, 410] on p "Btw Carolyn, in case you´d be interested, I also have my ultimate grocery guide…" at bounding box center [165, 417] width 207 height 14
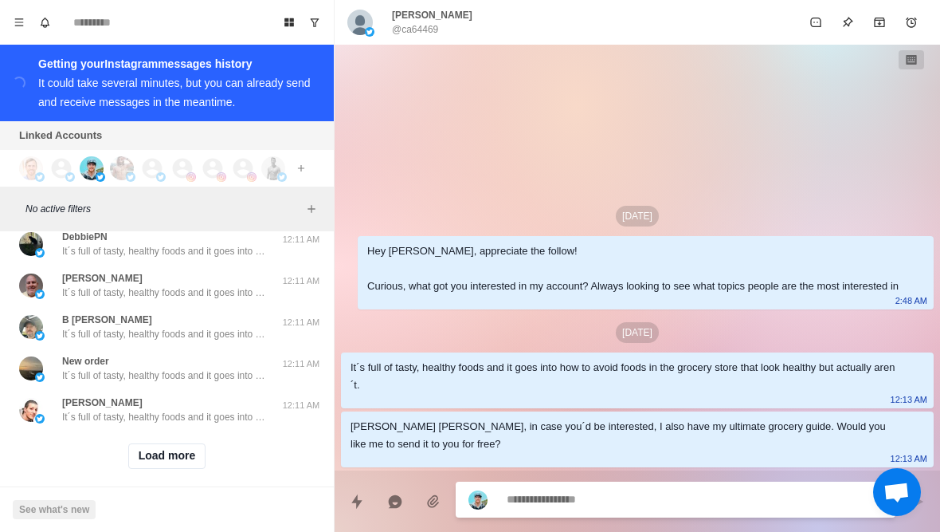
scroll to position [47456, 0]
click at [145, 447] on button "Load more" at bounding box center [167, 457] width 78 height 26
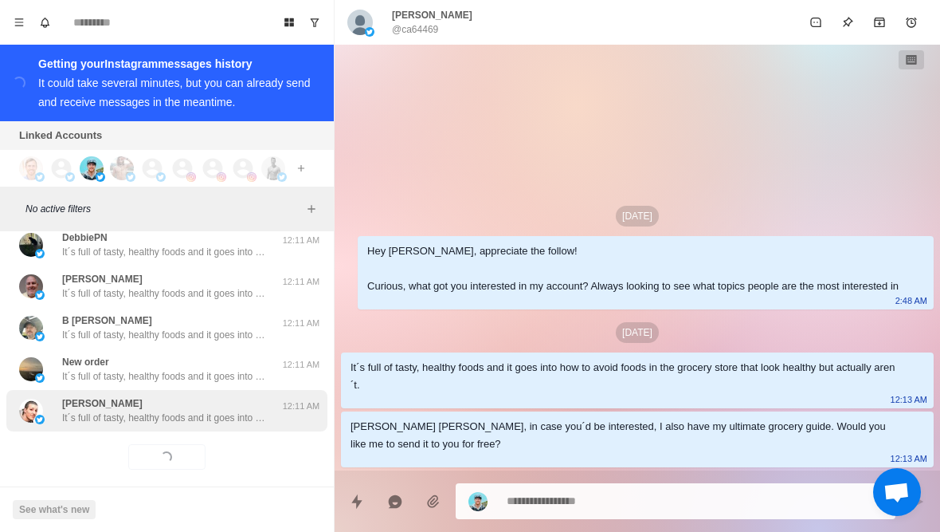
click at [102, 410] on p "It´s full of tasty, healthy foods and it goes into how to avoid foods in the gr…" at bounding box center [165, 417] width 207 height 14
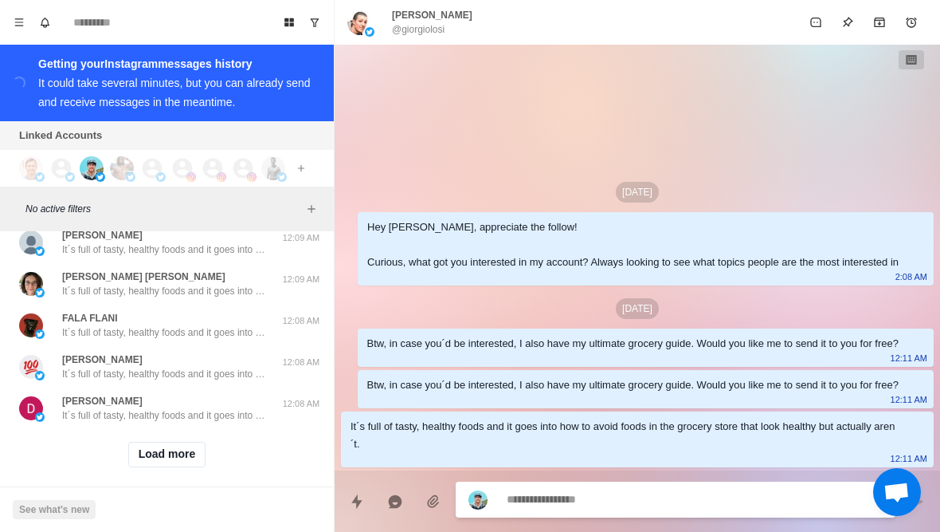
scroll to position [48285, 0]
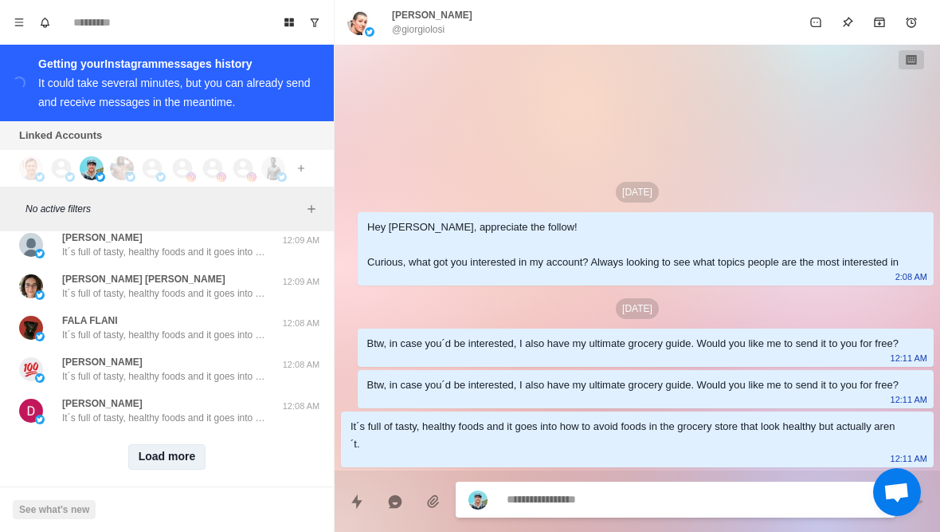
click at [147, 449] on button "Load more" at bounding box center [167, 457] width 78 height 26
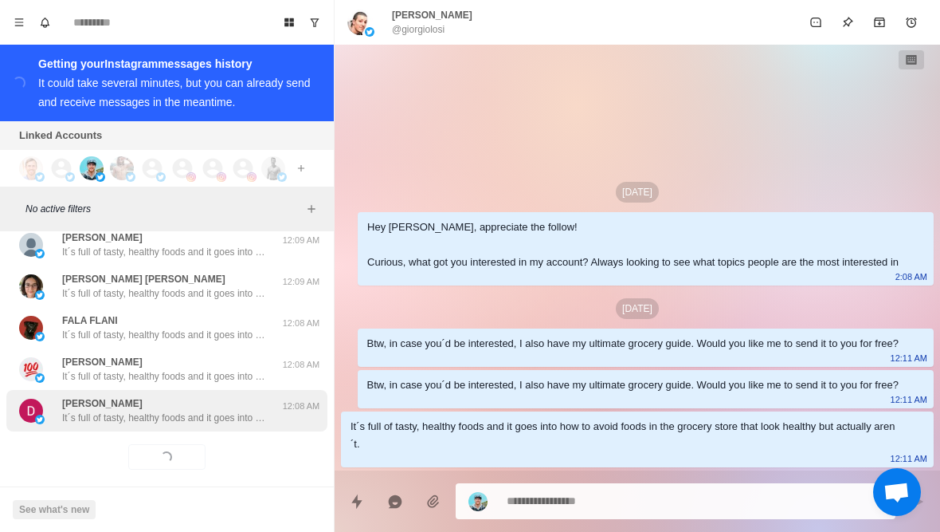
click at [112, 410] on p "It´s full of tasty, healthy foods and it goes into how to avoid foods in the gr…" at bounding box center [165, 417] width 207 height 14
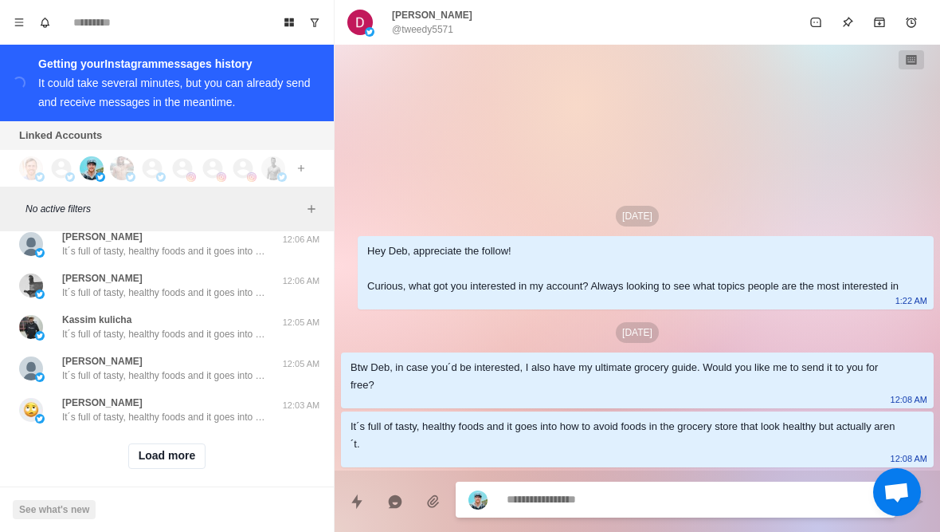
scroll to position [49114, 0]
click at [148, 453] on button "Load more" at bounding box center [167, 457] width 78 height 26
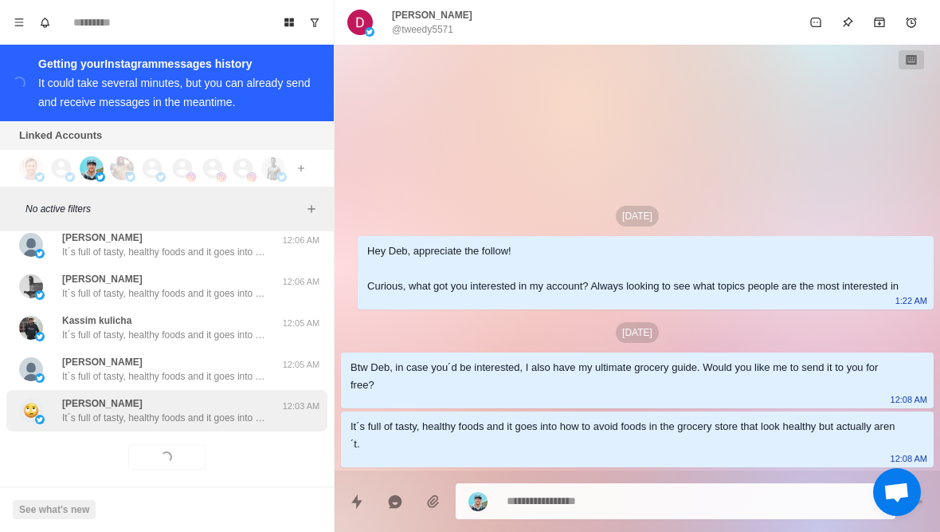
click at [100, 412] on div "Sandi Meisenbach It´s full of tasty, healthy foods and it goes into how to avoi…" at bounding box center [166, 410] width 321 height 41
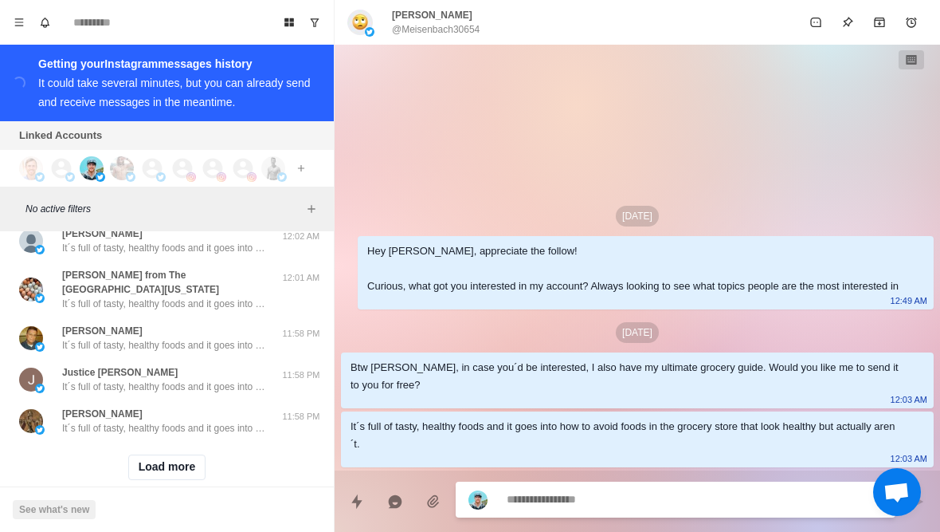
scroll to position [49943, 0]
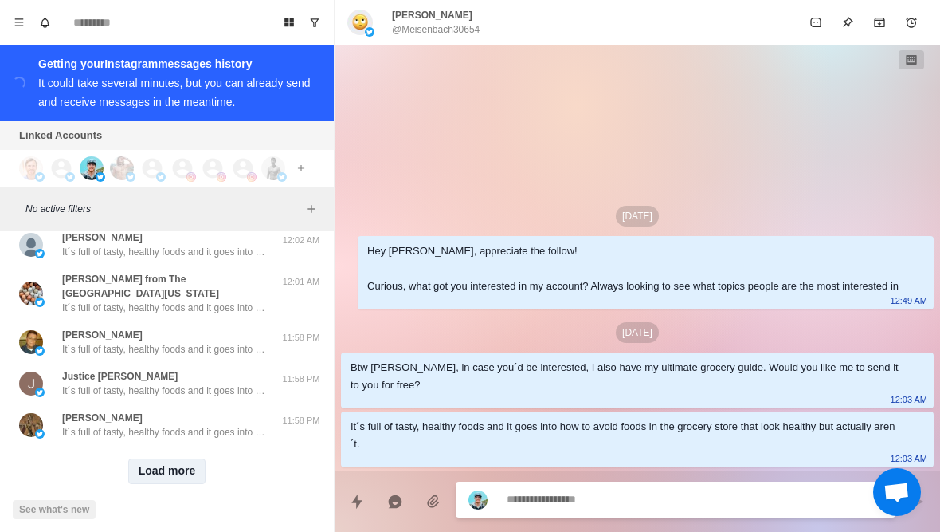
click at [153, 458] on button "Load more" at bounding box center [167, 471] width 78 height 26
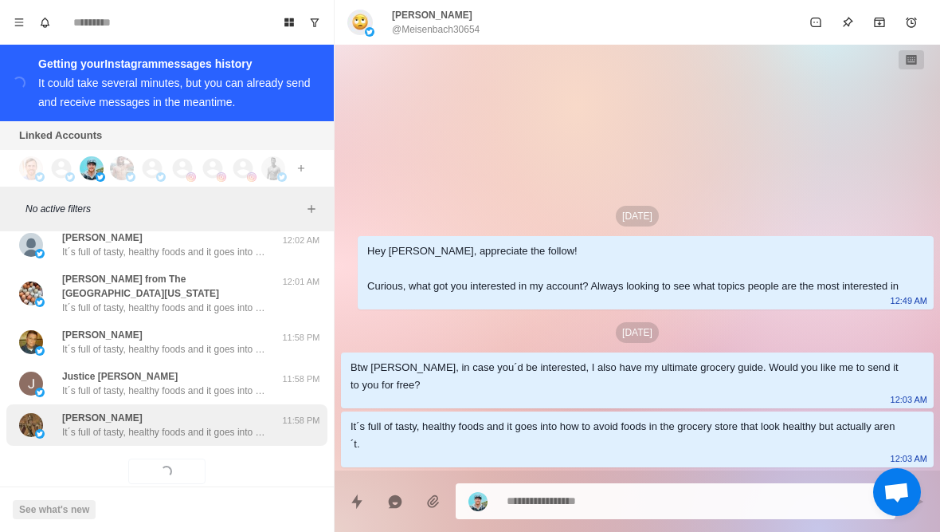
click at [80, 425] on p "It´s full of tasty, healthy foods and it goes into how to avoid foods in the gr…" at bounding box center [165, 432] width 207 height 14
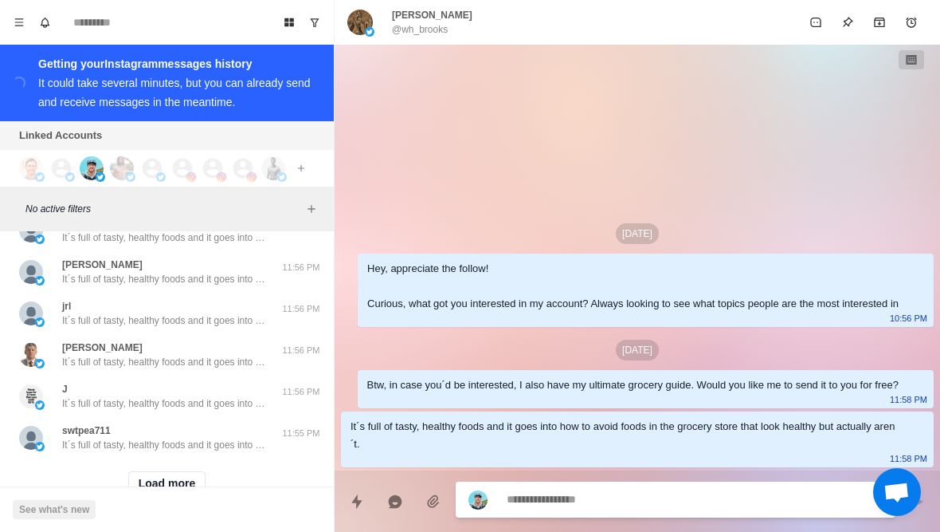
scroll to position [50771, 0]
click at [160, 473] on button "Load more" at bounding box center [167, 486] width 78 height 26
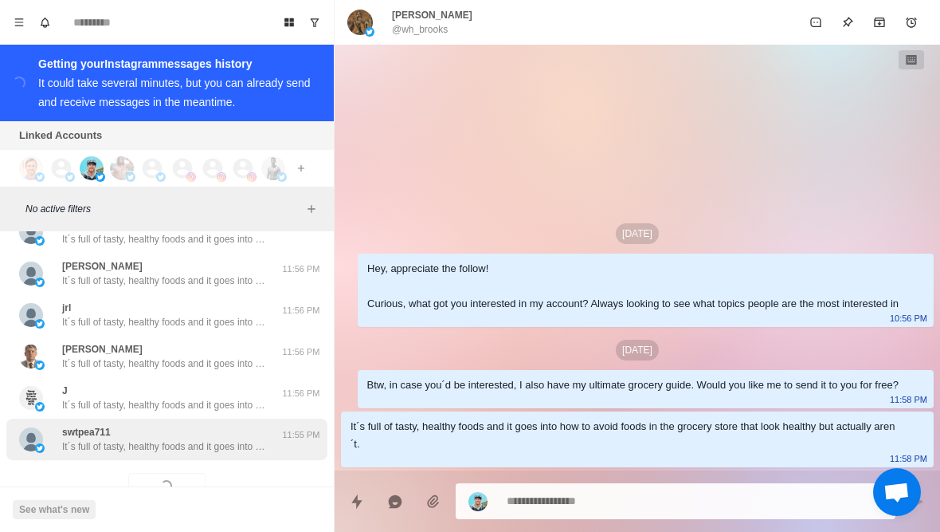
click at [123, 439] on p "It´s full of tasty, healthy foods and it goes into how to avoid foods in the gr…" at bounding box center [165, 446] width 207 height 14
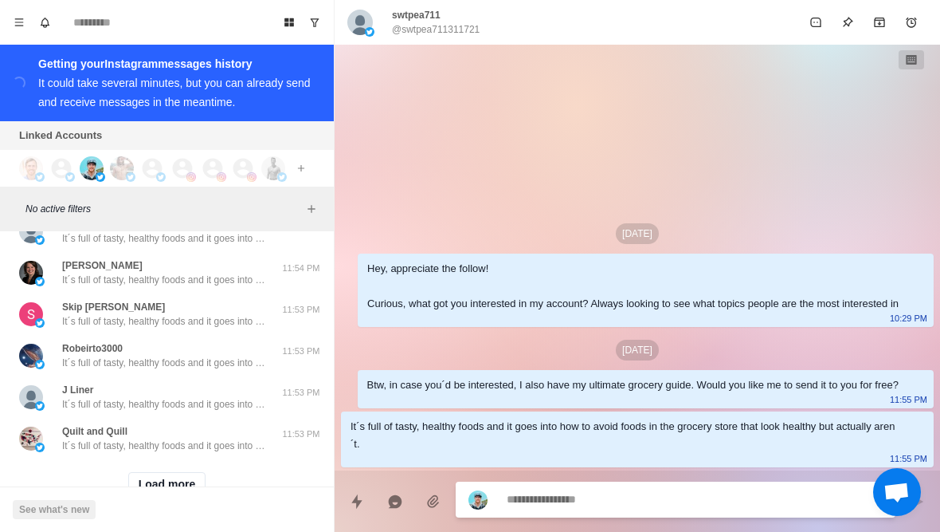
scroll to position [51600, 0]
click at [151, 473] on button "Load more" at bounding box center [167, 486] width 78 height 26
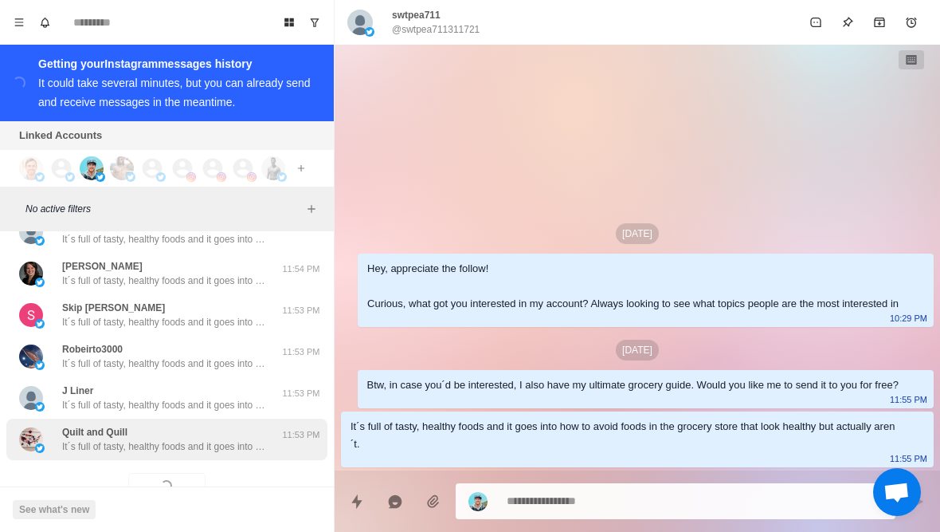
click at [110, 439] on p "It´s full of tasty, healthy foods and it goes into how to avoid foods in the gr…" at bounding box center [165, 446] width 207 height 14
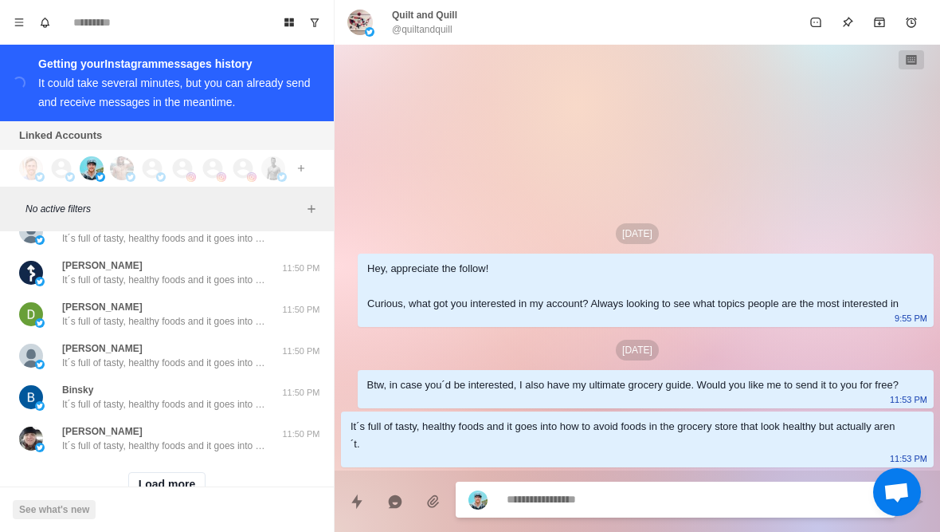
scroll to position [52429, 0]
click at [151, 473] on button "Load more" at bounding box center [167, 486] width 78 height 26
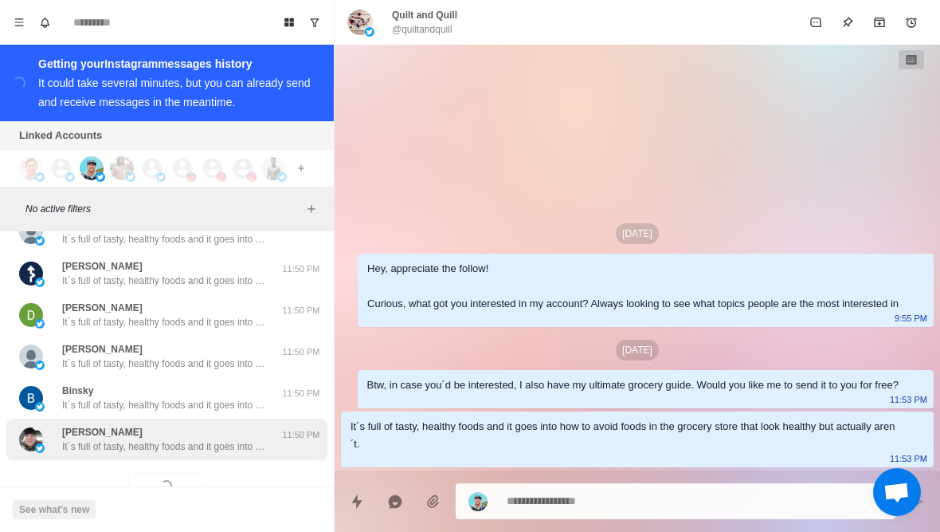
click at [109, 439] on p "It´s full of tasty, healthy foods and it goes into how to avoid foods in the gr…" at bounding box center [165, 446] width 207 height 14
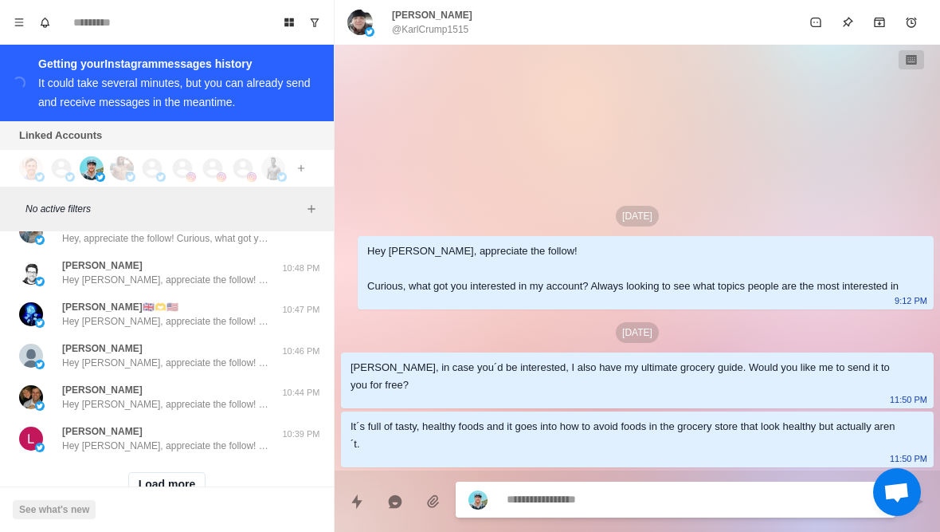
scroll to position [53258, 0]
click at [148, 473] on button "Load more" at bounding box center [167, 486] width 78 height 26
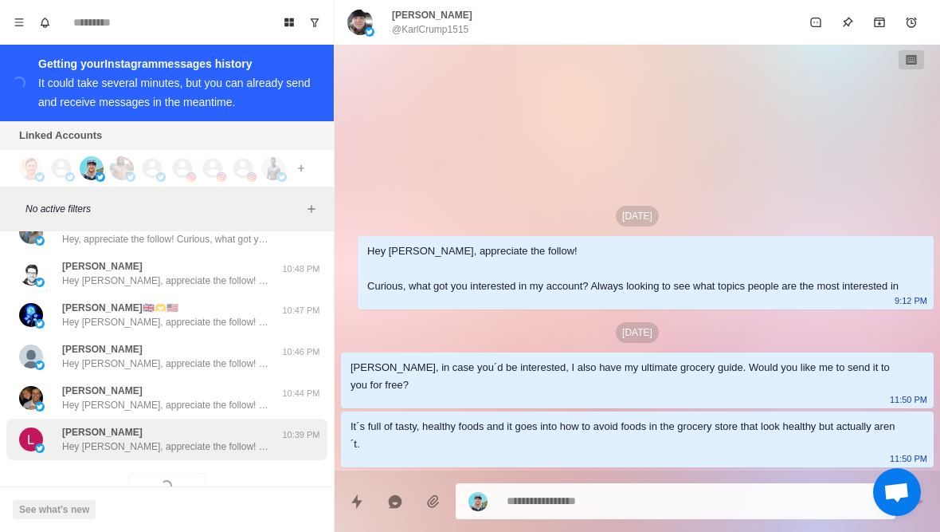
click at [116, 439] on p "Hey Lydia, appreciate the follow! Curious, what got you interested in my accoun…" at bounding box center [165, 446] width 207 height 14
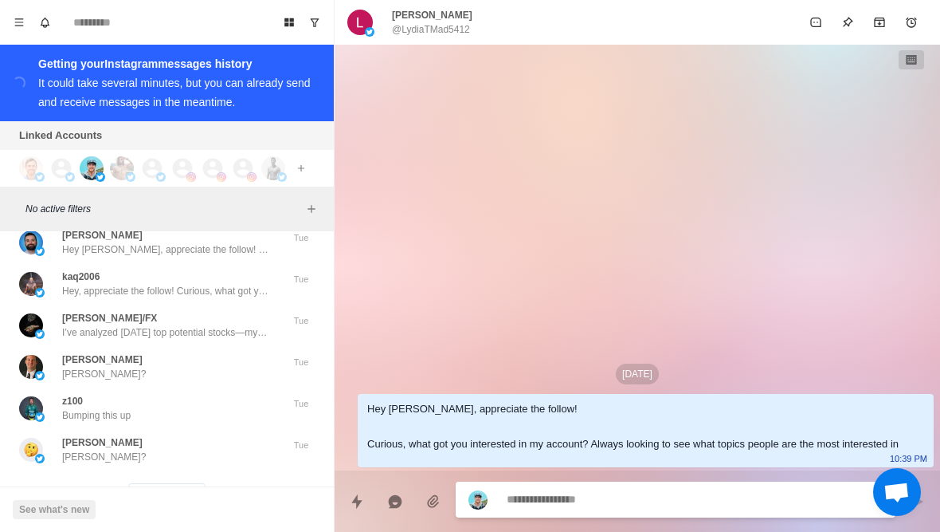
scroll to position [54077, 0]
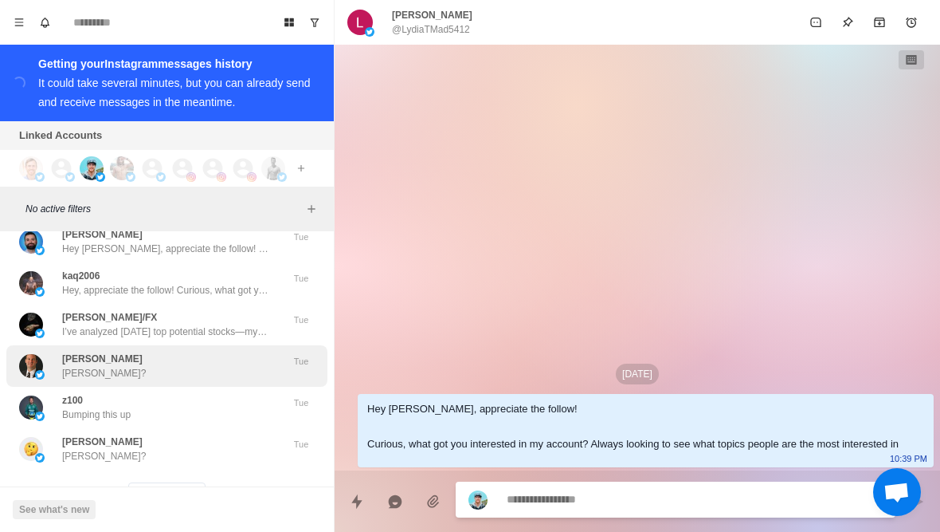
click at [42, 370] on img at bounding box center [40, 375] width 10 height 10
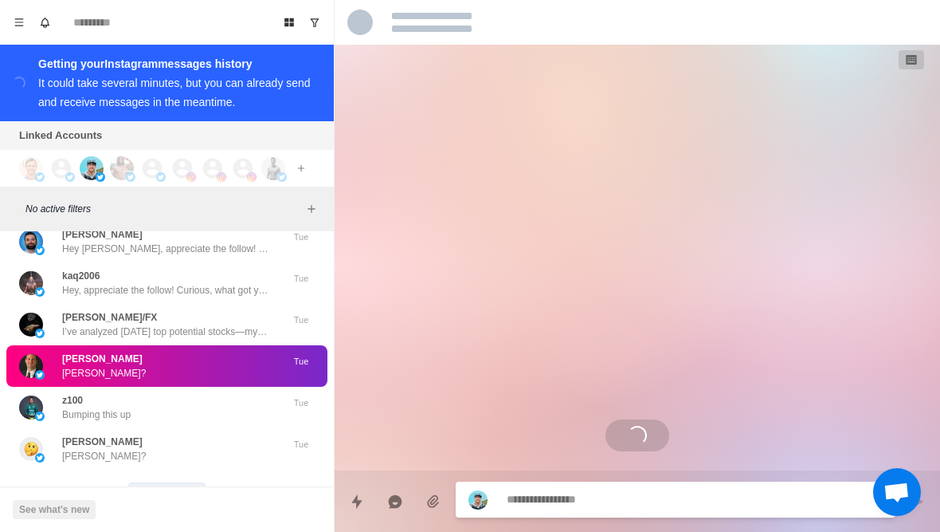
click at [155, 482] on button "Load more" at bounding box center [167, 495] width 78 height 26
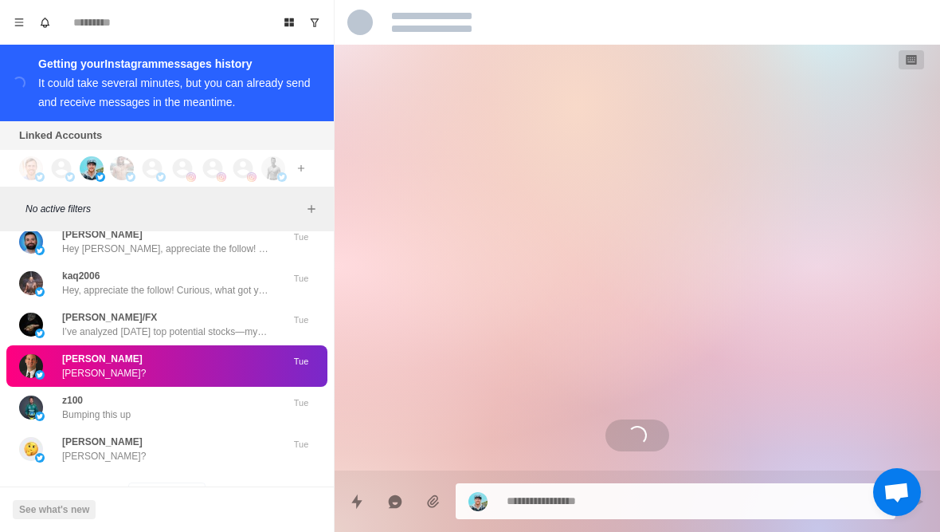
scroll to position [207, 0]
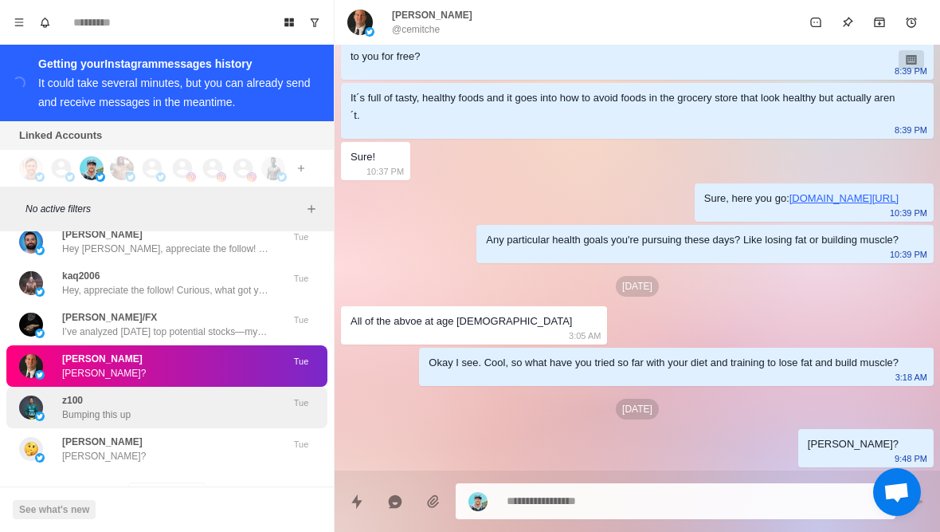
click at [57, 393] on div "z100 Bumping this up" at bounding box center [150, 407] width 262 height 29
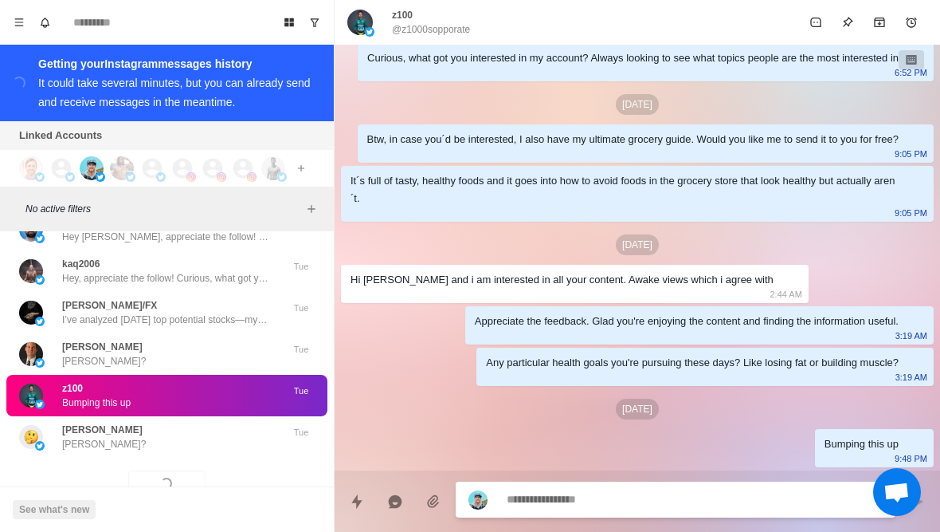
scroll to position [54087, 0]
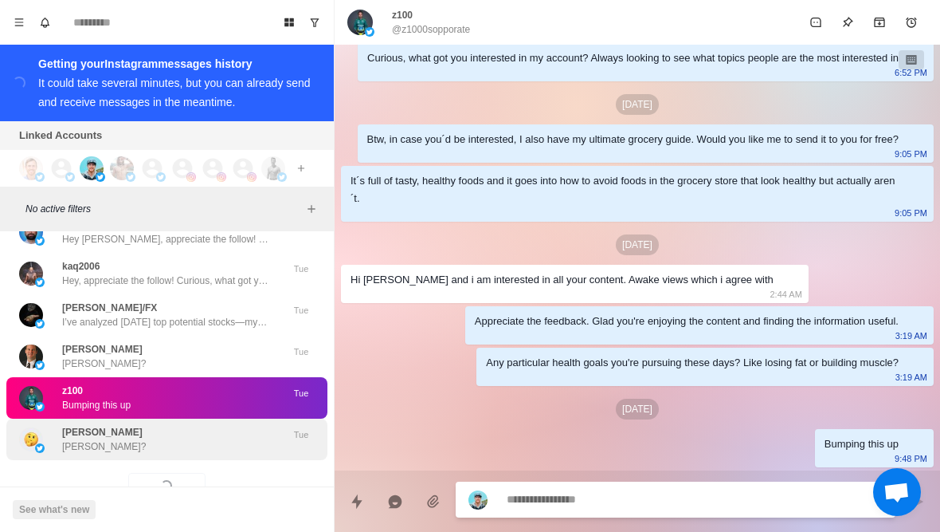
click at [57, 425] on div "Smith Smith?" at bounding box center [150, 439] width 262 height 29
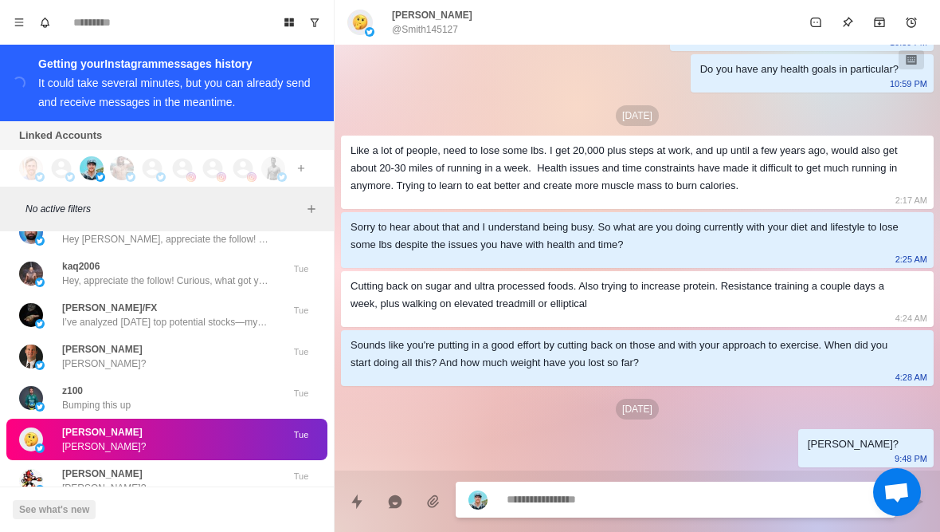
scroll to position [255, 0]
type textarea "*"
type textarea "**"
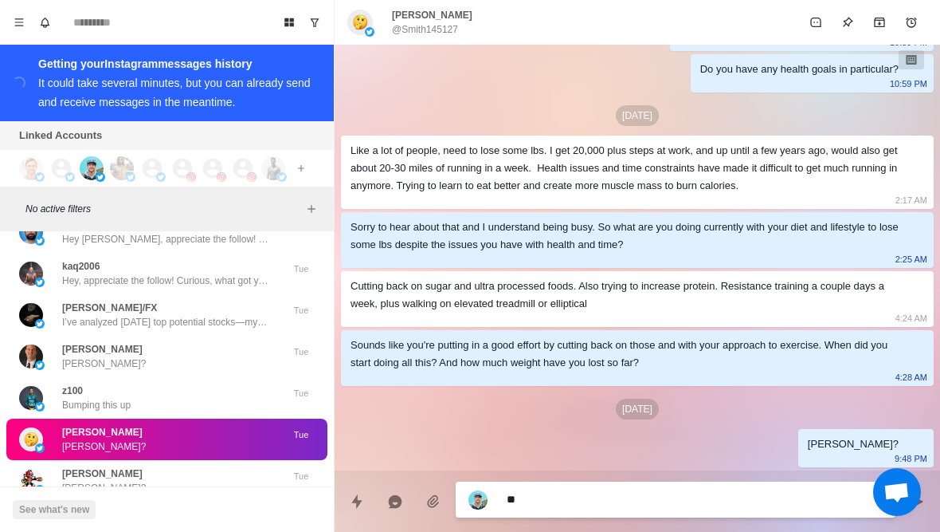
type textarea "*"
type textarea "***"
type textarea "*"
type textarea "****"
type textarea "*"
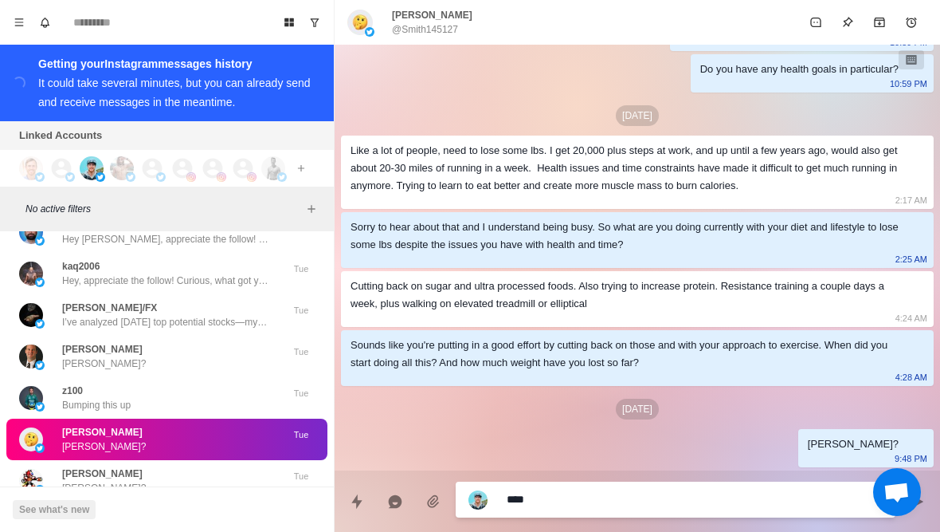
type textarea "*****"
type textarea "*"
type textarea "**********"
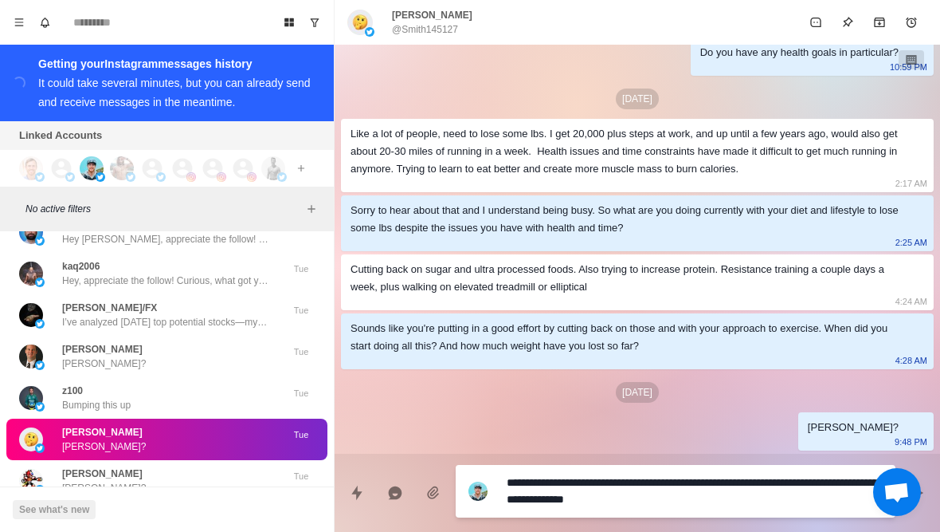
scroll to position [0, 0]
type textarea "*"
type textarea "**********"
type textarea "*"
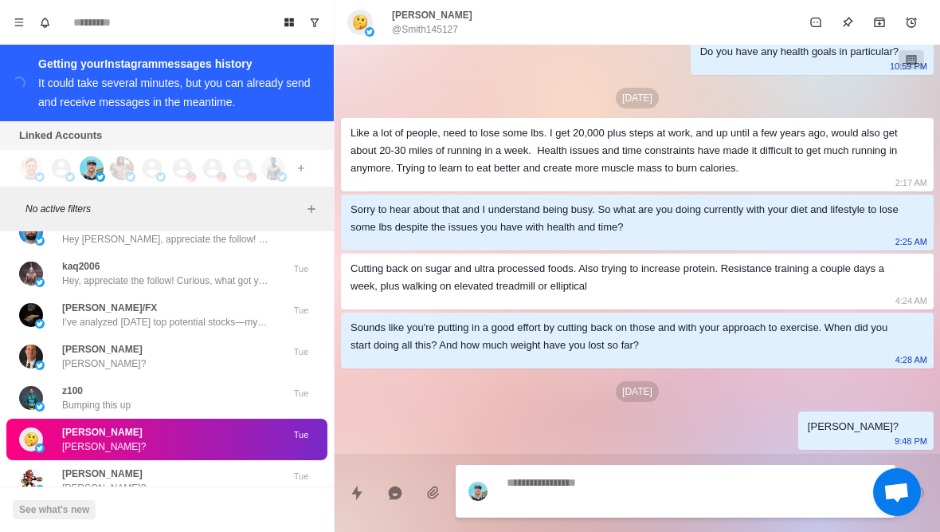
scroll to position [336, 0]
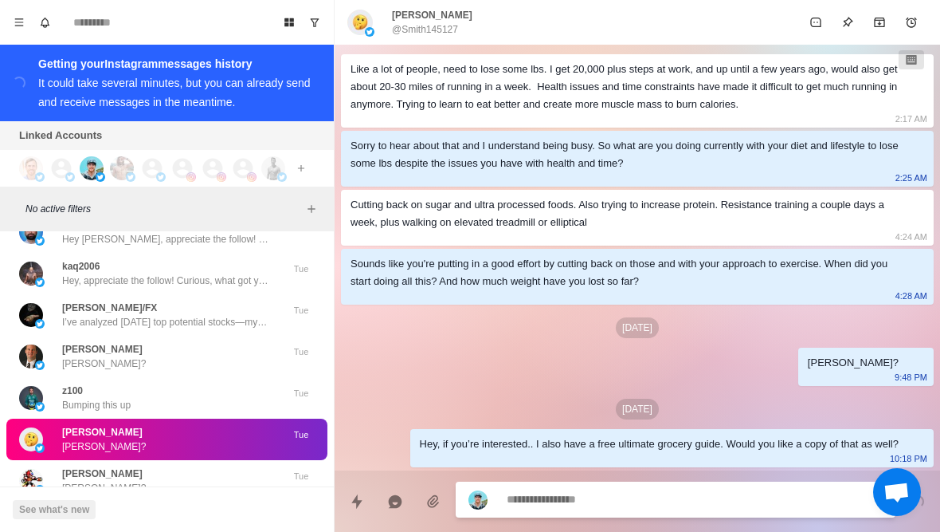
type textarea "*"
type textarea "**"
type textarea "*"
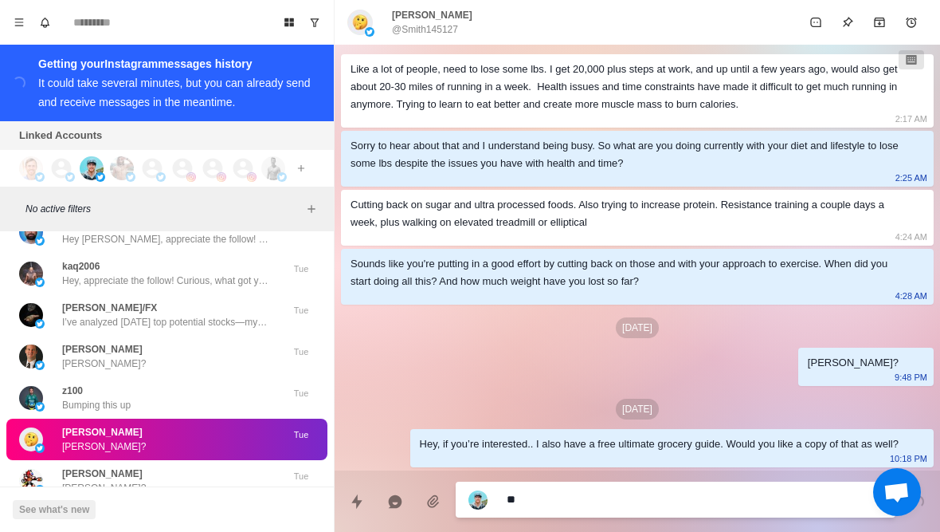
type textarea "***"
type textarea "*"
type textarea "****"
type textarea "*"
type textarea "*****"
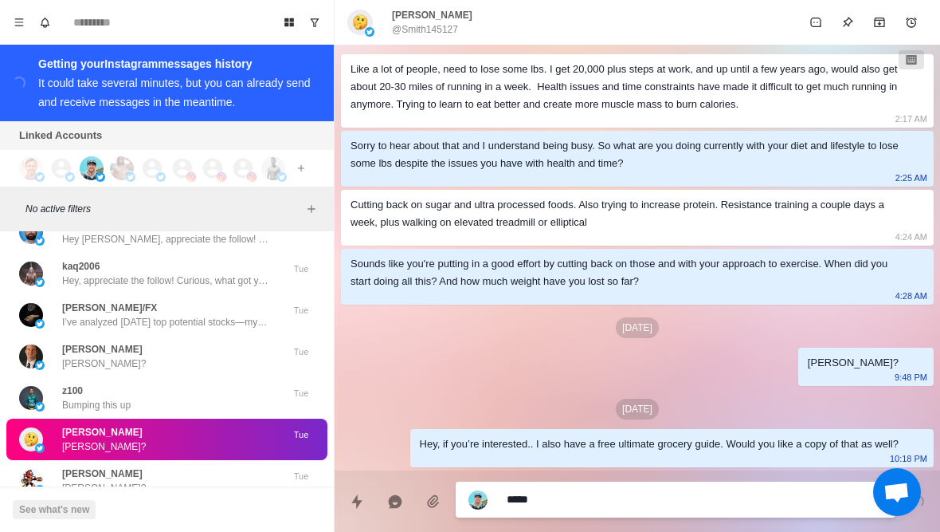
type textarea "*"
type textarea "**********"
type textarea "*"
type textarea "**********"
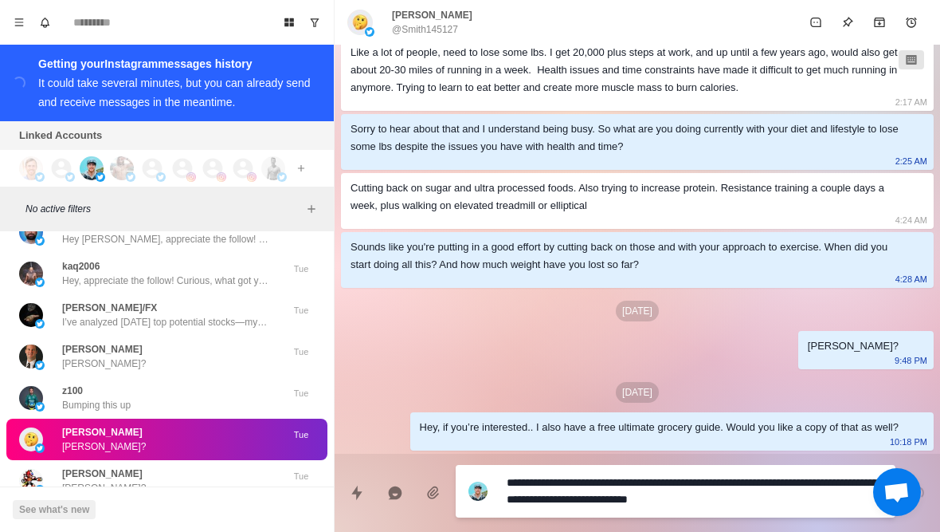
type textarea "*"
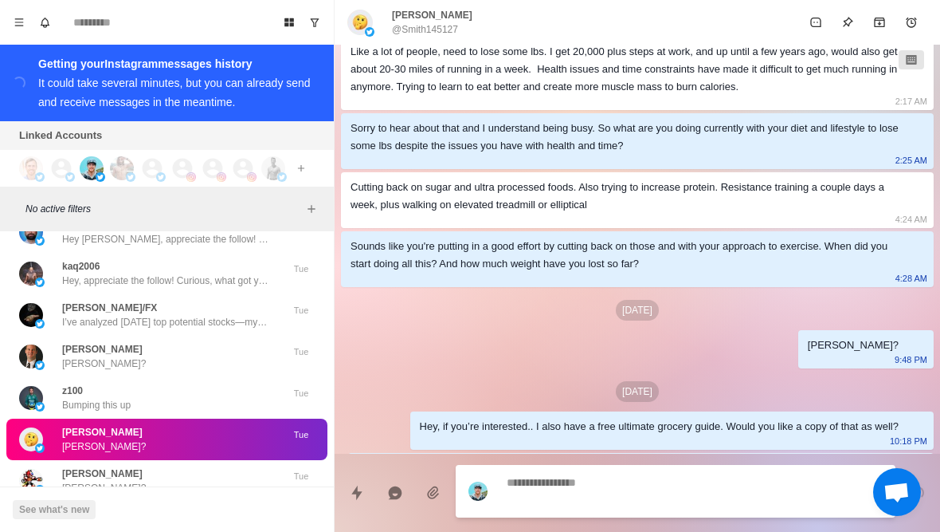
scroll to position [395, 0]
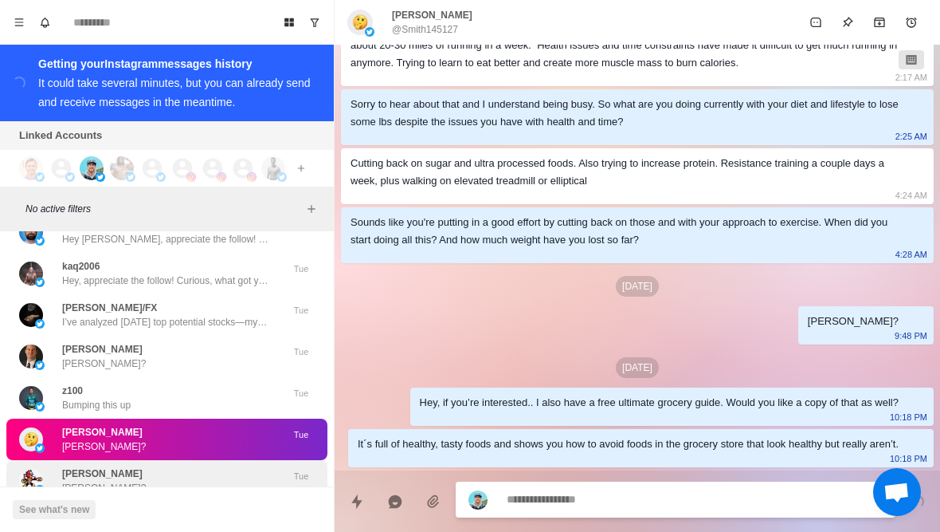
click at [61, 466] on div "Chris Vie Chris?" at bounding box center [150, 480] width 262 height 29
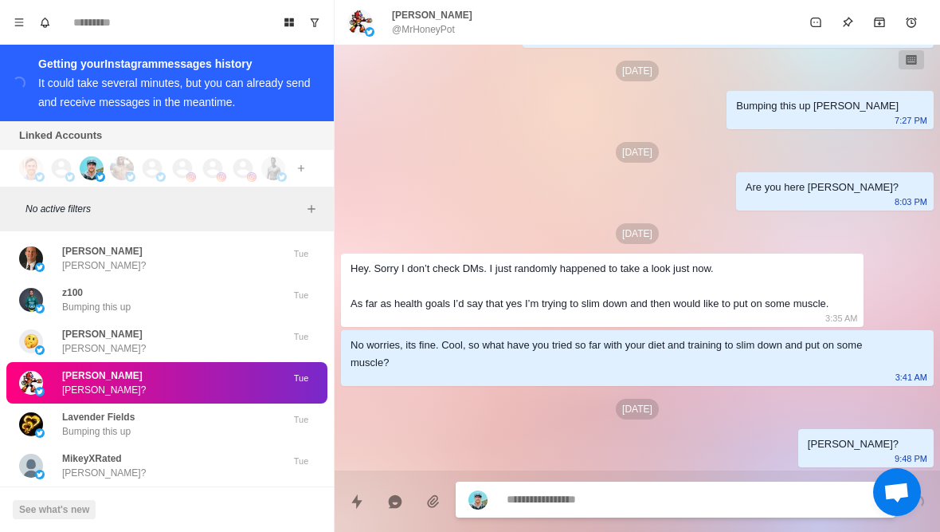
scroll to position [123, 0]
type textarea "*"
type textarea "**"
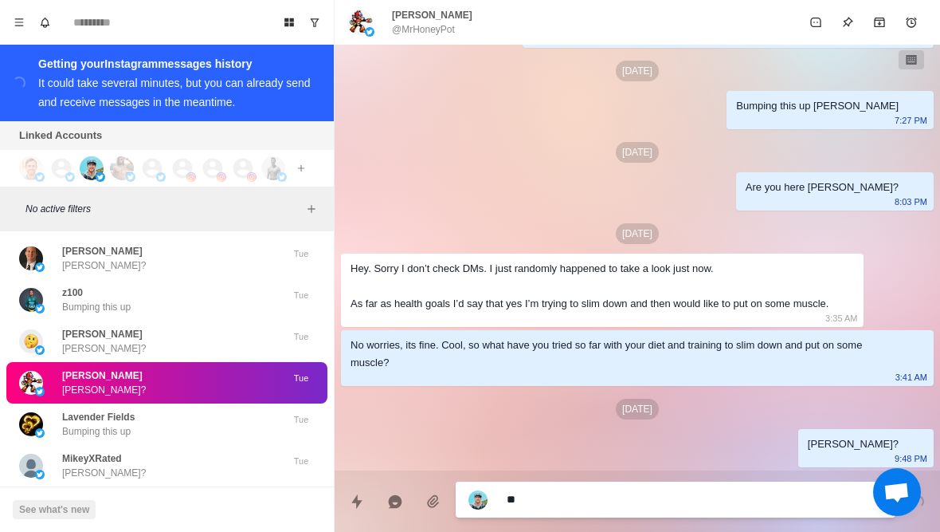
type textarea "*"
type textarea "***"
type textarea "*"
type textarea "****"
type textarea "*"
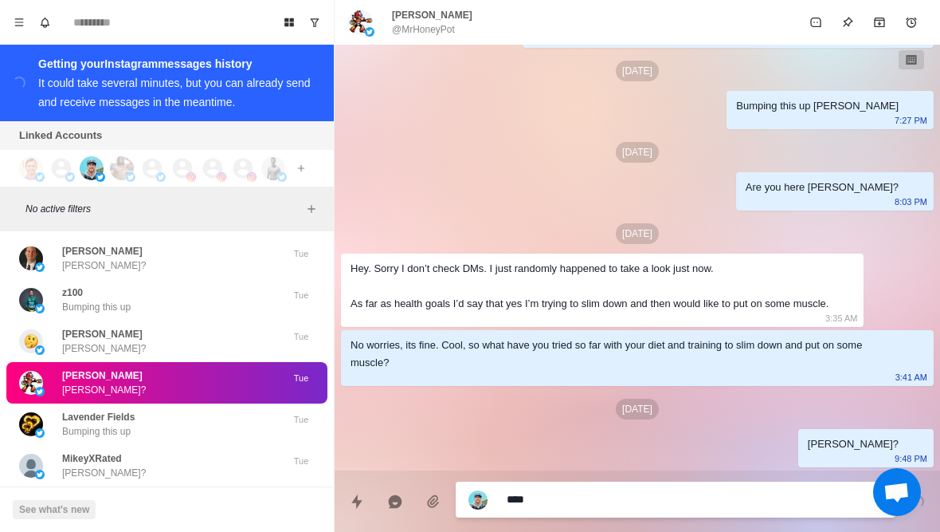
type textarea "*****"
type textarea "*"
type textarea "**********"
type textarea "*"
type textarea "**********"
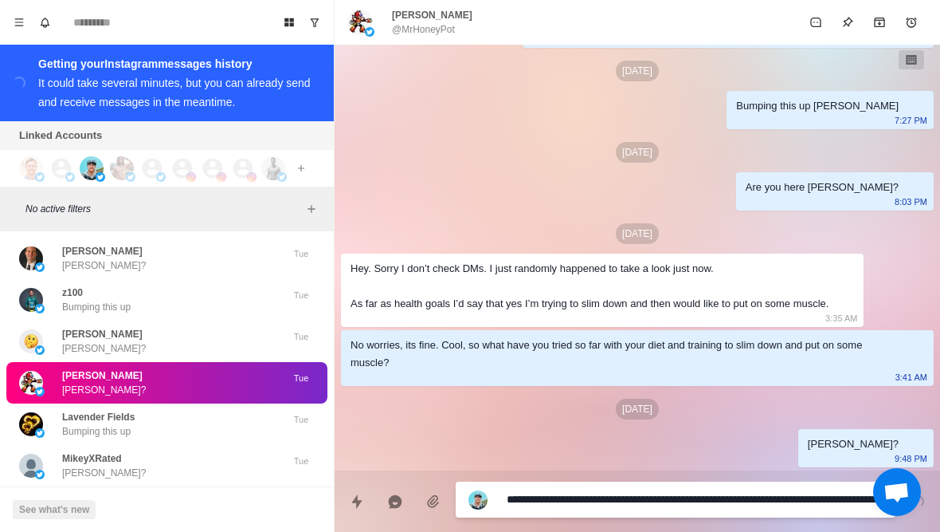
scroll to position [0, 0]
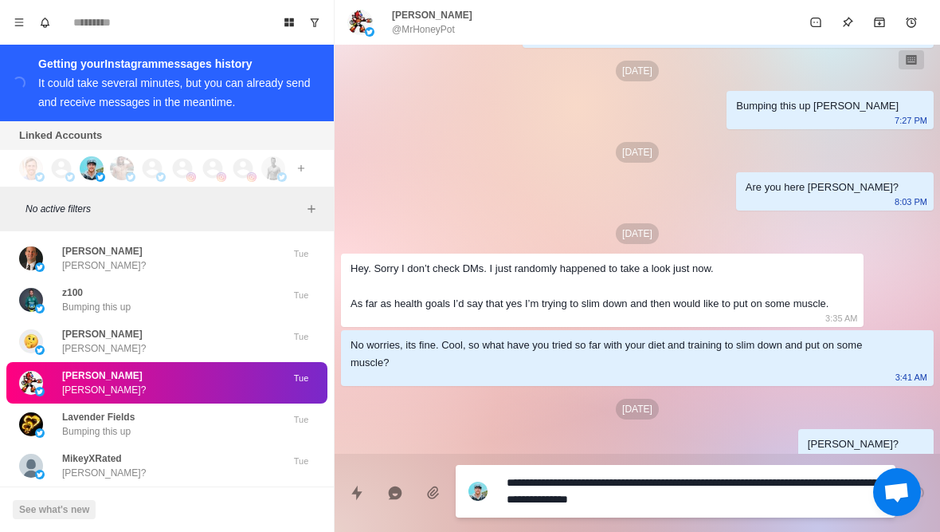
type textarea "*"
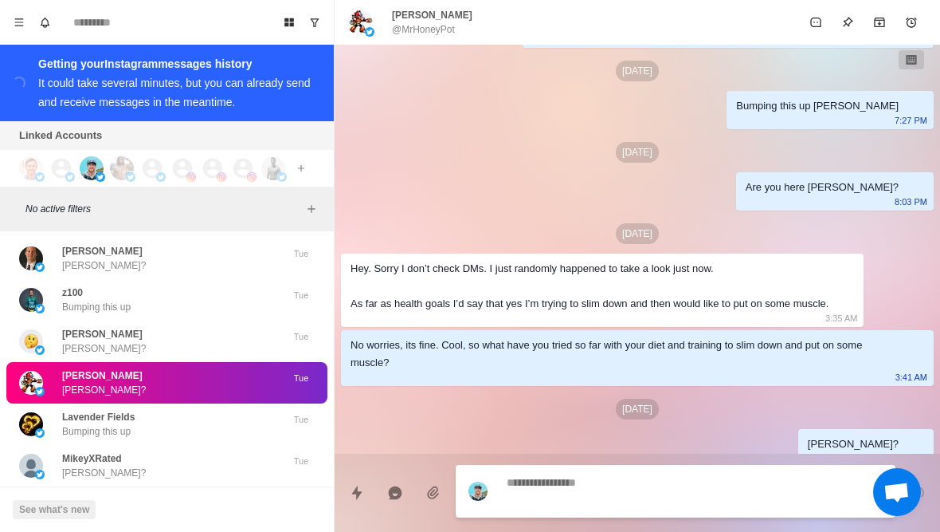
scroll to position [204, 0]
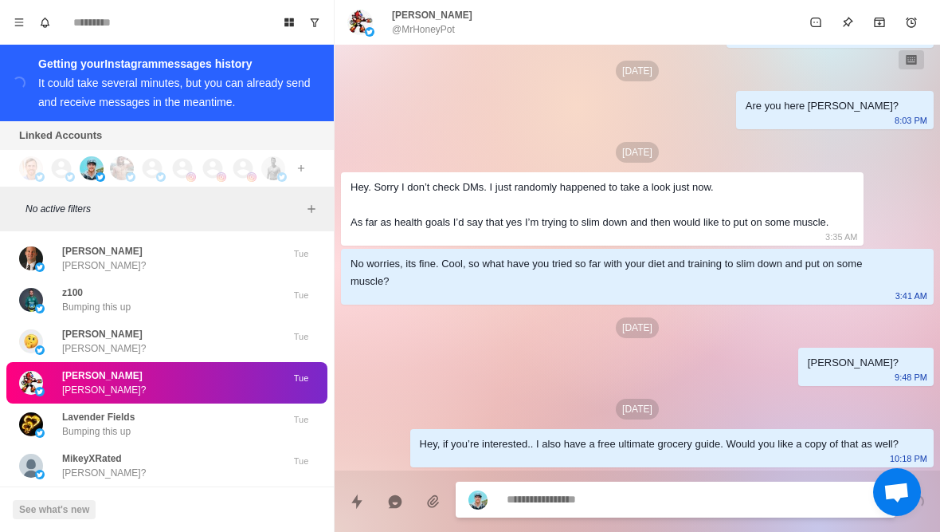
type textarea "*"
type textarea "**"
type textarea "*"
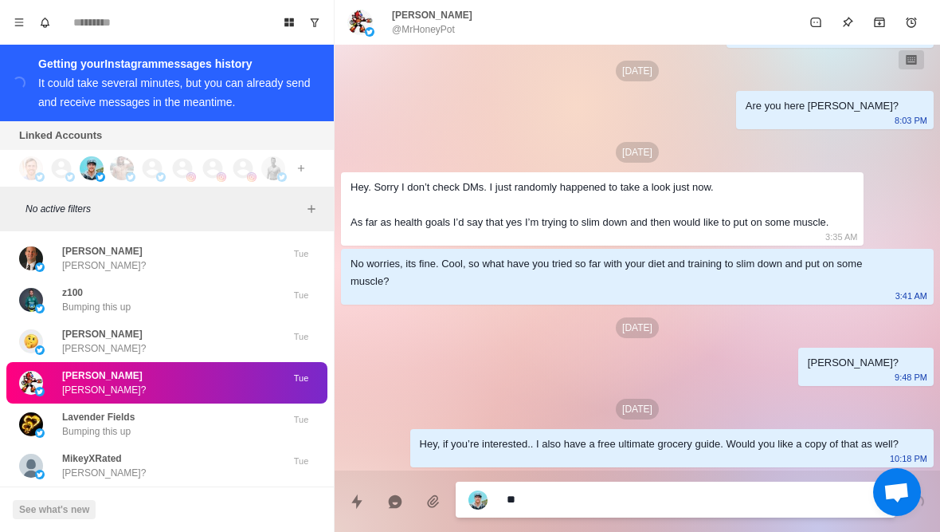
type textarea "***"
type textarea "*"
type textarea "****"
type textarea "*"
type textarea "*****"
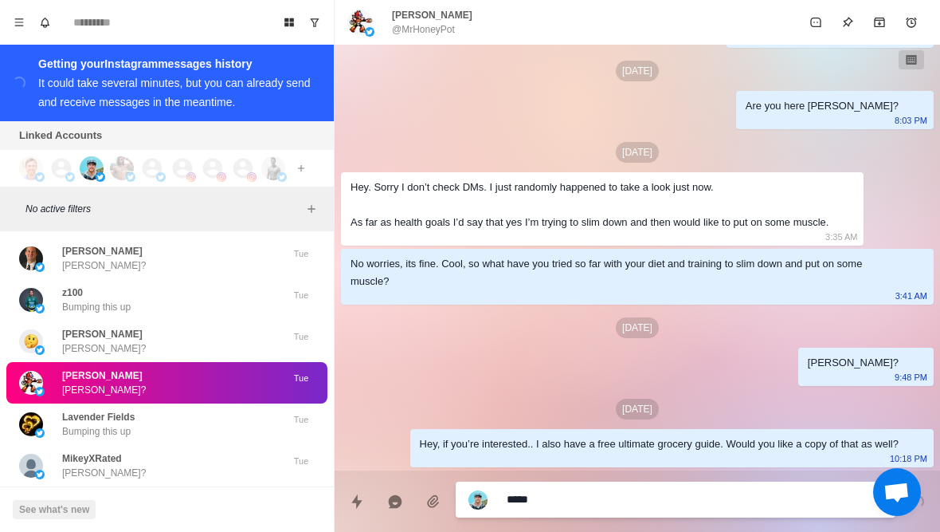
type textarea "*"
type textarea "**********"
type textarea "*"
type textarea "**********"
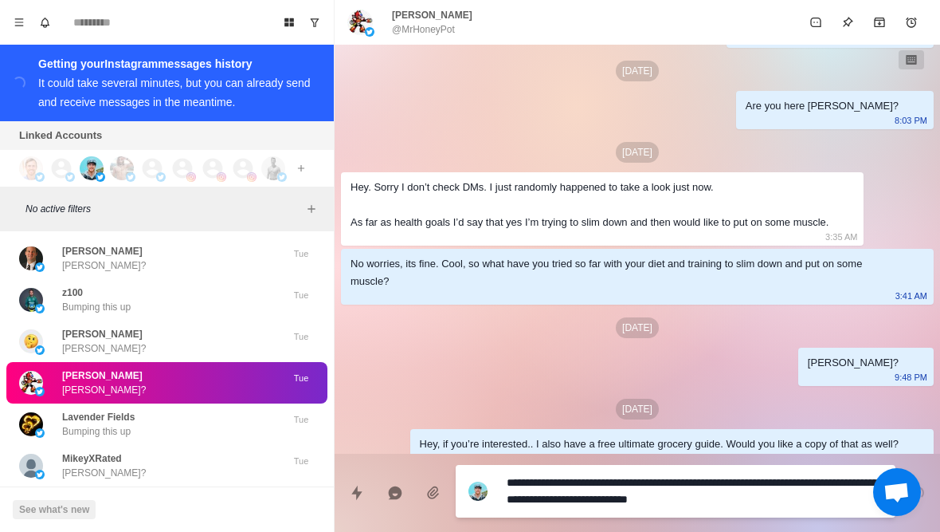
type textarea "*"
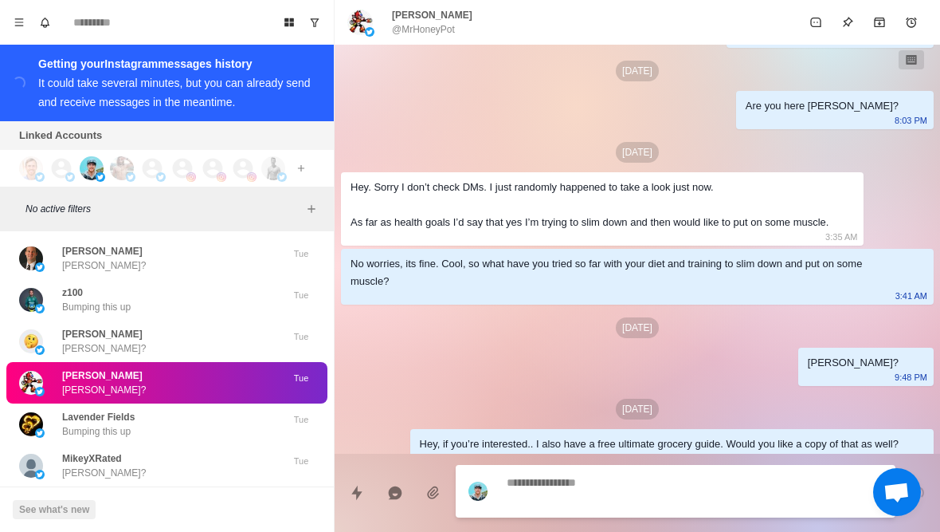
scroll to position [263, 0]
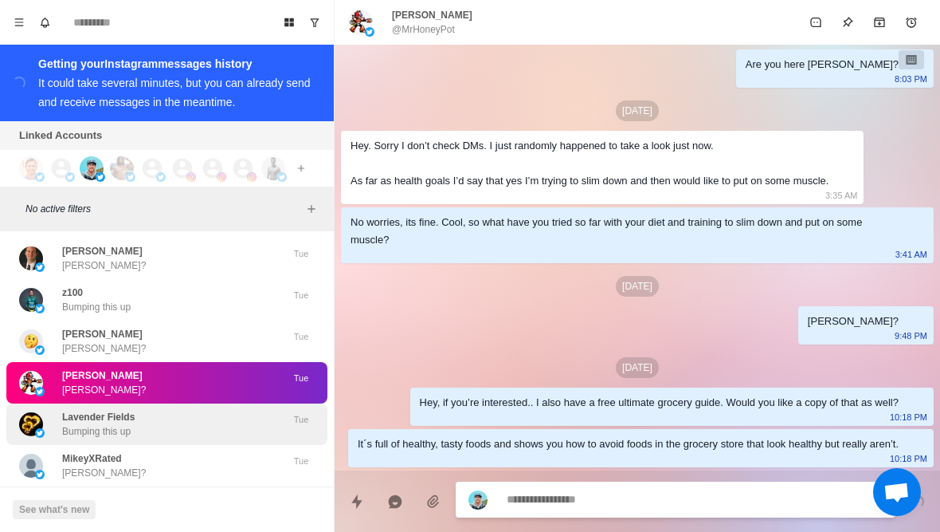
click at [72, 424] on p "Bumping this up" at bounding box center [96, 431] width 69 height 14
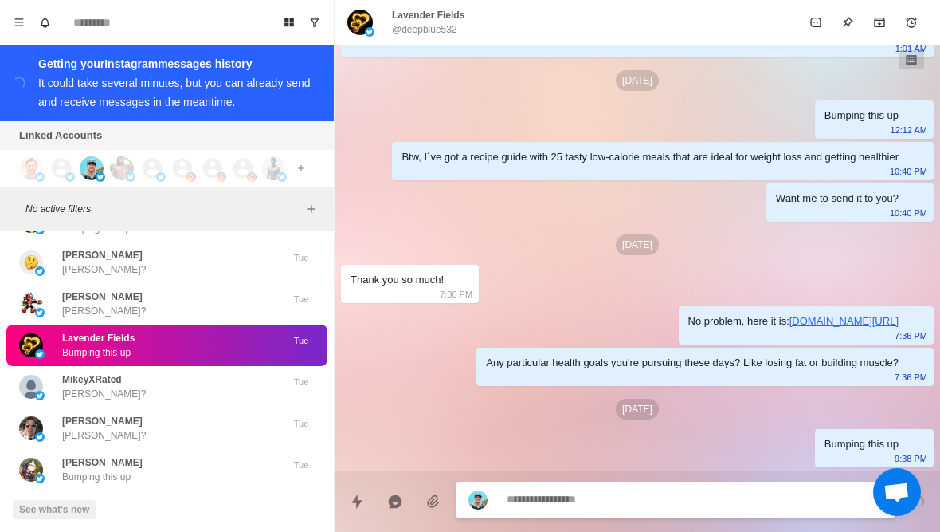
scroll to position [183, 0]
type textarea "*"
type textarea "**"
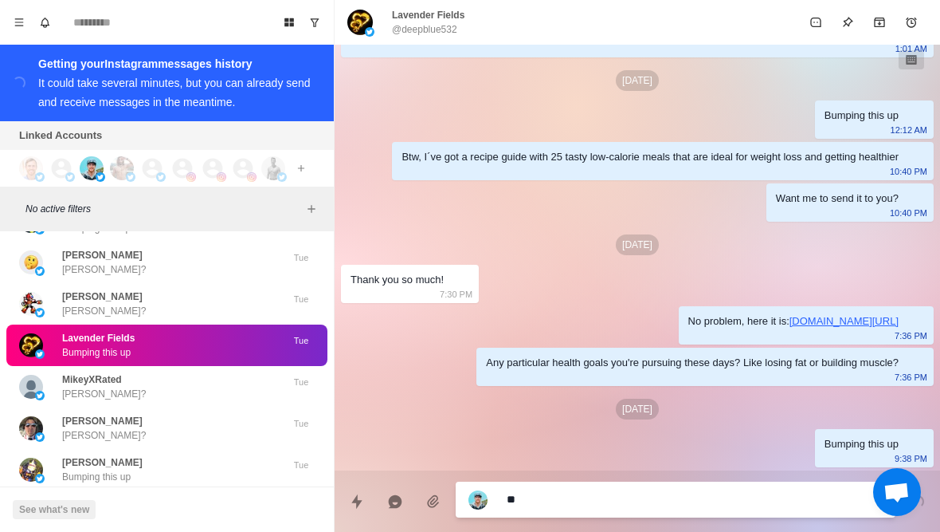
type textarea "*"
type textarea "***"
type textarea "*"
type textarea "****"
type textarea "*"
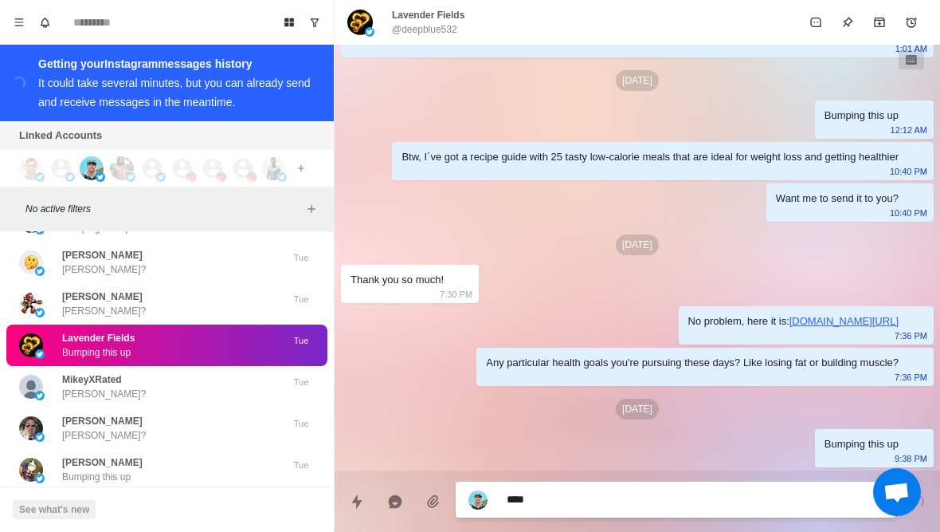
type textarea "*****"
type textarea "*"
type textarea "**********"
type textarea "*"
type textarea "**********"
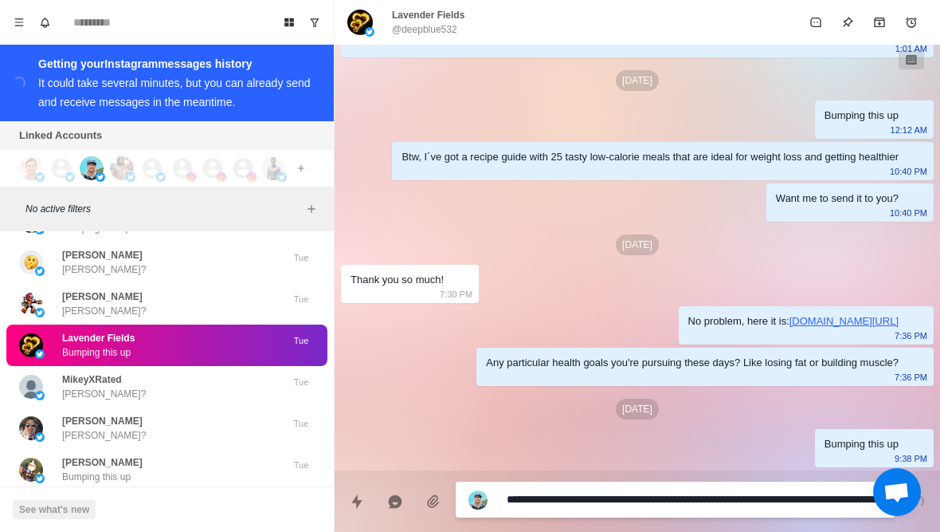
scroll to position [0, 0]
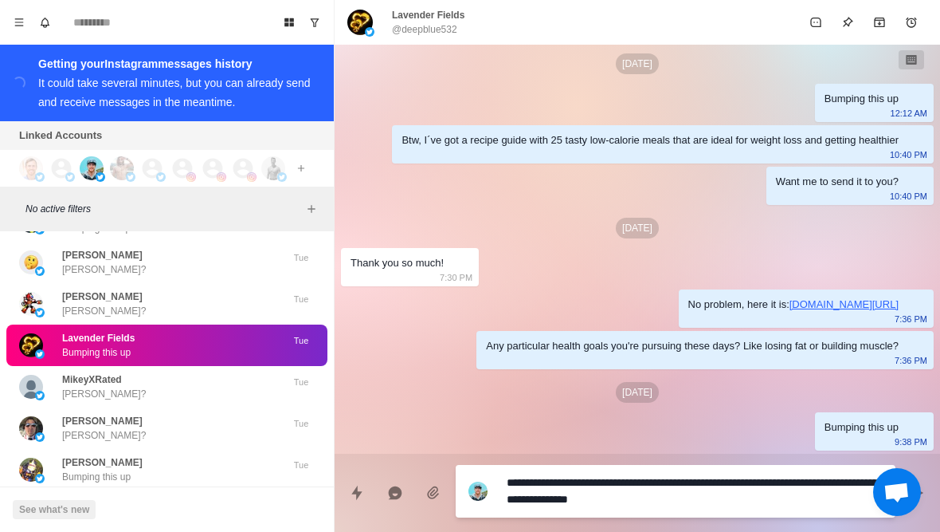
type textarea "*"
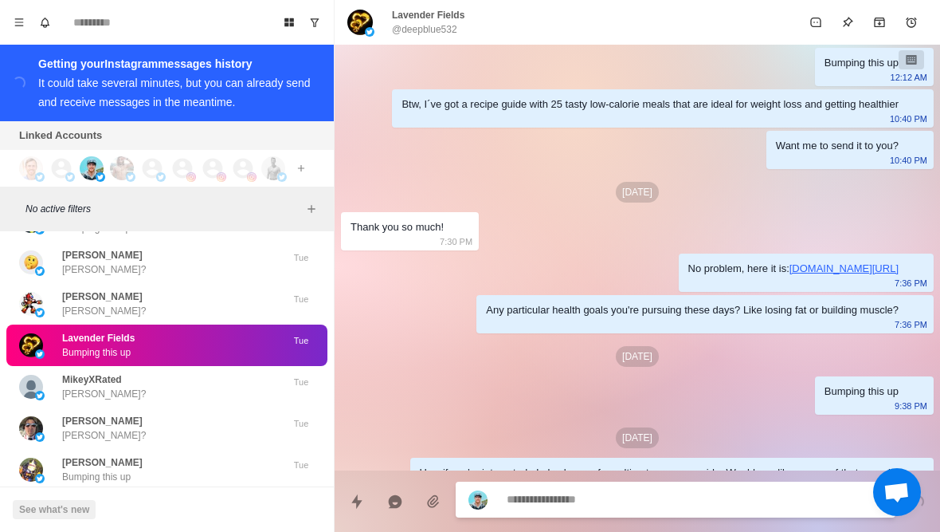
scroll to position [265, 0]
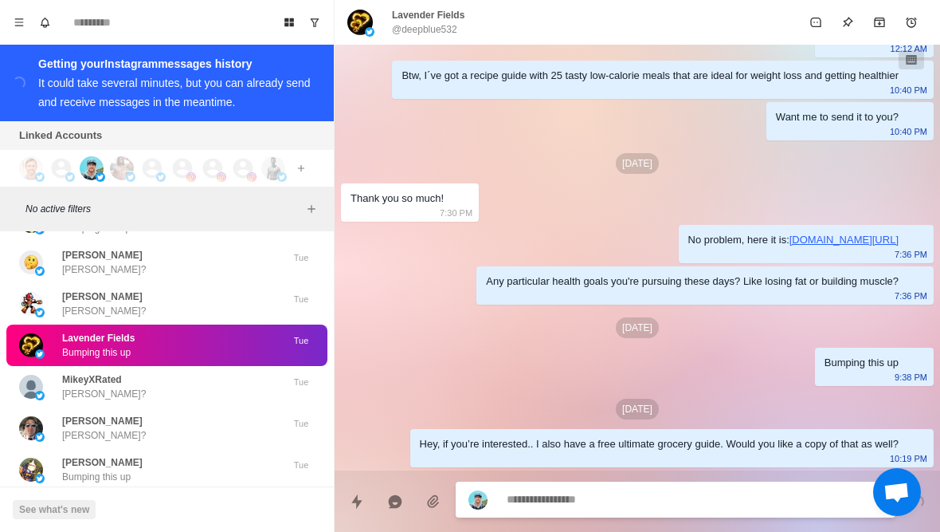
type textarea "*"
type textarea "**"
type textarea "*"
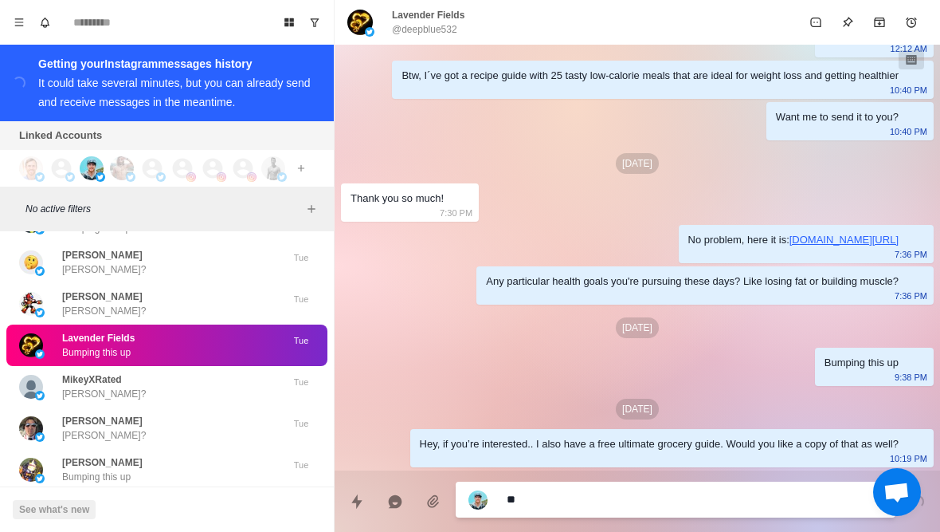
type textarea "***"
type textarea "*"
type textarea "****"
type textarea "*"
type textarea "*****"
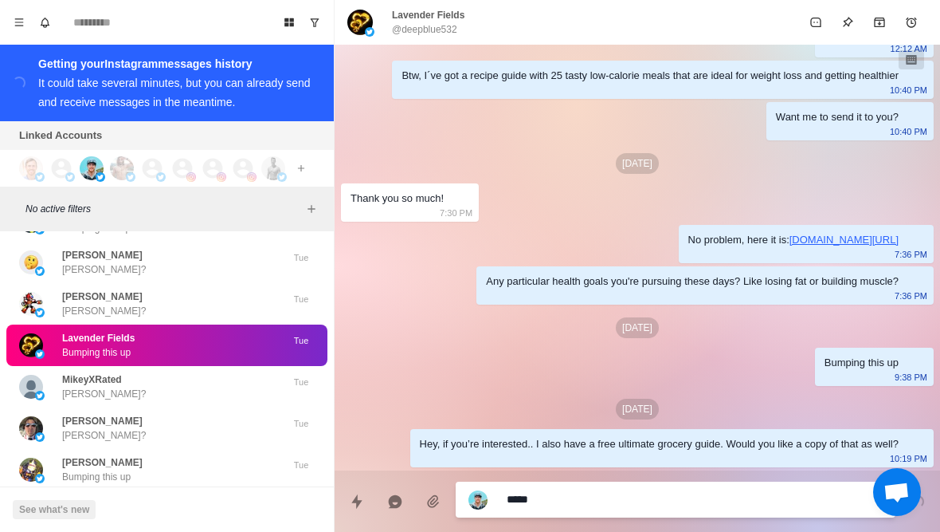
type textarea "*"
type textarea "**********"
type textarea "*"
type textarea "**********"
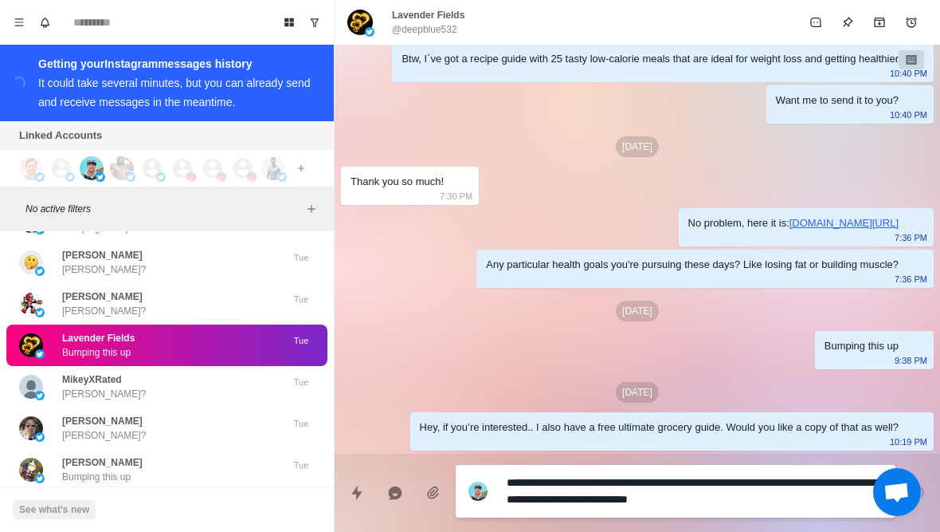
type textarea "*"
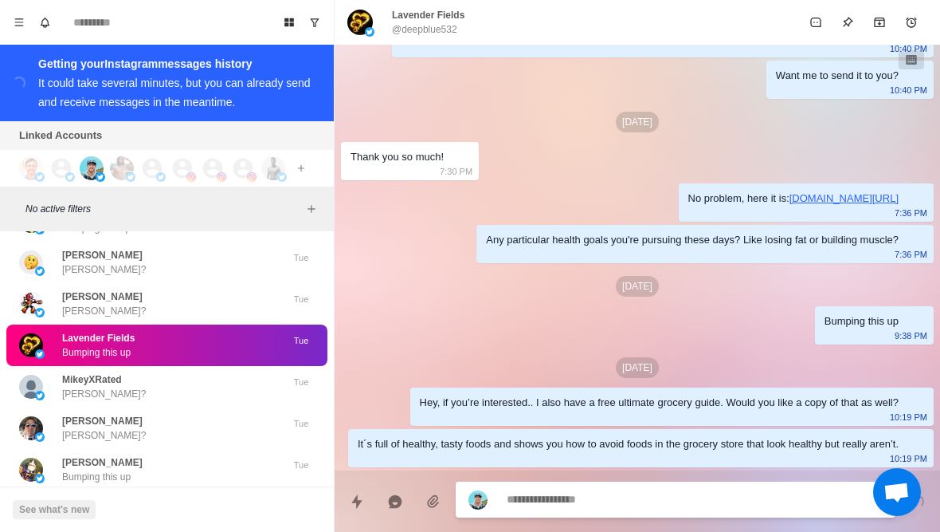
scroll to position [324, 0]
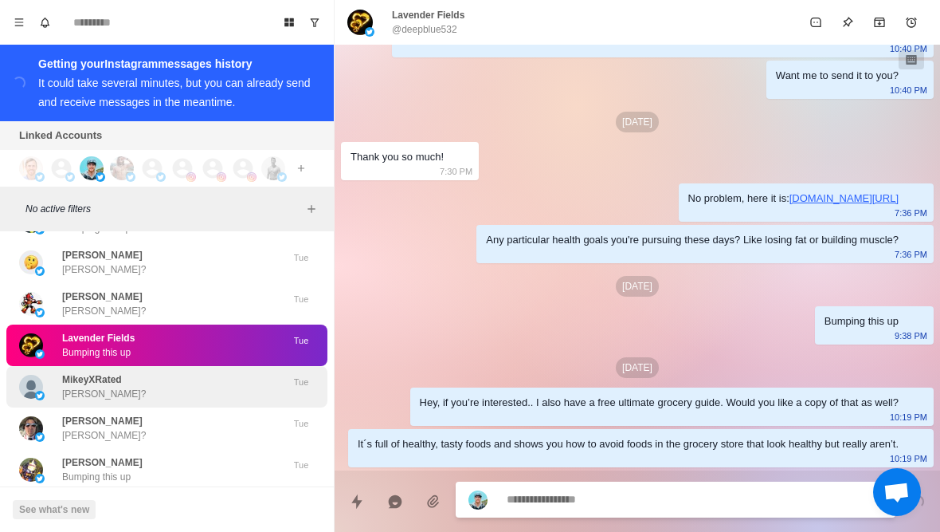
click at [37, 375] on img at bounding box center [31, 387] width 24 height 24
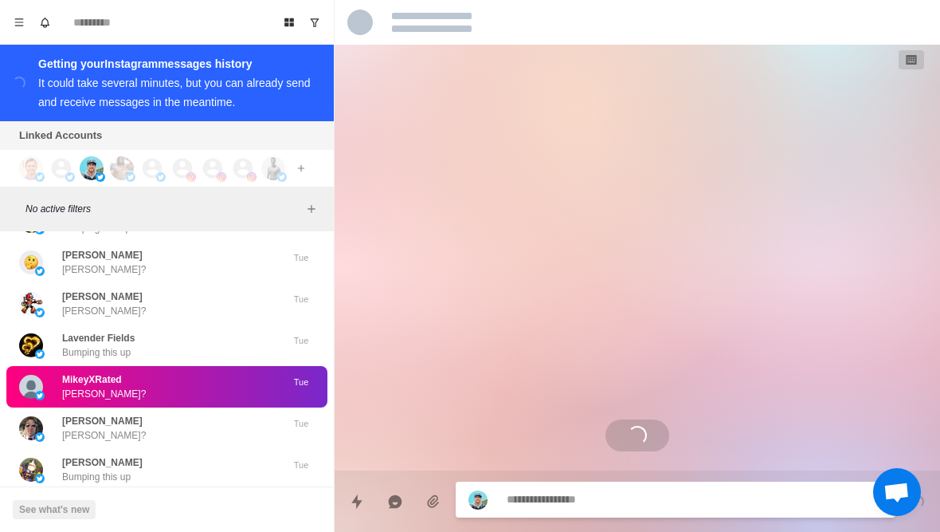
scroll to position [0, 0]
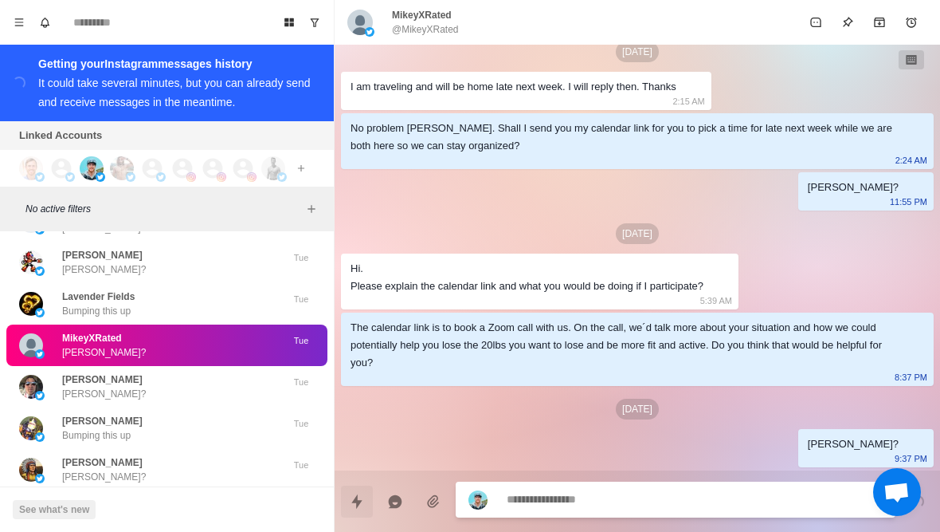
click at [363, 509] on button "Quick replies" at bounding box center [357, 501] width 32 height 32
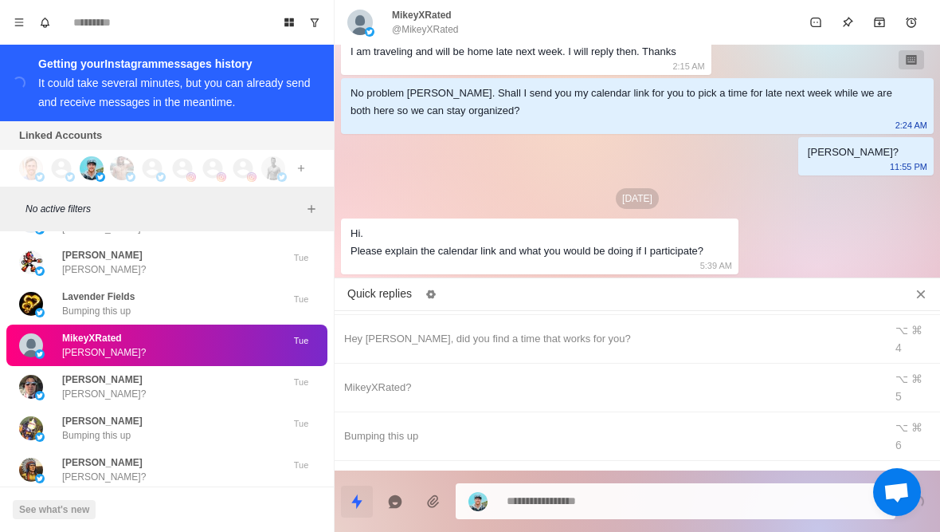
scroll to position [136, 0]
type textarea "*"
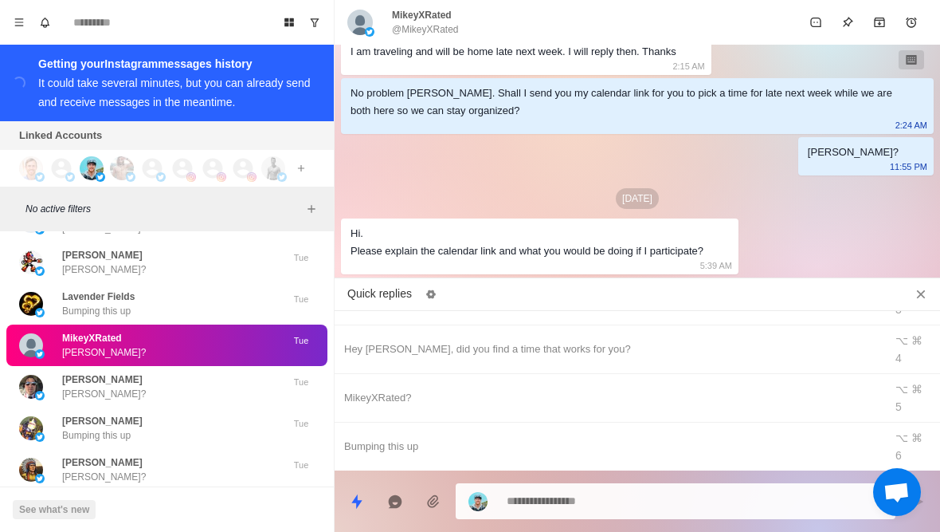
type textarea "**********"
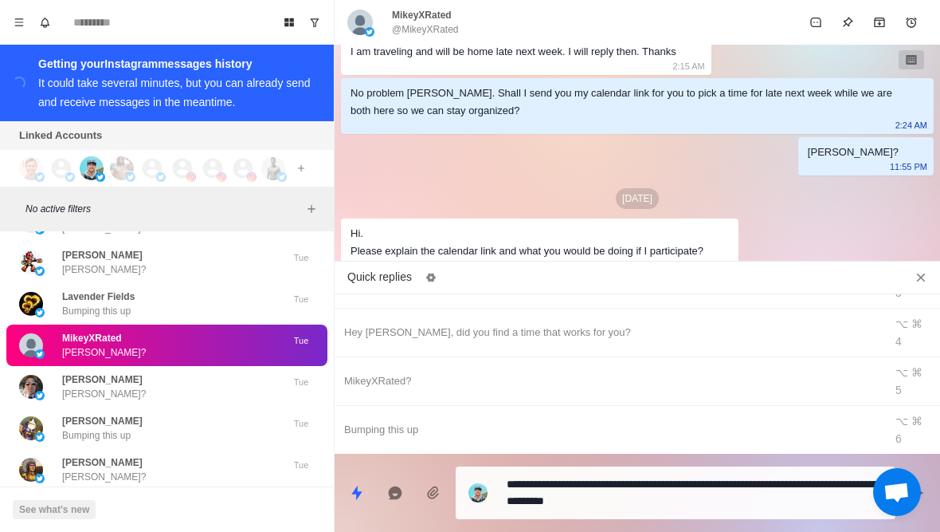
click at [577, 499] on textarea "**********" at bounding box center [695, 493] width 376 height 40
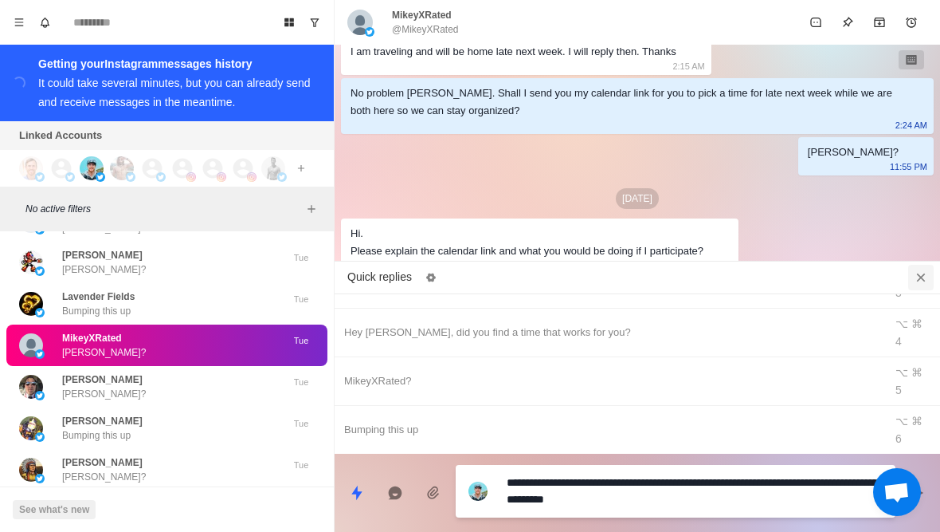
click at [924, 269] on icon "Close quick replies" at bounding box center [921, 277] width 16 height 16
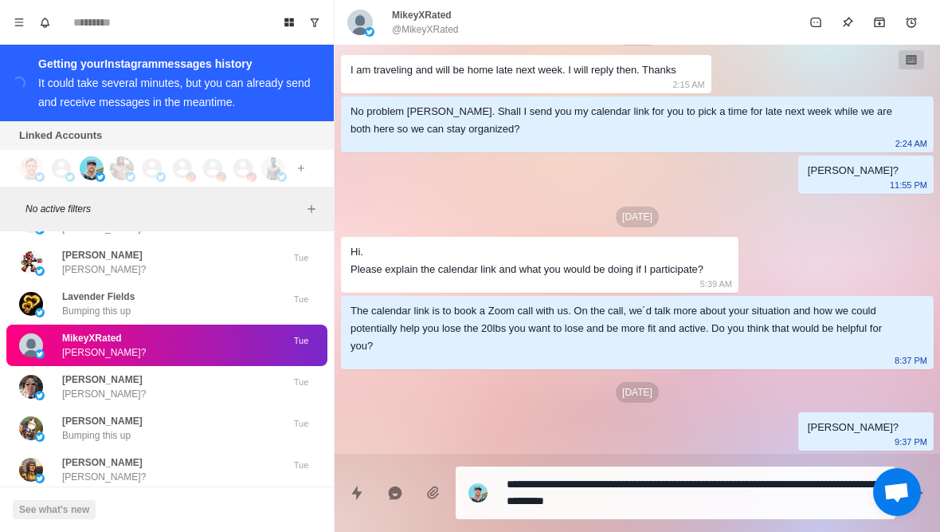
click at [610, 477] on textarea "**********" at bounding box center [695, 493] width 376 height 40
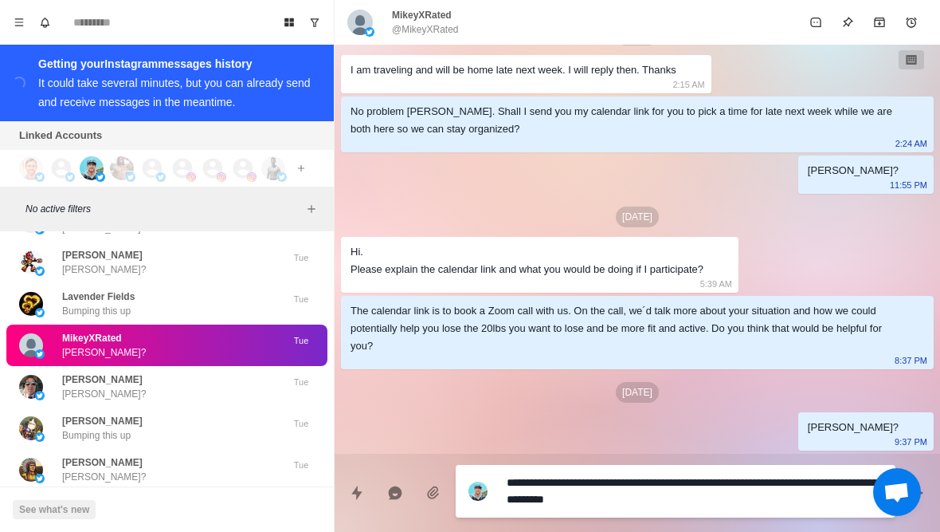
type textarea "*"
type textarea "**********"
type textarea "*"
type textarea "**********"
type textarea "*"
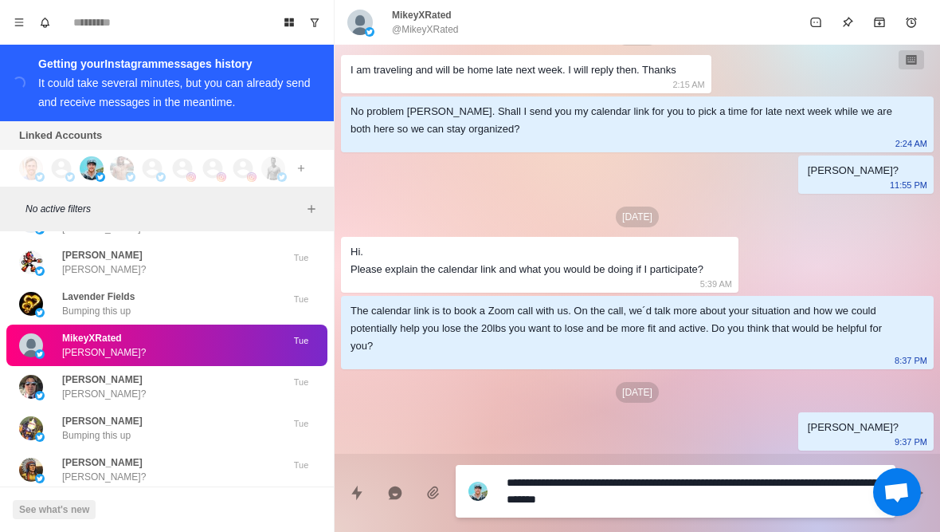
type textarea "**********"
type textarea "*"
type textarea "**********"
type textarea "*"
type textarea "**********"
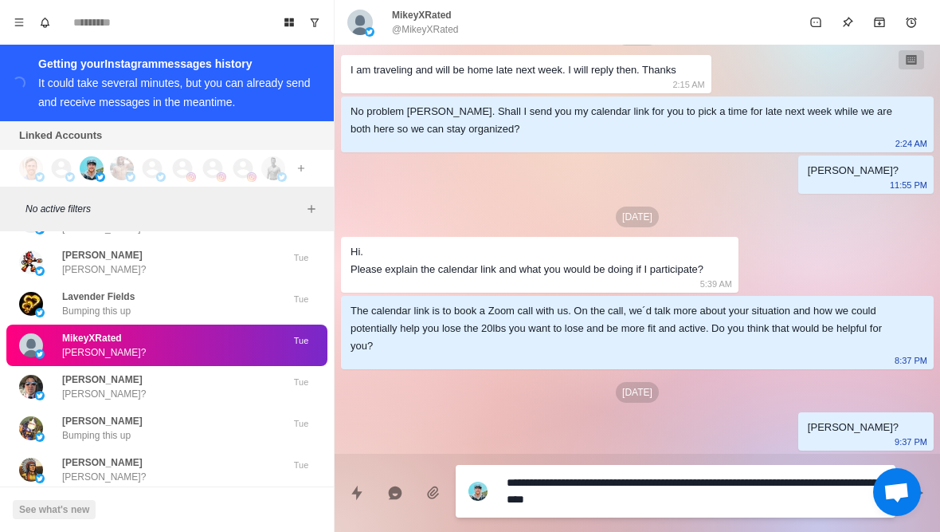
type textarea "*"
type textarea "**********"
type textarea "*"
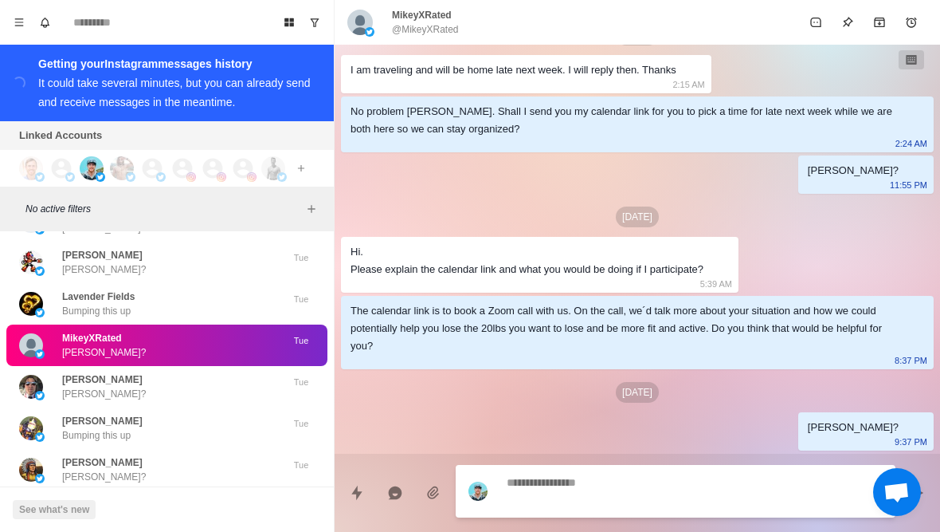
scroll to position [1623, 0]
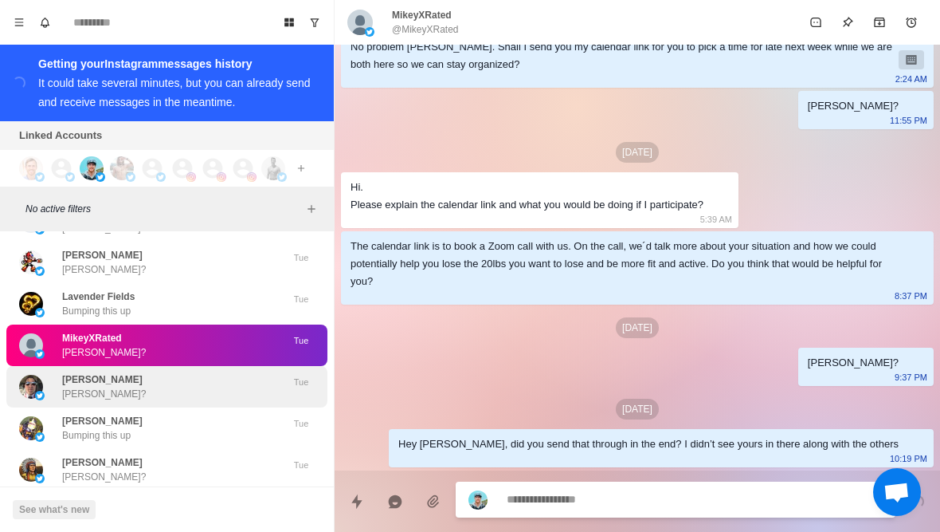
click at [88, 387] on p "Jonathan?" at bounding box center [104, 394] width 84 height 14
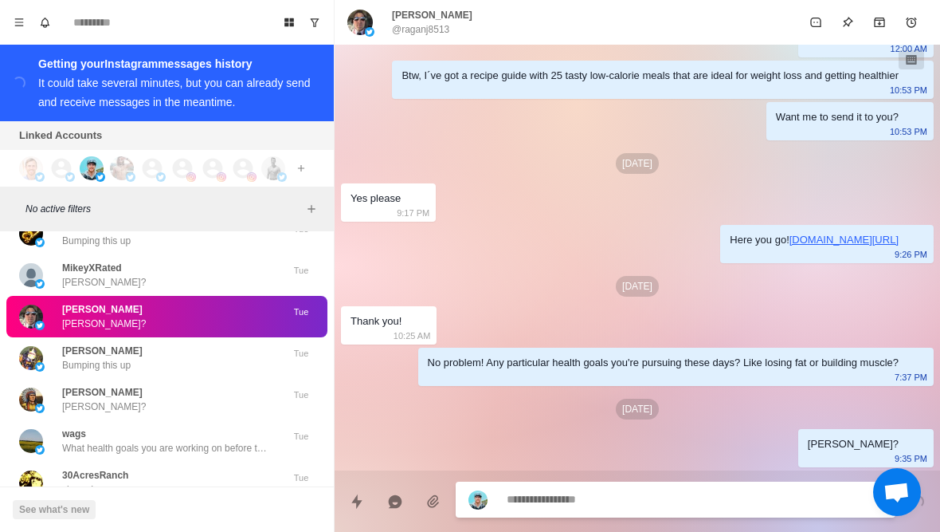
scroll to position [2161, 0]
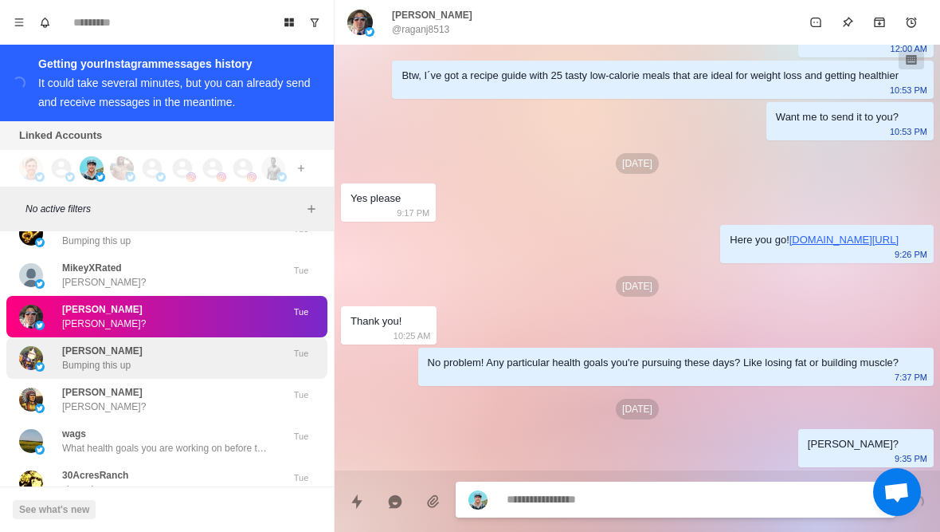
click at [61, 343] on div "J. Dunagan Bumping this up" at bounding box center [150, 357] width 262 height 29
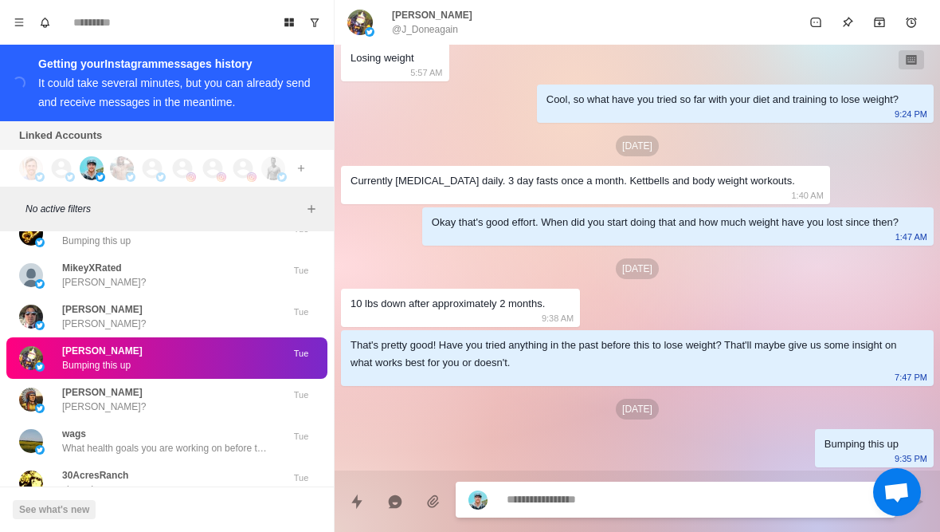
scroll to position [311, 0]
type textarea "*"
type textarea "**"
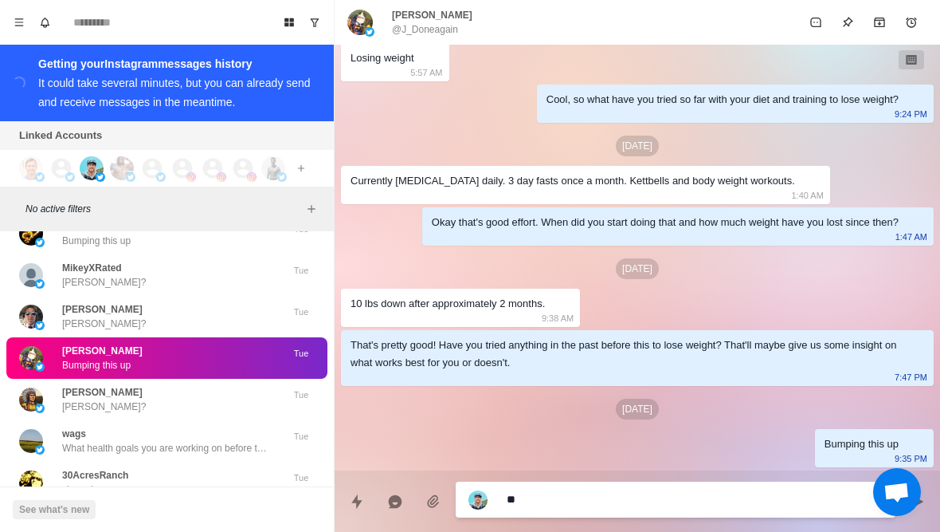
type textarea "*"
type textarea "***"
type textarea "*"
type textarea "****"
type textarea "*"
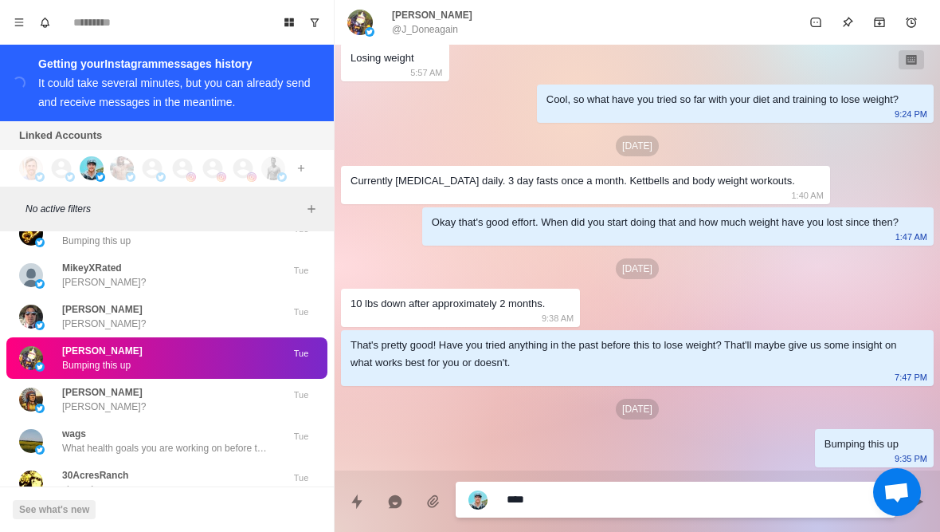
type textarea "*****"
type textarea "*"
type textarea "**********"
type textarea "*"
type textarea "**********"
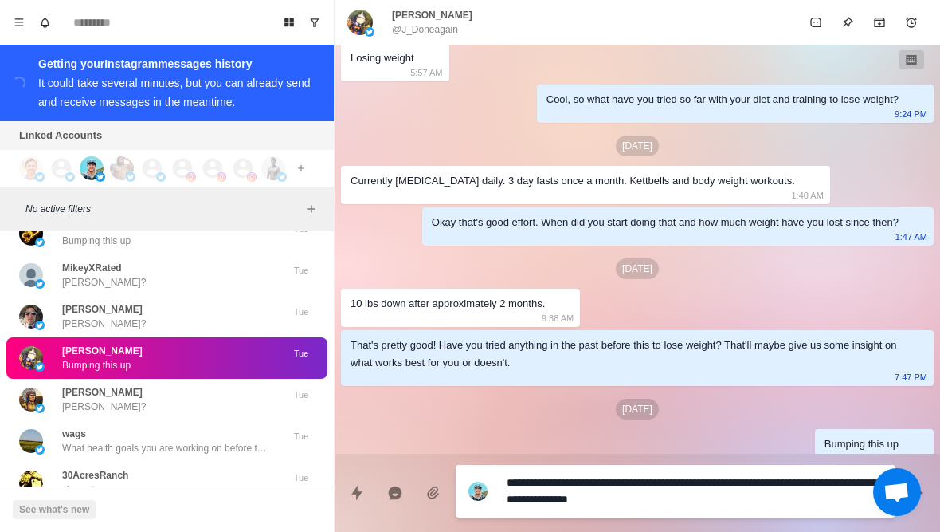
scroll to position [0, 0]
type textarea "*"
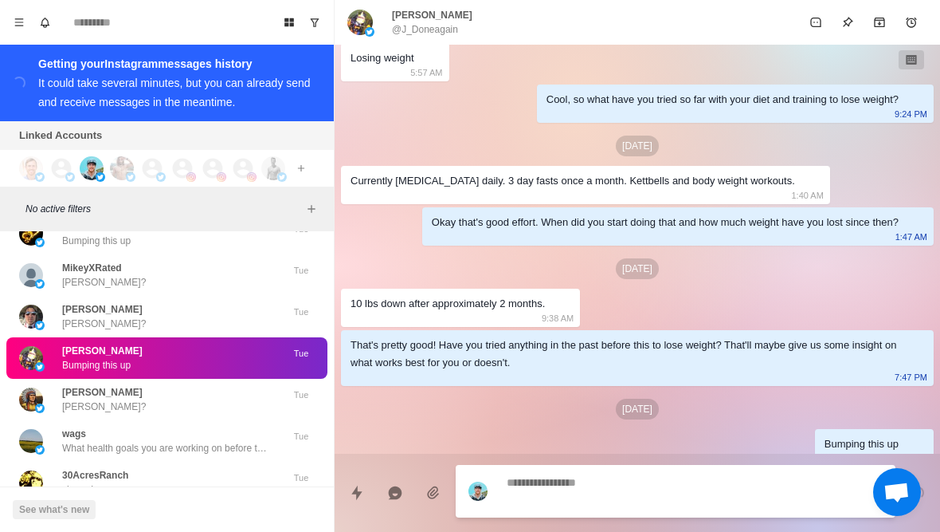
scroll to position [392, 0]
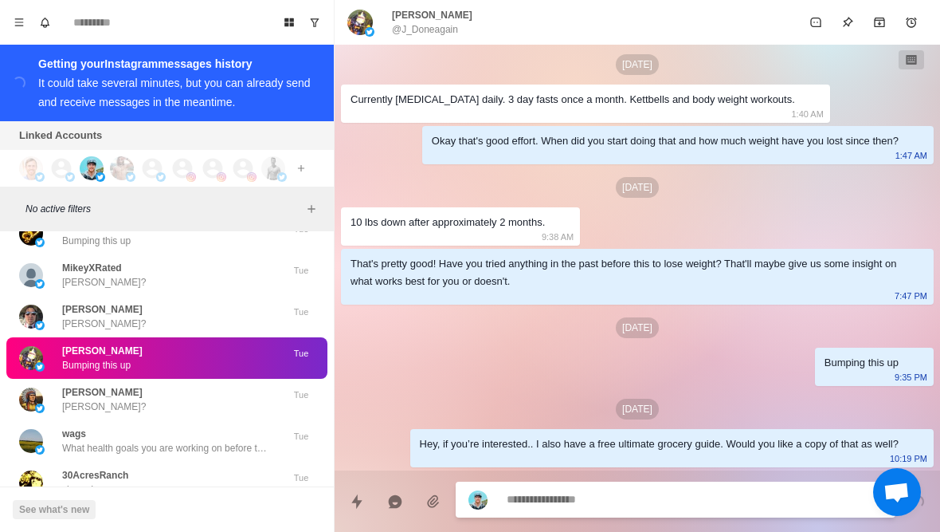
type textarea "*"
type textarea "**"
type textarea "*"
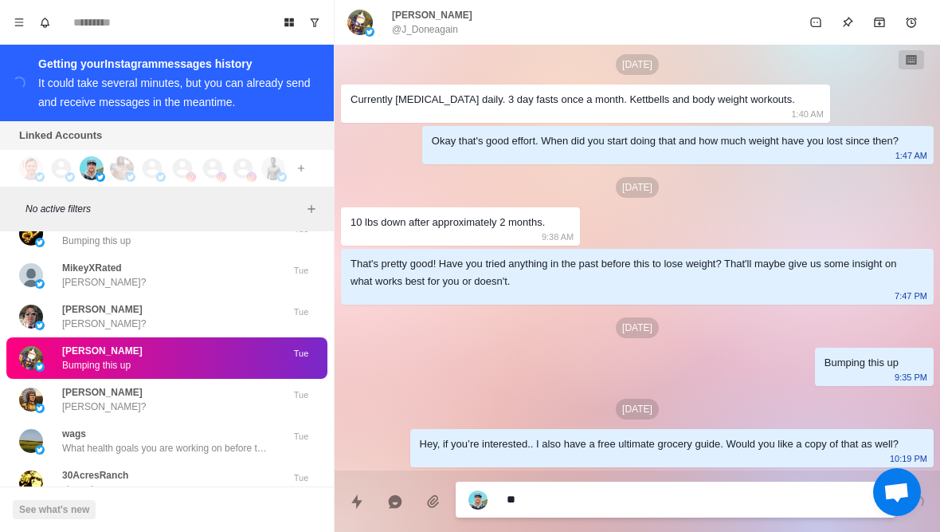
type textarea "***"
type textarea "*"
type textarea "****"
type textarea "*"
type textarea "*****"
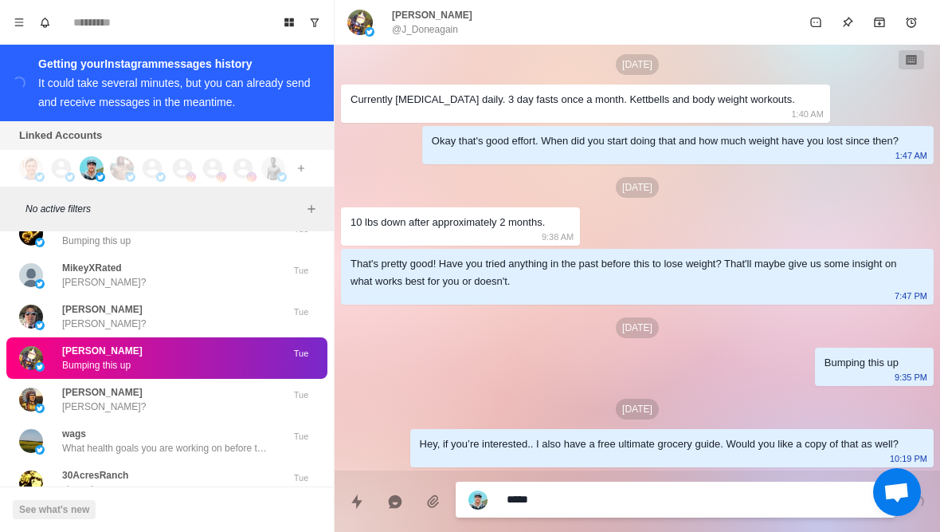
type textarea "*"
type textarea "**********"
type textarea "*"
type textarea "**********"
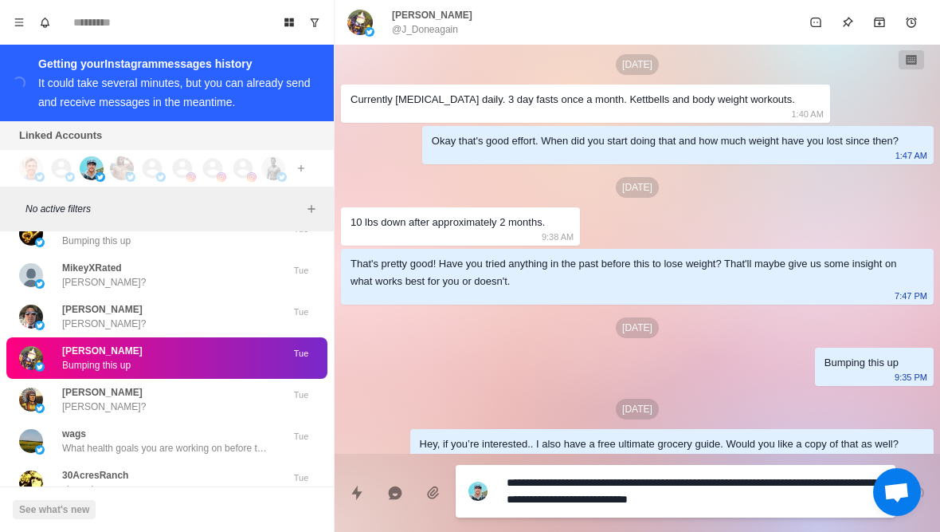
scroll to position [0, 0]
type textarea "*"
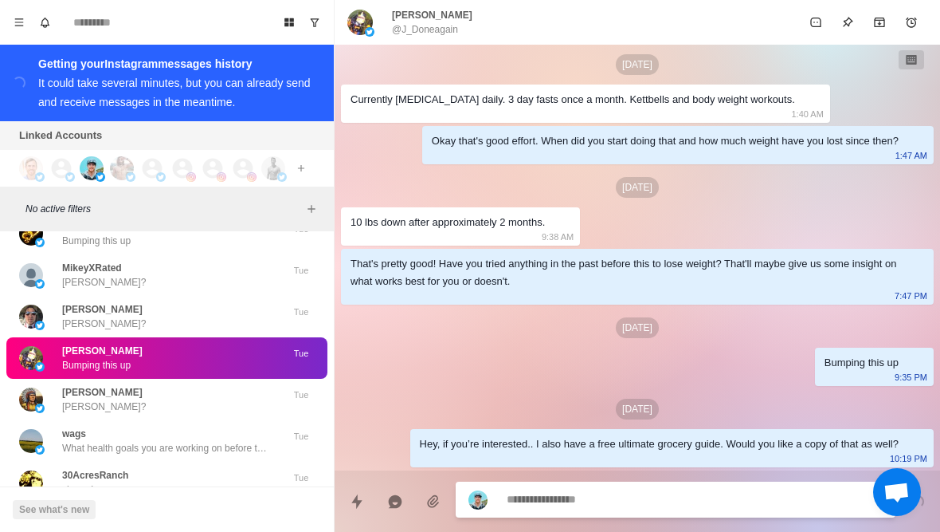
scroll to position [451, 0]
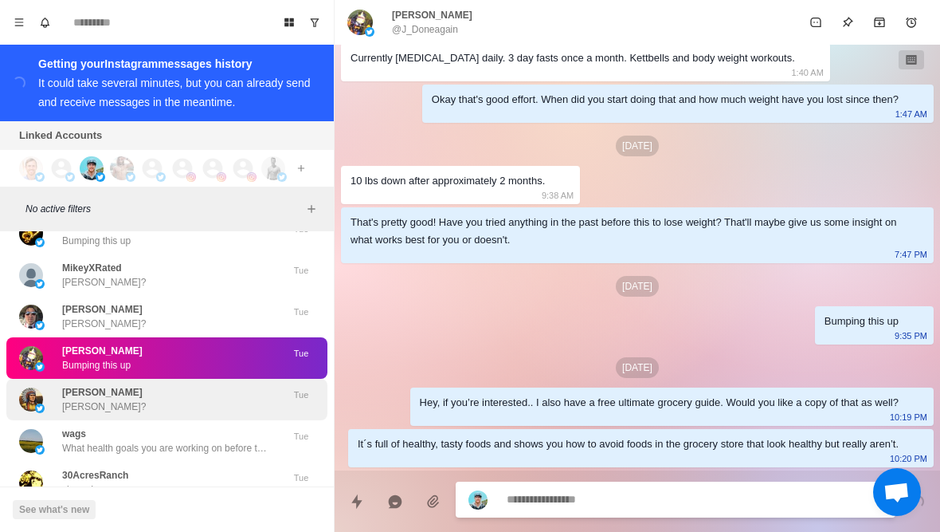
click at [80, 399] on p "Frank?" at bounding box center [104, 406] width 84 height 14
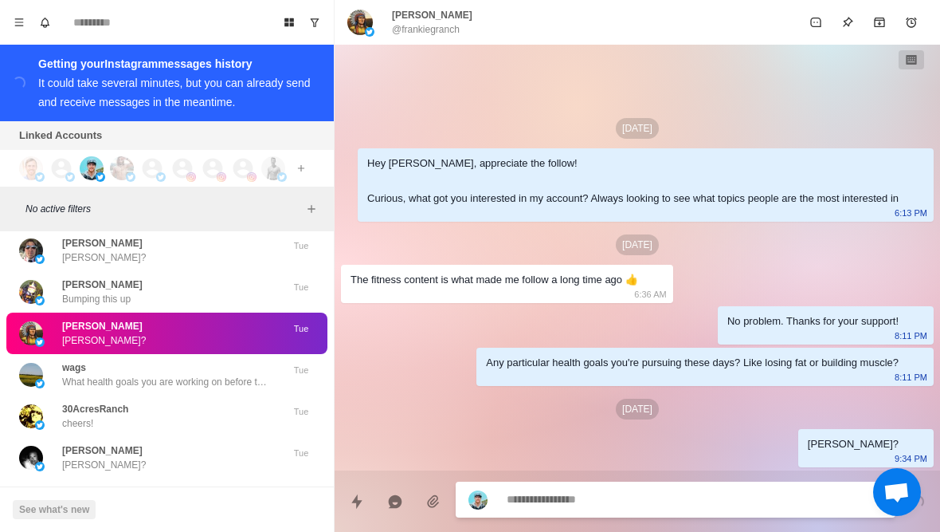
scroll to position [54457, 0]
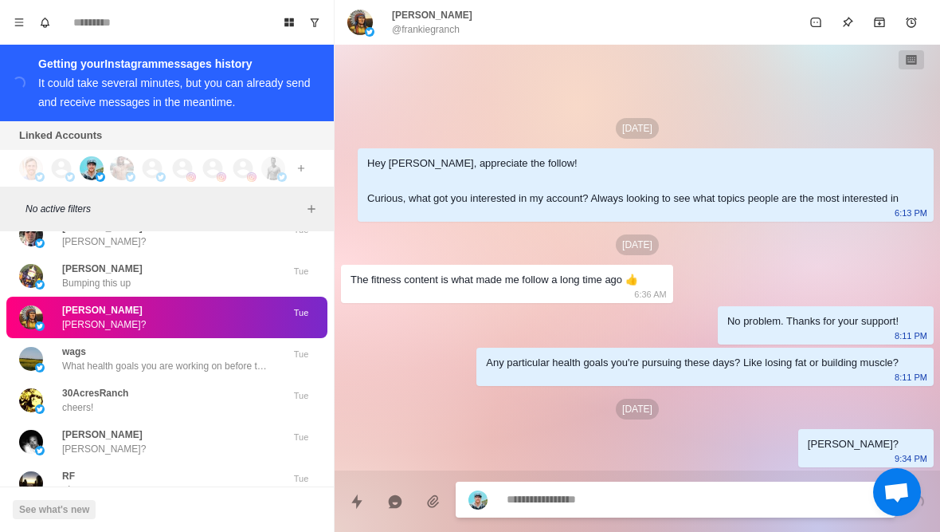
type textarea "*"
type textarea "**"
type textarea "*"
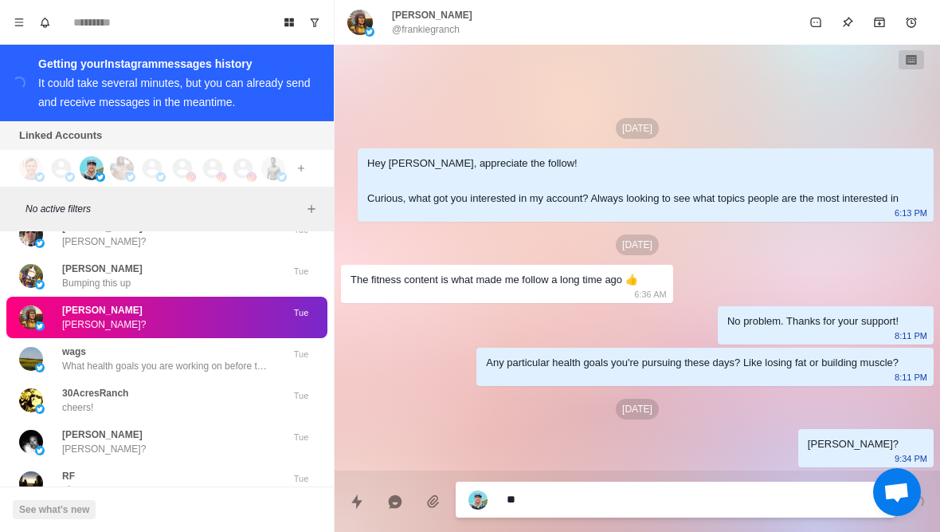
type textarea "***"
type textarea "*"
type textarea "****"
type textarea "*"
type textarea "*****"
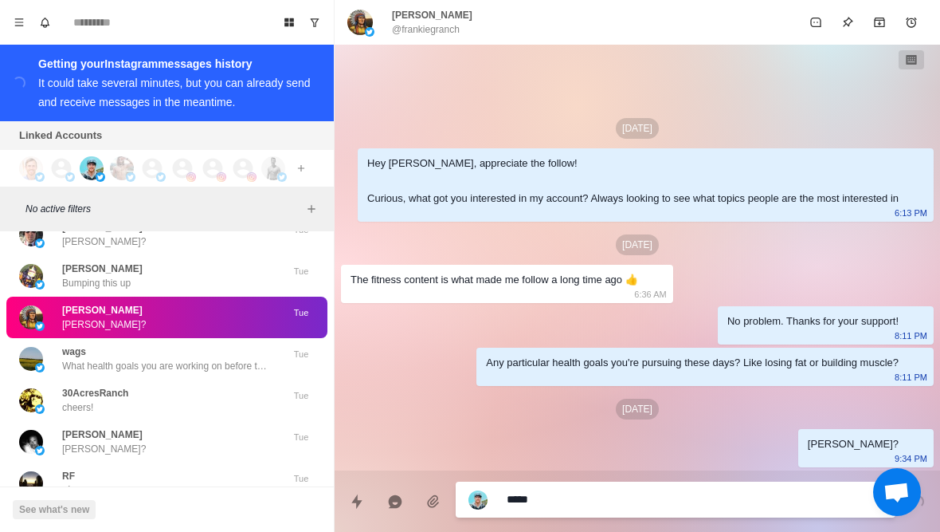
type textarea "*"
type textarea "**********"
type textarea "*"
type textarea "**********"
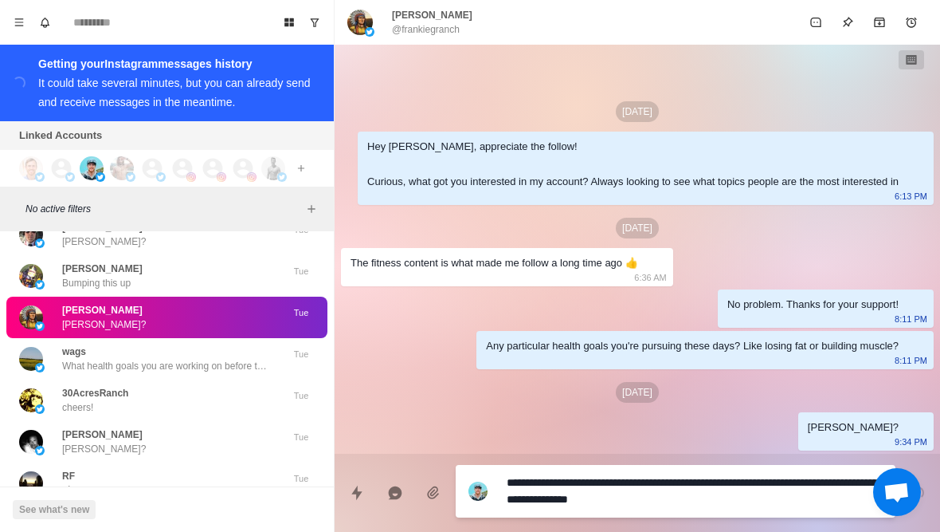
type textarea "*"
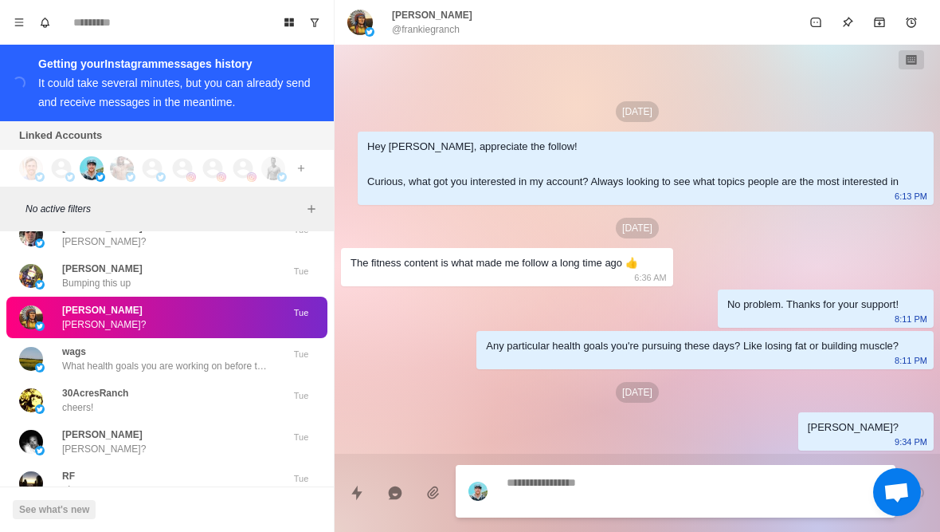
scroll to position [48, 0]
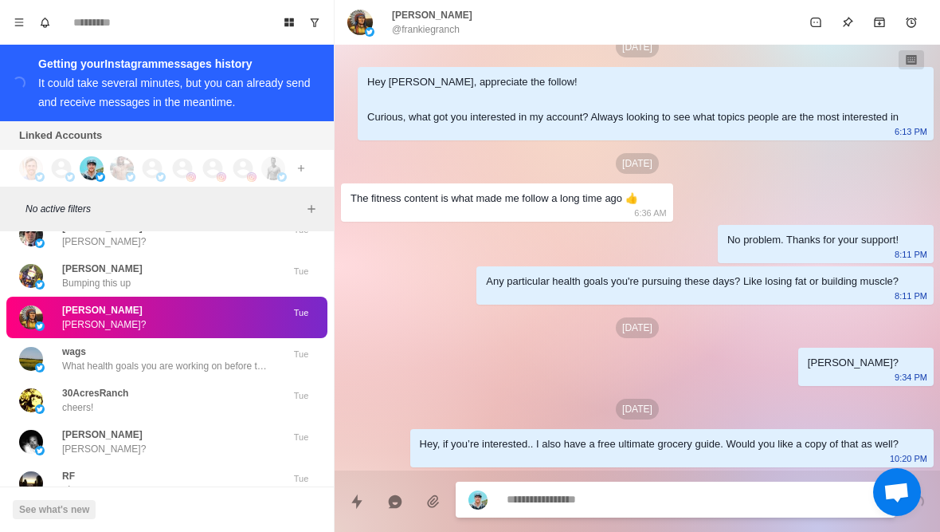
type textarea "*"
type textarea "**"
type textarea "*"
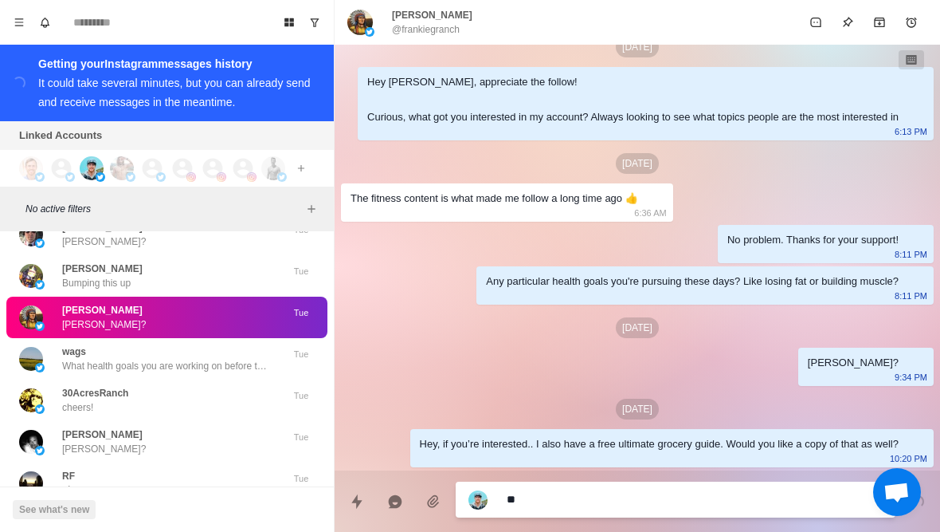
type textarea "***"
type textarea "*"
type textarea "****"
type textarea "*"
type textarea "*****"
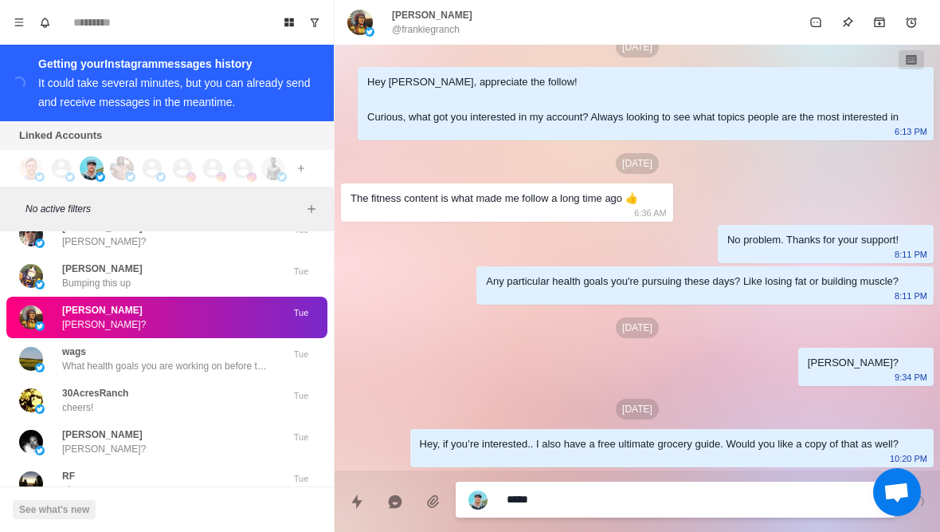
type textarea "*"
type textarea "**********"
type textarea "*"
type textarea "**********"
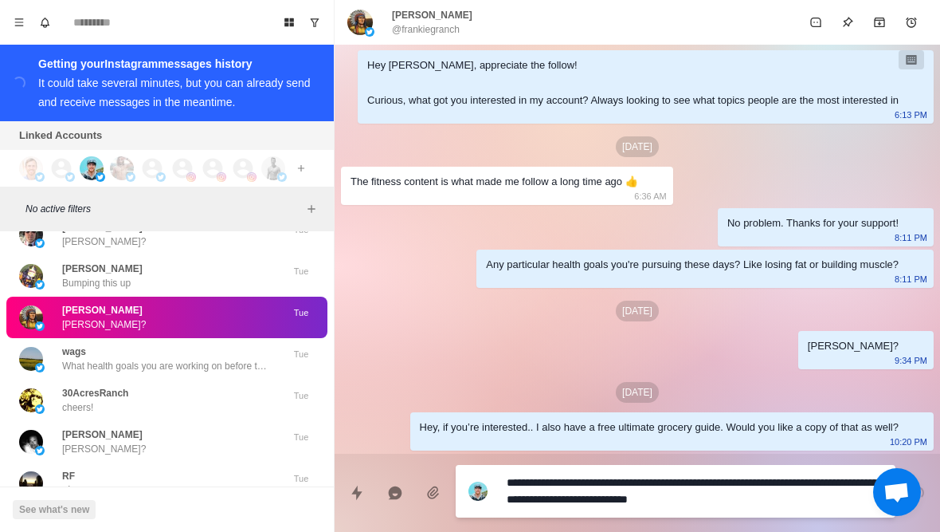
type textarea "*"
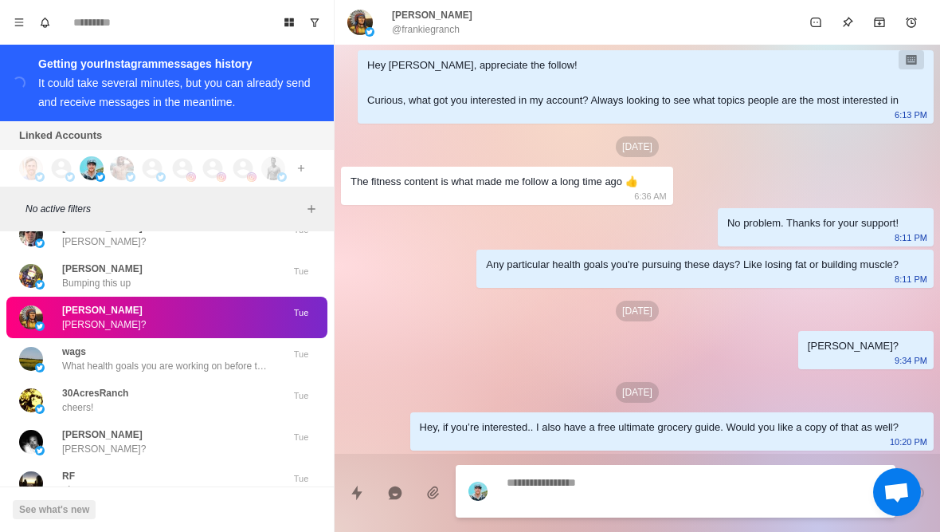
scroll to position [107, 0]
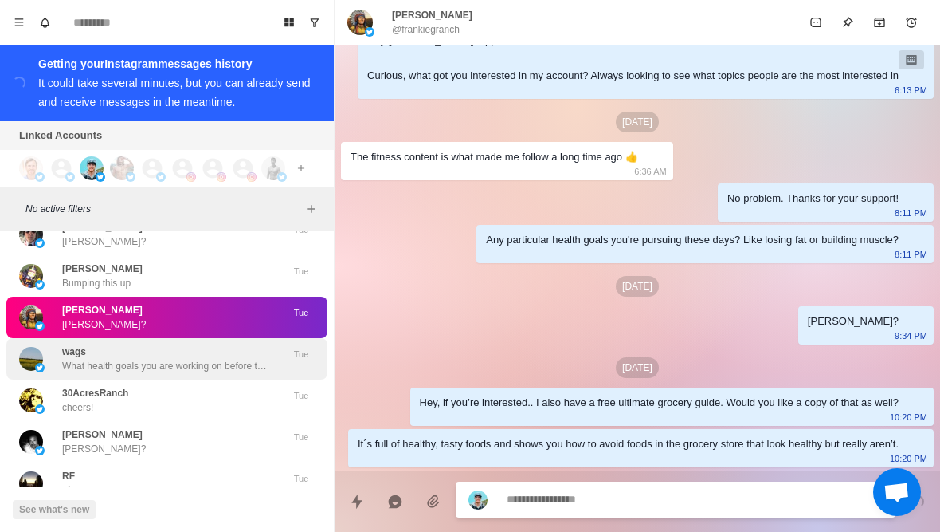
click at [36, 363] on img at bounding box center [40, 368] width 10 height 10
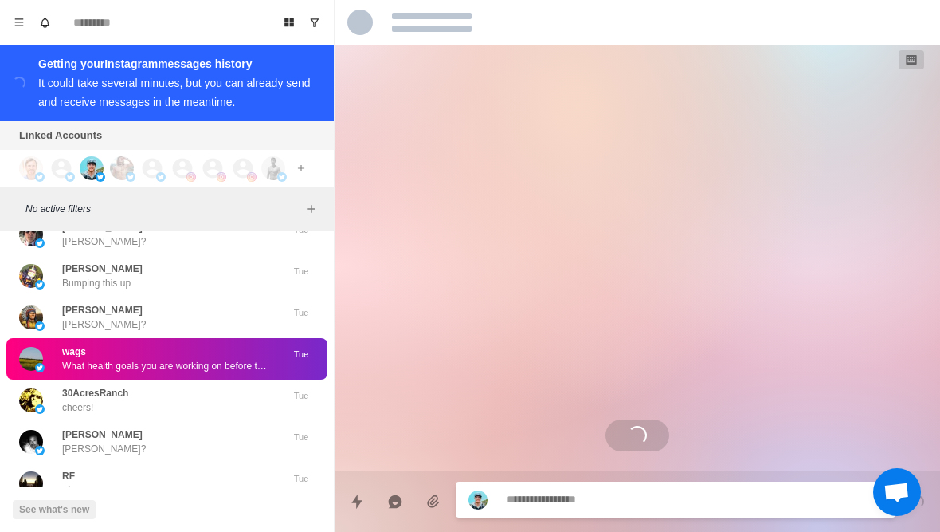
scroll to position [0, 0]
type textarea "*"
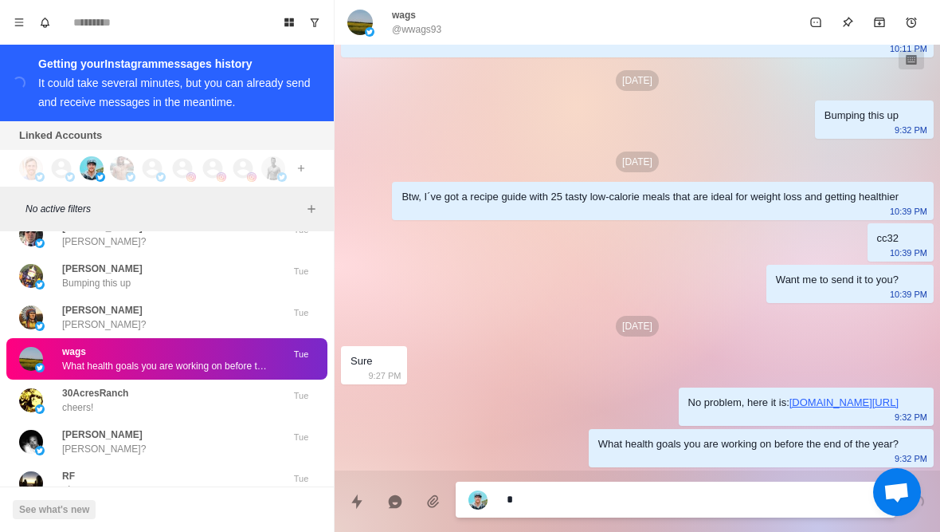
type textarea "*****"
type textarea "*"
type textarea "**********"
type textarea "*"
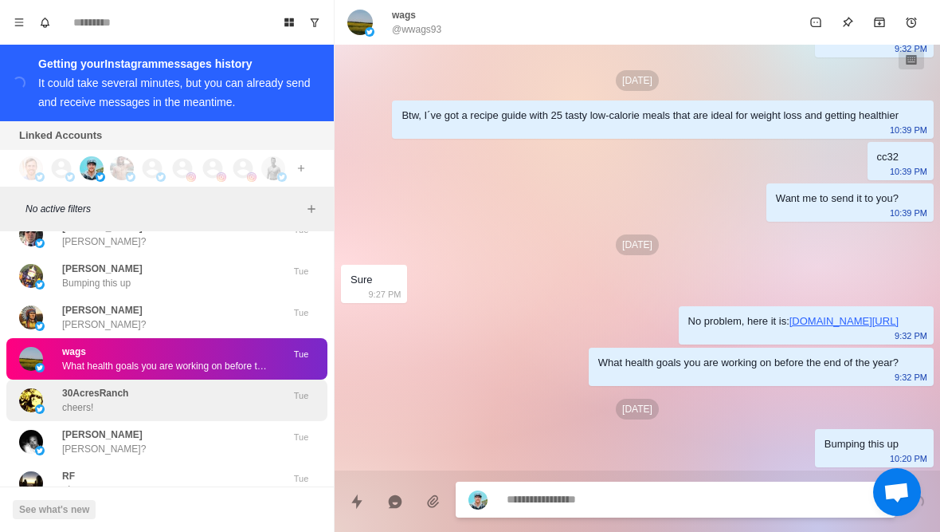
click at [65, 400] on p "cheers!" at bounding box center [77, 407] width 31 height 14
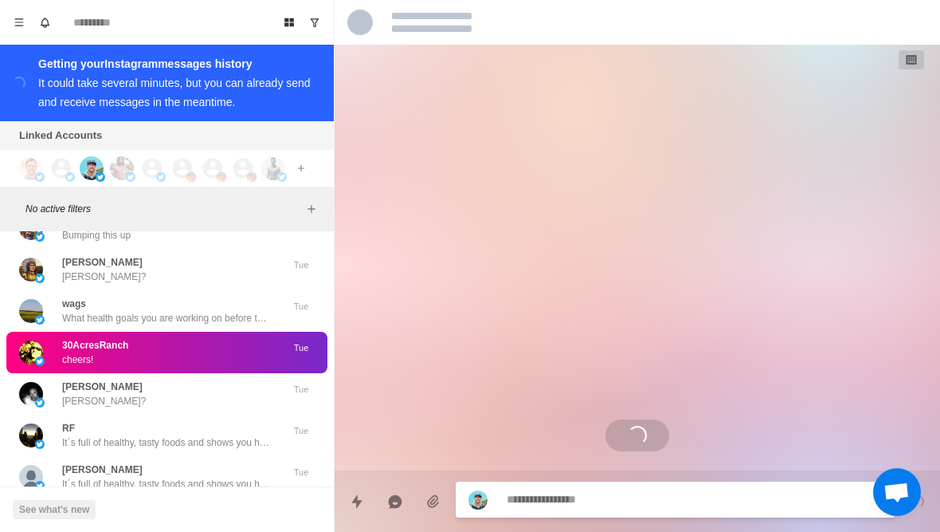
scroll to position [54506, 0]
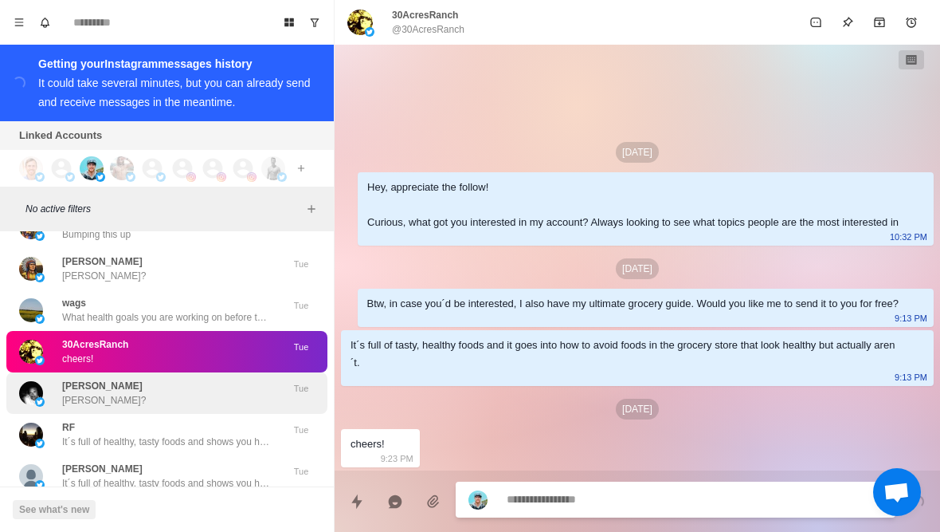
click at [37, 397] on img at bounding box center [40, 402] width 10 height 10
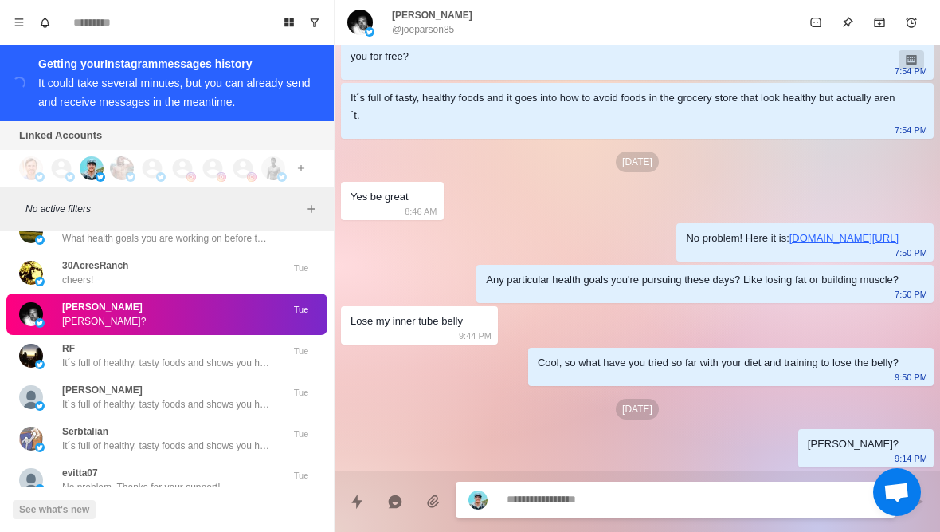
scroll to position [54586, 0]
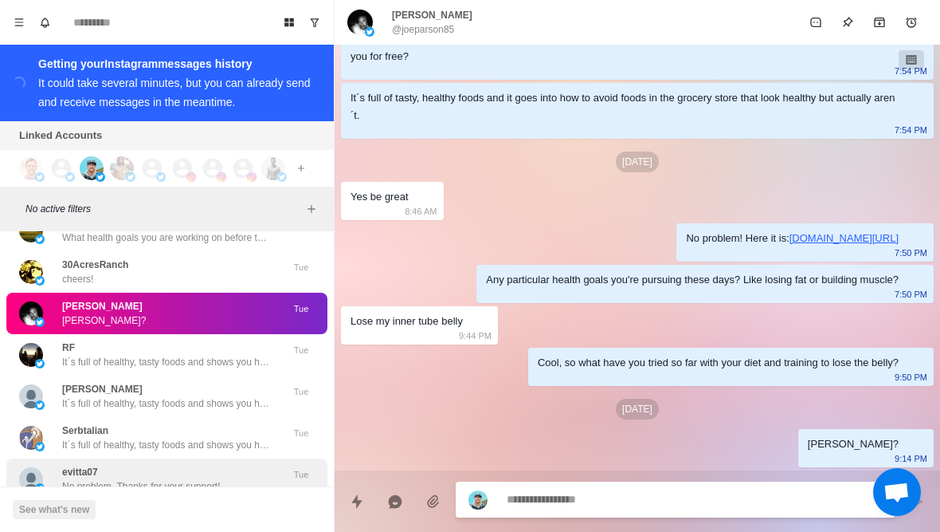
click at [55, 465] on div "evitta07 No problem. Thanks for your support!" at bounding box center [150, 479] width 262 height 29
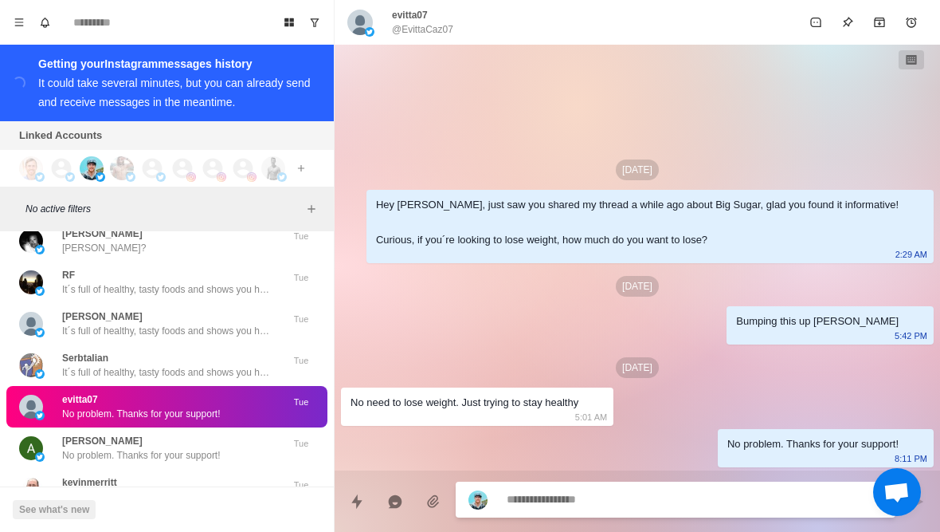
scroll to position [54661, 0]
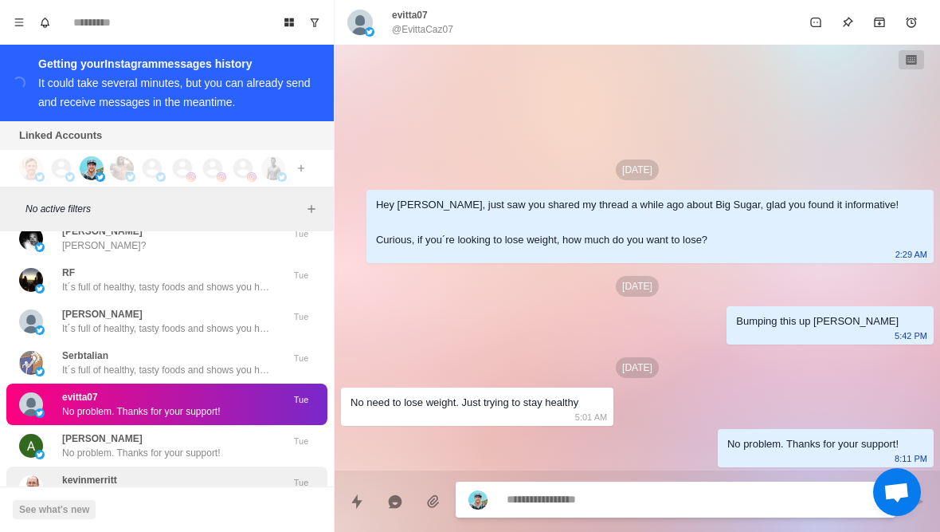
click at [57, 473] on div "kevinmerritt Any particular health goals you're pursuing these days? Like losin…" at bounding box center [150, 487] width 262 height 29
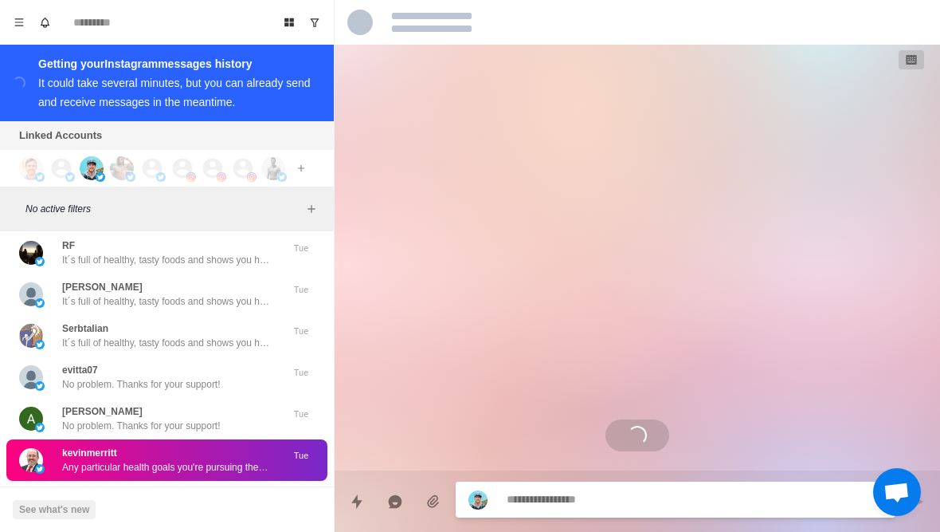
scroll to position [54689, 0]
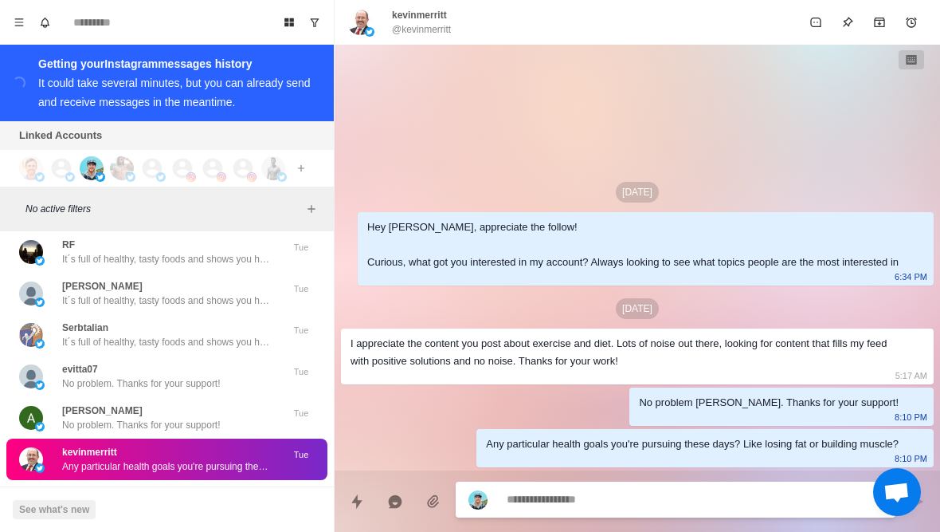
type textarea "*"
type textarea "**"
type textarea "*"
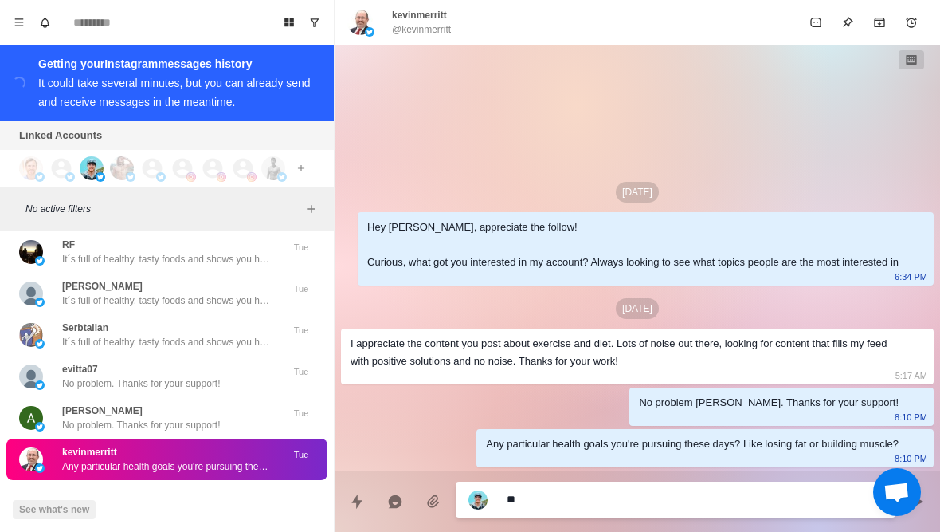
type textarea "***"
type textarea "*"
type textarea "****"
type textarea "*"
type textarea "*****"
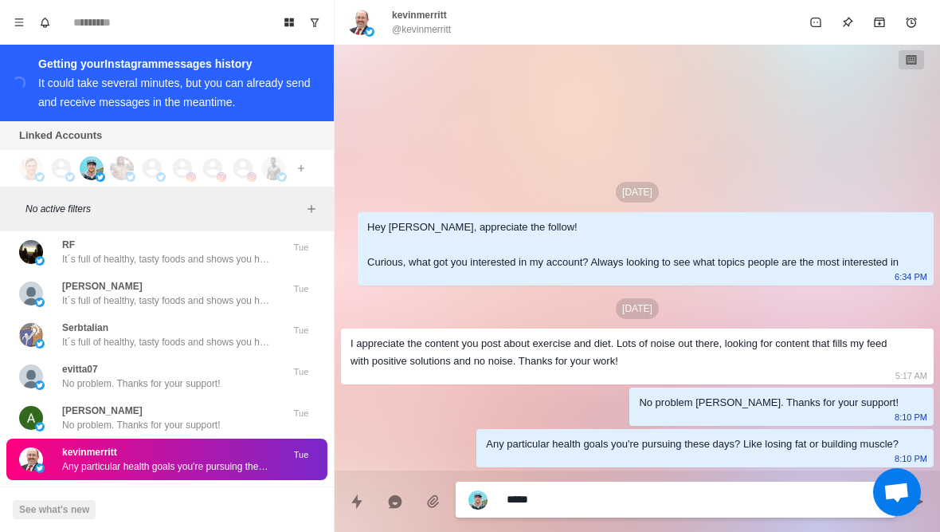
type textarea "*"
type textarea "******"
type textarea "*"
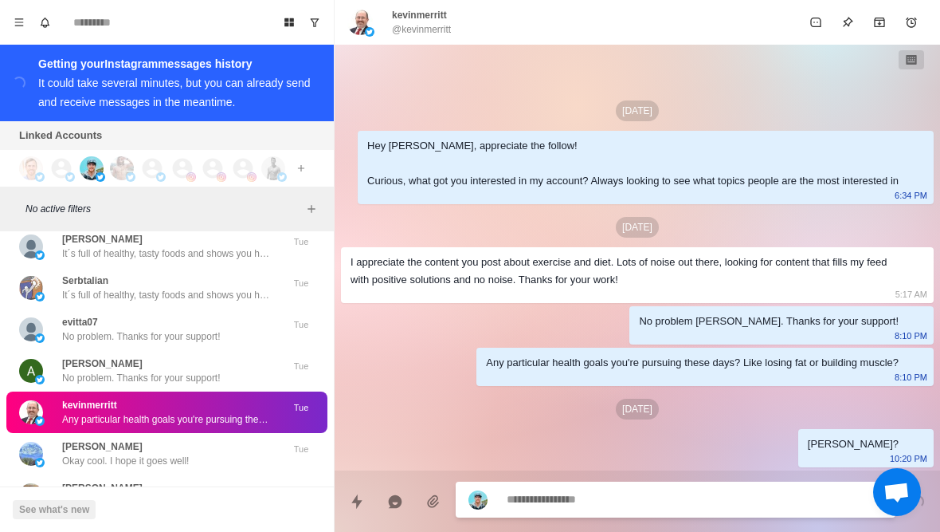
scroll to position [54736, 0]
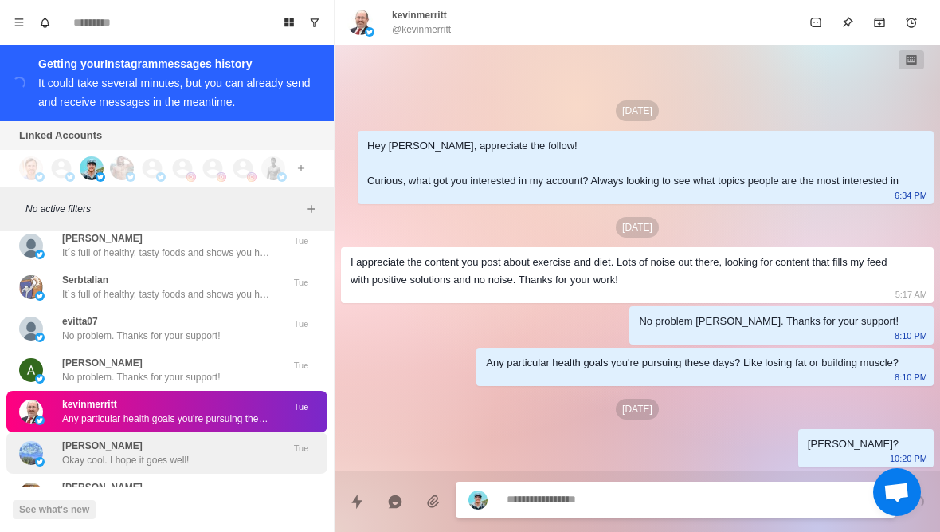
click at [69, 453] on p "Okay cool. I hope it goes well!" at bounding box center [125, 460] width 127 height 14
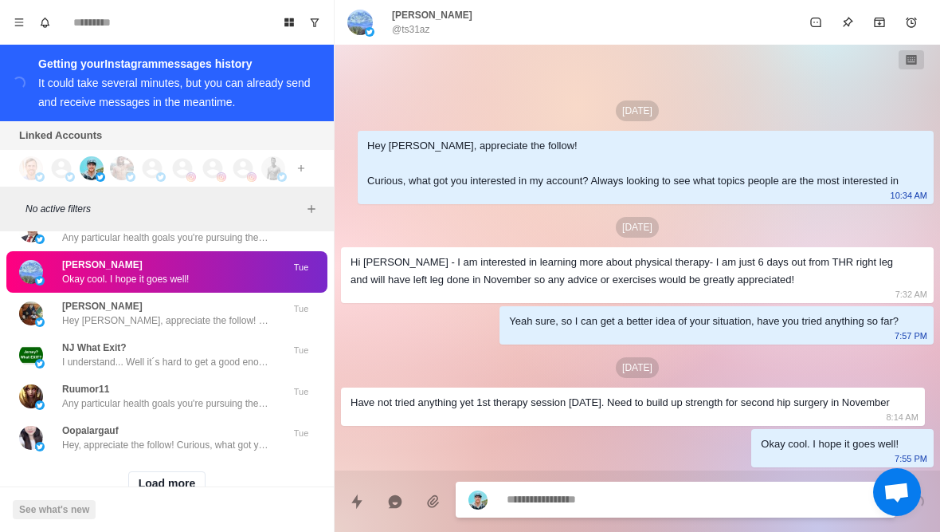
scroll to position [54916, 0]
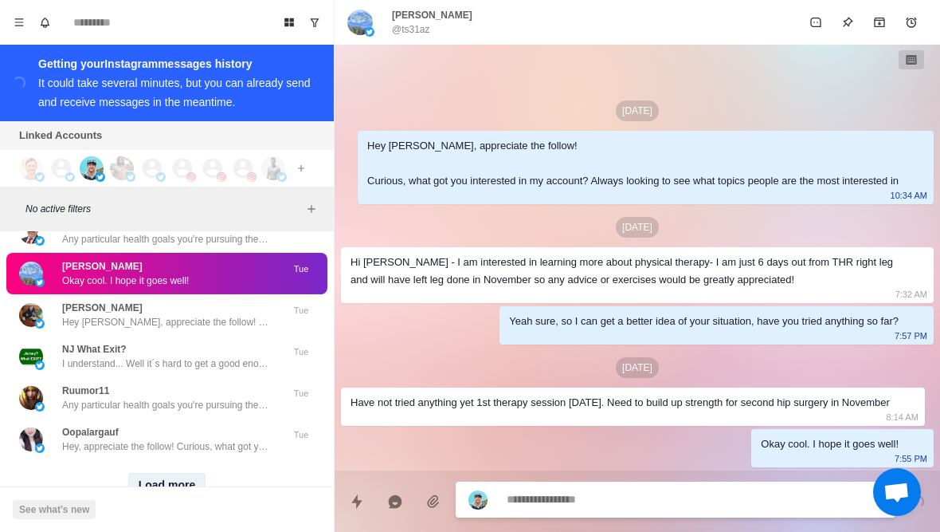
click at [167, 473] on button "Load more" at bounding box center [167, 486] width 78 height 26
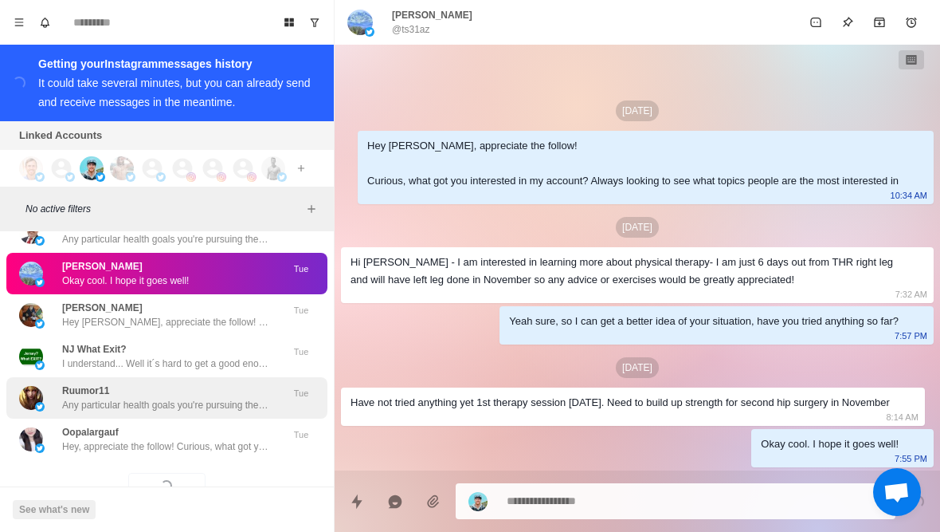
click at [79, 398] on p "Any particular health goals you're pursuing these days? Like losing fat or buil…" at bounding box center [165, 405] width 207 height 14
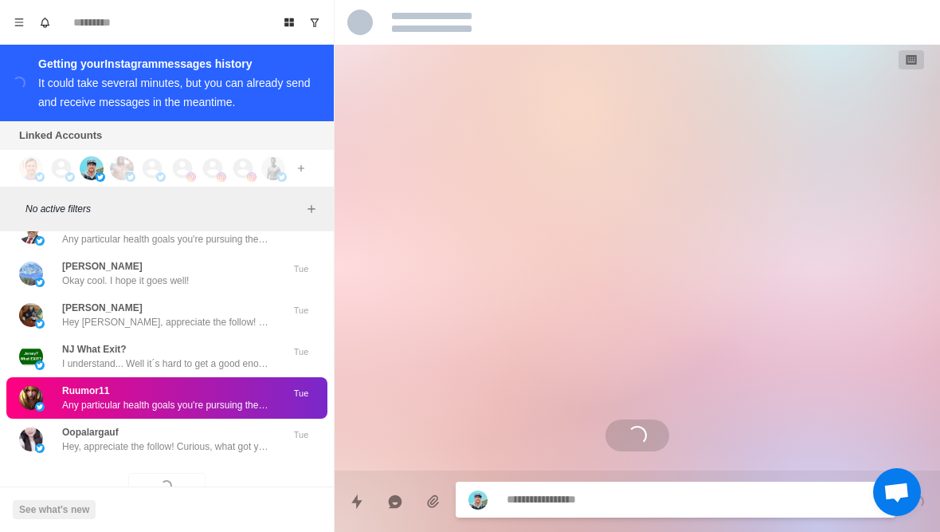
scroll to position [0, 0]
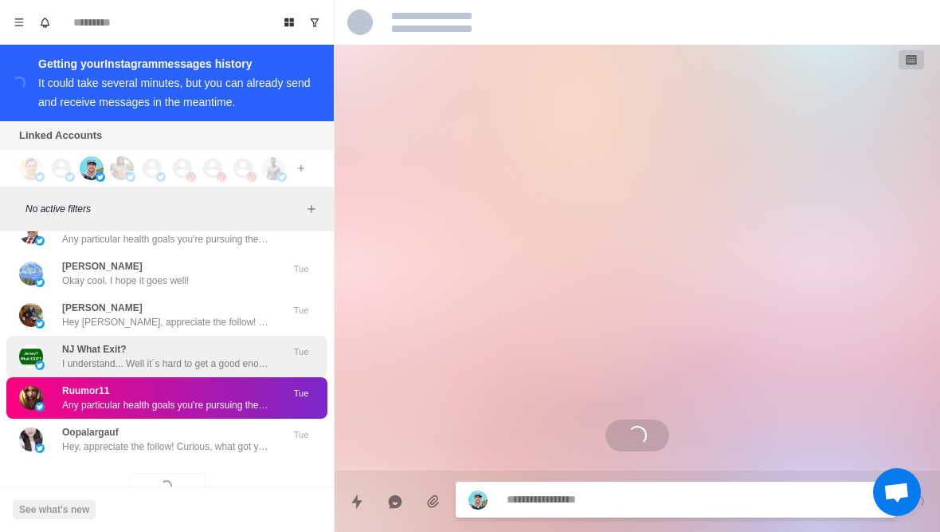
click at [55, 342] on div "NJ What Exit? I understand... Well it´s hard to get a good enough idea of every…" at bounding box center [150, 356] width 262 height 29
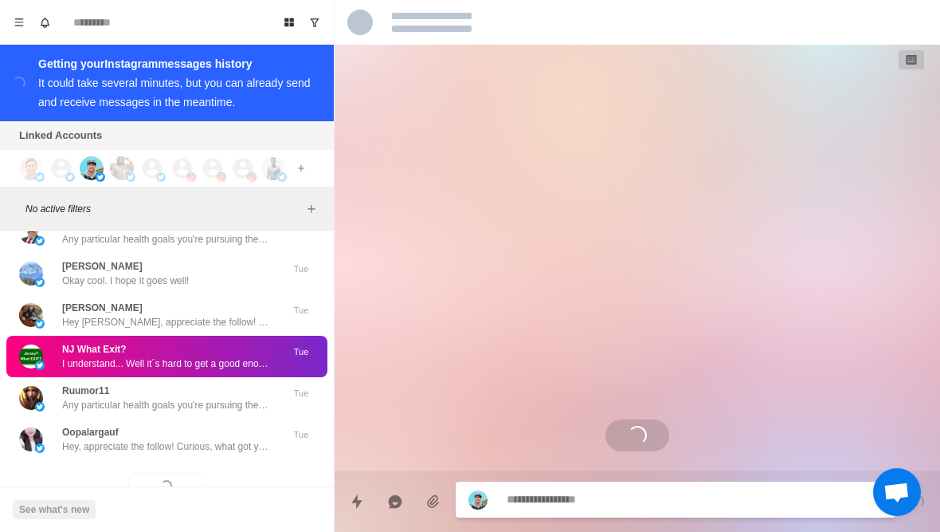
scroll to position [909, 0]
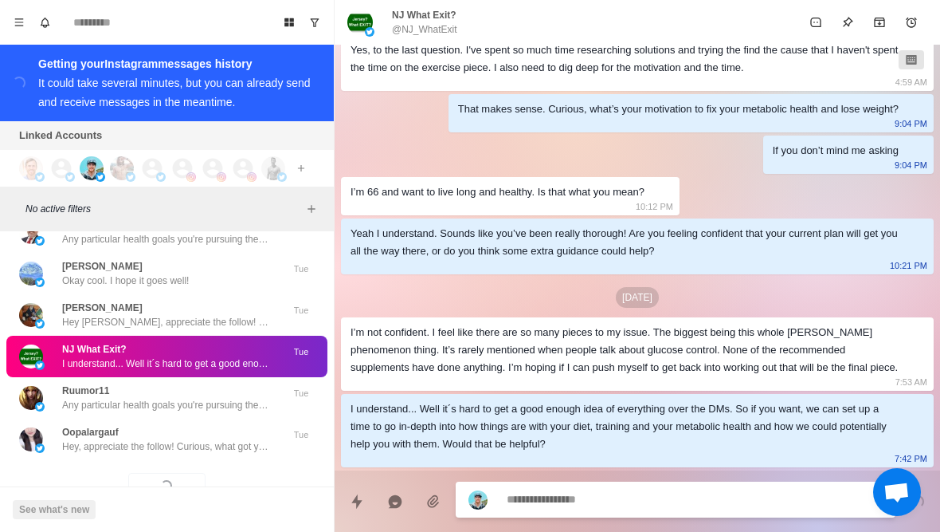
type textarea "*"
type textarea "**********"
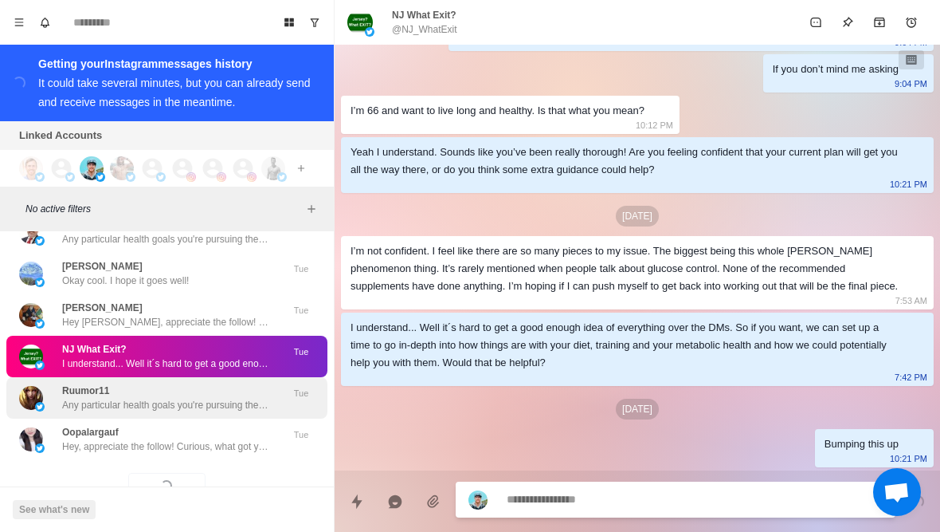
click at [68, 398] on p "Any particular health goals you're pursuing these days? Like losing fat or buil…" at bounding box center [165, 405] width 207 height 14
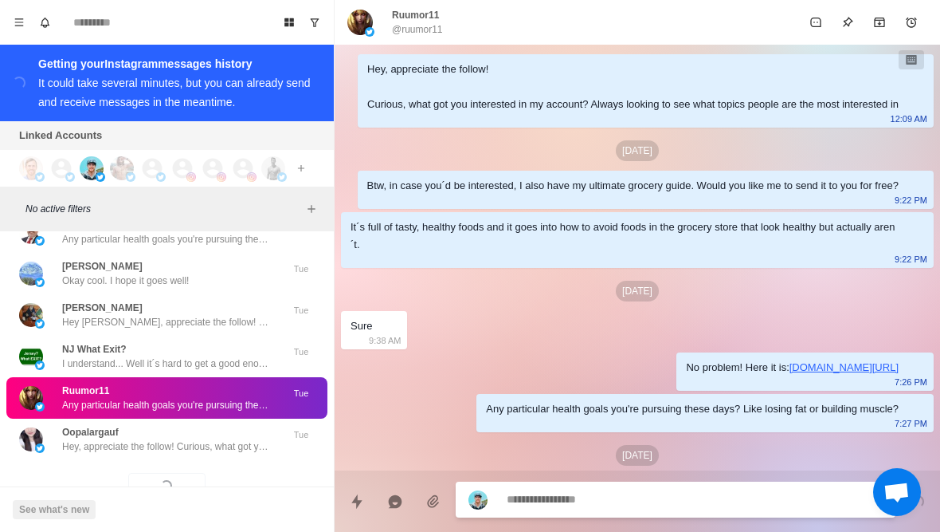
scroll to position [124, 0]
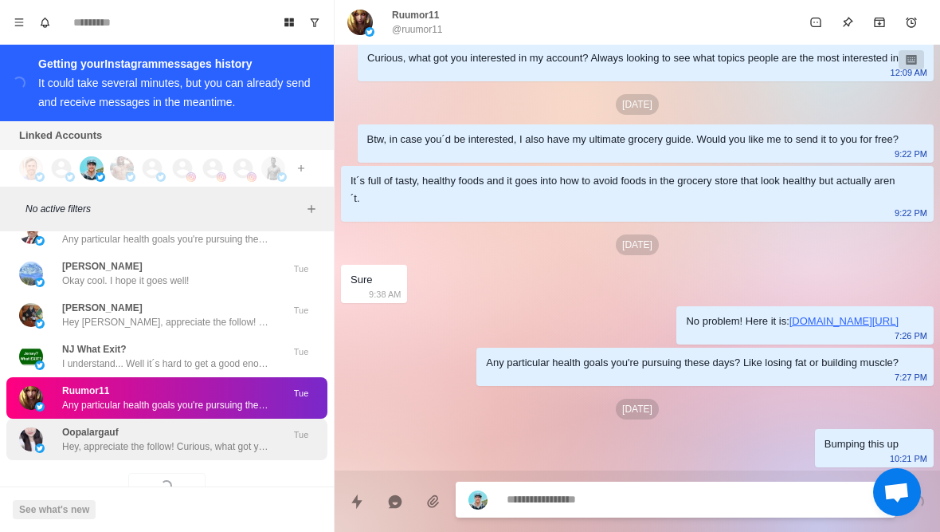
click at [98, 425] on p "Oopalargauf" at bounding box center [90, 432] width 57 height 14
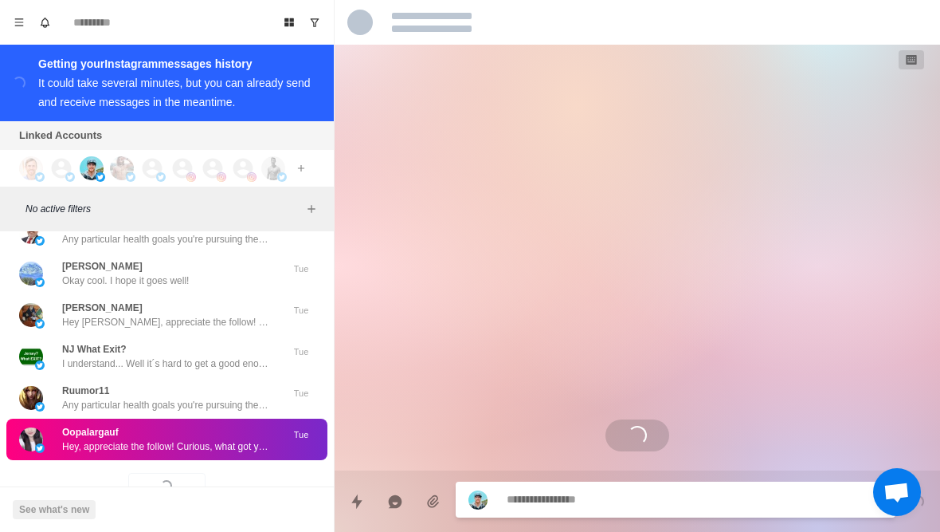
scroll to position [0, 0]
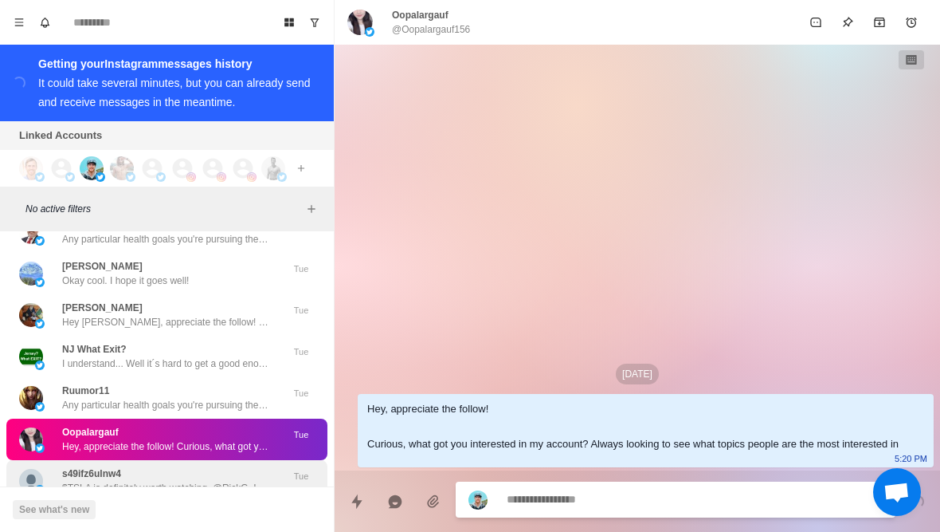
click at [51, 466] on div "s49ifz6ulnw4 $TSLA is definitely worth watching. @RickG_IPAlover His advice is …" at bounding box center [150, 480] width 262 height 29
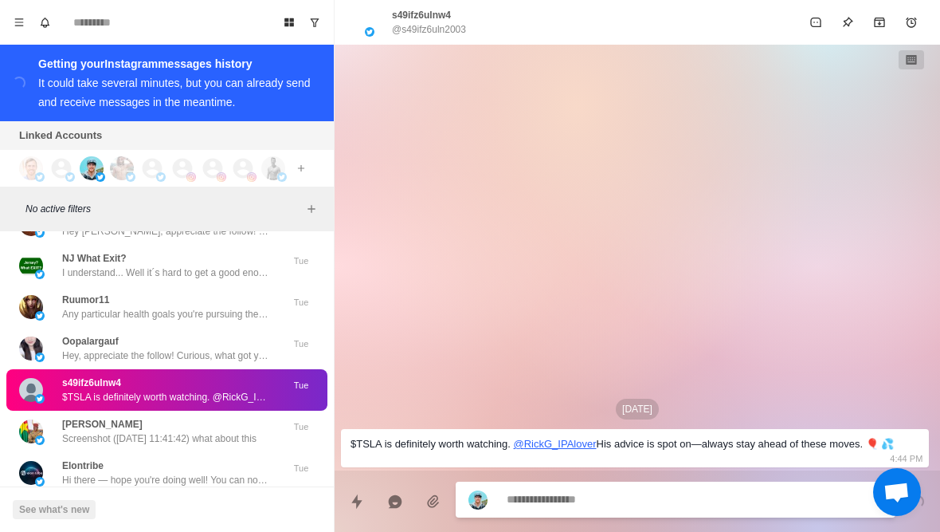
scroll to position [55008, 0]
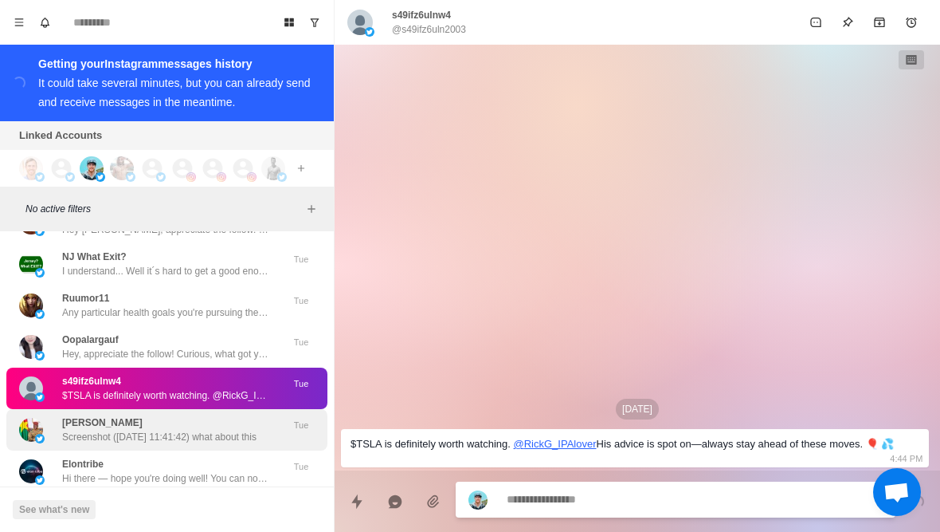
click at [34, 418] on img at bounding box center [31, 430] width 24 height 24
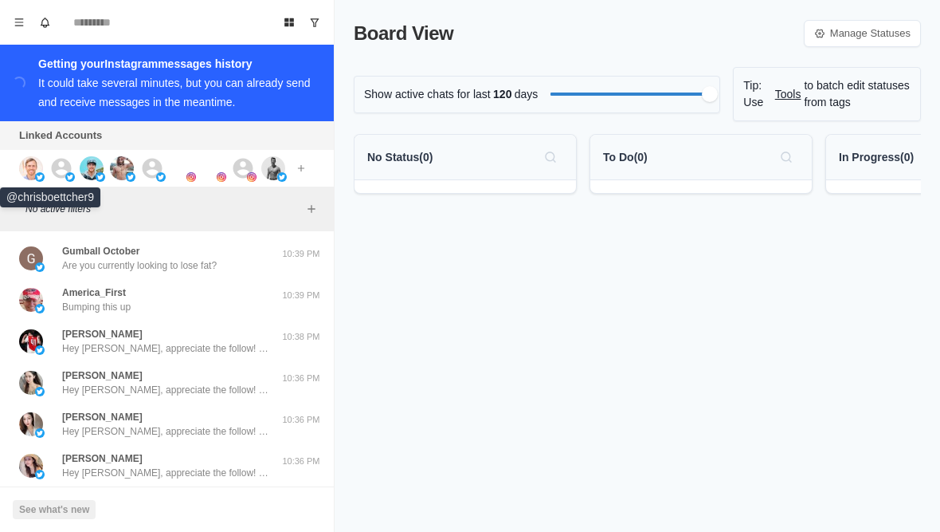
click at [30, 170] on img at bounding box center [31, 168] width 24 height 24
click at [63, 166] on icon at bounding box center [61, 168] width 24 height 24
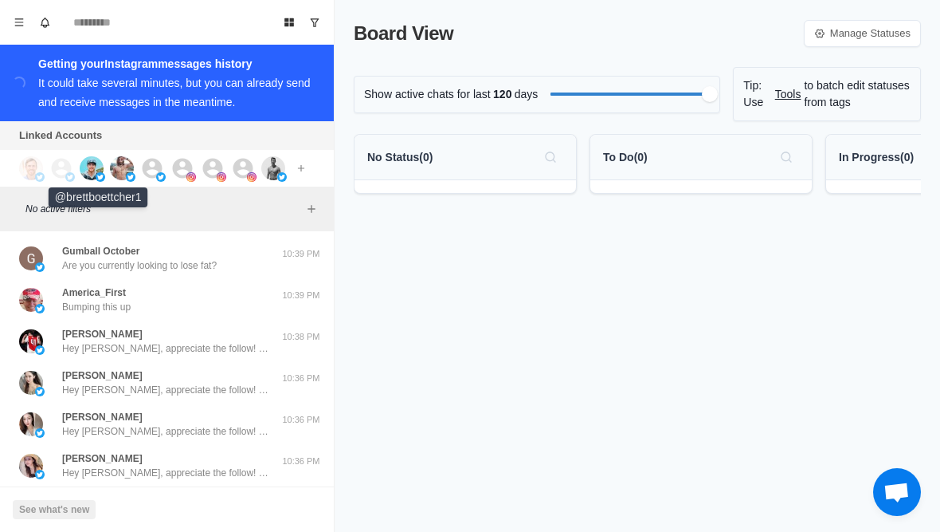
click at [98, 168] on img at bounding box center [92, 168] width 24 height 24
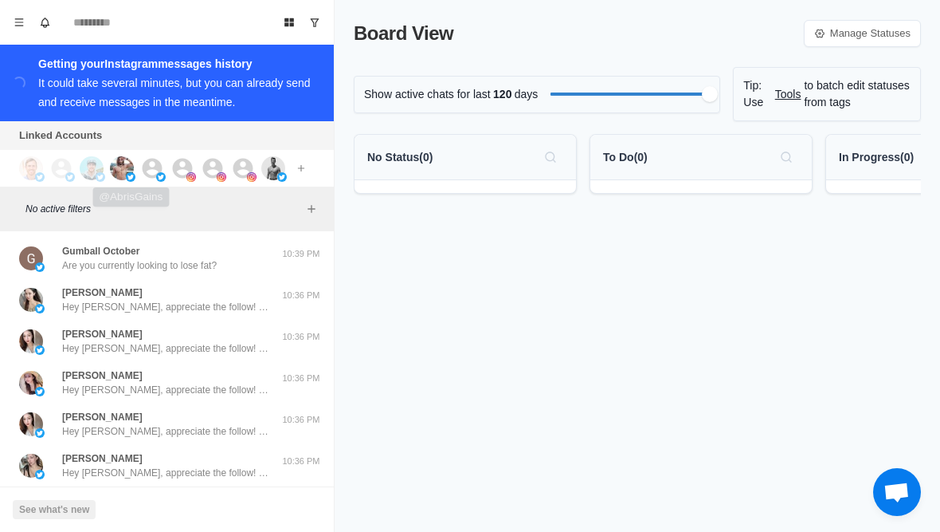
click at [124, 168] on img at bounding box center [122, 168] width 24 height 24
click at [190, 175] on img at bounding box center [191, 177] width 10 height 10
click at [214, 166] on icon at bounding box center [213, 168] width 24 height 24
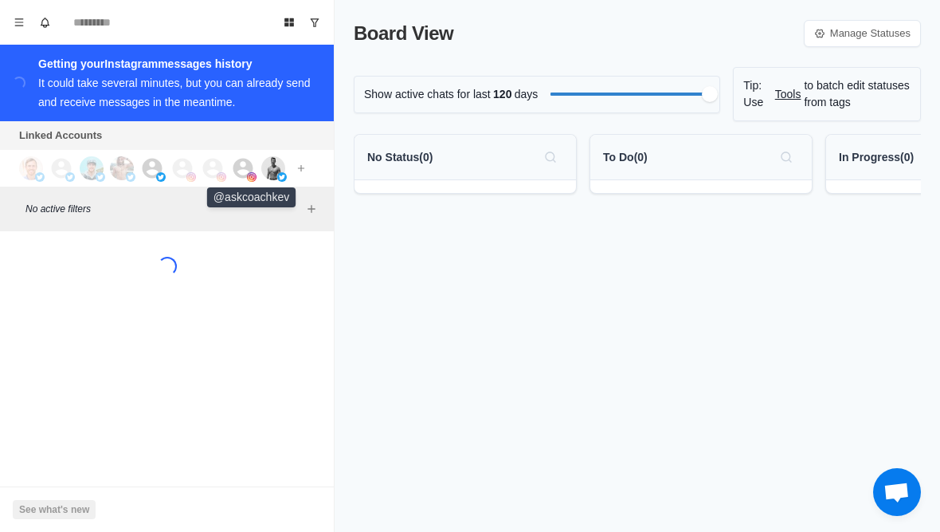
click at [244, 167] on icon at bounding box center [243, 168] width 24 height 24
click at [269, 164] on img at bounding box center [273, 168] width 24 height 24
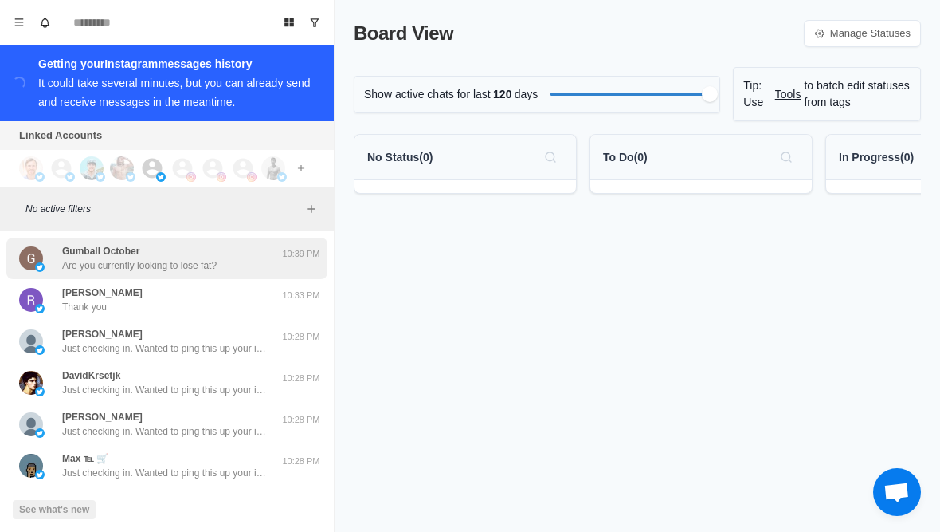
click at [244, 257] on div "Gumball October Are you currently looking to lose fat?" at bounding box center [150, 258] width 262 height 29
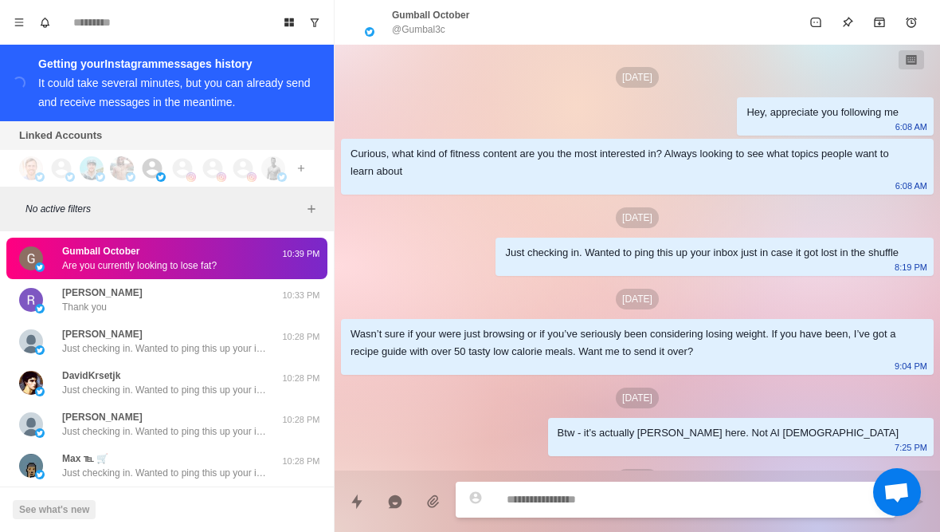
scroll to position [153, 0]
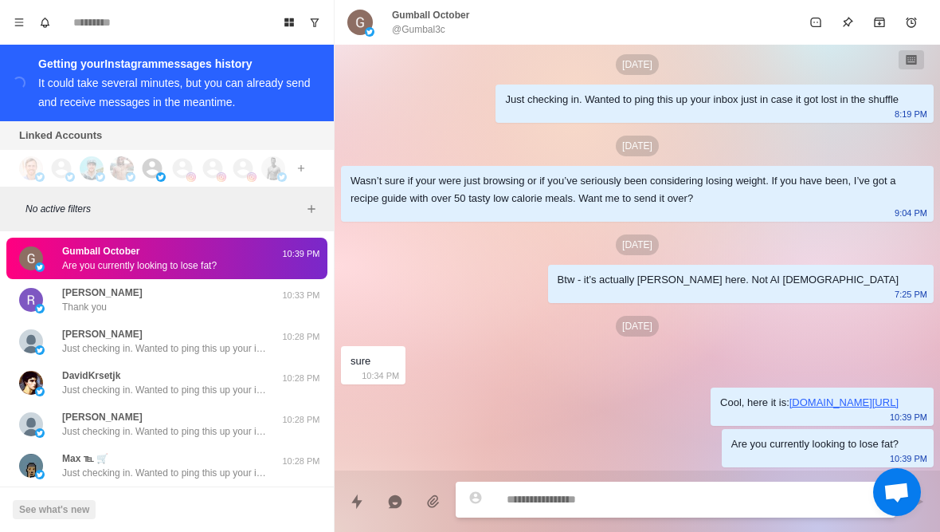
click at [442, 23] on p "@Gumbal3c" at bounding box center [418, 29] width 53 height 14
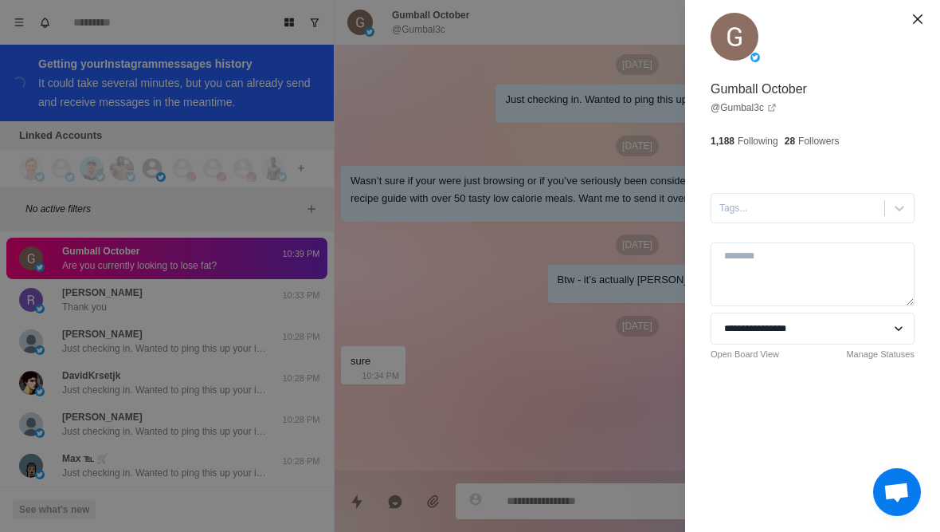
click at [254, 348] on div "**********" at bounding box center [470, 266] width 940 height 532
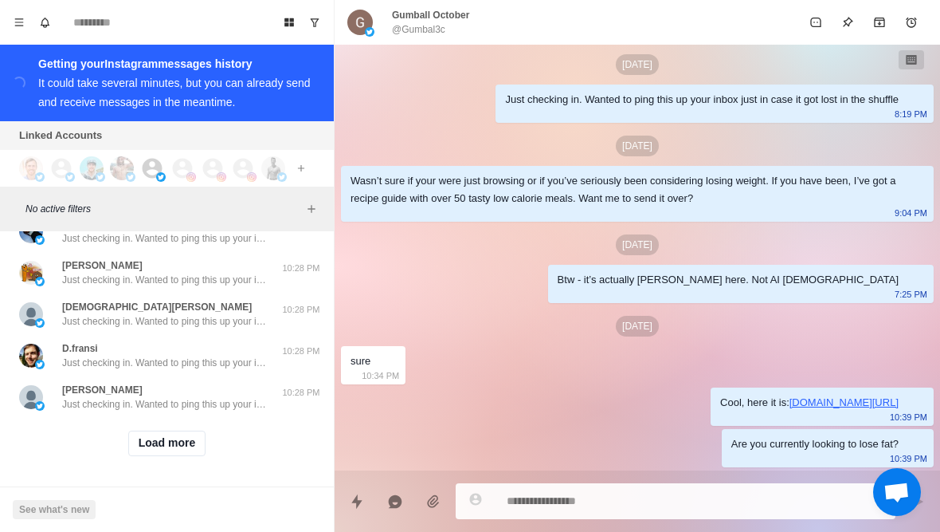
scroll to position [650, 0]
click at [183, 442] on button "Load more" at bounding box center [167, 443] width 78 height 26
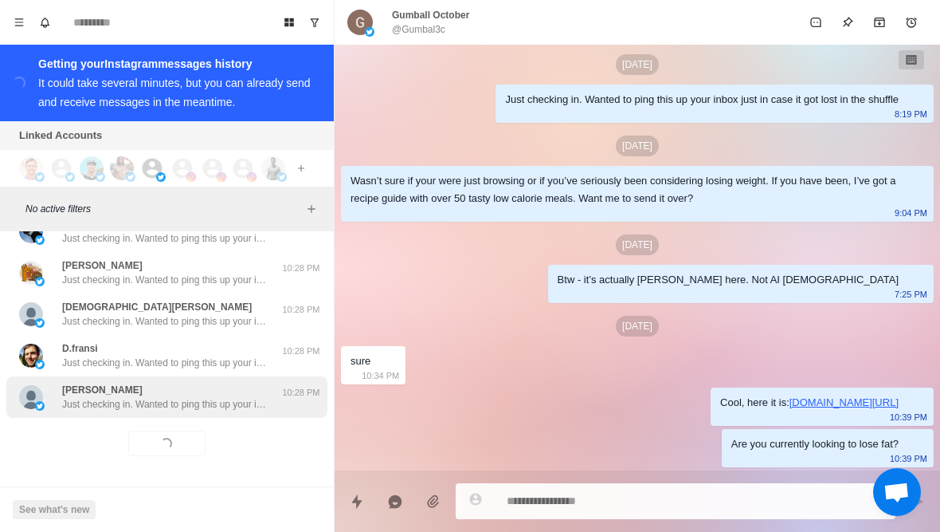
click at [222, 391] on div "[PERSON_NAME] Just checking in. Wanted to ping this up your inbox just in case …" at bounding box center [165, 397] width 207 height 29
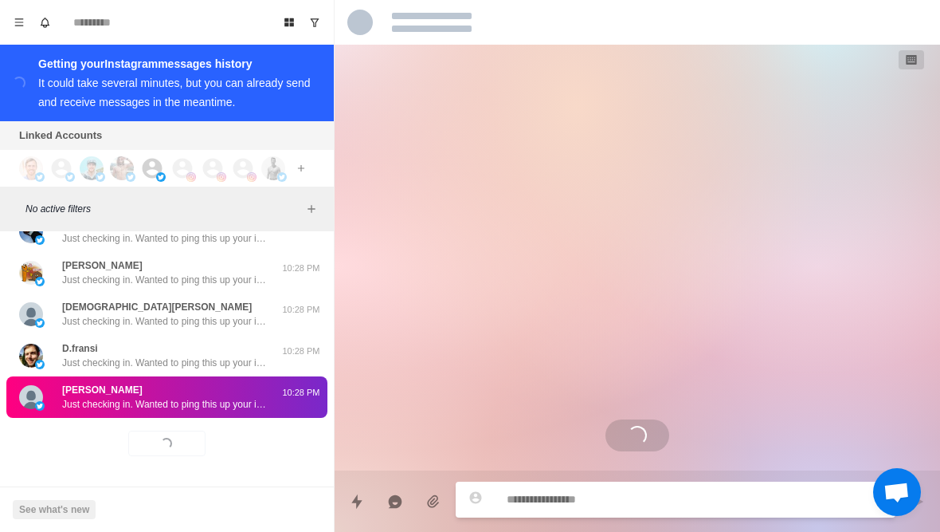
scroll to position [0, 0]
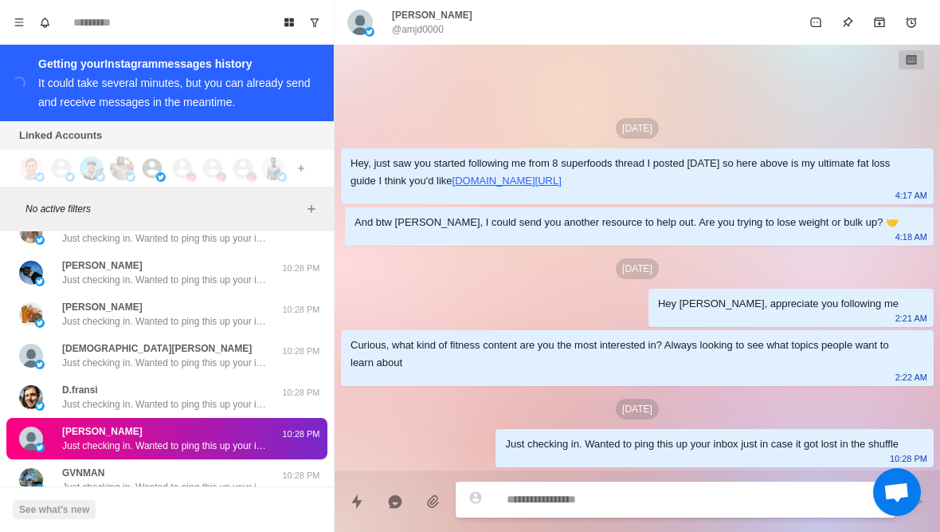
type textarea "*"
